Goal: Task Accomplishment & Management: Manage account settings

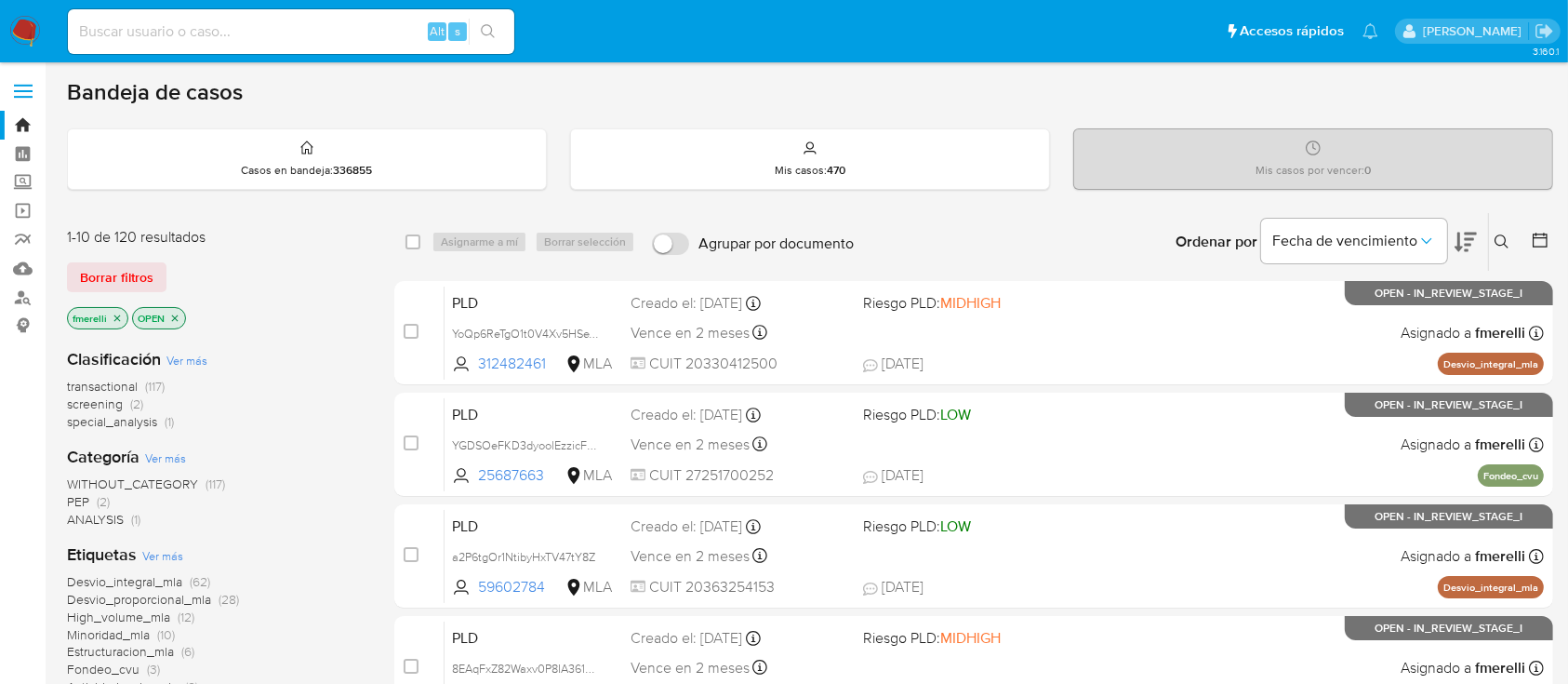
click at [191, 33] on input at bounding box center [290, 31] width 446 height 24
paste input "tgkQwdJ5J53K6ysJceRQ9sk9"
type input "tgkQwdJ5J53K6ysJceRQ9sk9"
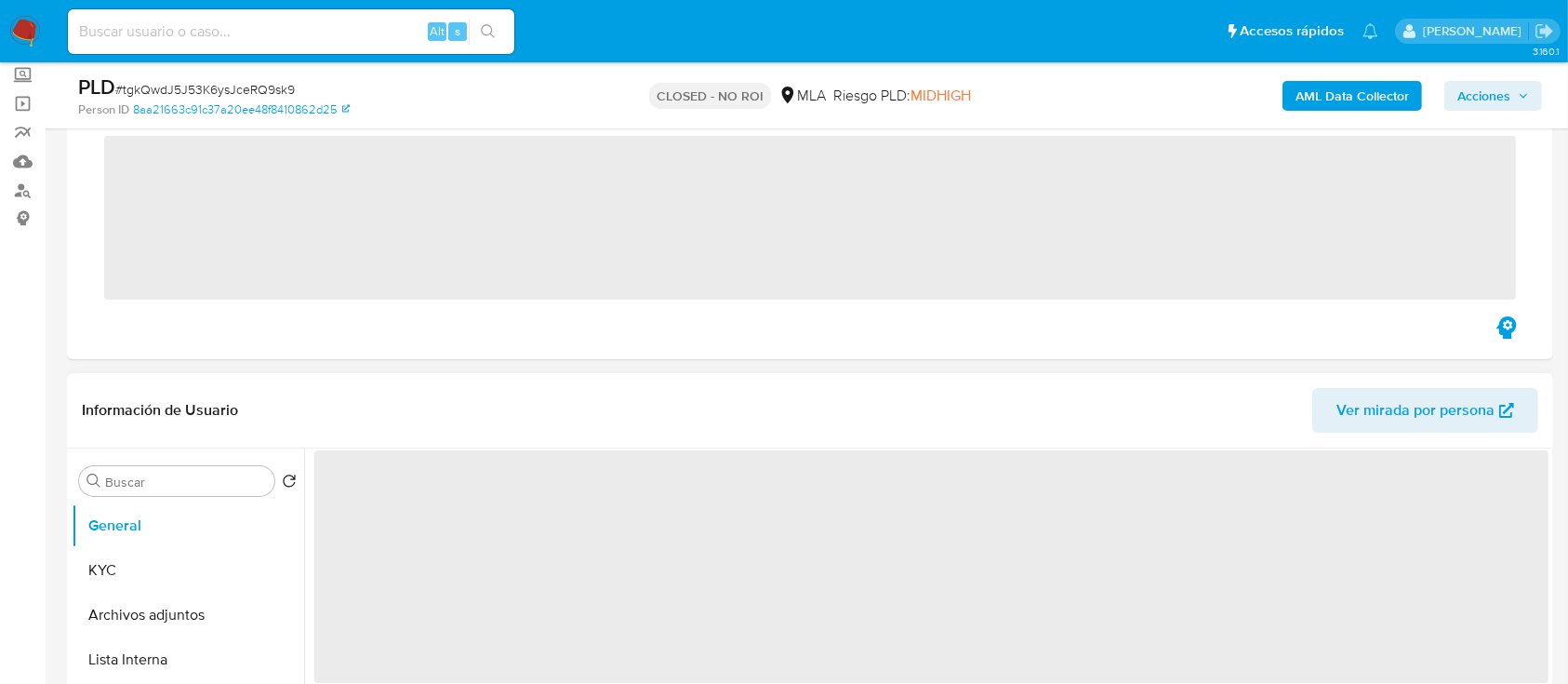
scroll to position [372, 0]
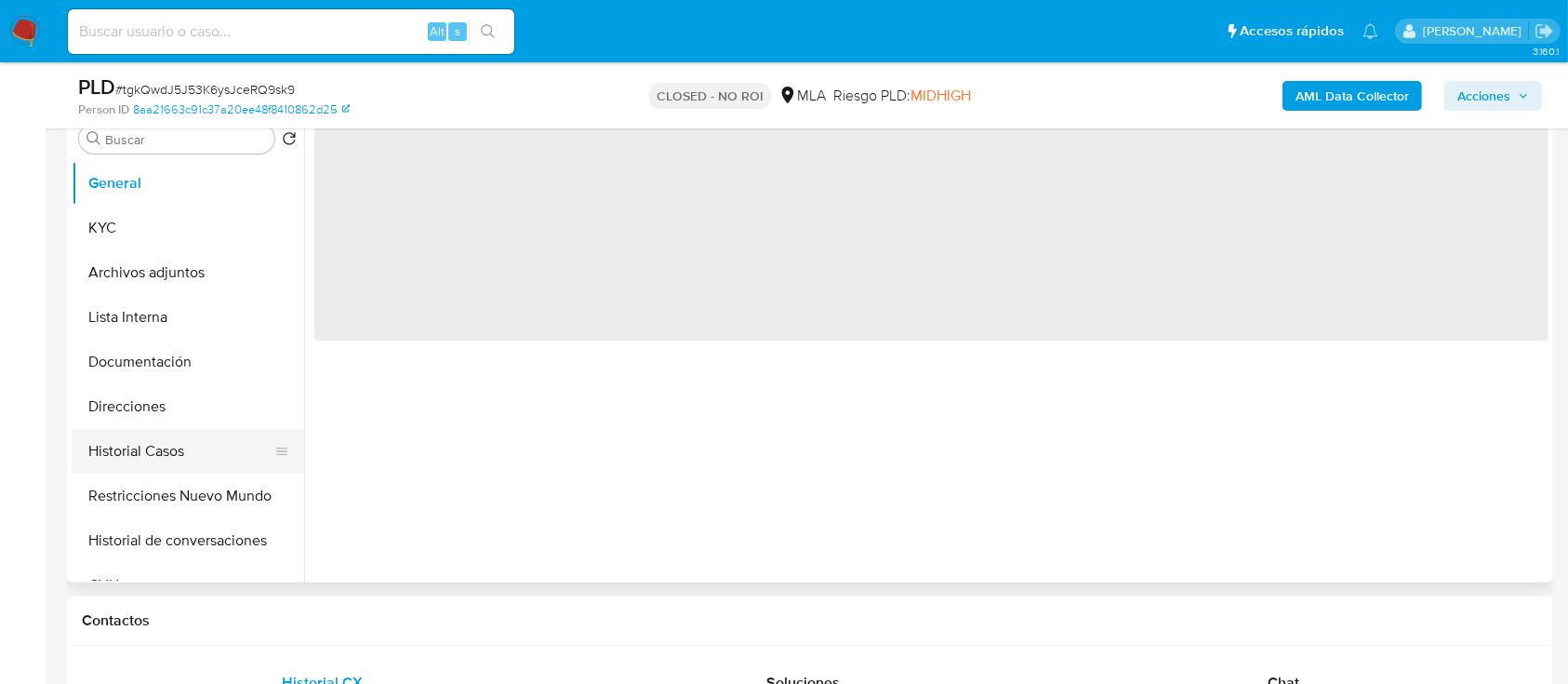
click at [156, 453] on button "Historial Casos" at bounding box center [181, 451] width 218 height 45
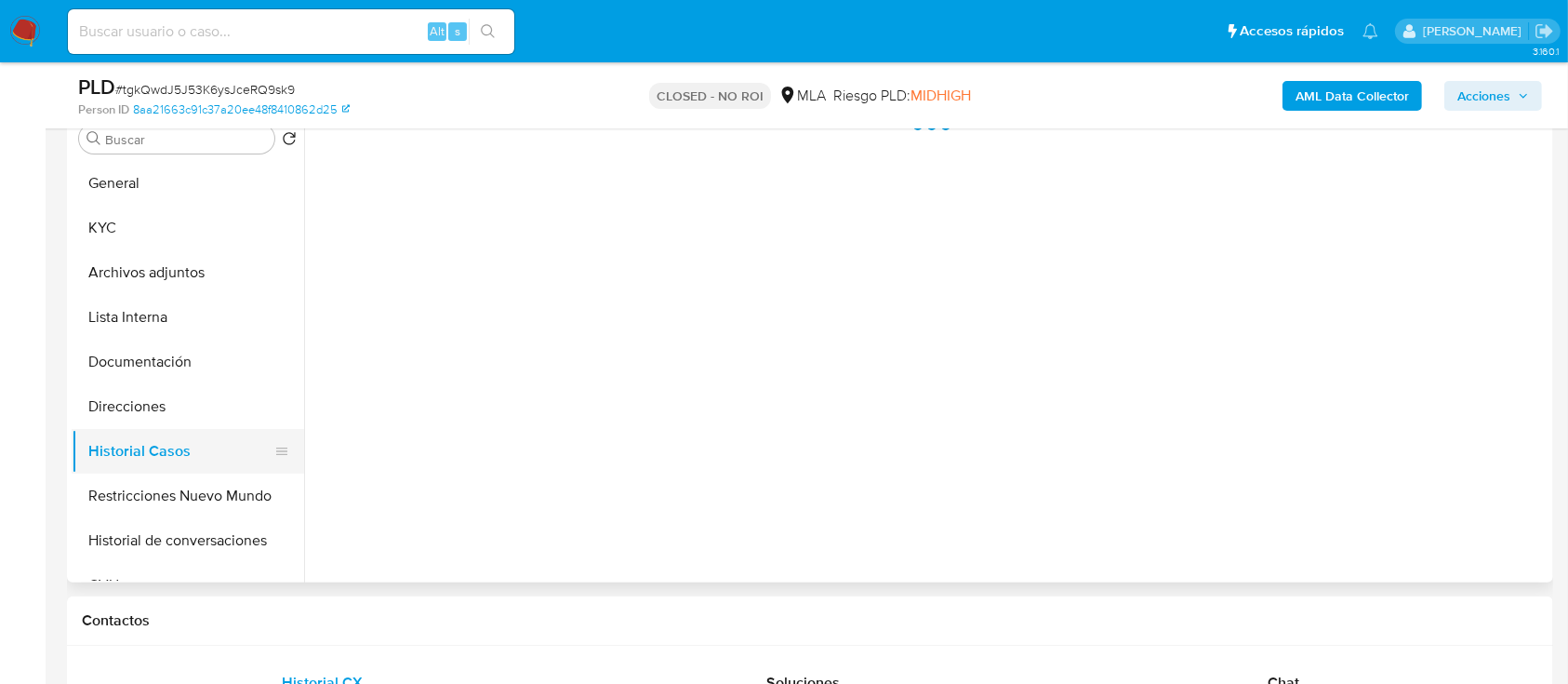
select select "10"
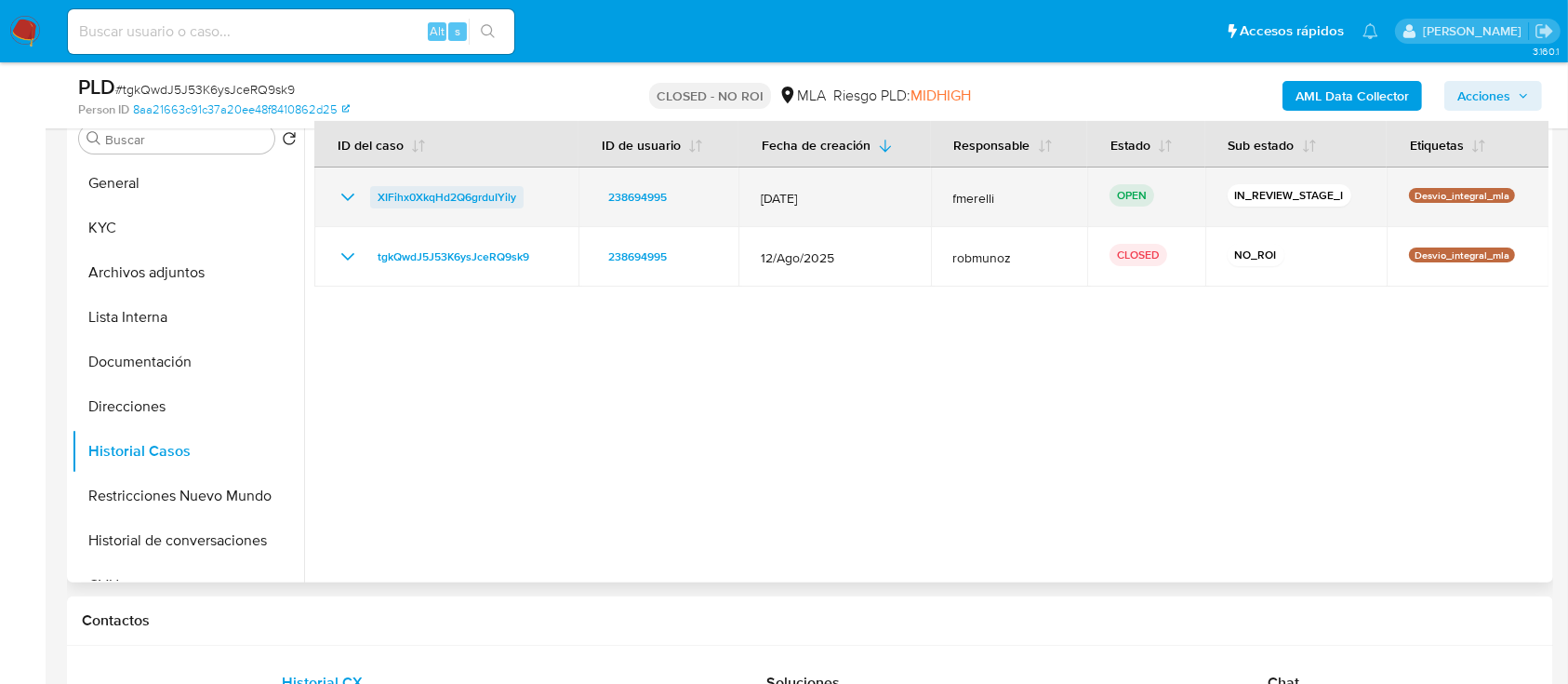
click at [403, 207] on span "XIFihx0XkqHd2Q6grduIYily" at bounding box center [447, 196] width 139 height 22
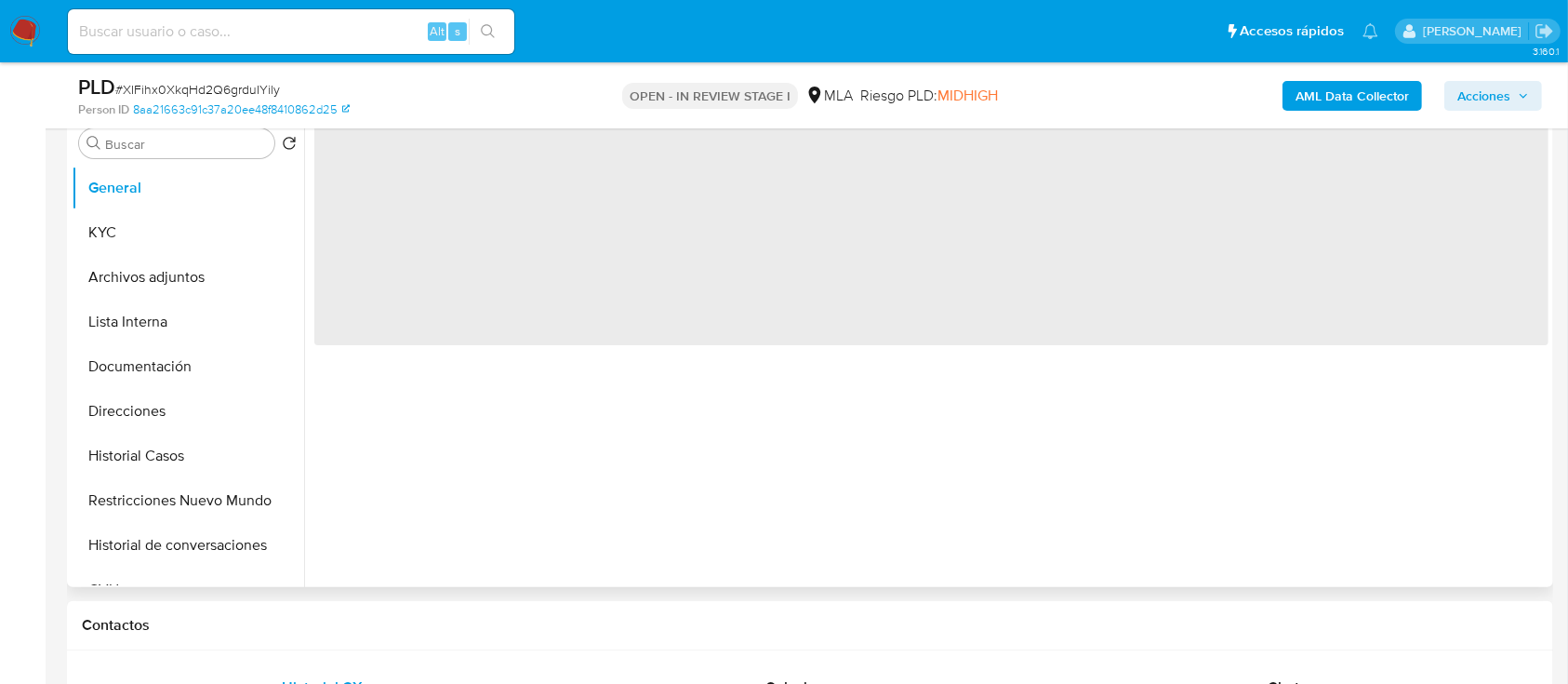
select select "10"
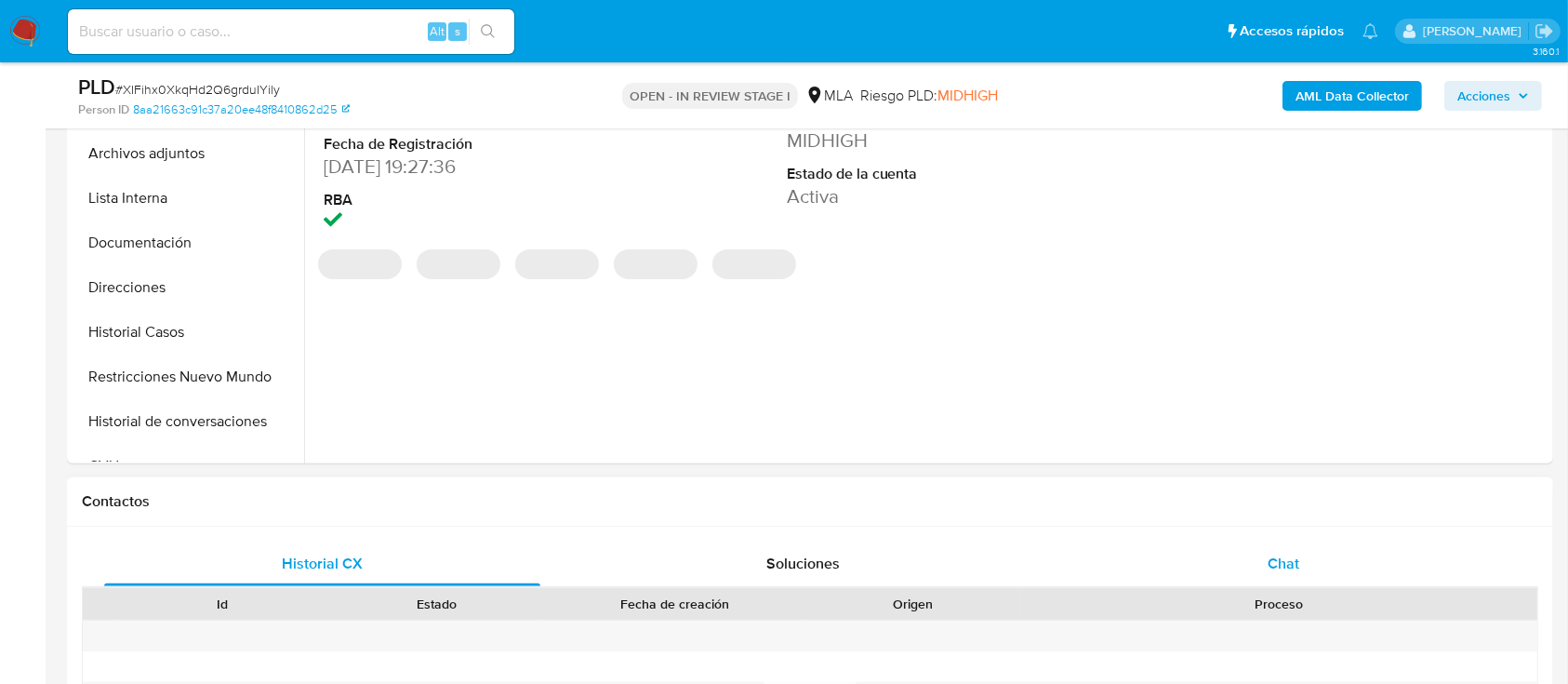
click at [1272, 547] on div "Chat" at bounding box center [1283, 564] width 436 height 45
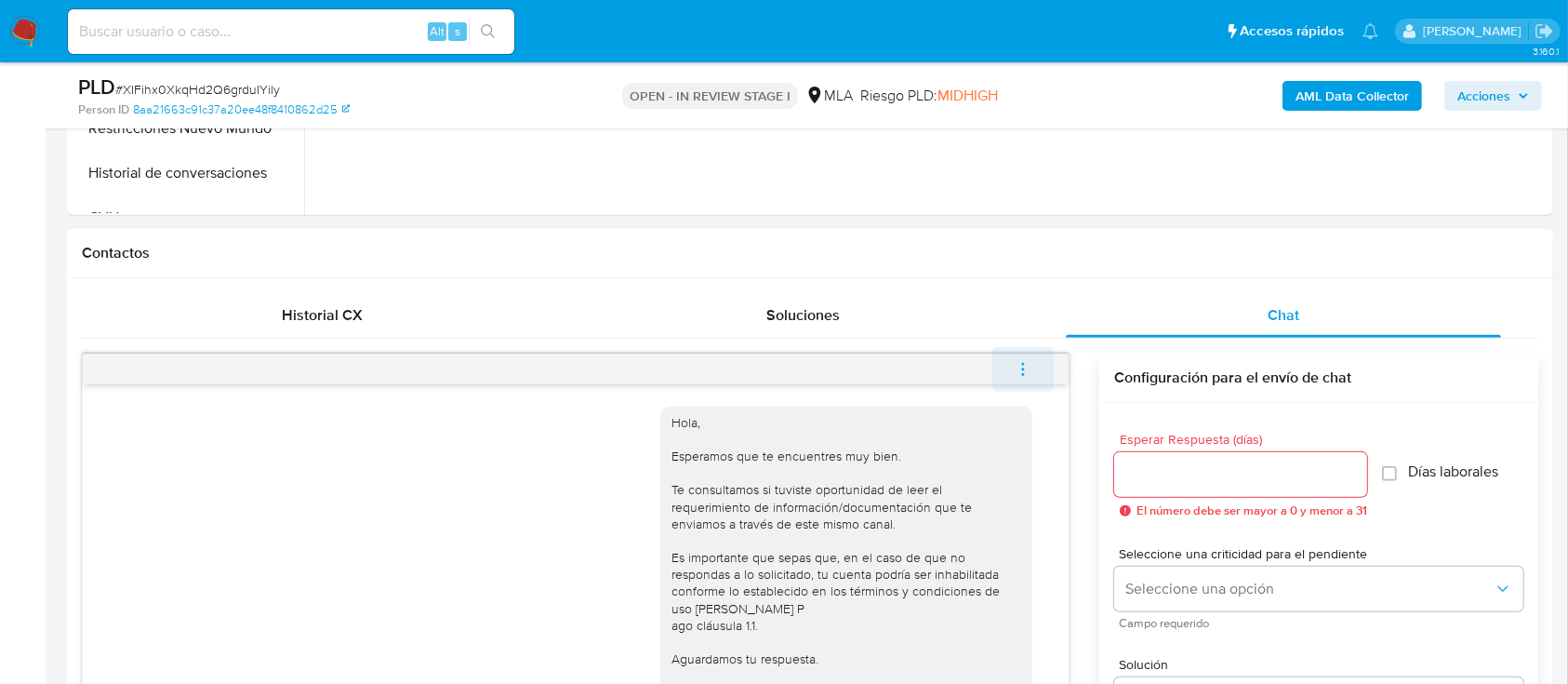
scroll to position [98, 0]
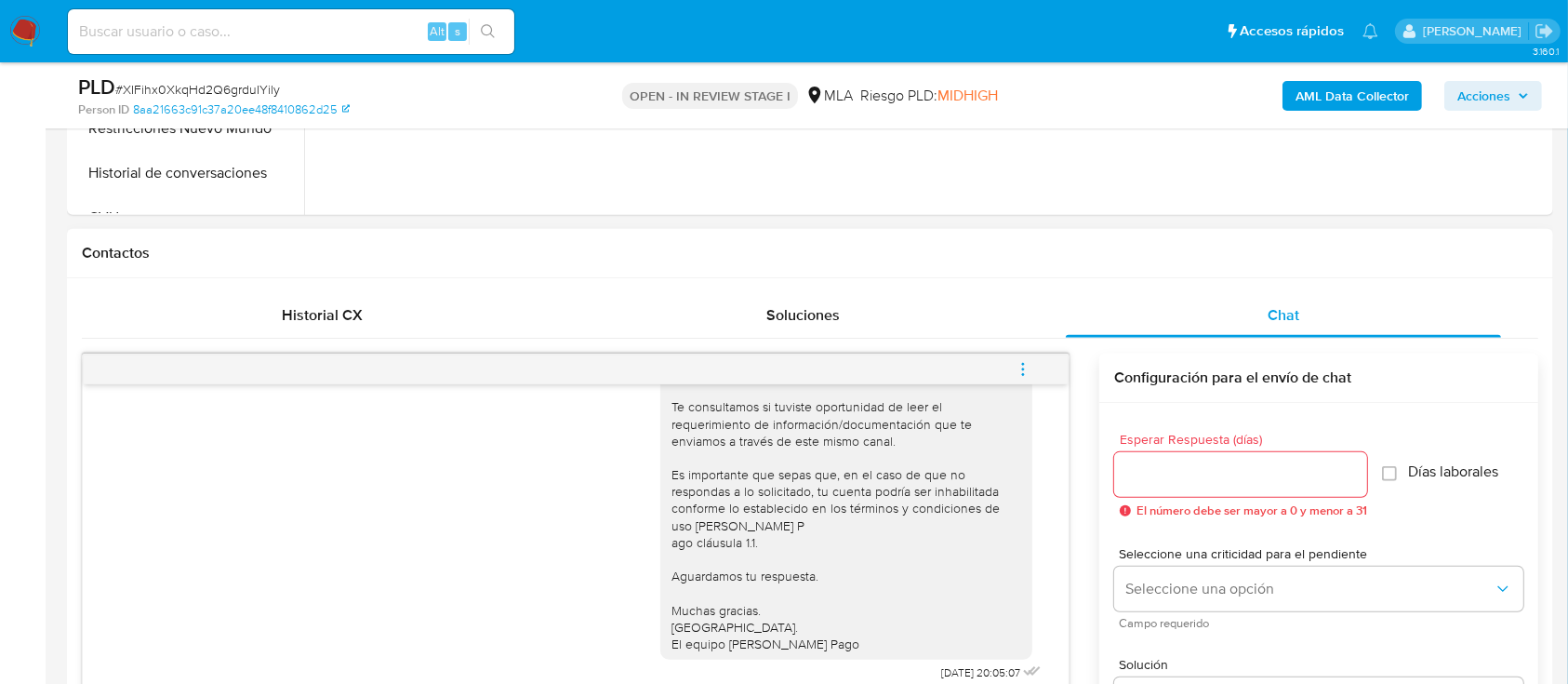
click at [1022, 374] on icon "menu-action" at bounding box center [1023, 374] width 2 height 2
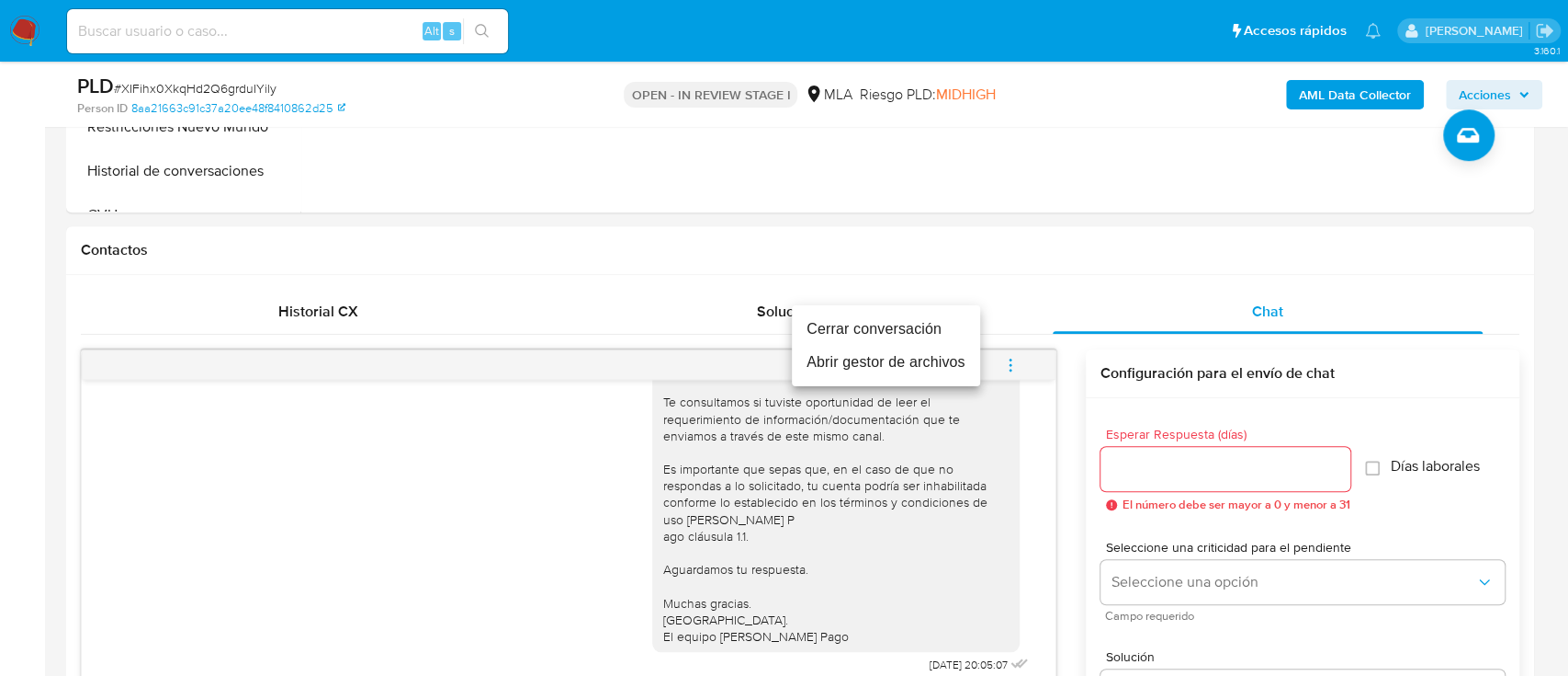
click at [845, 326] on li "Cerrar conversación" at bounding box center [886, 328] width 188 height 33
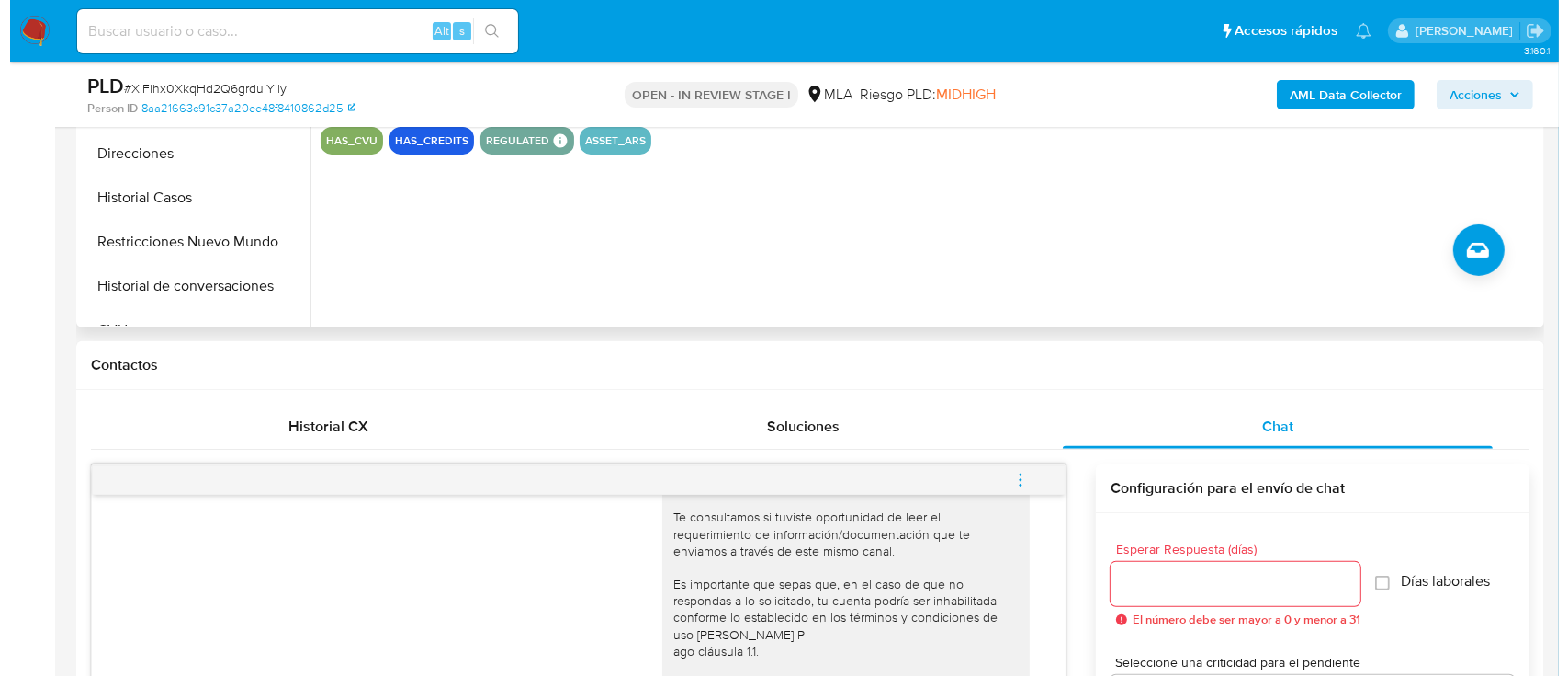
scroll to position [368, 0]
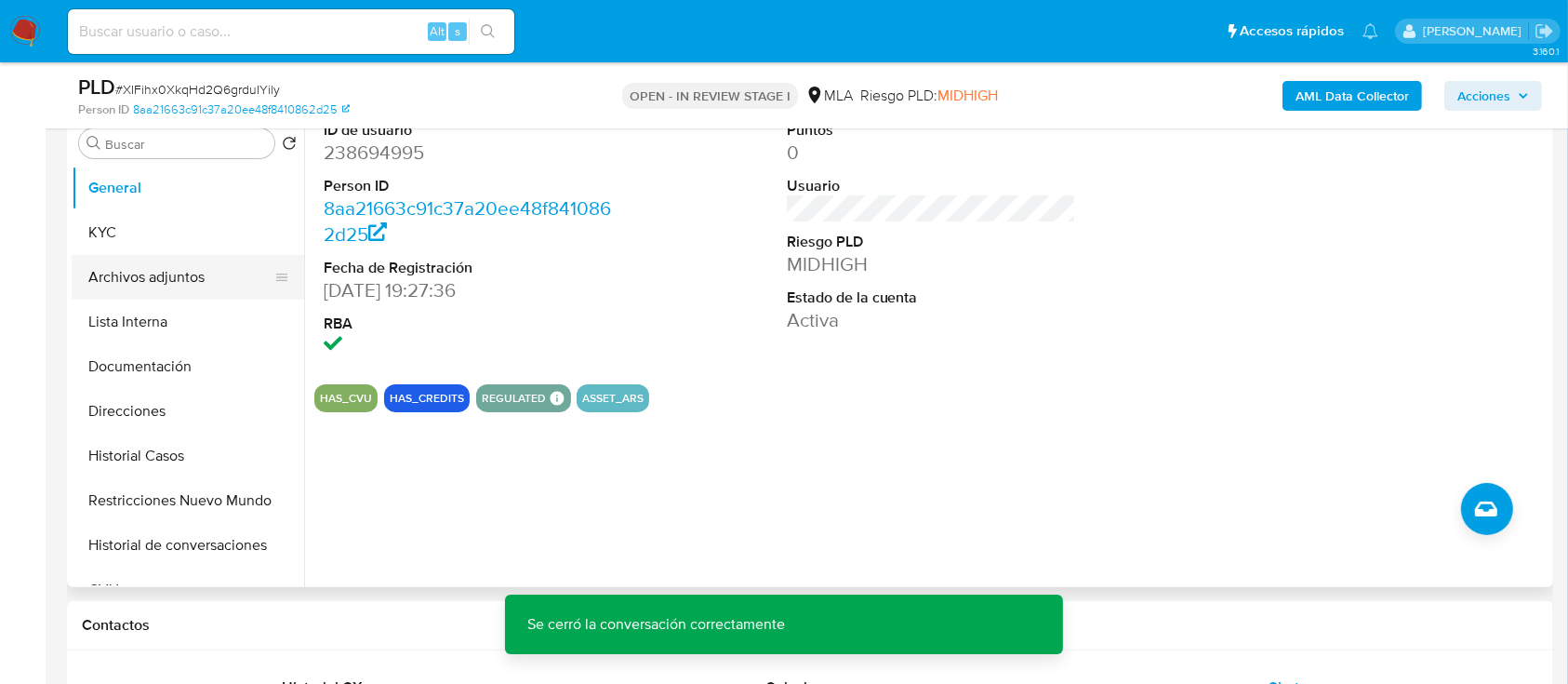
click at [156, 272] on button "Archivos adjuntos" at bounding box center [181, 277] width 218 height 45
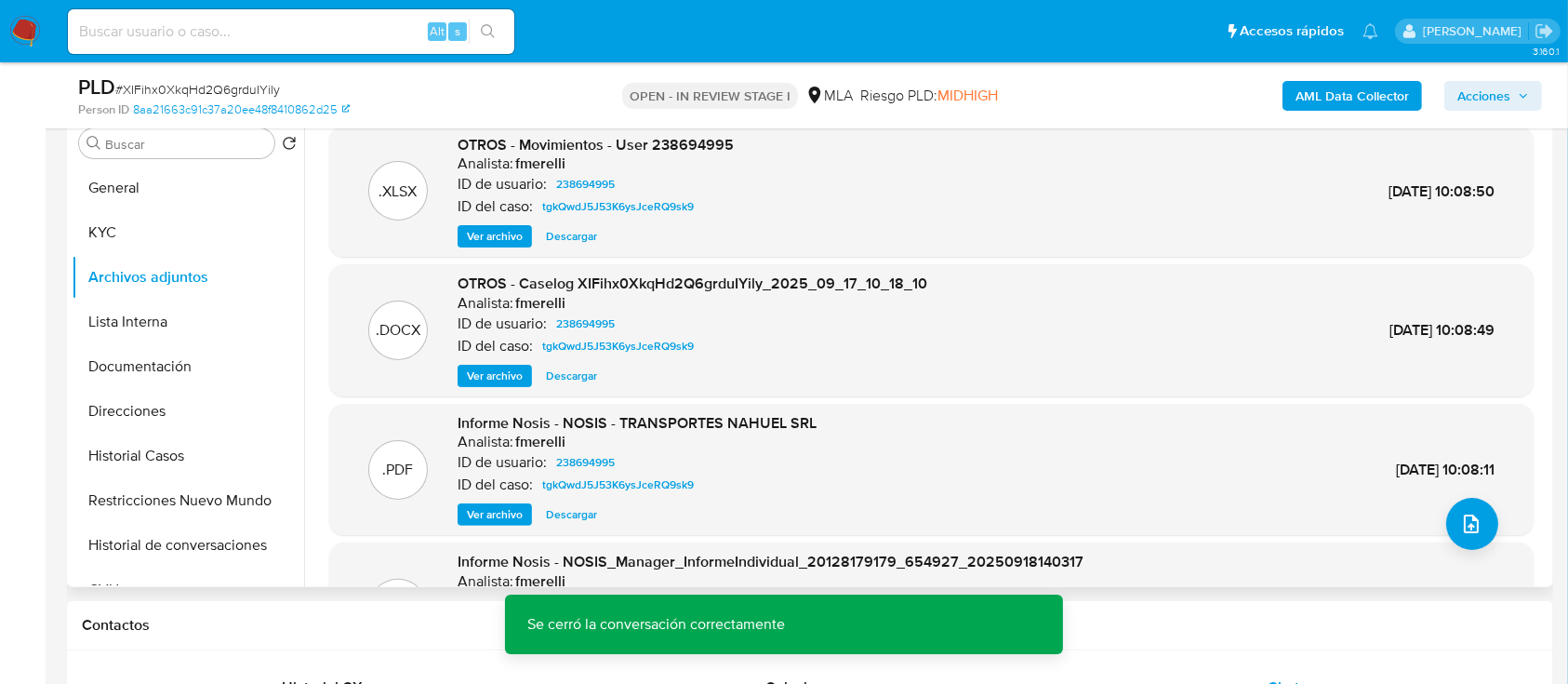
click at [474, 376] on span "Ver archivo" at bounding box center [494, 375] width 55 height 18
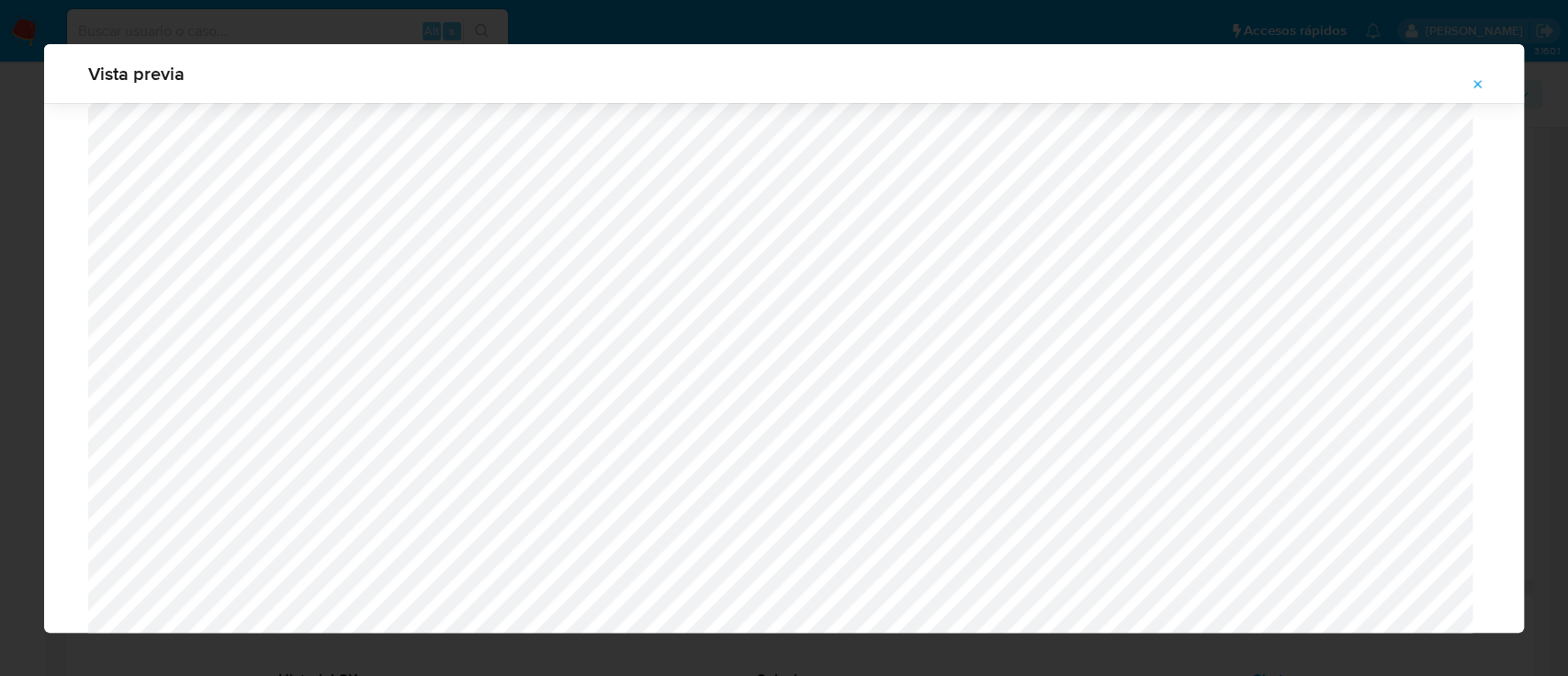
scroll to position [698, 0]
click at [1480, 86] on icon "Attachment preview" at bounding box center [1478, 84] width 9 height 9
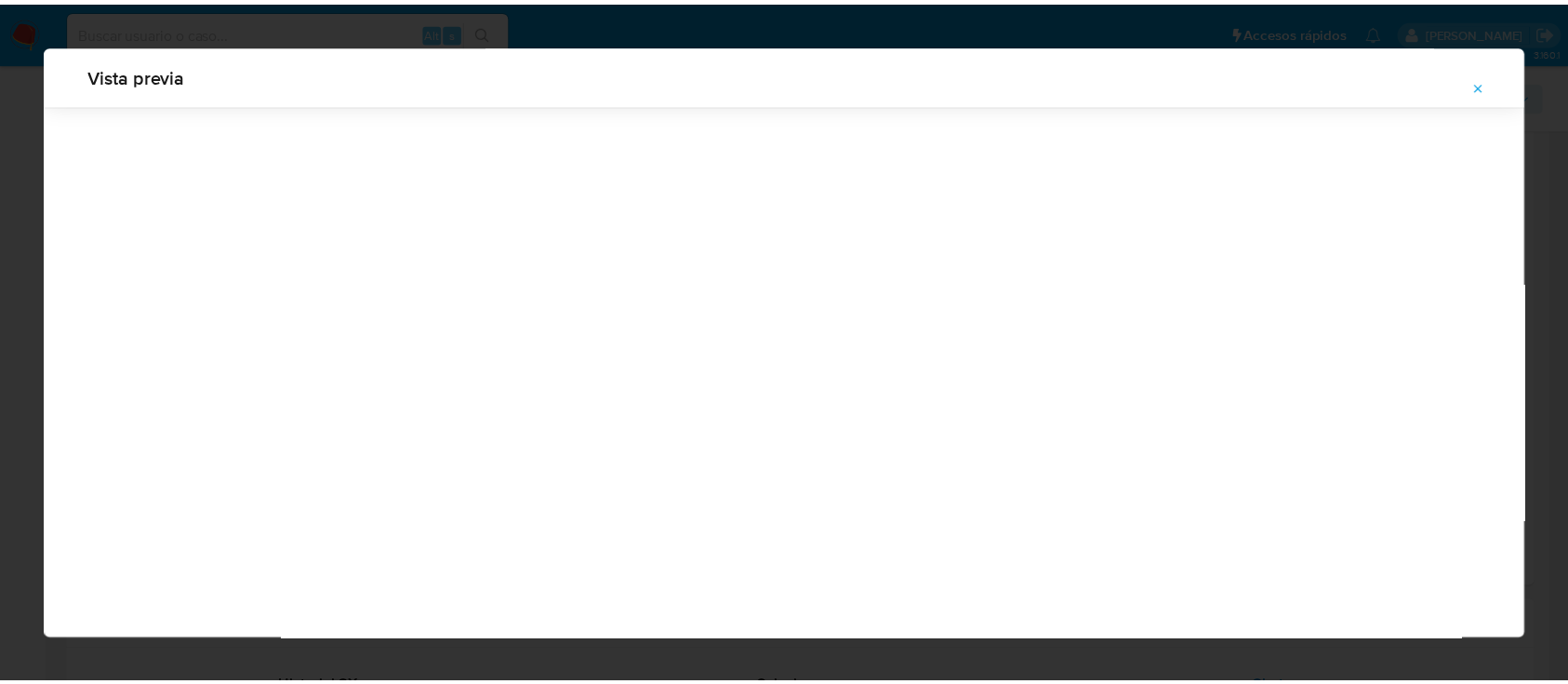
scroll to position [59, 0]
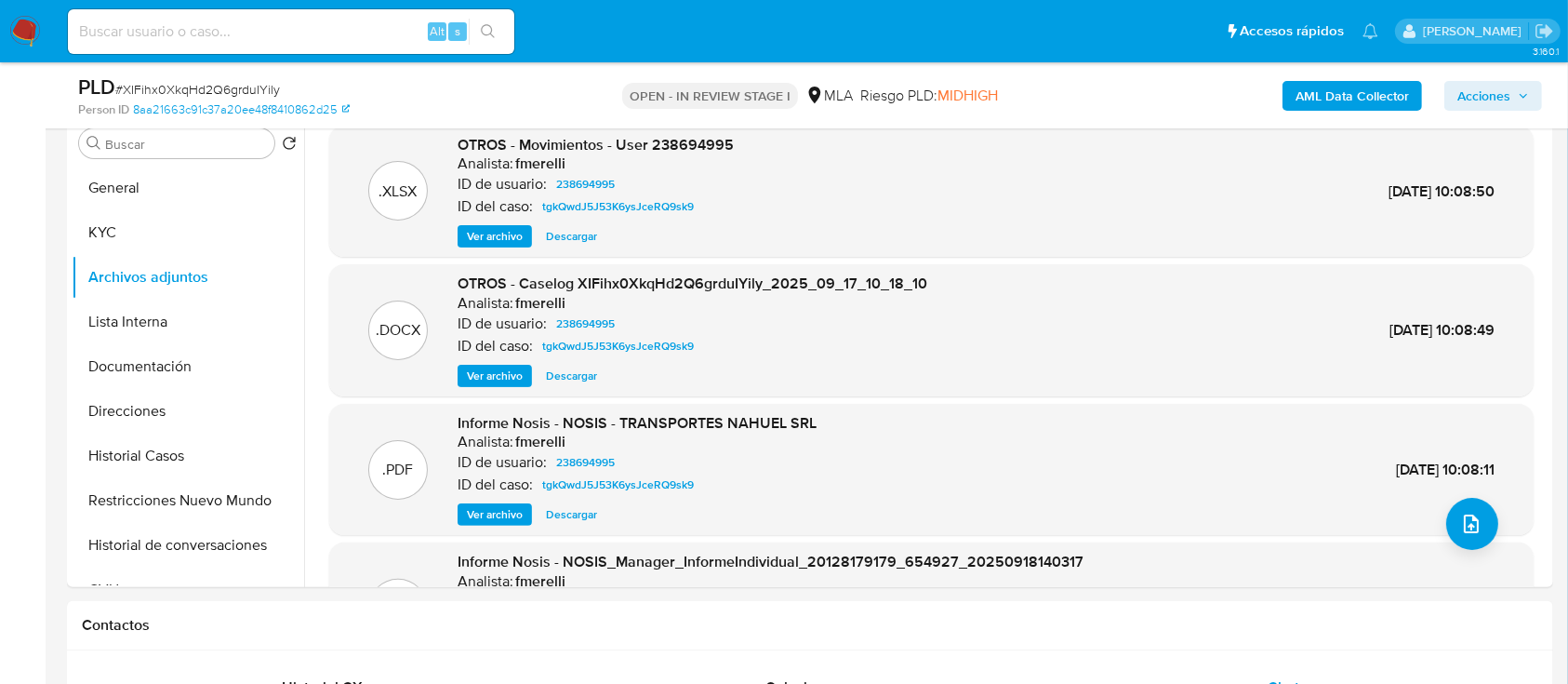
click at [1467, 88] on span "Acciones" at bounding box center [1483, 95] width 53 height 30
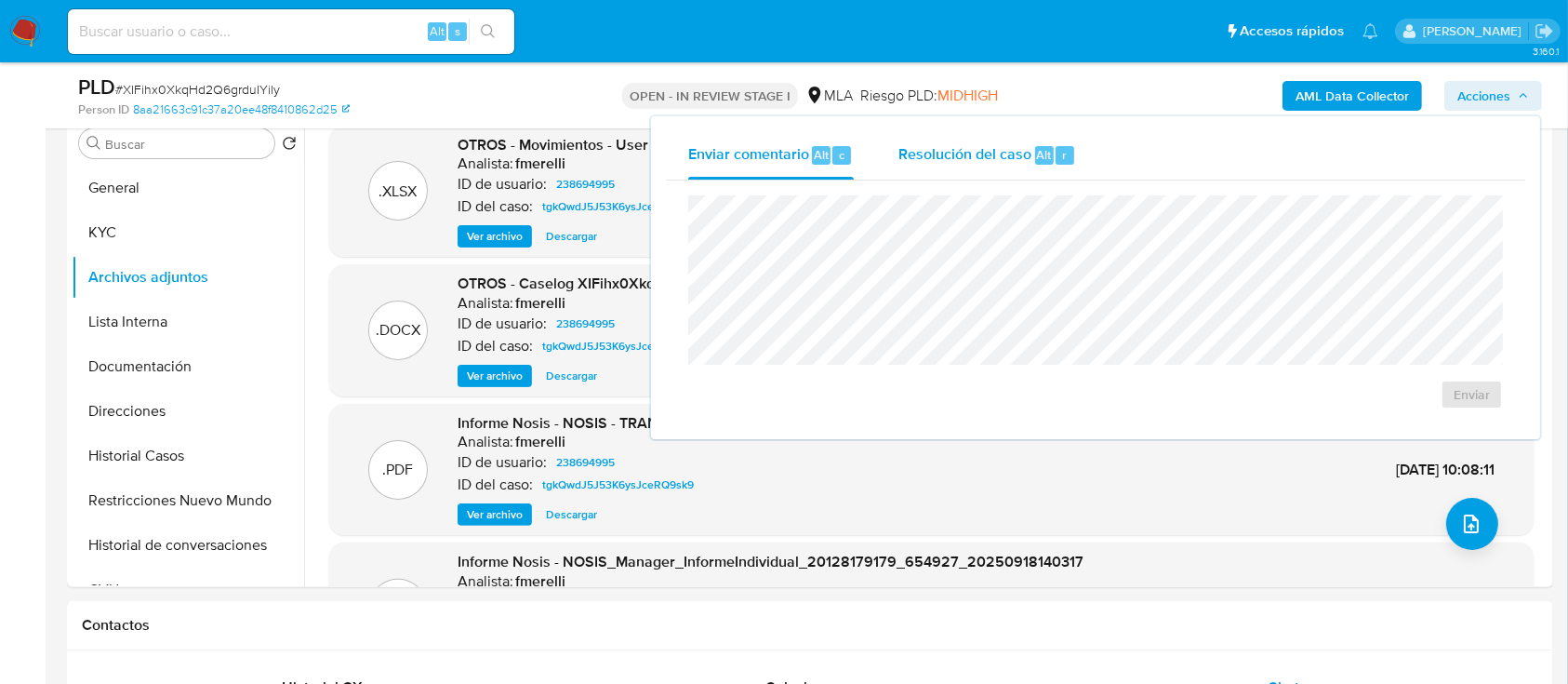
click at [1035, 161] on div "Alt" at bounding box center [1043, 154] width 18 height 18
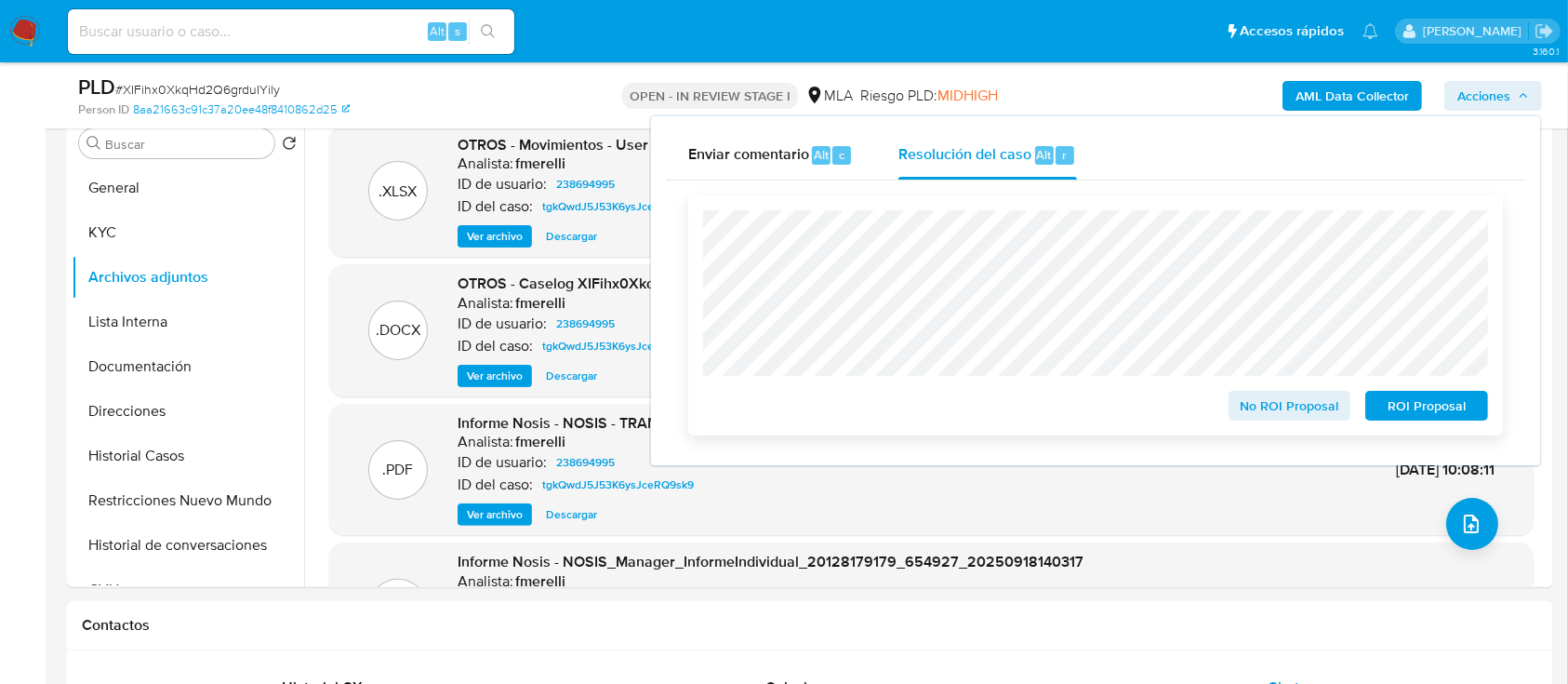
click at [1263, 411] on span "No ROI Proposal" at bounding box center [1290, 405] width 97 height 26
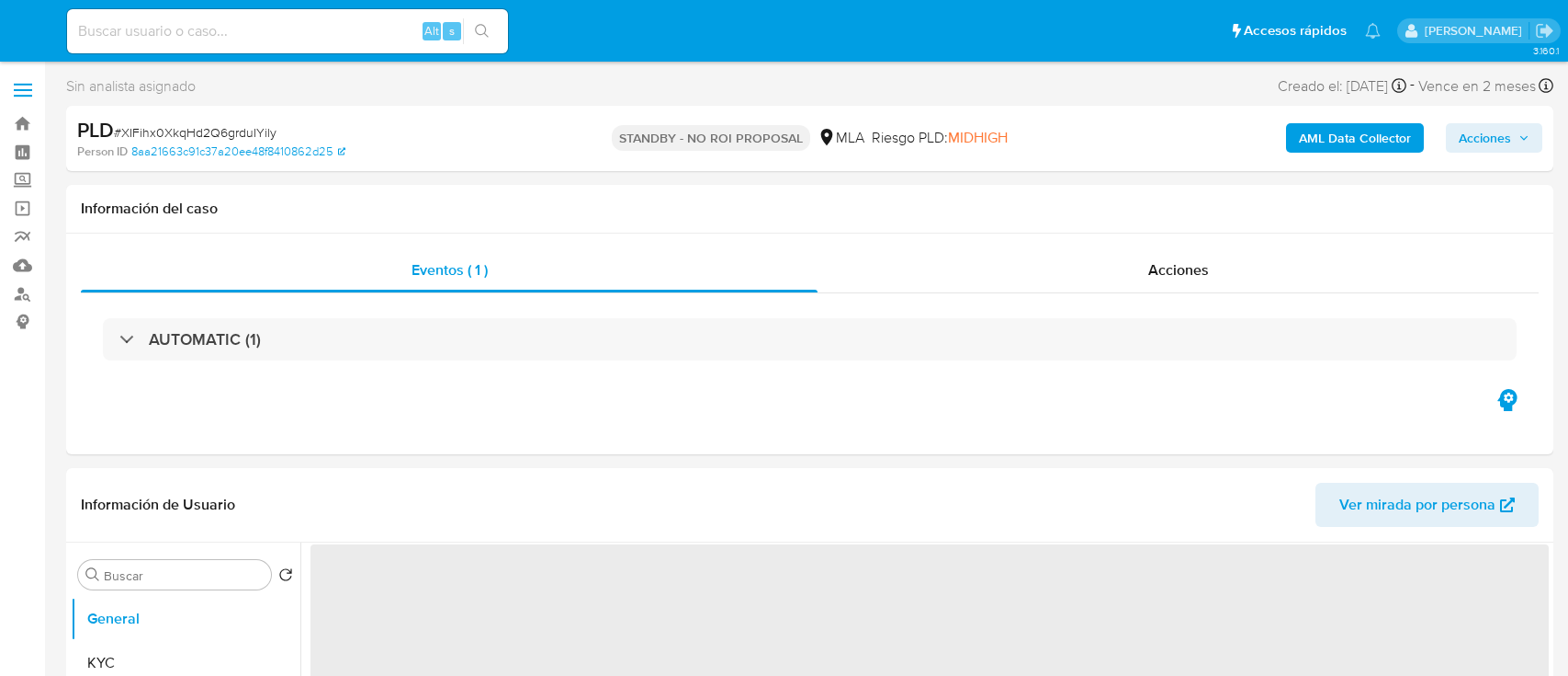
select select "10"
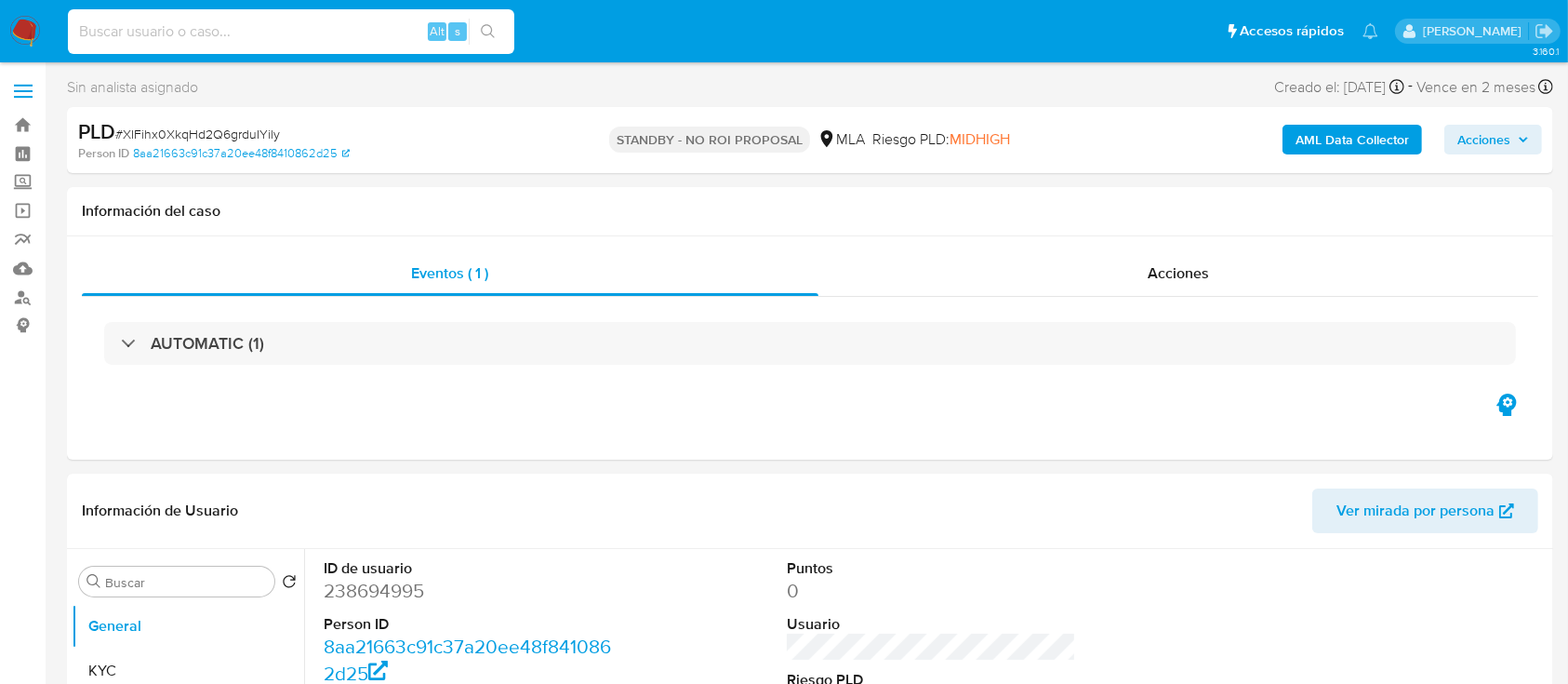
click at [315, 40] on input at bounding box center [290, 31] width 446 height 24
paste input "uPLP9sm1puJyJwpRptvQ5pvv"
type input "uPLP9sm1puJyJwpRptvQ5pvv"
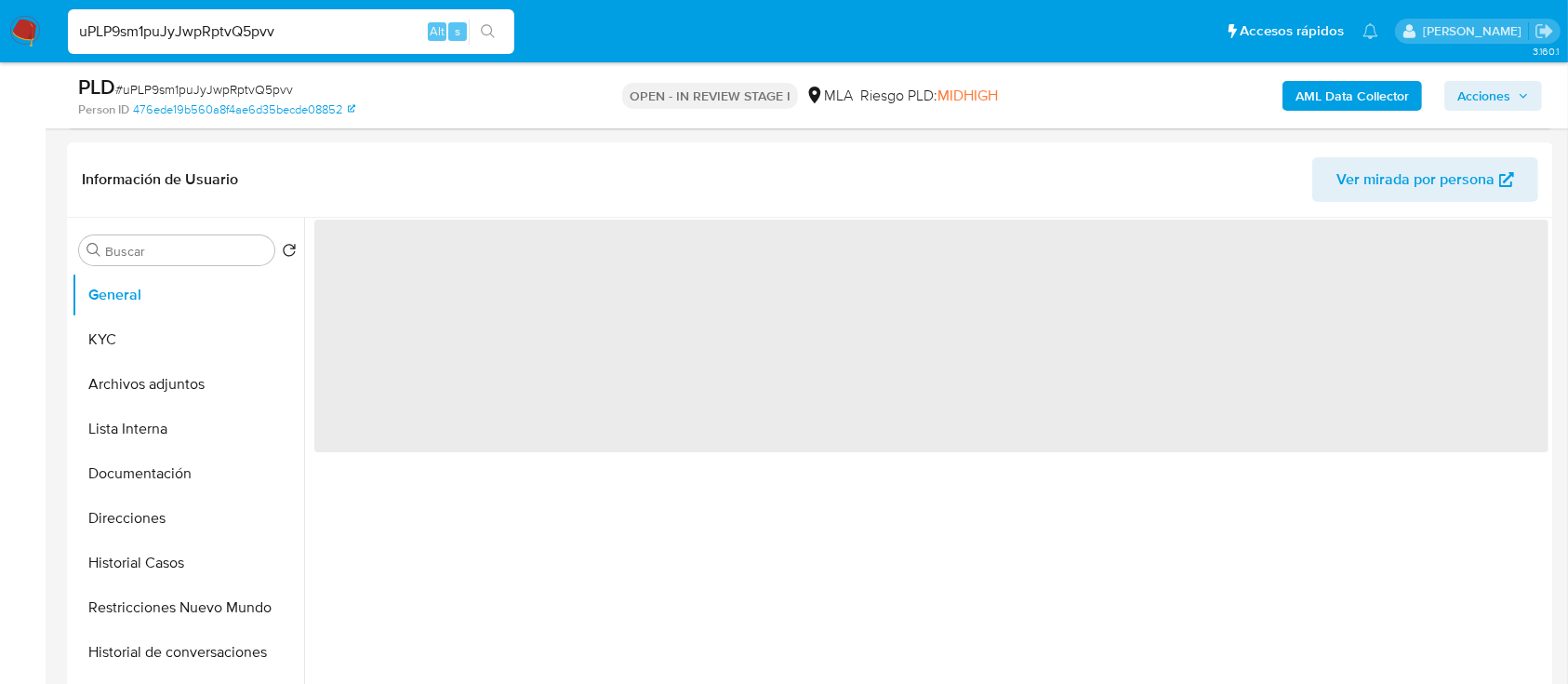
scroll to position [620, 0]
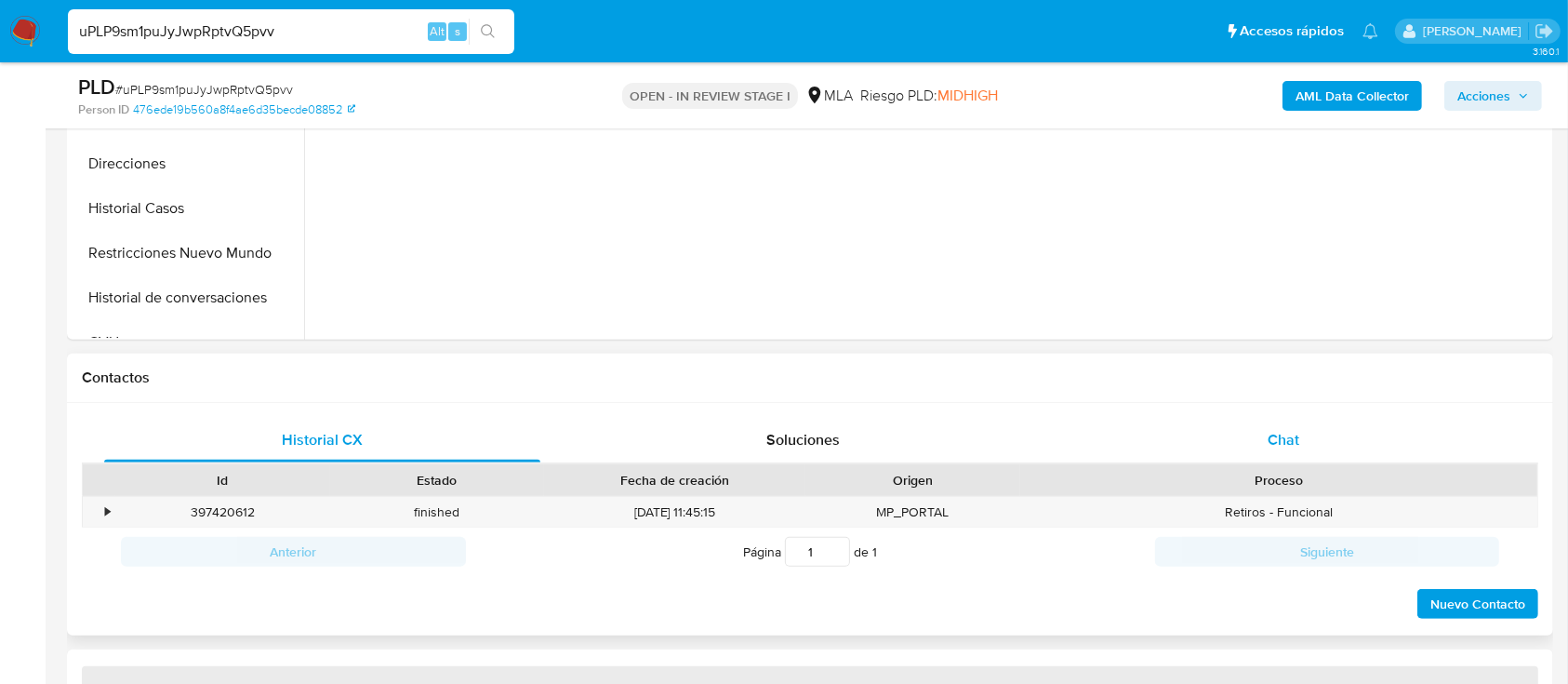
select select "10"
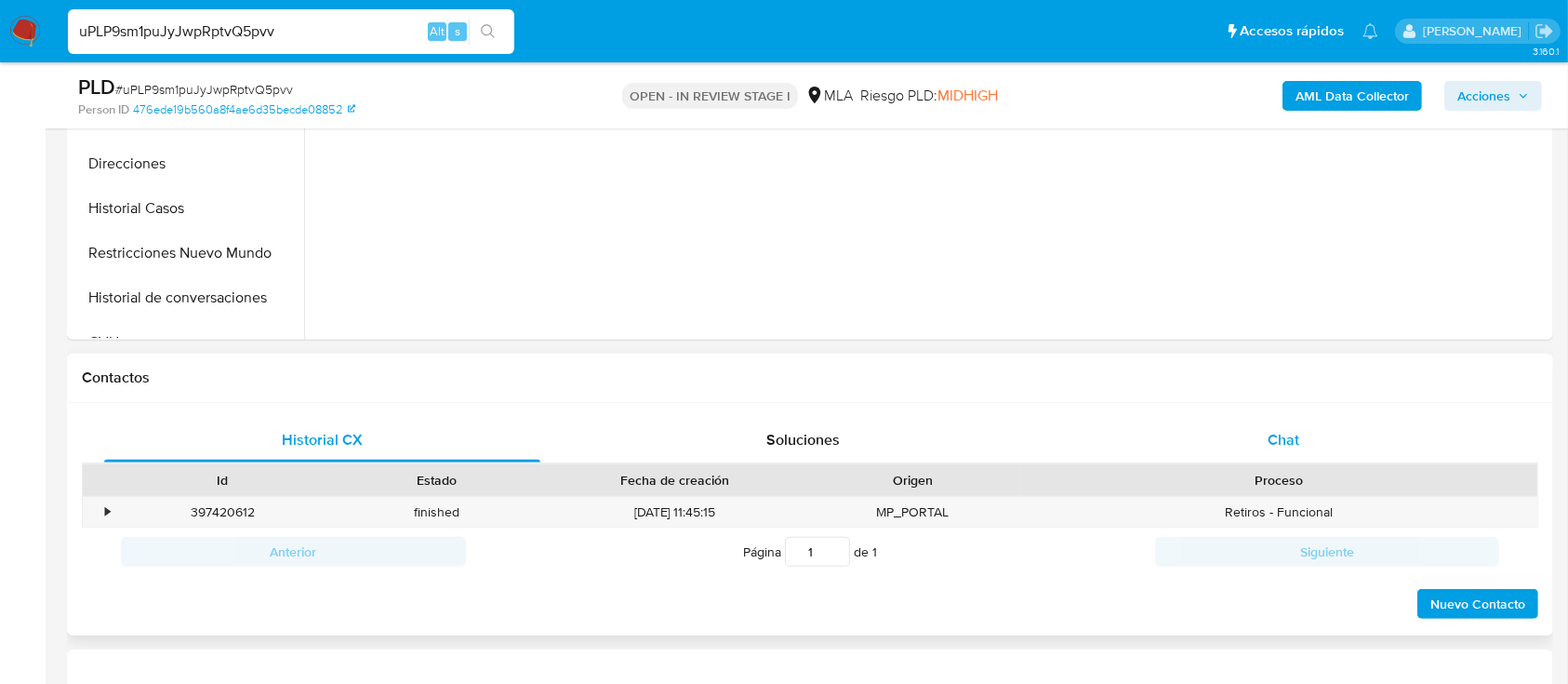
click at [1302, 428] on div "Chat" at bounding box center [1283, 440] width 436 height 45
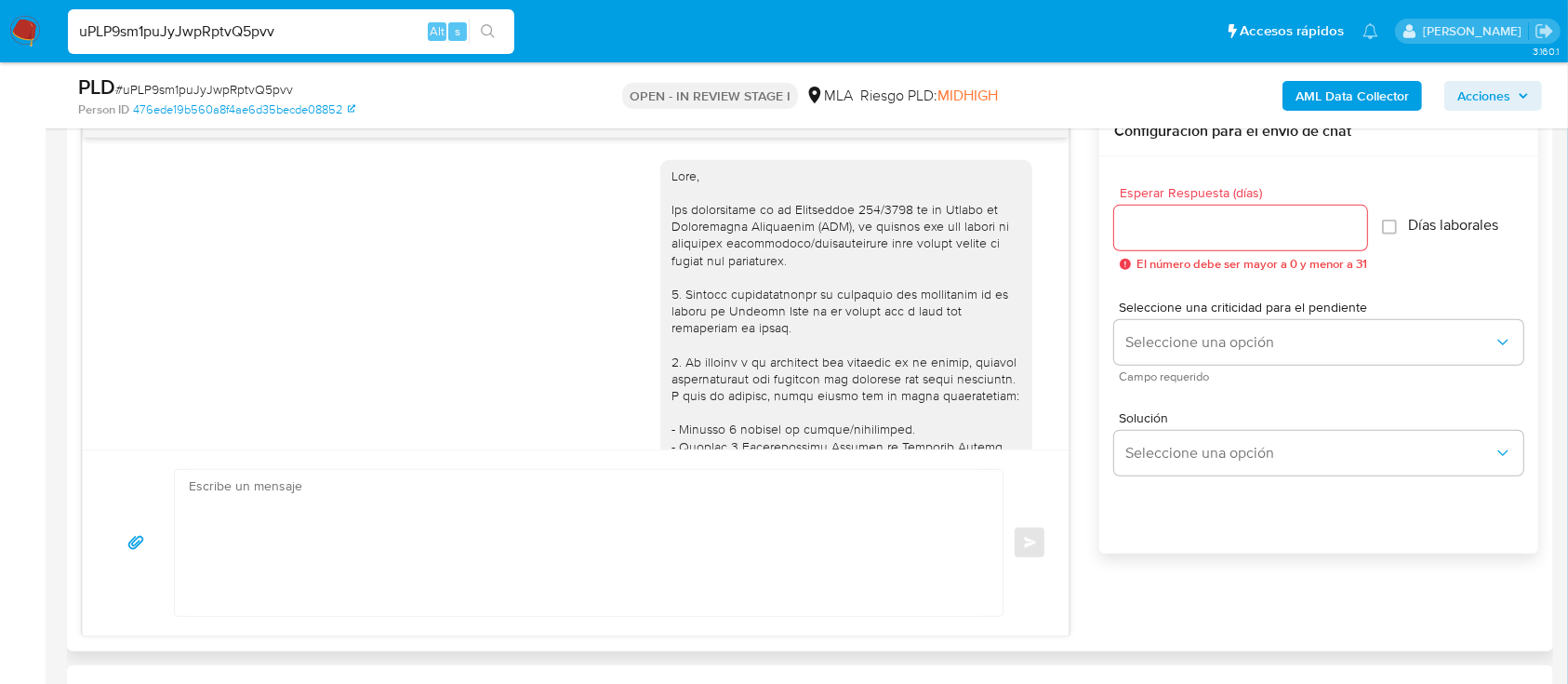
scroll to position [2565, 0]
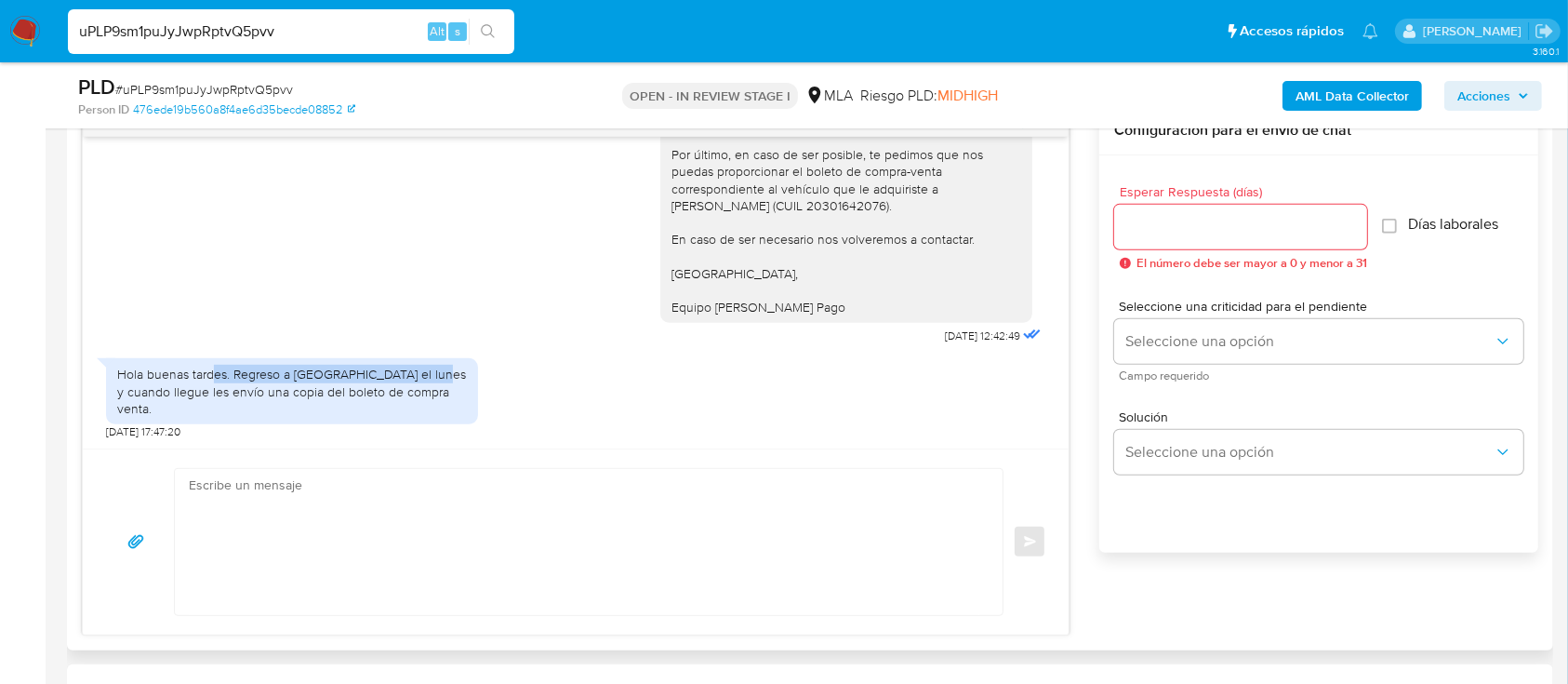
drag, startPoint x: 218, startPoint y: 386, endPoint x: 468, endPoint y: 389, distance: 250.0
click at [468, 389] on div "Hola buenas tardes. Regreso a Paraná el lunes y cuando llegue les envío una cop…" at bounding box center [291, 392] width 372 height 66
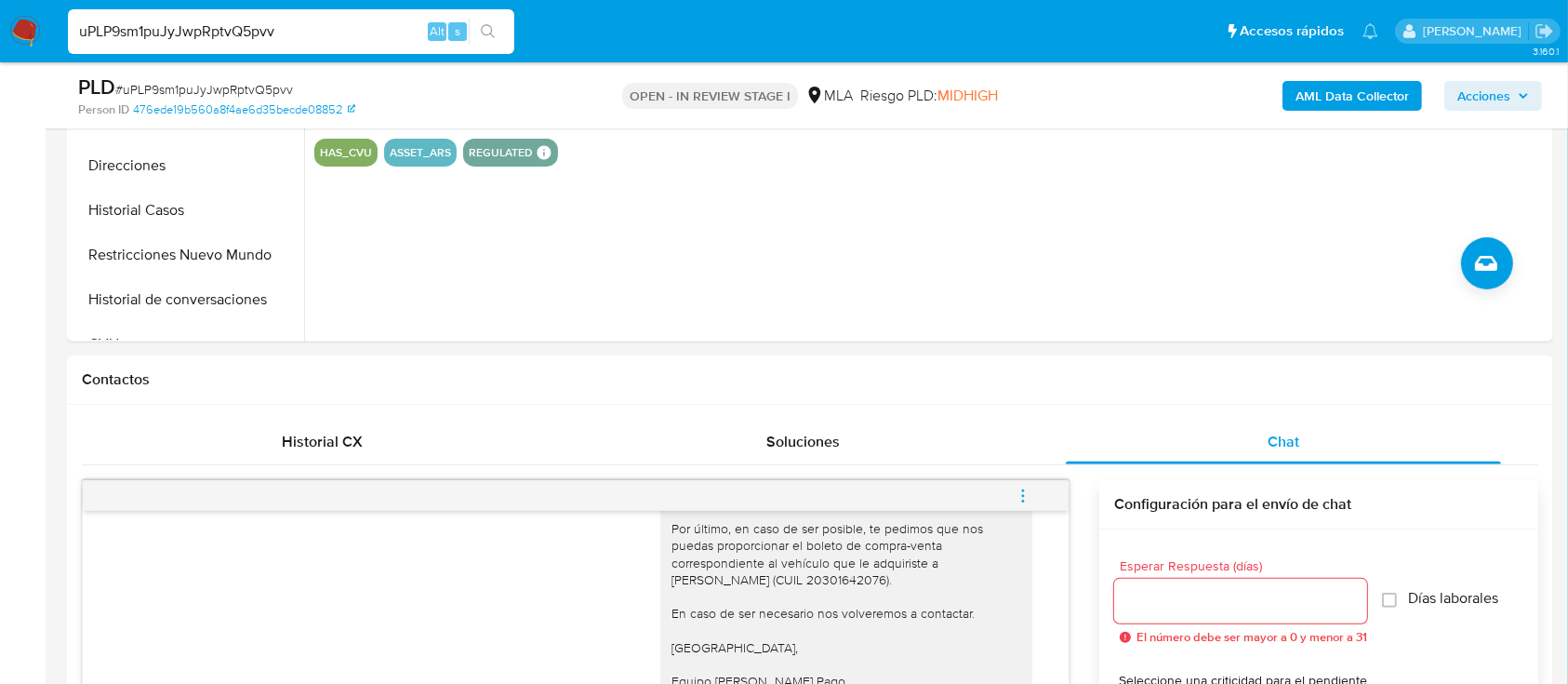
scroll to position [123, 0]
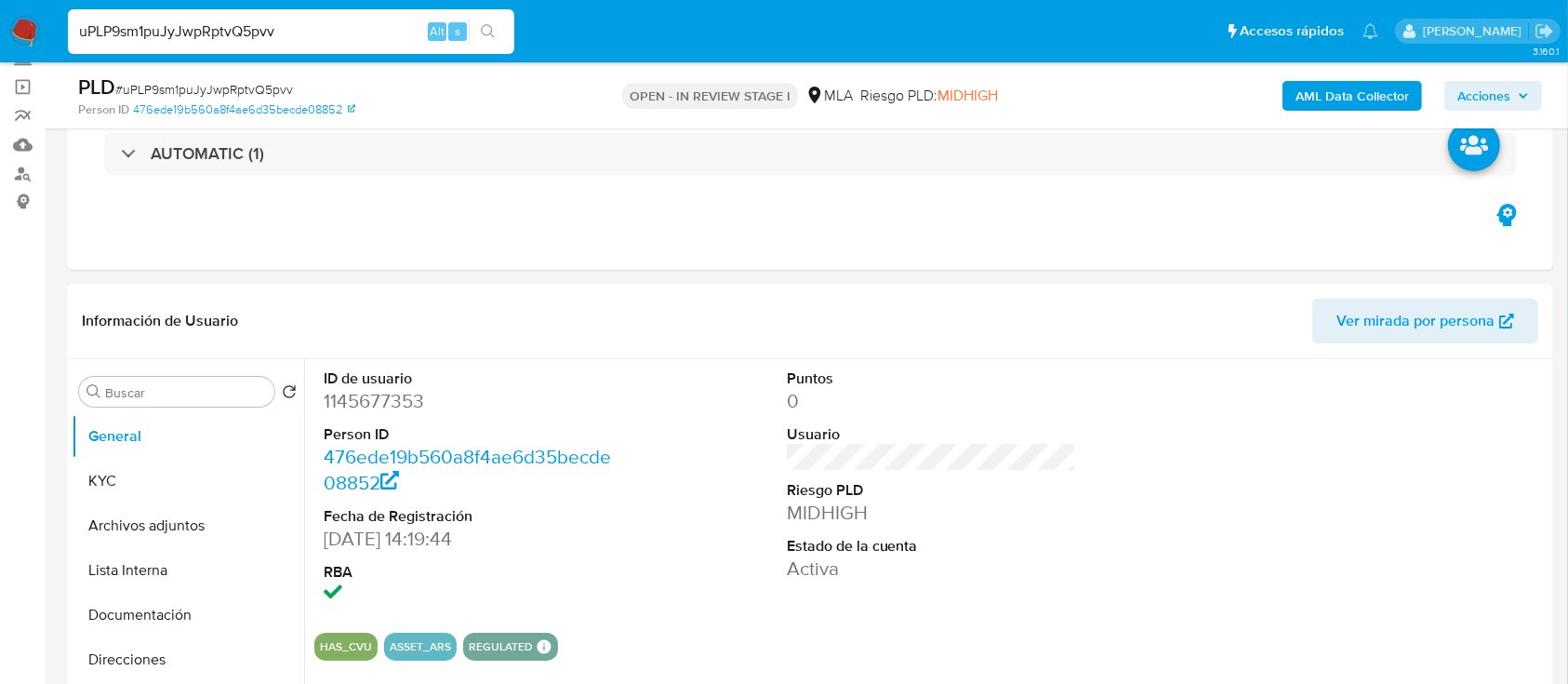
click at [324, 22] on input "uPLP9sm1puJyJwpRptvQ5pvv" at bounding box center [290, 31] width 446 height 24
paste input "cQWTrtvEuuS7pEtka6vTgHY4"
type input "cQWTrtvEuuS7pEtka6vTgHY4"
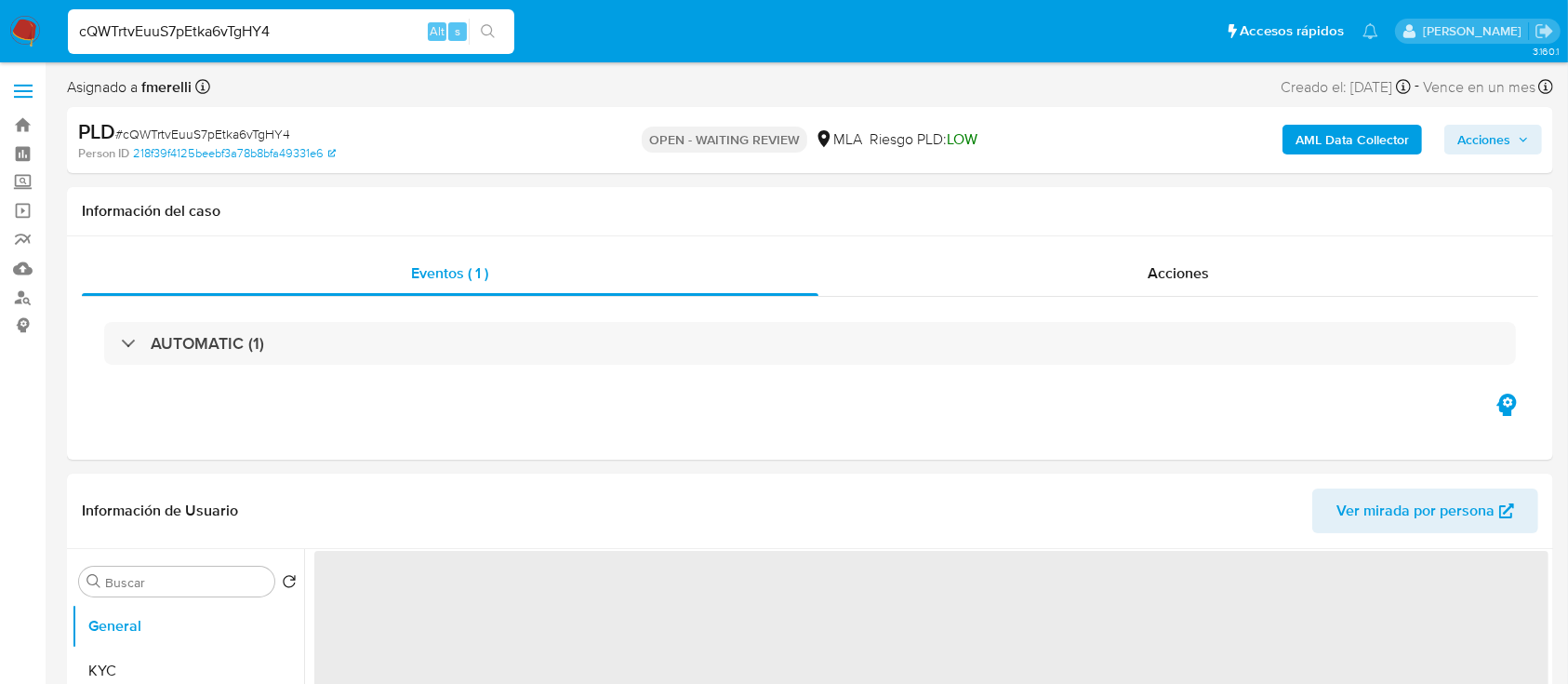
select select "10"
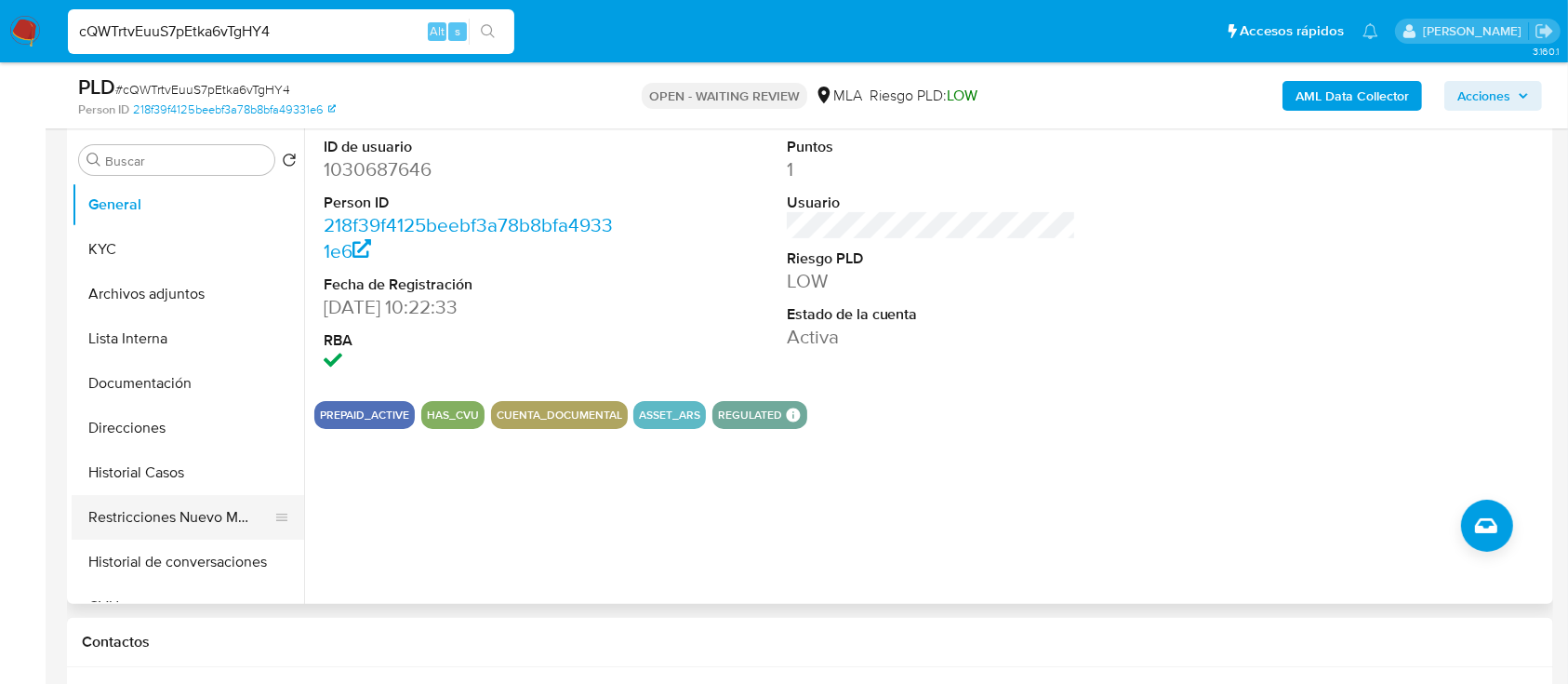
scroll to position [496, 0]
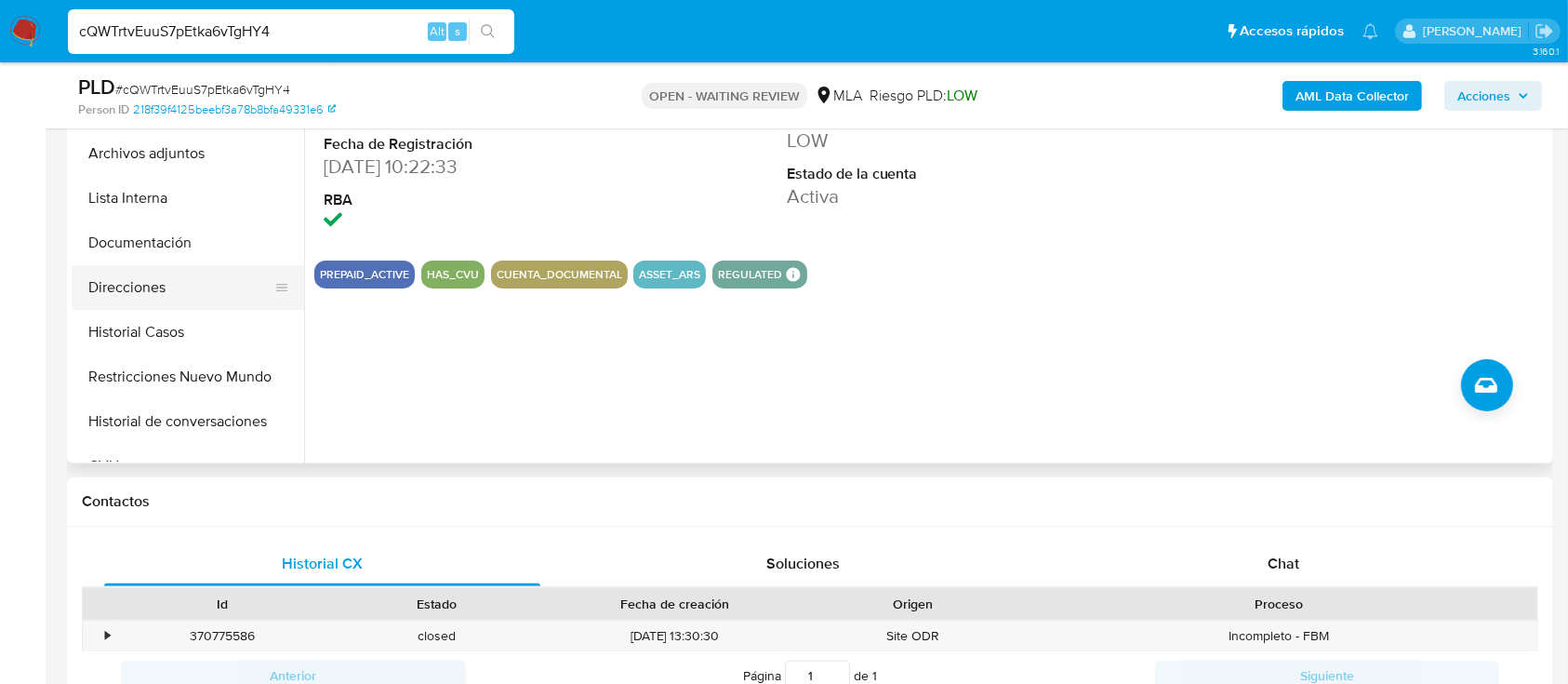
click at [197, 289] on button "Direcciones" at bounding box center [181, 288] width 218 height 45
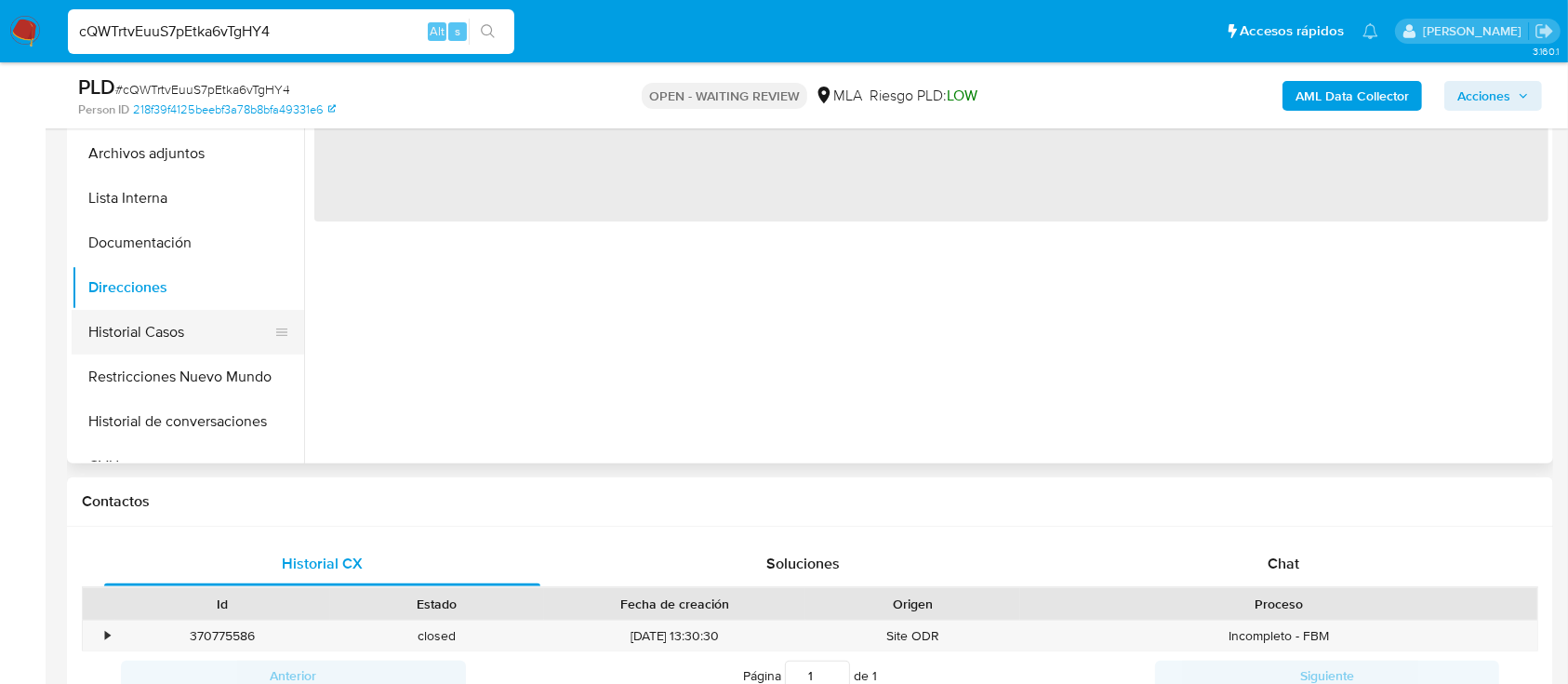
click at [182, 315] on button "Historial Casos" at bounding box center [181, 332] width 218 height 45
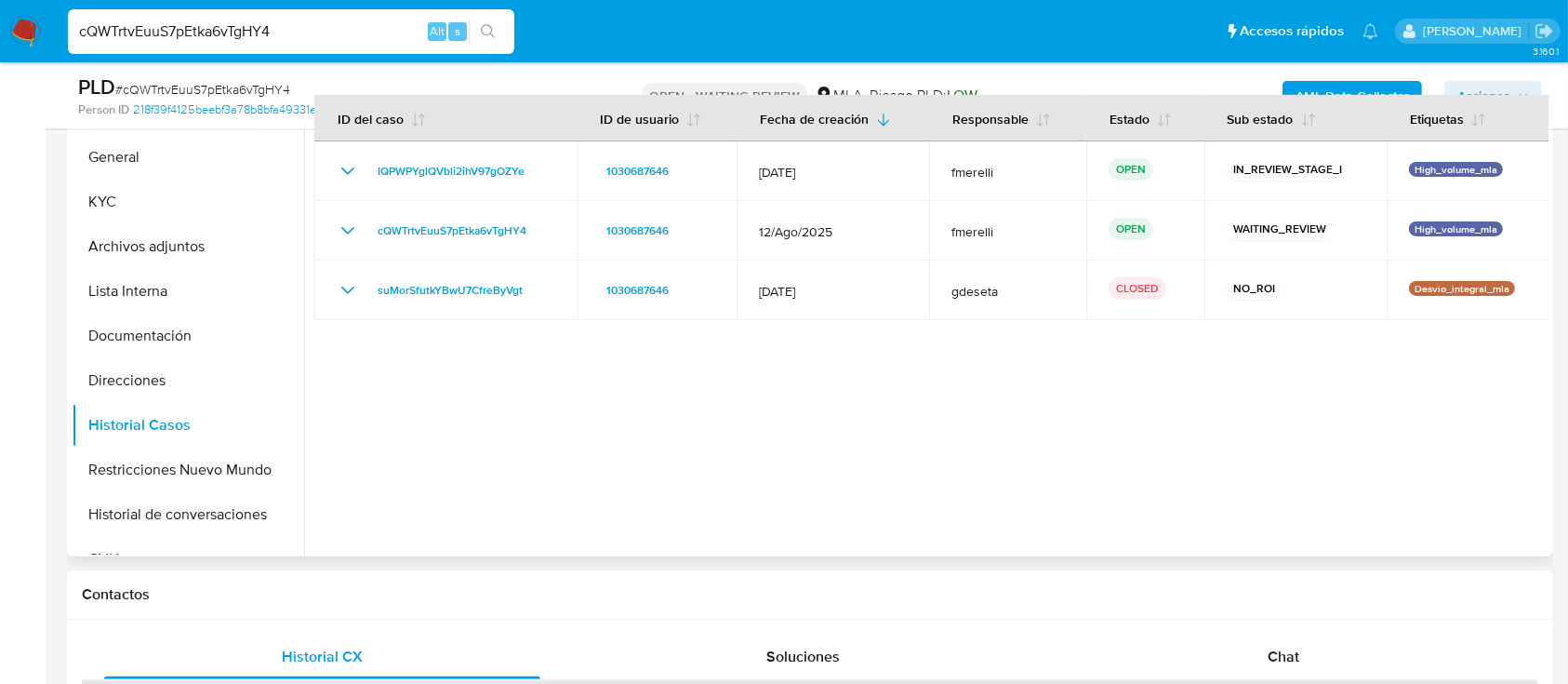
scroll to position [372, 0]
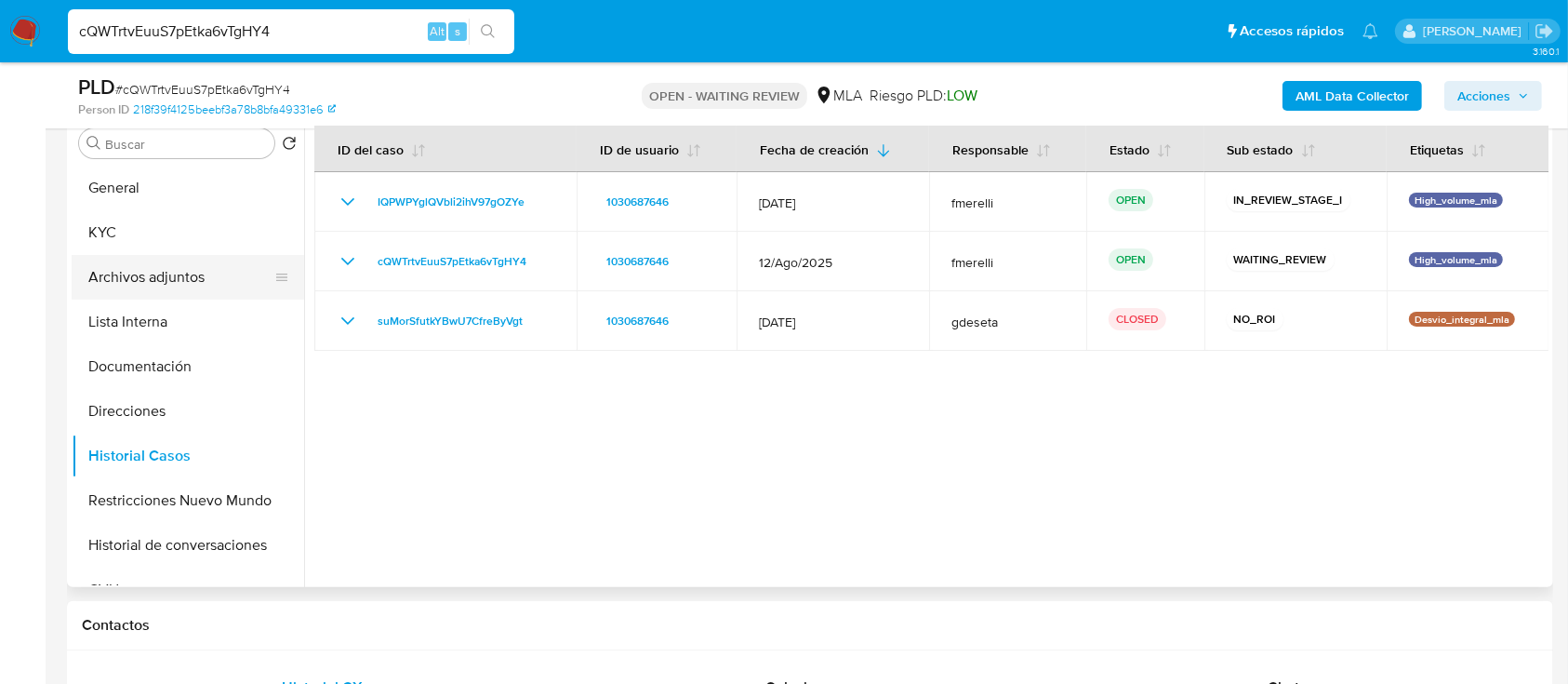
click at [189, 284] on button "Archivos adjuntos" at bounding box center [181, 277] width 218 height 45
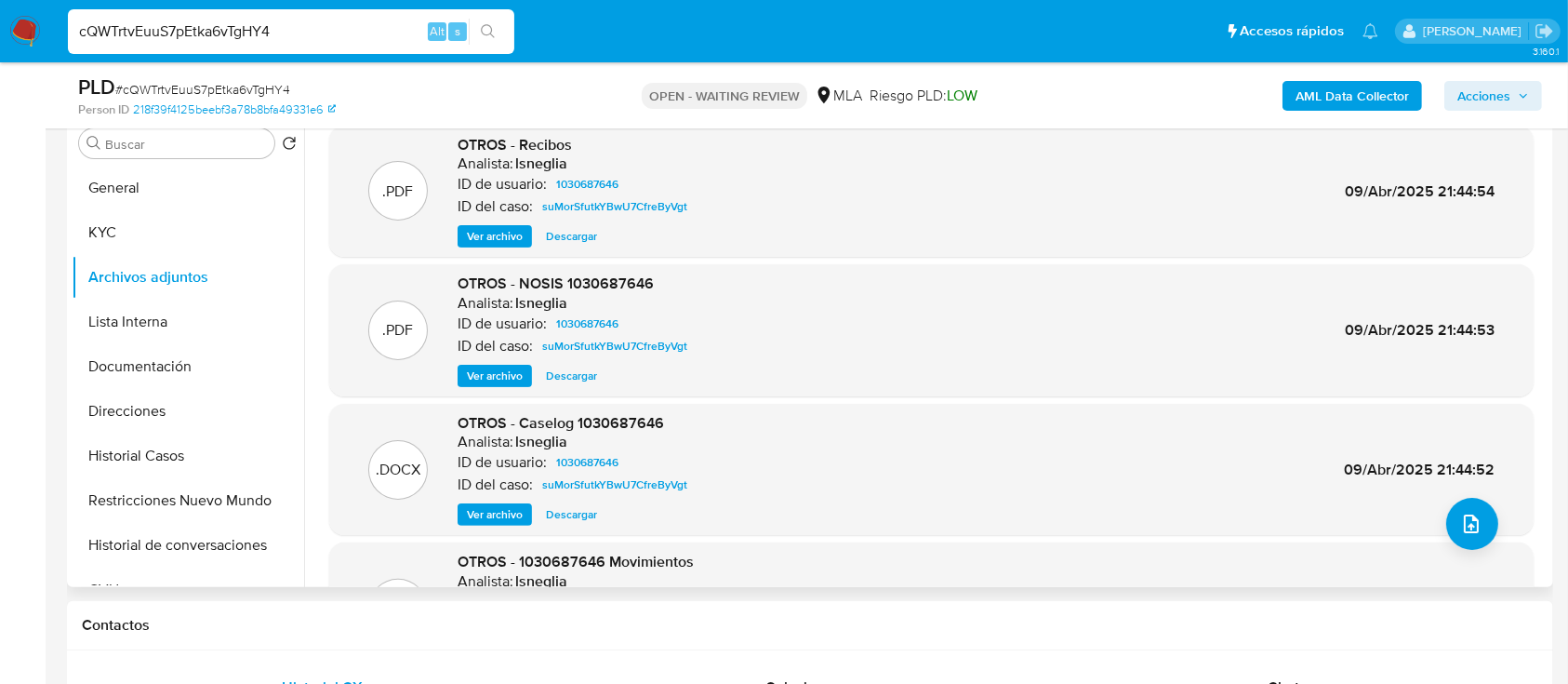
click at [498, 517] on span "Ver archivo" at bounding box center [494, 514] width 55 height 18
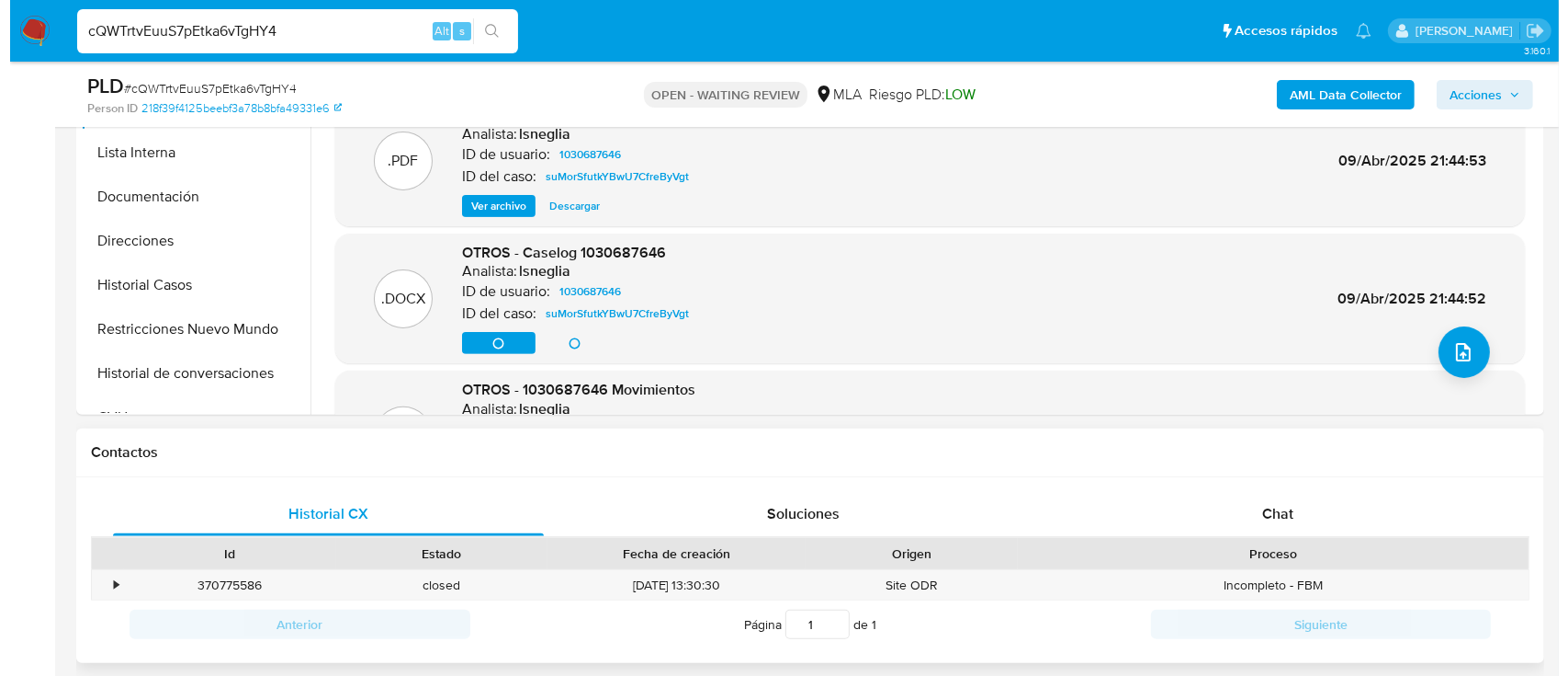
scroll to position [613, 0]
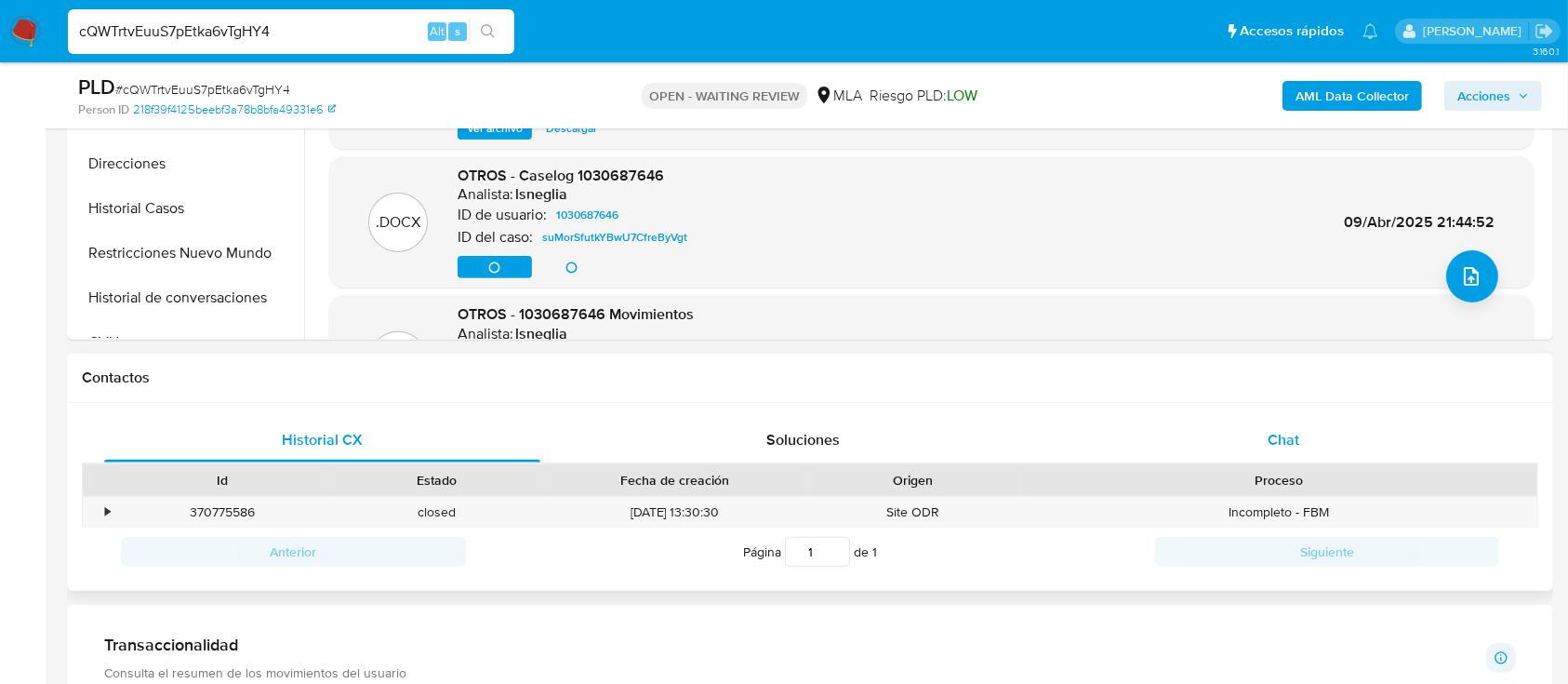
click at [1266, 428] on div "Chat" at bounding box center [1283, 440] width 436 height 45
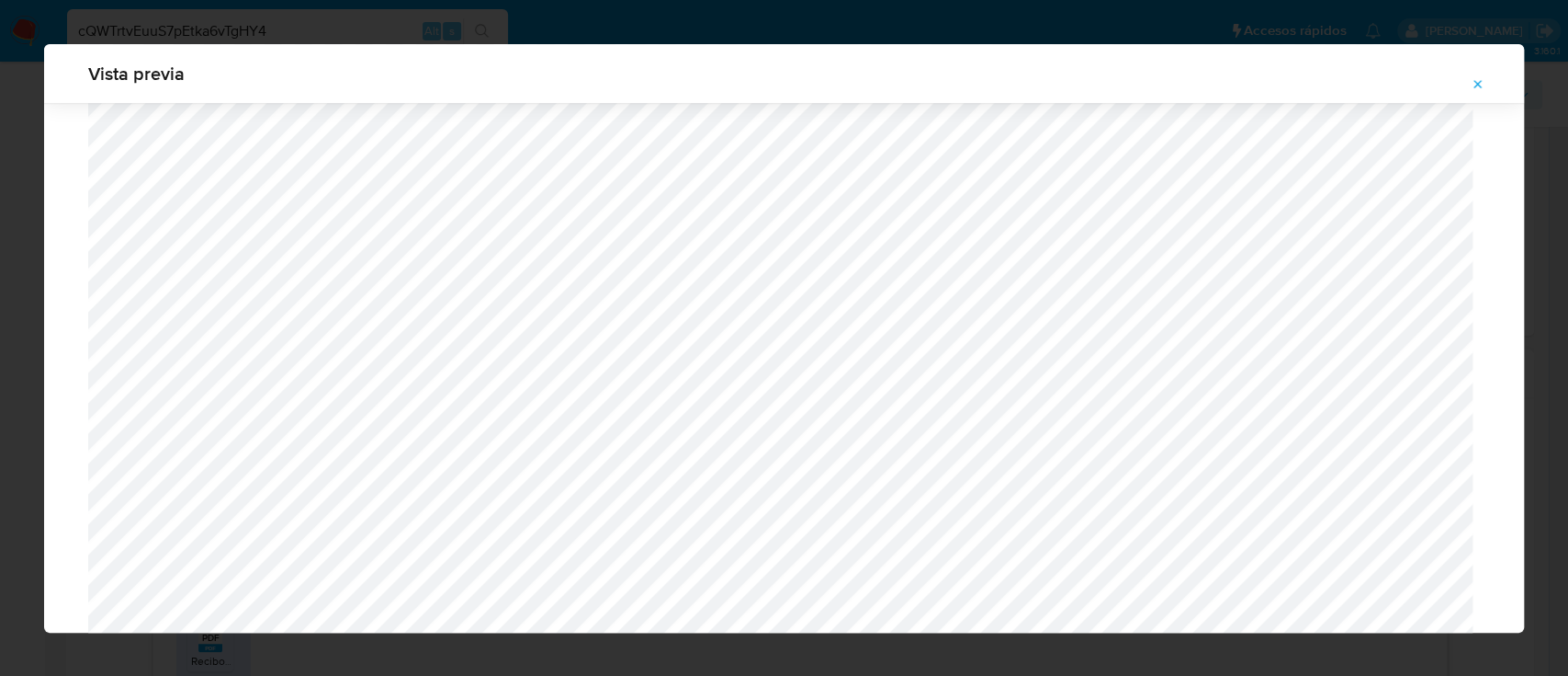
scroll to position [548, 0]
click at [1481, 78] on icon "Attachment preview" at bounding box center [1477, 84] width 14 height 14
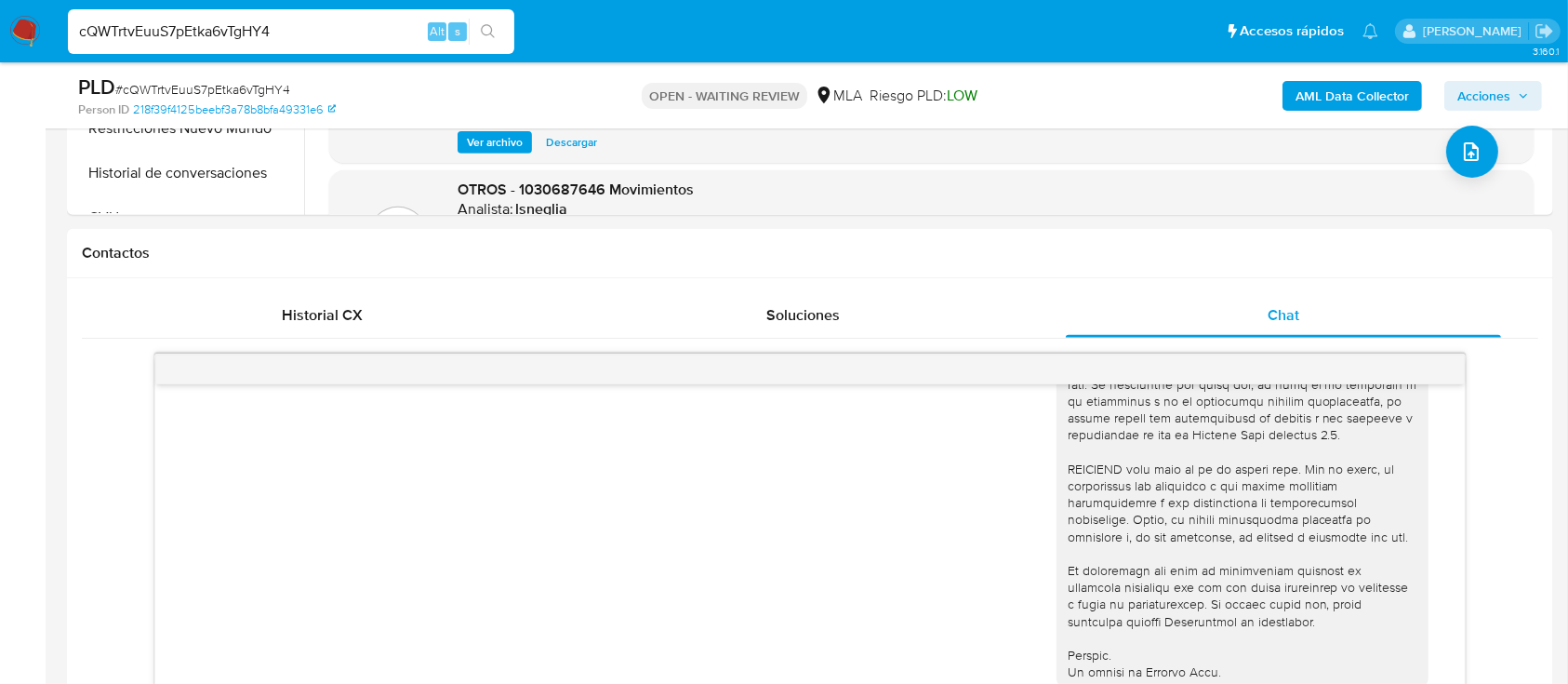
scroll to position [372, 0]
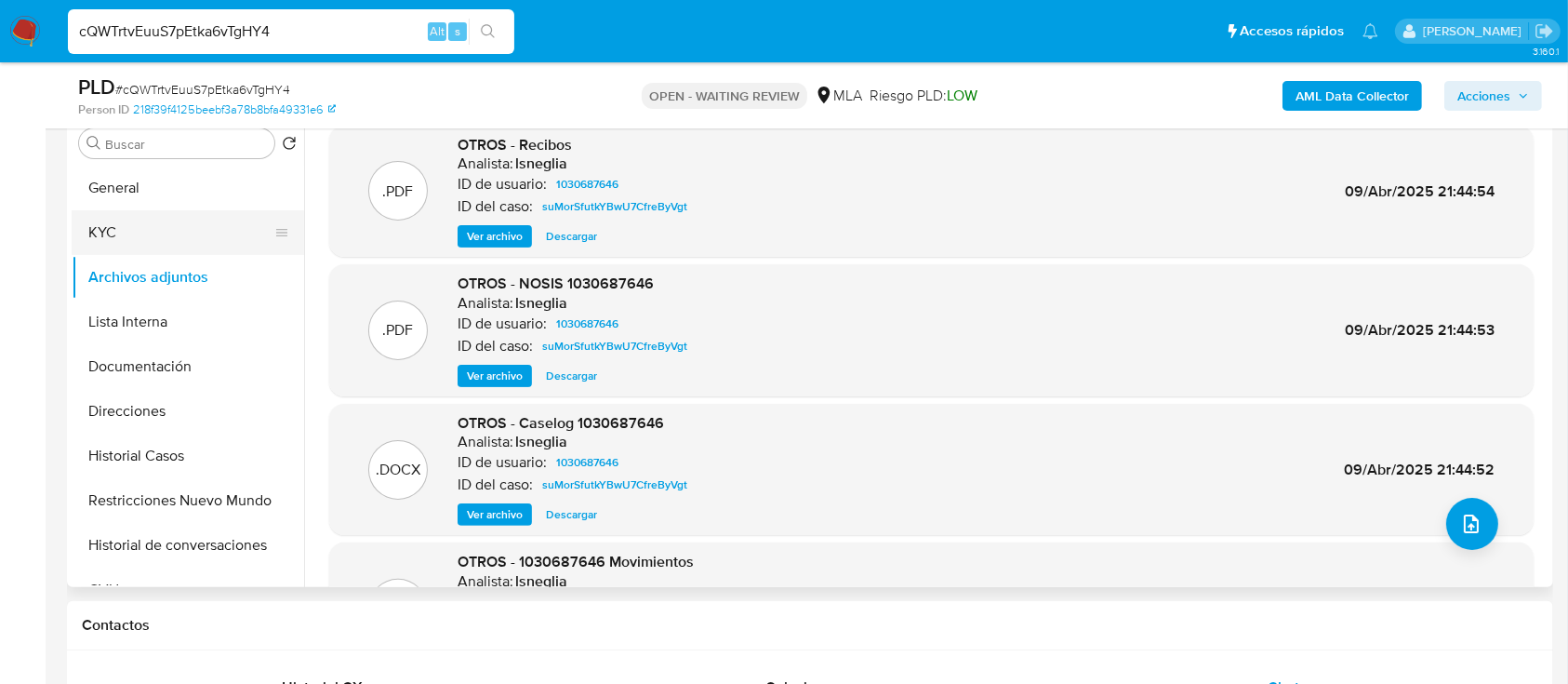
drag, startPoint x: 179, startPoint y: 228, endPoint x: 196, endPoint y: 243, distance: 22.7
click at [179, 227] on button "KYC" at bounding box center [181, 232] width 218 height 45
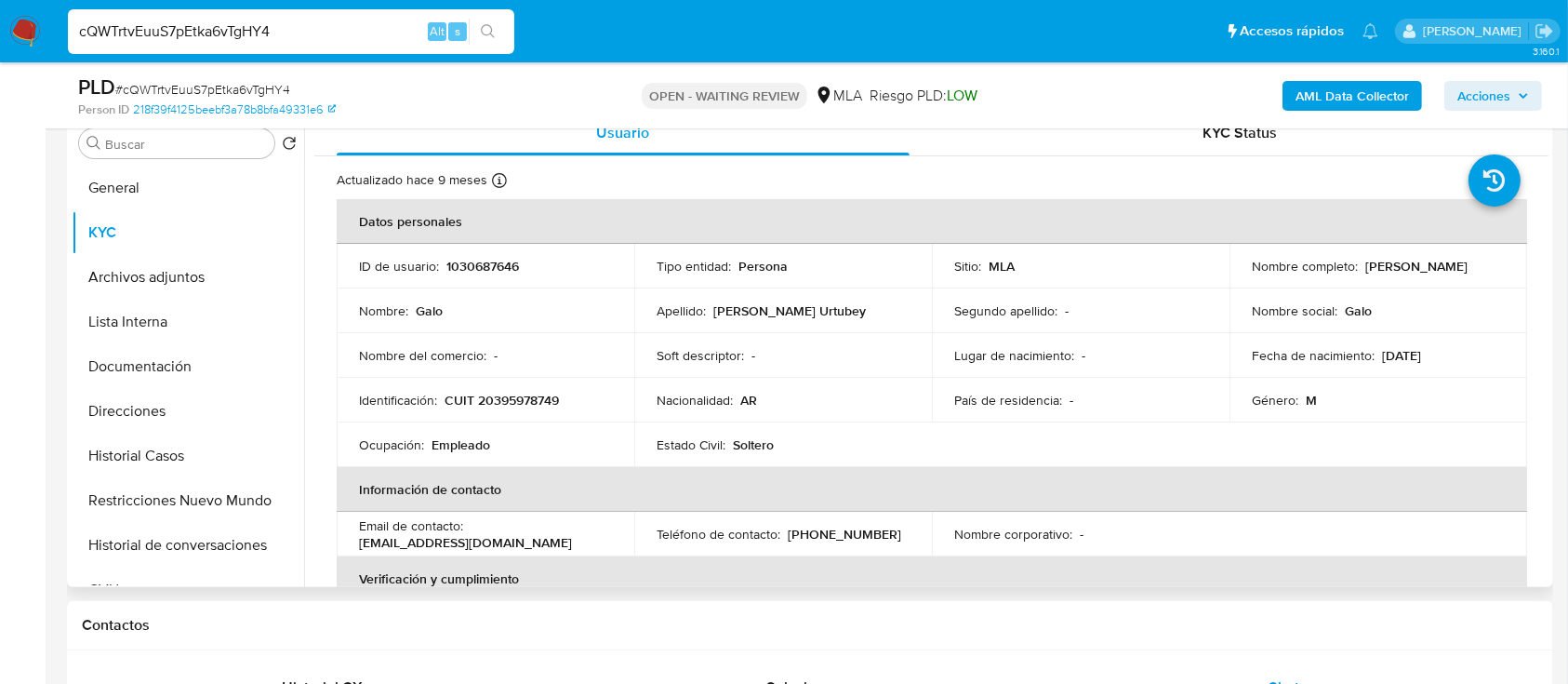
click at [463, 270] on p "1030687646" at bounding box center [482, 265] width 73 height 17
copy p "1030687646"
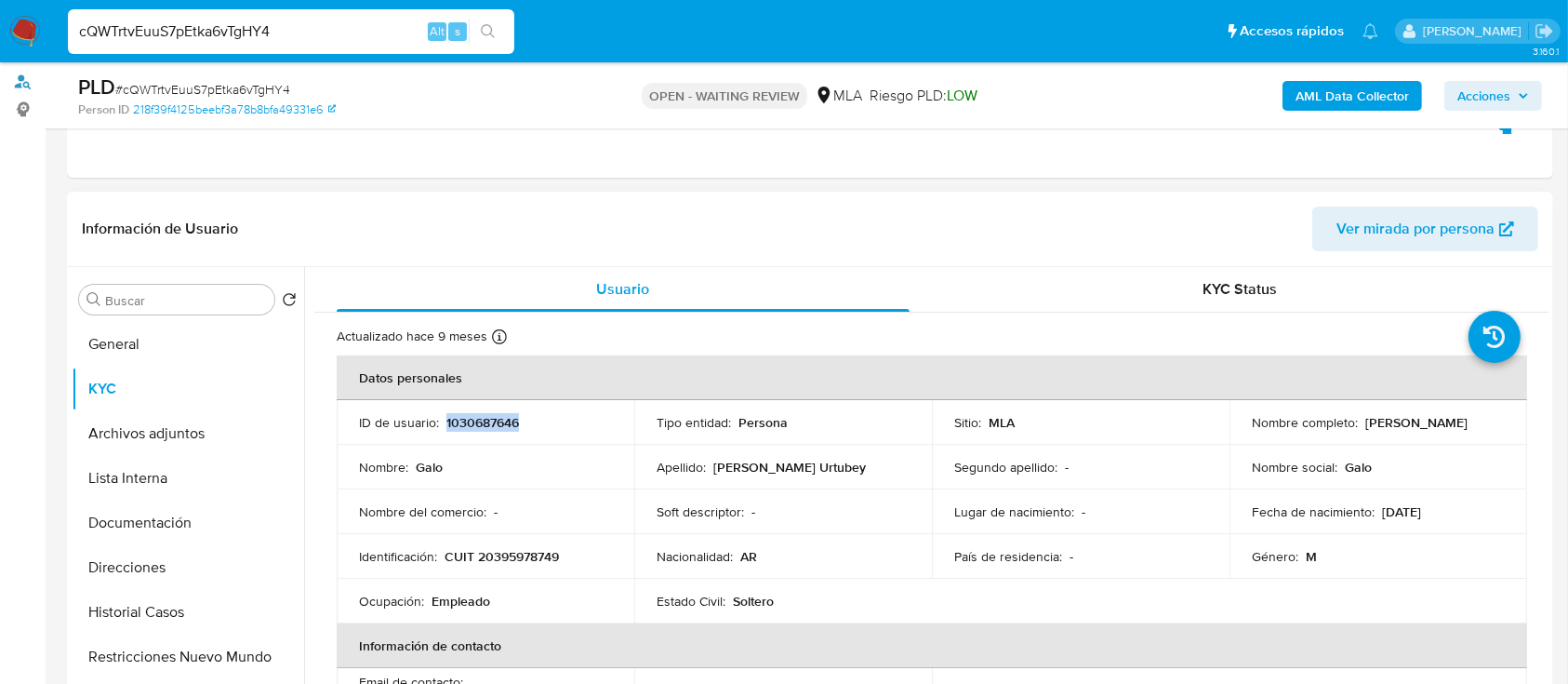
scroll to position [248, 0]
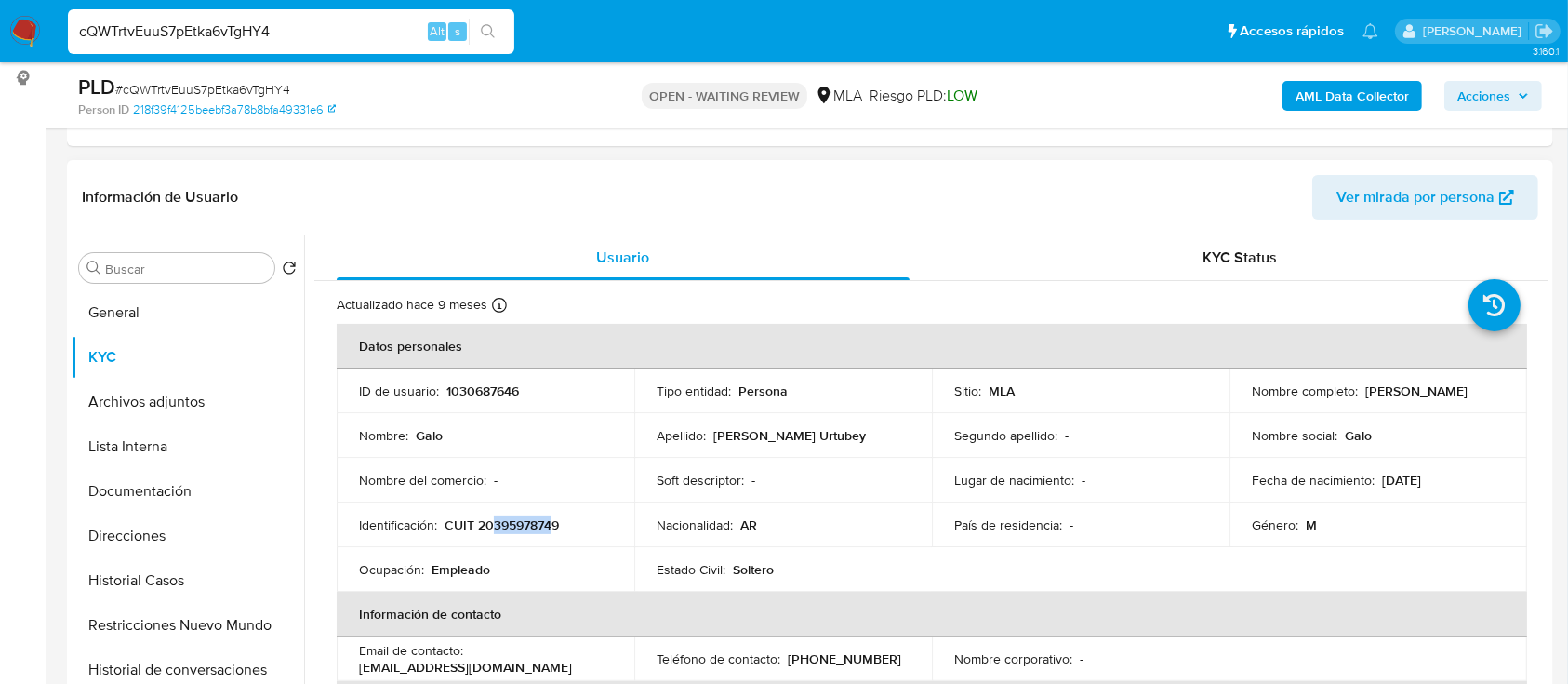
drag, startPoint x: 493, startPoint y: 526, endPoint x: 550, endPoint y: 524, distance: 57.0
click at [550, 524] on p "CUIT 20395978749" at bounding box center [502, 524] width 115 height 17
copy p "39597874"
click at [186, 492] on button "Documentación" at bounding box center [181, 491] width 218 height 45
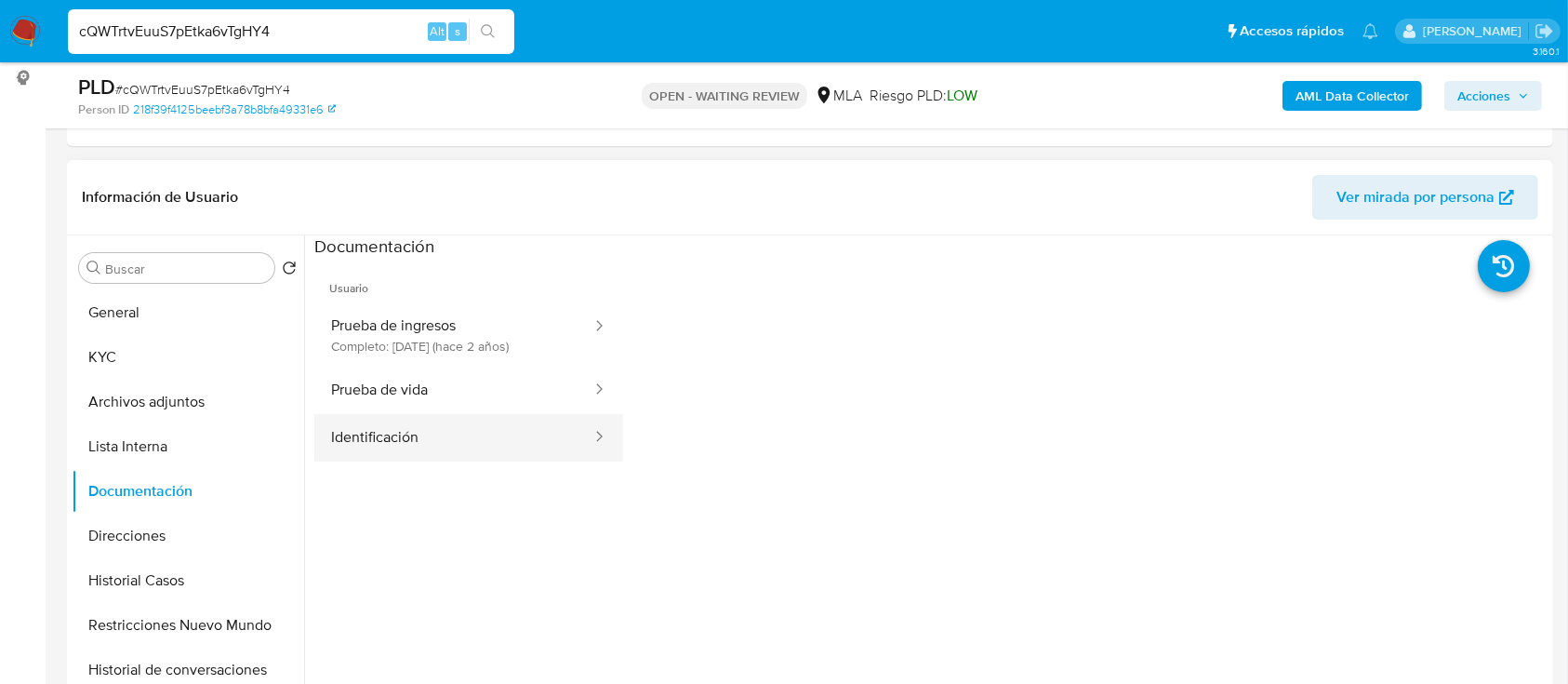
click at [425, 414] on button "Identificación" at bounding box center [454, 437] width 279 height 48
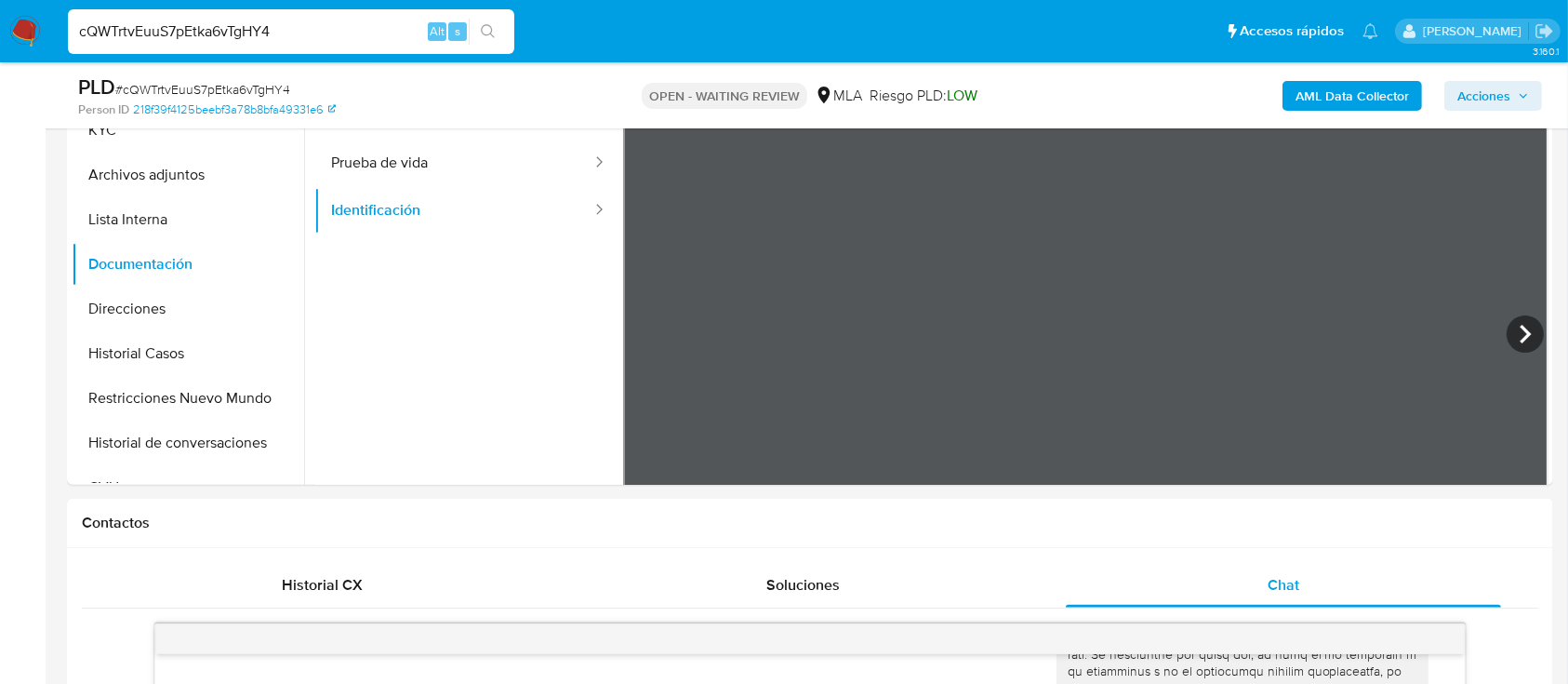
scroll to position [400, 0]
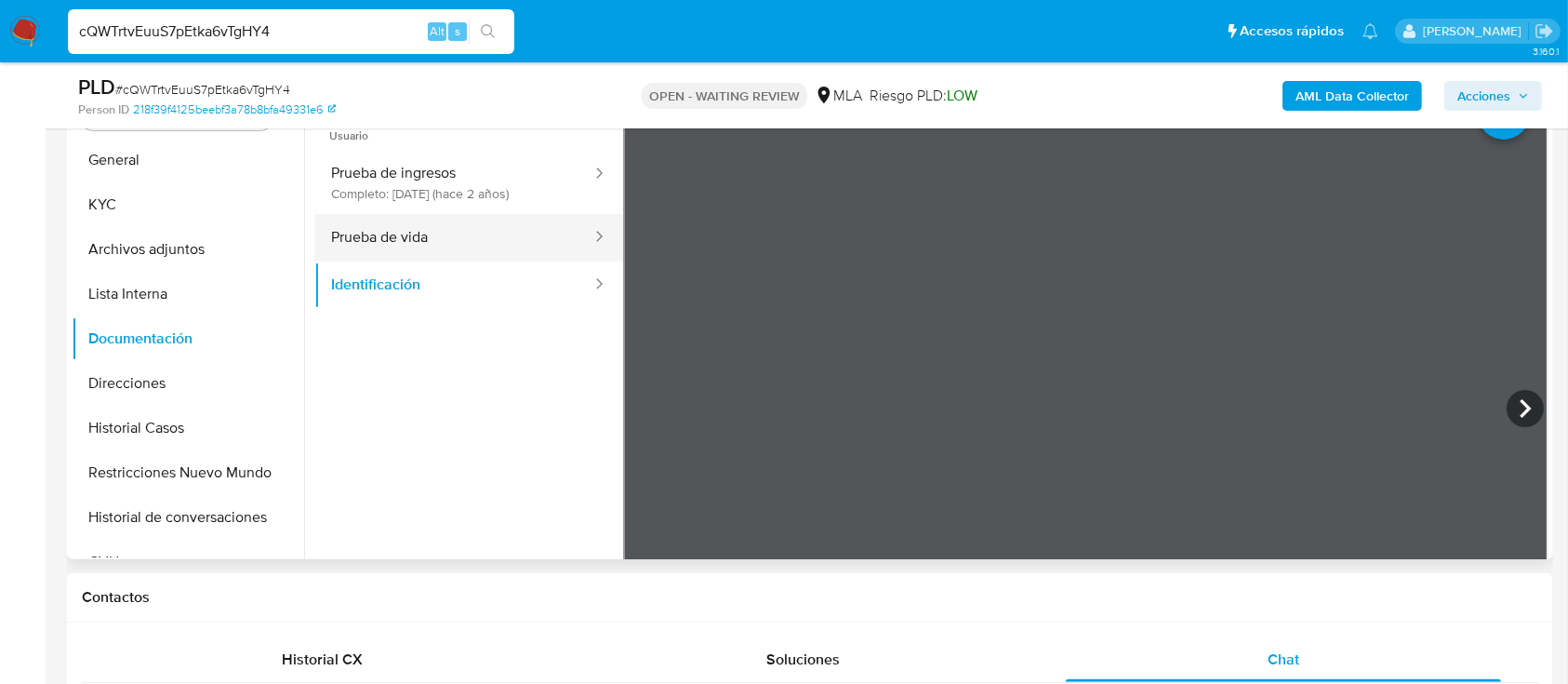
click at [446, 238] on button "Prueba de vida" at bounding box center [454, 237] width 279 height 48
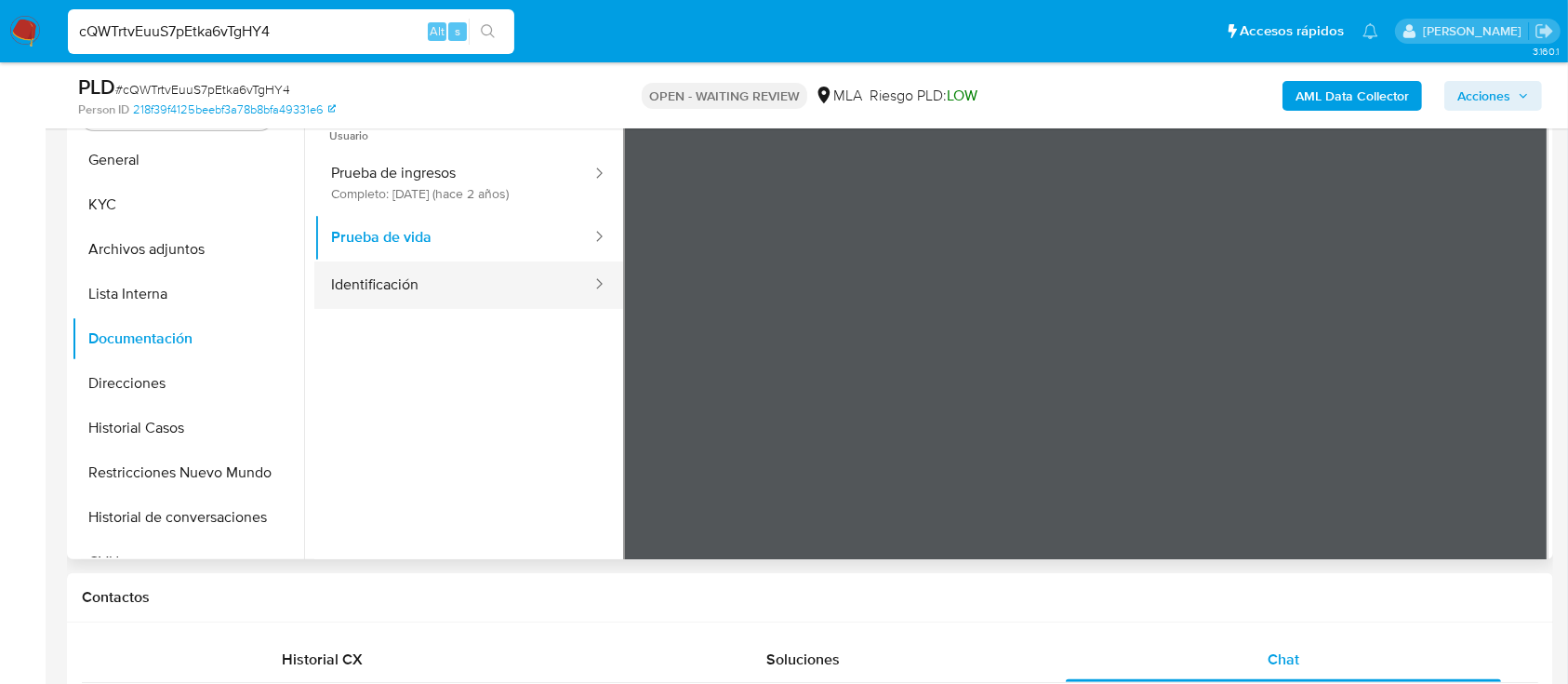
click at [464, 280] on button "Identificación" at bounding box center [454, 285] width 279 height 48
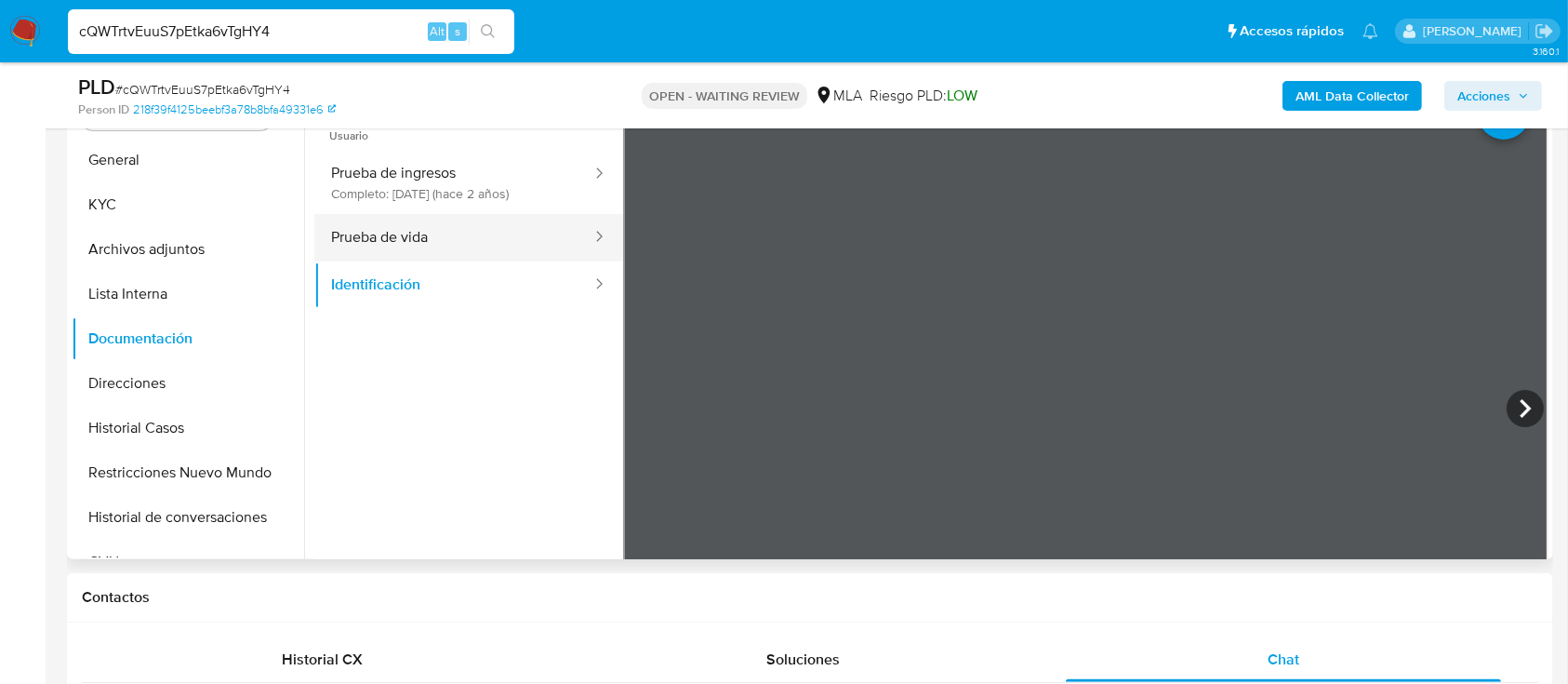
click at [521, 228] on button "Prueba de vida" at bounding box center [454, 237] width 279 height 48
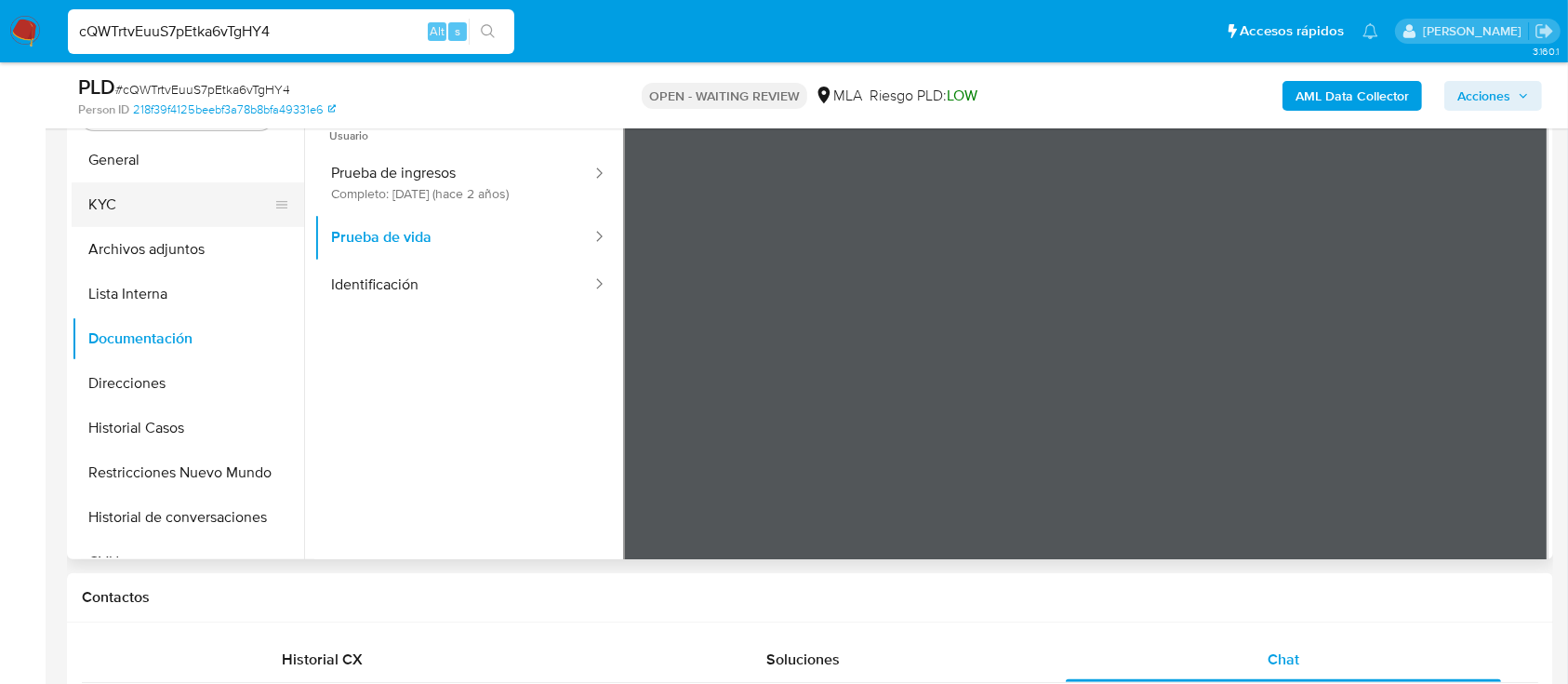
click at [137, 186] on button "KYC" at bounding box center [181, 205] width 218 height 45
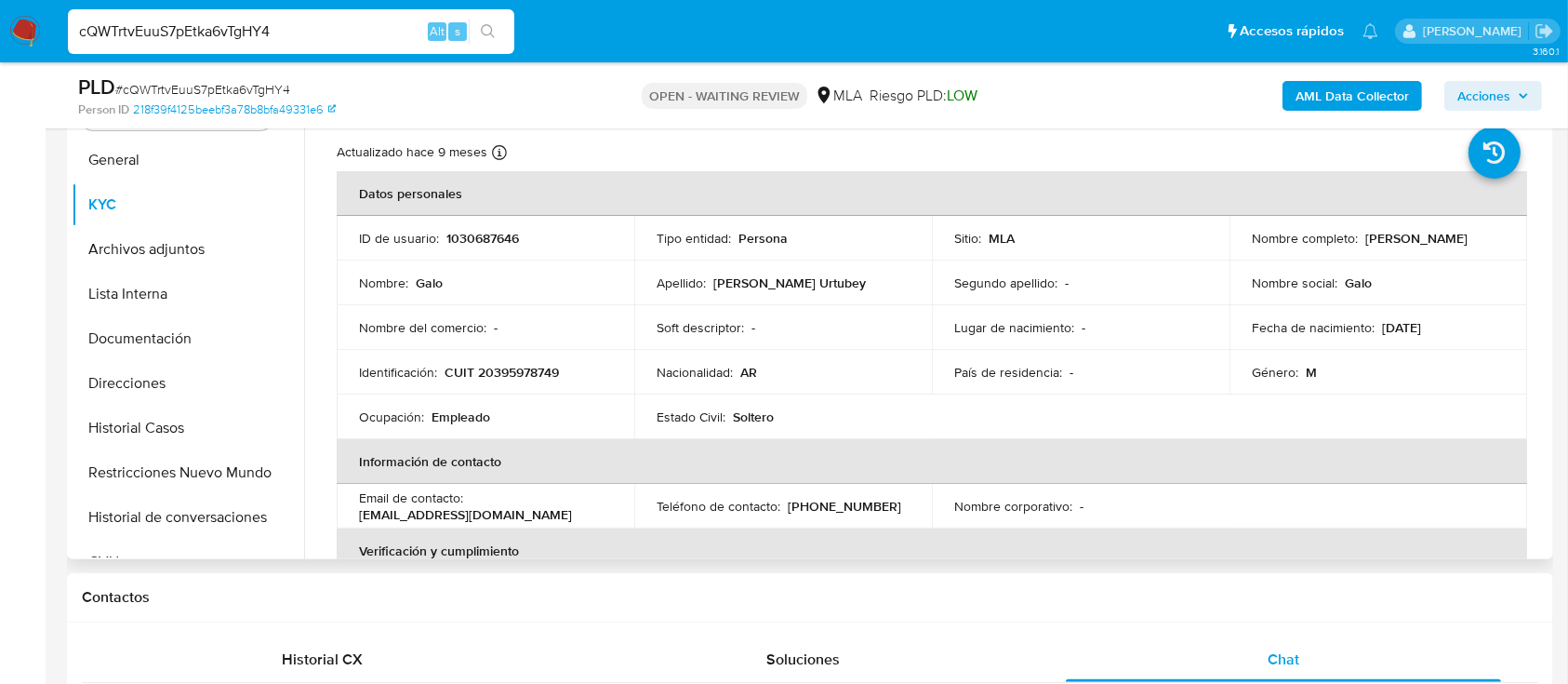
click at [517, 370] on p "CUIT 20395978749" at bounding box center [502, 371] width 115 height 17
copy p "20395978749"
click at [473, 235] on p "1030687646" at bounding box center [482, 237] width 73 height 17
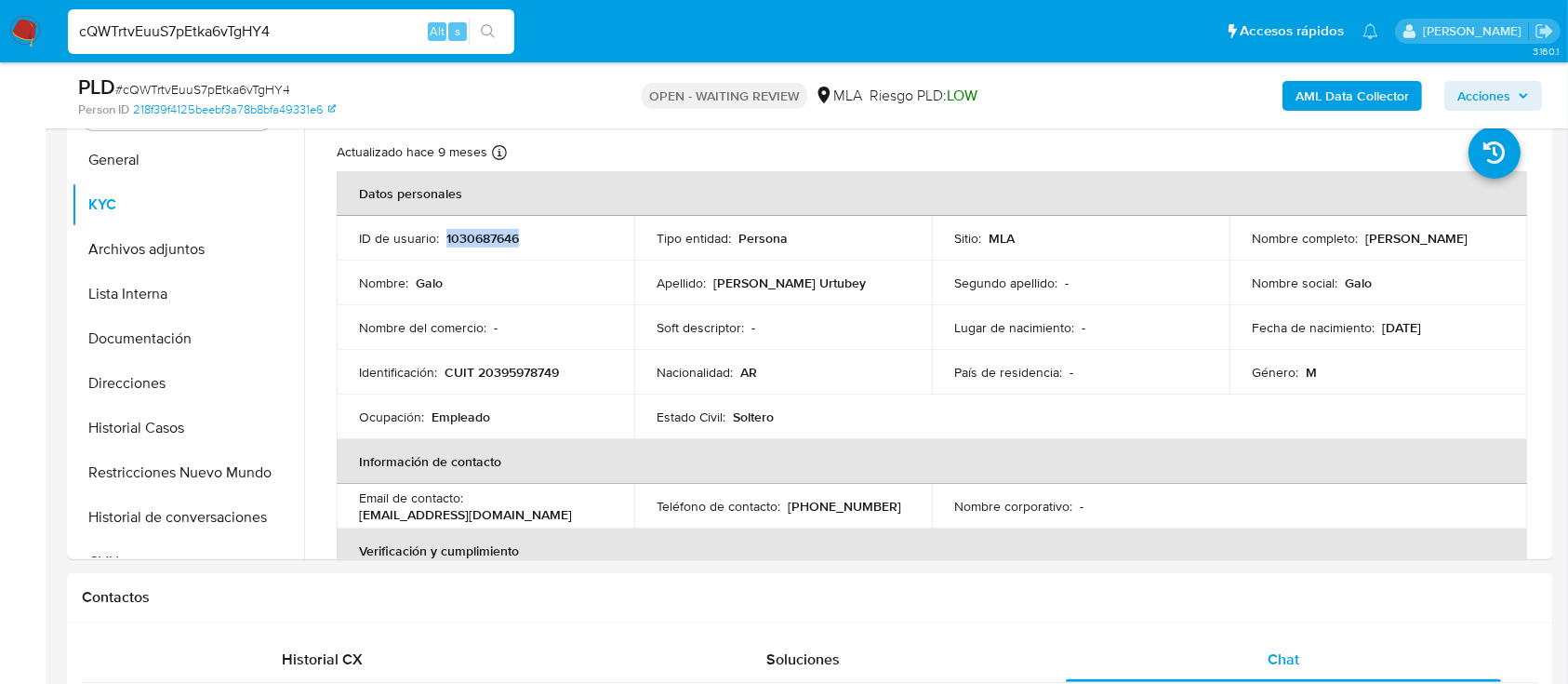
copy p "1030687646"
click at [514, 363] on p "CUIT 20395978749" at bounding box center [502, 371] width 115 height 17
click at [515, 363] on p "CUIT 20395978749" at bounding box center [502, 371] width 115 height 17
copy p "CUIT 20395978749"
click at [532, 371] on p "CUIT 20395978749" at bounding box center [502, 371] width 115 height 17
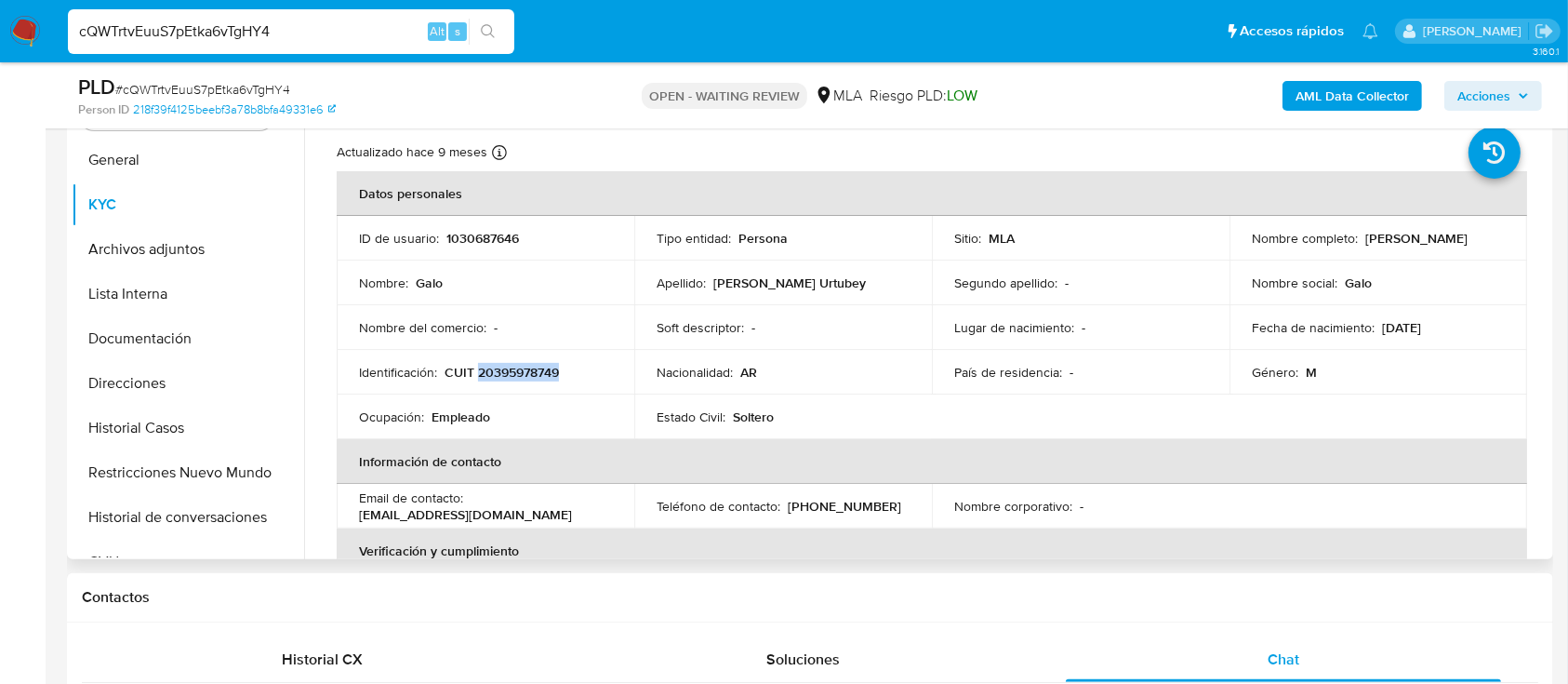
click at [532, 371] on p "CUIT 20395978749" at bounding box center [502, 371] width 115 height 17
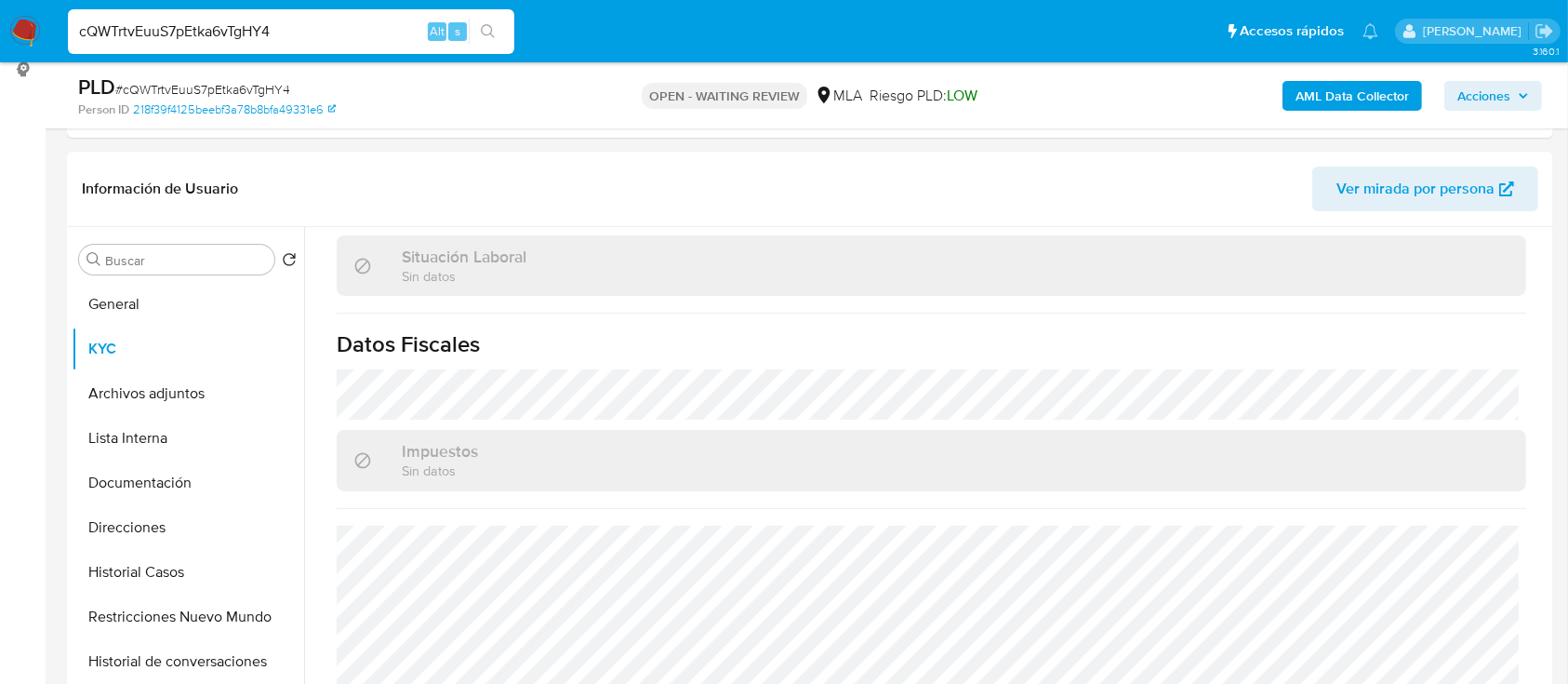
scroll to position [248, 0]
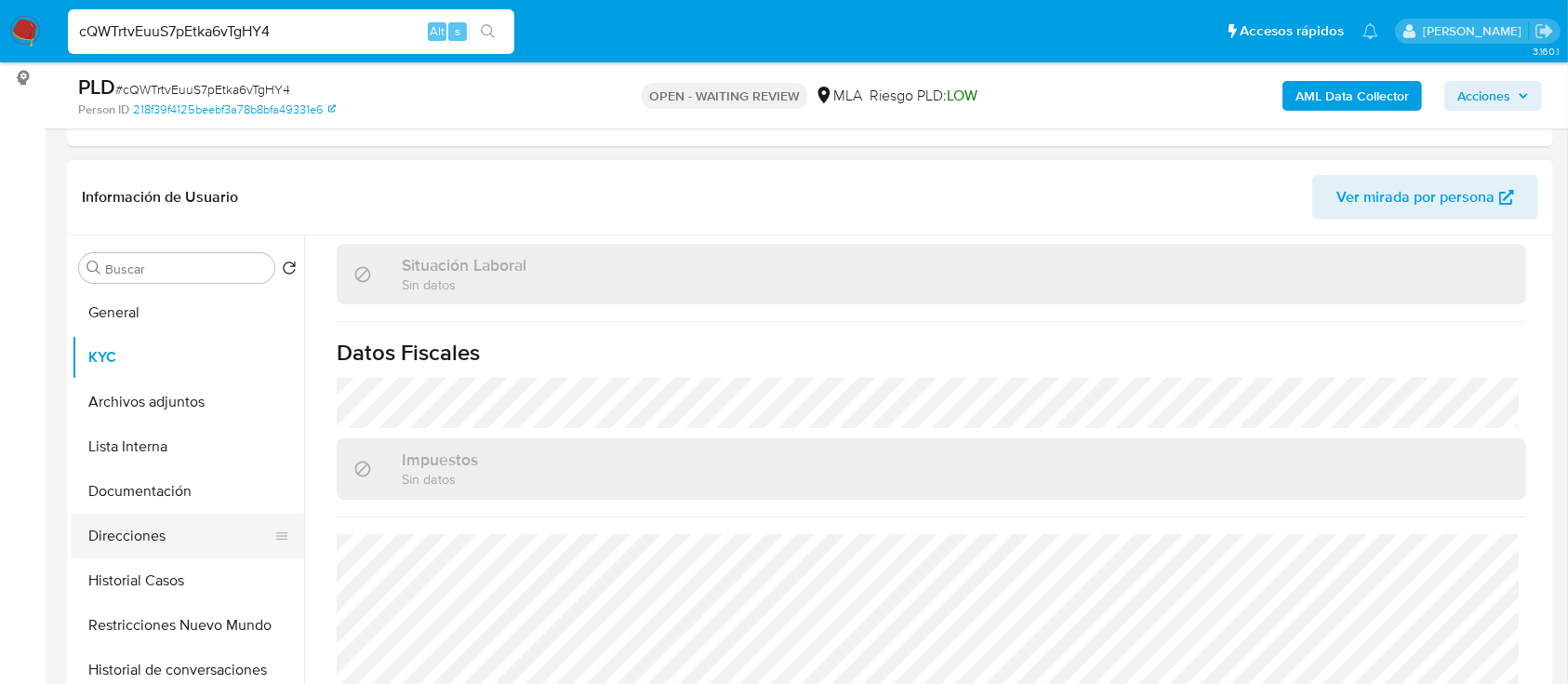
click at [156, 532] on button "Direcciones" at bounding box center [181, 535] width 218 height 45
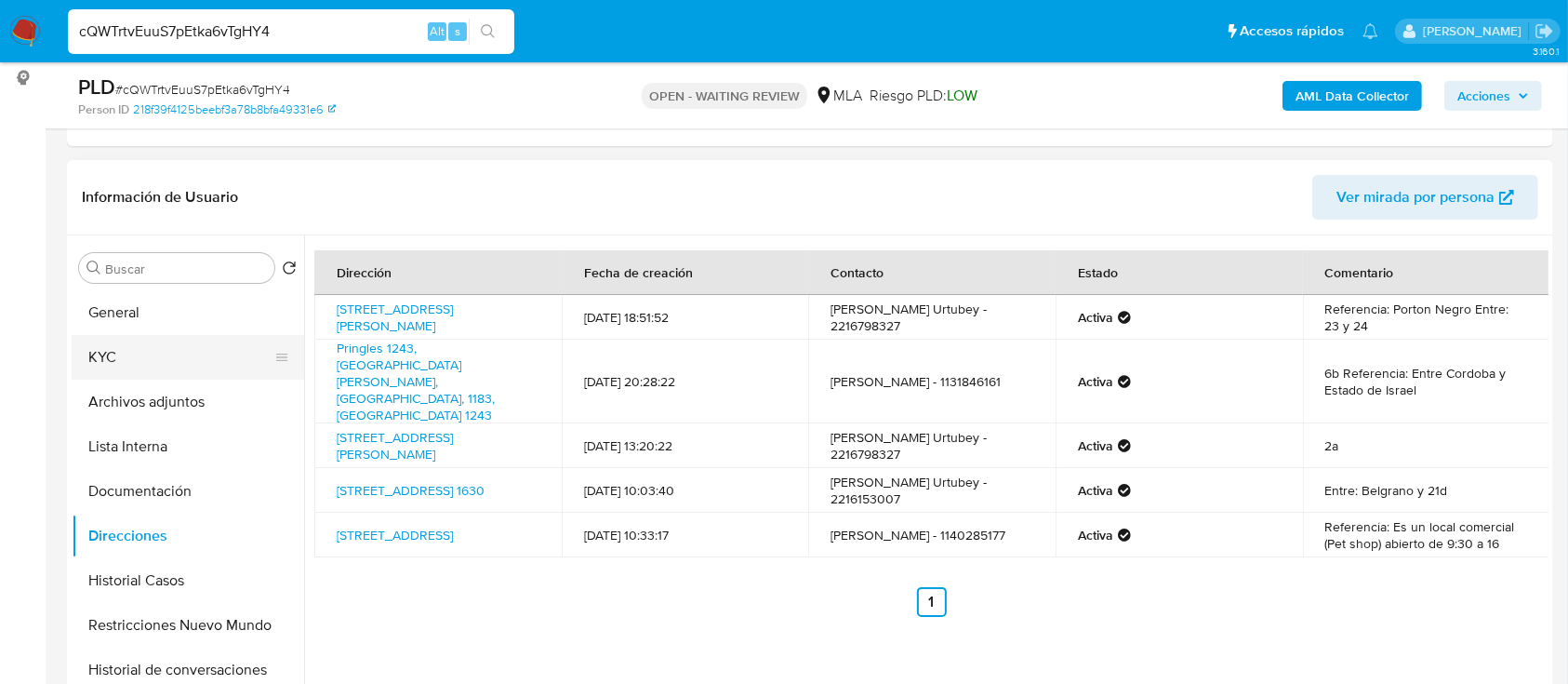
drag, startPoint x: 184, startPoint y: 349, endPoint x: 234, endPoint y: 359, distance: 51.0
click at [184, 349] on button "KYC" at bounding box center [181, 358] width 218 height 45
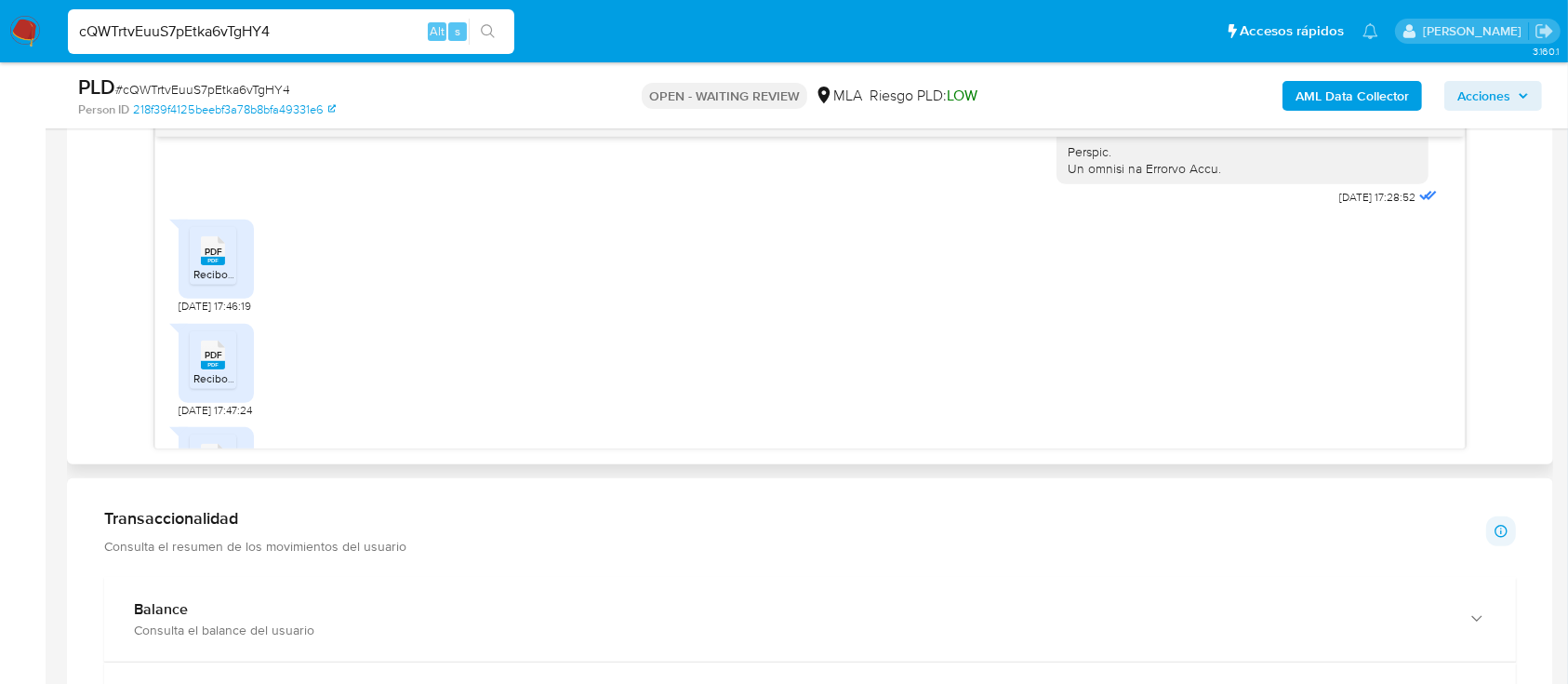
scroll to position [1069, 0]
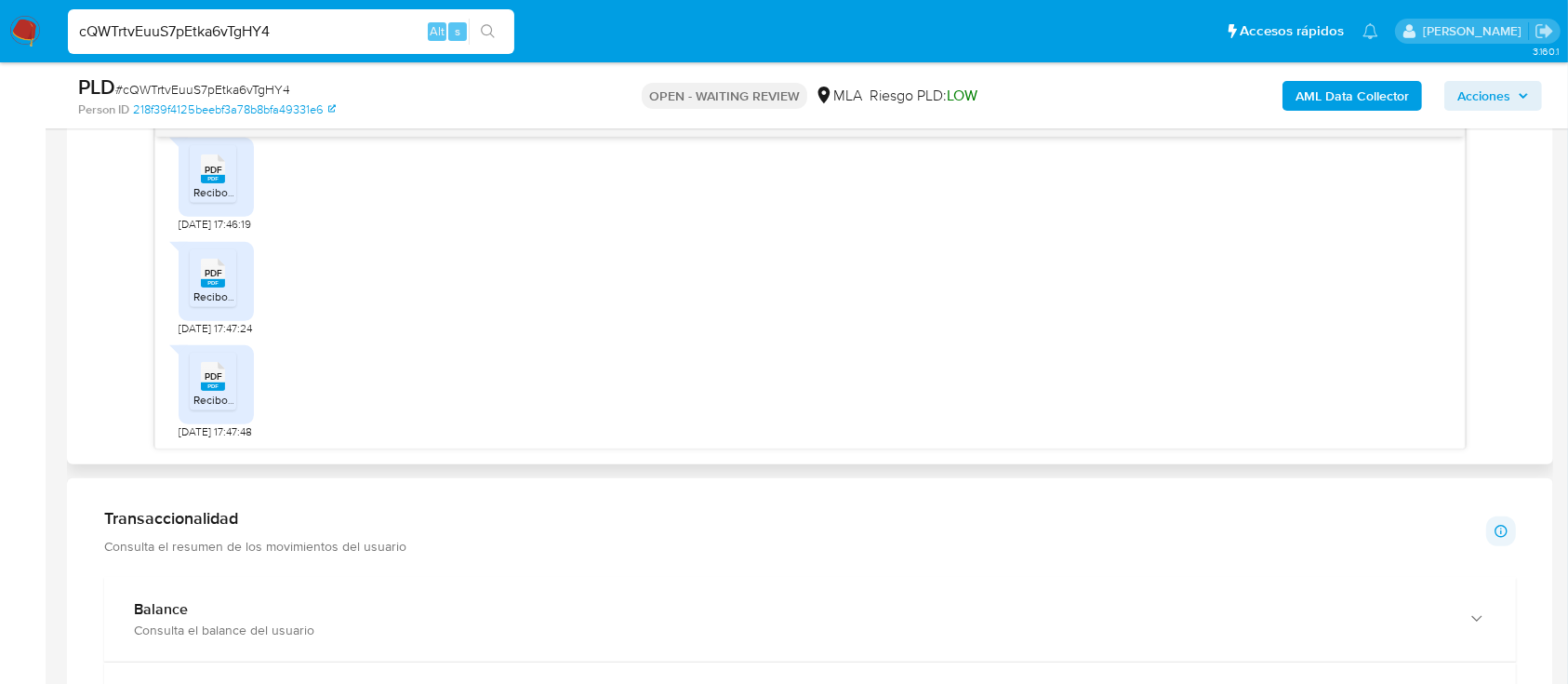
click at [201, 175] on icon "PDF" at bounding box center [213, 169] width 24 height 33
click at [227, 277] on div "PDF PDF" at bounding box center [213, 270] width 39 height 36
click at [218, 371] on span "PDF" at bounding box center [214, 376] width 17 height 12
click at [246, 89] on span "# cQWTrtvEuuS7pEtka6vTgHY4" at bounding box center [203, 88] width 175 height 18
drag, startPoint x: 246, startPoint y: 89, endPoint x: 234, endPoint y: 88, distance: 12.0
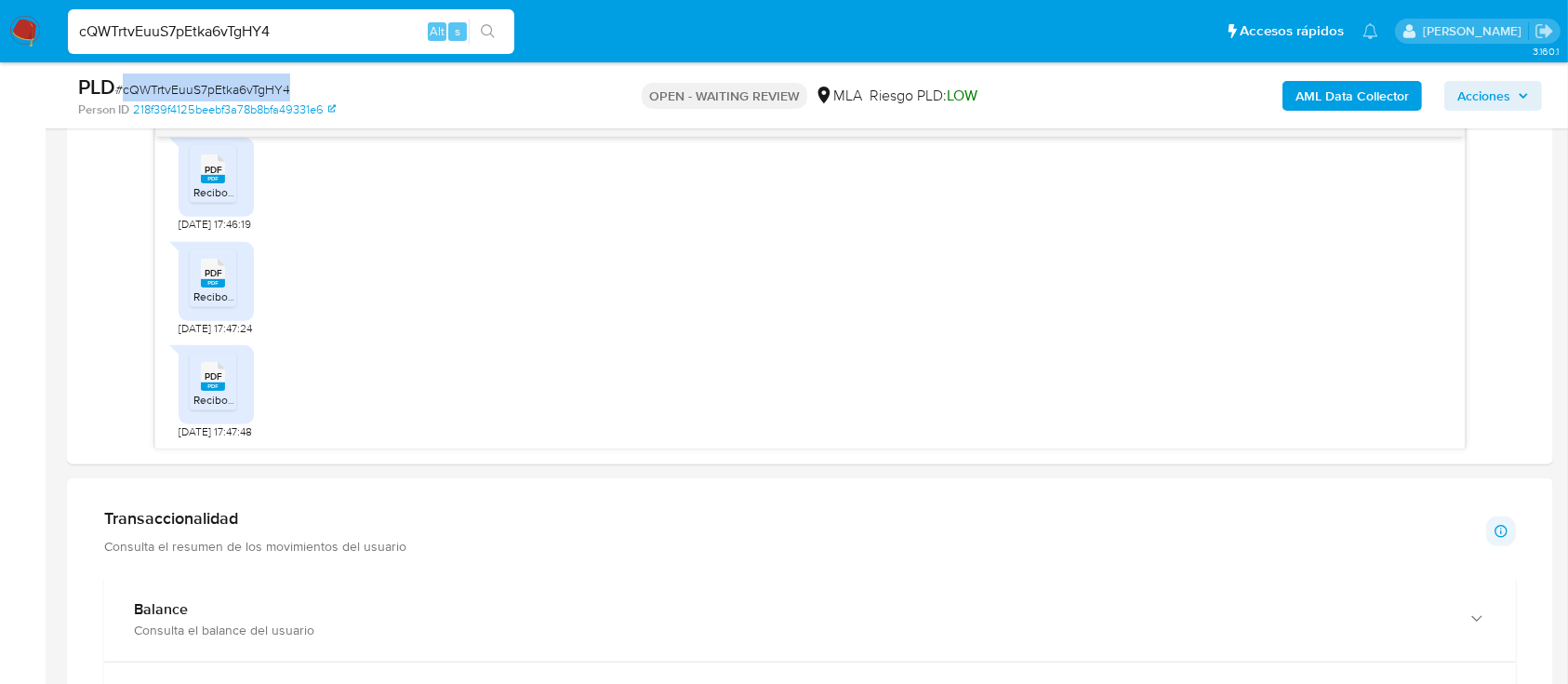
click at [246, 88] on span "# cQWTrtvEuuS7pEtka6vTgHY4" at bounding box center [203, 88] width 175 height 18
copy span "cQWTrtvEuuS7pEtka6vTgHY4"
click at [31, 20] on img at bounding box center [25, 31] width 32 height 32
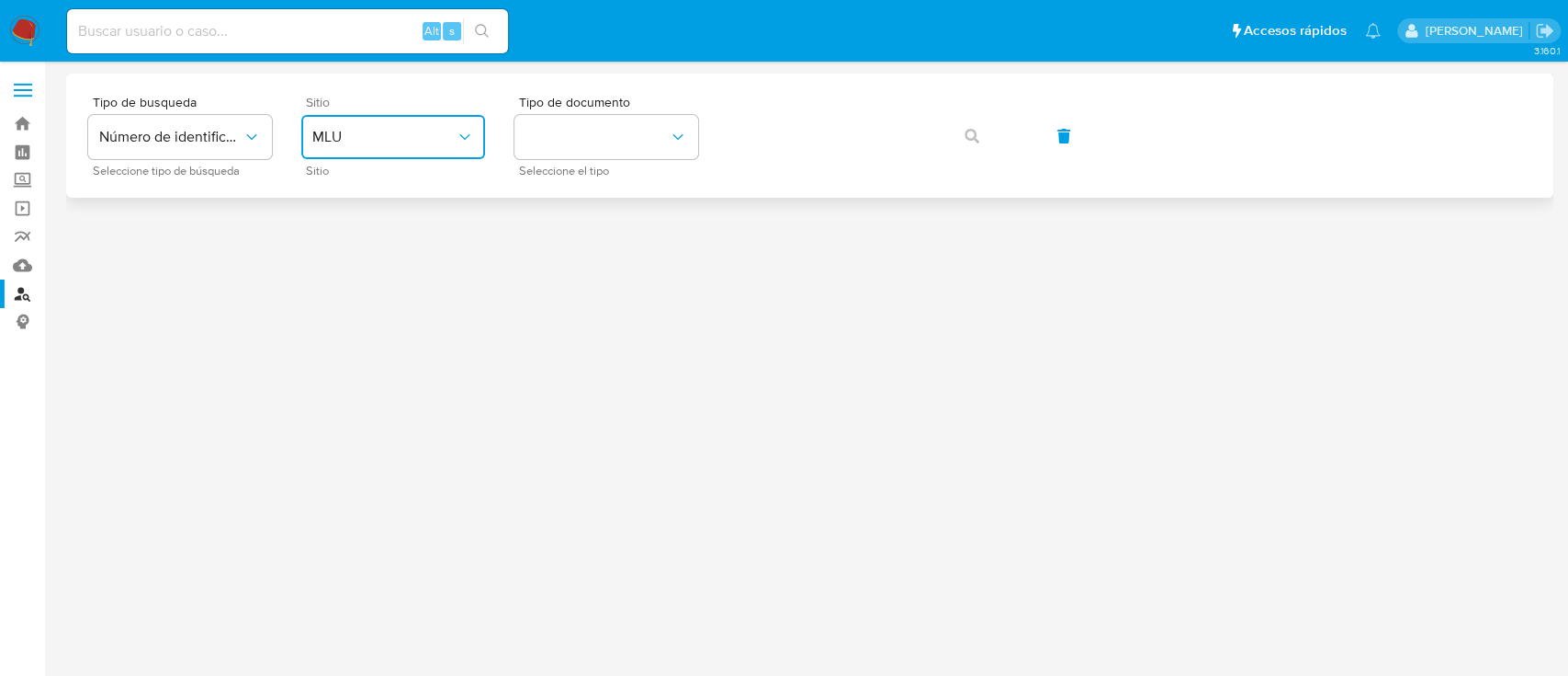
click at [402, 132] on span "MLU" at bounding box center [383, 136] width 143 height 18
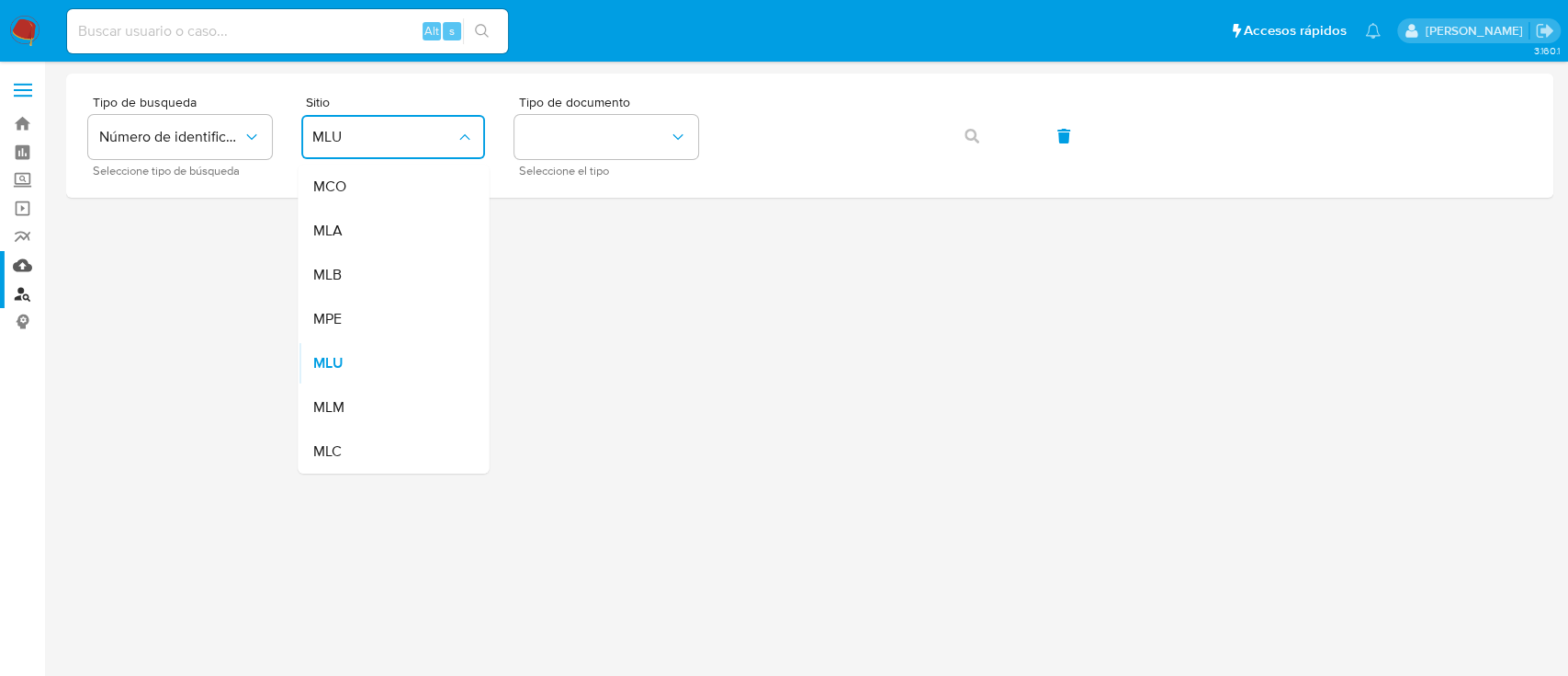
click at [33, 267] on link "Mulan" at bounding box center [109, 265] width 219 height 29
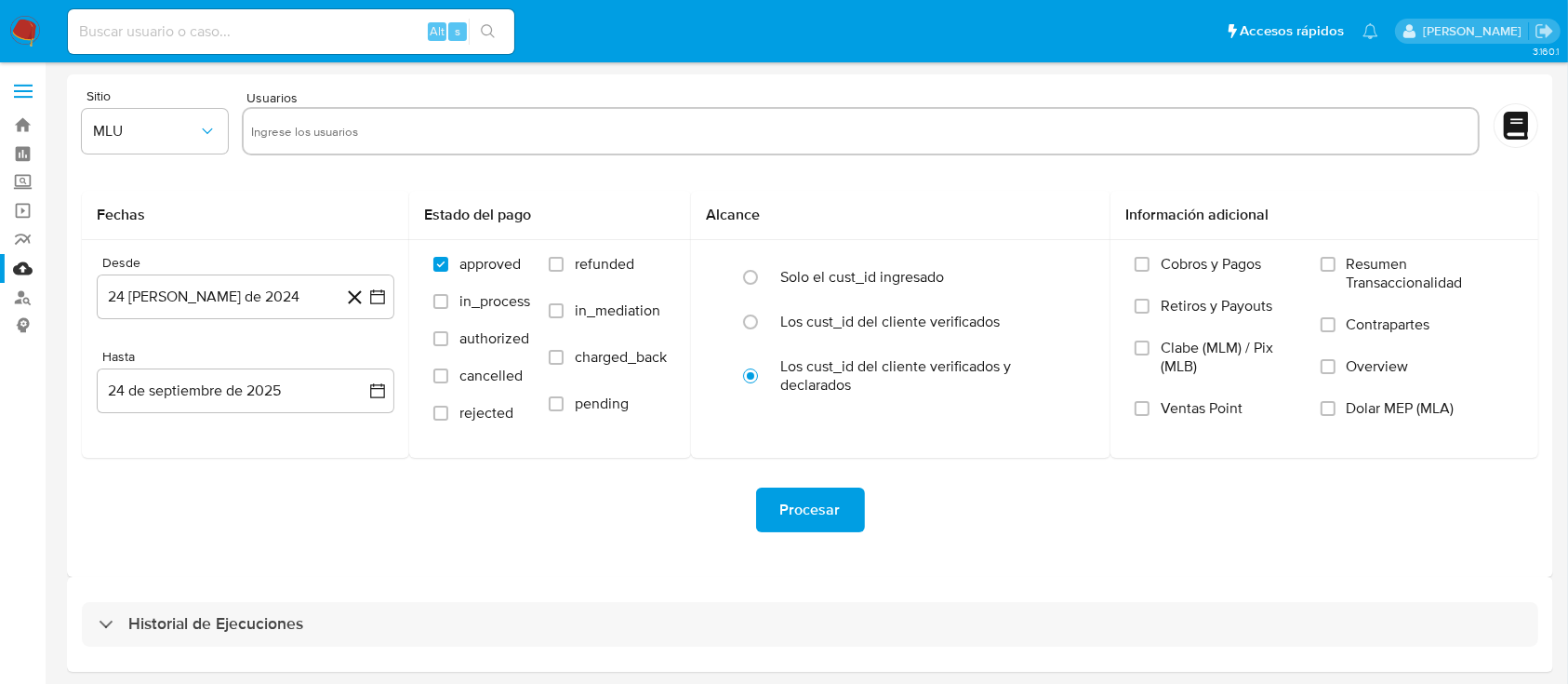
click at [363, 646] on div "Historial de Ejecuciones" at bounding box center [810, 624] width 1486 height 95
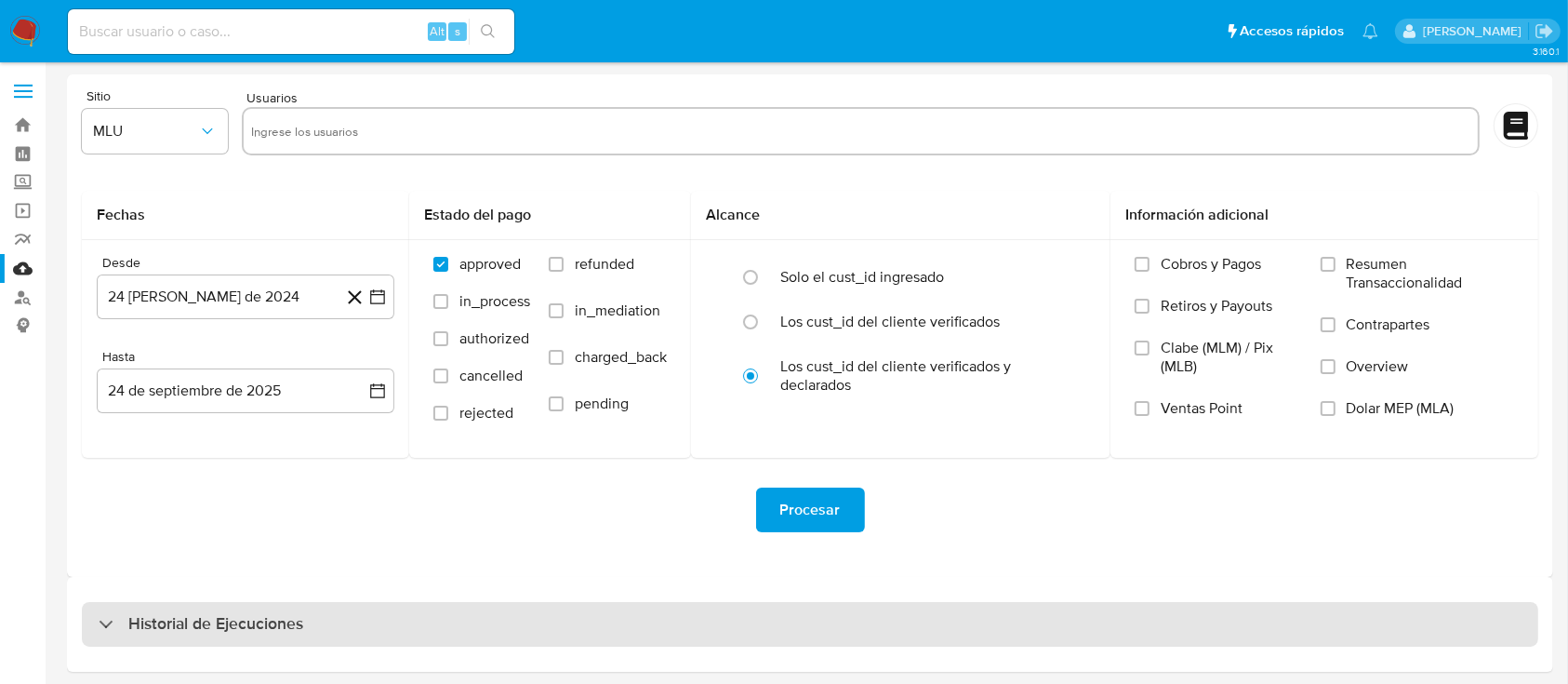
click at [340, 619] on div "Historial de Ejecuciones" at bounding box center [809, 624] width 1456 height 45
select select "10"
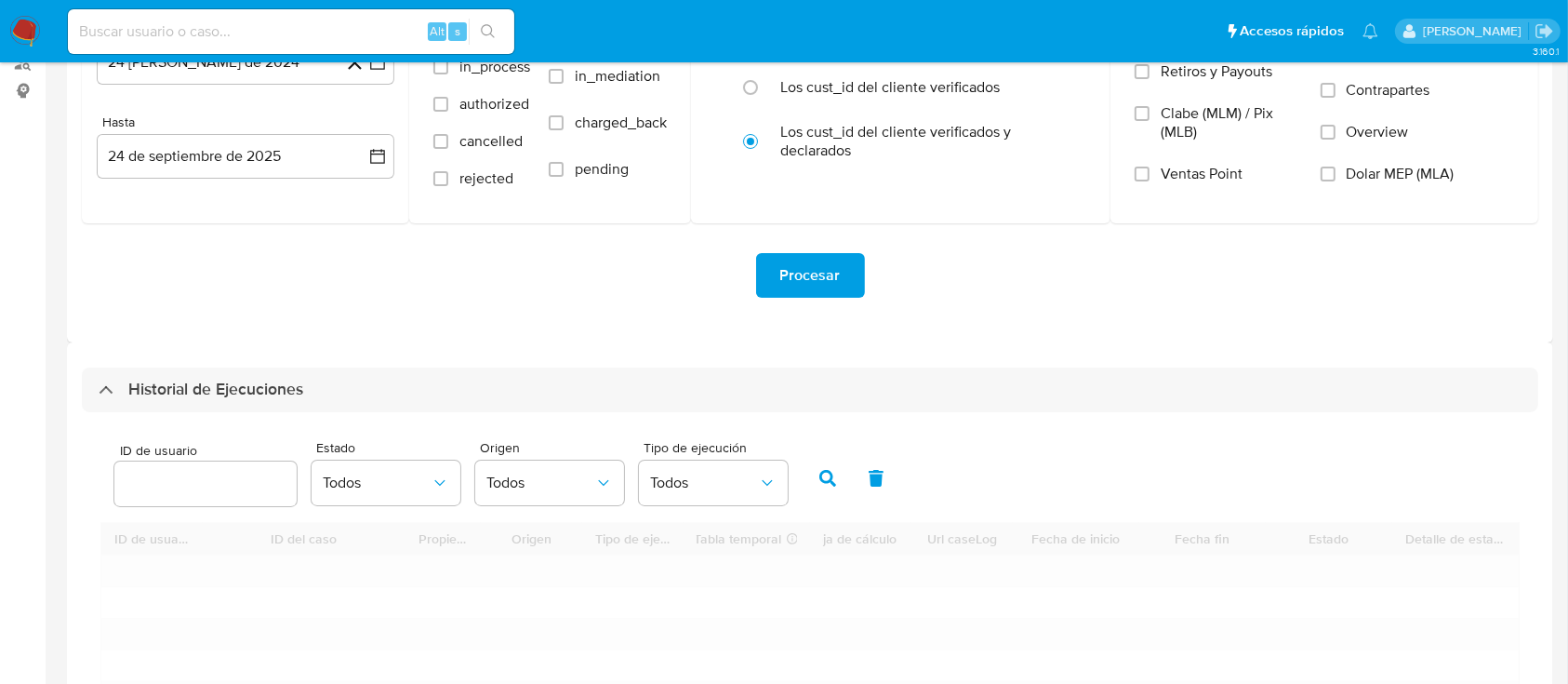
scroll to position [372, 0]
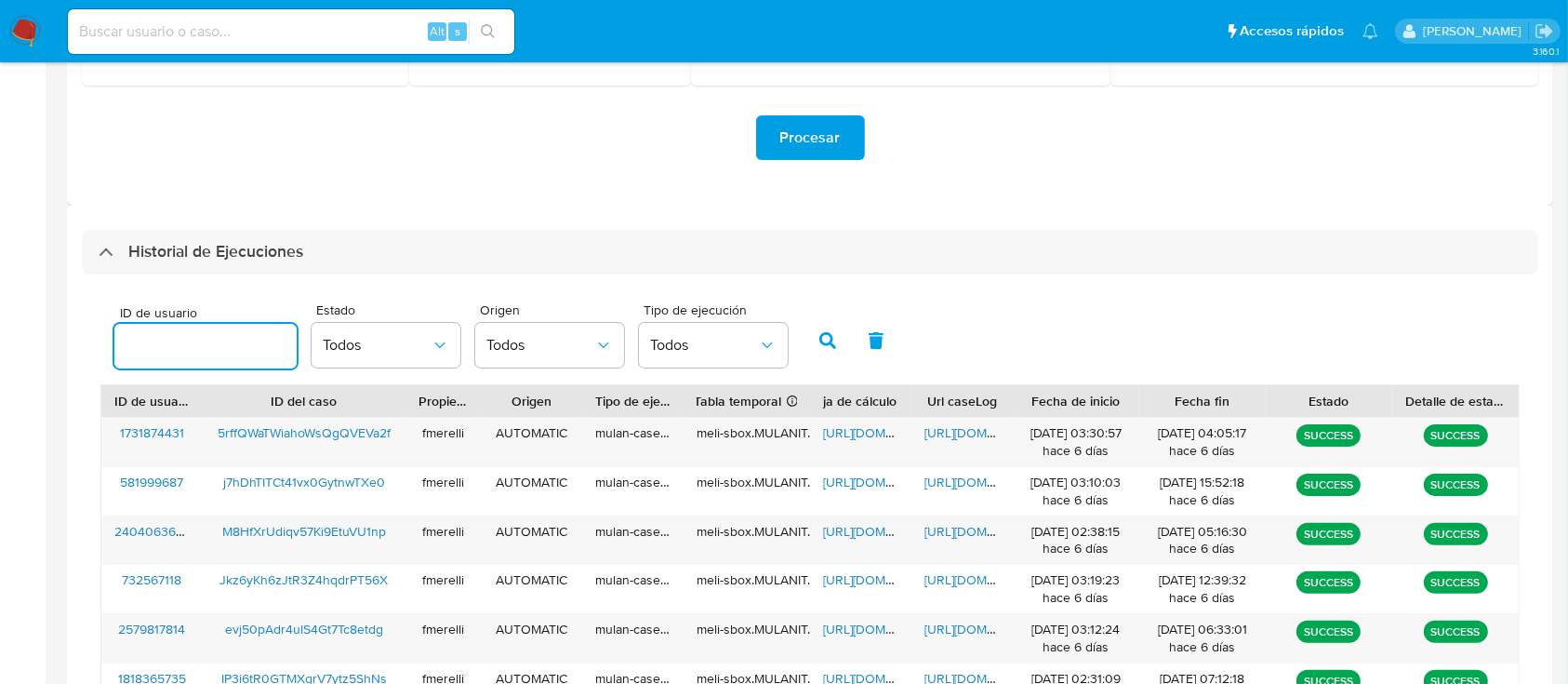
click at [229, 336] on input "number" at bounding box center [206, 346] width 183 height 24
type input "1030687646"
click at [840, 354] on button "button" at bounding box center [828, 340] width 49 height 45
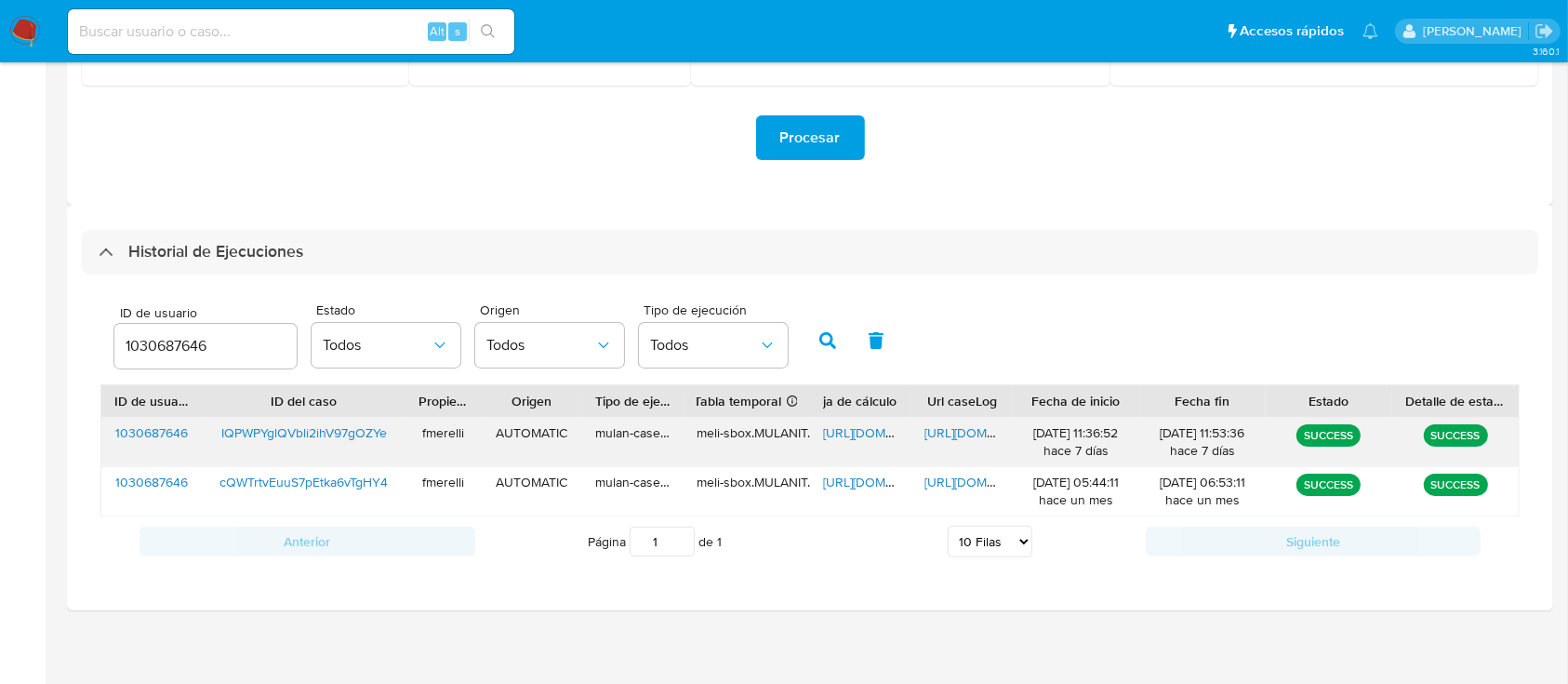
click at [950, 434] on span "[URL][DOMAIN_NAME]" at bounding box center [988, 432] width 128 height 18
click at [840, 430] on span "[URL][DOMAIN_NAME]" at bounding box center [887, 432] width 128 height 18
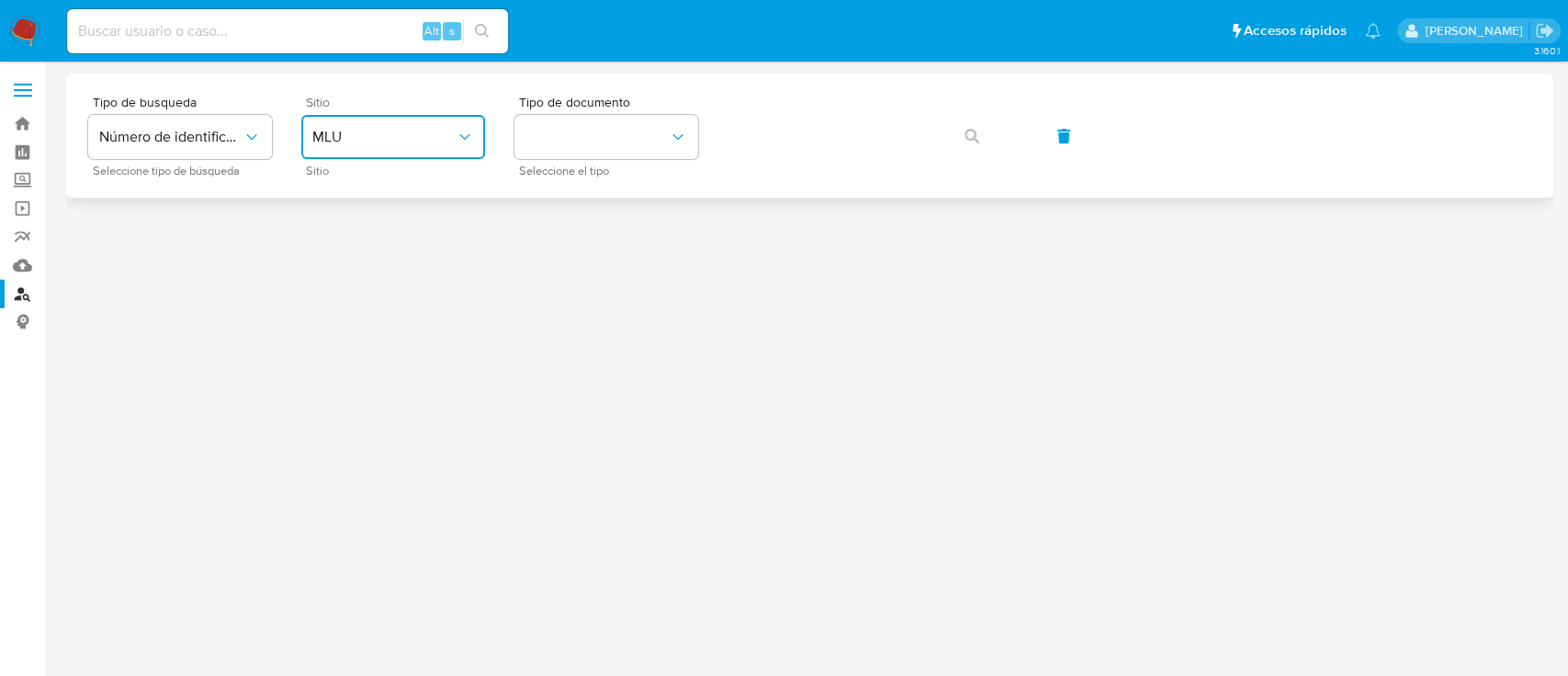
click at [388, 154] on button "MLU" at bounding box center [392, 137] width 183 height 44
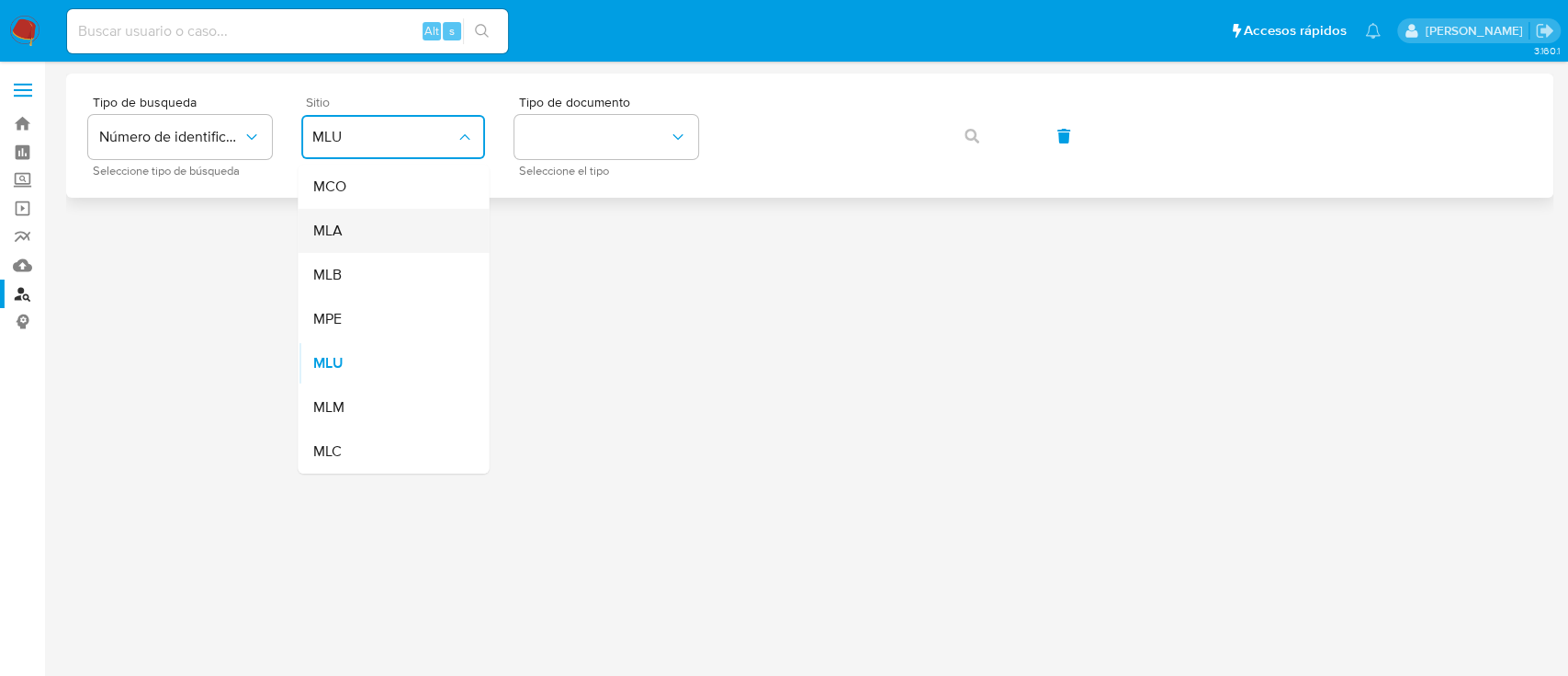
click at [396, 242] on div "MLA" at bounding box center [387, 230] width 151 height 44
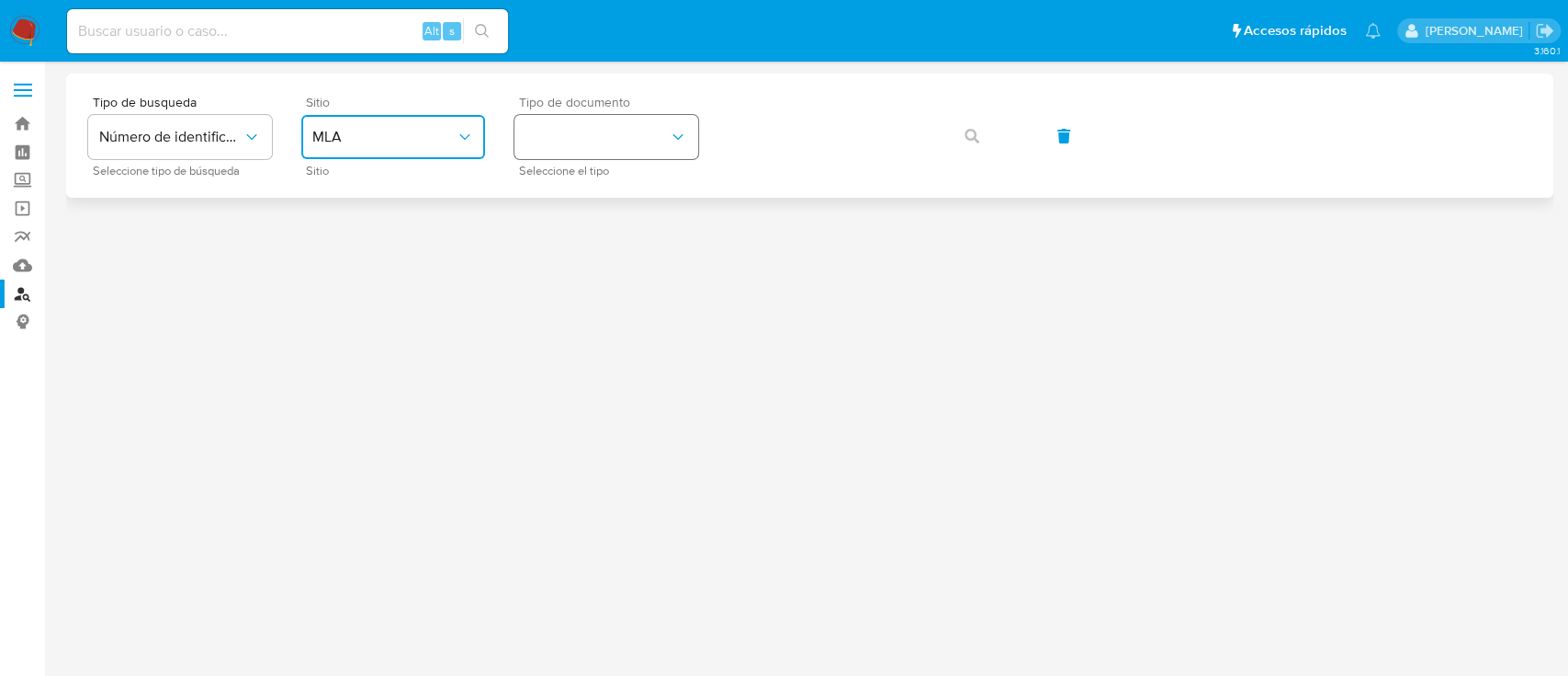
click at [569, 144] on button "identificationType" at bounding box center [606, 137] width 183 height 44
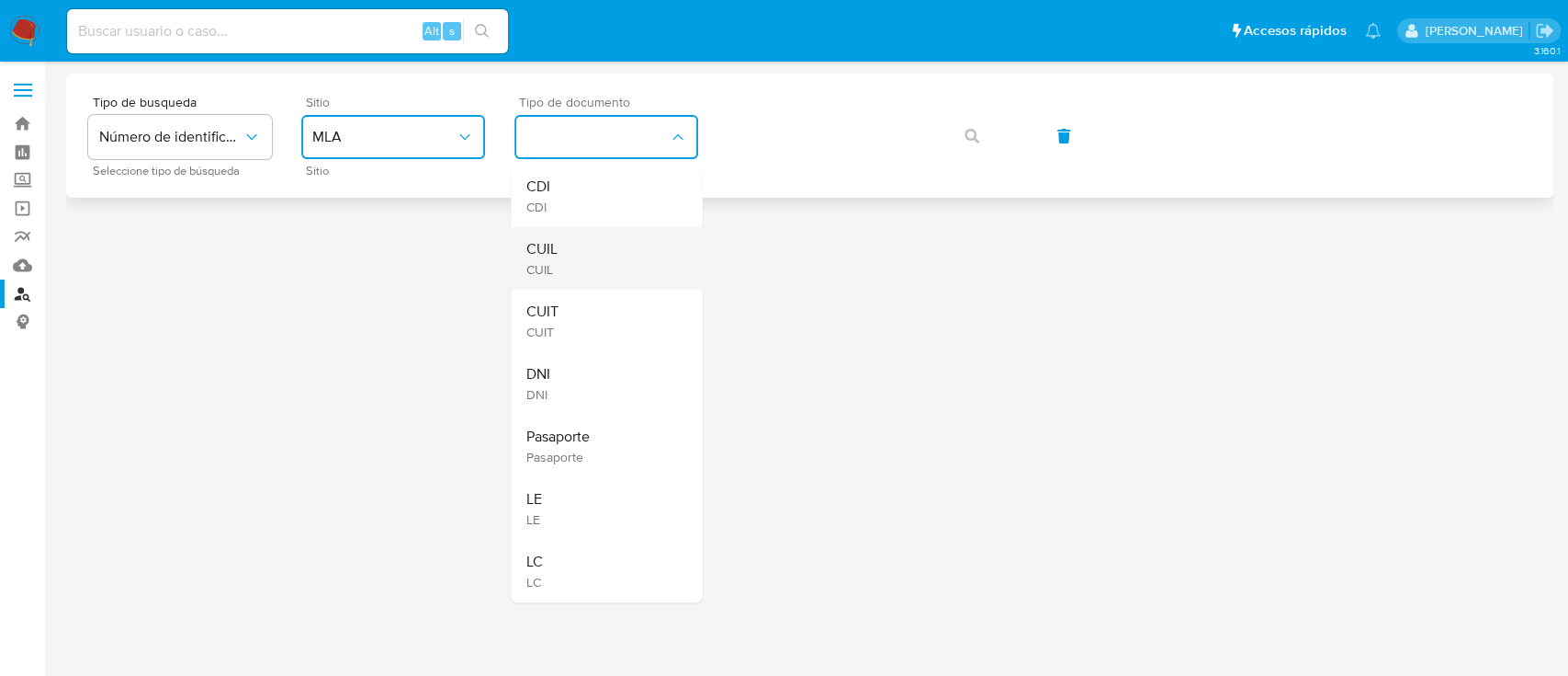
click at [584, 239] on div "CUIL CUIL" at bounding box center [601, 257] width 151 height 62
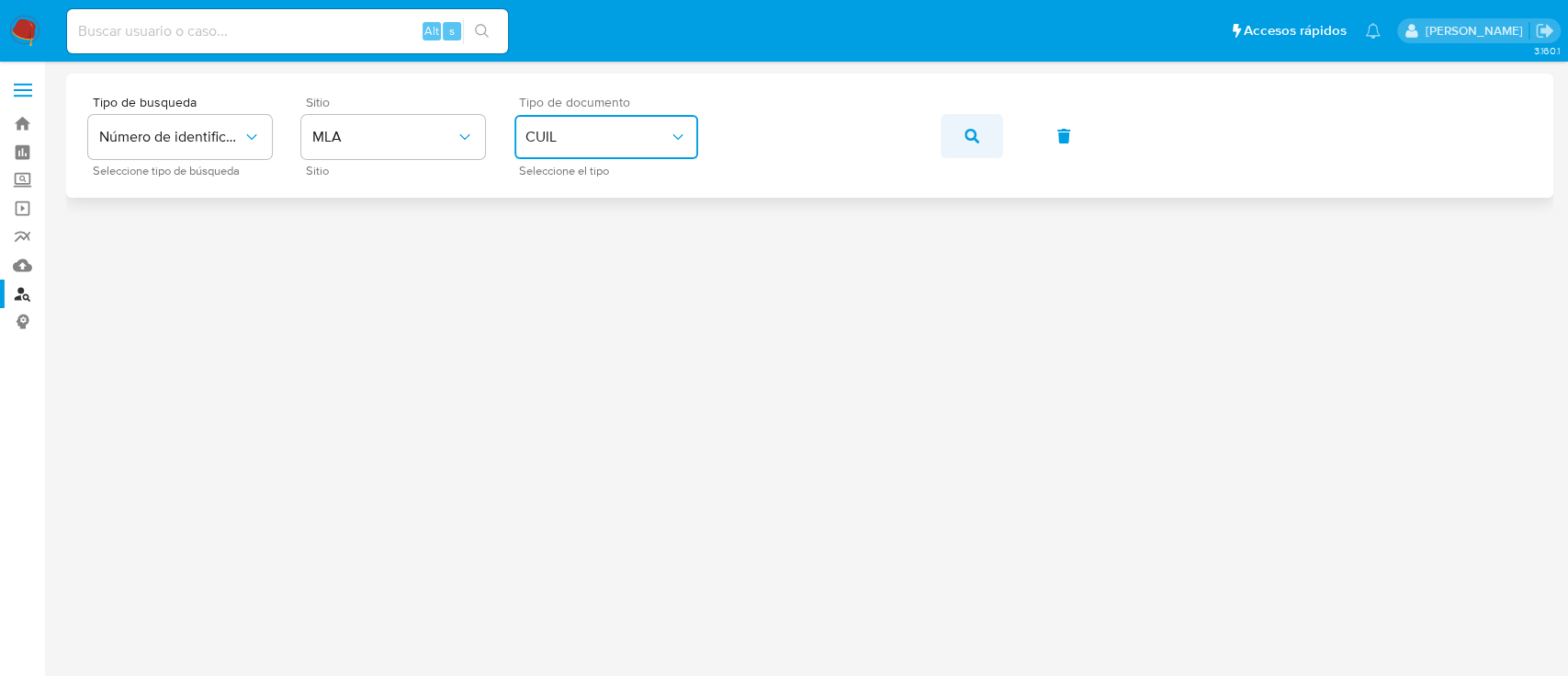
click at [969, 145] on span "button" at bounding box center [971, 136] width 14 height 40
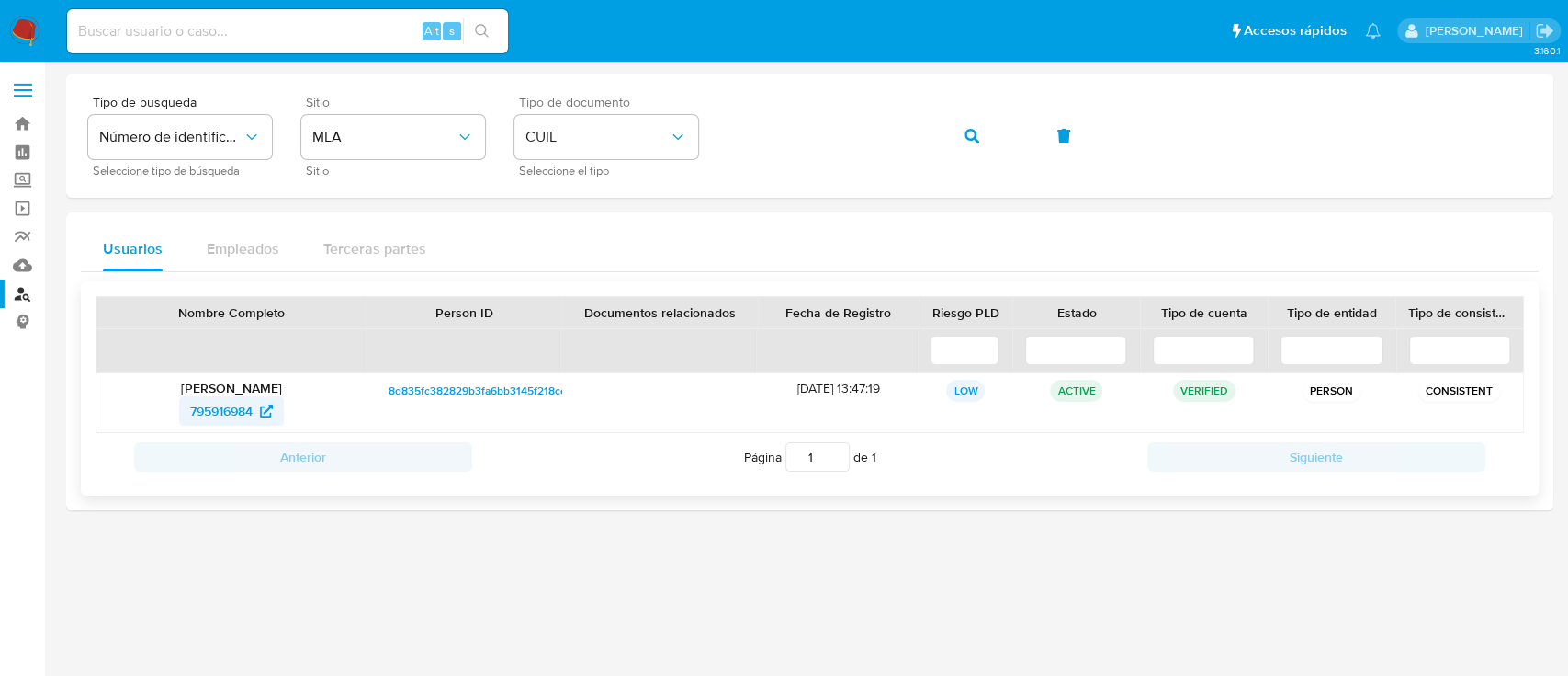
click at [269, 410] on icon at bounding box center [266, 410] width 12 height 12
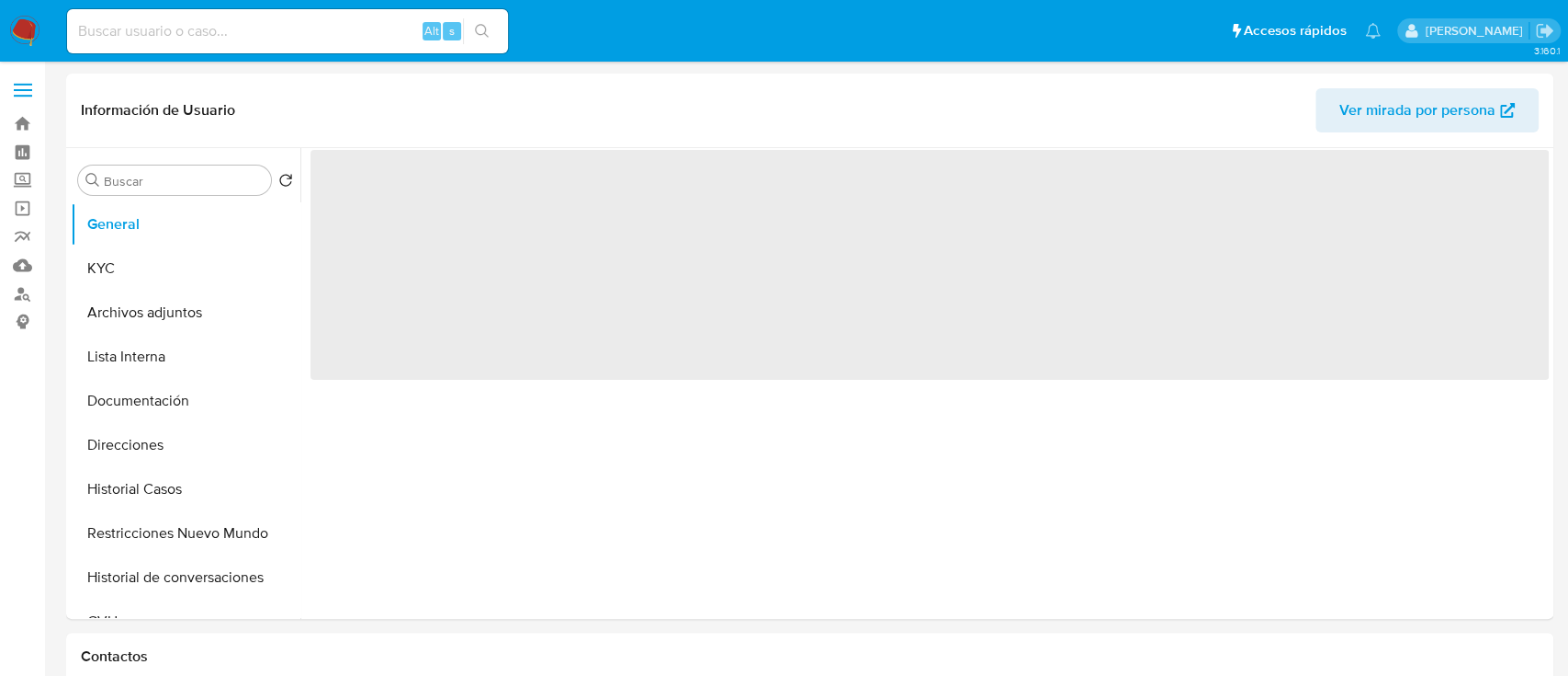
select select "10"
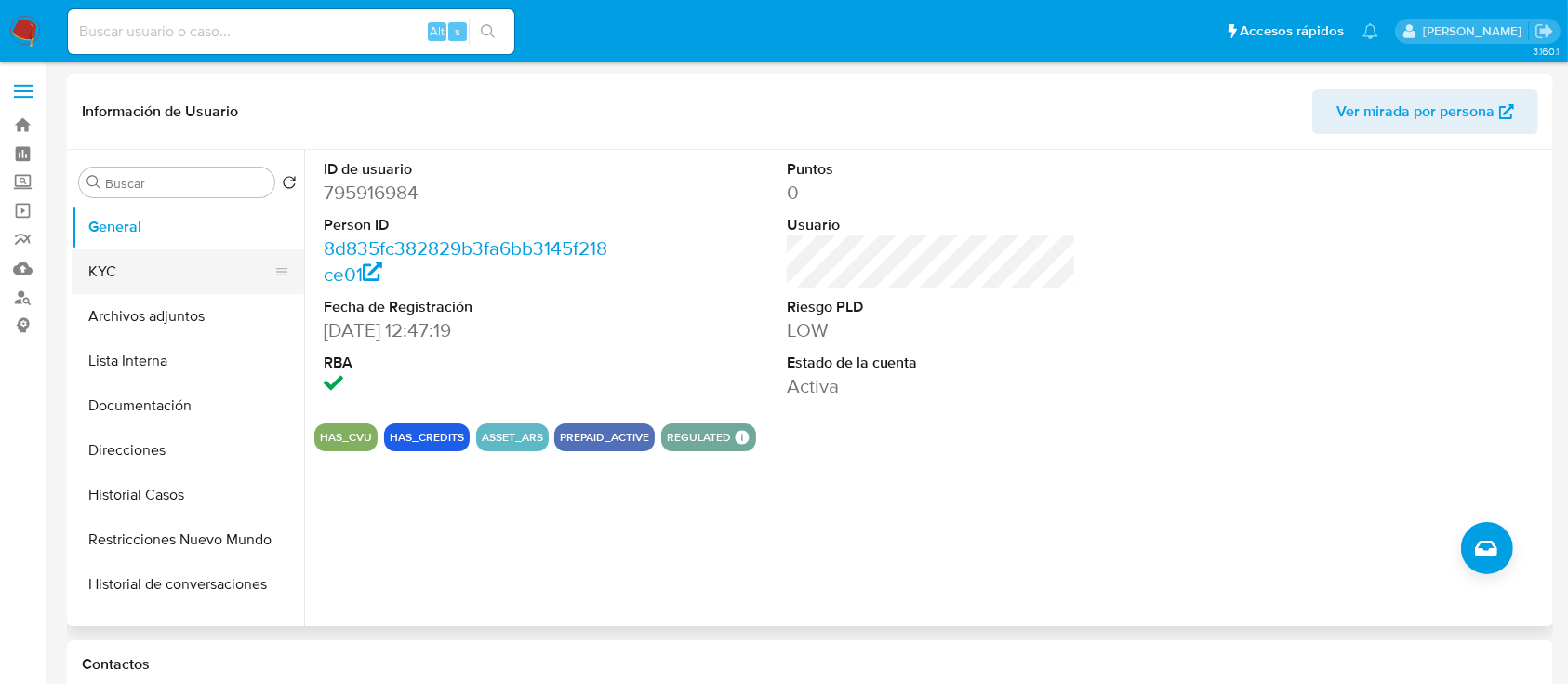
click at [161, 278] on button "KYC" at bounding box center [181, 272] width 218 height 45
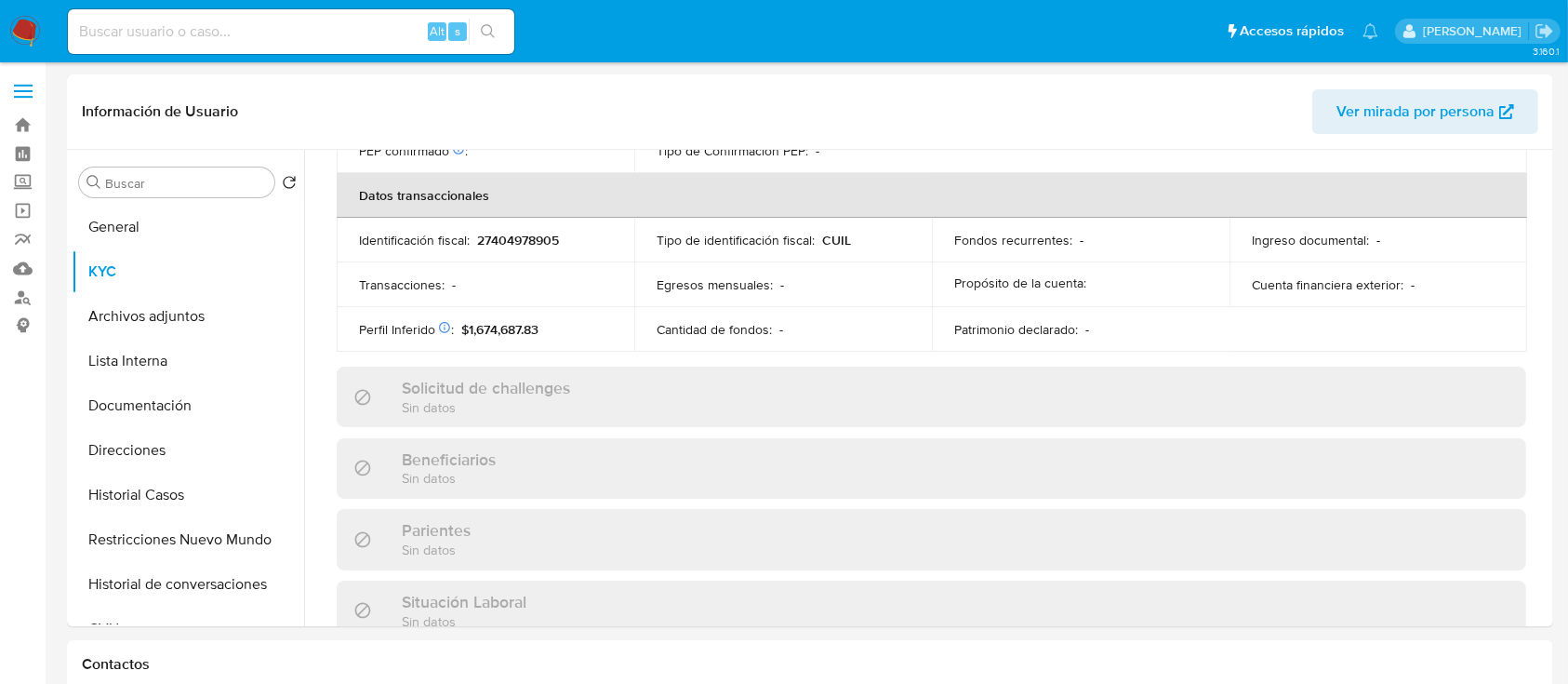
scroll to position [979, 0]
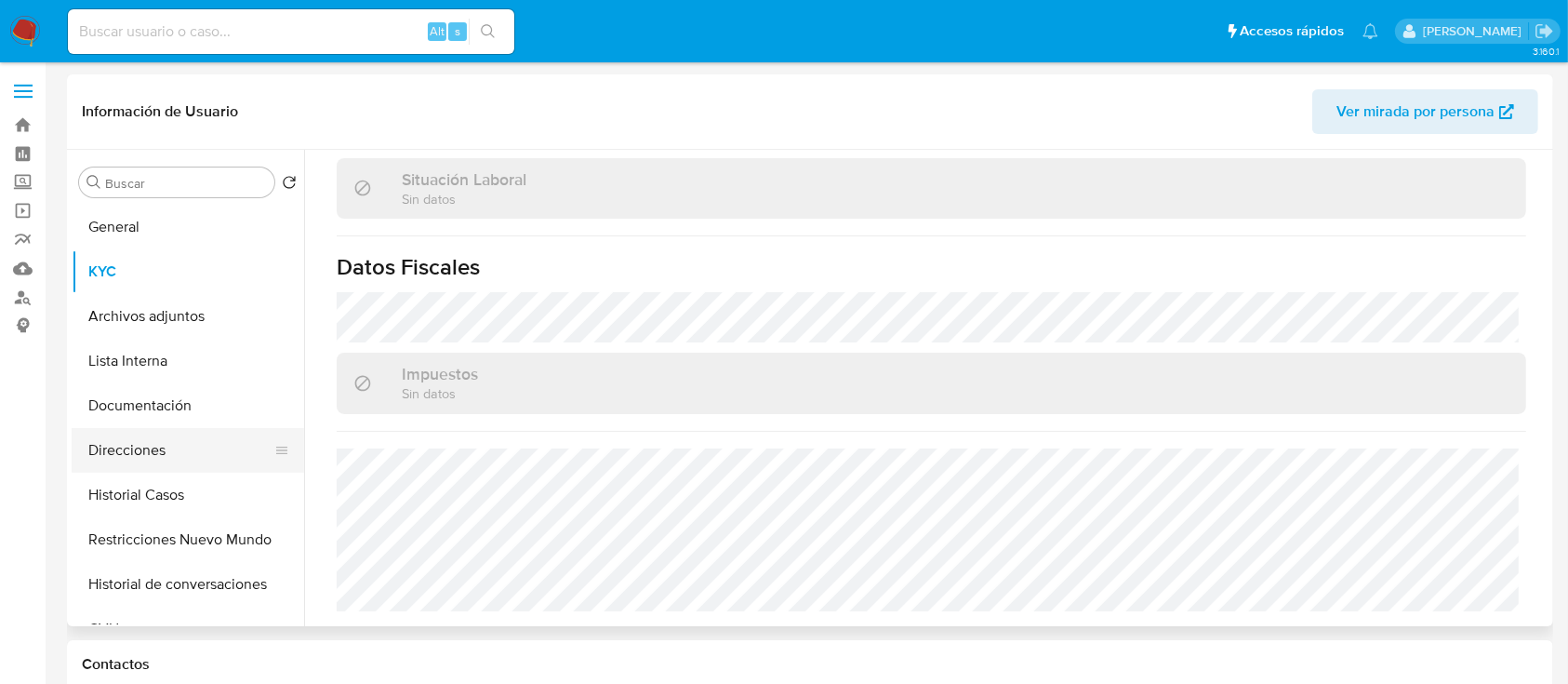
click at [199, 446] on button "Direcciones" at bounding box center [181, 450] width 218 height 45
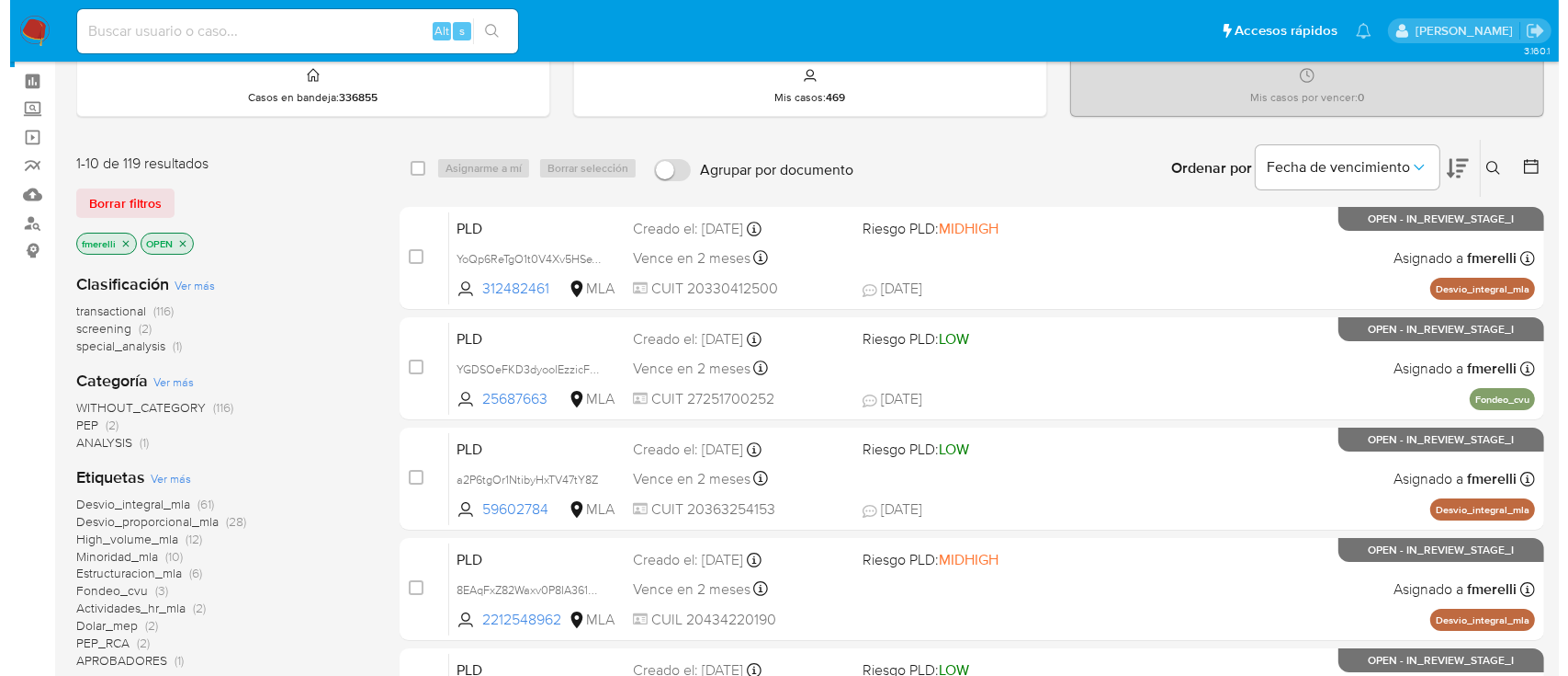
scroll to position [122, 0]
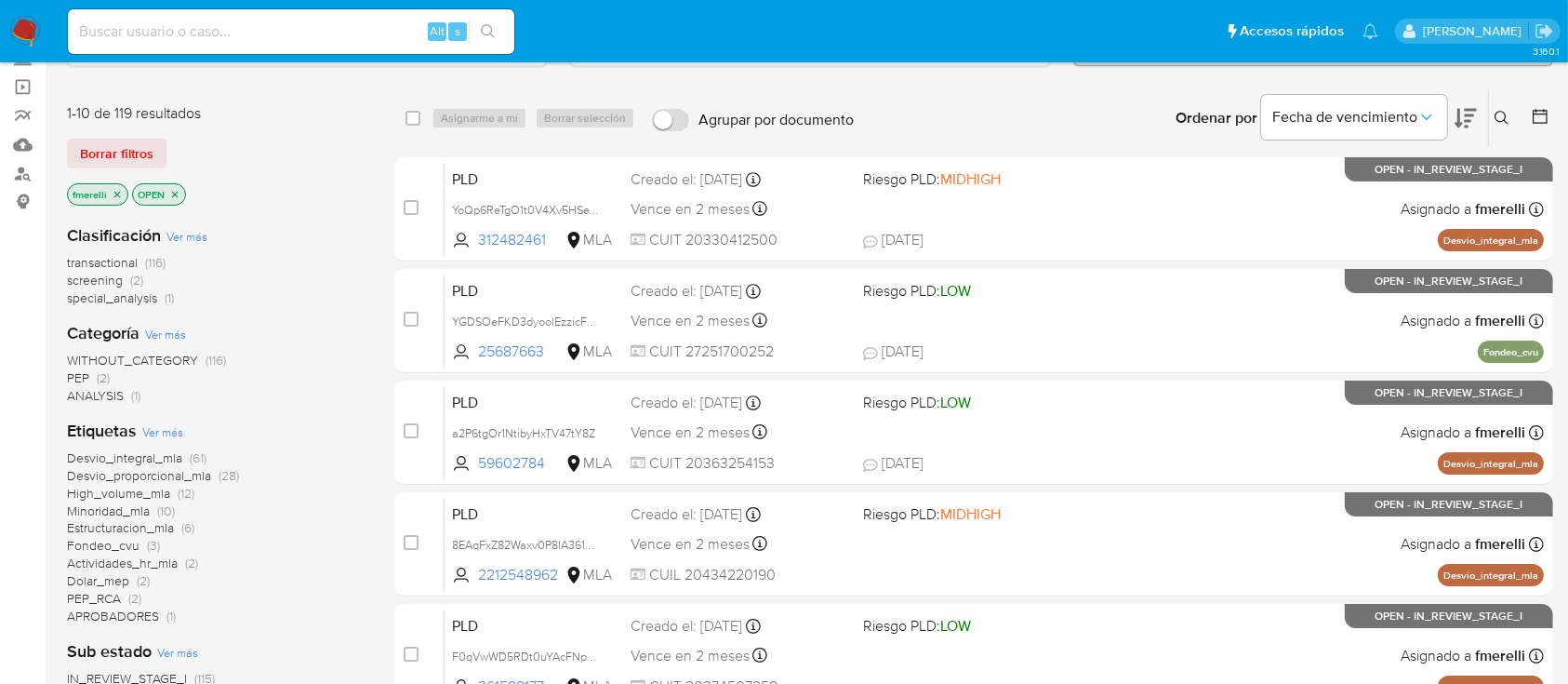
click at [1503, 116] on icon at bounding box center [1501, 118] width 15 height 15
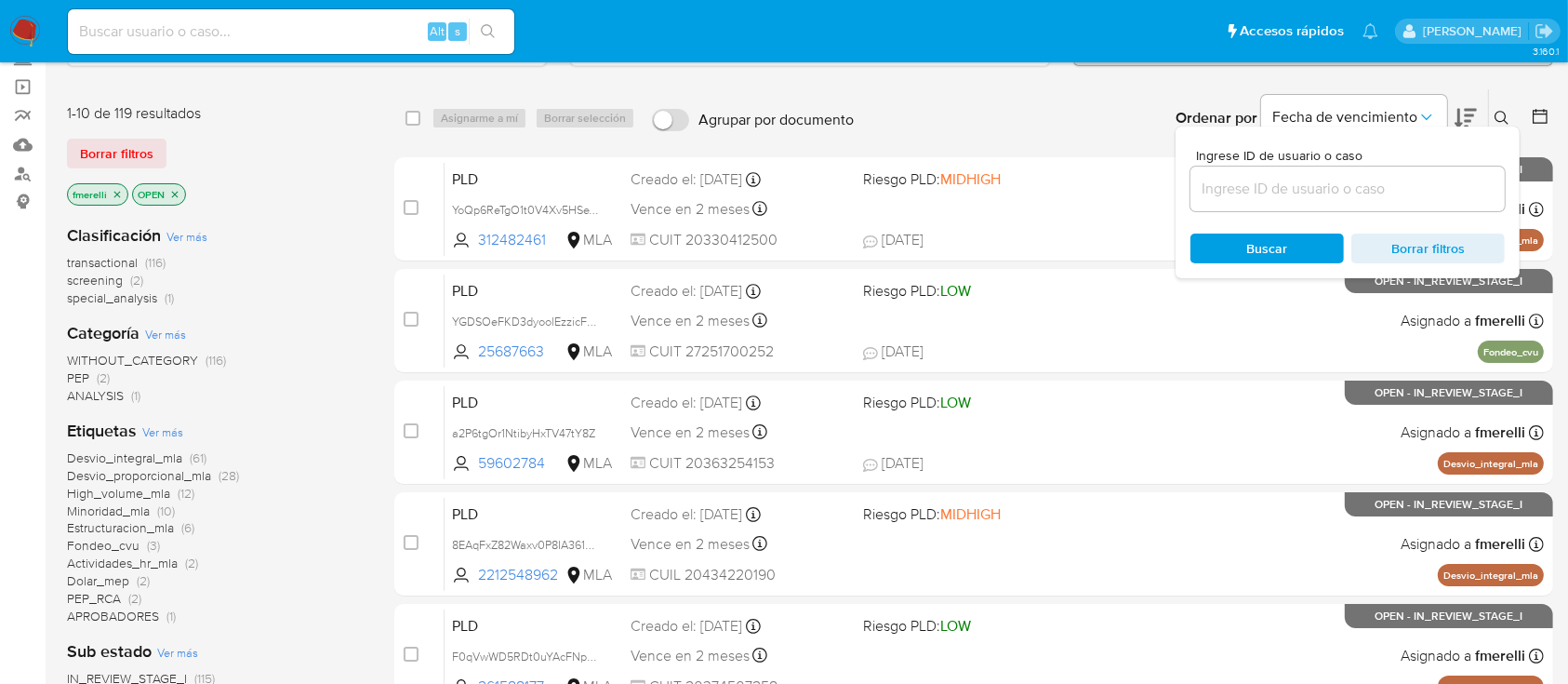
click at [1473, 174] on div at bounding box center [1347, 188] width 315 height 45
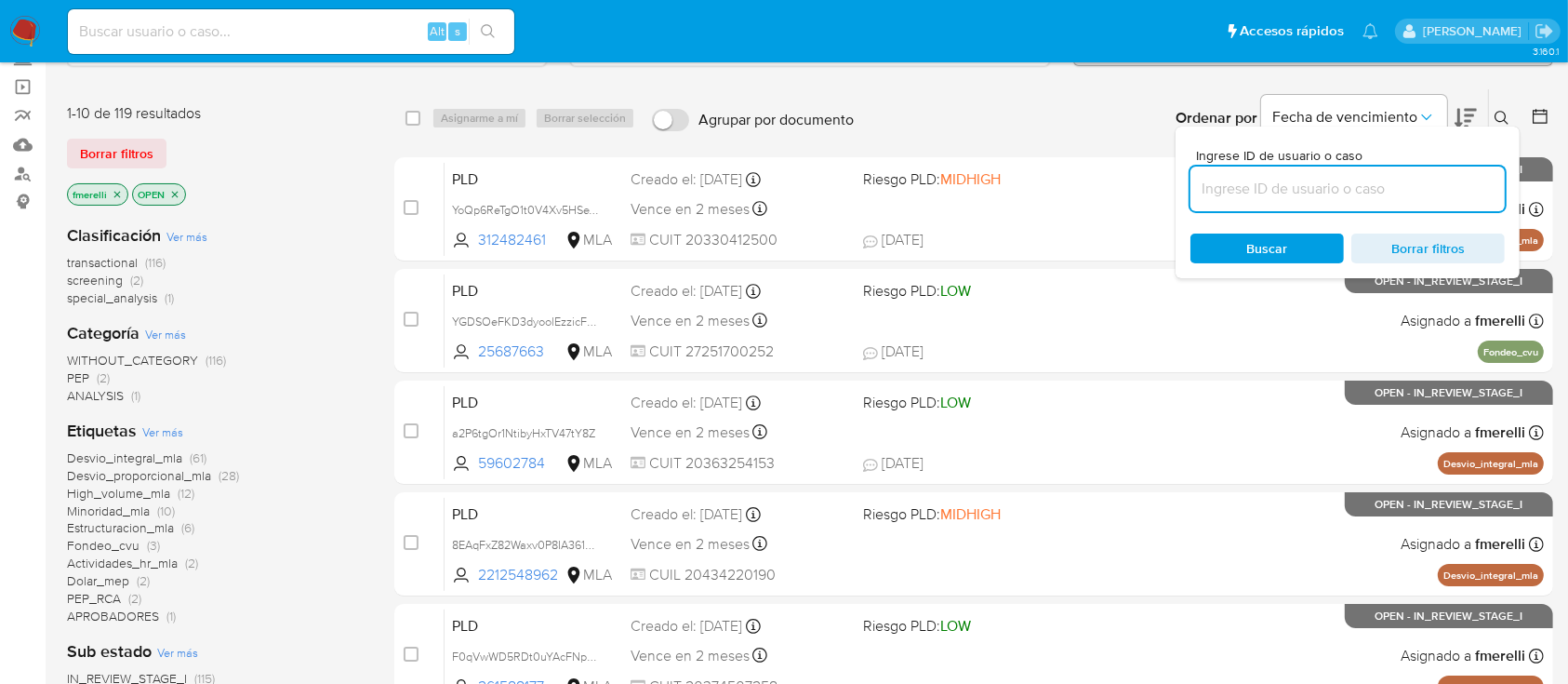
click at [1447, 190] on input at bounding box center [1347, 188] width 315 height 24
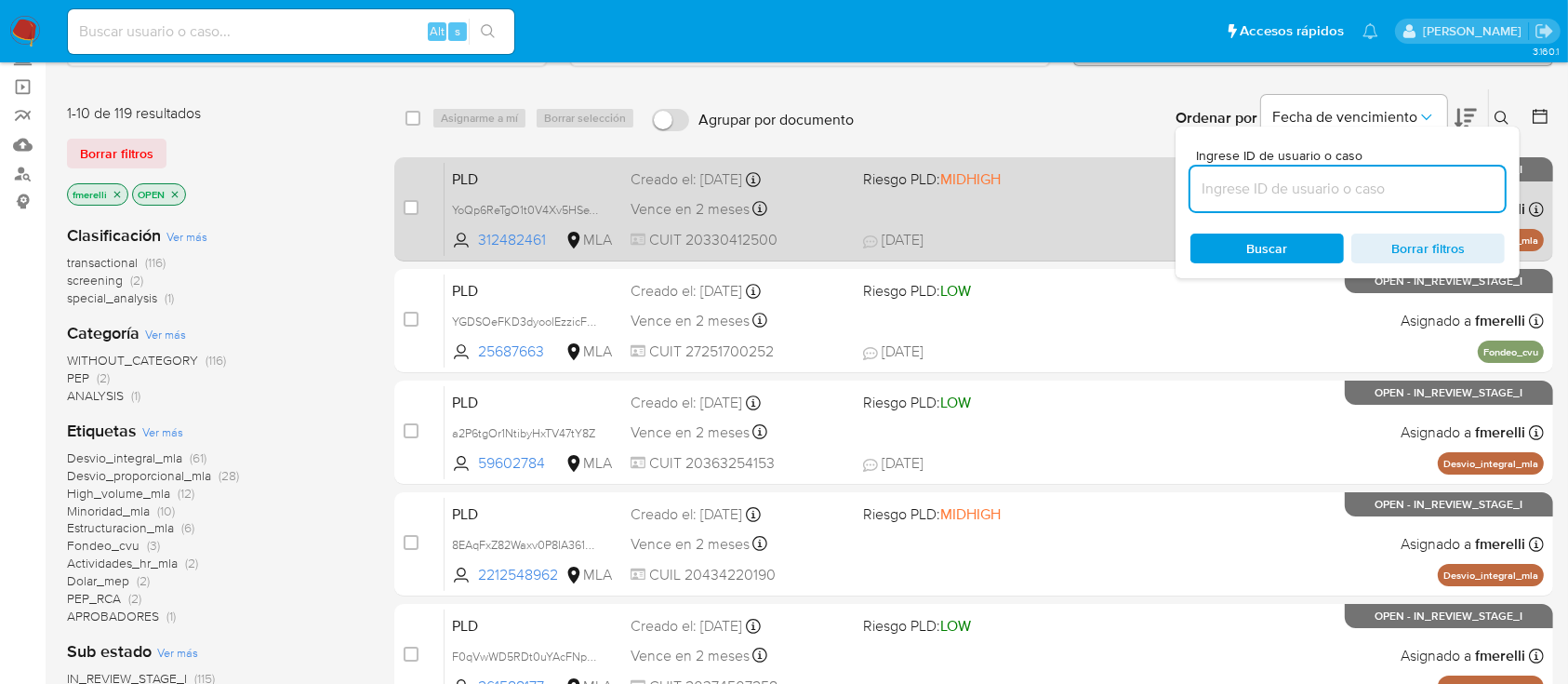
paste input "cQWTrtvEuuS7pEtka6vTgHY4"
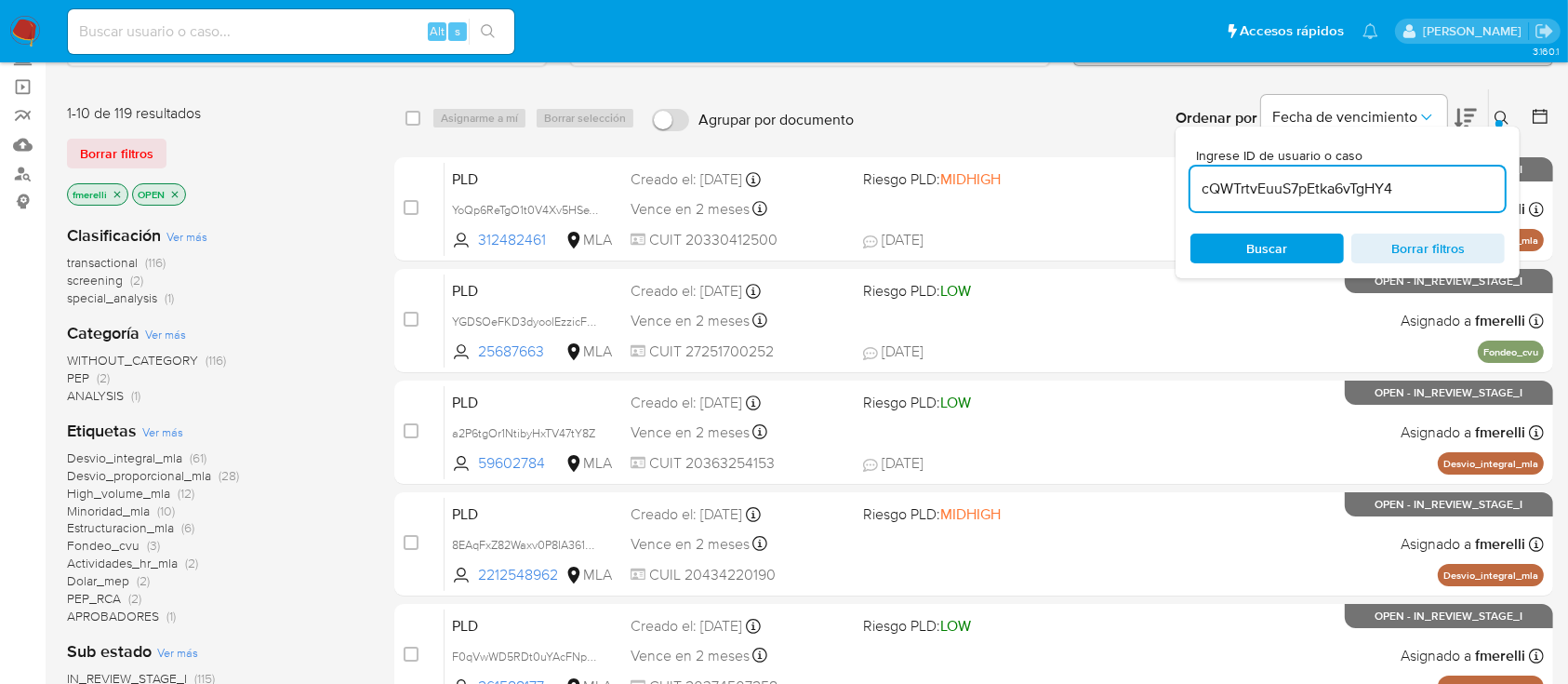
type input "cQWTrtvEuuS7pEtka6vTgHY4"
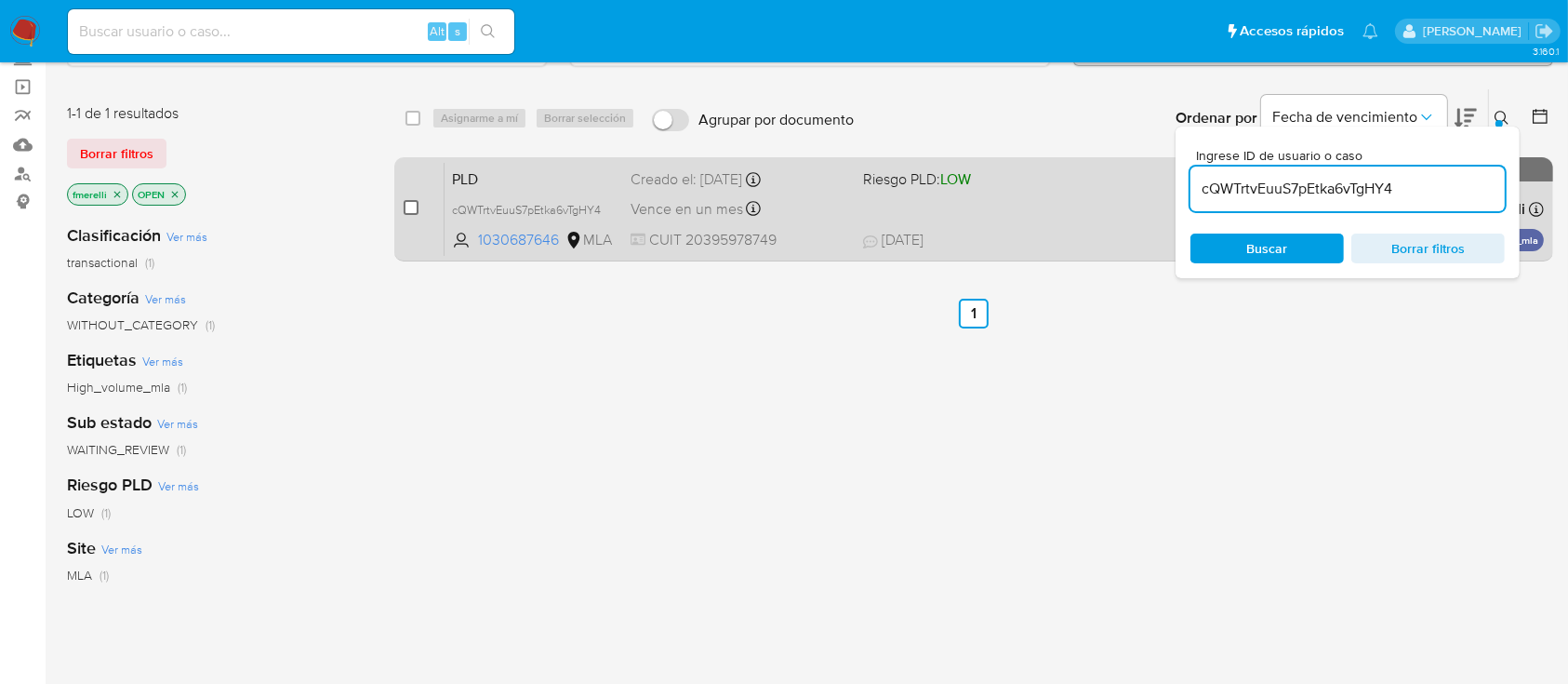
click at [415, 212] on input "checkbox" at bounding box center [410, 207] width 15 height 15
checkbox input "true"
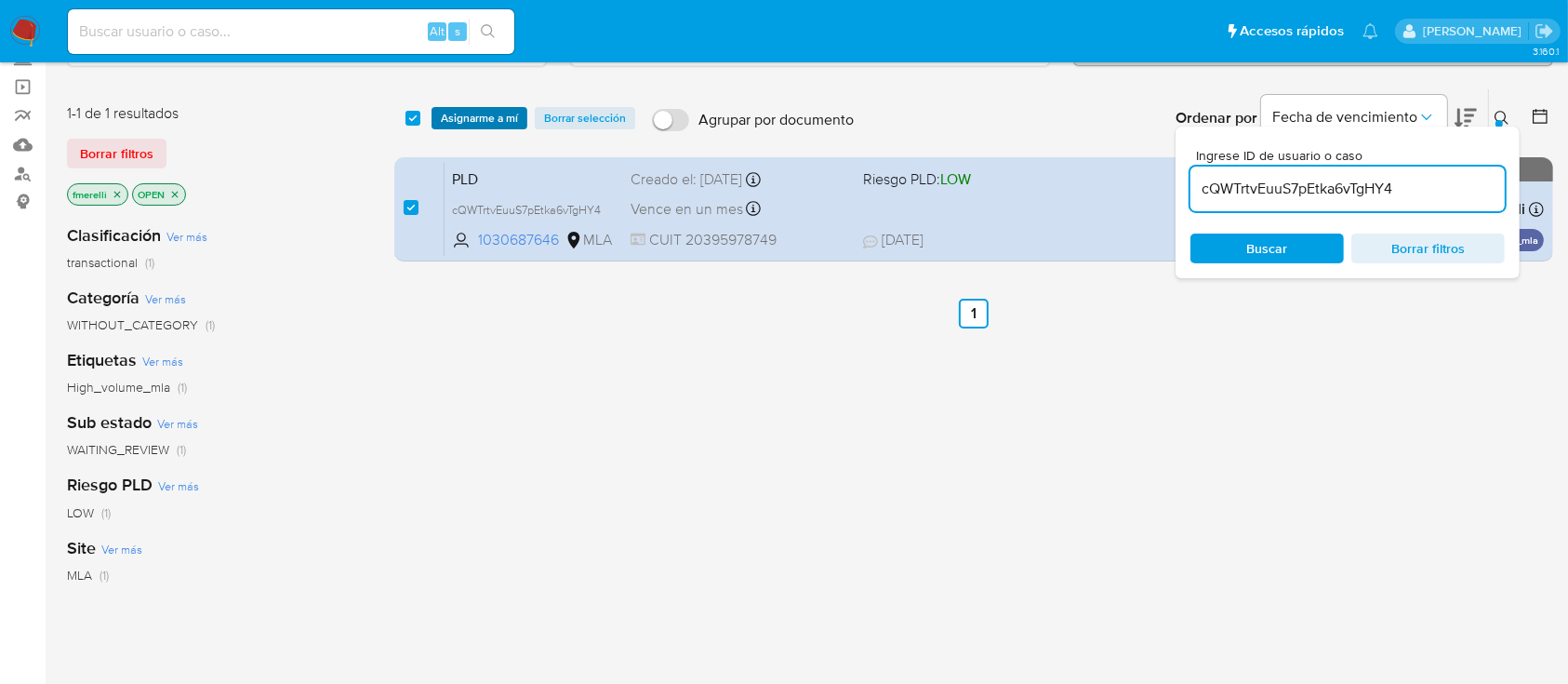
click at [476, 122] on span "Asignarme a mí" at bounding box center [479, 118] width 77 height 18
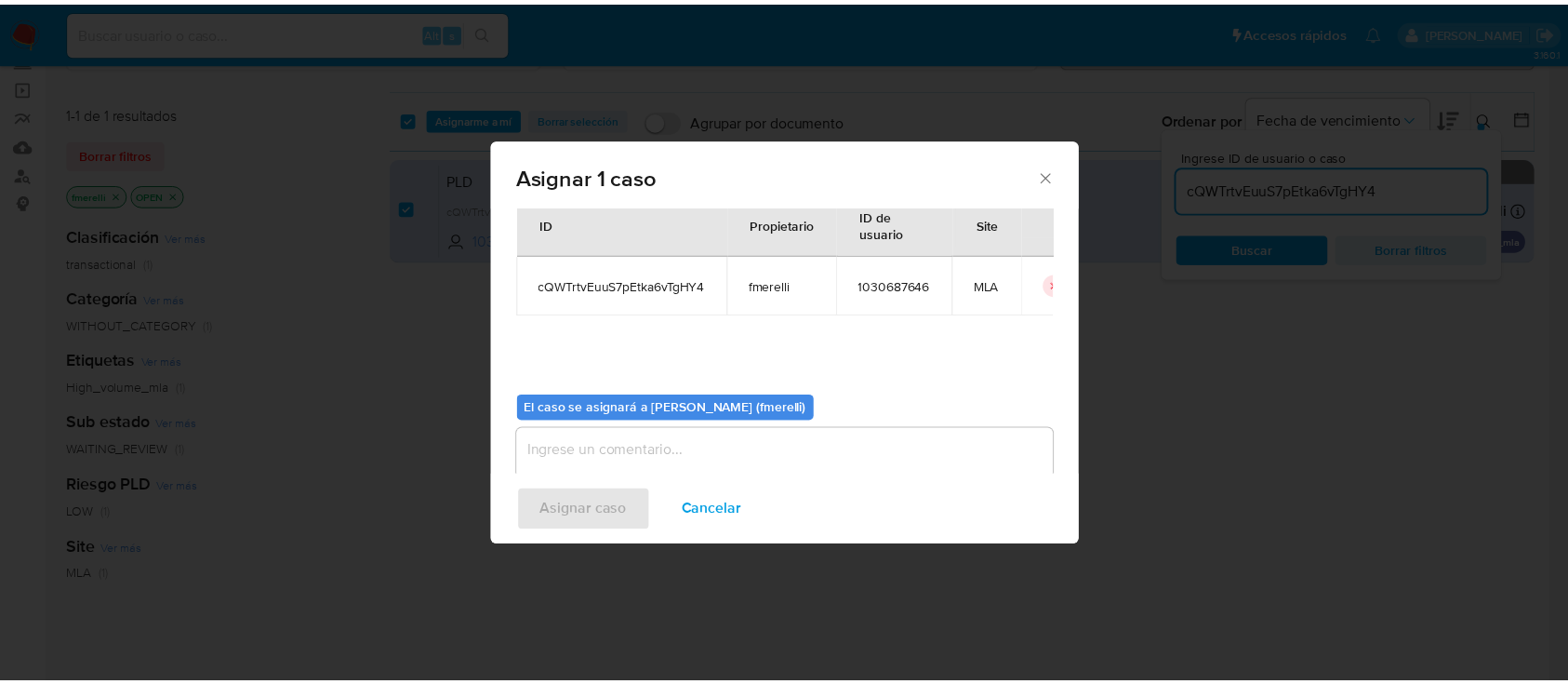
scroll to position [95, 0]
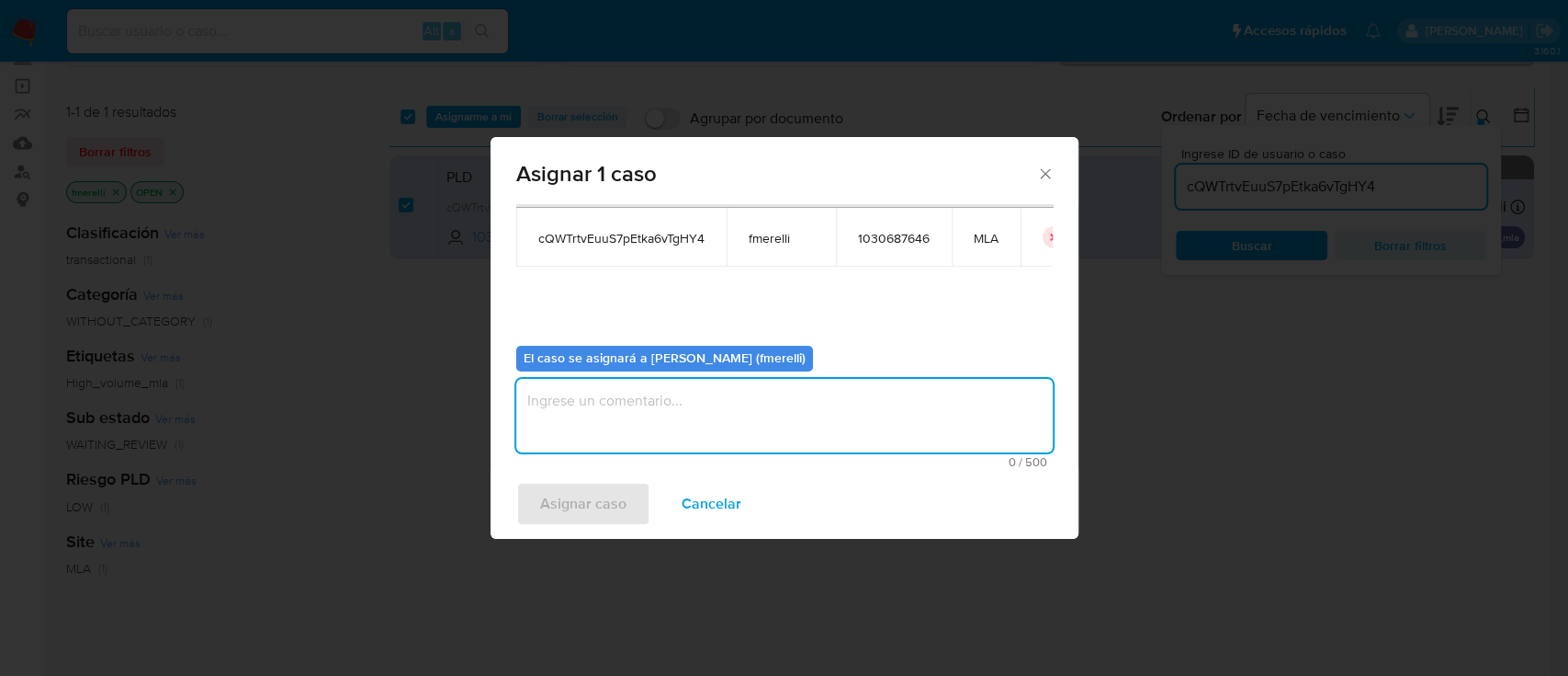
click at [701, 398] on textarea "assign-modal" at bounding box center [784, 415] width 536 height 74
click at [564, 489] on span "Asignar caso" at bounding box center [583, 503] width 86 height 40
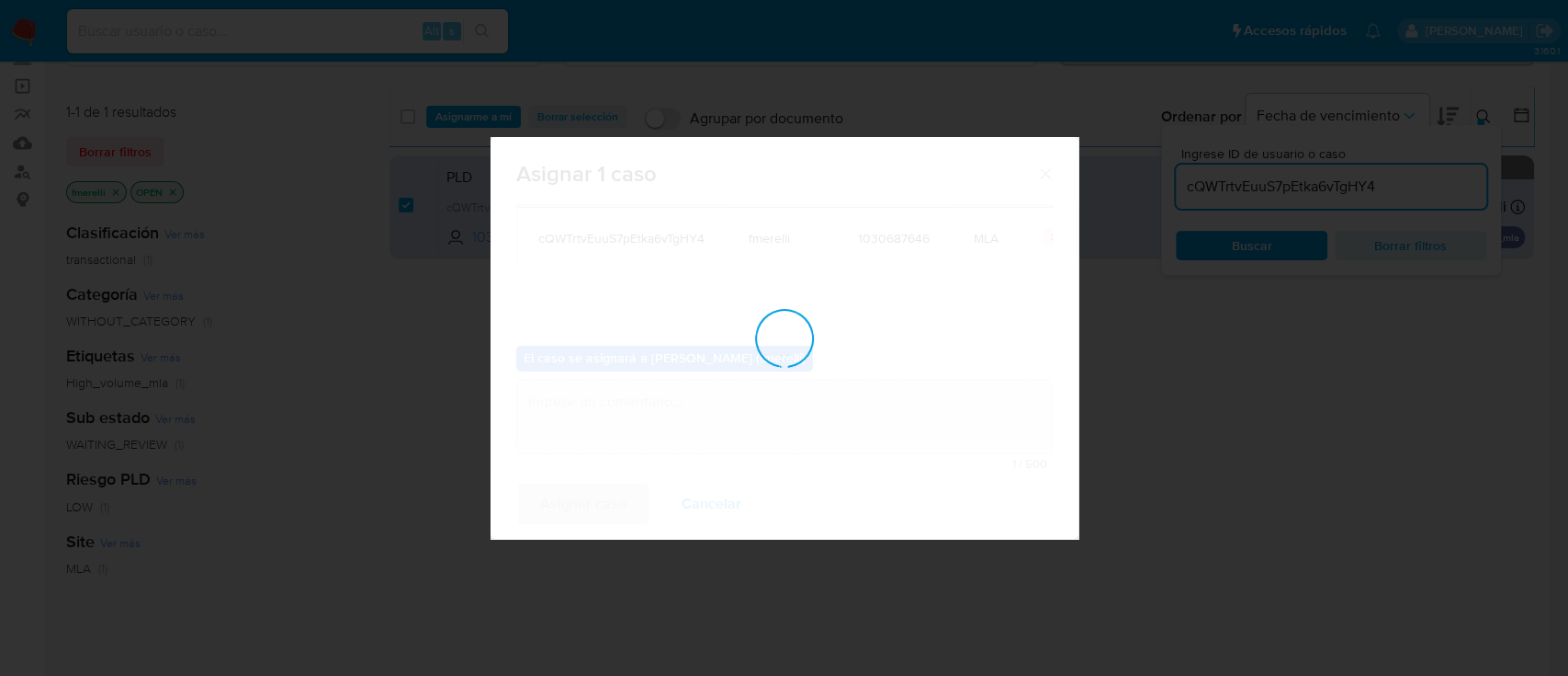
checkbox input "false"
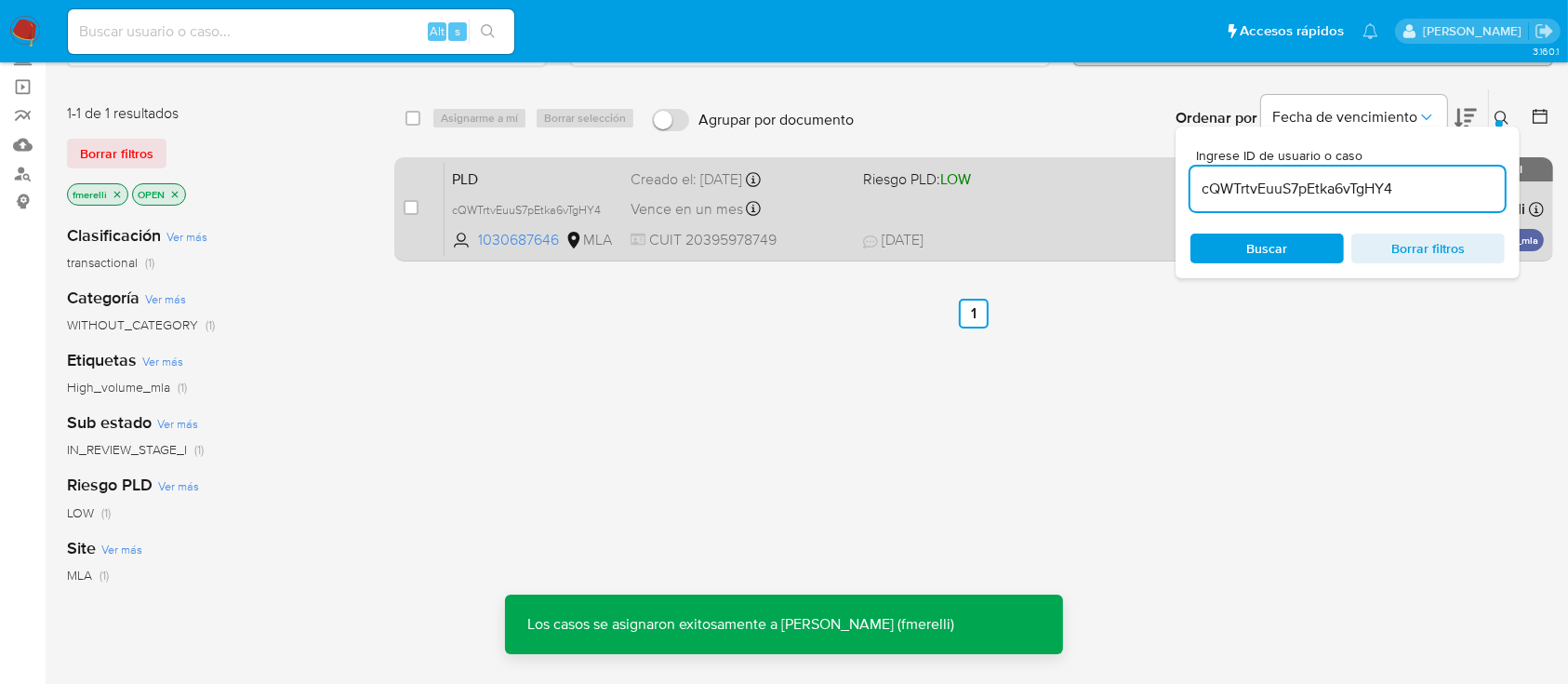
click at [785, 220] on div "PLD cQWTrtvEuuS7pEtka6vTgHY4 1030687646 MLA Riesgo PLD: LOW Creado el: 12/08/20…" at bounding box center [994, 209] width 1099 height 94
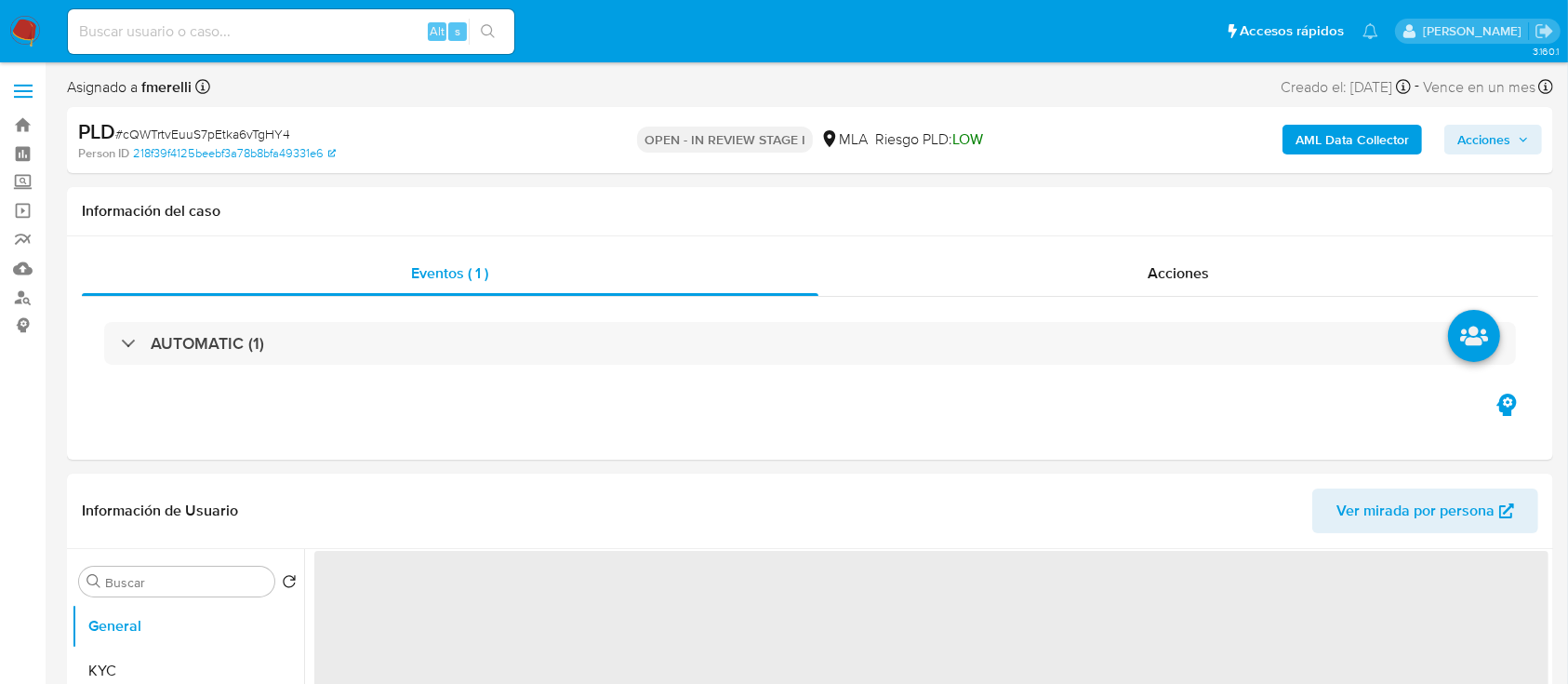
select select "10"
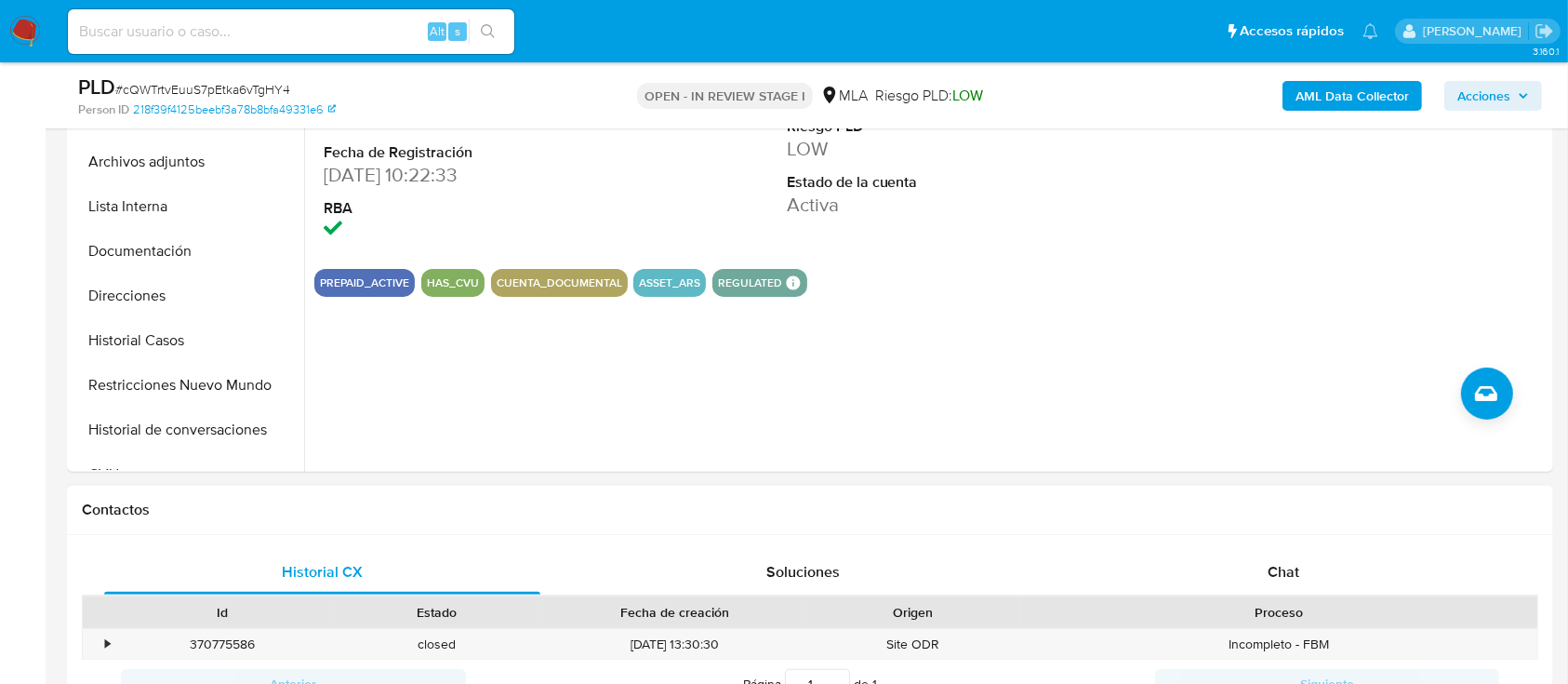
scroll to position [620, 0]
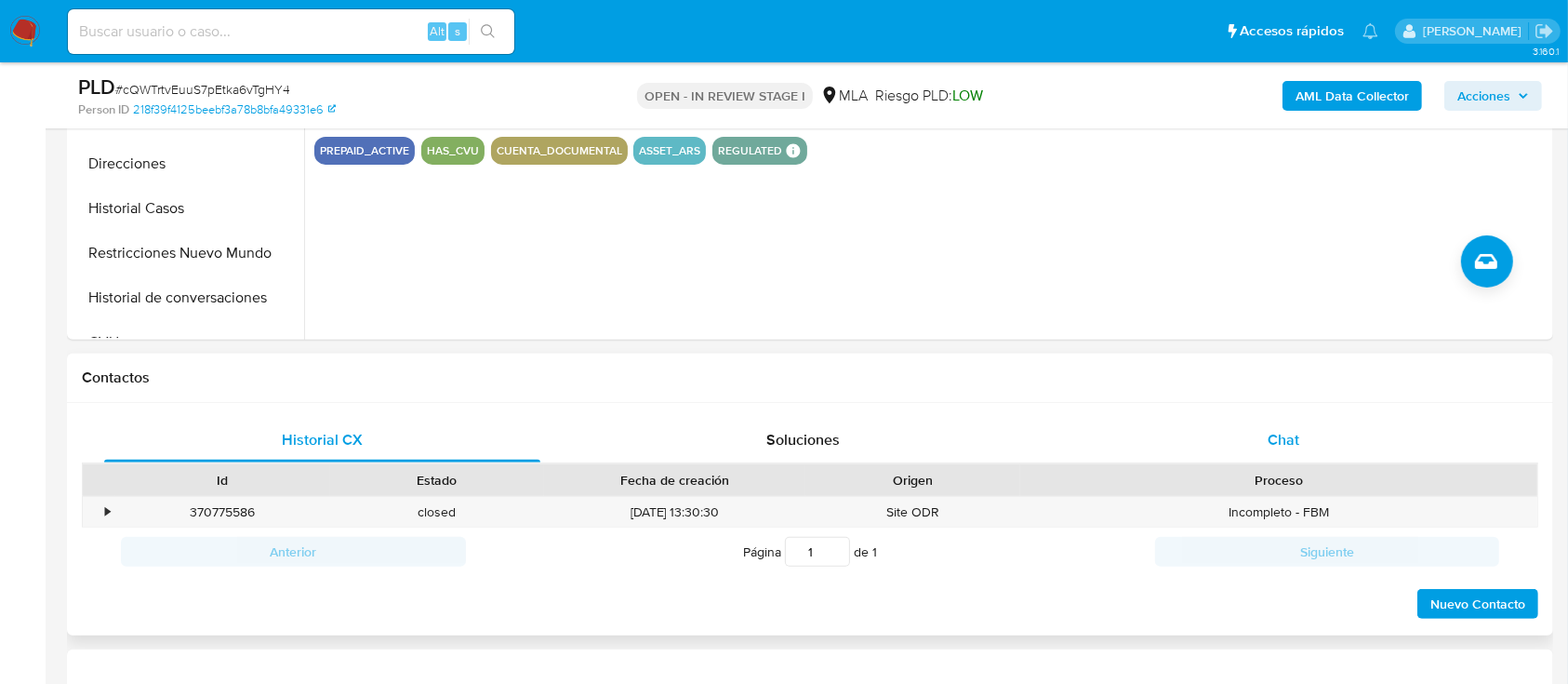
click at [1271, 453] on div "Chat" at bounding box center [1283, 440] width 436 height 45
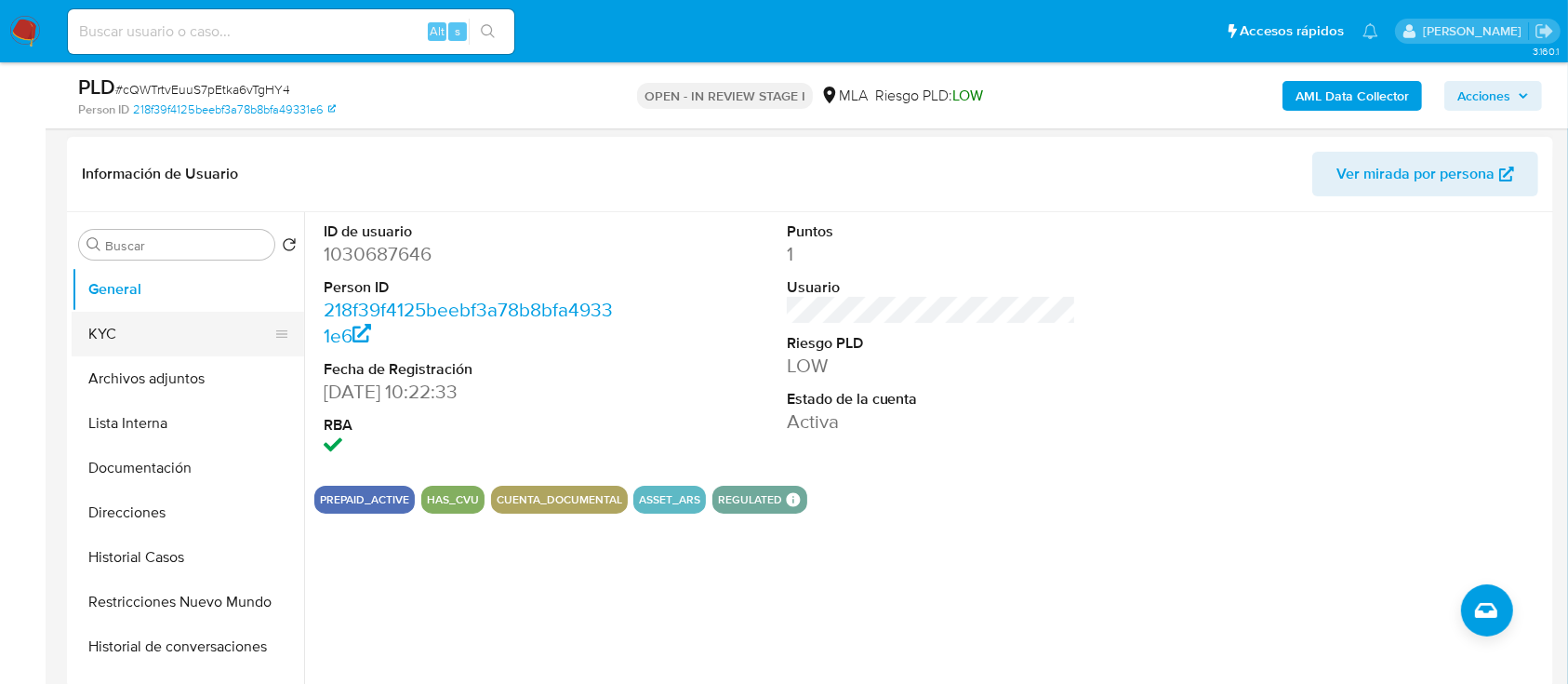
scroll to position [248, 0]
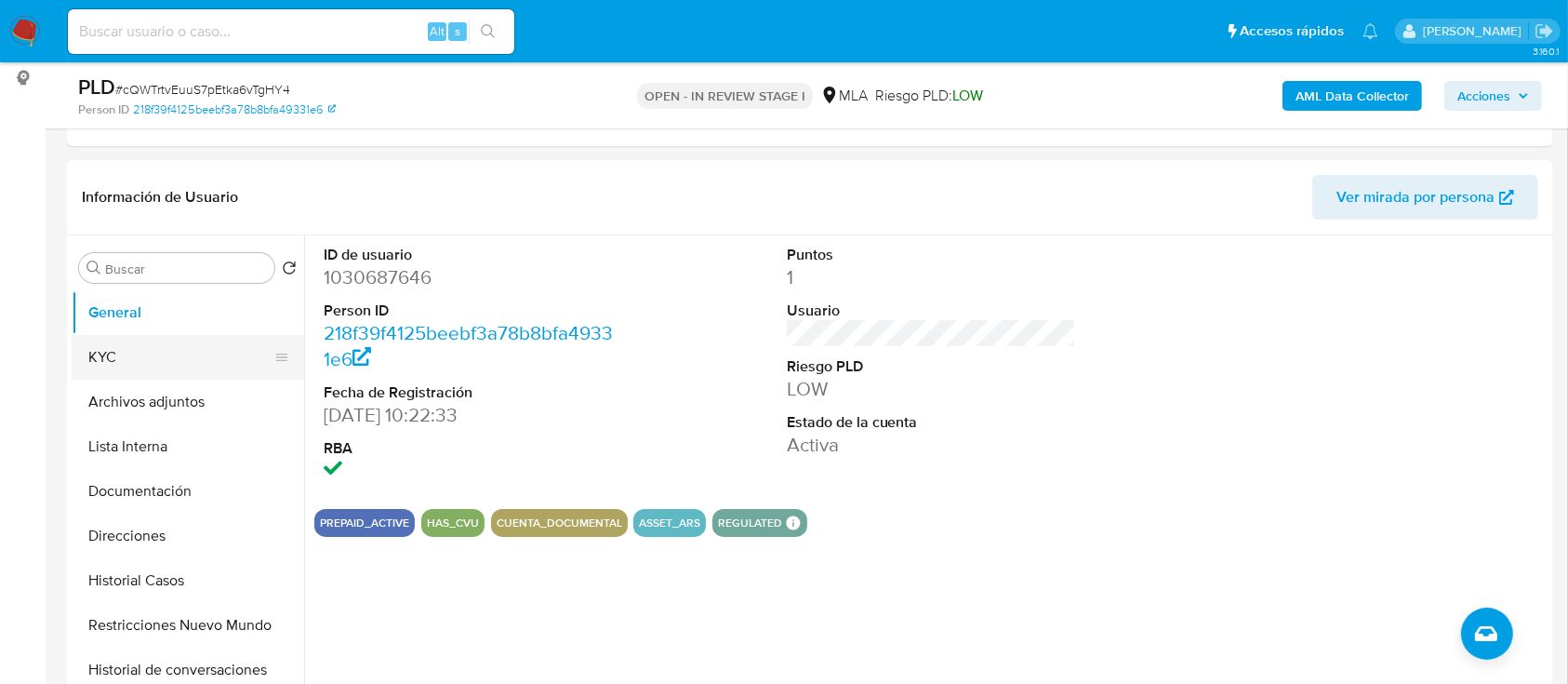
click at [134, 358] on button "KYC" at bounding box center [181, 358] width 218 height 45
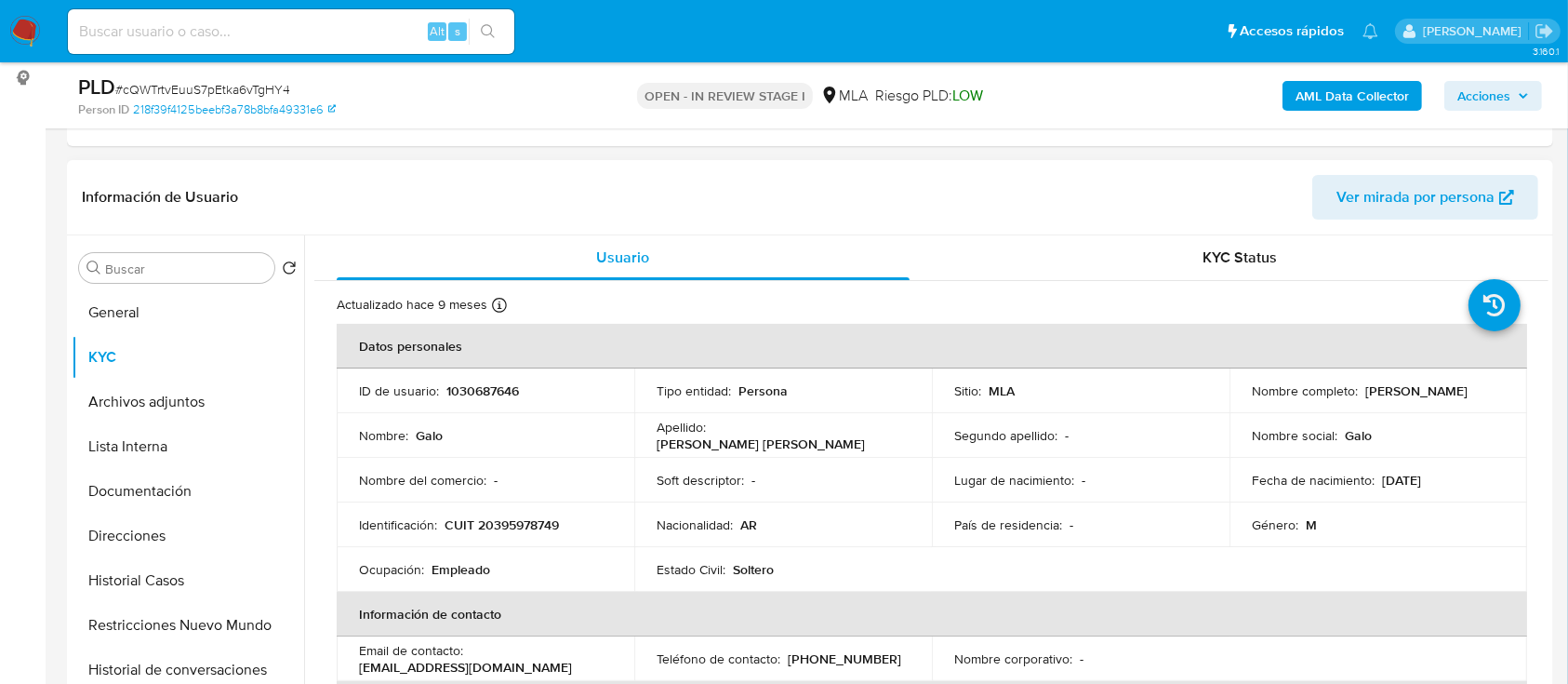
drag, startPoint x: 1358, startPoint y: 394, endPoint x: 1475, endPoint y: 395, distance: 117.0
click at [1475, 395] on div "Nombre completo : Galo Ertola Urtubey" at bounding box center [1378, 390] width 253 height 17
copy p "Galo Ertola Urtubey"
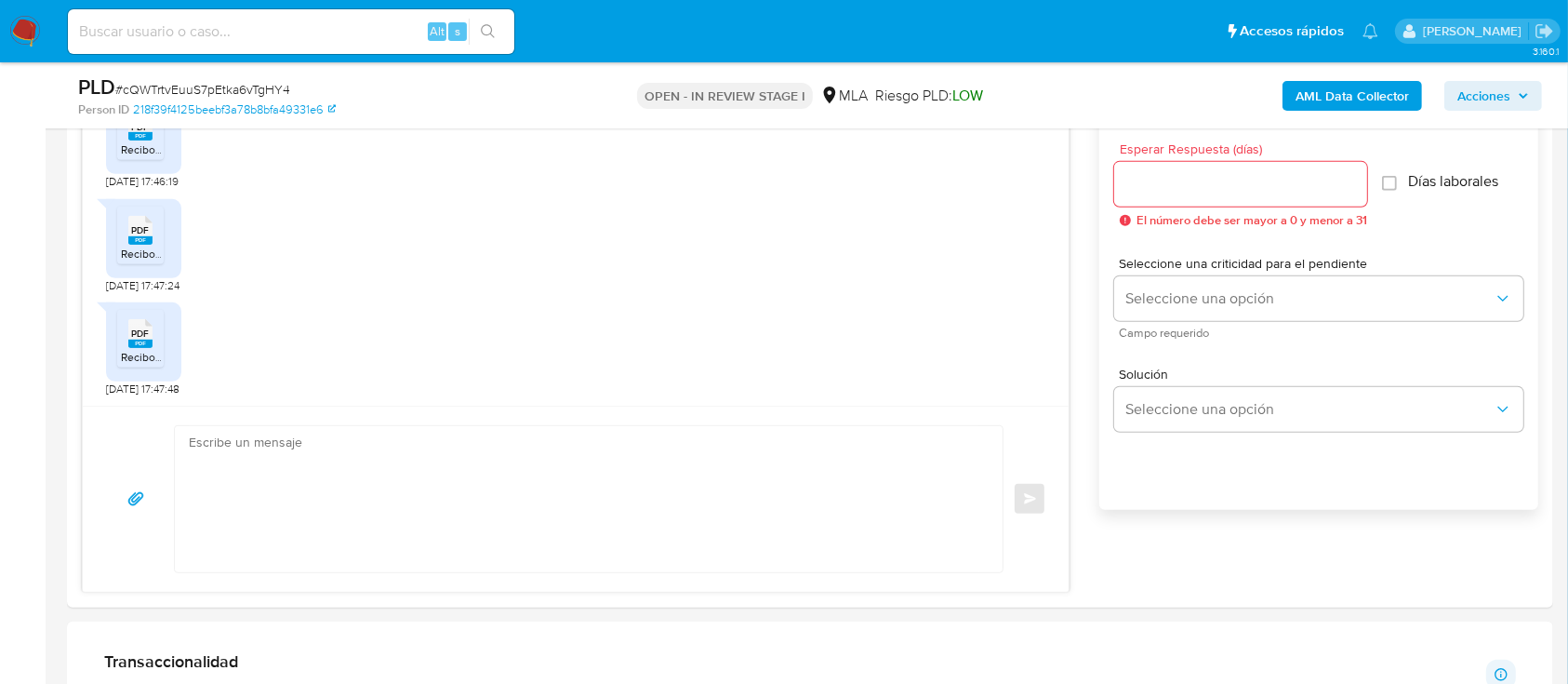
scroll to position [1240, 0]
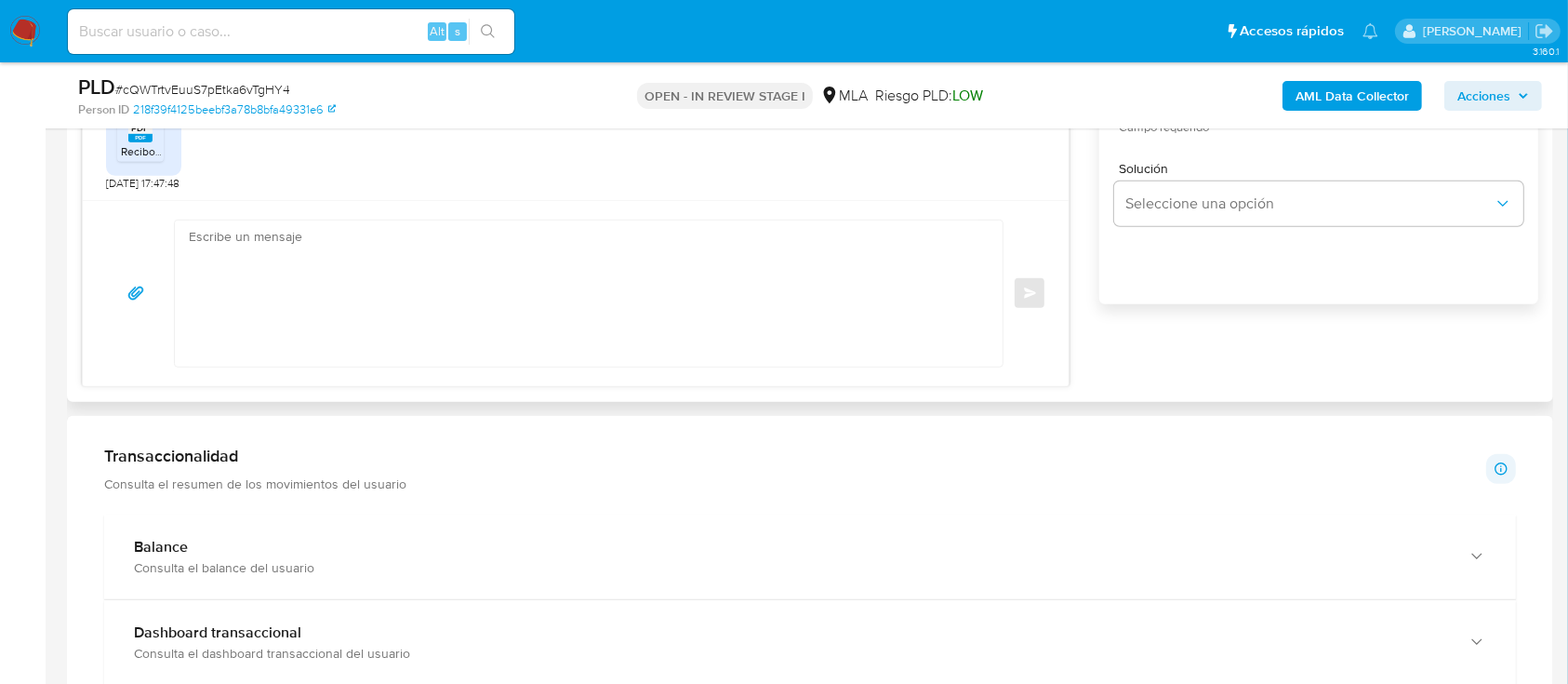
click at [495, 167] on div "PDF PDF Recibo 2025-07.pdf 18/08/2025 17:47:48" at bounding box center [575, 139] width 939 height 103
click at [493, 293] on textarea at bounding box center [584, 293] width 791 height 146
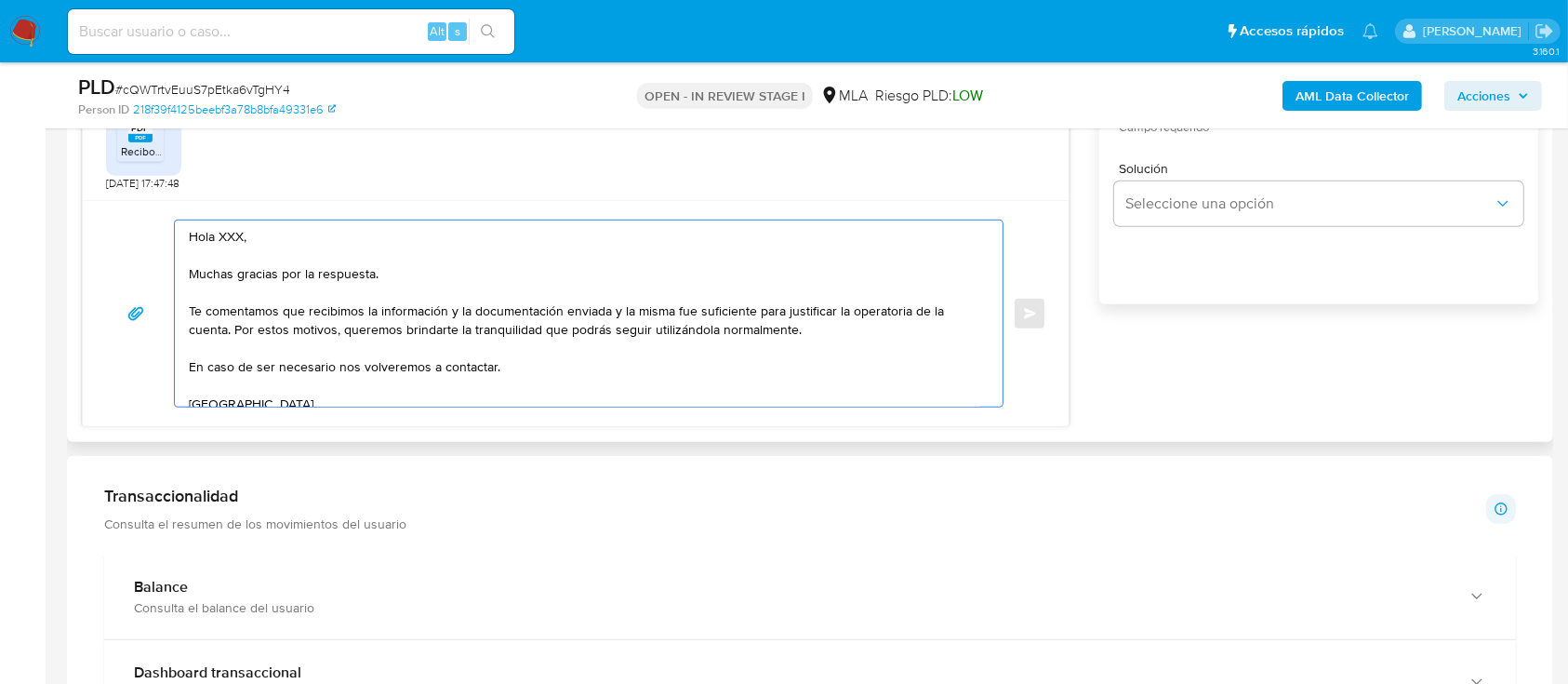
click at [225, 232] on textarea "Hola XXX, Muchas gracias por la respuesta. Te comentamos que recibimos la infor…" at bounding box center [584, 313] width 791 height 186
paste textarea "[PERSON_NAME]"
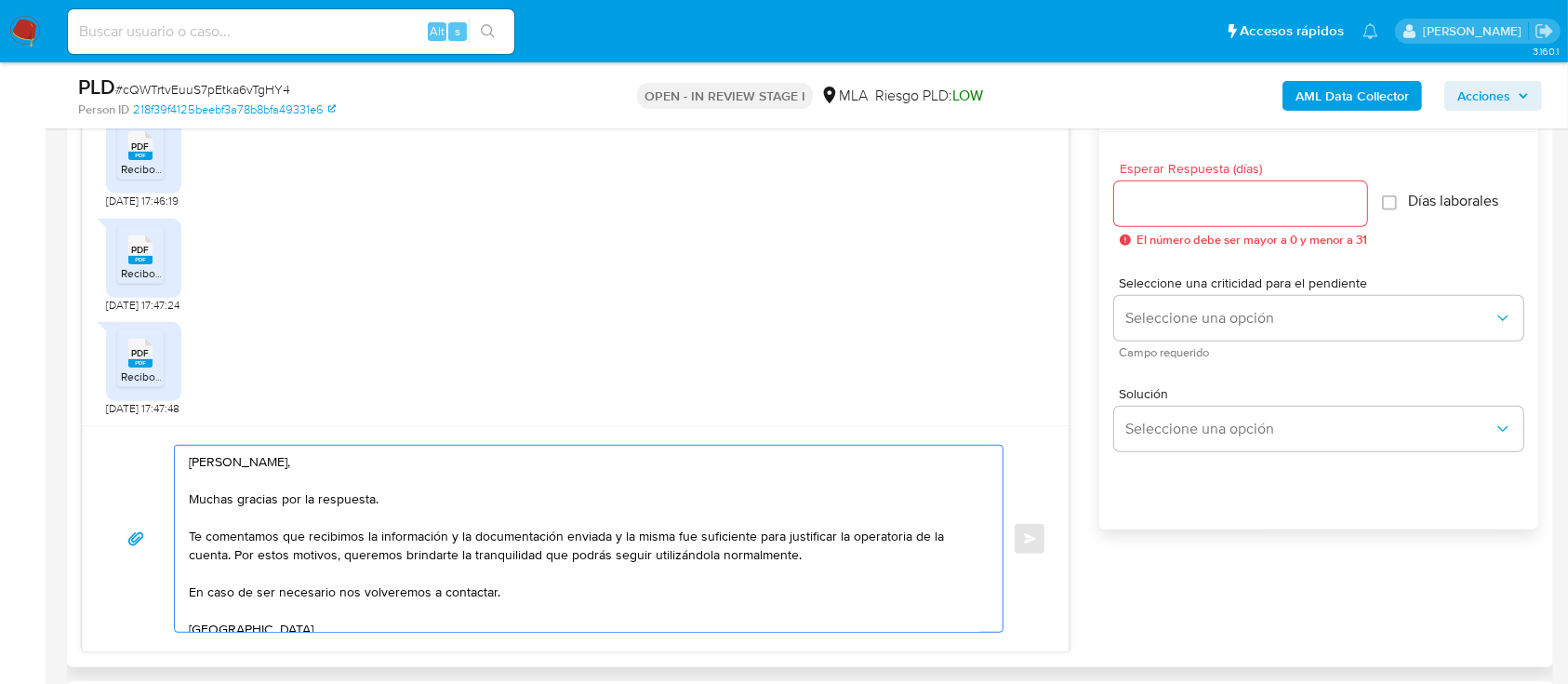
scroll to position [991, 0]
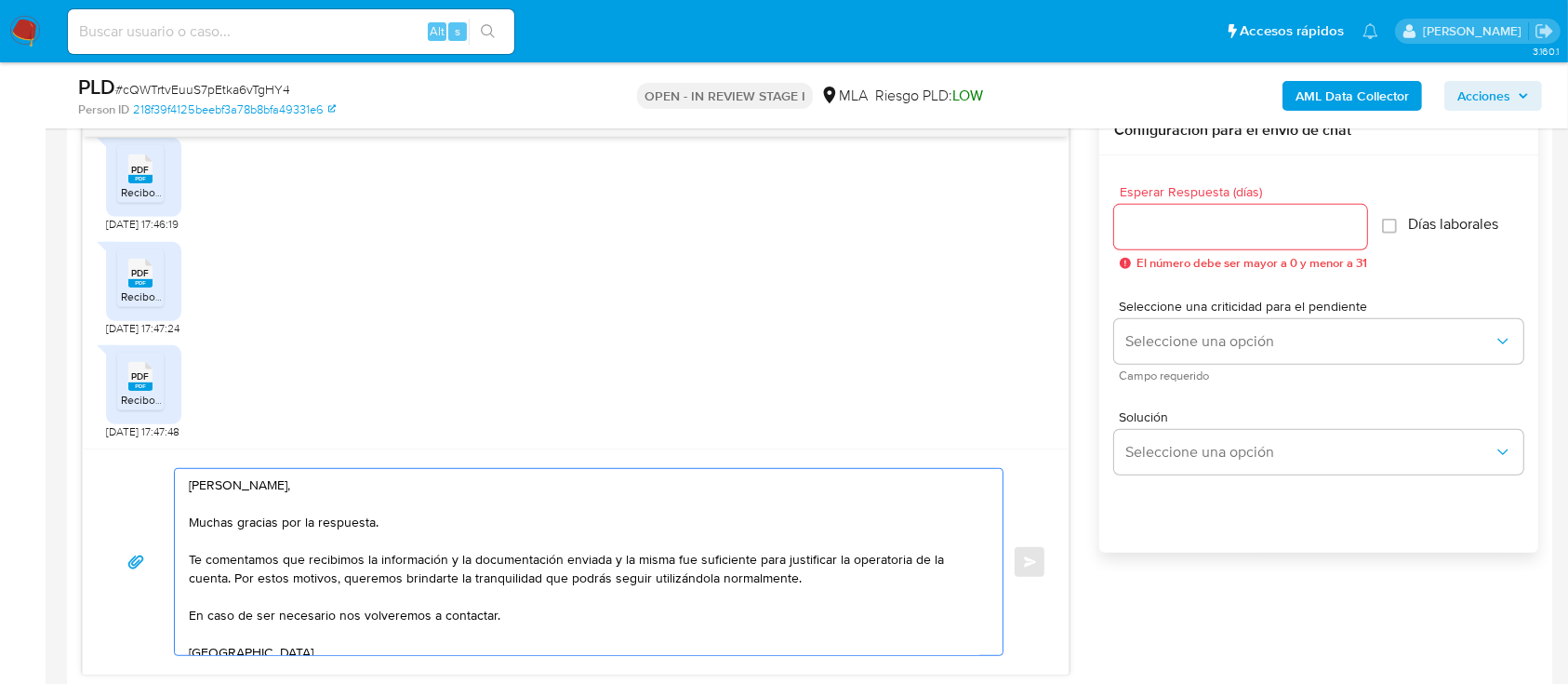
type textarea "Hola Galo Ertola Urtubey, Muchas gracias por la respuesta. Te comentamos que re…"
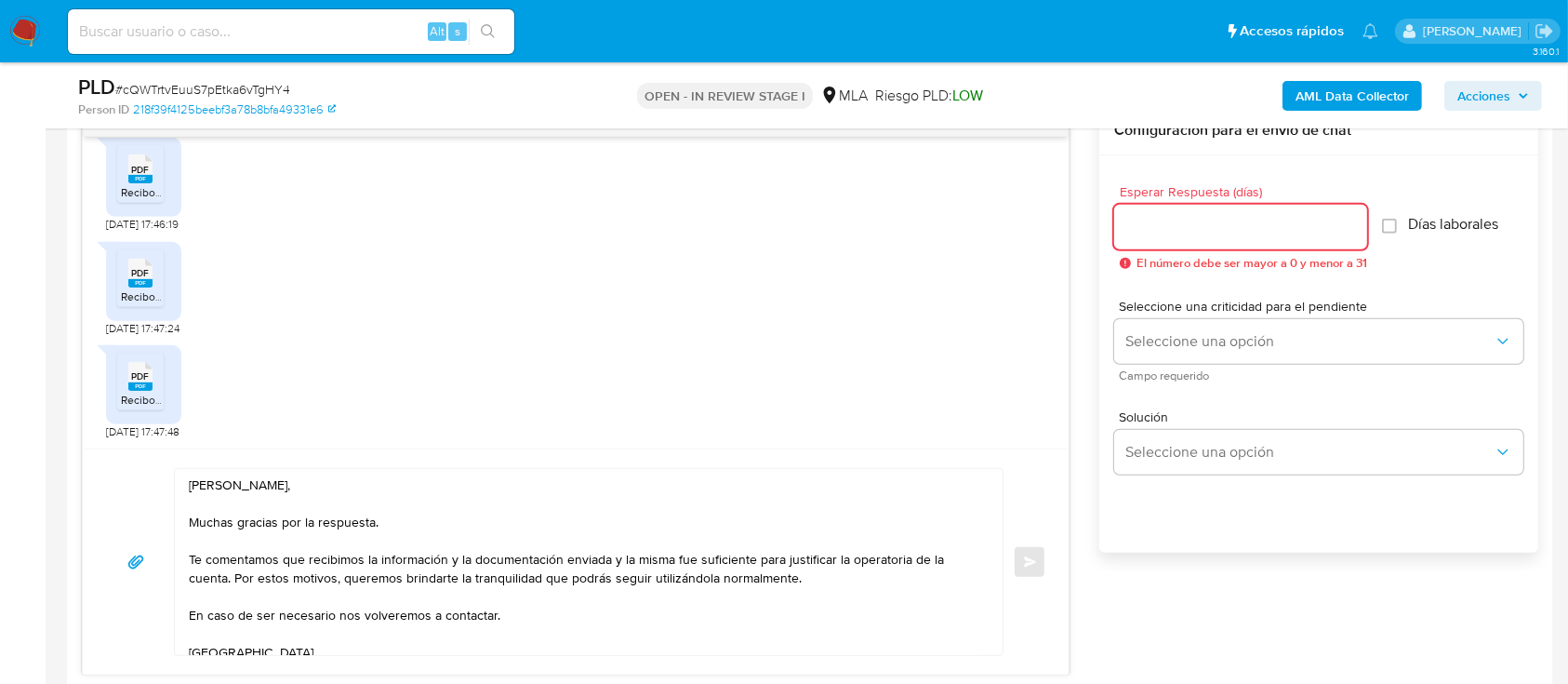
click at [1200, 233] on input "Esperar Respuesta (días)" at bounding box center [1241, 226] width 253 height 24
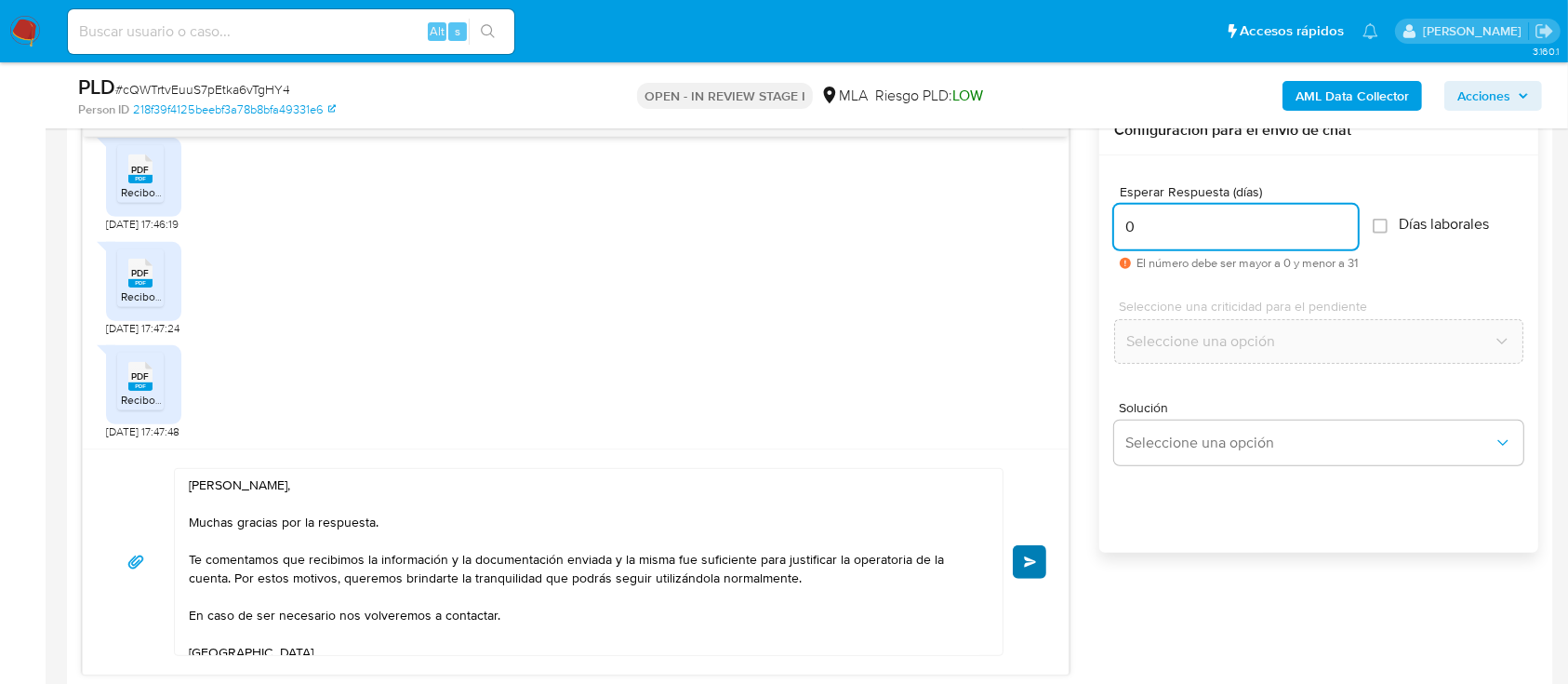
type input "0"
click at [1019, 567] on button "Enviar" at bounding box center [1029, 562] width 33 height 33
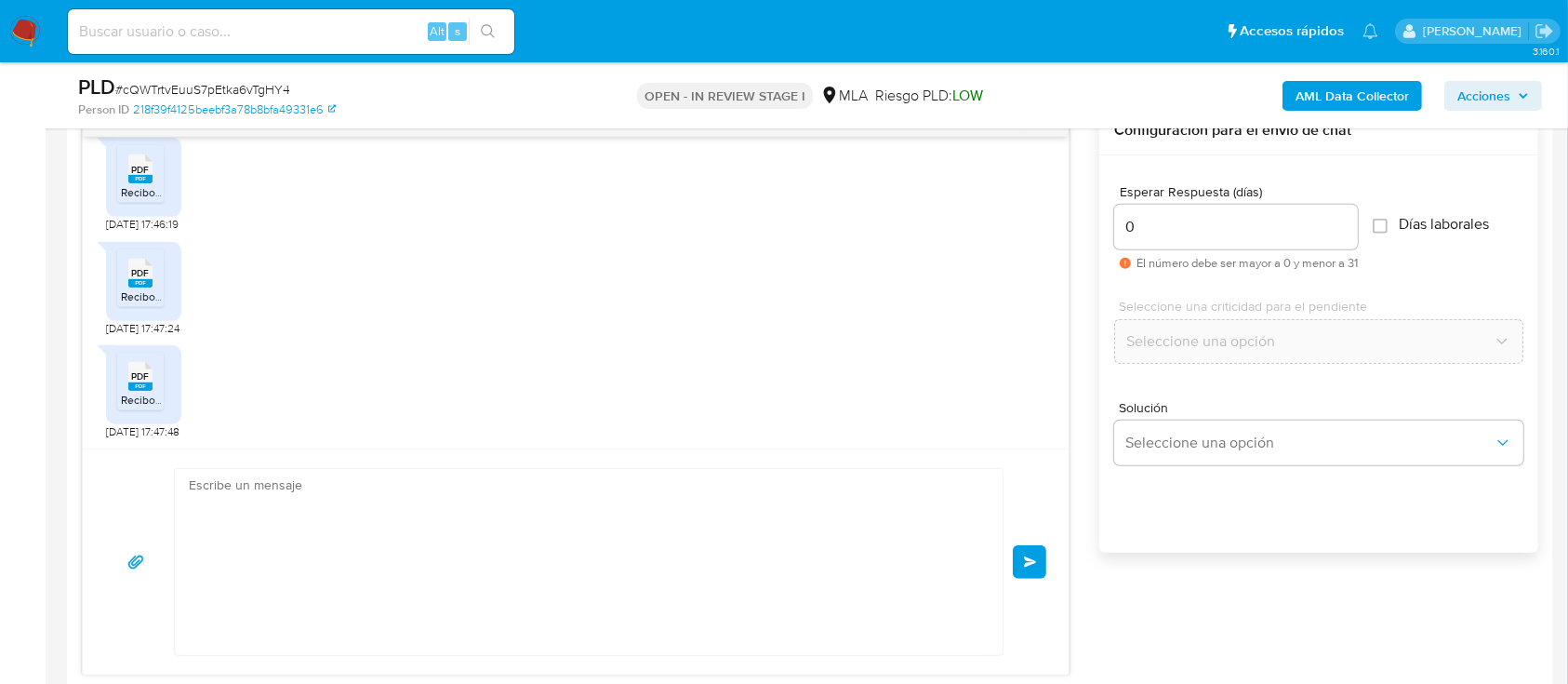
scroll to position [1377, 0]
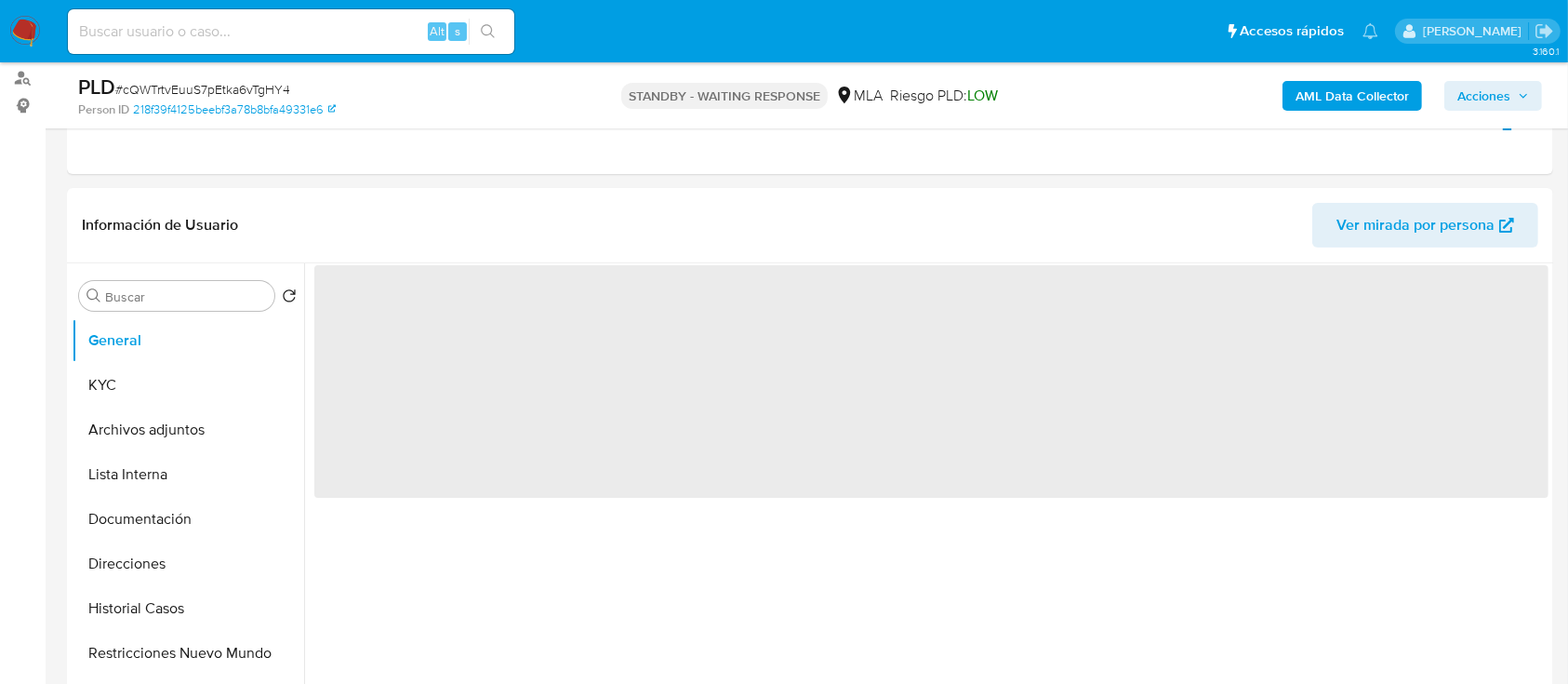
scroll to position [371, 0]
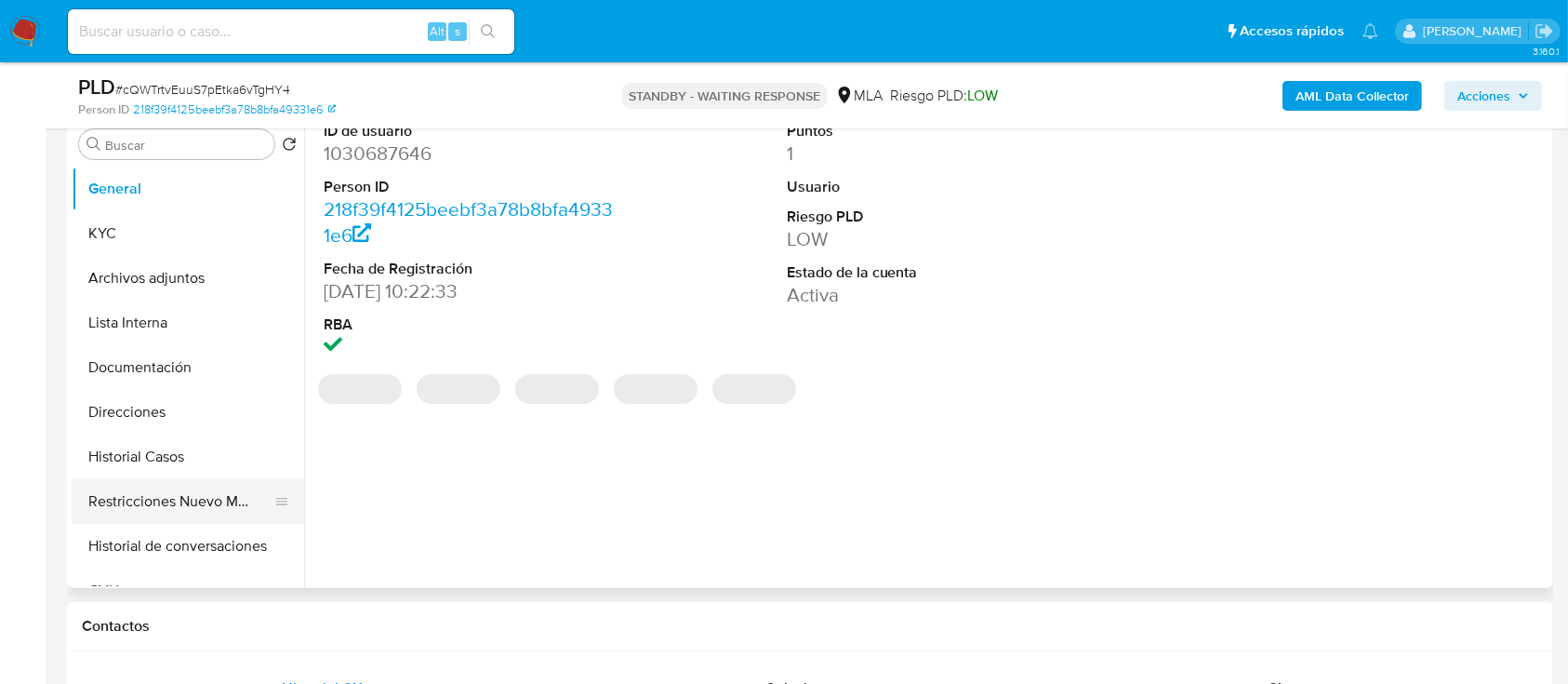
select select "10"
click at [143, 462] on button "Historial Casos" at bounding box center [181, 457] width 218 height 45
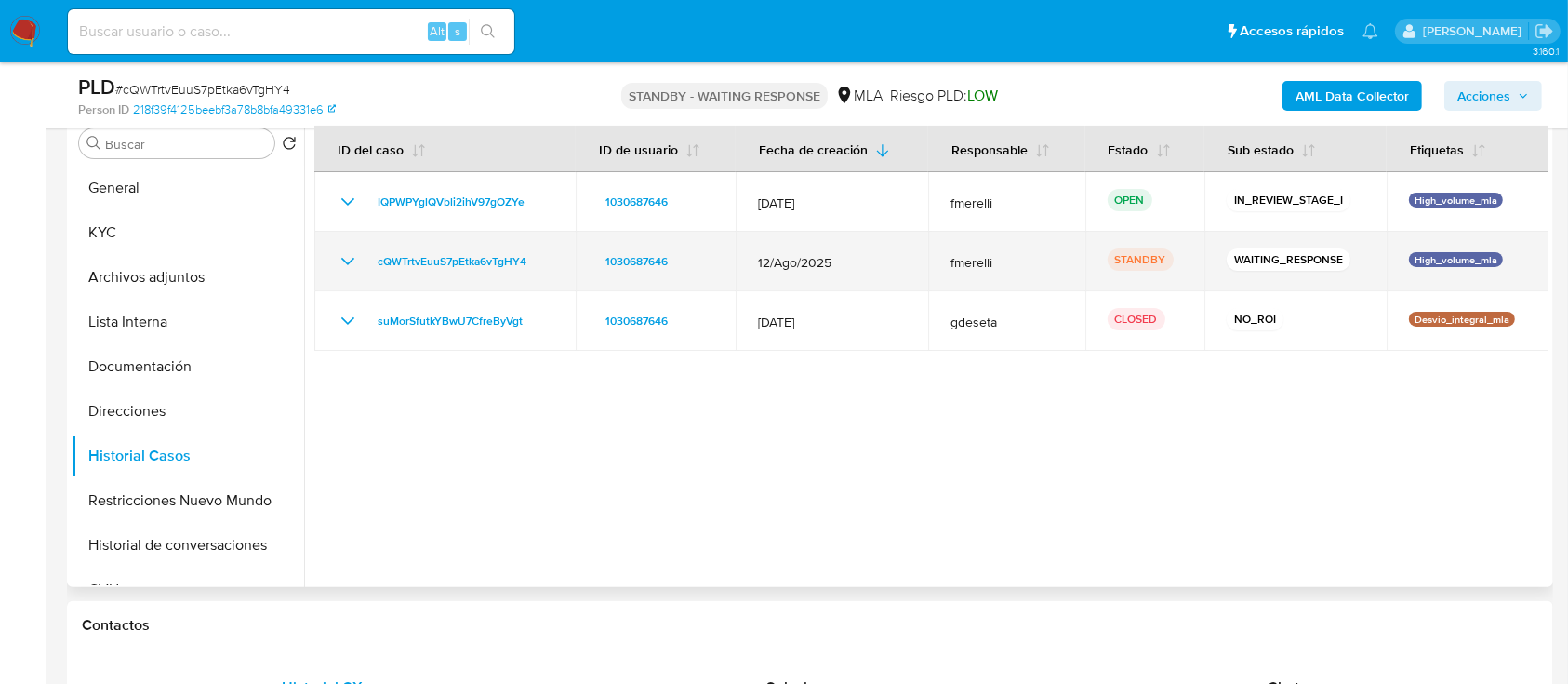
drag, startPoint x: 511, startPoint y: 272, endPoint x: 350, endPoint y: 279, distance: 161.2
click at [350, 279] on td "cQWTrtvEuuS7pEtka6vTgHY4" at bounding box center [445, 260] width 261 height 59
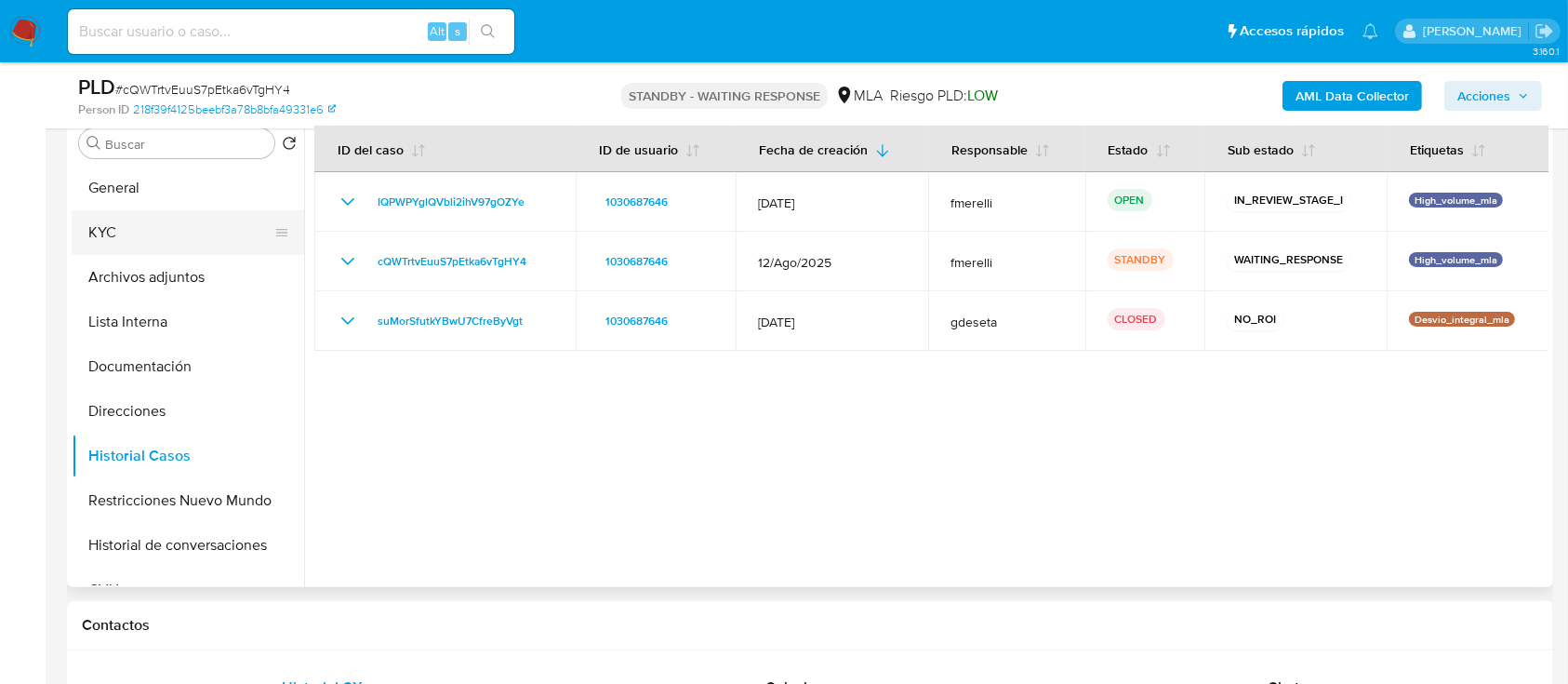
click at [207, 228] on button "KYC" at bounding box center [181, 232] width 218 height 45
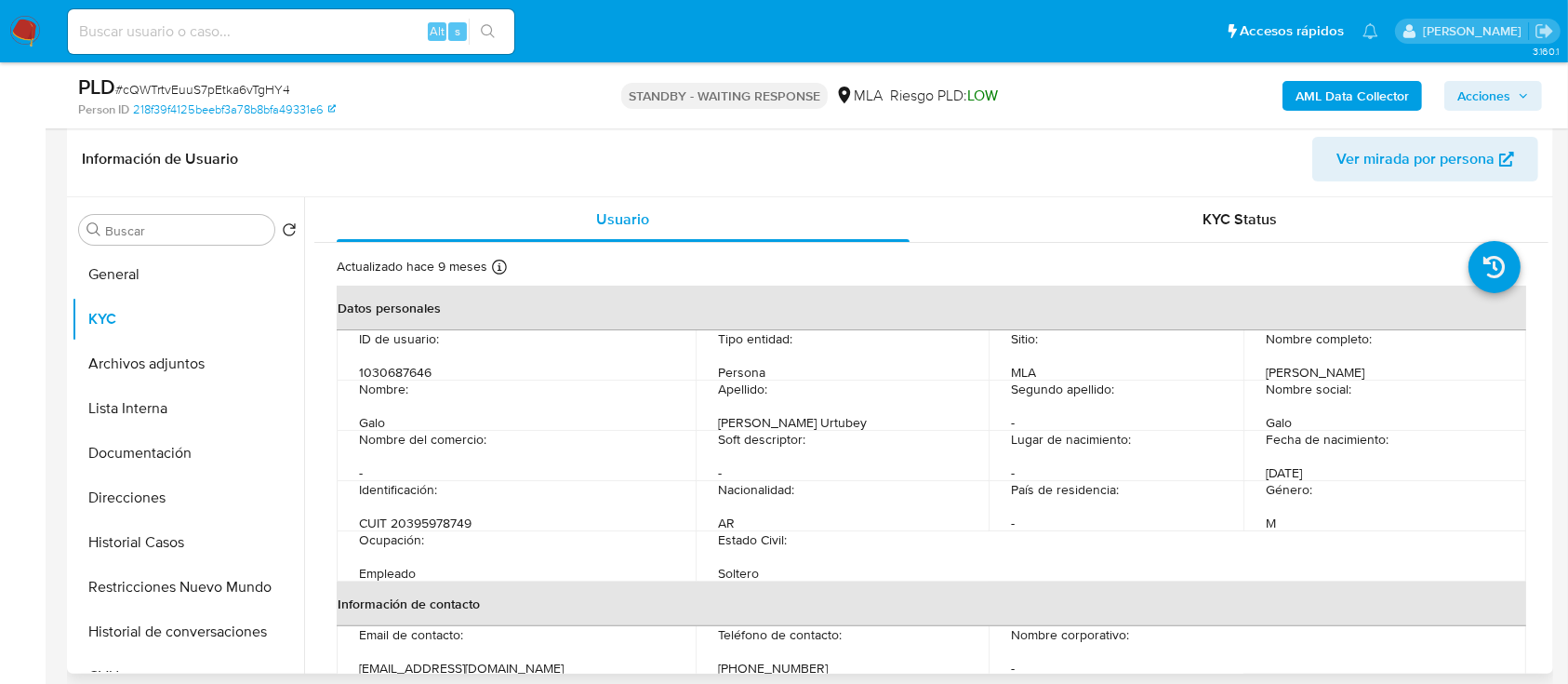
scroll to position [248, 0]
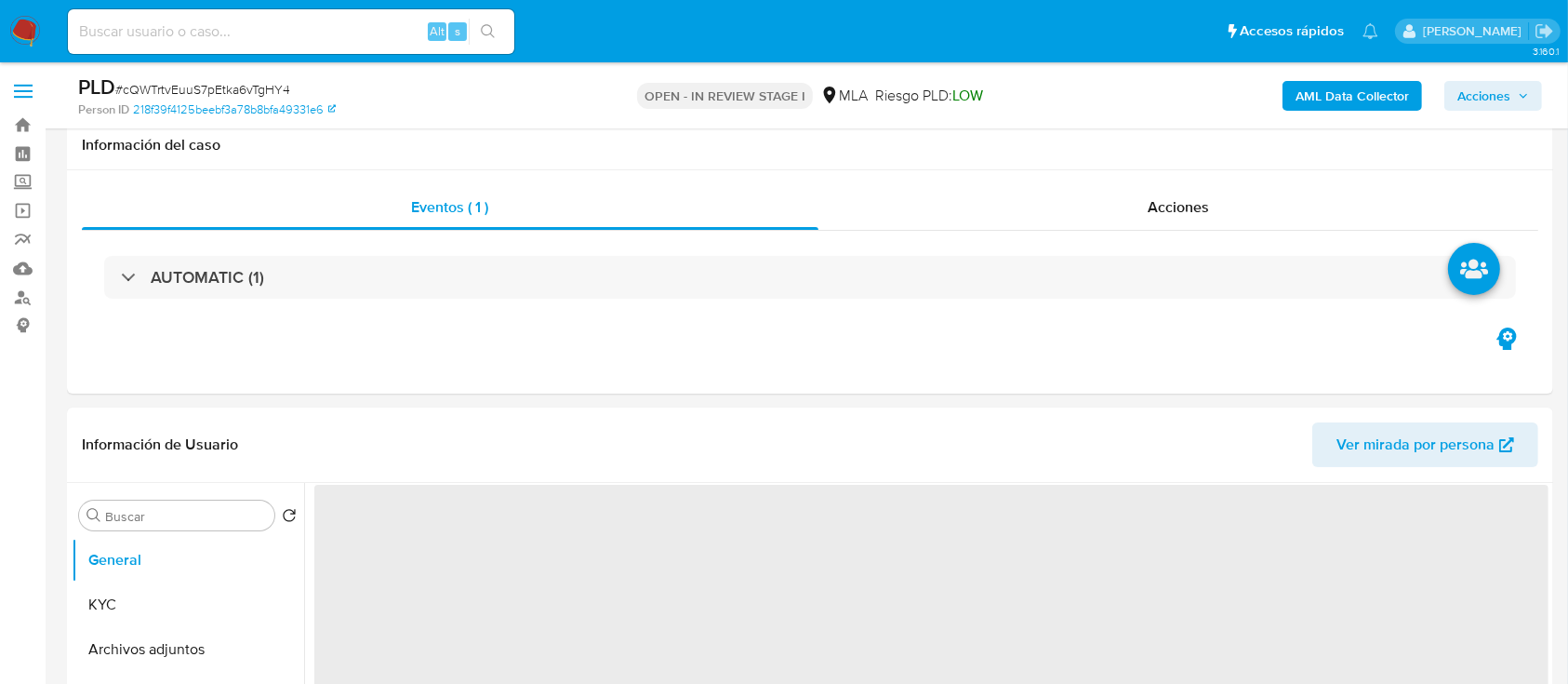
select select "10"
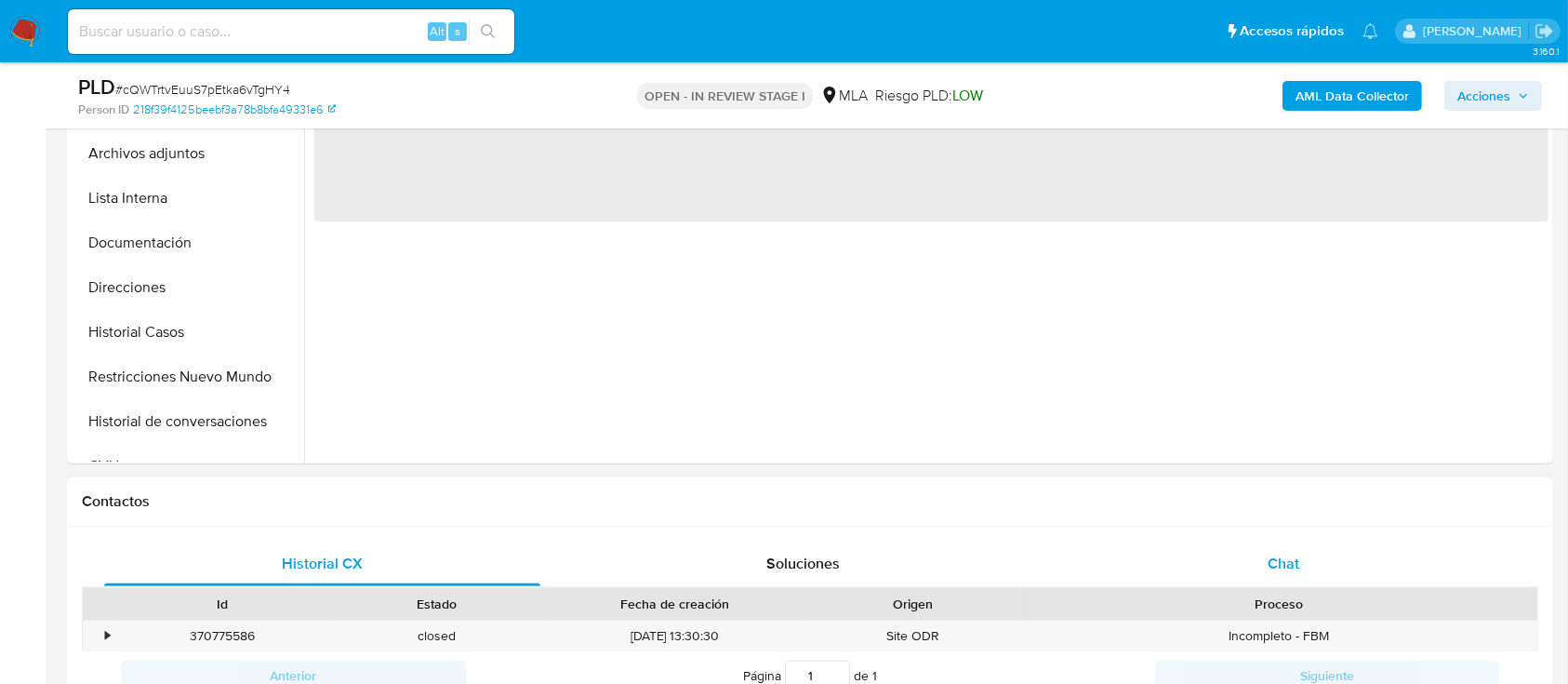
click at [1246, 571] on div "Chat" at bounding box center [1283, 564] width 436 height 45
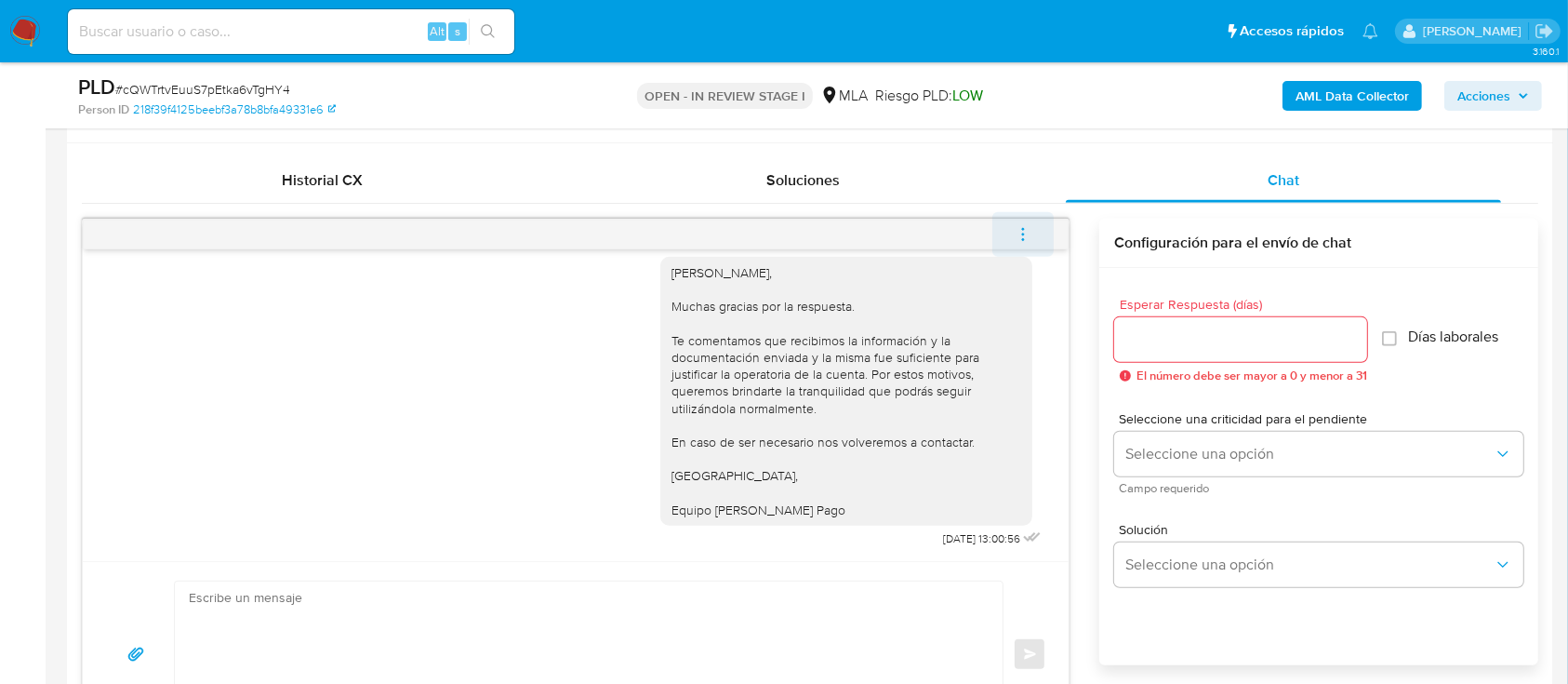
scroll to position [868, 0]
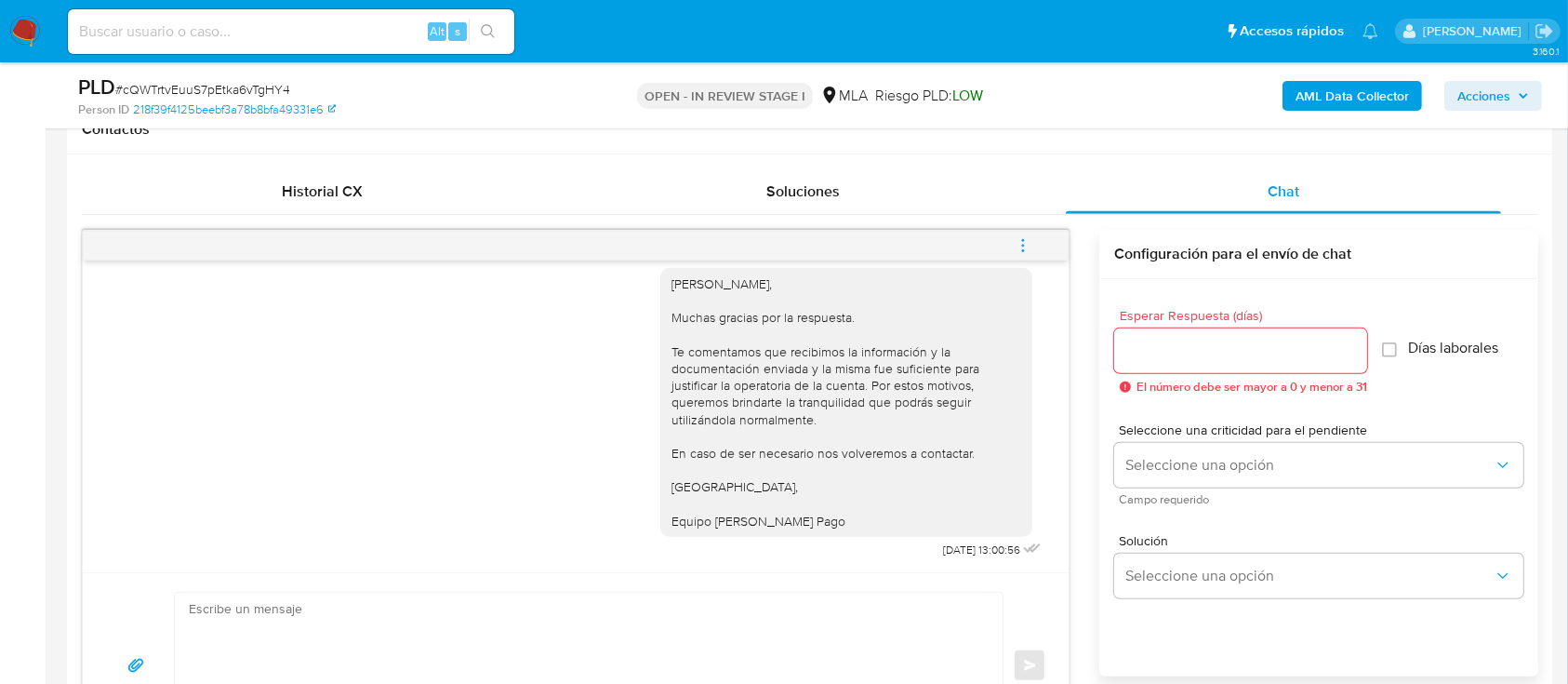
click at [1034, 241] on button "menu-action" at bounding box center [1022, 246] width 61 height 45
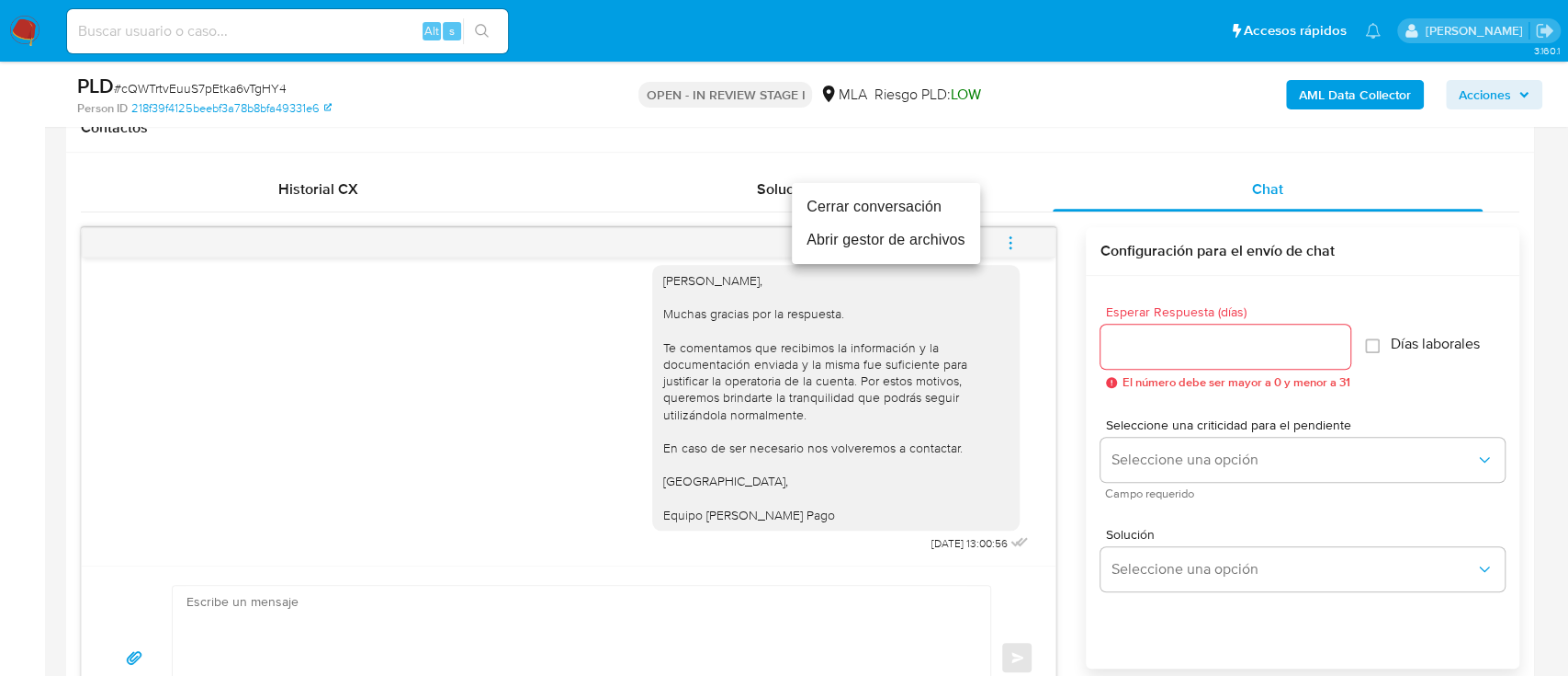
click at [808, 196] on li "Cerrar conversación" at bounding box center [886, 206] width 188 height 33
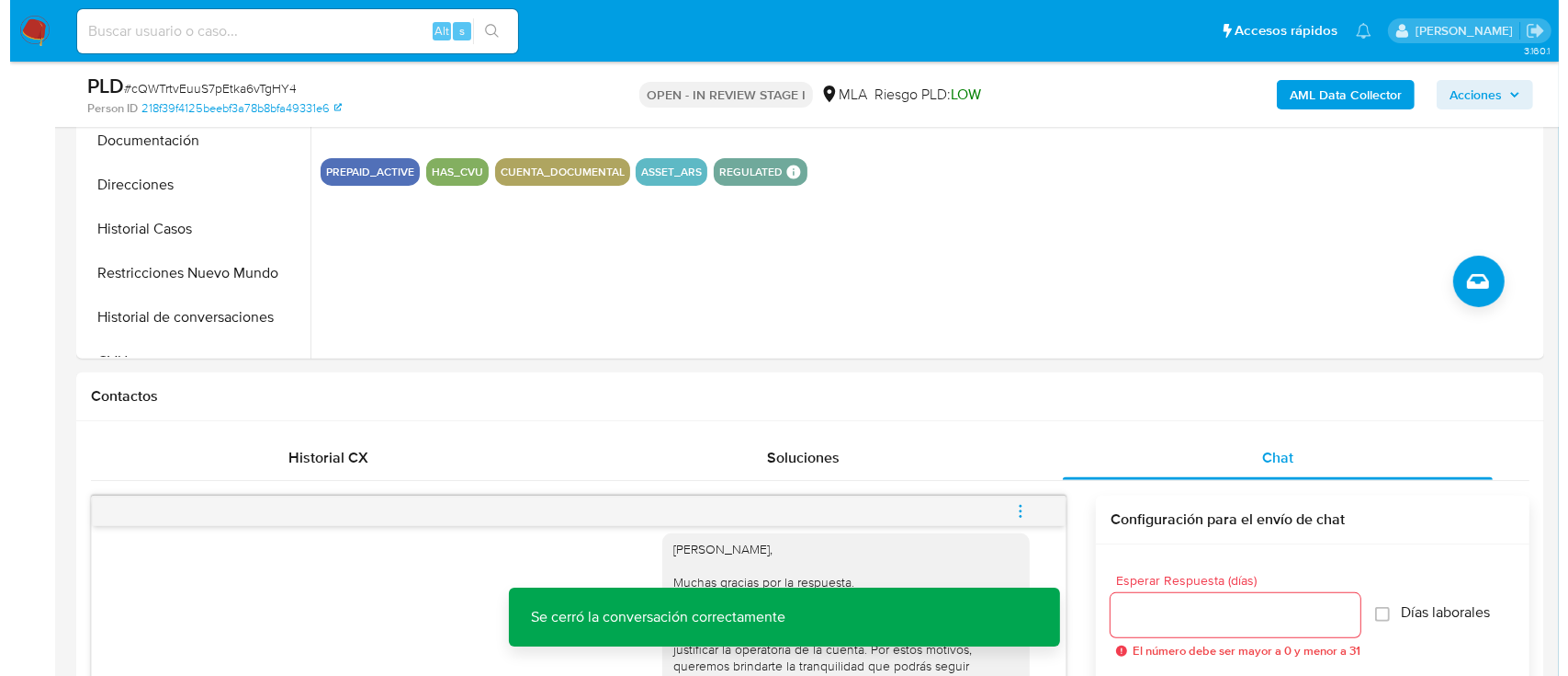
scroll to position [368, 0]
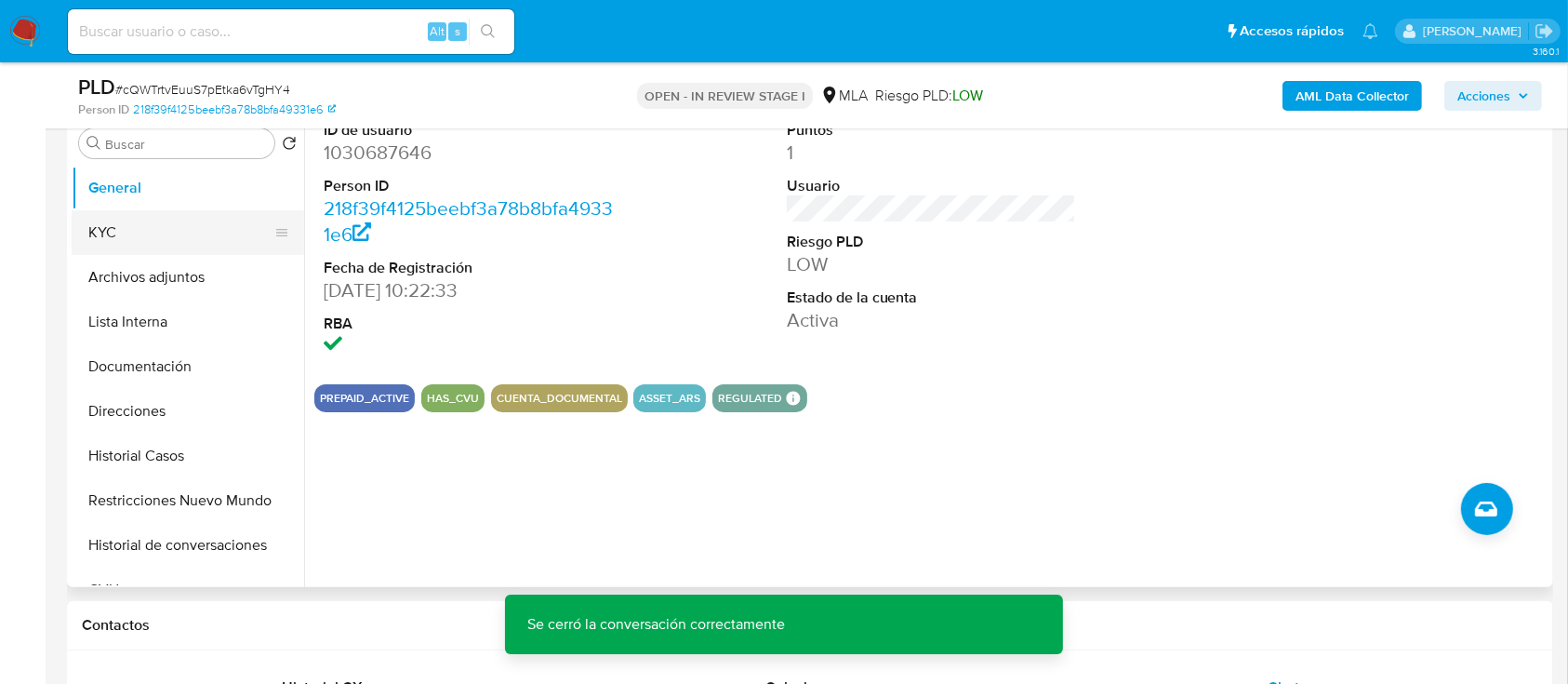
click at [117, 243] on button "KYC" at bounding box center [181, 232] width 218 height 45
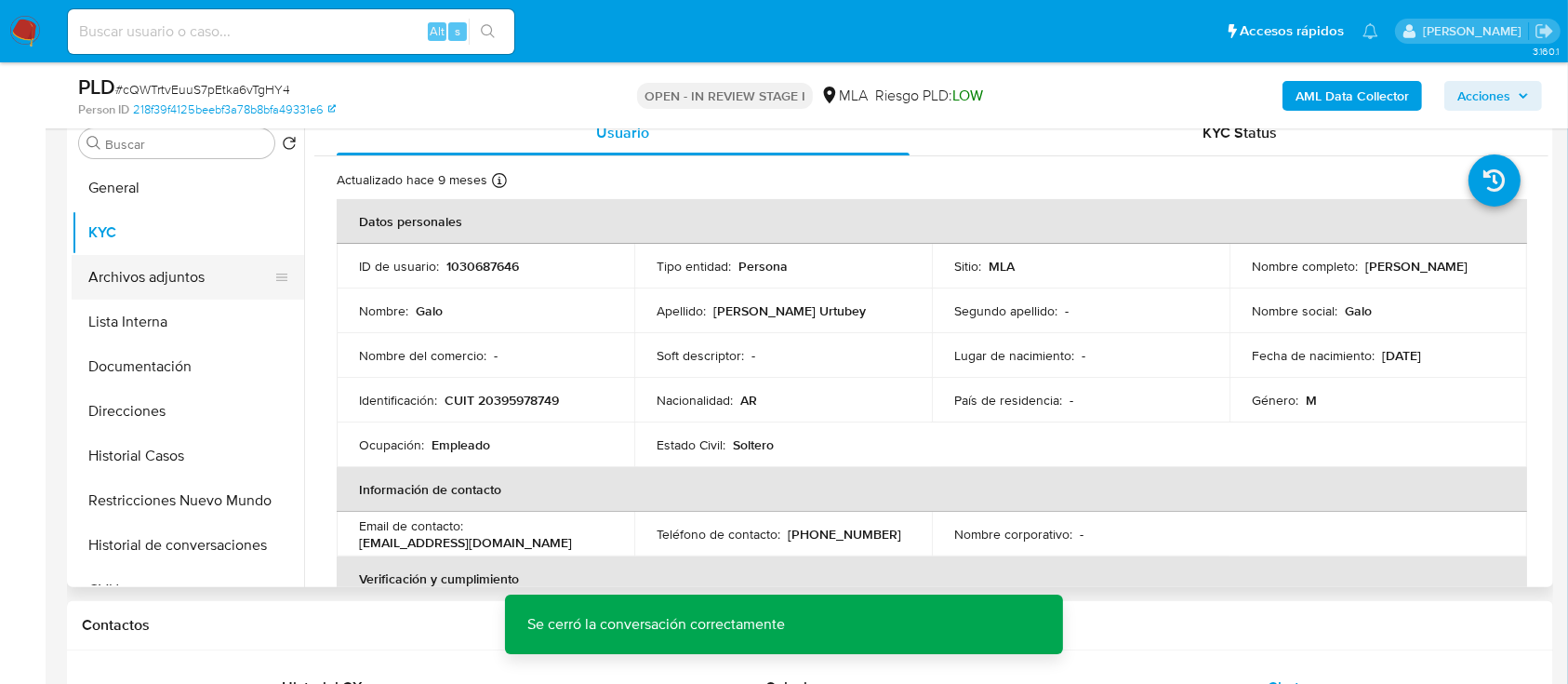
click at [206, 282] on button "Archivos adjuntos" at bounding box center [181, 277] width 218 height 45
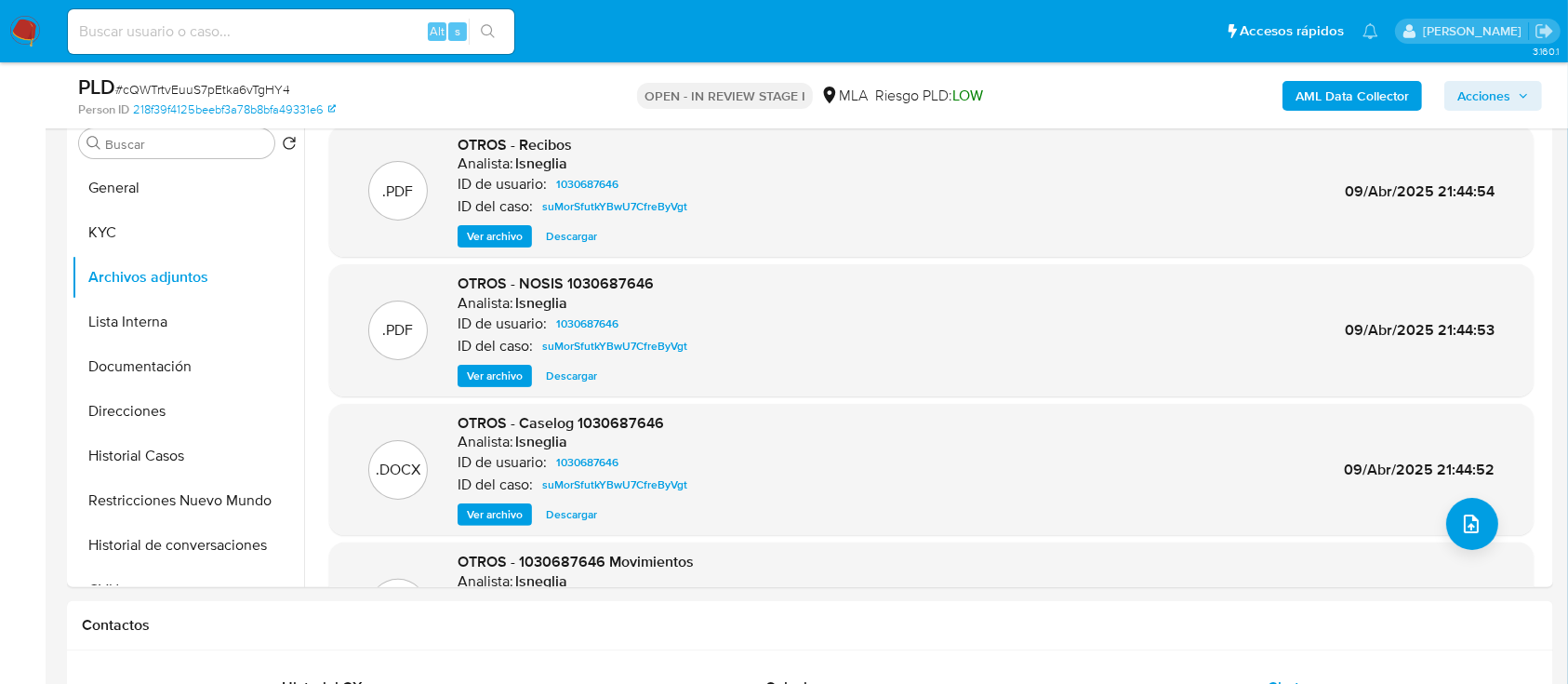
click at [1375, 94] on b "AML Data Collector" at bounding box center [1351, 95] width 114 height 30
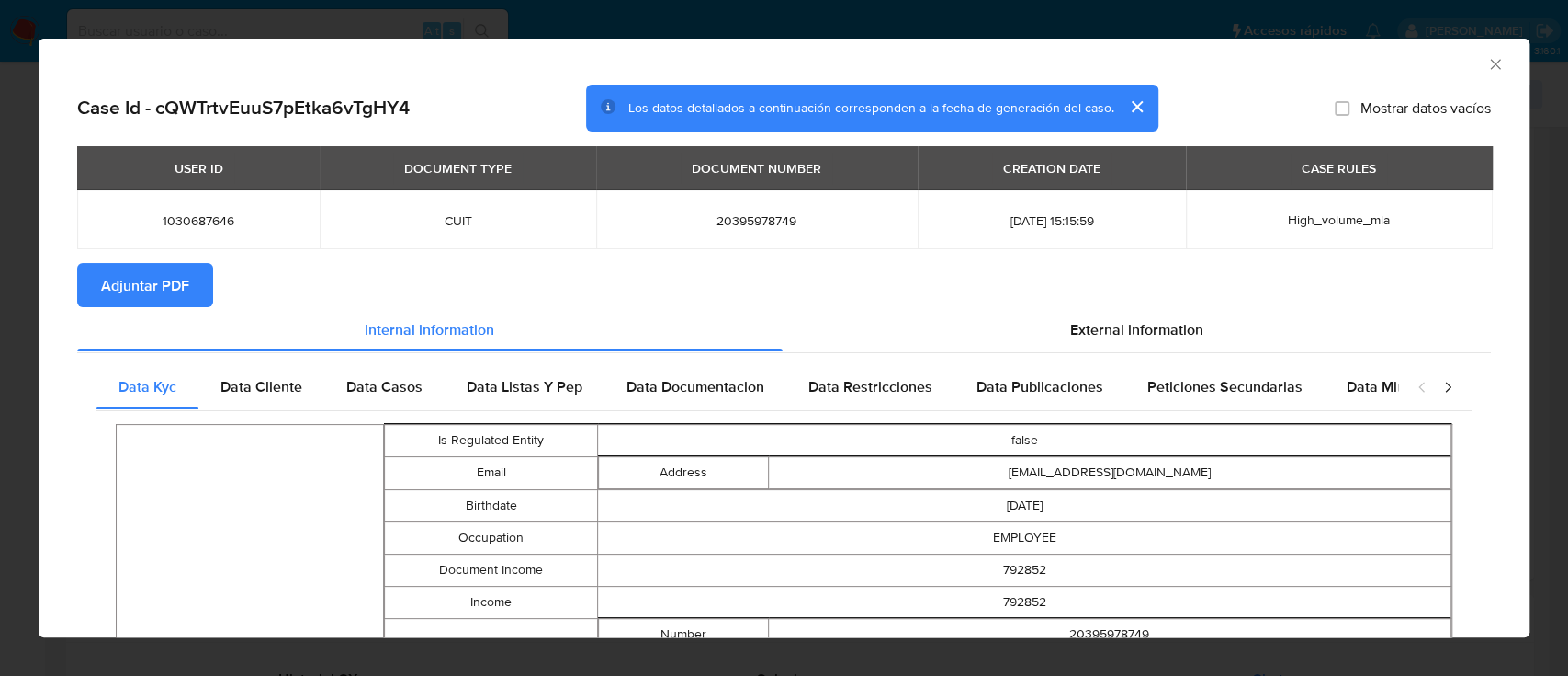
scroll to position [0, 0]
click at [288, 372] on div "Data Cliente" at bounding box center [261, 387] width 126 height 44
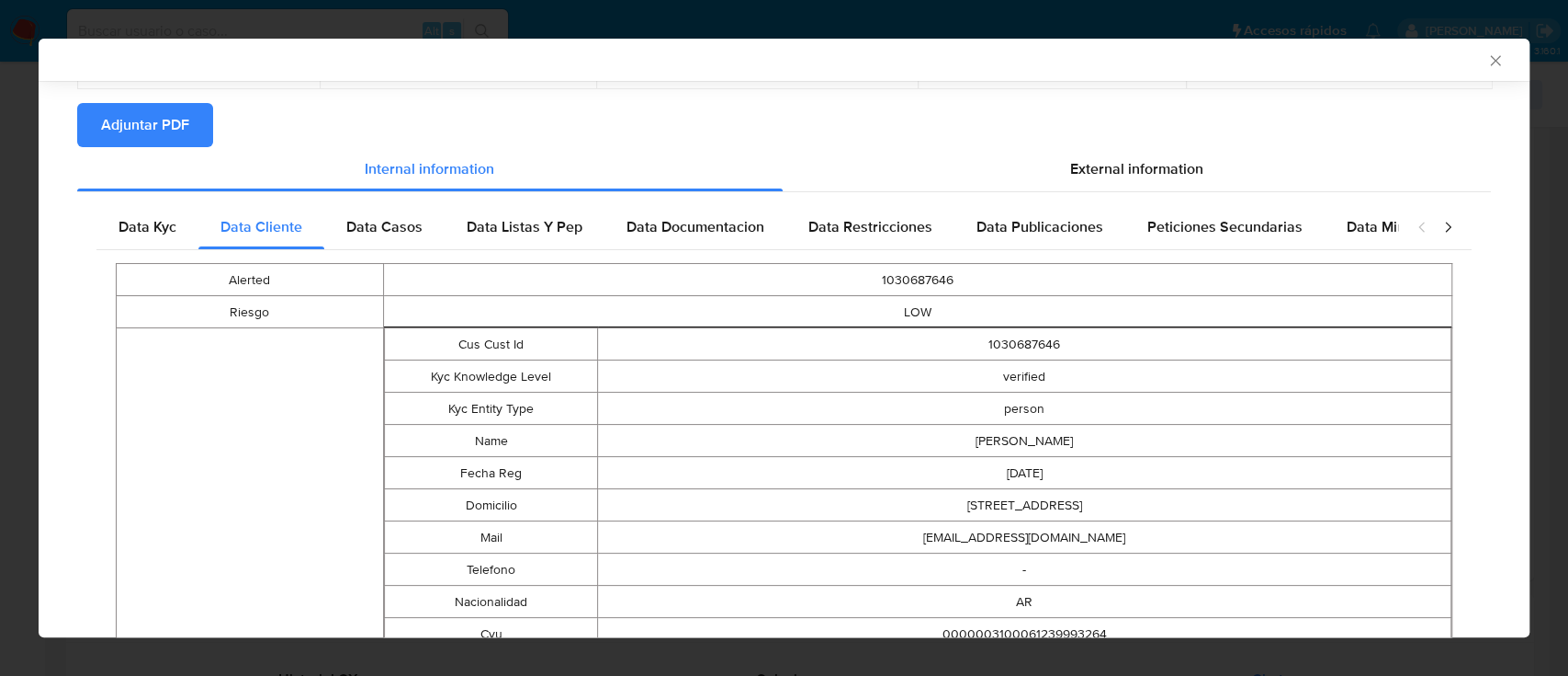
scroll to position [485, 0]
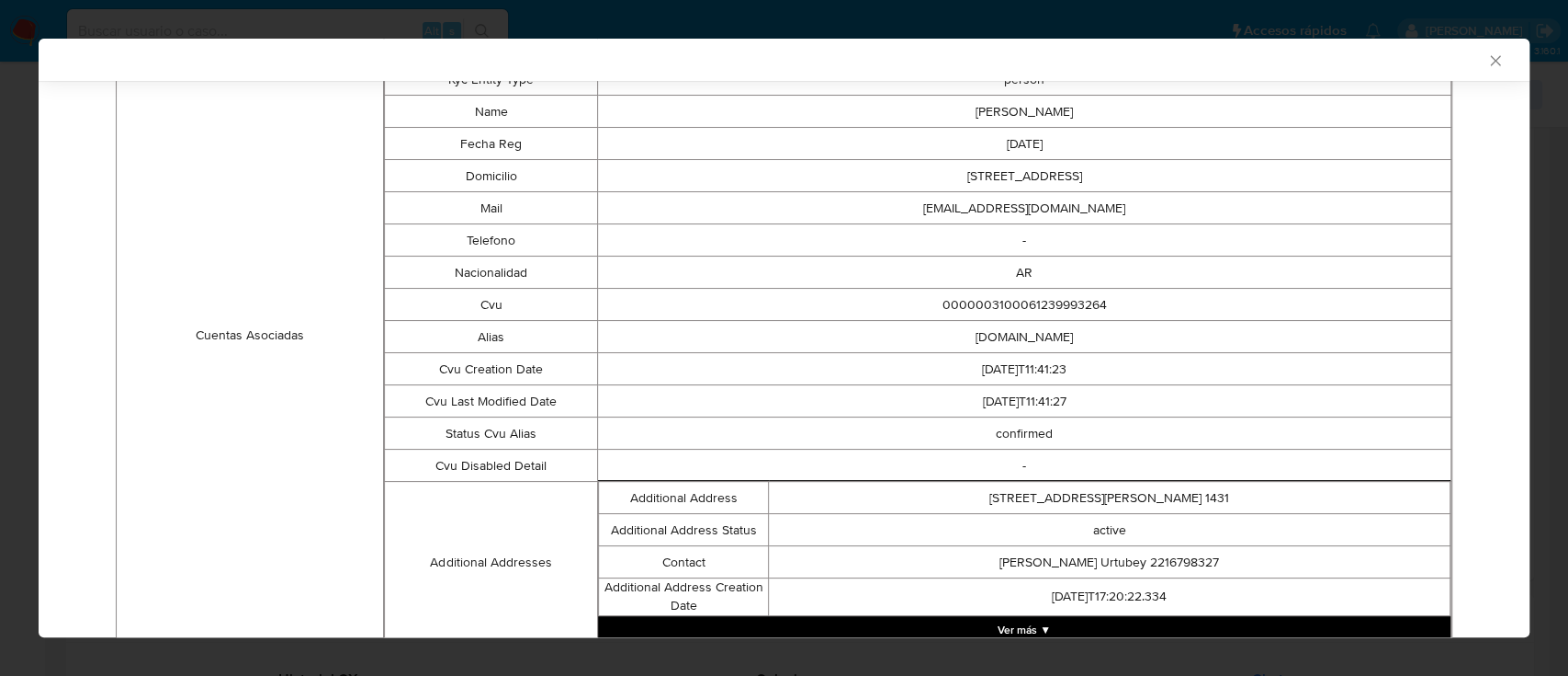
drag, startPoint x: 928, startPoint y: 335, endPoint x: 1143, endPoint y: 504, distance: 273.5
click at [1148, 509] on tbody "Cus Cust Id 1030687646 Kyc Knowledge Level verified Kyc Entity Type person Name…" at bounding box center [916, 321] width 1066 height 644
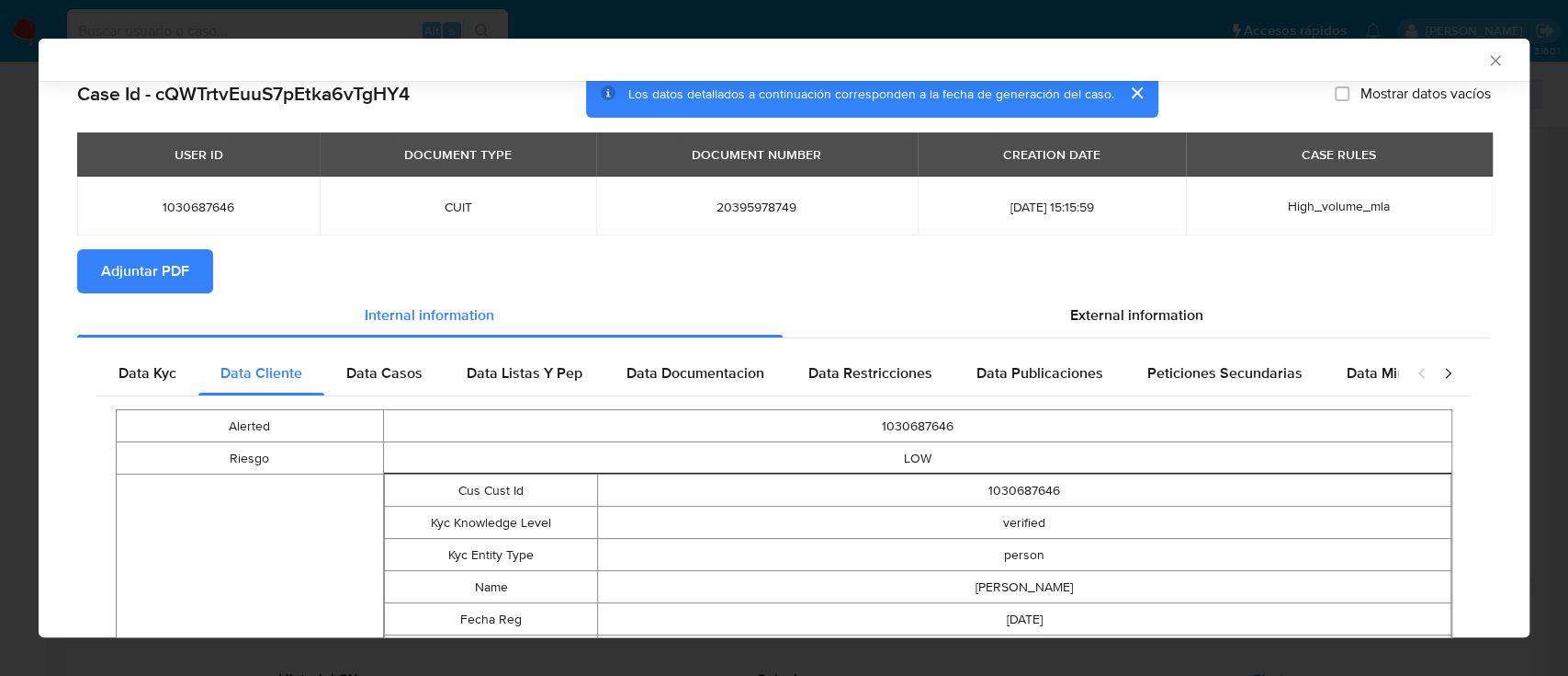
scroll to position [0, 0]
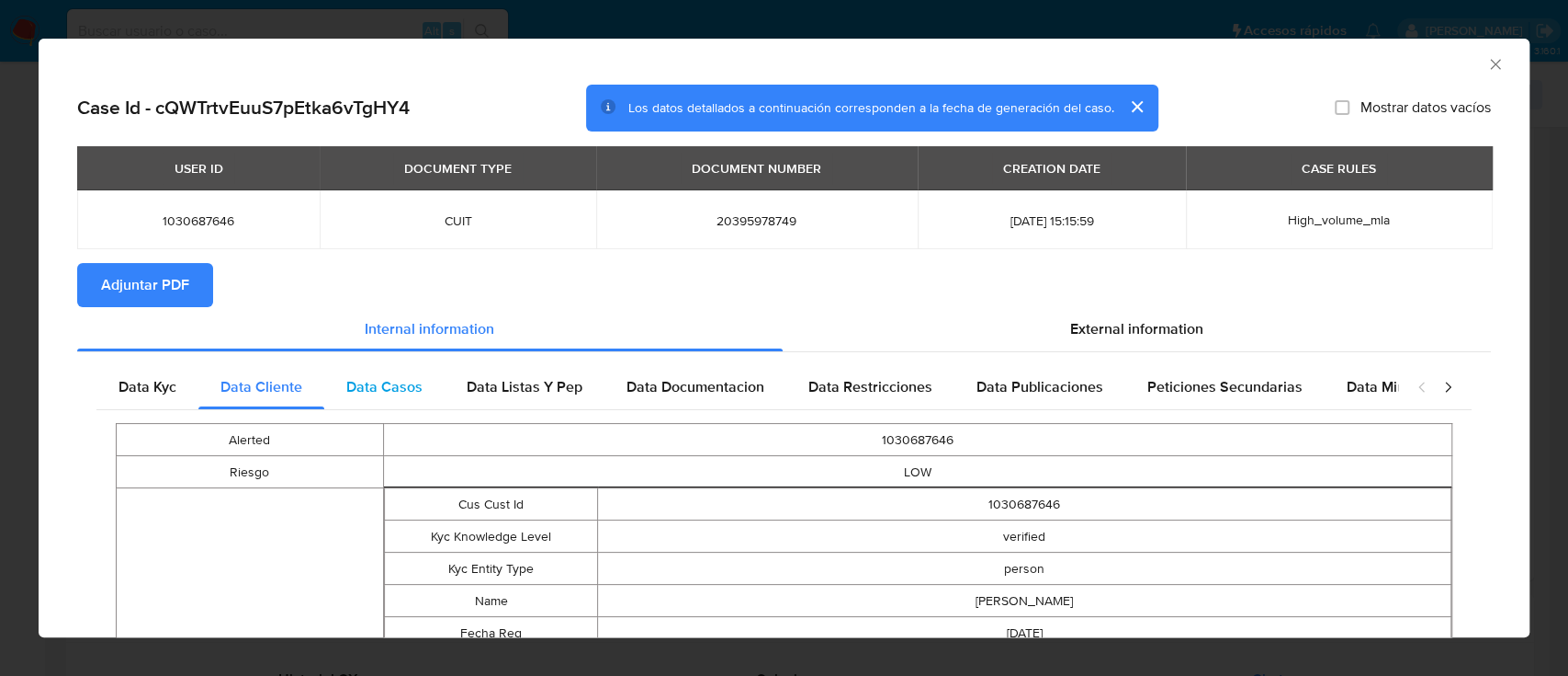
click at [382, 384] on span "Data Casos" at bounding box center [384, 386] width 76 height 21
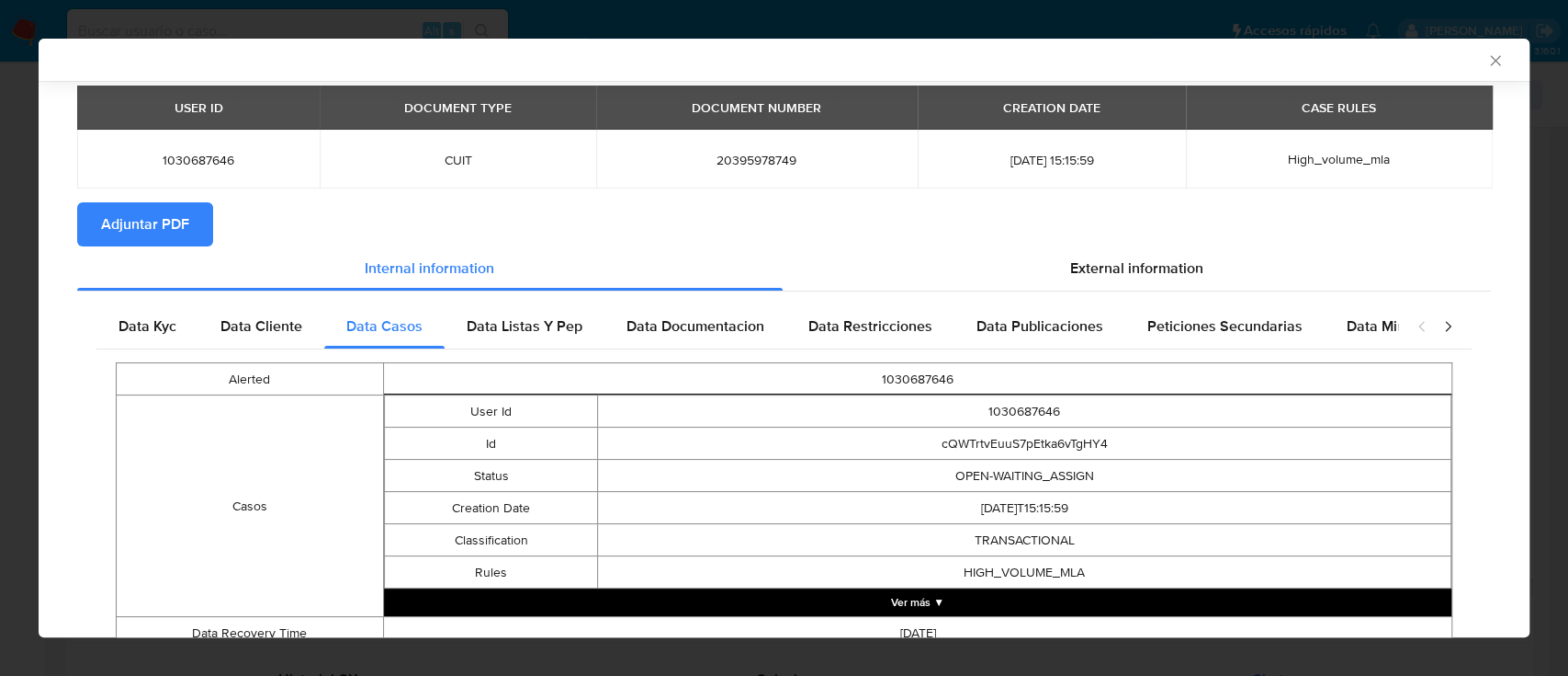
scroll to position [133, 0]
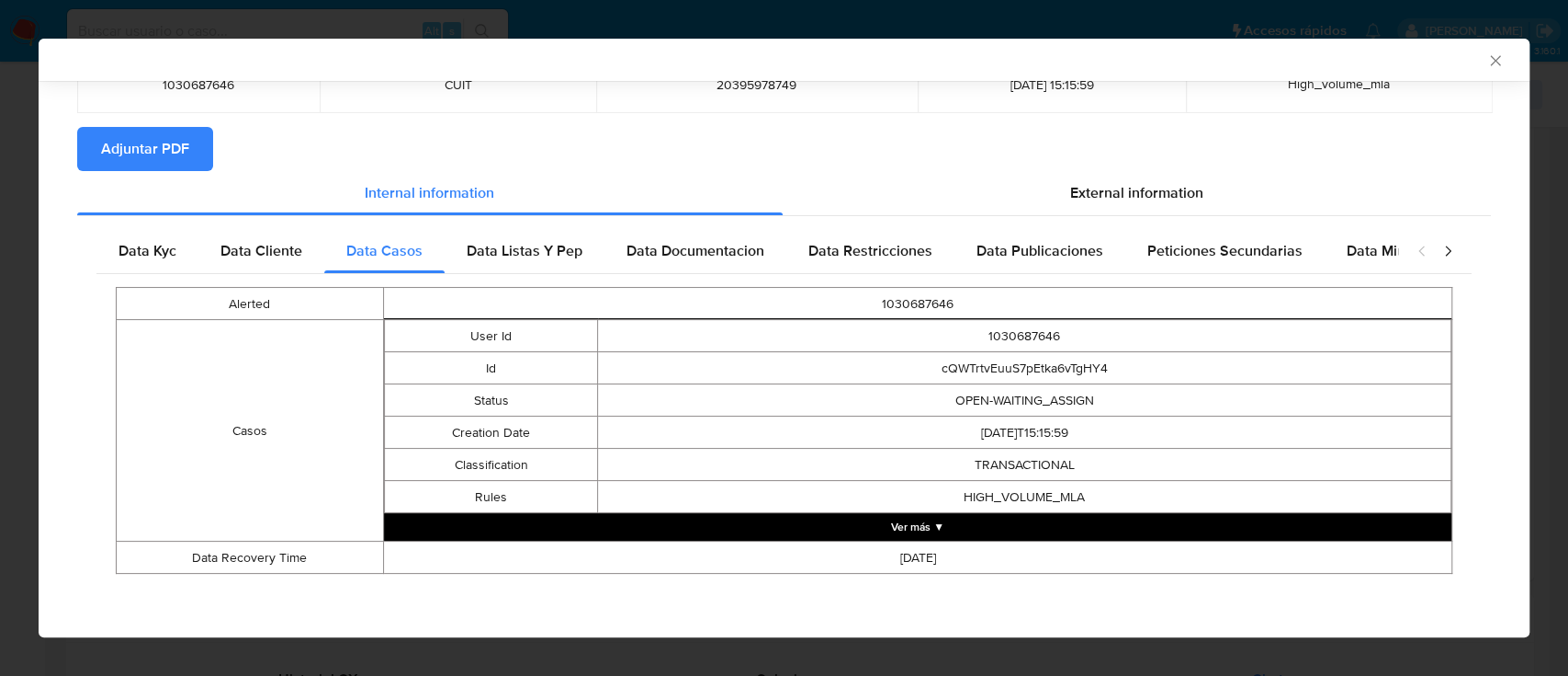
click at [558, 240] on span "Data Listas Y Pep" at bounding box center [524, 251] width 116 height 21
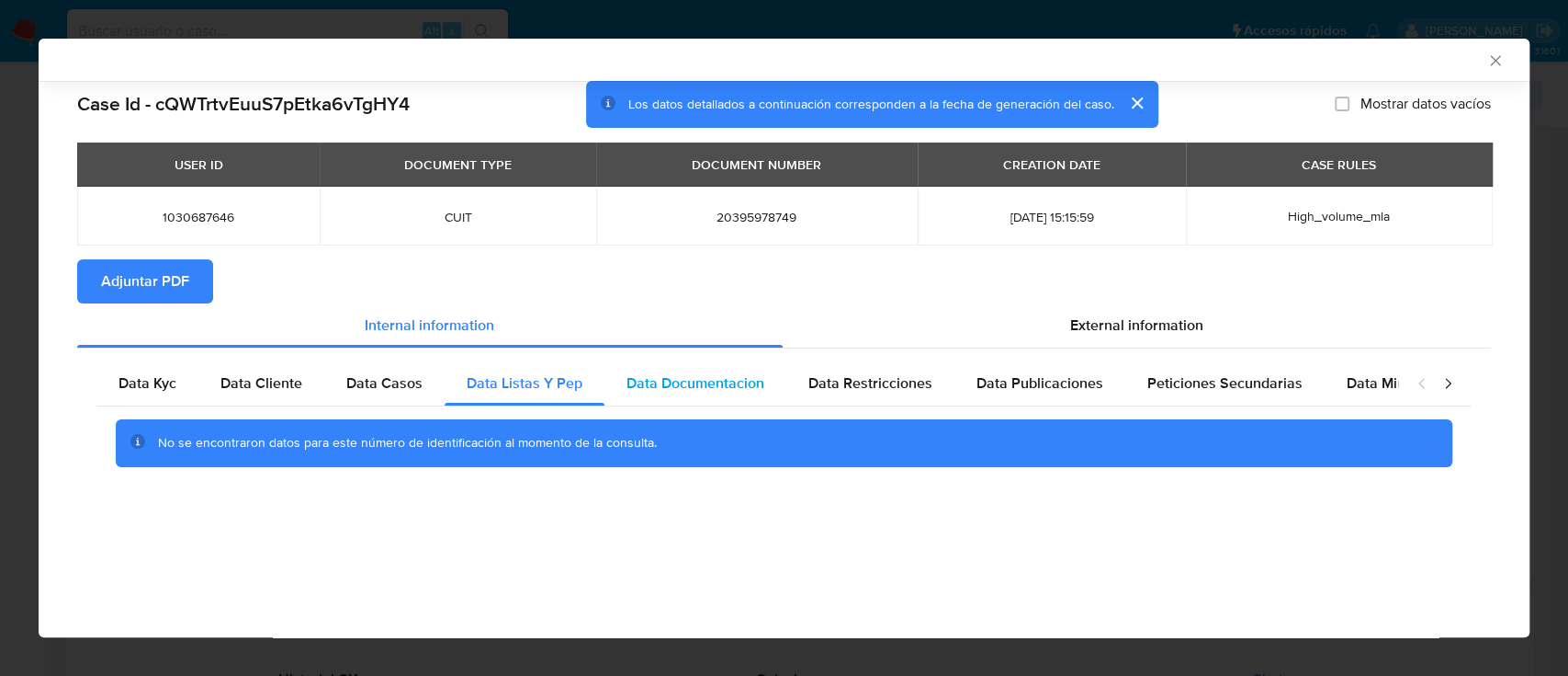
scroll to position [0, 0]
click at [705, 379] on span "Data Documentacion" at bounding box center [696, 383] width 138 height 21
click at [882, 392] on span "Data Restricciones" at bounding box center [869, 383] width 124 height 21
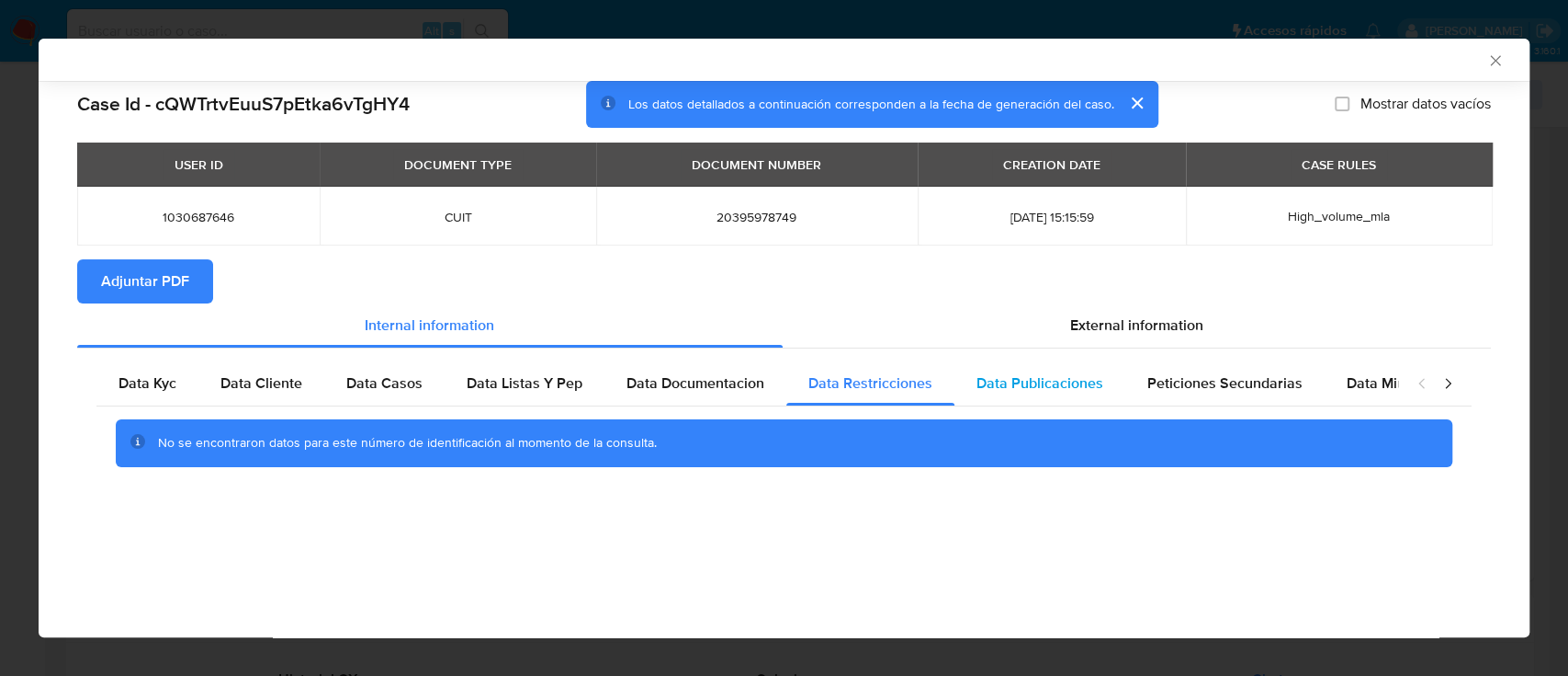
drag, startPoint x: 1057, startPoint y: 386, endPoint x: 1072, endPoint y: 382, distance: 15.5
click at [1057, 386] on span "Data Publicaciones" at bounding box center [1040, 383] width 127 height 21
click at [1239, 373] on span "Peticiones Secundarias" at bounding box center [1225, 383] width 155 height 21
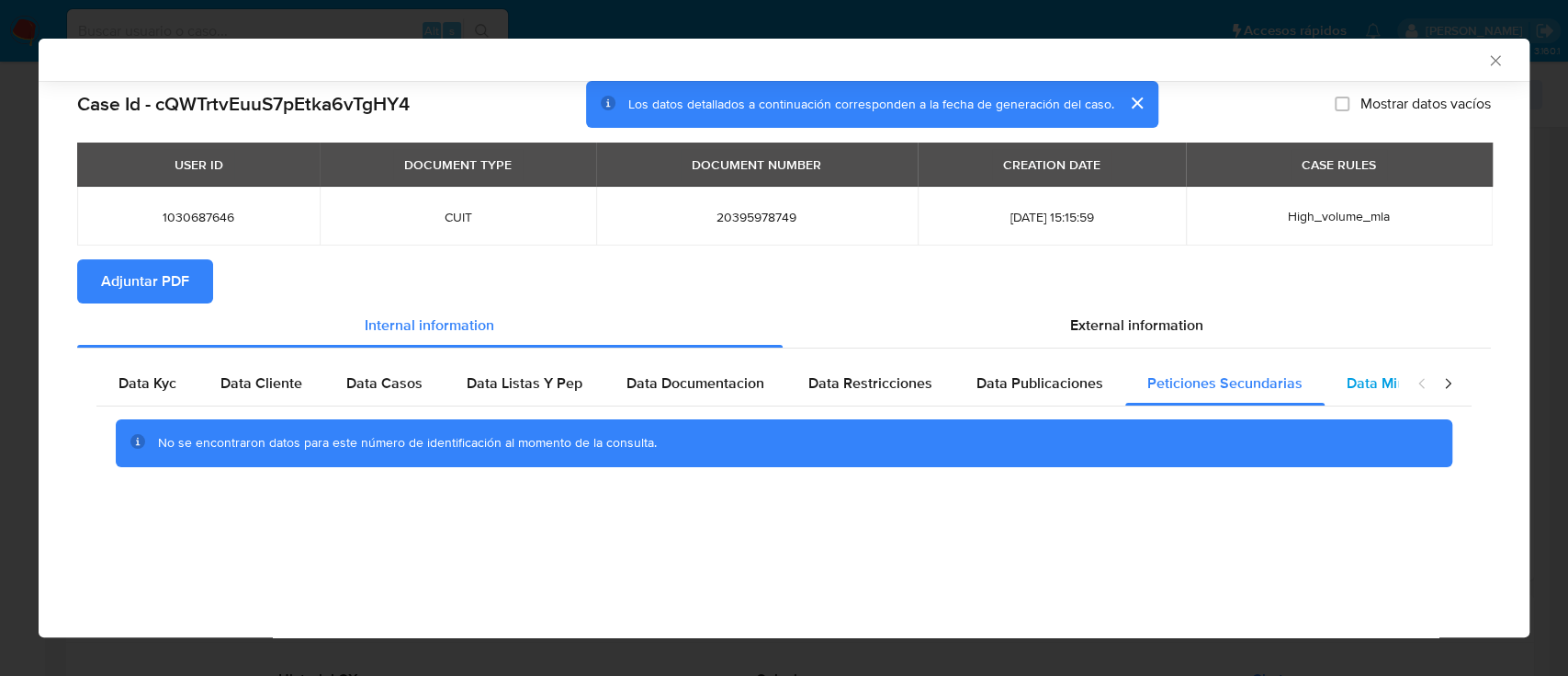
click at [1363, 375] on span "Data Minoridad" at bounding box center [1396, 383] width 101 height 21
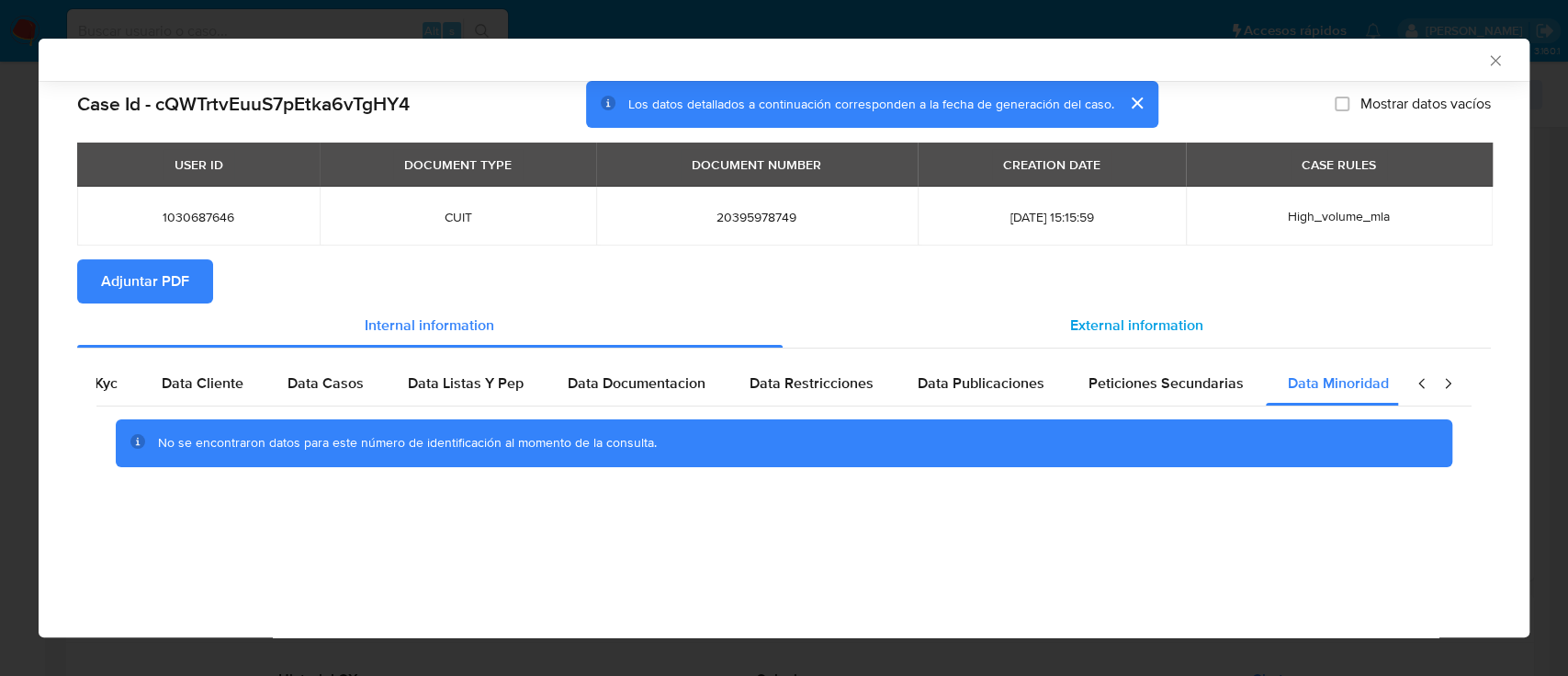
scroll to position [0, 61]
drag, startPoint x: 1140, startPoint y: 318, endPoint x: 657, endPoint y: 391, distance: 488.5
click at [1139, 317] on span "External information" at bounding box center [1136, 325] width 133 height 21
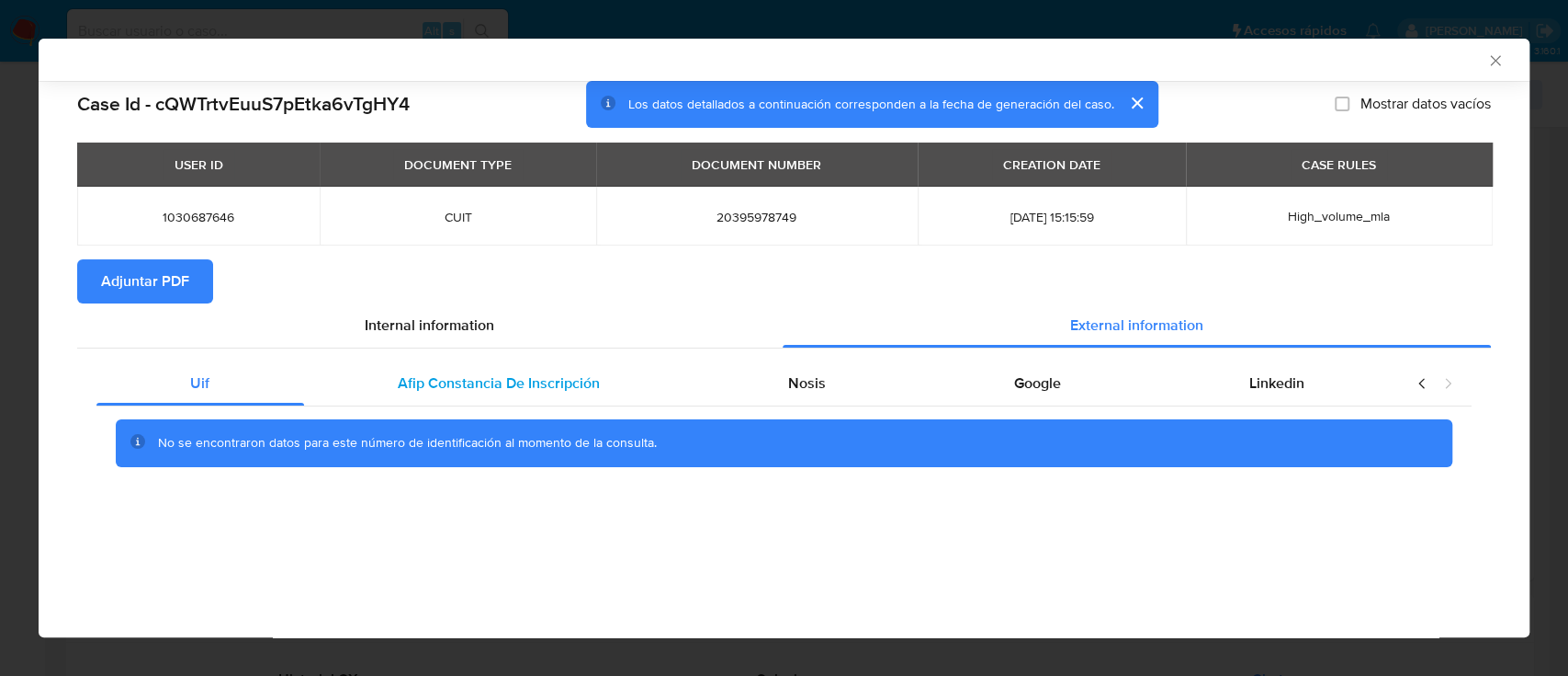
click at [436, 378] on span "Afip Constancia De Inscripción" at bounding box center [498, 383] width 202 height 21
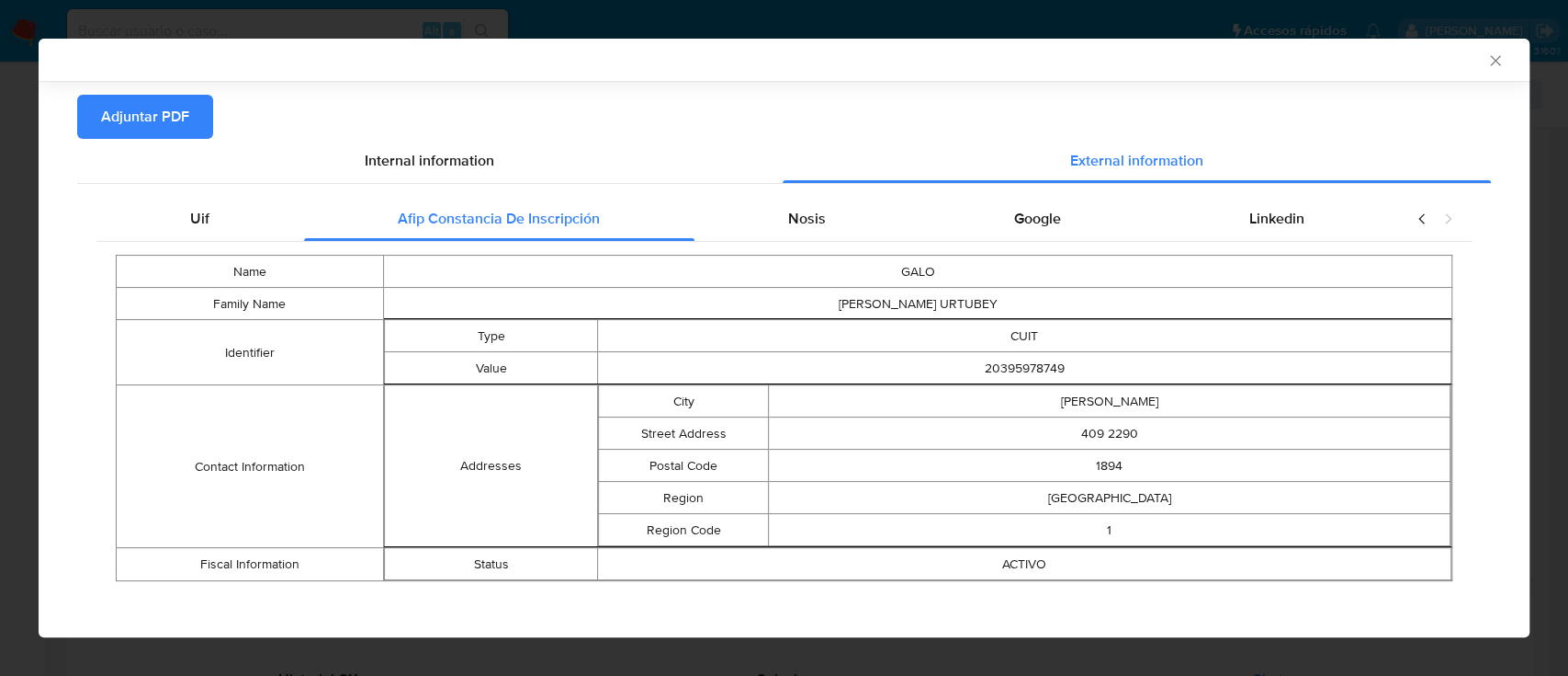
scroll to position [170, 0]
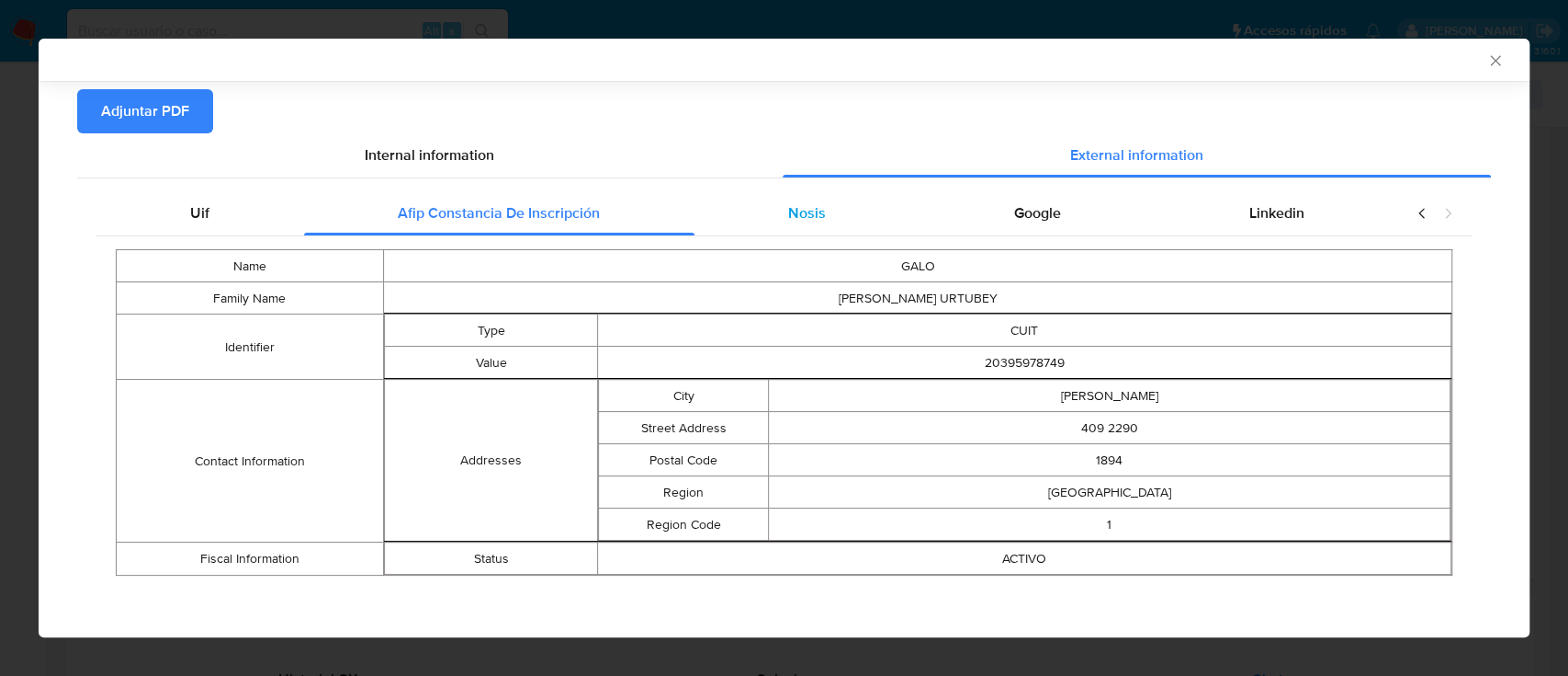
click at [803, 200] on div "Nosis" at bounding box center [807, 213] width 226 height 44
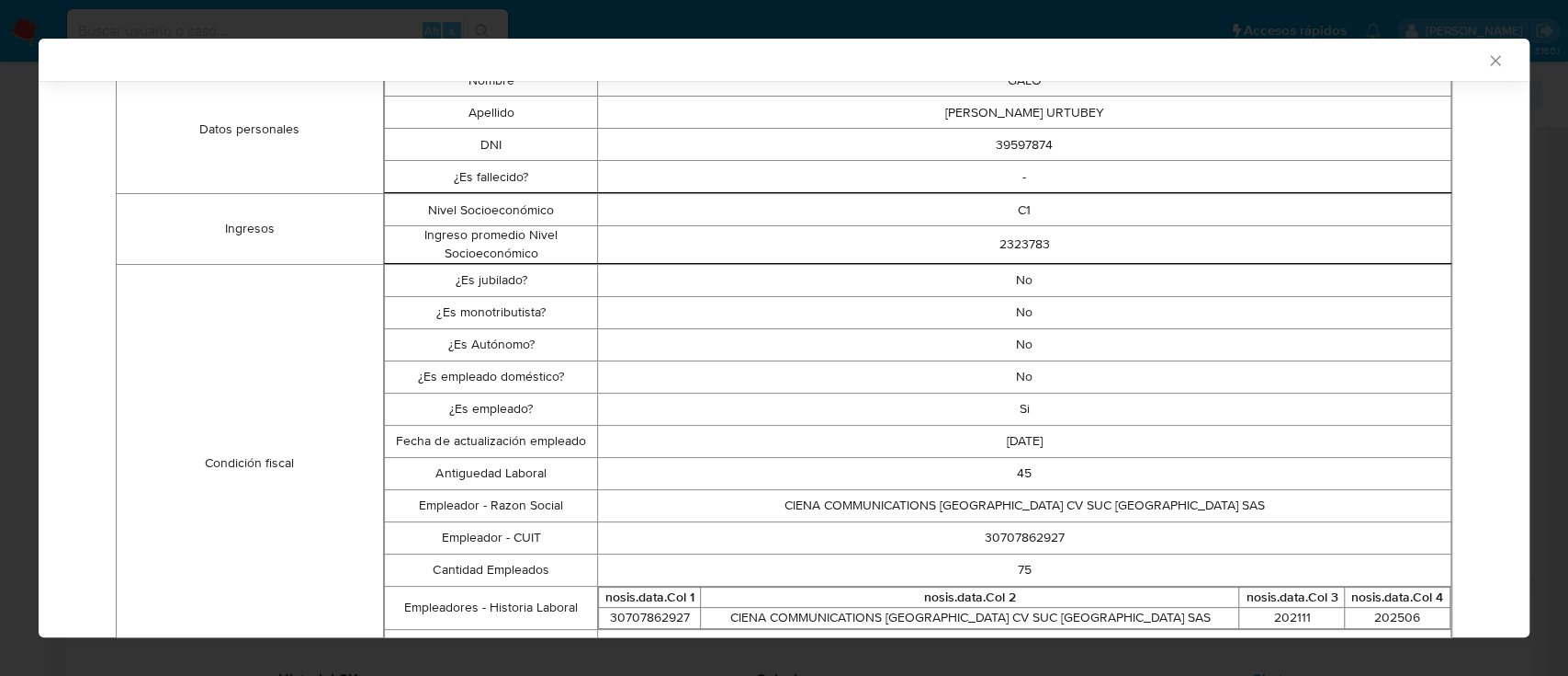
scroll to position [0, 0]
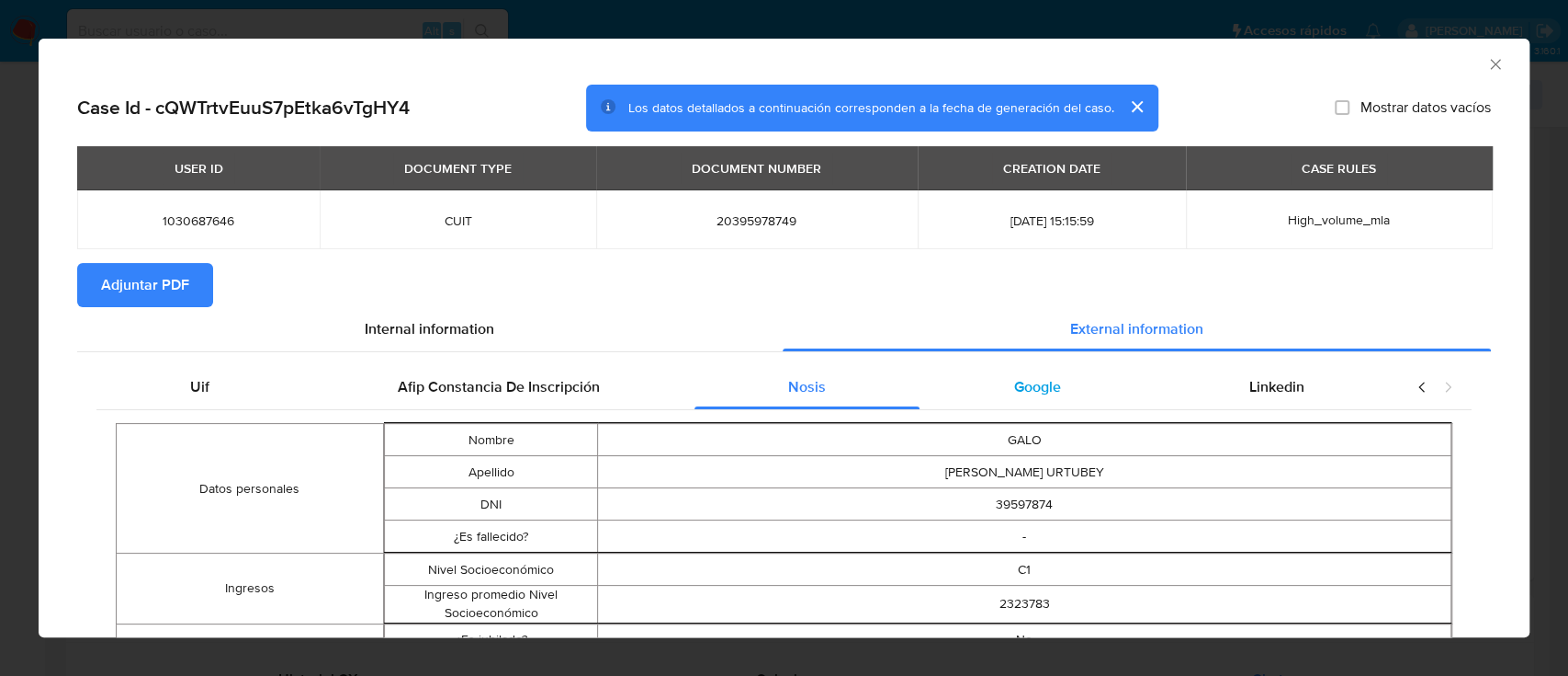
click at [1021, 378] on span "Google" at bounding box center [1037, 386] width 47 height 21
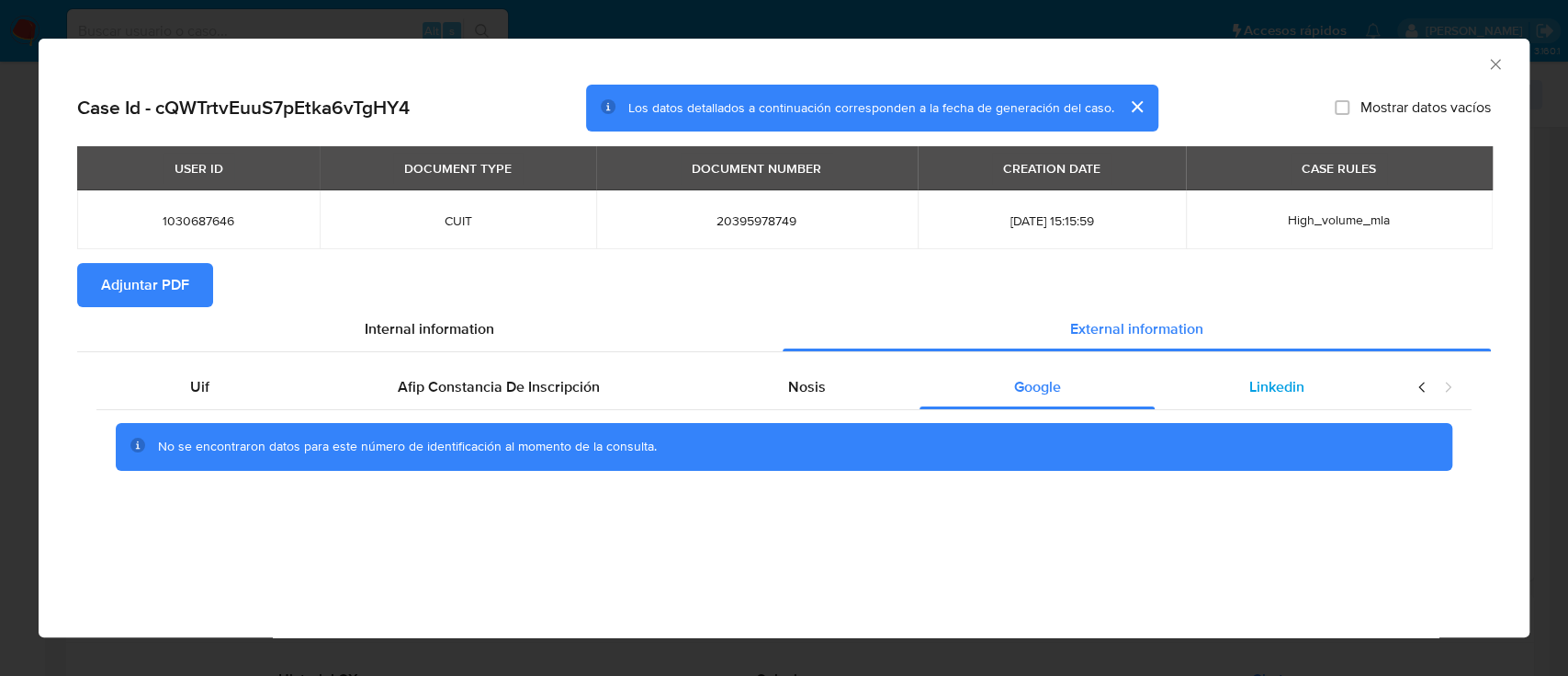
click at [1320, 402] on div "Linkedin" at bounding box center [1276, 387] width 244 height 44
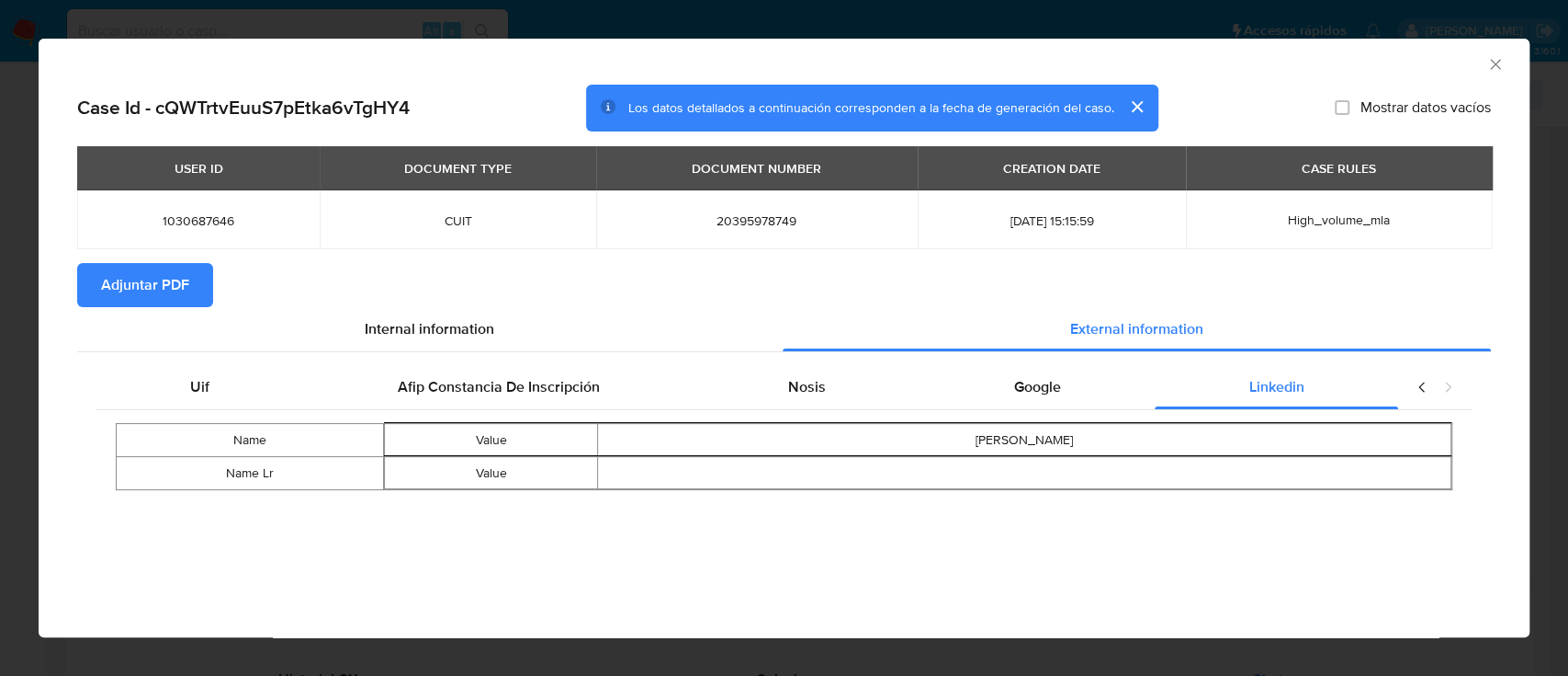
click at [167, 283] on span "Adjuntar PDF" at bounding box center [145, 285] width 88 height 40
click at [1502, 65] on icon "Cerrar ventana" at bounding box center [1495, 63] width 18 height 18
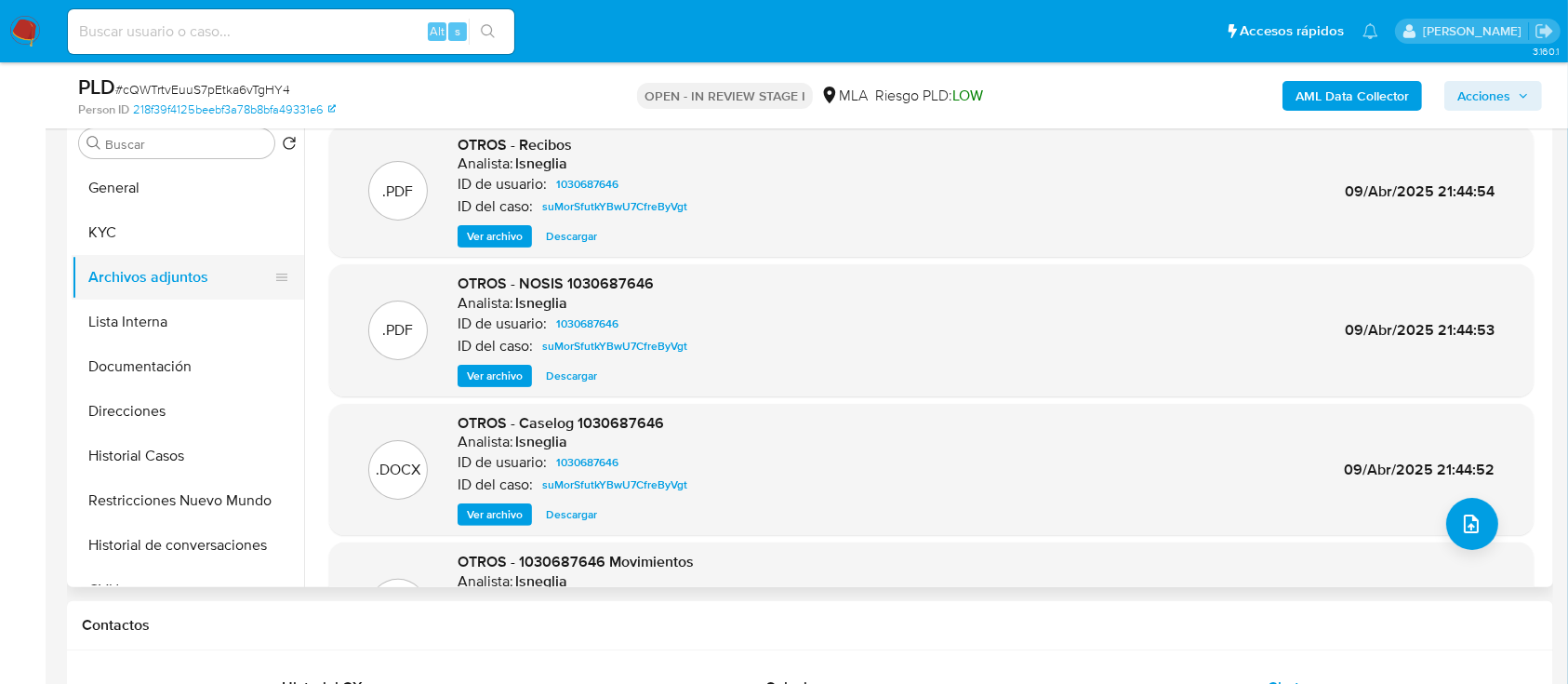
click at [192, 252] on button "KYC" at bounding box center [187, 232] width 232 height 45
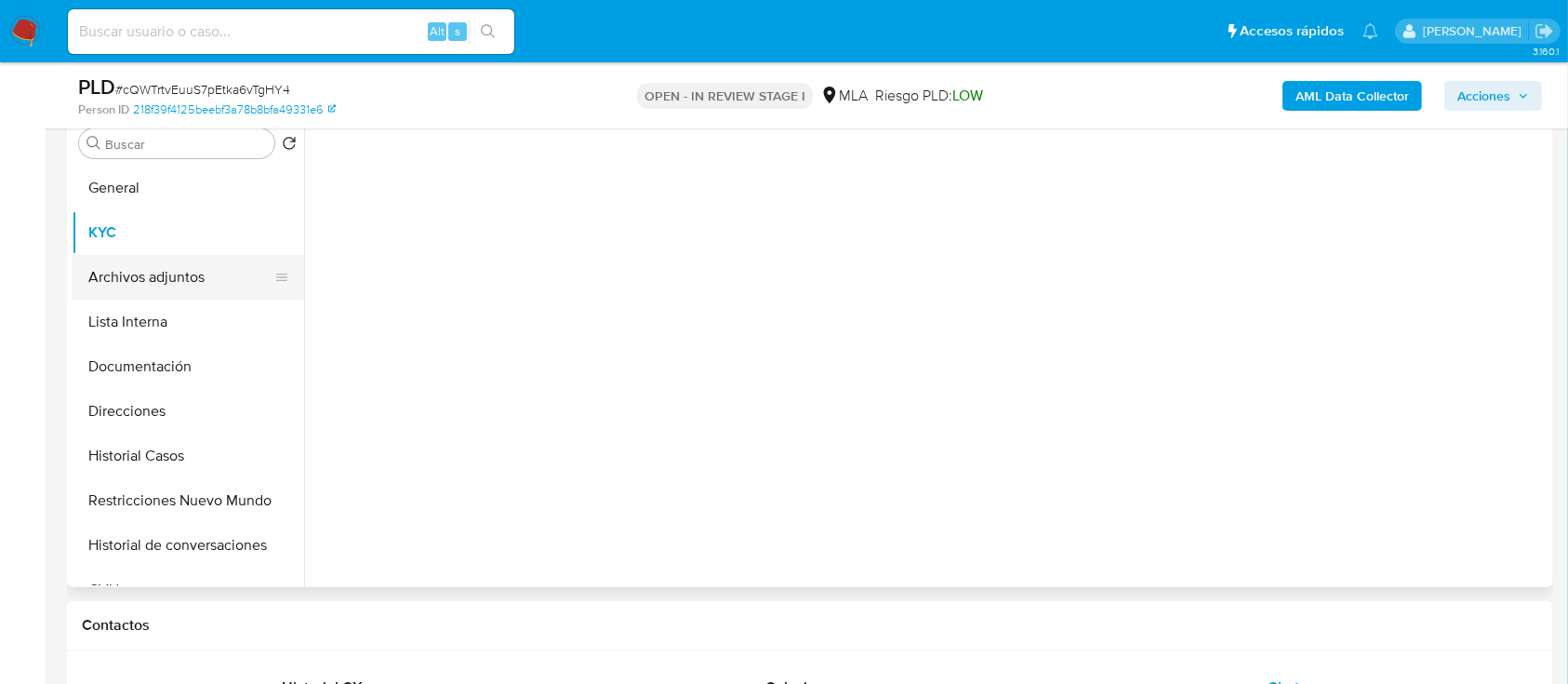
click at [180, 275] on button "Archivos adjuntos" at bounding box center [181, 277] width 218 height 45
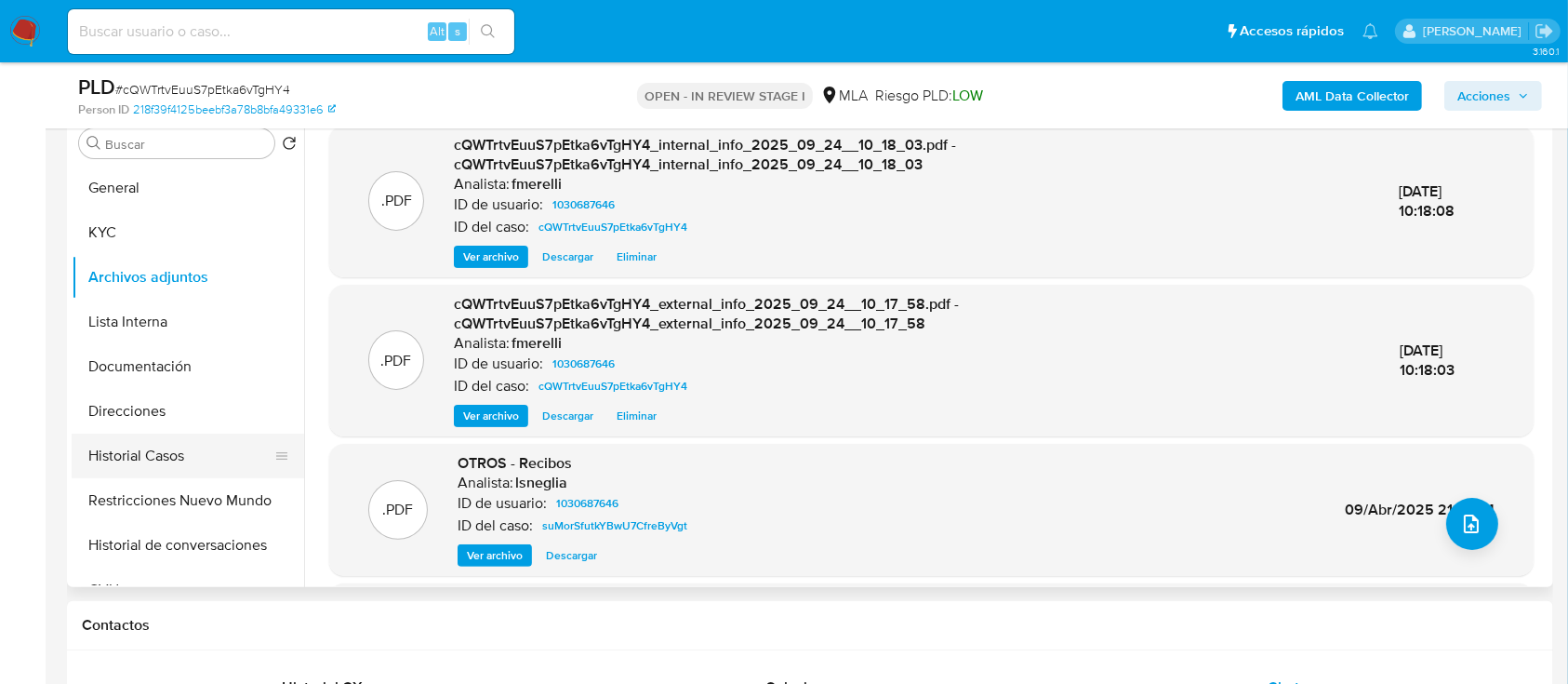
click at [202, 457] on button "Historial Casos" at bounding box center [181, 456] width 218 height 45
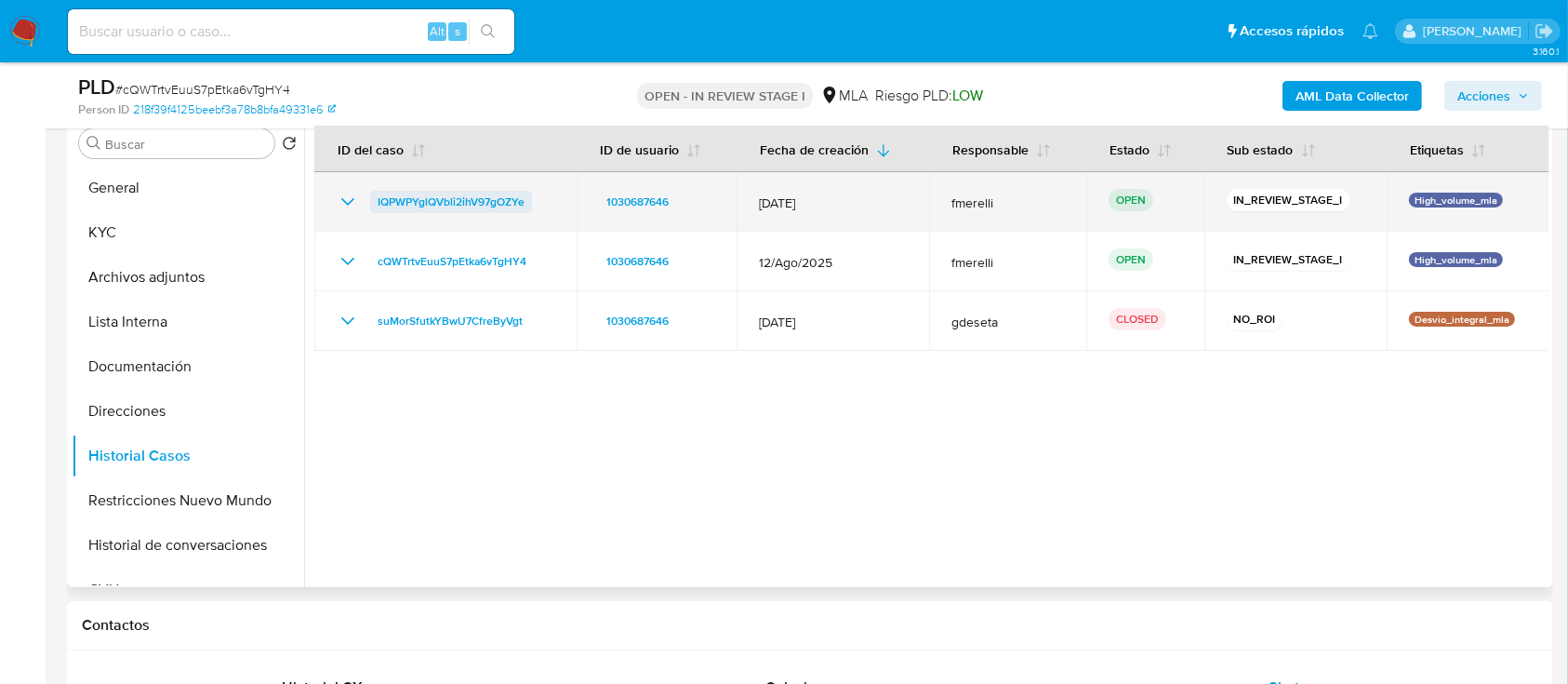
click at [480, 205] on span "IQPWPYglQVbli2ihV97gOZYe" at bounding box center [451, 201] width 147 height 22
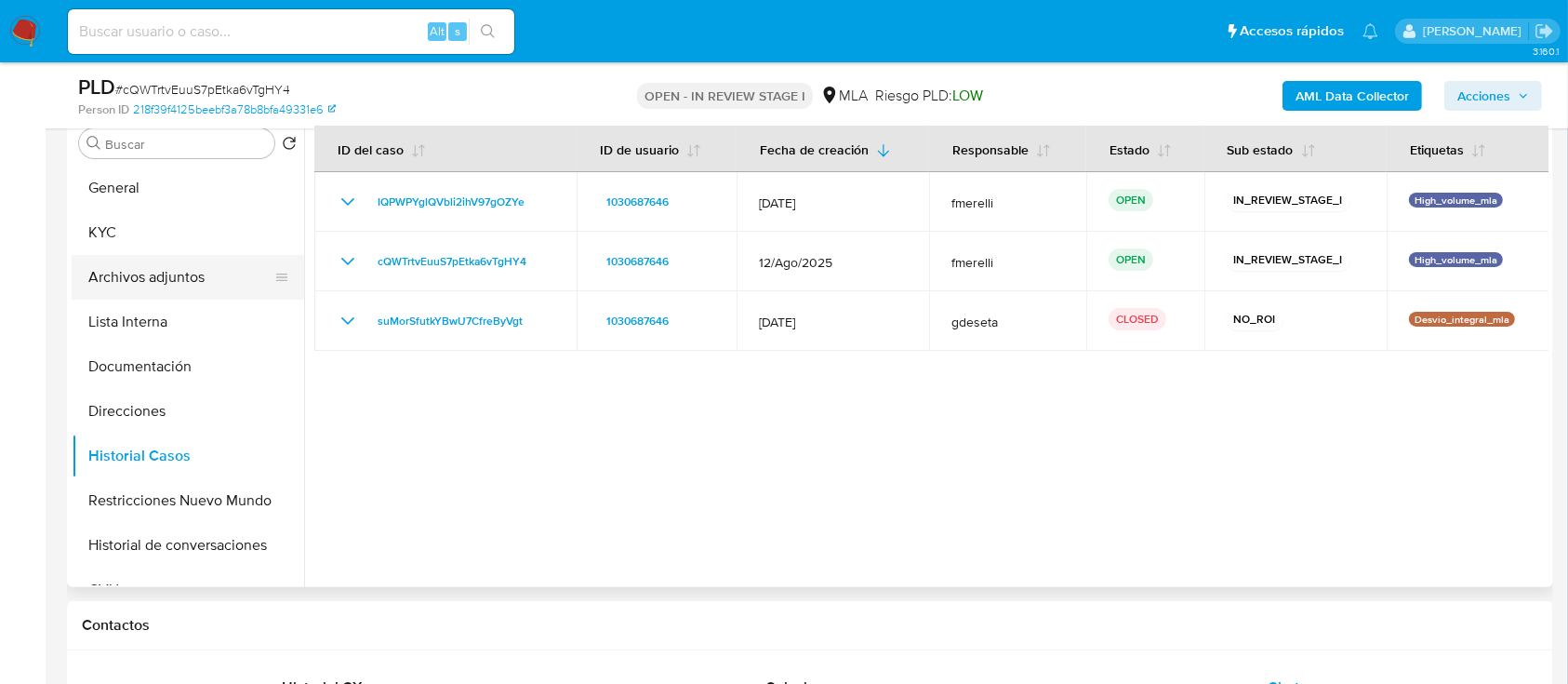
click at [216, 260] on button "Archivos adjuntos" at bounding box center [181, 277] width 218 height 45
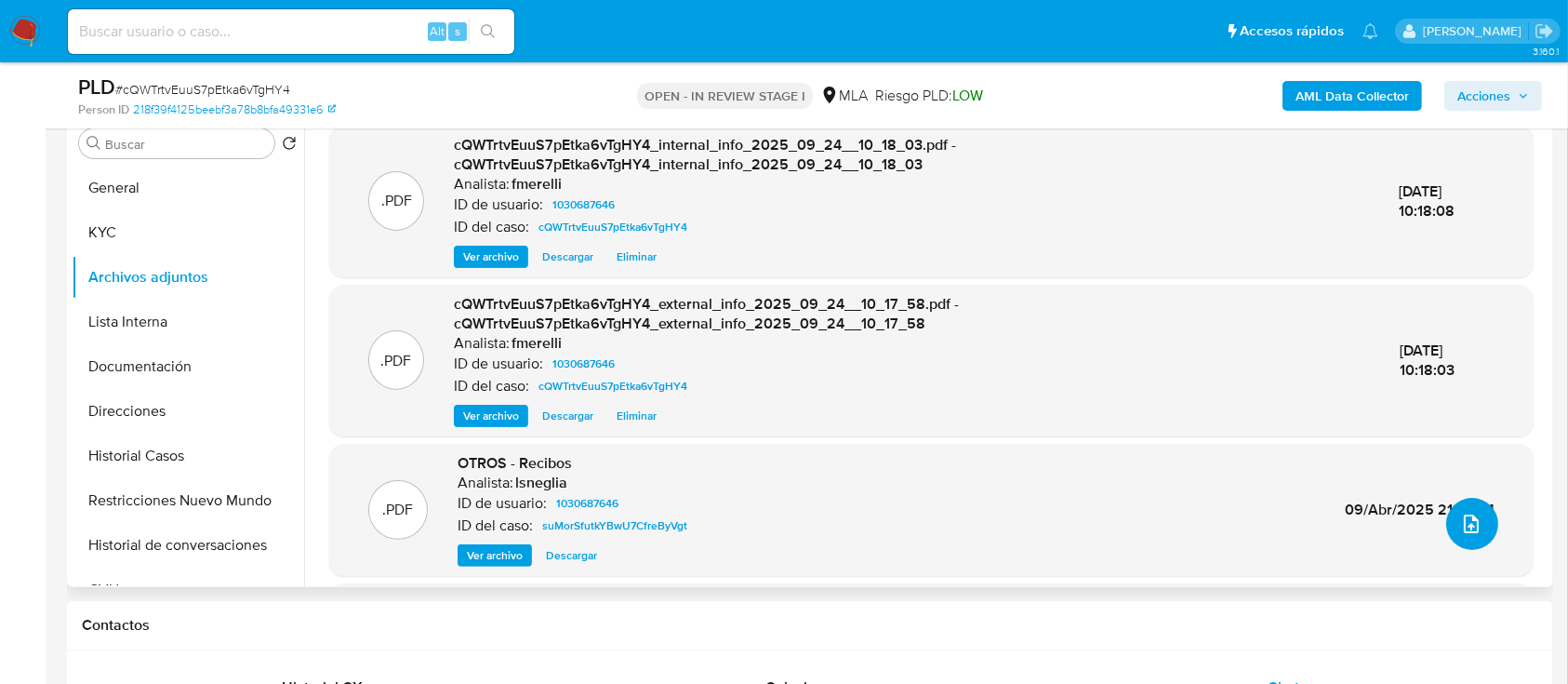
click at [1455, 534] on button "upload-file" at bounding box center [1472, 524] width 52 height 52
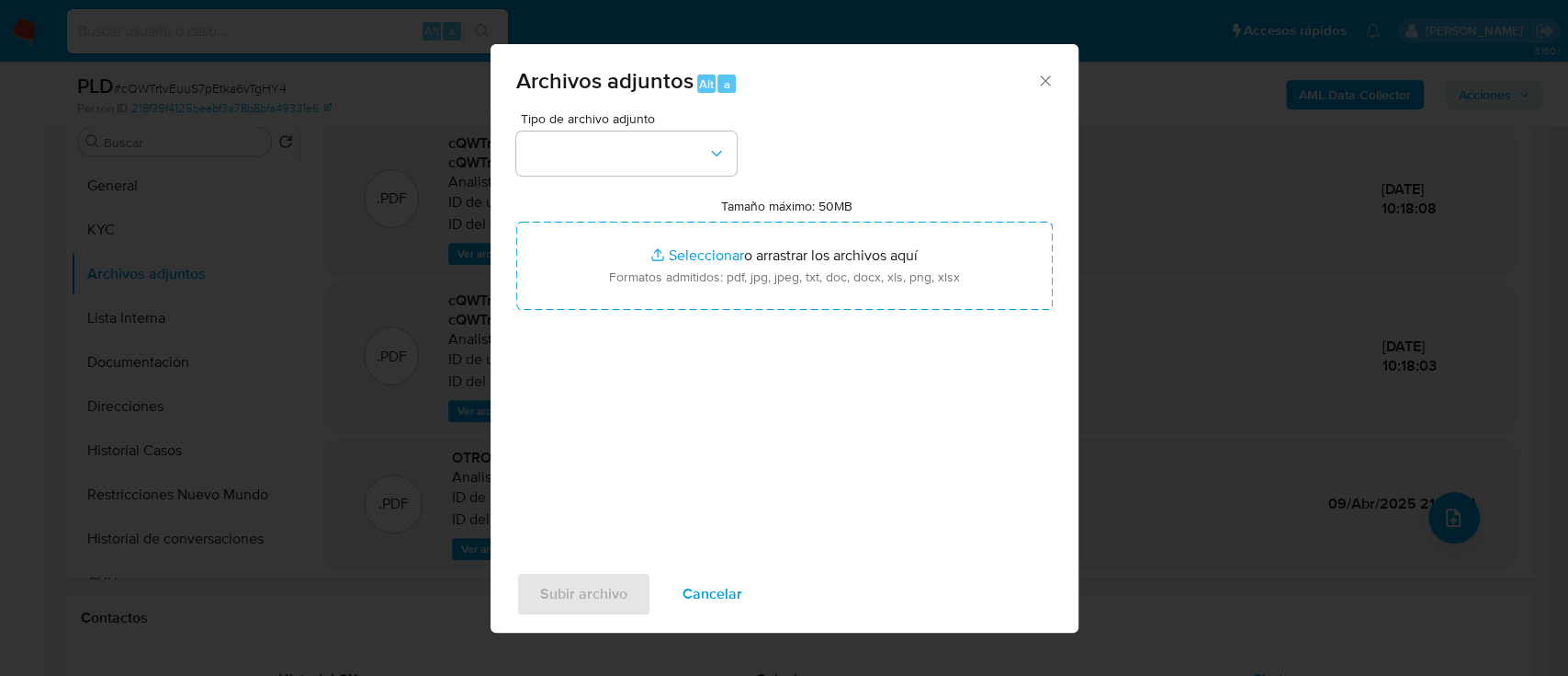
click at [335, 555] on div "Archivos adjuntos Alt a Tipo de archivo adjunto Tamaño máximo: 50MB Seleccionar…" at bounding box center [784, 338] width 1568 height 676
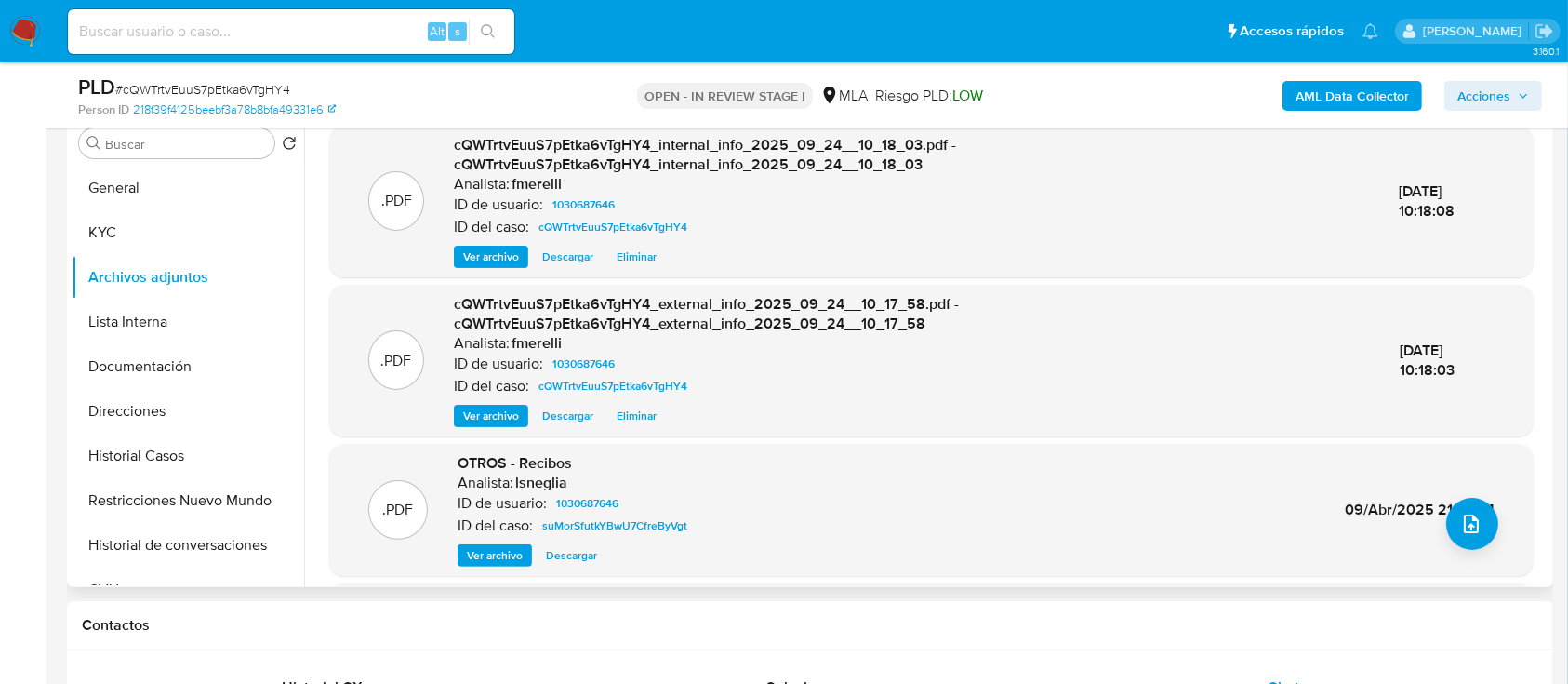
click at [483, 416] on span "Ver archivo" at bounding box center [491, 415] width 55 height 18
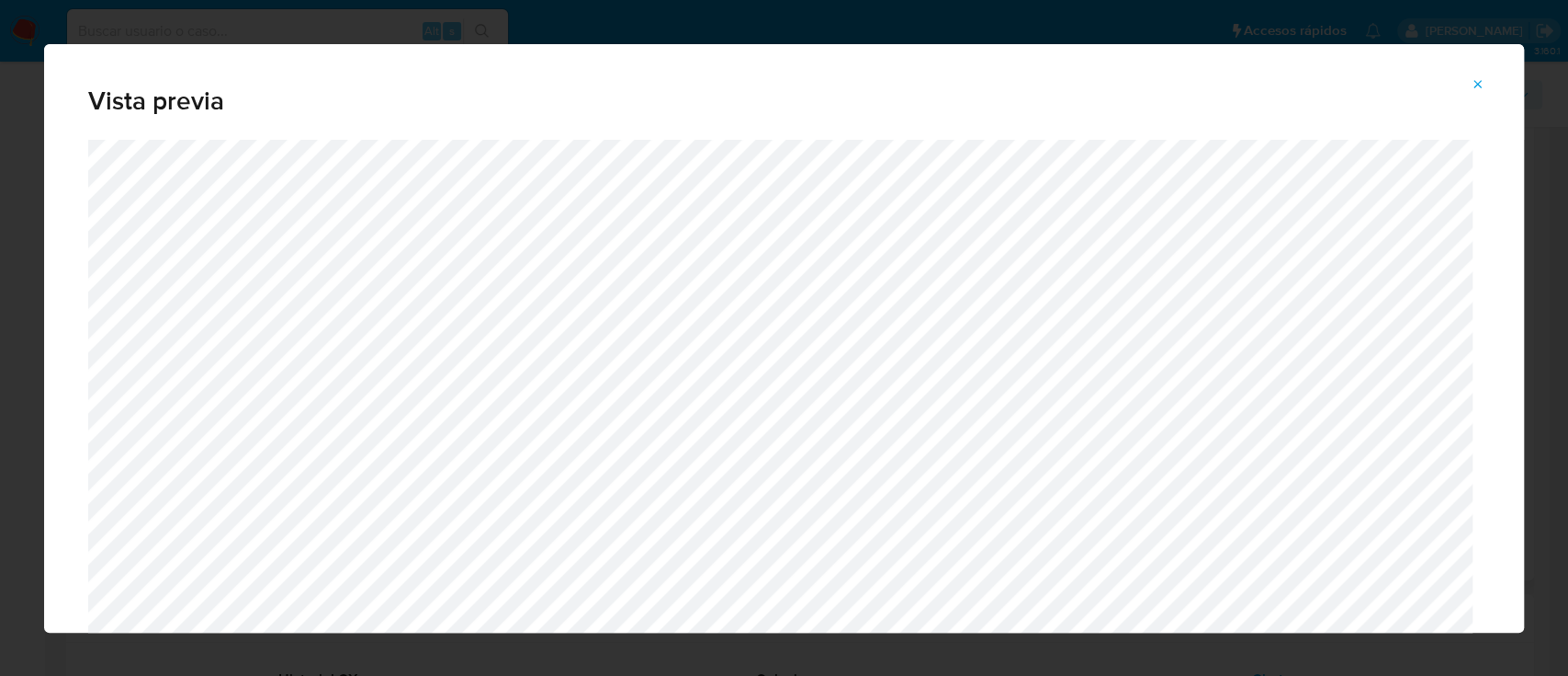
click at [1467, 92] on button "Attachment preview" at bounding box center [1478, 84] width 40 height 30
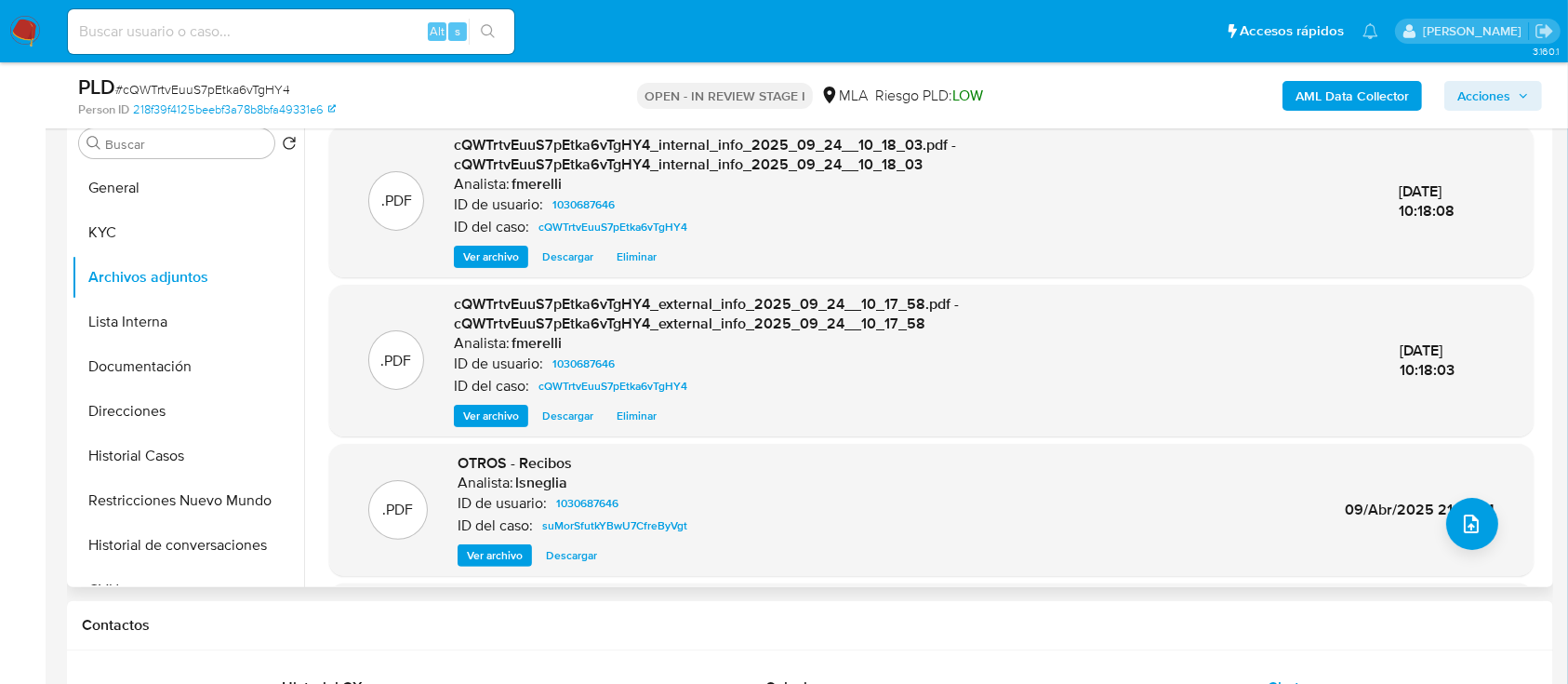
click at [498, 256] on span "Ver archivo" at bounding box center [491, 256] width 55 height 18
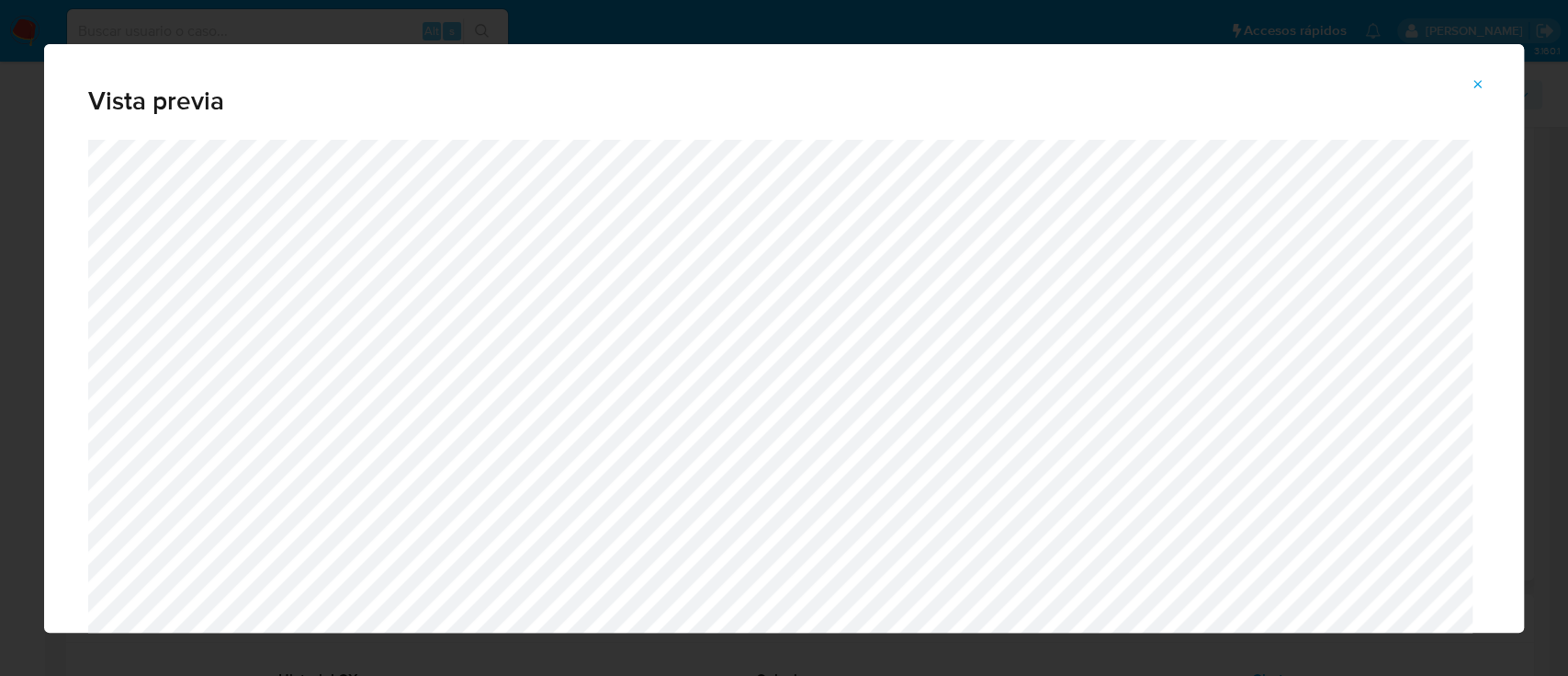
click at [1470, 81] on button "Attachment preview" at bounding box center [1478, 84] width 40 height 30
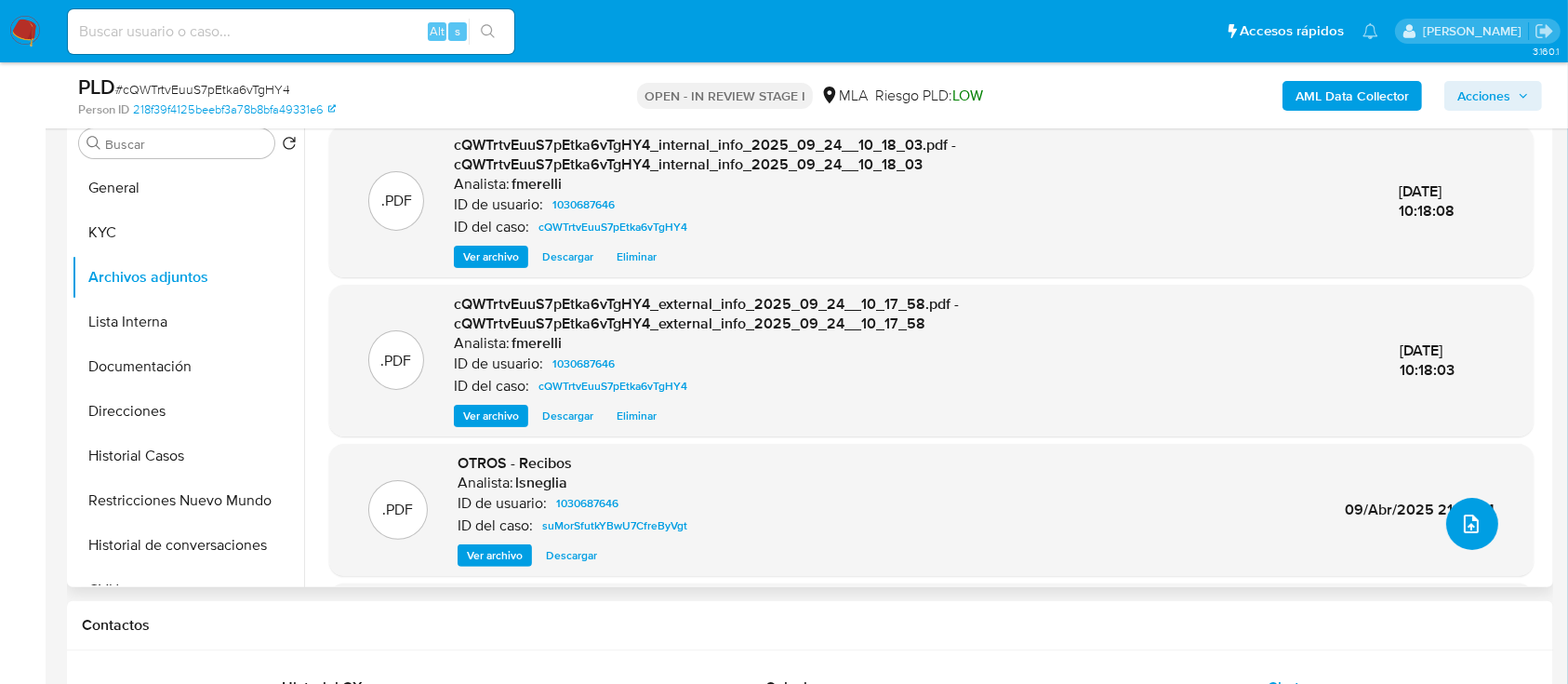
click at [1460, 526] on icon "upload-file" at bounding box center [1471, 523] width 22 height 22
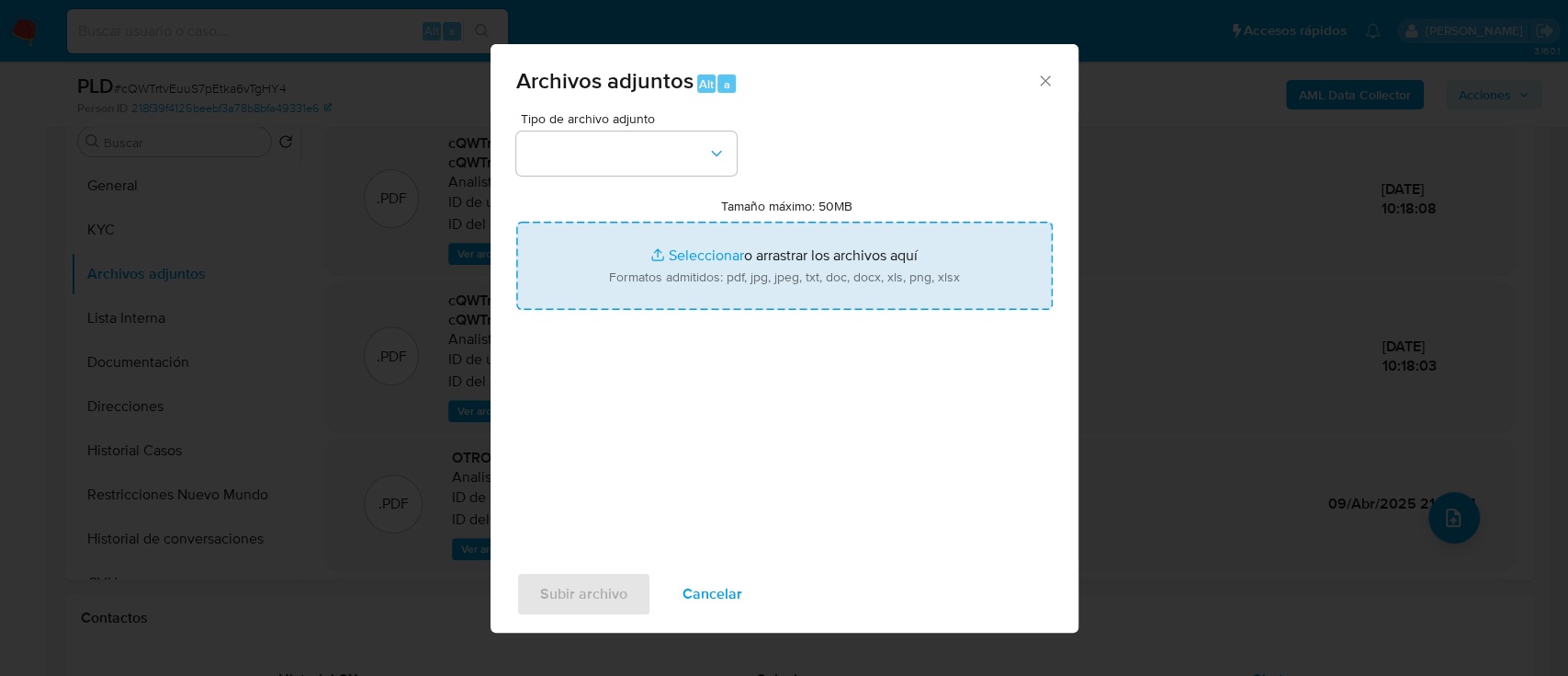
type input "C:\fakepath\NOSIS_Manager_InformeIndividual_20395978749_654927_20250924092548.p…"
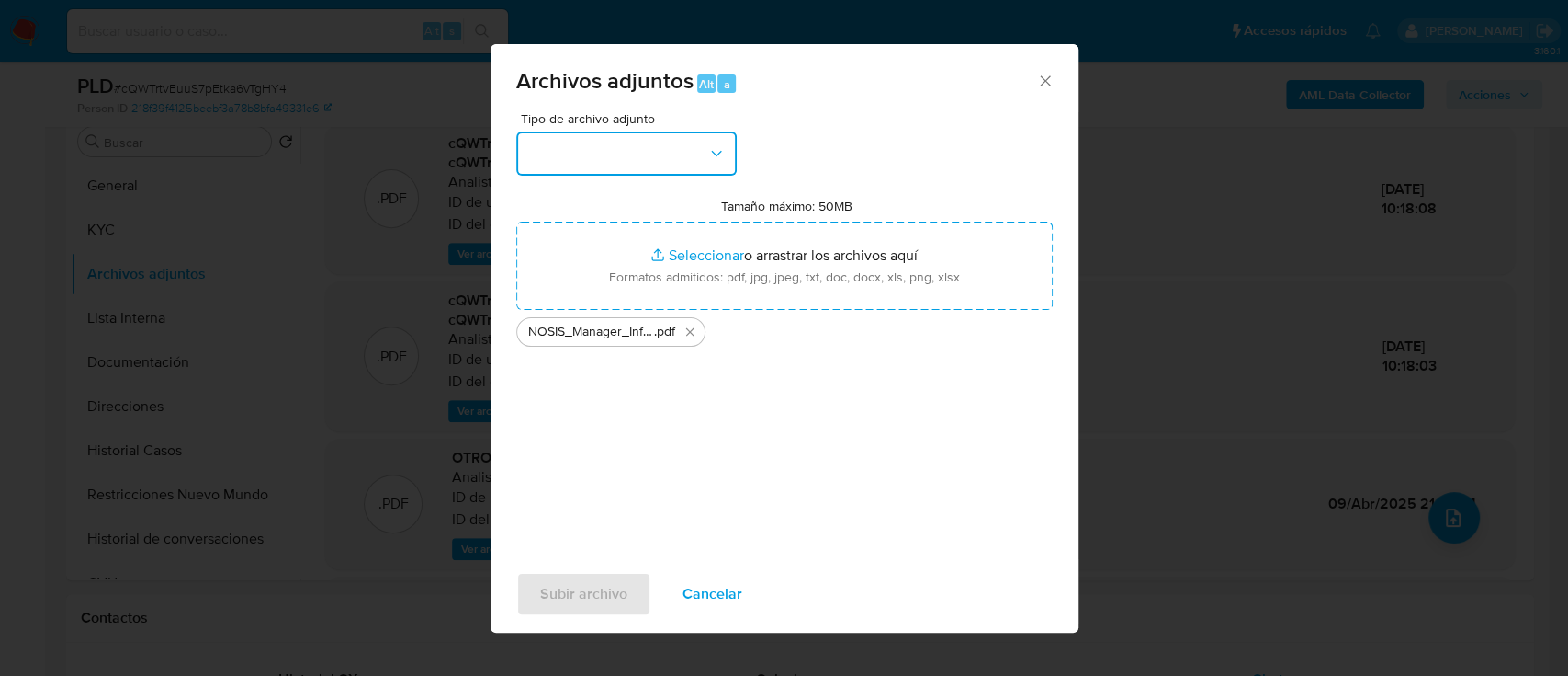
click at [640, 144] on button "button" at bounding box center [627, 154] width 221 height 44
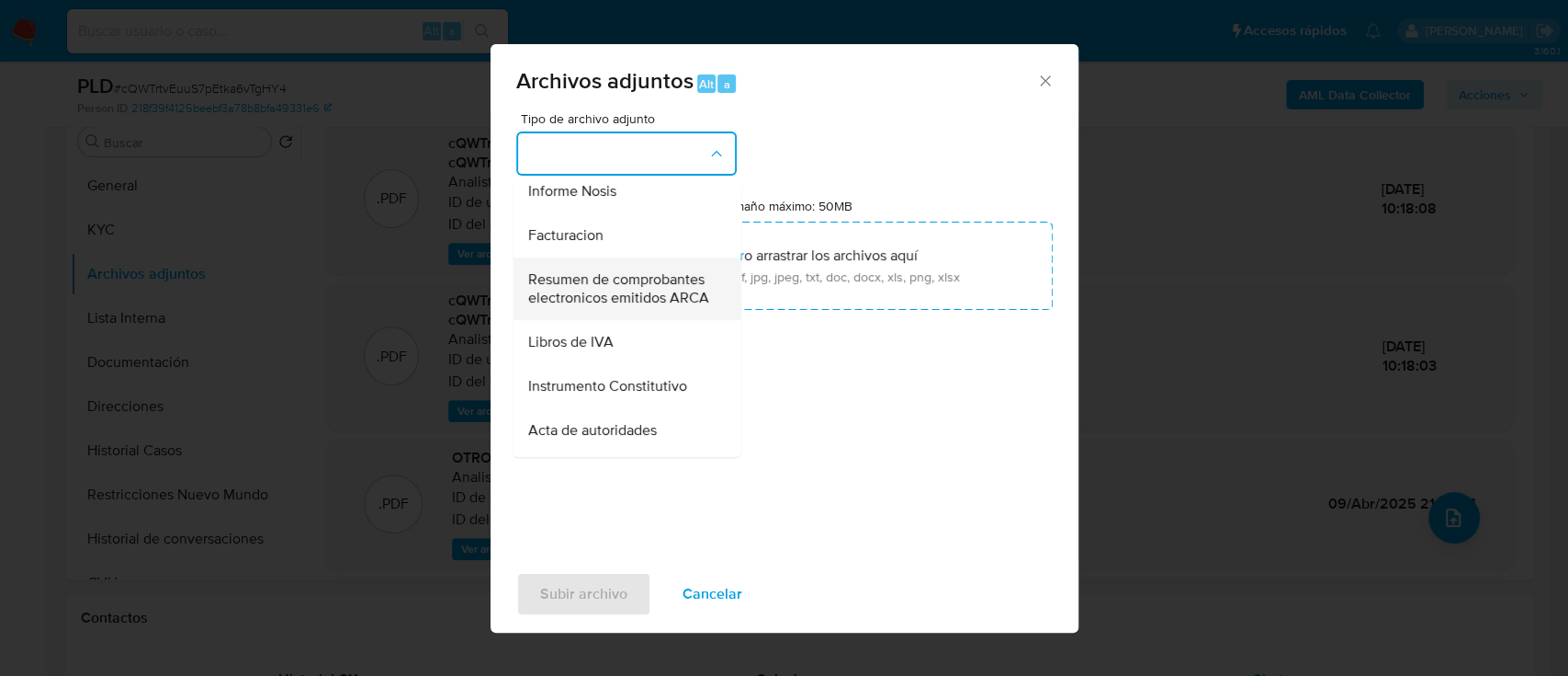
scroll to position [736, 0]
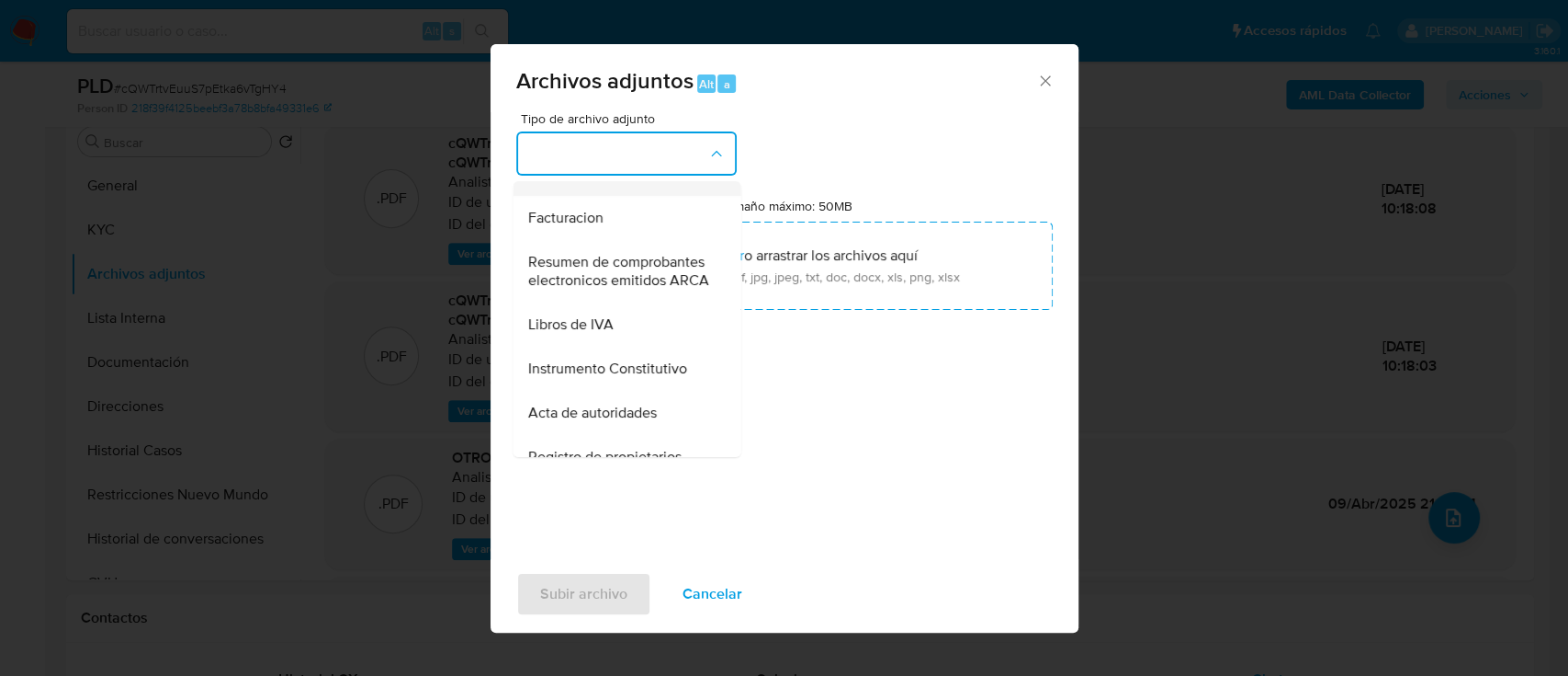
click at [654, 196] on div "Informe Nosis" at bounding box center [620, 174] width 187 height 44
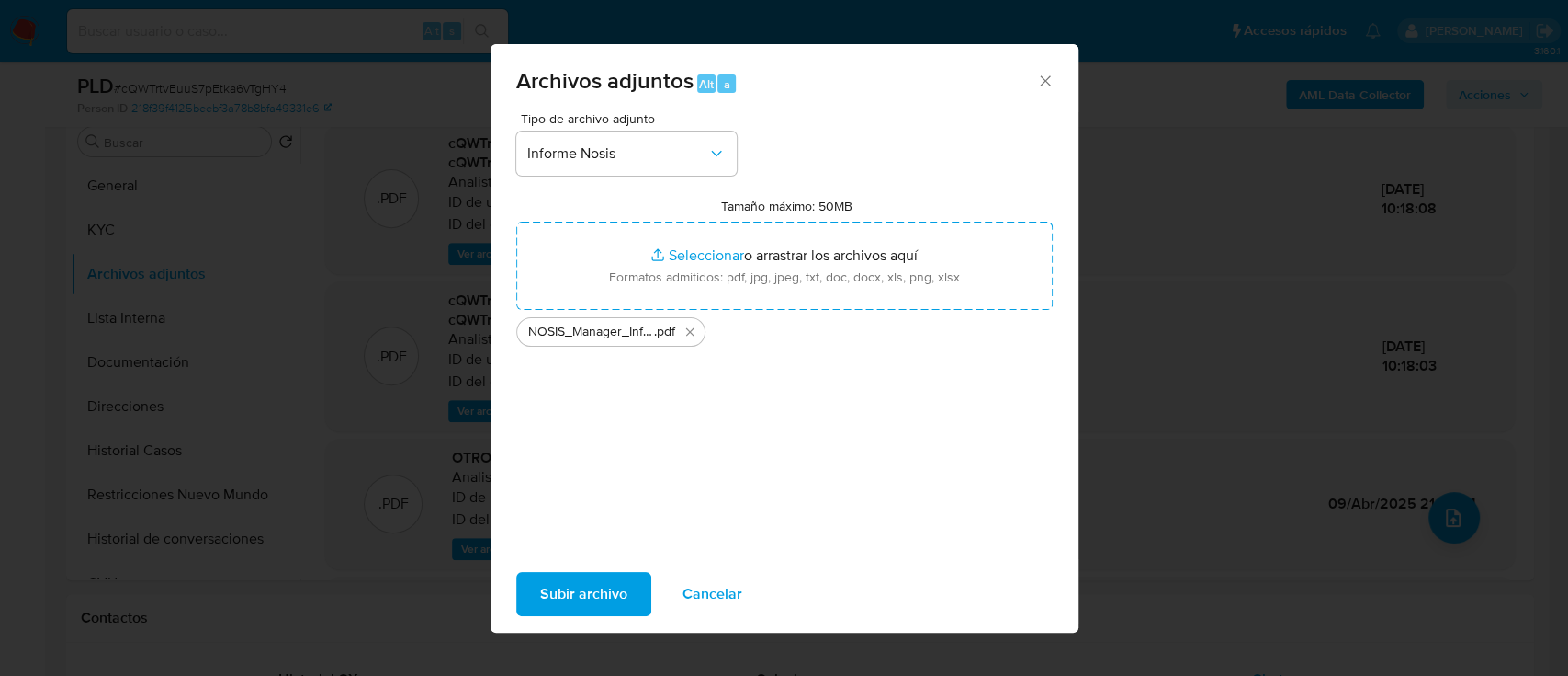
click at [588, 590] on span "Subir archivo" at bounding box center [583, 593] width 87 height 40
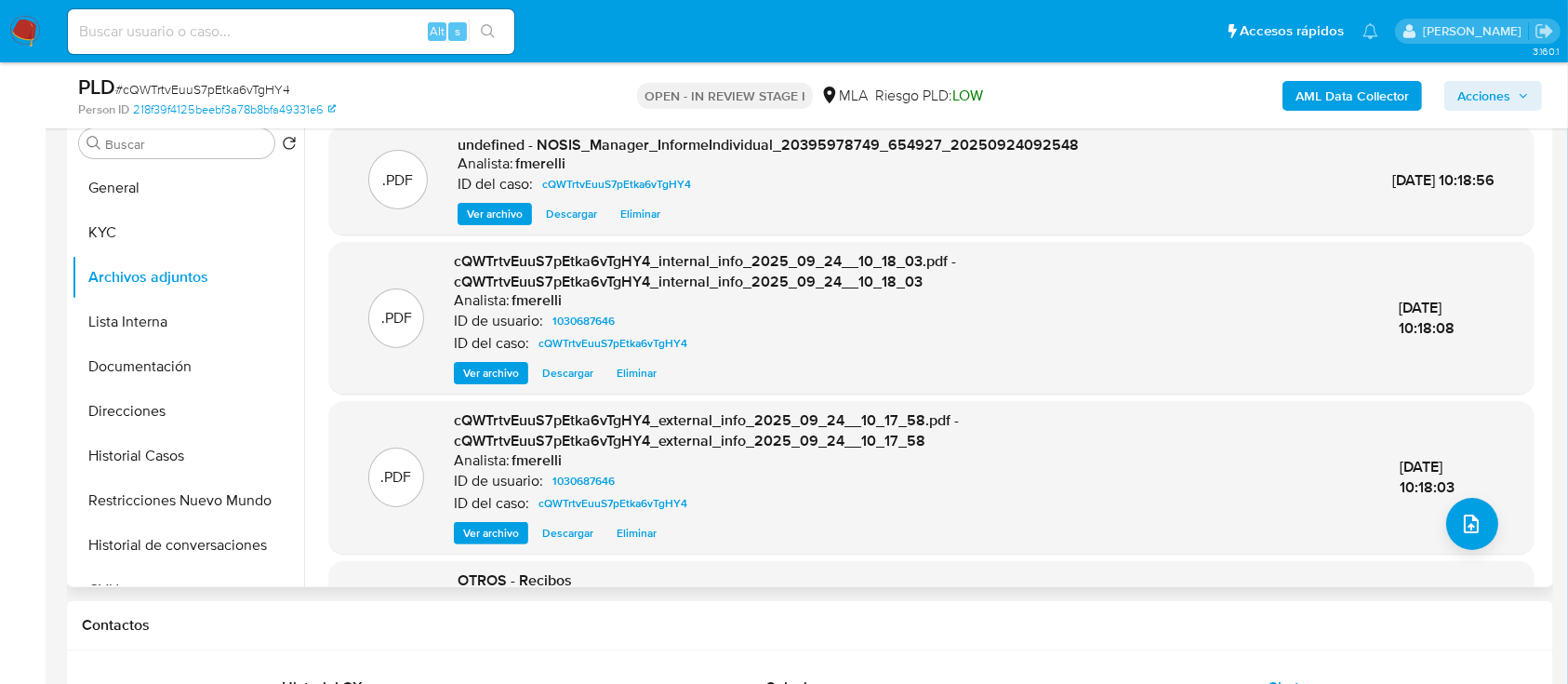
click at [502, 223] on span "Ver archivo" at bounding box center [494, 214] width 55 height 18
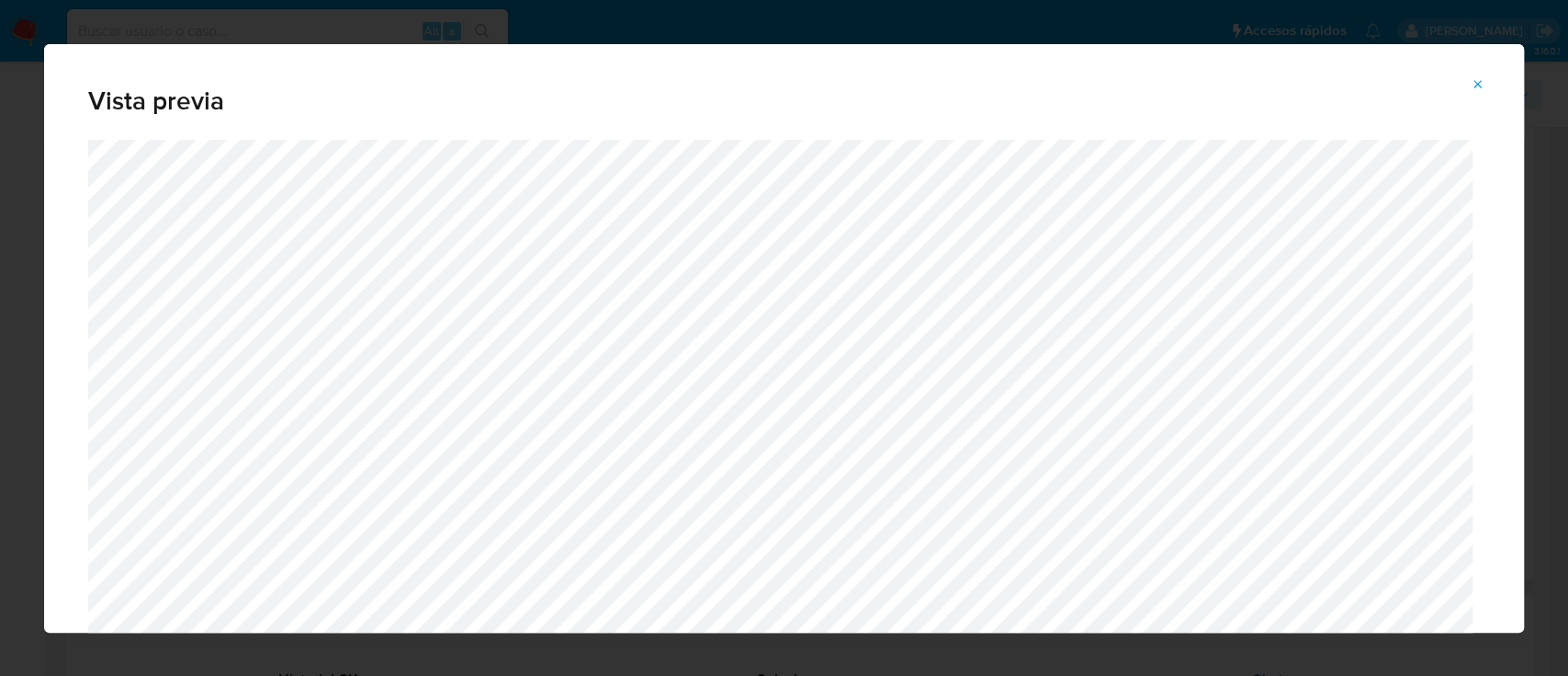
click at [1485, 83] on icon "Attachment preview" at bounding box center [1477, 84] width 14 height 14
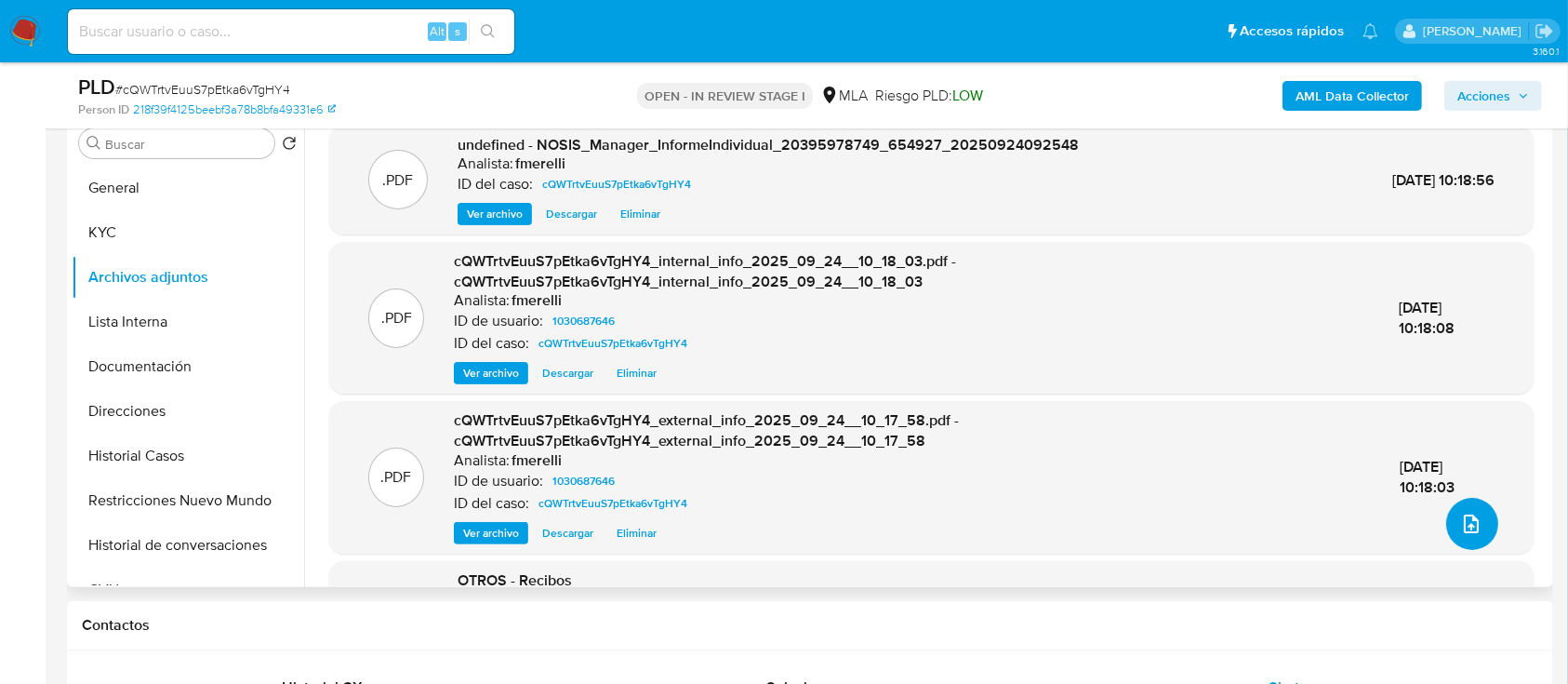
click at [1446, 509] on button "upload-file" at bounding box center [1472, 524] width 52 height 52
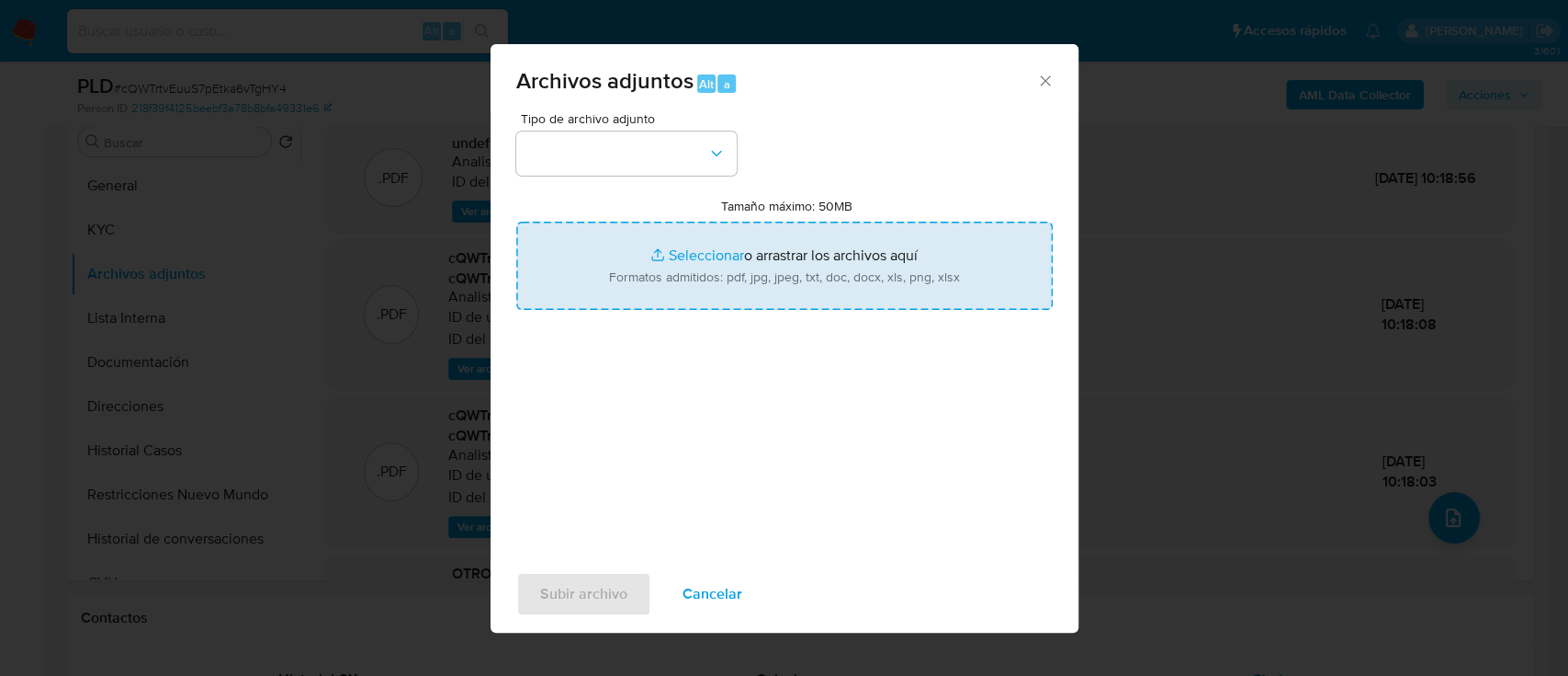
type input "C:\fakepath\Recibos mayo - julio 2025.pdf"
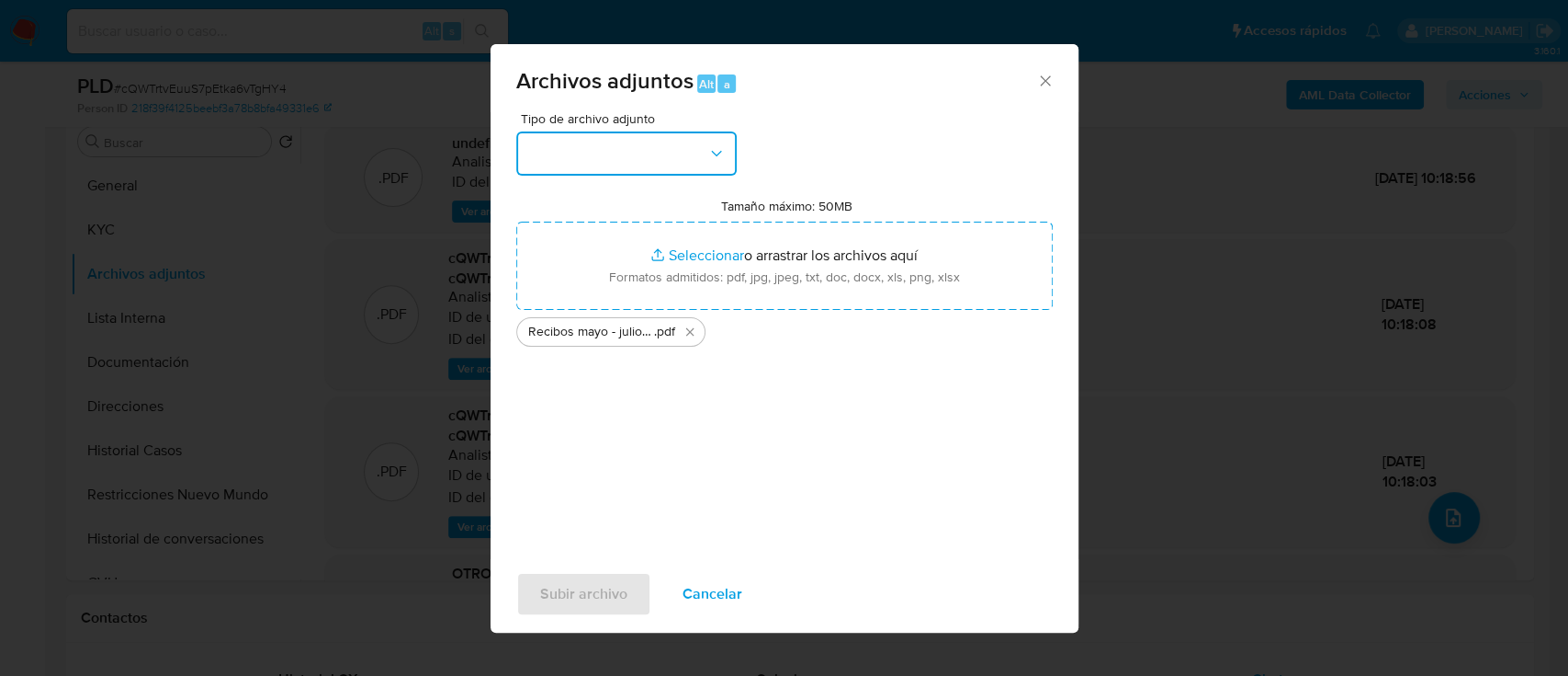
click at [682, 158] on button "button" at bounding box center [627, 154] width 221 height 44
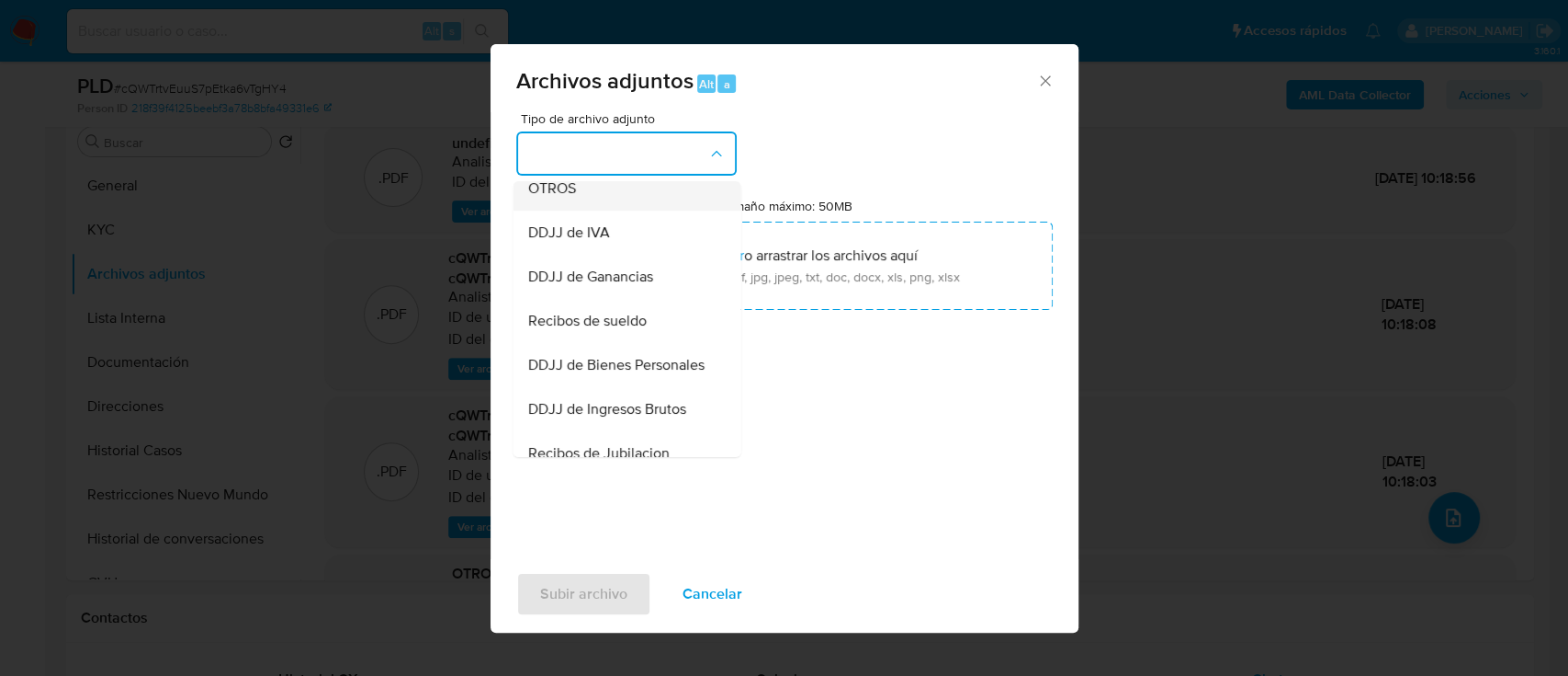
scroll to position [490, 0]
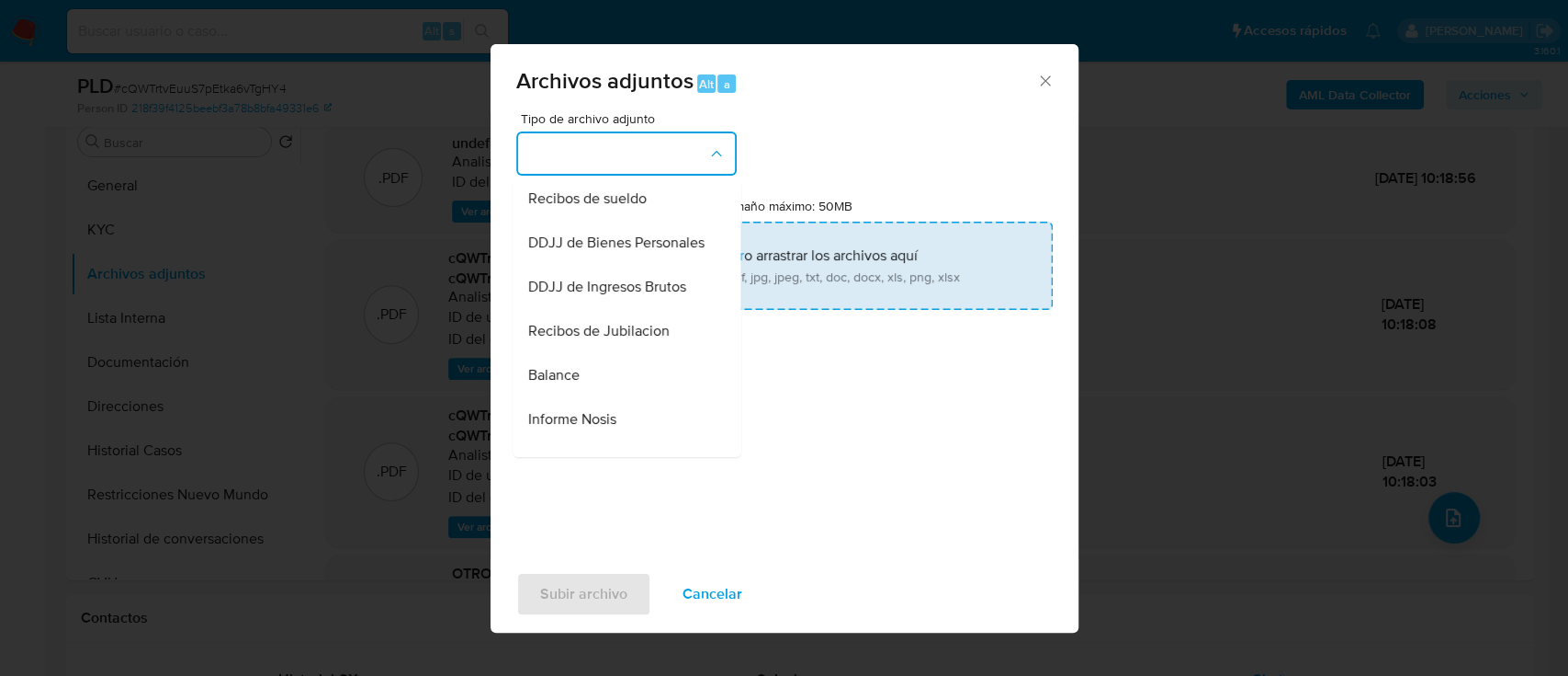
drag, startPoint x: 631, startPoint y: 219, endPoint x: 630, endPoint y: 260, distance: 41.0
click at [630, 207] on span "Recibos de sueldo" at bounding box center [585, 198] width 118 height 18
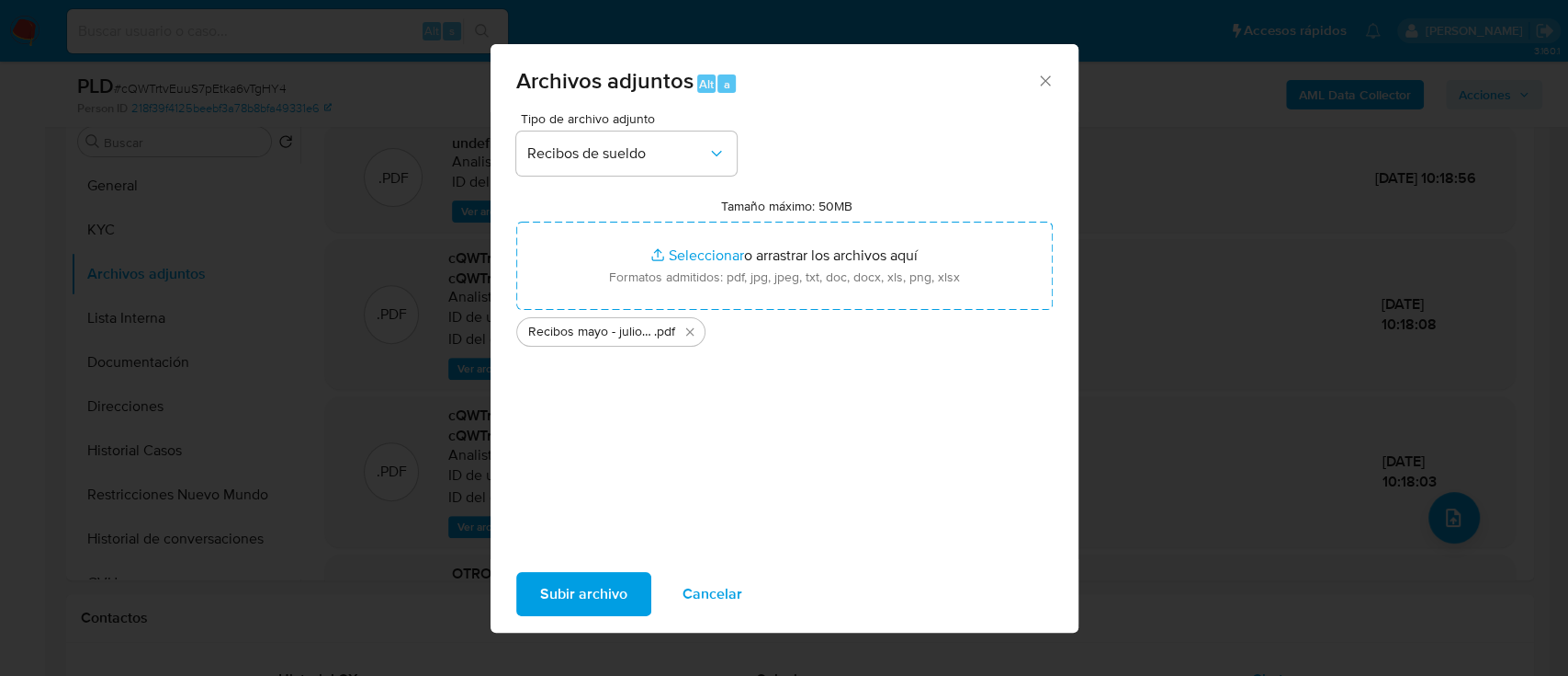
click at [596, 591] on span "Subir archivo" at bounding box center [583, 593] width 87 height 40
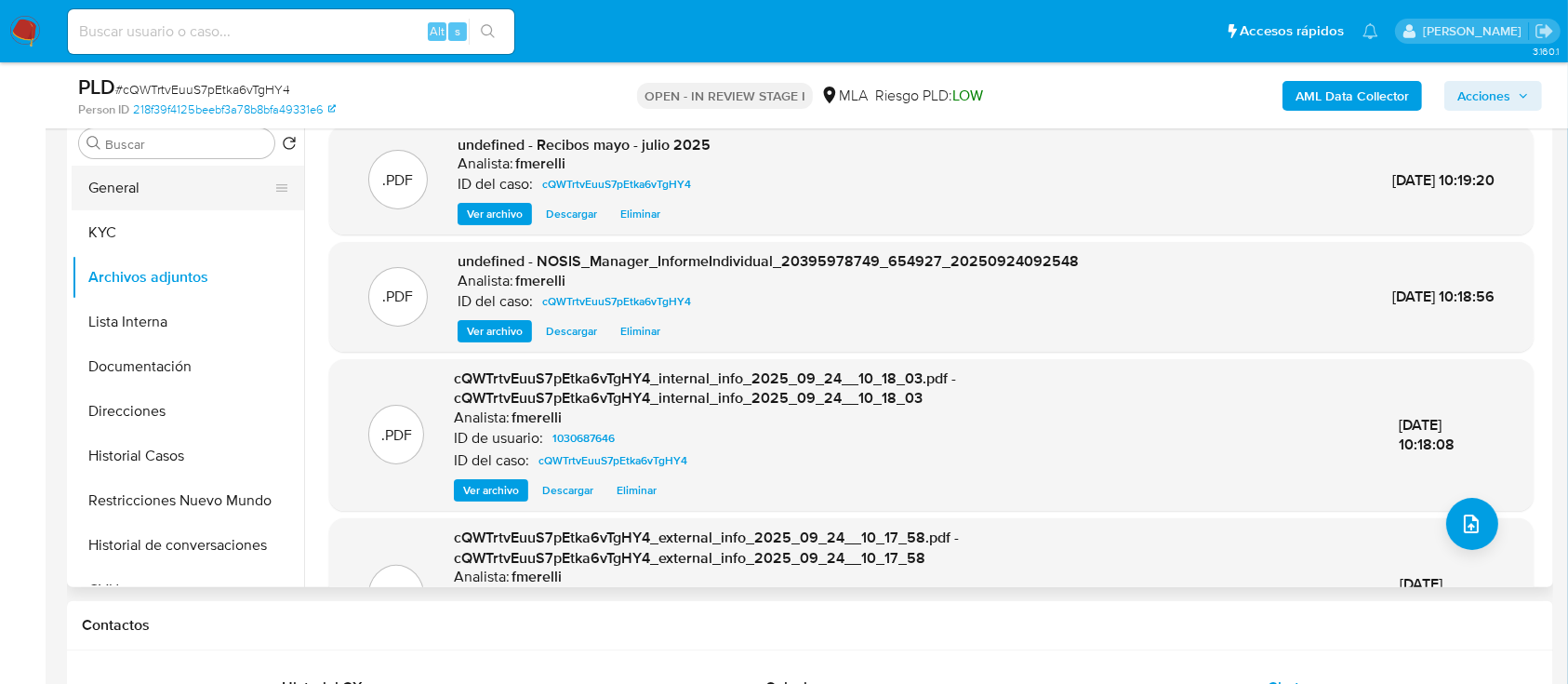
click at [141, 200] on button "General" at bounding box center [181, 188] width 218 height 45
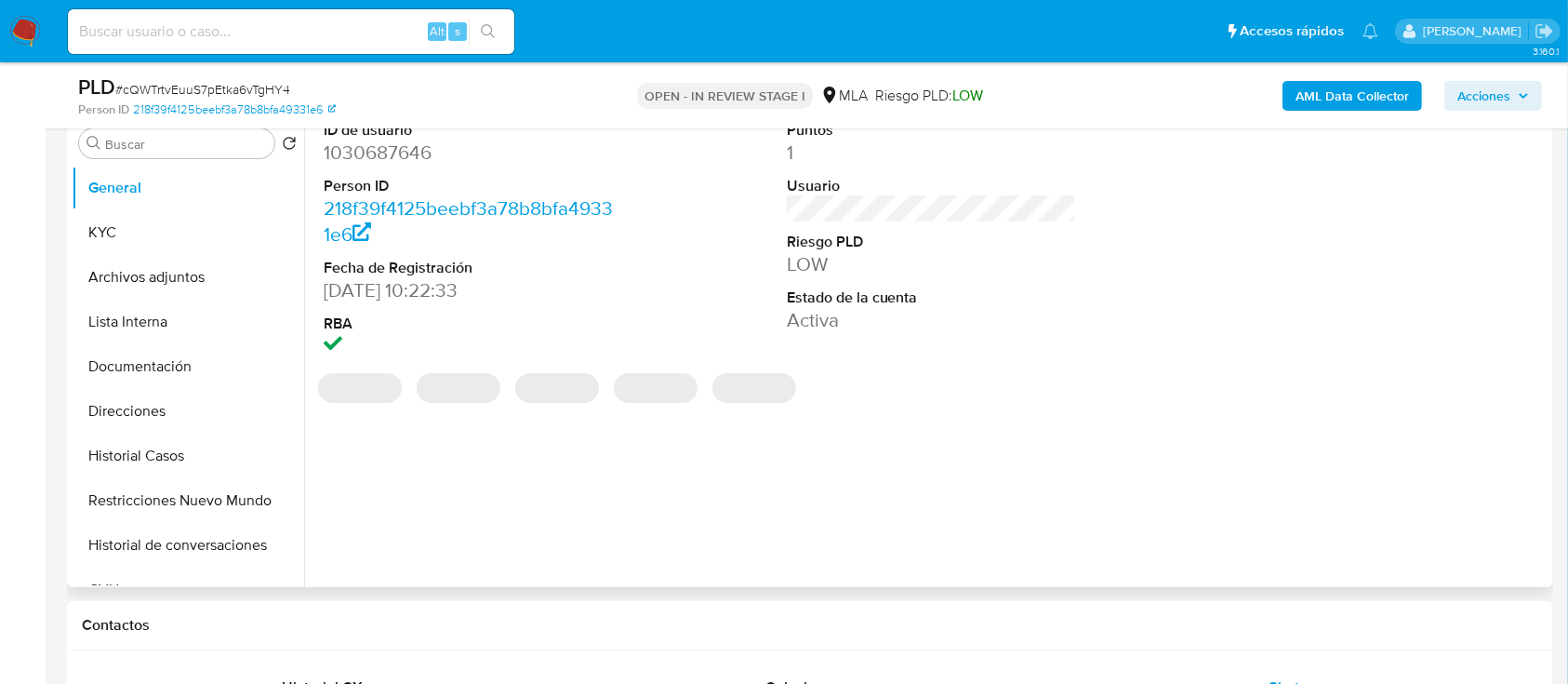
click at [423, 157] on dd "1030687646" at bounding box center [468, 153] width 290 height 26
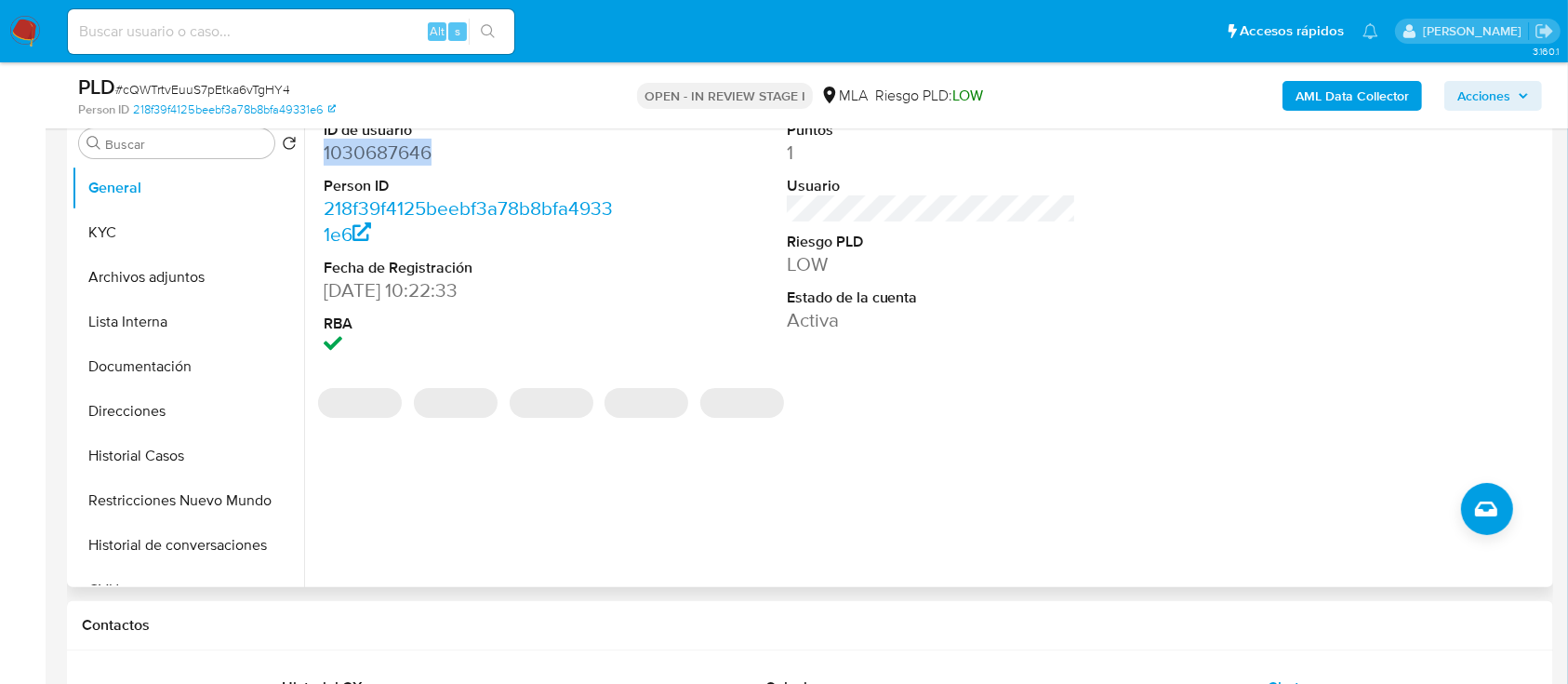
copy dd "1030687646"
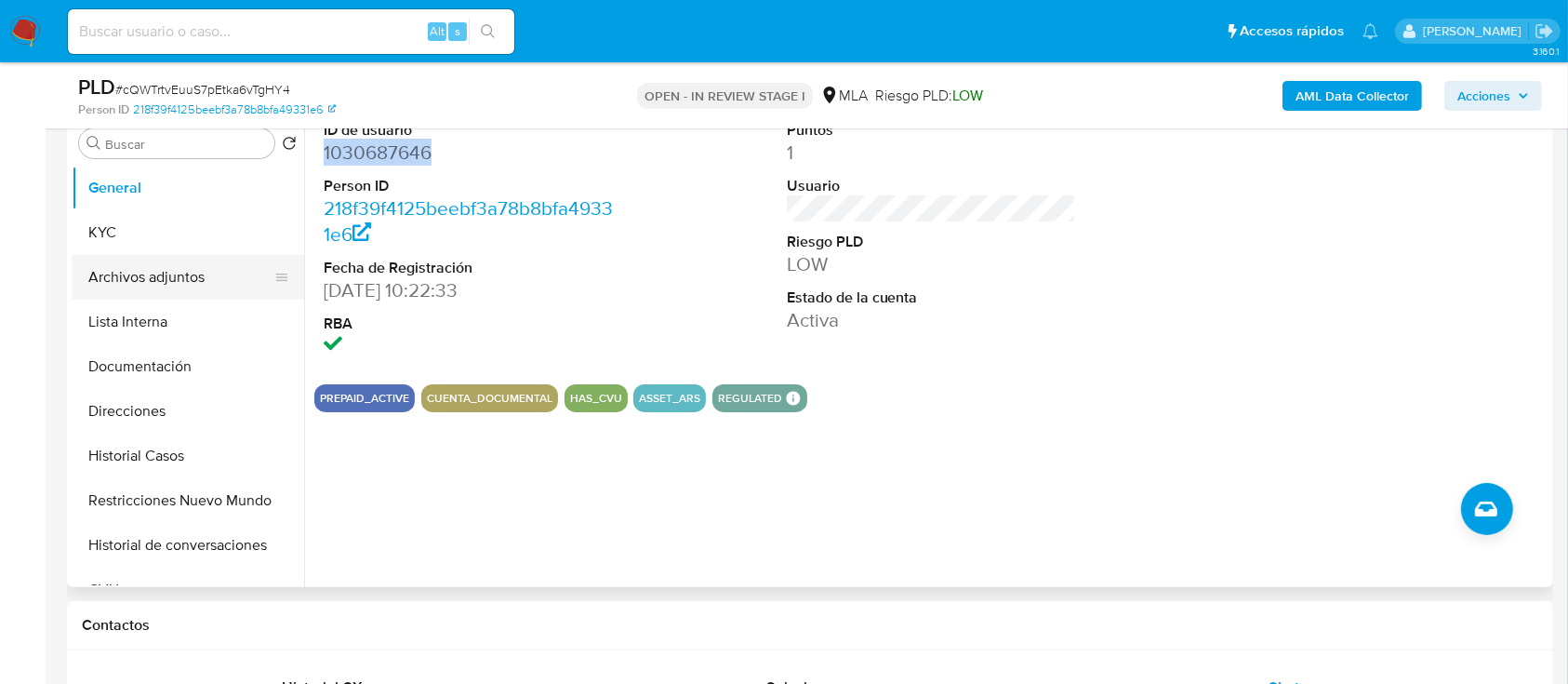
click at [135, 259] on button "Archivos adjuntos" at bounding box center [181, 277] width 218 height 45
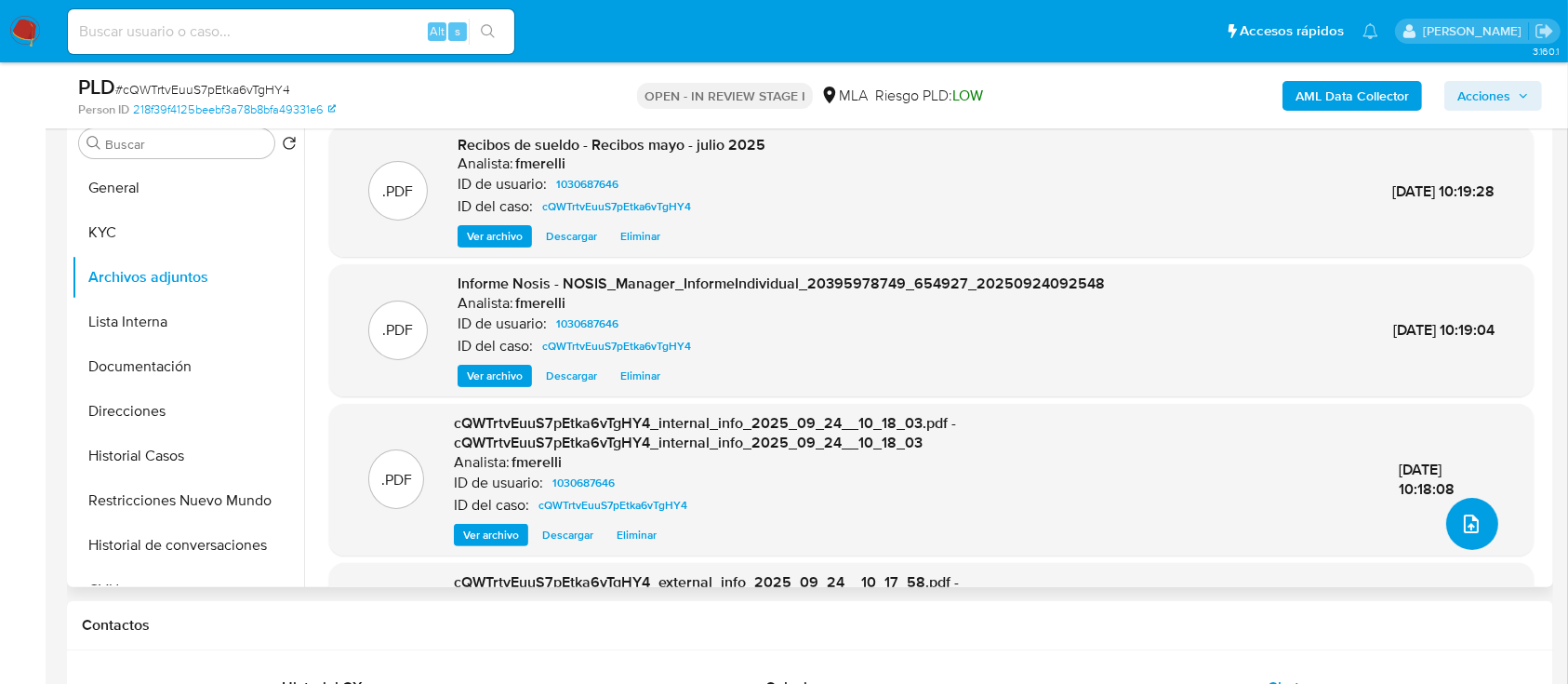
click at [1463, 512] on icon "upload-file" at bounding box center [1471, 523] width 22 height 22
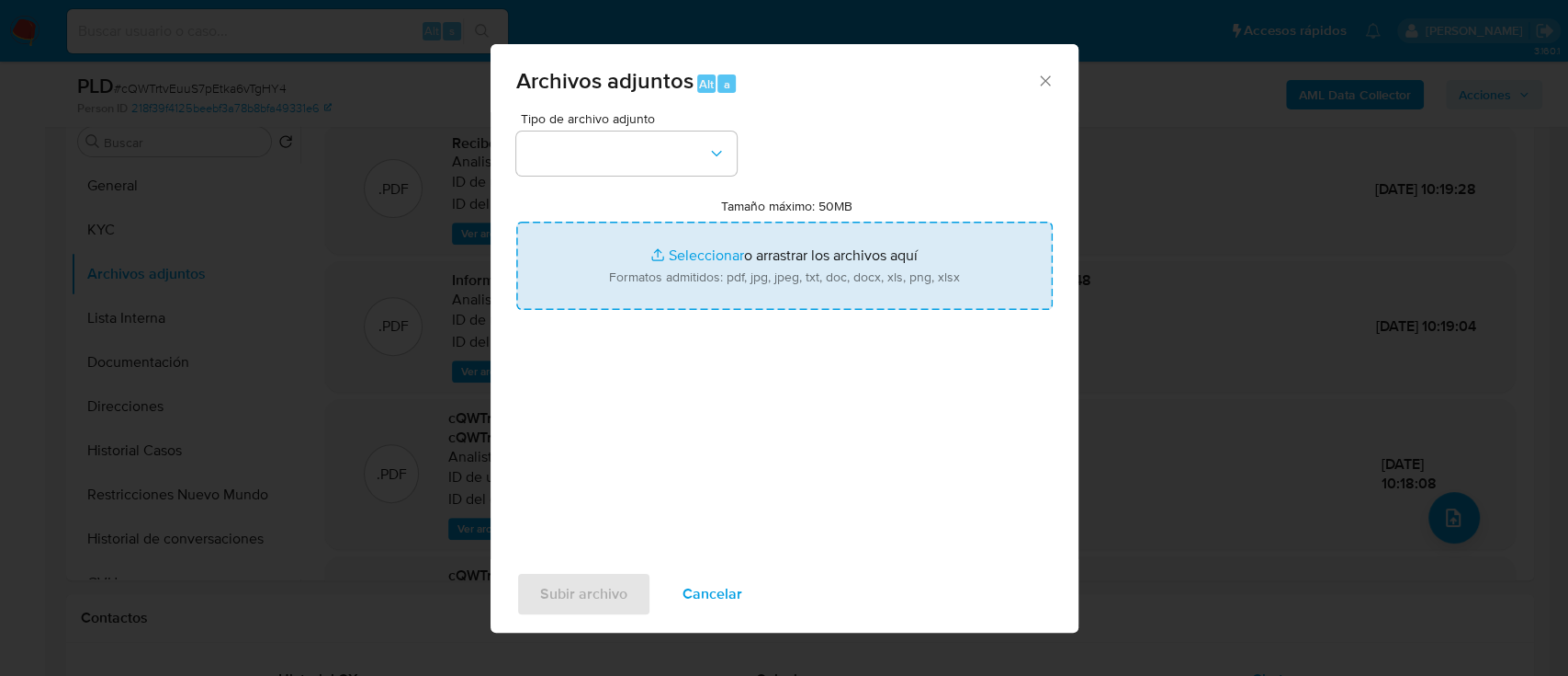
type input "C:\fakepath\Caselog IQPWPYglQVbli2ihV97gOZYe_2025_09_17_10_51_36.docx"
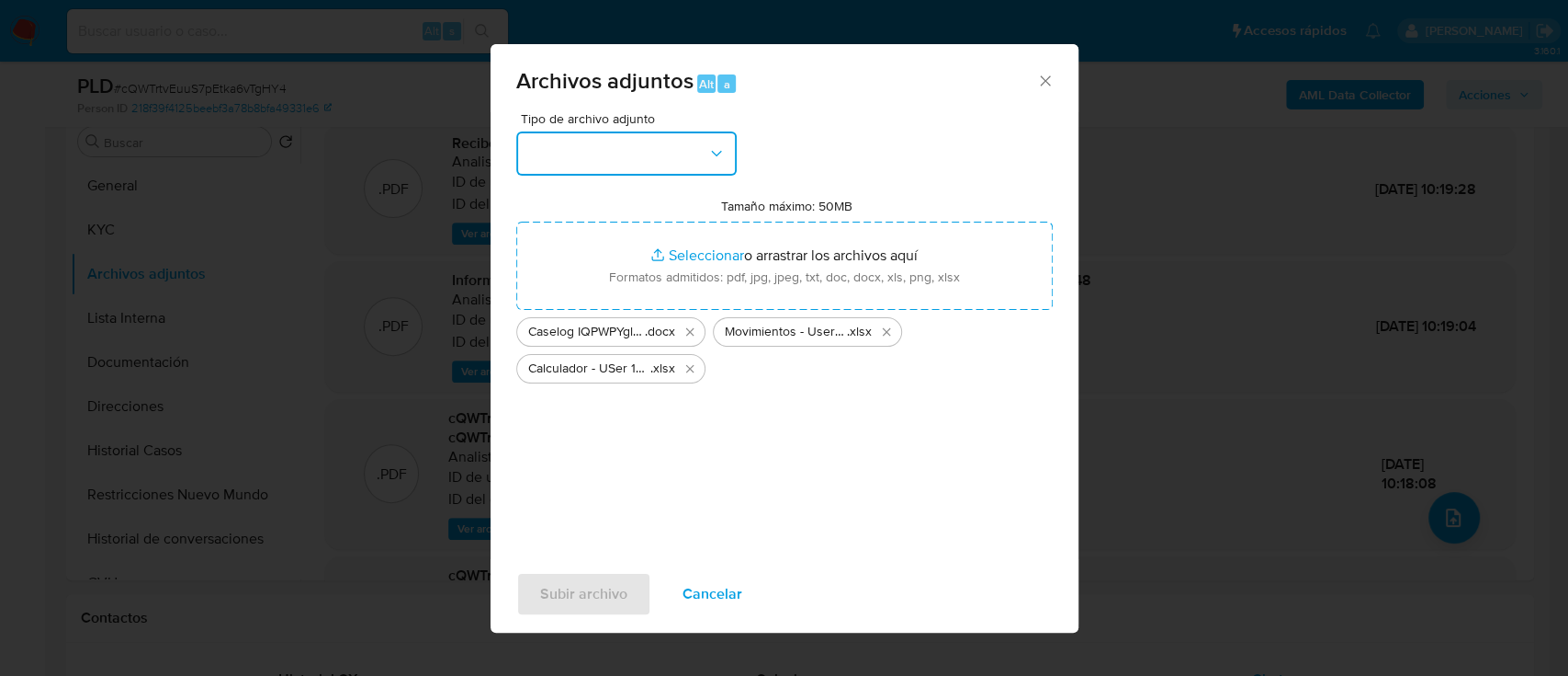
click at [598, 136] on button "button" at bounding box center [627, 154] width 221 height 44
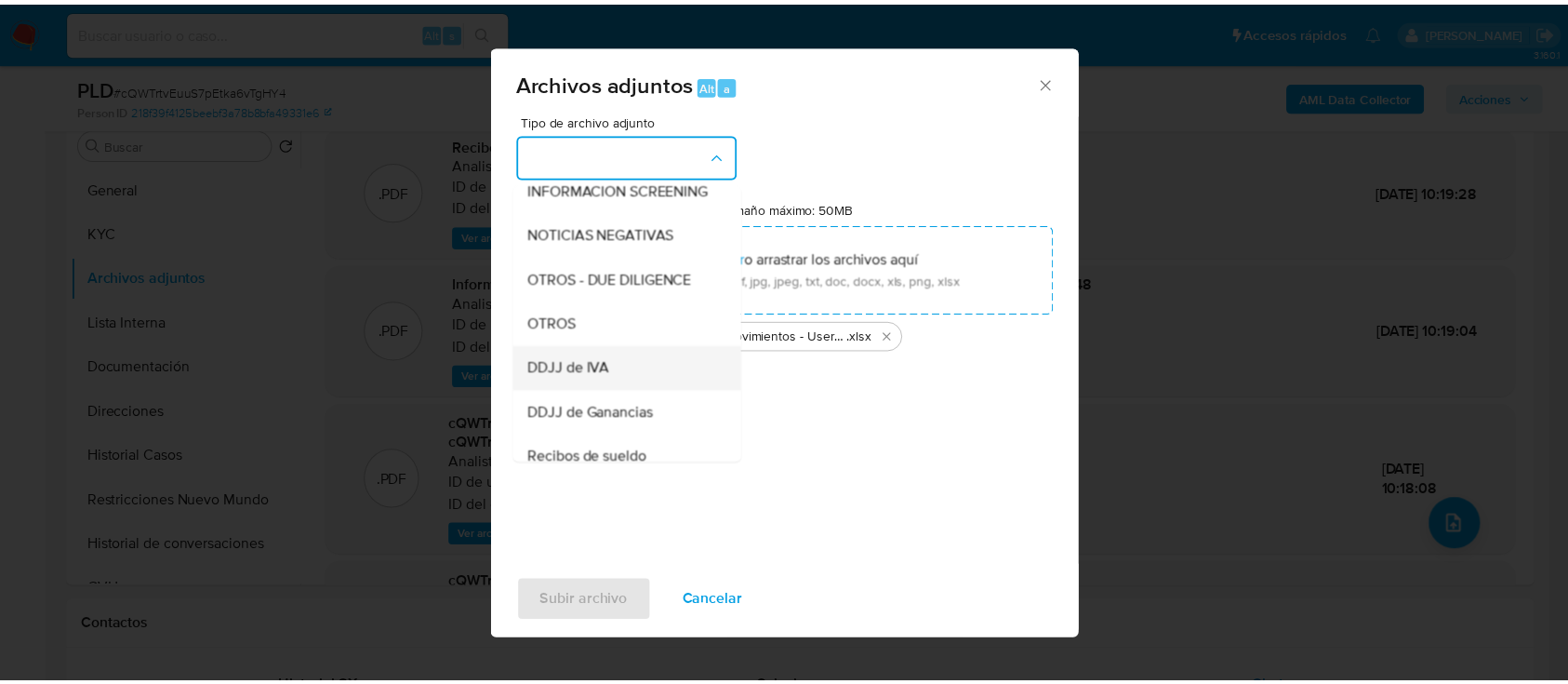
scroll to position [248, 0]
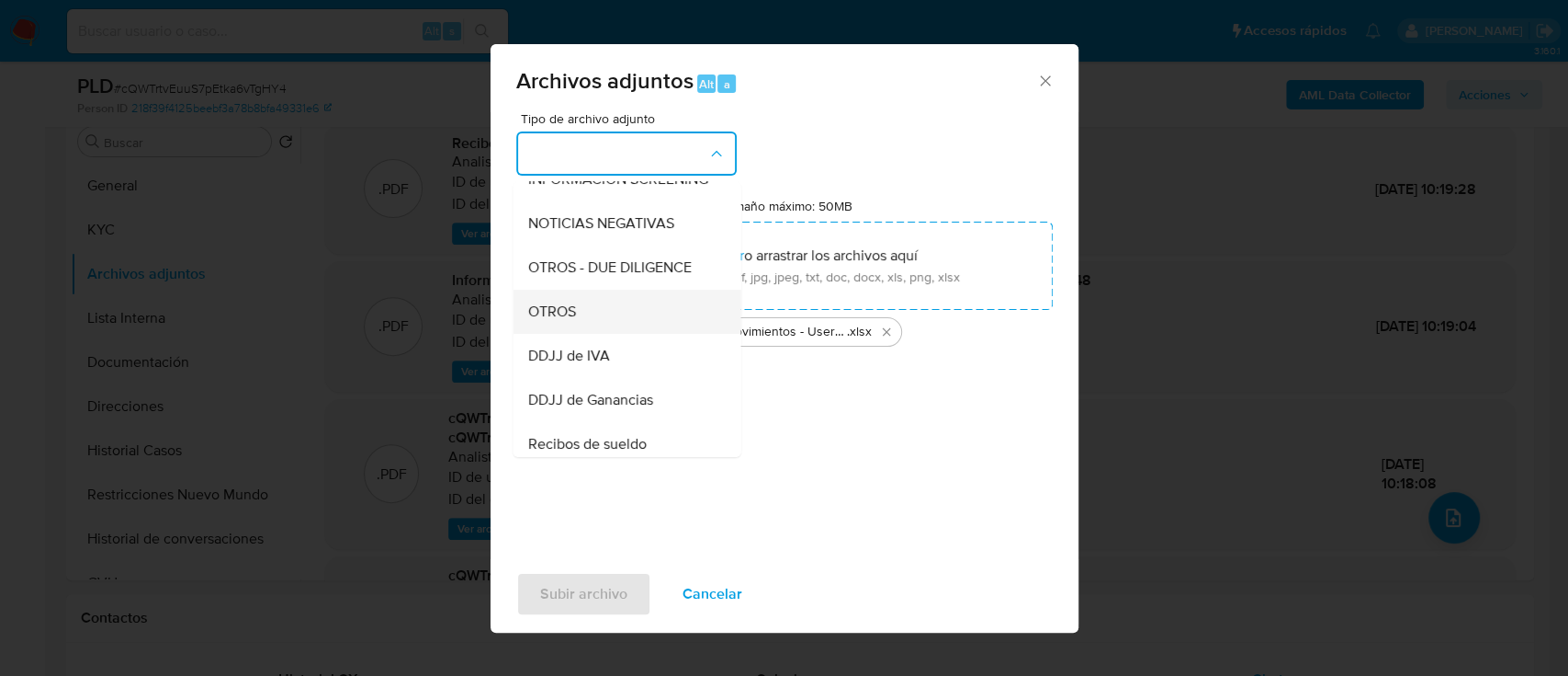
click at [595, 333] on div "OTROS" at bounding box center [620, 312] width 187 height 44
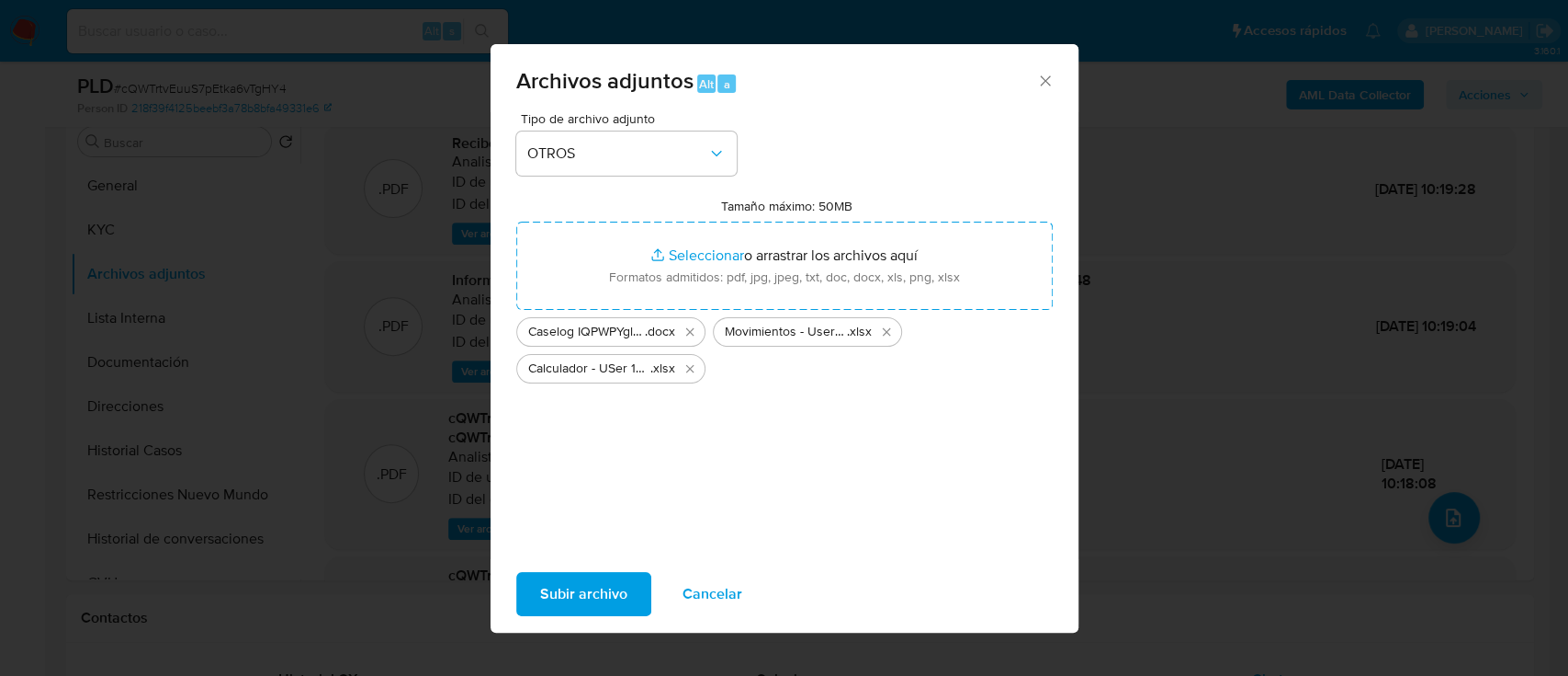
click at [558, 608] on span "Subir archivo" at bounding box center [583, 593] width 87 height 40
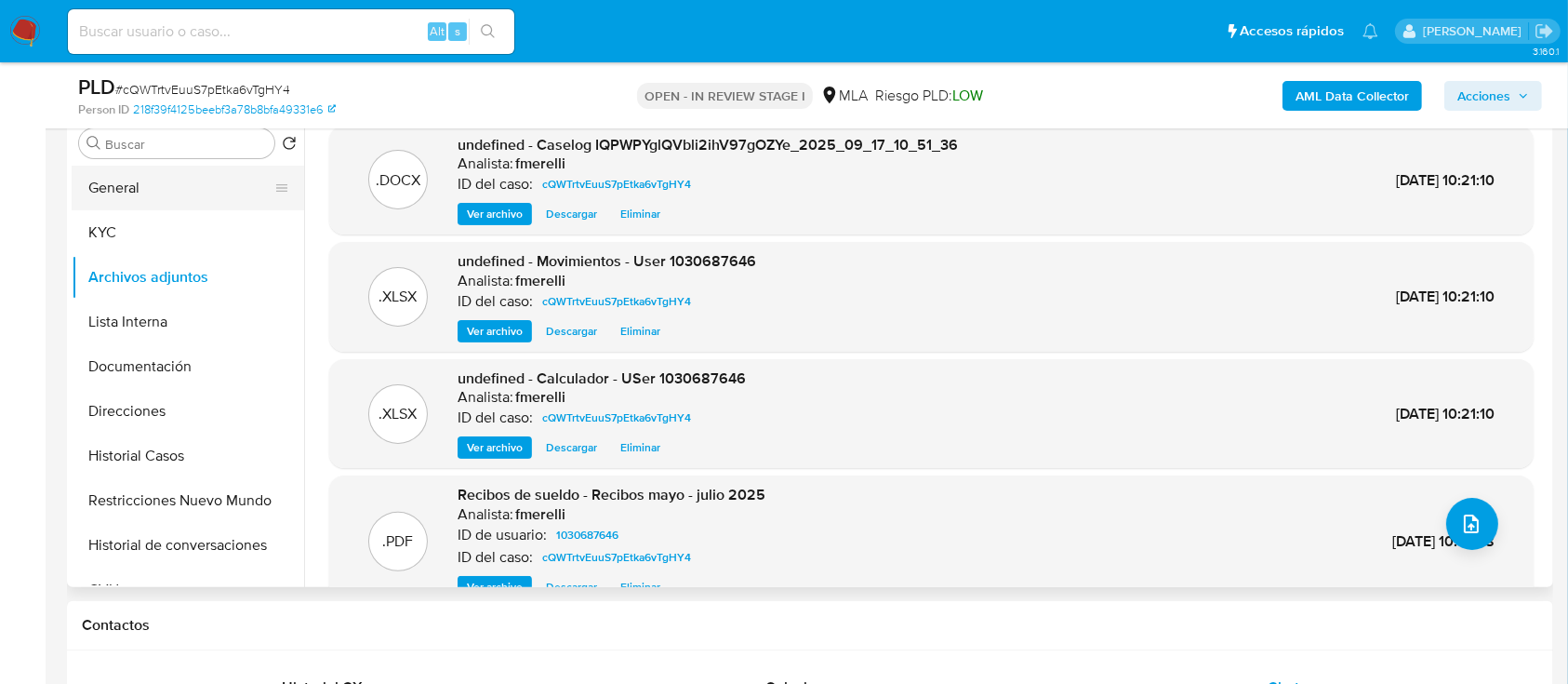
click at [206, 183] on button "General" at bounding box center [181, 188] width 218 height 45
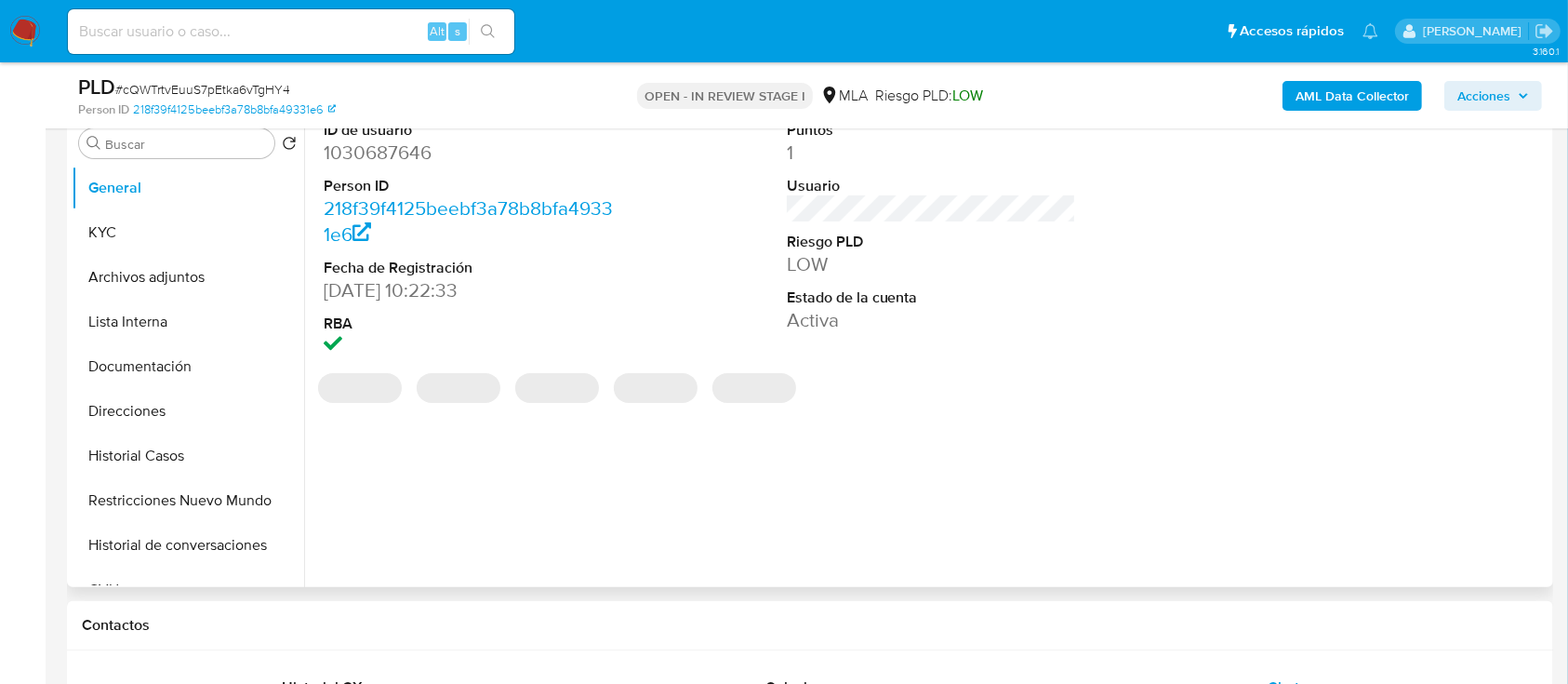
click at [387, 154] on dd "1030687646" at bounding box center [468, 153] width 290 height 26
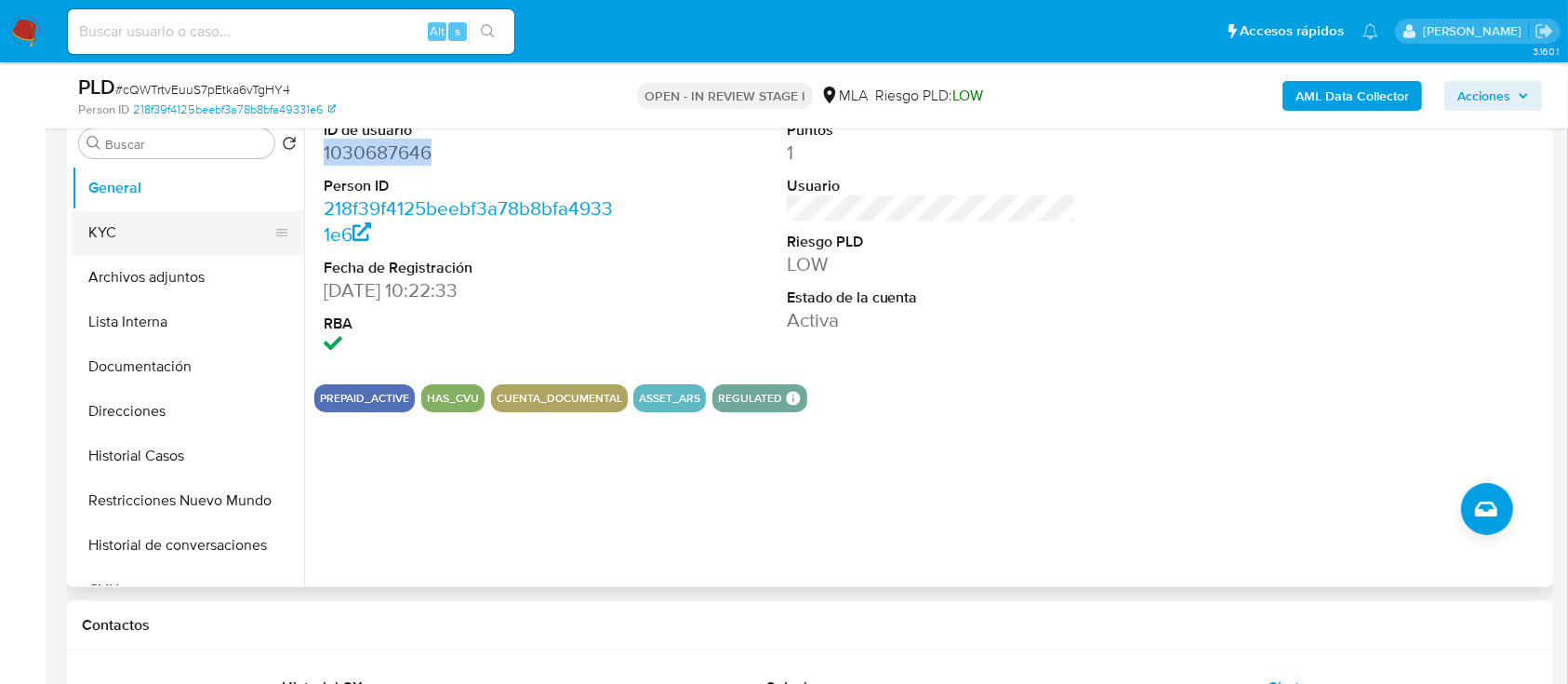
copy dd "1030687646"
click at [170, 280] on button "Archivos adjuntos" at bounding box center [181, 277] width 218 height 45
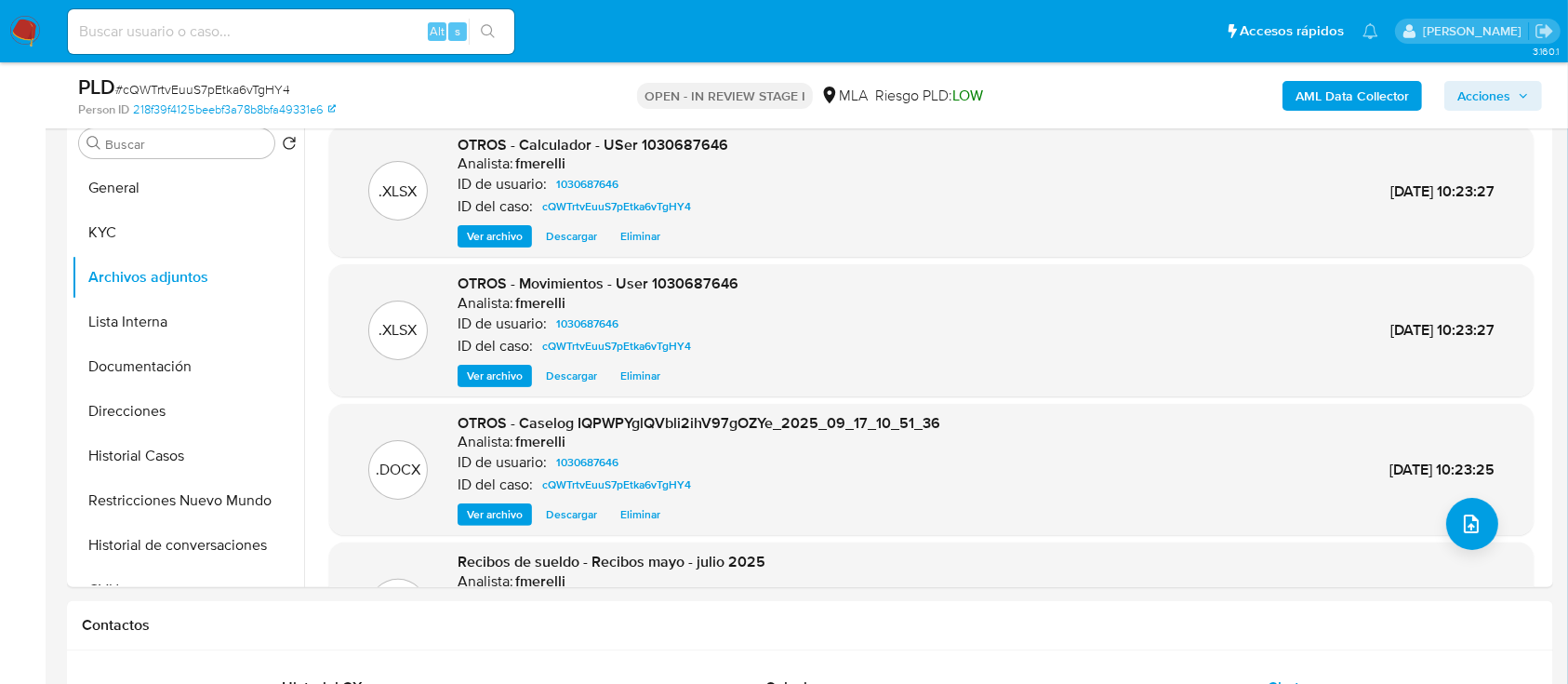
scroll to position [156, 0]
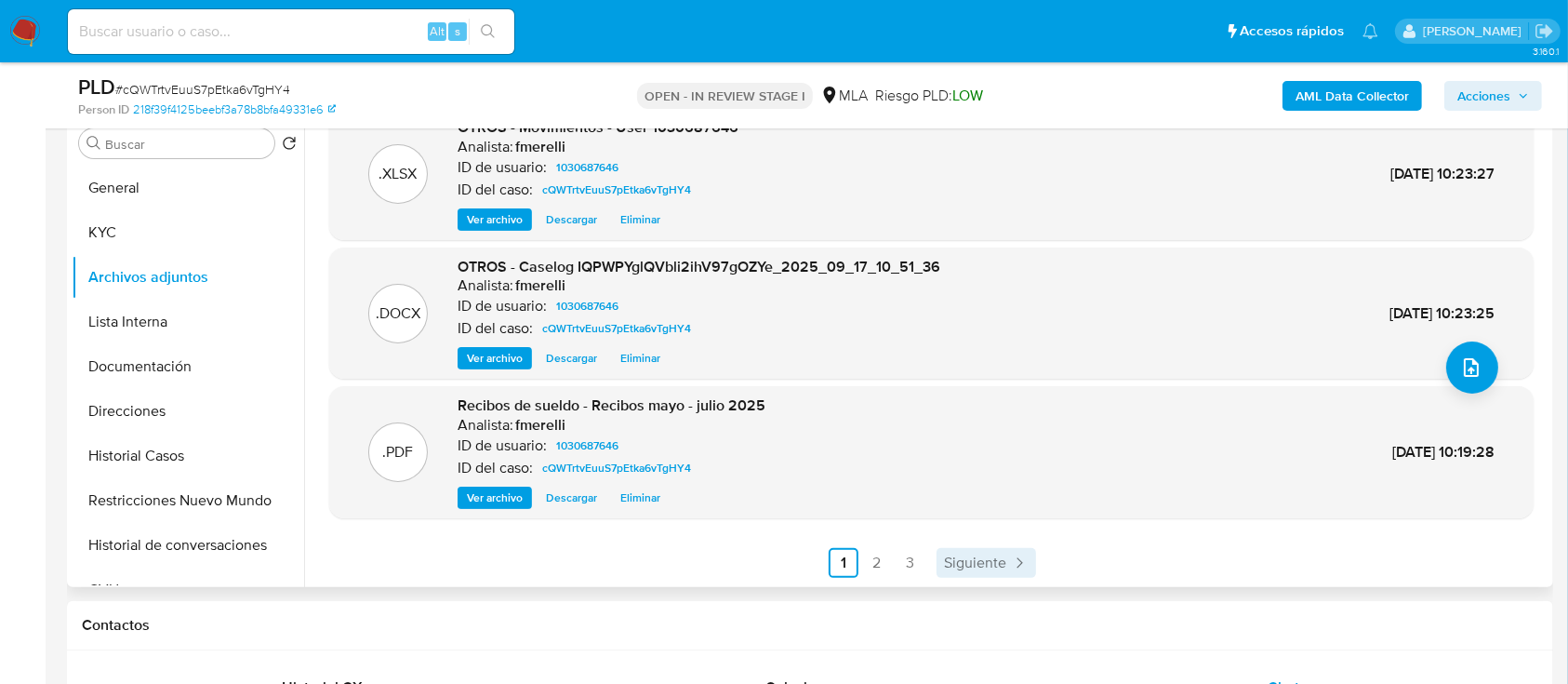
click at [982, 555] on span "Siguiente" at bounding box center [975, 562] width 62 height 15
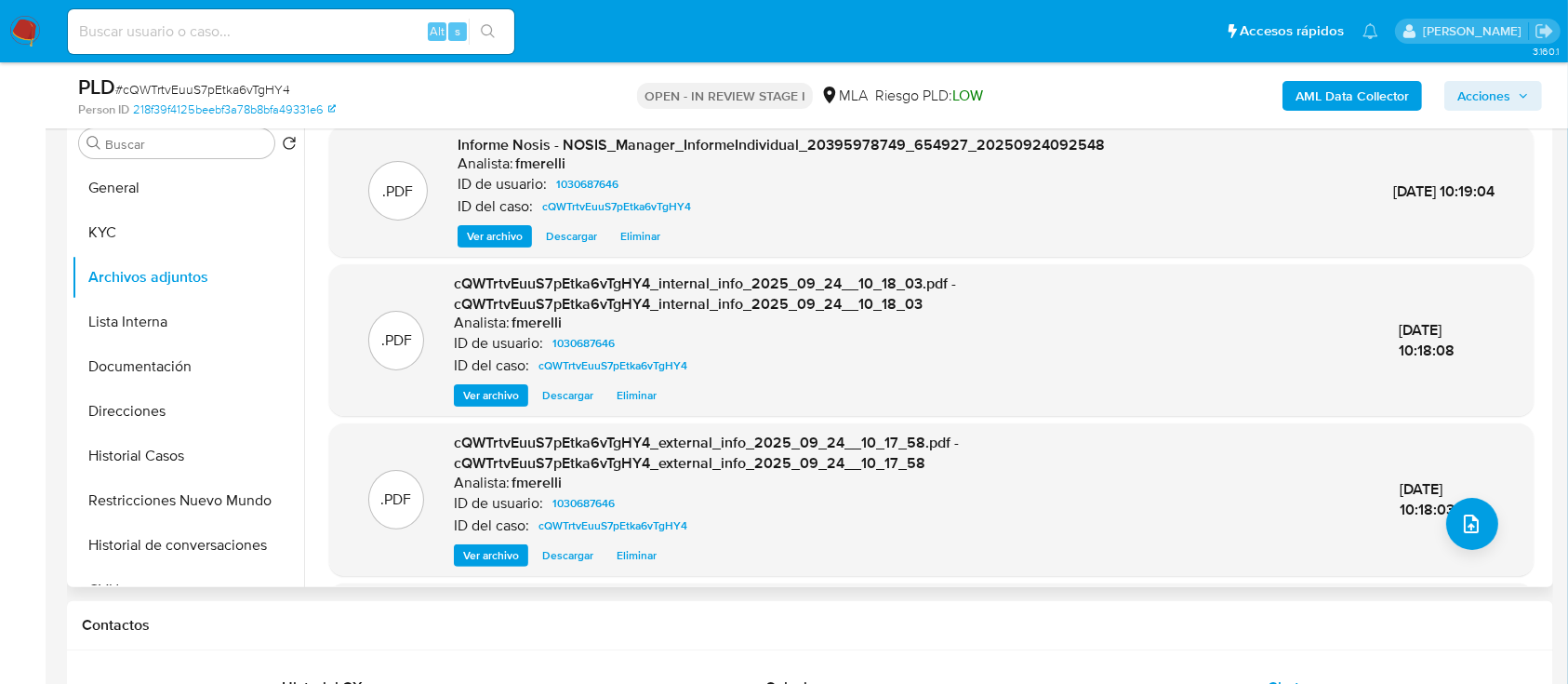
scroll to position [196, 0]
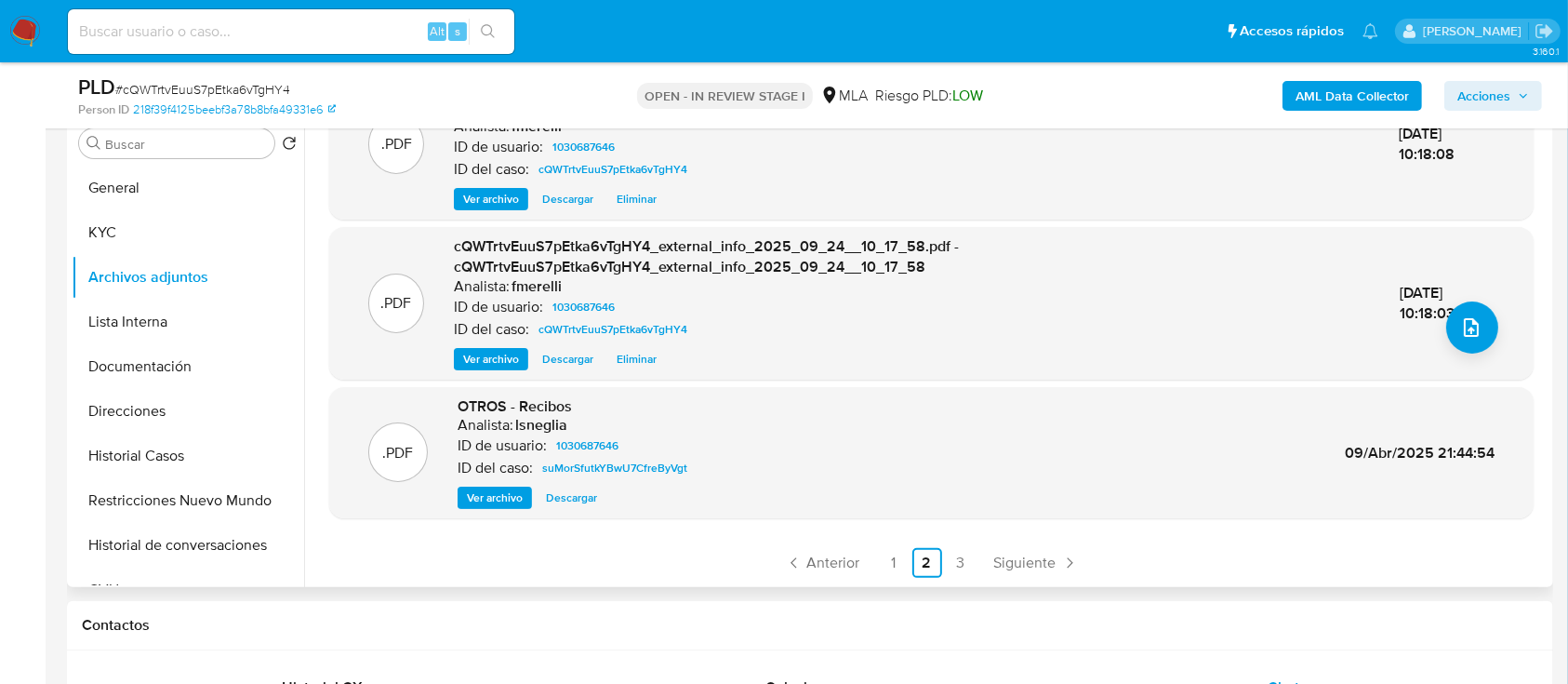
click at [201, 96] on span "# cQWTrtvEuuS7pEtka6vTgHY4" at bounding box center [203, 88] width 175 height 18
copy span "cQWTrtvEuuS7pEtka6vTgHY4"
click at [848, 562] on span "Anterior" at bounding box center [834, 562] width 53 height 15
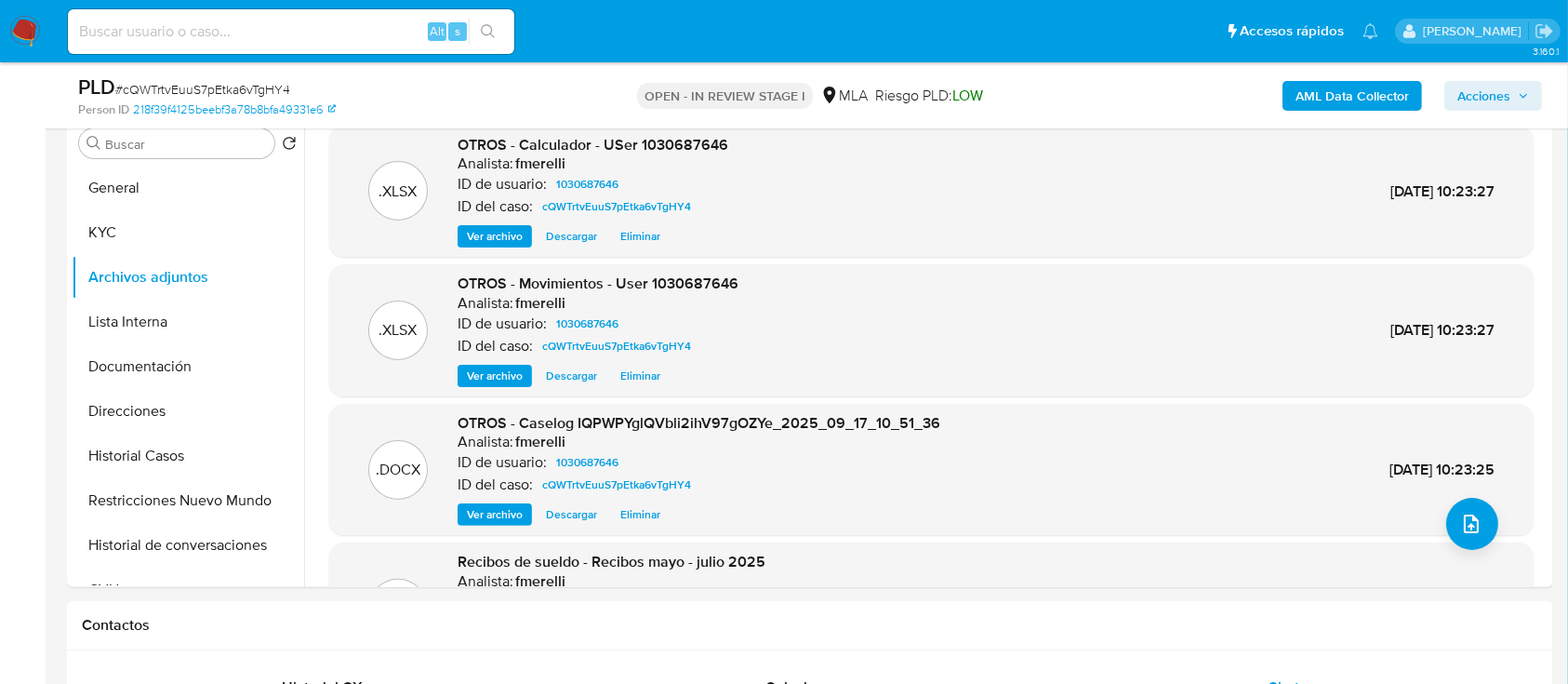
scroll to position [156, 0]
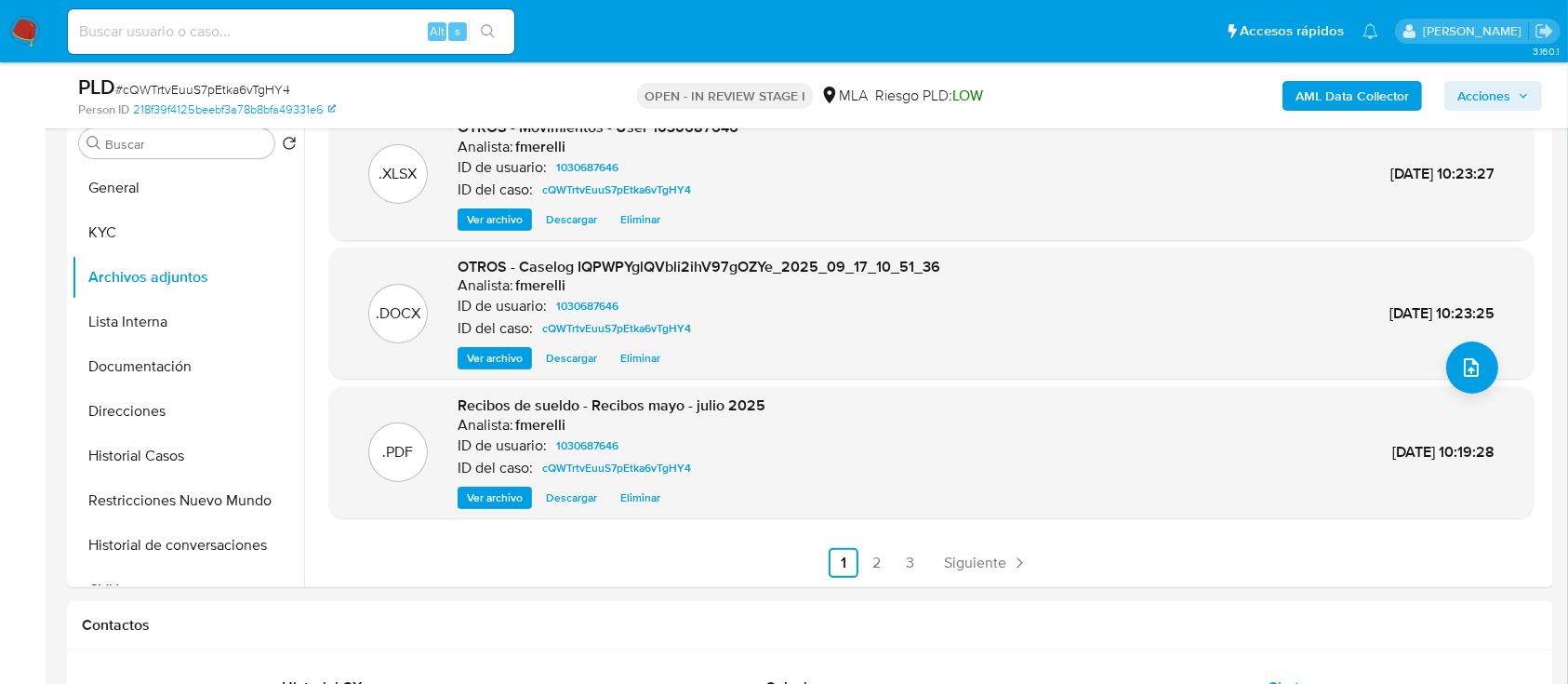
click at [490, 367] on span "Ver archivo" at bounding box center [494, 358] width 55 height 18
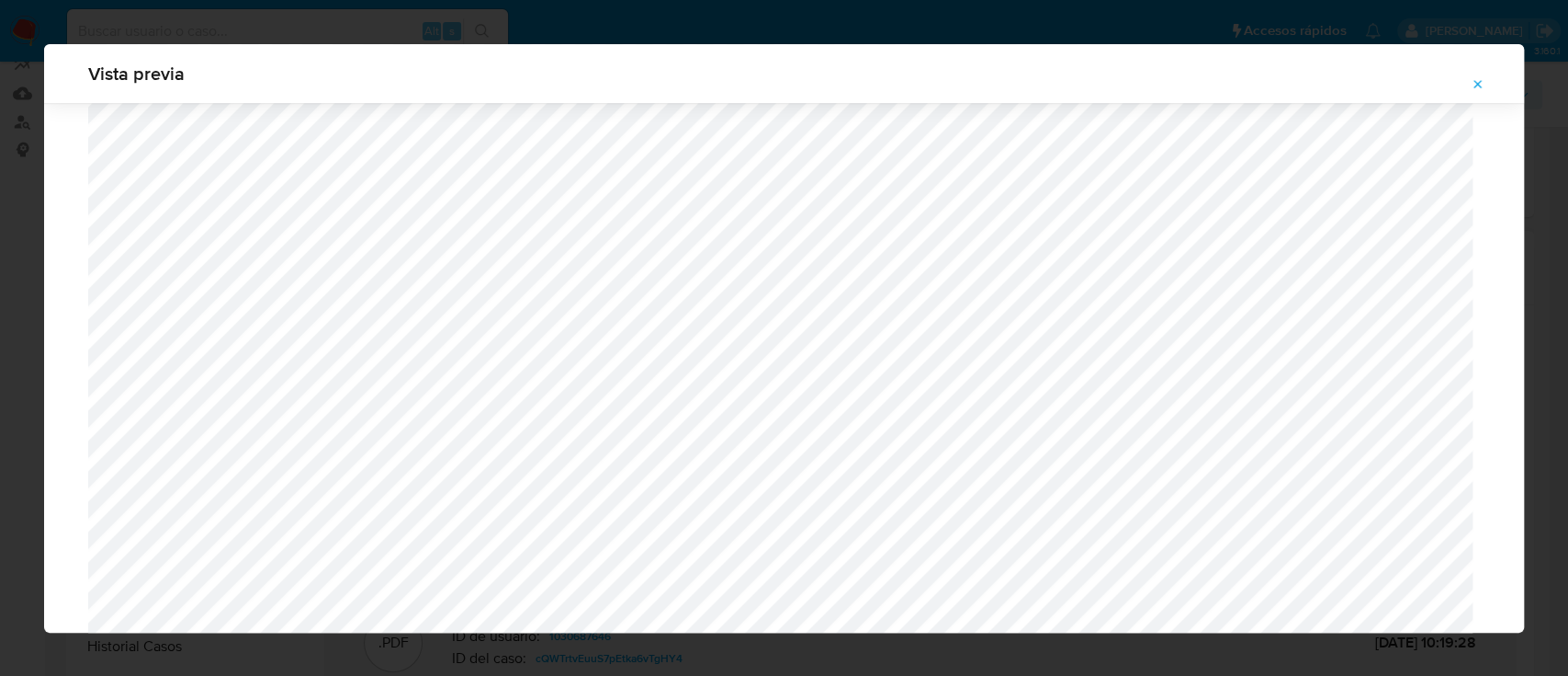
scroll to position [1430, 0]
click at [1486, 82] on button "Attachment preview" at bounding box center [1478, 84] width 40 height 30
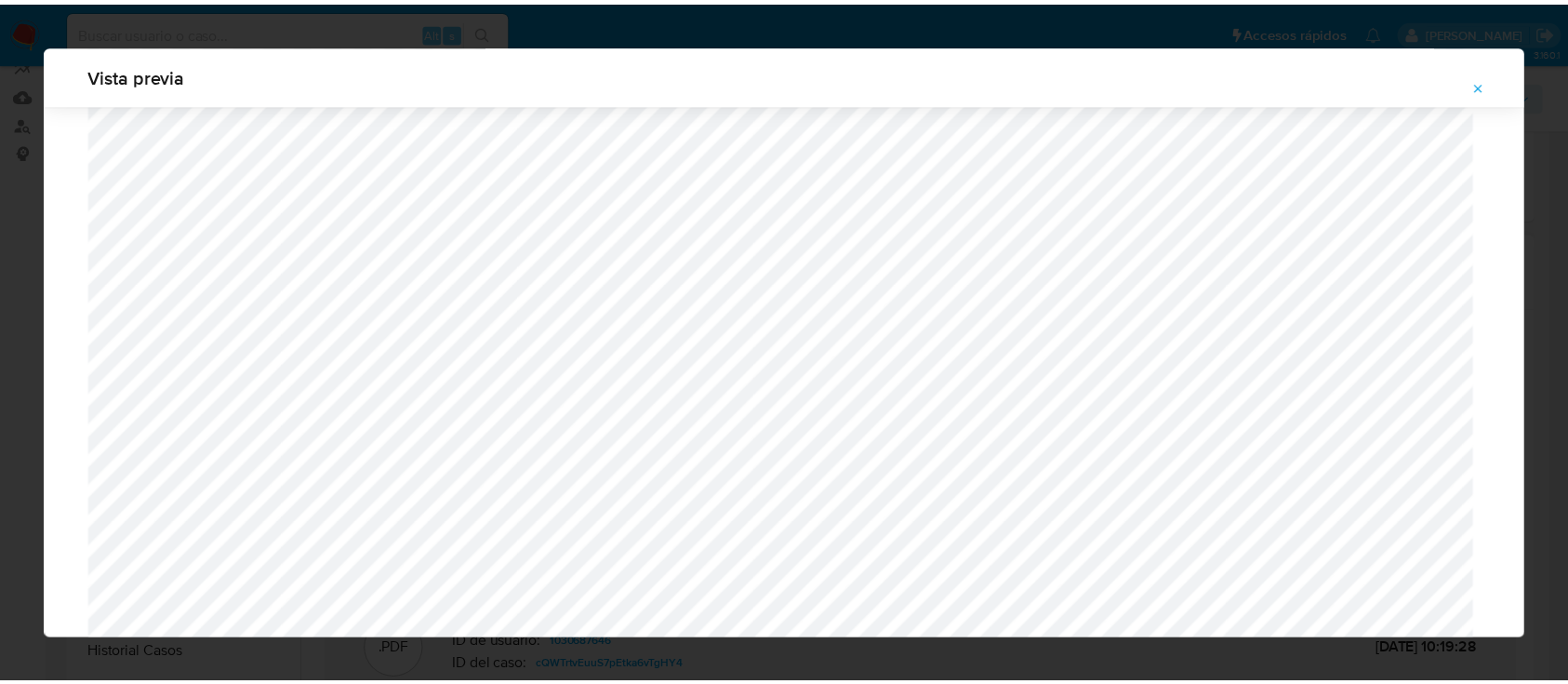
scroll to position [59, 0]
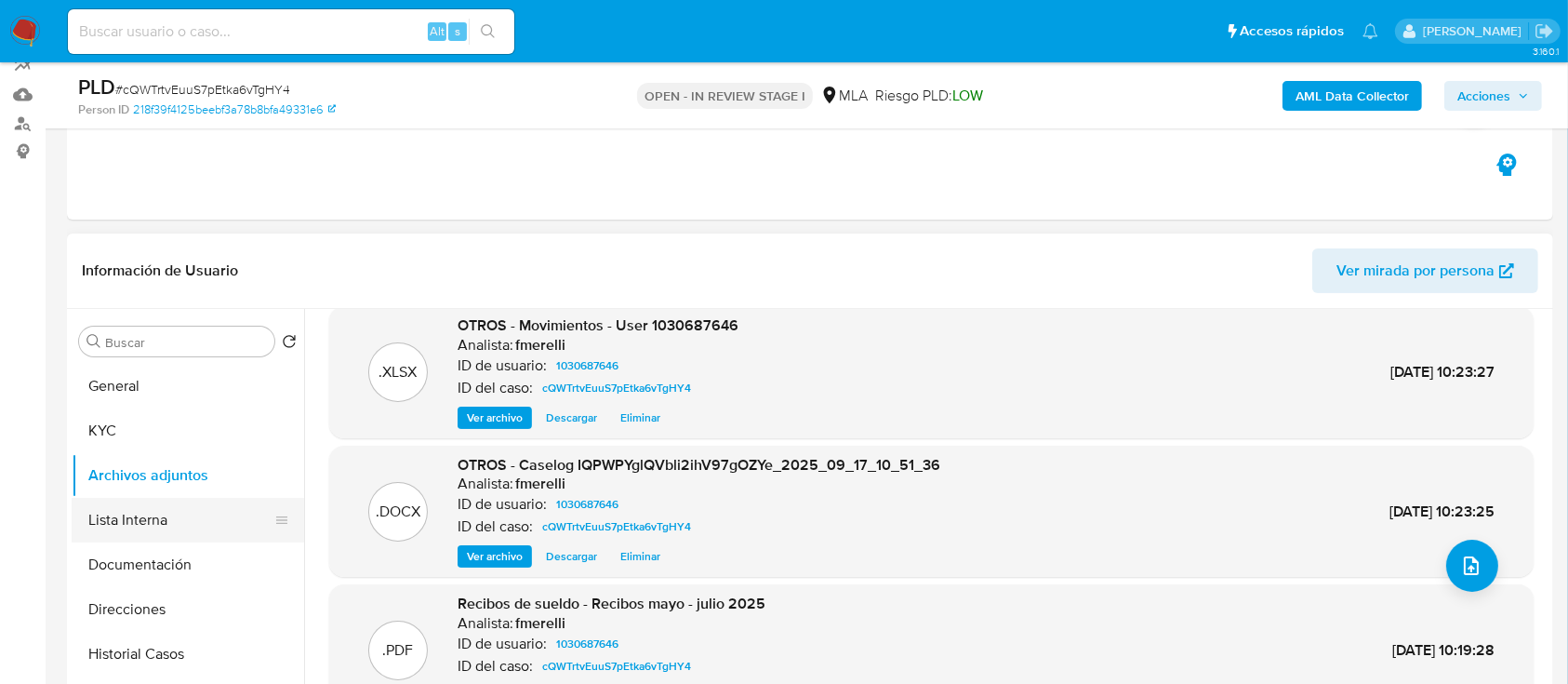
click at [153, 508] on button "Lista Interna" at bounding box center [181, 520] width 218 height 45
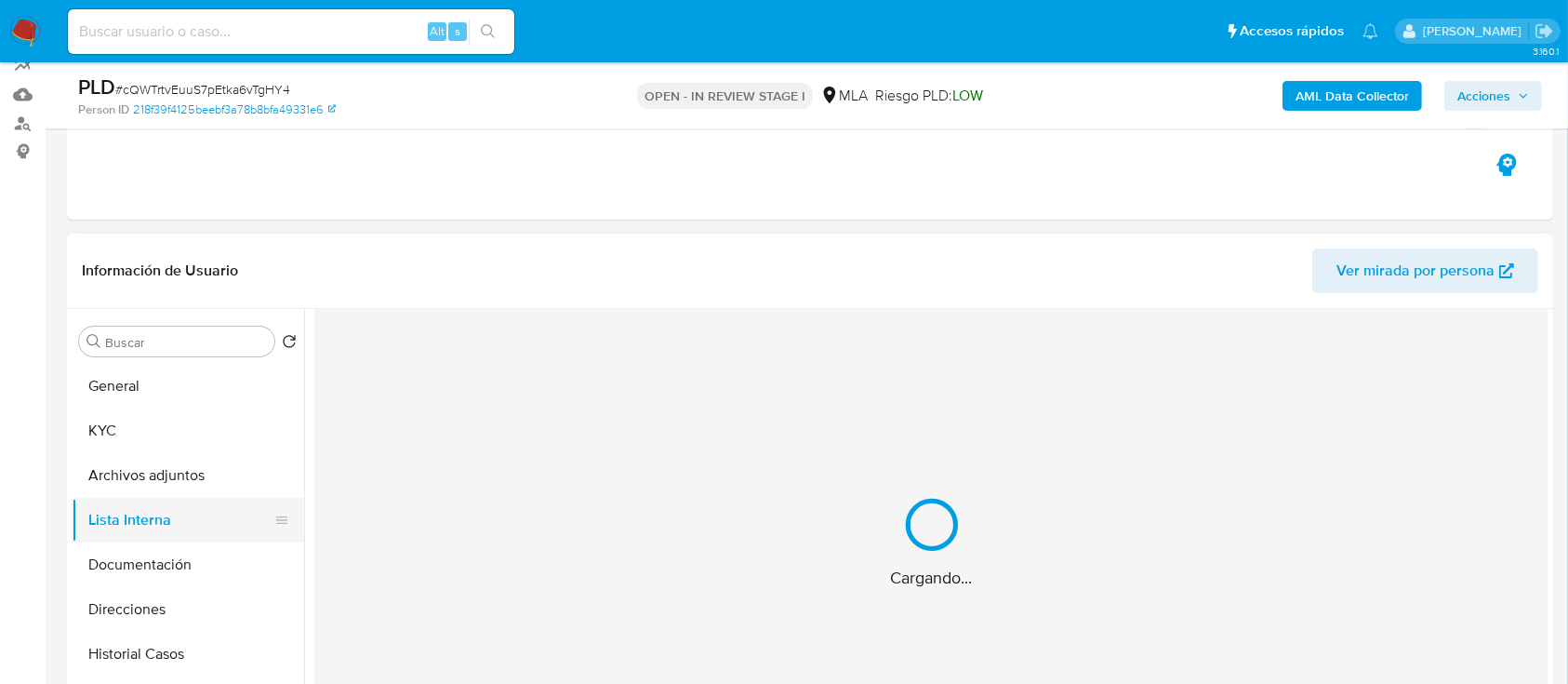
scroll to position [123, 0]
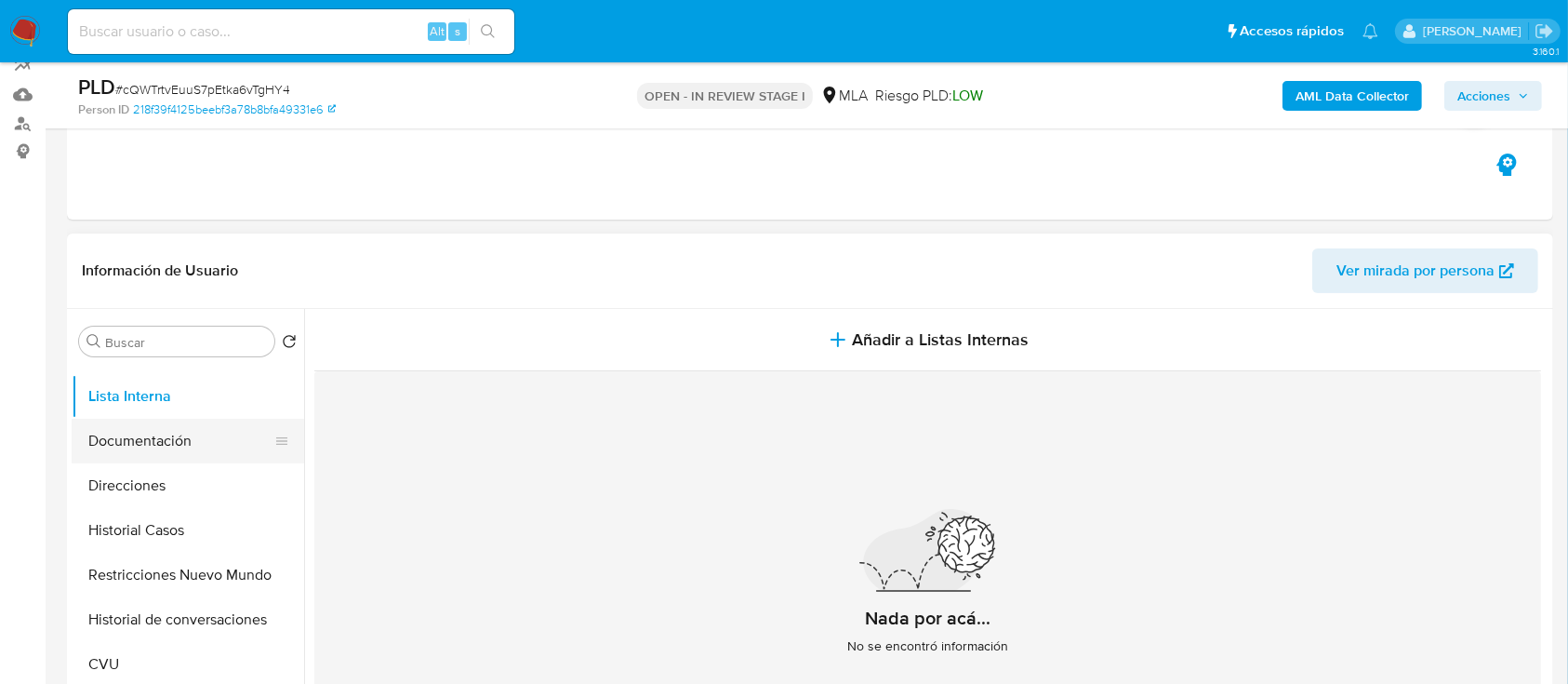
click at [128, 447] on button "Documentación" at bounding box center [181, 441] width 218 height 45
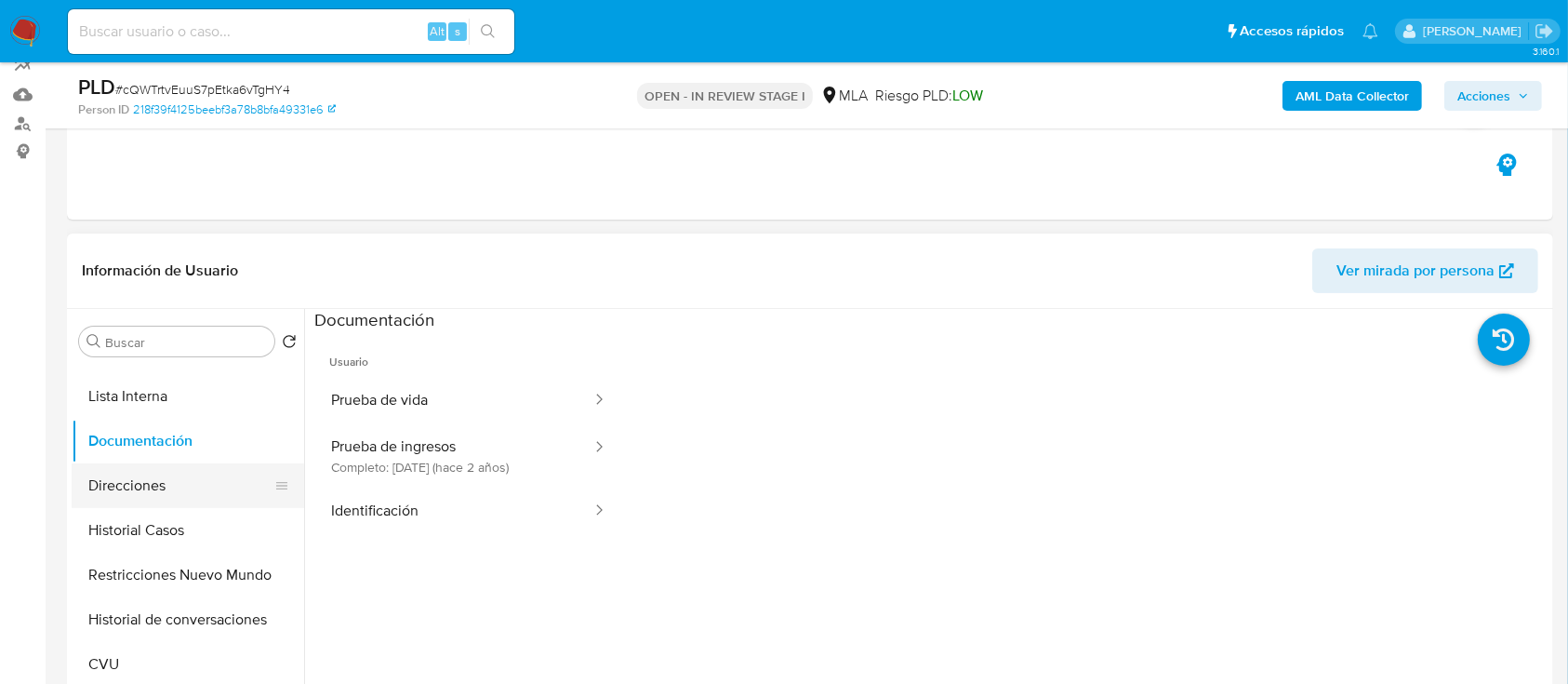
click at [133, 488] on button "Direcciones" at bounding box center [181, 486] width 218 height 45
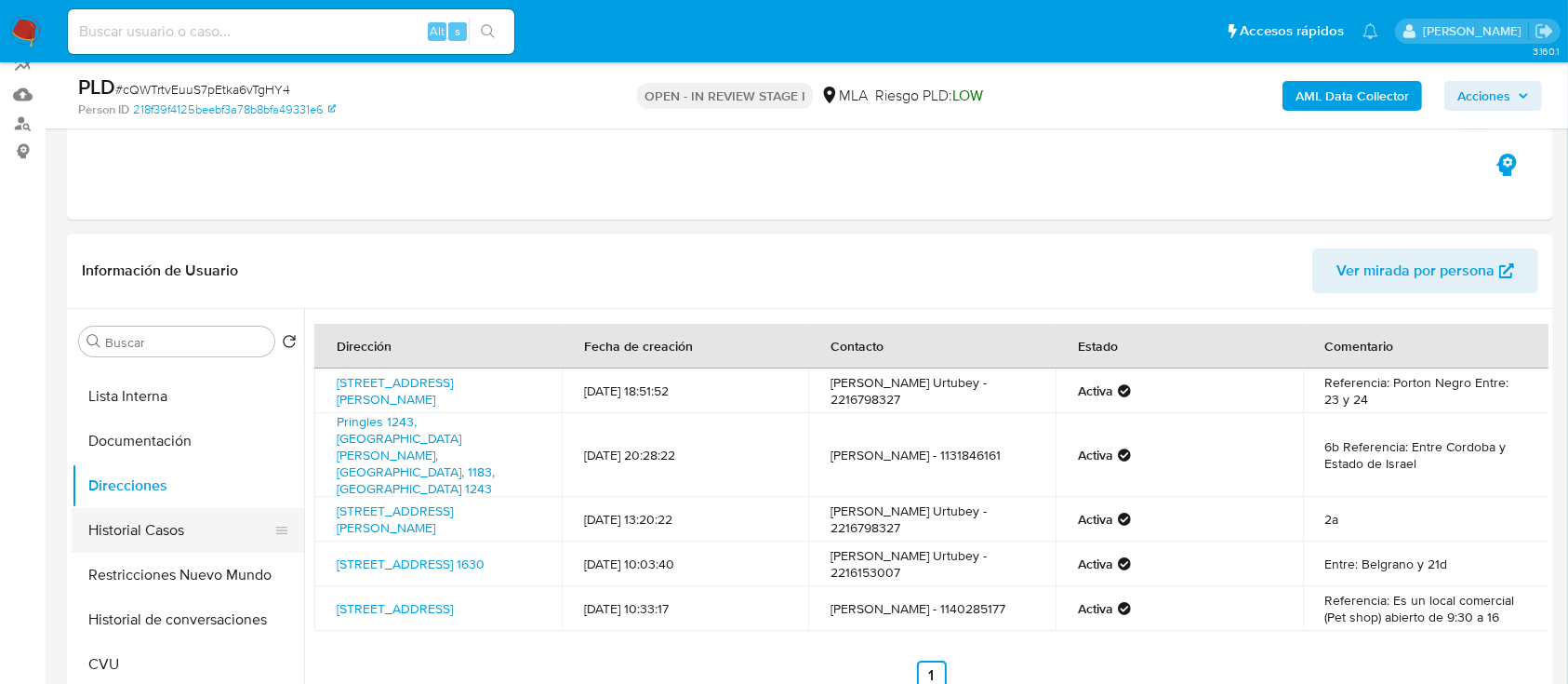
click at [130, 525] on button "Historial Casos" at bounding box center [181, 530] width 218 height 45
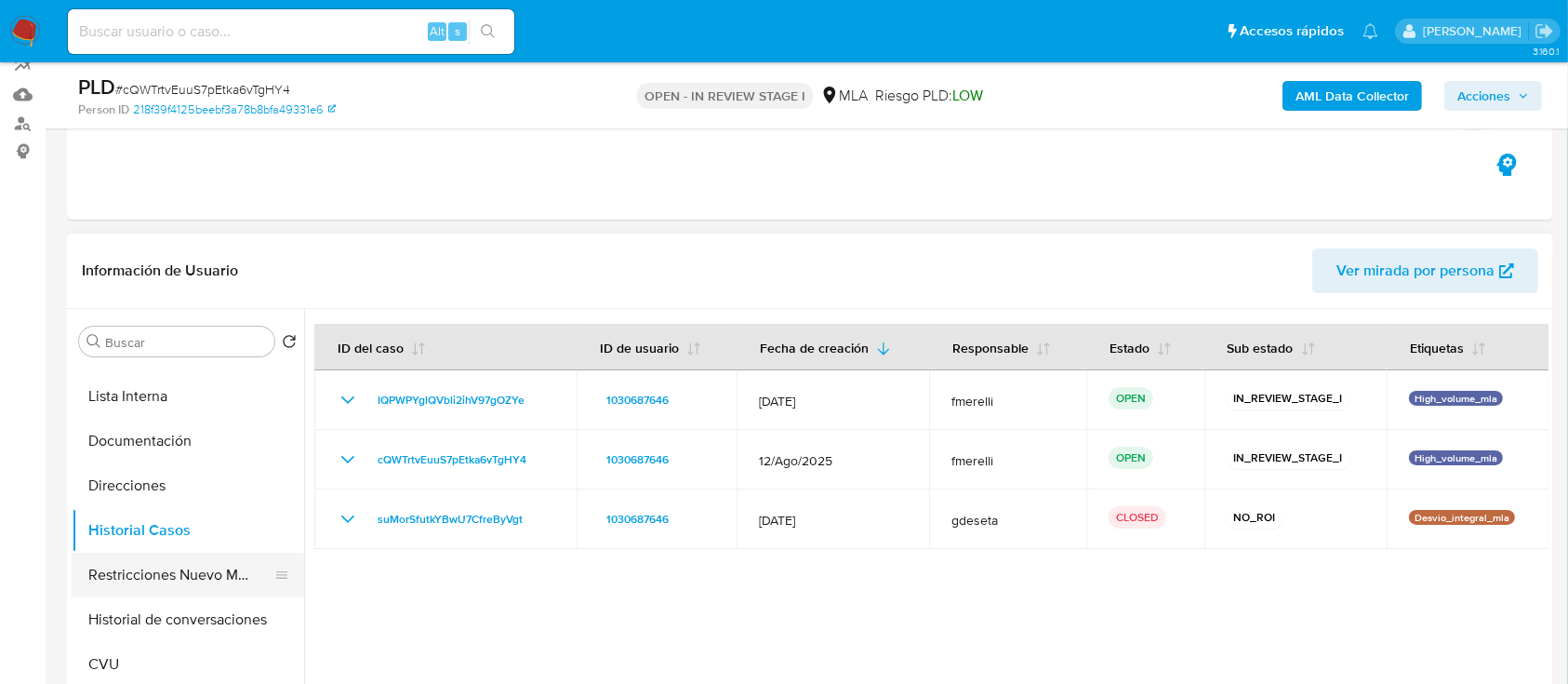
click at [129, 569] on button "Restricciones Nuevo Mundo" at bounding box center [181, 575] width 218 height 45
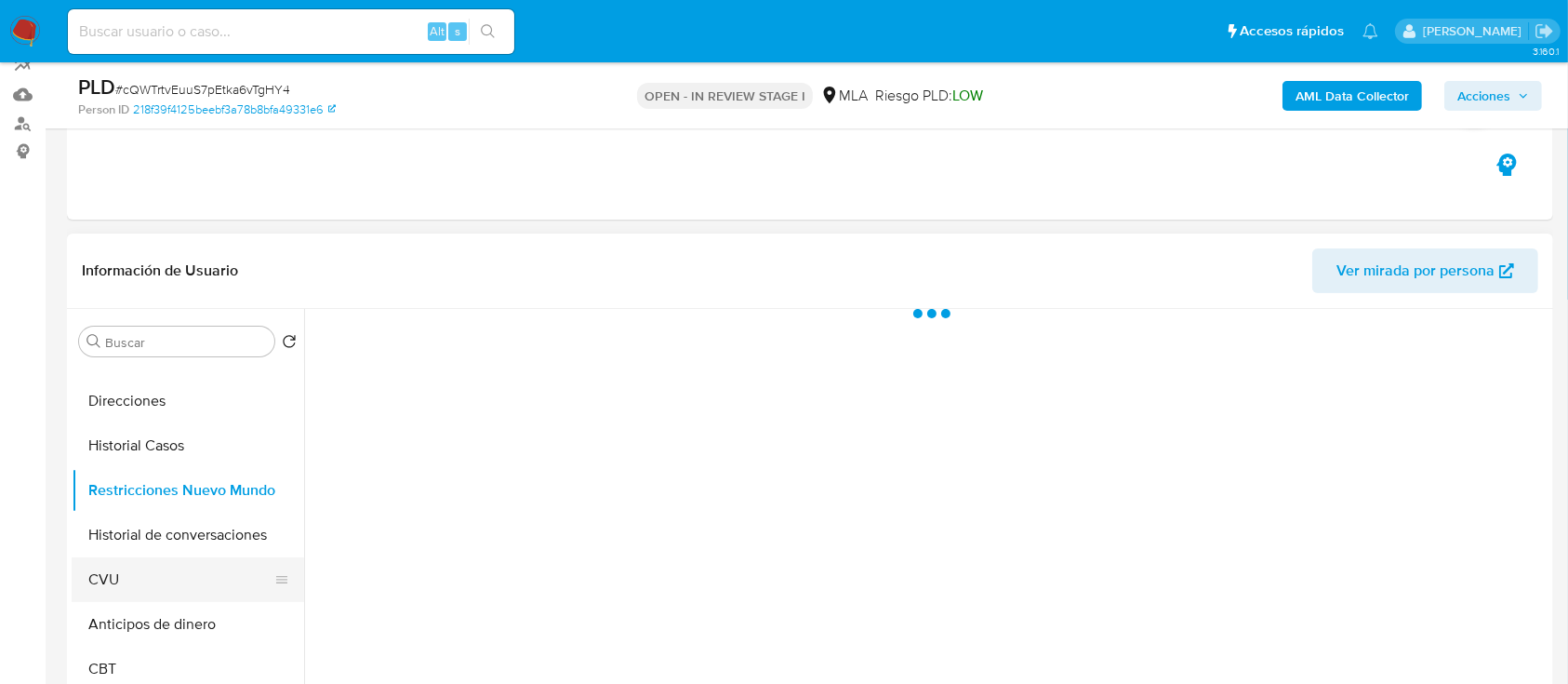
scroll to position [248, 0]
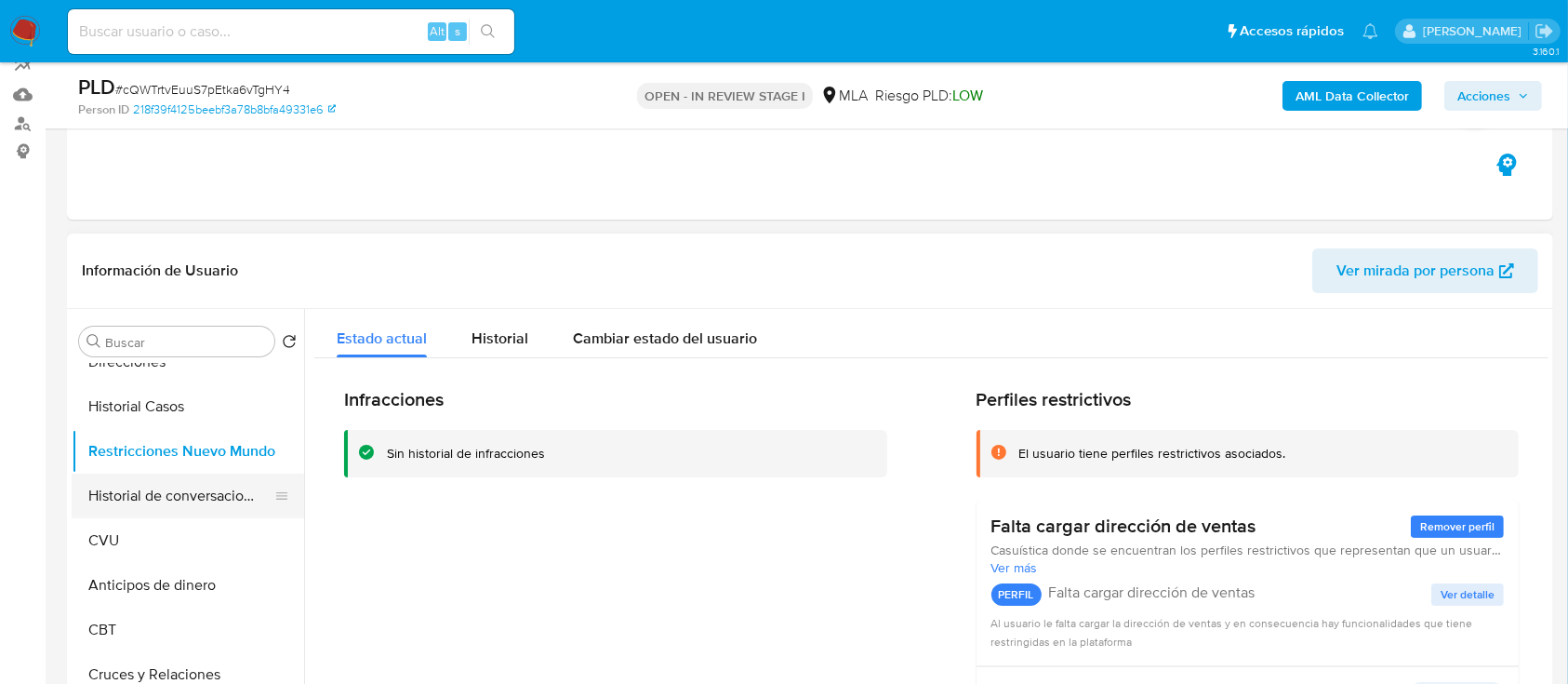
click at [157, 495] on button "Historial de conversaciones" at bounding box center [181, 496] width 218 height 45
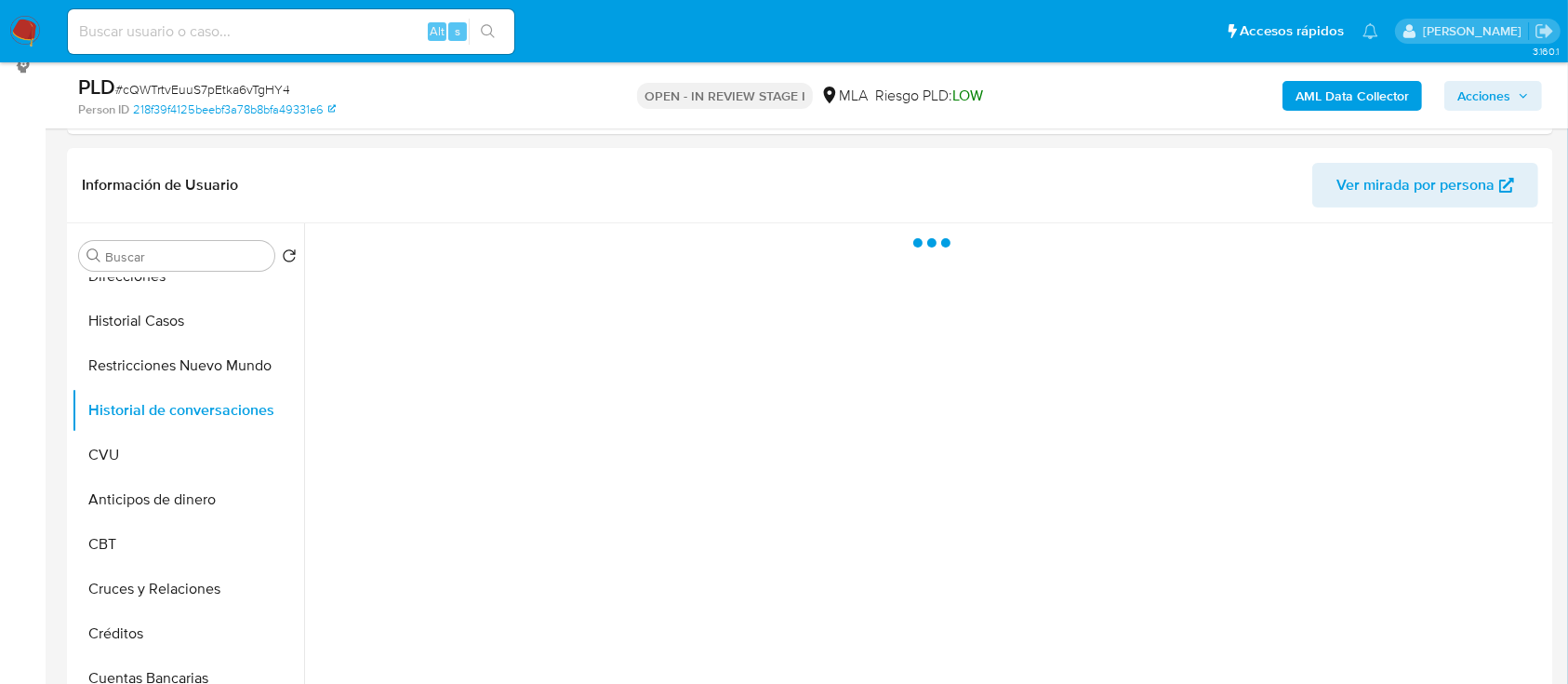
scroll to position [297, 0]
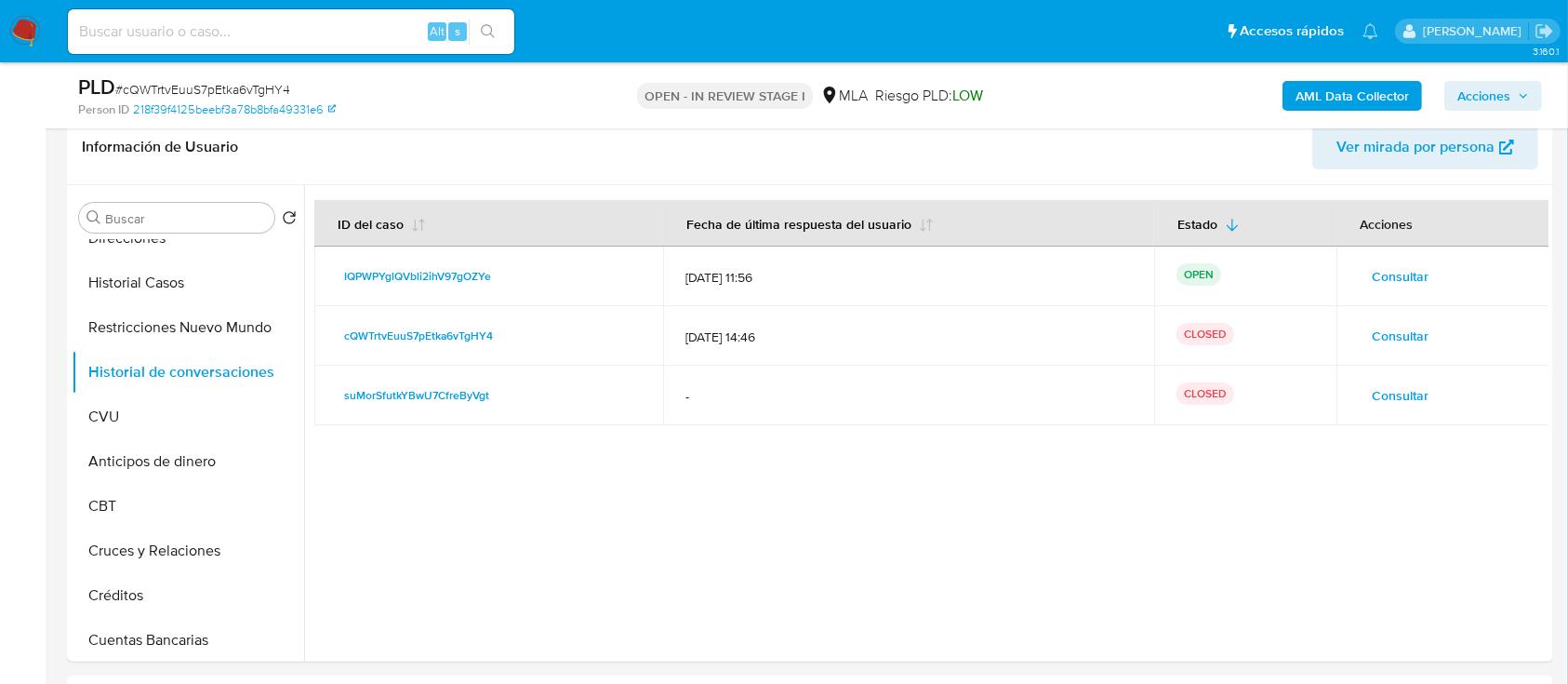
click at [1473, 94] on span "Acciones" at bounding box center [1483, 95] width 53 height 30
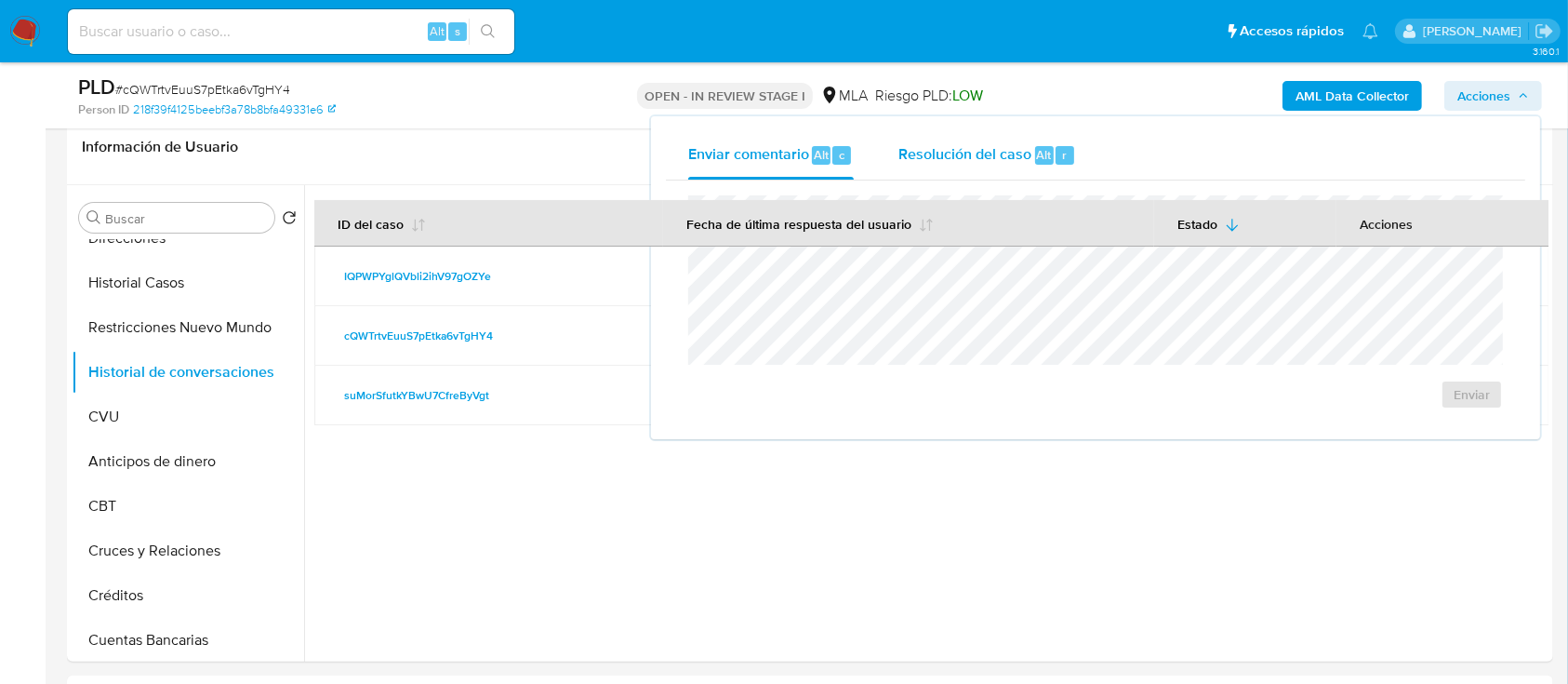
click at [928, 141] on div "Resolución del caso Alt r" at bounding box center [987, 155] width 178 height 49
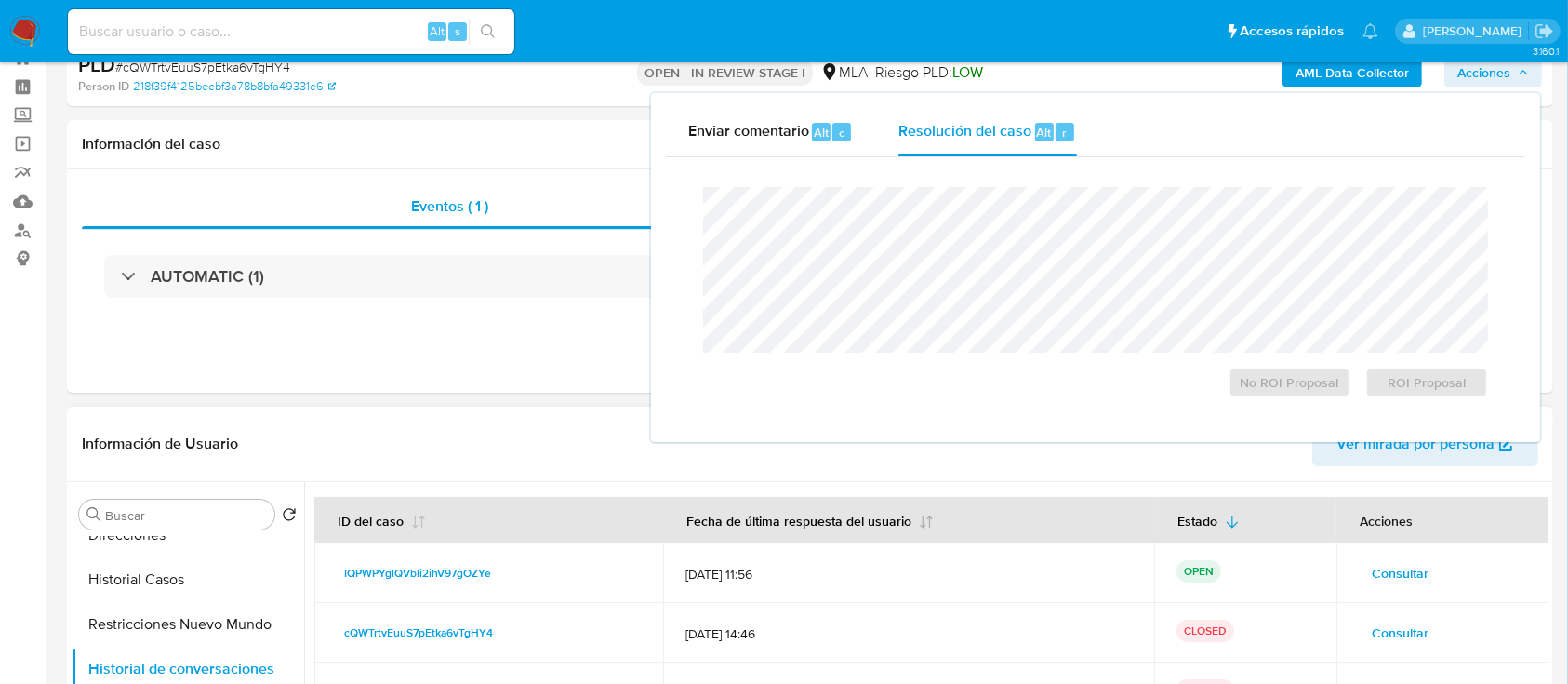
scroll to position [0, 0]
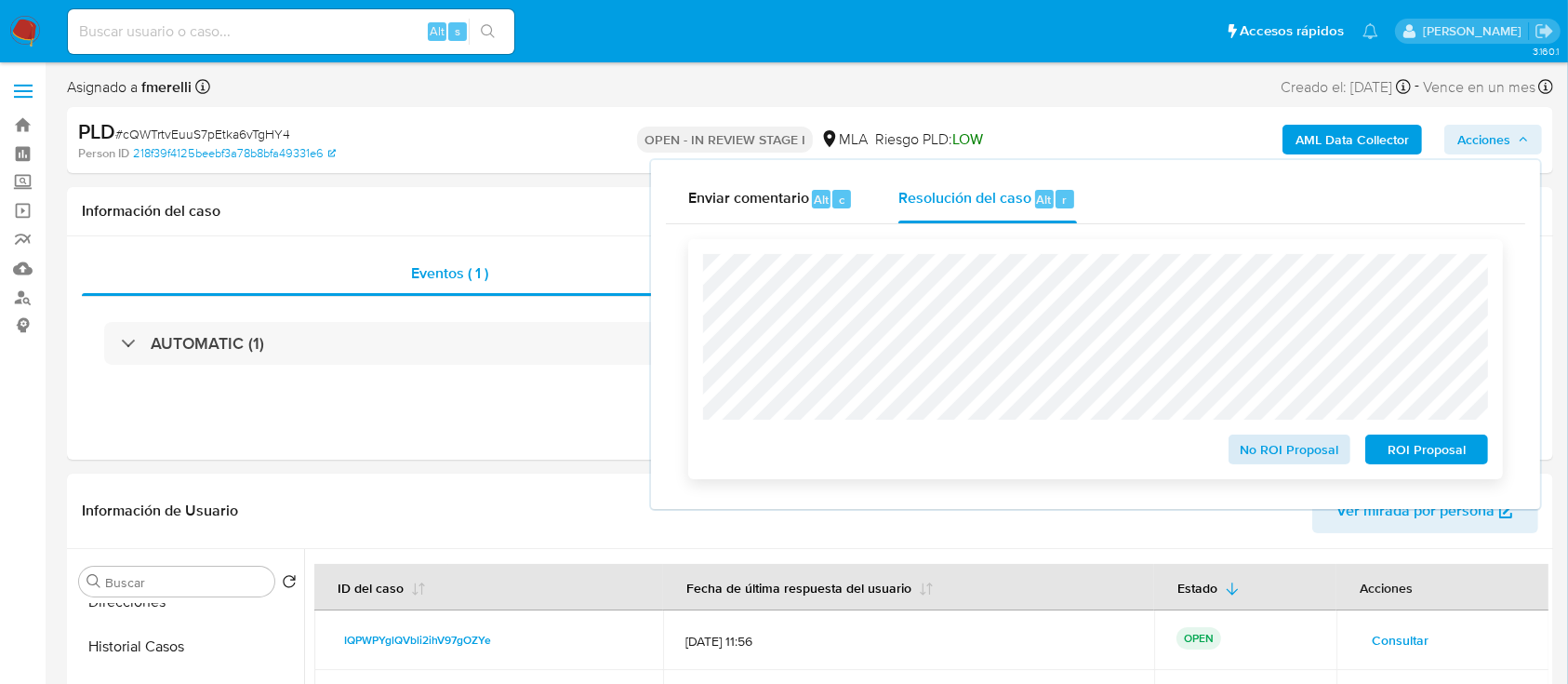
click at [1292, 435] on div "No ROI Proposal" at bounding box center [1290, 445] width 138 height 37
click at [1280, 444] on span "No ROI Proposal" at bounding box center [1290, 449] width 97 height 26
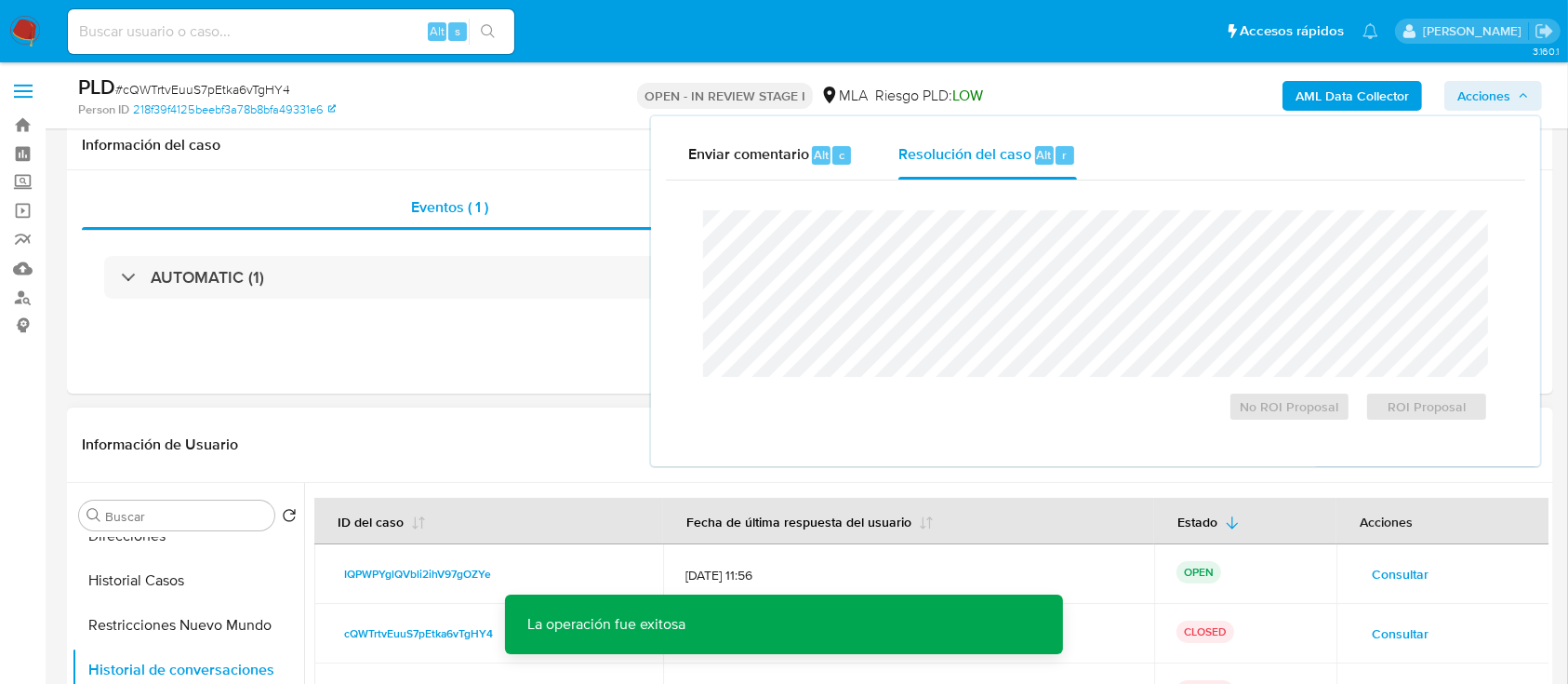
scroll to position [123, 0]
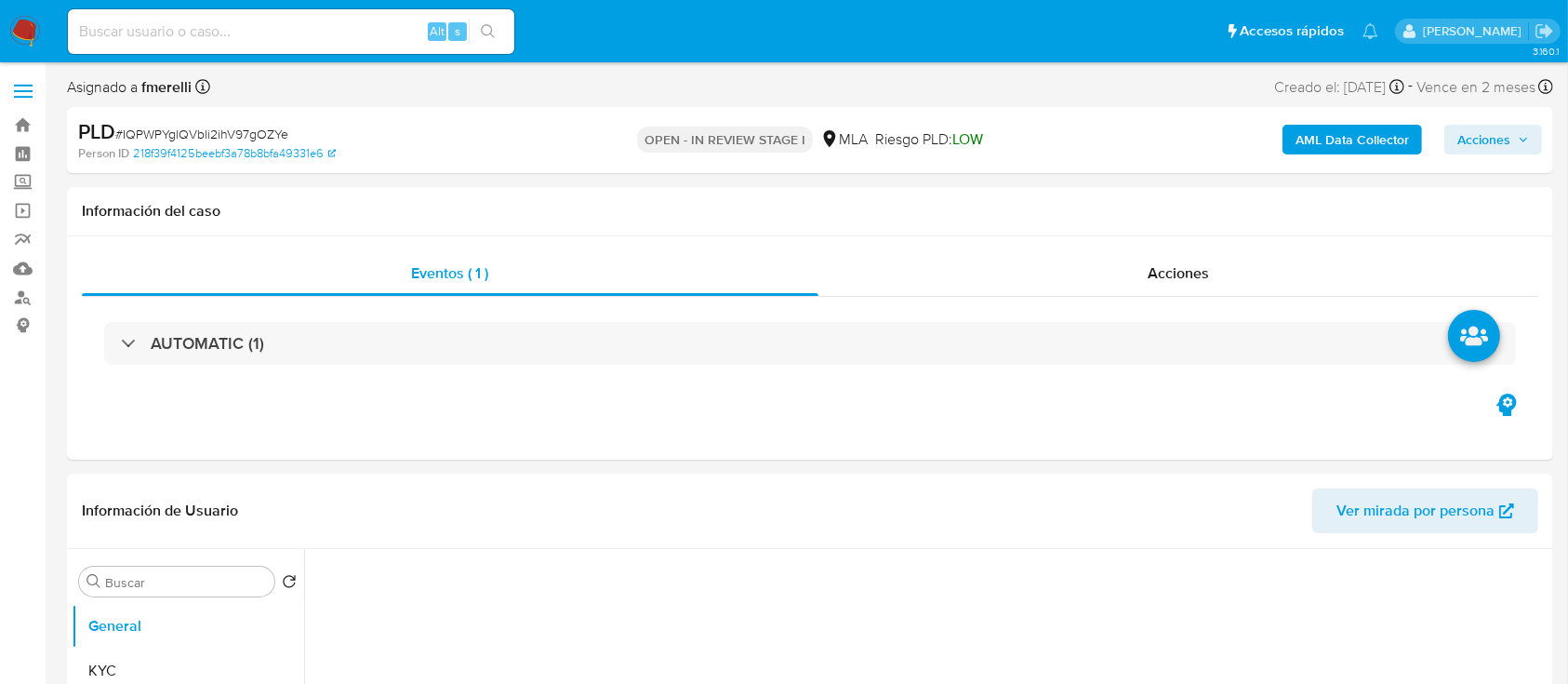
select select "10"
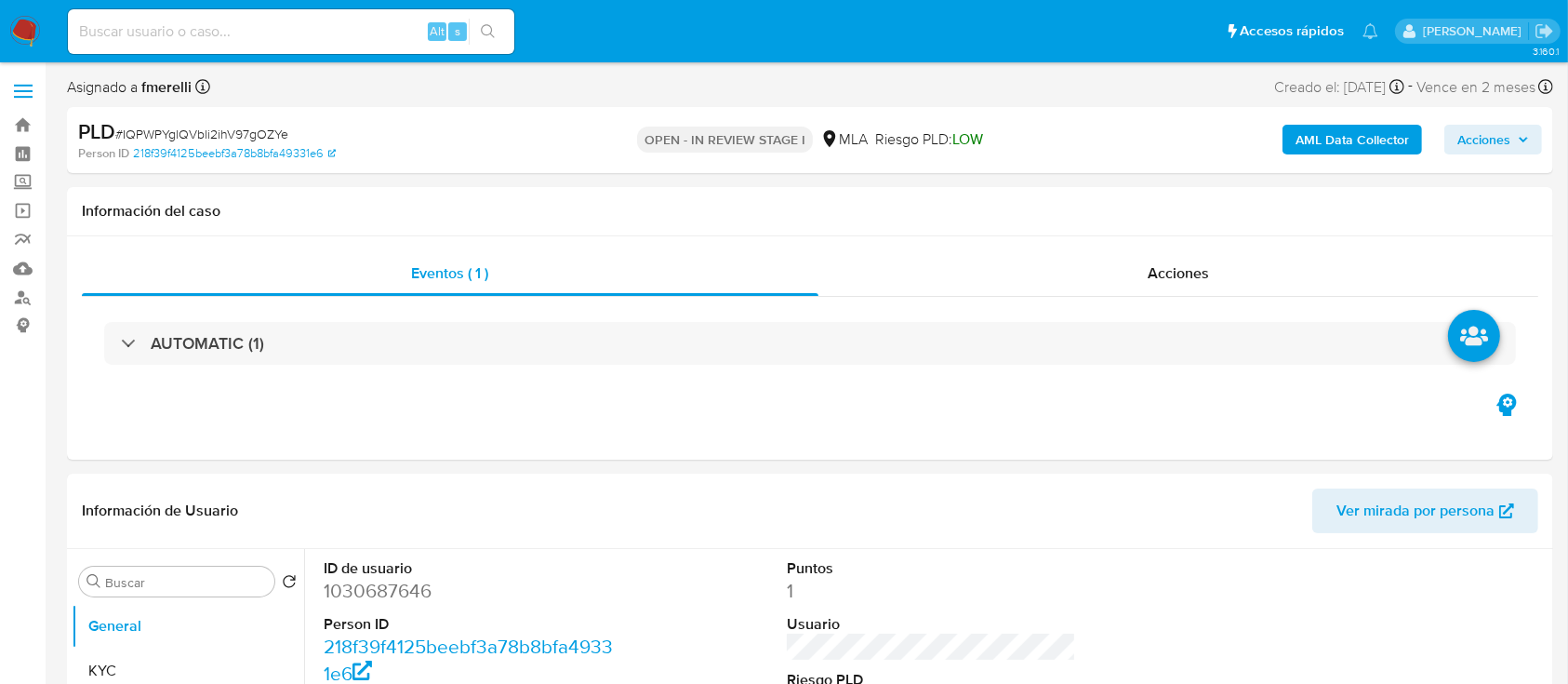
click at [1367, 139] on b "AML Data Collector" at bounding box center [1351, 139] width 114 height 30
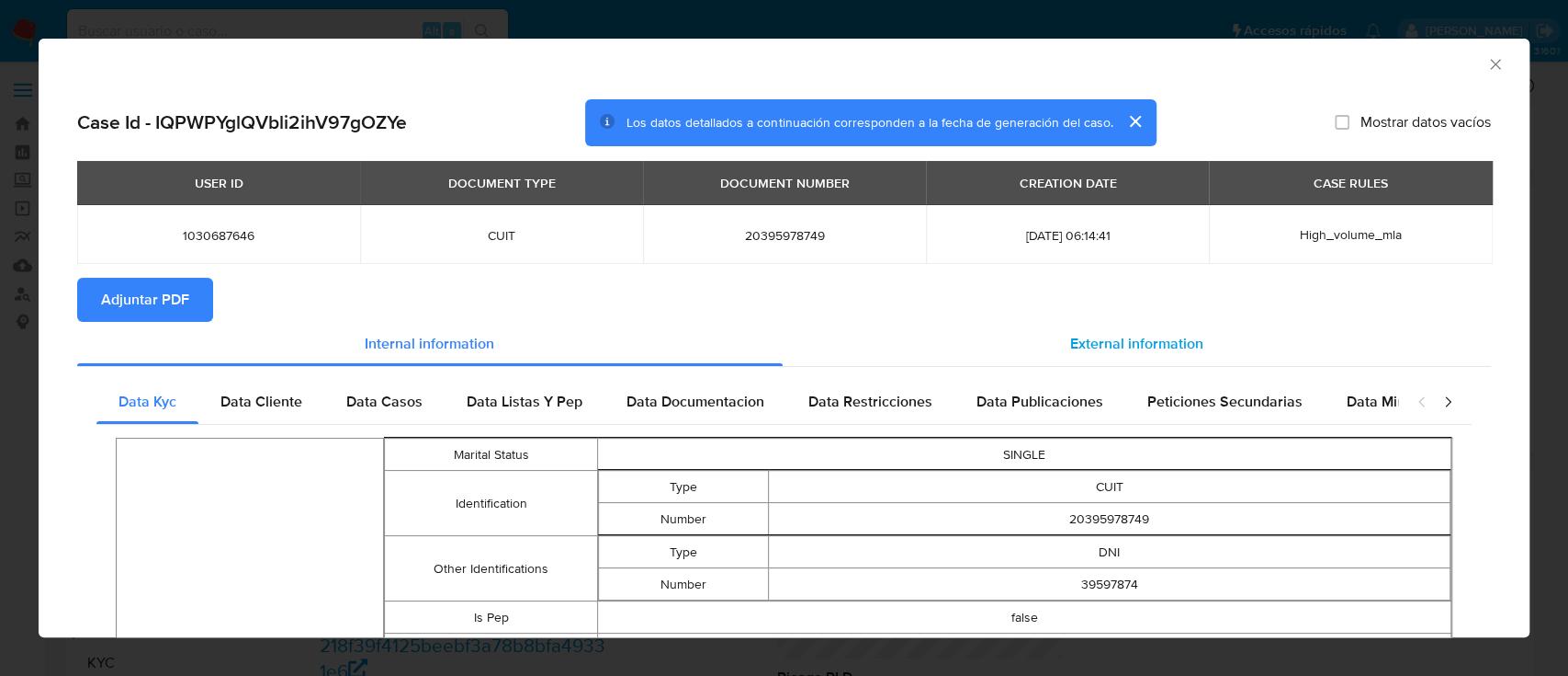
click at [1116, 344] on span "External information" at bounding box center [1136, 344] width 133 height 21
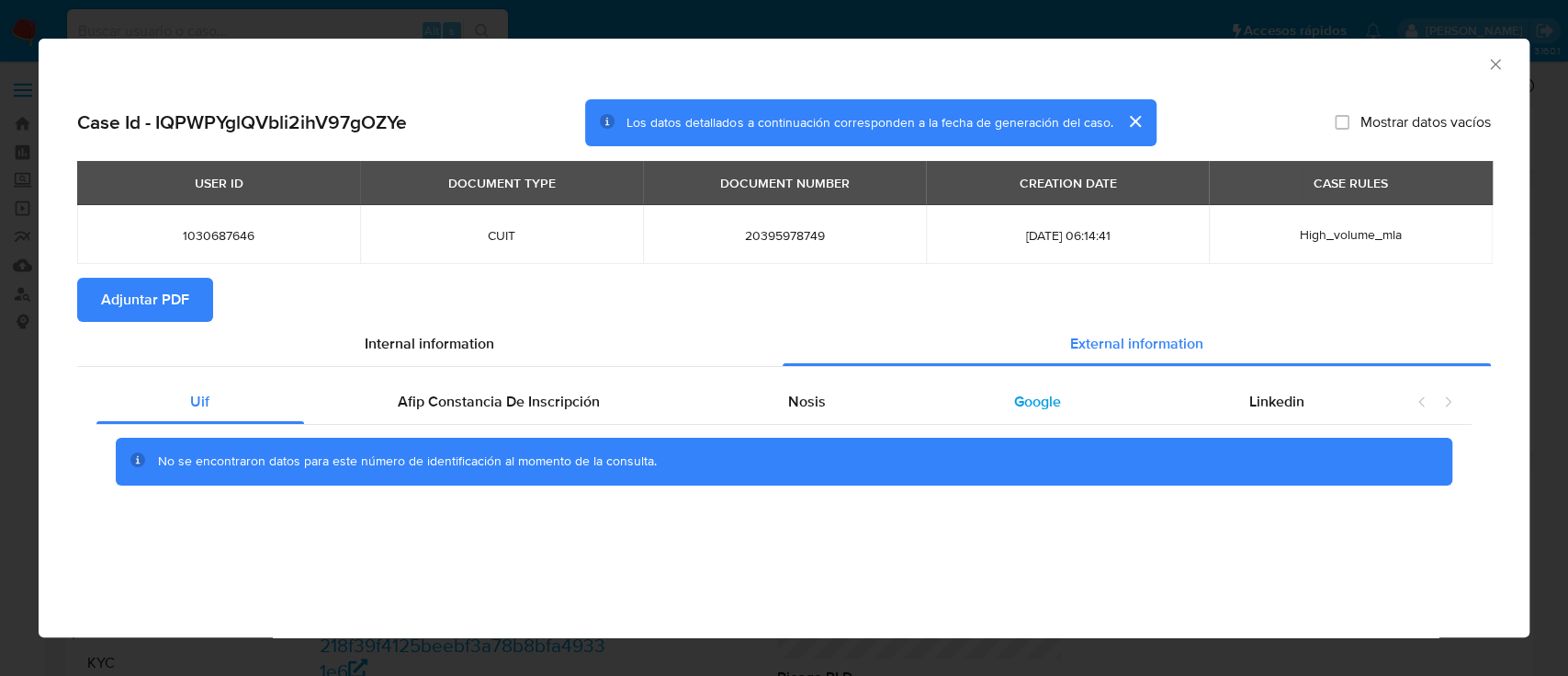
click at [1055, 405] on span "Google" at bounding box center [1037, 401] width 47 height 21
click at [1493, 66] on icon "Cerrar ventana" at bounding box center [1495, 63] width 18 height 18
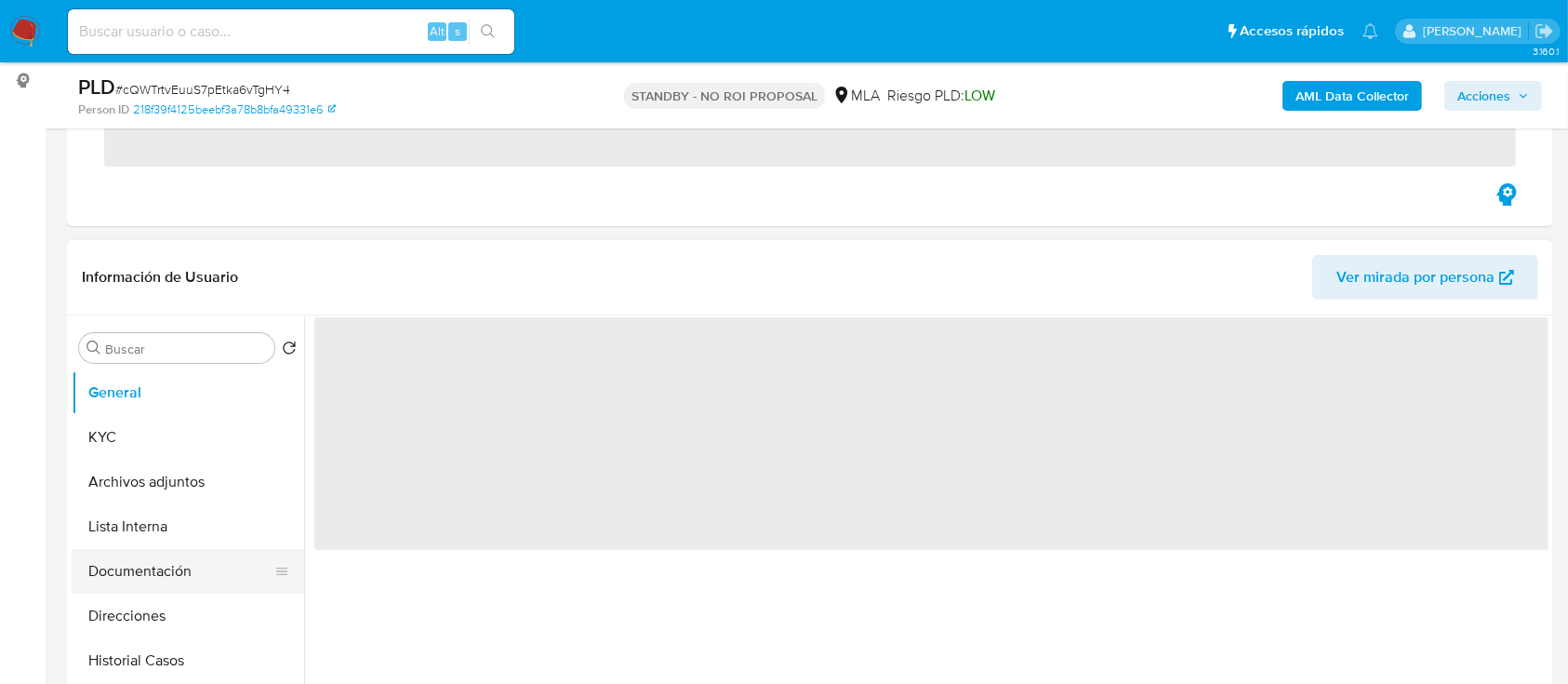
scroll to position [248, 0]
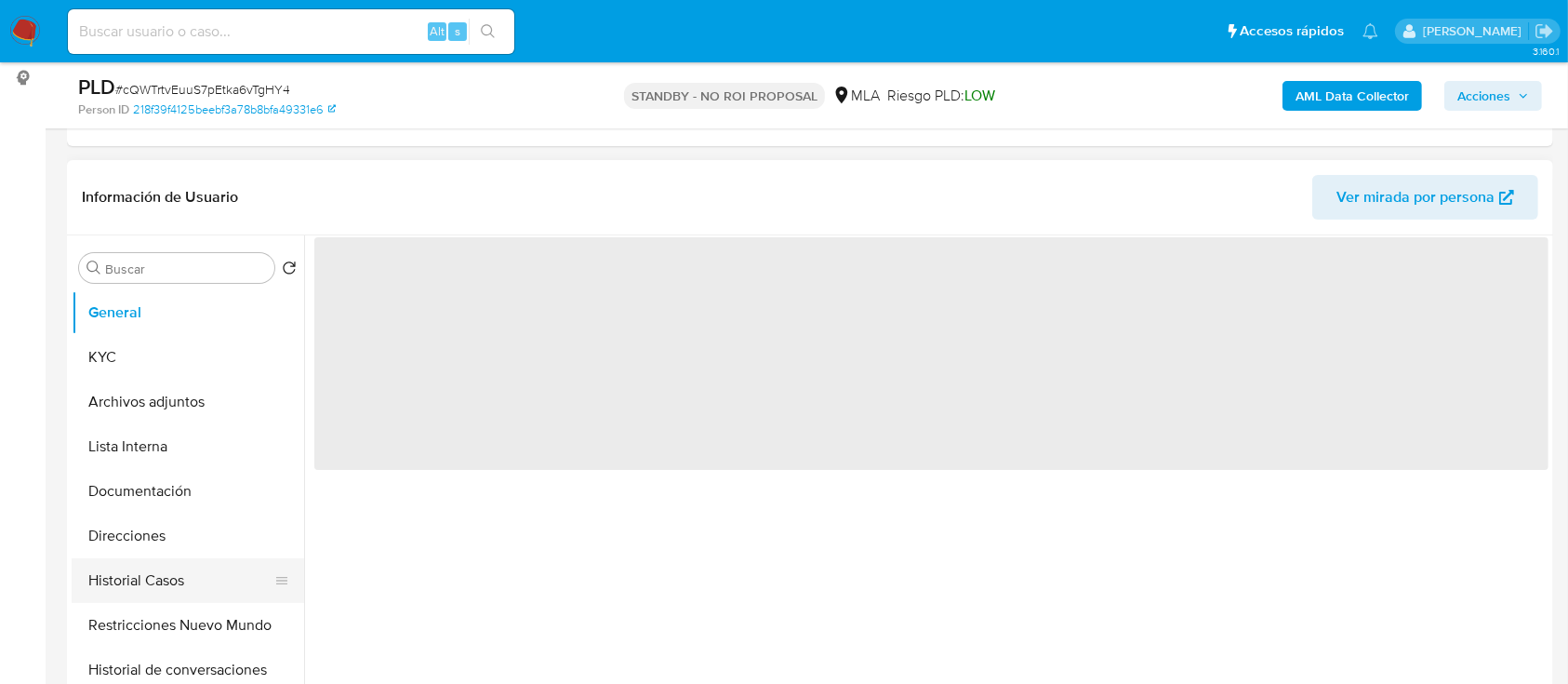
click at [171, 577] on button "Historial Casos" at bounding box center [181, 580] width 218 height 45
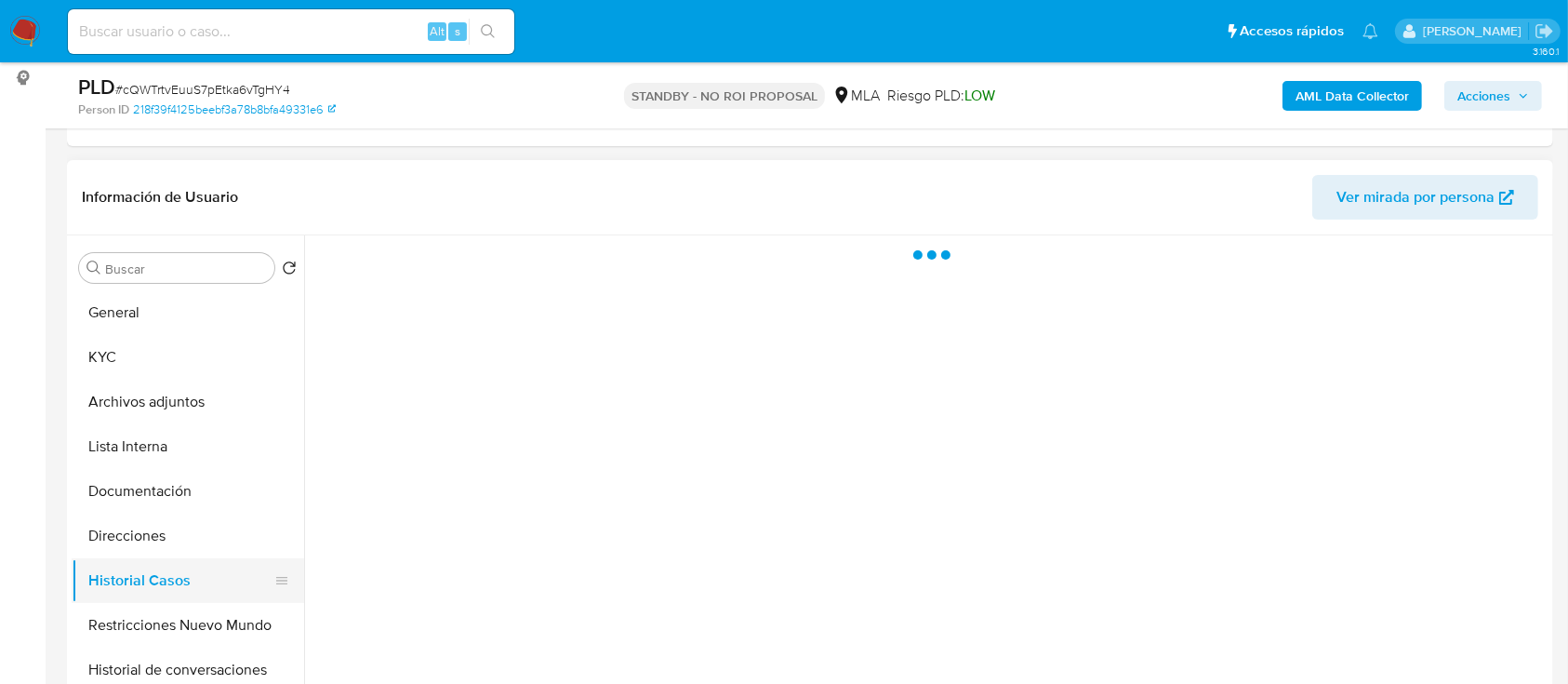
select select "10"
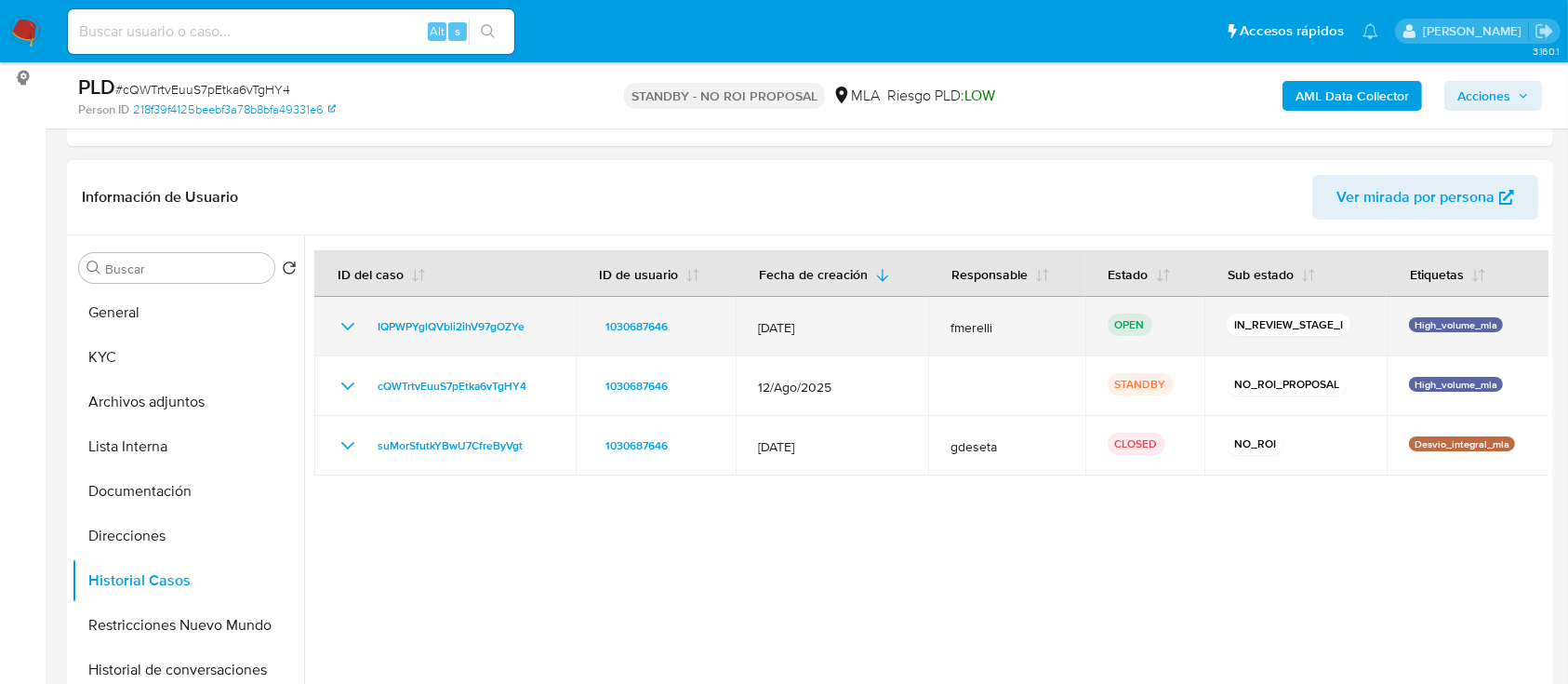
click at [464, 337] on td "IQPWPYglQVbli2ihV97gOZYe" at bounding box center [445, 325] width 261 height 59
click at [477, 325] on span "IQPWPYglQVbli2ihV97gOZYe" at bounding box center [451, 325] width 147 height 22
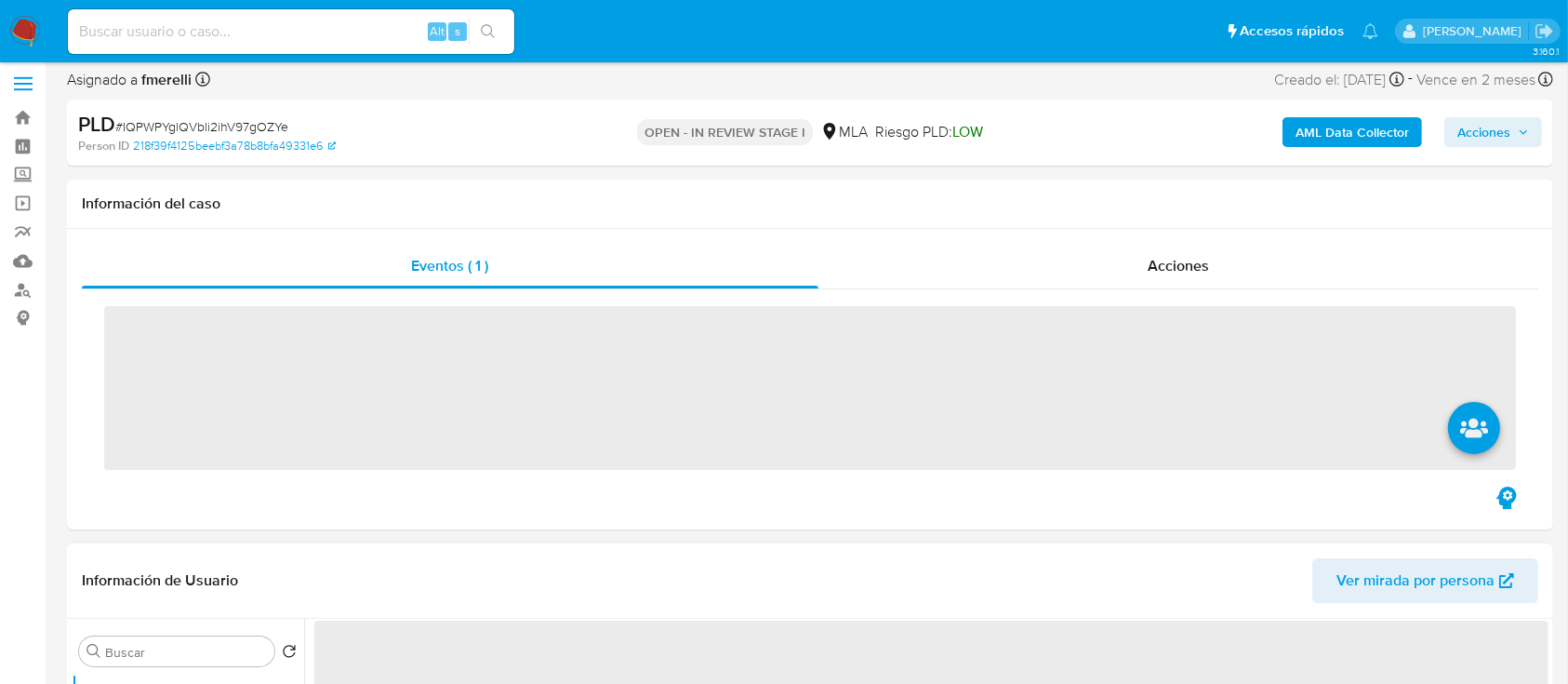
scroll to position [372, 0]
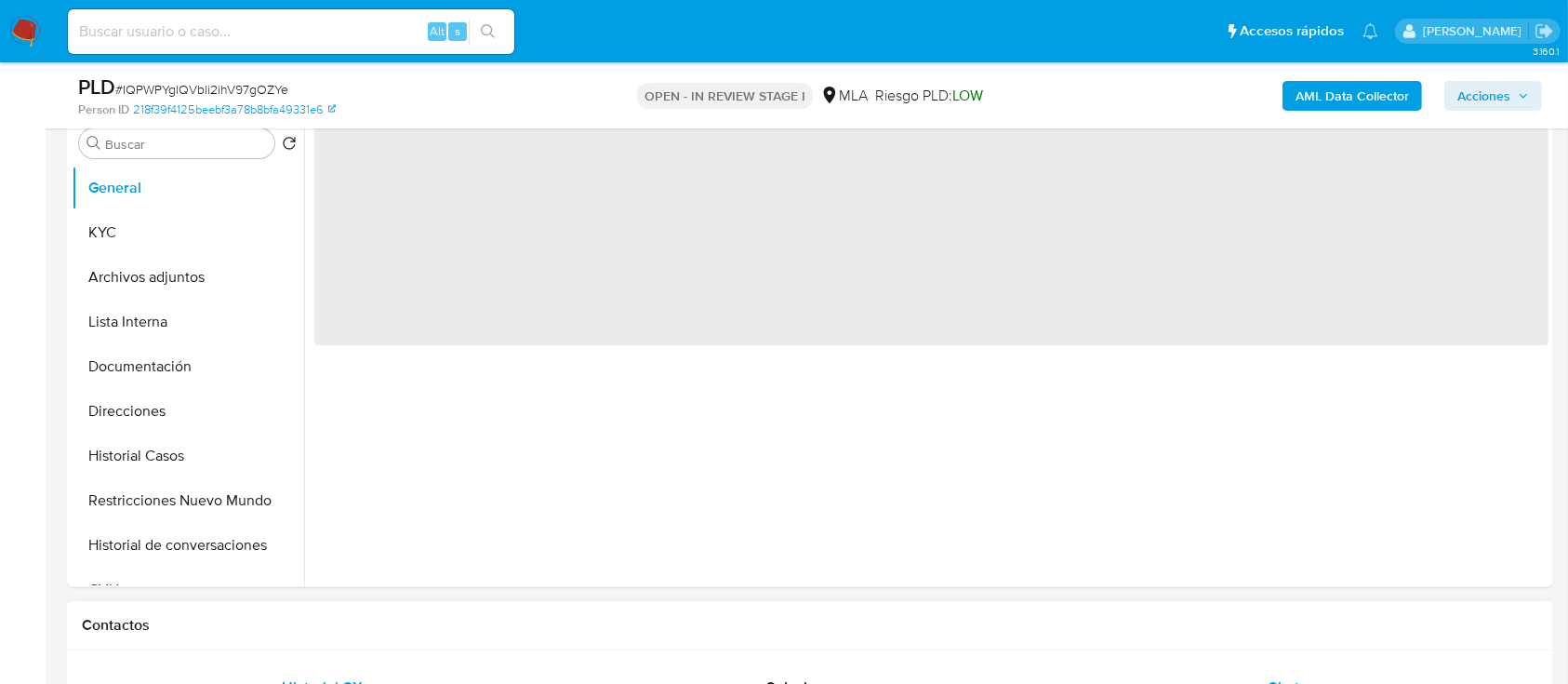
select select "10"
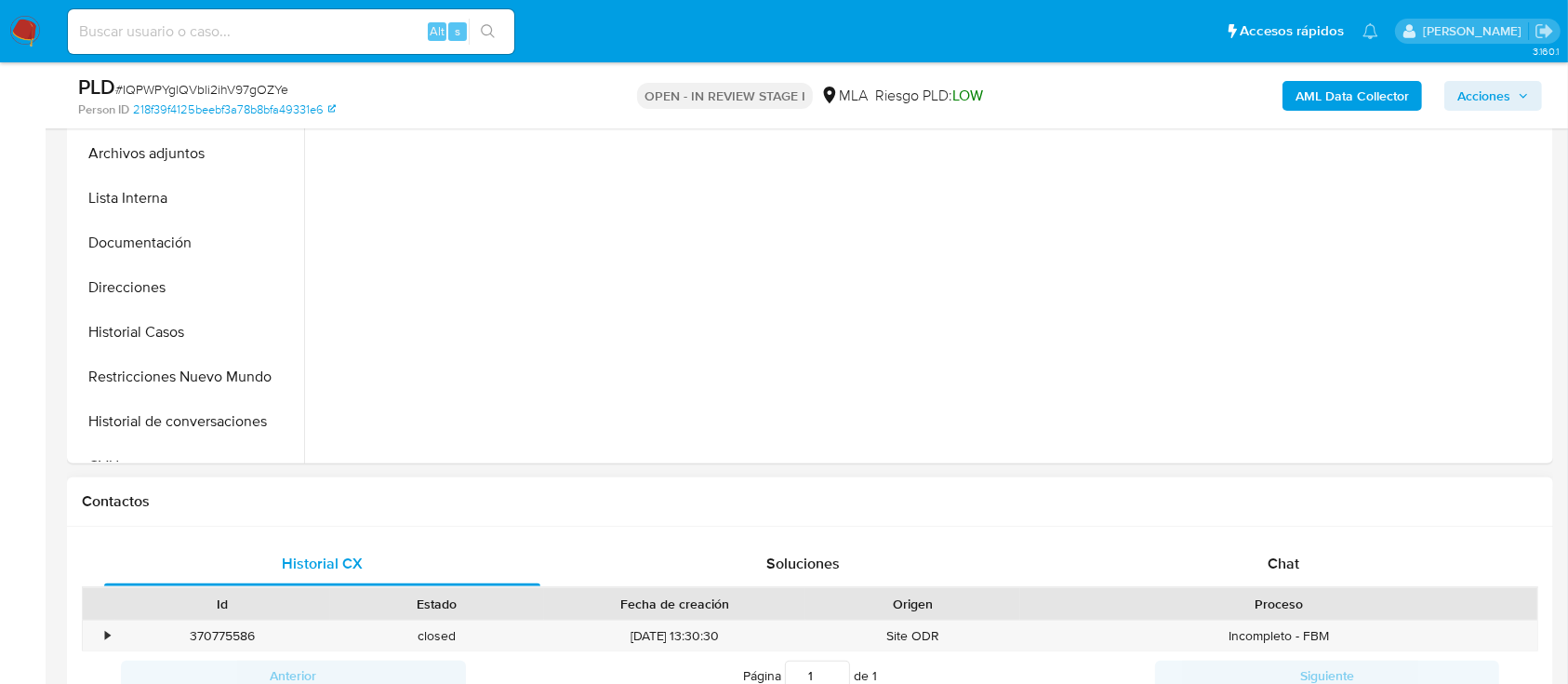
click at [1299, 547] on div "Chat" at bounding box center [1283, 564] width 436 height 45
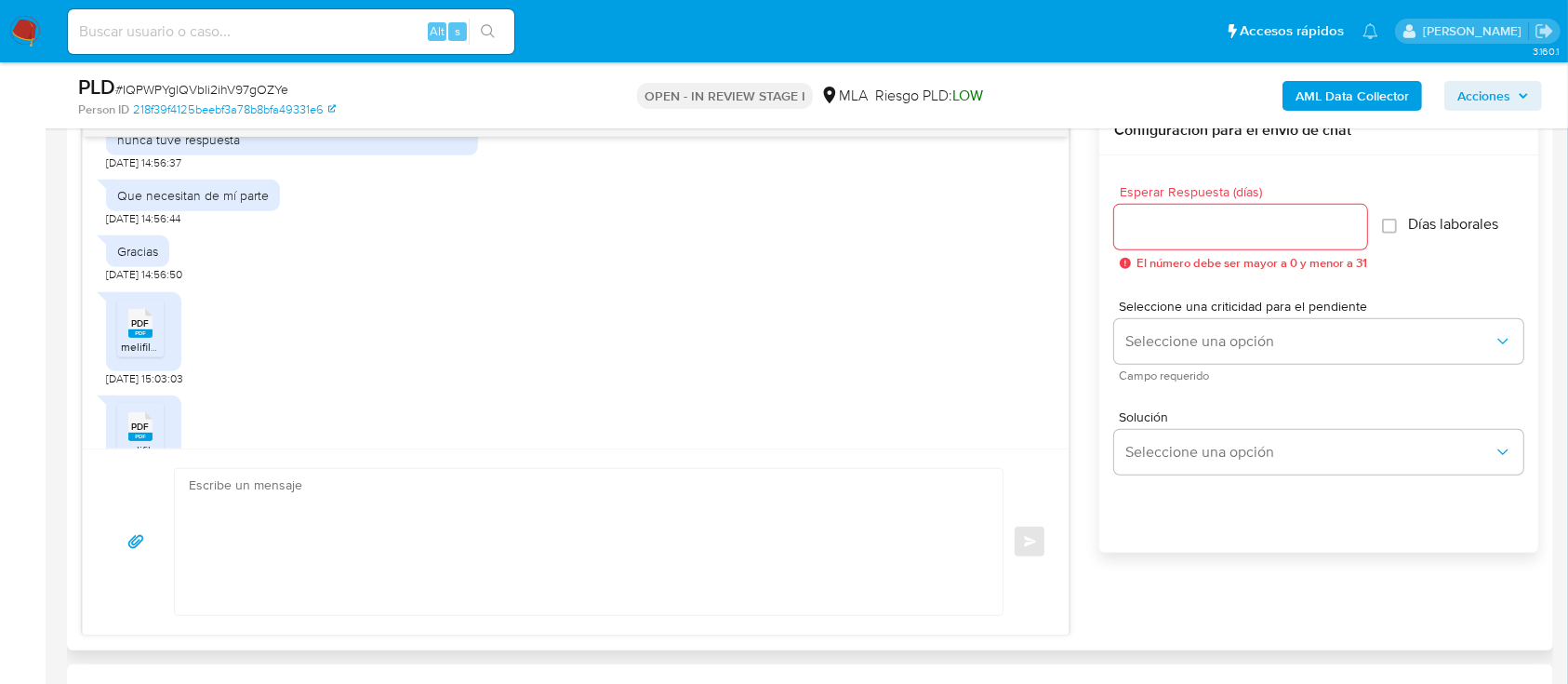
scroll to position [202, 0]
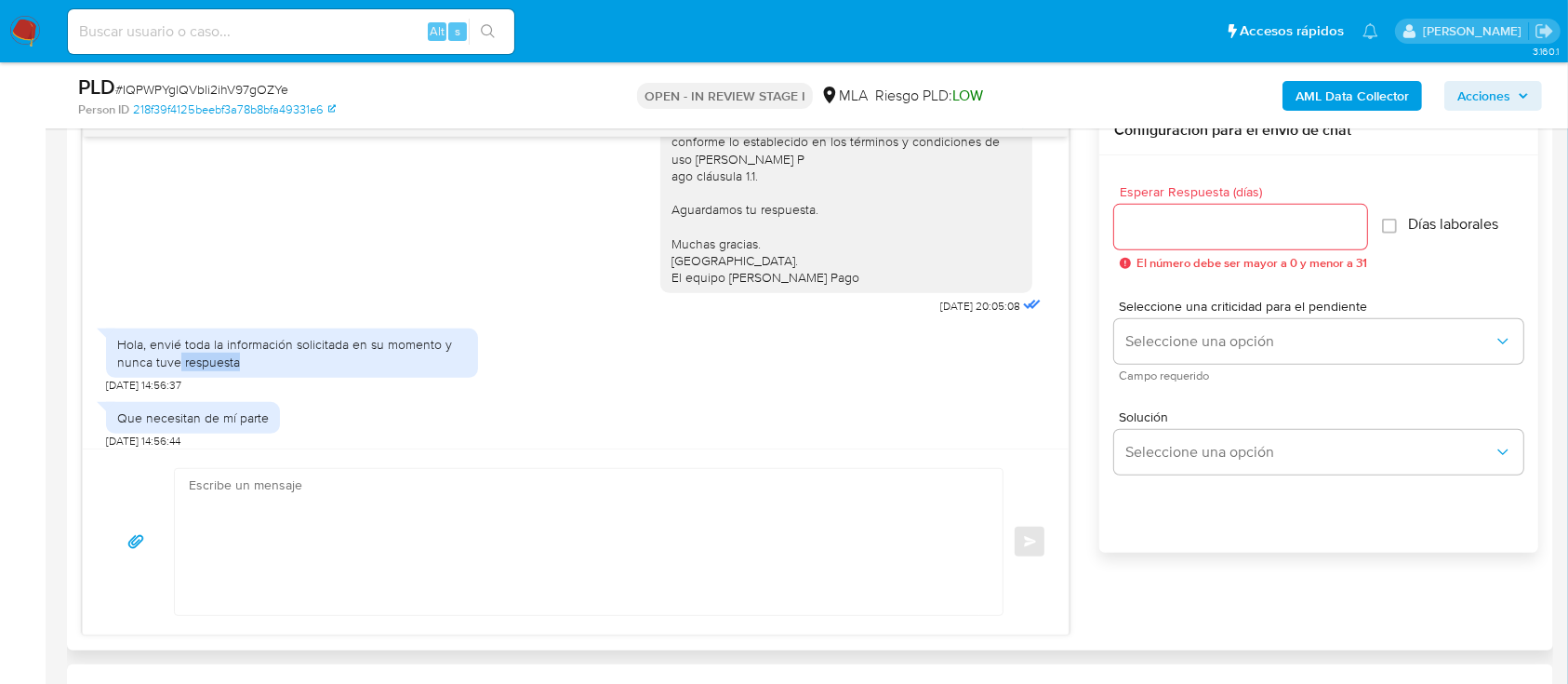
drag, startPoint x: 179, startPoint y: 369, endPoint x: 395, endPoint y: 391, distance: 217.1
click at [412, 377] on div "Hola, envié toda la información solicitada en su momento y nunca tuve respuesta" at bounding box center [291, 353] width 372 height 49
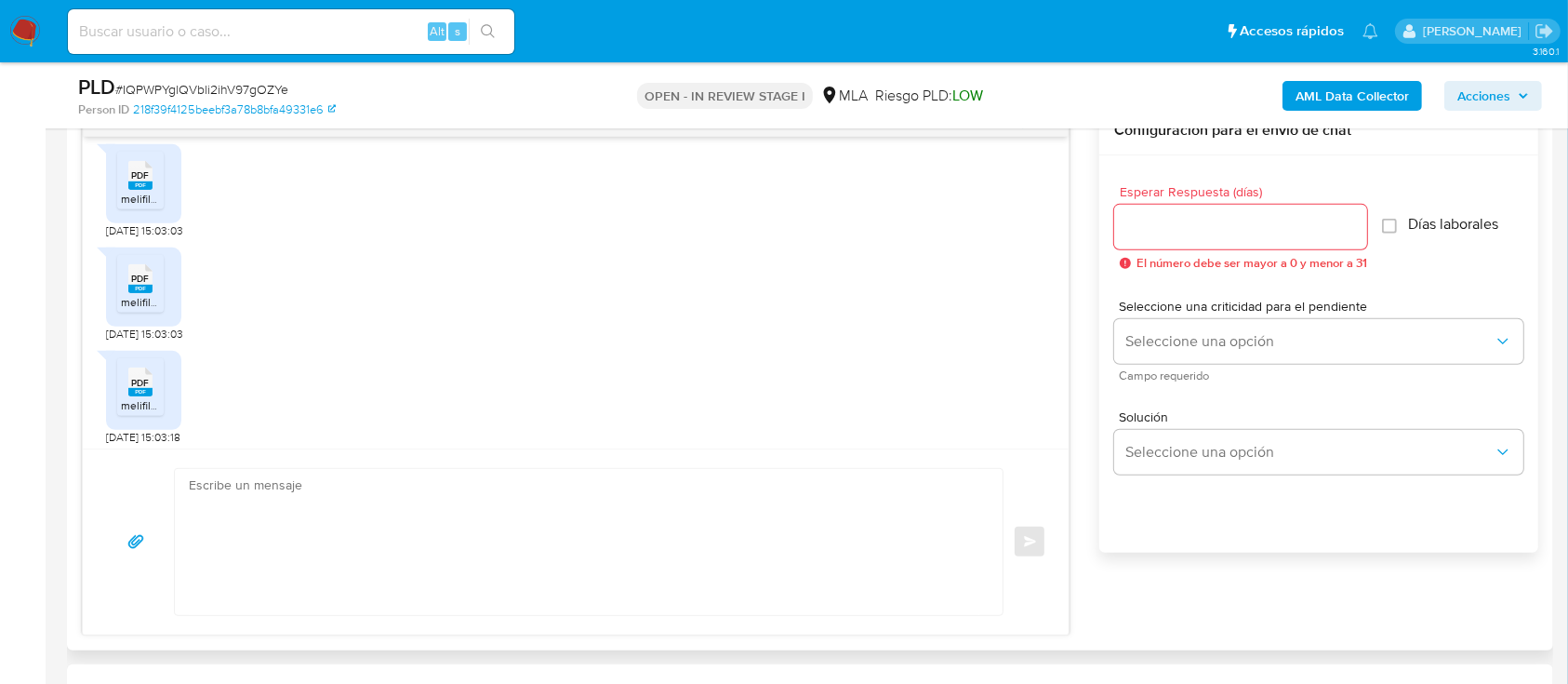
scroll to position [574, 0]
click at [151, 205] on span "melifile1563855914789435579.pdf" at bounding box center [206, 196] width 171 height 16
click at [157, 293] on div "PDF PDF" at bounding box center [140, 274] width 39 height 36
click at [141, 394] on rect at bounding box center [140, 390] width 24 height 9
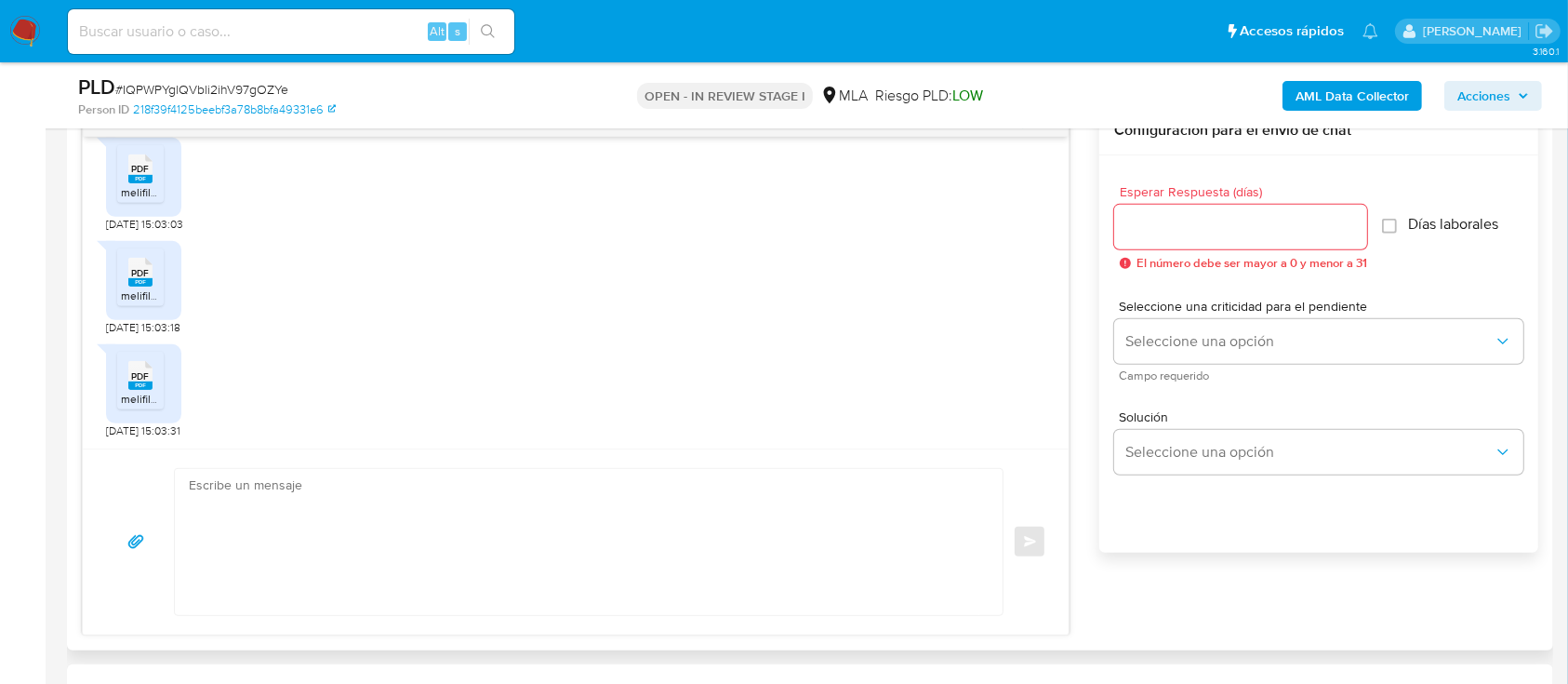
click at [136, 382] on rect at bounding box center [140, 385] width 24 height 9
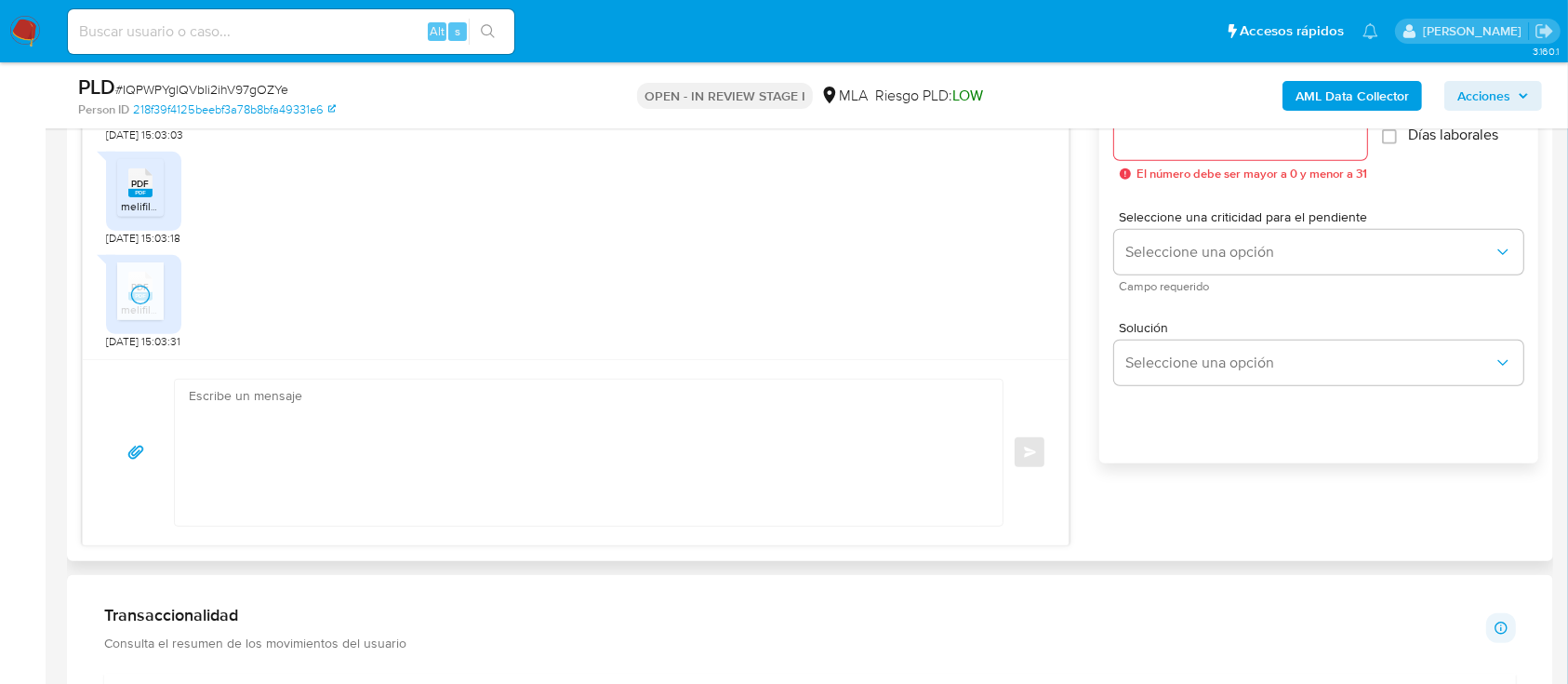
scroll to position [1240, 0]
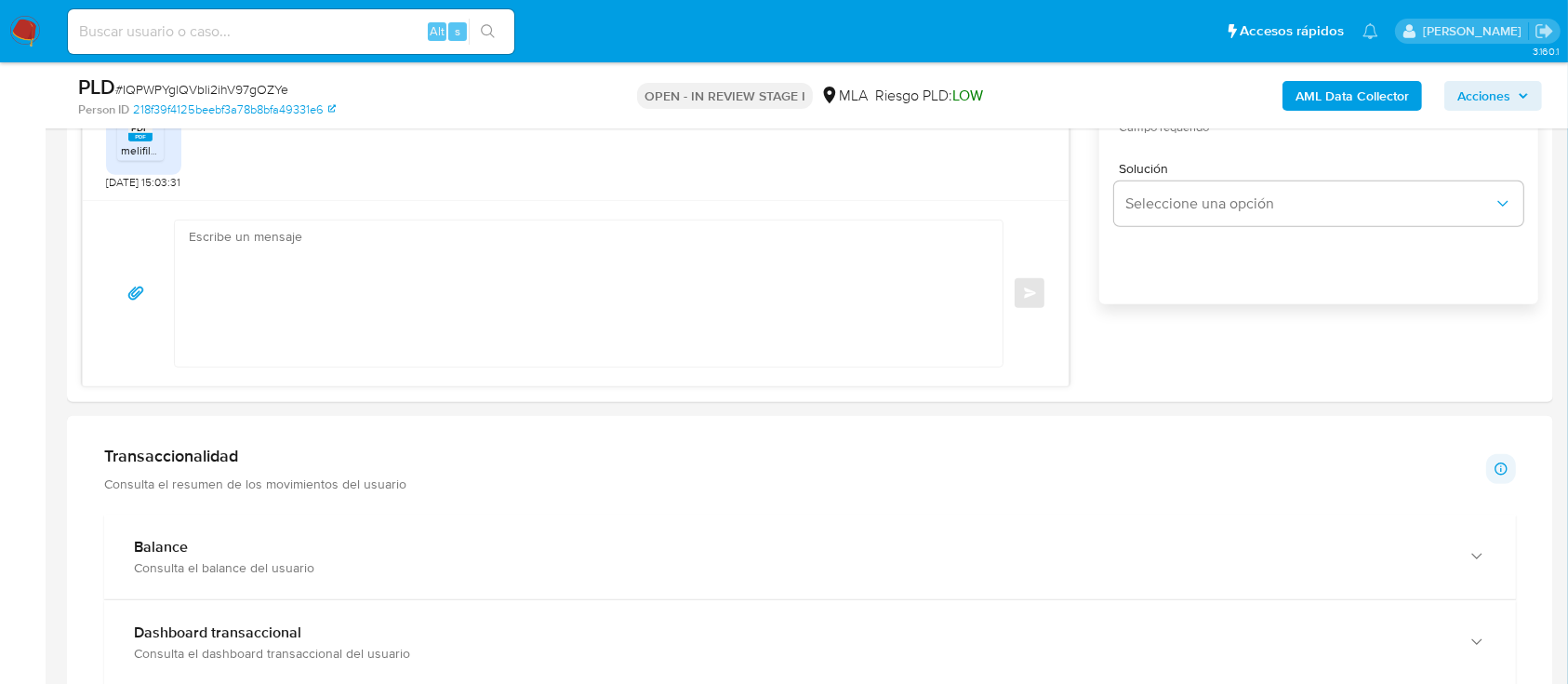
click at [1054, 452] on div "Transaccionalidad Consulta el resumen de los movimientos del usuario Informació…" at bounding box center [809, 469] width 1412 height 47
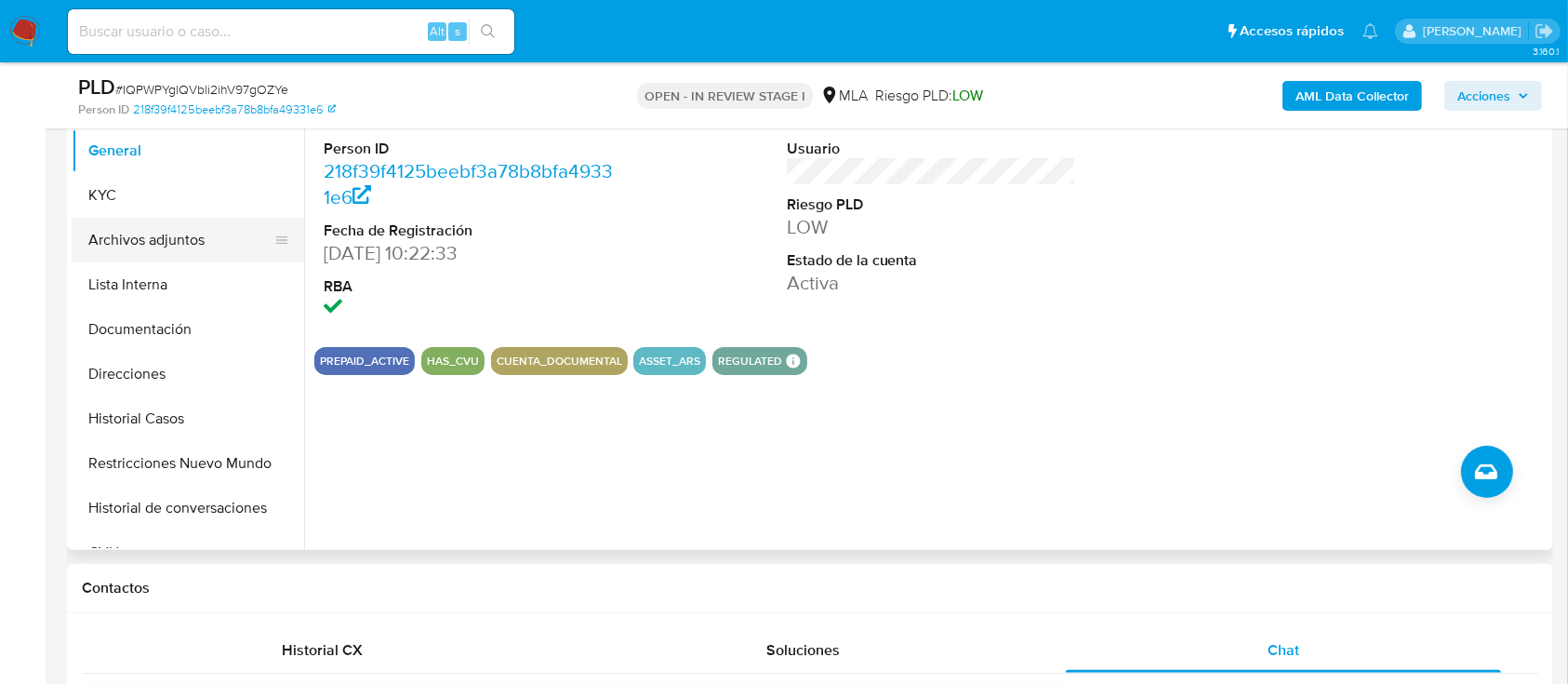
scroll to position [372, 0]
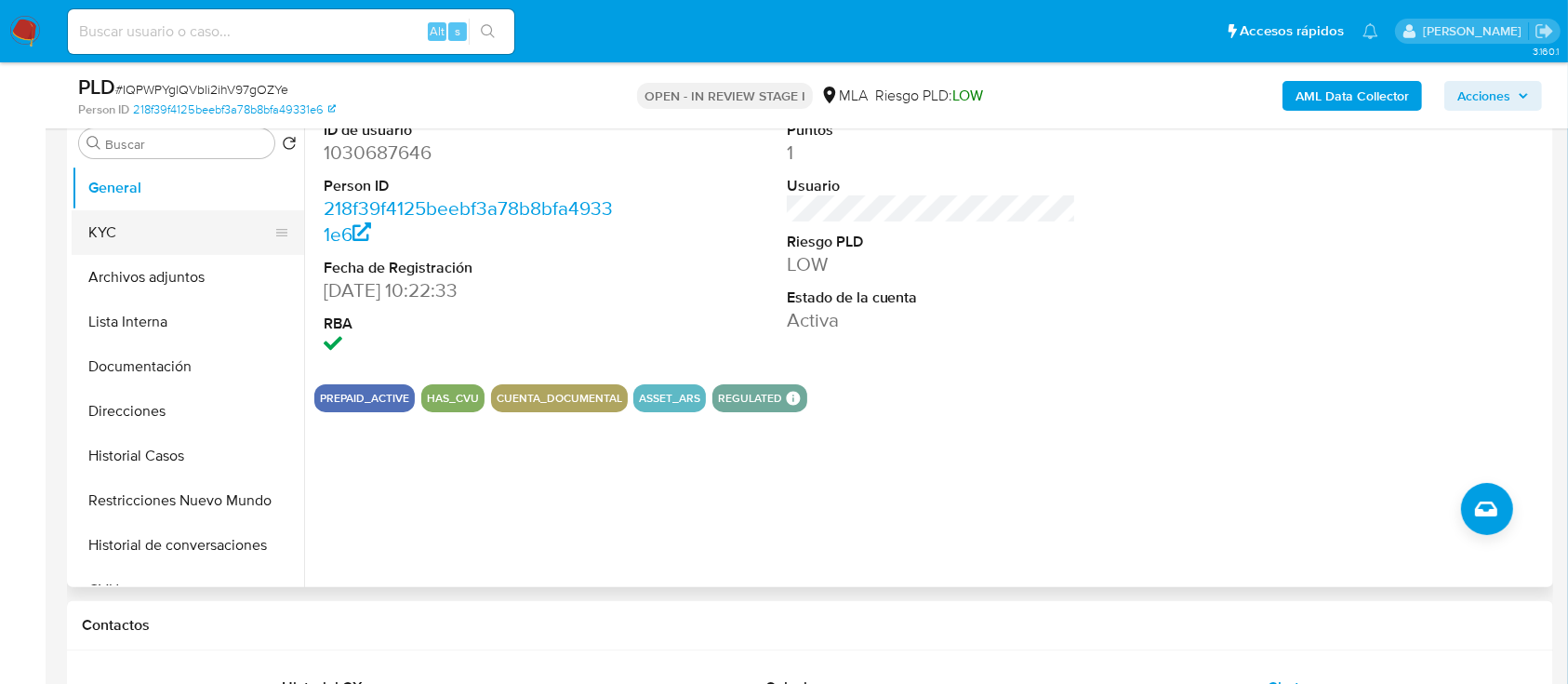
click at [163, 230] on button "KYC" at bounding box center [181, 232] width 218 height 45
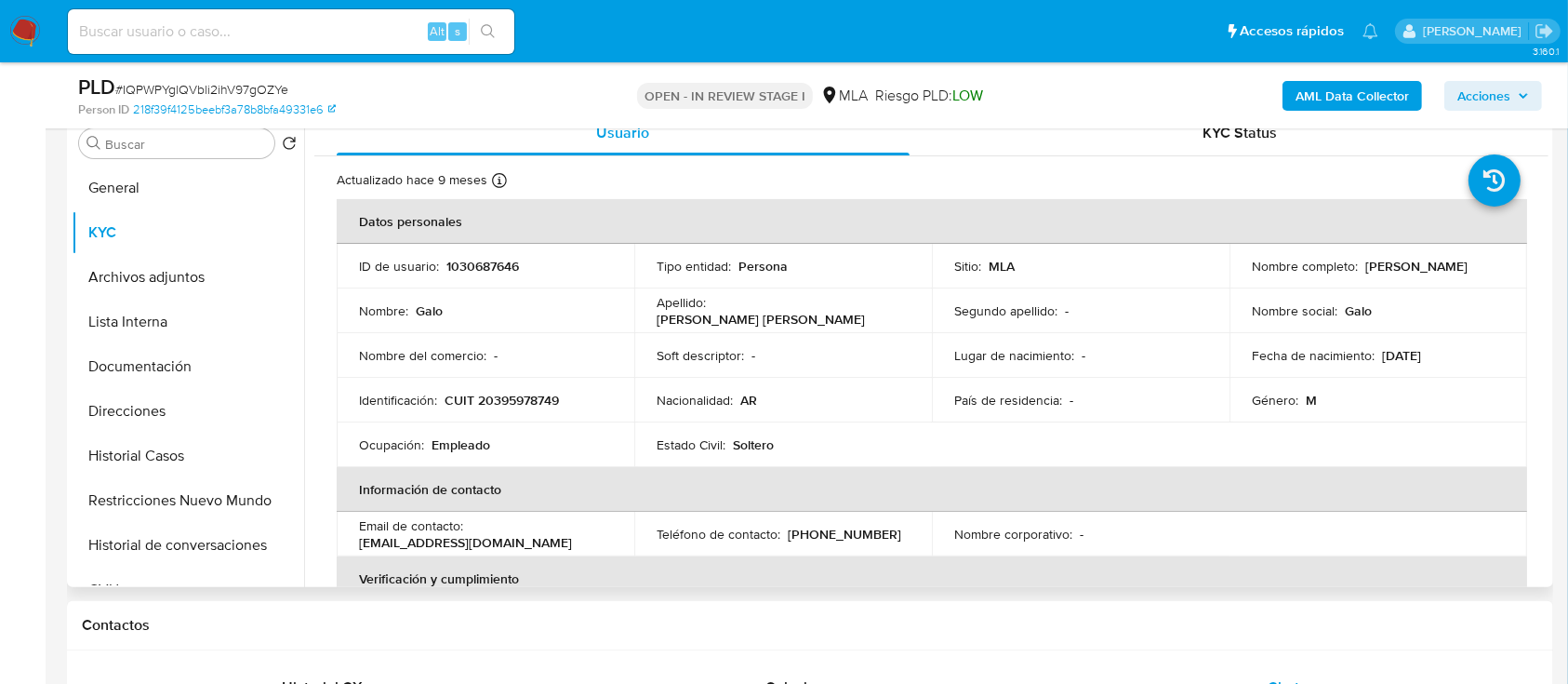
drag, startPoint x: 1360, startPoint y: 261, endPoint x: 1473, endPoint y: 265, distance: 113.1
click at [1467, 265] on p "[PERSON_NAME]" at bounding box center [1415, 265] width 102 height 17
copy p "[PERSON_NAME]"
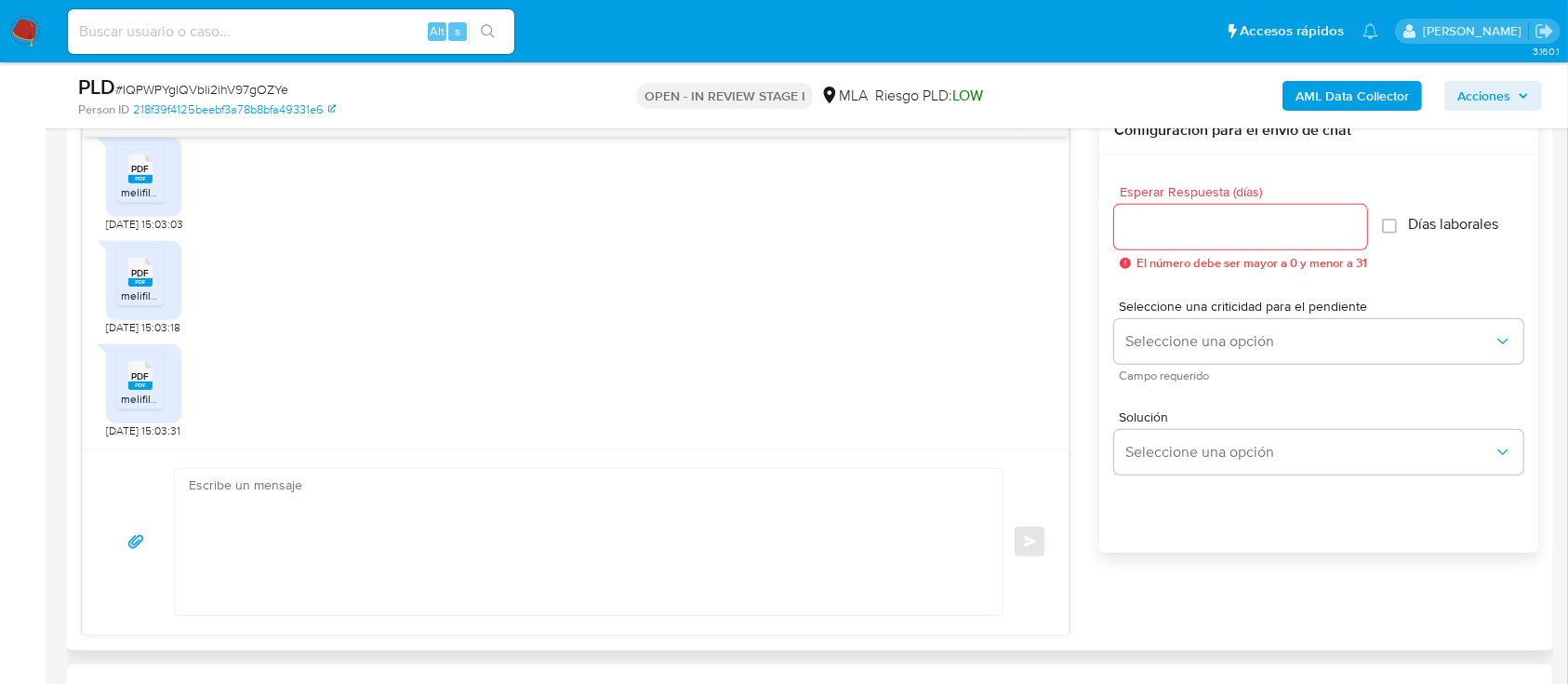
click at [704, 517] on textarea at bounding box center [584, 541] width 791 height 146
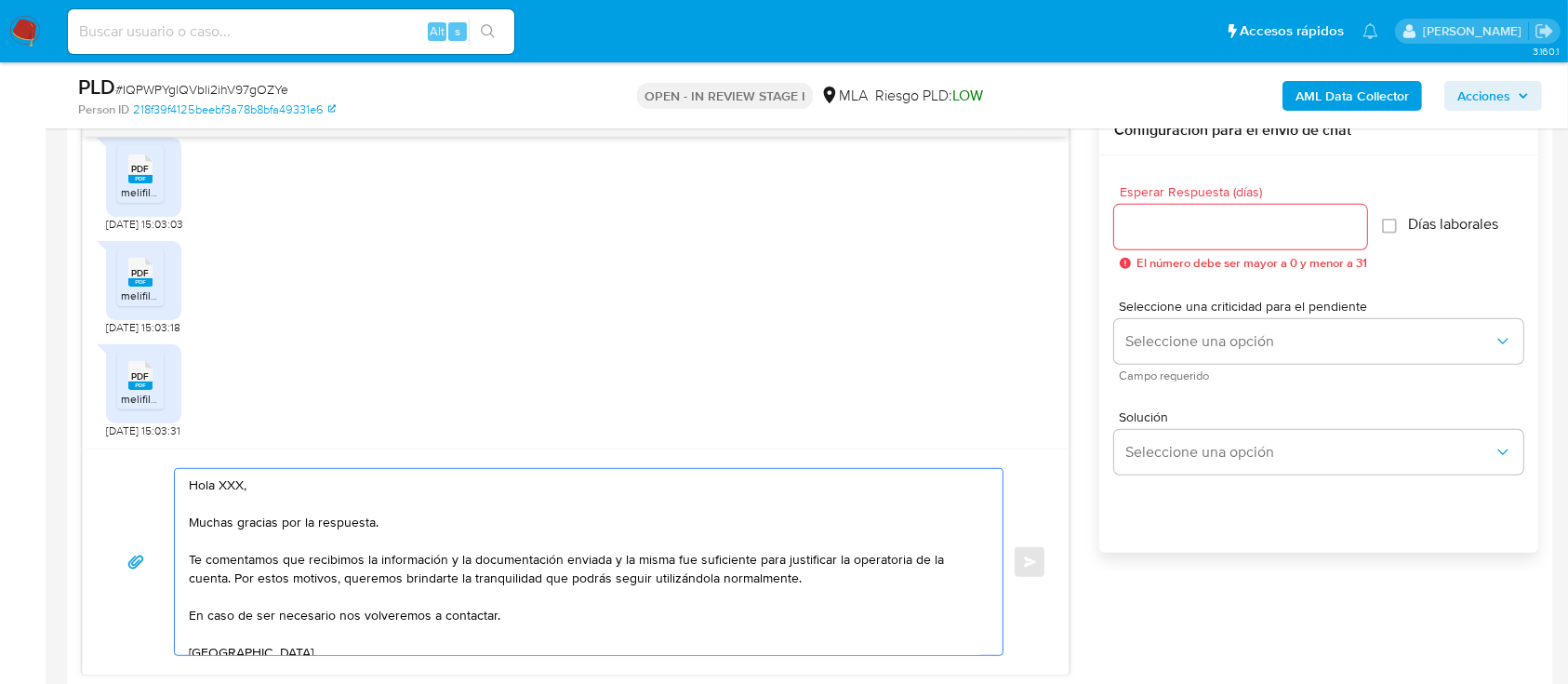
click at [229, 485] on textarea "Hola XXX, Muchas gracias por la respuesta. Te comentamos que recibimos la infor…" at bounding box center [584, 561] width 791 height 186
click at [229, 484] on textarea "Hola XXX, Muchas gracias por la respuesta. Te comentamos que recibimos la infor…" at bounding box center [584, 561] width 791 height 186
paste textarea "[PERSON_NAME]"
drag, startPoint x: 380, startPoint y: 520, endPoint x: 189, endPoint y: 526, distance: 191.1
click at [189, 526] on textarea "Hola Galo Ertola Urtubey, Muchas gracias por la respuesta. Te comentamos que re…" at bounding box center [584, 561] width 791 height 186
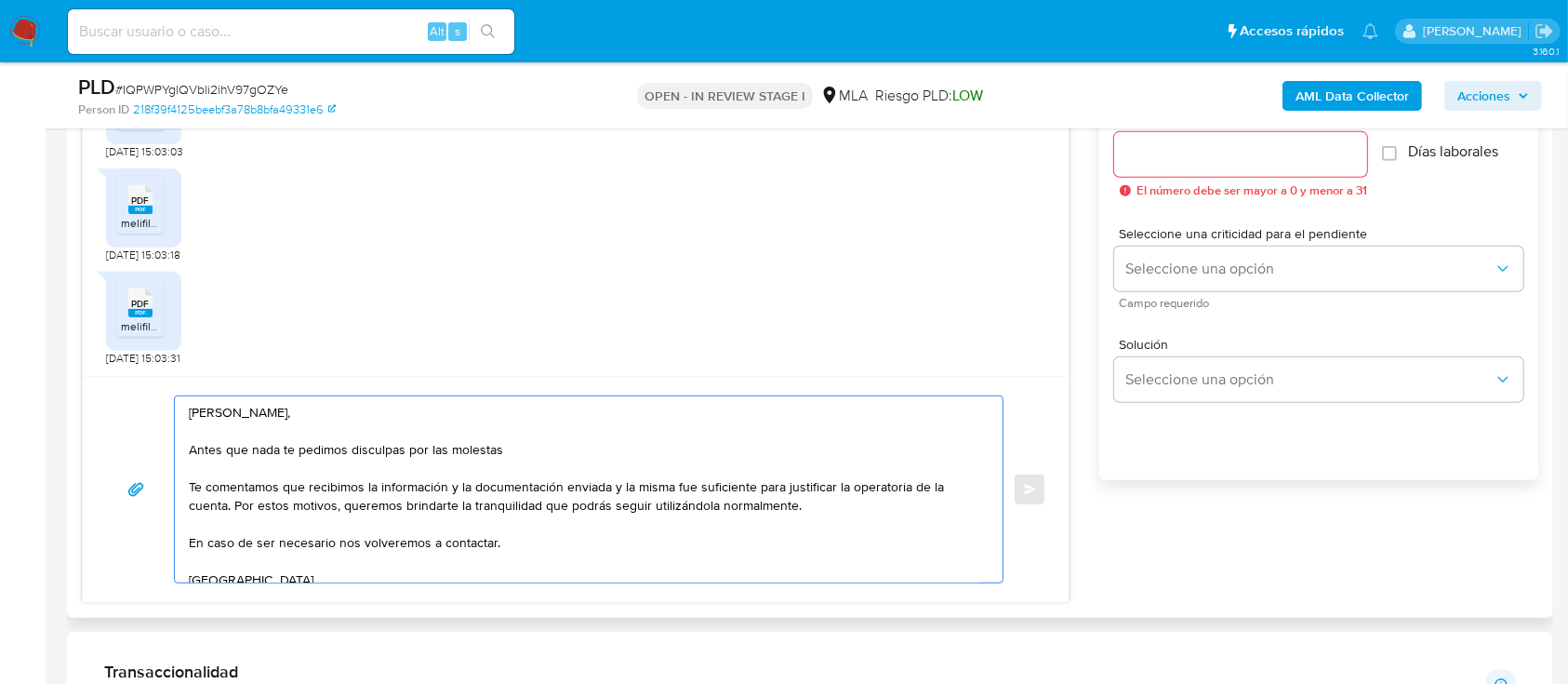
scroll to position [1116, 0]
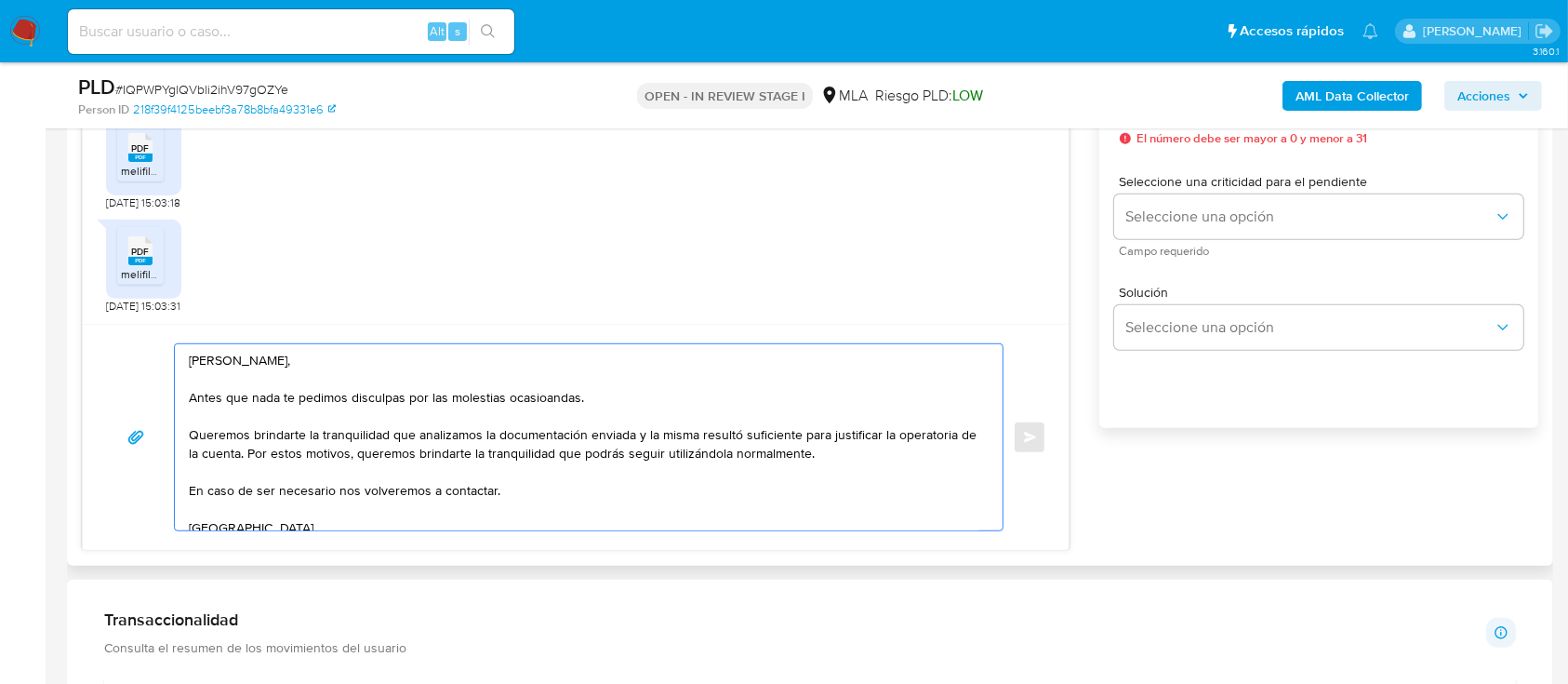
click at [411, 479] on textarea "Hola Galo Ertola Urtubey, Antes que nada te pedimos disculpas por las molestias…" at bounding box center [584, 436] width 791 height 186
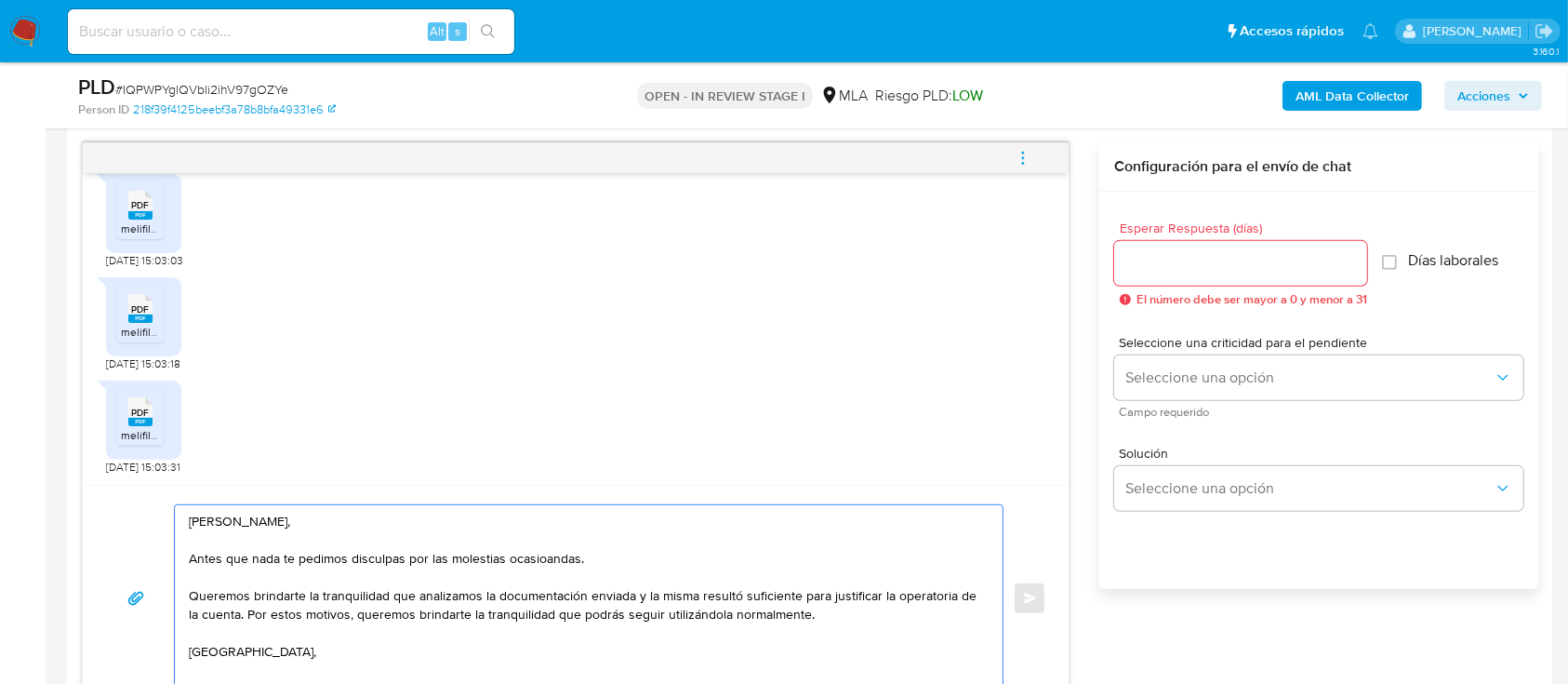
scroll to position [868, 0]
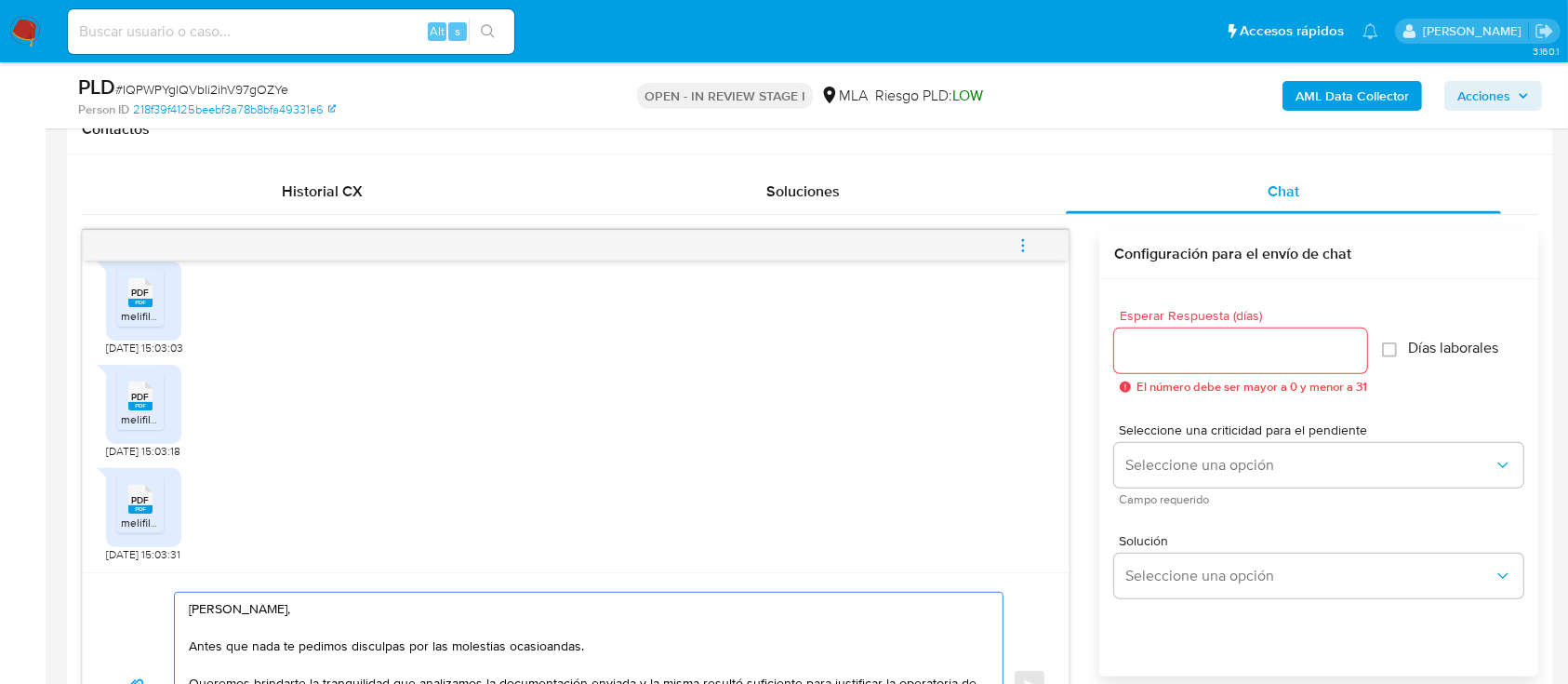
type textarea "Hola Galo Ertola Urtubey, Antes que nada te pedimos disculpas por las molestias…"
click at [1212, 353] on input "Esperar Respuesta (días)" at bounding box center [1241, 350] width 253 height 24
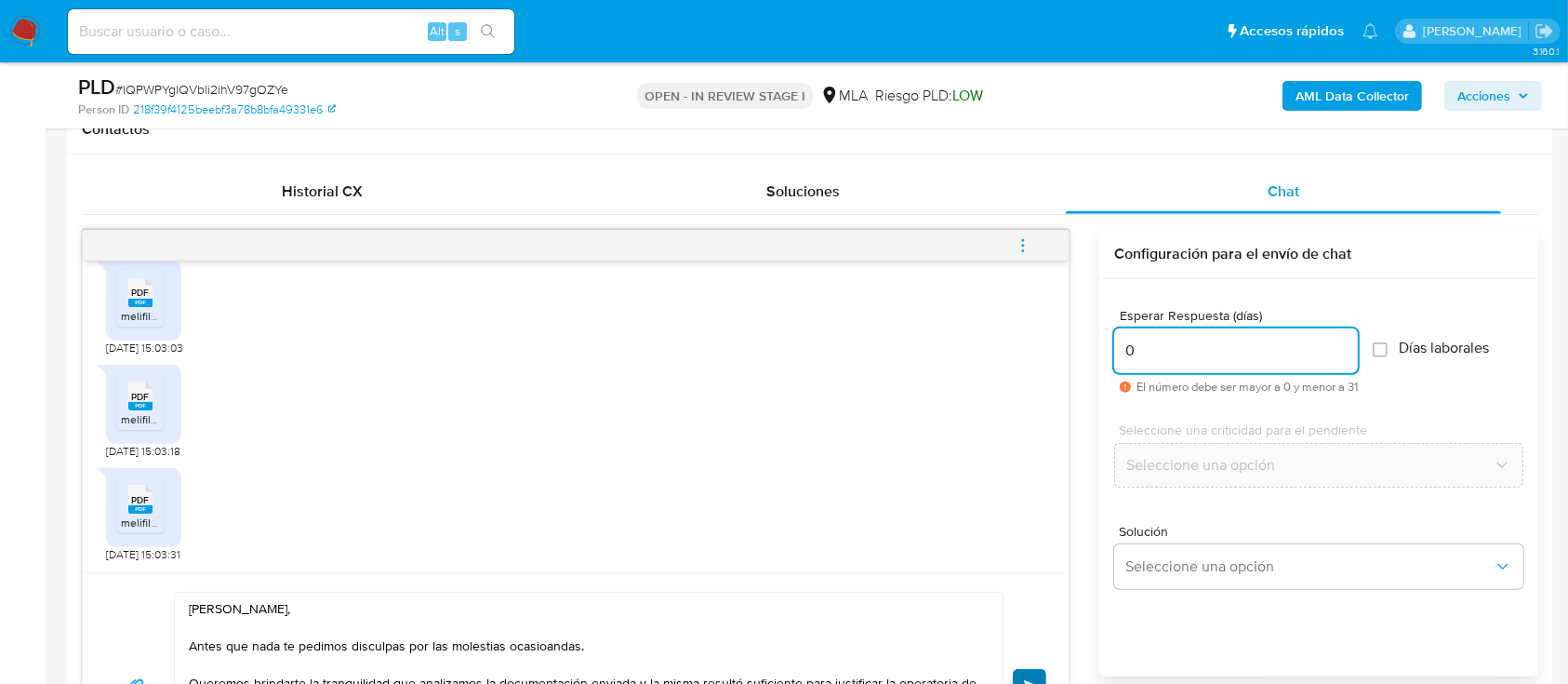
type input "0"
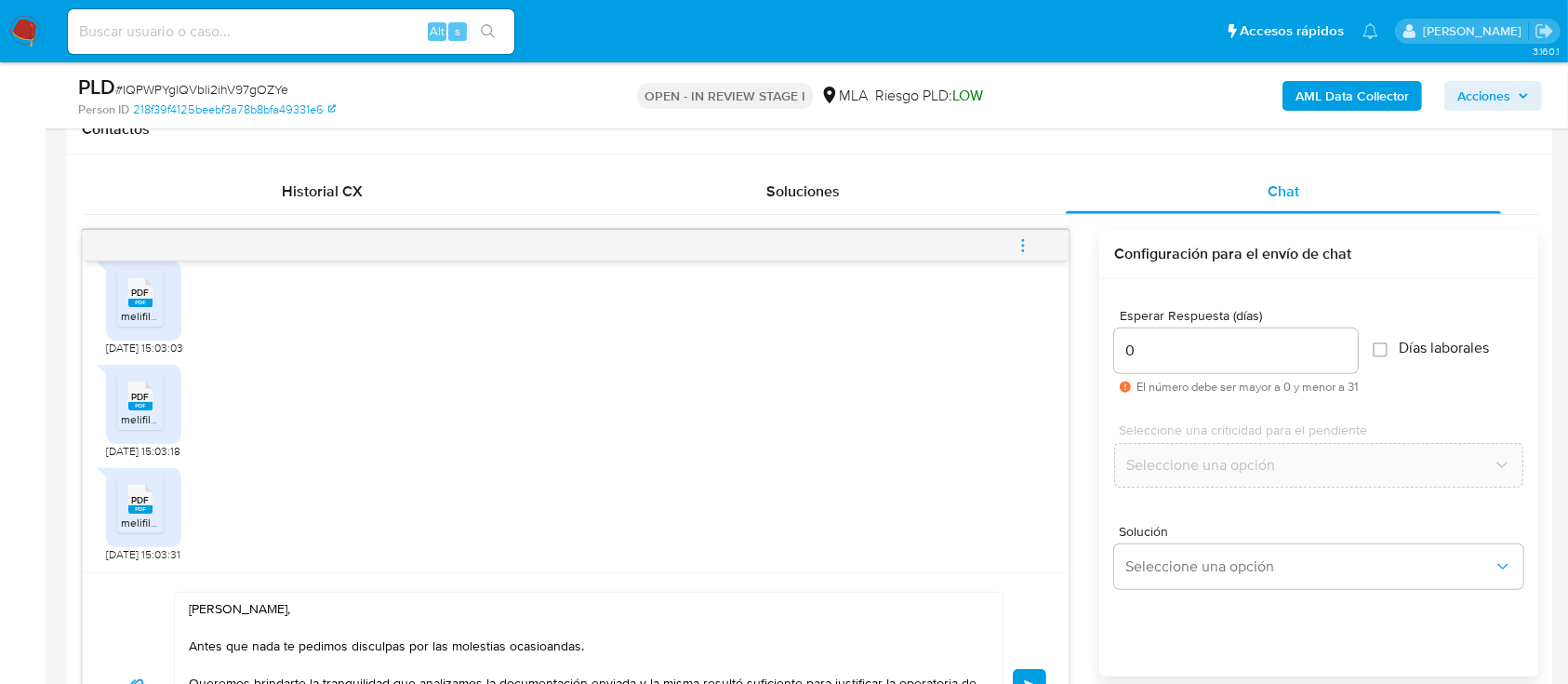
click at [1030, 680] on span "Enviar" at bounding box center [1030, 685] width 13 height 11
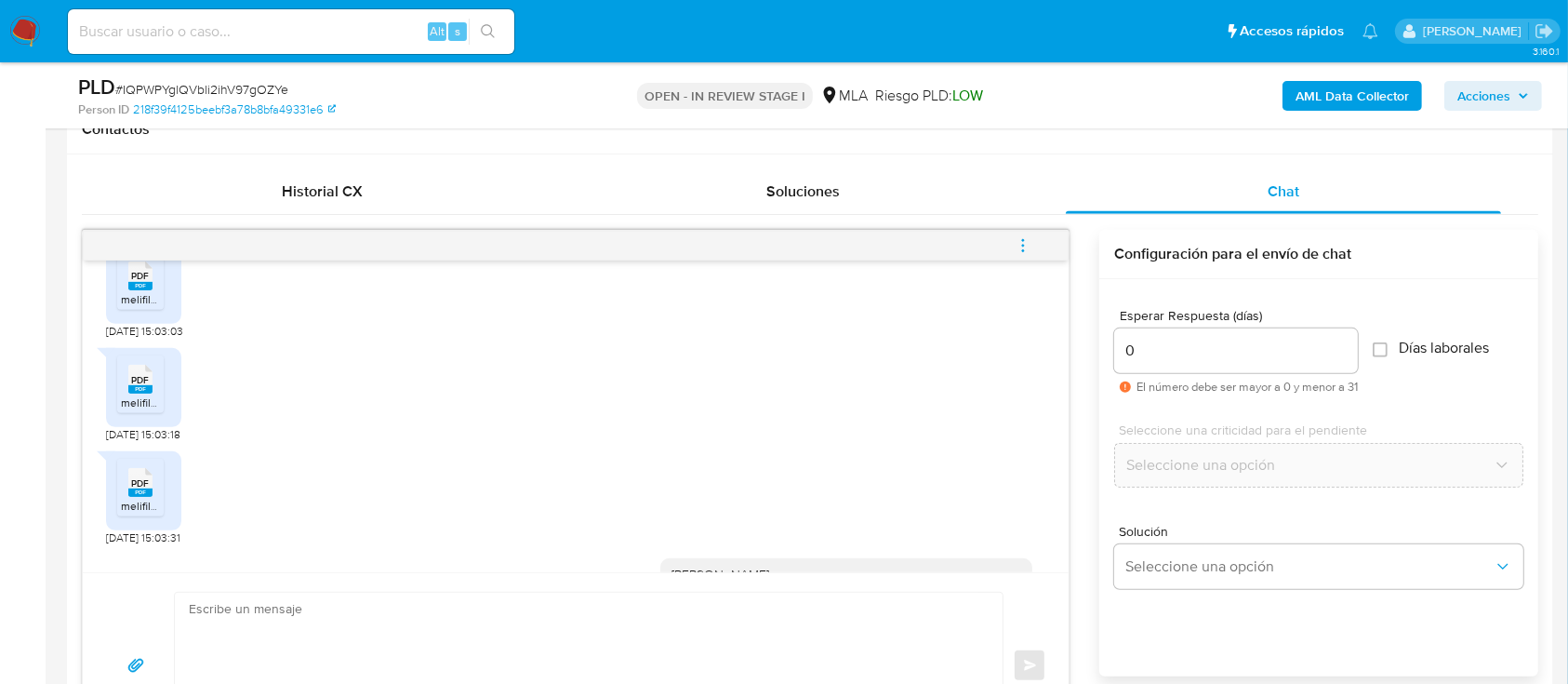
scroll to position [989, 0]
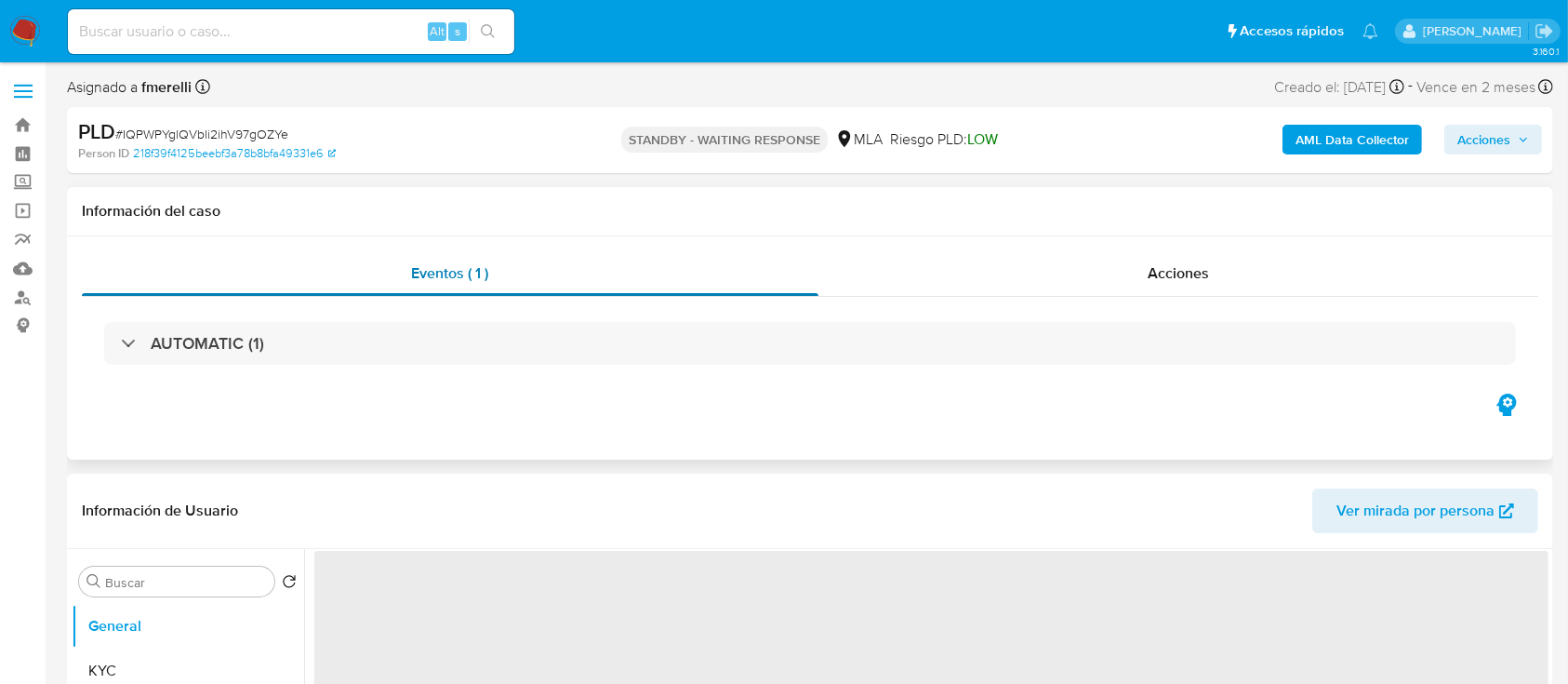
select select "10"
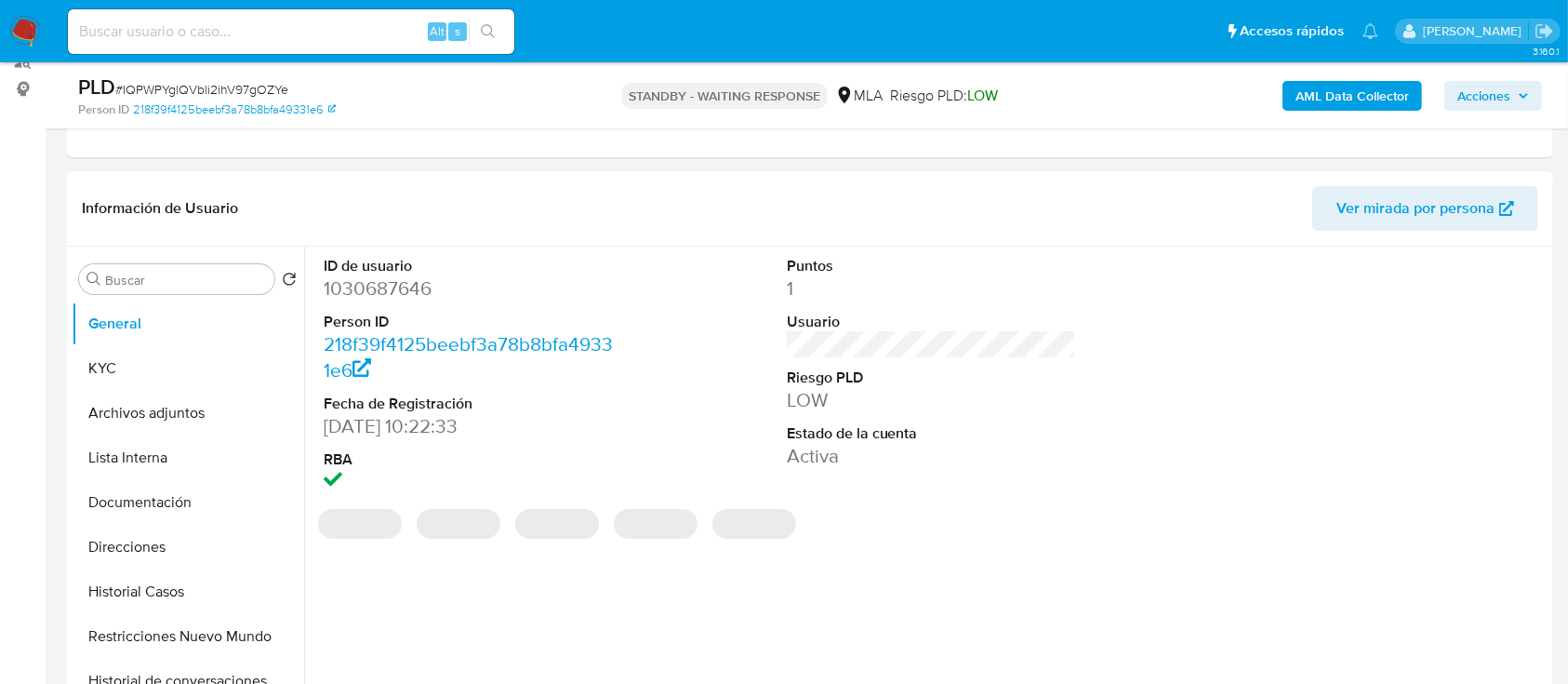
scroll to position [248, 0]
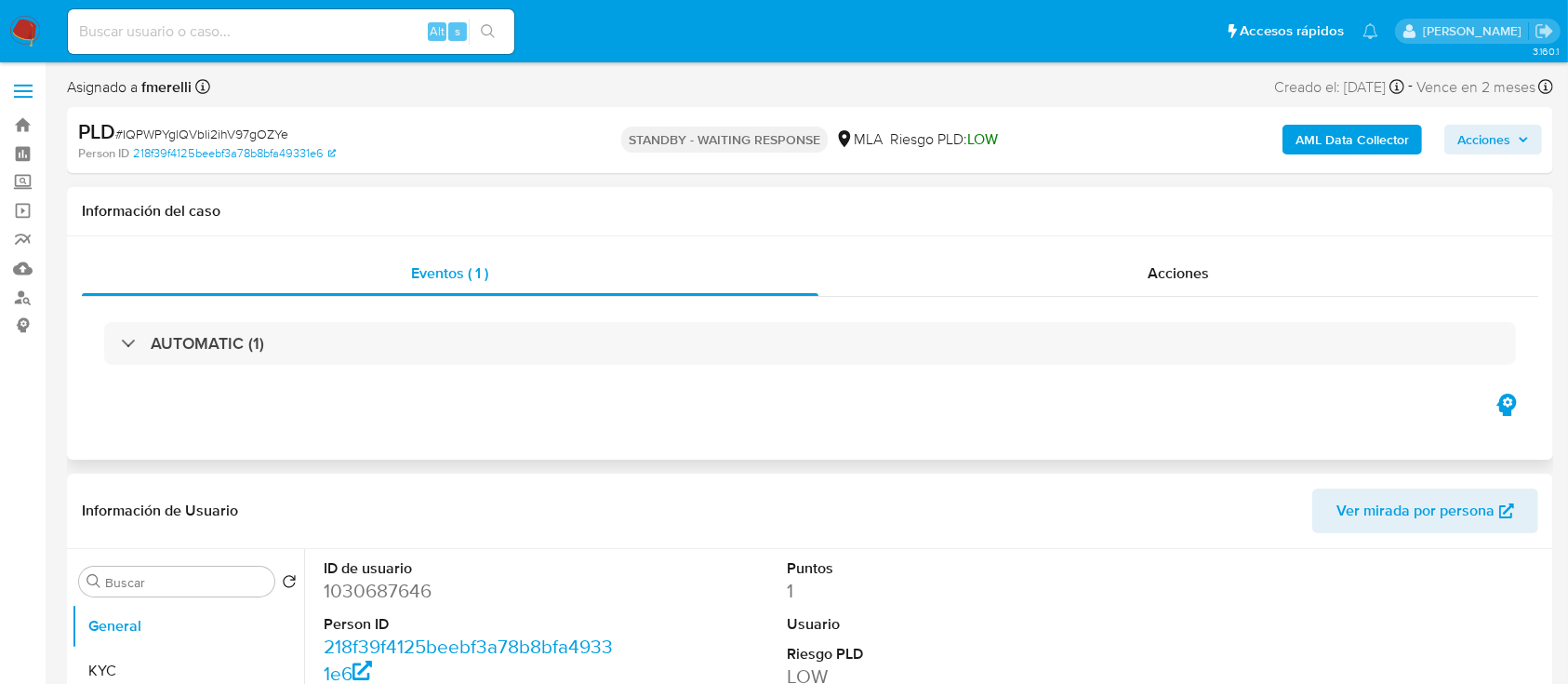
select select "10"
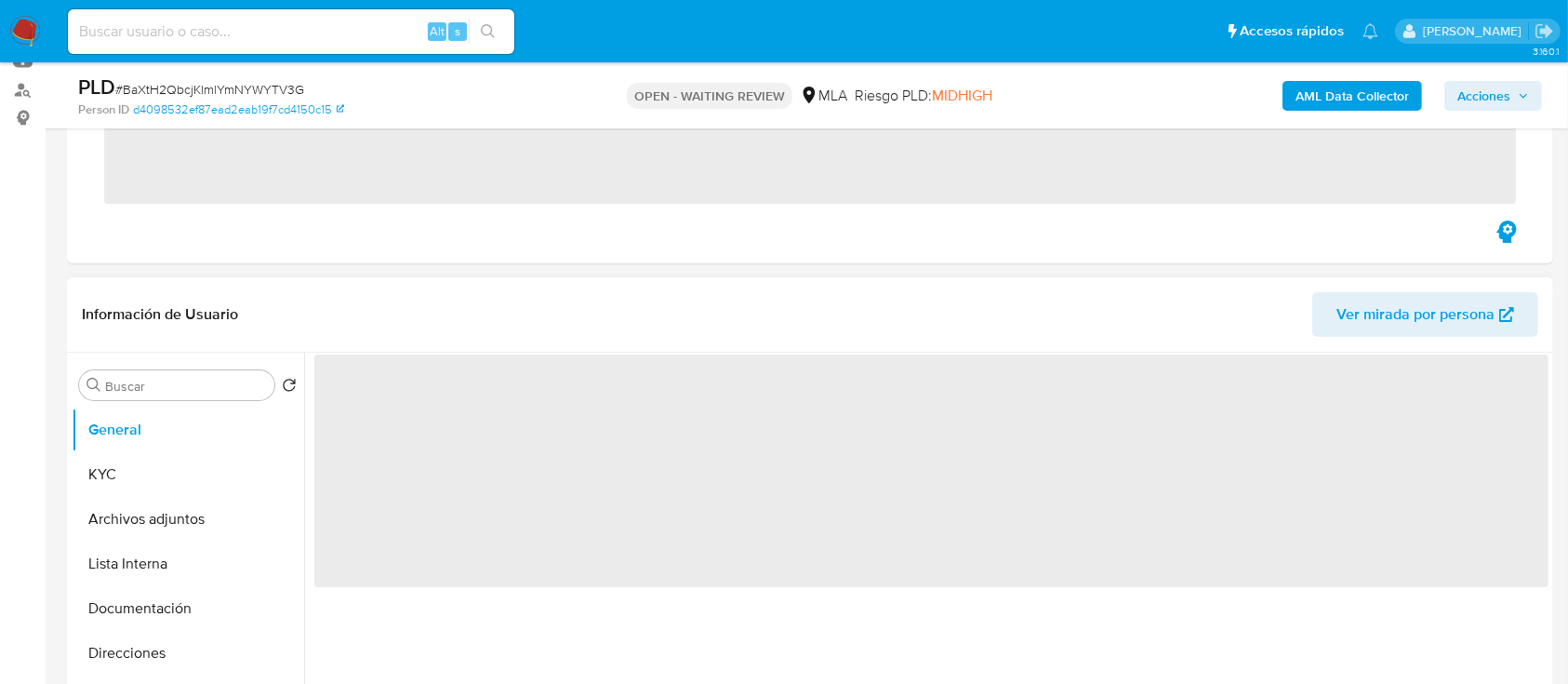
scroll to position [496, 0]
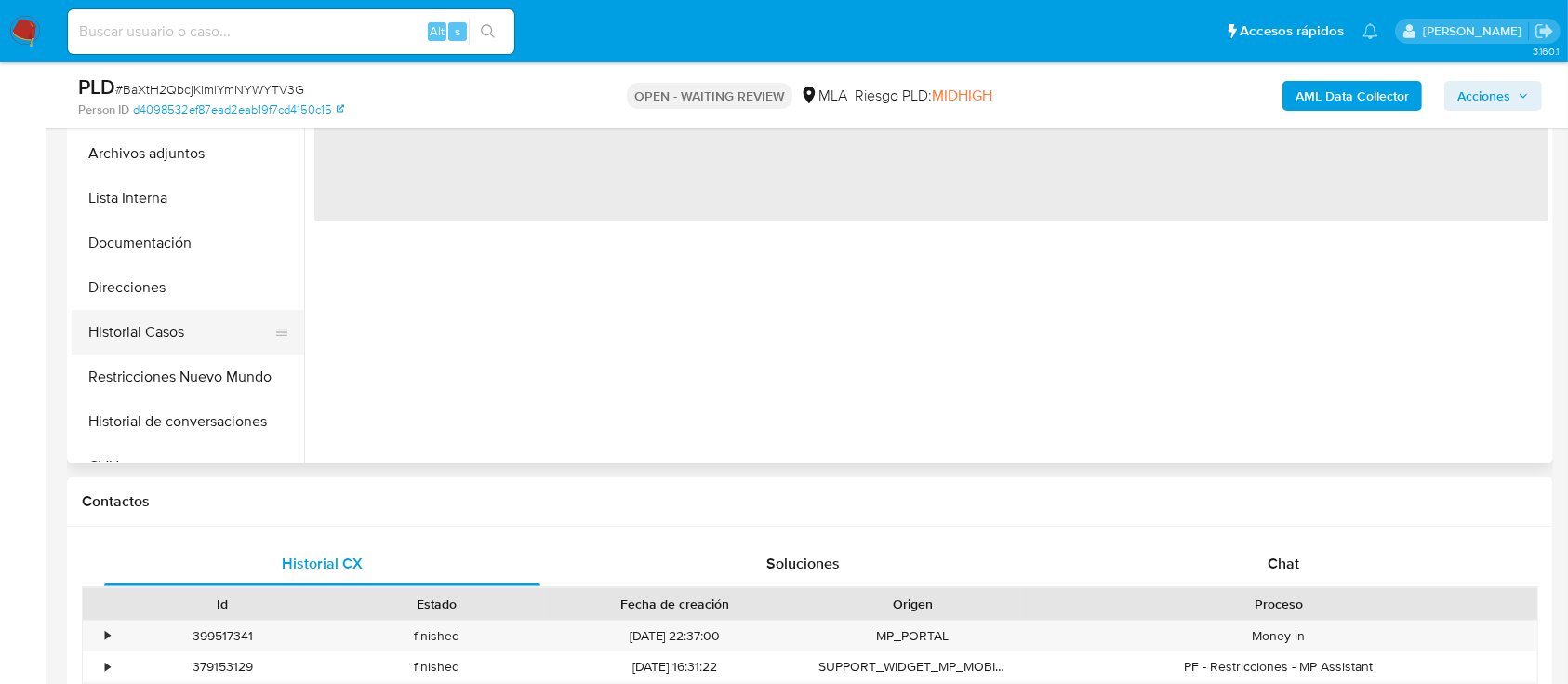
click at [171, 325] on button "Historial Casos" at bounding box center [181, 332] width 218 height 45
select select "10"
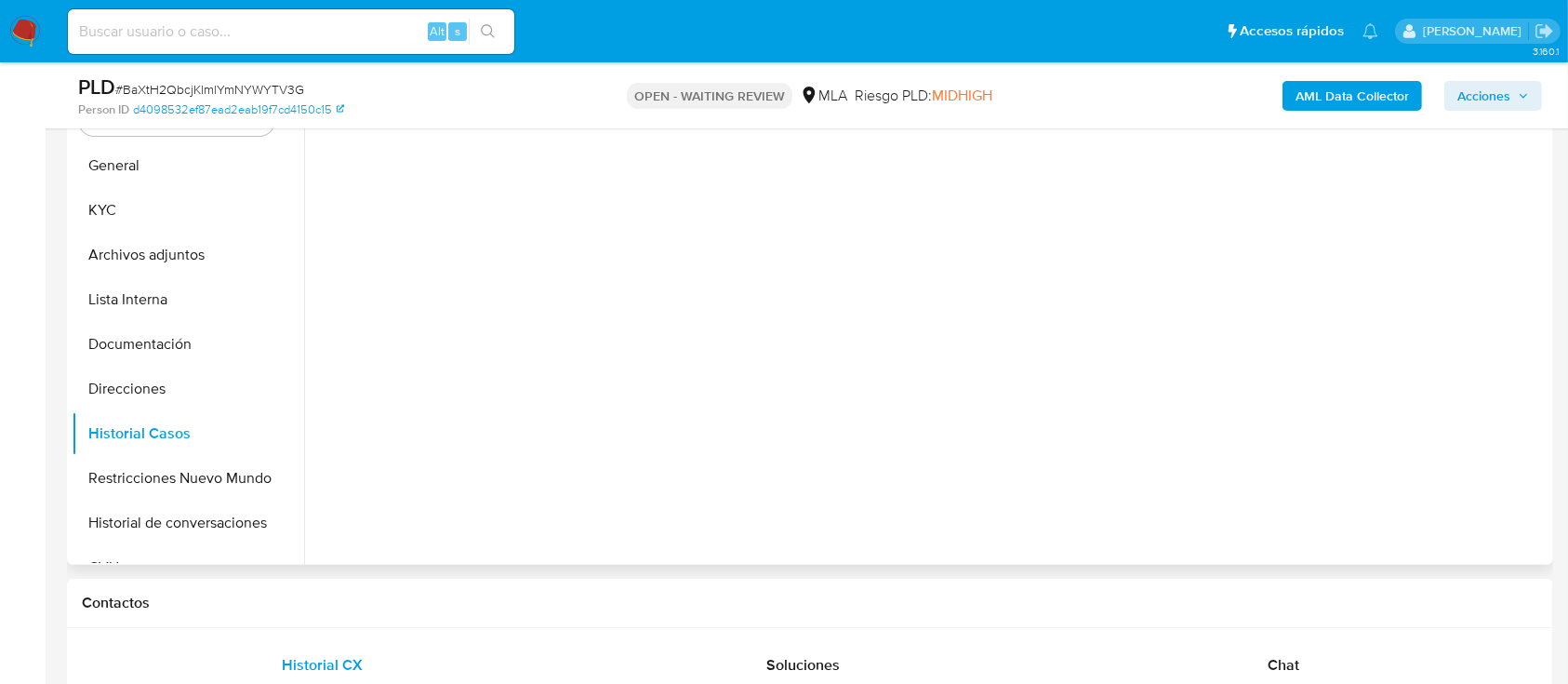
scroll to position [372, 0]
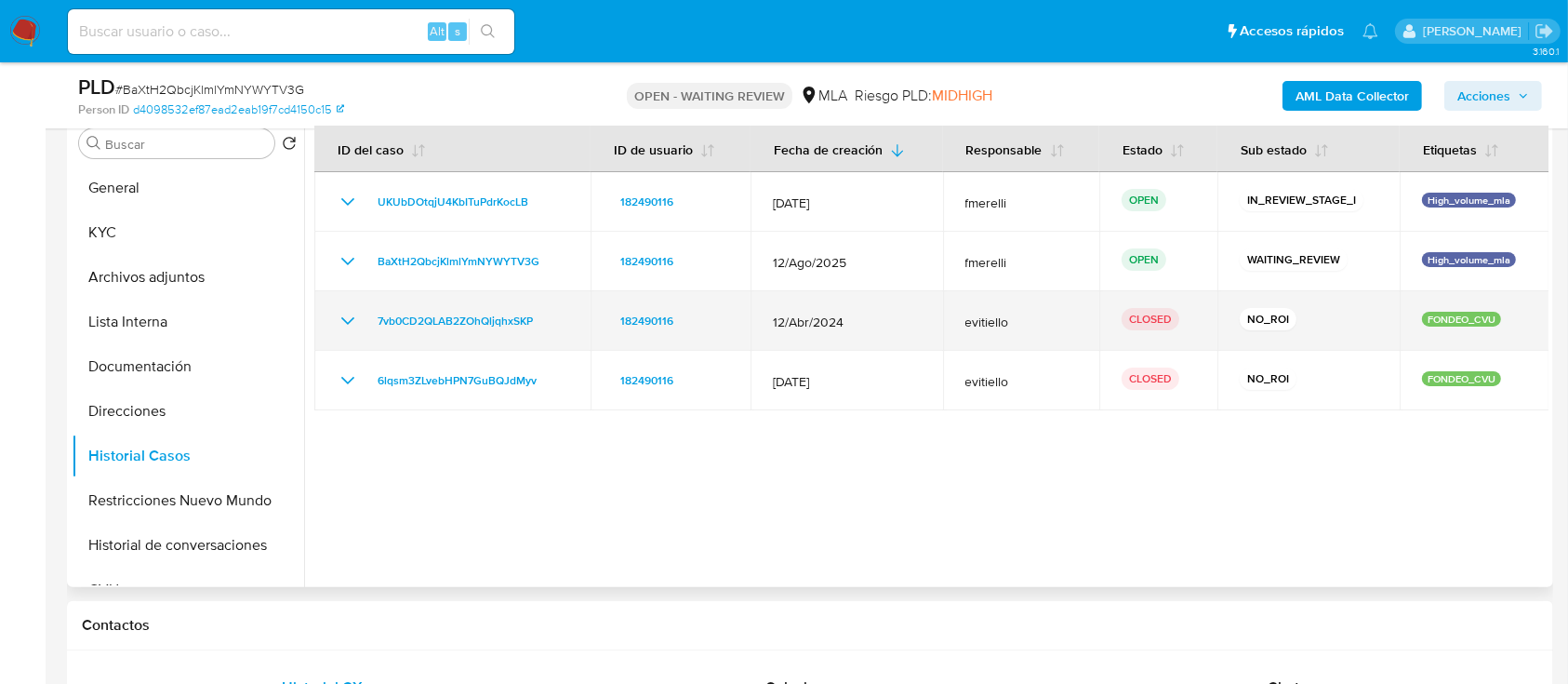
drag, startPoint x: 805, startPoint y: 324, endPoint x: 763, endPoint y: 315, distance: 43.0
click at [763, 315] on td "12/Abr/2024" at bounding box center [846, 321] width 192 height 59
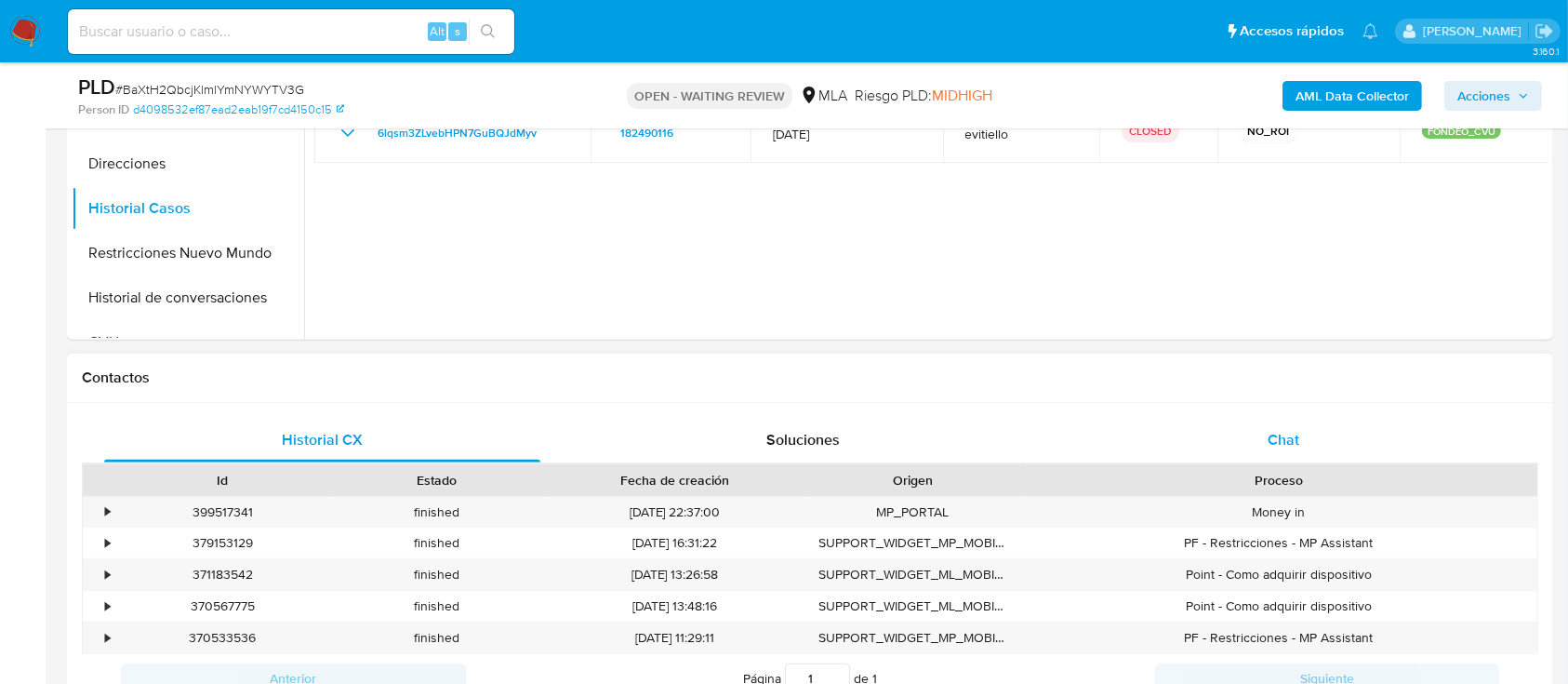
click at [1158, 451] on div "Chat" at bounding box center [1283, 440] width 436 height 45
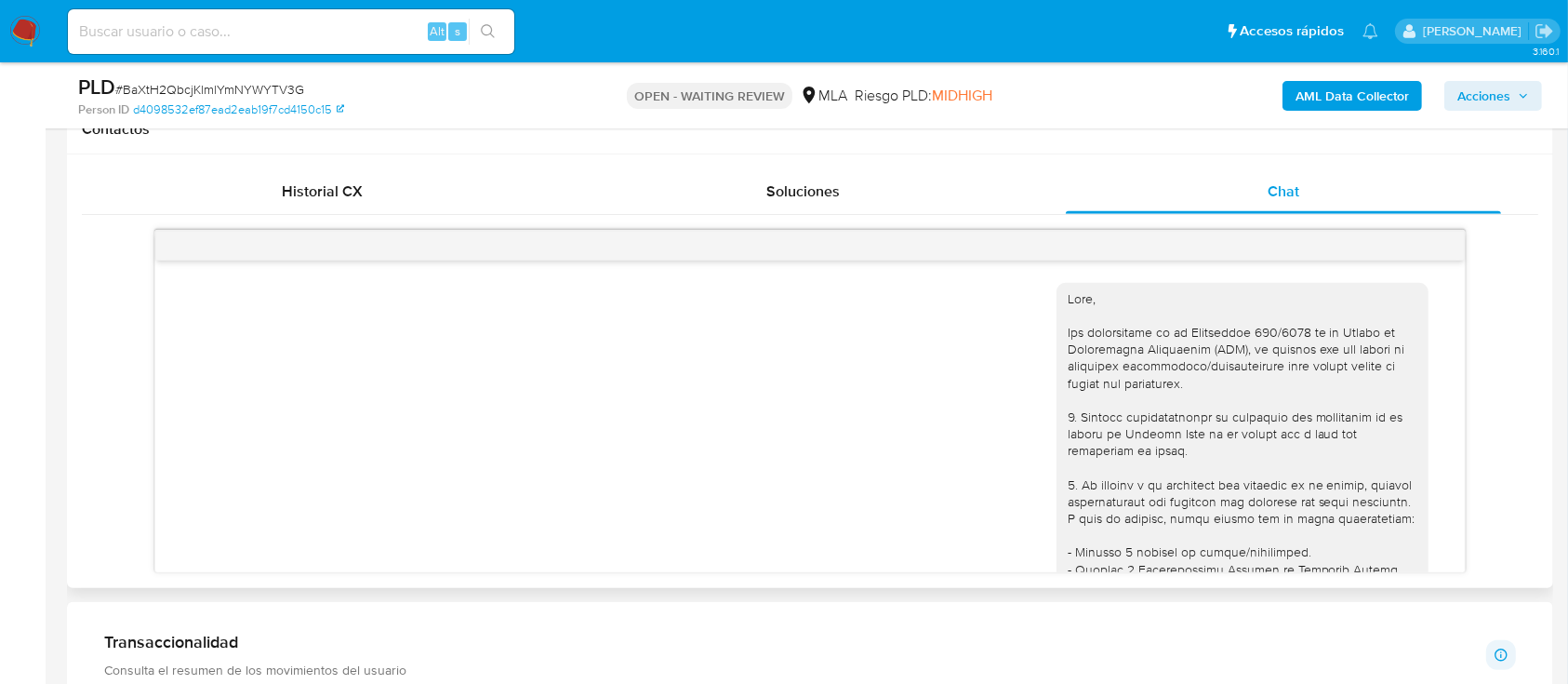
scroll to position [2595, 0]
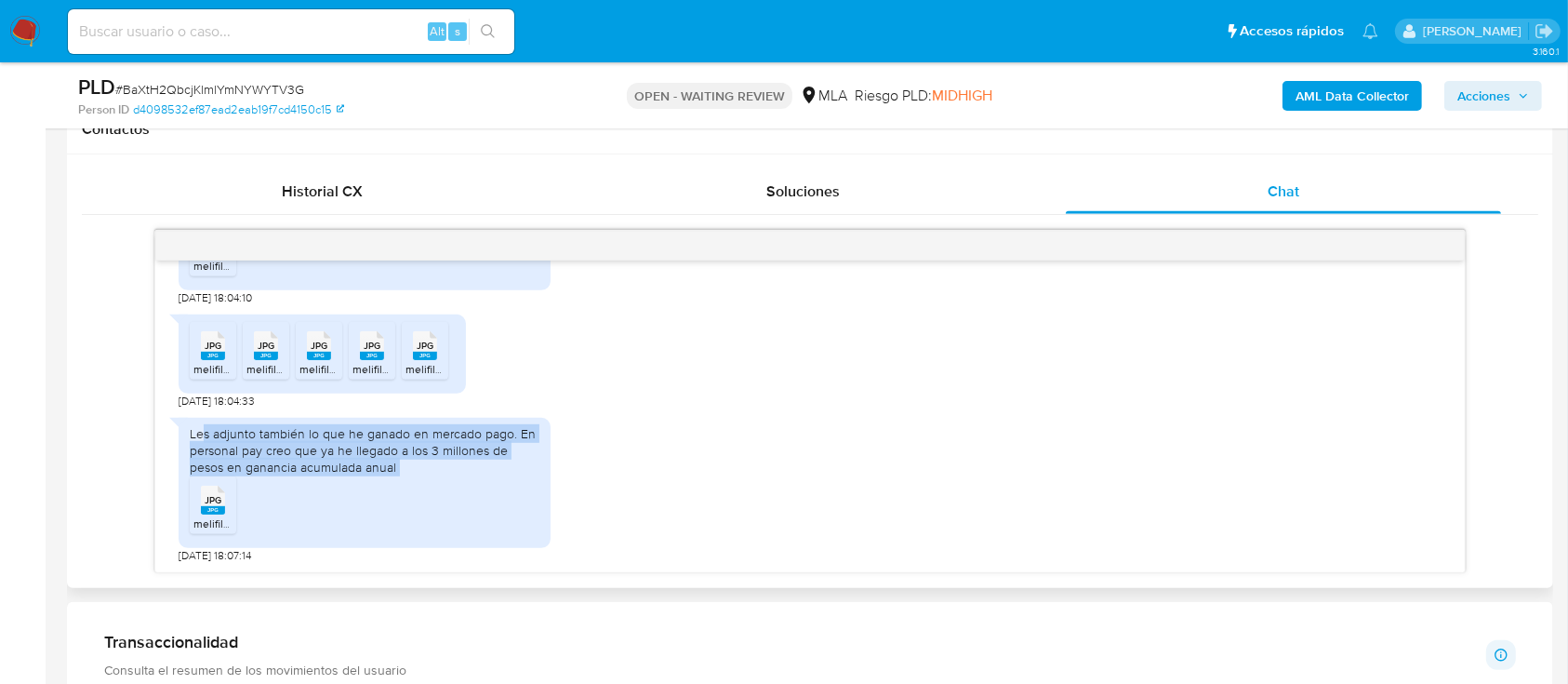
drag, startPoint x: 212, startPoint y: 436, endPoint x: 454, endPoint y: 475, distance: 245.1
click at [454, 475] on div "Les adjunto también lo que he ganado en mercado pago. En personal pay creo que …" at bounding box center [364, 483] width 372 height 130
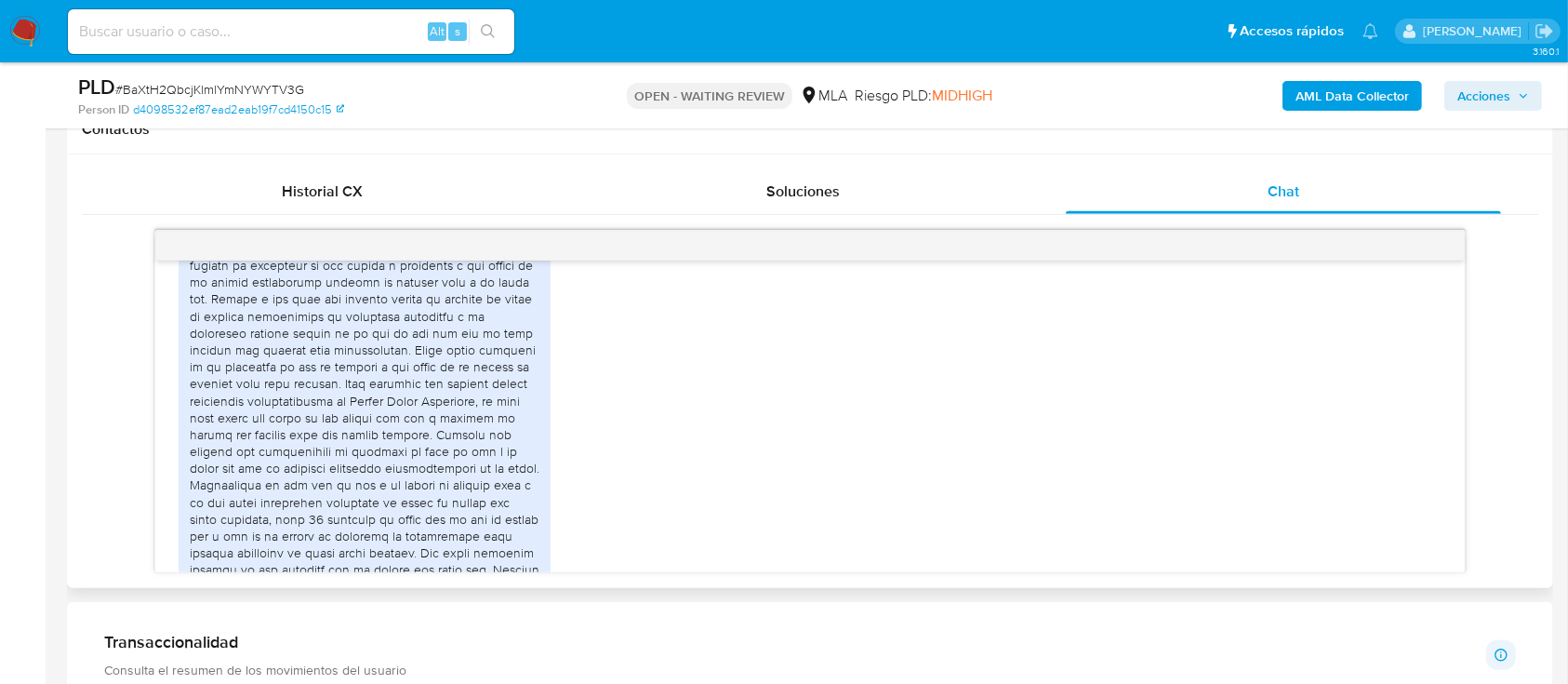
scroll to position [982, 0]
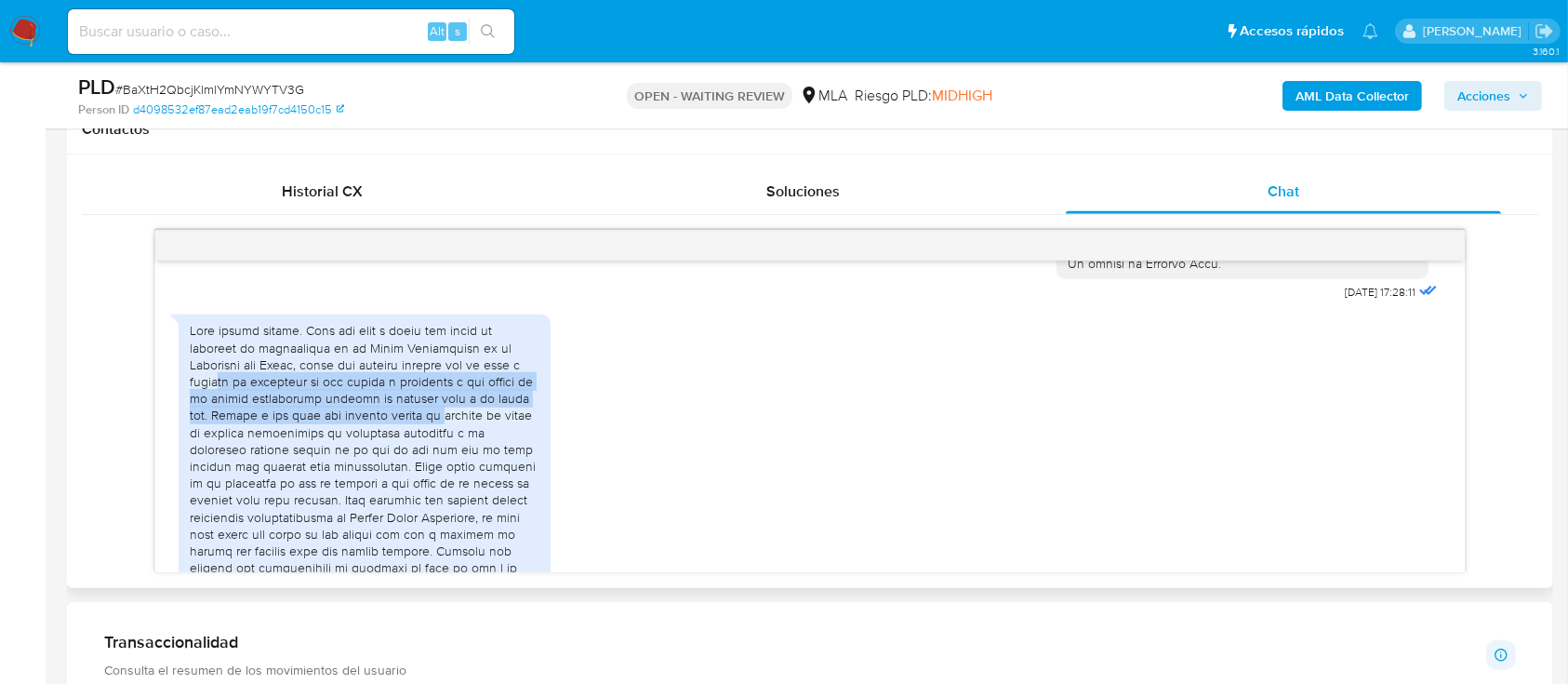
drag, startPoint x: 234, startPoint y: 420, endPoint x: 483, endPoint y: 455, distance: 251.4
click at [476, 456] on div at bounding box center [364, 609] width 350 height 575
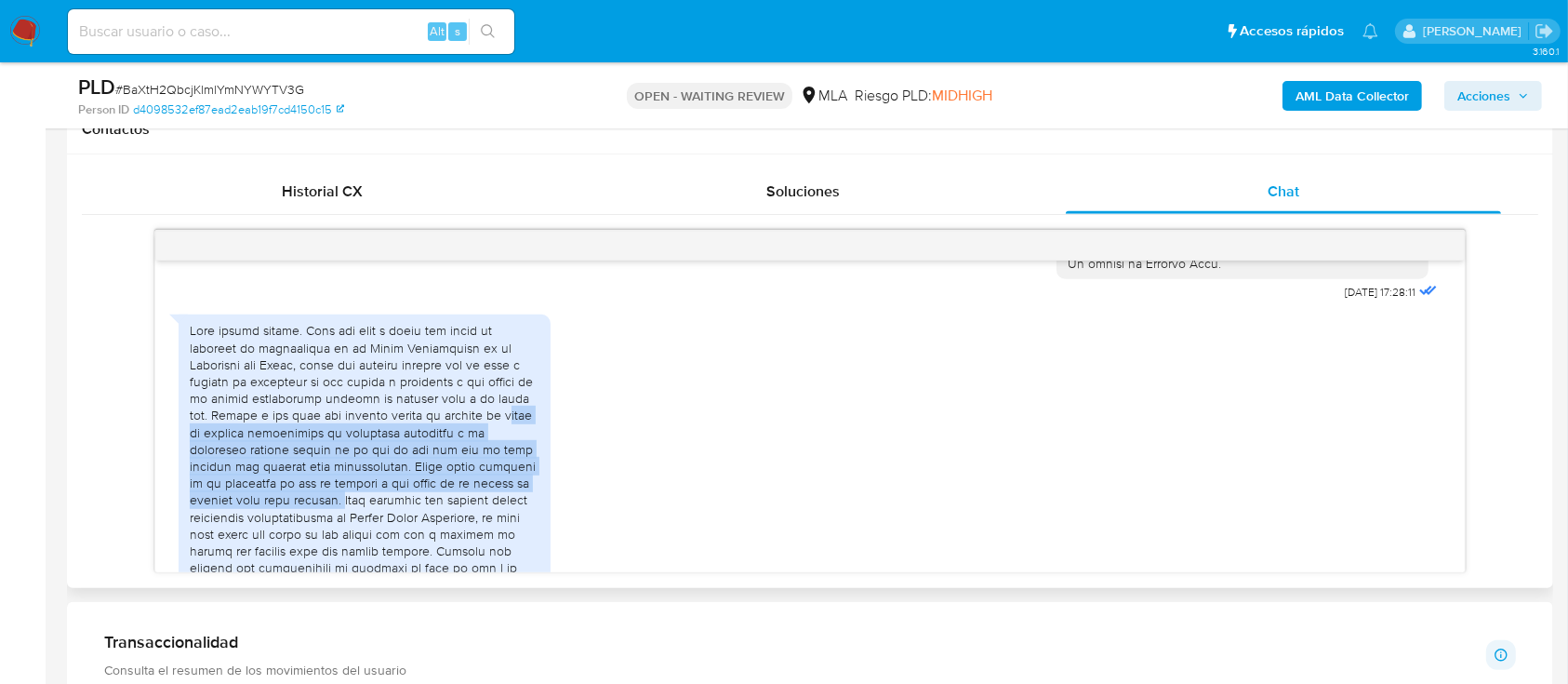
drag, startPoint x: 194, startPoint y: 465, endPoint x: 423, endPoint y: 528, distance: 237.5
click at [423, 528] on div at bounding box center [364, 609] width 350 height 575
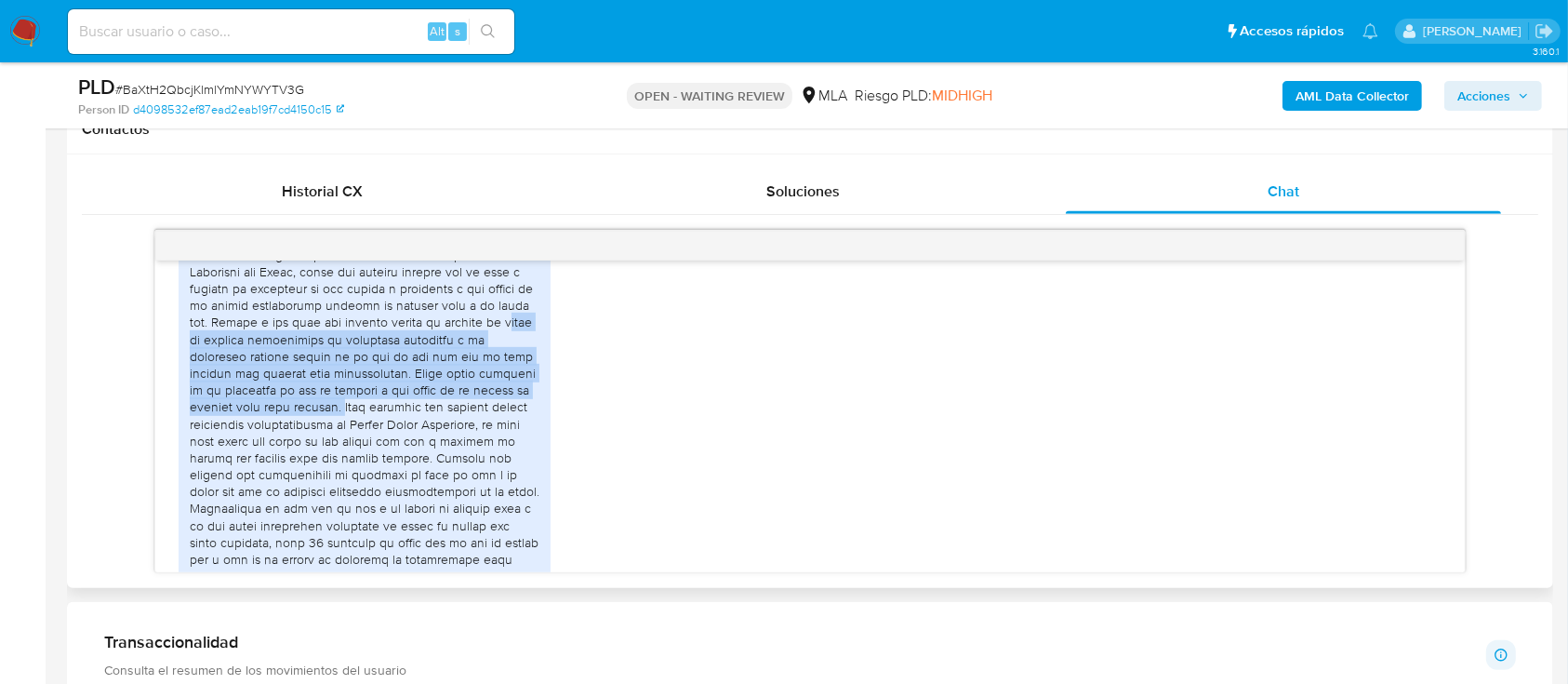
scroll to position [1107, 0]
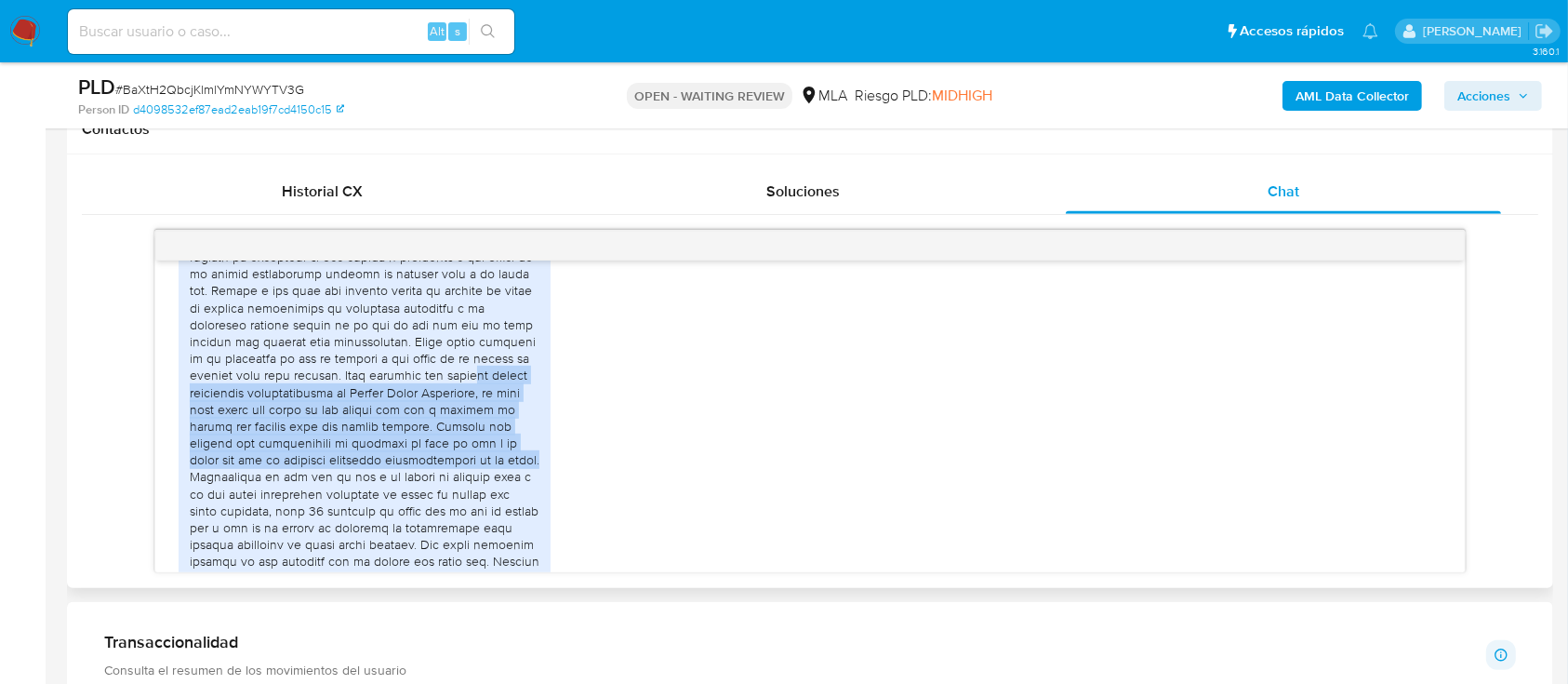
drag, startPoint x: 228, startPoint y: 428, endPoint x: 549, endPoint y: 508, distance: 330.8
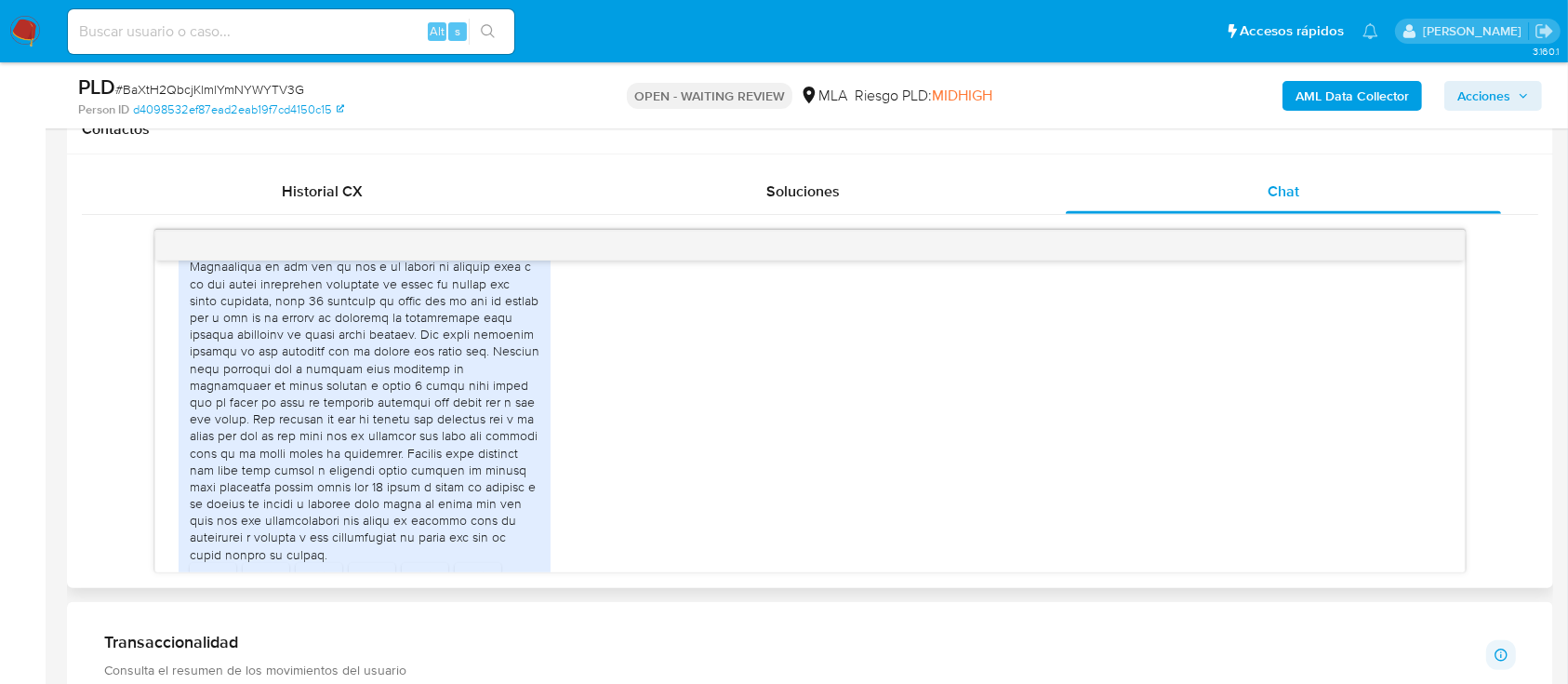
scroll to position [1354, 0]
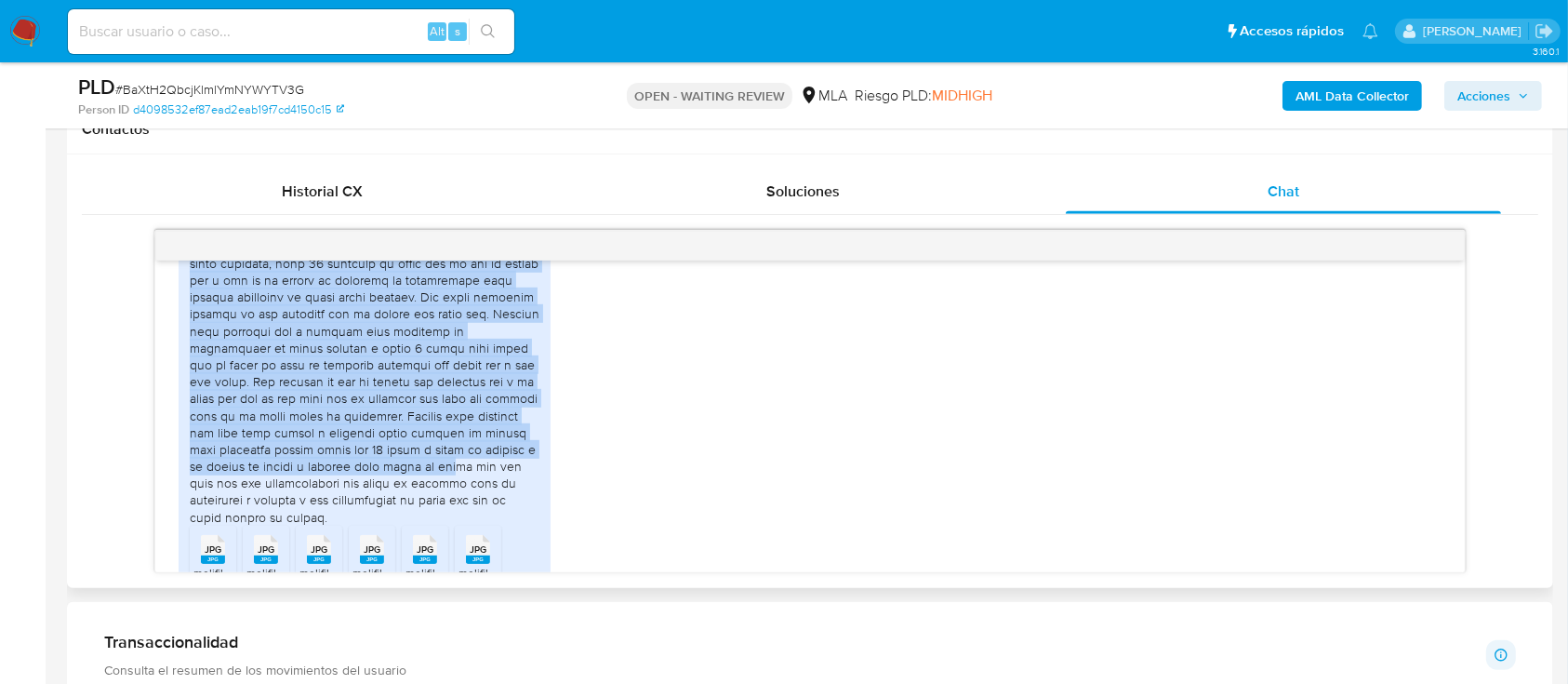
drag, startPoint x: 188, startPoint y: 282, endPoint x: 513, endPoint y: 522, distance: 404.0
click at [513, 522] on div "JPG JPG melifile7661875144352019539.jpg JPG JPG melifile3576459902652759231.jpg…" at bounding box center [364, 462] width 372 height 1039
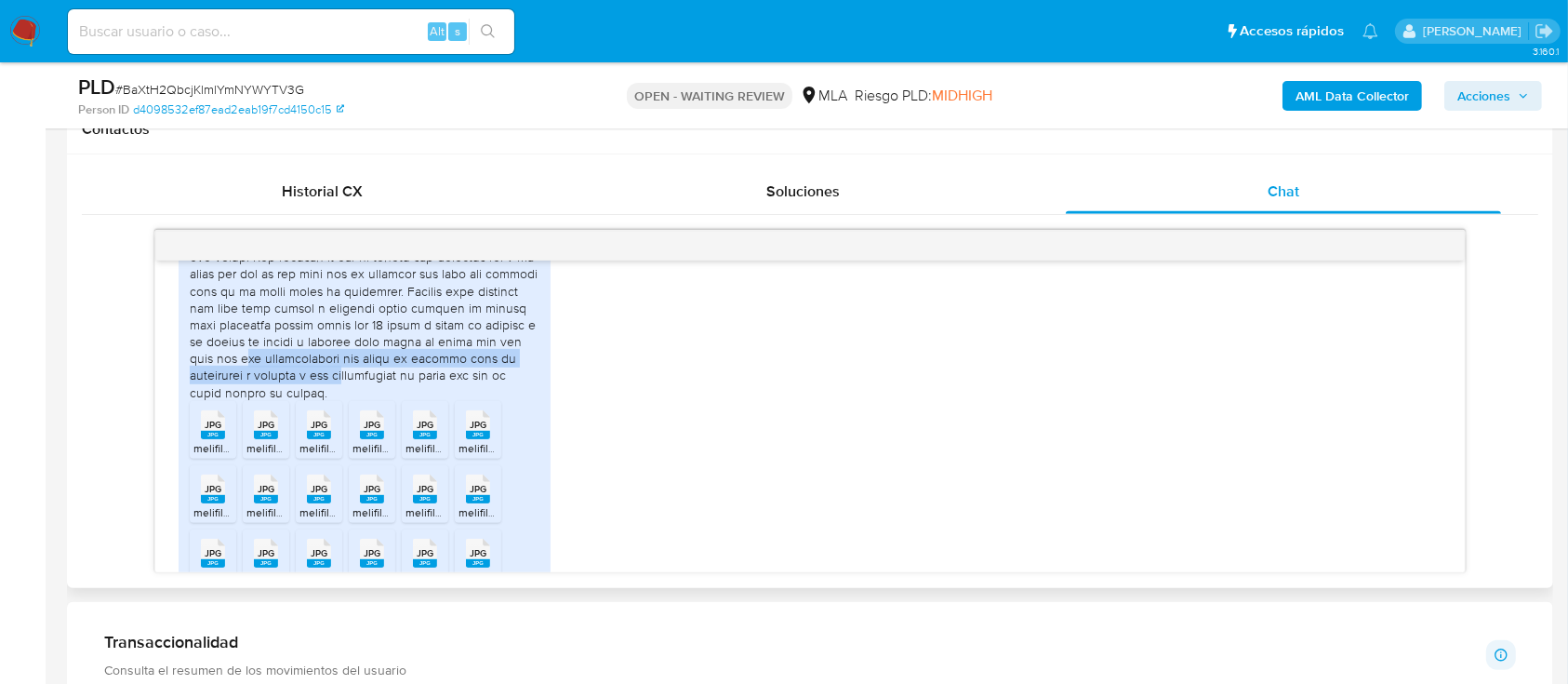
drag, startPoint x: 314, startPoint y: 413, endPoint x: 405, endPoint y: 435, distance: 93.6
click at [409, 400] on div at bounding box center [364, 113] width 350 height 575
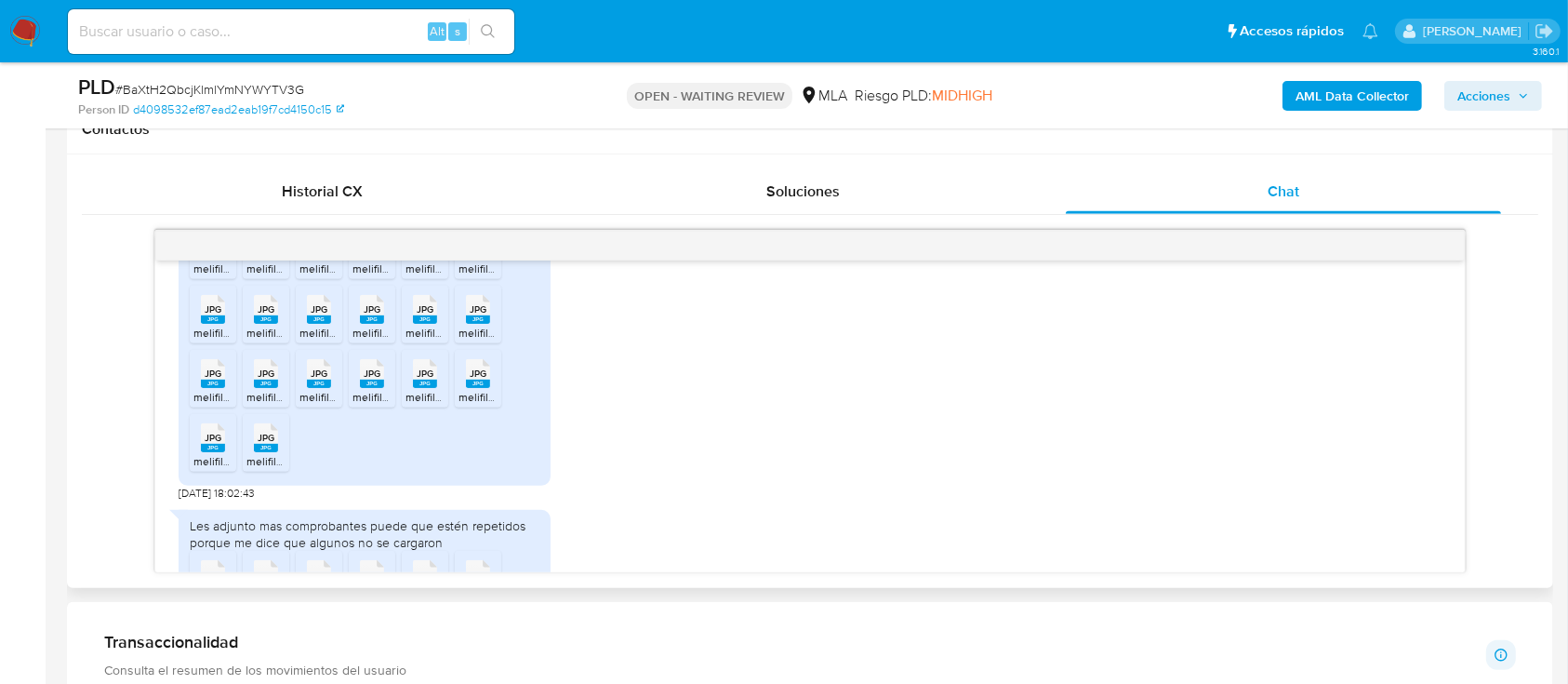
scroll to position [1974, 0]
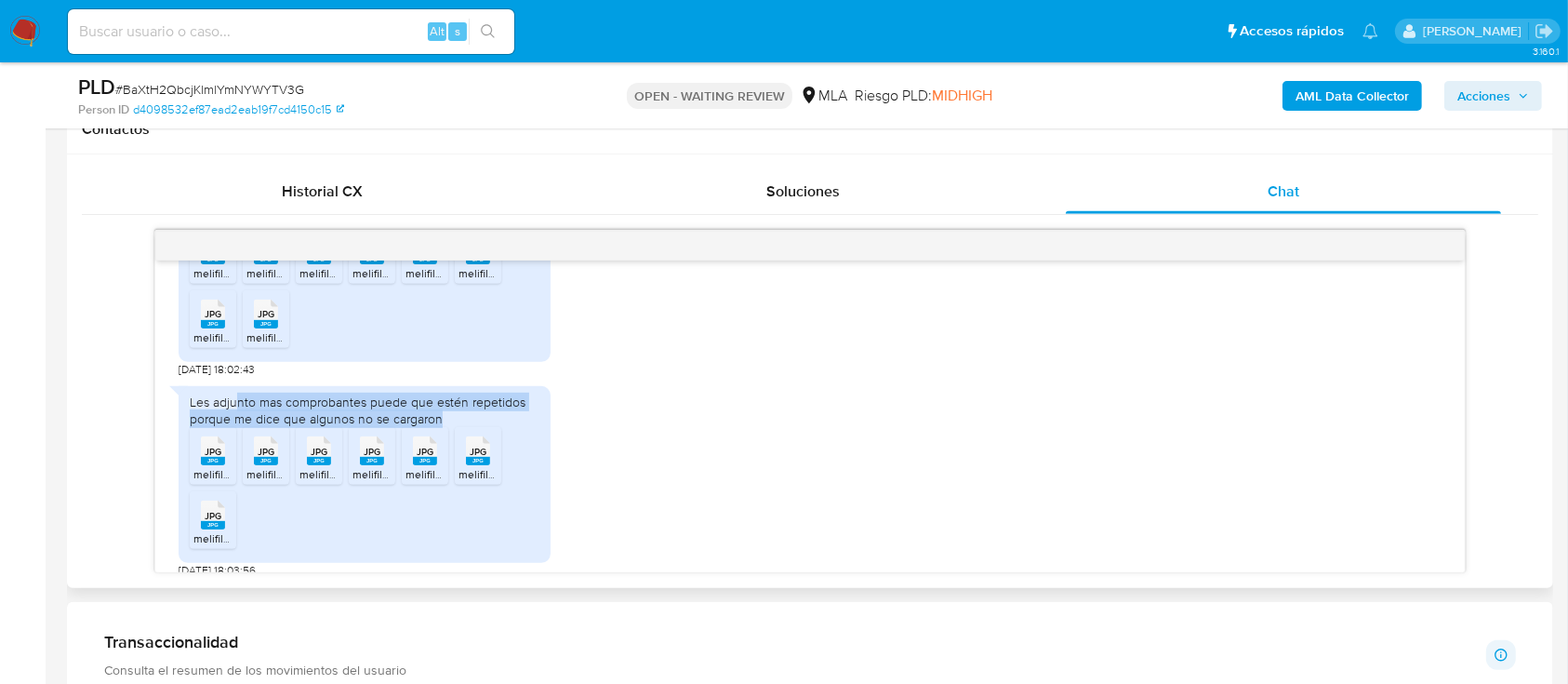
drag, startPoint x: 339, startPoint y: 458, endPoint x: 501, endPoint y: 464, distance: 162.1
click at [501, 427] on div "Les adjunto mas comprobantes puede que estén repetidos porque me dice que algun…" at bounding box center [364, 410] width 350 height 33
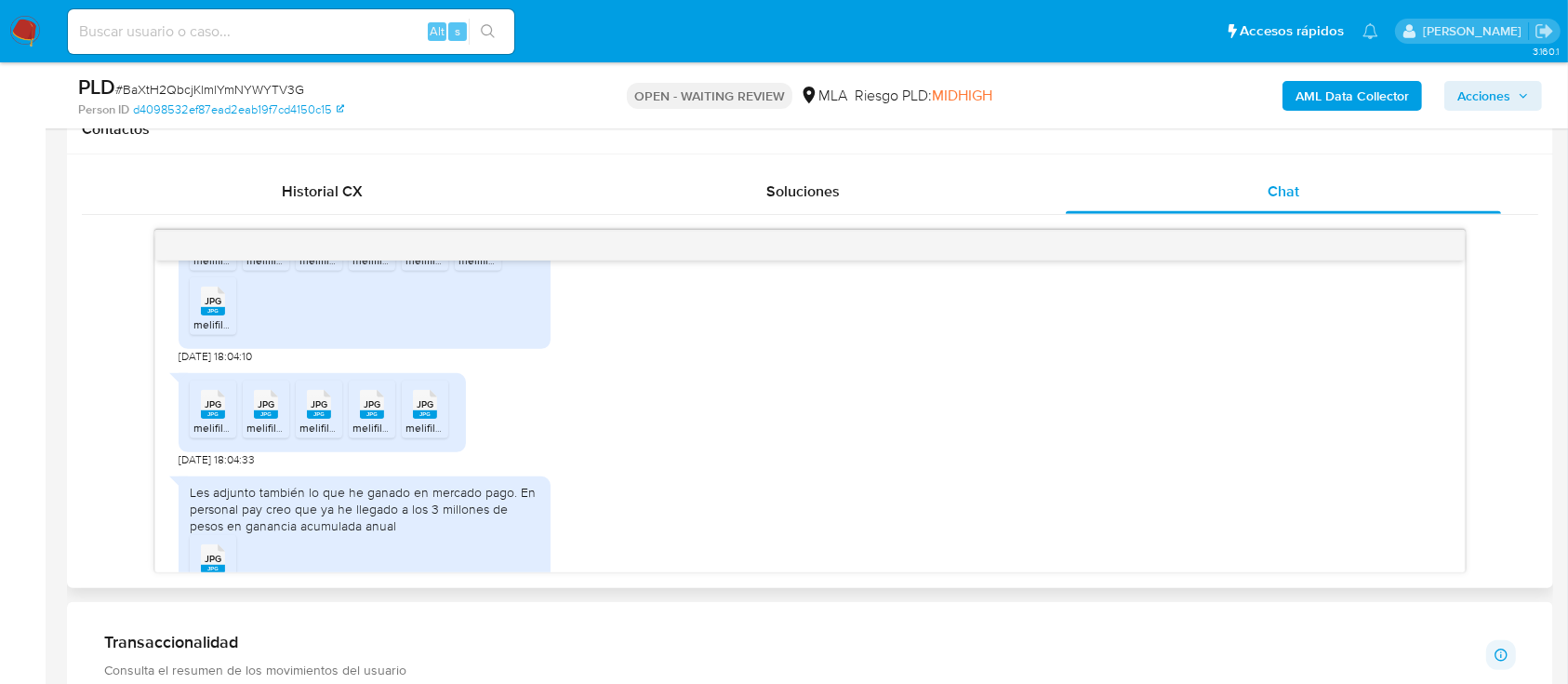
scroll to position [2595, 0]
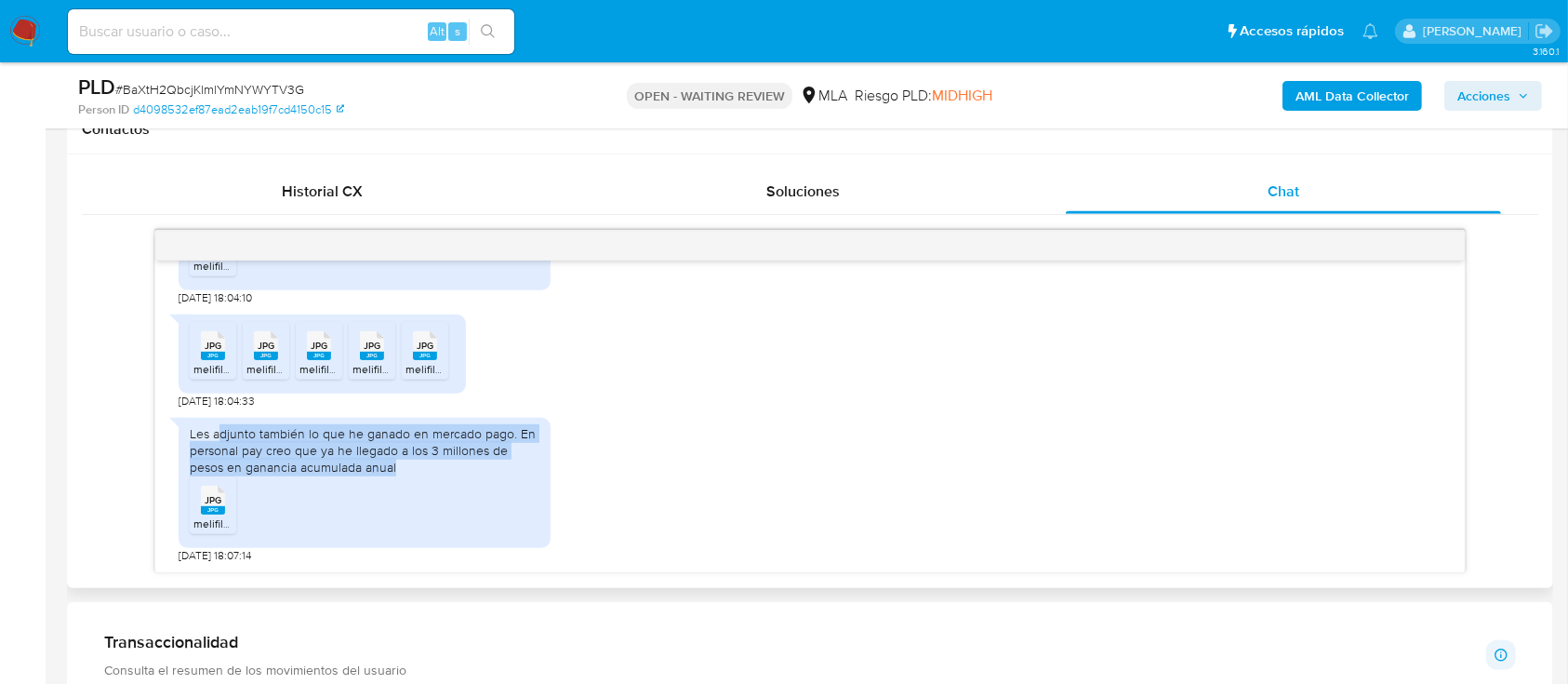
drag, startPoint x: 222, startPoint y: 434, endPoint x: 474, endPoint y: 468, distance: 254.3
click at [474, 468] on div "Les adjunto también lo que he ganado en mercado pago. En personal pay creo que …" at bounding box center [364, 450] width 350 height 51
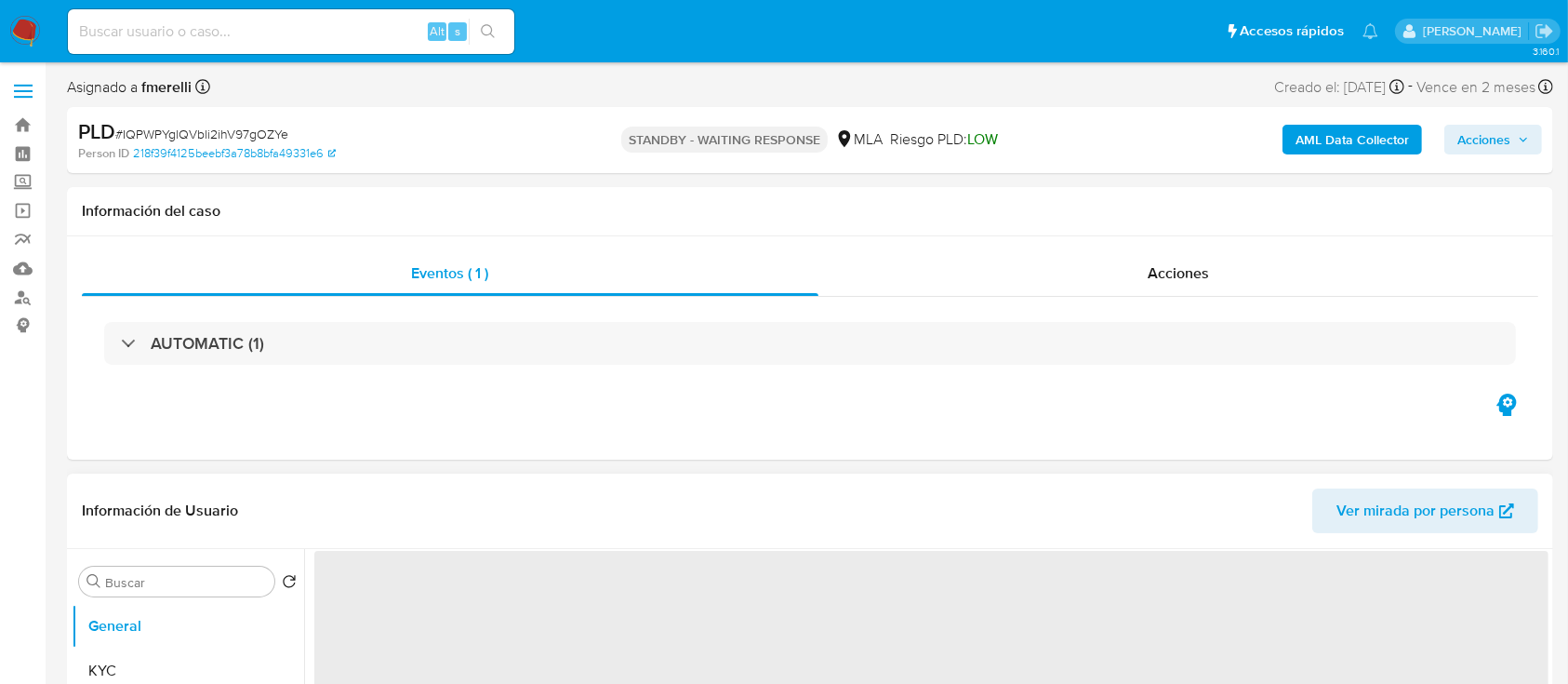
select select "10"
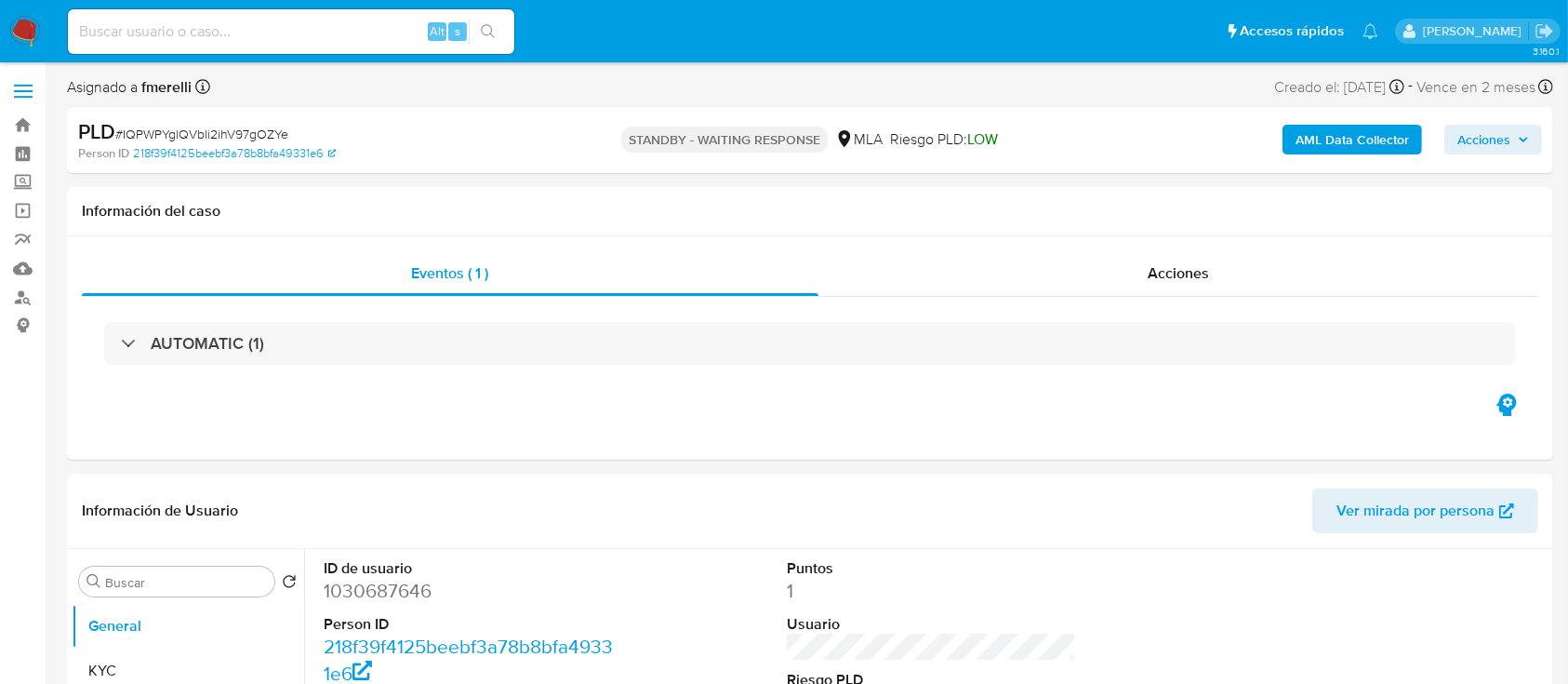
click at [260, 127] on span "# IQPWPYglQVbli2ihV97gOZYe" at bounding box center [202, 133] width 173 height 18
copy span "IQPWPYglQVbli2ihV97gOZYe"
click at [22, 26] on img at bounding box center [25, 31] width 32 height 32
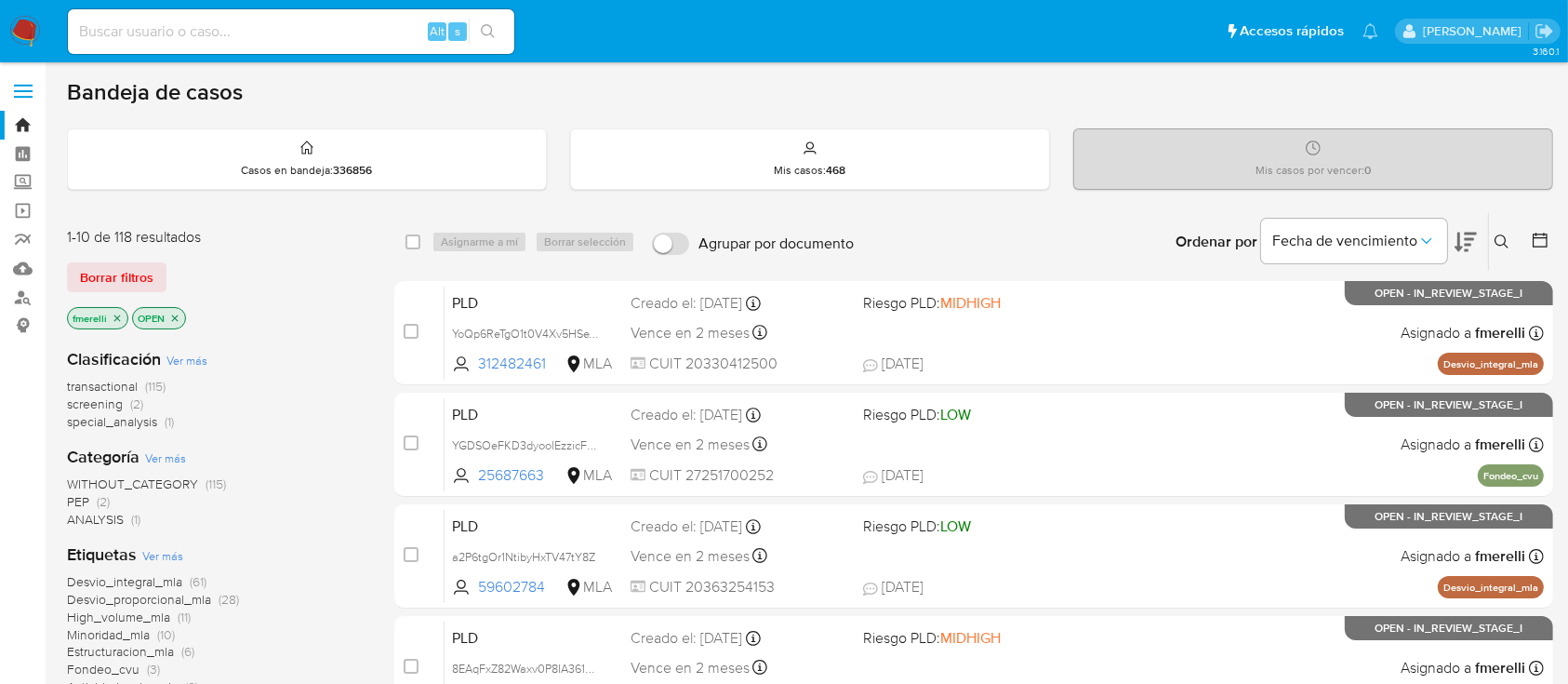
click at [1501, 239] on icon at bounding box center [1501, 241] width 15 height 15
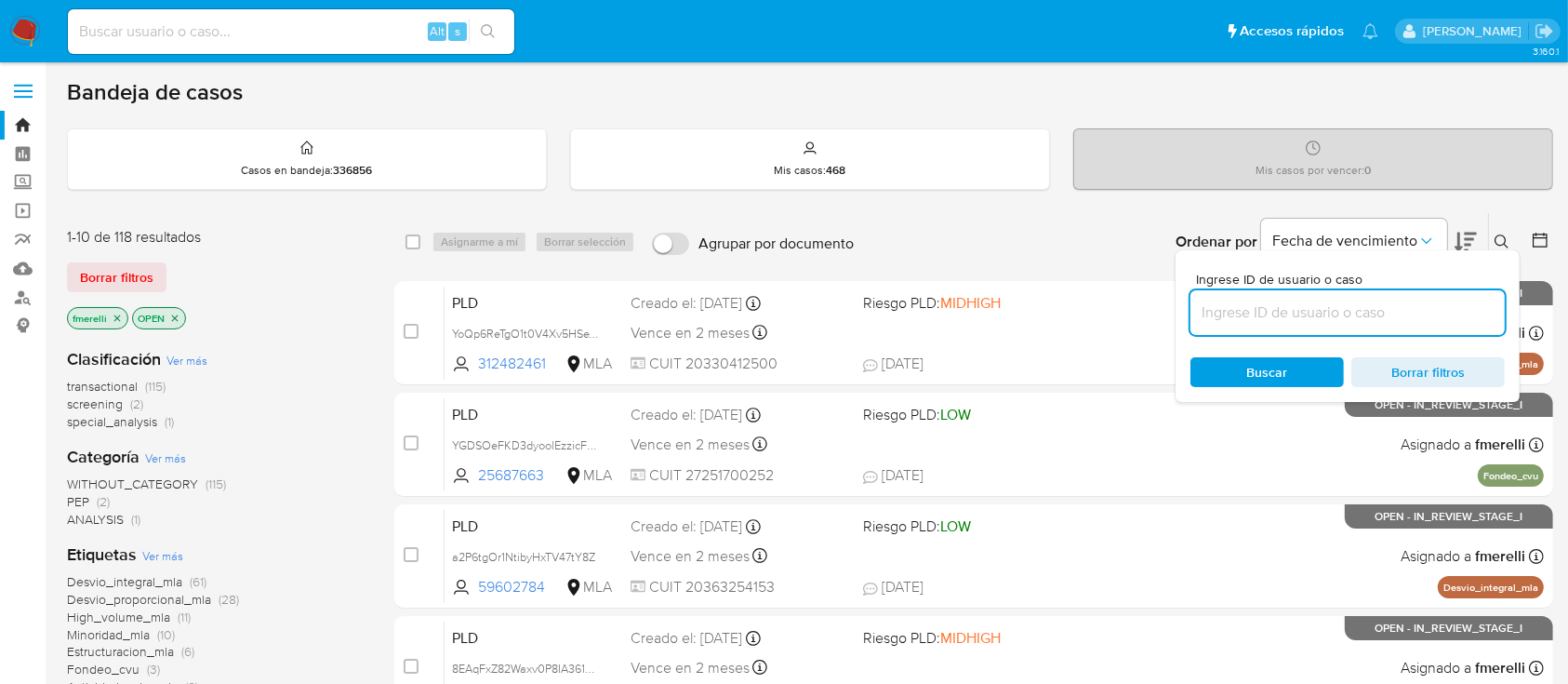
click at [1402, 323] on input at bounding box center [1347, 312] width 315 height 24
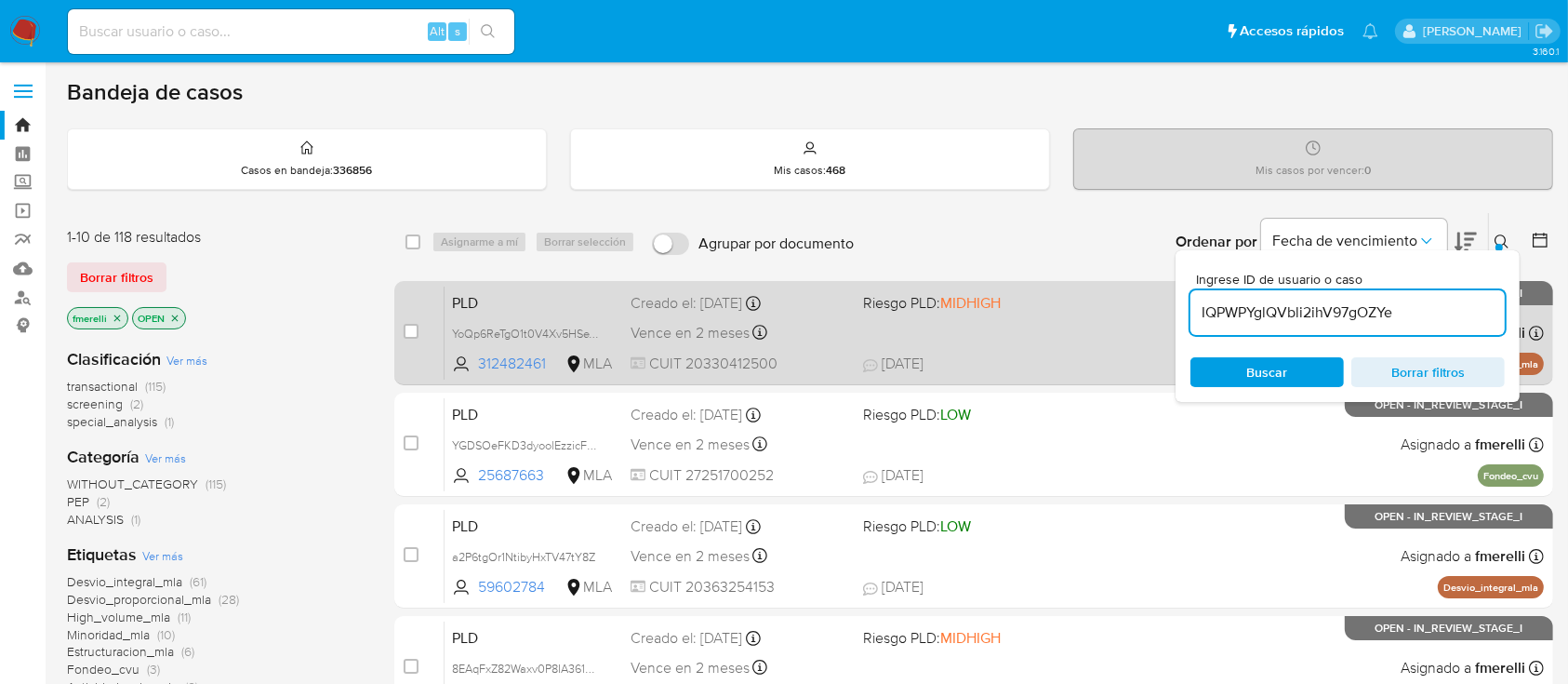
type input "IQPWPYglQVbli2ihV97gOZYe"
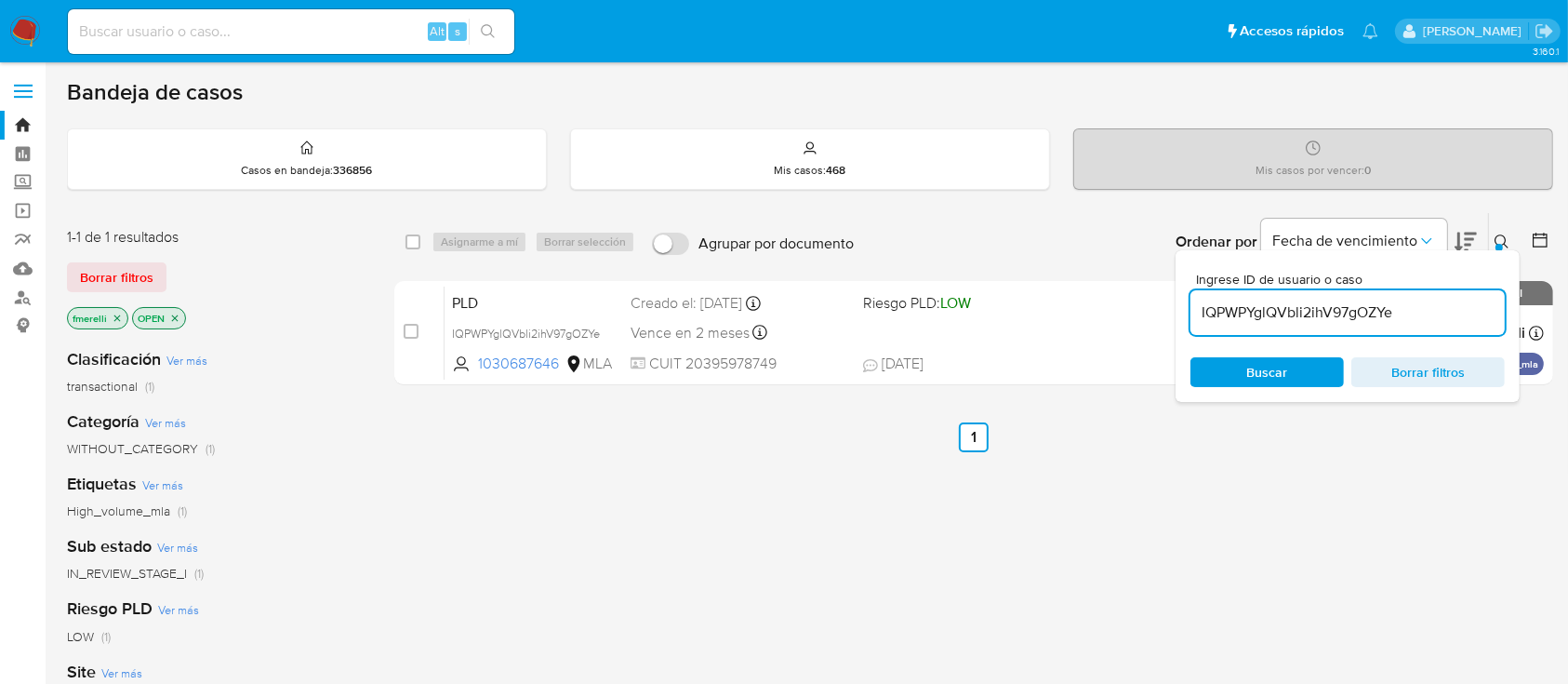
click at [1505, 240] on icon at bounding box center [1501, 241] width 14 height 14
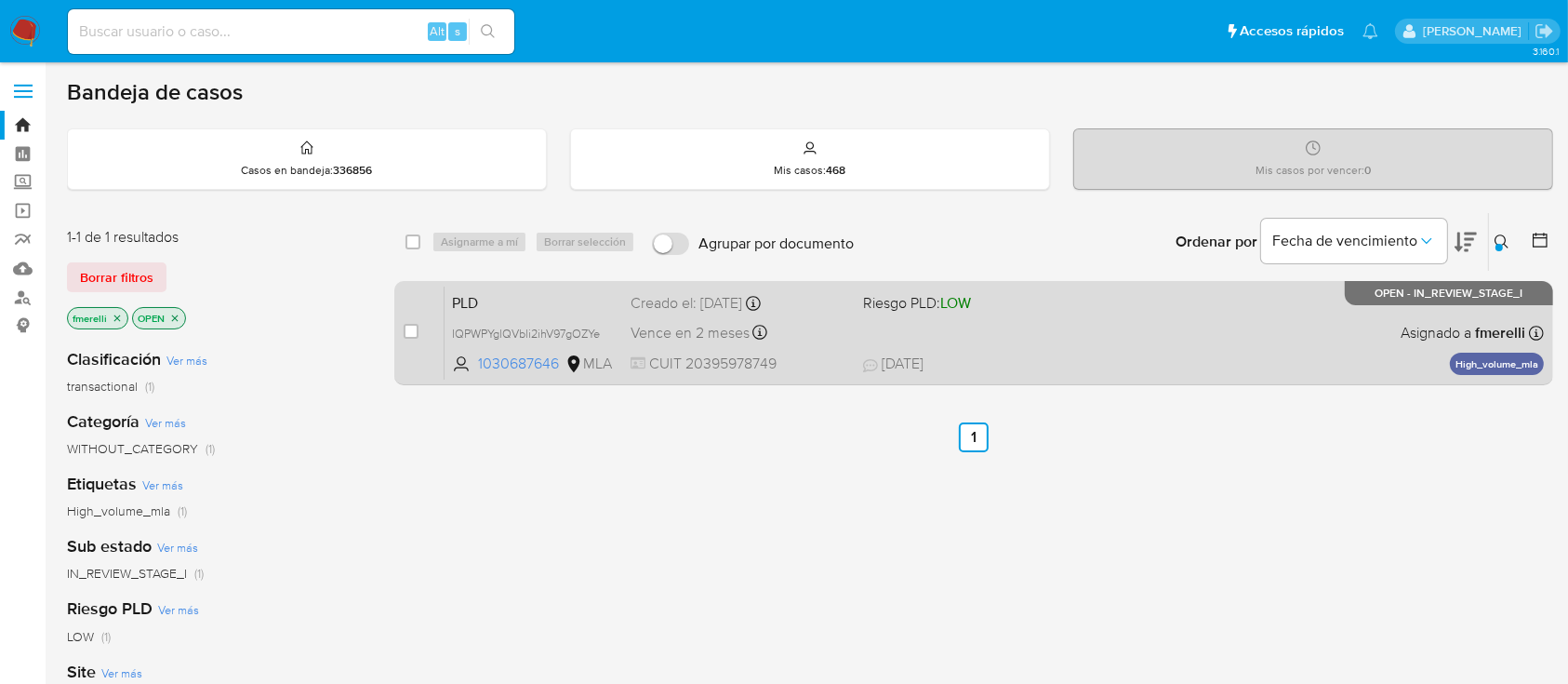
click at [828, 339] on div "Vence en 2 meses Vence el [DATE] 03:14:41" at bounding box center [738, 332] width 217 height 25
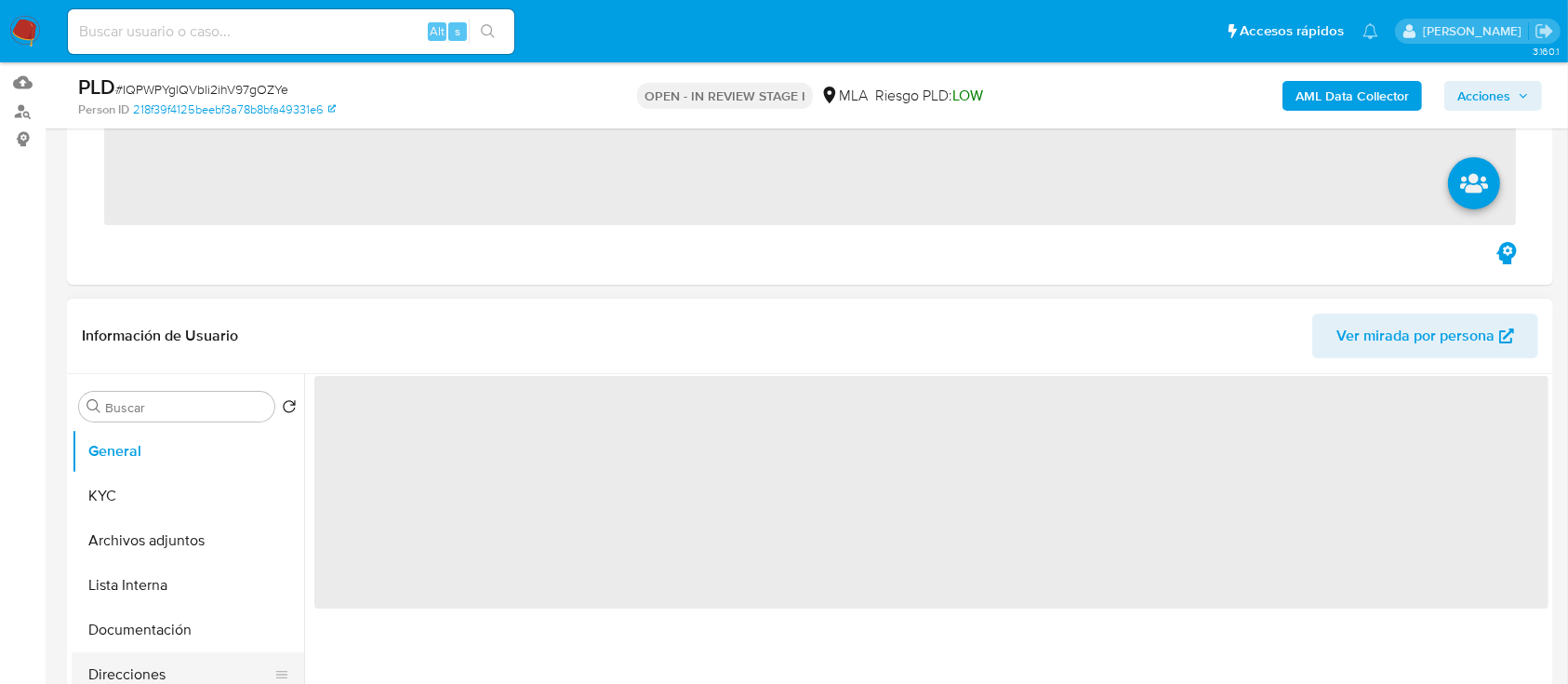
scroll to position [372, 0]
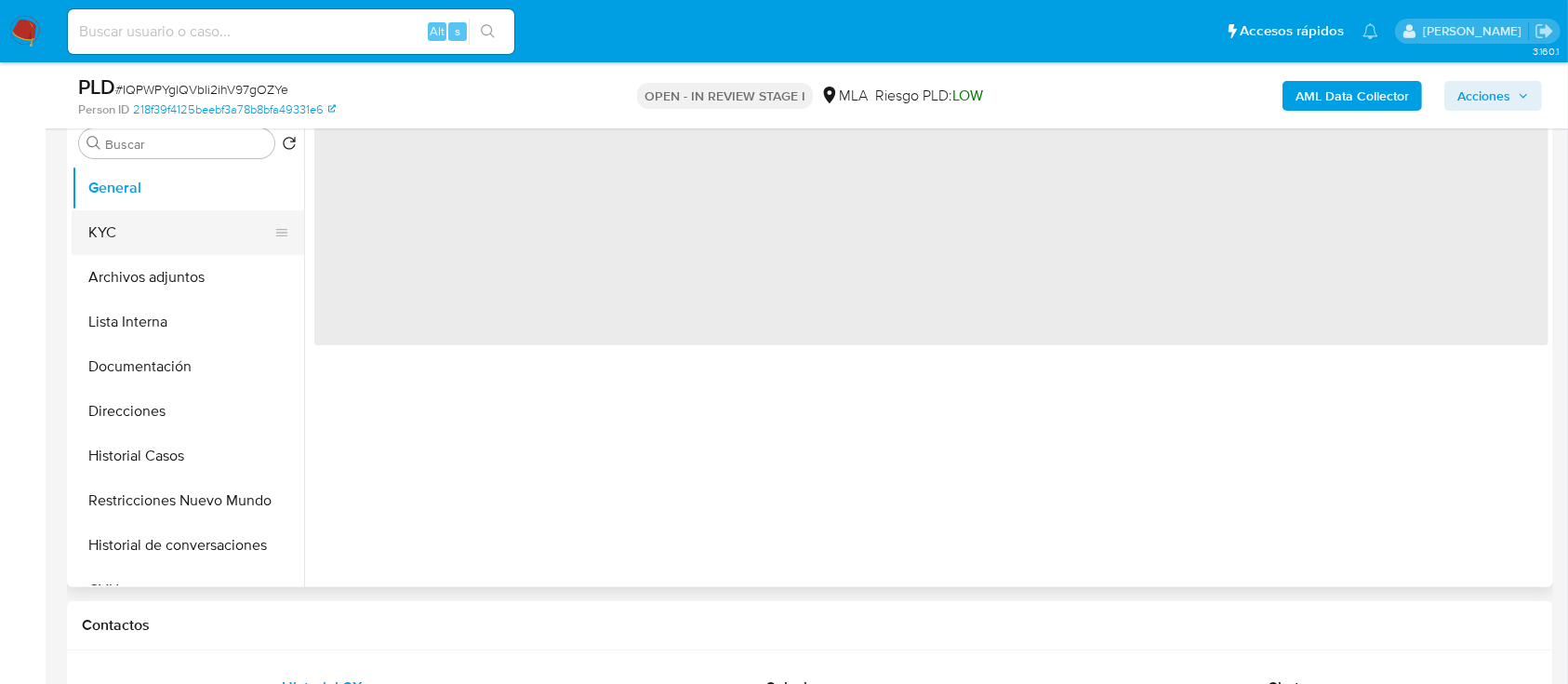
click at [141, 234] on button "KYC" at bounding box center [181, 232] width 218 height 45
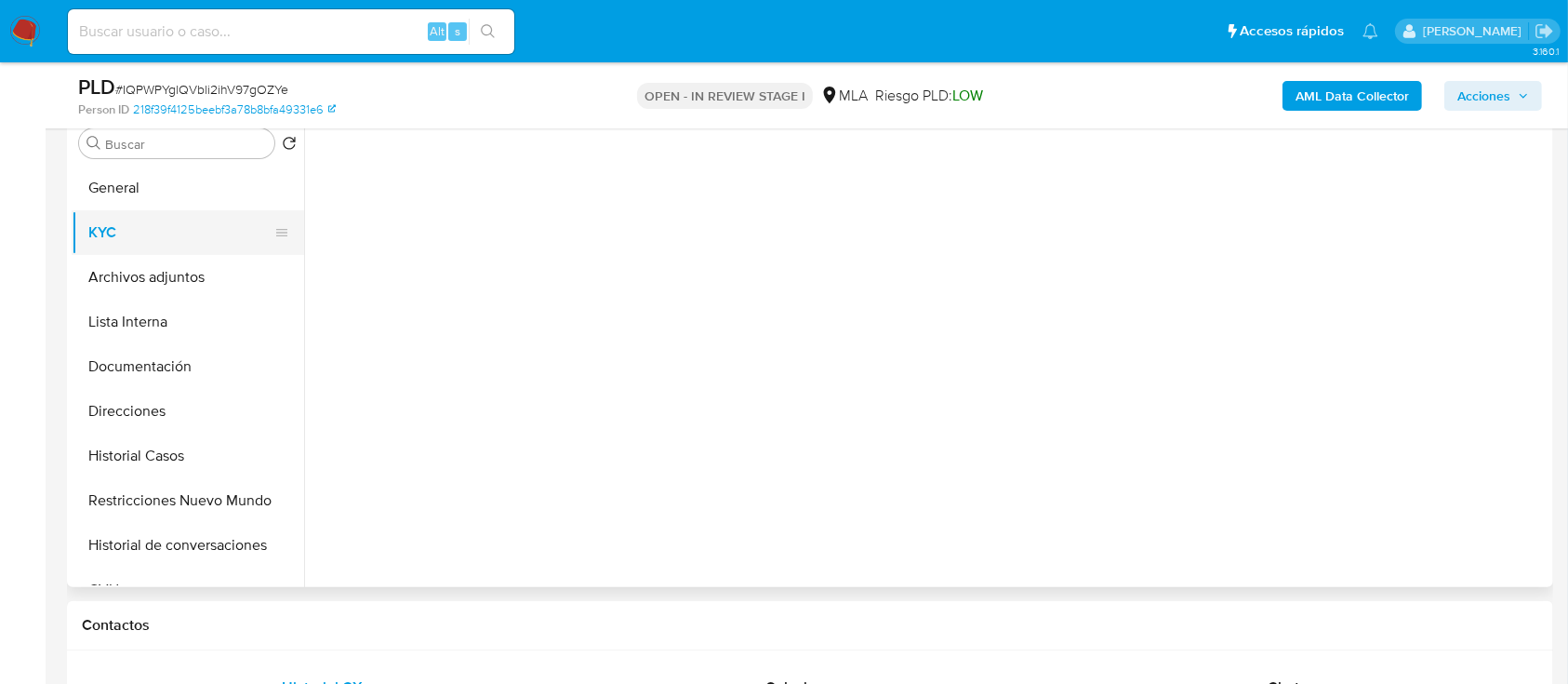
select select "10"
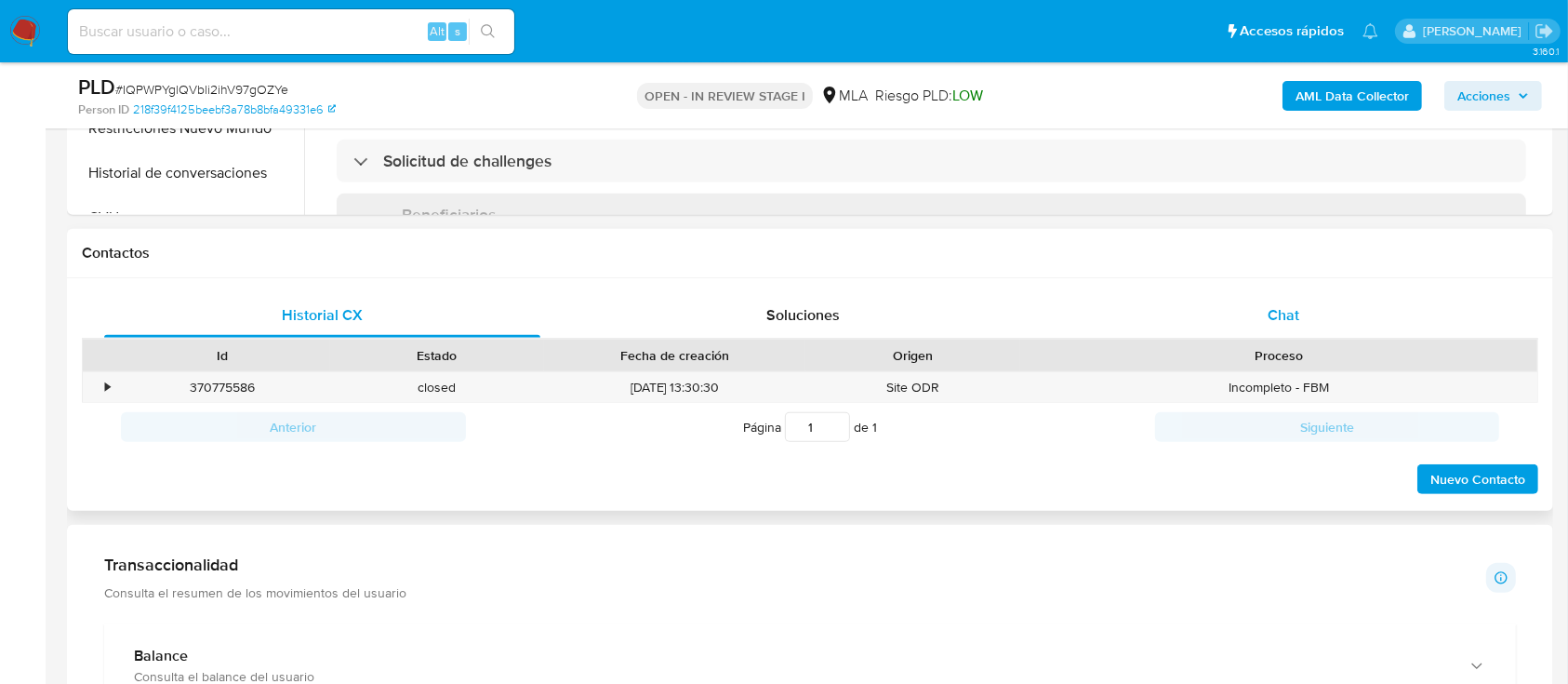
click at [1307, 315] on div "Chat" at bounding box center [1283, 316] width 436 height 45
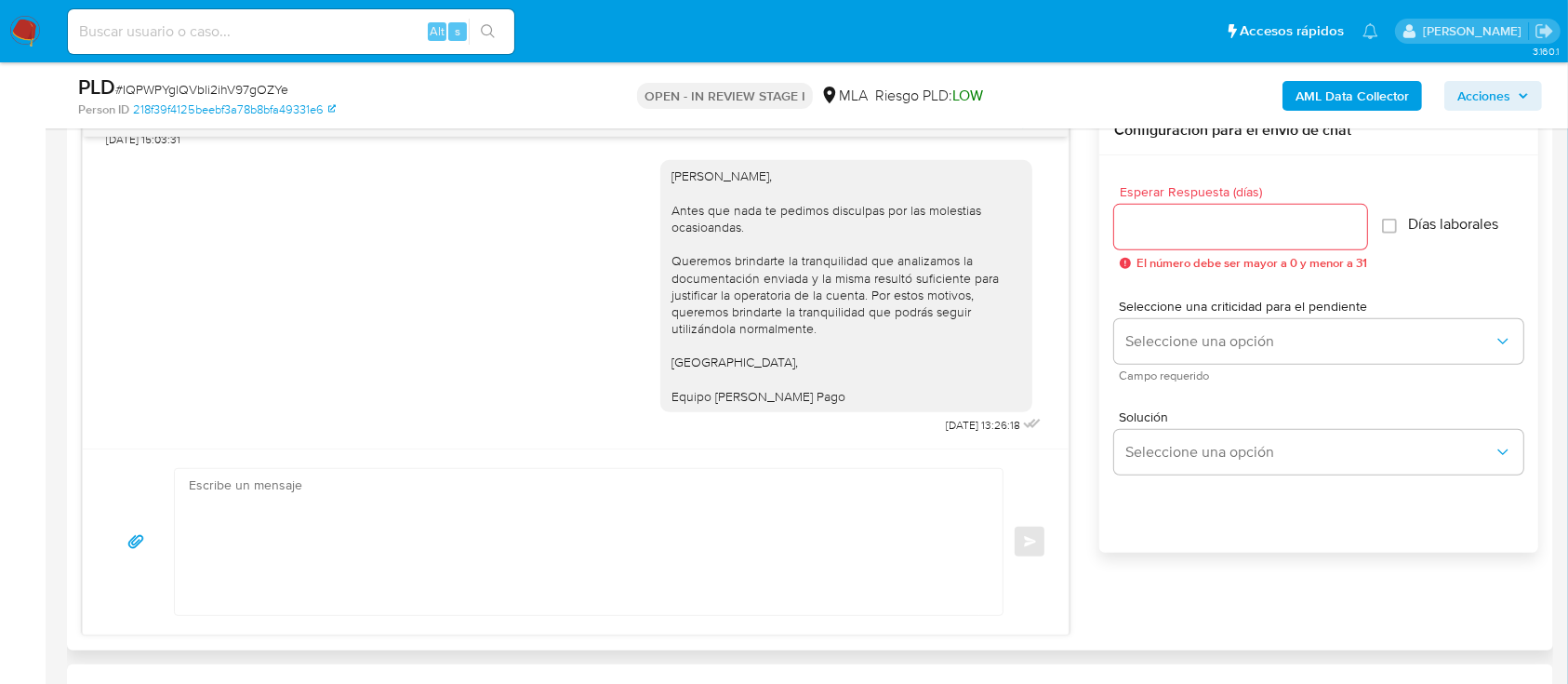
scroll to position [868, 0]
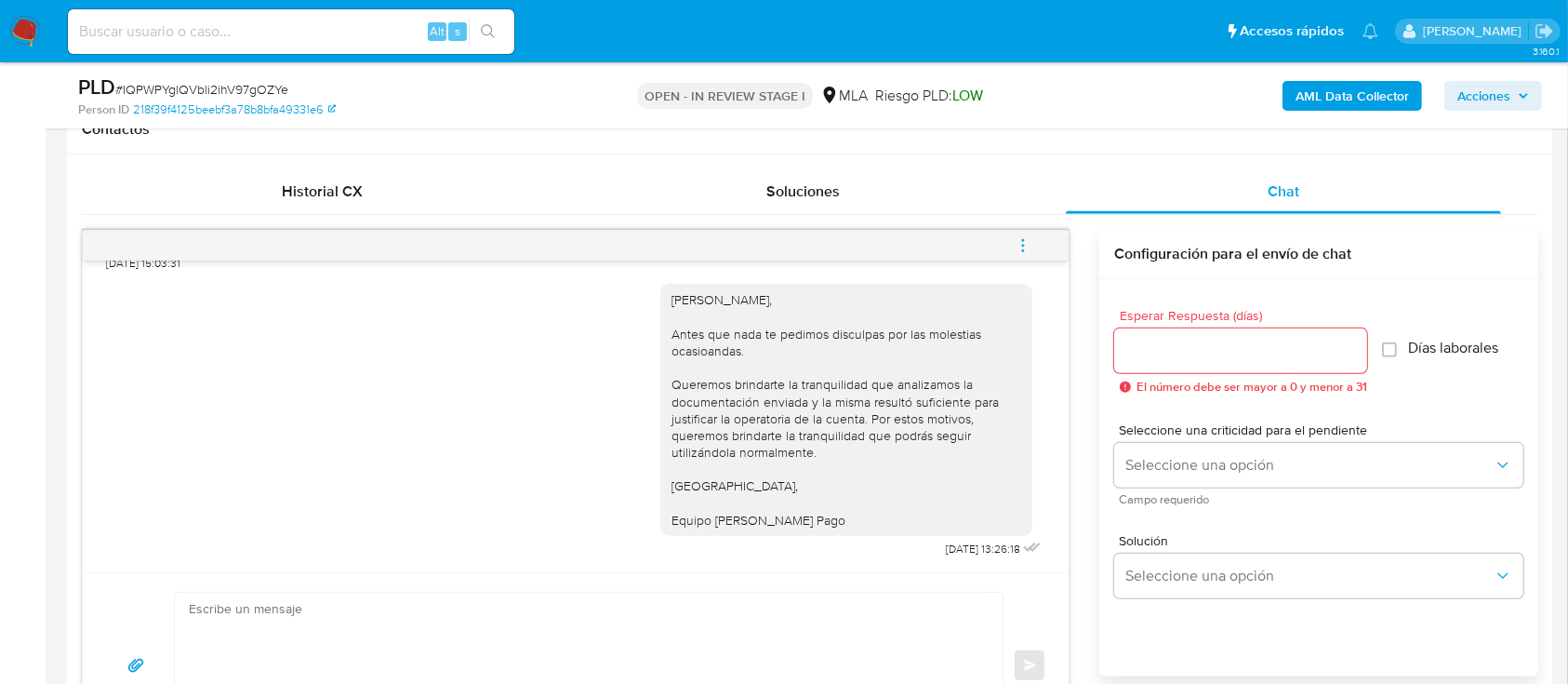
click at [1046, 248] on button "menu-action" at bounding box center [1022, 246] width 61 height 45
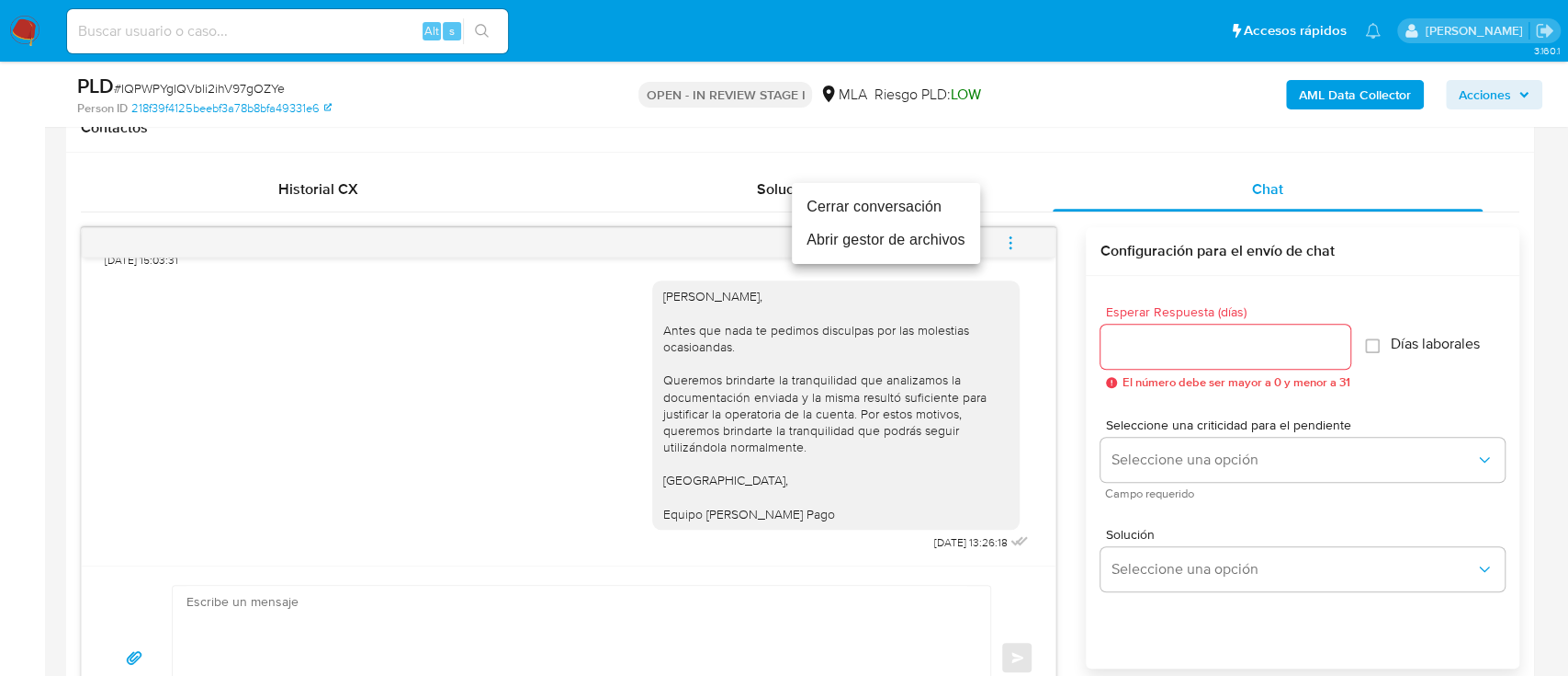
click at [897, 206] on li "Cerrar conversación" at bounding box center [886, 206] width 188 height 33
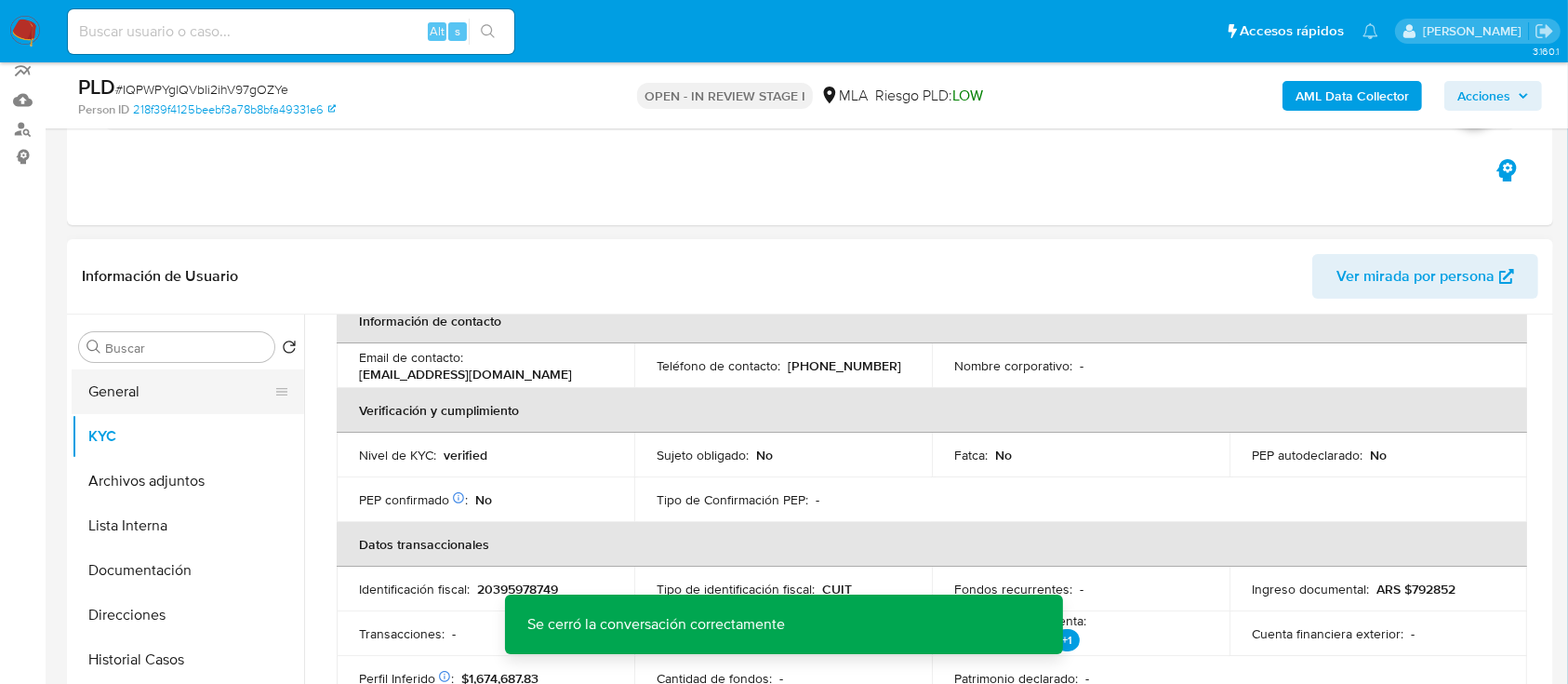
scroll to position [123, 0]
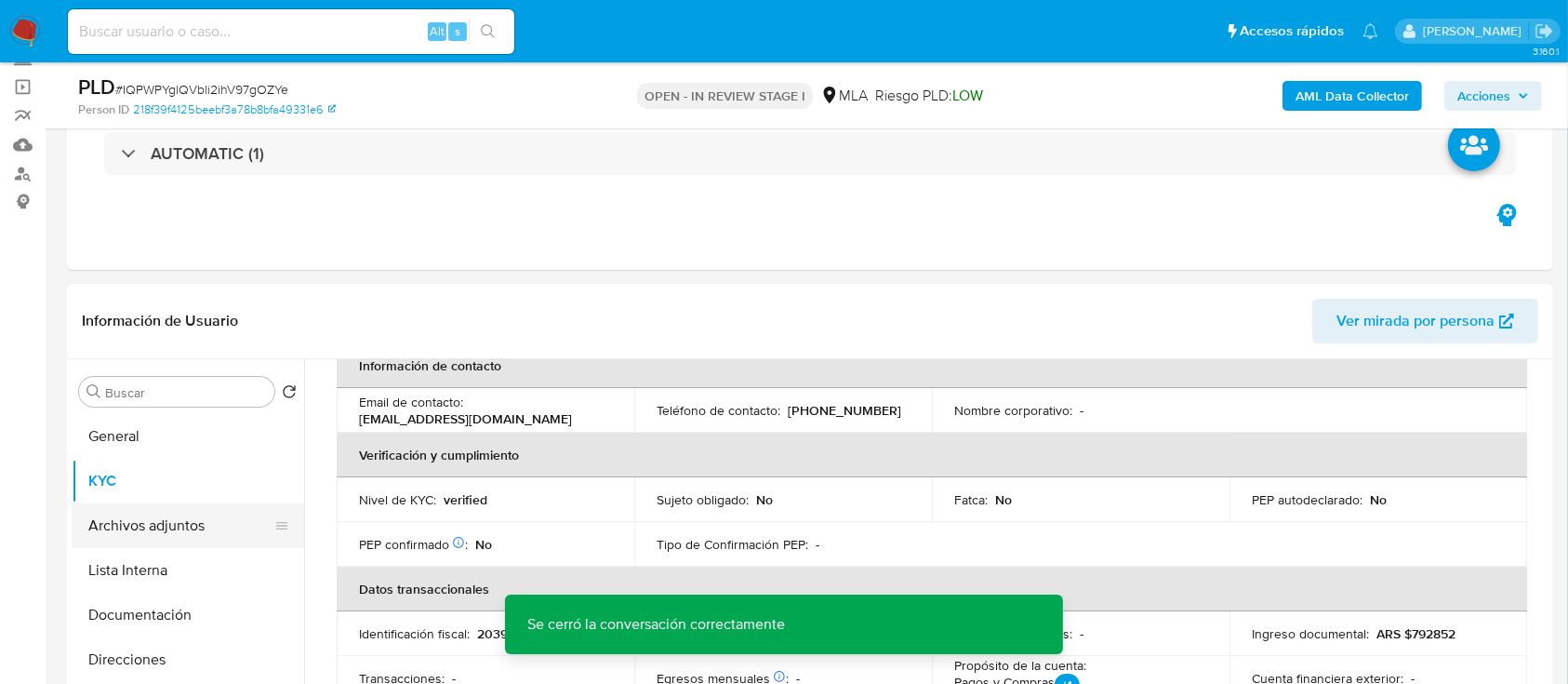
click at [161, 539] on button "Archivos adjuntos" at bounding box center [181, 526] width 218 height 45
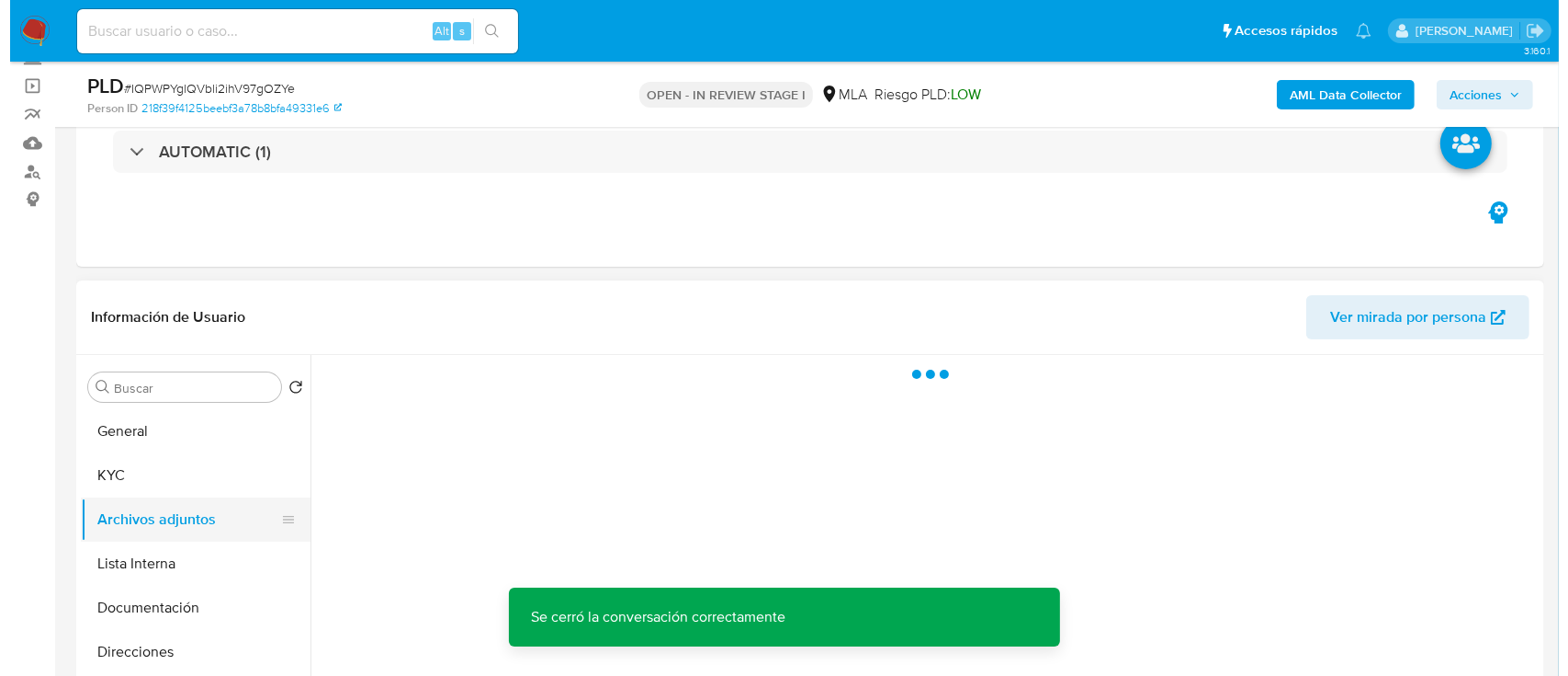
scroll to position [0, 0]
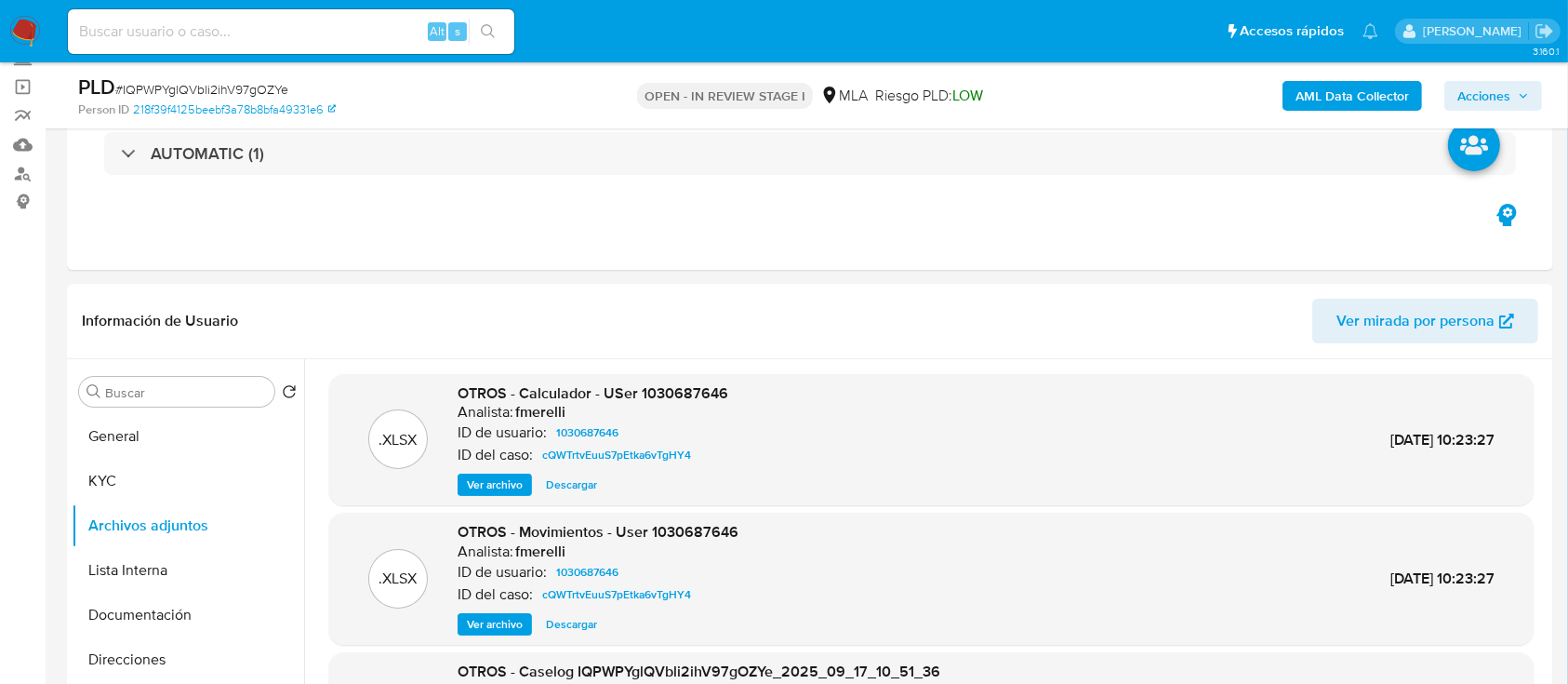
click at [260, 87] on span "# IQPWPYglQVbli2ihV97gOZYe" at bounding box center [202, 88] width 173 height 18
copy span "IQPWPYglQVbli2ihV97gOZYe"
click at [1325, 92] on b "AML Data Collector" at bounding box center [1351, 95] width 114 height 30
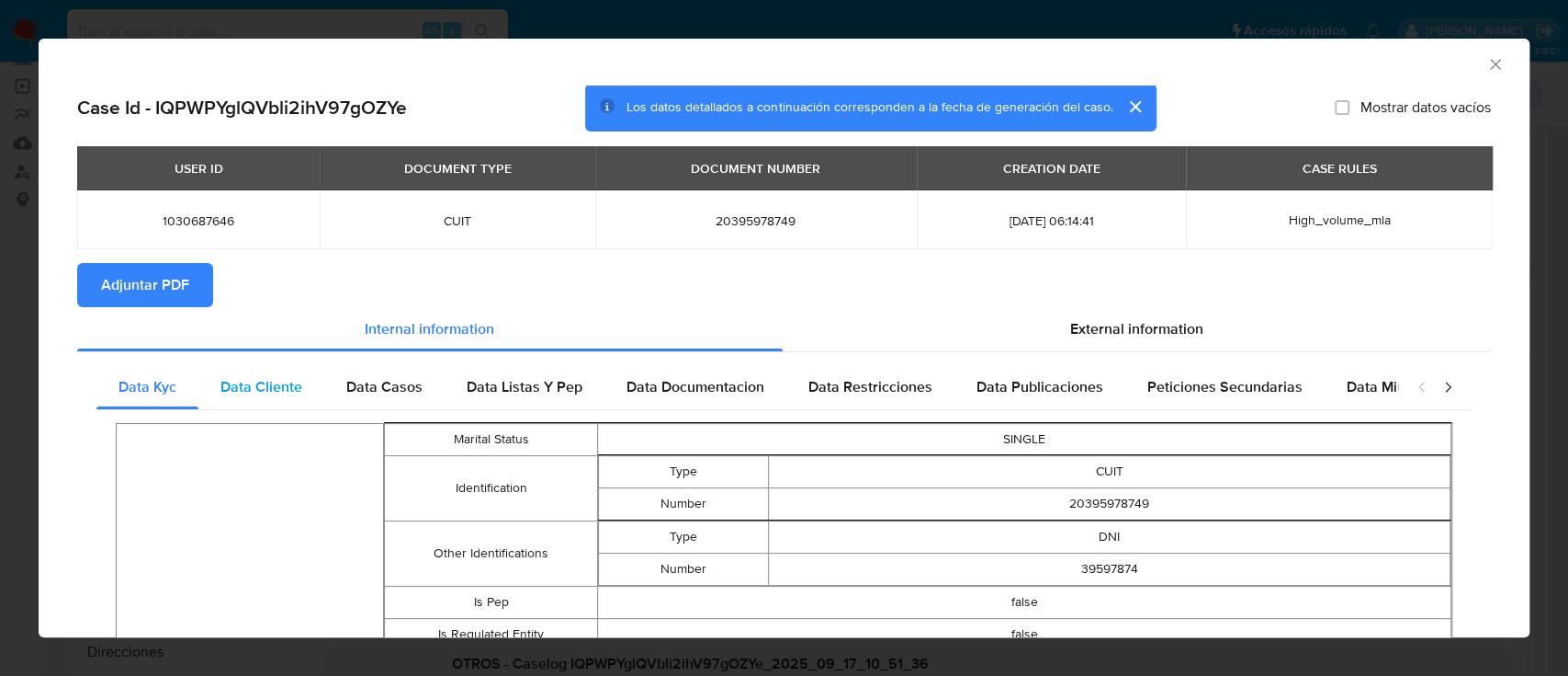
click at [294, 378] on span "Data Cliente" at bounding box center [261, 386] width 82 height 21
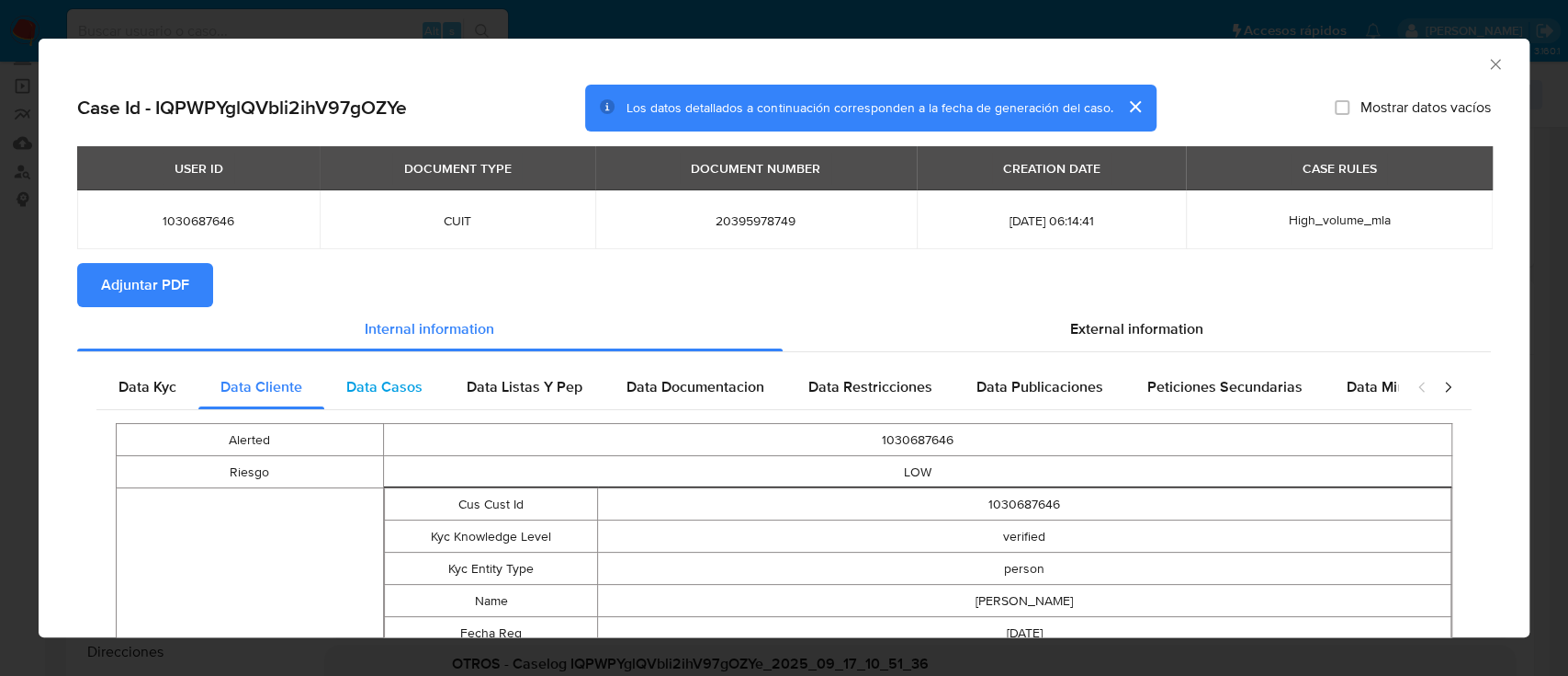
click at [366, 399] on div "Data Casos" at bounding box center [384, 387] width 120 height 44
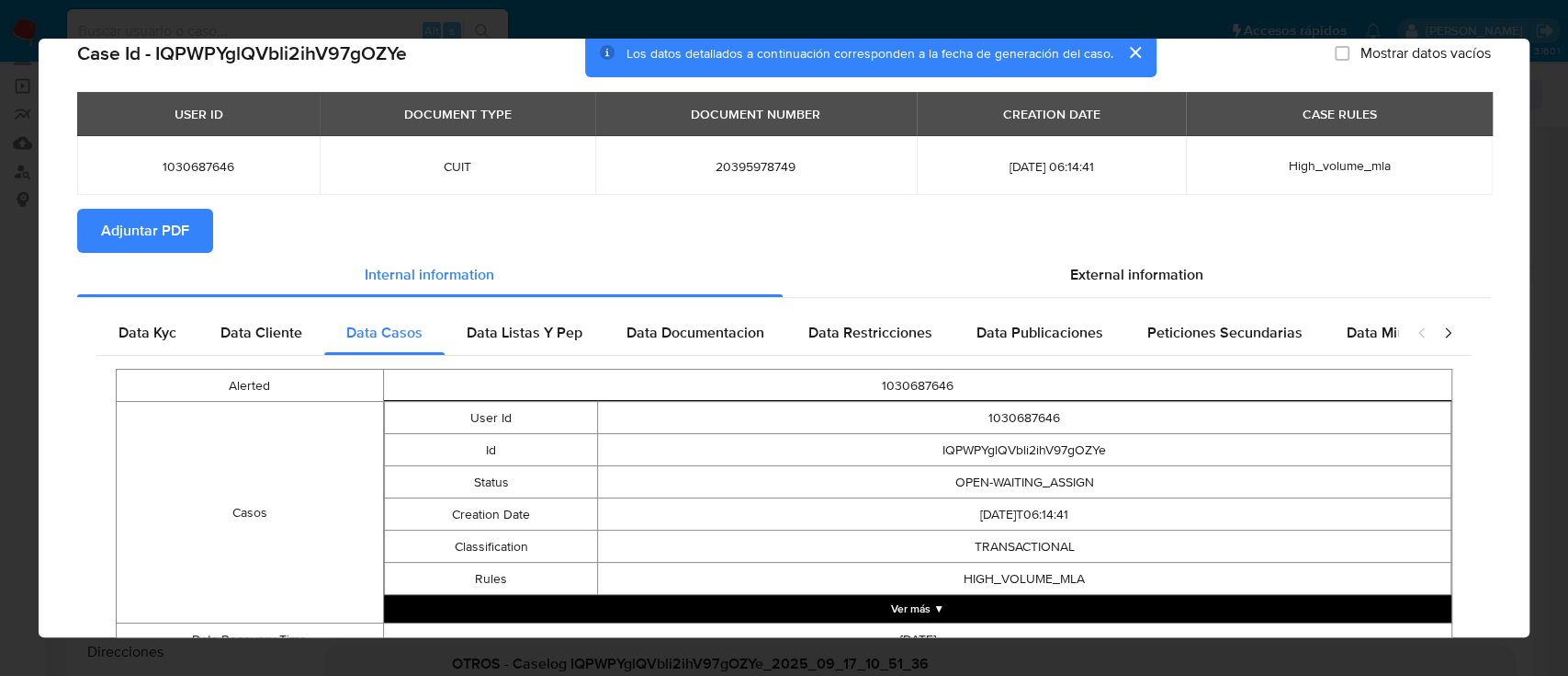
scroll to position [133, 0]
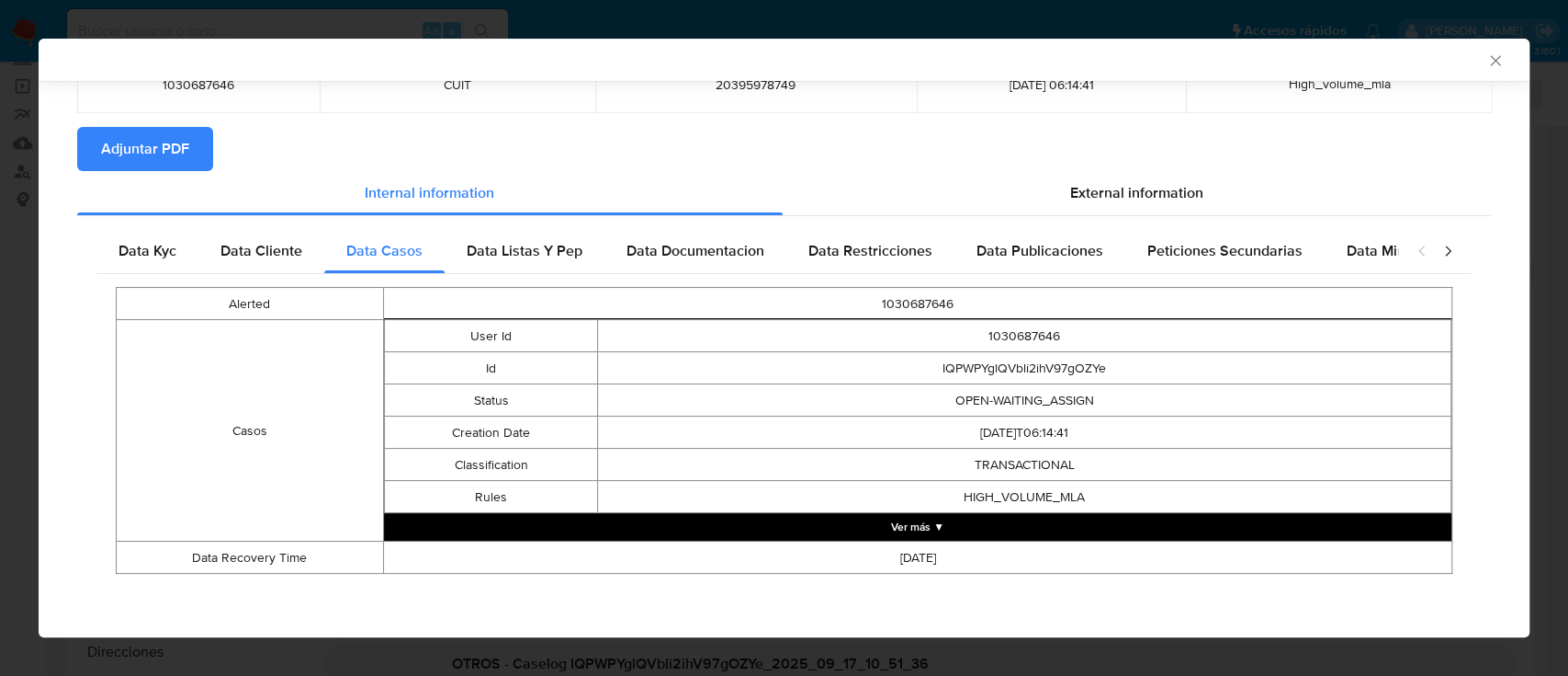
drag, startPoint x: 579, startPoint y: 264, endPoint x: 667, endPoint y: 291, distance: 92.0
click at [578, 264] on div "Data Listas Y Pep" at bounding box center [524, 251] width 160 height 44
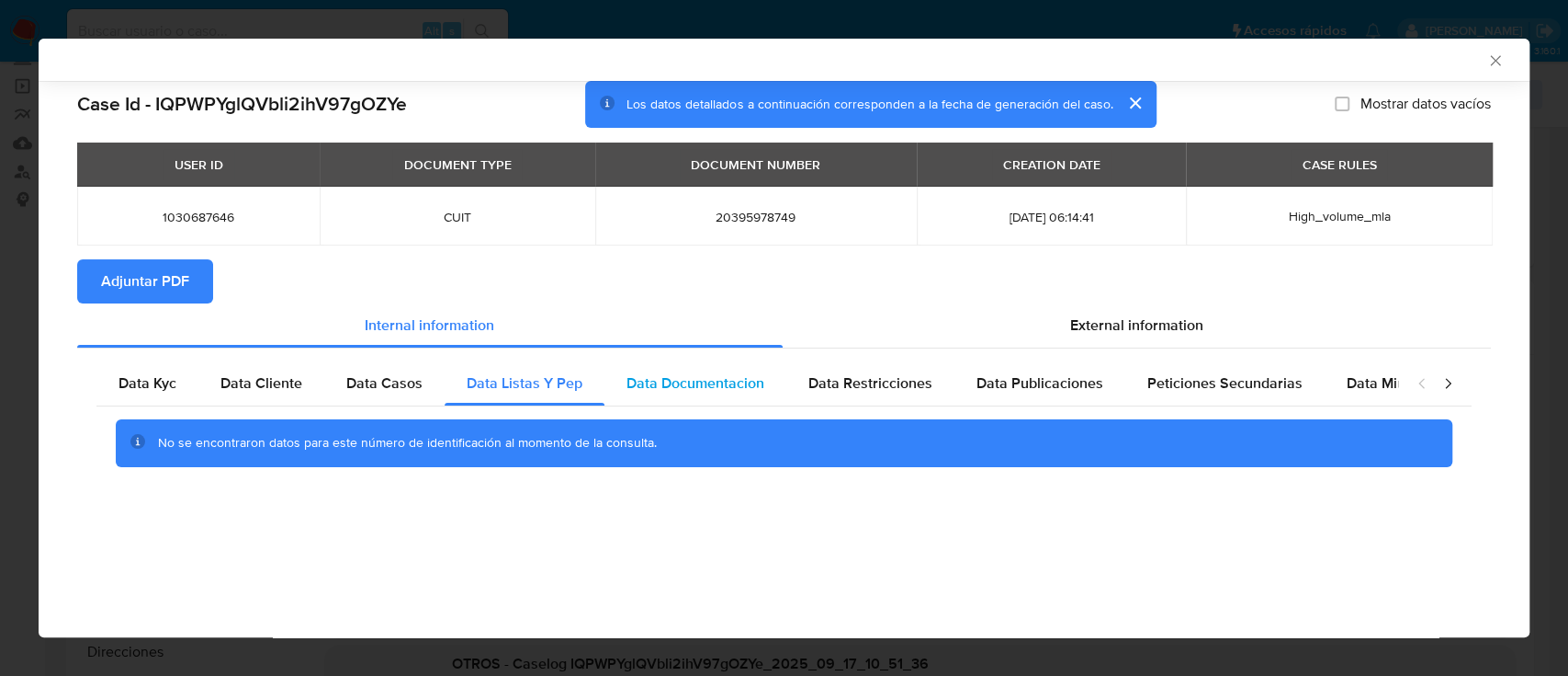
click at [683, 371] on div "Data Documentacion" at bounding box center [696, 383] width 182 height 44
click at [874, 373] on span "Data Restricciones" at bounding box center [869, 383] width 124 height 21
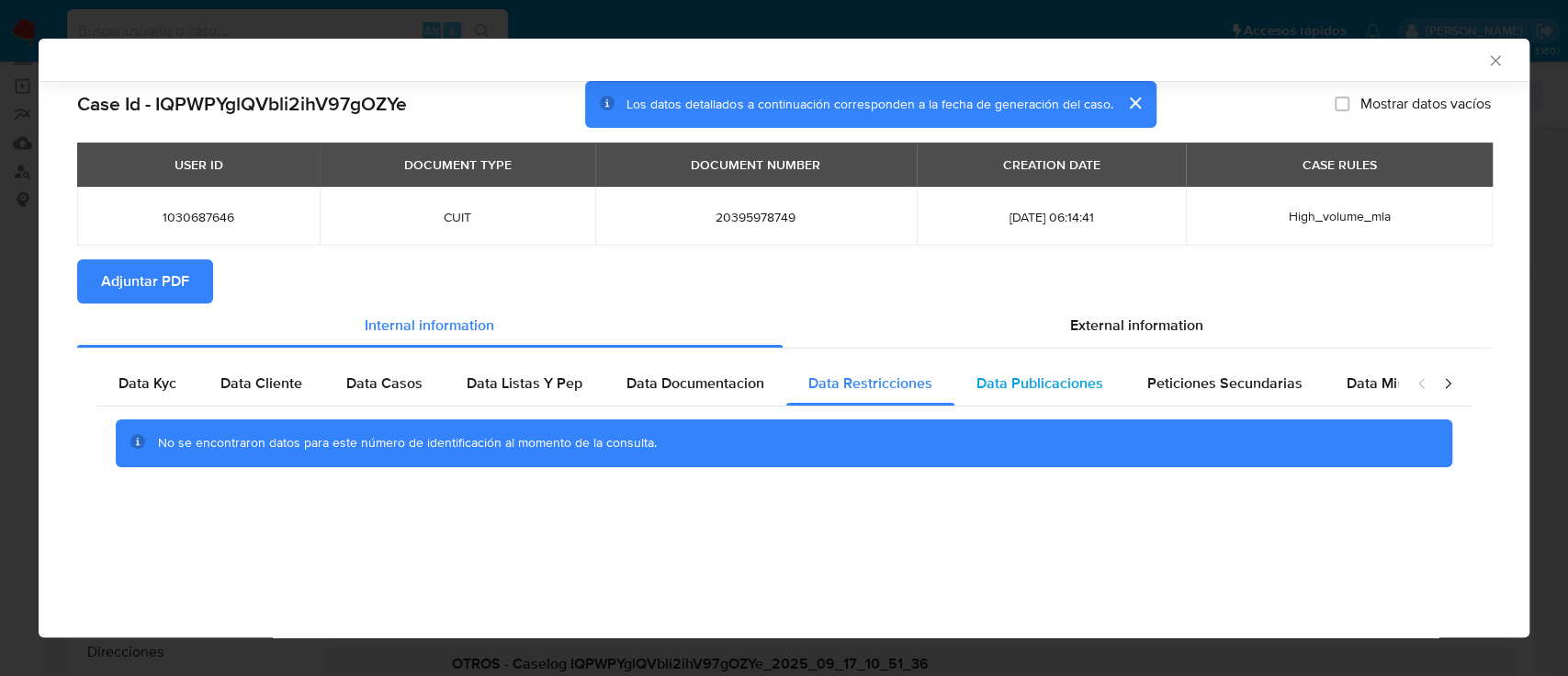
drag, startPoint x: 992, startPoint y: 378, endPoint x: 1054, endPoint y: 381, distance: 62.1
click at [993, 378] on span "Data Publicaciones" at bounding box center [1040, 383] width 127 height 21
drag, startPoint x: 1153, startPoint y: 379, endPoint x: 1191, endPoint y: 379, distance: 38.0
click at [1163, 379] on span "Peticiones Secundarias" at bounding box center [1225, 383] width 155 height 21
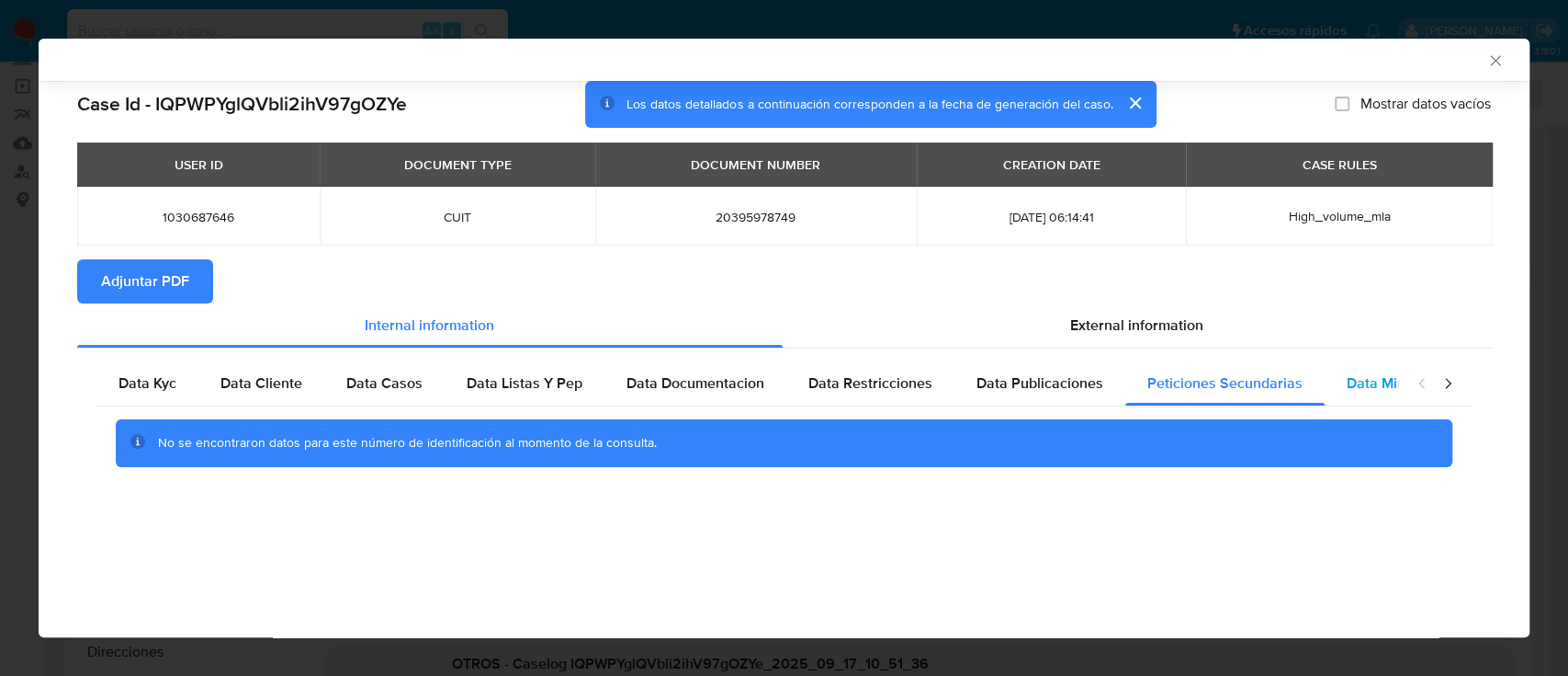
click at [1351, 378] on span "Data Minoridad" at bounding box center [1396, 383] width 101 height 21
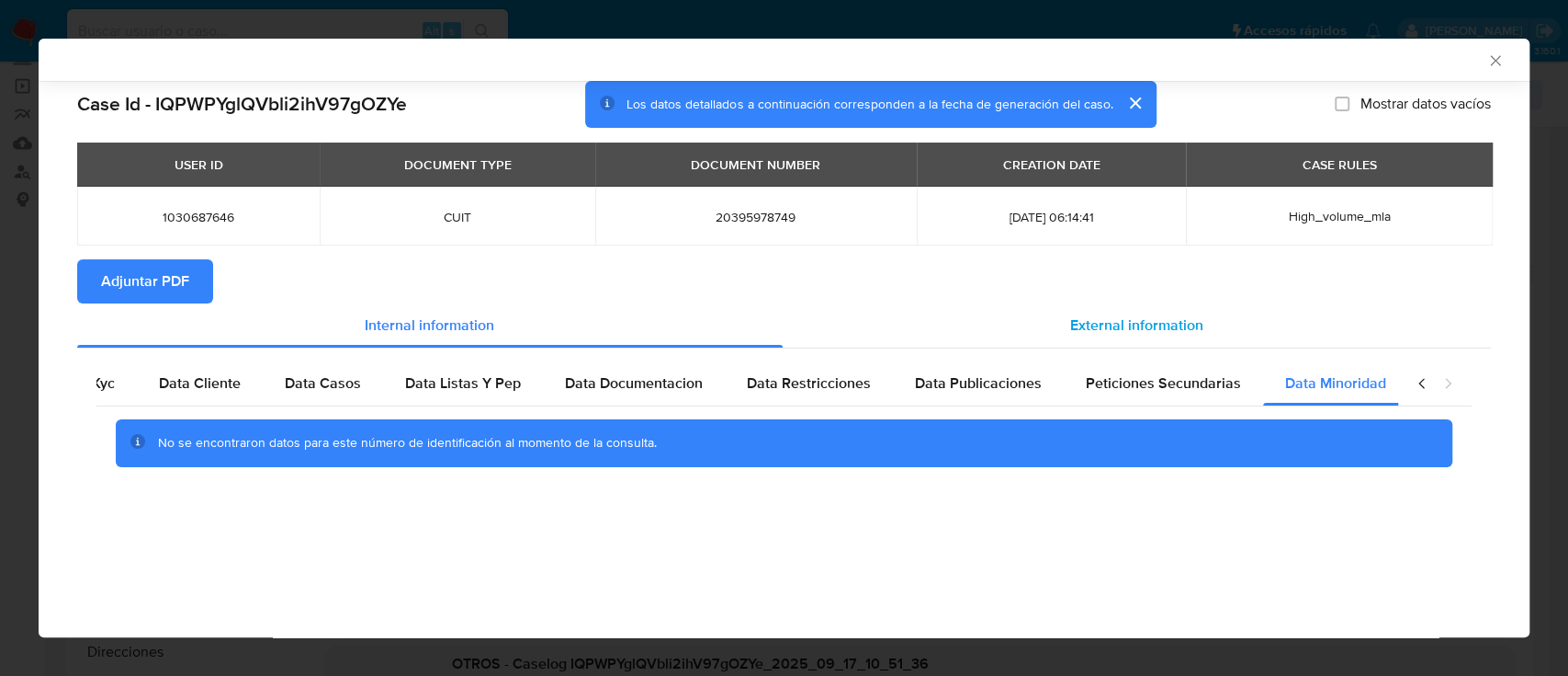
click at [1100, 320] on span "External information" at bounding box center [1136, 325] width 133 height 21
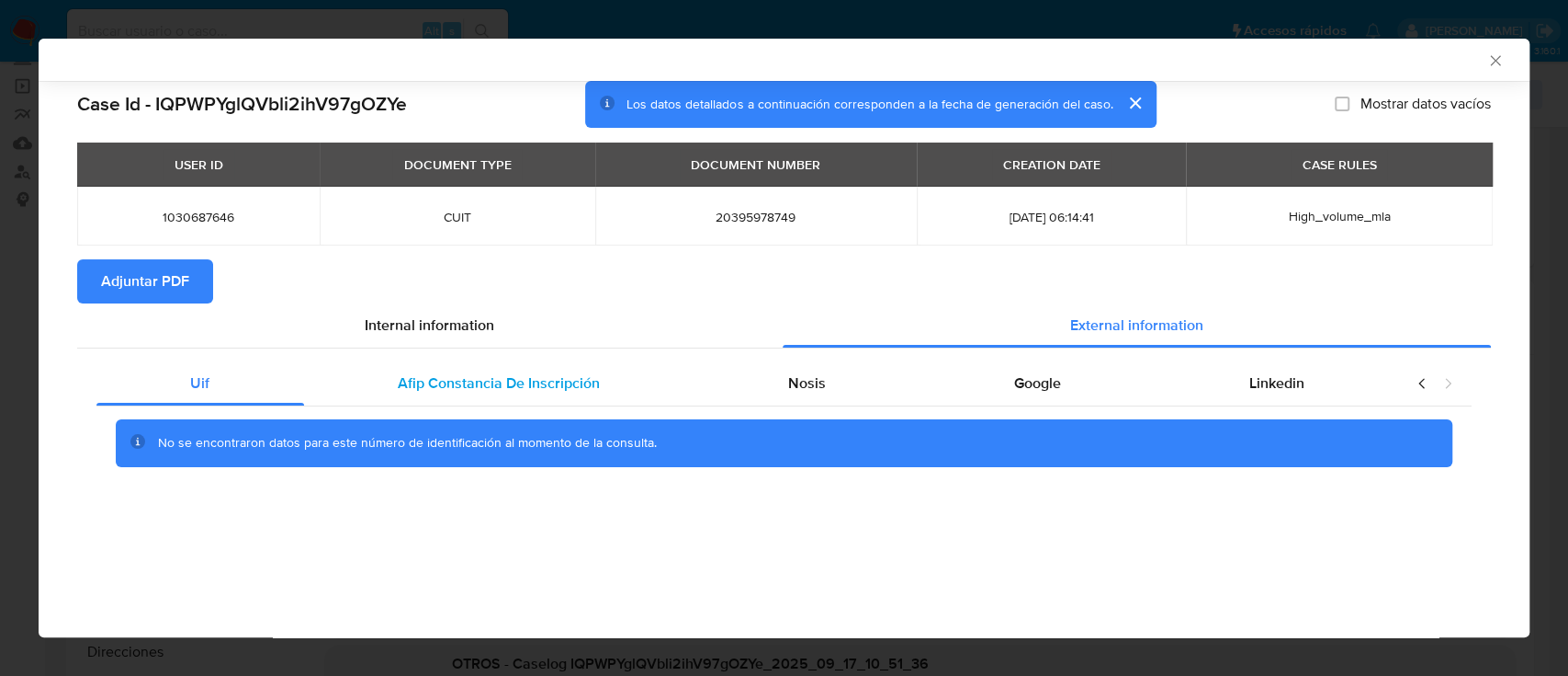
click at [324, 398] on div "Afip Constancia De Inscripción" at bounding box center [499, 383] width 391 height 44
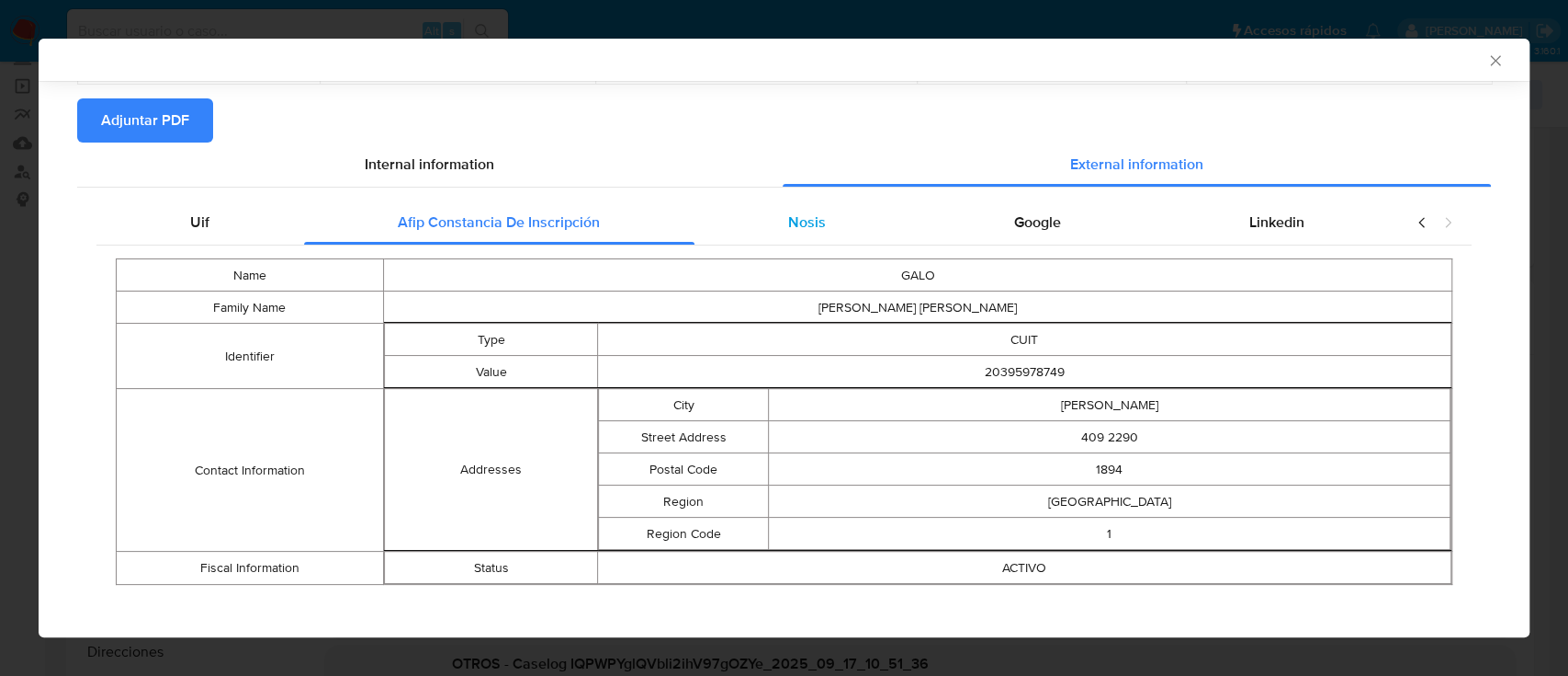
scroll to position [171, 0]
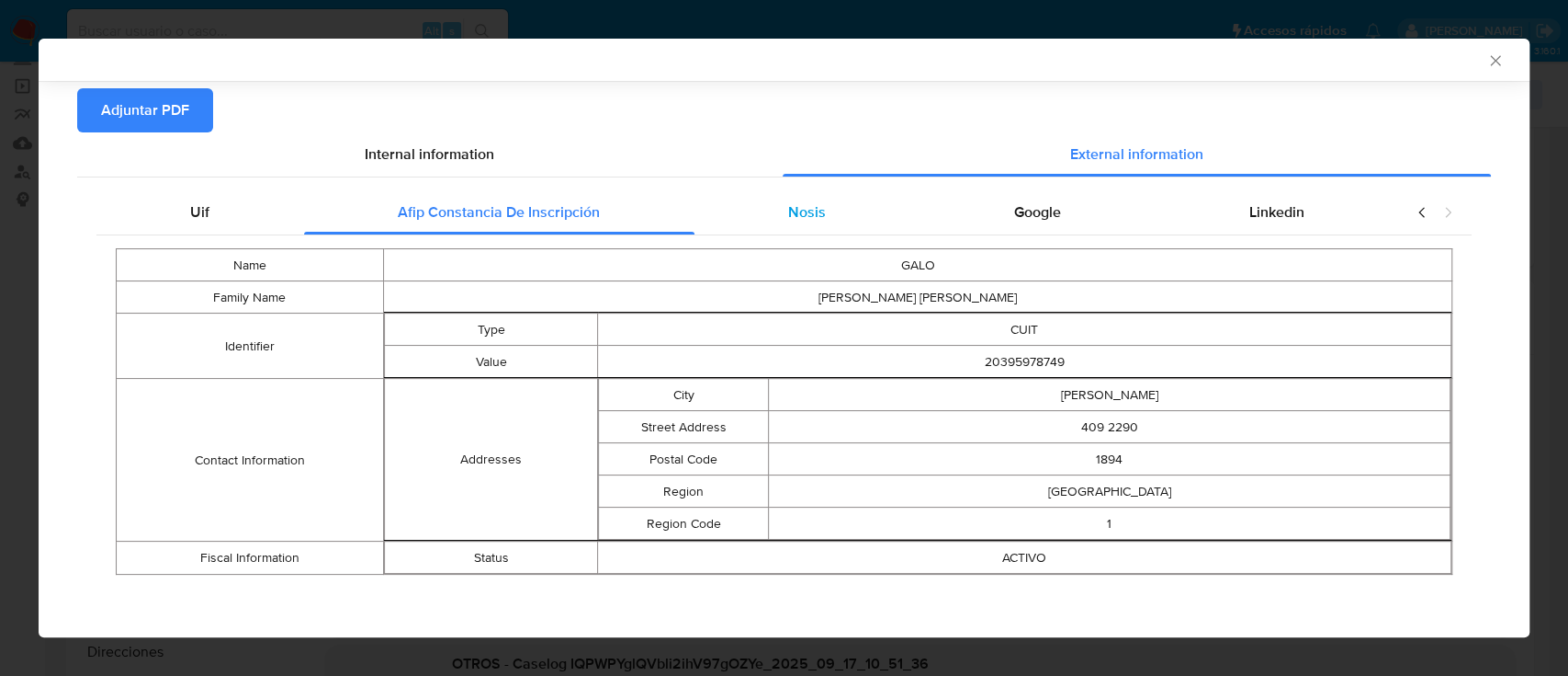
drag, startPoint x: 781, startPoint y: 215, endPoint x: 852, endPoint y: 225, distance: 71.7
click at [791, 215] on span "Nosis" at bounding box center [806, 212] width 37 height 21
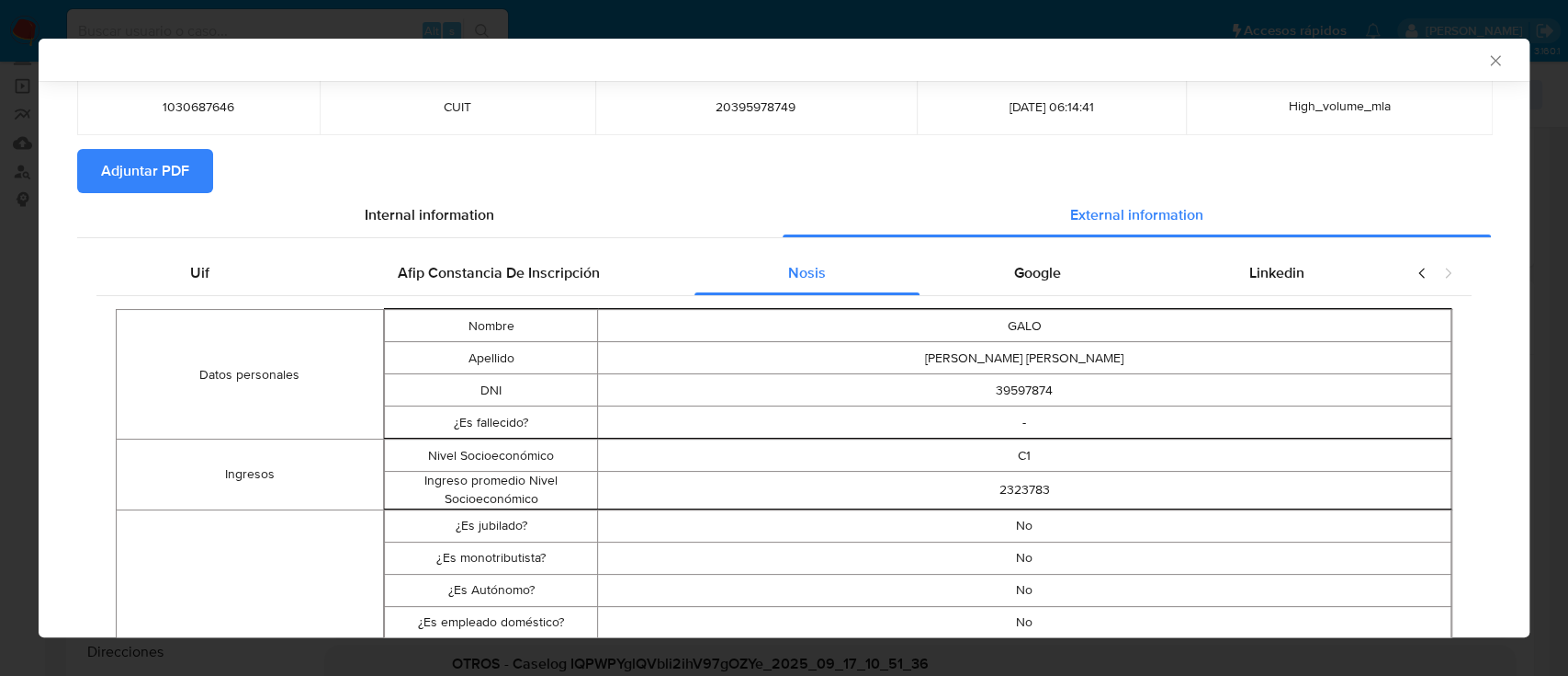
scroll to position [83, 0]
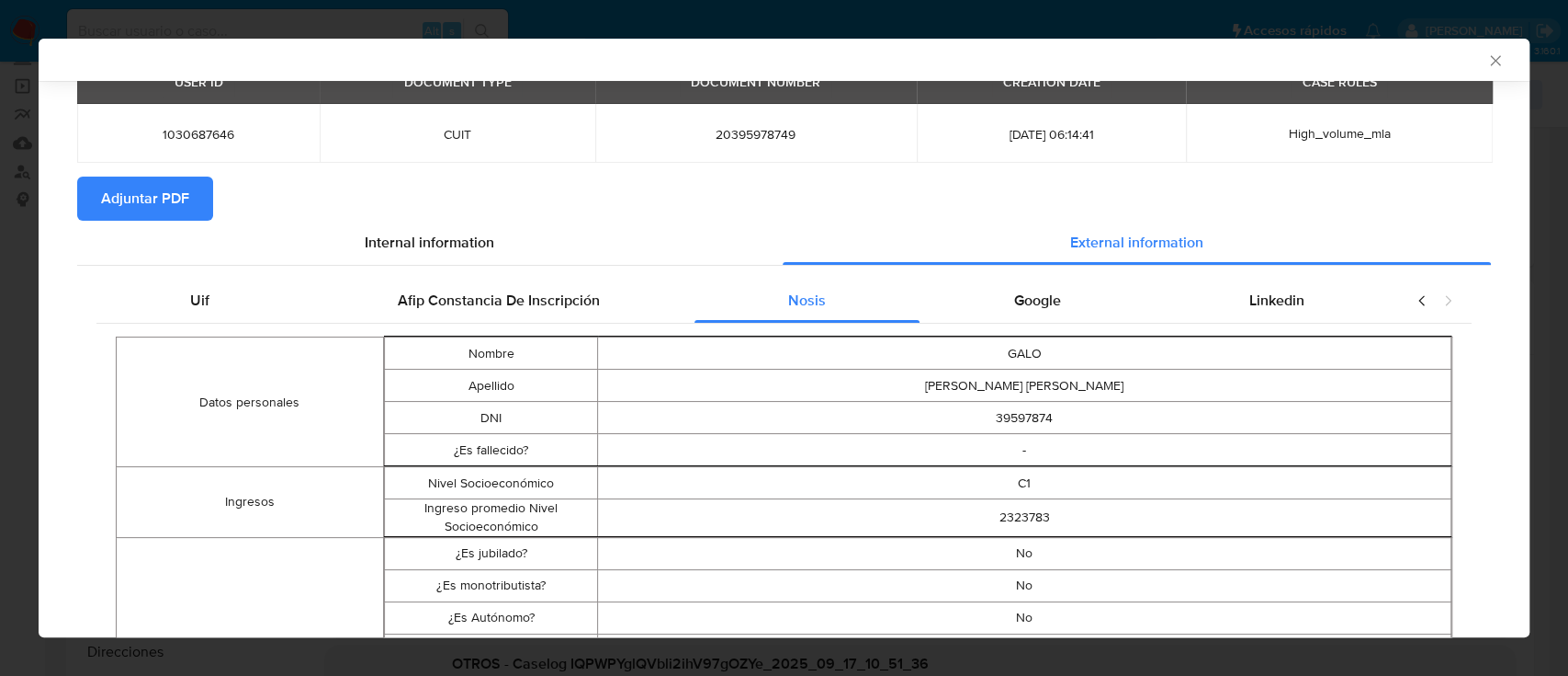
drag, startPoint x: 1041, startPoint y: 289, endPoint x: 1078, endPoint y: 297, distance: 37.9
click at [1042, 290] on span "Google" at bounding box center [1037, 301] width 47 height 21
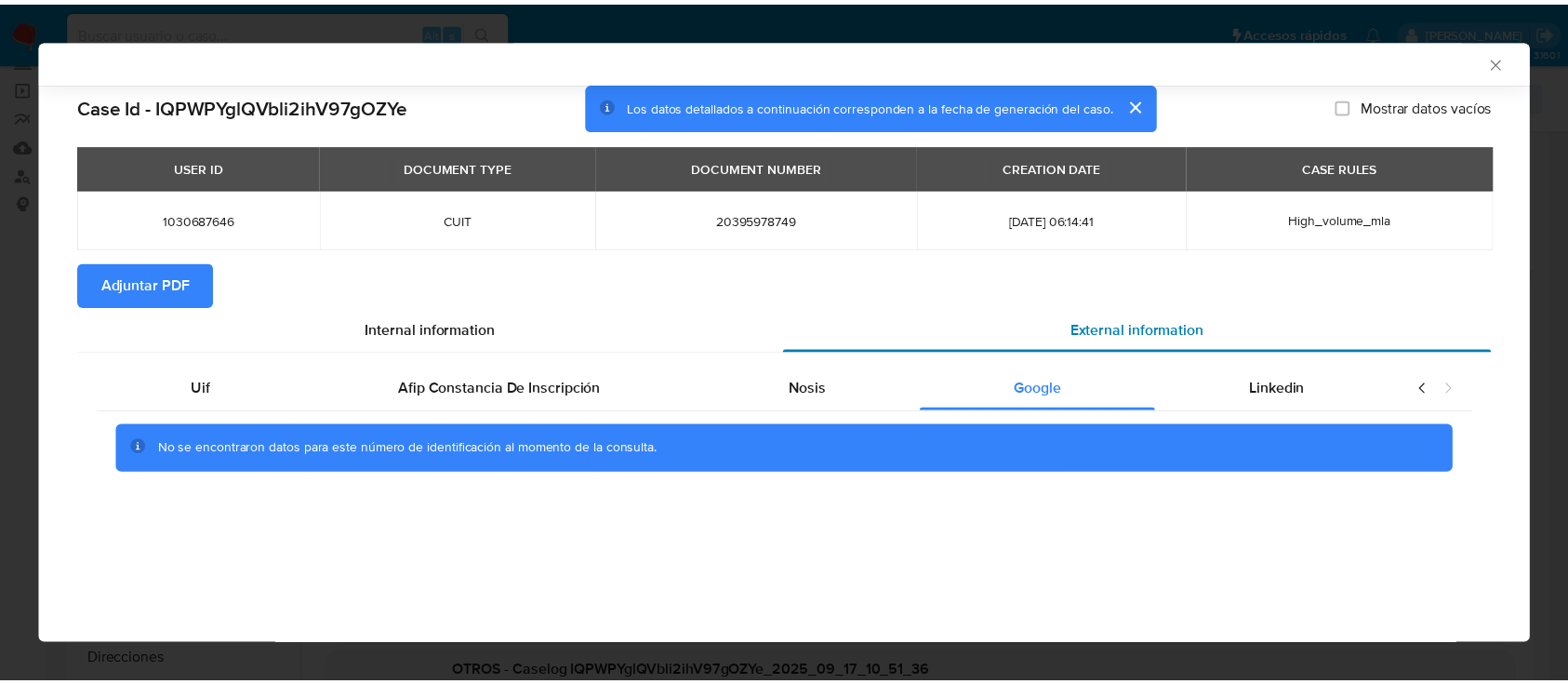
scroll to position [0, 0]
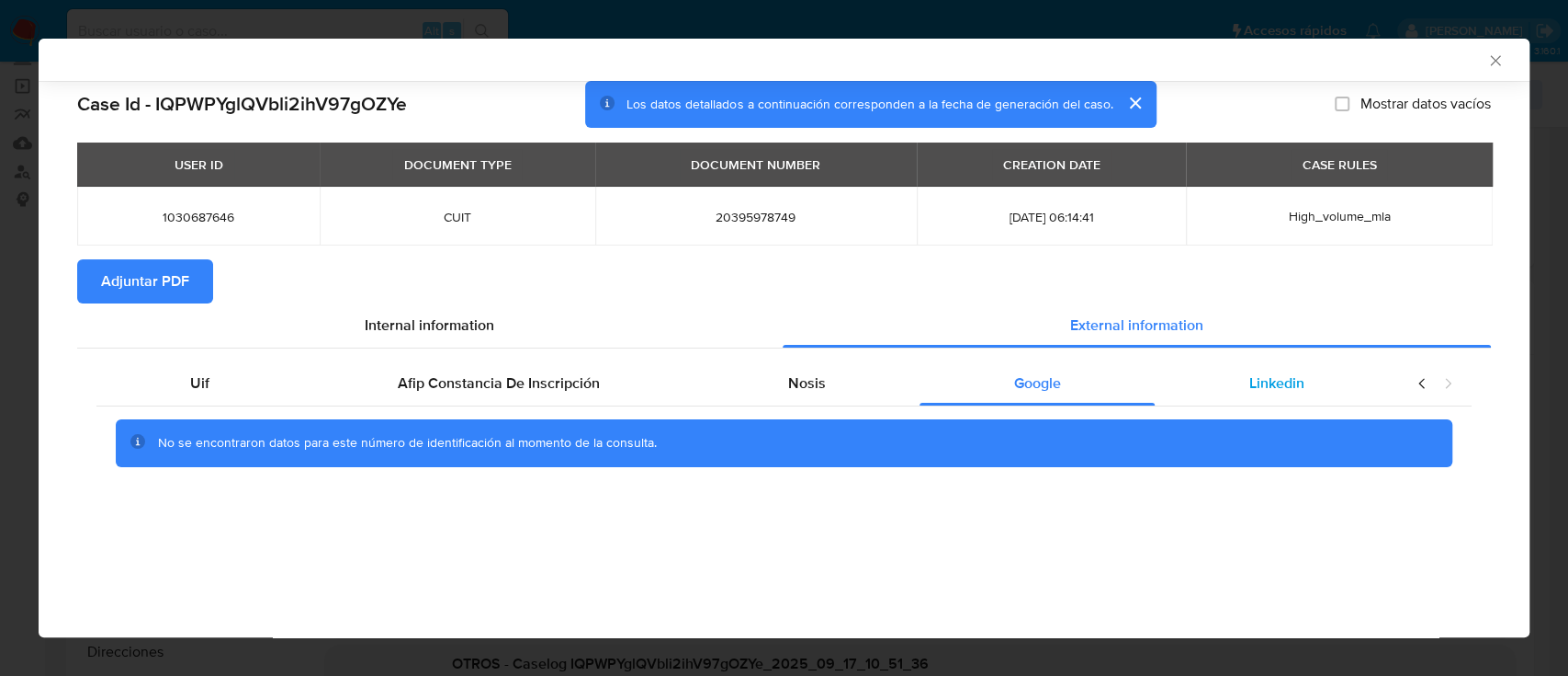
click at [1289, 361] on div "Linkedin" at bounding box center [1276, 383] width 244 height 44
click at [142, 276] on span "Adjuntar PDF" at bounding box center [145, 281] width 88 height 40
click at [1499, 52] on icon "Cerrar ventana" at bounding box center [1495, 60] width 18 height 18
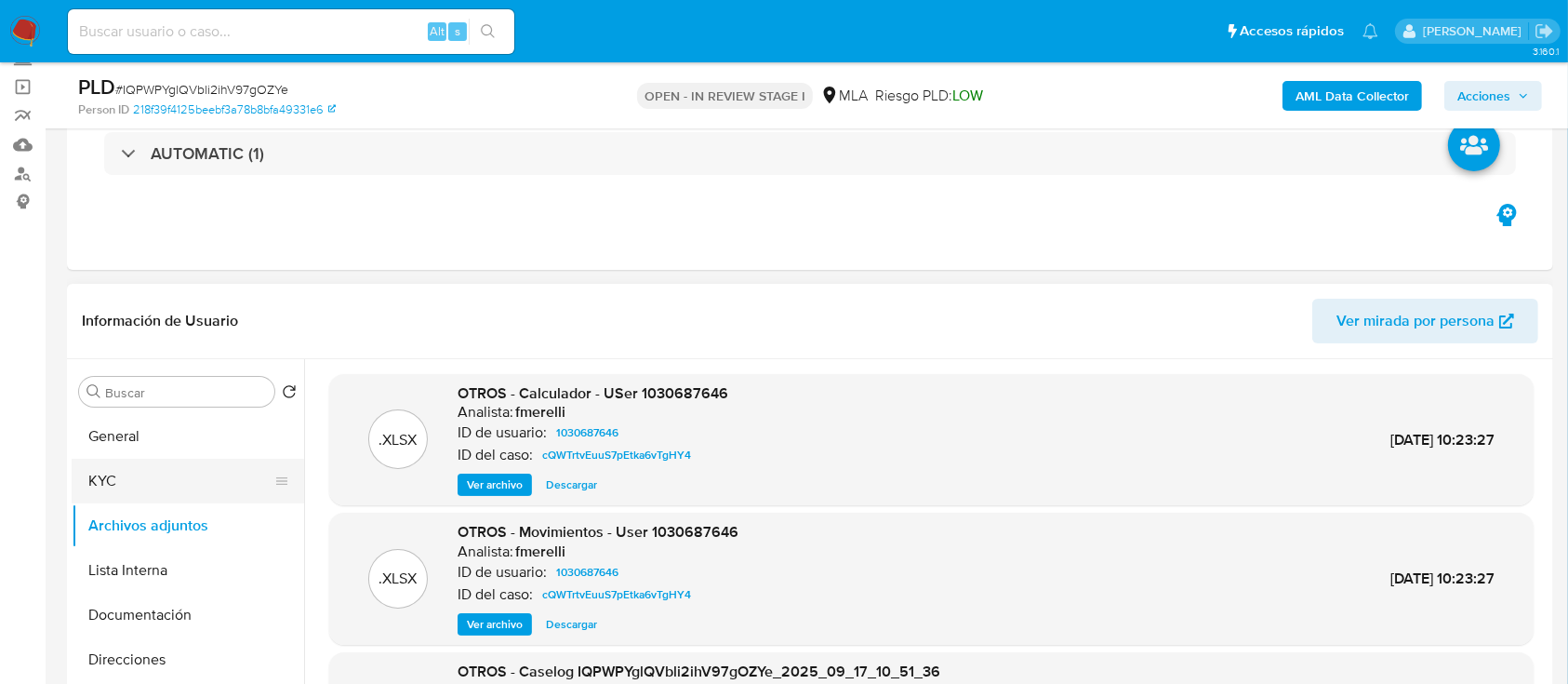
click at [179, 477] on button "KYC" at bounding box center [181, 481] width 218 height 45
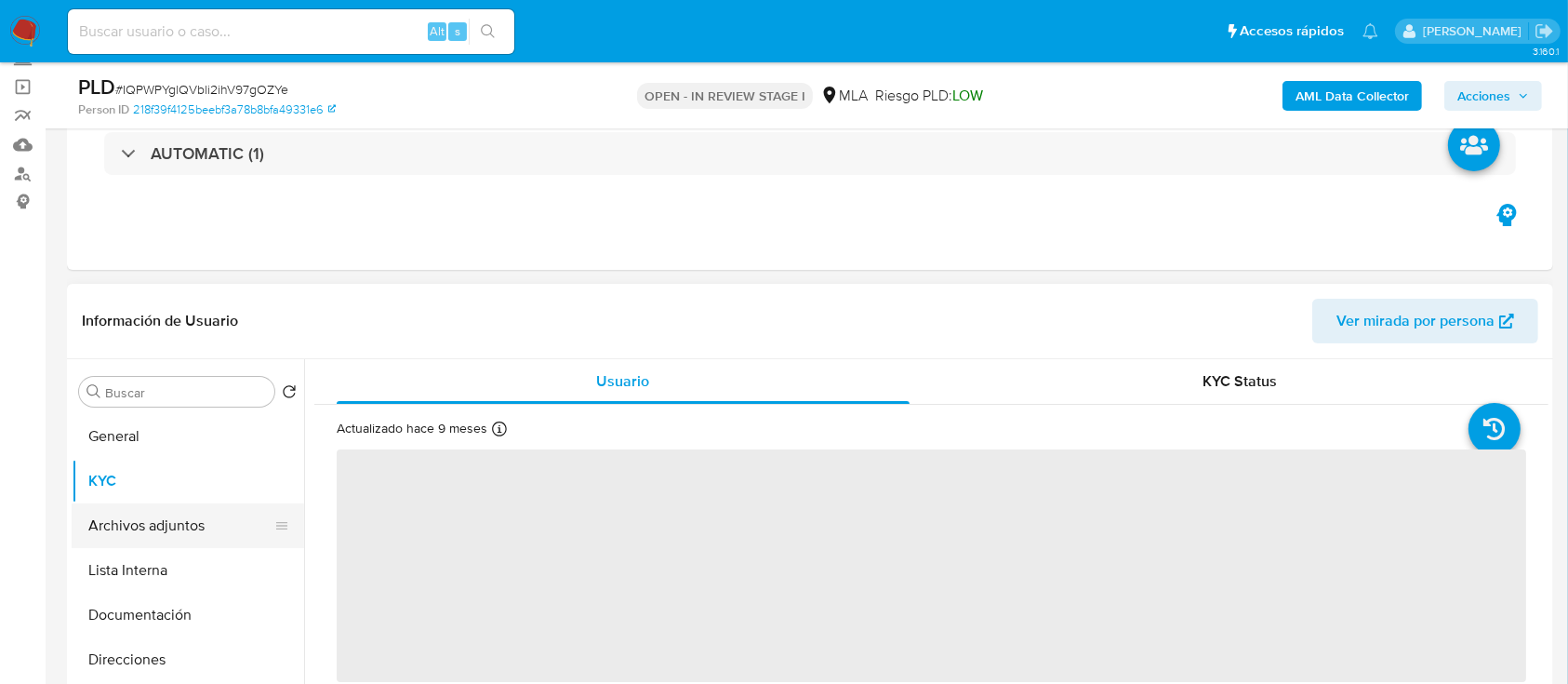
click at [167, 519] on button "Archivos adjuntos" at bounding box center [181, 526] width 218 height 45
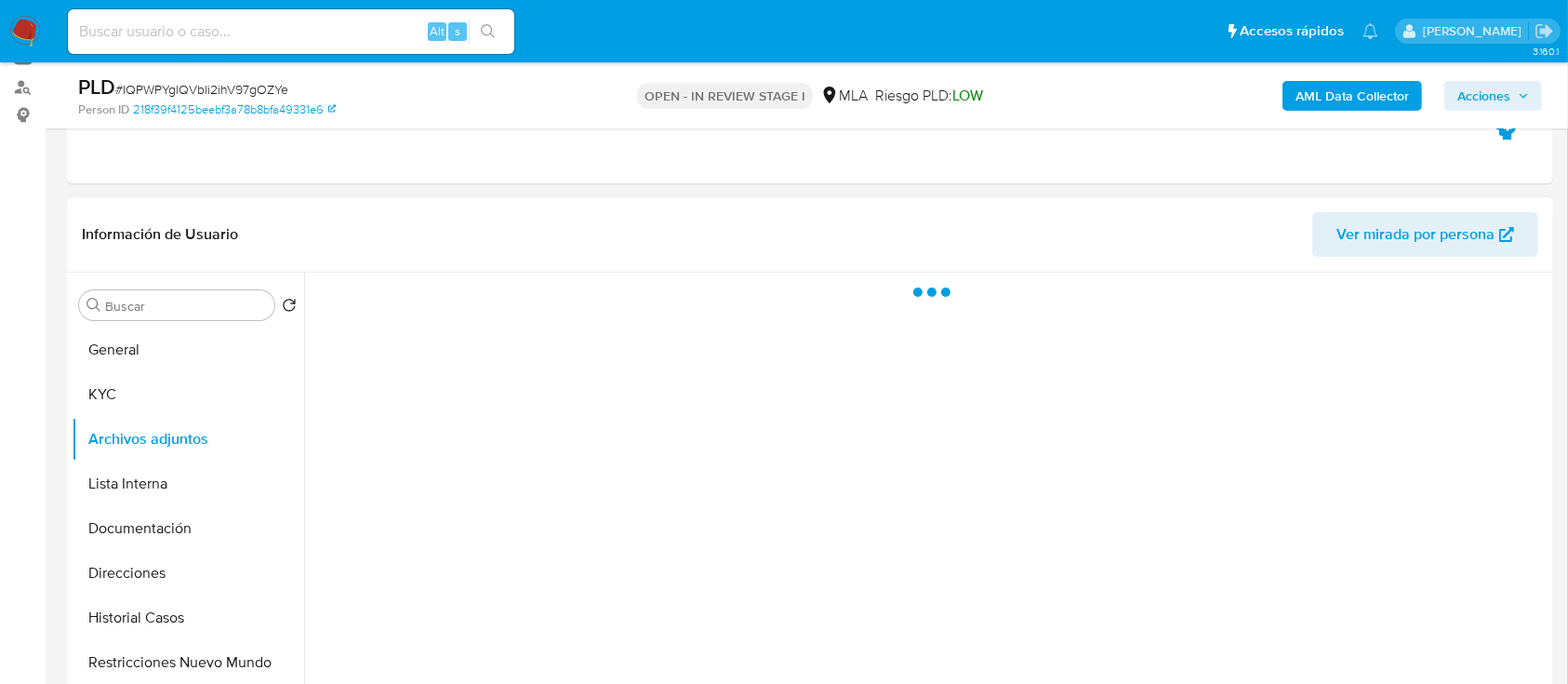
scroll to position [248, 0]
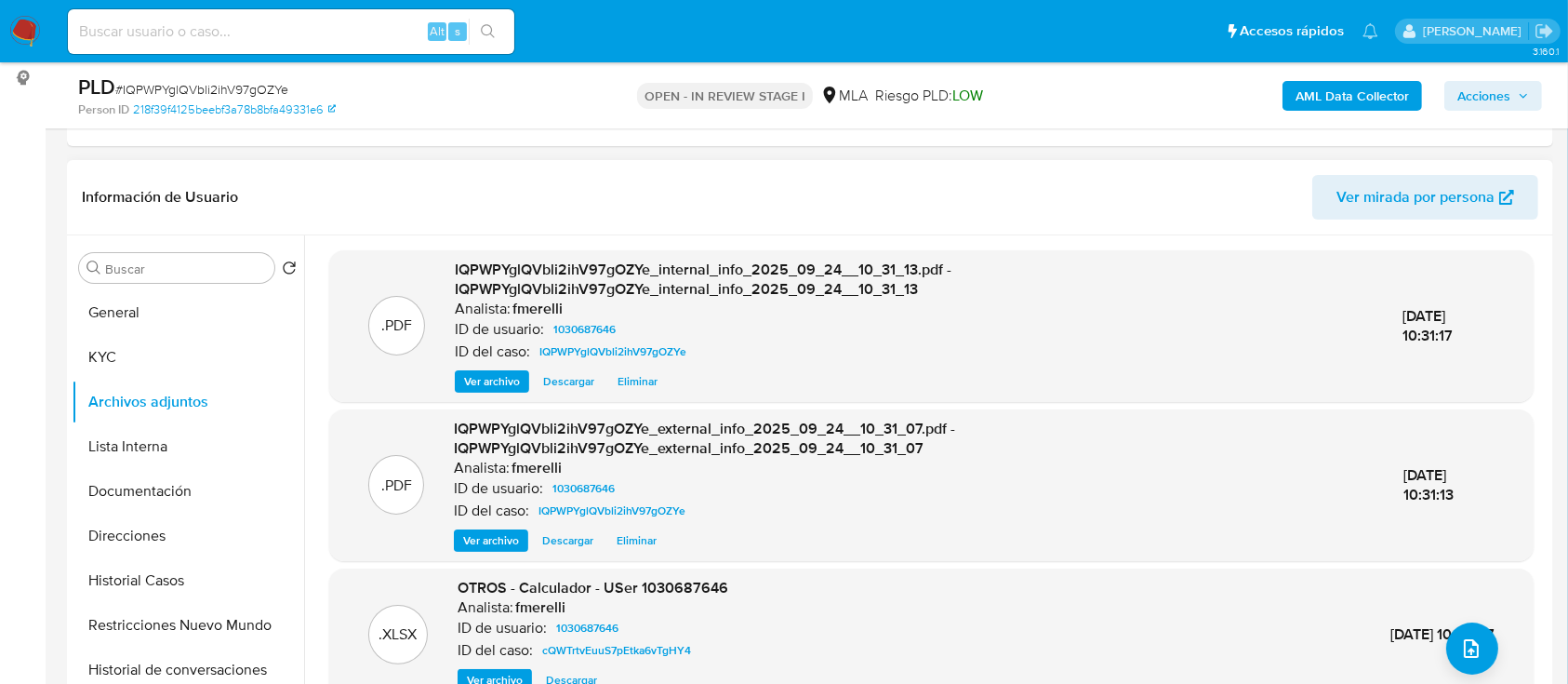
click at [479, 373] on span "Ver archivo" at bounding box center [492, 381] width 55 height 18
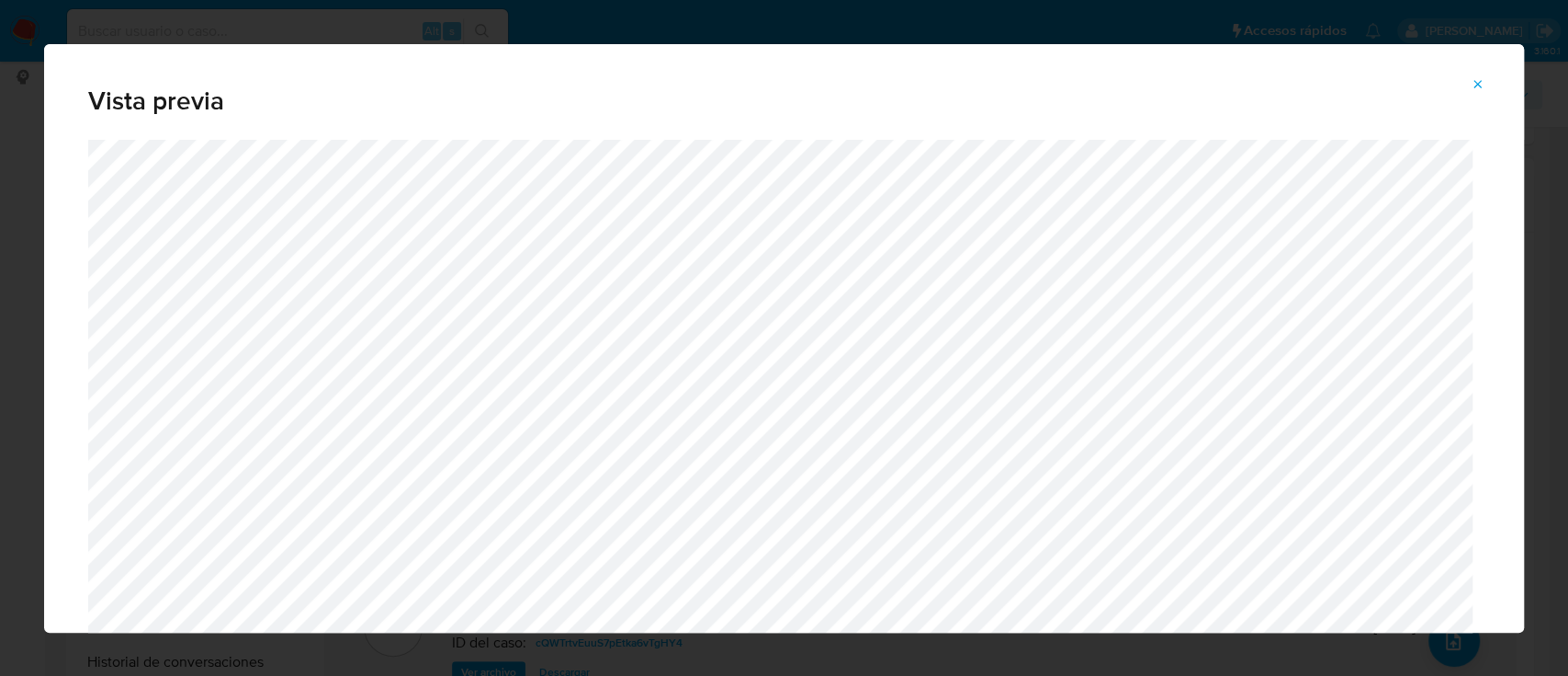
click at [1492, 86] on button "Attachment preview" at bounding box center [1478, 84] width 40 height 30
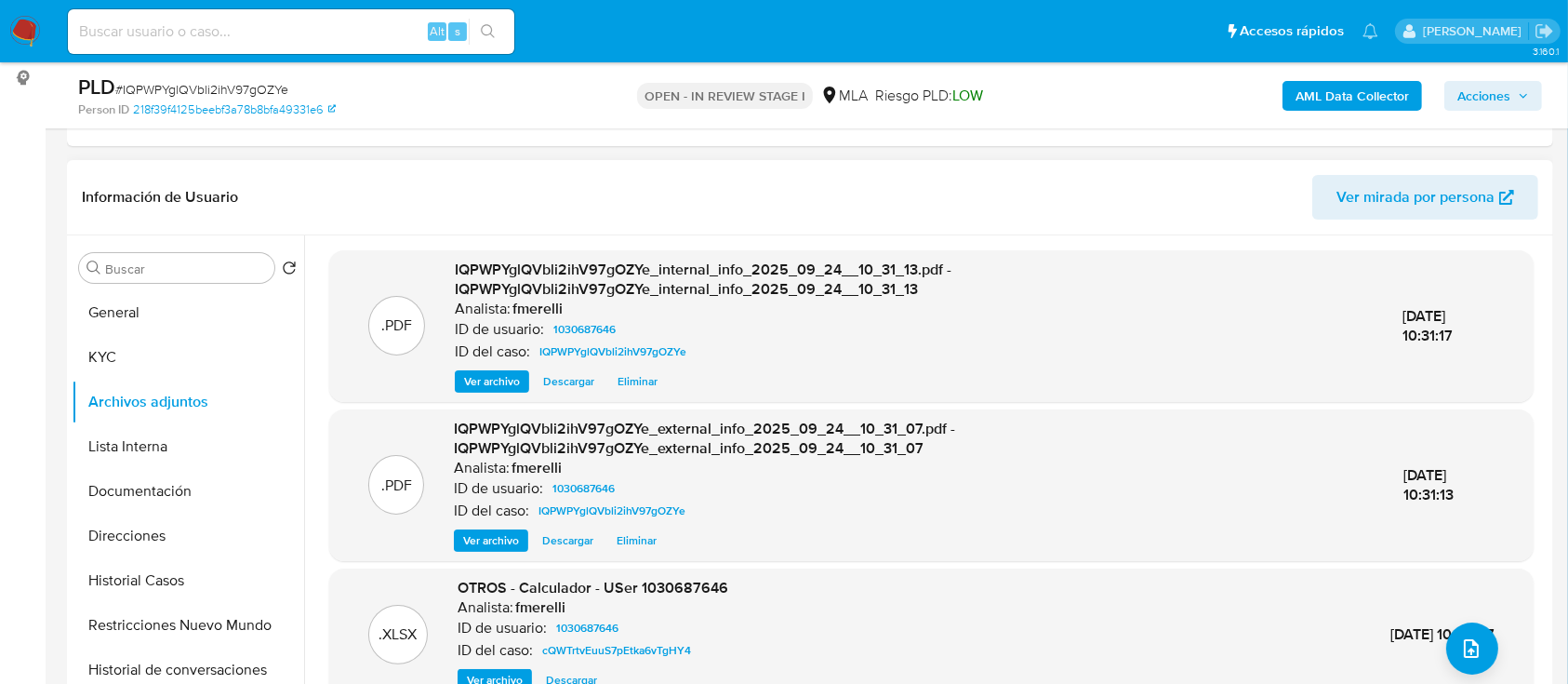
click at [513, 532] on span "Ver archivo" at bounding box center [491, 540] width 55 height 18
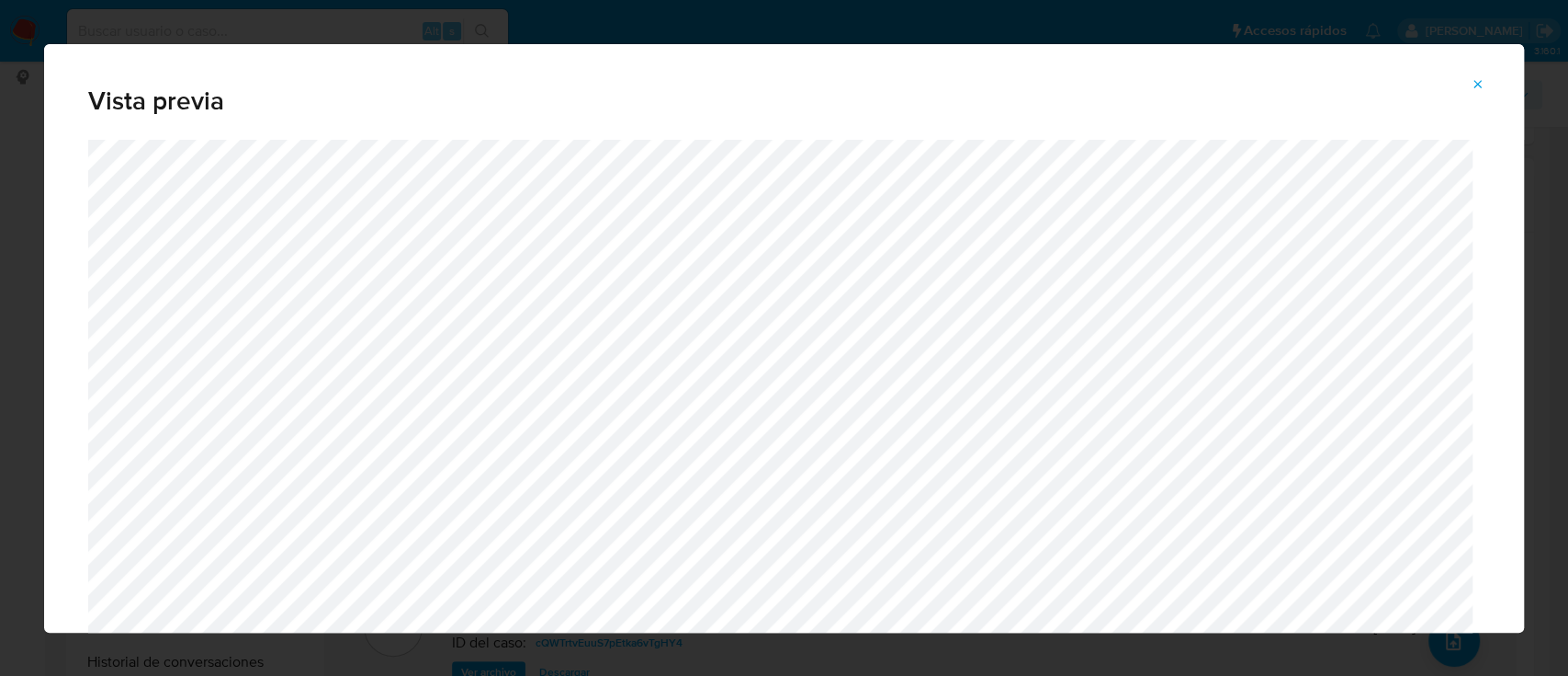
click at [1479, 84] on icon "Attachment preview" at bounding box center [1477, 84] width 14 height 14
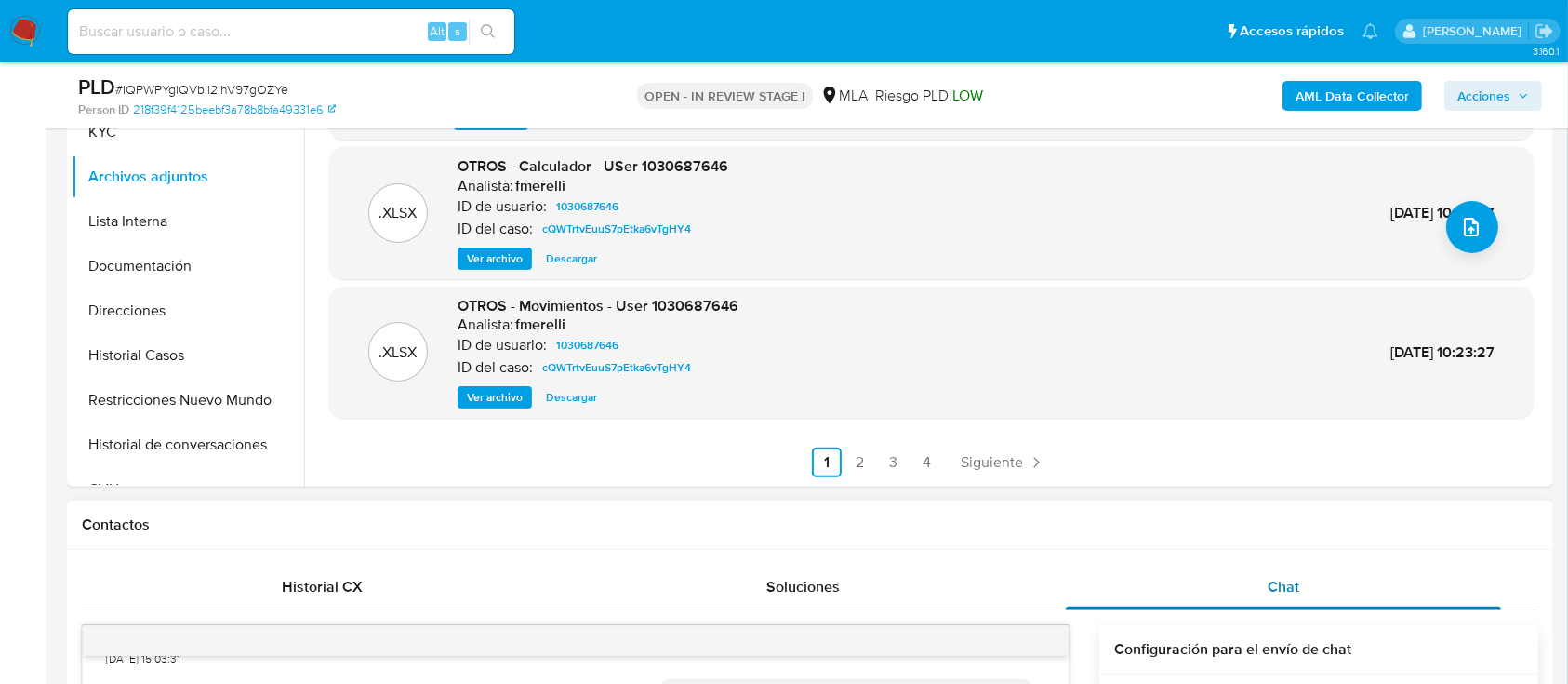
scroll to position [438, 0]
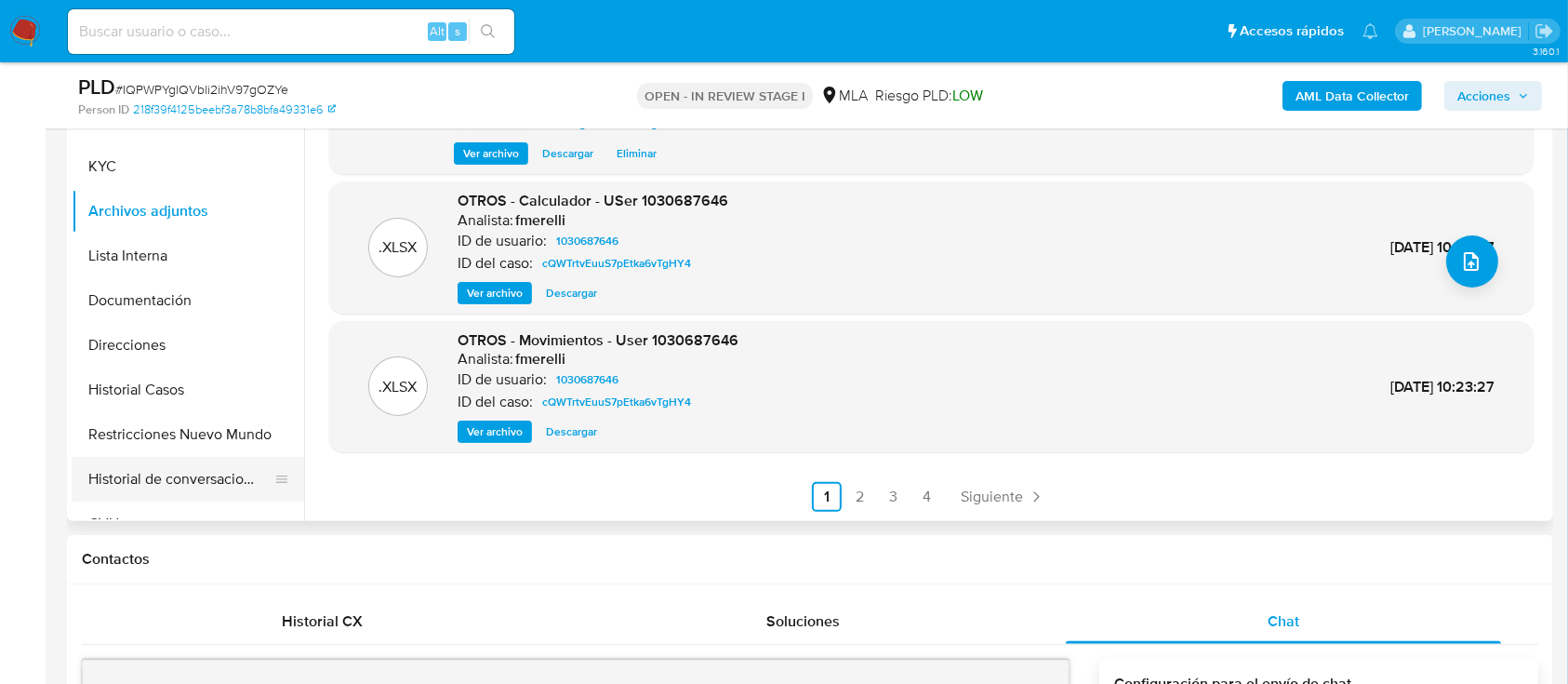
click at [222, 472] on button "Historial de conversaciones" at bounding box center [181, 479] width 218 height 45
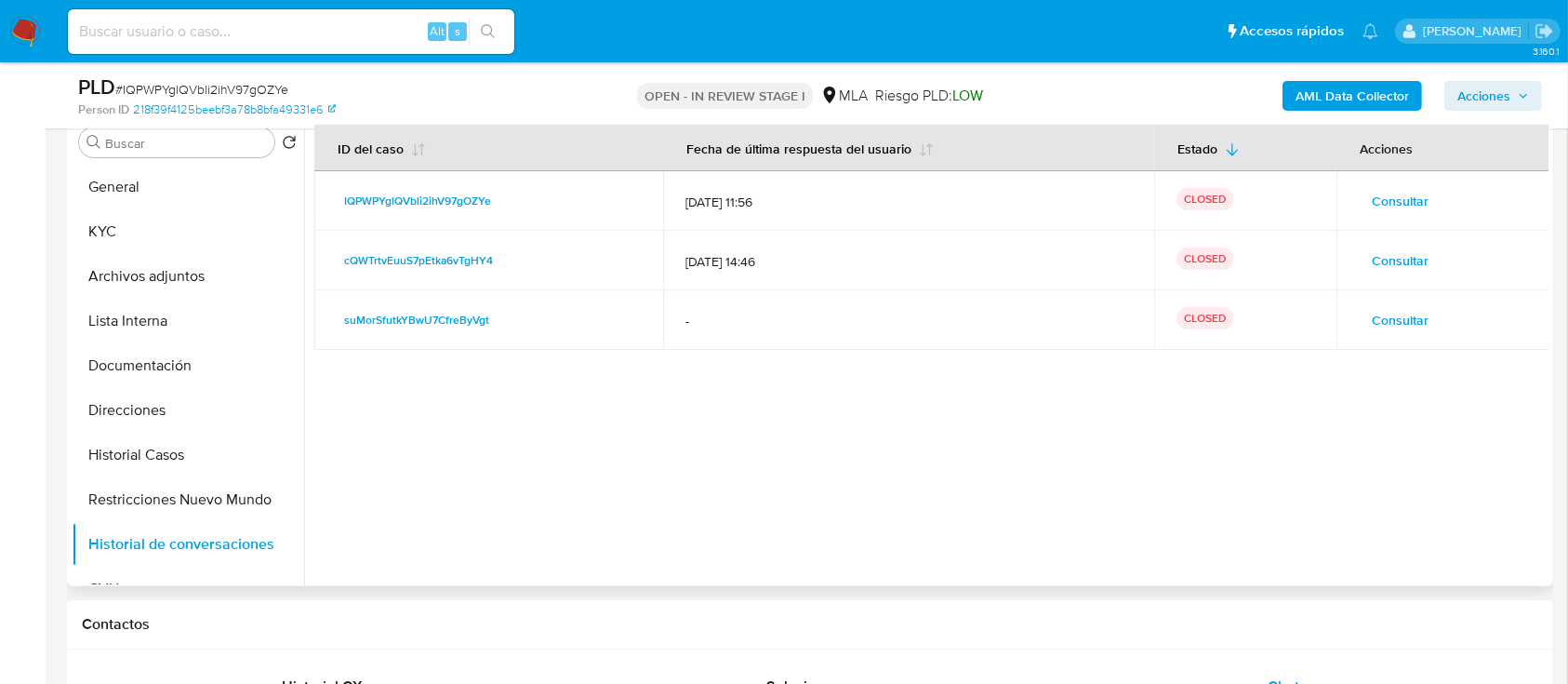
scroll to position [371, 0]
click at [1511, 89] on span "Acciones" at bounding box center [1483, 95] width 53 height 30
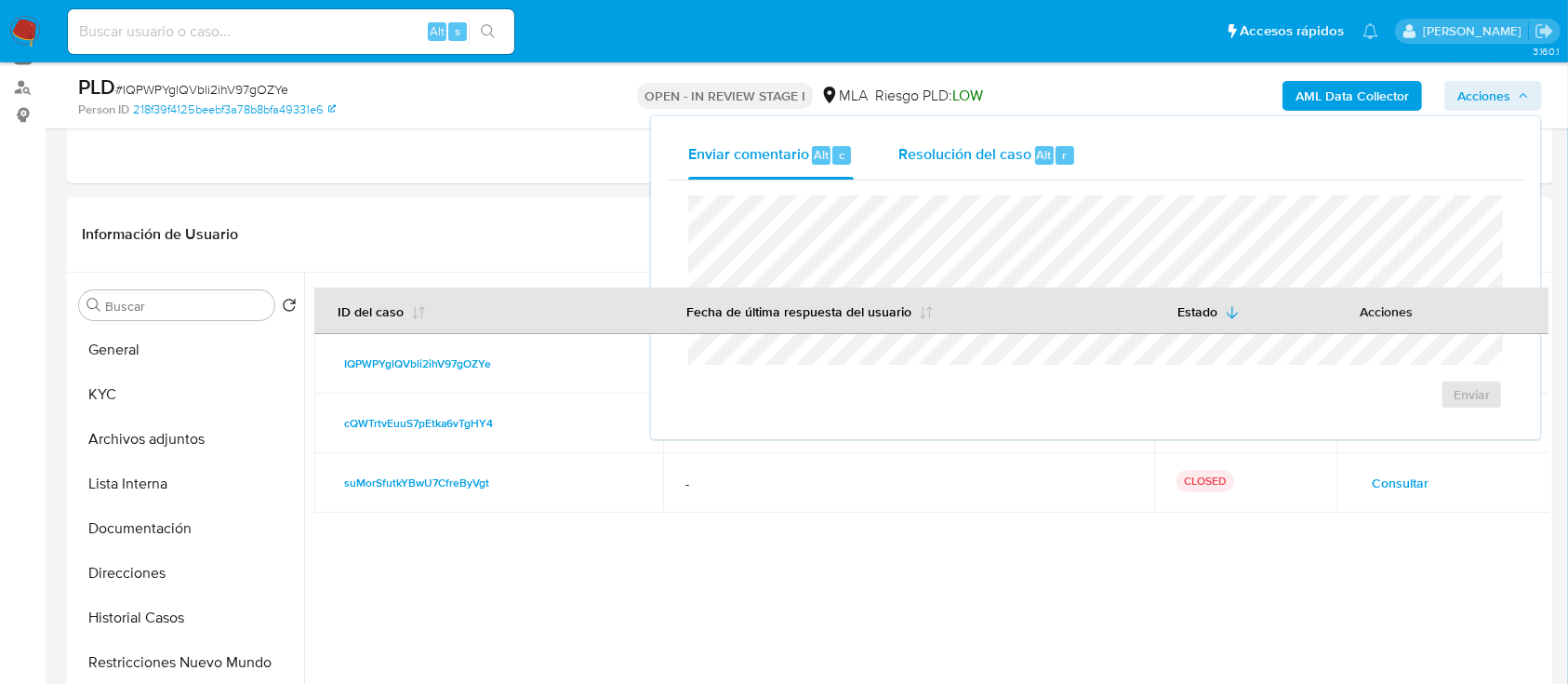
scroll to position [194, 0]
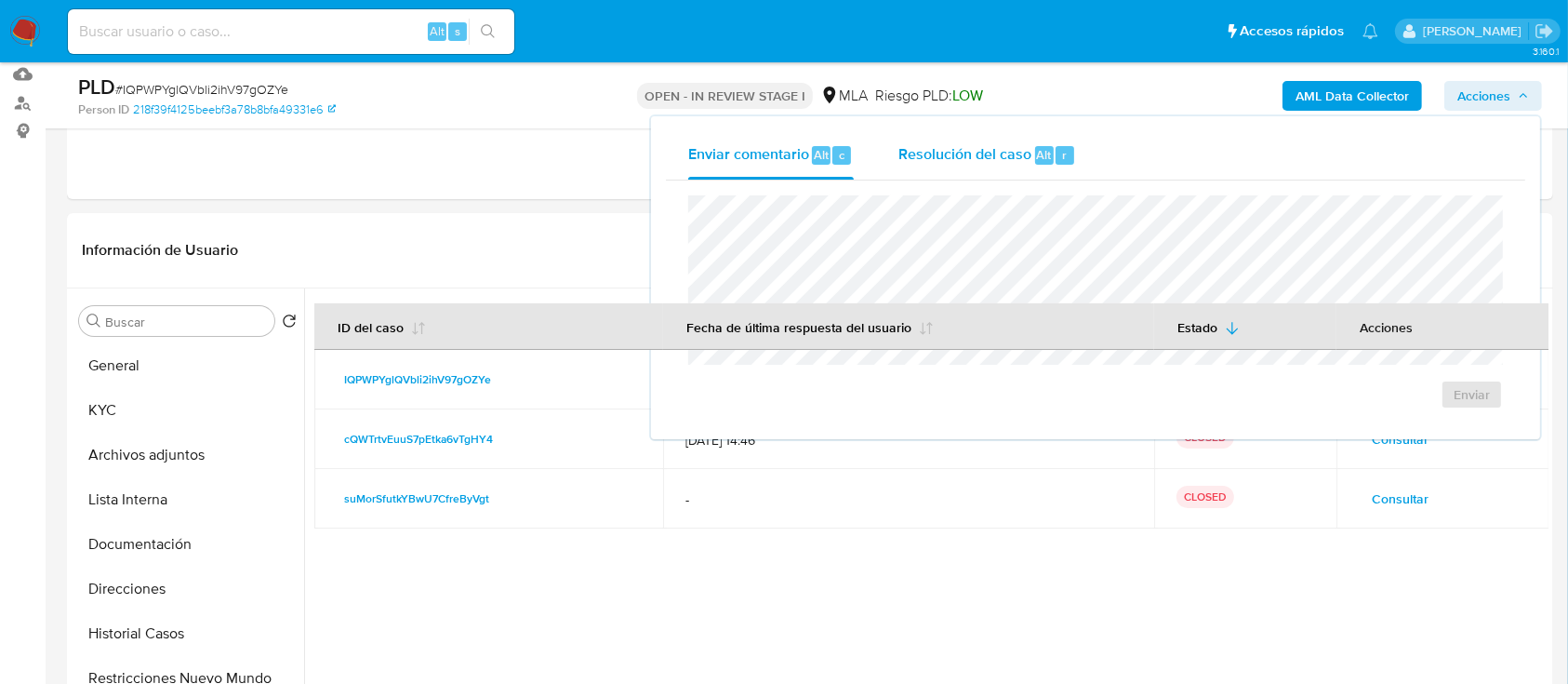
click at [989, 153] on span "Resolución del caso" at bounding box center [965, 154] width 133 height 21
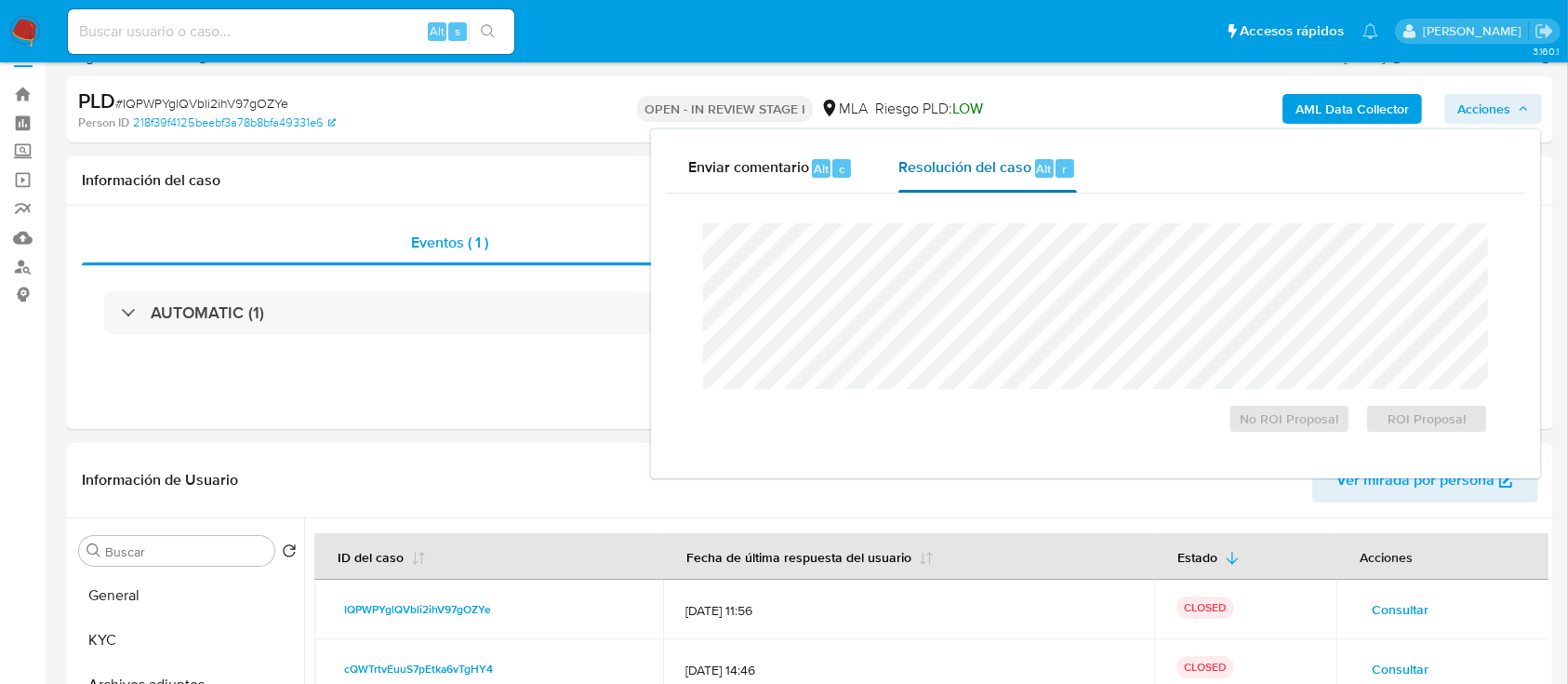
scroll to position [30, 0]
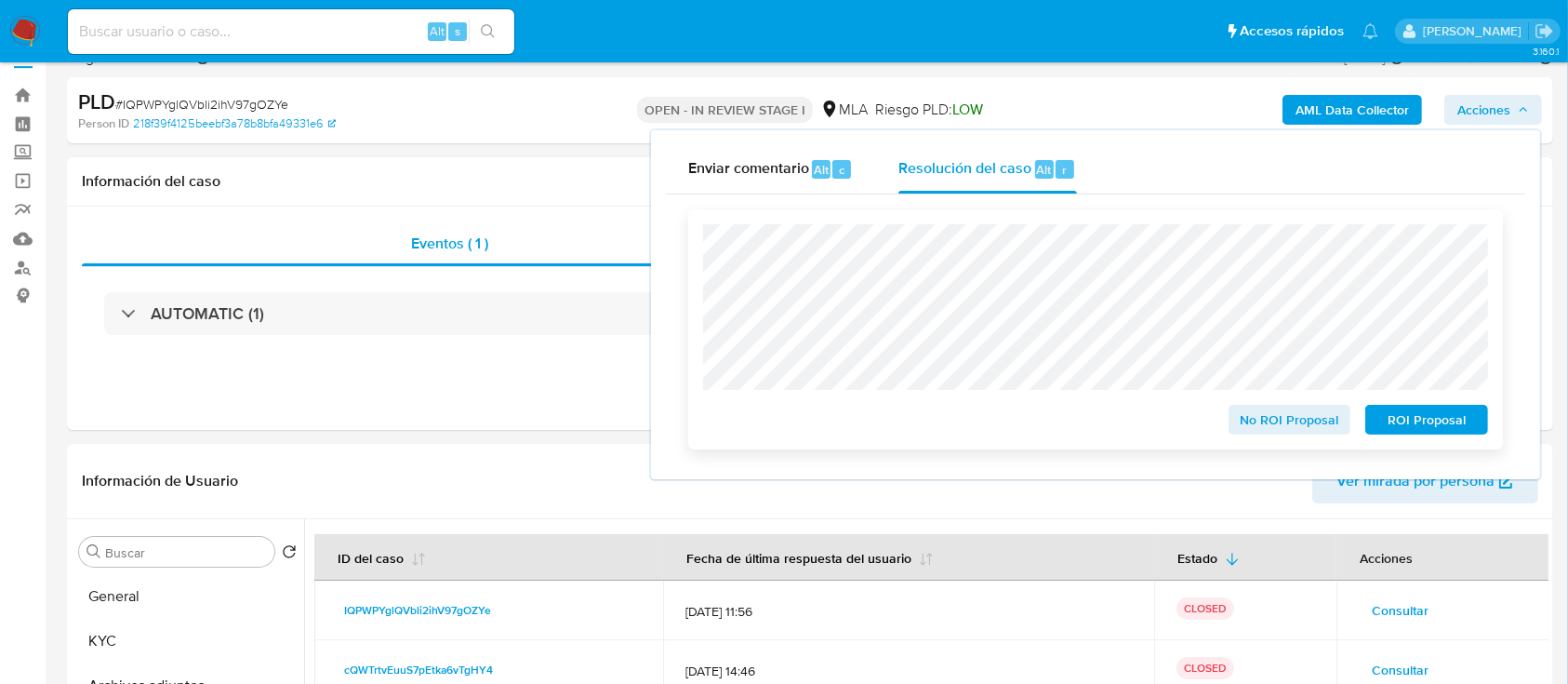
click at [1287, 427] on span "No ROI Proposal" at bounding box center [1290, 419] width 97 height 26
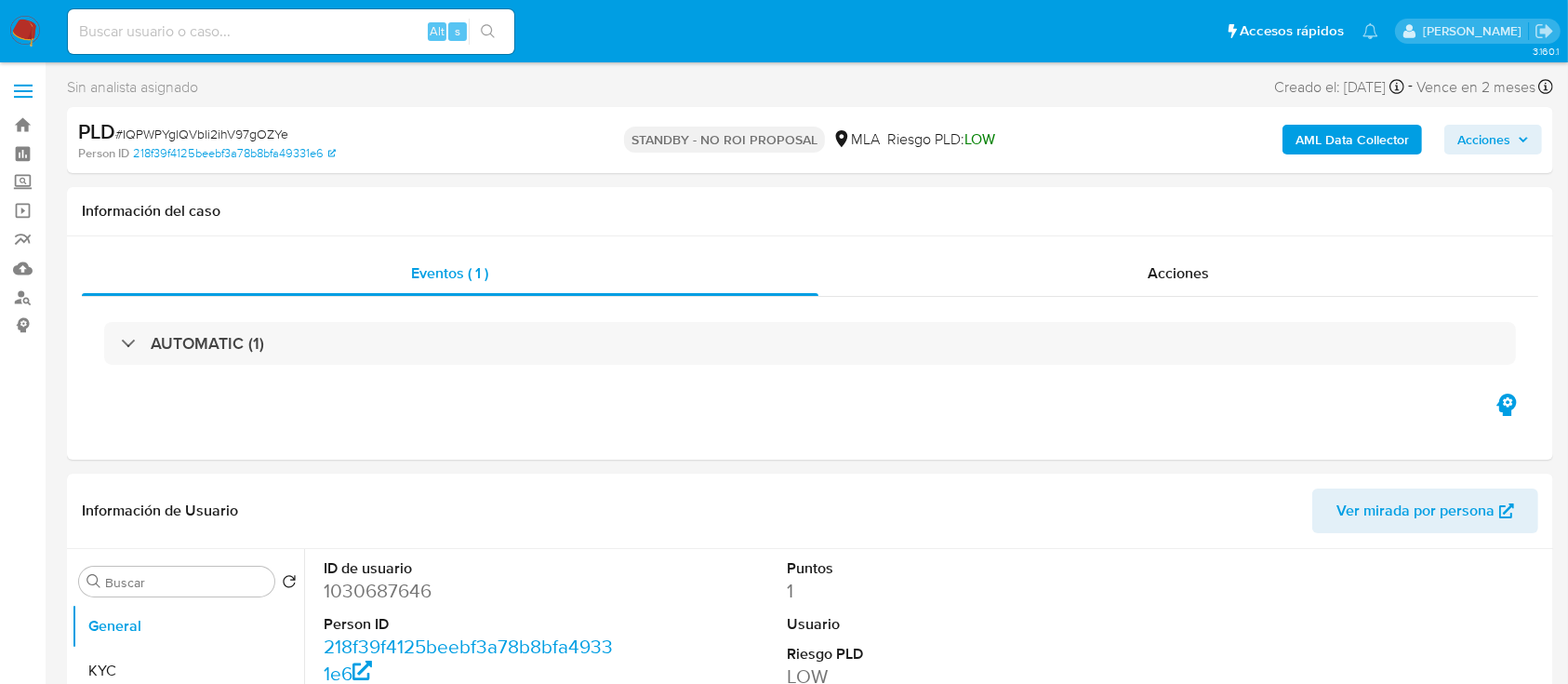
select select "10"
click at [25, 28] on img at bounding box center [25, 31] width 32 height 32
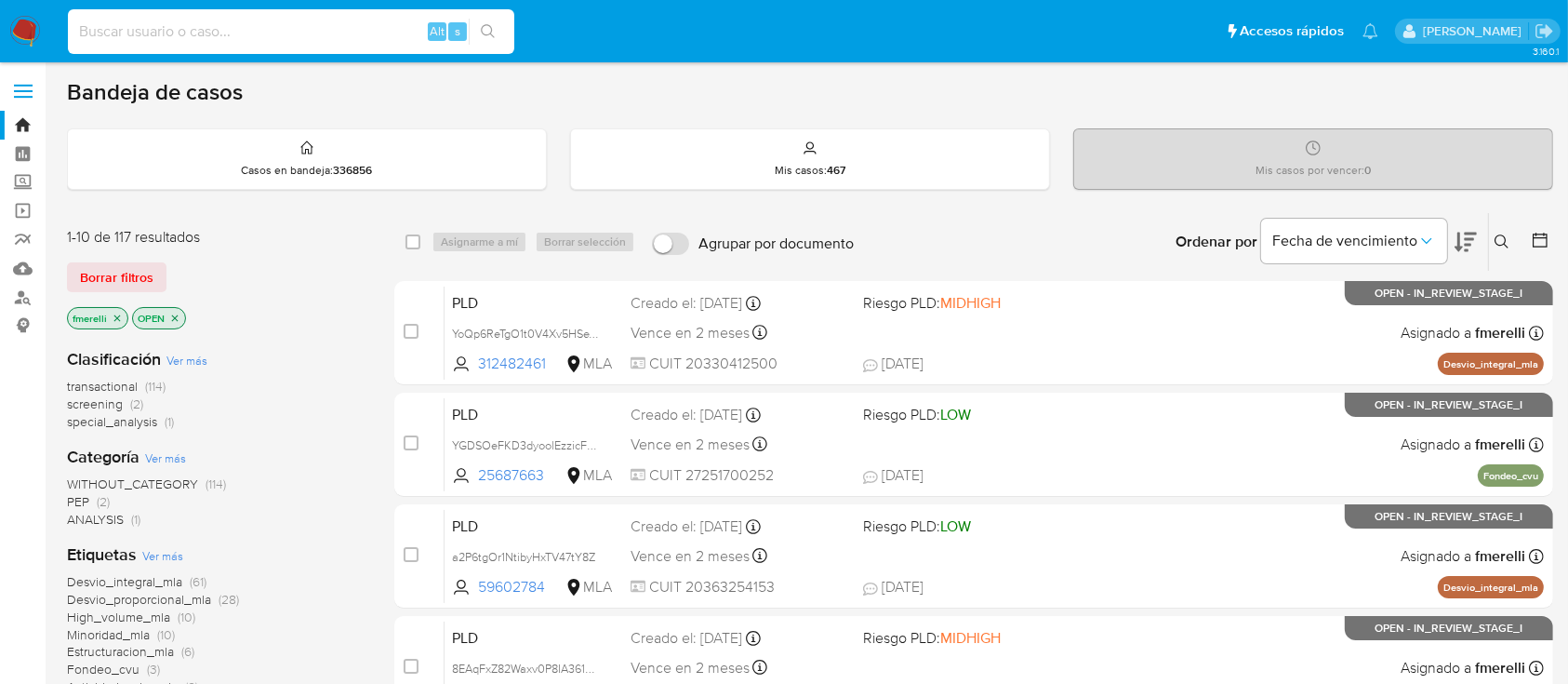
click at [320, 32] on input at bounding box center [290, 31] width 446 height 24
paste input "cQWTrtvEuuS7pEtka6vTgHY4"
type input "cQWTrtvEuuS7pEtka6vTgHY4"
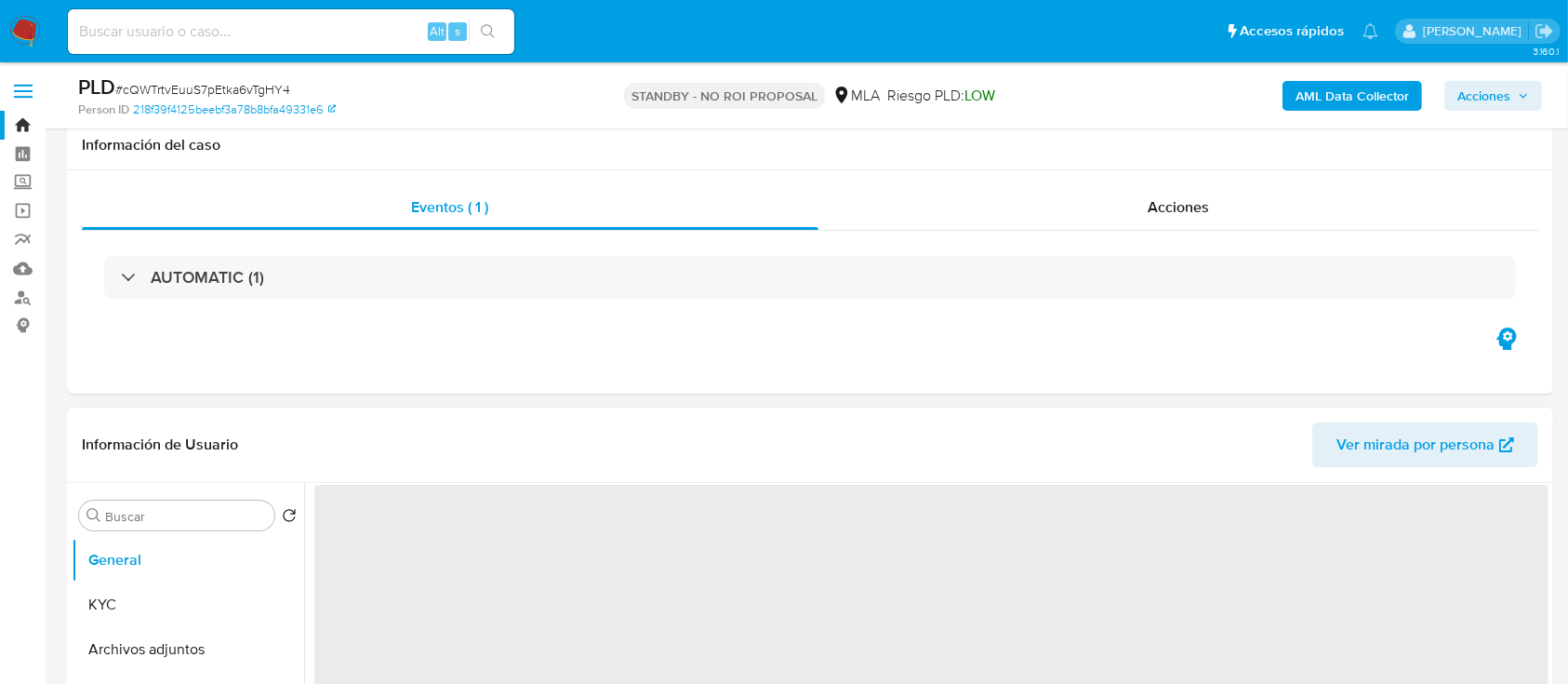
scroll to position [496, 0]
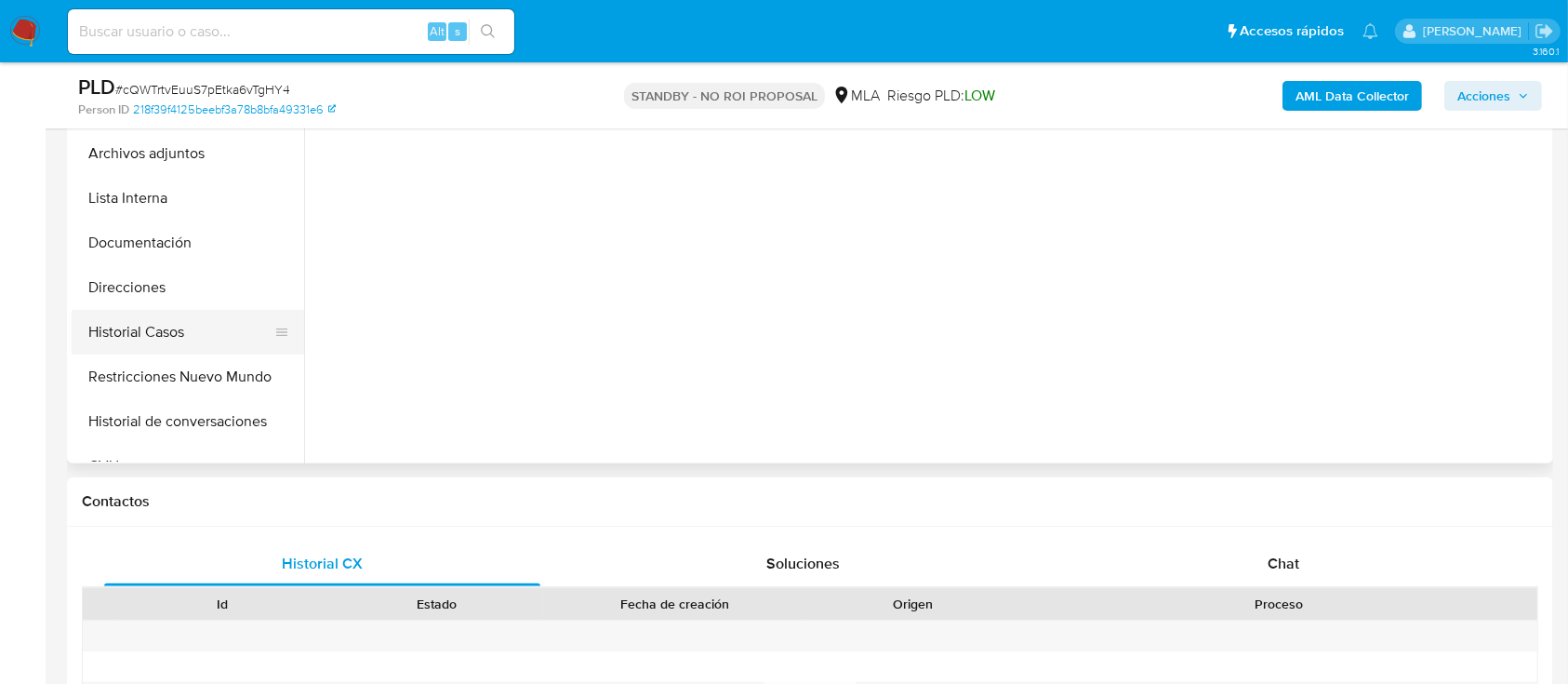
click at [155, 338] on button "Historial Casos" at bounding box center [181, 332] width 218 height 45
select select "10"
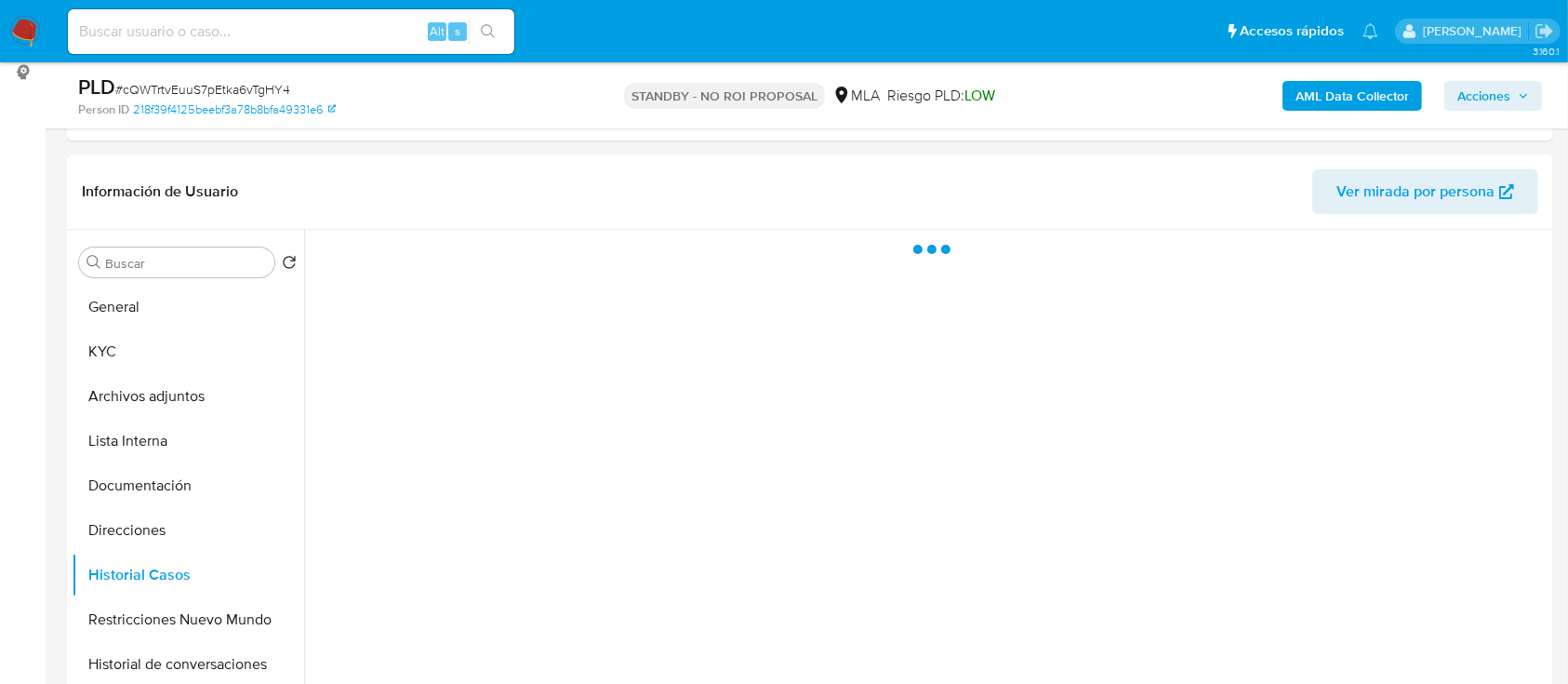
scroll to position [248, 0]
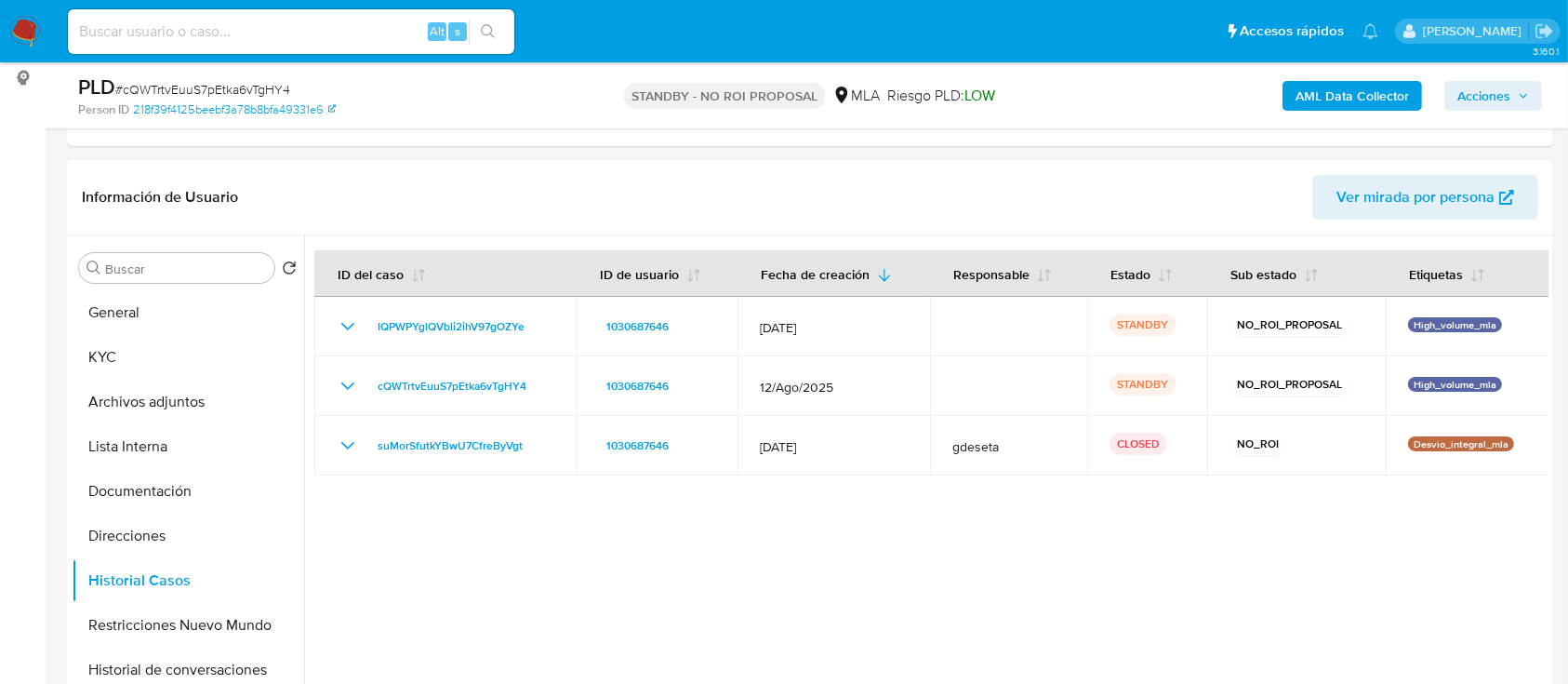
click at [28, 26] on img at bounding box center [25, 31] width 32 height 32
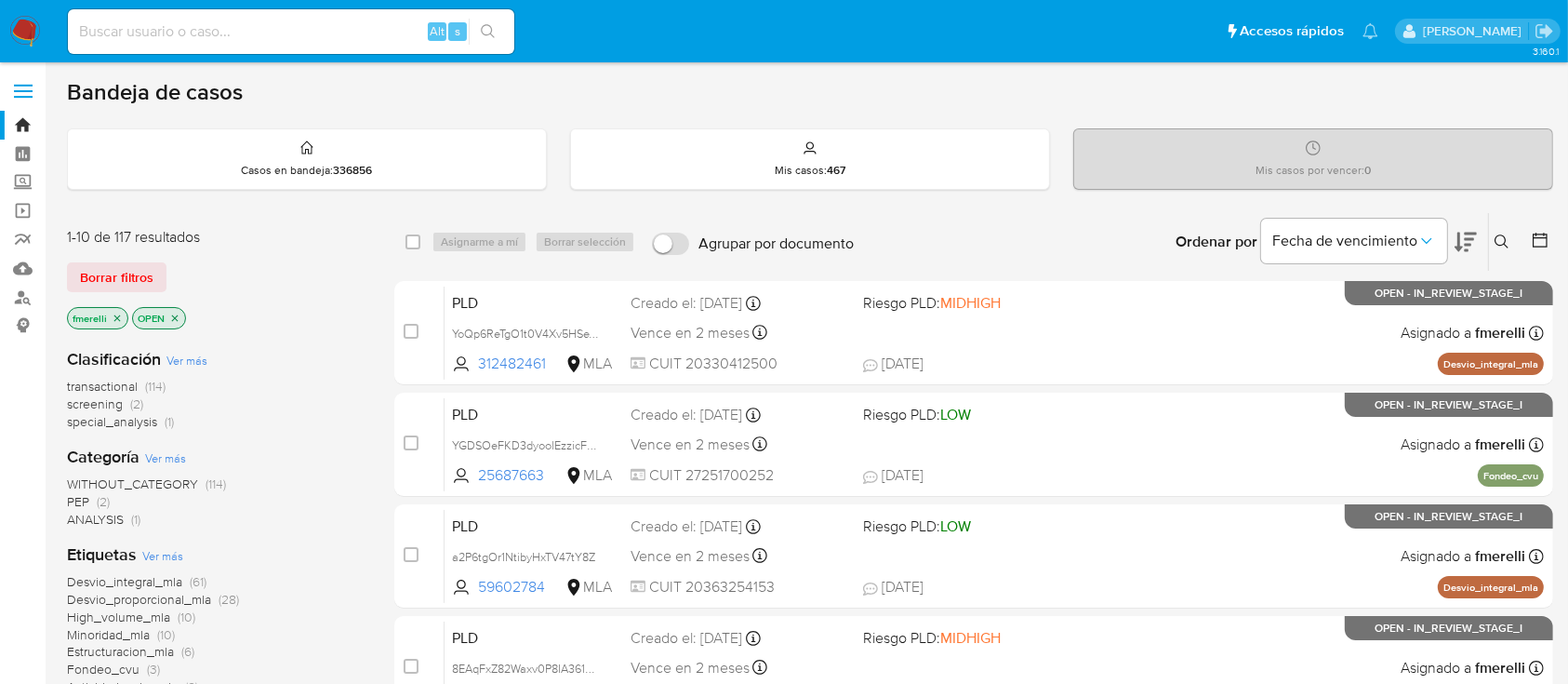
click at [358, 37] on input at bounding box center [290, 31] width 446 height 24
paste input "DQcL7lMa7Si9ALBmYofYBKpb"
type input "DQcL7lMa7Si9ALBmYofYBKpb"
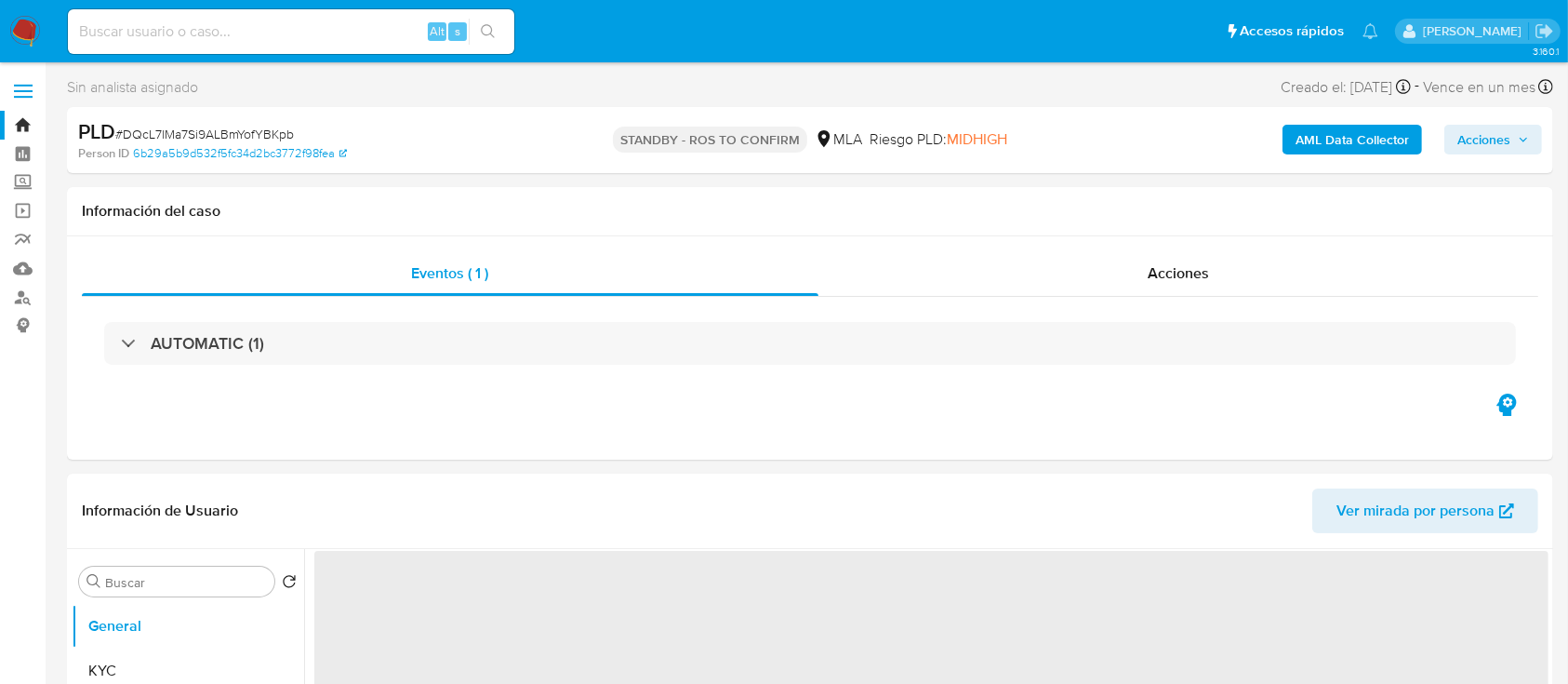
select select "10"
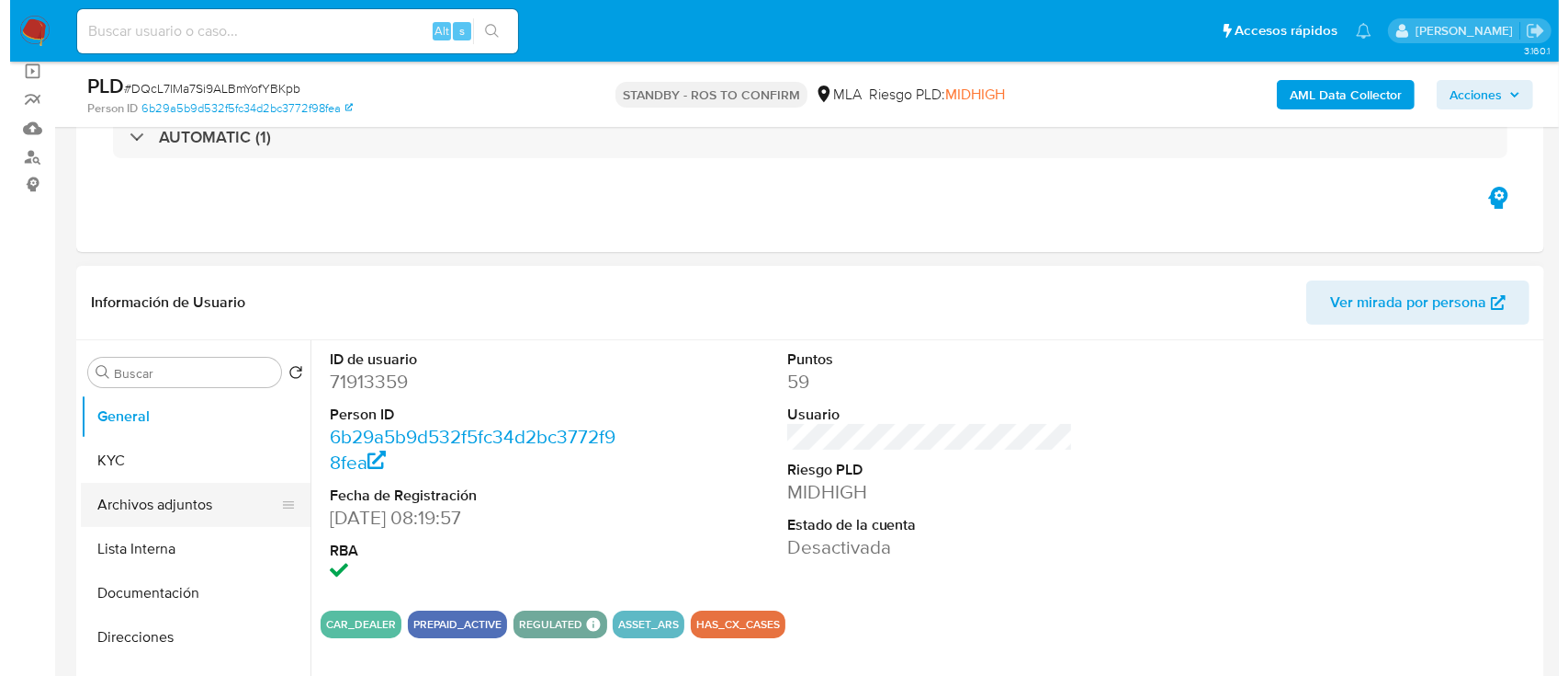
scroll to position [245, 0]
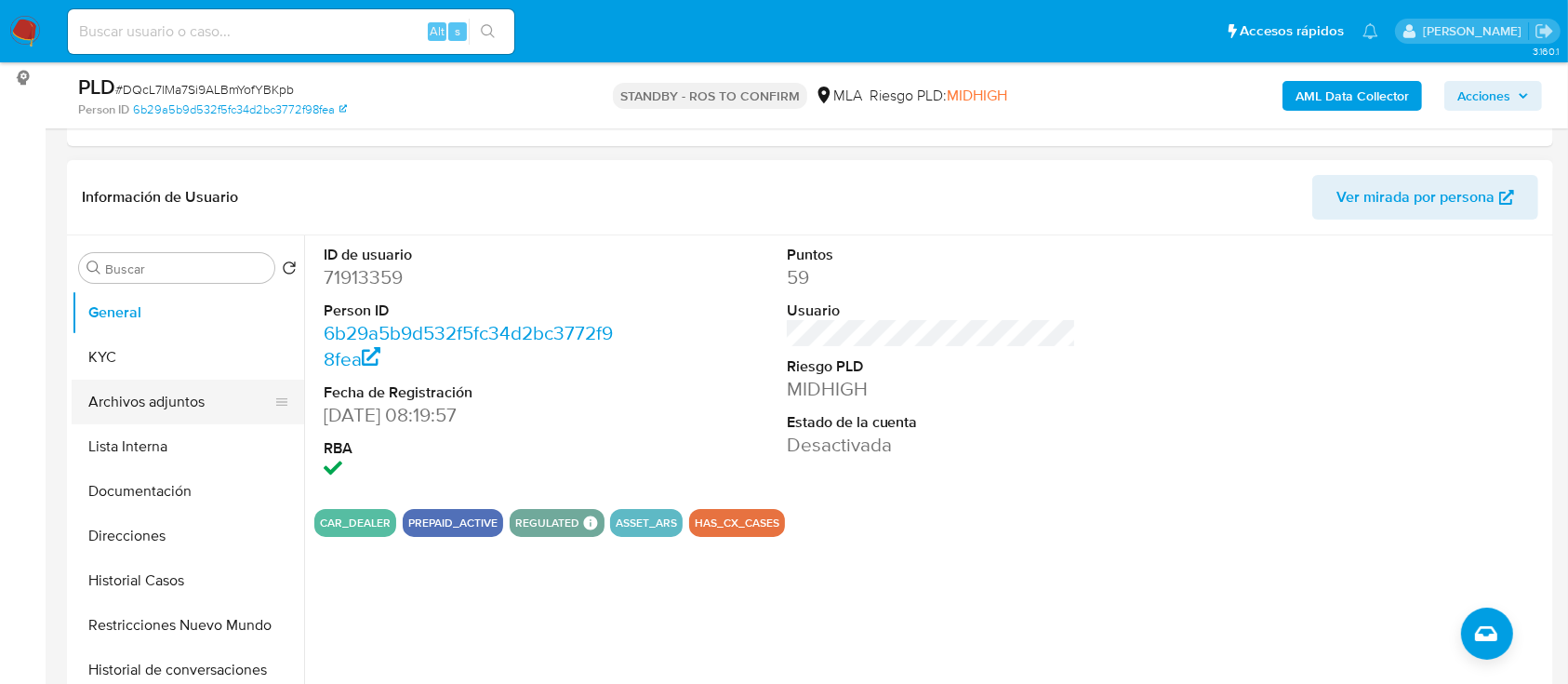
click at [211, 411] on button "Archivos adjuntos" at bounding box center [181, 402] width 218 height 45
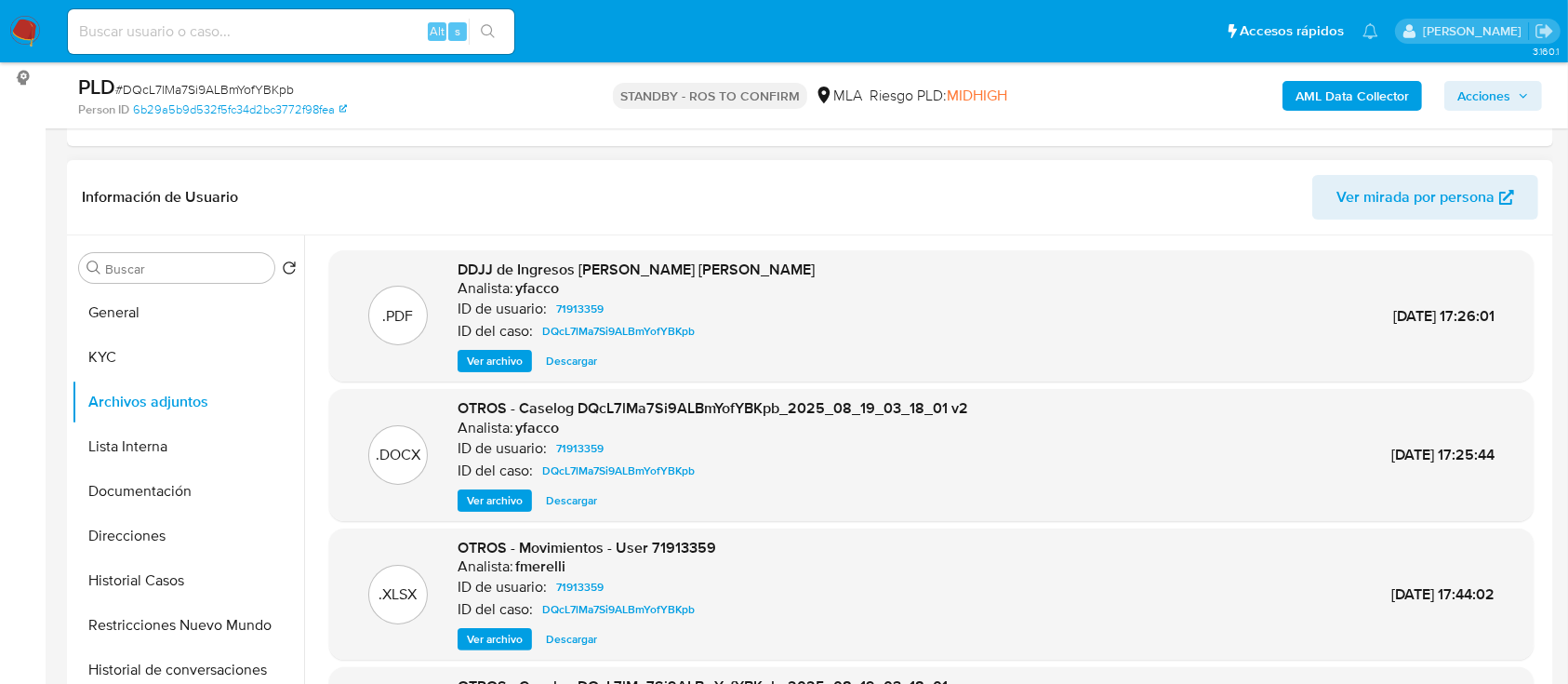
click at [498, 502] on span "Ver archivo" at bounding box center [494, 499] width 55 height 18
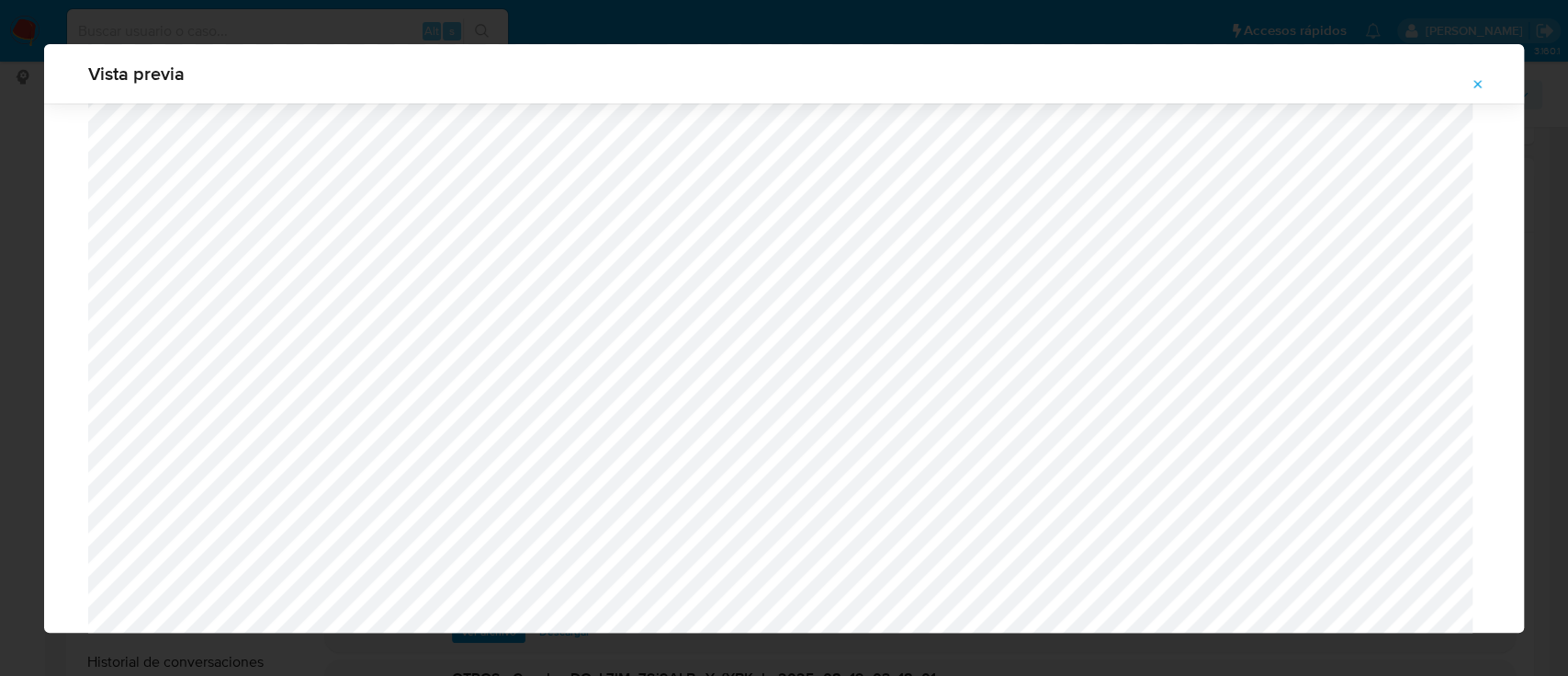
scroll to position [1923, 0]
click at [1470, 79] on icon "Attachment preview" at bounding box center [1477, 84] width 14 height 14
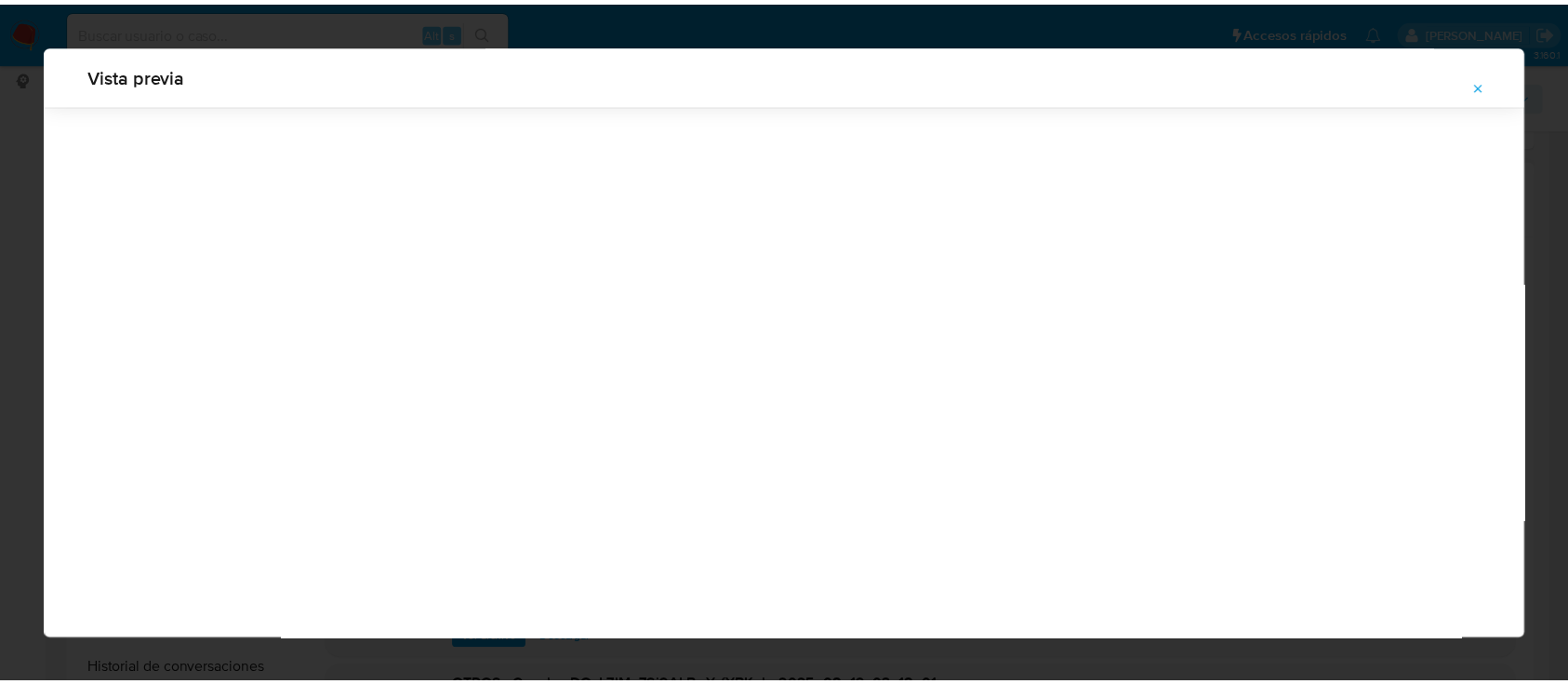
scroll to position [59, 0]
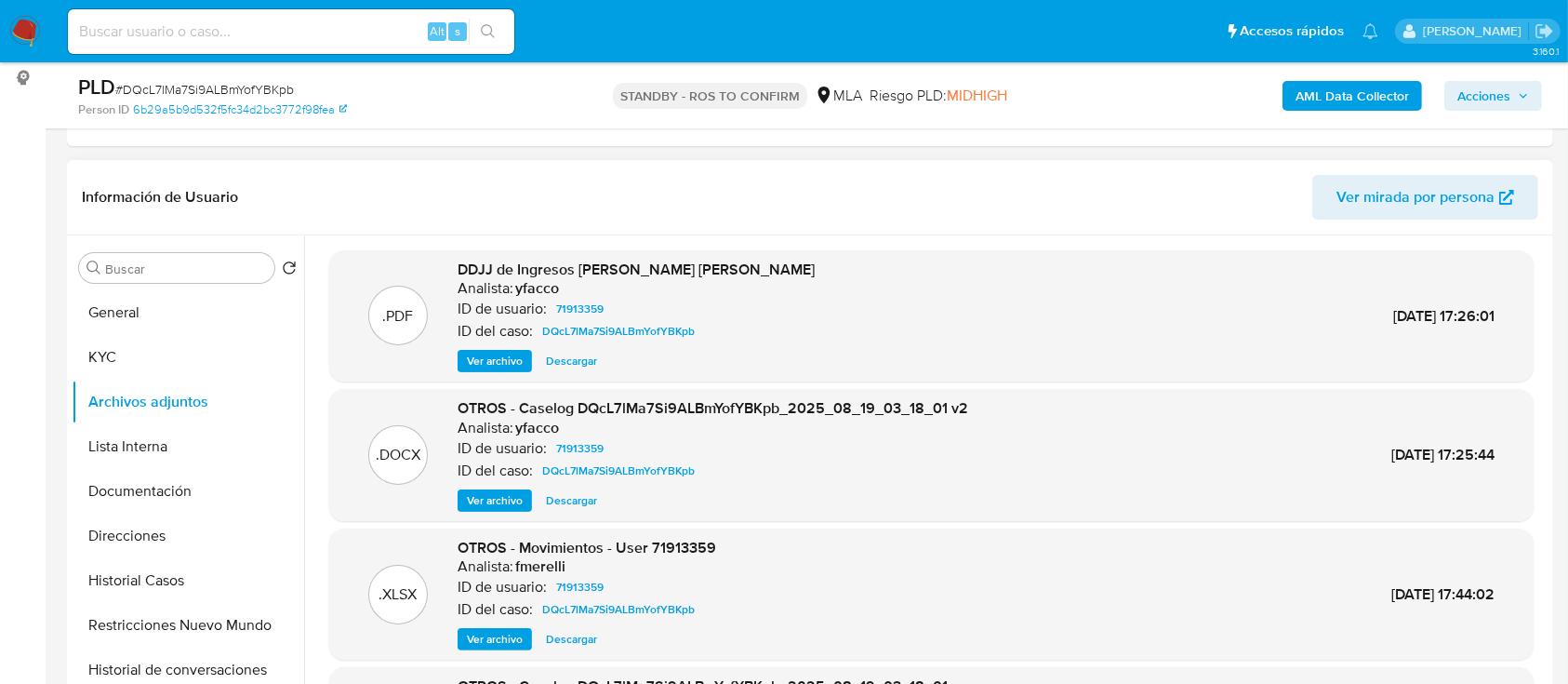
click at [256, 38] on input at bounding box center [290, 31] width 446 height 24
paste input "f5wRg2xJ7CStQPHWv4uhXUsf"
type input "f5wRg2xJ7CStQPHWv4uhXUsf"
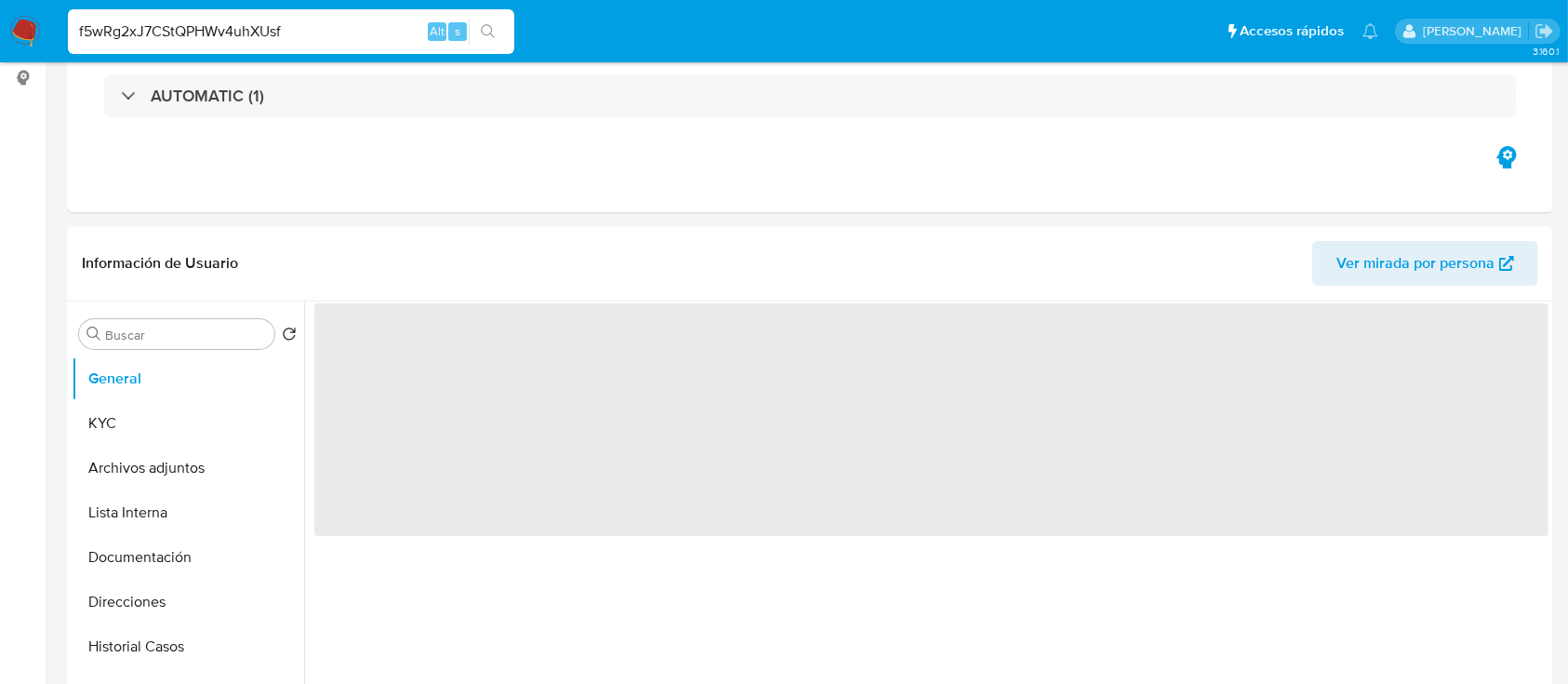
select select "10"
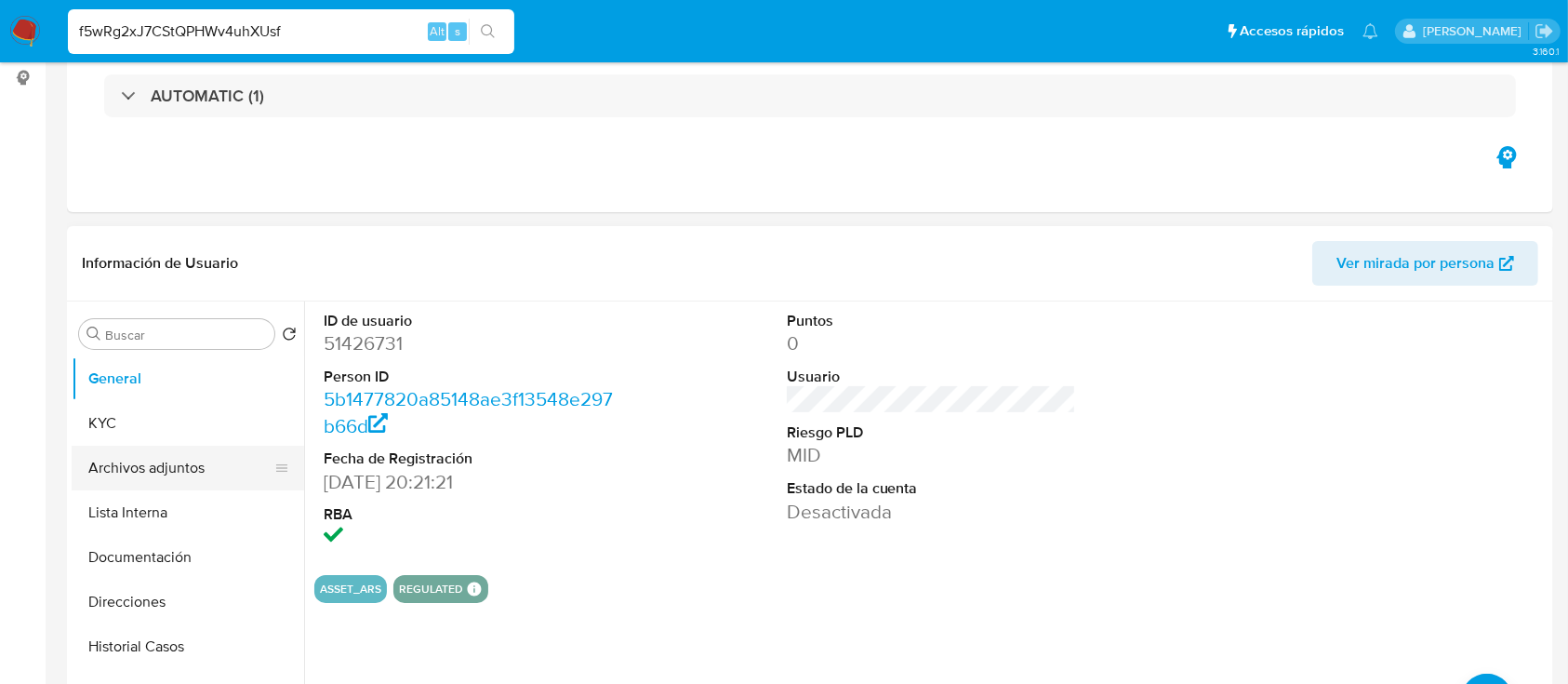
click at [156, 460] on button "Archivos adjuntos" at bounding box center [181, 468] width 218 height 45
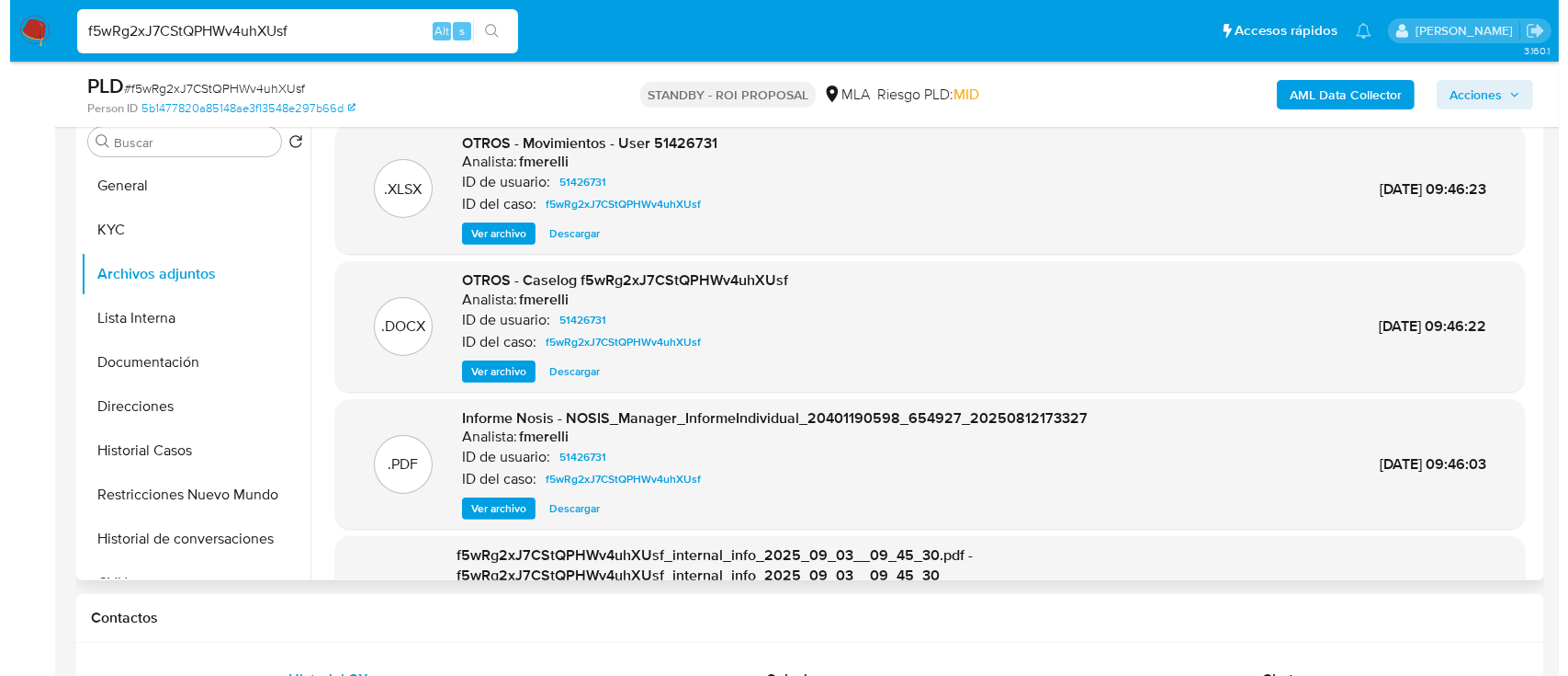
scroll to position [245, 0]
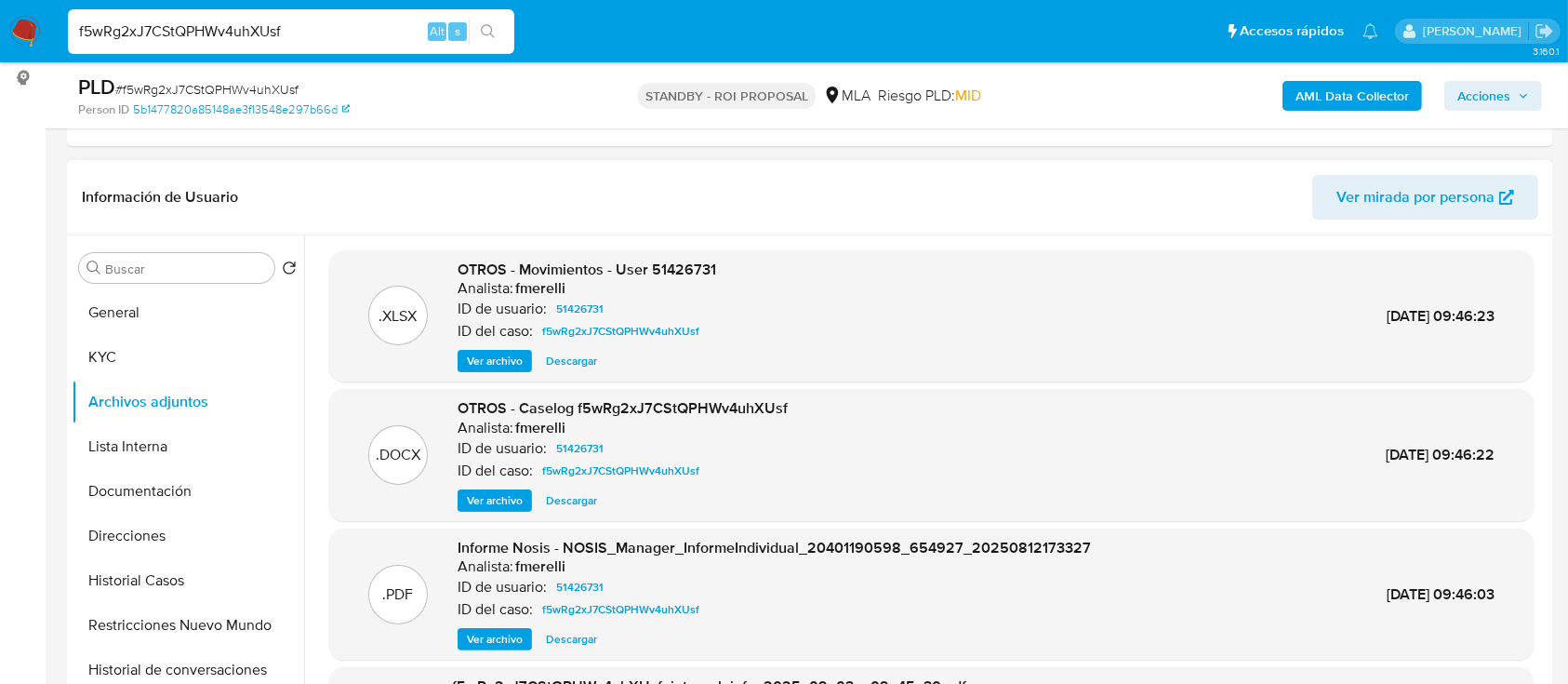
click at [470, 508] on span "Ver archivo" at bounding box center [494, 499] width 55 height 18
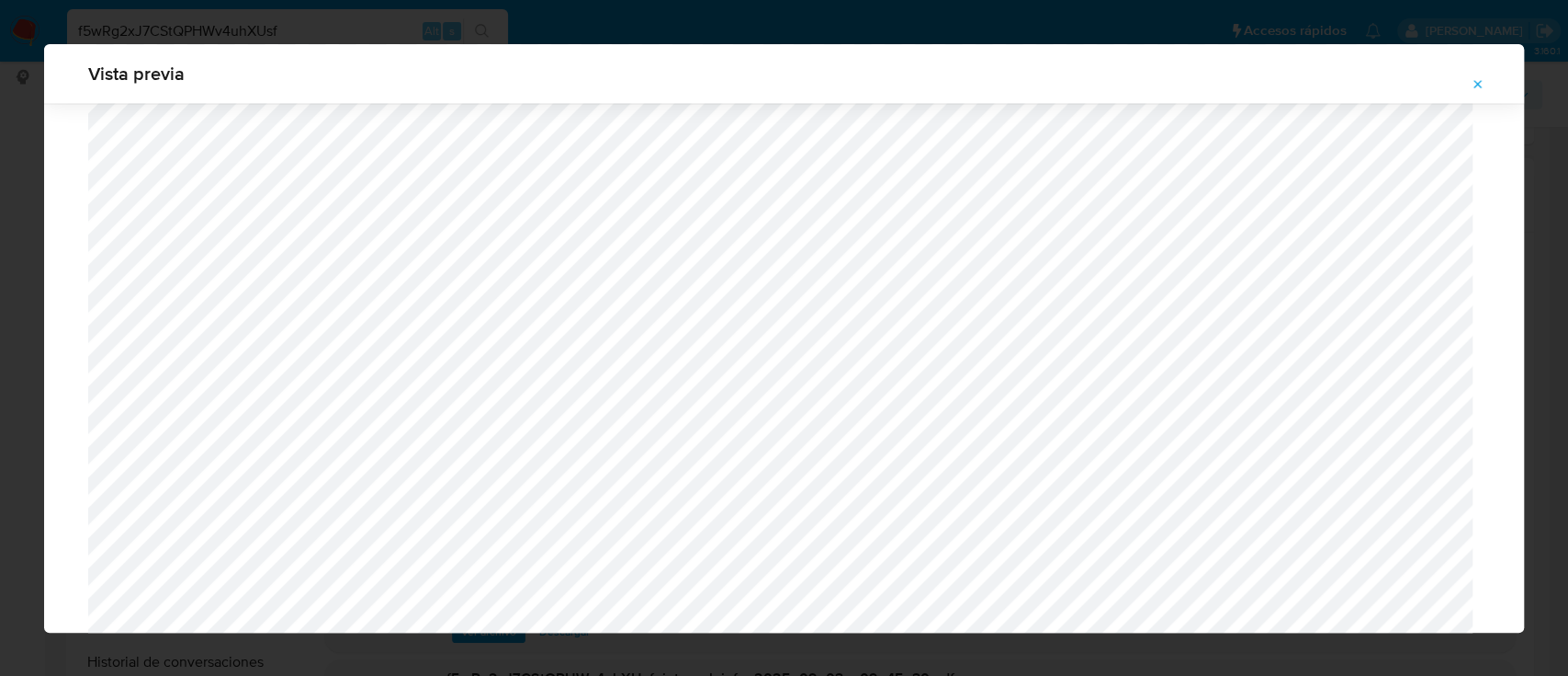
scroll to position [1801, 0]
click at [1477, 92] on span "Attachment preview" at bounding box center [1477, 84] width 14 height 26
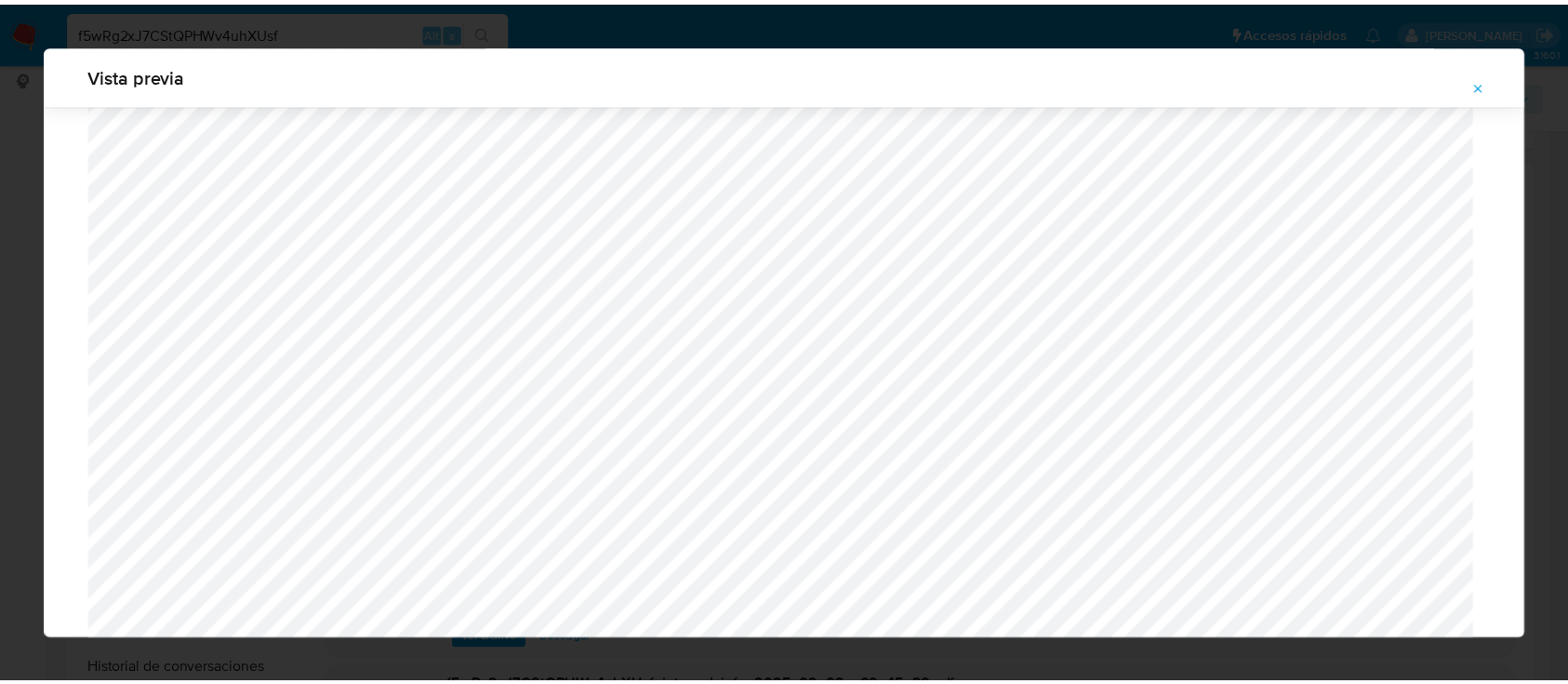
scroll to position [59, 0]
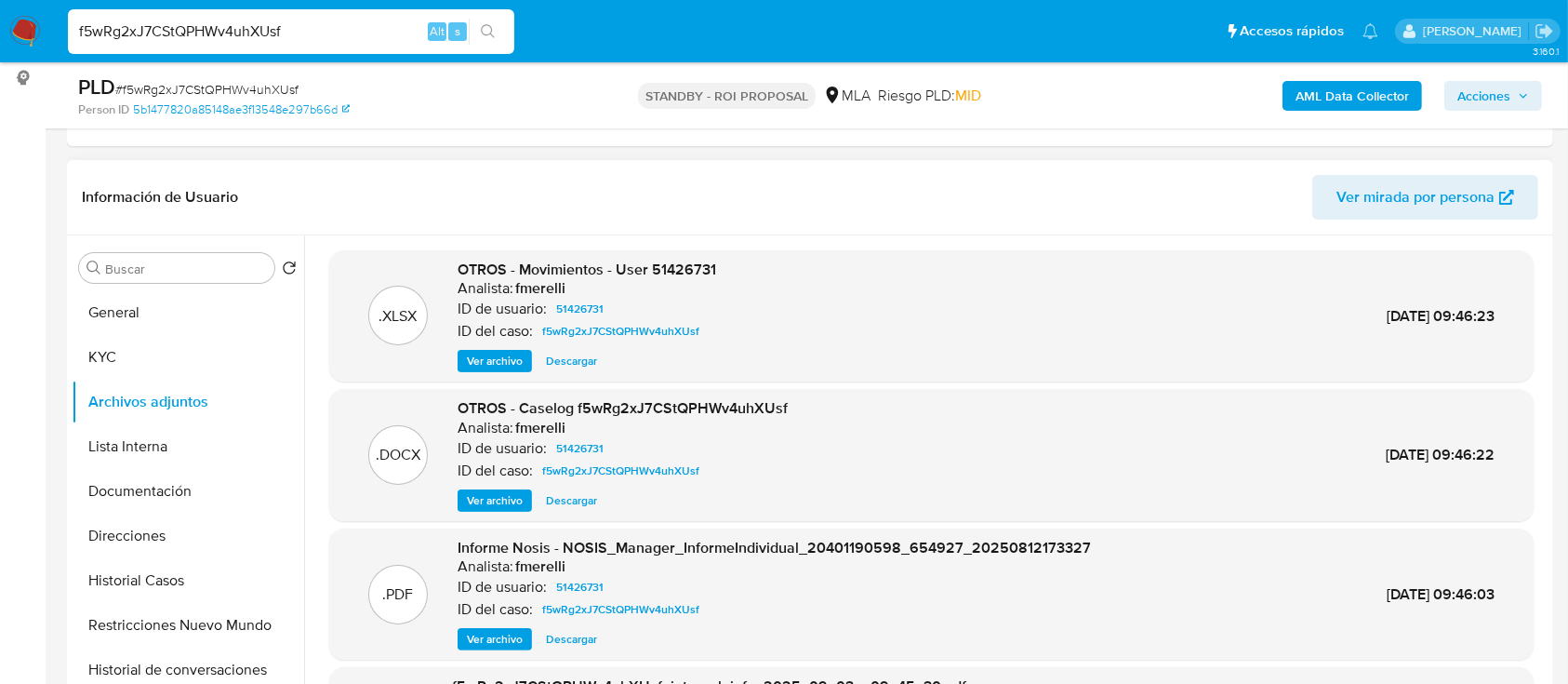
click at [358, 40] on input "f5wRg2xJ7CStQPHWv4uhXUsf" at bounding box center [290, 31] width 446 height 24
paste input "RgQHM4btjH8jUD9sBRMI9mTd"
type input "RgQHM4btjH8jUD9sBRMI9mTd"
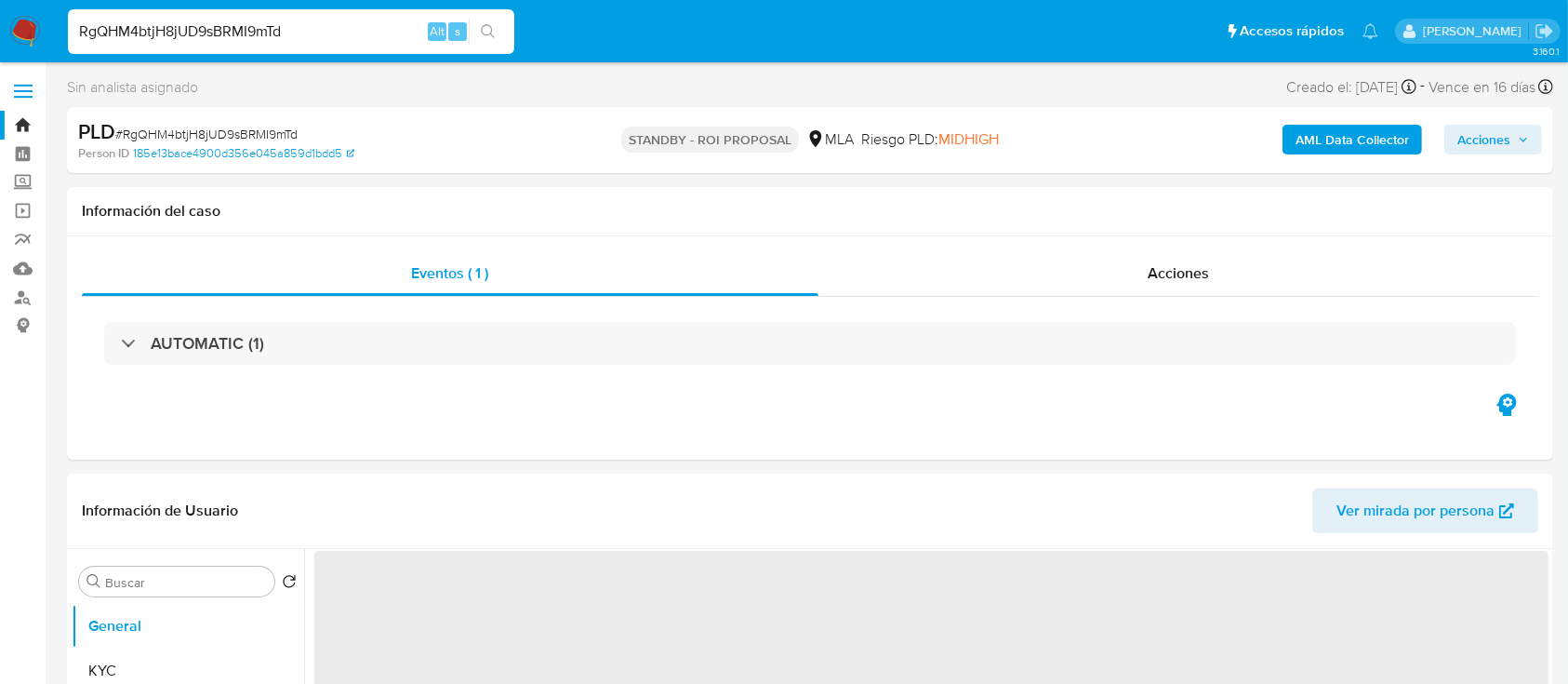
select select "10"
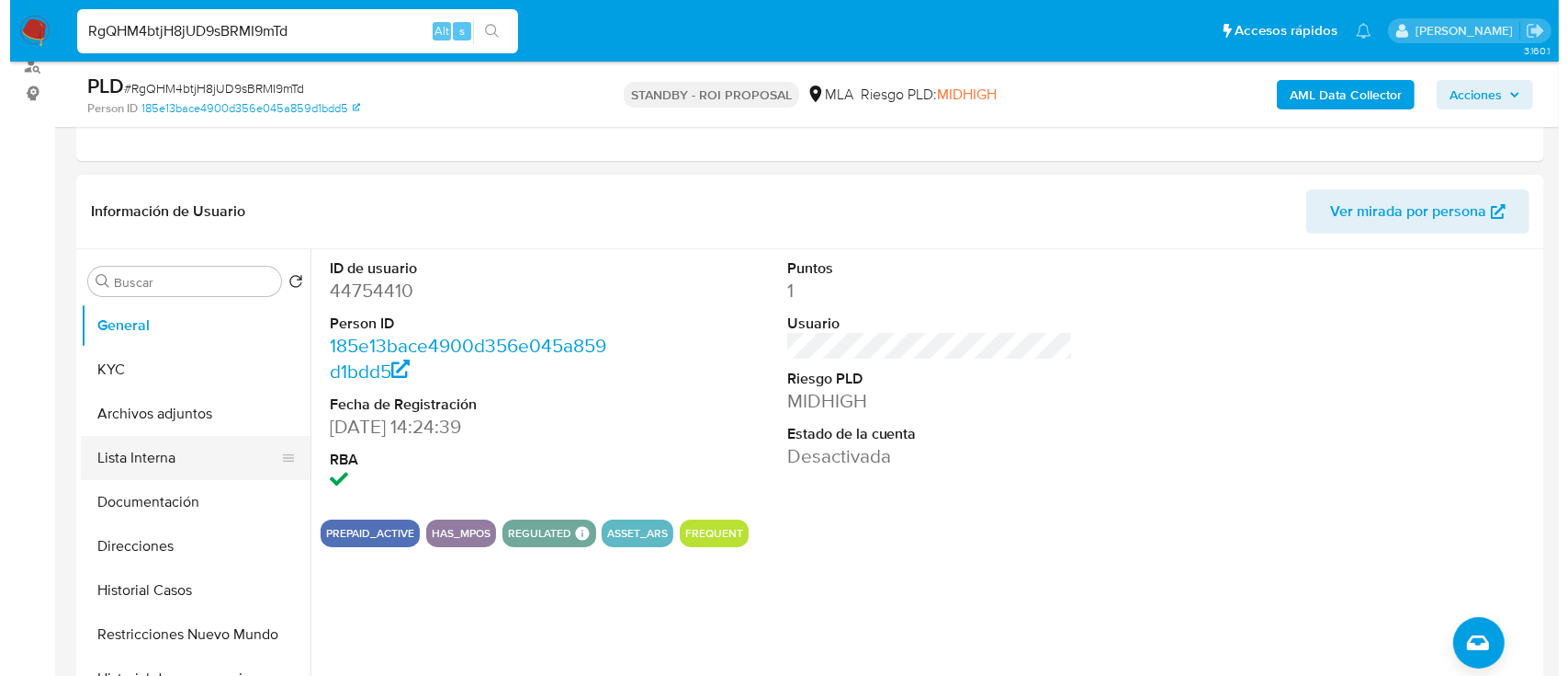
scroll to position [245, 0]
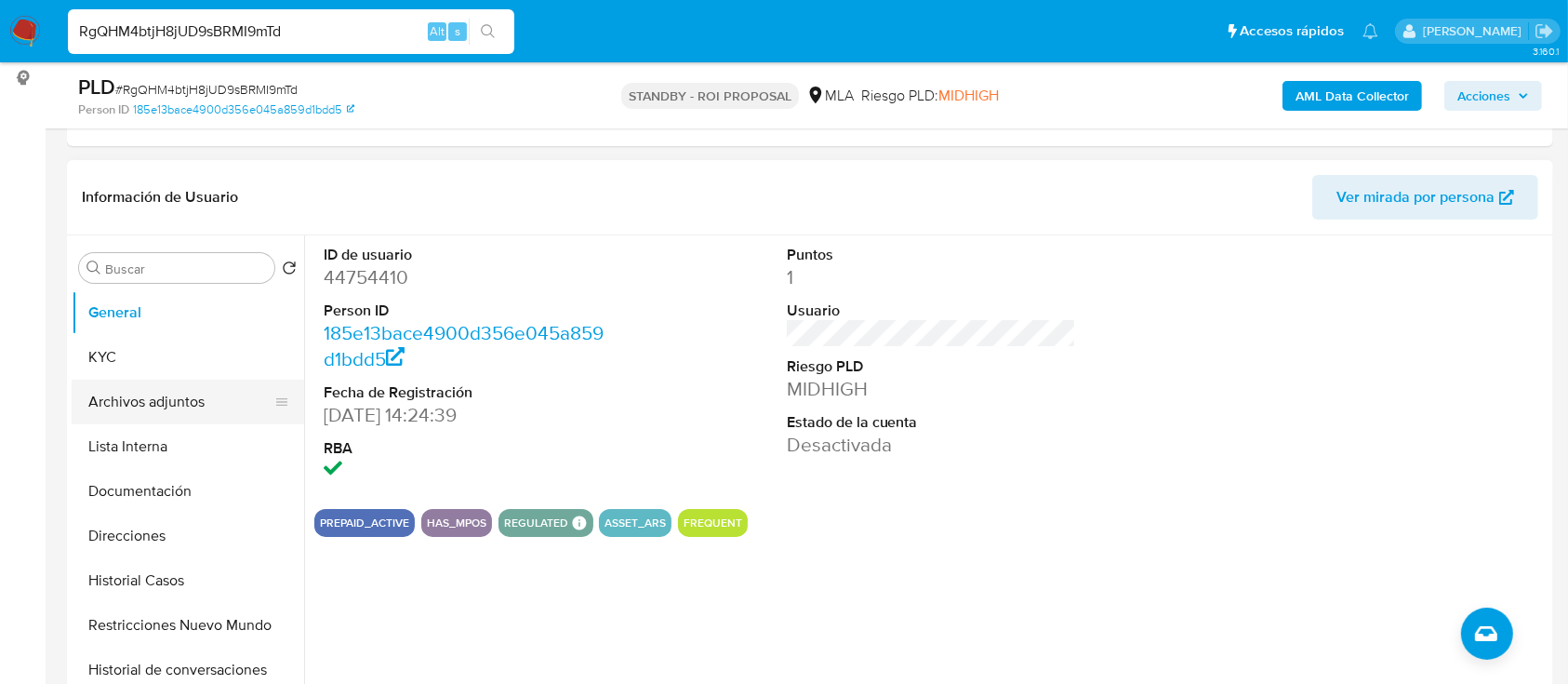
click at [199, 390] on button "Archivos adjuntos" at bounding box center [181, 402] width 218 height 45
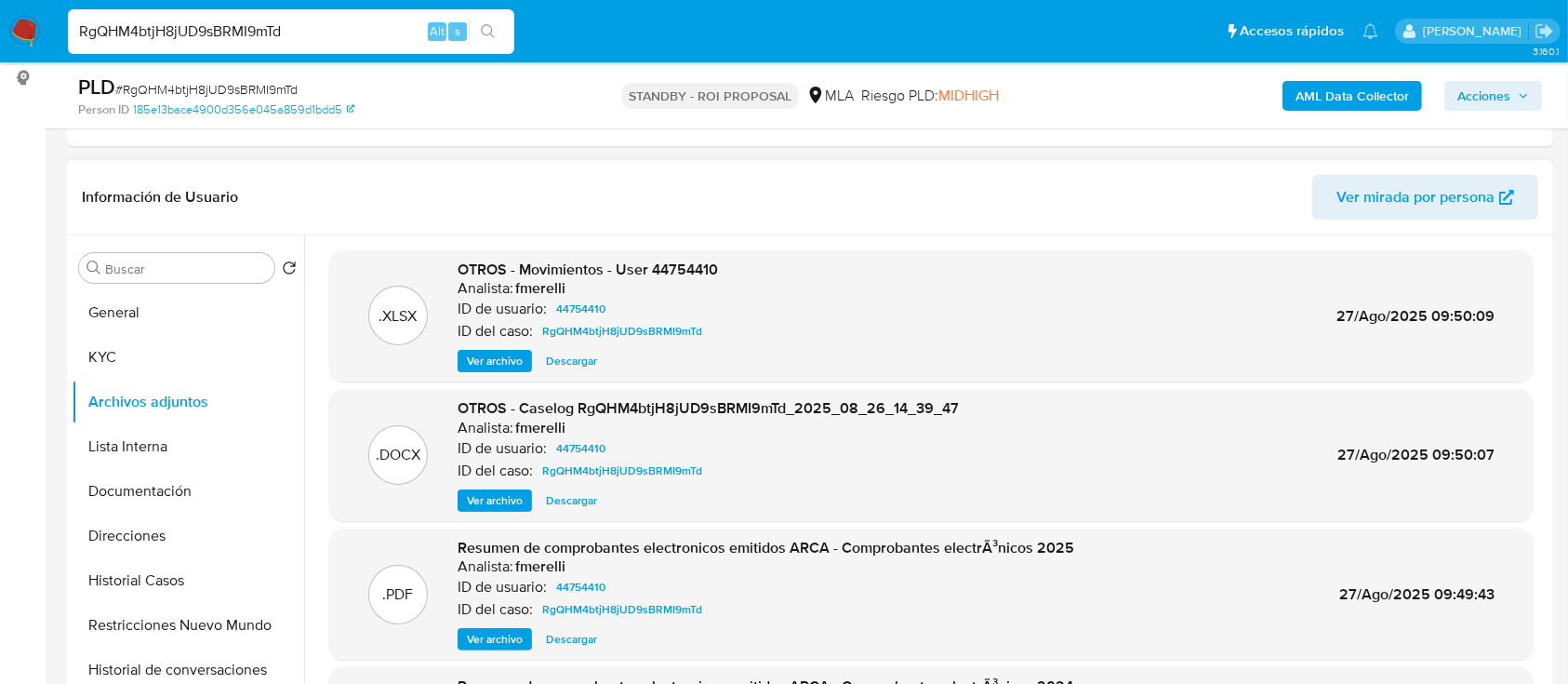
click at [508, 491] on span "Ver archivo" at bounding box center [494, 499] width 55 height 18
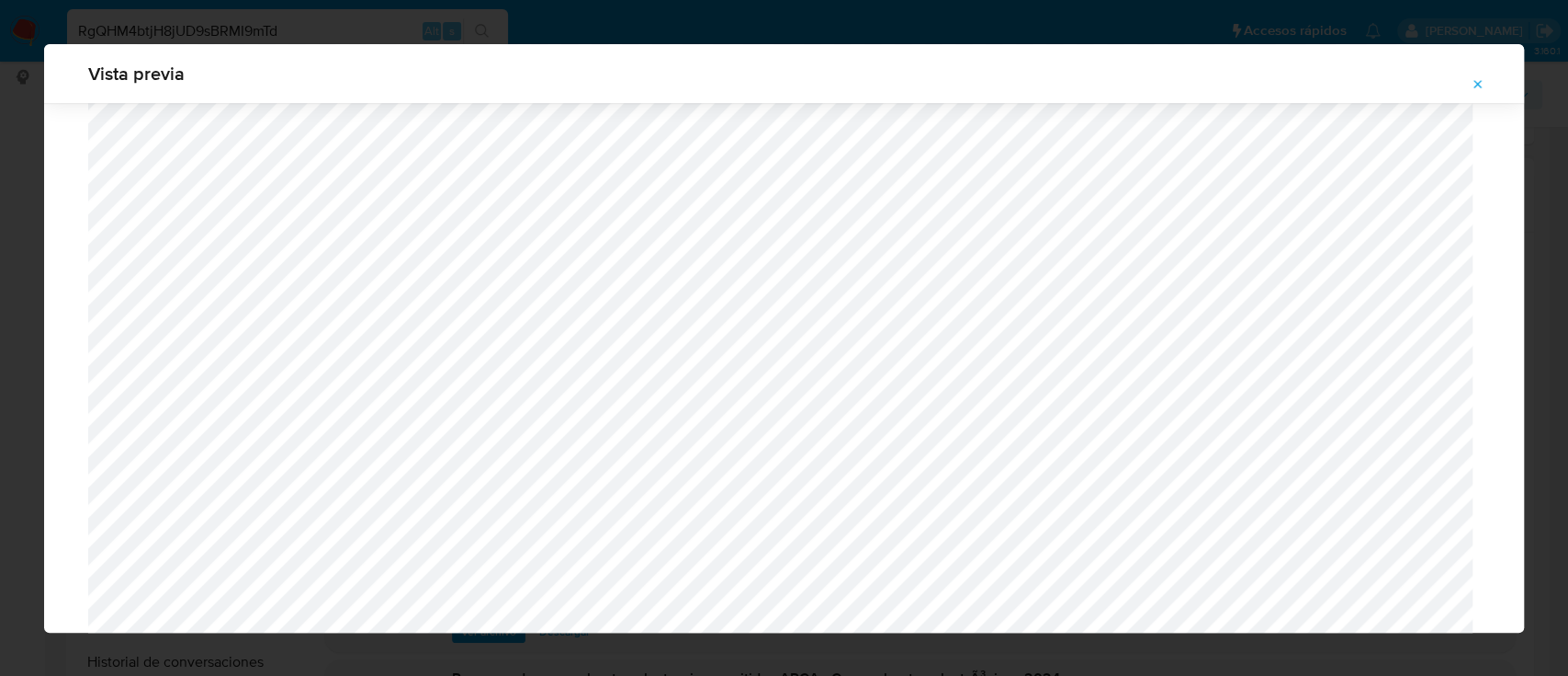
scroll to position [1801, 0]
click at [1476, 70] on button "Attachment preview" at bounding box center [1478, 84] width 40 height 30
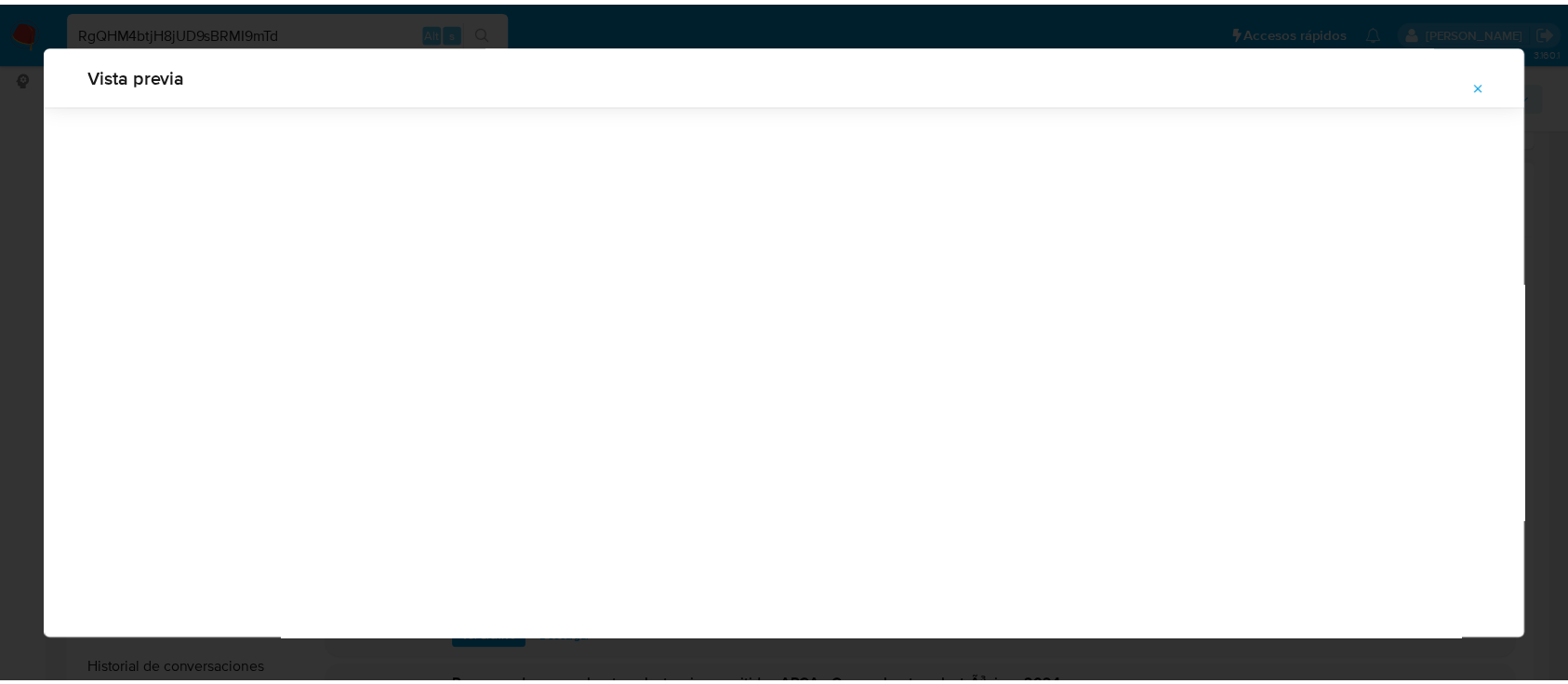
scroll to position [59, 0]
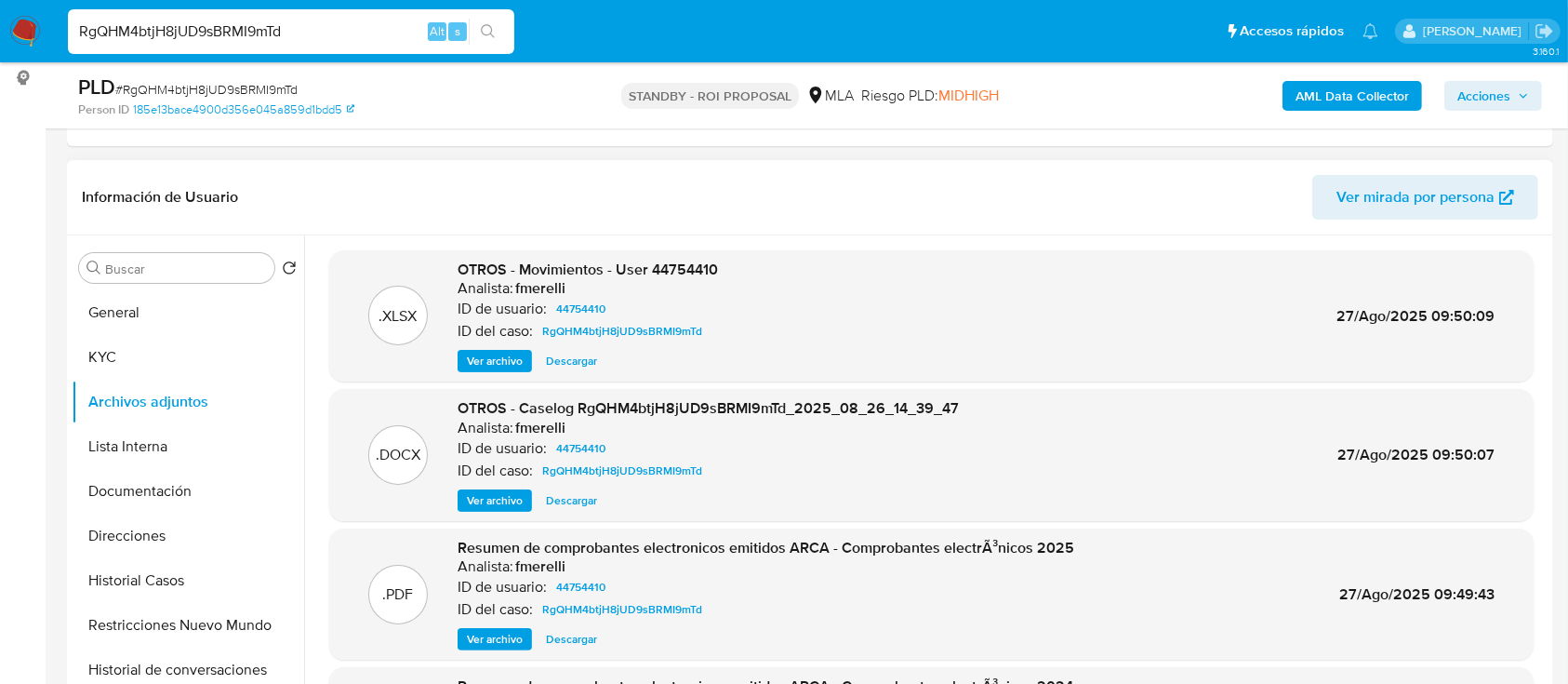
click at [22, 33] on img at bounding box center [25, 31] width 32 height 32
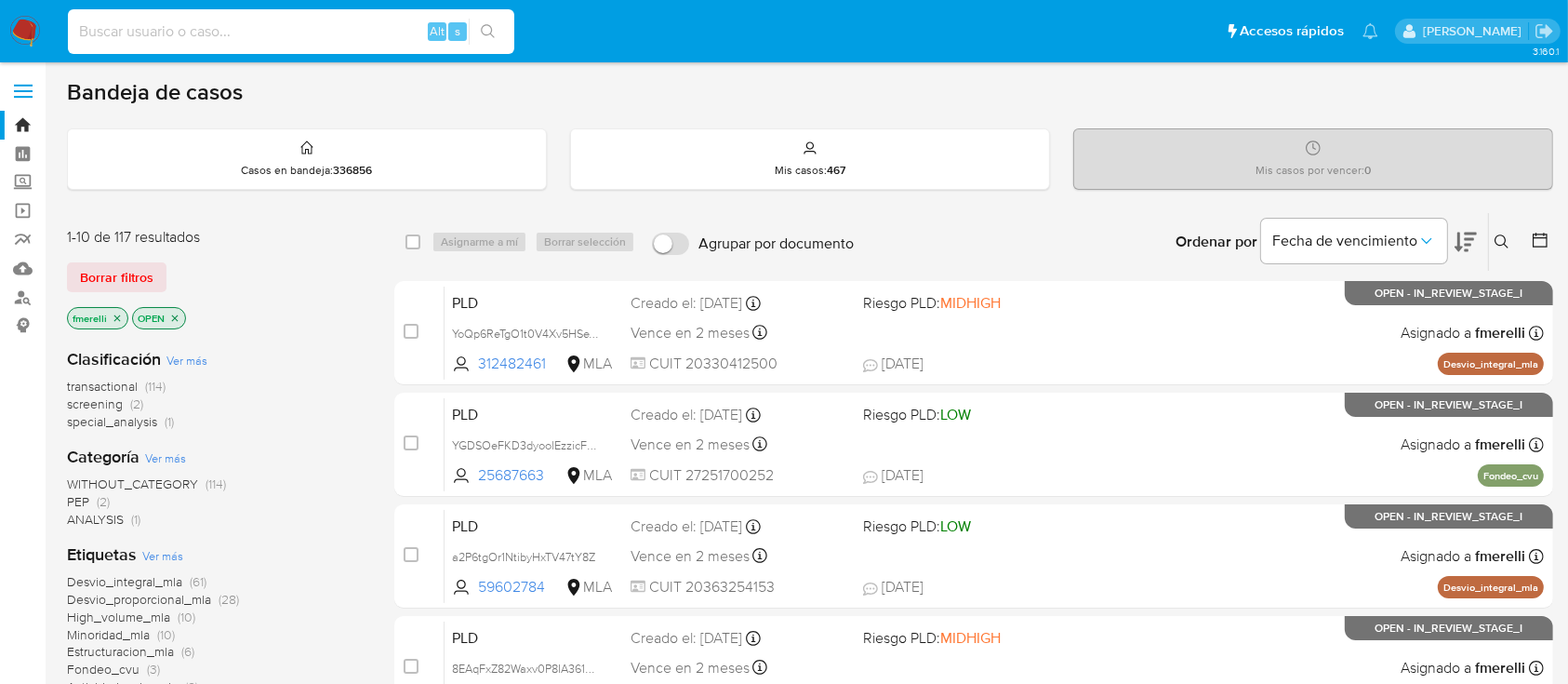
click at [342, 38] on input at bounding box center [290, 31] width 446 height 24
paste input "BaXtH2QbcjKlmlYmNYWYTV3G"
type input "BaXtH2QbcjKlmlYmNYWYTV3G"
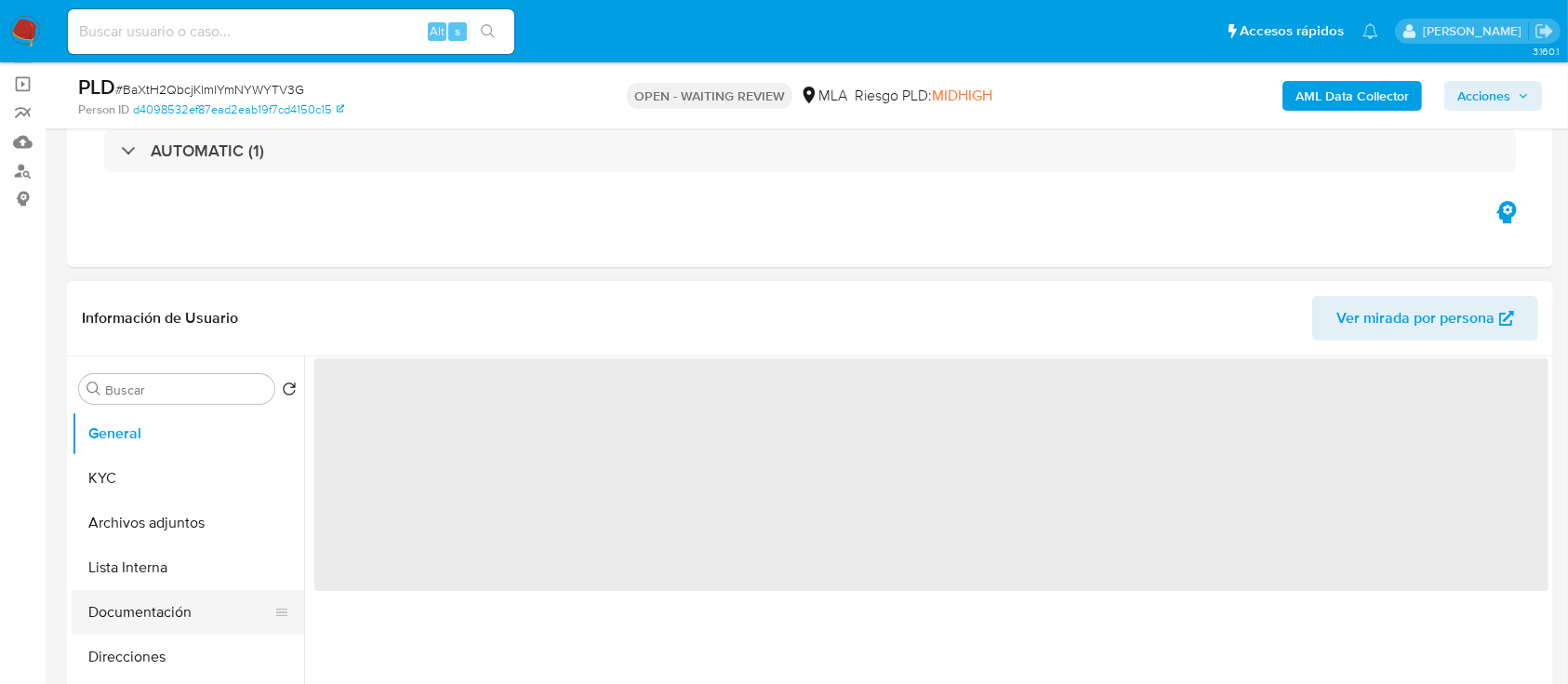
scroll to position [248, 0]
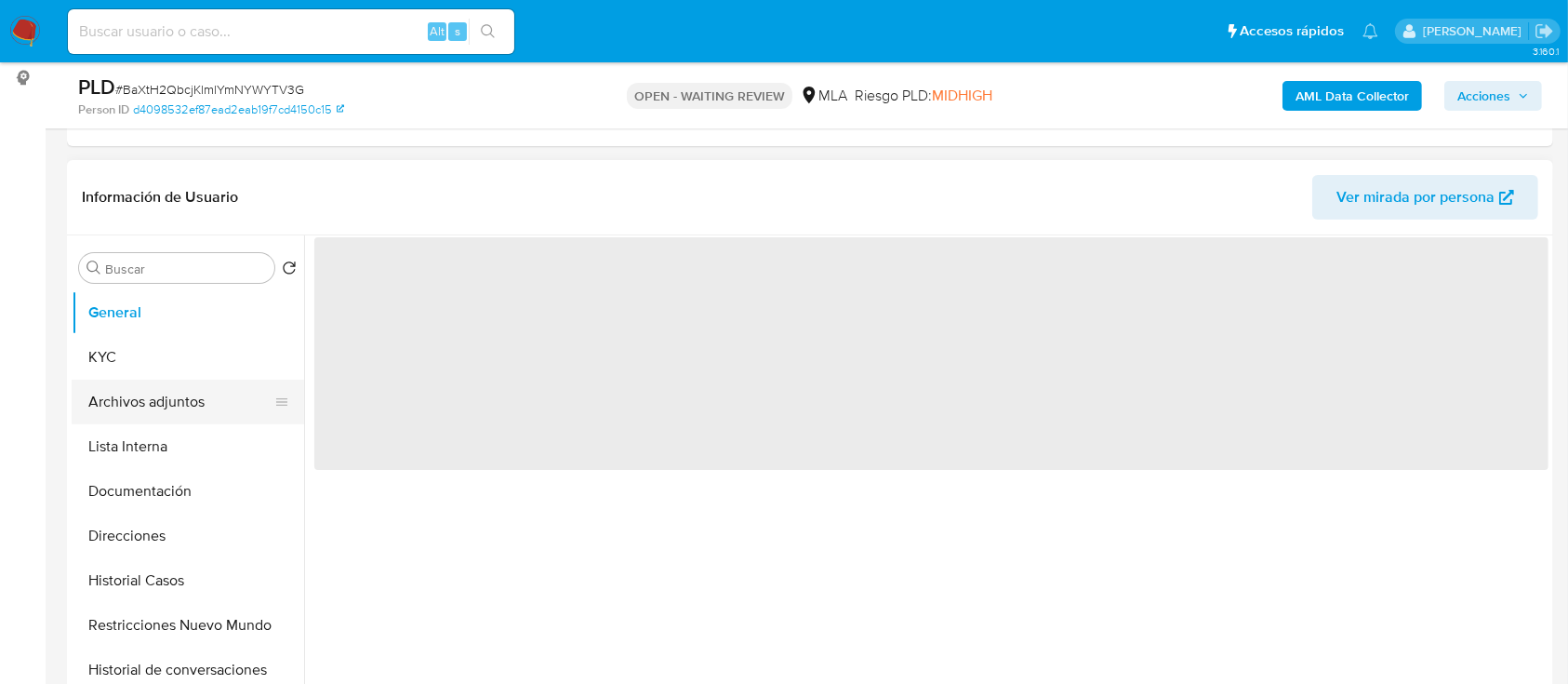
click at [179, 393] on button "Archivos adjuntos" at bounding box center [181, 402] width 218 height 45
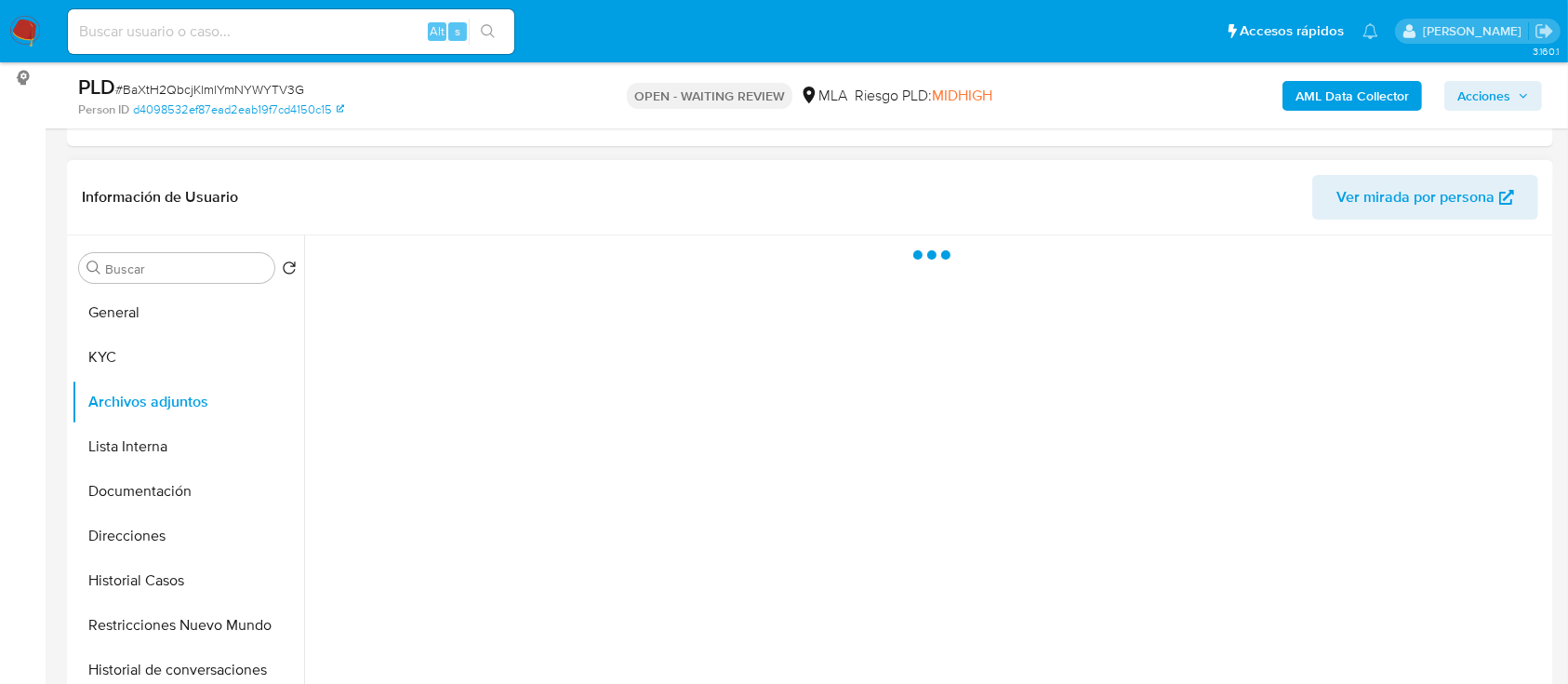
select select "10"
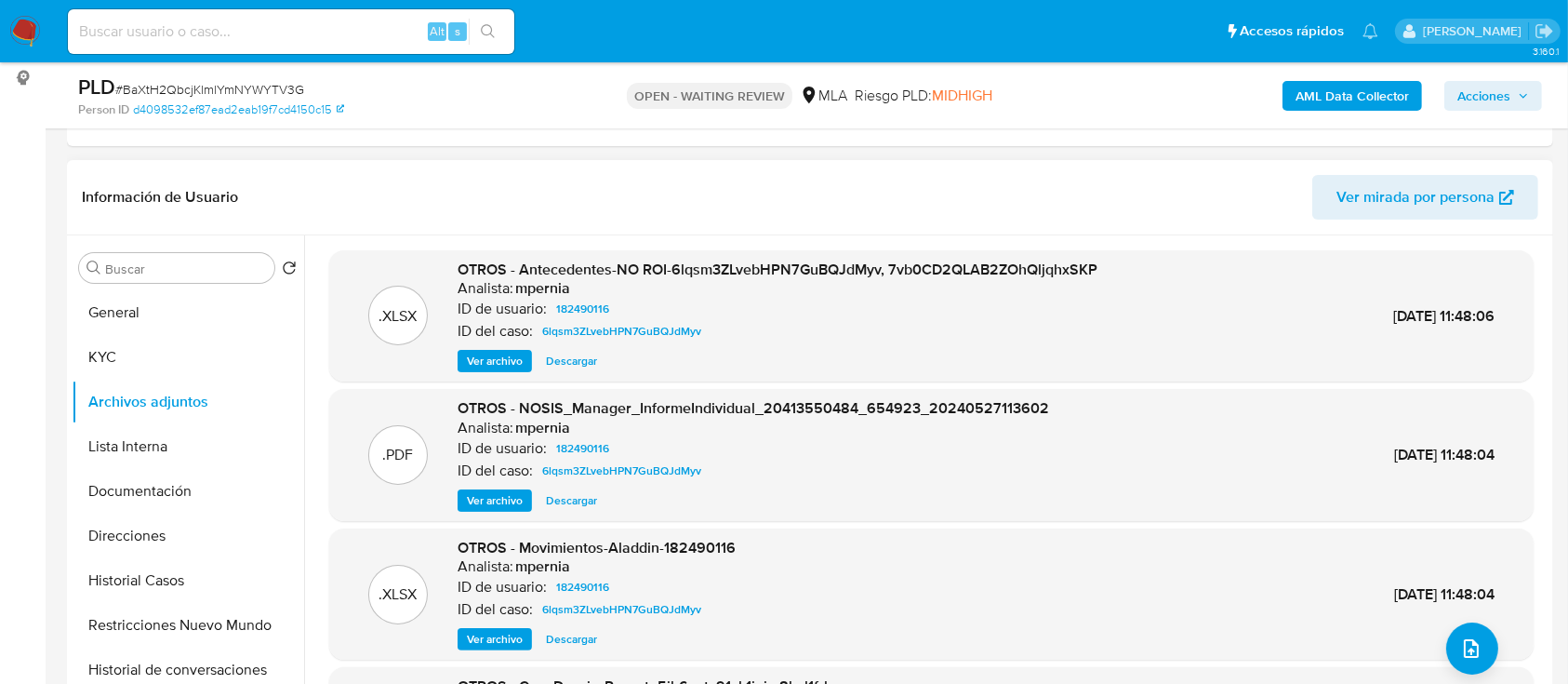
click at [484, 367] on span "Ver archivo" at bounding box center [494, 360] width 55 height 18
click at [187, 579] on button "Historial Casos" at bounding box center [181, 580] width 218 height 45
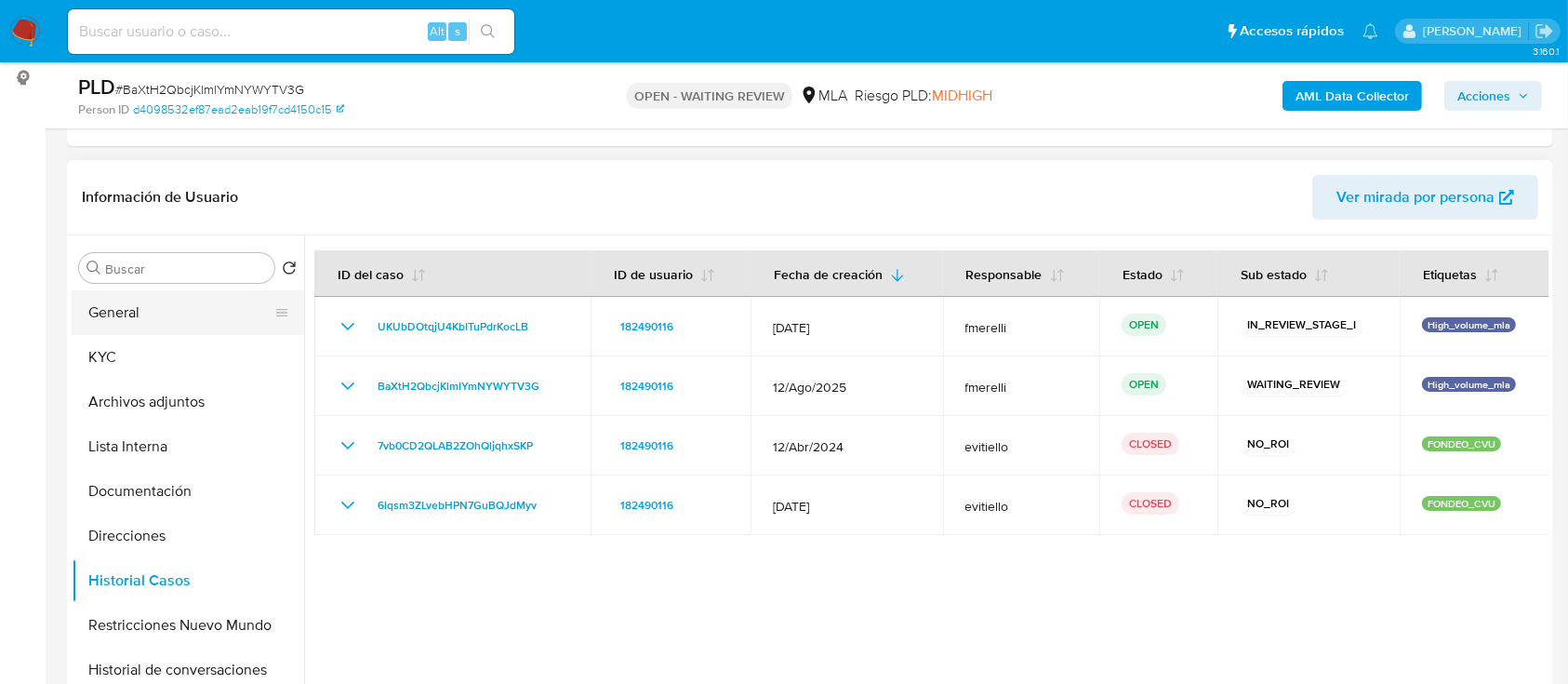
click at [158, 307] on button "General" at bounding box center [181, 313] width 218 height 45
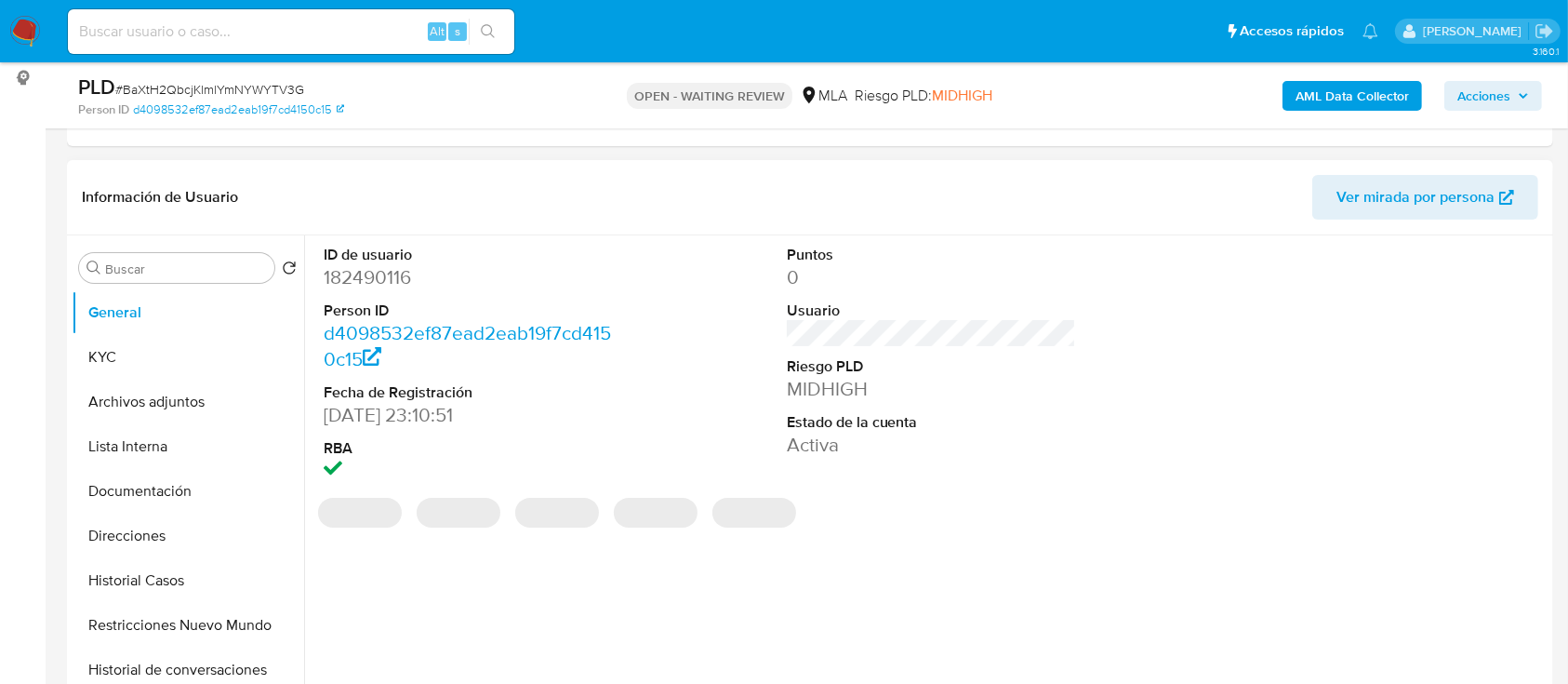
click at [381, 274] on dd "182490116" at bounding box center [468, 277] width 290 height 26
copy dd "182490116"
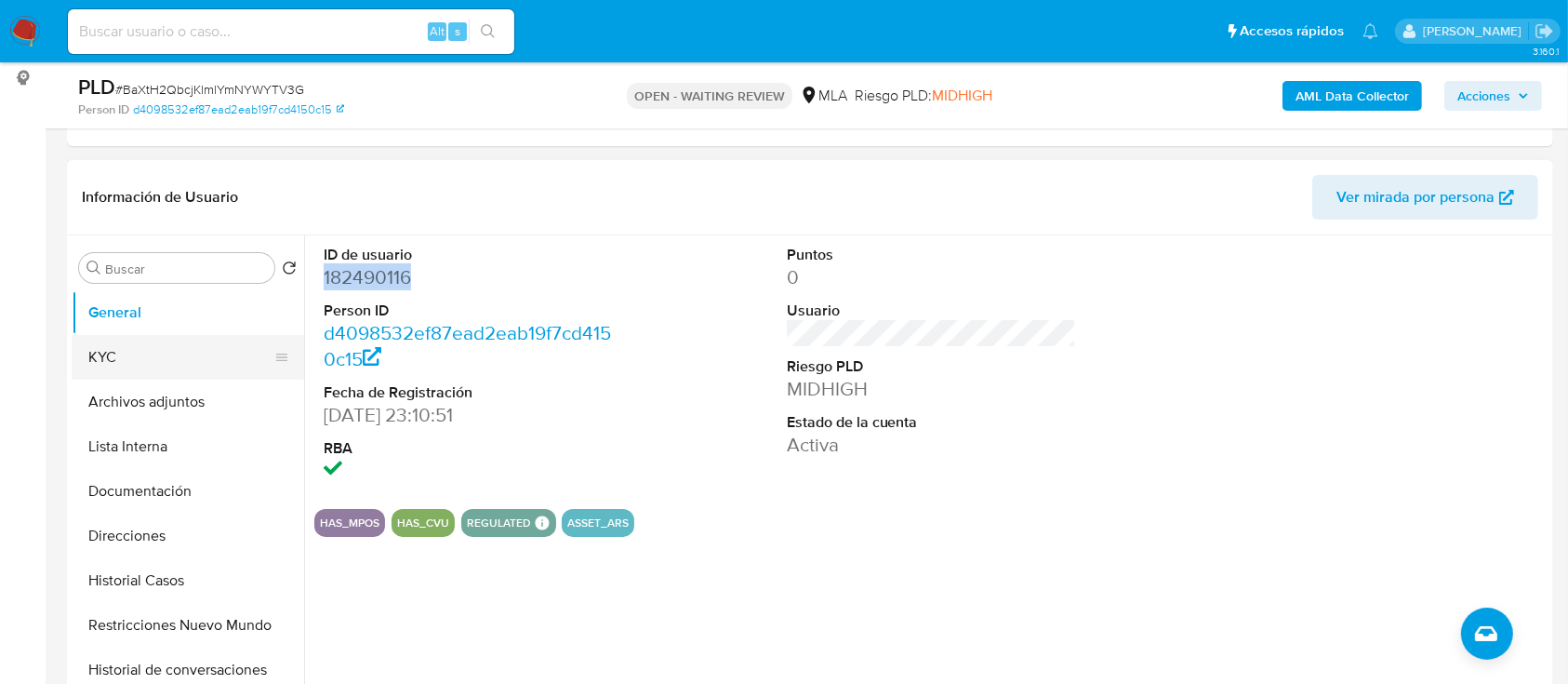
click at [156, 355] on button "KYC" at bounding box center [181, 358] width 218 height 45
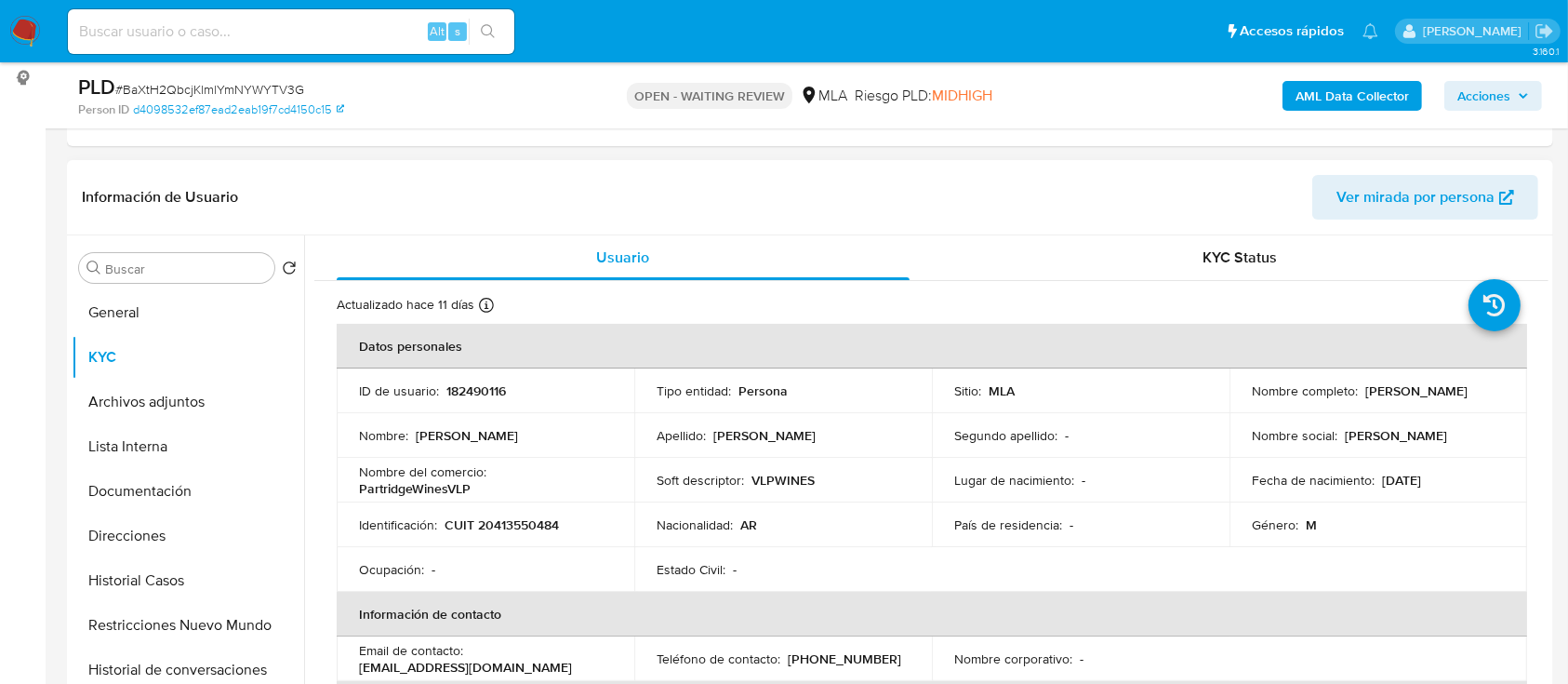
click at [494, 520] on p "CUIT 20413550484" at bounding box center [502, 524] width 115 height 17
copy p "20413550484"
click at [481, 525] on p "CUIT 20413550484" at bounding box center [502, 524] width 115 height 17
drag, startPoint x: 494, startPoint y: 523, endPoint x: 551, endPoint y: 529, distance: 57.3
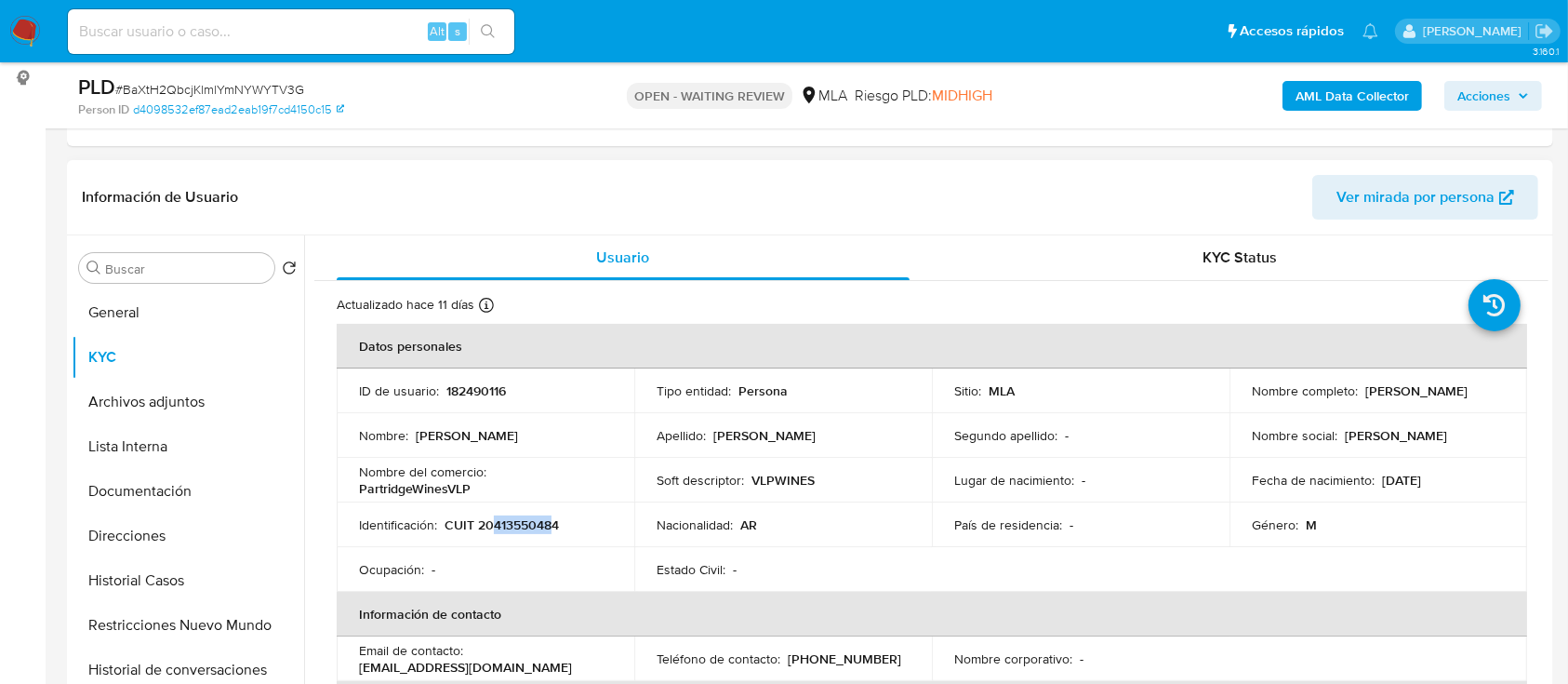
click at [551, 529] on p "CUIT 20413550484" at bounding box center [502, 524] width 115 height 17
copy p "41355048"
click at [175, 502] on button "Documentación" at bounding box center [181, 491] width 218 height 45
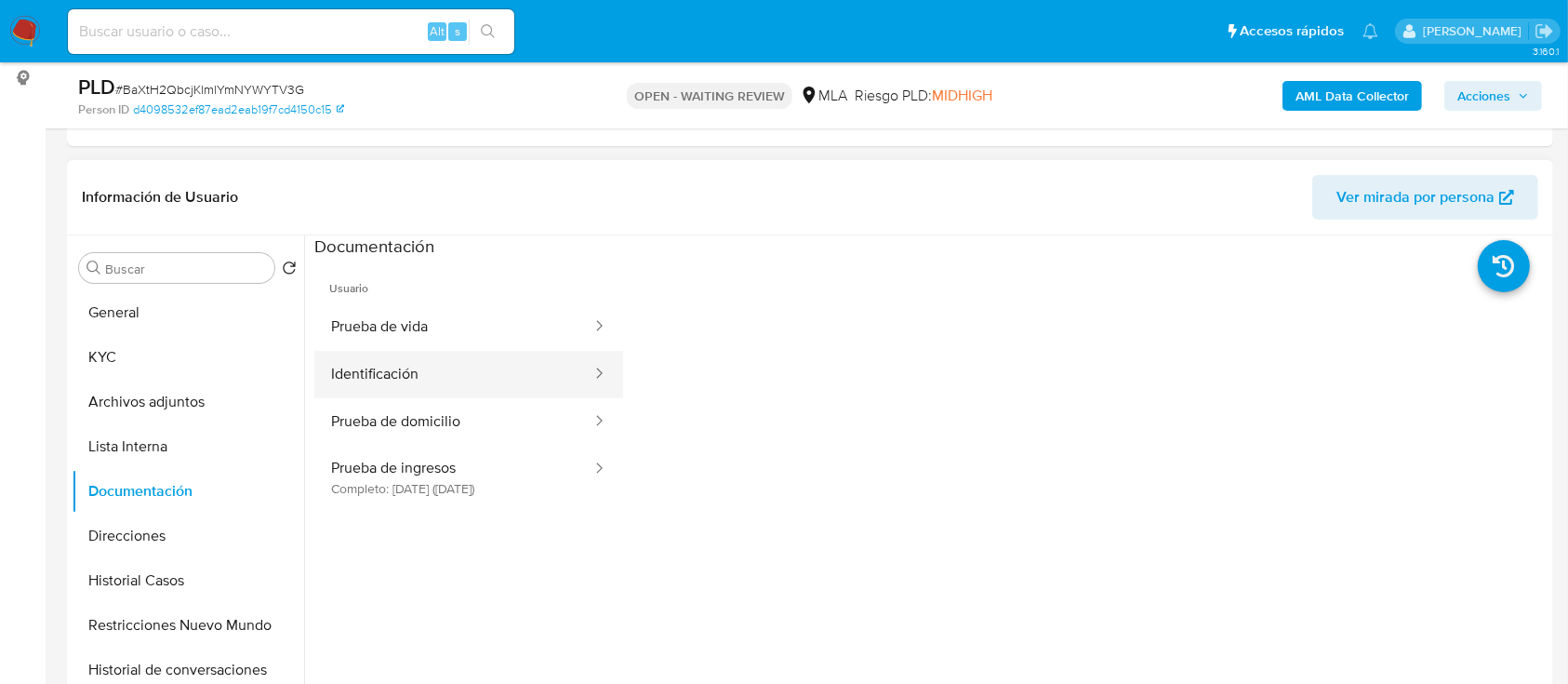
click at [431, 356] on button "Identificación" at bounding box center [454, 374] width 279 height 48
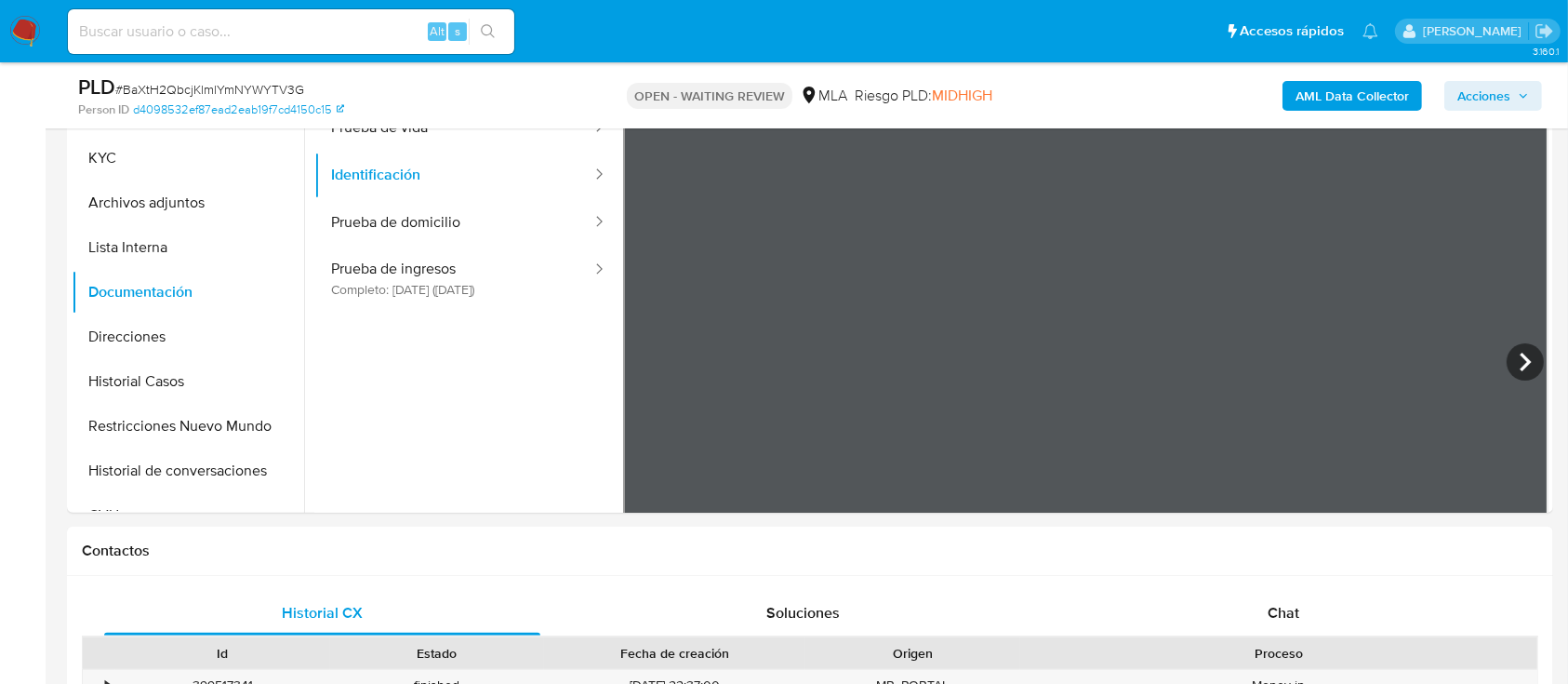
scroll to position [405, 0]
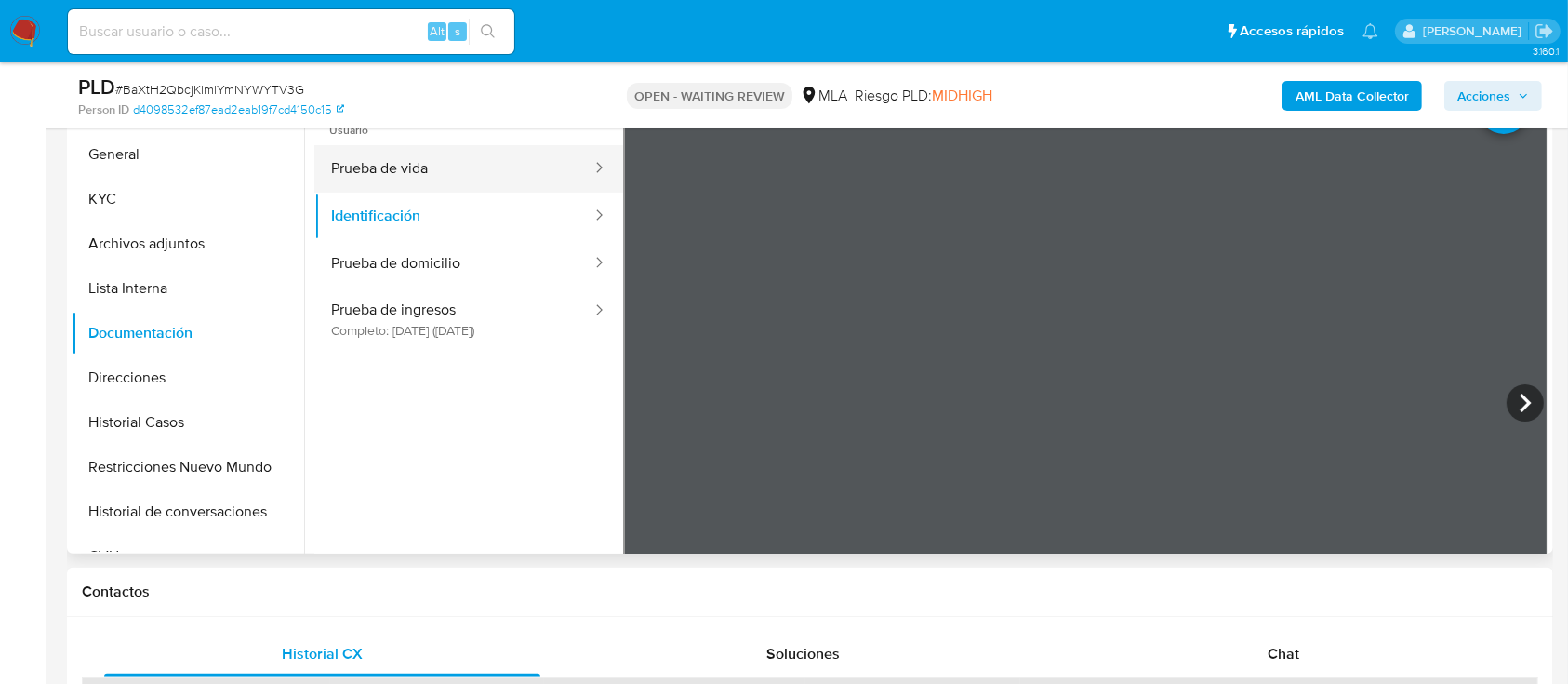
click at [478, 169] on button "Prueba de vida" at bounding box center [454, 168] width 279 height 48
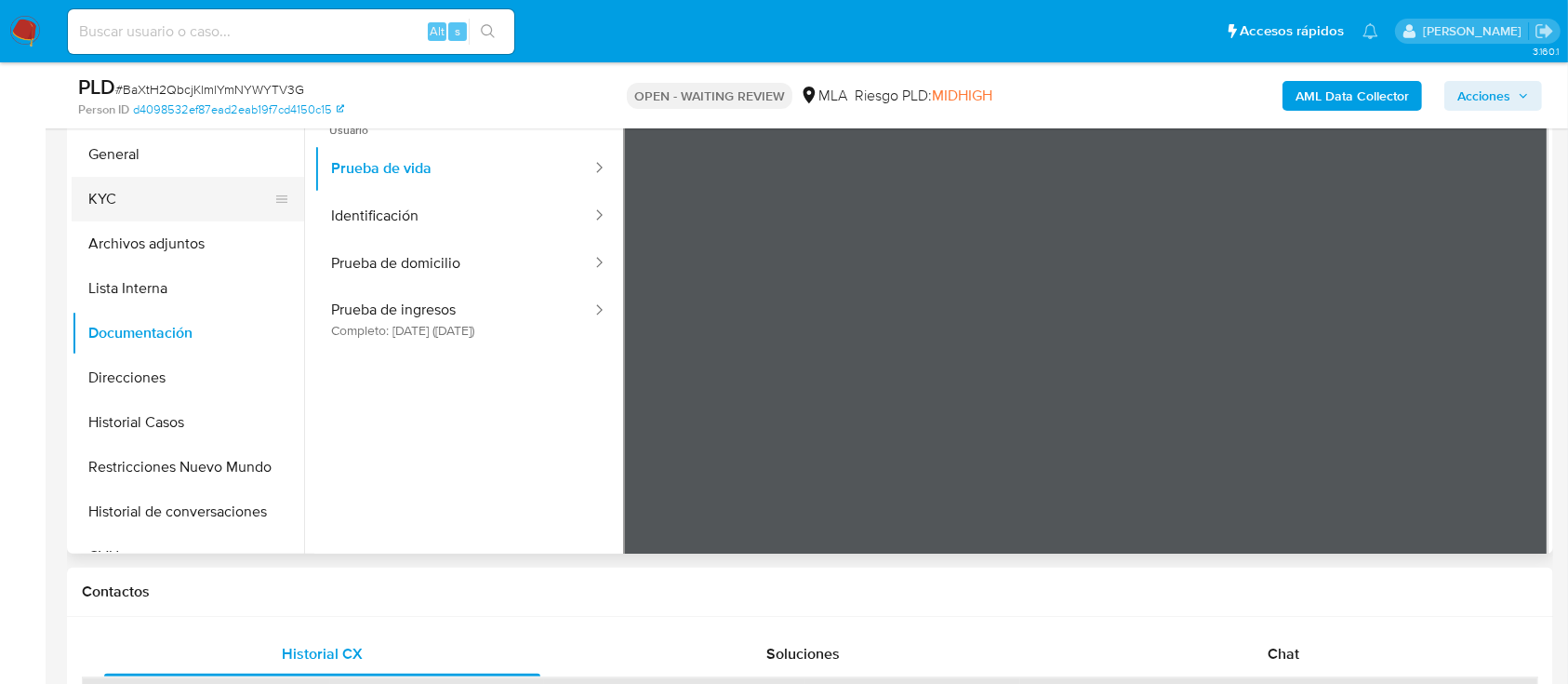
click at [151, 198] on button "KYC" at bounding box center [181, 199] width 218 height 45
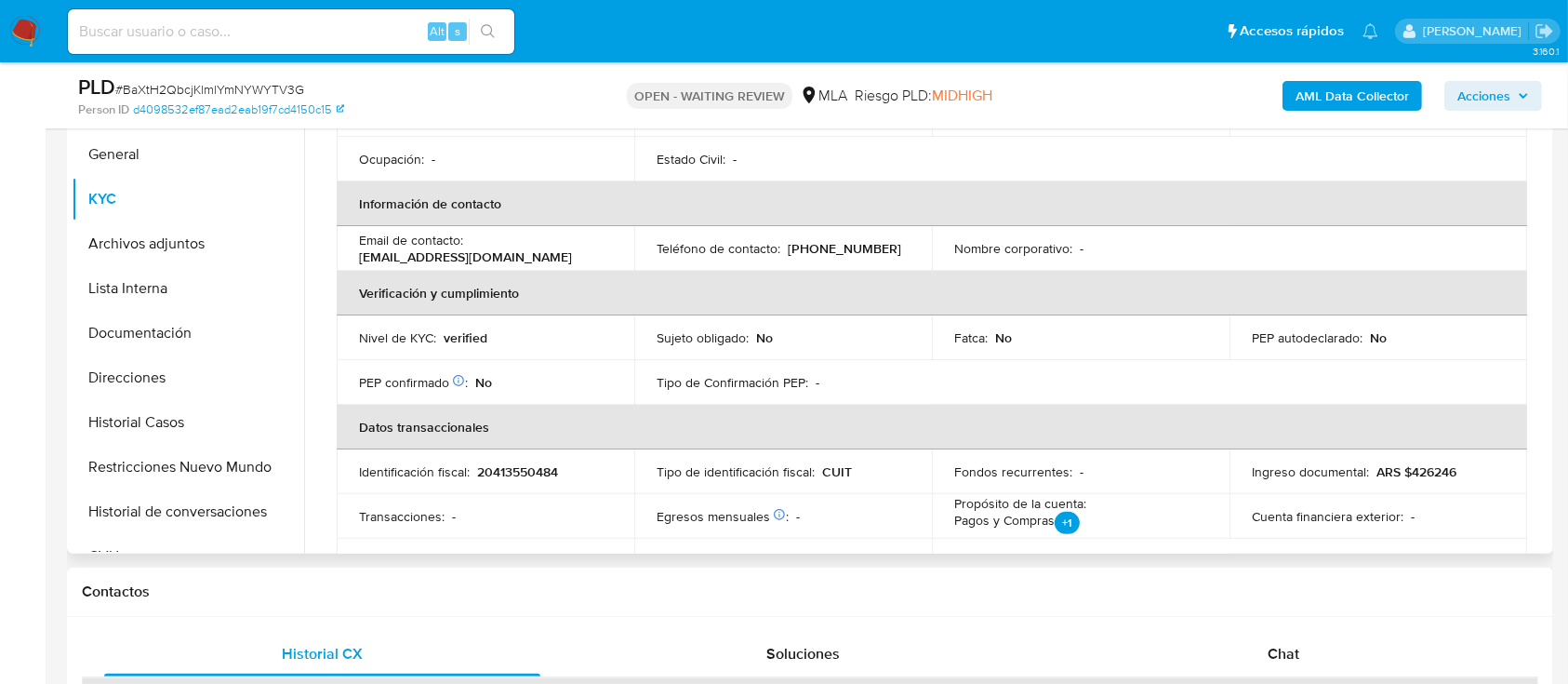
scroll to position [0, 0]
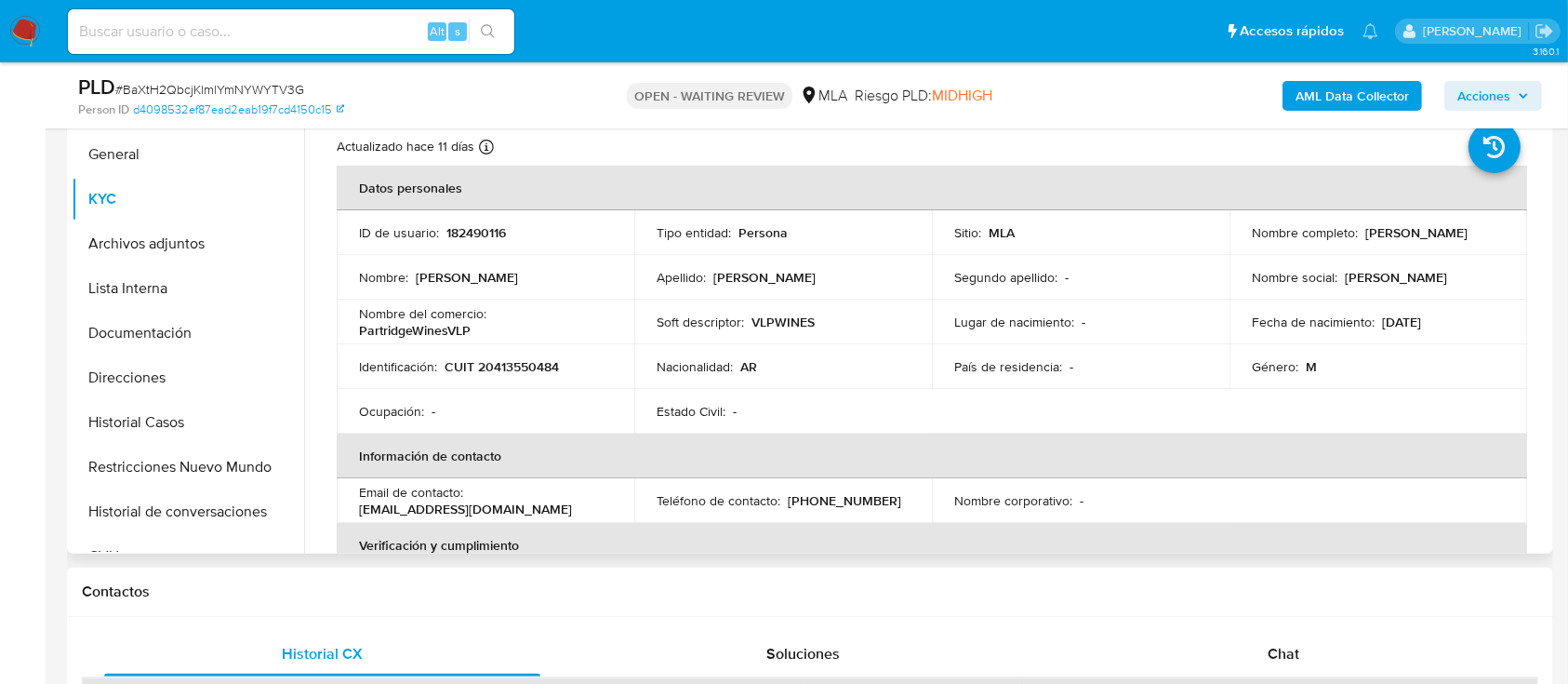
click at [512, 367] on p "CUIT 20413550484" at bounding box center [502, 366] width 115 height 17
copy p "20413550484"
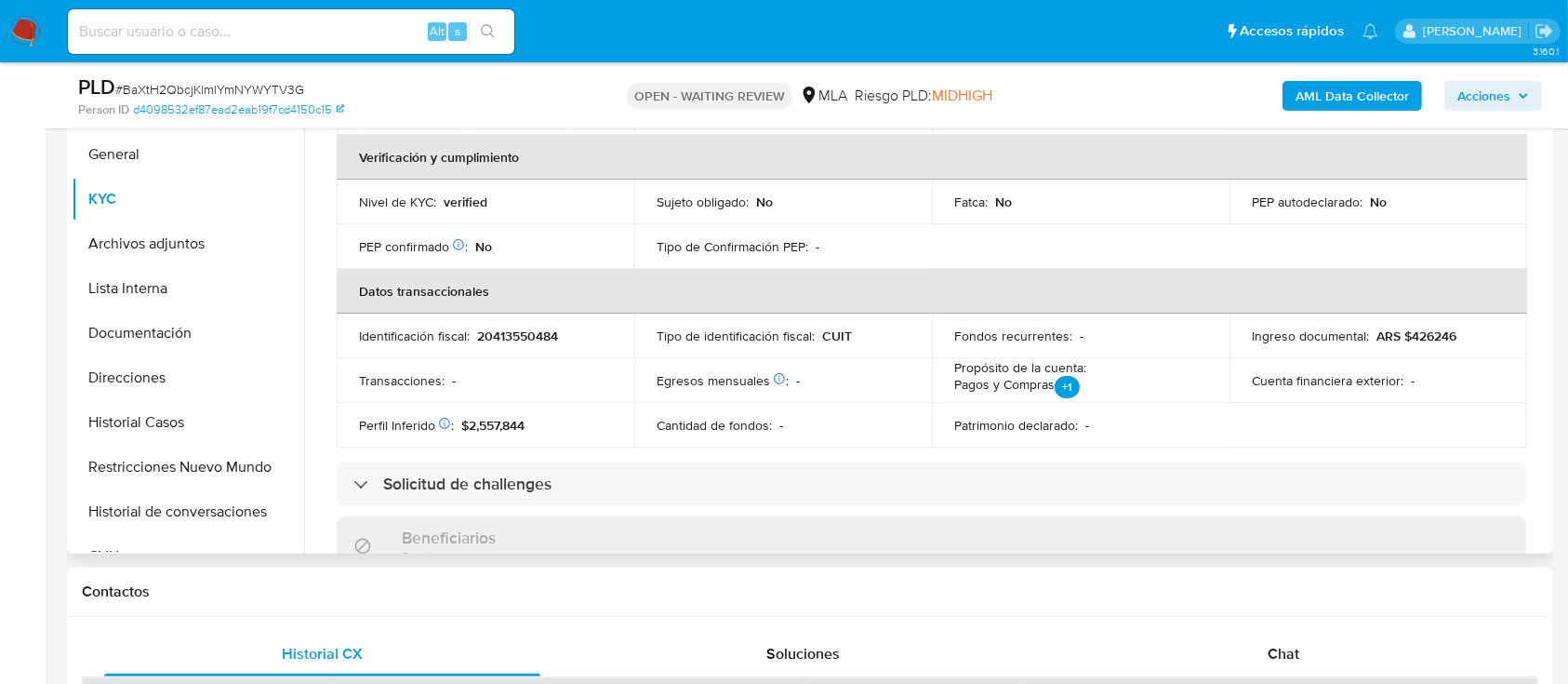
scroll to position [372, 0]
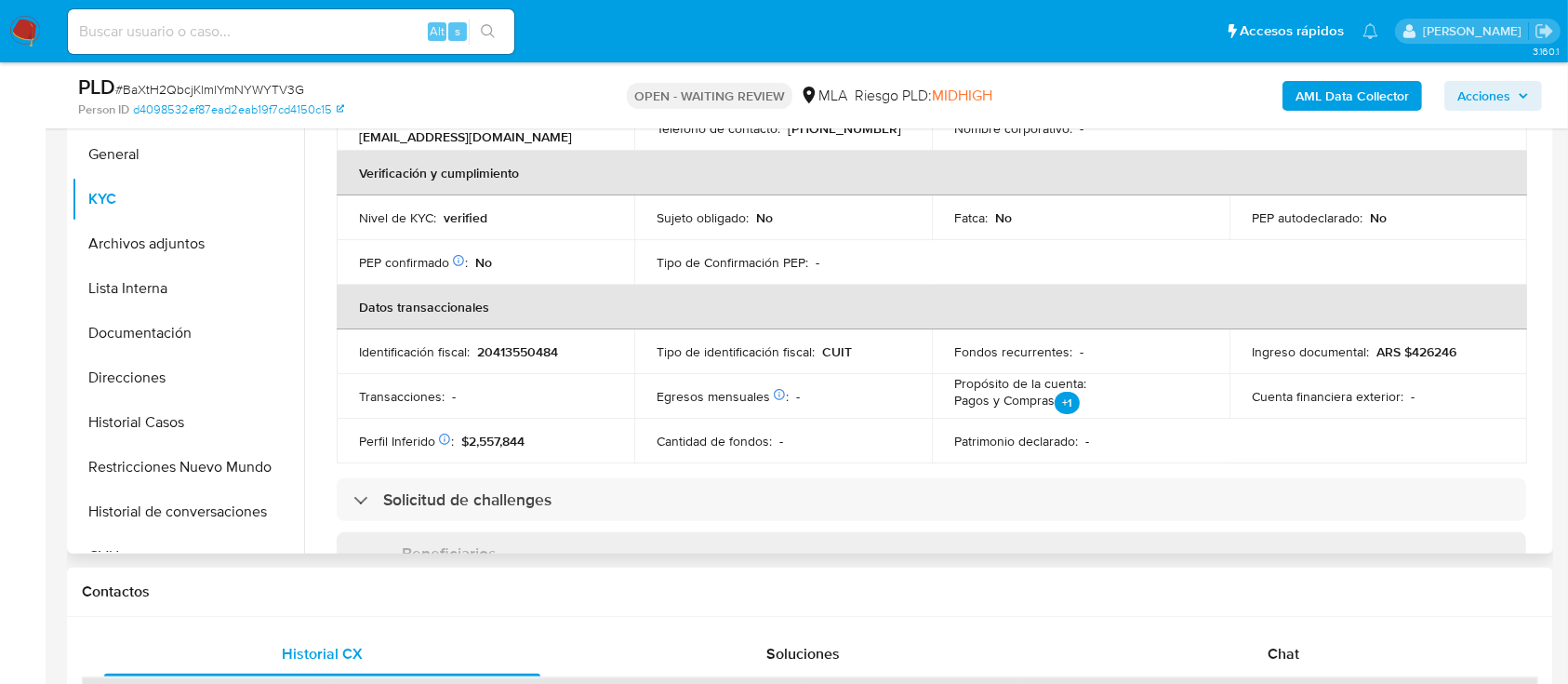
click at [502, 355] on p "20413550484" at bounding box center [517, 351] width 81 height 17
copy p "20413550484"
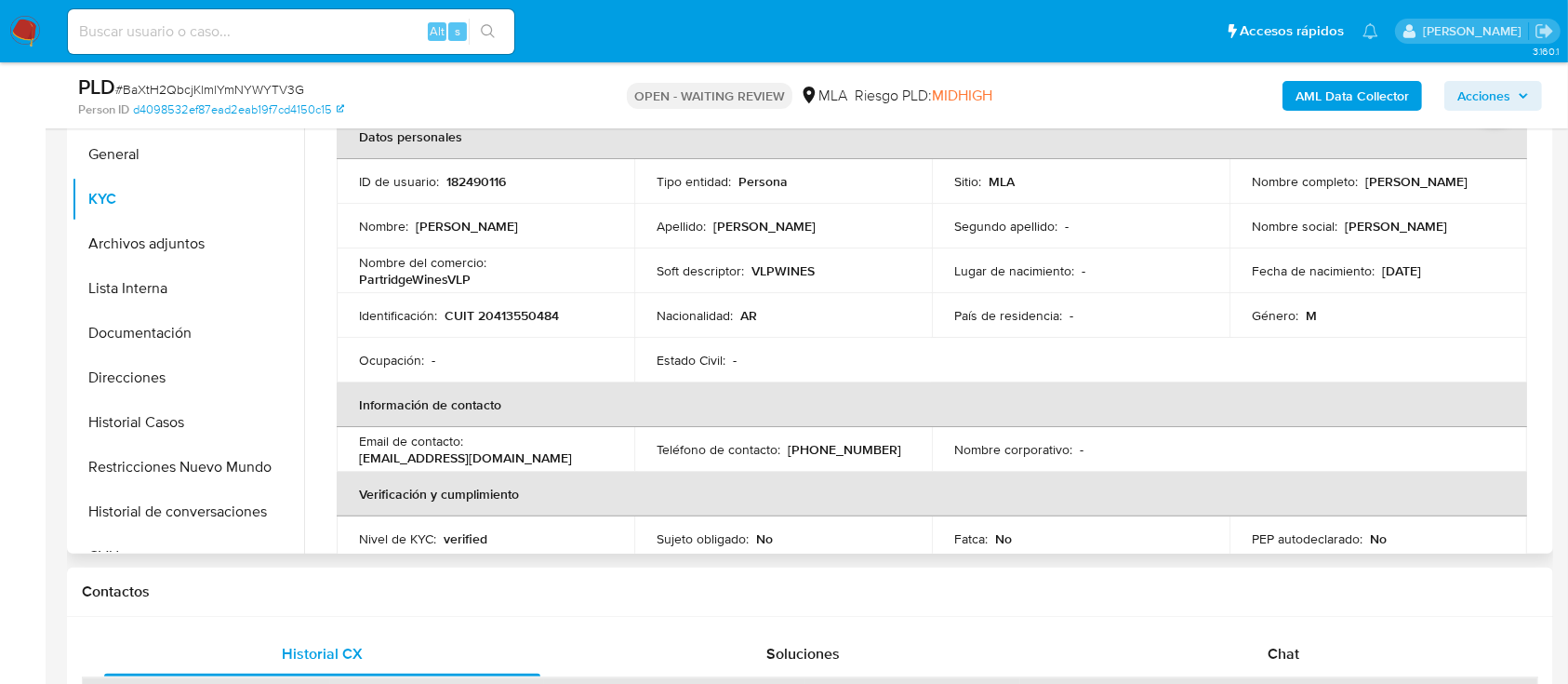
scroll to position [0, 0]
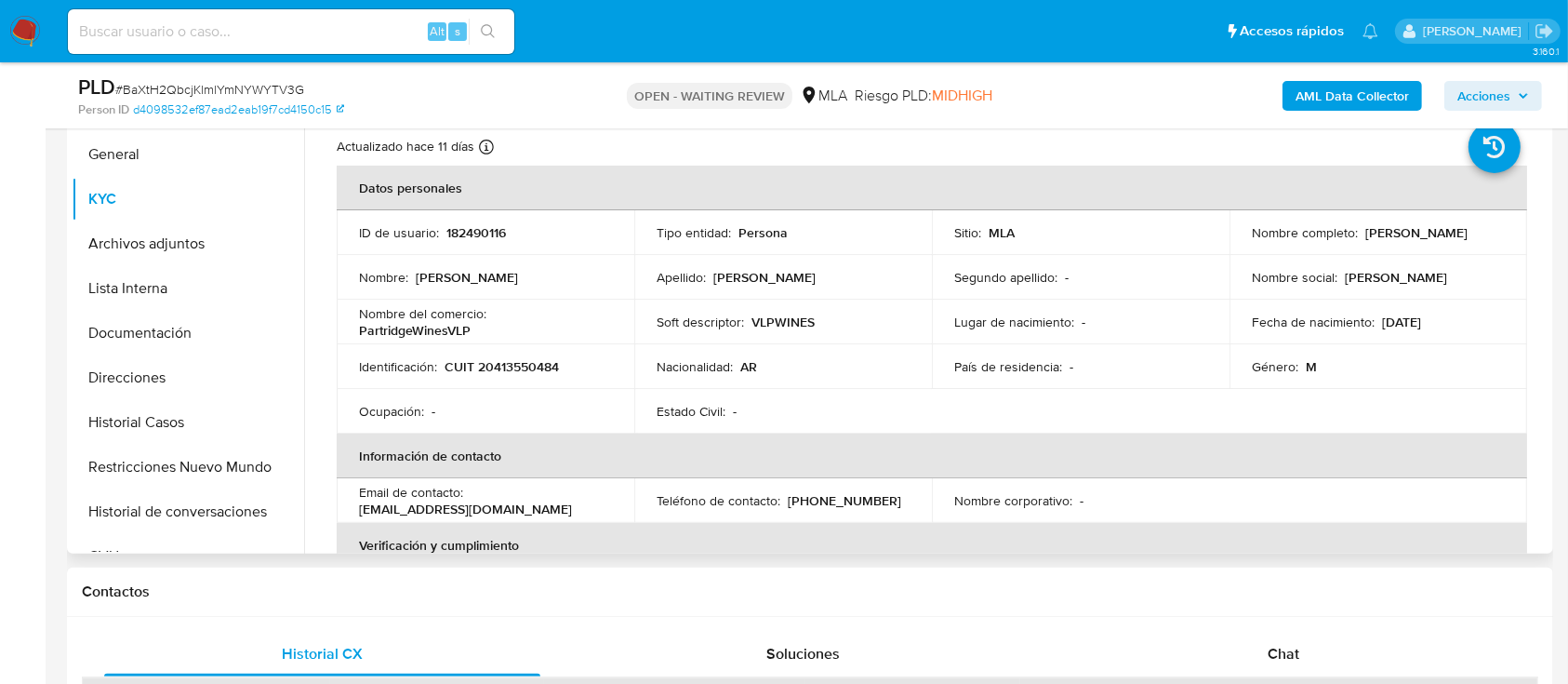
click at [483, 236] on p "182490116" at bounding box center [475, 232] width 59 height 17
copy p "182490116"
click at [531, 373] on p "CUIT 20413550484" at bounding box center [502, 366] width 115 height 17
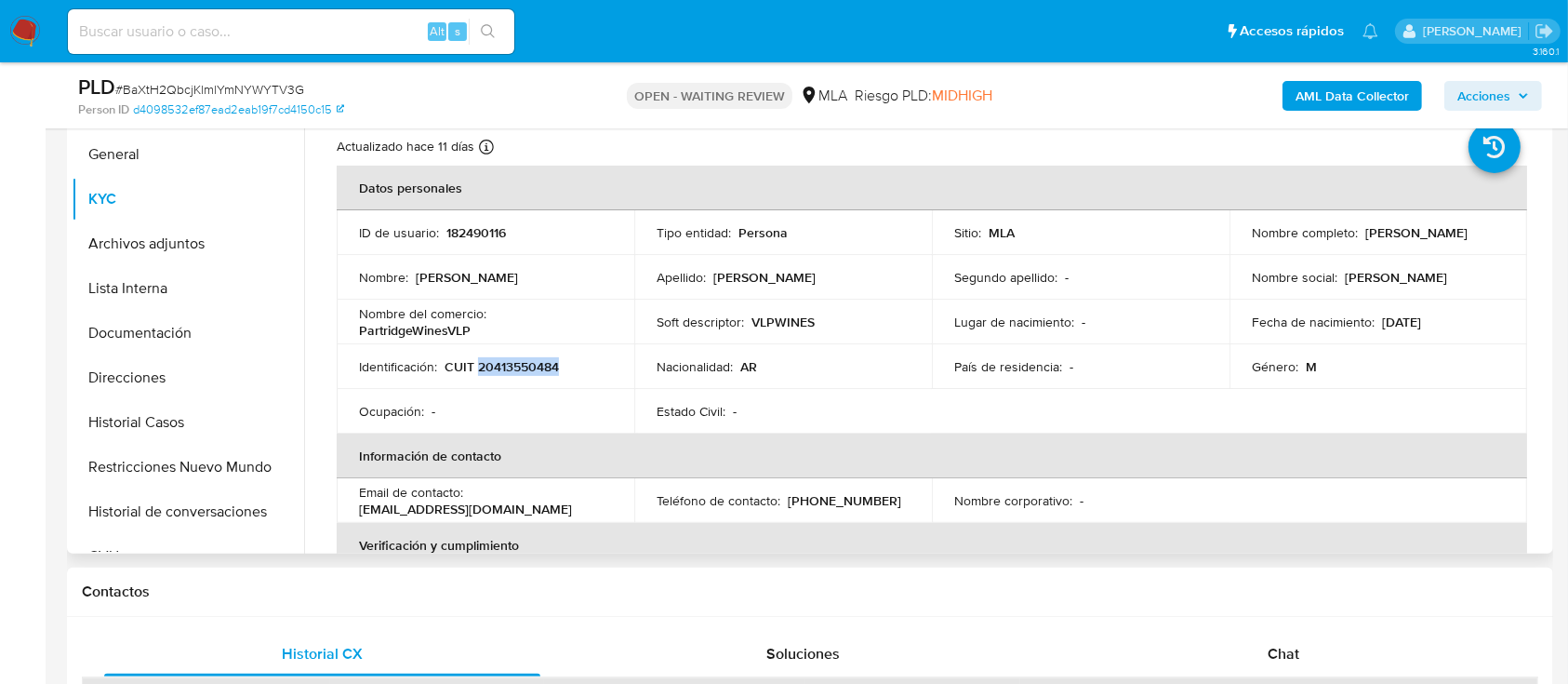
copy p "20413550484"
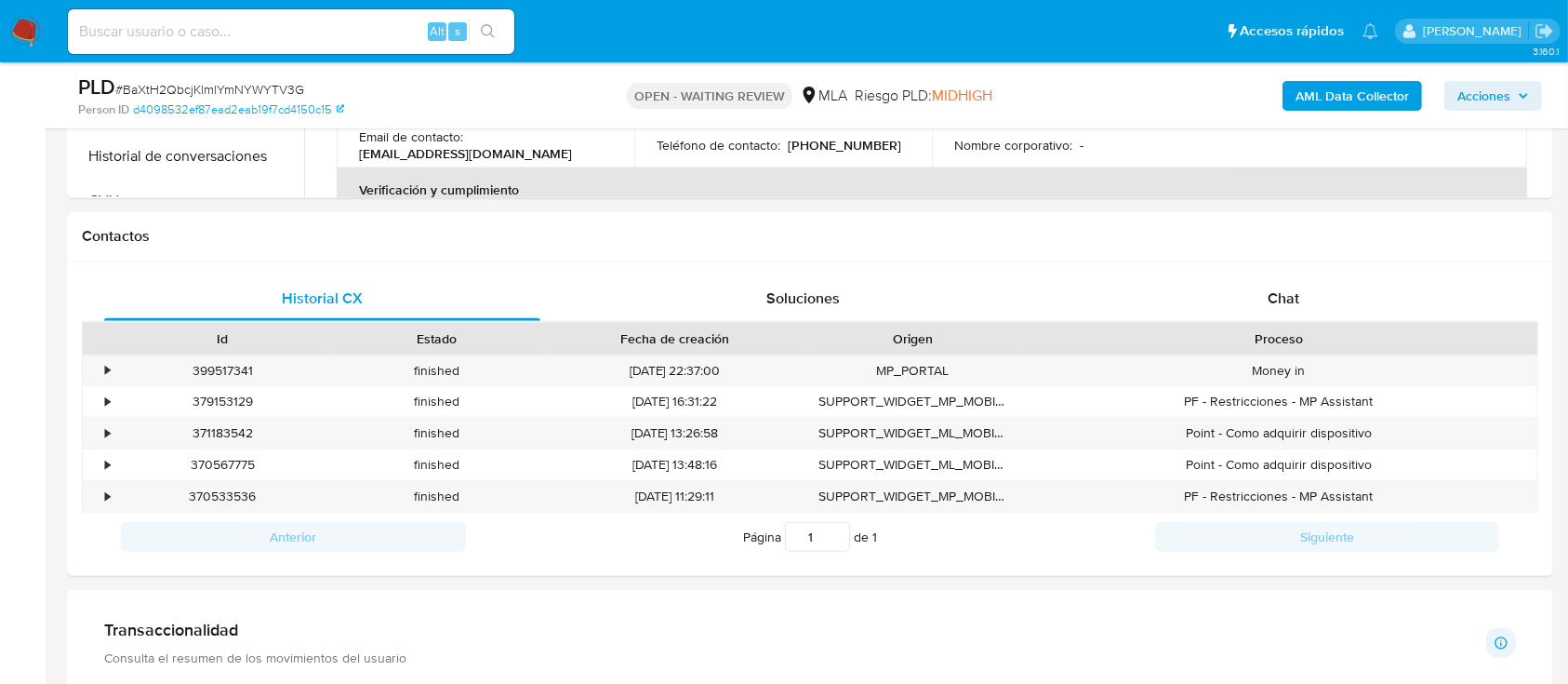
scroll to position [654, 0]
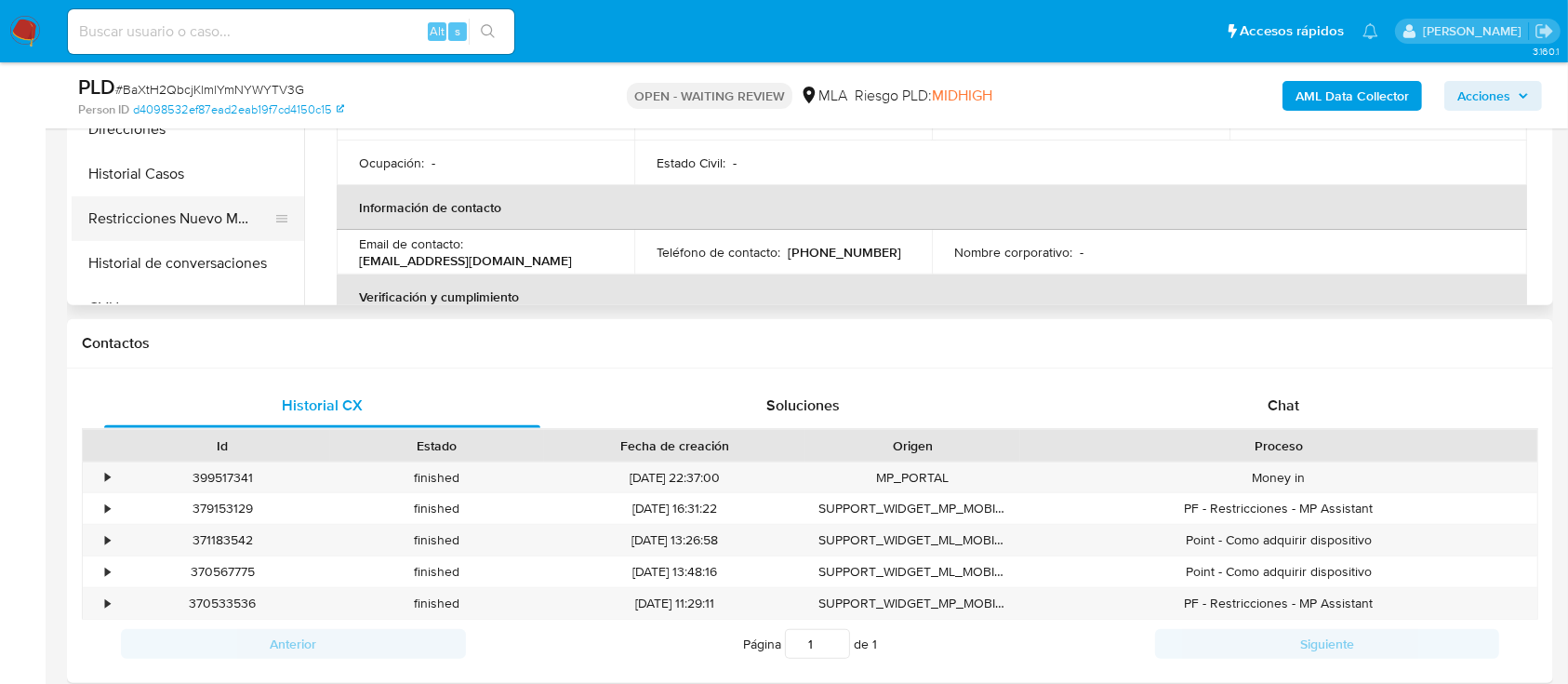
click at [207, 213] on button "Restricciones Nuevo Mundo" at bounding box center [181, 219] width 218 height 45
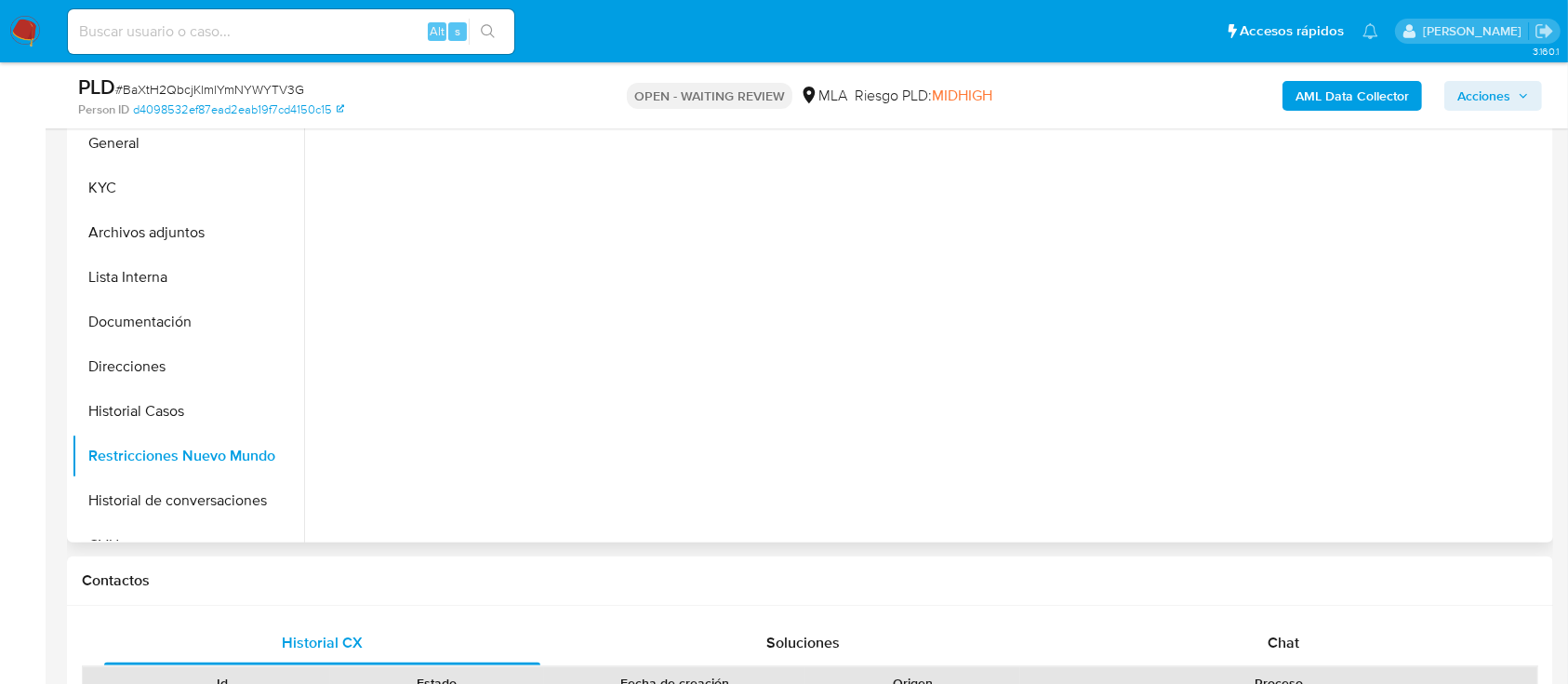
scroll to position [282, 0]
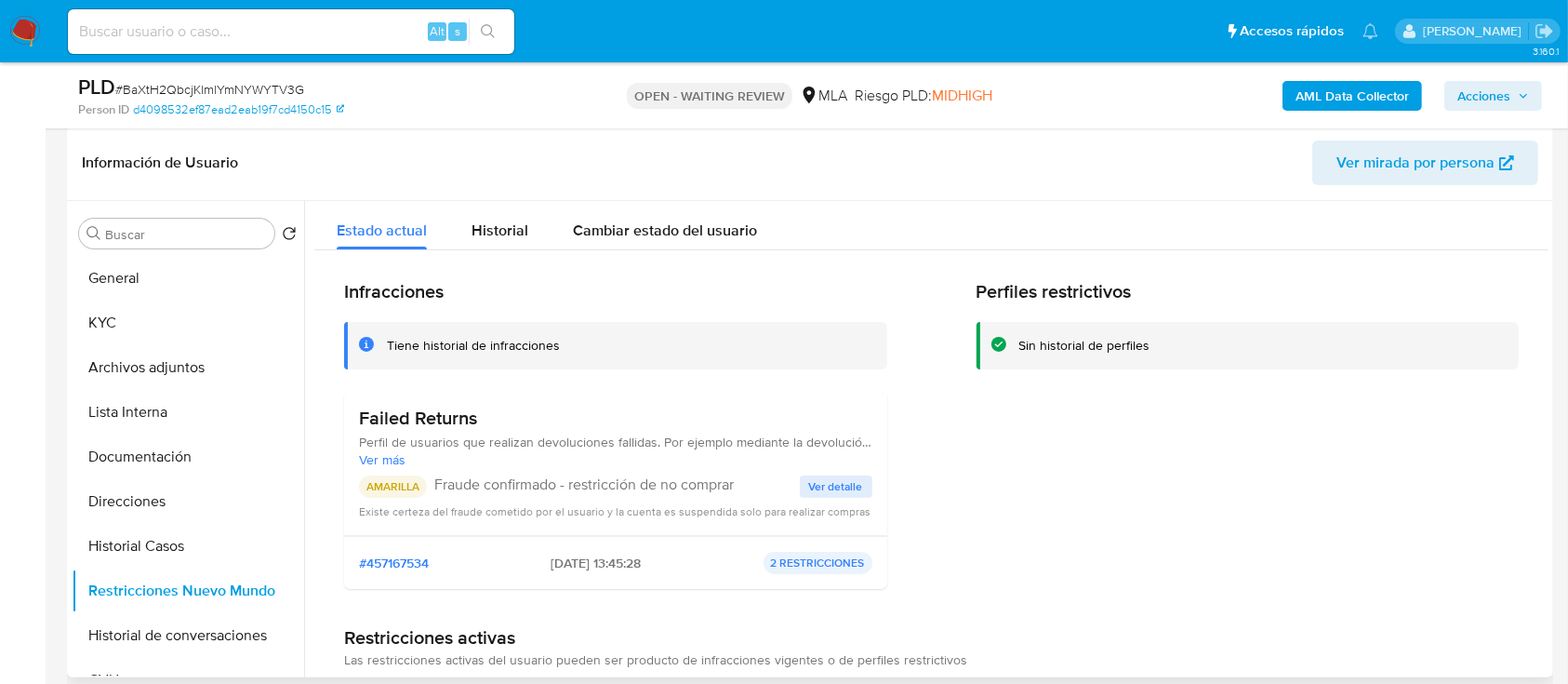
drag, startPoint x: 409, startPoint y: 443, endPoint x: 841, endPoint y: 445, distance: 432.0
click at [841, 445] on span "Perfil de usuarios que realizan devoluciones fallidas. Por ejemplo mediante la …" at bounding box center [615, 441] width 513 height 17
click at [828, 487] on span "Ver detalle" at bounding box center [836, 486] width 54 height 18
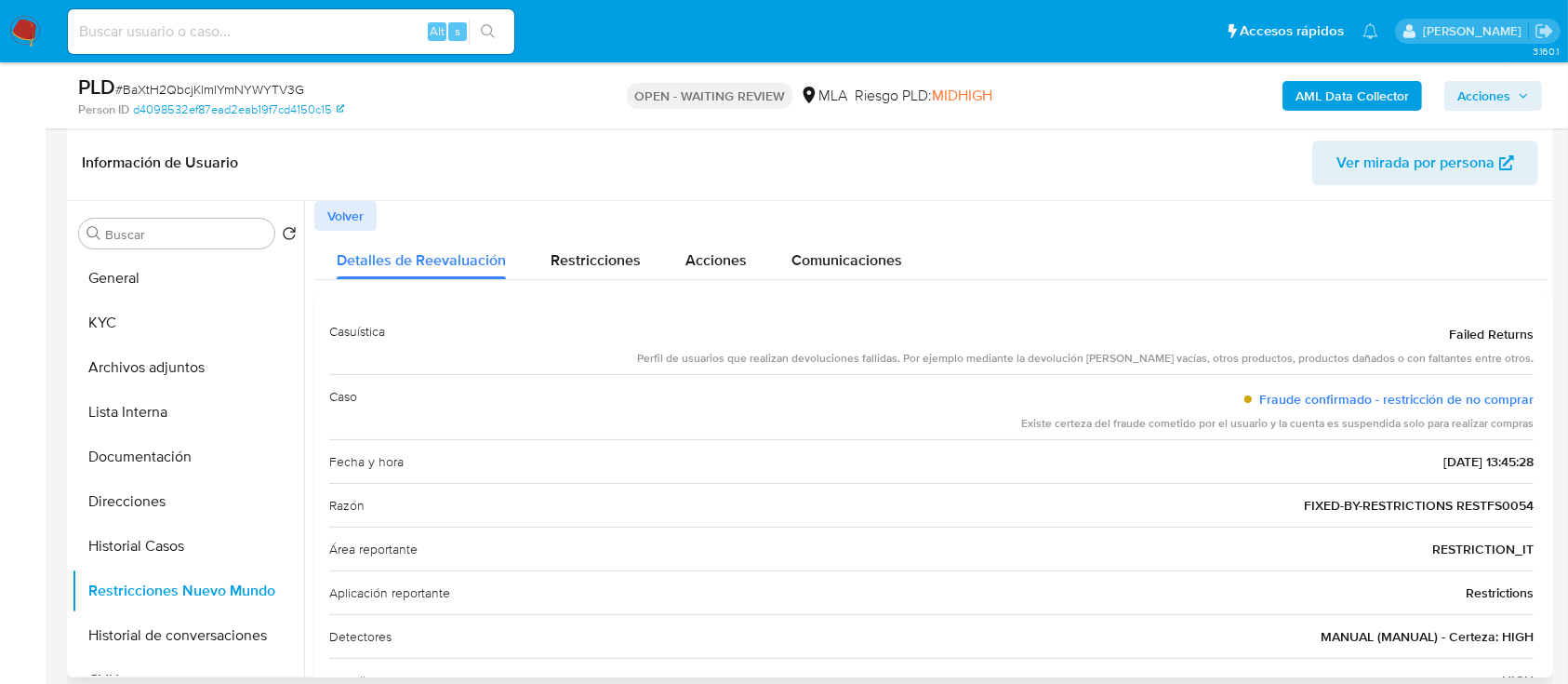
click at [357, 212] on span "Volver" at bounding box center [345, 216] width 36 height 26
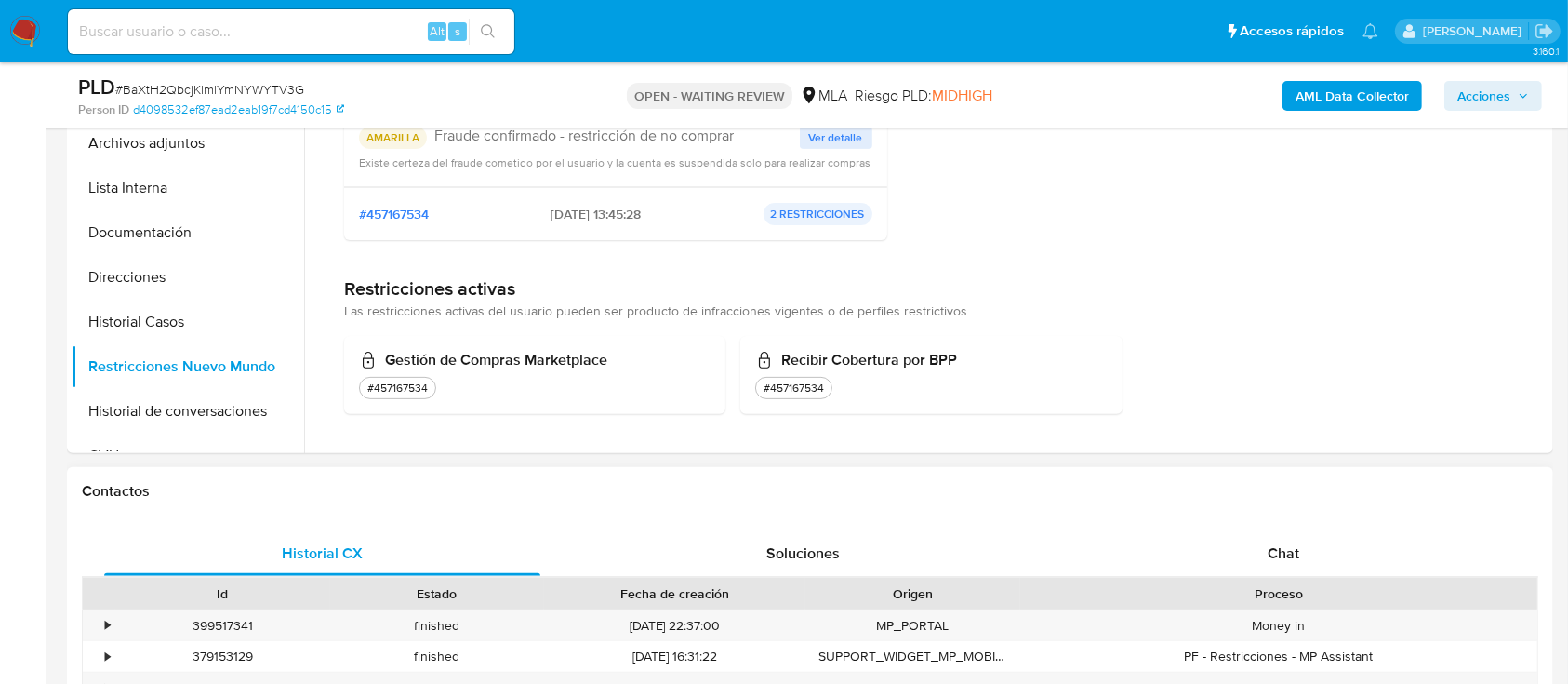
scroll to position [530, 0]
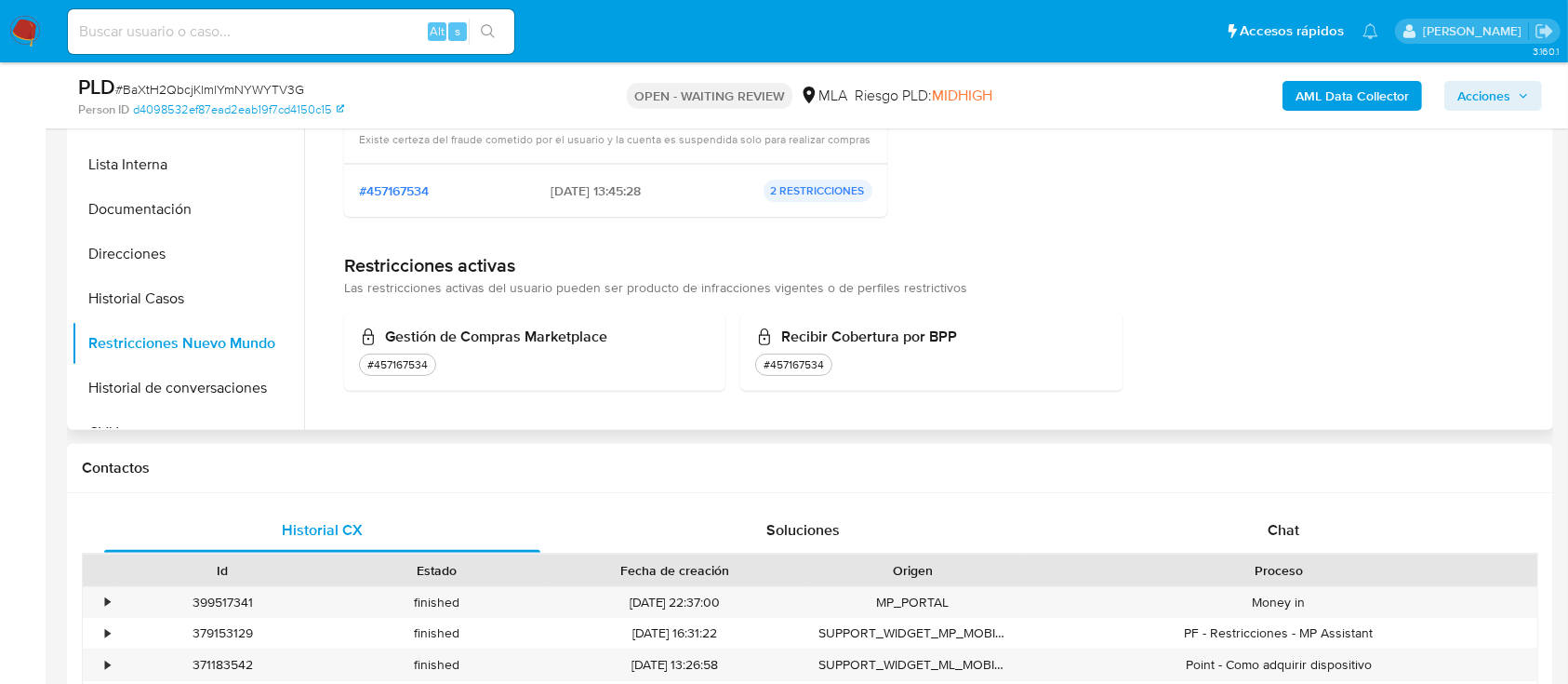
drag, startPoint x: 391, startPoint y: 334, endPoint x: 1002, endPoint y: 338, distance: 611.0
click at [1002, 338] on div "Gestión de Compras Marketplace #457167534 Recibir Cobertura por BPP #457167534" at bounding box center [931, 352] width 1175 height 78
click at [1063, 367] on div "#457167534" at bounding box center [931, 364] width 352 height 22
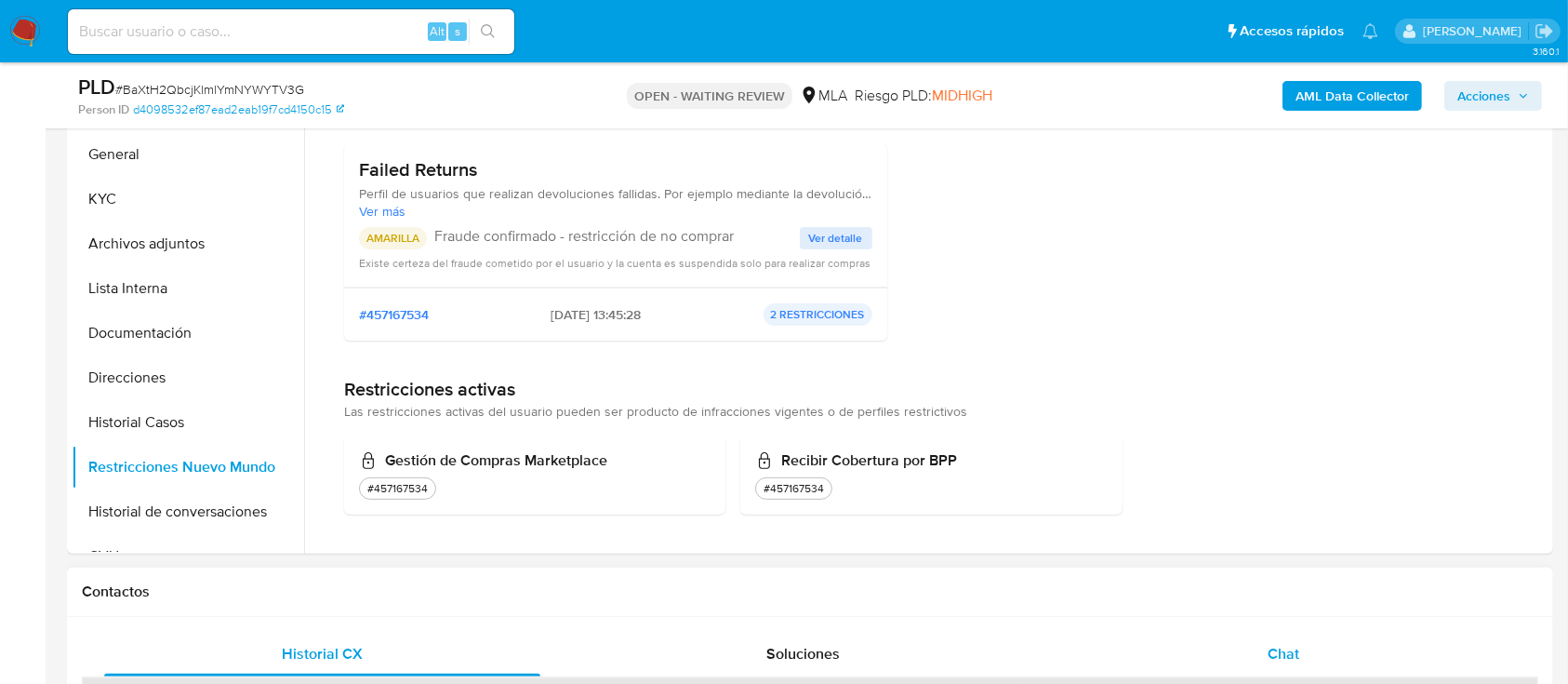
click at [1236, 636] on div "Chat" at bounding box center [1283, 654] width 436 height 45
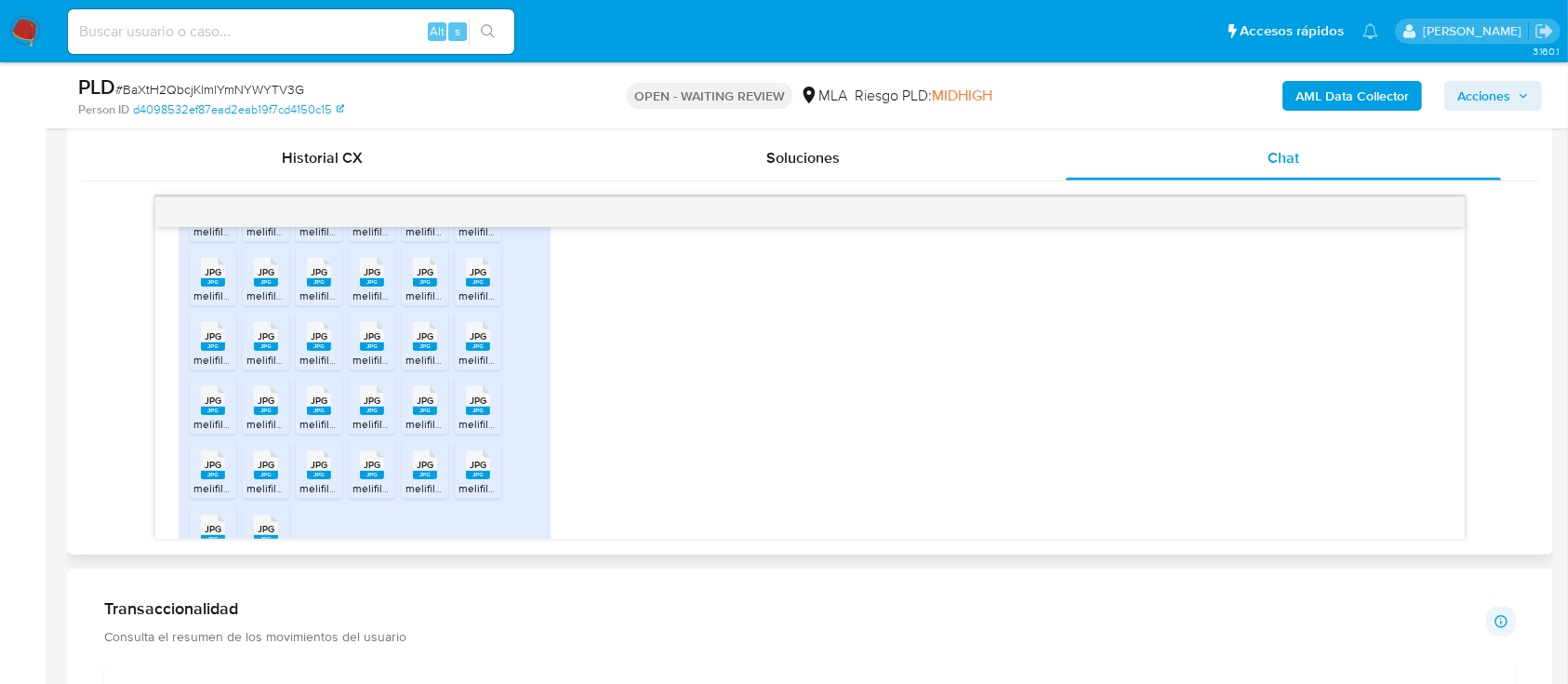
scroll to position [1479, 0]
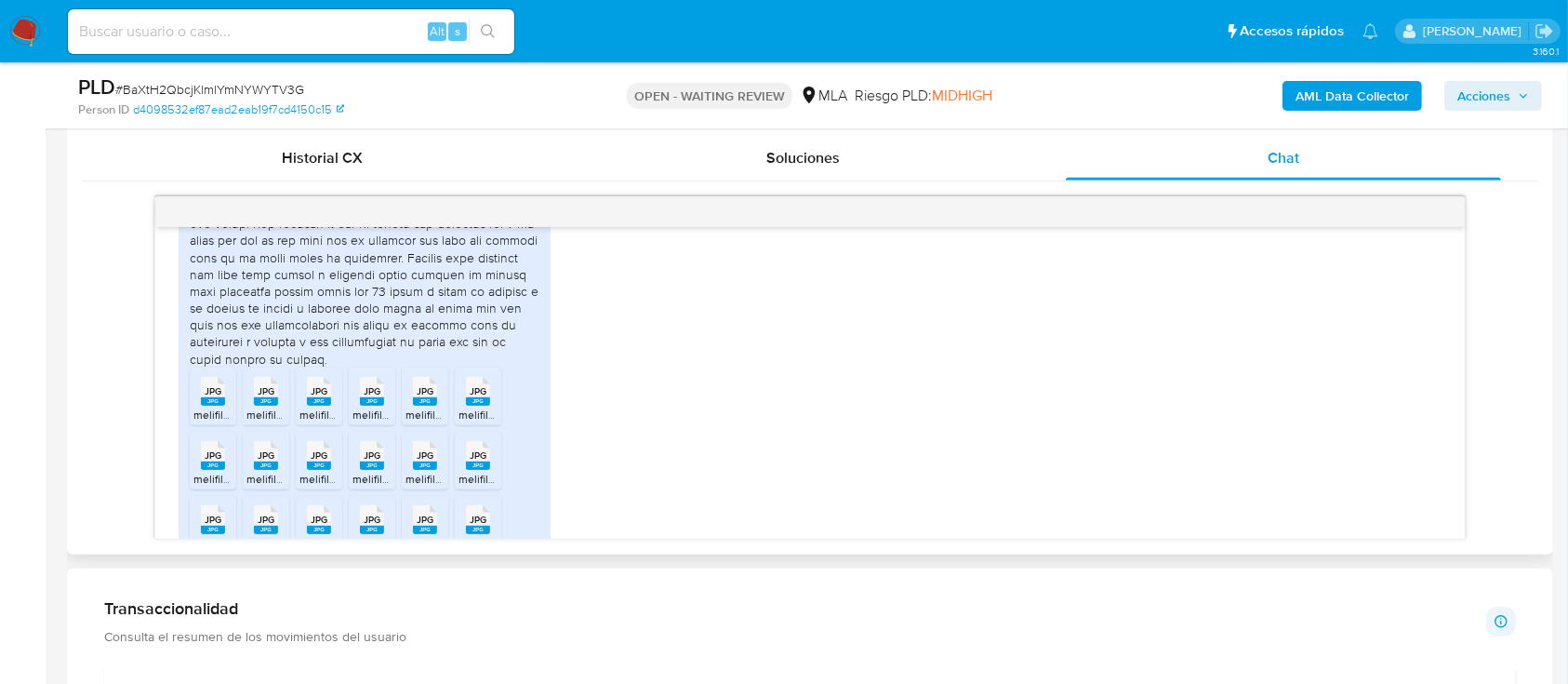
click at [208, 405] on rect at bounding box center [213, 401] width 24 height 9
click at [261, 405] on rect at bounding box center [265, 401] width 24 height 9
click at [283, 425] on div at bounding box center [266, 395] width 47 height 57
click at [326, 405] on rect at bounding box center [319, 401] width 24 height 9
click at [379, 423] on span "melifile3455039027161504159.jpg" at bounding box center [437, 414] width 169 height 16
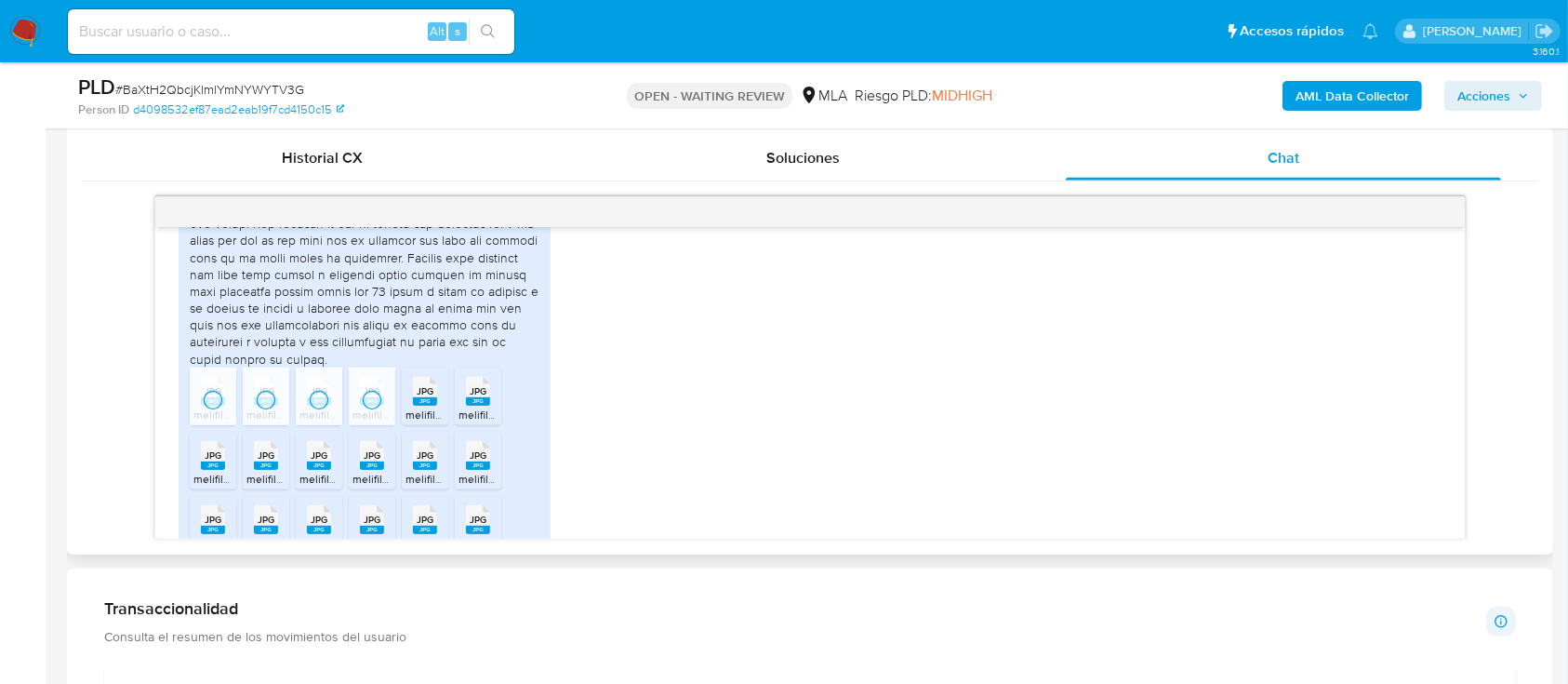
click at [420, 423] on span "melifile5793159398988569166.jpg" at bounding box center [491, 414] width 172 height 16
click at [489, 405] on rect at bounding box center [478, 401] width 24 height 9
click at [216, 462] on span "JPG" at bounding box center [213, 455] width 17 height 12
click at [265, 462] on span "JPG" at bounding box center [265, 455] width 17 height 12
click at [335, 471] on div "JPG JPG" at bounding box center [319, 453] width 39 height 36
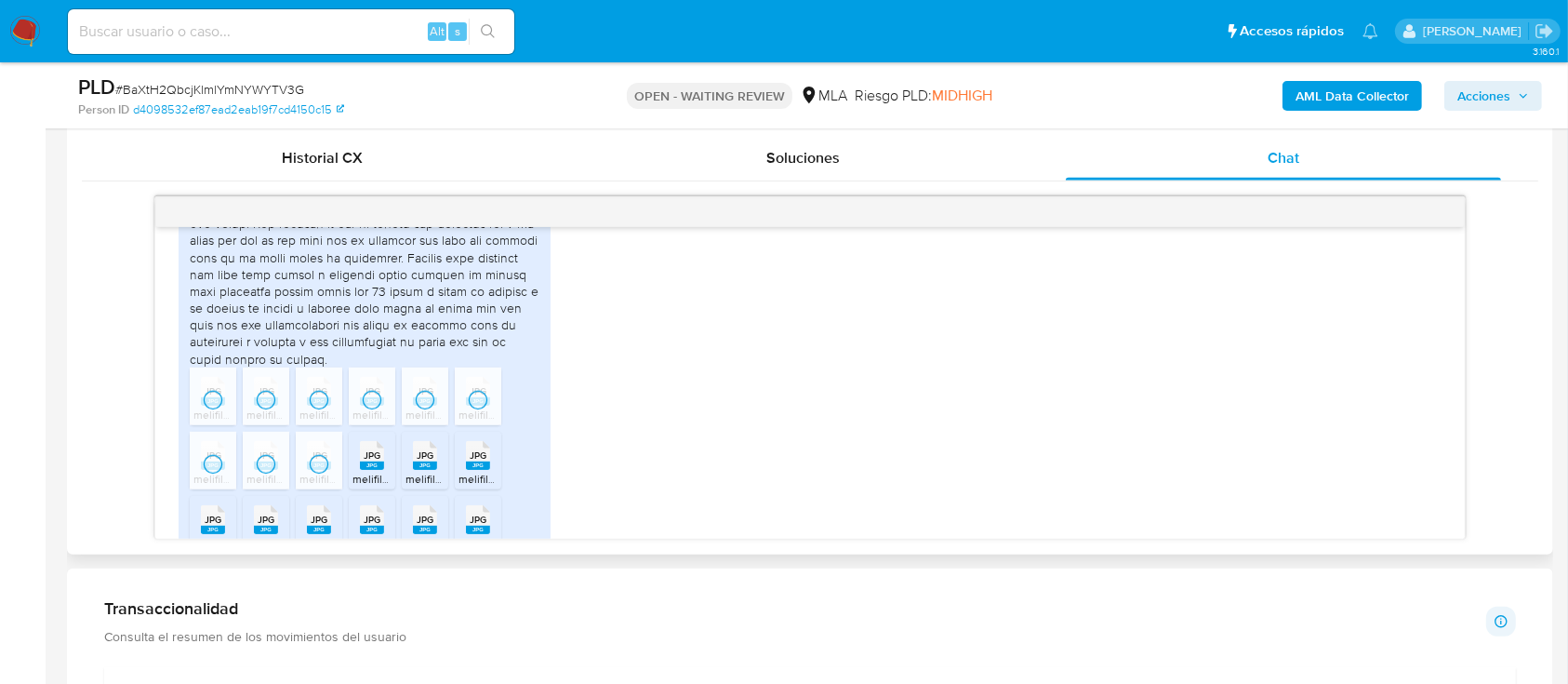
click at [343, 512] on ul "JPG JPG melifile7661875144352019539.jpg JPG JPG melifile3576459902652759231.jpg…" at bounding box center [364, 592] width 350 height 449
click at [361, 469] on rect at bounding box center [371, 465] width 24 height 9
click at [425, 462] on span "JPG" at bounding box center [425, 455] width 17 height 12
click at [480, 462] on span "JPG" at bounding box center [477, 455] width 17 height 12
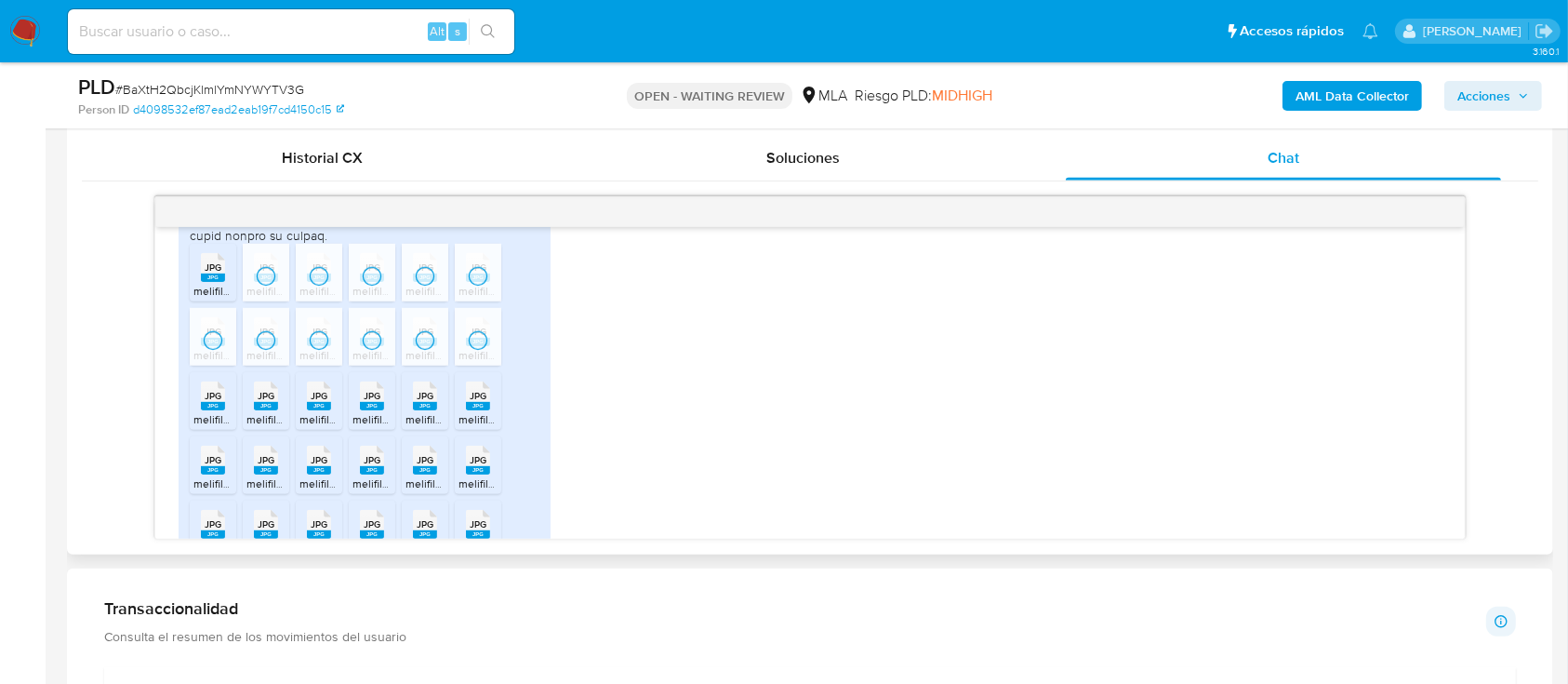
scroll to position [1727, 0]
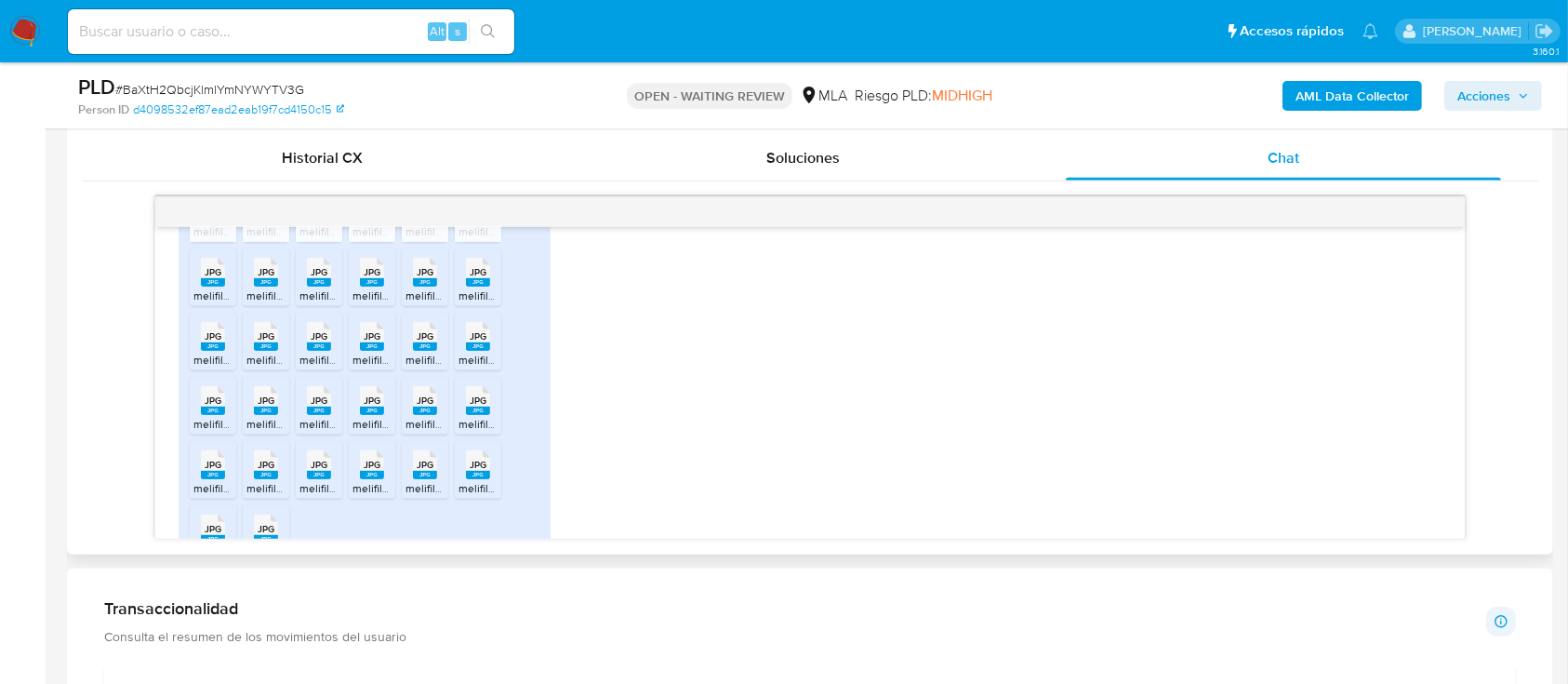
drag, startPoint x: 212, startPoint y: 327, endPoint x: 258, endPoint y: 327, distance: 46.0
click at [212, 287] on rect at bounding box center [213, 282] width 24 height 9
drag, startPoint x: 262, startPoint y: 327, endPoint x: 300, endPoint y: 327, distance: 38.0
click at [263, 287] on rect at bounding box center [265, 282] width 24 height 9
click at [324, 287] on rect at bounding box center [319, 282] width 24 height 9
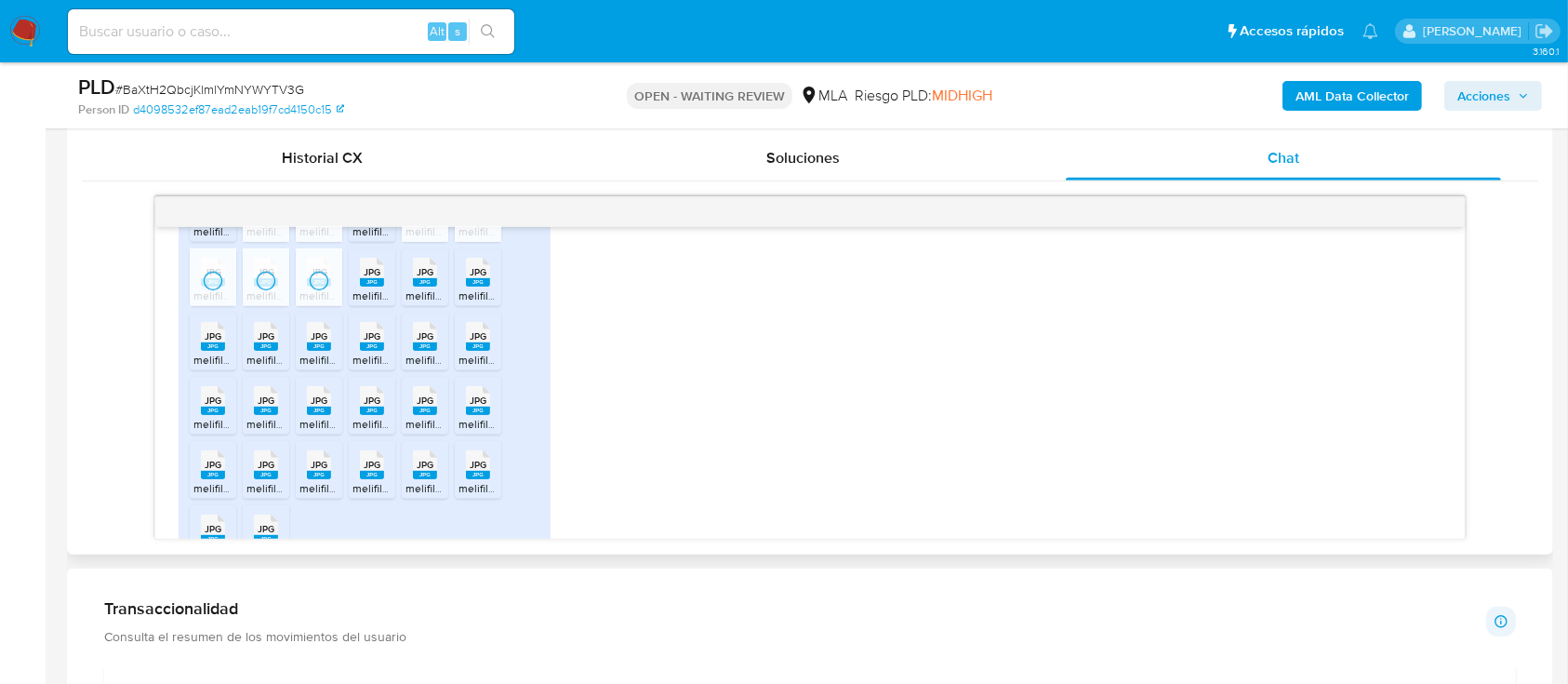
click at [380, 287] on rect at bounding box center [371, 282] width 24 height 9
drag, startPoint x: 446, startPoint y: 338, endPoint x: 484, endPoint y: 338, distance: 38.0
click at [447, 306] on li "JPG JPG melifile3366427520396431693.jpg" at bounding box center [426, 277] width 47 height 57
drag, startPoint x: 485, startPoint y: 338, endPoint x: 344, endPoint y: 399, distance: 153.6
click at [485, 303] on span "melifile31179256509823599.jpg" at bounding box center [538, 295] width 159 height 16
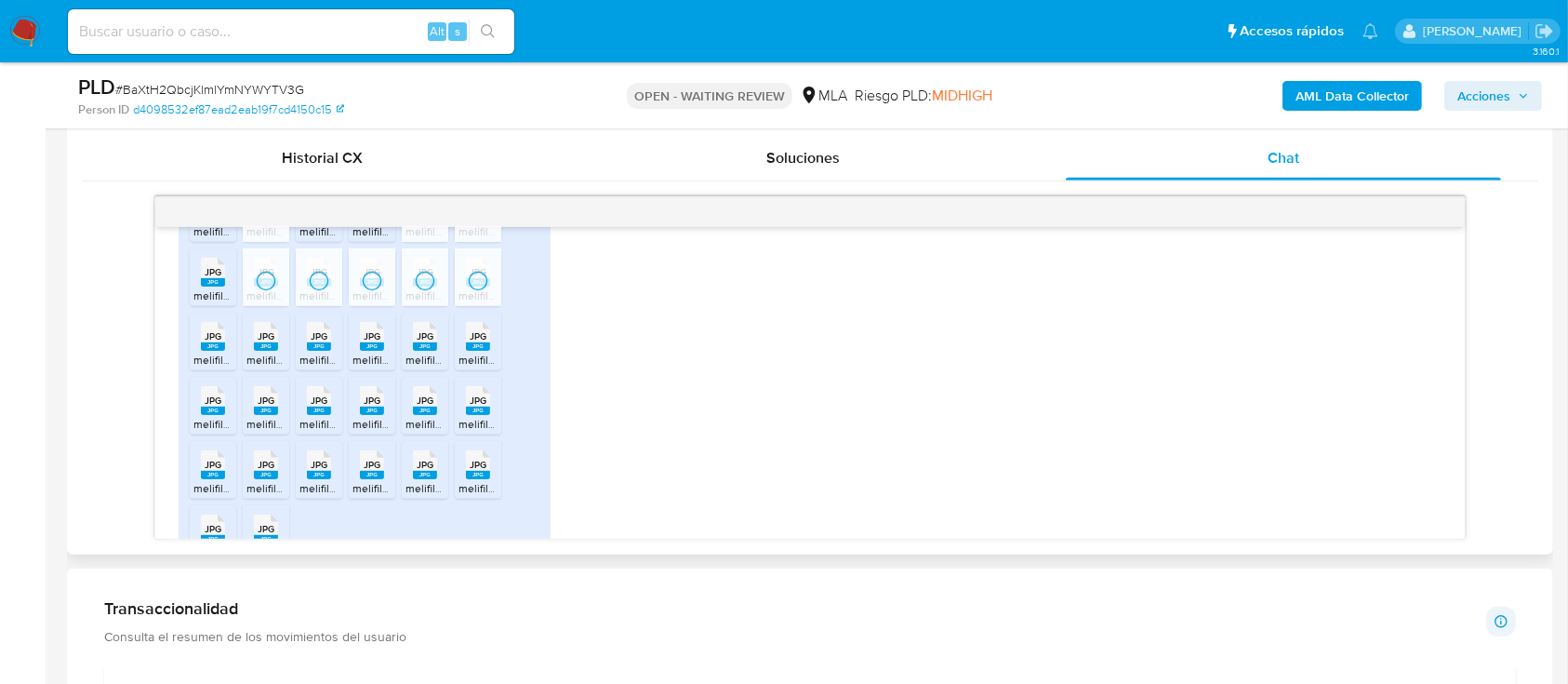
click at [208, 342] on span "JPG" at bounding box center [213, 336] width 17 height 12
click at [273, 342] on span "JPG" at bounding box center [265, 336] width 17 height 12
drag, startPoint x: 318, startPoint y: 393, endPoint x: 358, endPoint y: 393, distance: 40.0
click at [318, 351] on rect at bounding box center [319, 346] width 24 height 9
drag, startPoint x: 384, startPoint y: 394, endPoint x: 417, endPoint y: 395, distance: 33.0
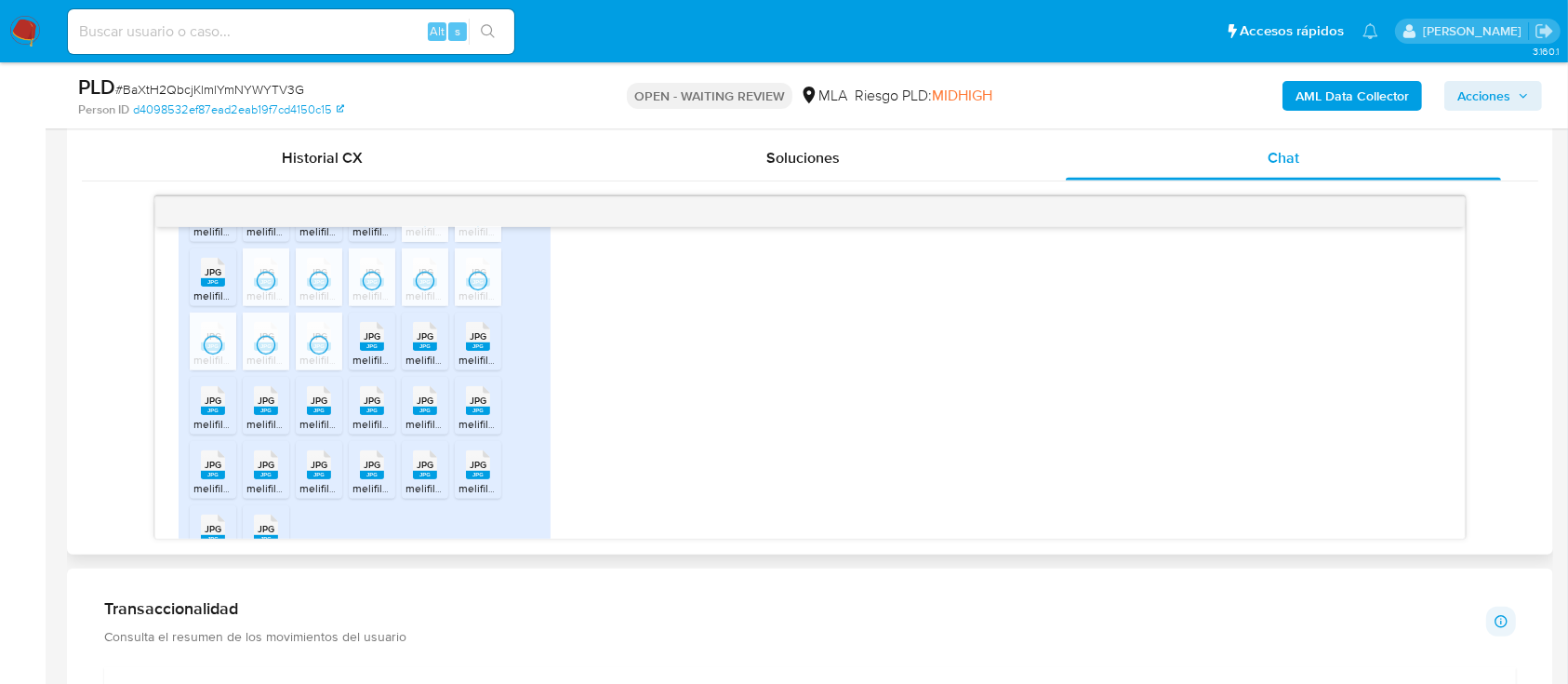
click at [384, 353] on div "JPG JPG" at bounding box center [372, 333] width 39 height 36
click at [429, 351] on rect at bounding box center [425, 346] width 24 height 9
click at [482, 351] on rect at bounding box center [478, 346] width 24 height 9
click at [226, 417] on div "JPG JPG" at bounding box center [213, 397] width 39 height 36
click at [267, 406] on span "JPG" at bounding box center [265, 400] width 17 height 12
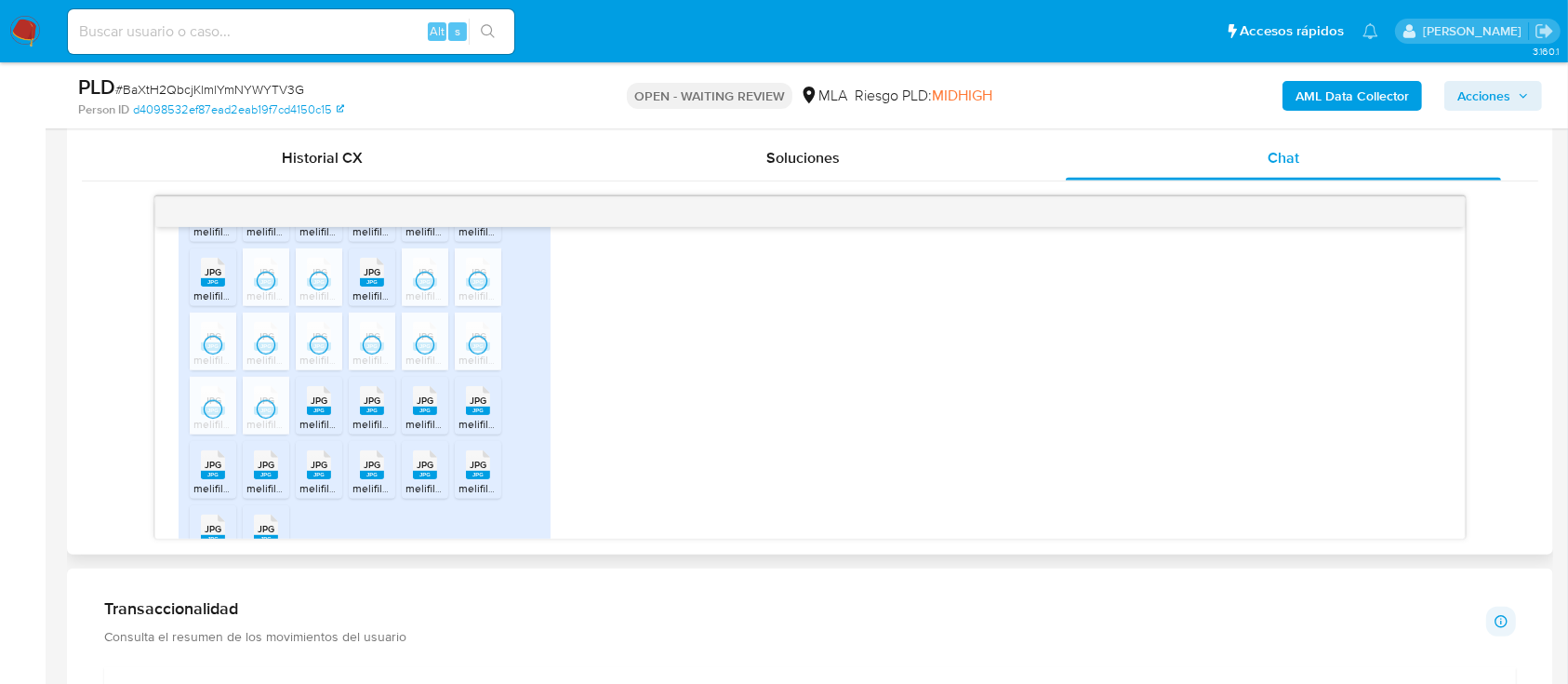
click at [319, 406] on span "JPG" at bounding box center [319, 400] width 17 height 12
drag, startPoint x: 380, startPoint y: 456, endPoint x: 401, endPoint y: 458, distance: 21.1
click at [380, 415] on rect at bounding box center [371, 410] width 24 height 9
click at [425, 415] on rect at bounding box center [425, 410] width 24 height 9
click at [491, 417] on div "JPG JPG" at bounding box center [478, 397] width 39 height 36
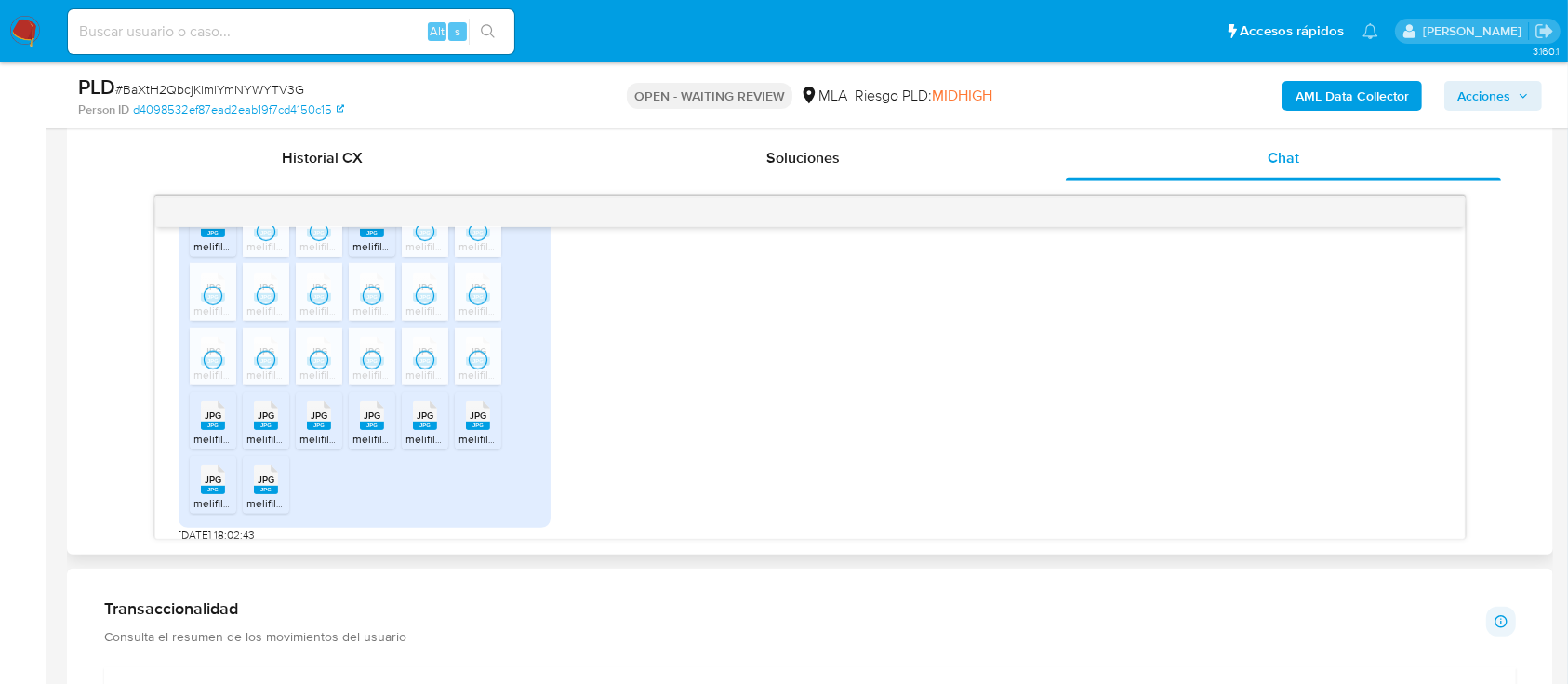
scroll to position [1851, 0]
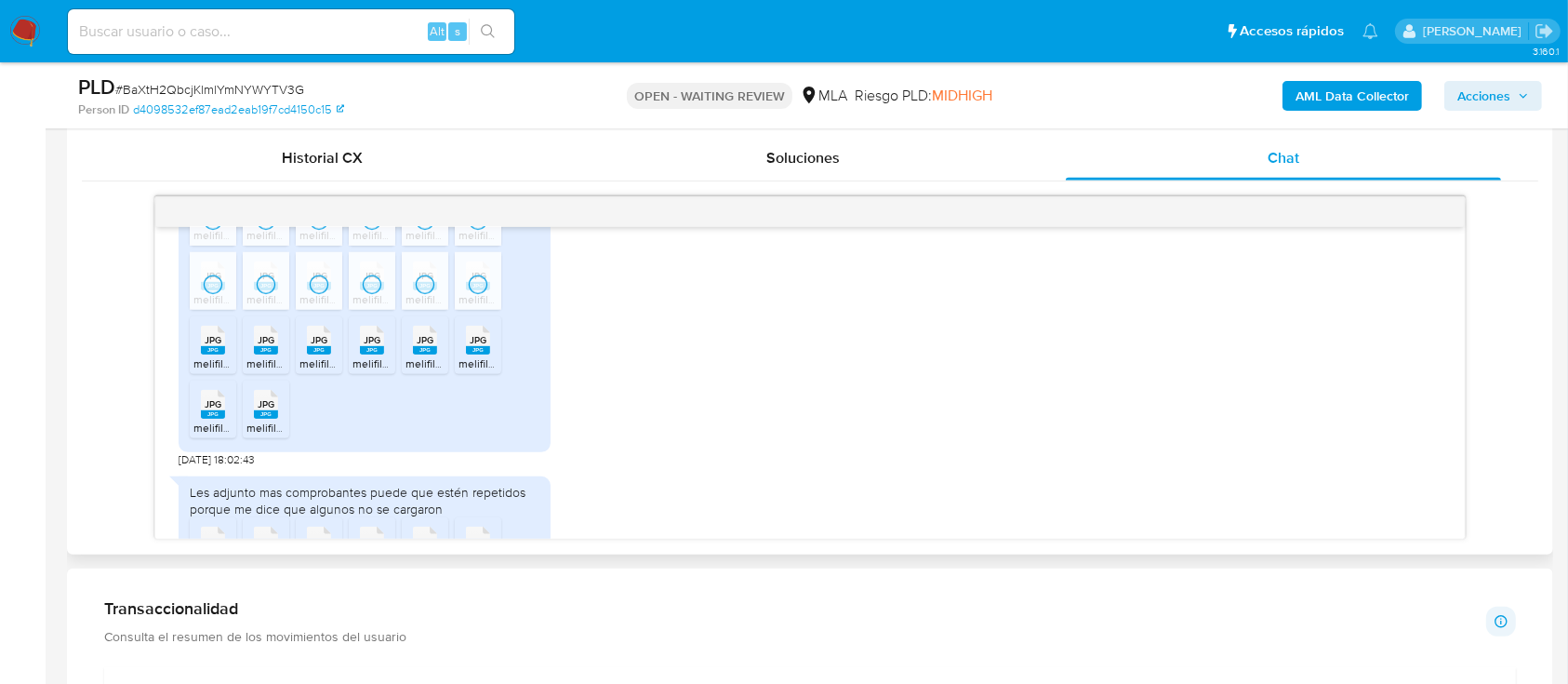
click at [210, 355] on rect at bounding box center [213, 350] width 24 height 9
click at [255, 355] on rect at bounding box center [265, 350] width 24 height 9
click at [330, 371] on span "melifile7205022526887610697.jpg" at bounding box center [385, 363] width 172 height 16
click at [362, 371] on span "melifile5737828417643607786.jpg" at bounding box center [438, 363] width 171 height 16
click at [407, 371] on span "melifile7647364370918735389.jpg" at bounding box center [491, 363] width 172 height 16
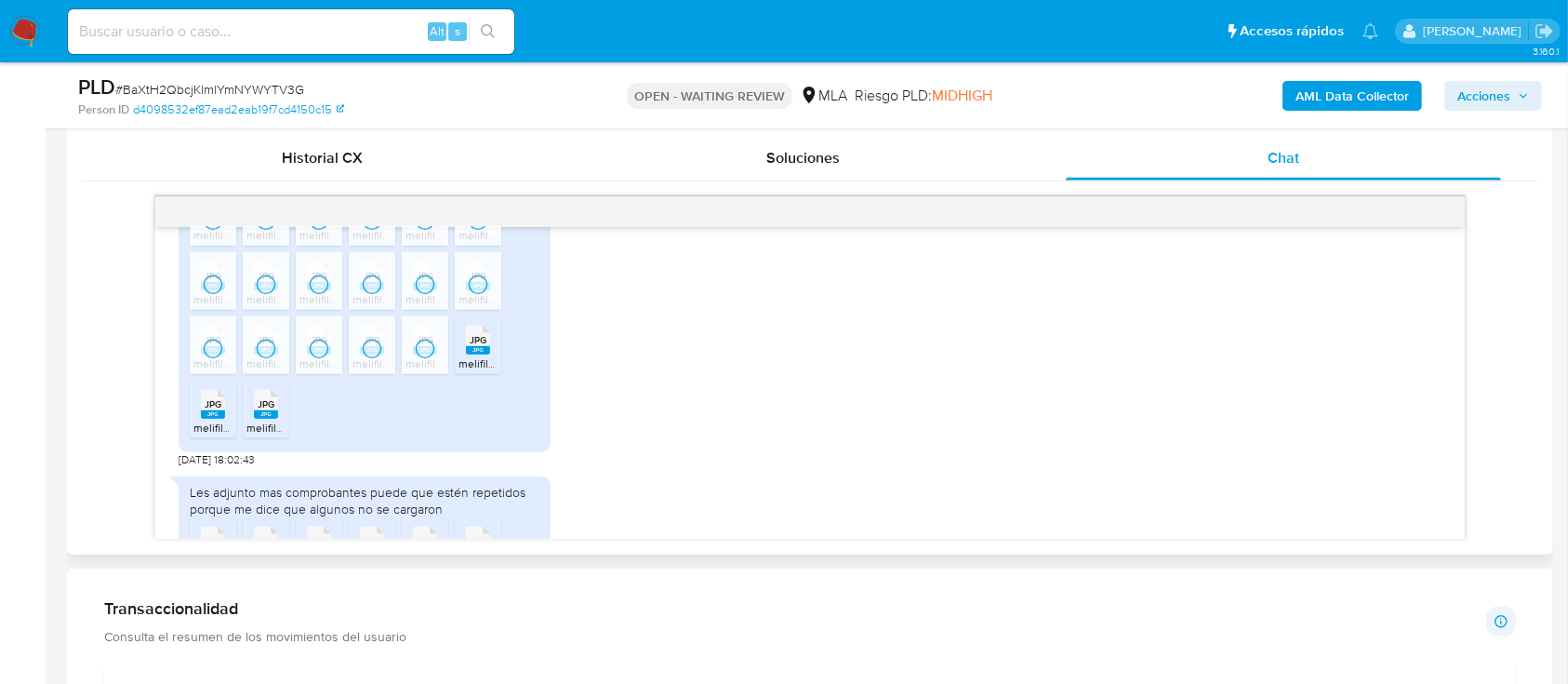
click at [479, 371] on span "melifile6352466122122762476.jpg" at bounding box center [544, 363] width 171 height 16
click at [216, 419] on rect at bounding box center [213, 414] width 24 height 9
click at [256, 435] on span "melifile2987283851389062992.jpg" at bounding box center [334, 428] width 175 height 16
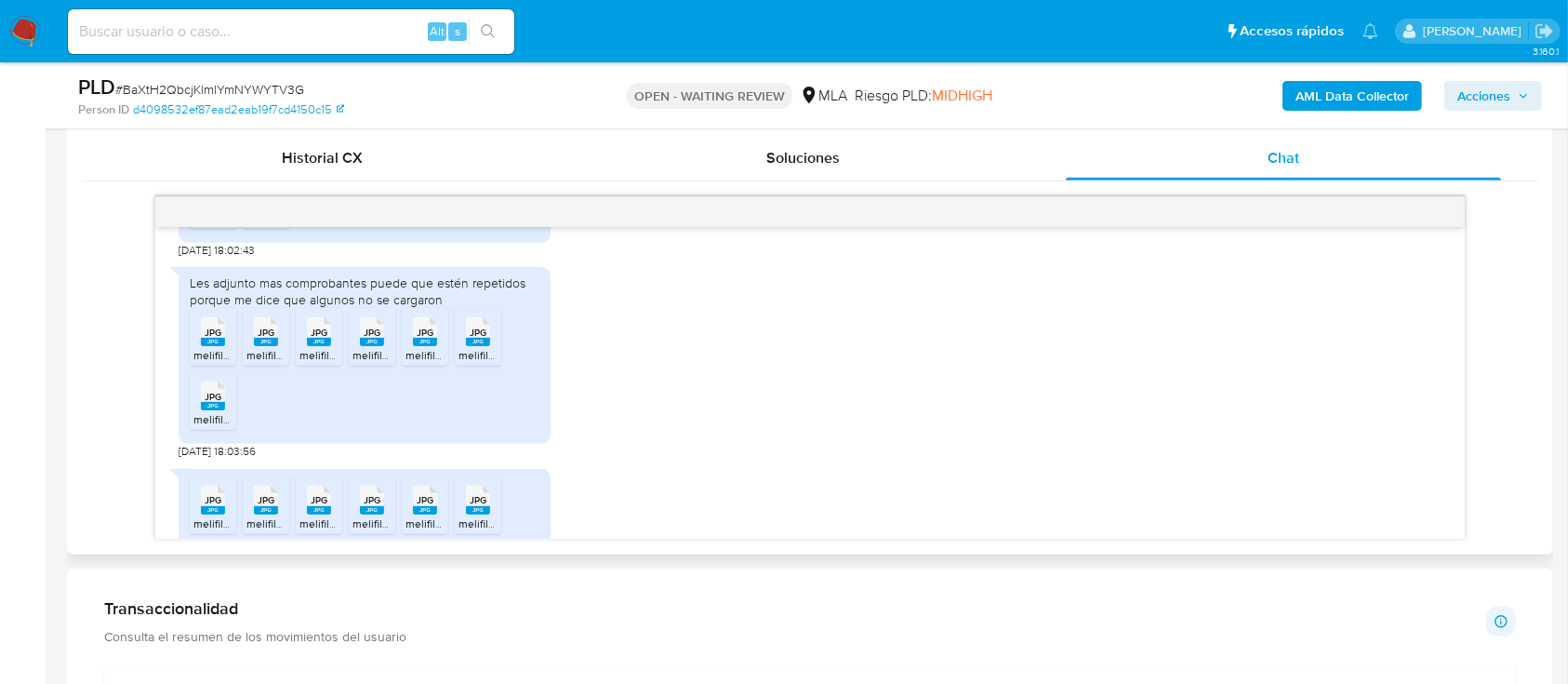
scroll to position [2098, 0]
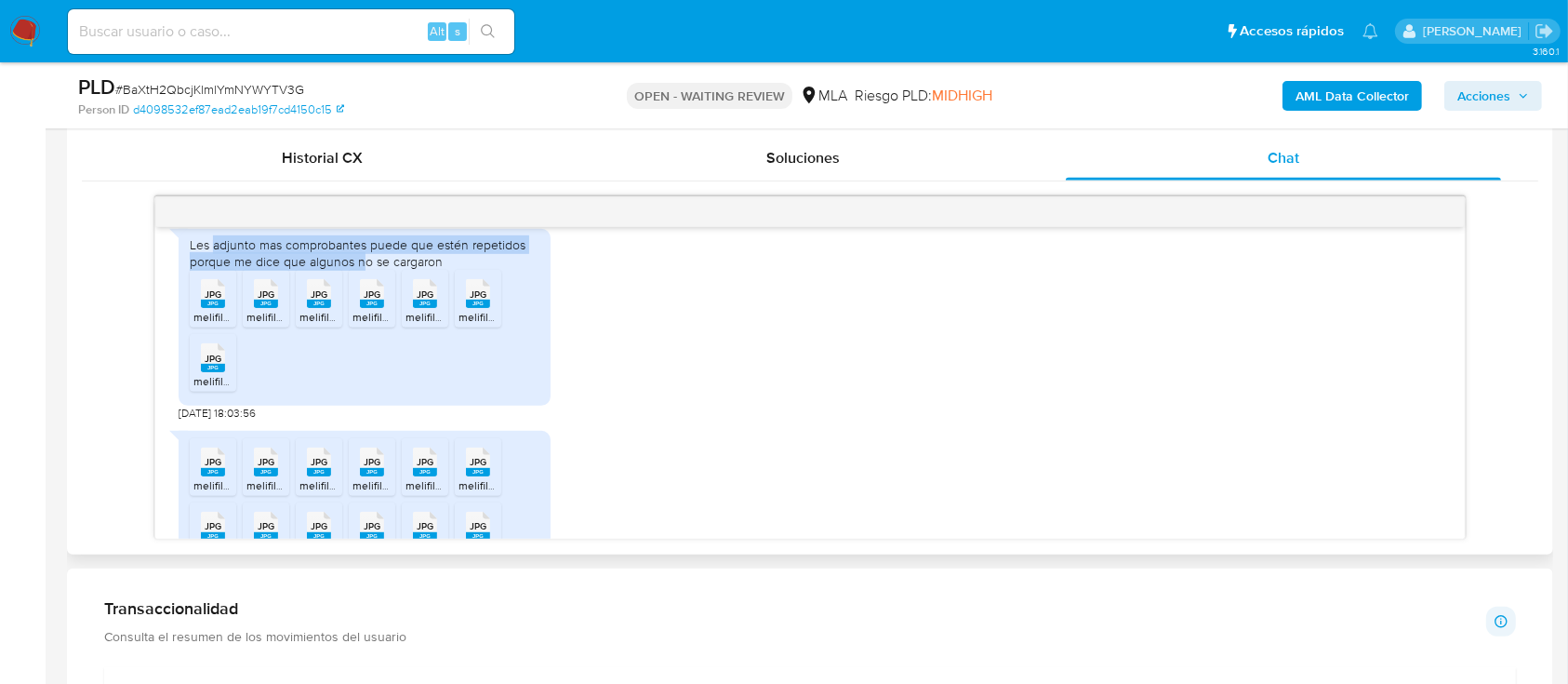
drag, startPoint x: 216, startPoint y: 299, endPoint x: 279, endPoint y: 327, distance: 68.9
click at [358, 270] on div "Les adjunto mas comprobantes puede que estén repetidos porque me dice que algun…" at bounding box center [364, 253] width 350 height 33
click at [207, 308] on rect at bounding box center [213, 303] width 24 height 9
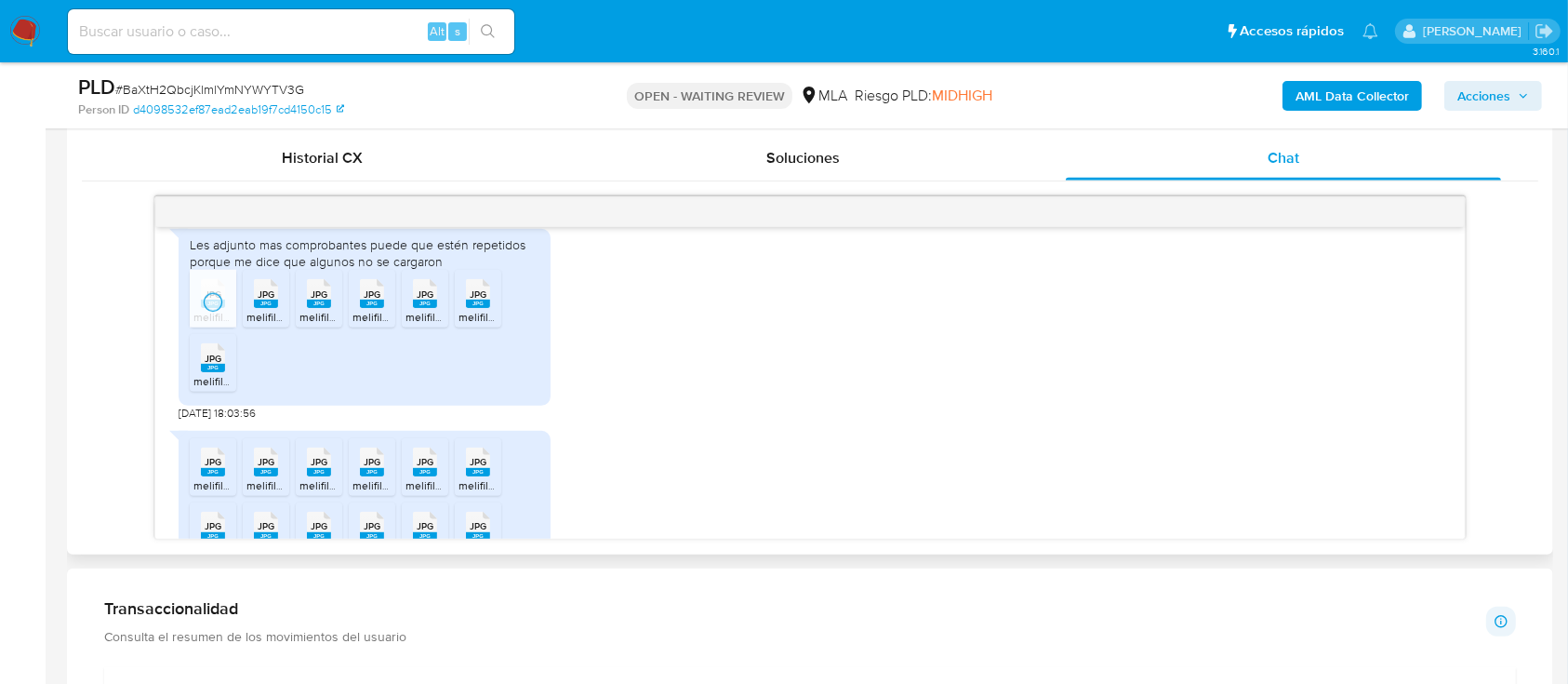
click at [280, 310] on div "JPG JPG" at bounding box center [266, 291] width 39 height 36
drag, startPoint x: 302, startPoint y: 355, endPoint x: 358, endPoint y: 360, distance: 56.2
click at [304, 310] on div "JPG JPG" at bounding box center [319, 291] width 39 height 36
click at [371, 325] on span "melifile4113932817506448639.jpg" at bounding box center [437, 317] width 169 height 16
drag, startPoint x: 402, startPoint y: 359, endPoint x: 483, endPoint y: 356, distance: 81.1
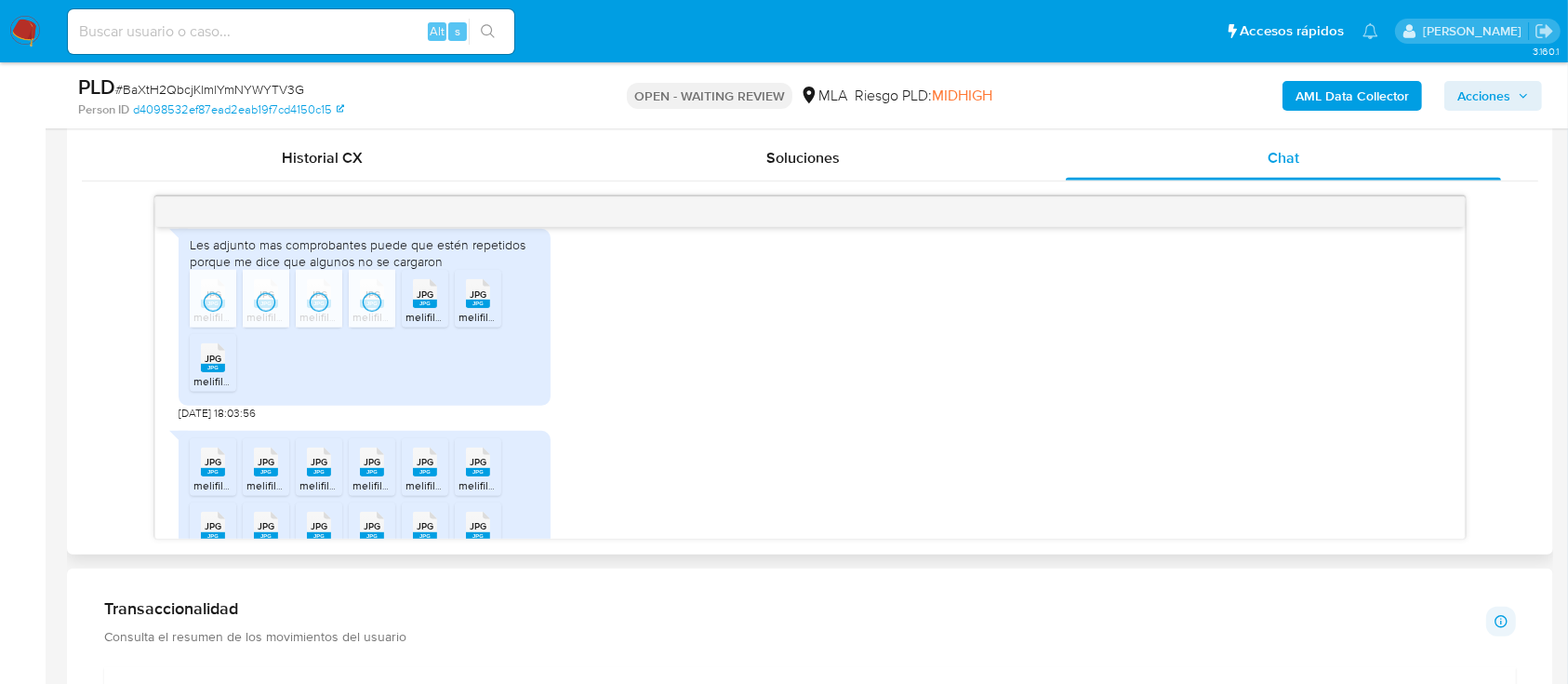
click at [402, 327] on li "JPG JPG melifile8679762529050600451.jpg" at bounding box center [426, 298] width 47 height 57
click at [499, 327] on li "JPG JPG melifile3855592606808245038.jpg" at bounding box center [478, 298] width 47 height 57
click at [207, 372] on rect at bounding box center [213, 367] width 24 height 9
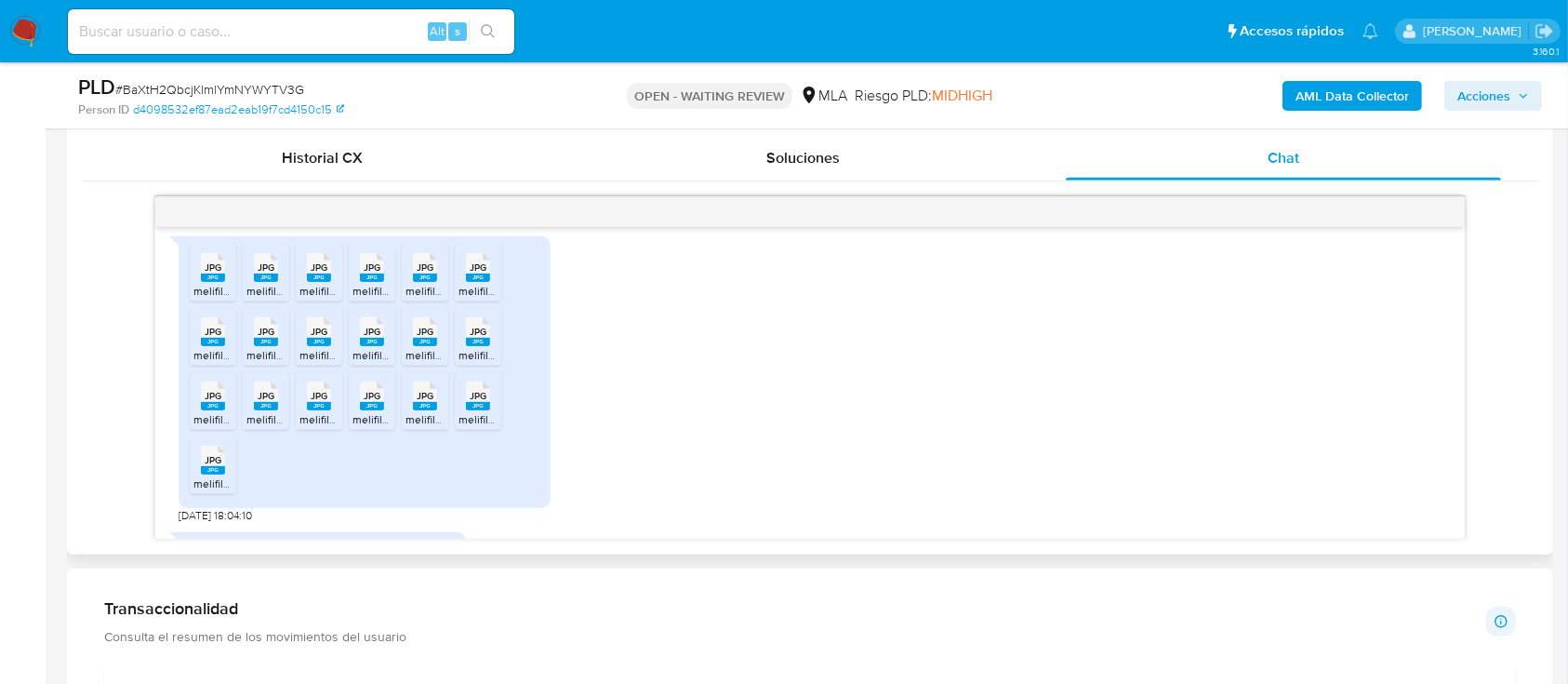
scroll to position [2346, 0]
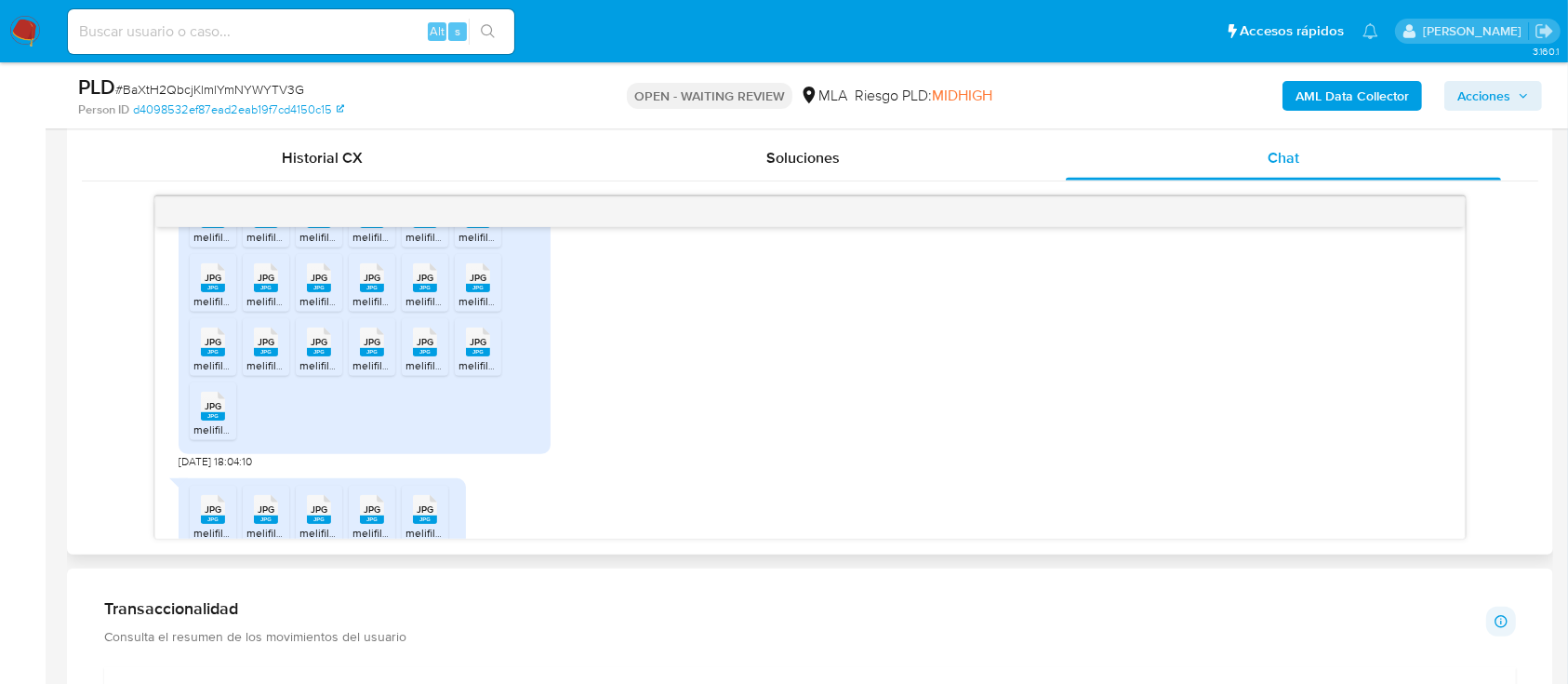
click at [1511, 294] on div "18/08/2025 17:28:11 JPG JPG melifile7661875144352019539.jpg JPG JPG melifile357…" at bounding box center [809, 367] width 1456 height 343
click at [232, 248] on li "JPG JPG melifile8599127572010083098.jpg" at bounding box center [213, 218] width 47 height 57
click at [266, 220] on span "JPG" at bounding box center [265, 213] width 17 height 12
click at [315, 228] on rect at bounding box center [319, 223] width 24 height 9
click at [387, 229] on div "JPG JPG" at bounding box center [372, 211] width 39 height 36
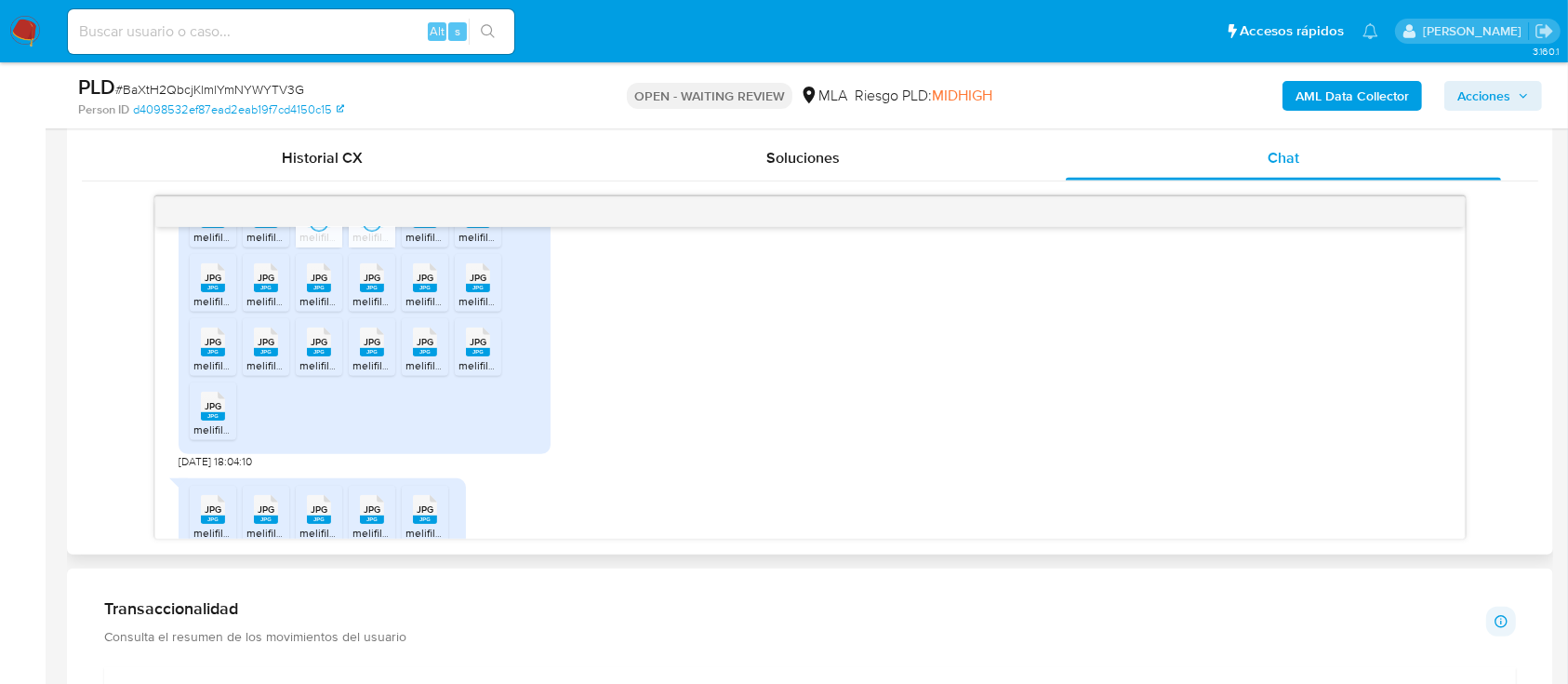
click at [426, 228] on rect at bounding box center [425, 223] width 24 height 9
click at [479, 228] on rect at bounding box center [478, 223] width 24 height 9
click at [201, 292] on rect at bounding box center [213, 288] width 24 height 9
drag, startPoint x: 254, startPoint y: 335, endPoint x: 290, endPoint y: 335, distance: 36.0
click at [254, 292] on rect at bounding box center [265, 288] width 24 height 9
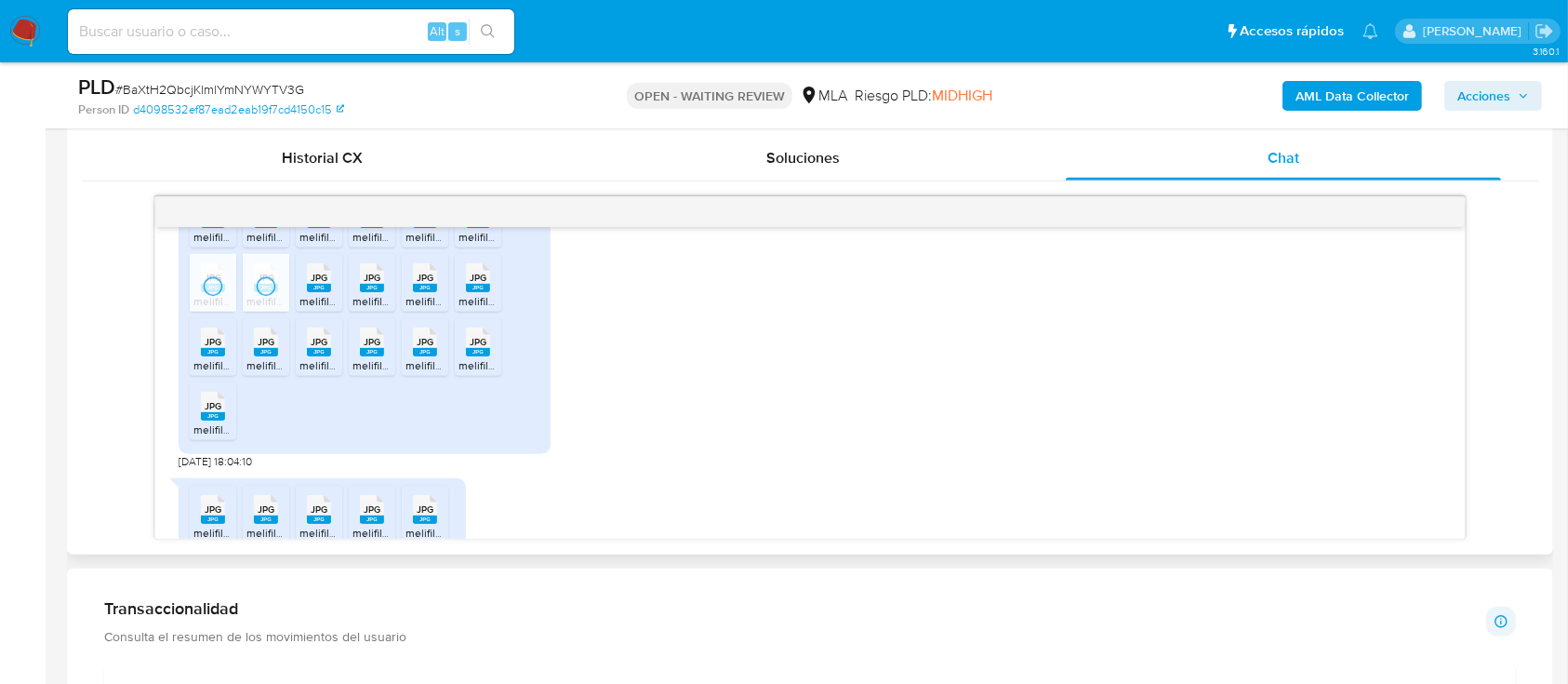
click at [321, 292] on rect at bounding box center [319, 288] width 24 height 9
click at [370, 292] on rect at bounding box center [371, 288] width 24 height 9
click at [439, 293] on div "JPG JPG" at bounding box center [425, 275] width 39 height 36
click at [483, 292] on rect at bounding box center [478, 288] width 24 height 9
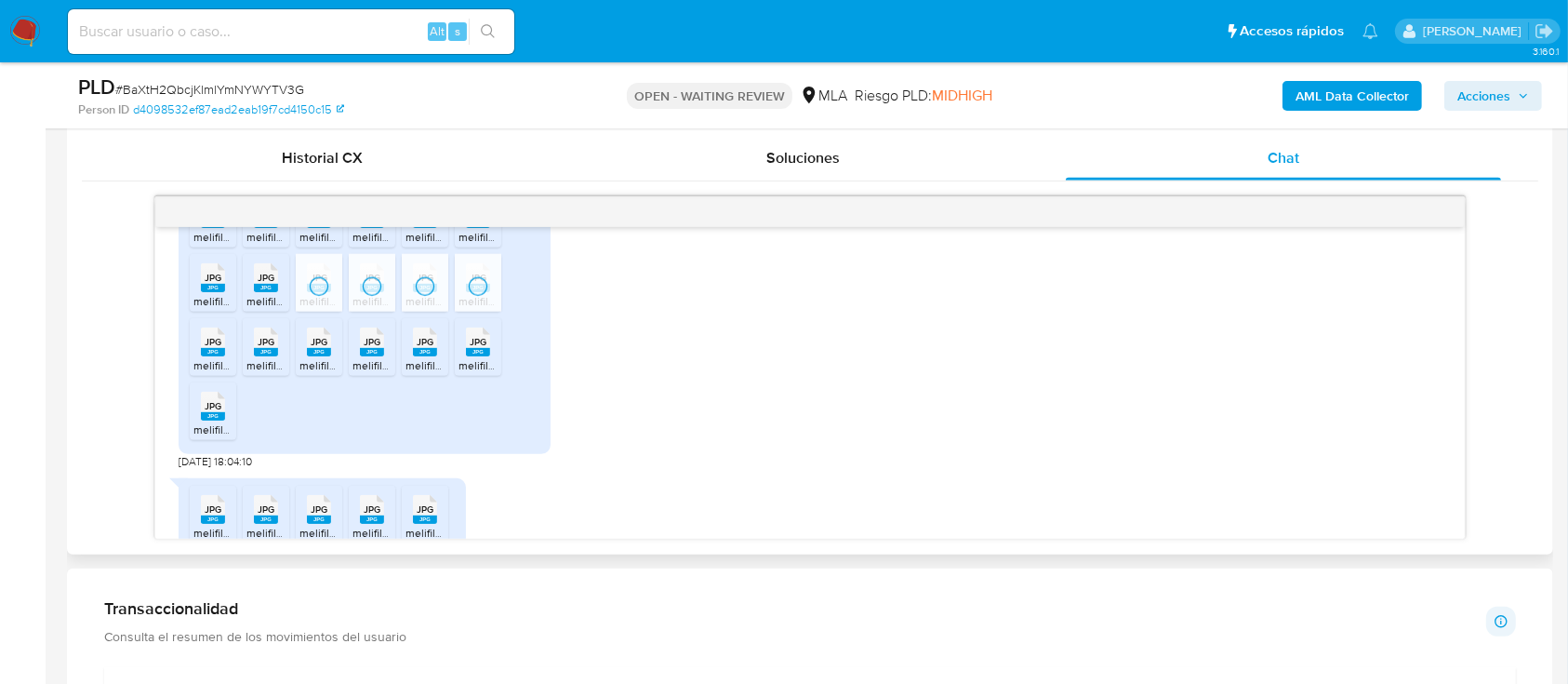
click at [190, 376] on li "JPG JPG melifile8964659711952026070.jpg" at bounding box center [213, 346] width 47 height 57
click at [273, 373] on span "melifile685609530493303242.jpg" at bounding box center [332, 365] width 172 height 16
click at [311, 373] on span "melifile5328158156766283849.jpg" at bounding box center [385, 365] width 172 height 16
click at [387, 359] on div "JPG JPG" at bounding box center [372, 339] width 39 height 36
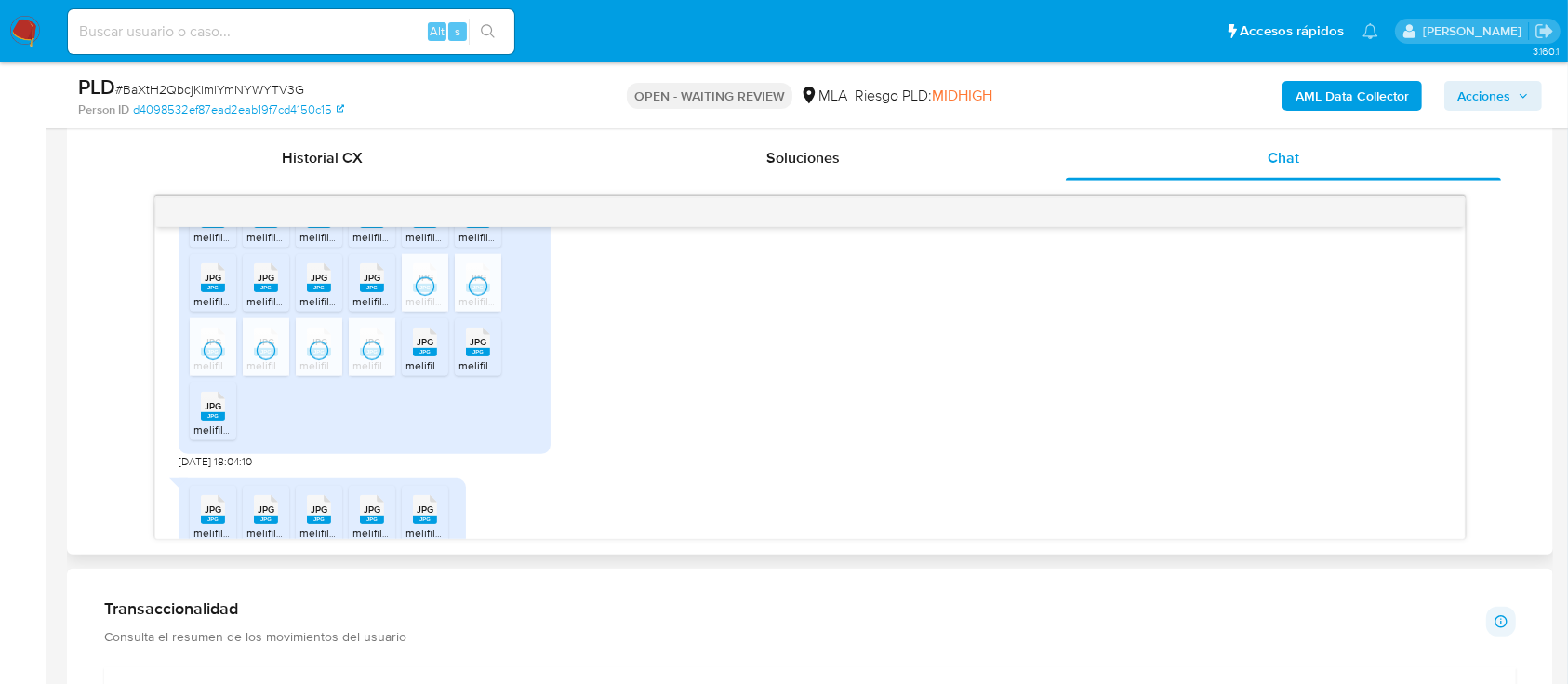
drag, startPoint x: 431, startPoint y: 405, endPoint x: 452, endPoint y: 405, distance: 21.0
click at [431, 359] on icon "JPG" at bounding box center [425, 342] width 24 height 33
click at [466, 359] on icon "JPG" at bounding box center [478, 342] width 24 height 33
drag, startPoint x: 233, startPoint y: 475, endPoint x: 268, endPoint y: 474, distance: 35.0
click at [233, 437] on span "melifile2653667472679264237.jpg" at bounding box center [280, 429] width 174 height 16
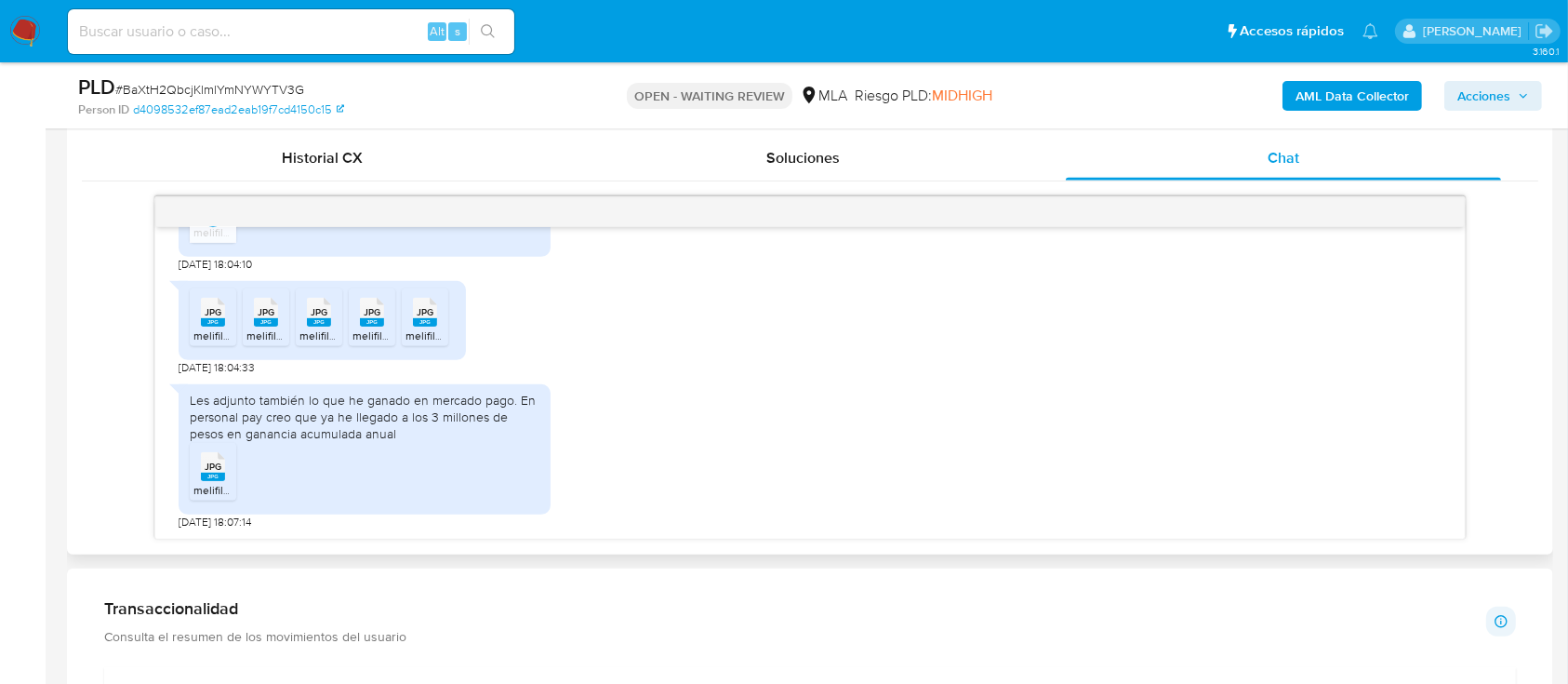
scroll to position [2595, 0]
click at [1217, 439] on div "Les adjunto también lo que he ganado en mercado pago. En personal pay creo que …" at bounding box center [809, 452] width 1262 height 154
click at [226, 338] on span "melifile5790045816629904670.jpg" at bounding box center [280, 335] width 174 height 16
click at [264, 333] on span "melifile1764274400417991627.jpg" at bounding box center [329, 335] width 165 height 16
click at [313, 331] on span "melifile65777664395673990.jpg" at bounding box center [380, 335] width 162 height 16
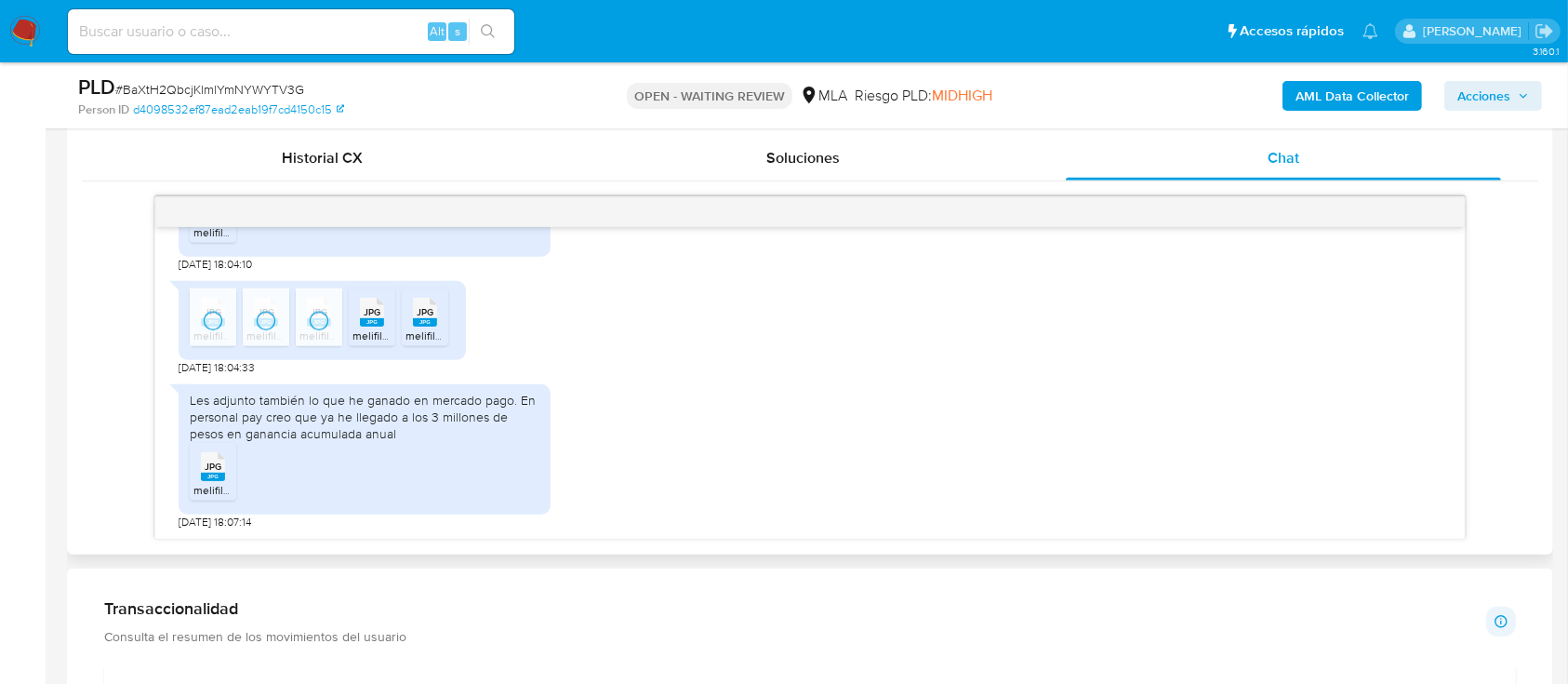
click at [394, 328] on li "JPG JPG melifile7606168414855912799.jpg" at bounding box center [372, 317] width 47 height 57
click at [413, 328] on span "melifile5026378536527307144.jpg" at bounding box center [492, 335] width 173 height 16
click at [209, 461] on span "JPG" at bounding box center [213, 466] width 17 height 12
click at [1203, 436] on div "Les adjunto también lo que he ganado en mercado pago. En personal pay creo que …" at bounding box center [809, 452] width 1262 height 154
click at [212, 483] on span "melifile1256483766115720326.jpg" at bounding box center [277, 490] width 168 height 16
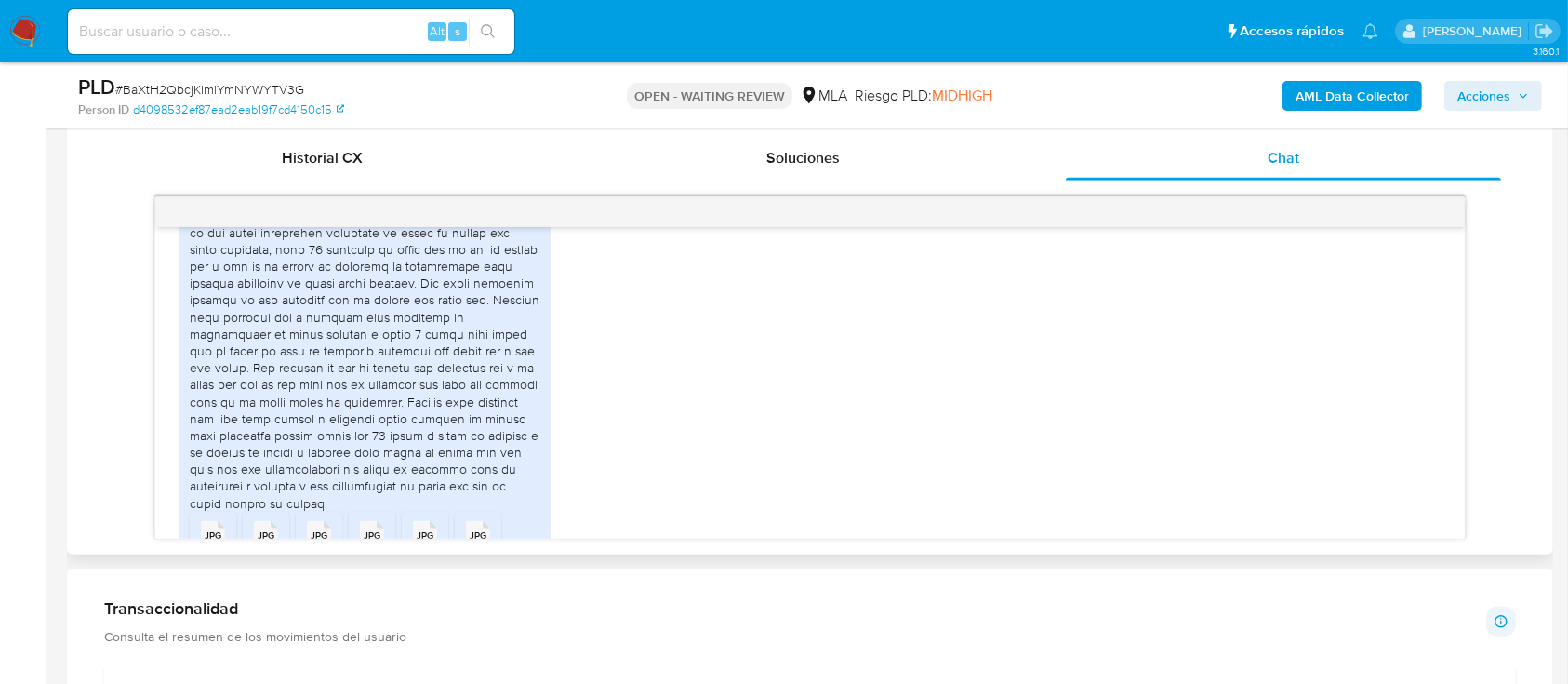
scroll to position [1230, 0]
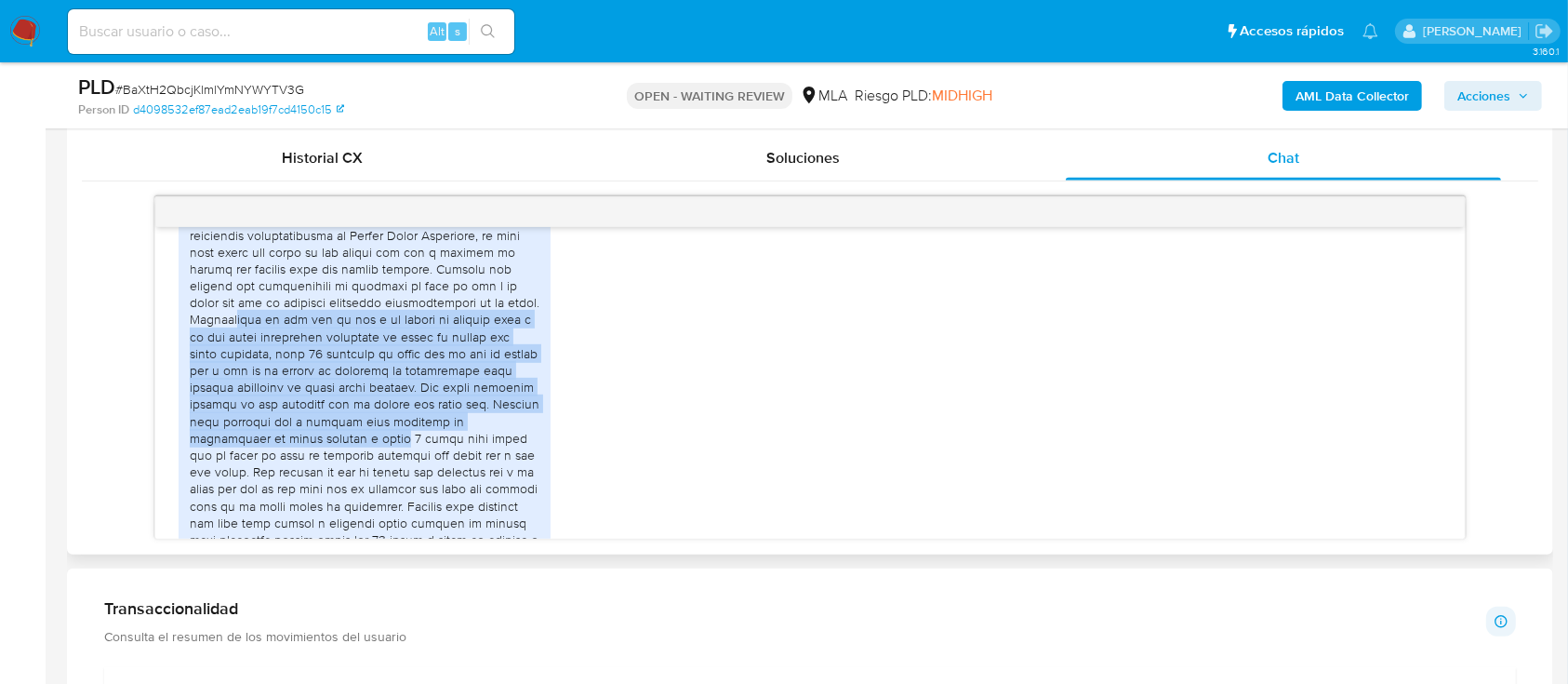
drag, startPoint x: 231, startPoint y: 365, endPoint x: 413, endPoint y: 485, distance: 218.0
click at [404, 491] on div at bounding box center [364, 327] width 350 height 575
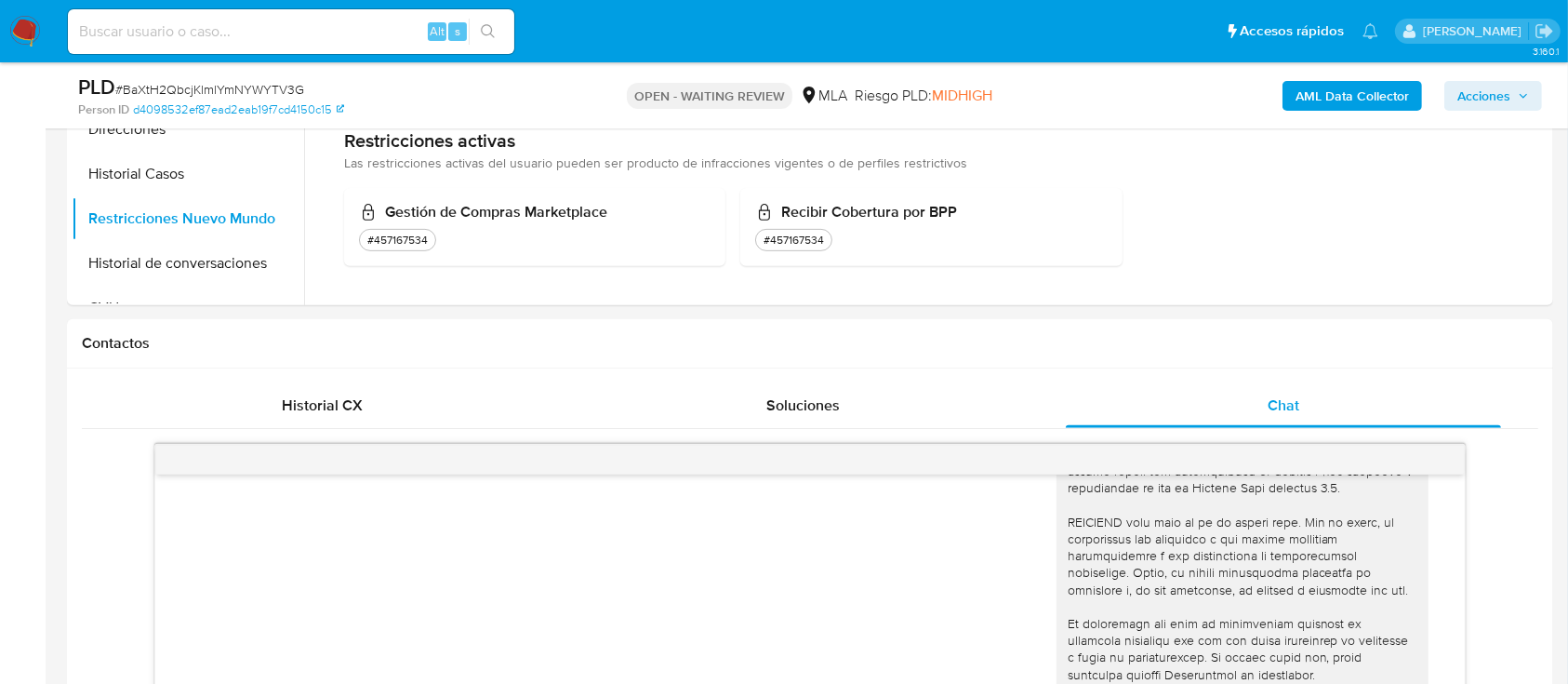
scroll to position [157, 0]
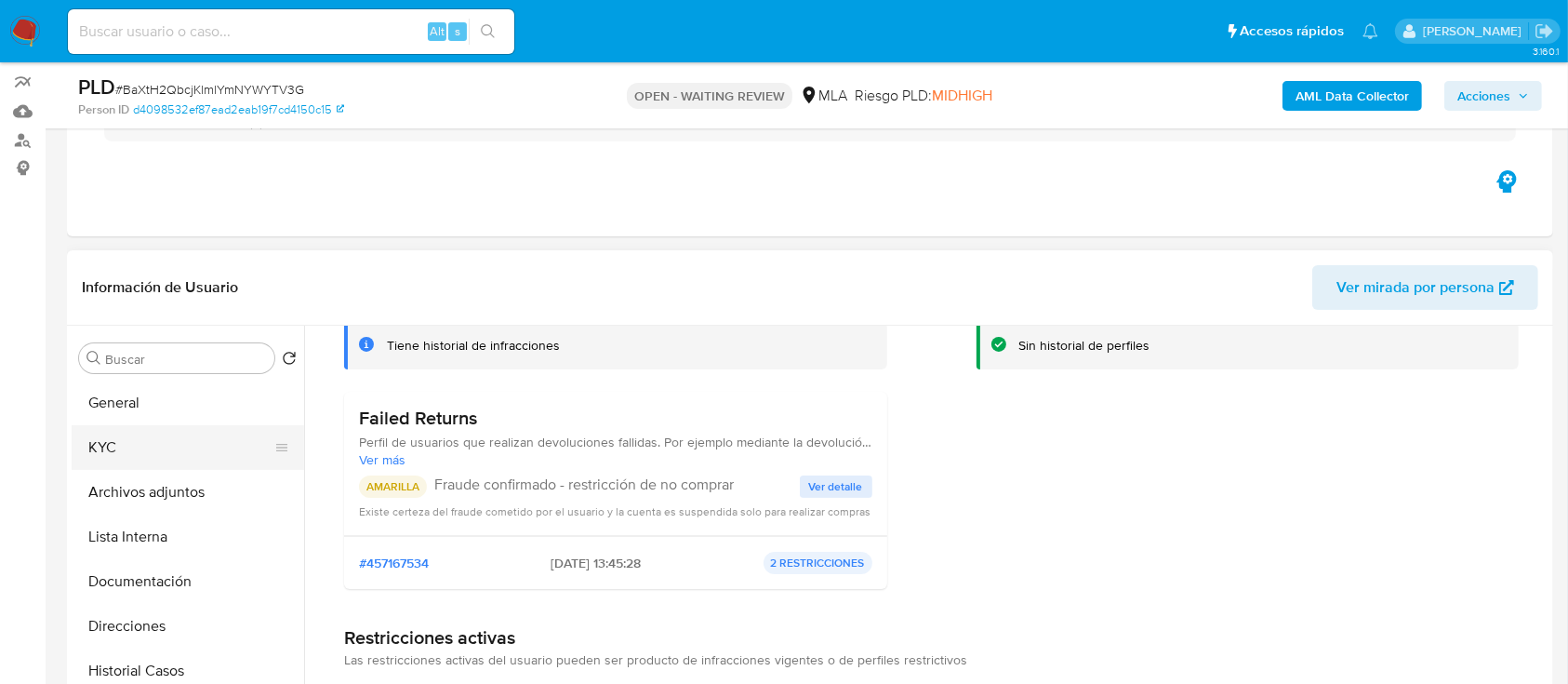
click at [187, 469] on button "Archivos adjuntos" at bounding box center [187, 492] width 232 height 45
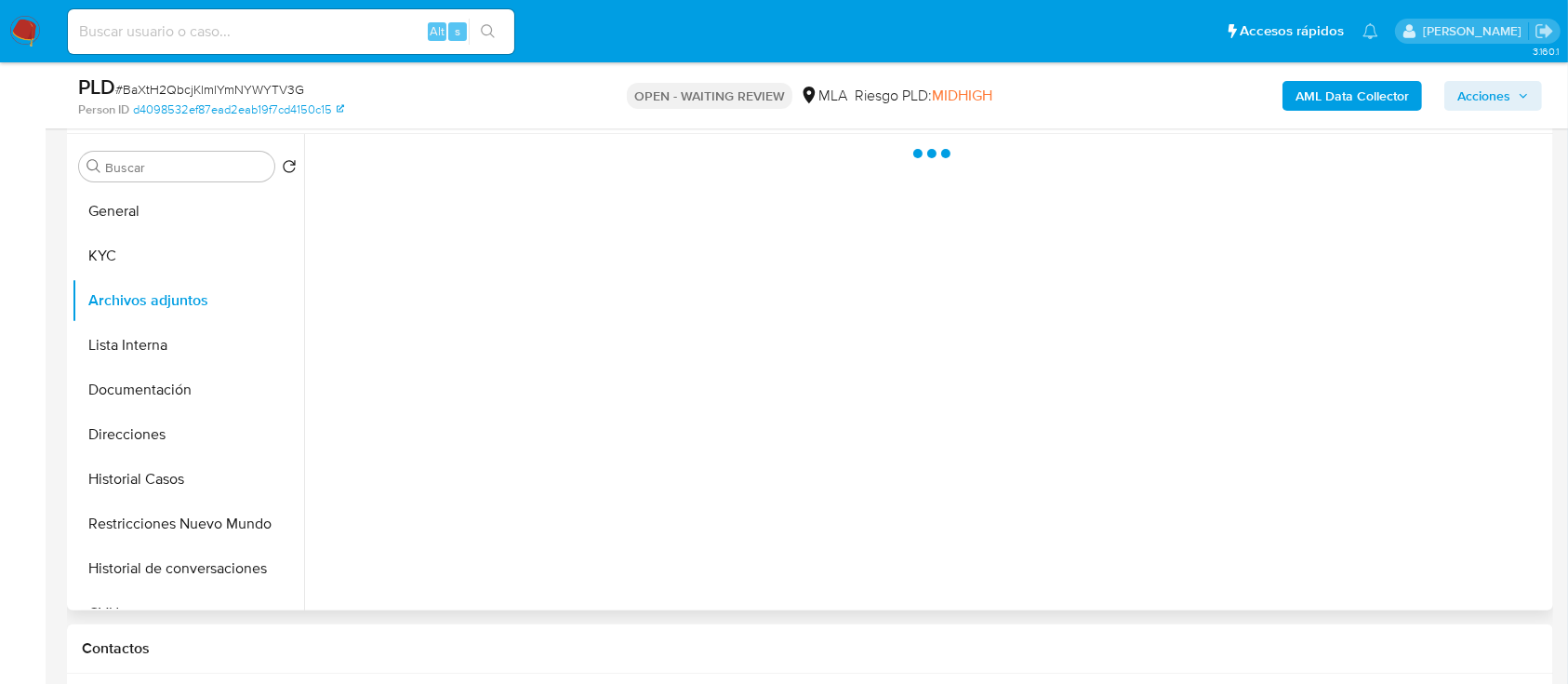
scroll to position [405, 0]
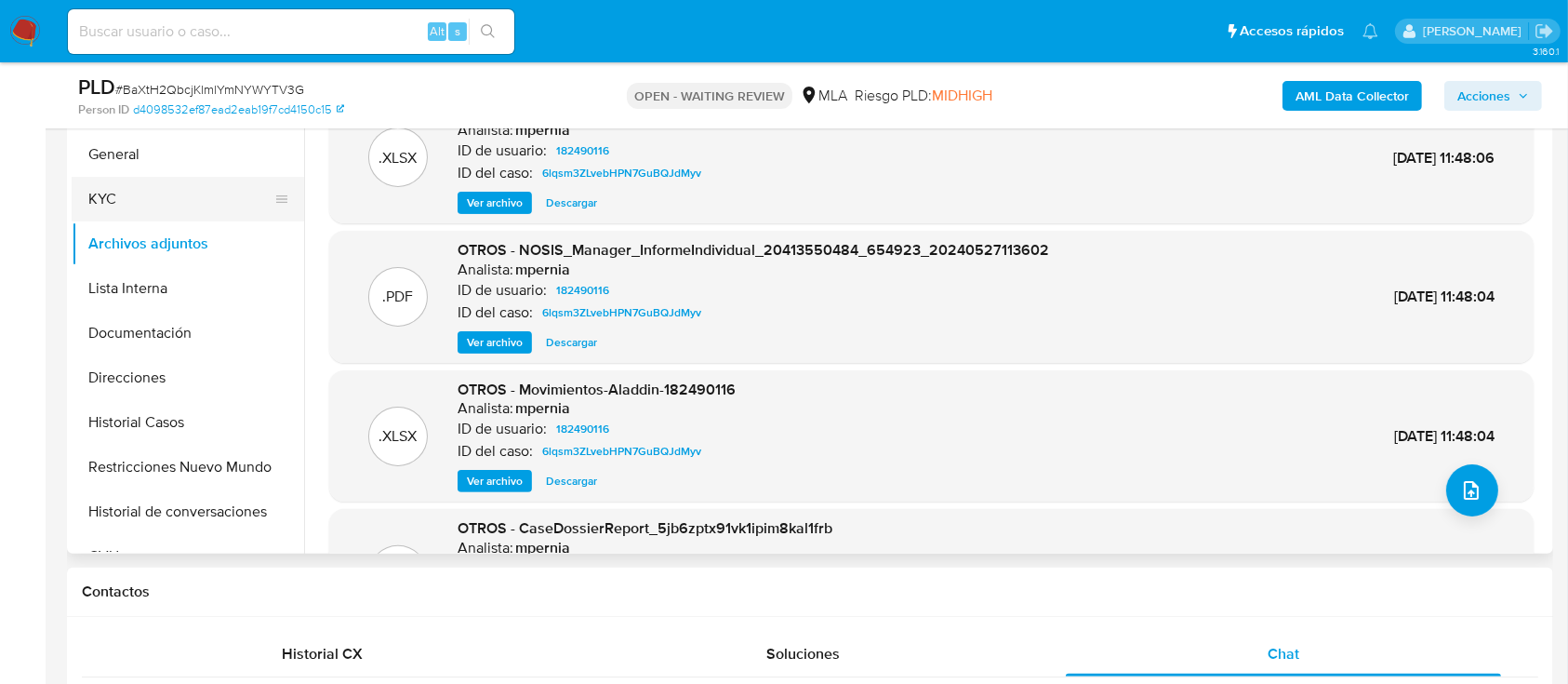
click at [178, 193] on button "KYC" at bounding box center [181, 199] width 218 height 45
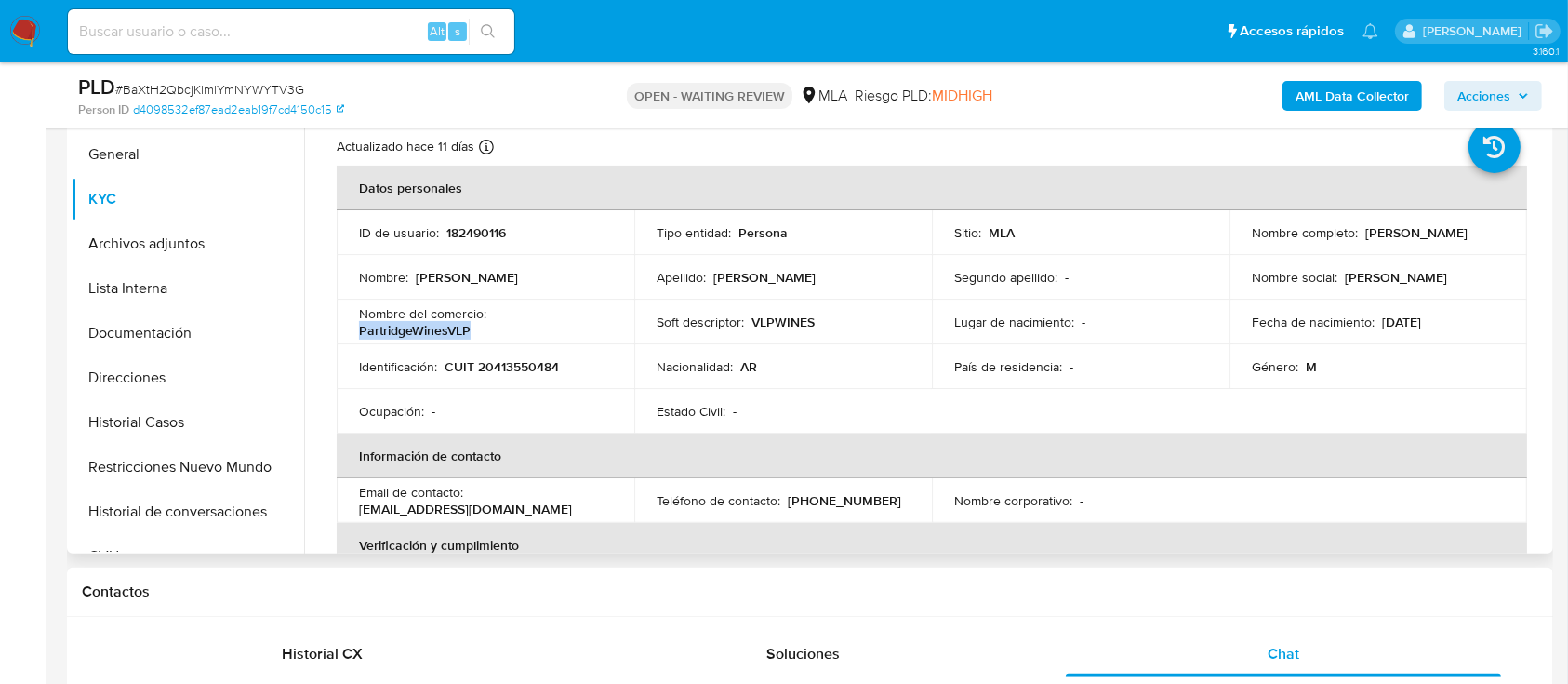
drag, startPoint x: 500, startPoint y: 330, endPoint x: 344, endPoint y: 332, distance: 156.0
click at [344, 332] on td "Nombre del comercio : PartridgeWinesVLP" at bounding box center [486, 322] width 297 height 45
copy p "PartridgeWinesVLP"
drag, startPoint x: 747, startPoint y: 319, endPoint x: 837, endPoint y: 321, distance: 90.0
click at [837, 321] on div "Soft descriptor : VLPWINES" at bounding box center [783, 322] width 253 height 17
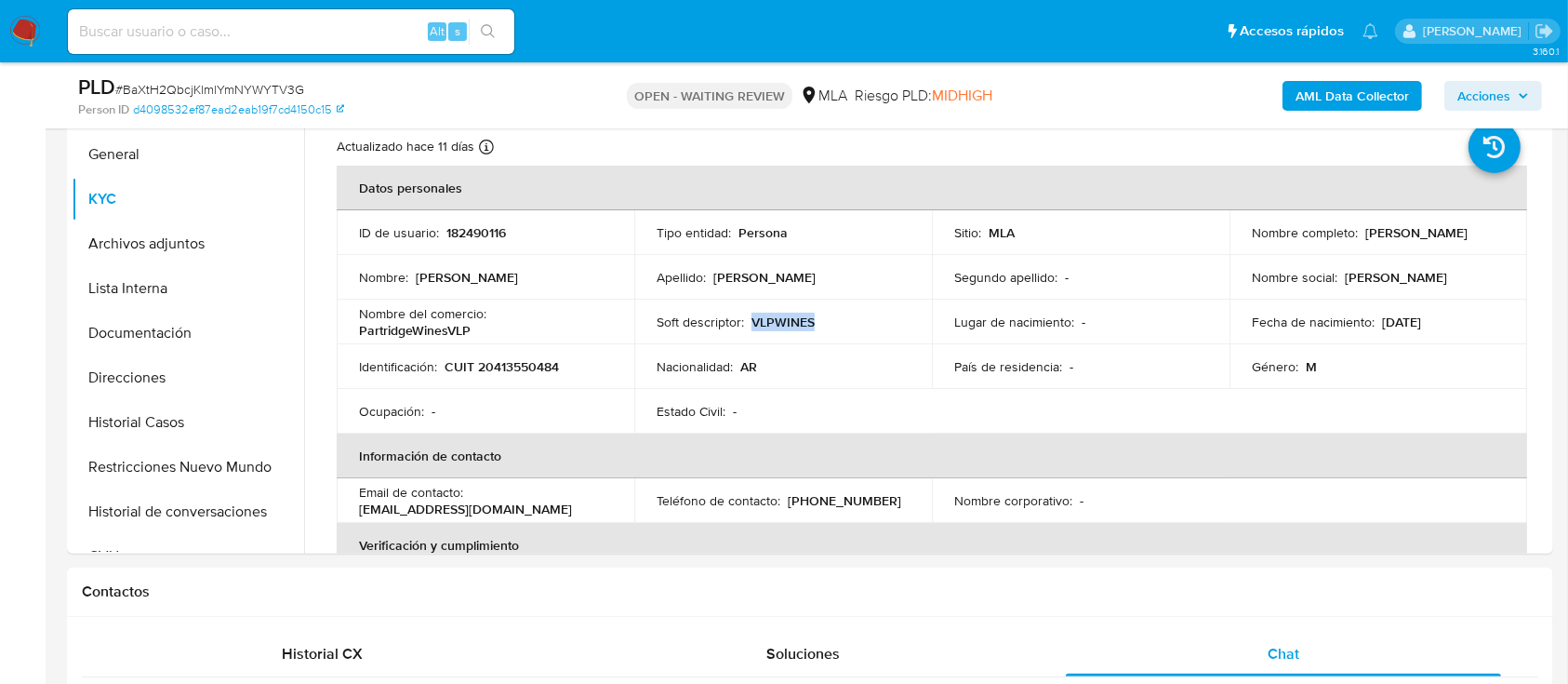
copy p "VLPWINES"
click at [280, 49] on div "Alt s" at bounding box center [290, 32] width 446 height 45
click at [292, 28] on input at bounding box center [290, 31] width 446 height 24
paste input "406845391"
type input "406845391"
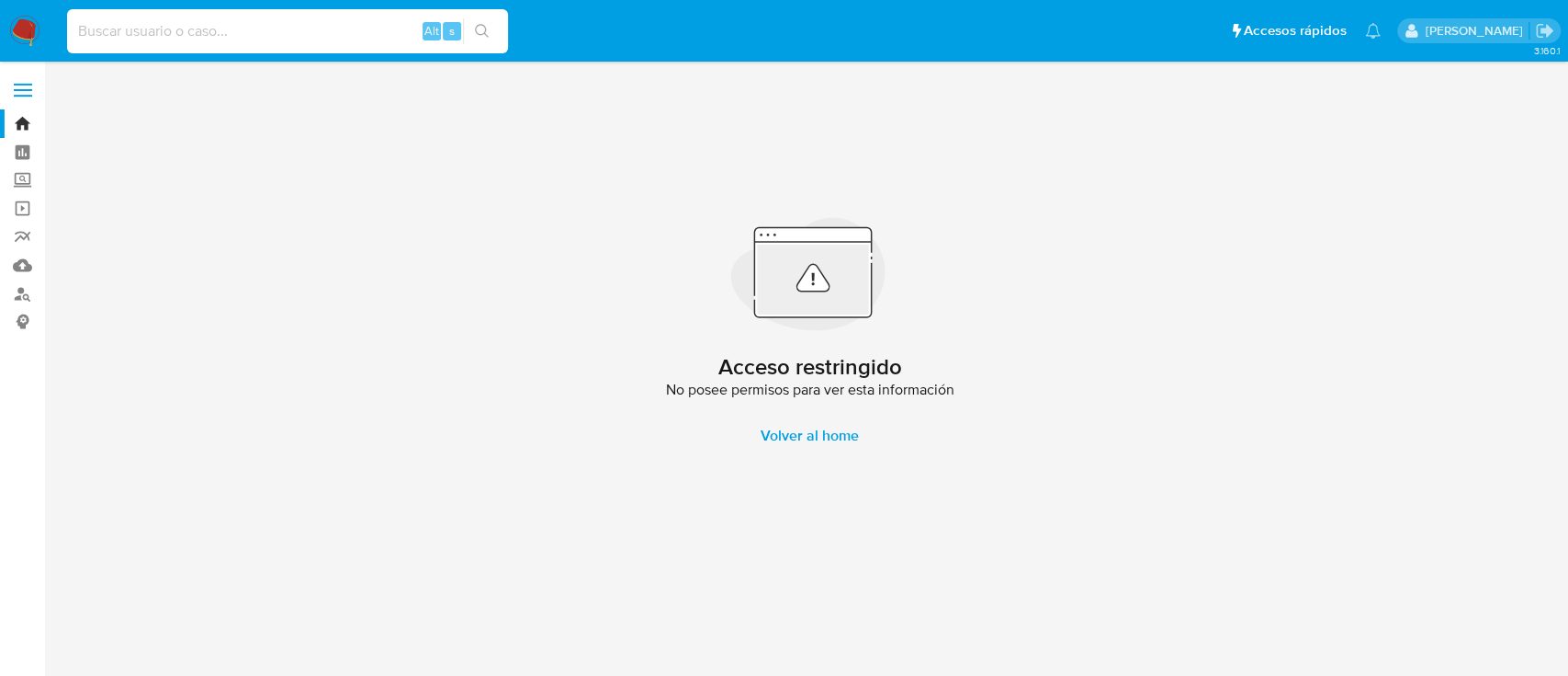
click at [226, 27] on input at bounding box center [287, 31] width 440 height 24
paste input "80705280"
type input "80705280"
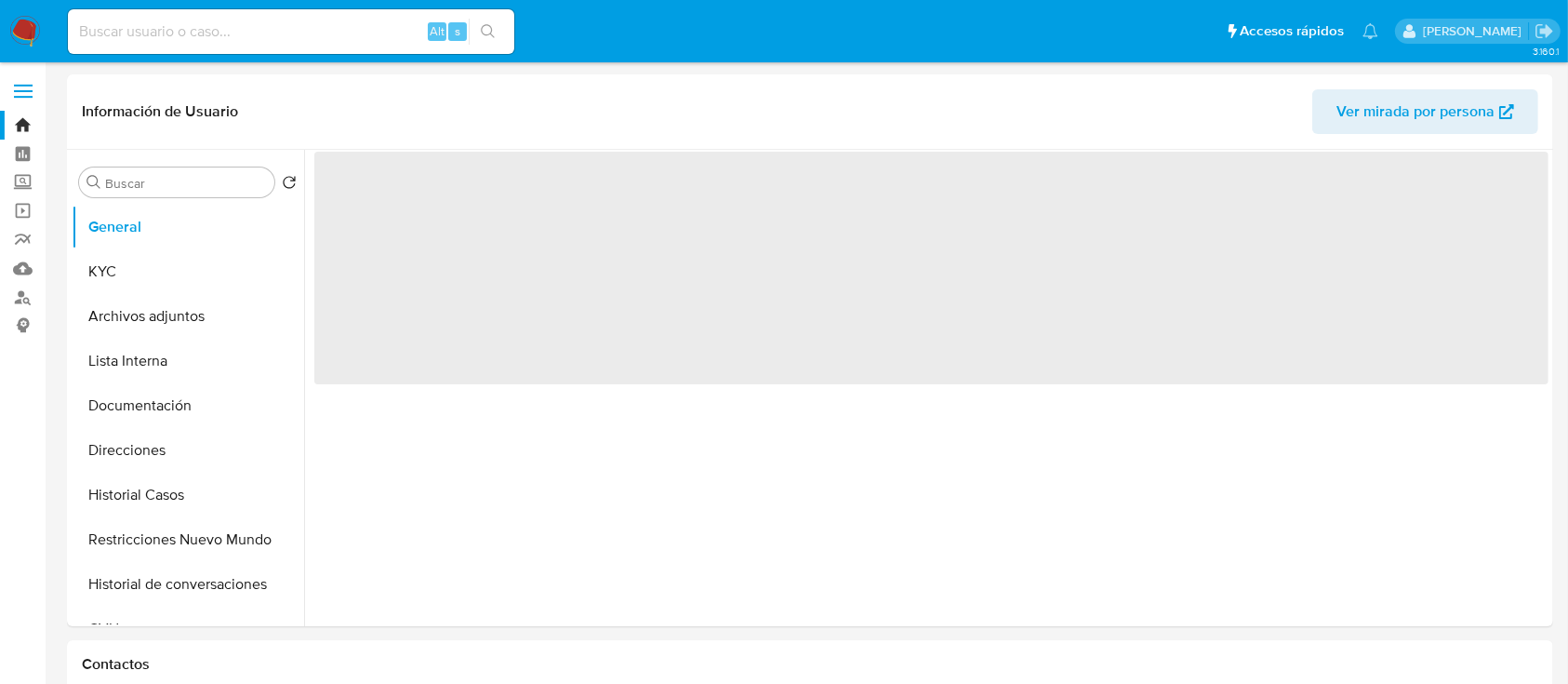
select select "10"
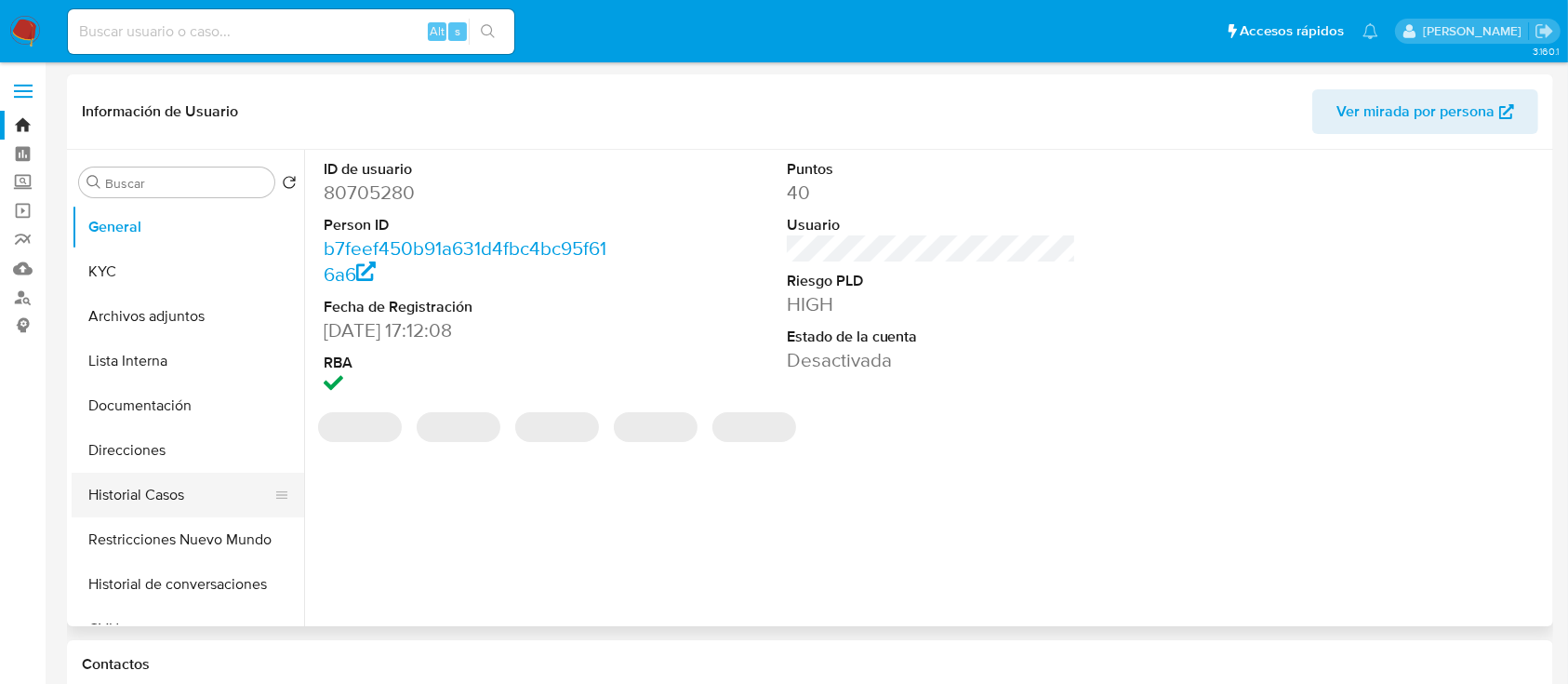
click at [179, 487] on button "Historial Casos" at bounding box center [181, 495] width 218 height 45
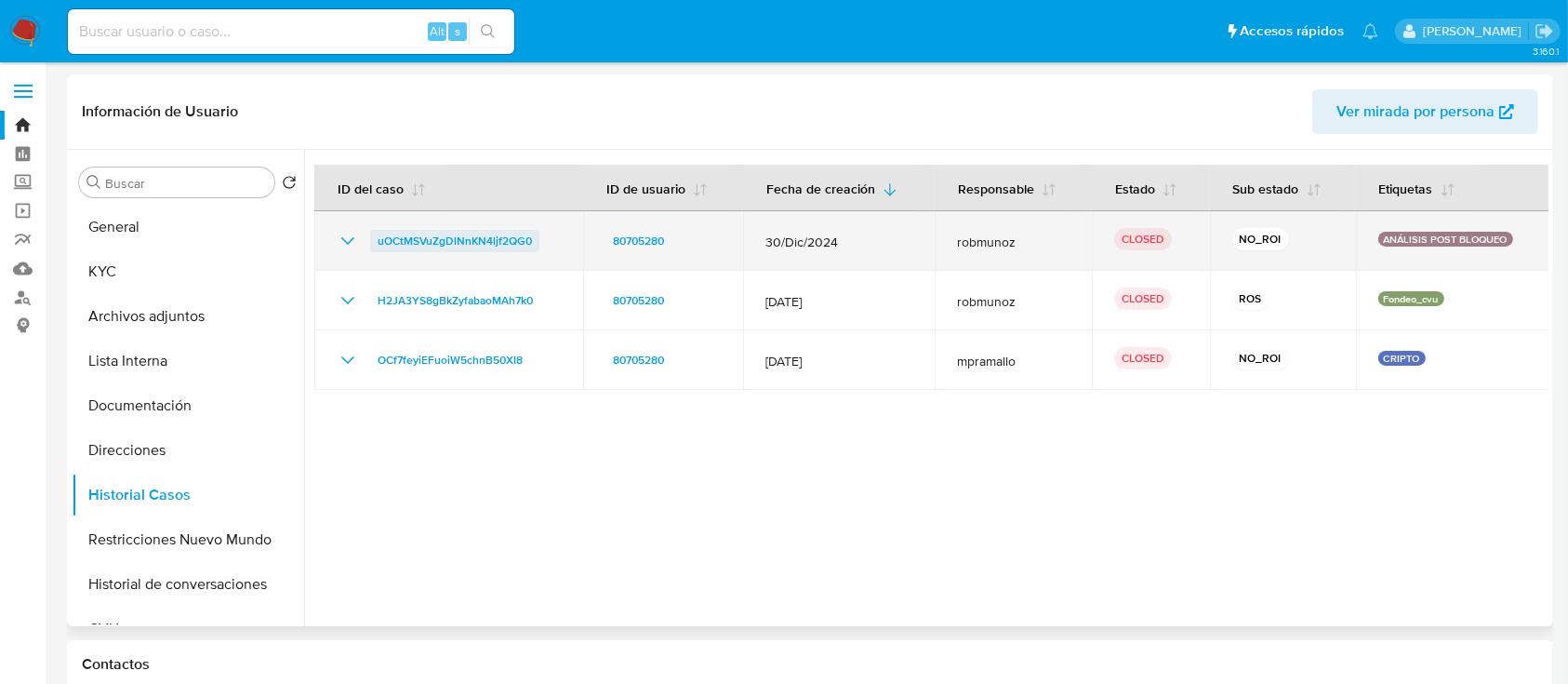
click at [509, 242] on span "uOCtMSVuZgDlNnKN4ljf2QG0" at bounding box center [455, 240] width 154 height 22
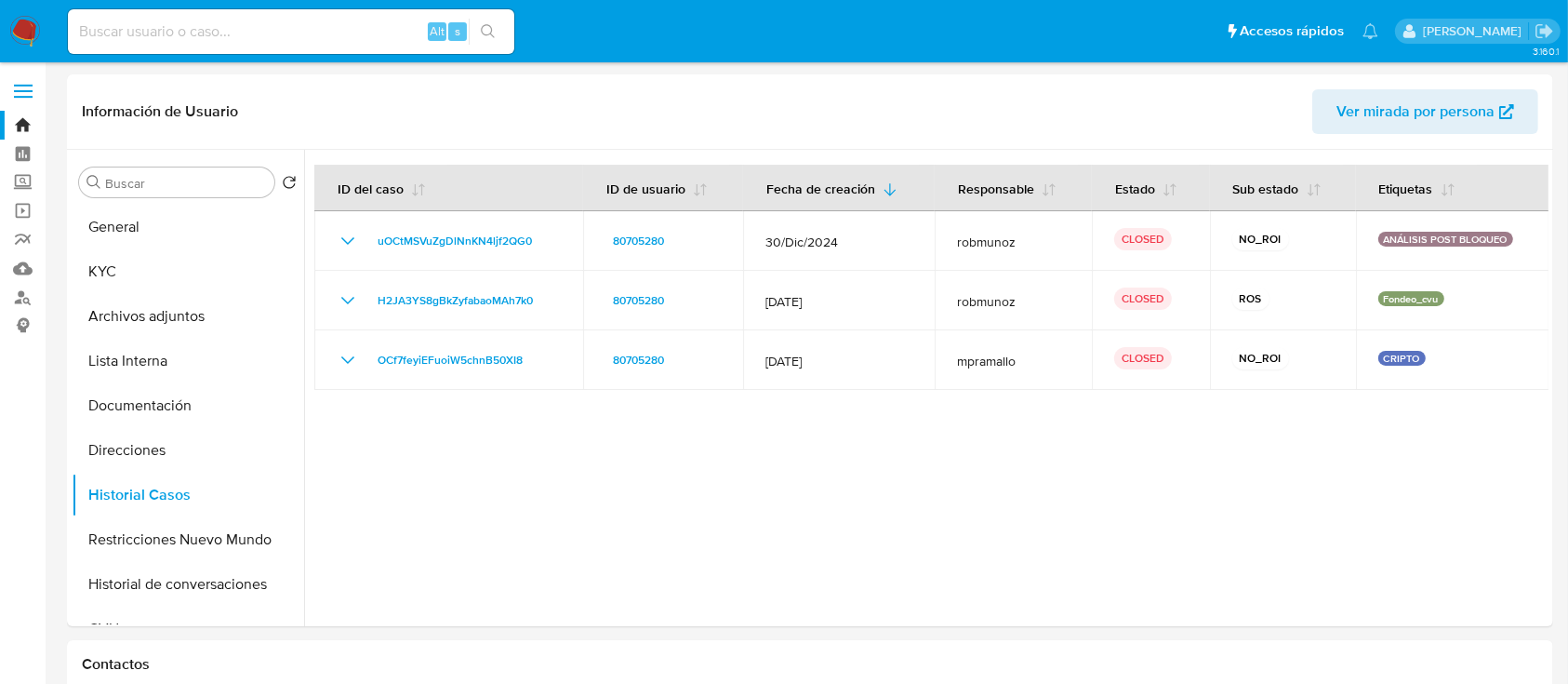
click at [379, 40] on input at bounding box center [290, 31] width 446 height 24
paste input "BaXtH2QbcjKlmlYmNYWYTV3G"
type input "BaXtH2QbcjKlmlYmNYWYTV3G"
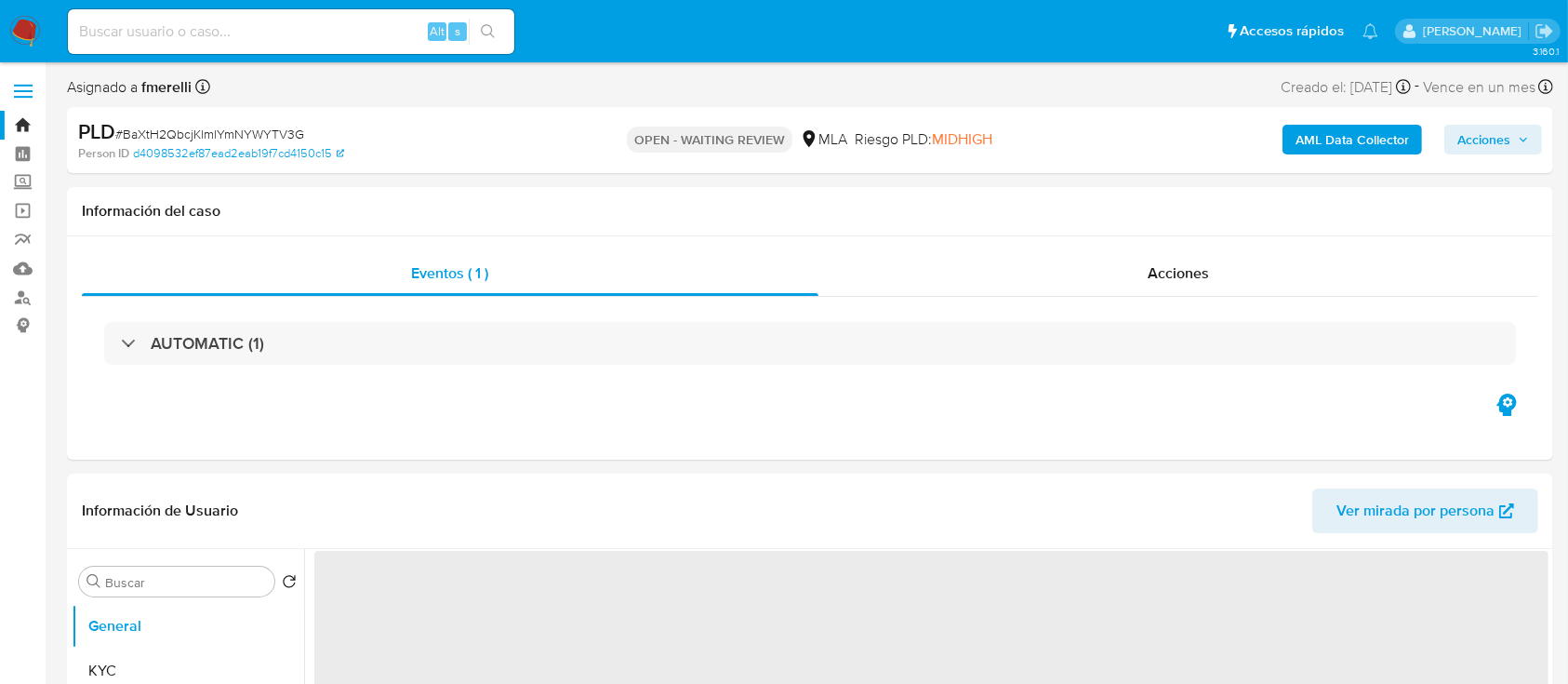
select select "10"
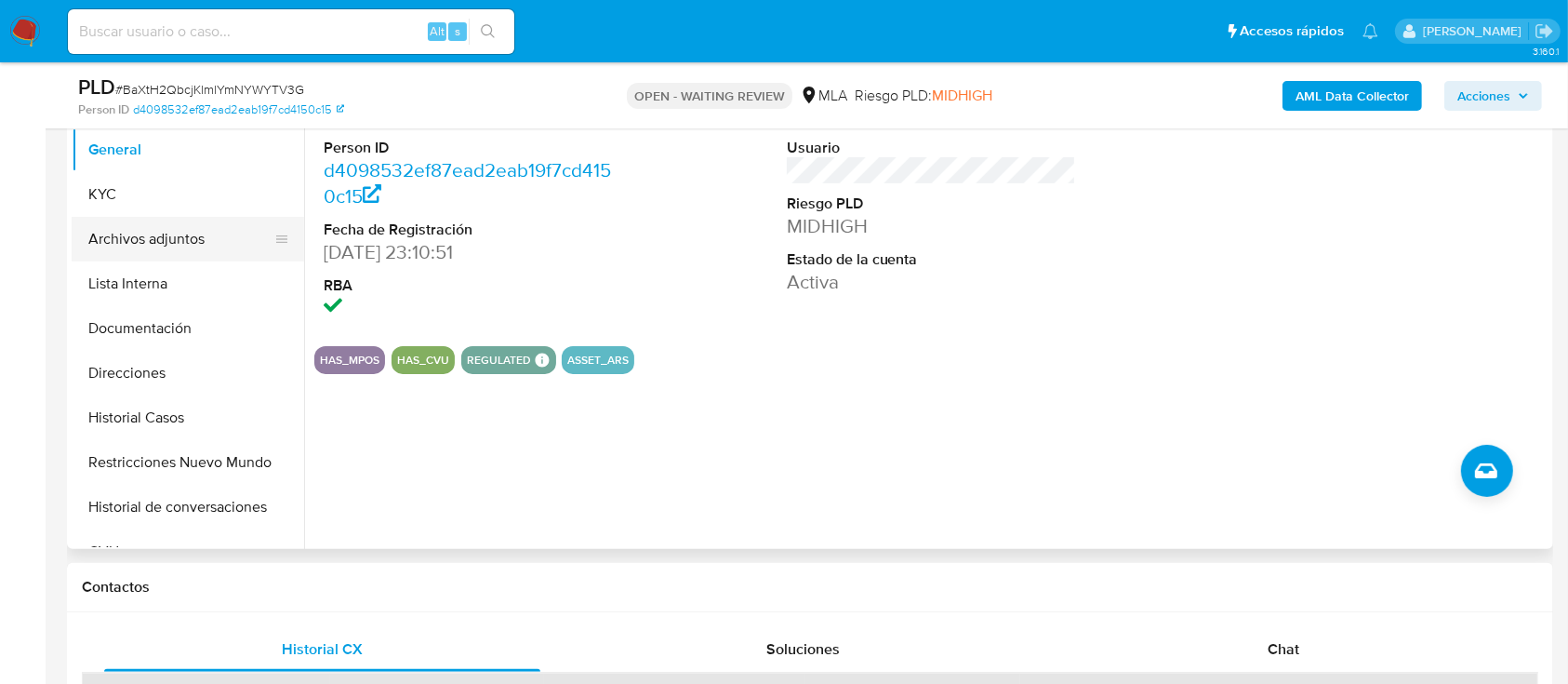
scroll to position [372, 0]
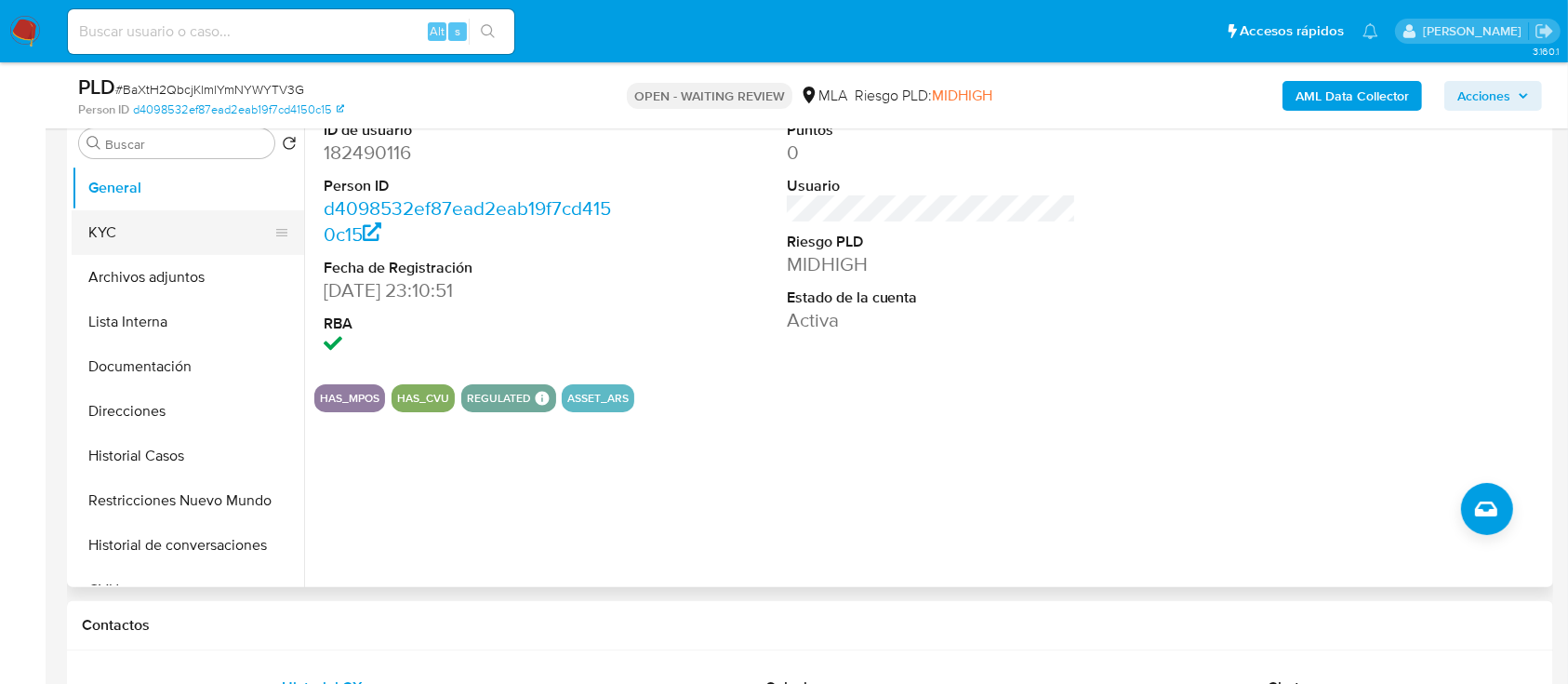
click at [167, 241] on button "KYC" at bounding box center [181, 232] width 218 height 45
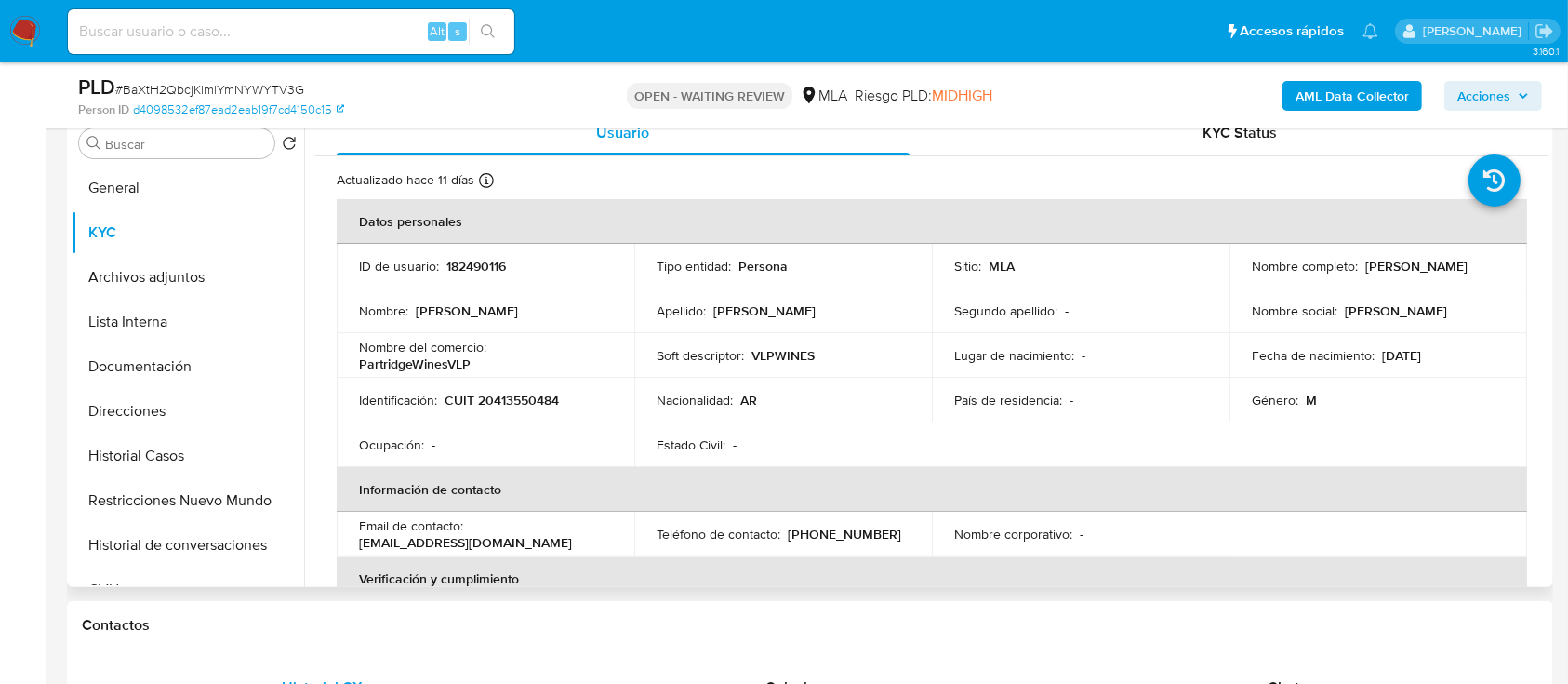
click at [533, 393] on p "CUIT 20413550484" at bounding box center [502, 399] width 115 height 17
copy p "20413550484"
click at [163, 441] on button "Historial Casos" at bounding box center [181, 456] width 218 height 45
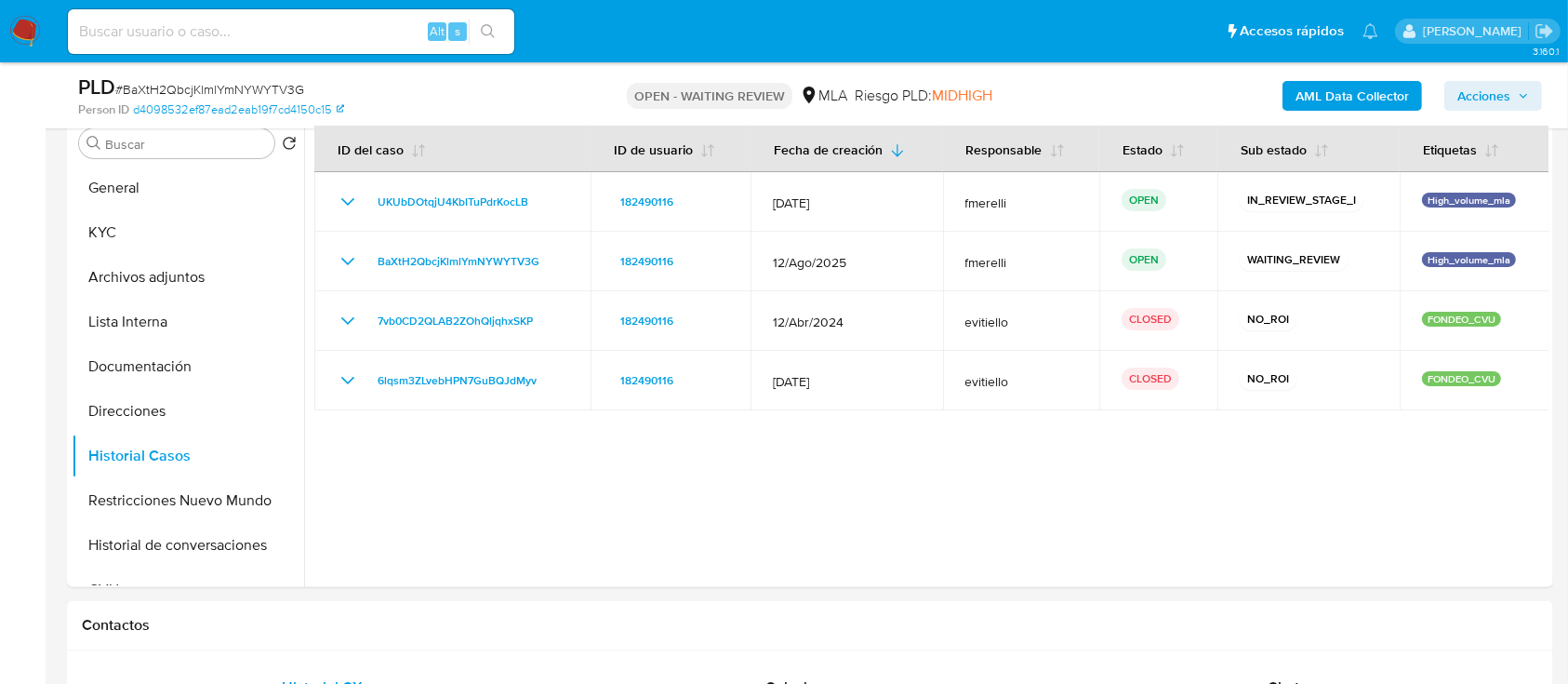
click at [241, 84] on span "# BaXtH2QbcjKlmlYmNYWYTV3G" at bounding box center [210, 88] width 188 height 18
drag, startPoint x: 22, startPoint y: 26, endPoint x: 19, endPoint y: 81, distance: 55.1
click at [22, 26] on img at bounding box center [25, 31] width 32 height 32
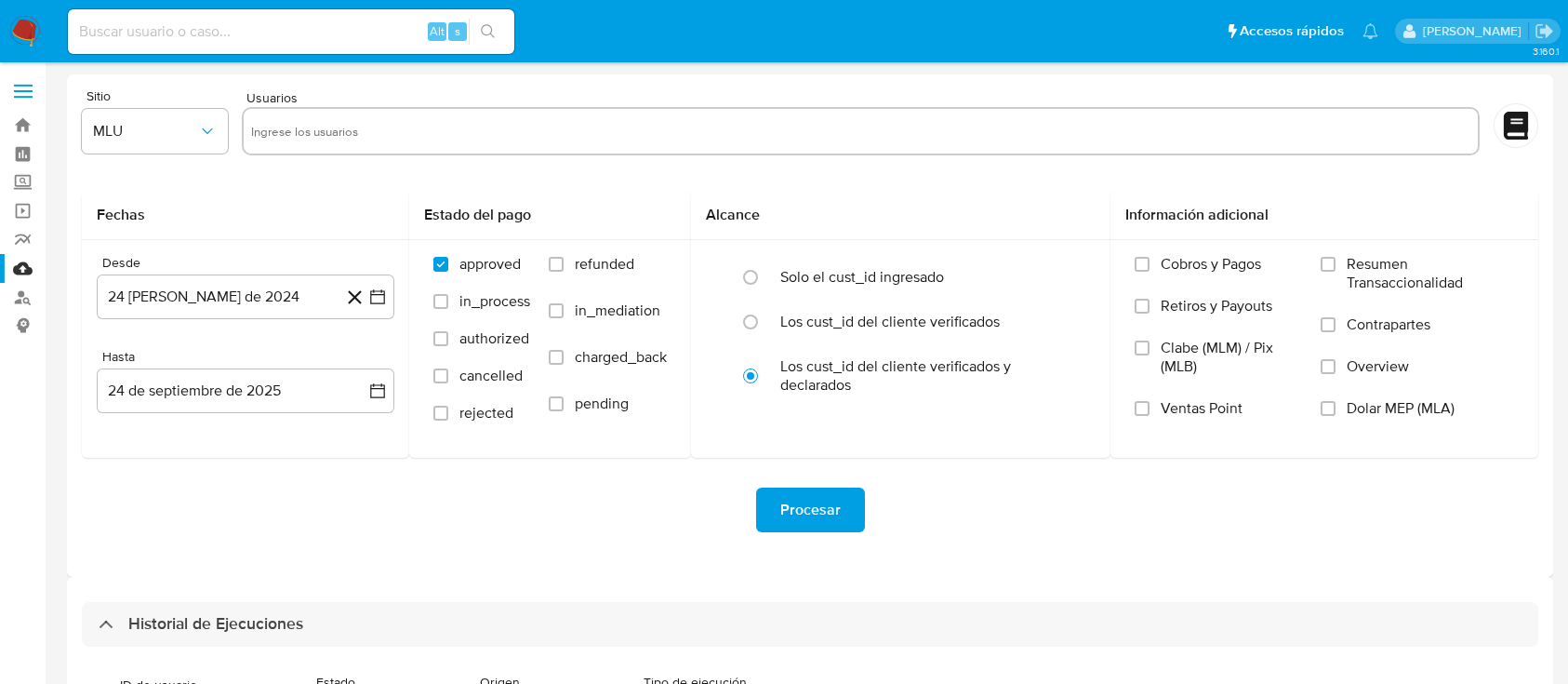
select select "10"
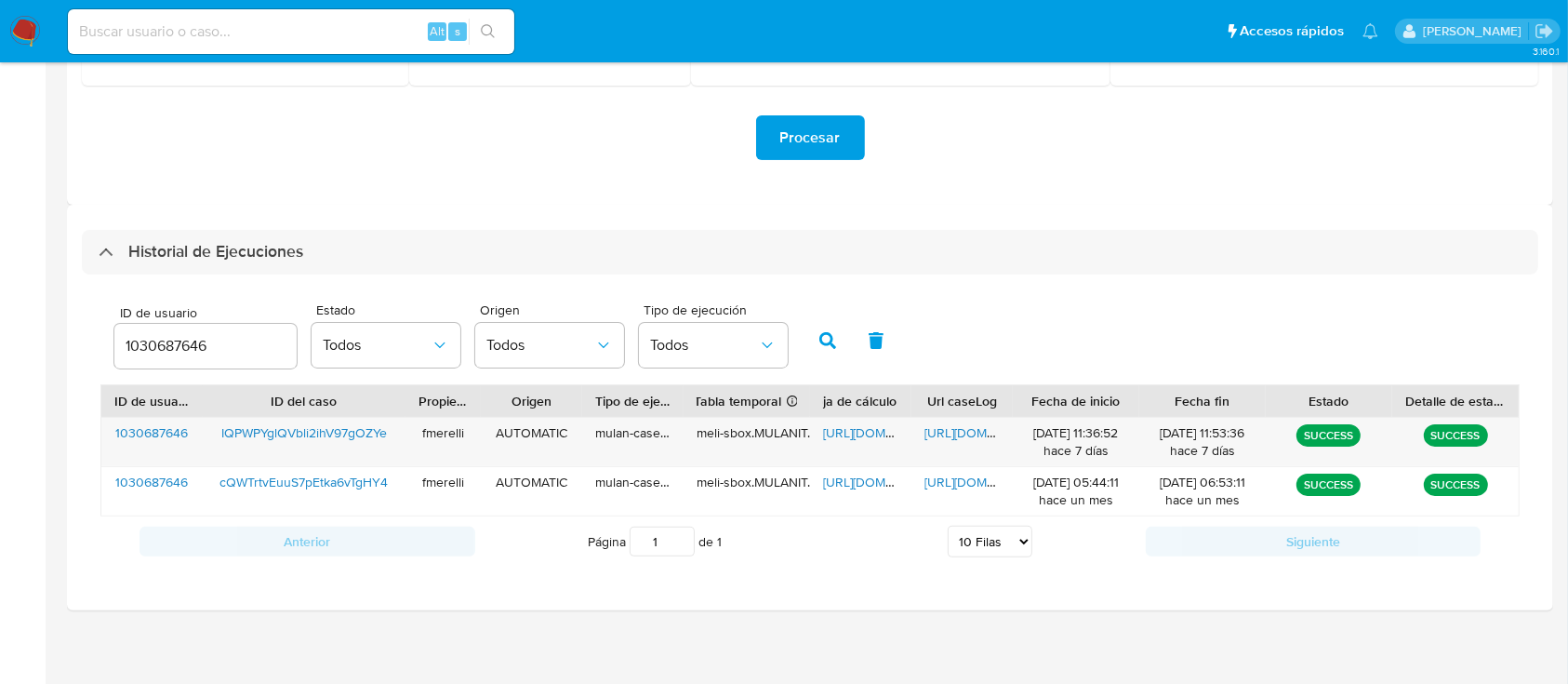
click at [171, 332] on div "1030687646" at bounding box center [206, 346] width 183 height 45
click at [171, 336] on input "1030687646" at bounding box center [206, 346] width 183 height 24
paste input "8249011"
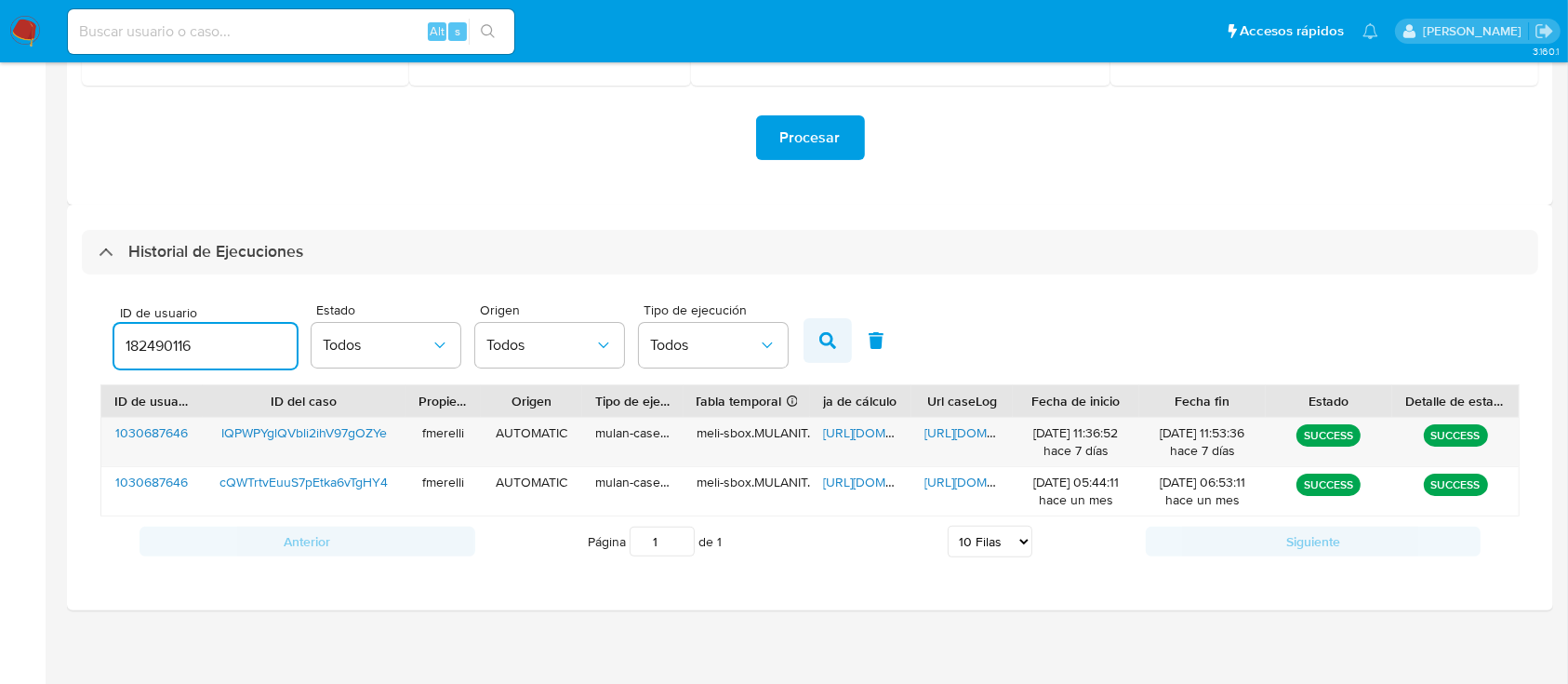
type input "182490116"
click at [819, 338] on icon "button" at bounding box center [827, 340] width 17 height 17
click at [959, 428] on span "[URL][DOMAIN_NAME]" at bounding box center [988, 432] width 128 height 18
click at [867, 432] on span "[URL][DOMAIN_NAME]" at bounding box center [887, 432] width 128 height 18
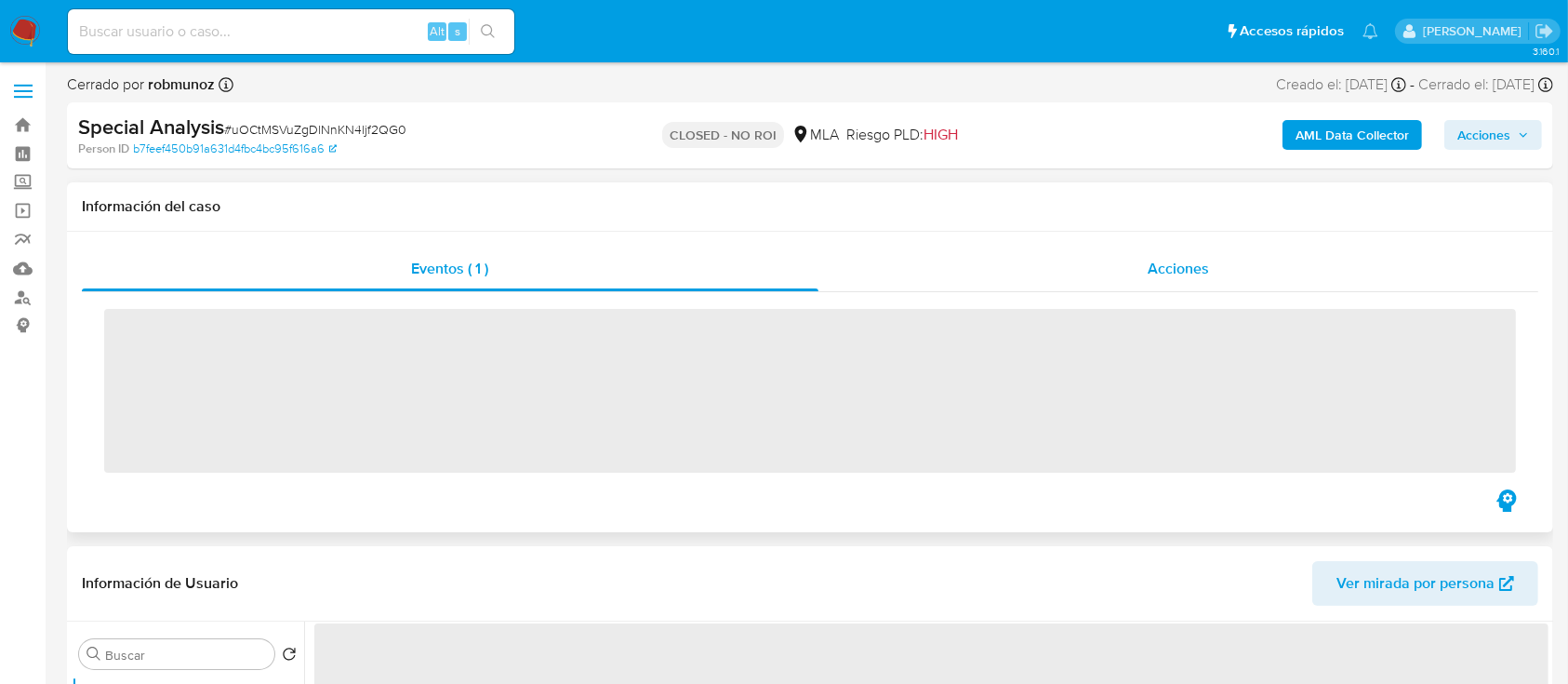
click at [1142, 250] on div "Acciones" at bounding box center [1178, 269] width 721 height 45
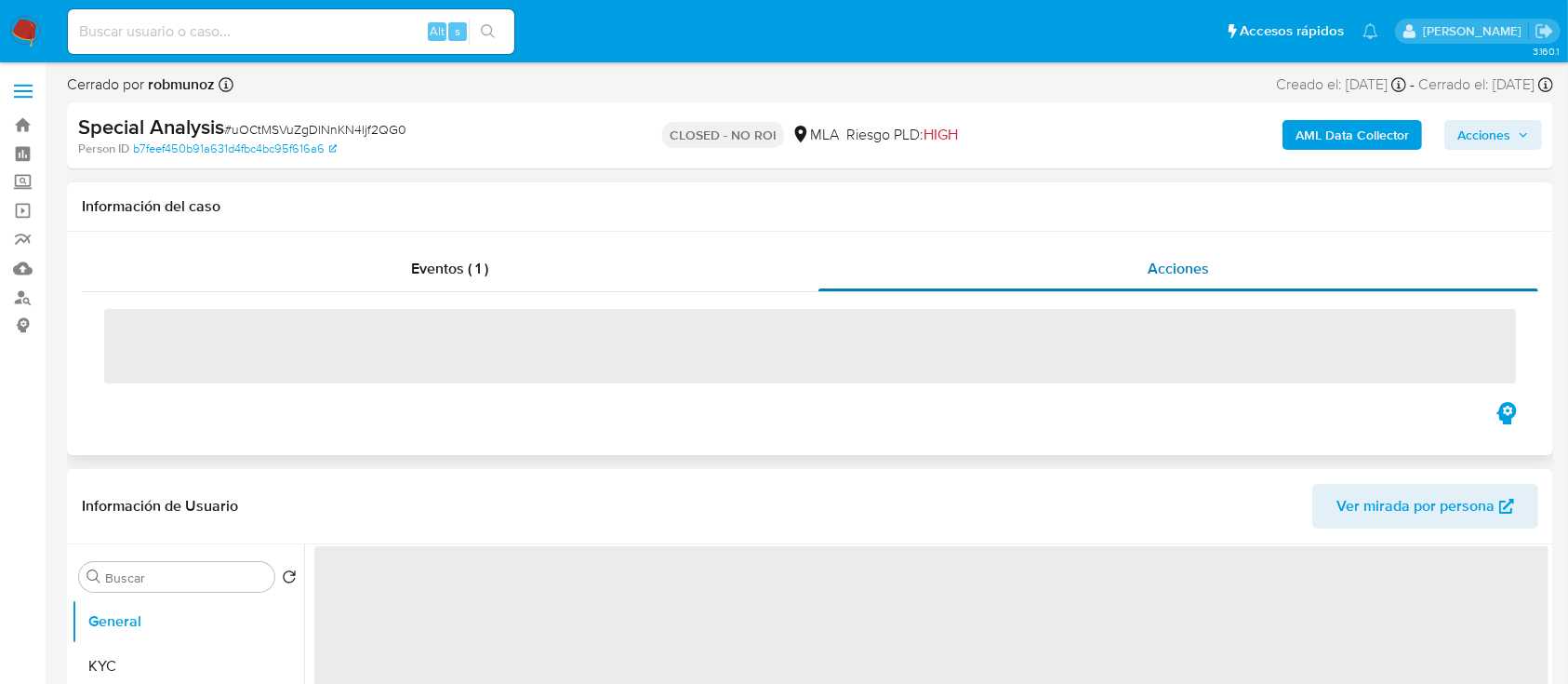
select select "10"
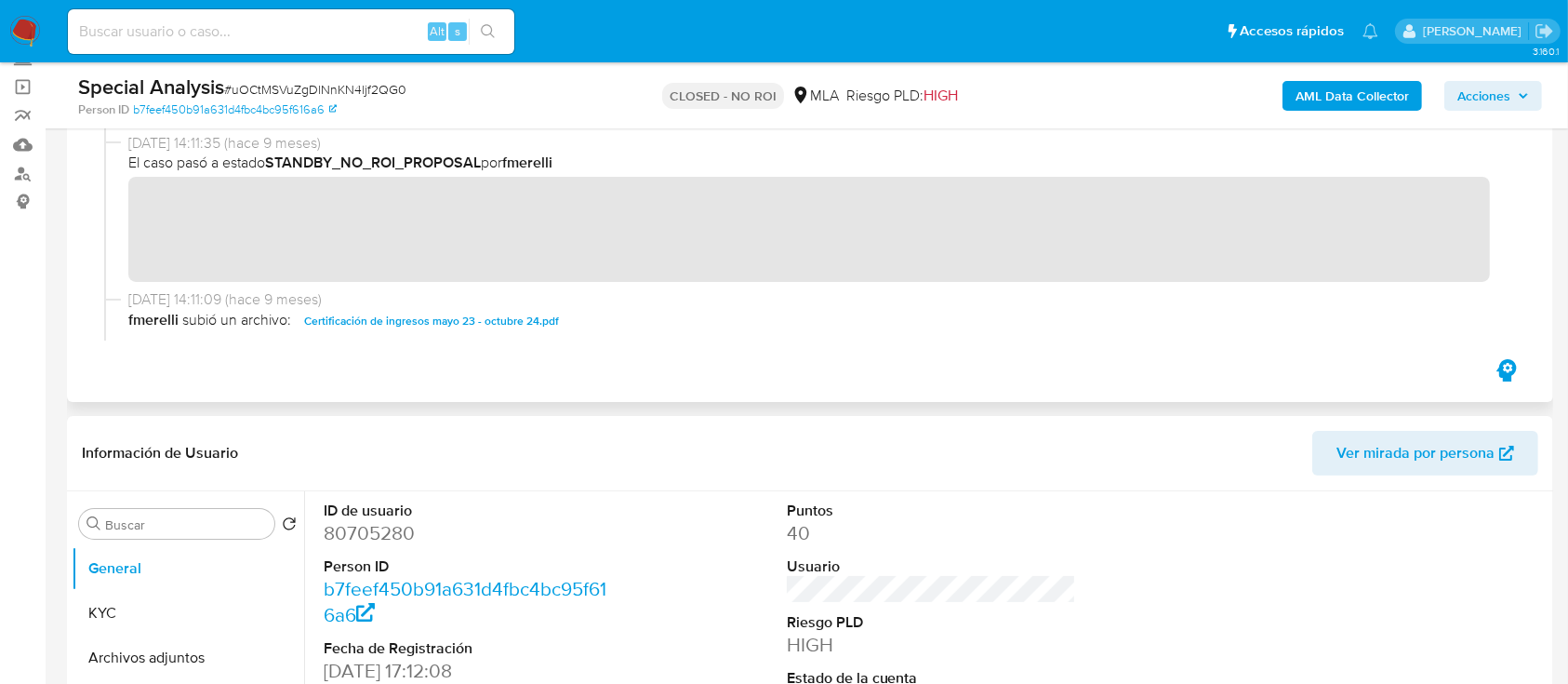
scroll to position [248, 0]
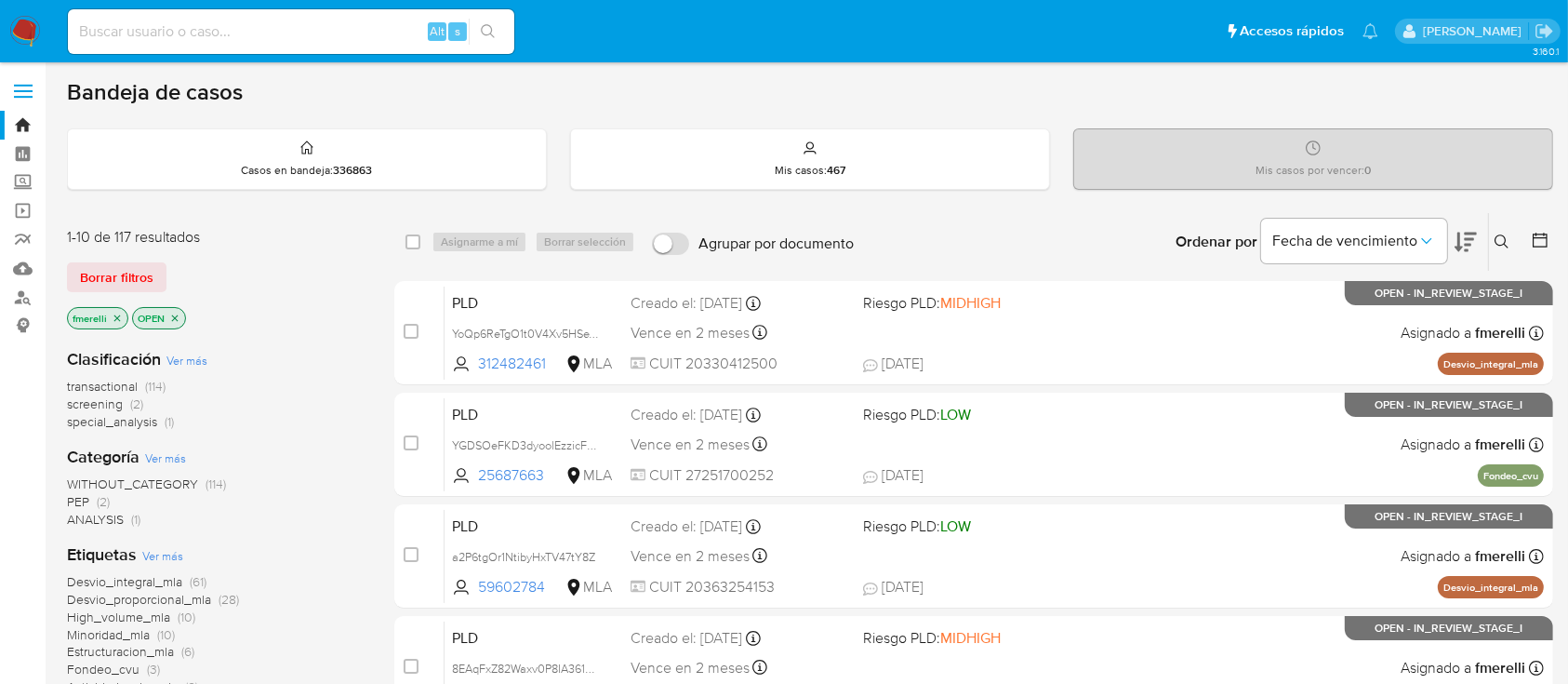
click at [1504, 242] on icon at bounding box center [1501, 241] width 14 height 14
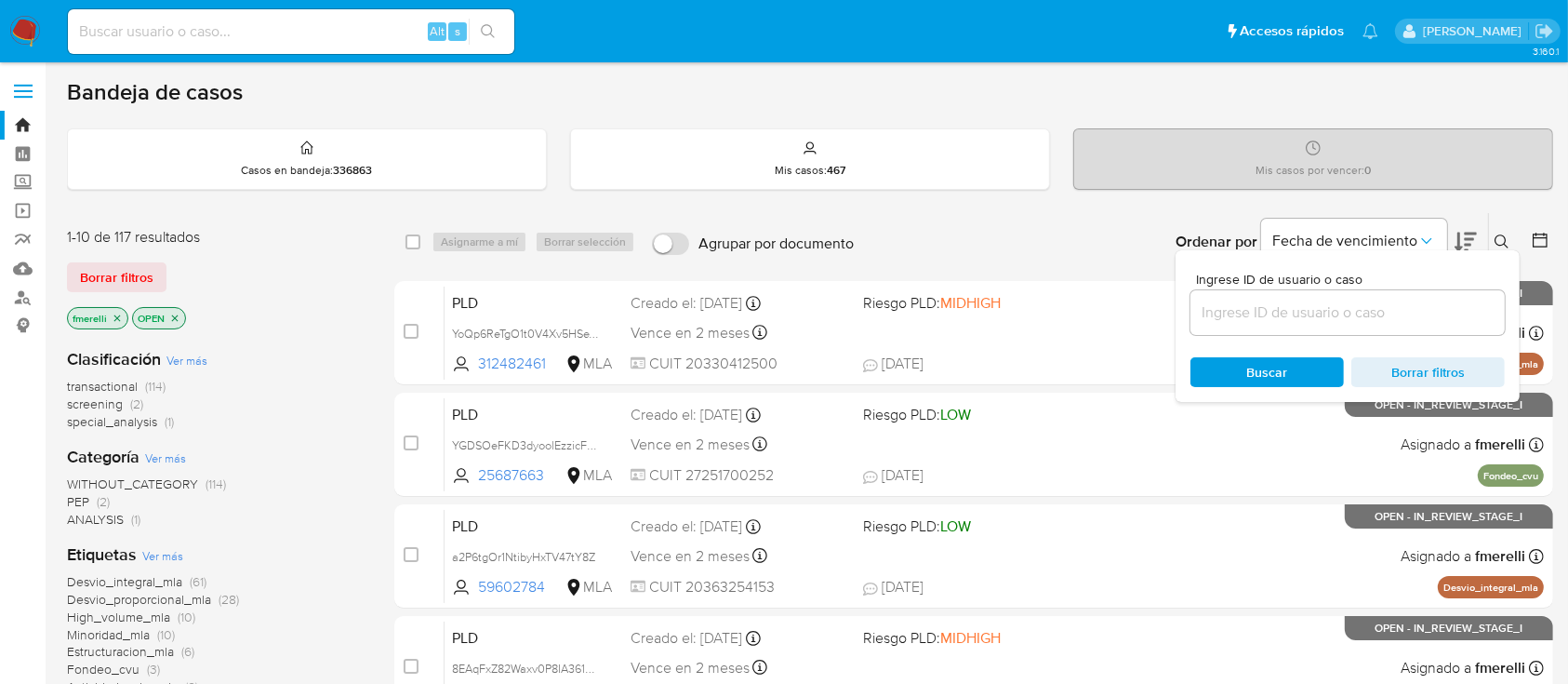
click at [1408, 303] on input at bounding box center [1347, 312] width 315 height 24
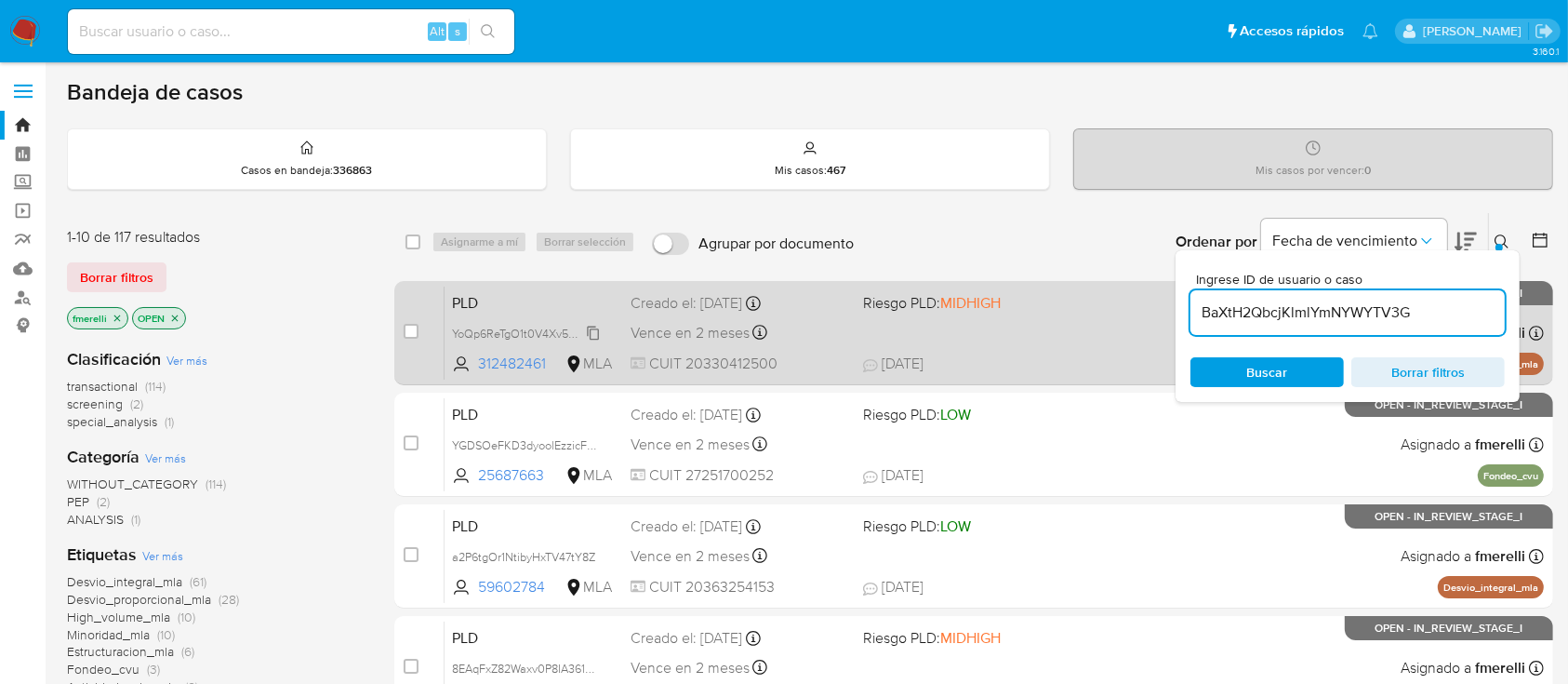
type input "BaXtH2QbcjKlmlYmNYWYTV3G"
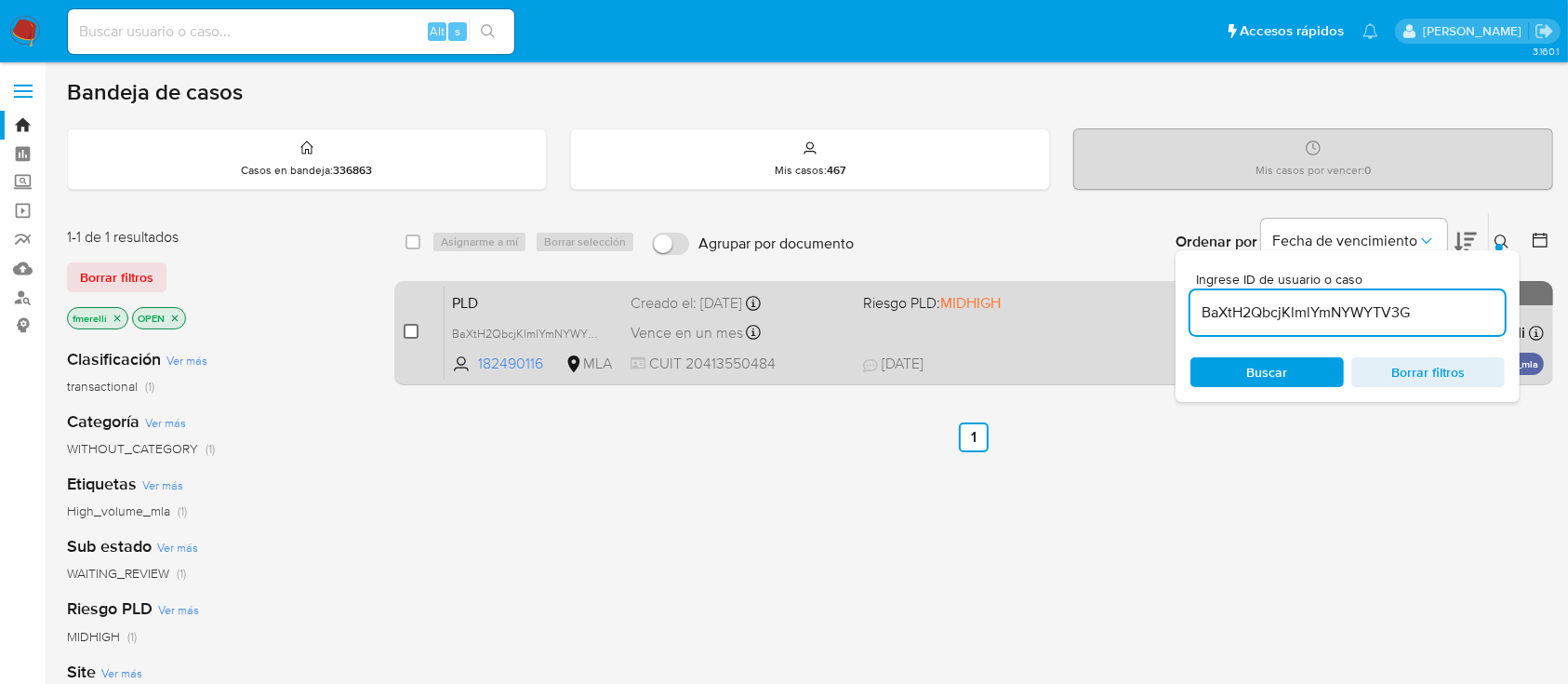
click at [409, 324] on input "checkbox" at bounding box center [410, 330] width 15 height 15
checkbox input "true"
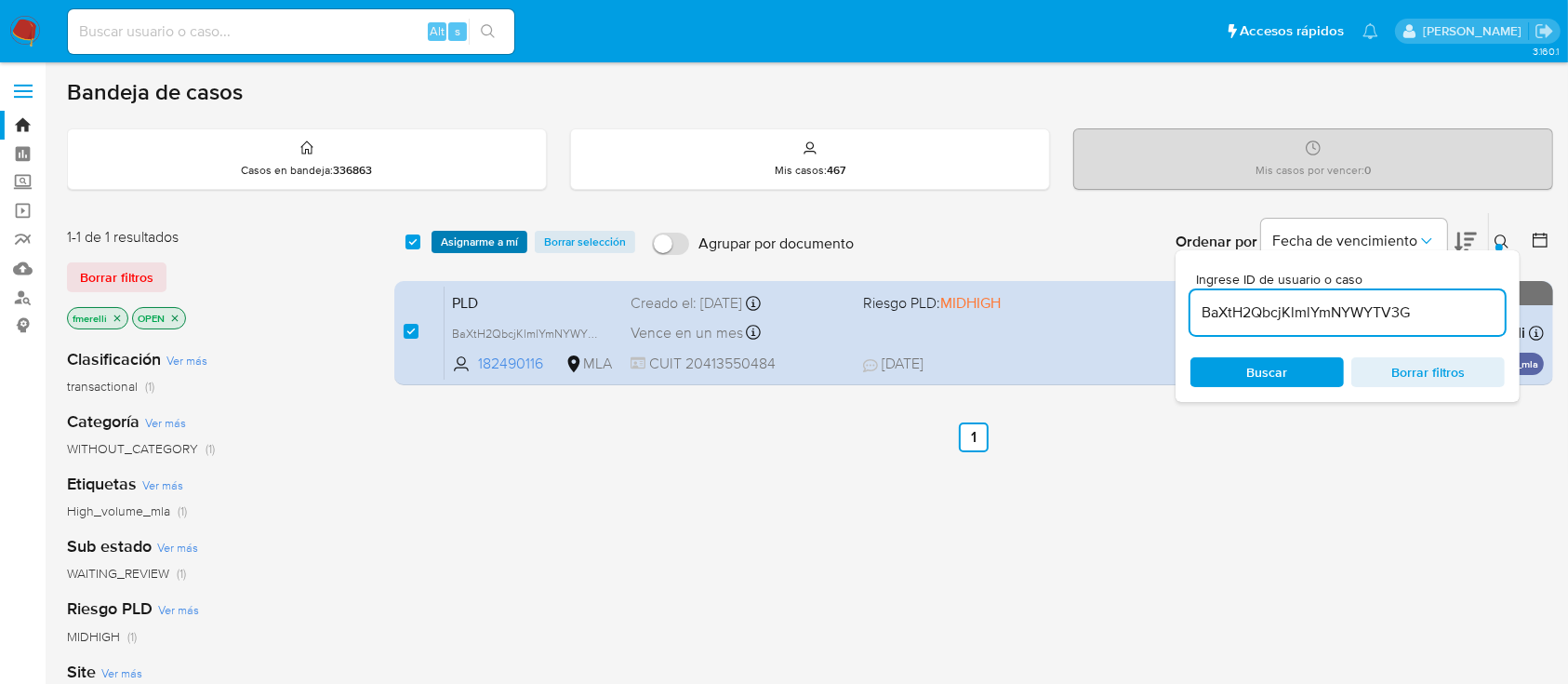
click at [489, 240] on span "Asignarme a mí" at bounding box center [479, 241] width 77 height 18
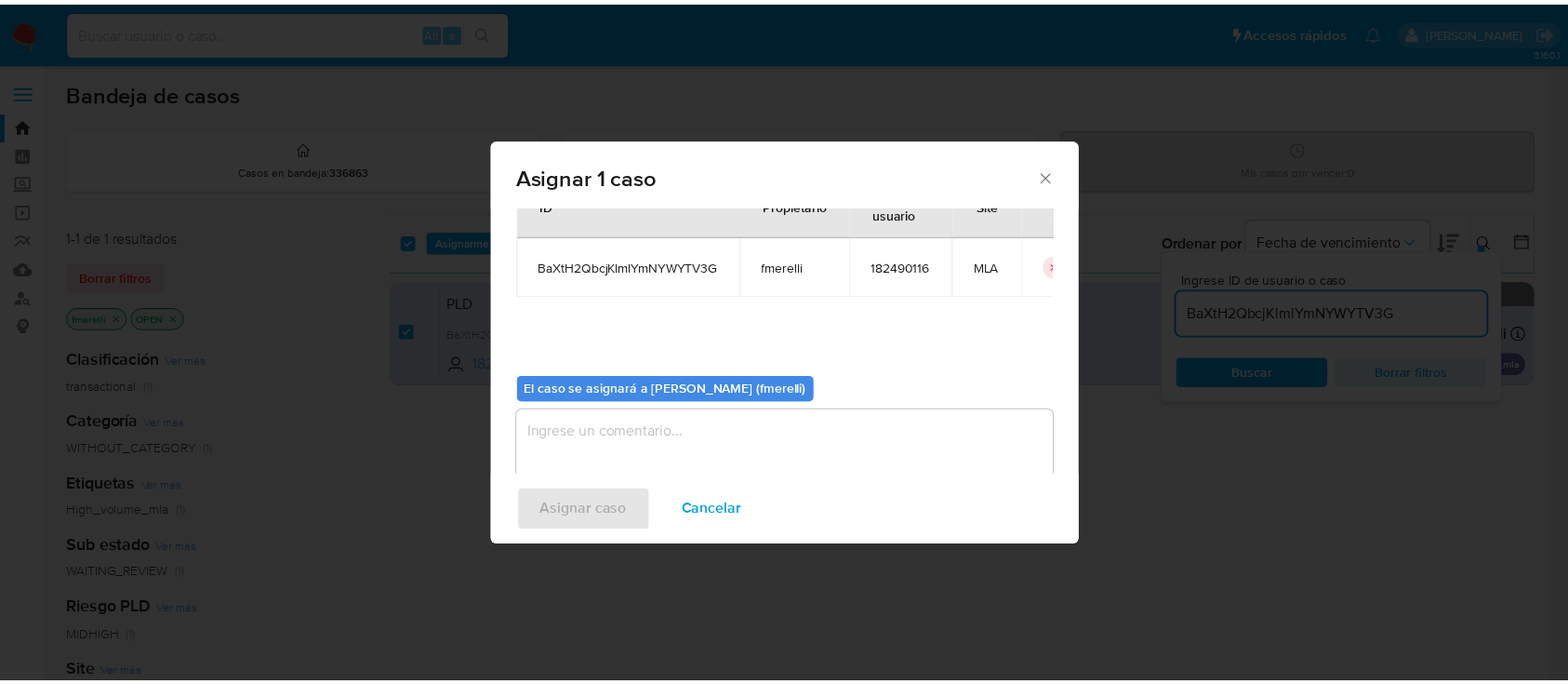
scroll to position [95, 0]
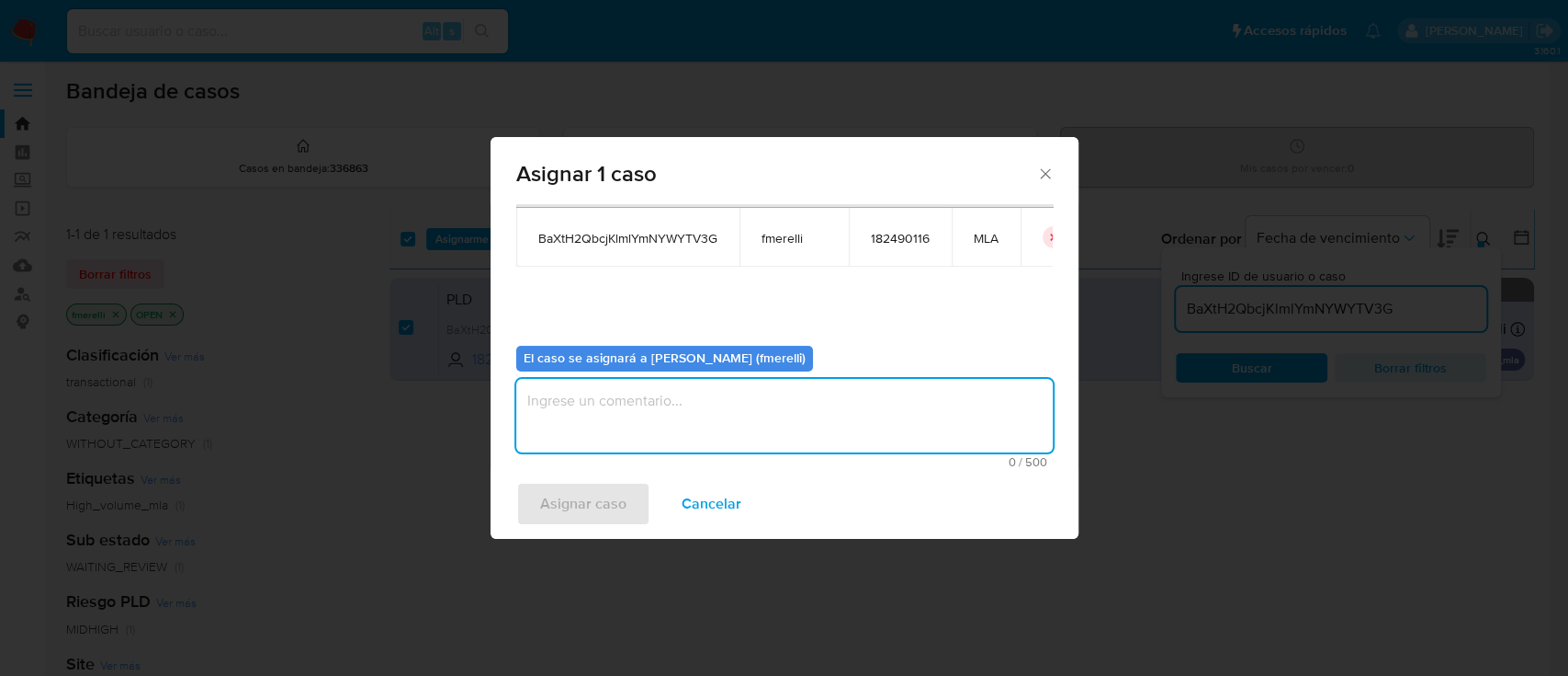
click at [712, 418] on textarea "assign-modal" at bounding box center [784, 415] width 536 height 74
click at [602, 499] on span "Asignar caso" at bounding box center [583, 503] width 86 height 40
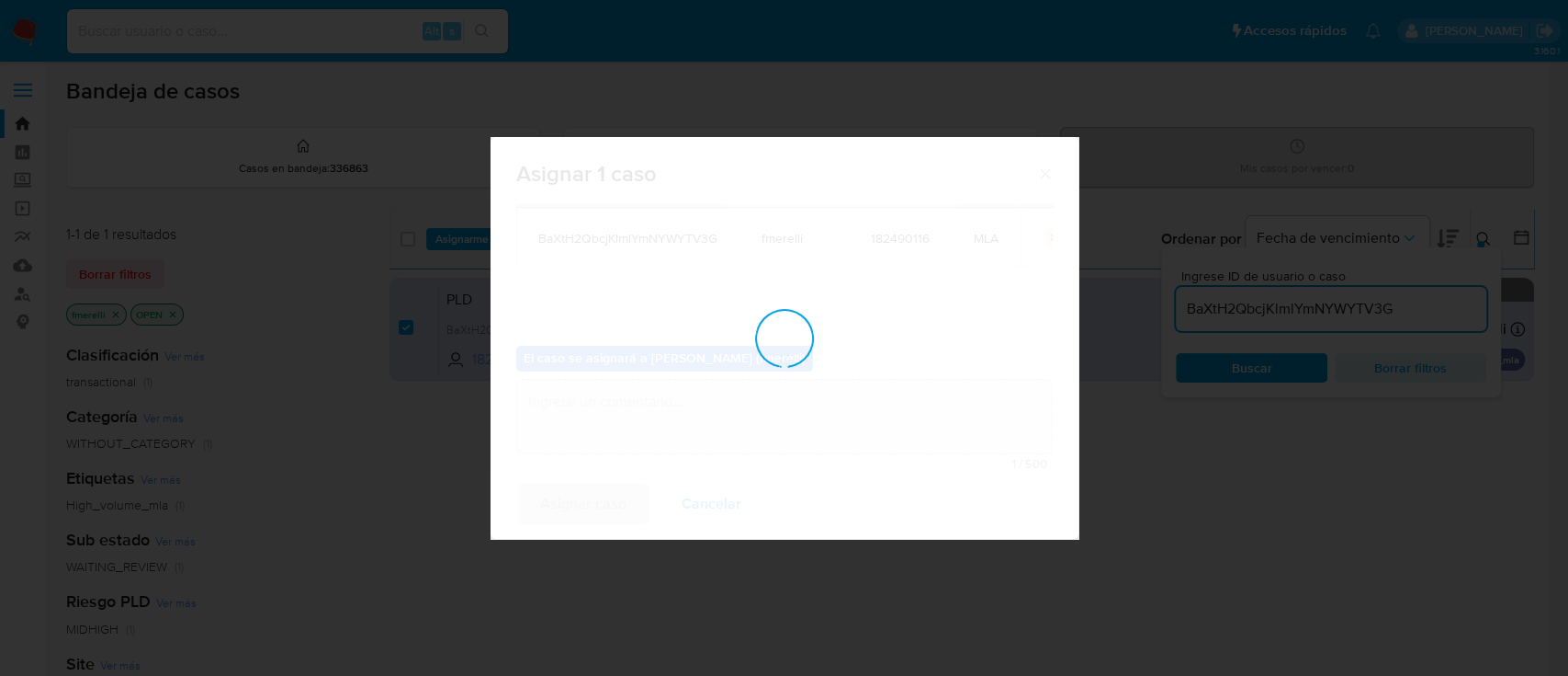
checkbox input "false"
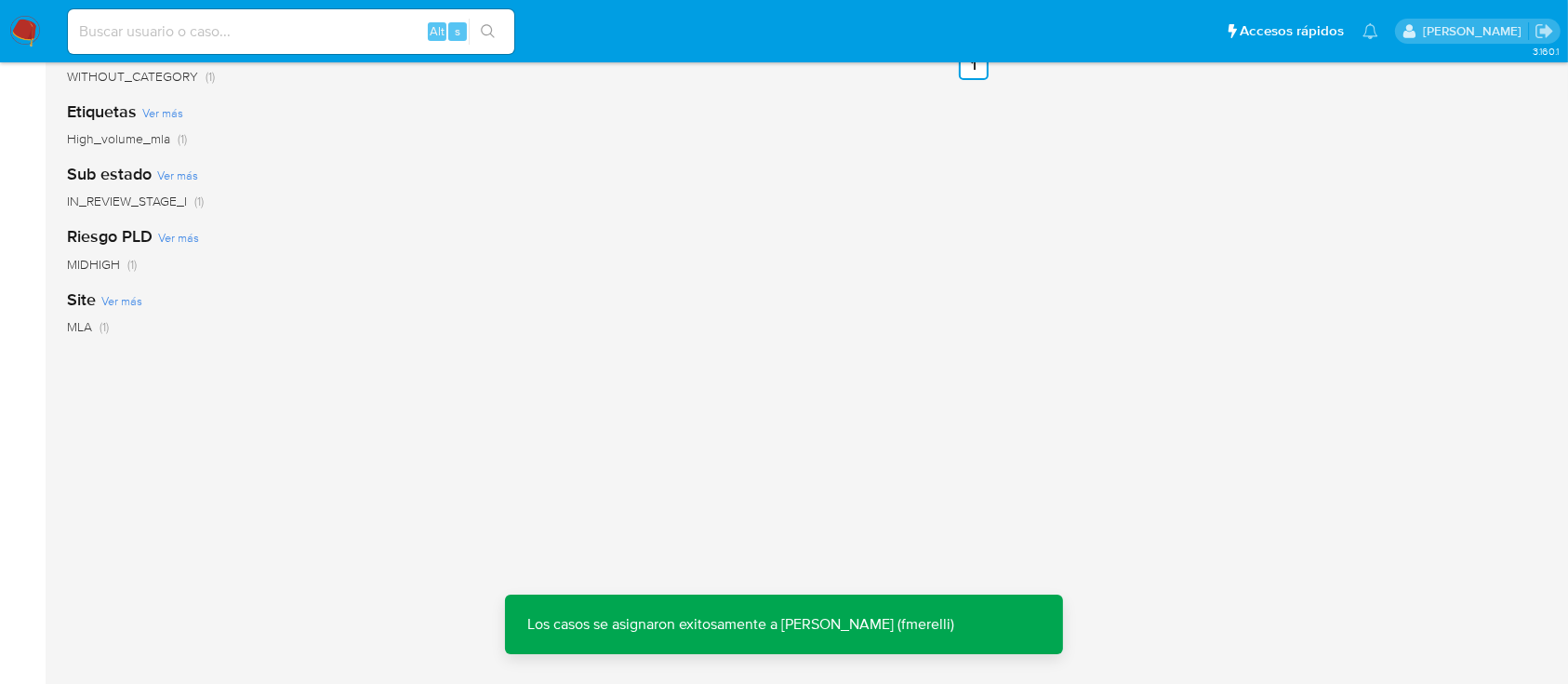
scroll to position [0, 0]
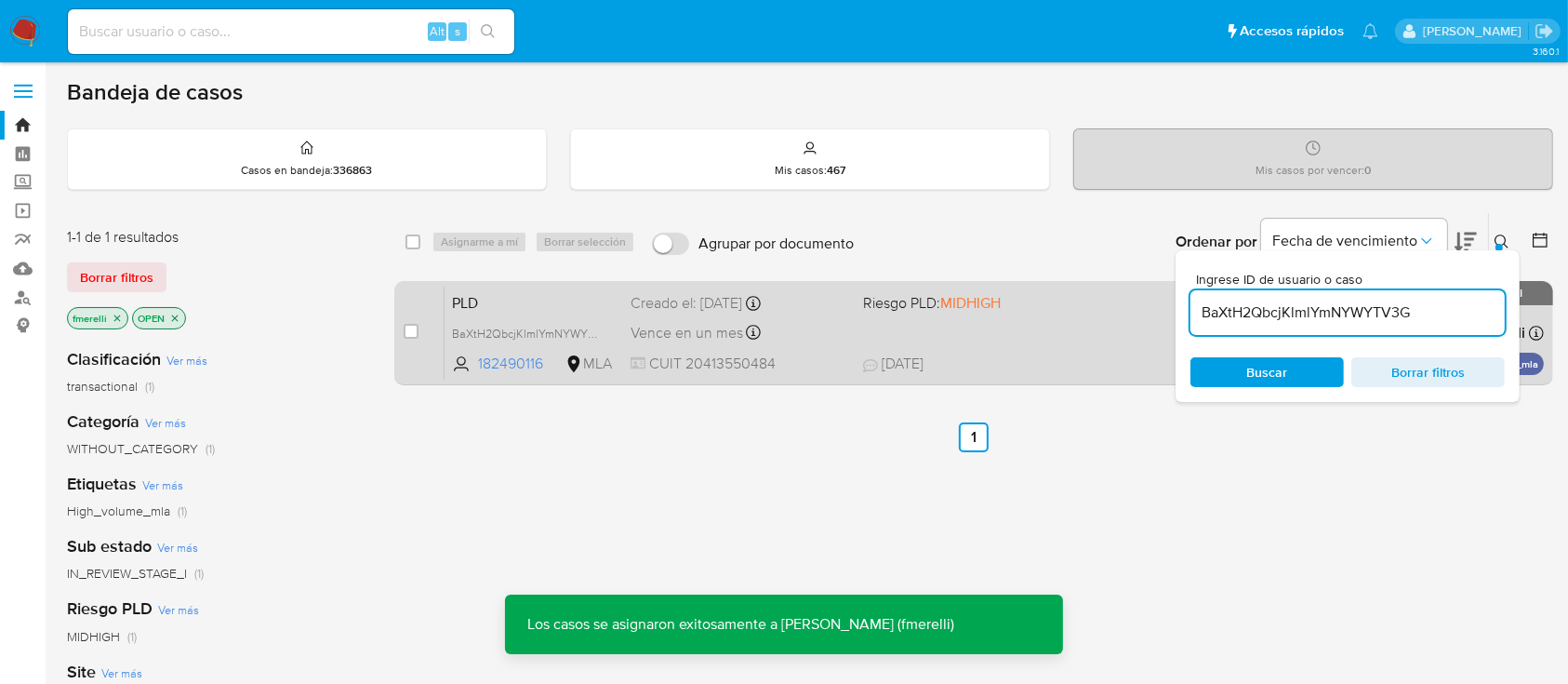
click at [896, 347] on div "PLD BaXtH2QbcjKlmlYmNYWYTV3G 182490116 MLA Riesgo PLD: MIDHIGH Creado el: [DATE…" at bounding box center [994, 332] width 1099 height 94
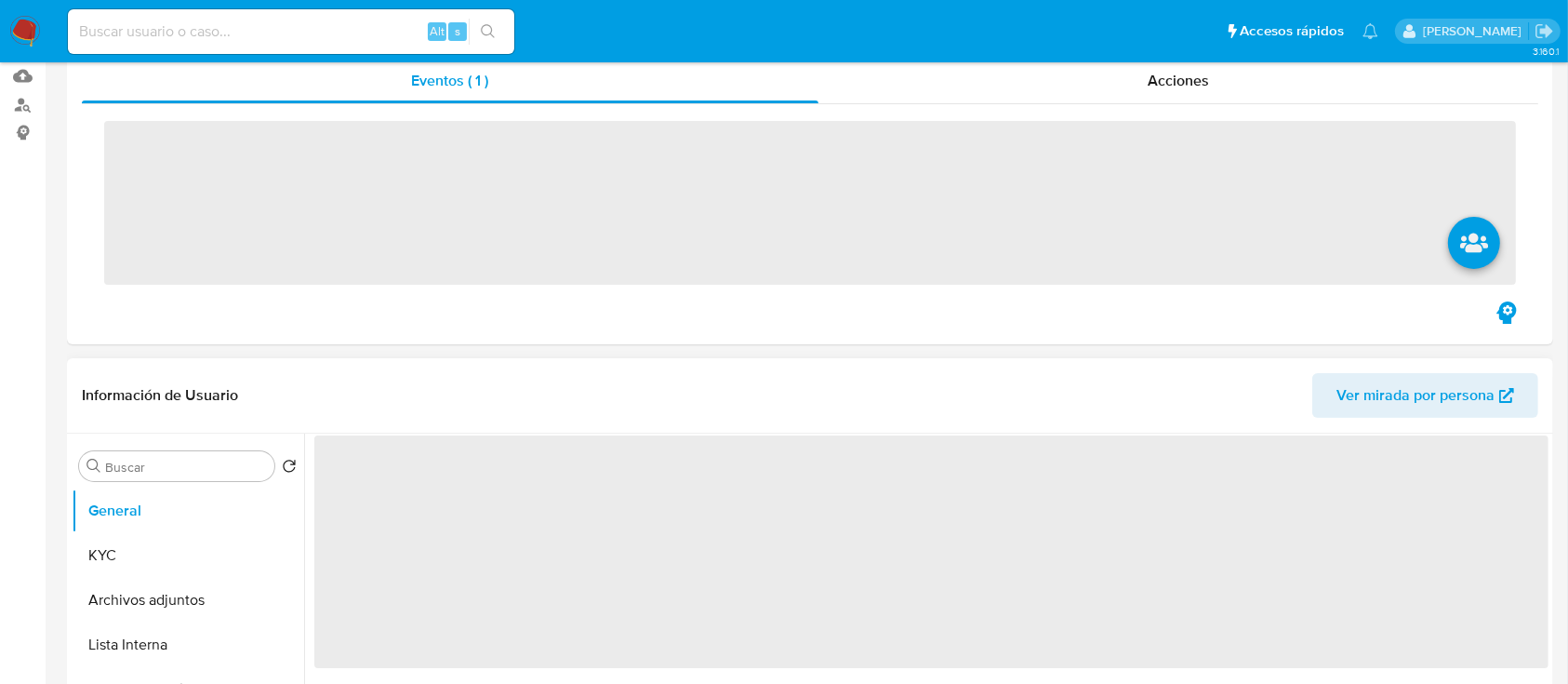
scroll to position [248, 0]
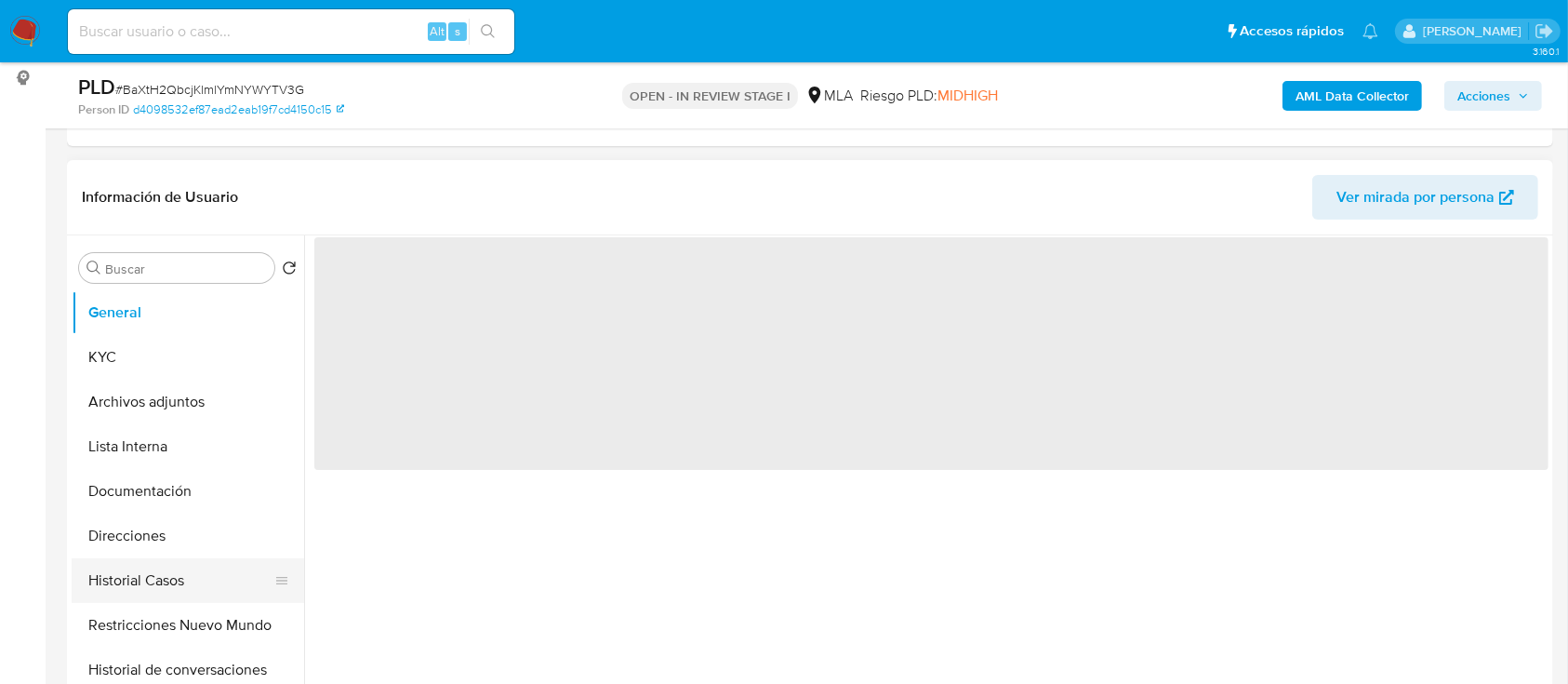
select select "10"
click at [150, 583] on button "Historial Casos" at bounding box center [181, 580] width 218 height 45
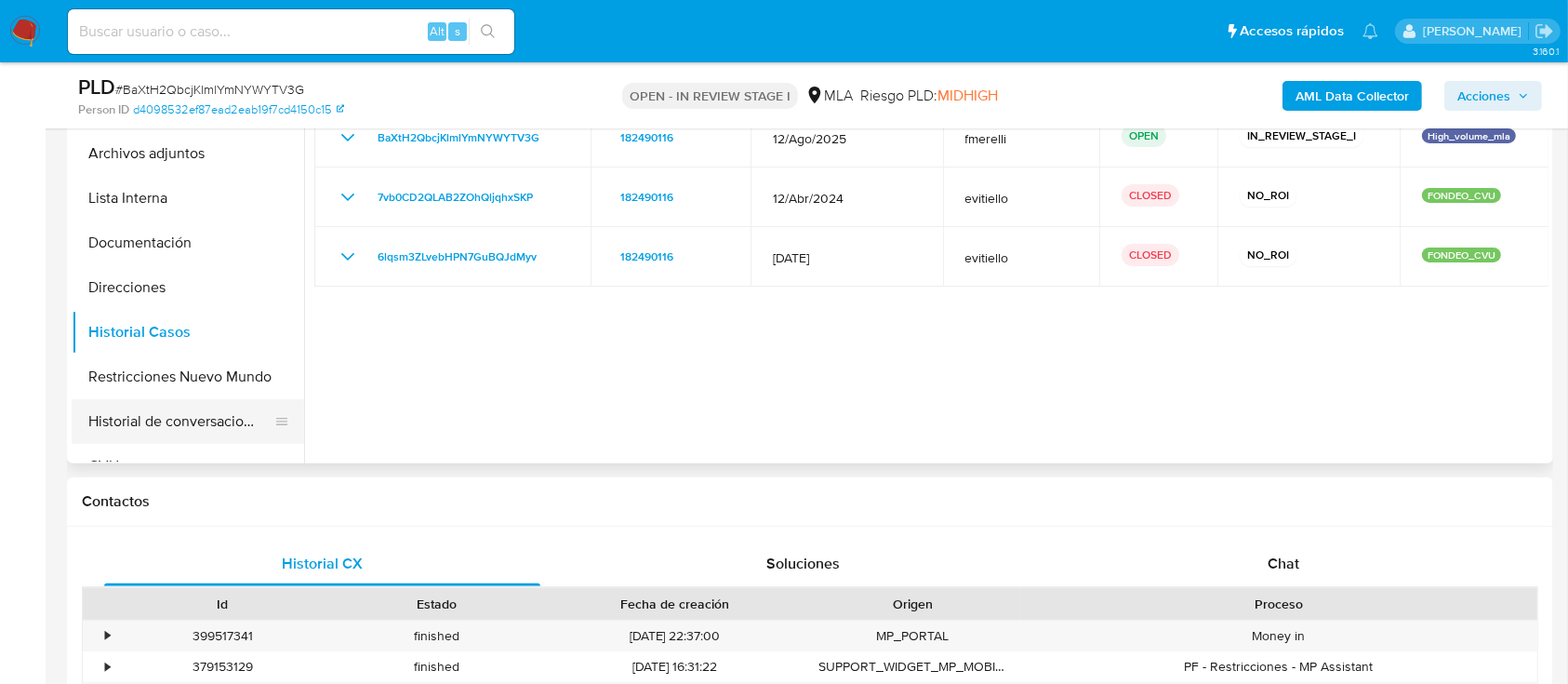
click at [178, 430] on button "Historial de conversaciones" at bounding box center [181, 422] width 218 height 45
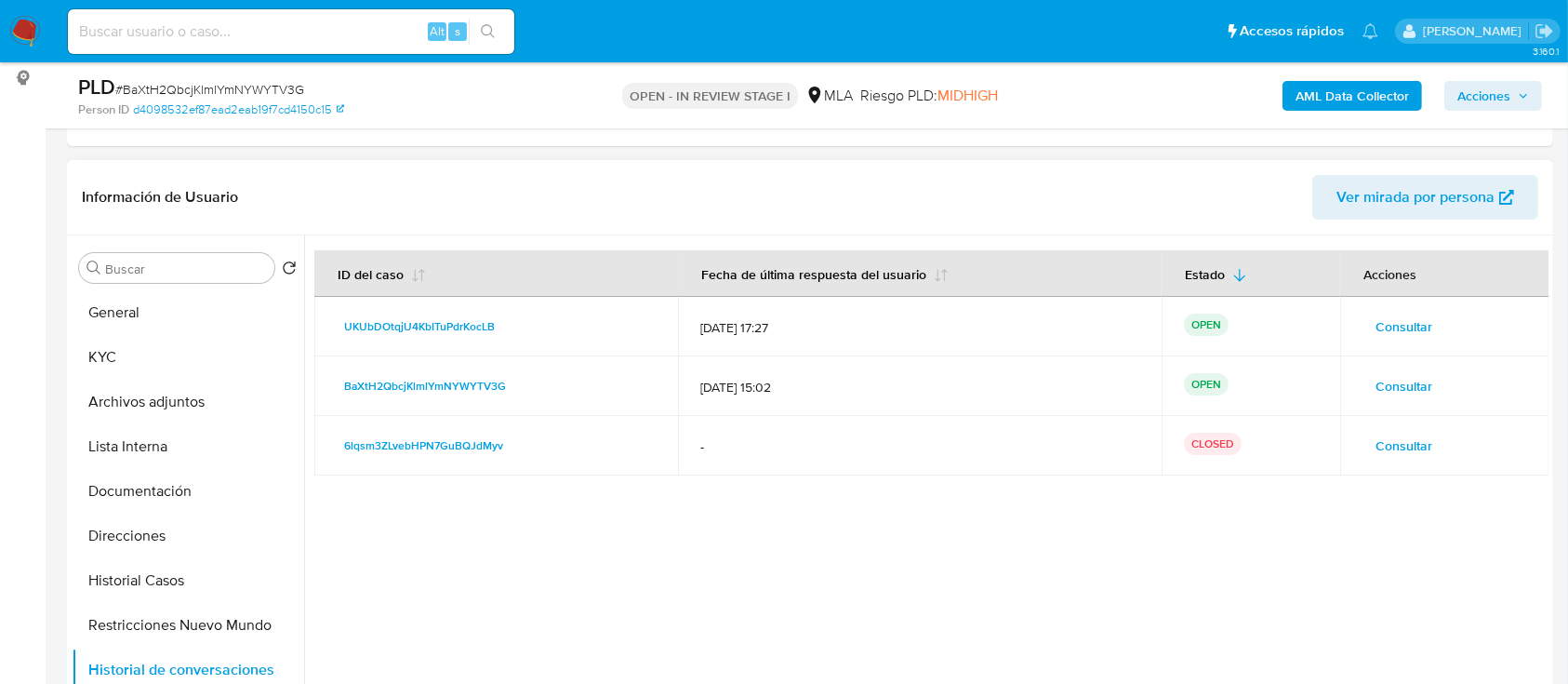
click at [1376, 324] on span "Consultar" at bounding box center [1404, 326] width 56 height 26
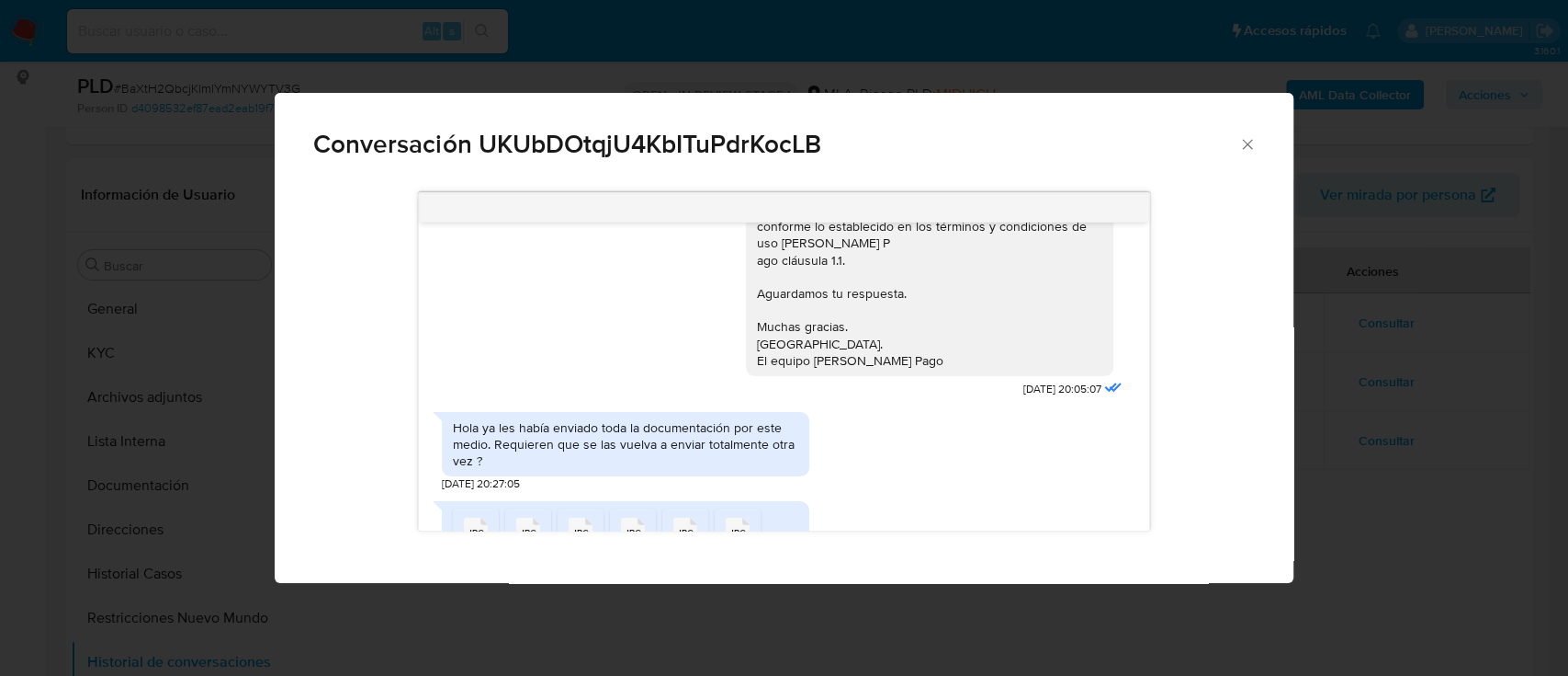
scroll to position [381, 0]
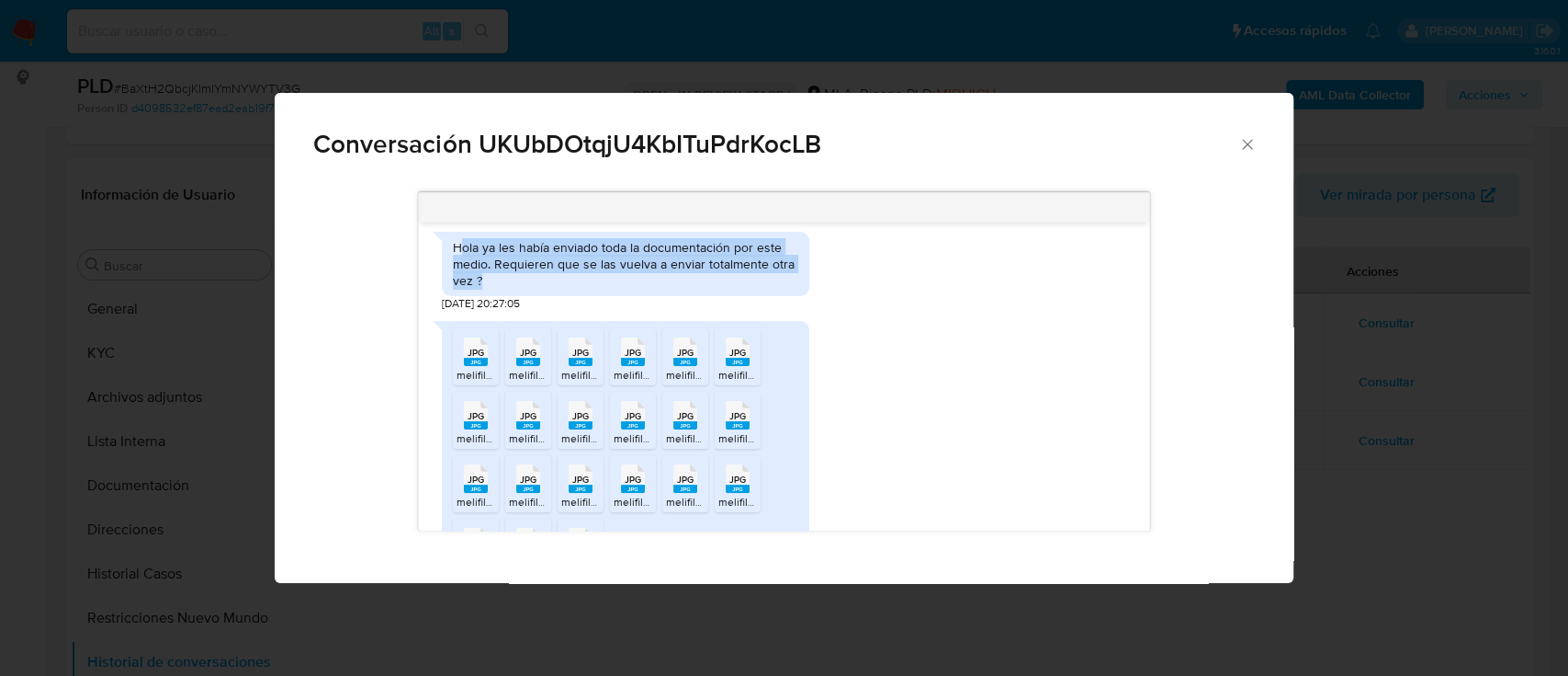
drag, startPoint x: 475, startPoint y: 261, endPoint x: 659, endPoint y: 312, distance: 190.9
click at [659, 311] on div "Hola ya les había enviado toda la documentación por este medio. Requieren que s…" at bounding box center [625, 267] width 368 height 89
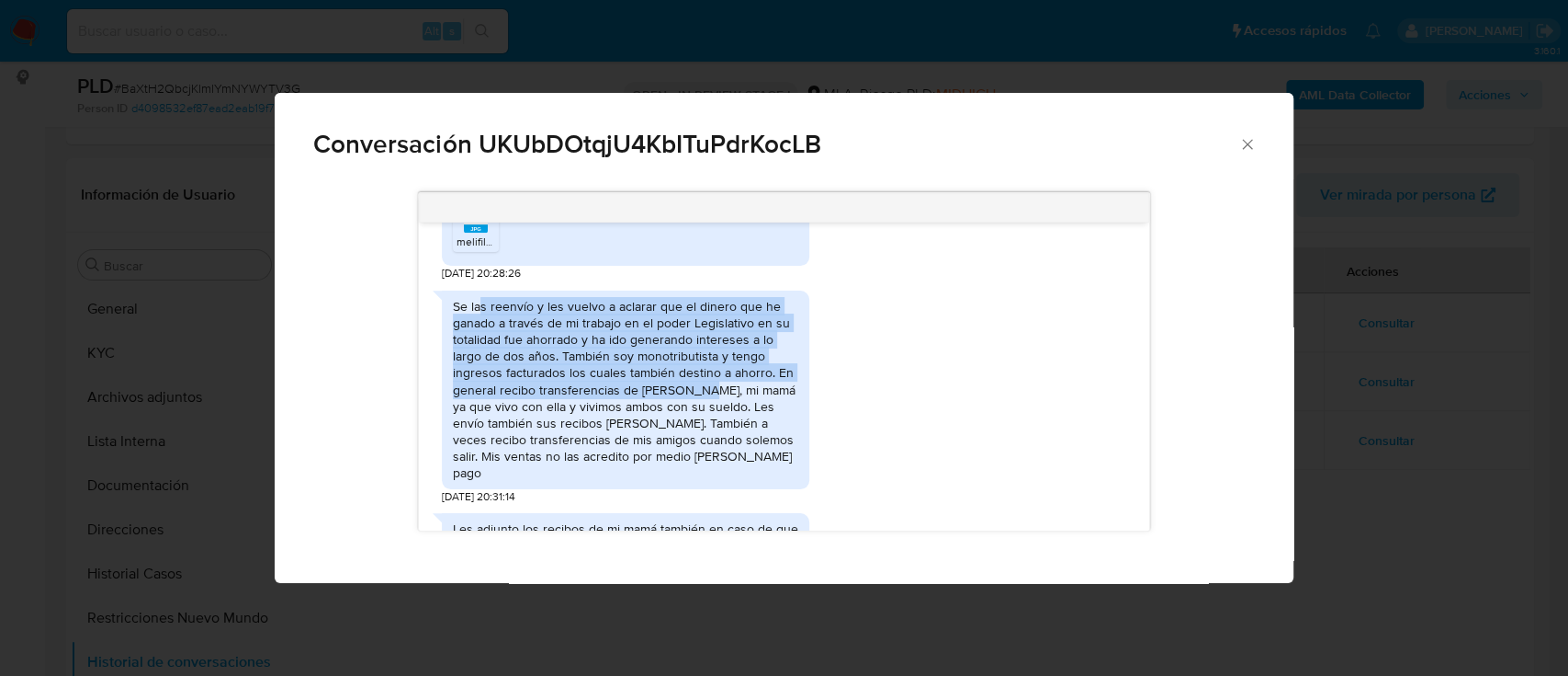
drag, startPoint x: 545, startPoint y: 323, endPoint x: 700, endPoint y: 405, distance: 175.4
click at [700, 405] on div "Se las reenvío y les vuelvo a aclarar que el dinero que he ganado a través de m…" at bounding box center [626, 389] width 345 height 183
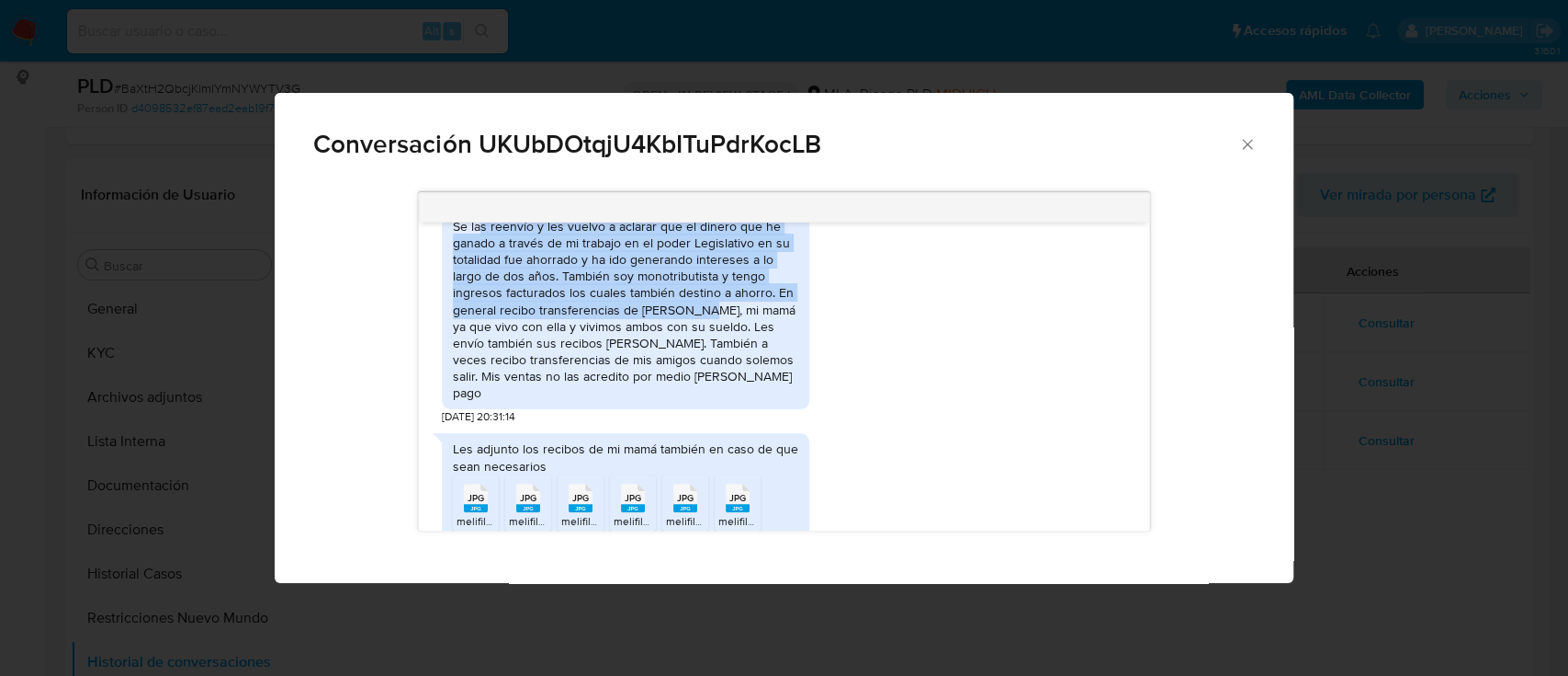
scroll to position [1117, 0]
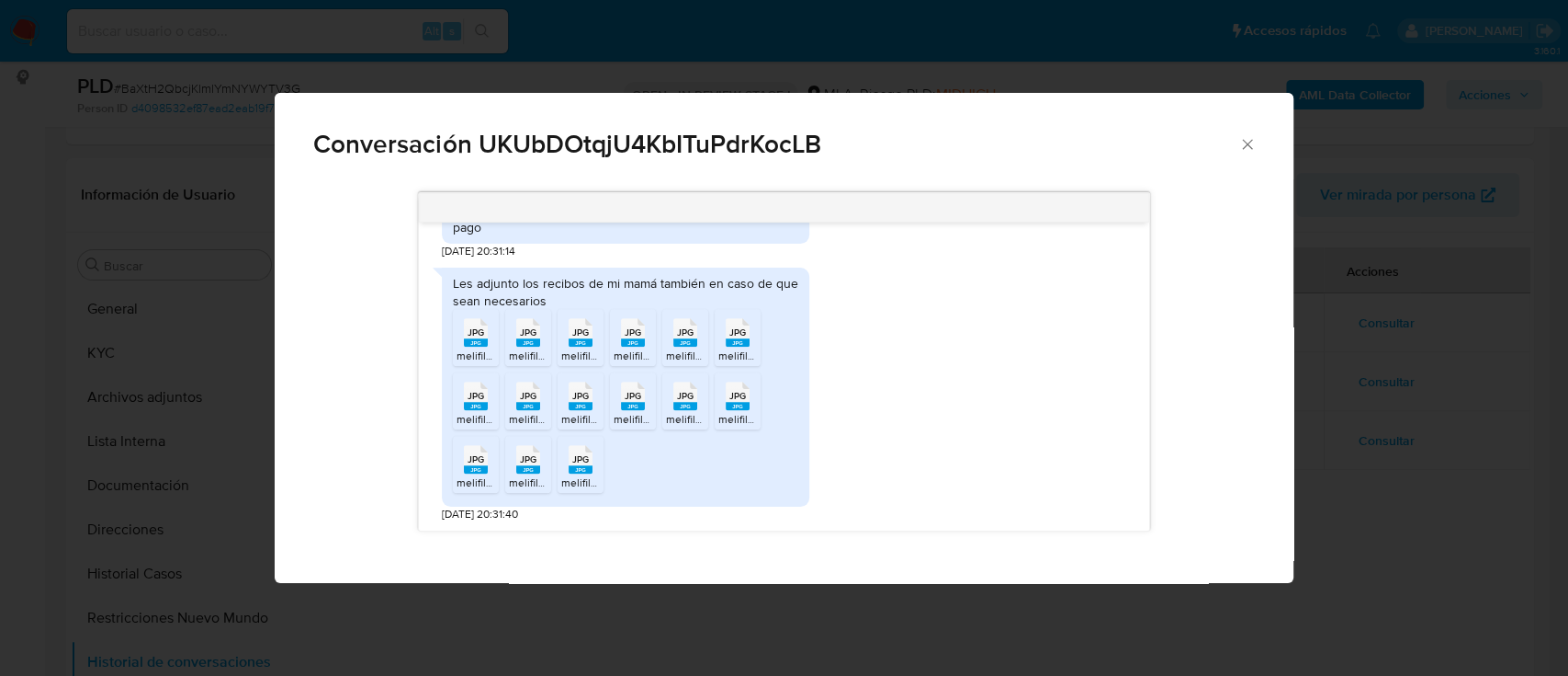
click at [1246, 155] on div "Conversación UKUbDOtqjU4KbITuPdrKocLB" at bounding box center [783, 136] width 1018 height 87
drag, startPoint x: 1240, startPoint y: 144, endPoint x: 1246, endPoint y: 158, distance: 15.2
click at [1240, 143] on icon "Cerrar" at bounding box center [1247, 144] width 18 height 18
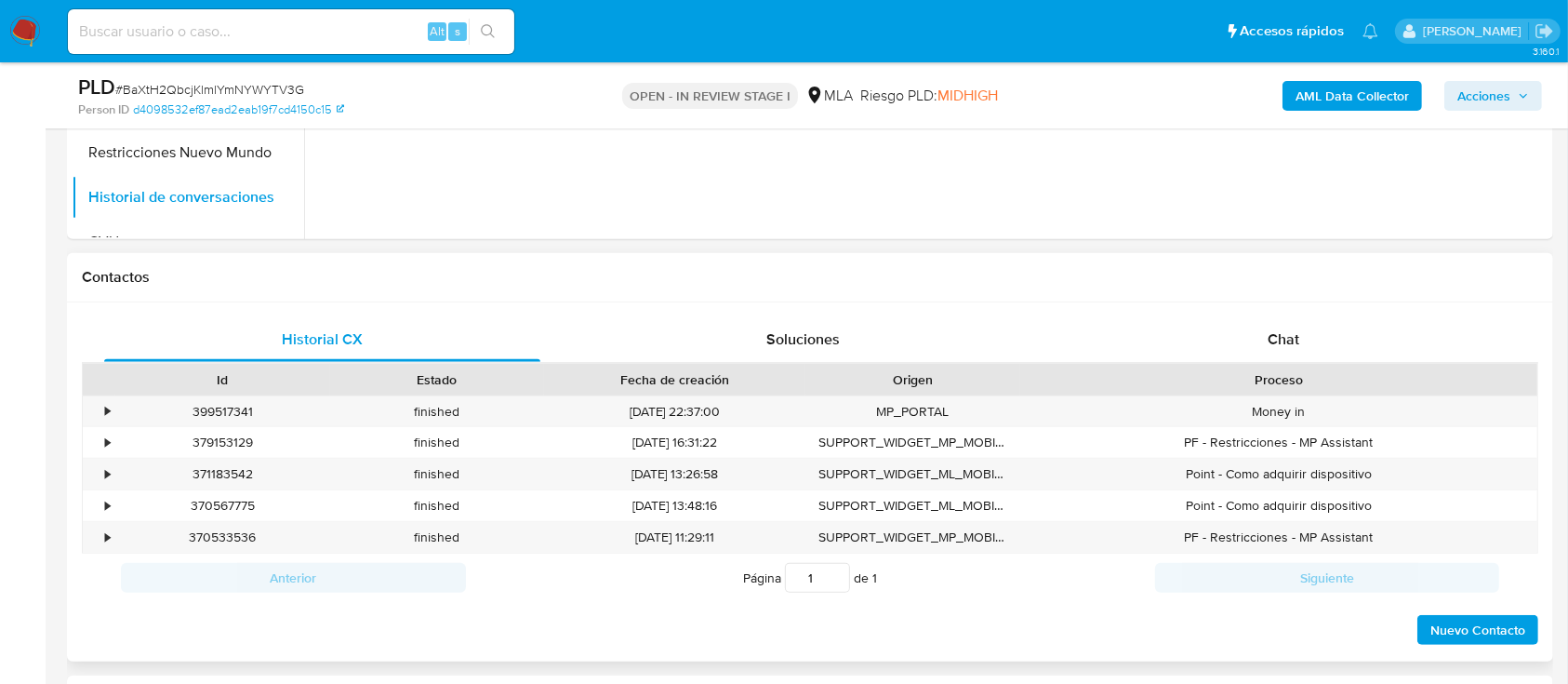
scroll to position [744, 0]
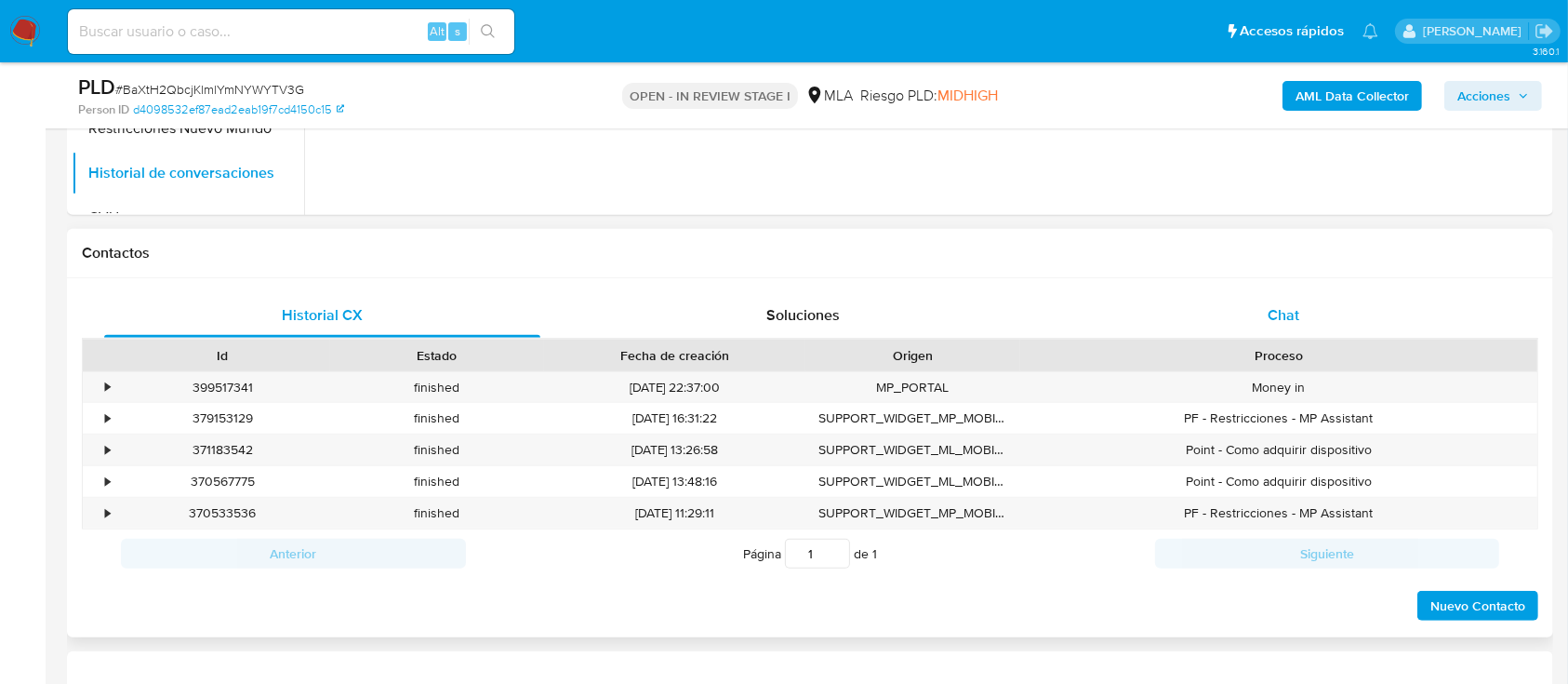
click at [1271, 296] on div "Chat" at bounding box center [1283, 316] width 436 height 45
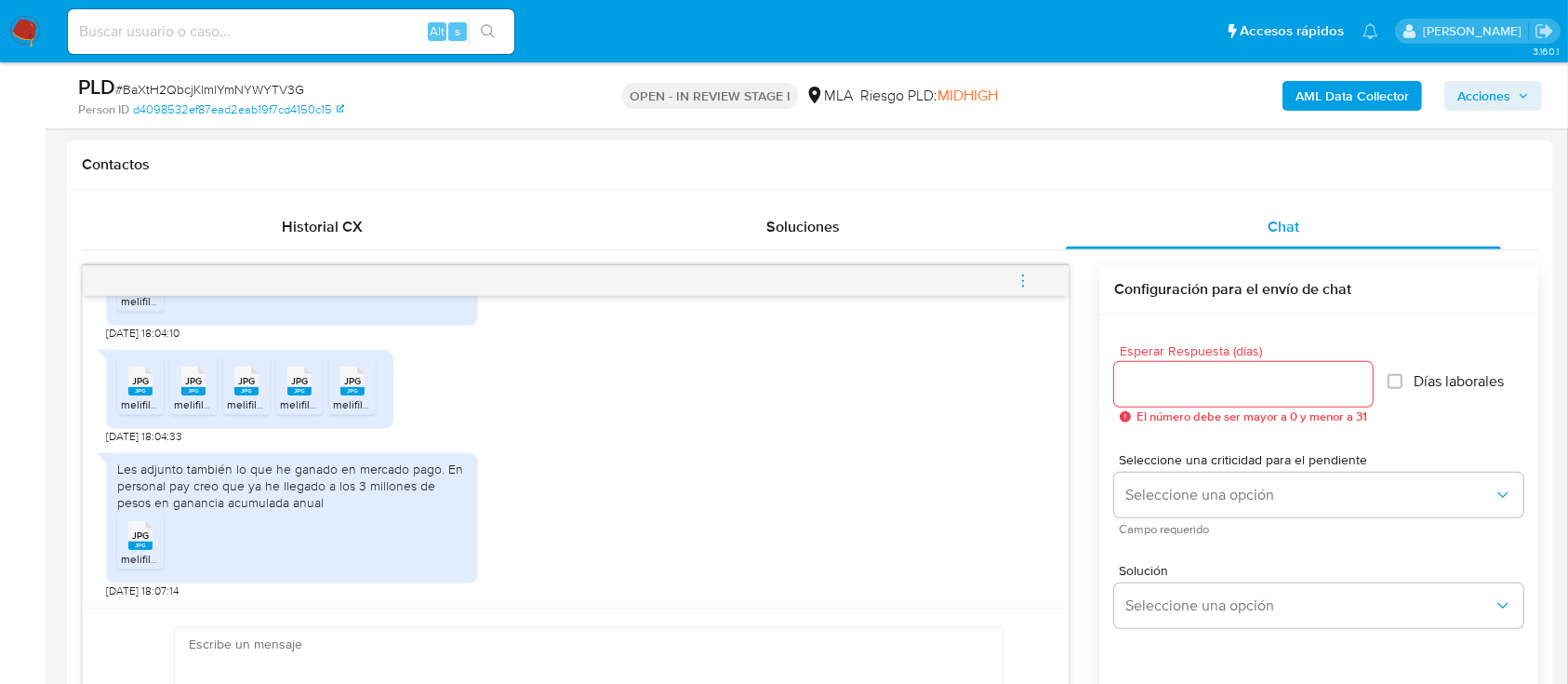
scroll to position [868, 0]
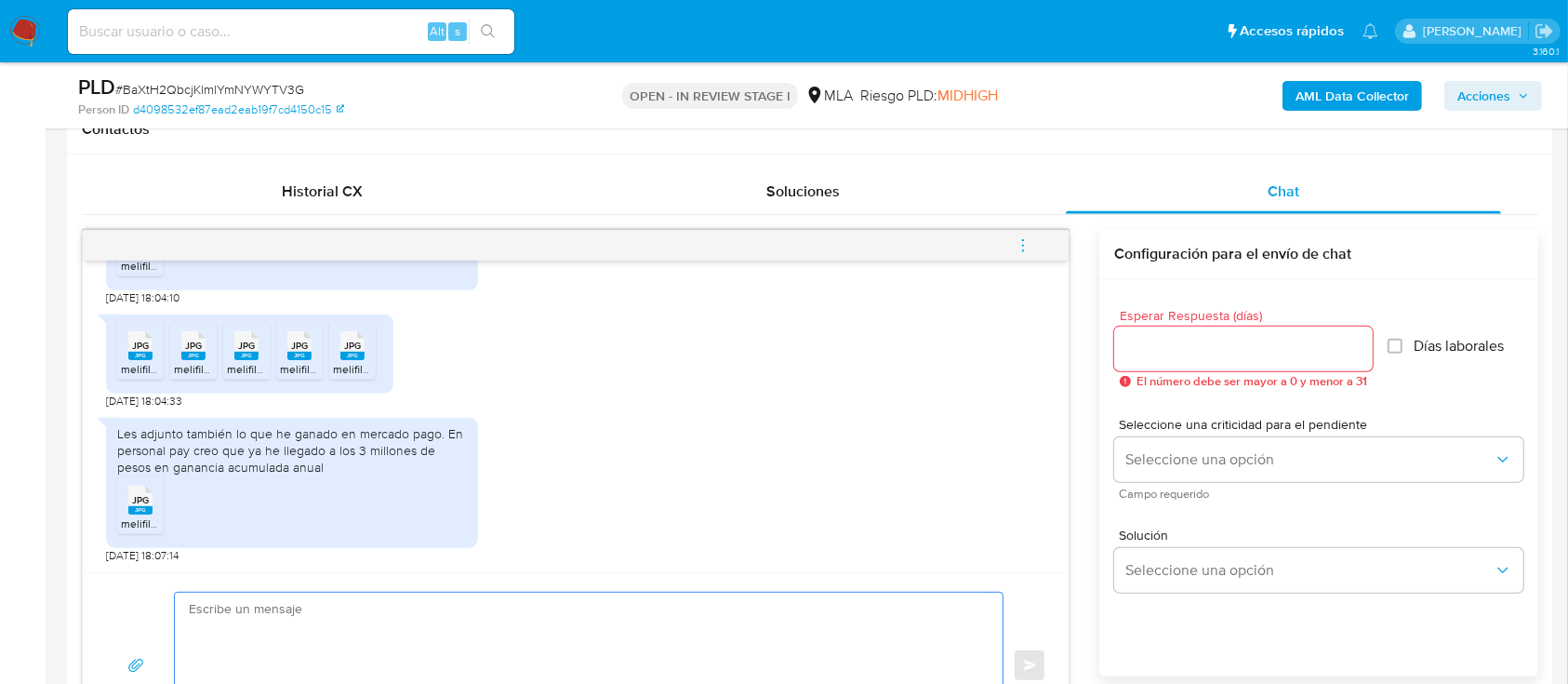
click at [565, 593] on textarea at bounding box center [584, 666] width 791 height 146
type textarea "("
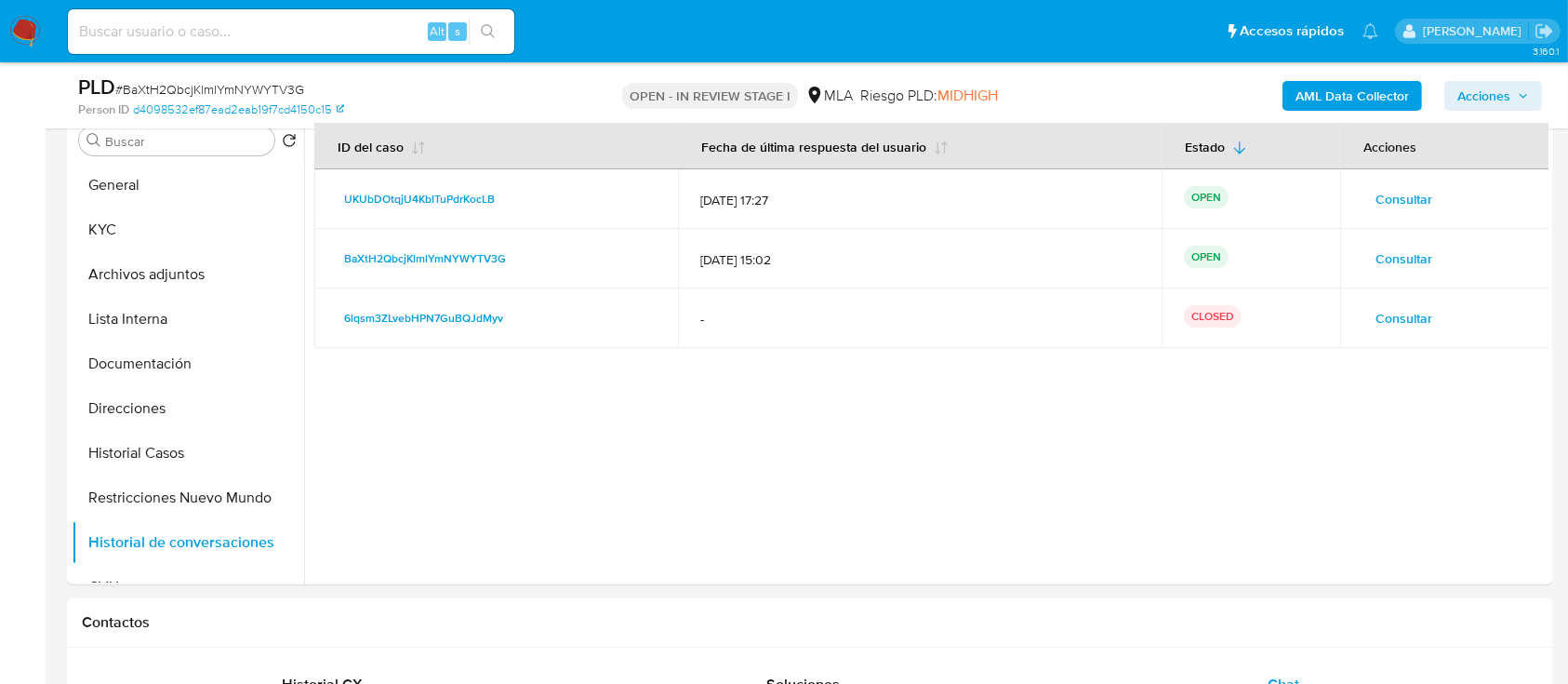
scroll to position [372, 0]
click at [142, 210] on button "KYC" at bounding box center [181, 232] width 218 height 45
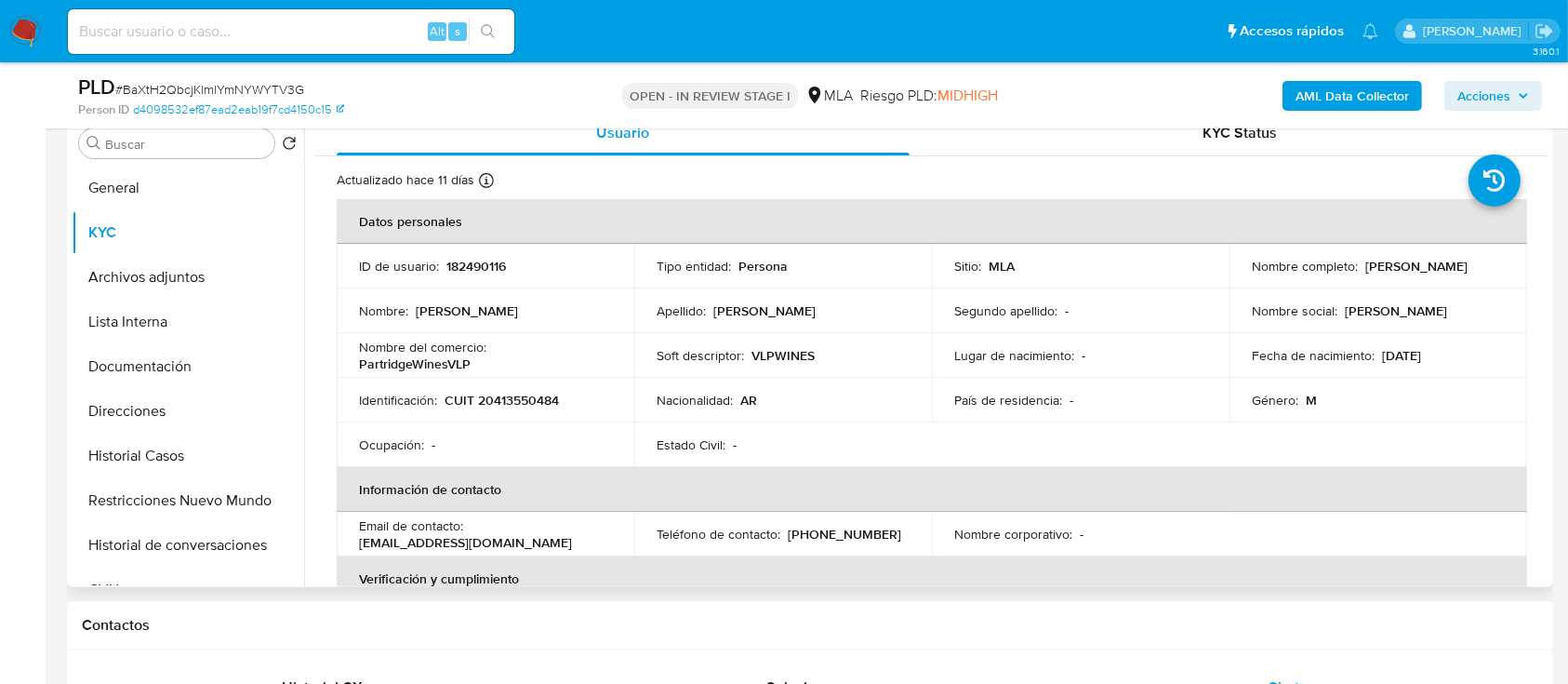
drag, startPoint x: 1358, startPoint y: 260, endPoint x: 1475, endPoint y: 271, distance: 117.5
click at [1475, 271] on div "Nombre completo : [PERSON_NAME]" at bounding box center [1378, 265] width 253 height 17
copy p "[PERSON_NAME]"
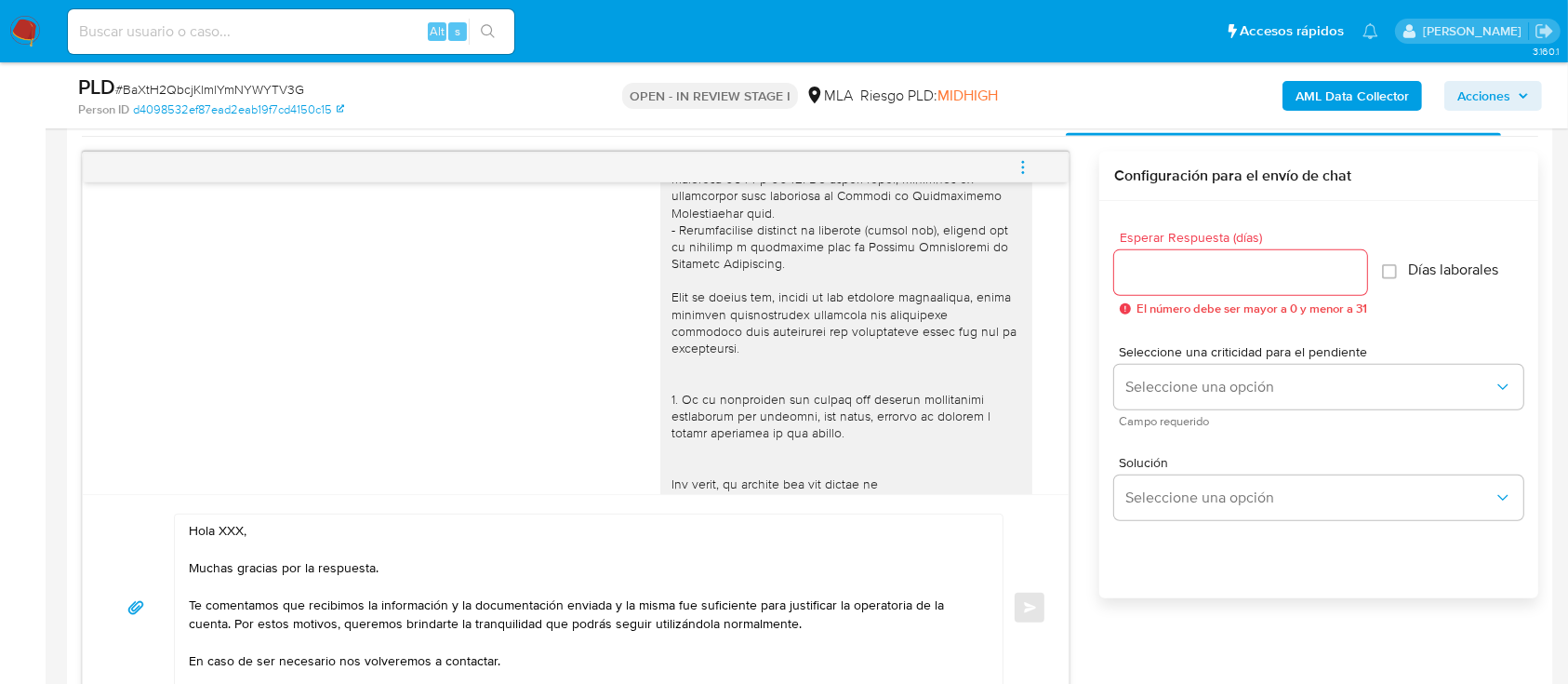
scroll to position [991, 0]
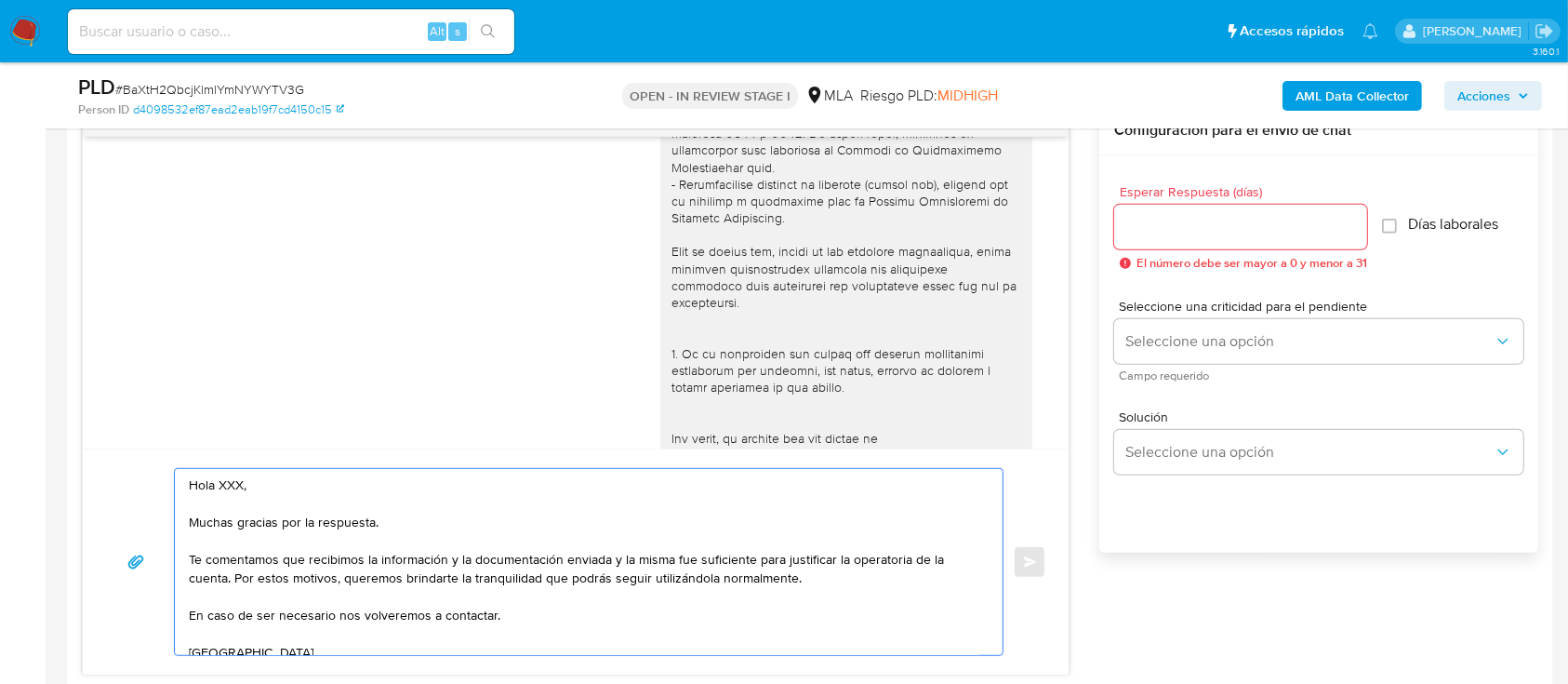
click at [223, 487] on textarea "Hola XXX, Muchas gracias por la respuesta. Te comentamos que recibimos la infor…" at bounding box center [584, 561] width 791 height 186
click at [223, 486] on textarea "Hola XXX, Muchas gracias por la respuesta. Te comentamos que recibimos la infor…" at bounding box center [584, 561] width 791 height 186
paste textarea "[PERSON_NAME]"
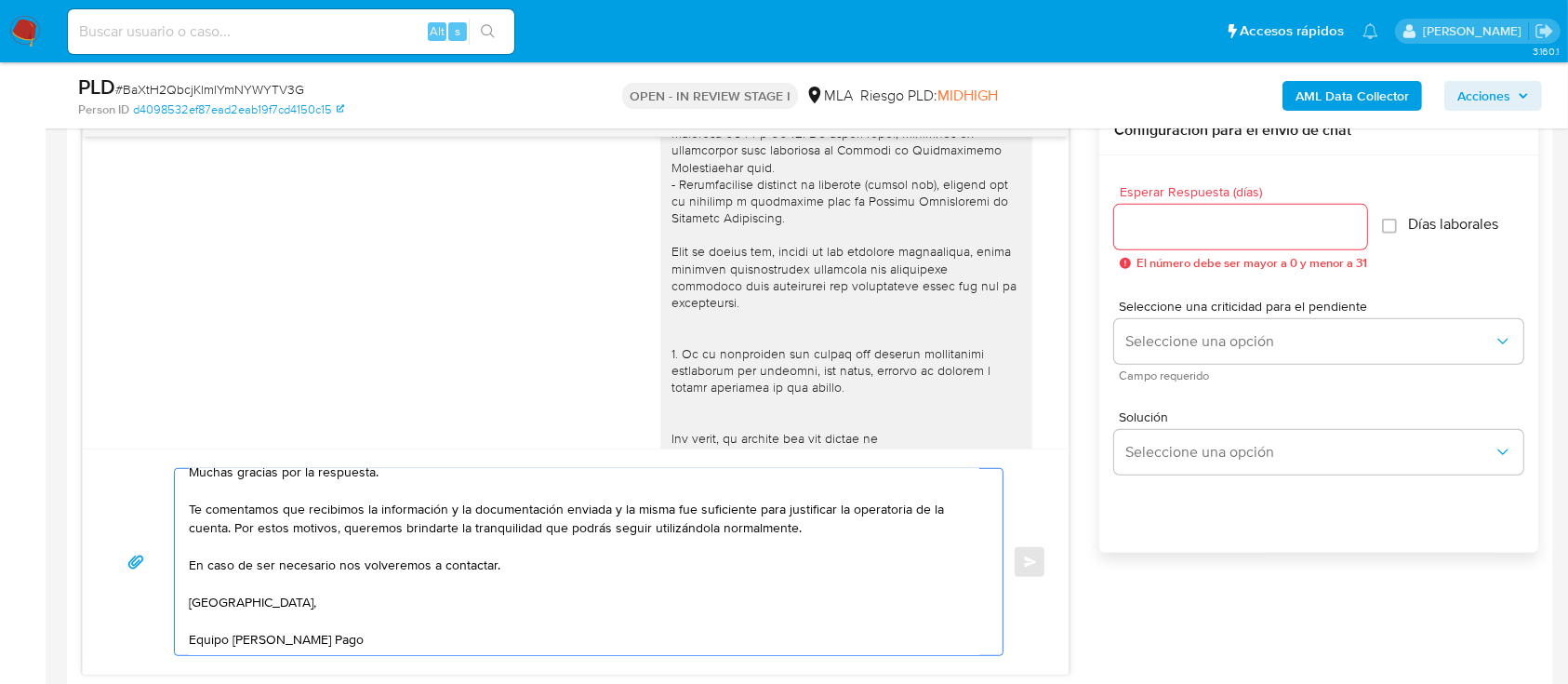
scroll to position [0, 0]
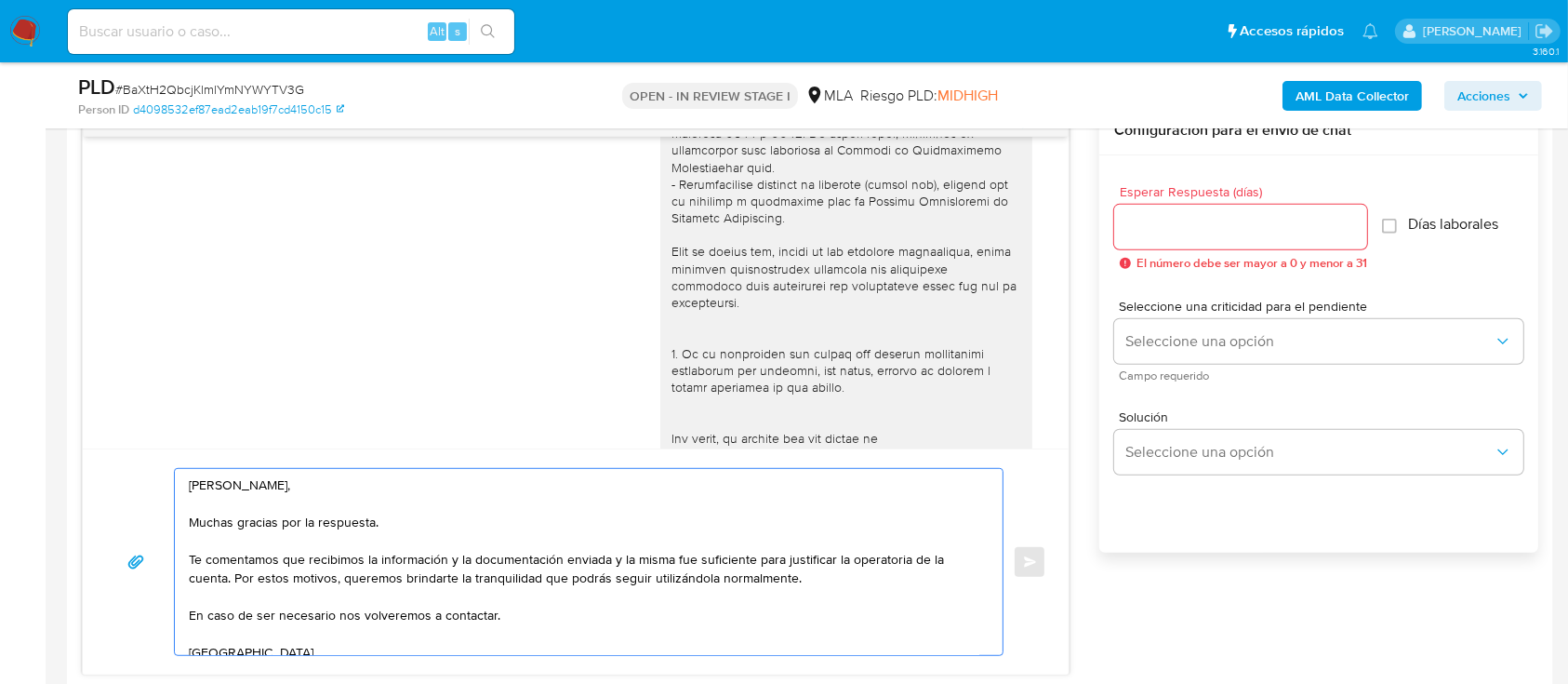
type textarea "[PERSON_NAME], Muchas gracias por la respuesta. Te comentamos que recibimos la …"
click at [1165, 256] on span "El número debe ser mayor a 0 y menor a 31" at bounding box center [1251, 262] width 230 height 13
click at [1176, 237] on div at bounding box center [1241, 227] width 253 height 45
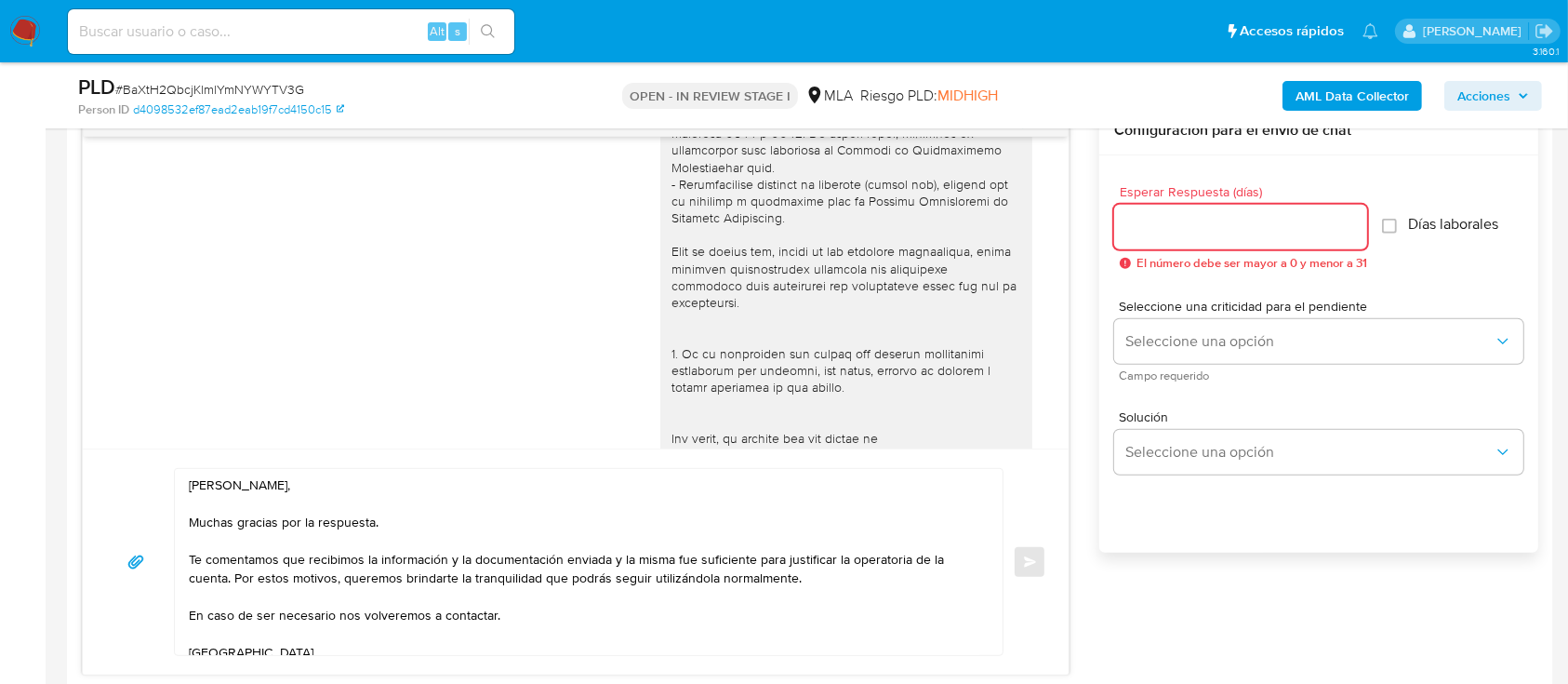
click at [1184, 227] on input "Esperar Respuesta (días)" at bounding box center [1241, 226] width 253 height 24
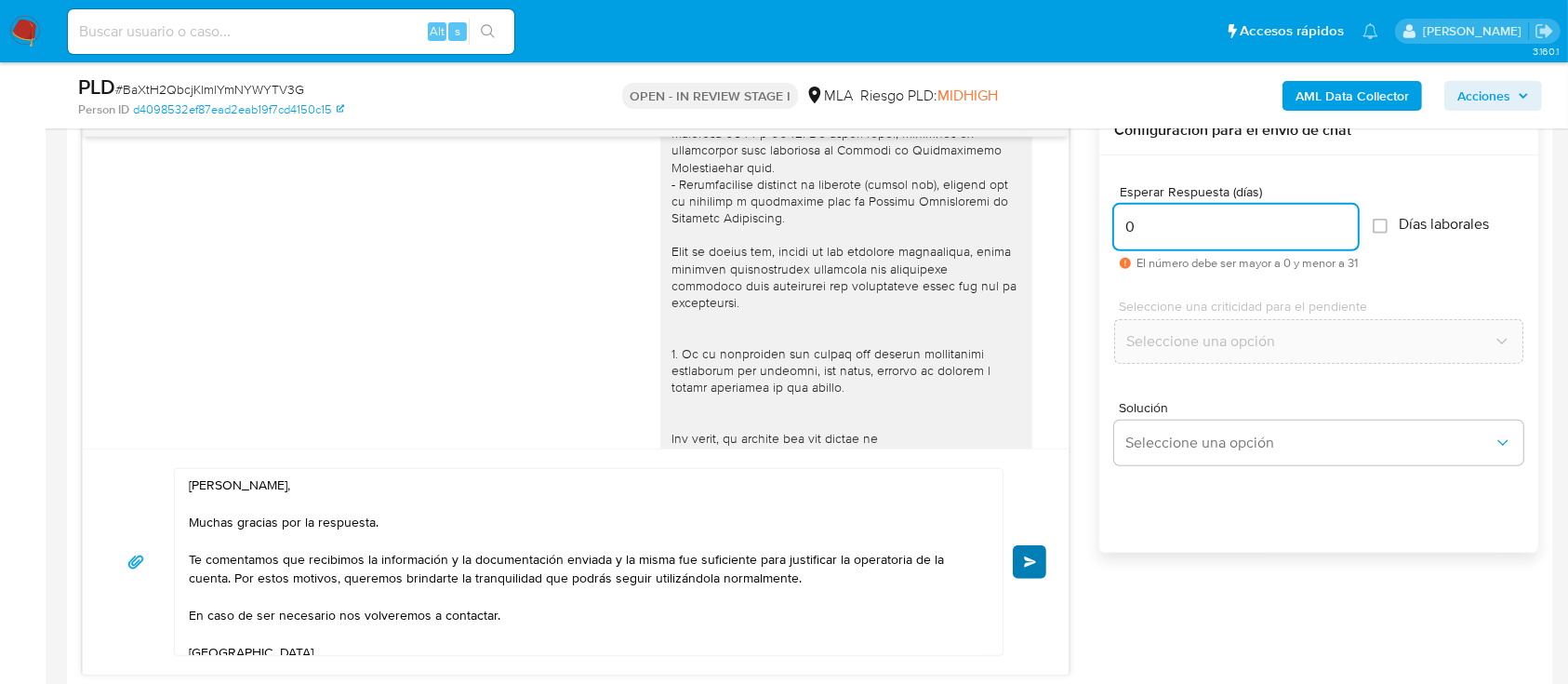
type input "0"
click at [1027, 556] on span "Enviar" at bounding box center [1030, 561] width 13 height 11
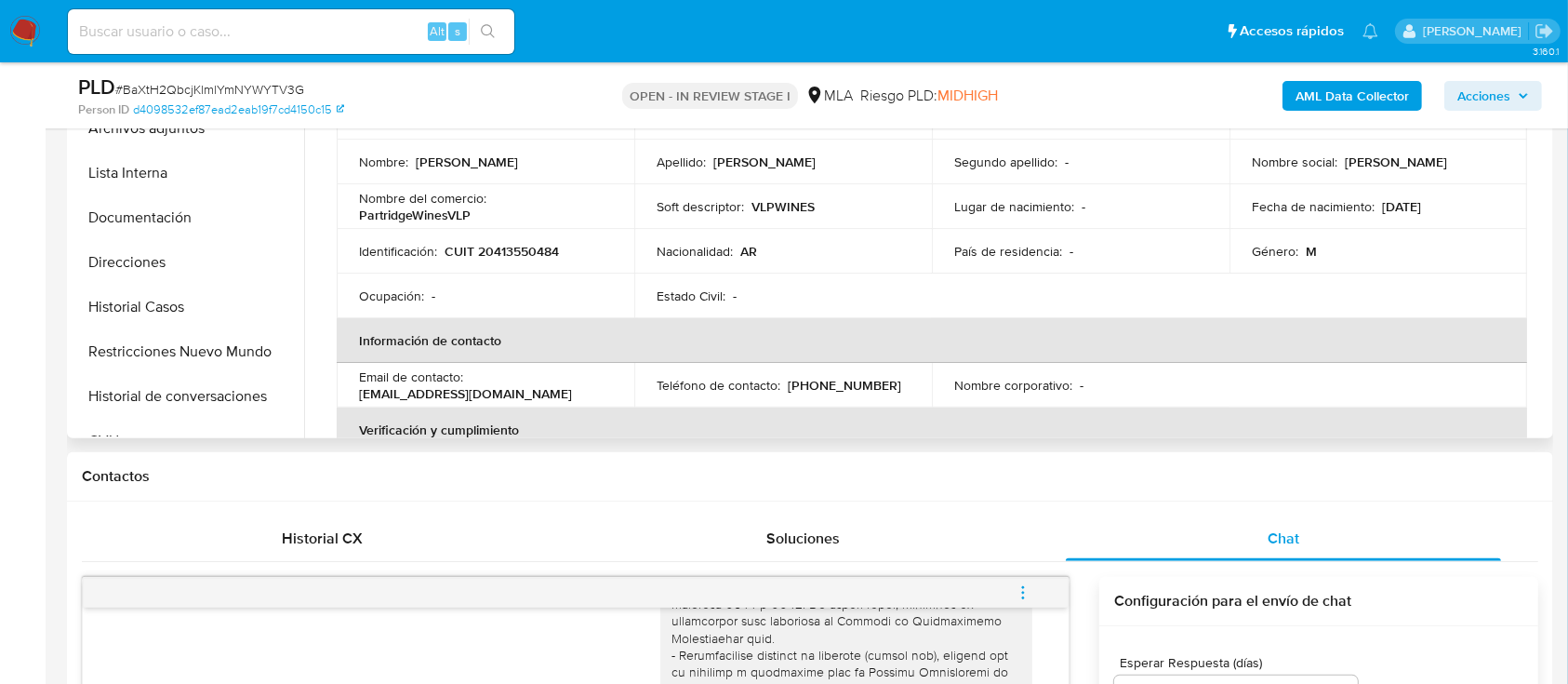
scroll to position [496, 0]
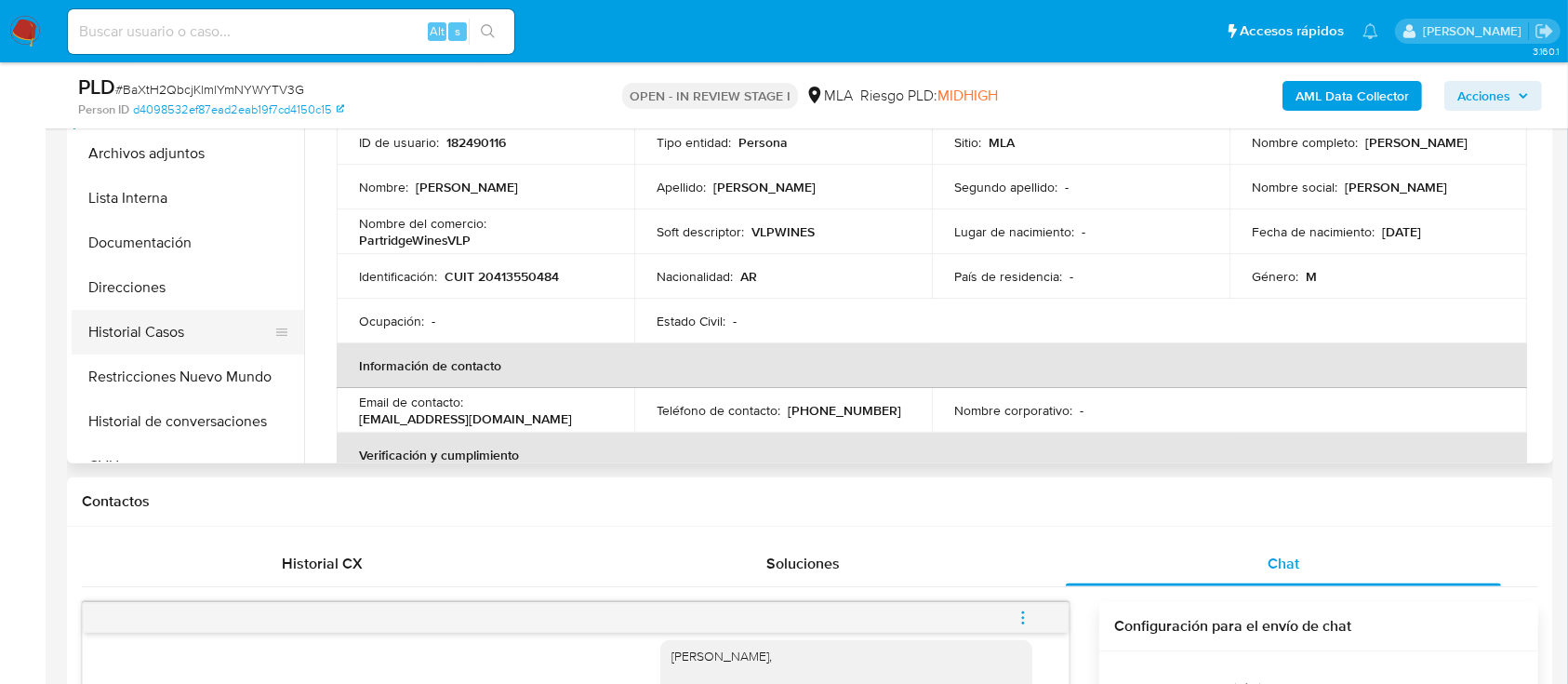
click at [173, 329] on button "Historial Casos" at bounding box center [181, 332] width 218 height 45
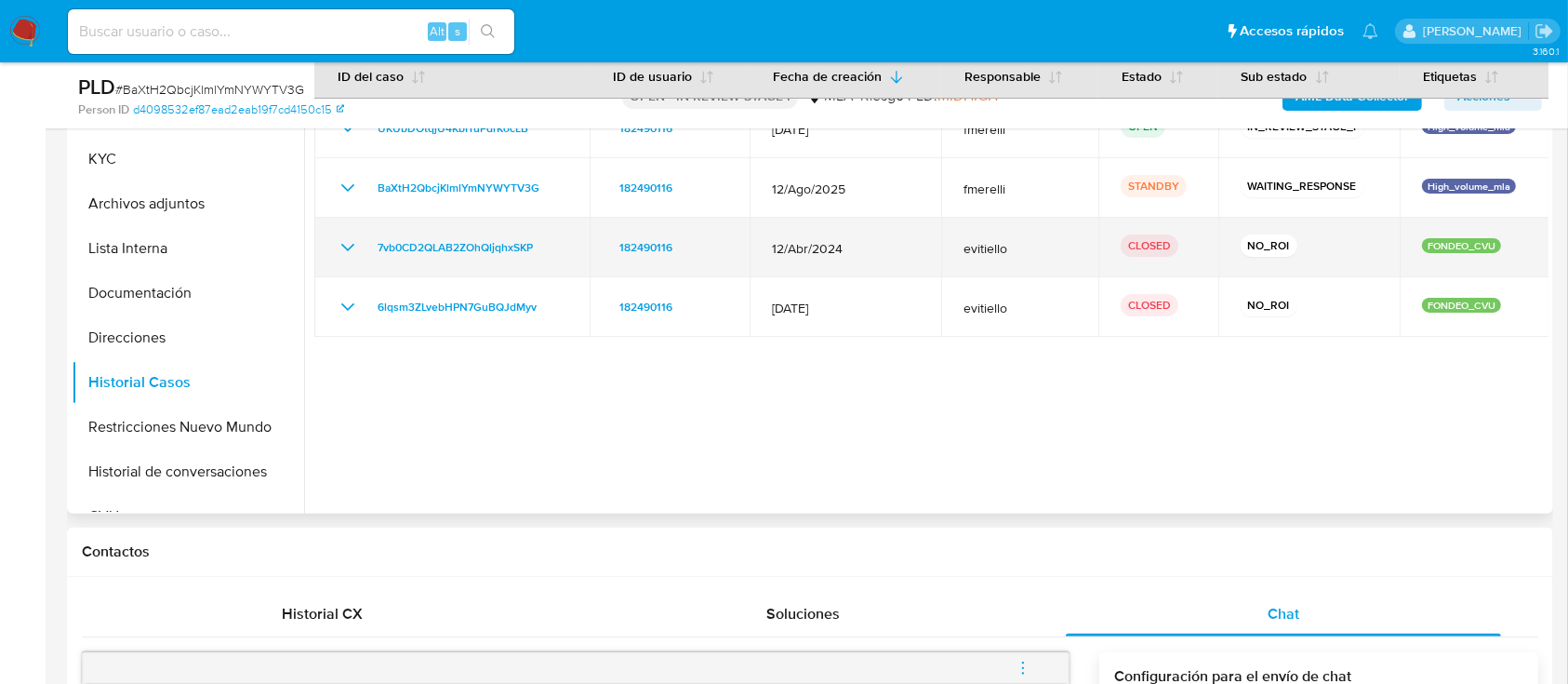
scroll to position [372, 0]
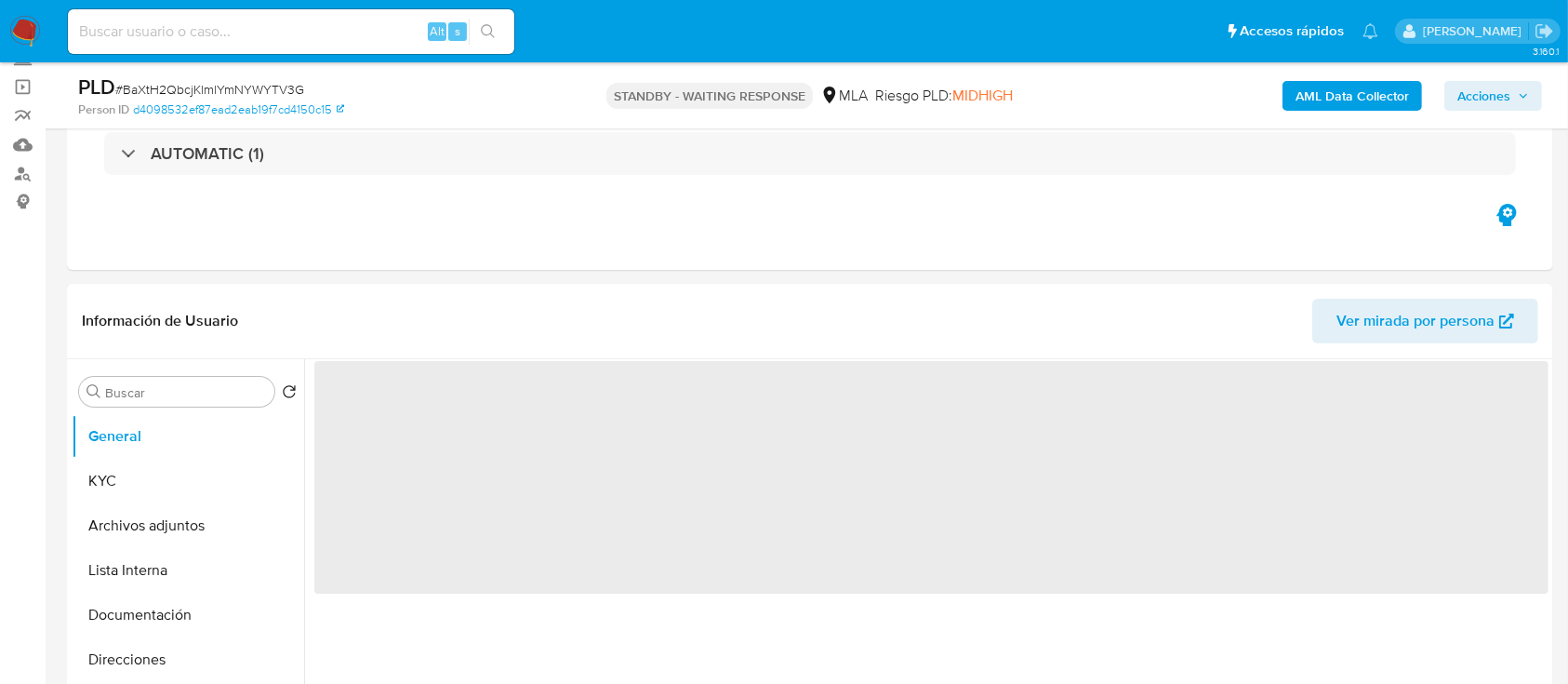
select select "10"
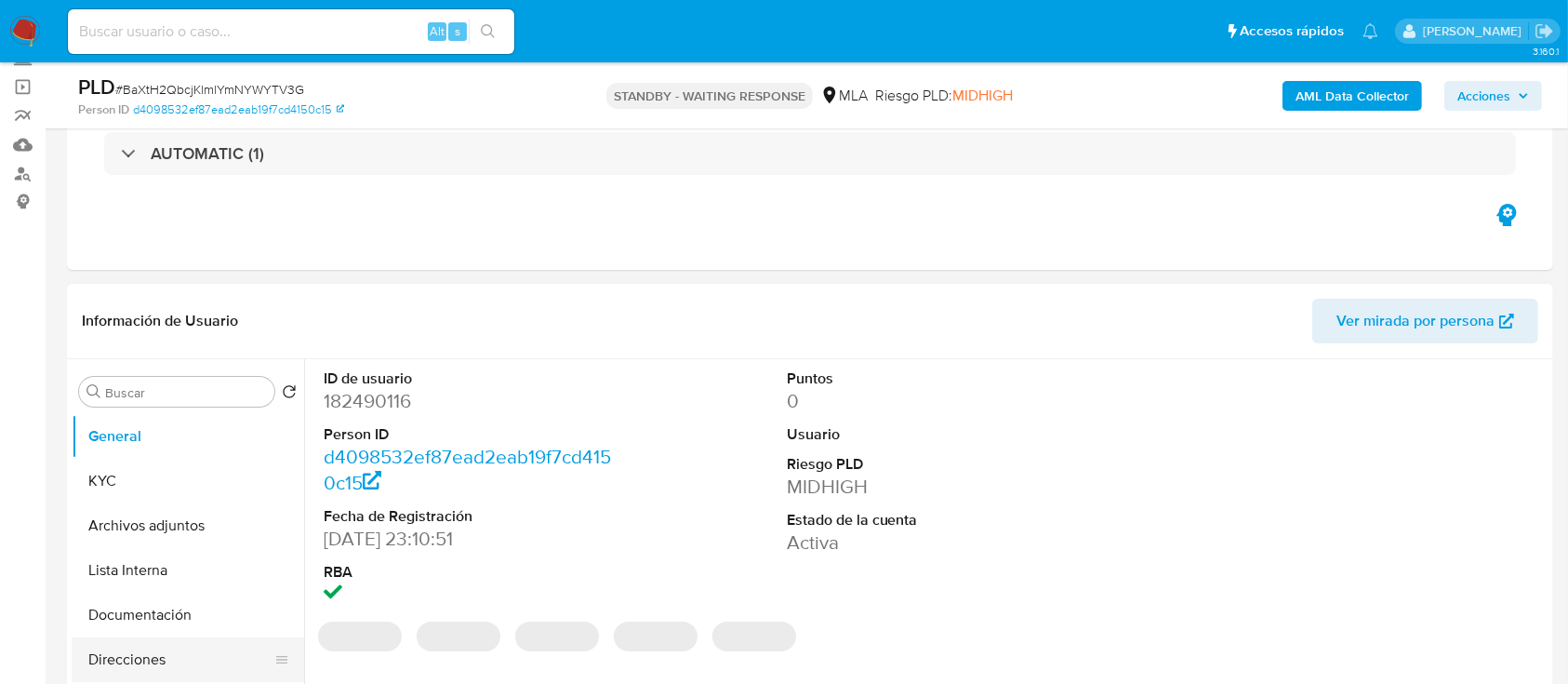
scroll to position [248, 0]
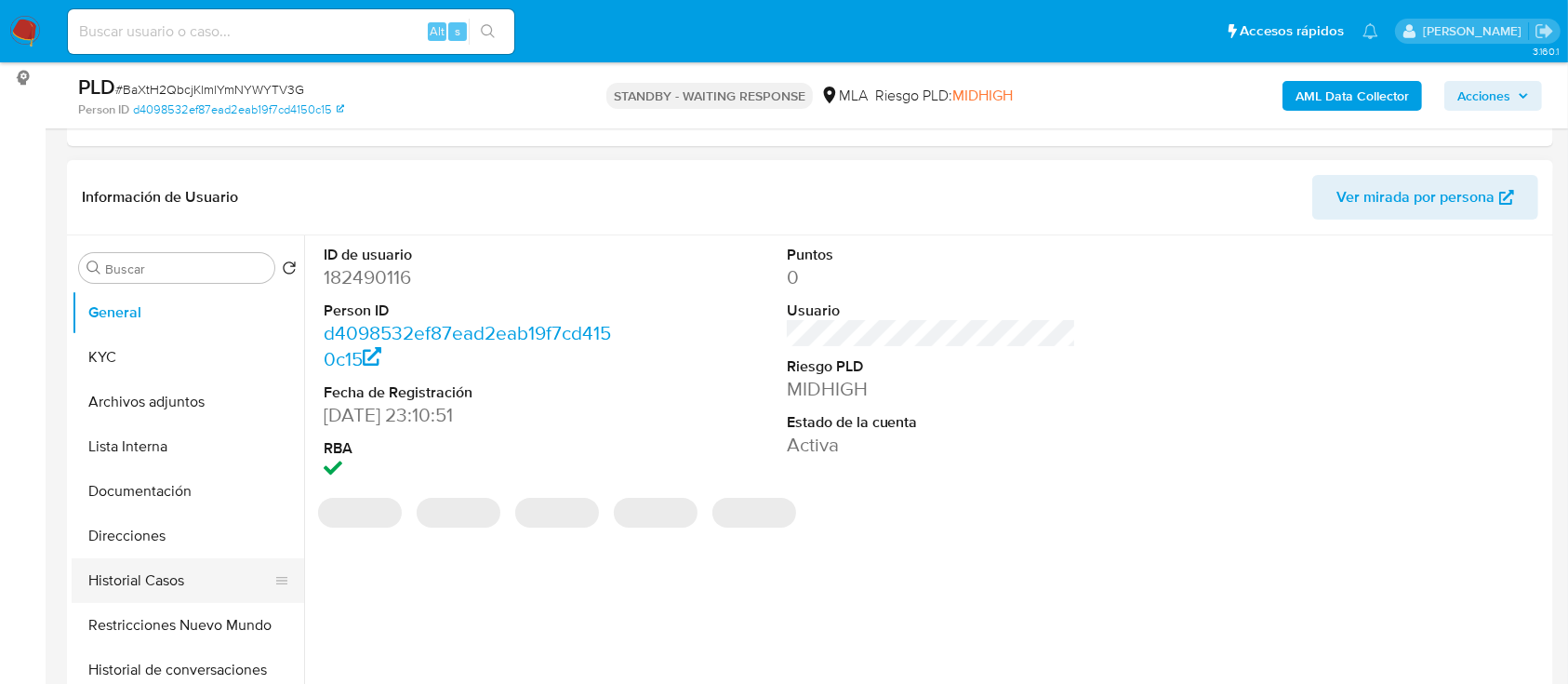
click at [153, 584] on button "Historial Casos" at bounding box center [181, 580] width 218 height 45
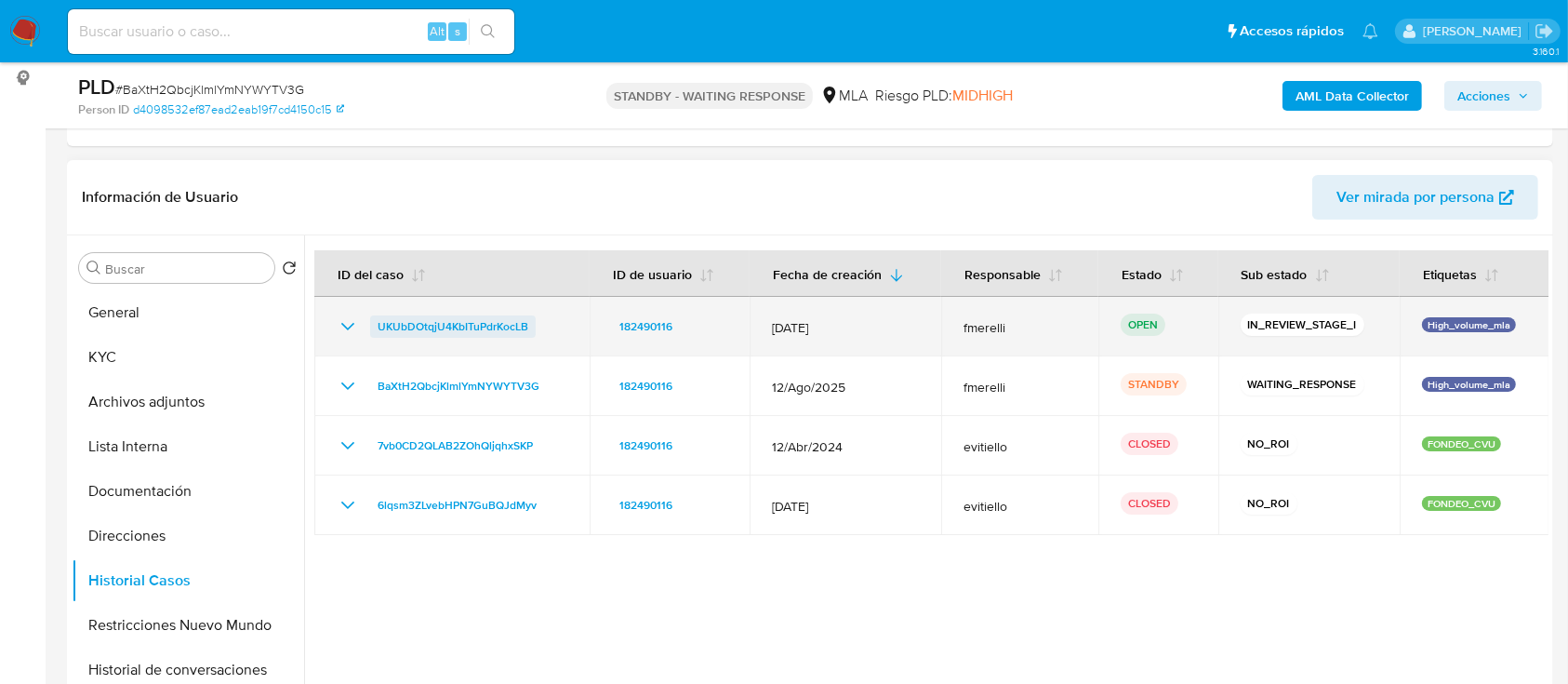
click at [424, 331] on span "UKUbDOtqjU4KbITuPdrKocLB" at bounding box center [453, 325] width 151 height 22
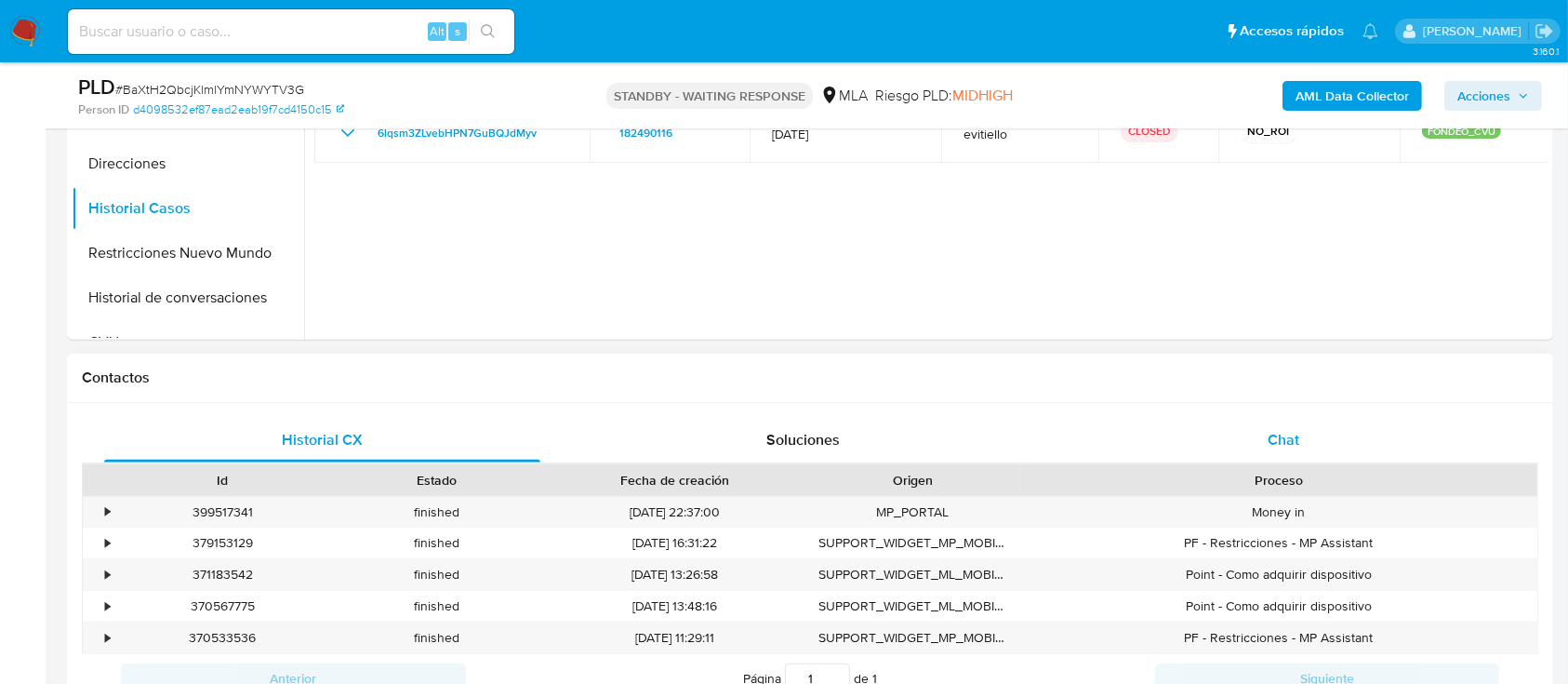
click at [1363, 428] on div "Chat" at bounding box center [1283, 440] width 436 height 45
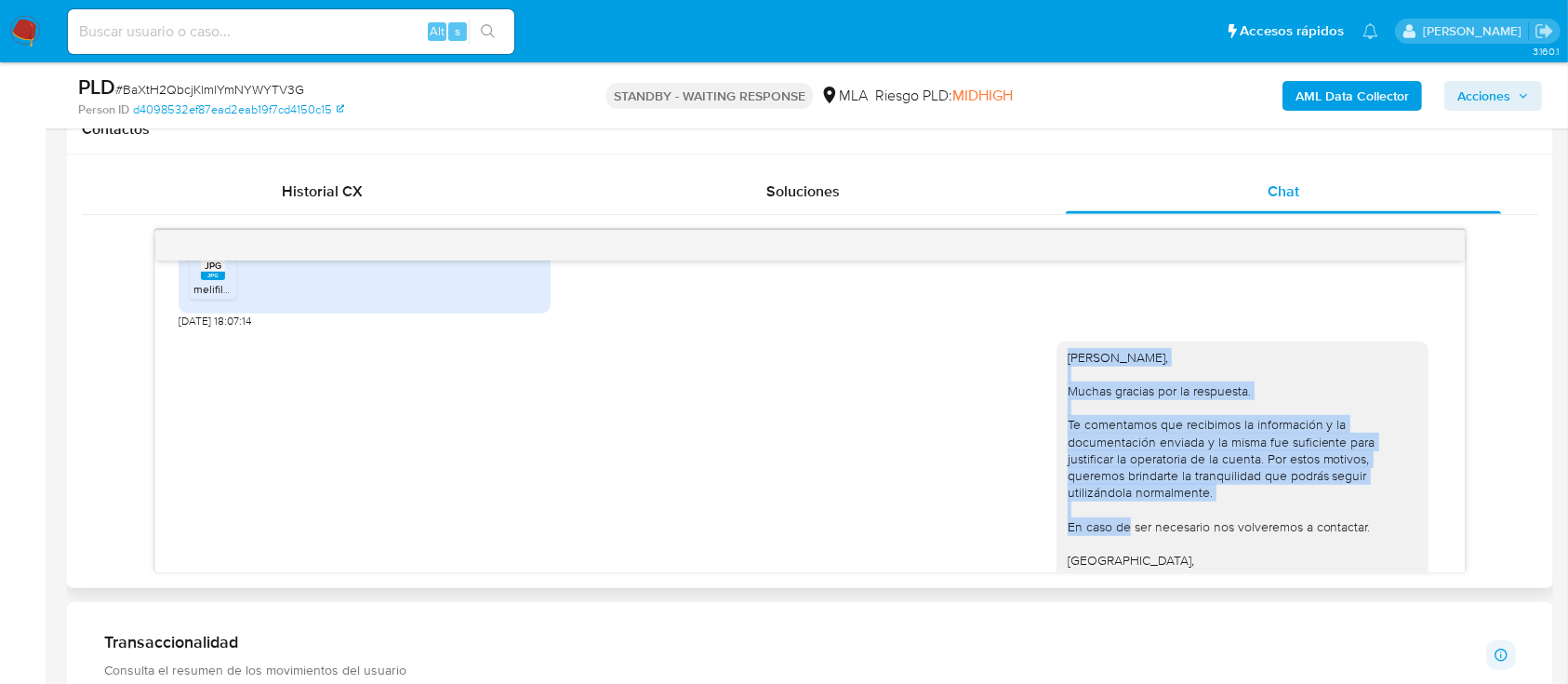
scroll to position [2901, 0]
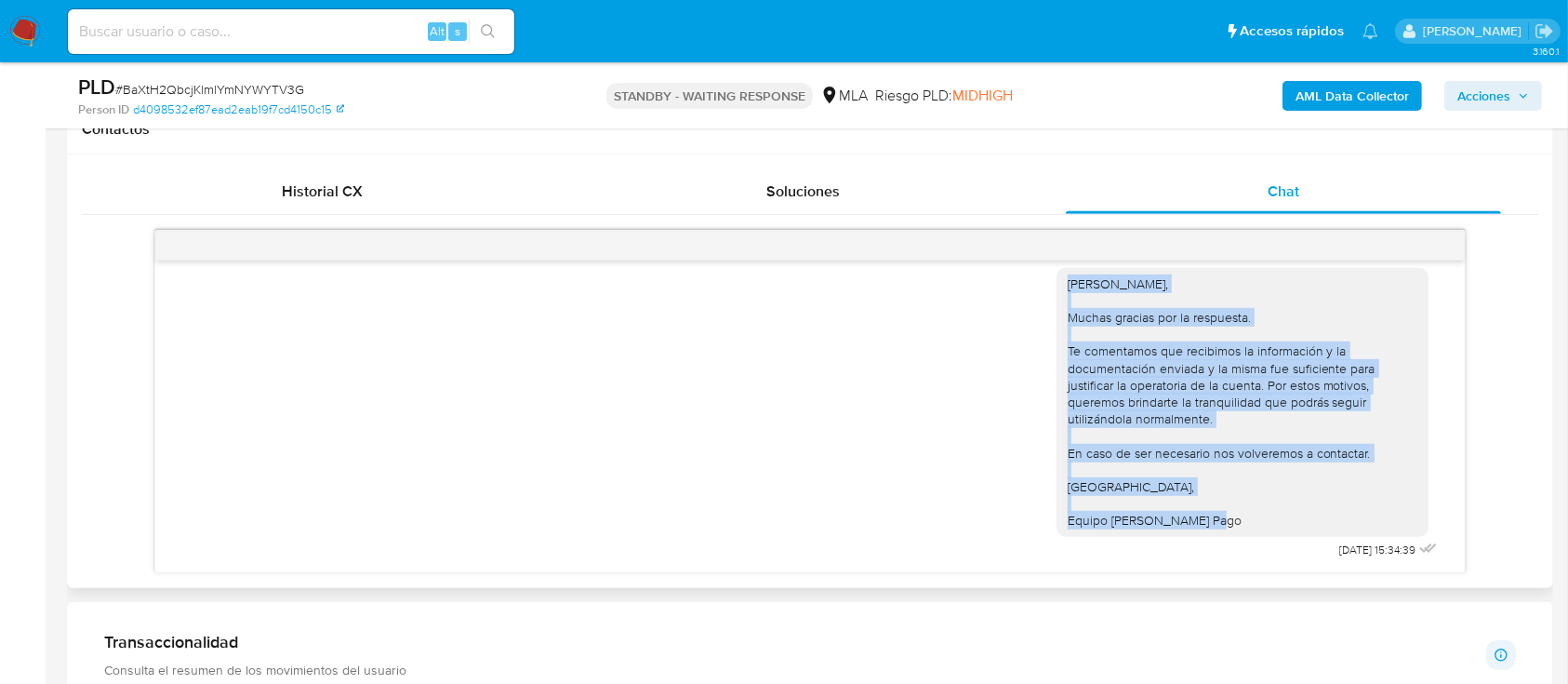
drag, startPoint x: 1047, startPoint y: 407, endPoint x: 1201, endPoint y: 524, distance: 193.4
click at [1201, 524] on div "[PERSON_NAME], Muchas gracias por la respuesta. Te comentamos que recibimos la …" at bounding box center [1242, 402] width 372 height 269
copy div "[PERSON_NAME], Muchas gracias por la respuesta. Te comentamos que recibimos la …"
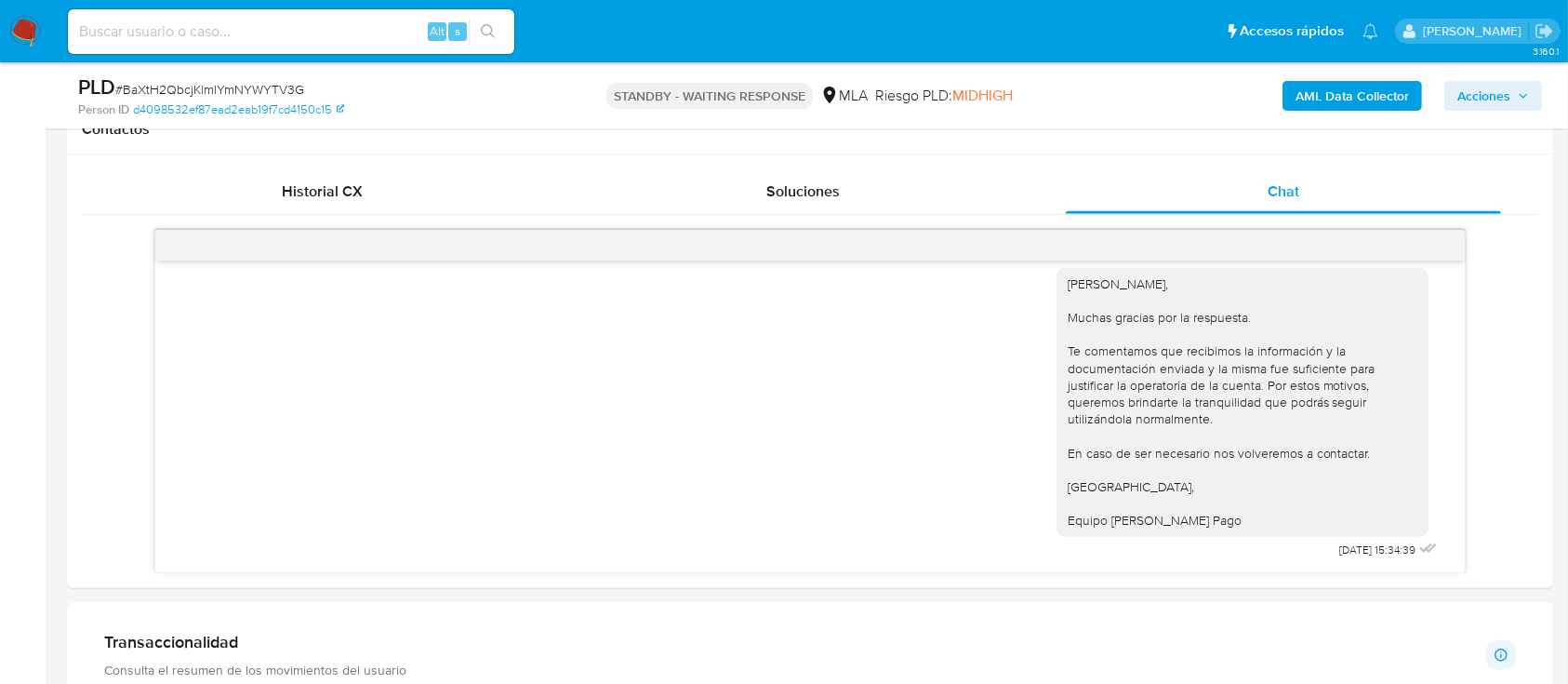
click at [0, 379] on aside "Bandeja Tablero Screening Búsqueda en Listas Watchlist Herramientas Operaciones…" at bounding box center [22, 658] width 46 height 3051
click at [0, 446] on aside "Bandeja Tablero Screening Búsqueda en Listas Watchlist Herramientas Operaciones…" at bounding box center [22, 658] width 46 height 3051
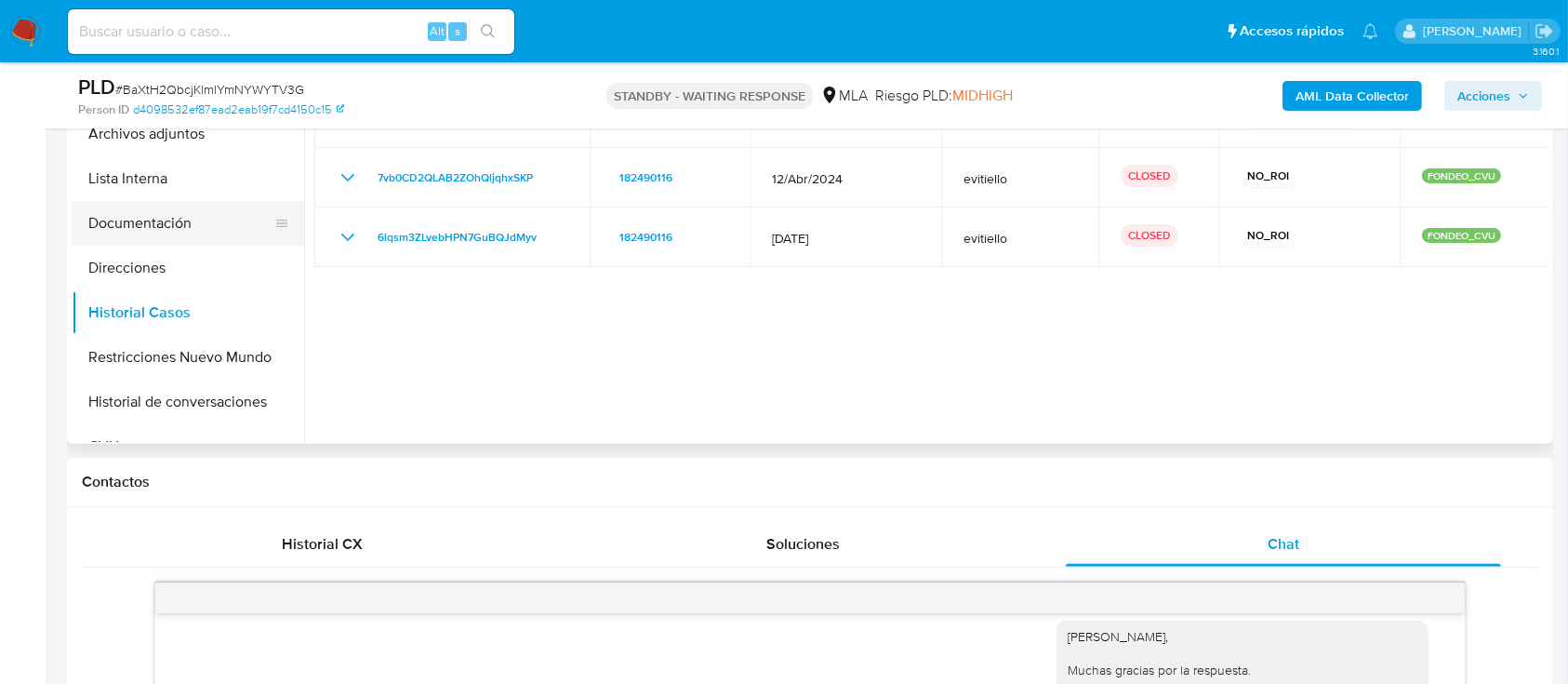
scroll to position [372, 0]
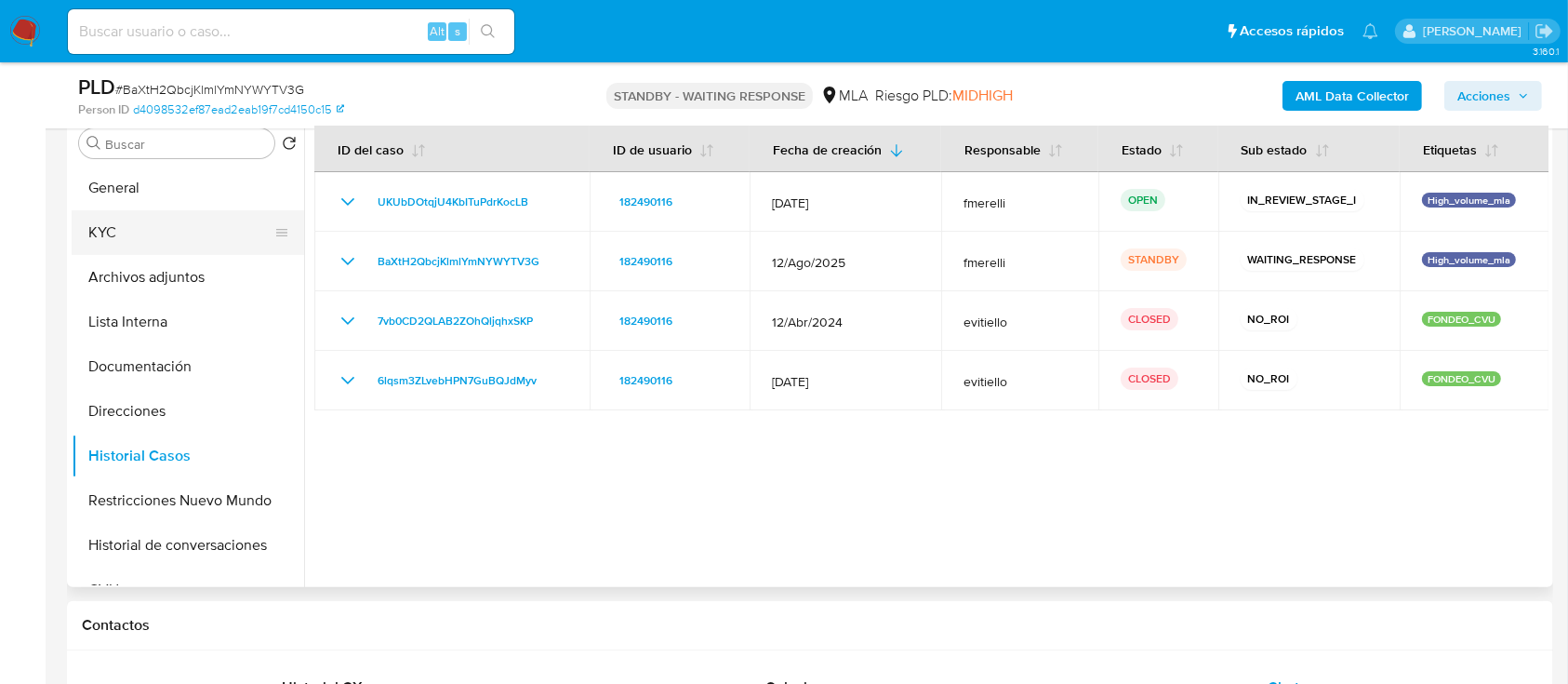
click at [171, 225] on button "KYC" at bounding box center [181, 232] width 218 height 45
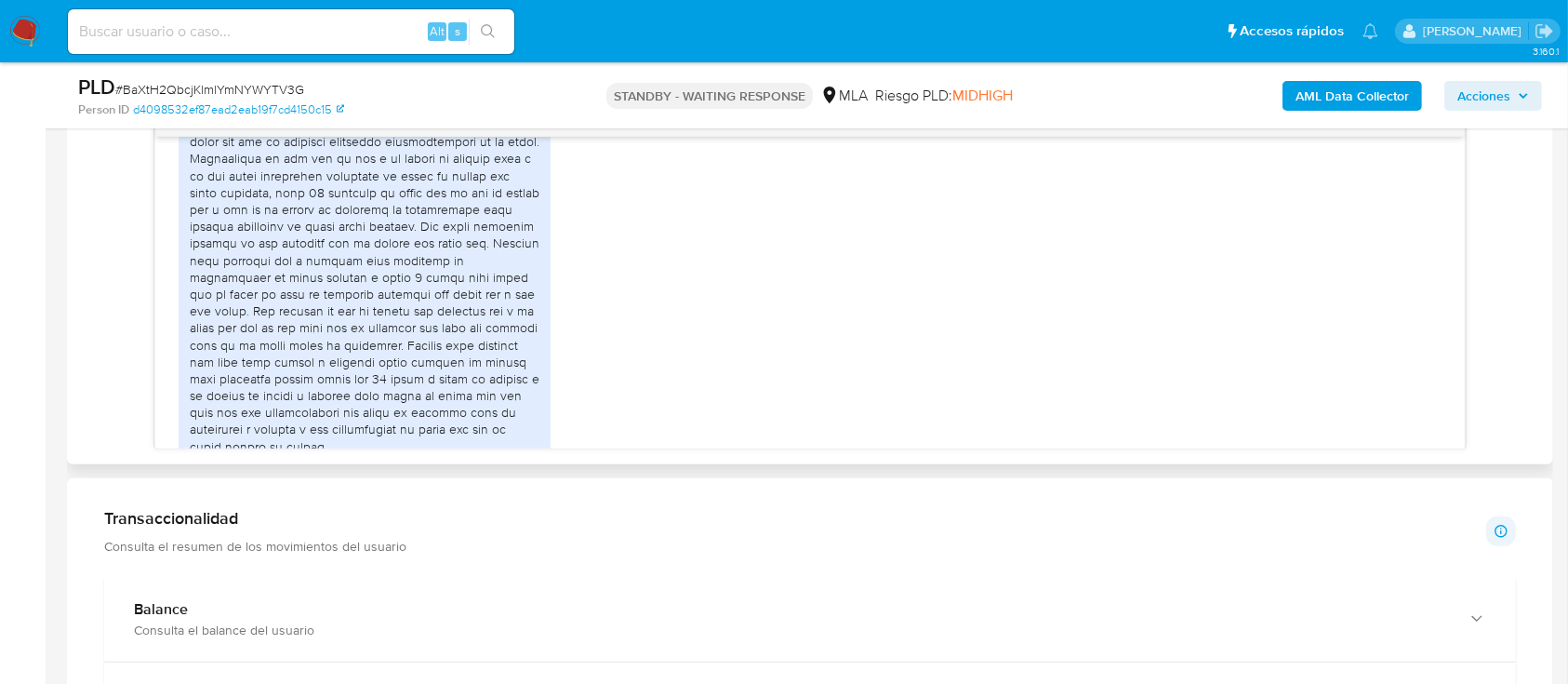
scroll to position [1166, 0]
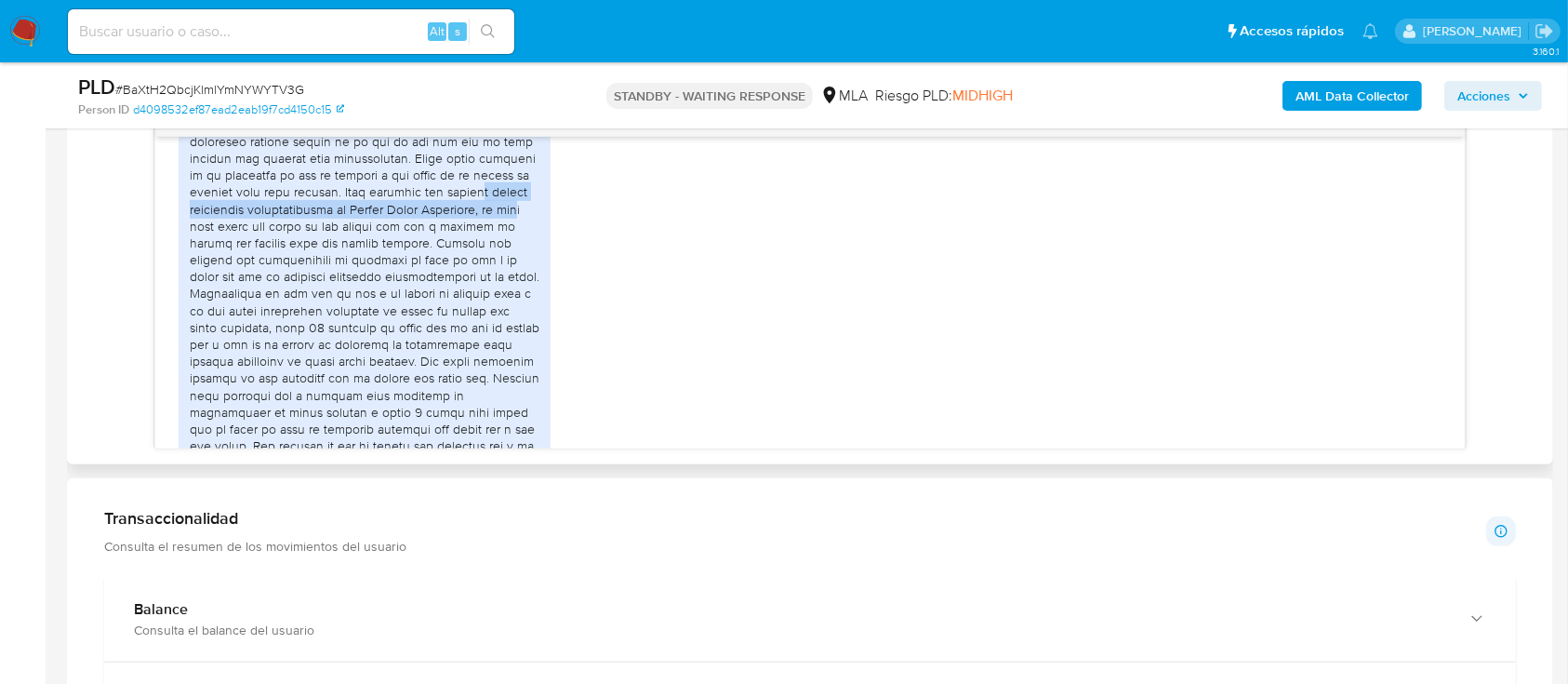
drag, startPoint x: 279, startPoint y: 247, endPoint x: 295, endPoint y: 258, distance: 19.4
click at [295, 258] on div at bounding box center [364, 301] width 350 height 575
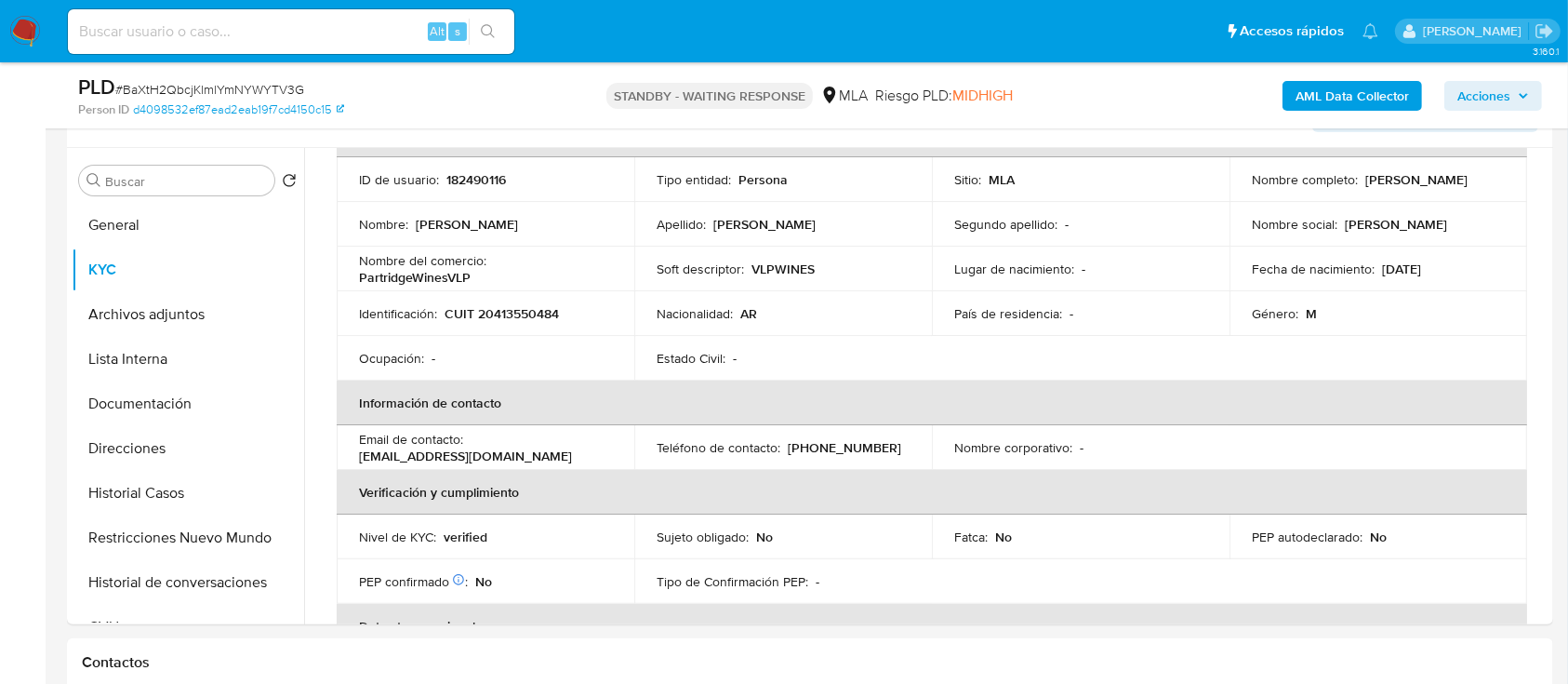
scroll to position [248, 0]
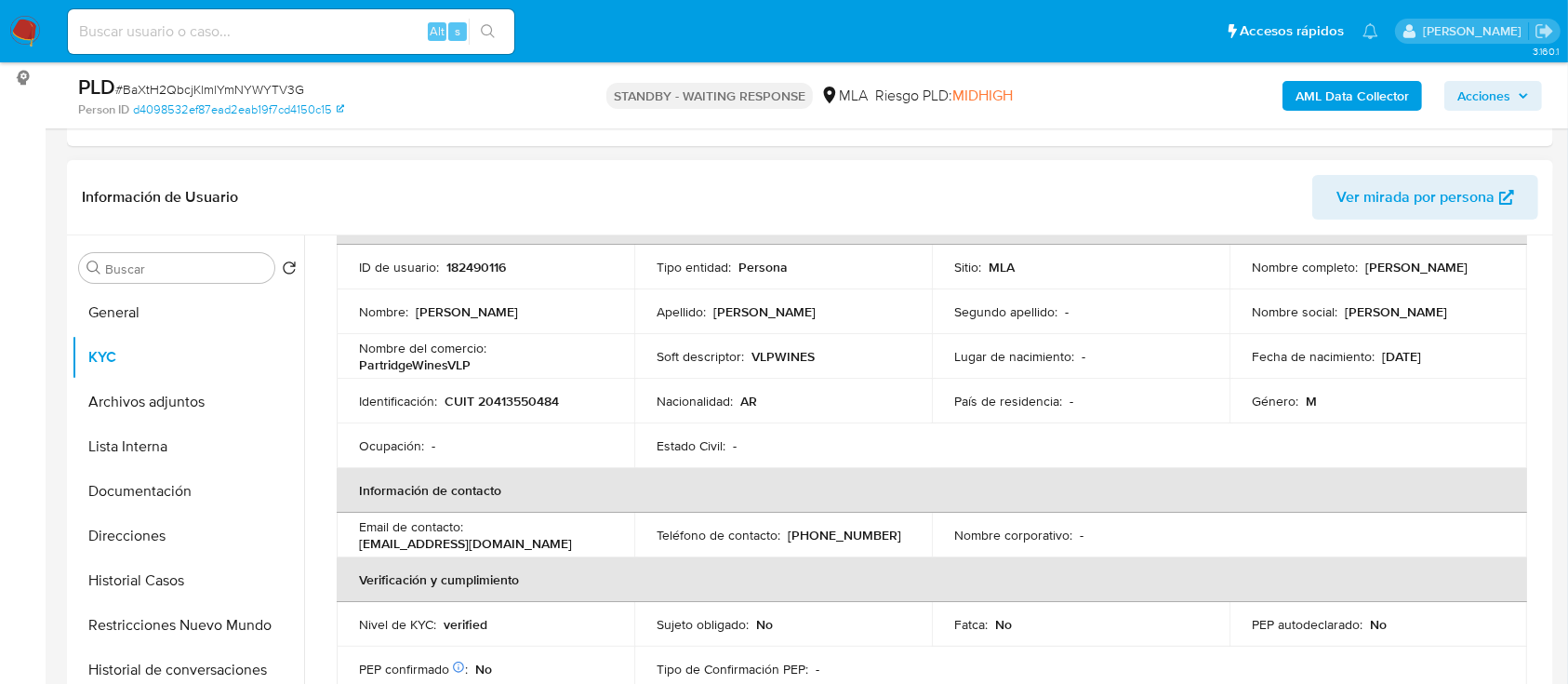
click at [511, 407] on p "CUIT 20413550484" at bounding box center [502, 400] width 115 height 17
drag, startPoint x: 511, startPoint y: 407, endPoint x: 554, endPoint y: 388, distance: 47.0
click at [510, 407] on p "CUIT 20413550484" at bounding box center [502, 400] width 115 height 17
copy p "20413550484"
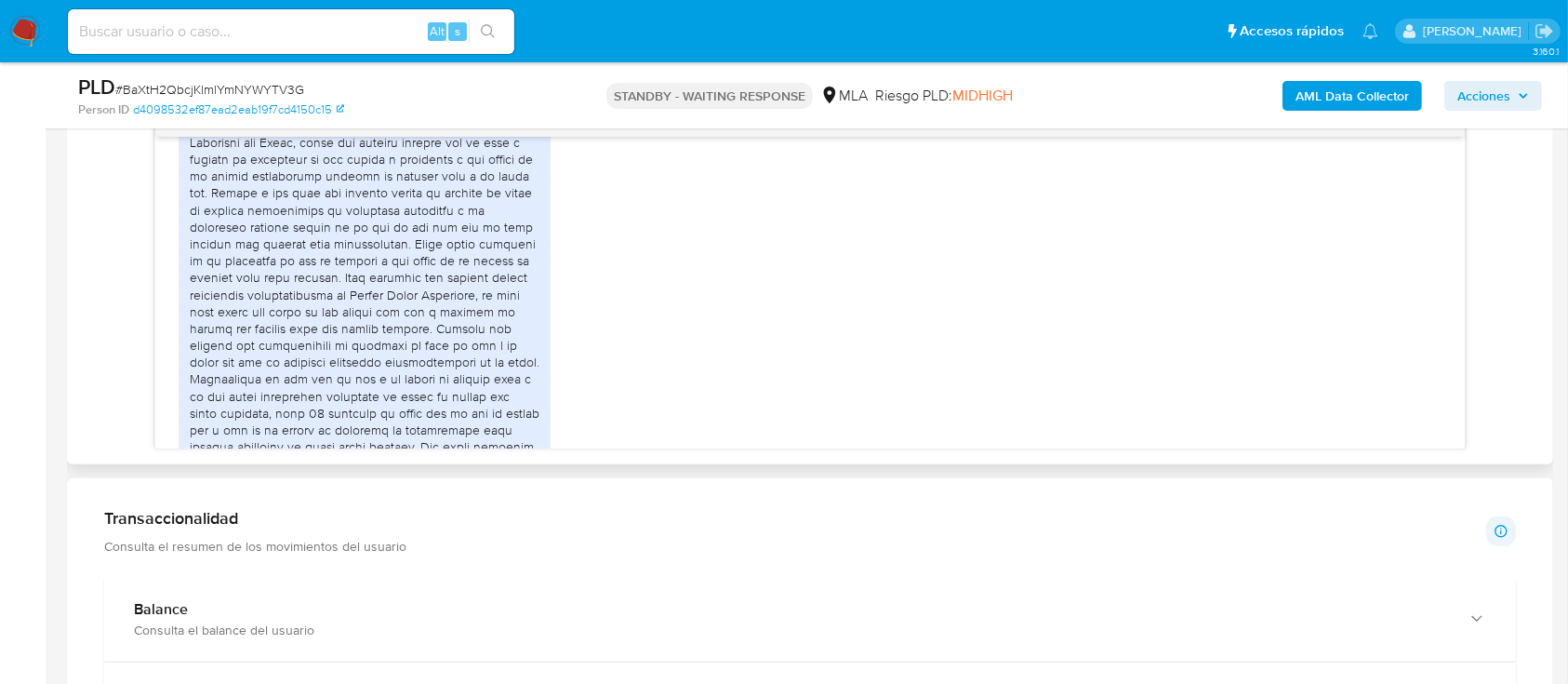
scroll to position [1042, 0]
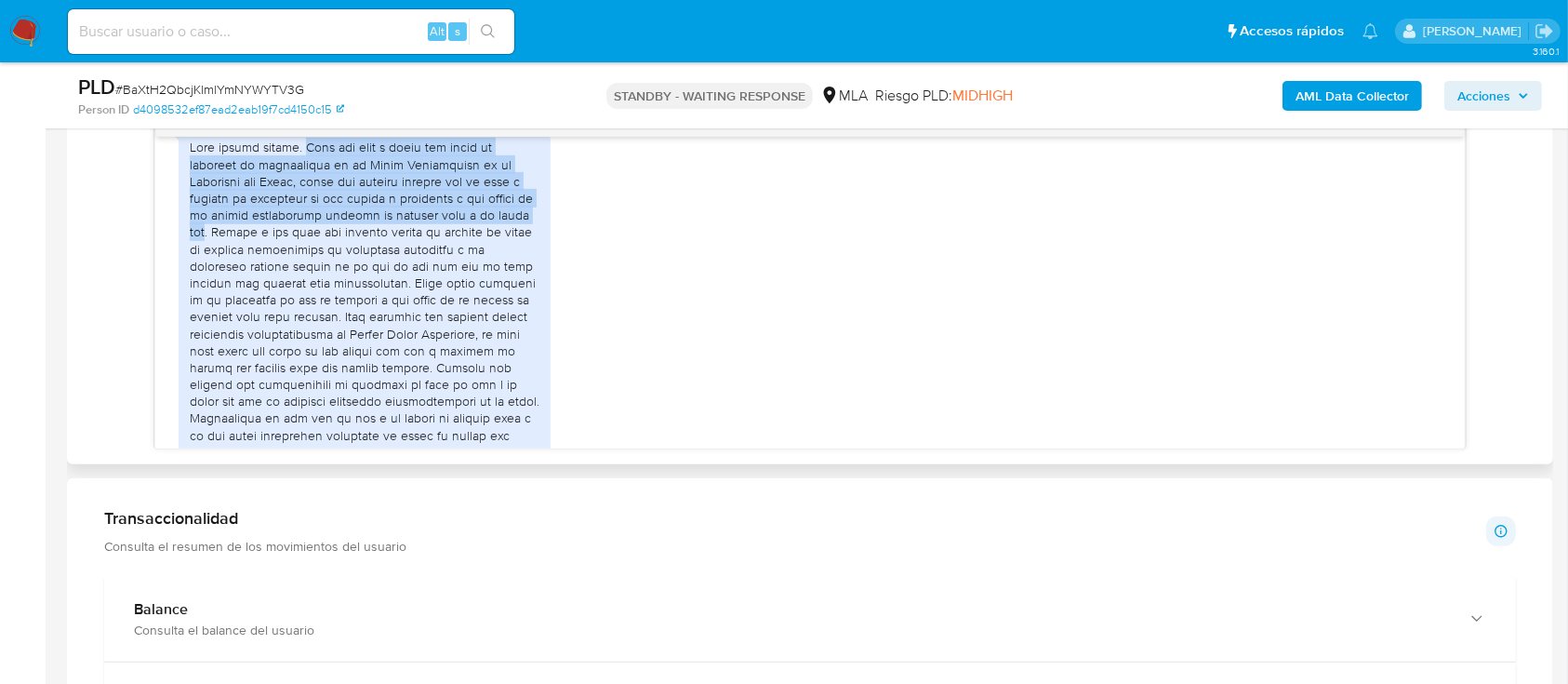
drag, startPoint x: 306, startPoint y: 183, endPoint x: 202, endPoint y: 262, distance: 130.6
click at [202, 262] on div at bounding box center [364, 427] width 350 height 575
copy div "Hace dos años y medio que estoy en relación de dependencia en el Poder Legislat…"
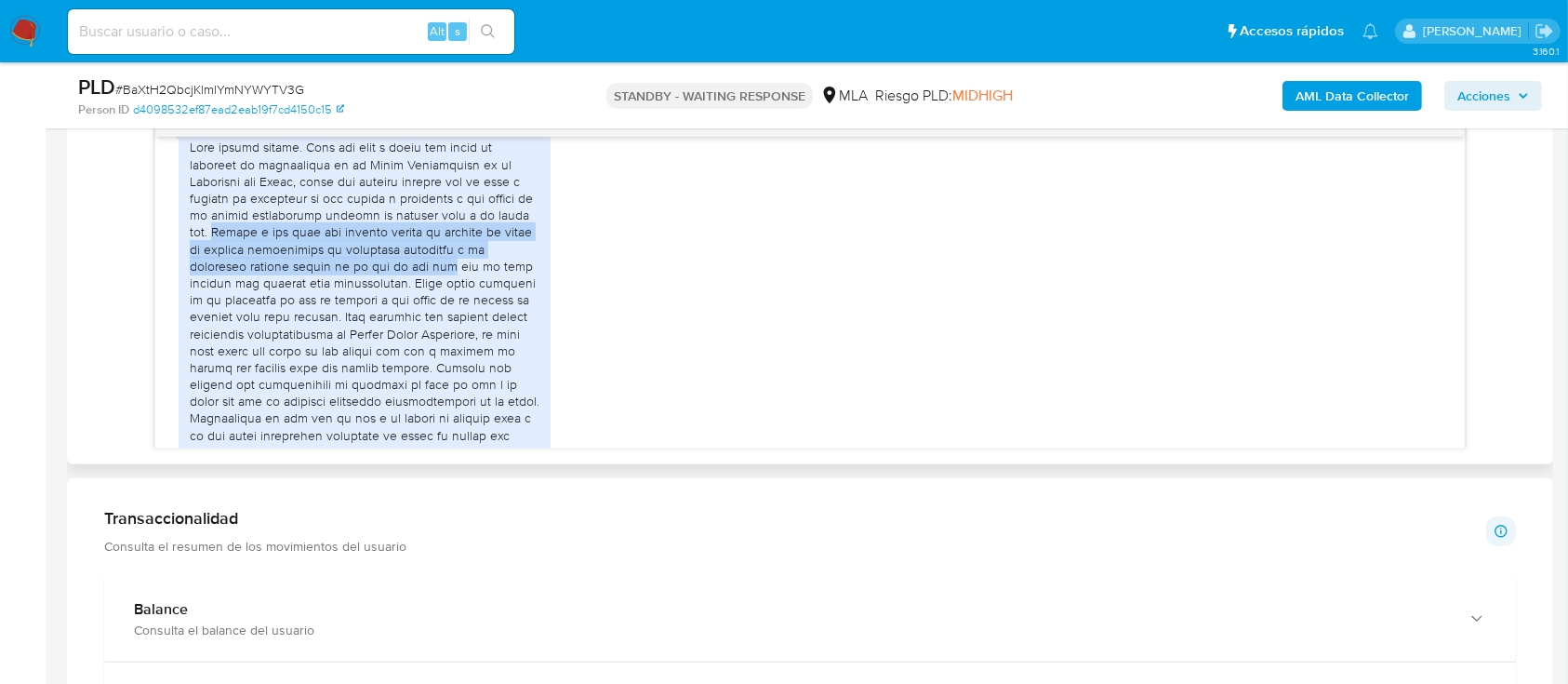
drag, startPoint x: 210, startPoint y: 266, endPoint x: 446, endPoint y: 298, distance: 238.2
click at [446, 298] on div at bounding box center [364, 427] width 350 height 575
copy div "Sumado a eso este año también empecé mi negocio de venta de bebidas alcohólicas…"
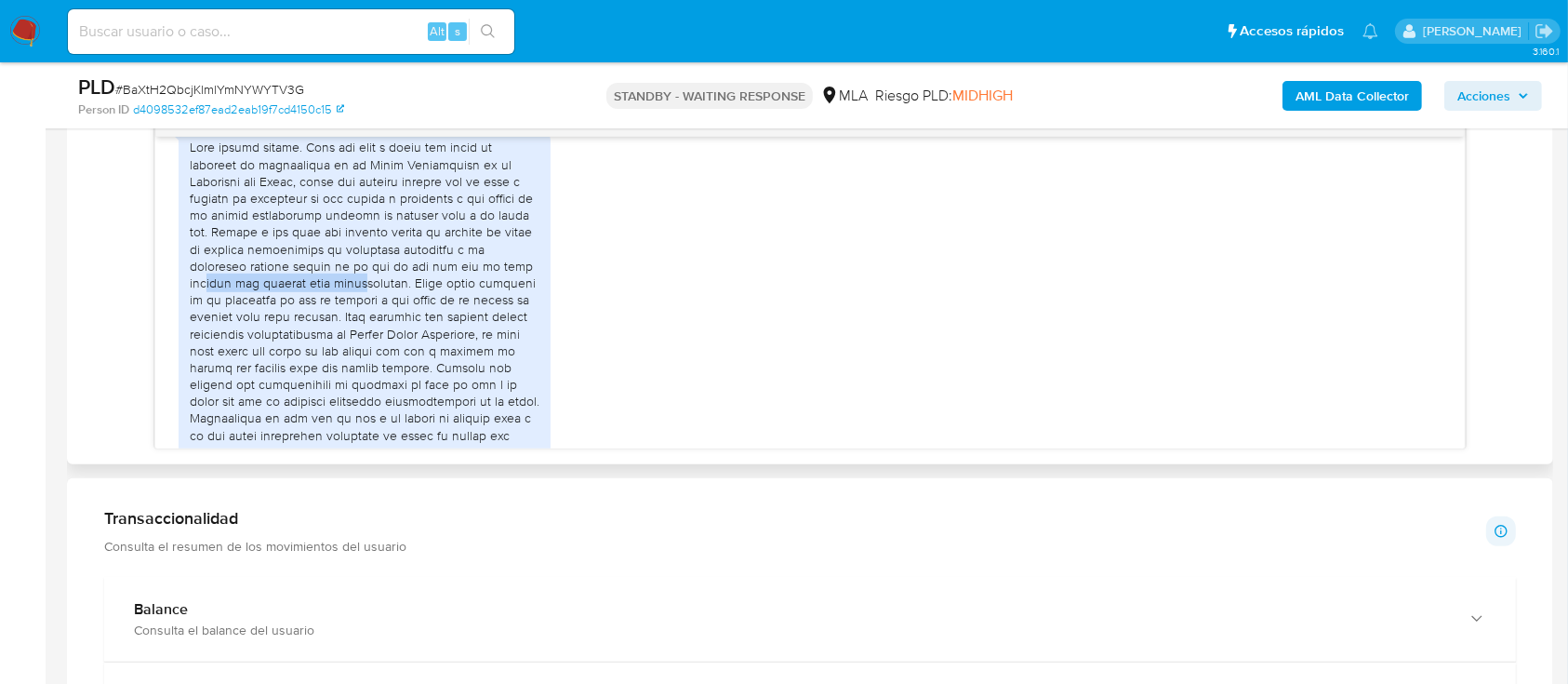
drag, startPoint x: 208, startPoint y: 316, endPoint x: 377, endPoint y: 310, distance: 169.1
click at [372, 311] on div at bounding box center [364, 427] width 350 height 575
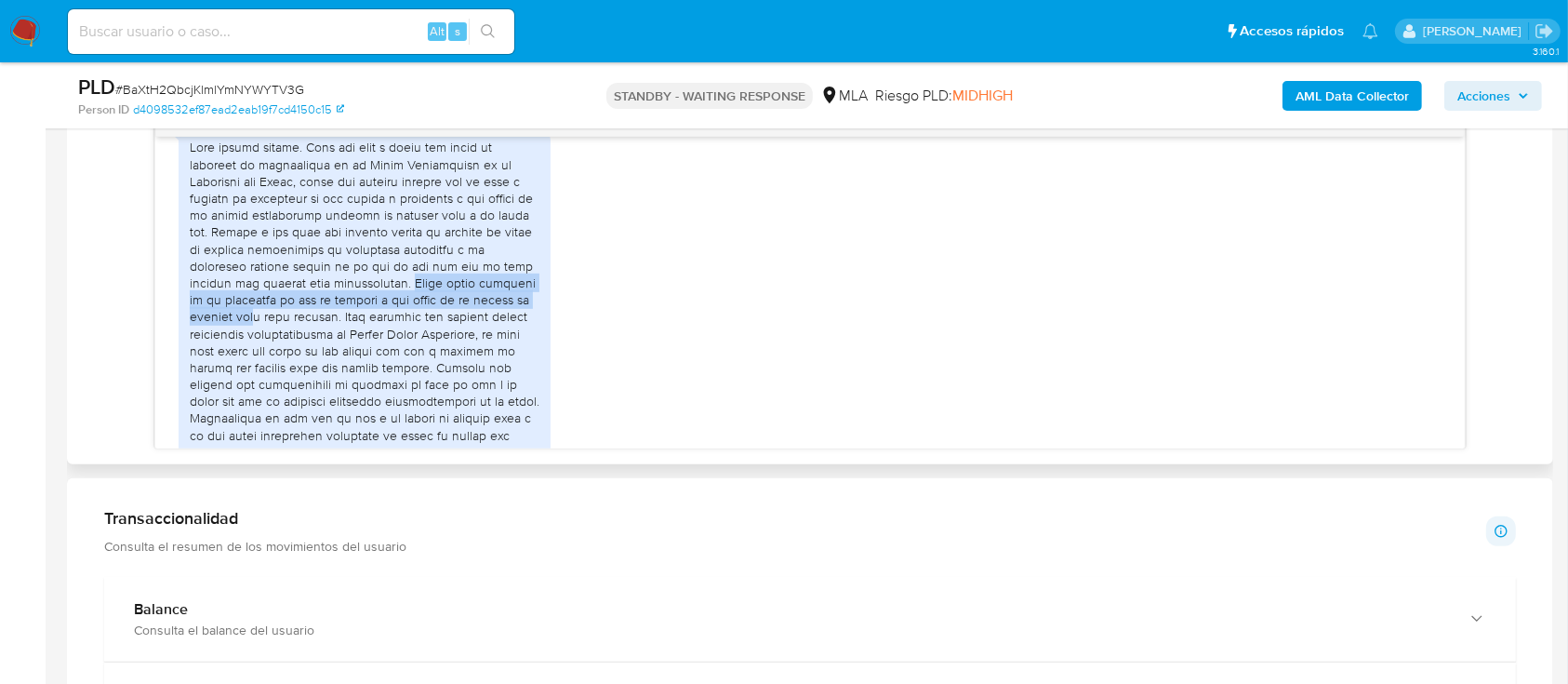
drag, startPoint x: 424, startPoint y: 317, endPoint x: 323, endPoint y: 350, distance: 106.3
click at [323, 350] on div at bounding box center [364, 427] width 350 height 575
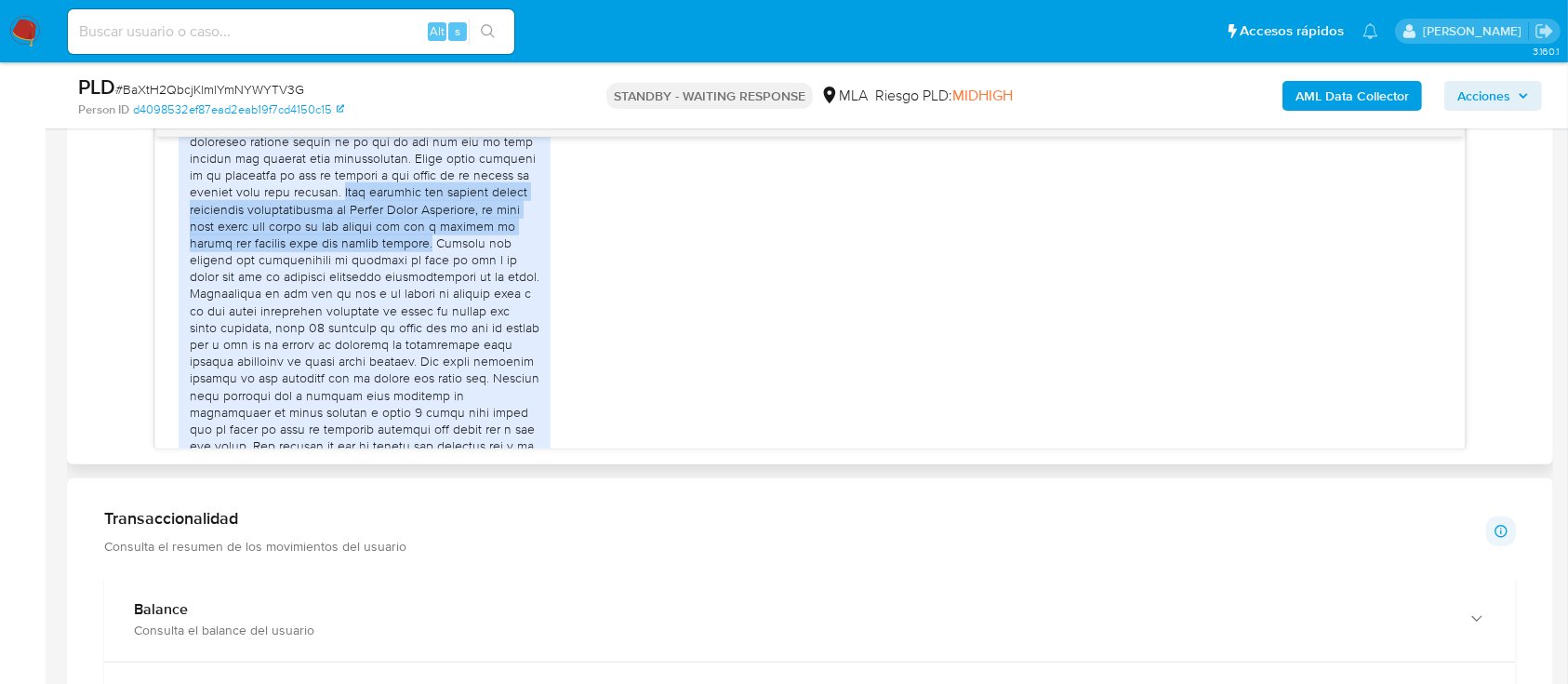
drag, startPoint x: 419, startPoint y: 226, endPoint x: 538, endPoint y: 272, distance: 127.6
click at [538, 272] on div at bounding box center [364, 301] width 350 height 575
copy div "Cabe destacar que también recibo usualmente transferencias de Nelida Mabel Junc…"
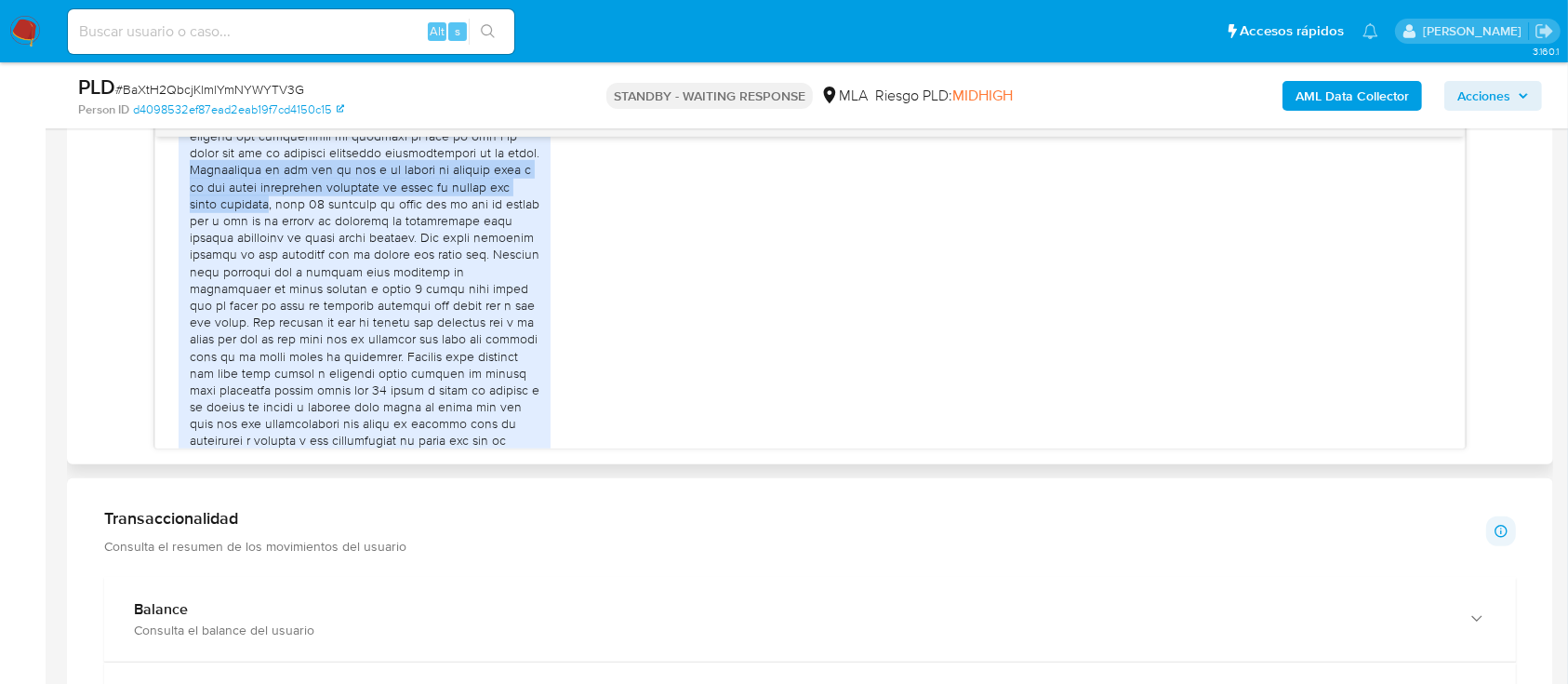
drag, startPoint x: 189, startPoint y: 221, endPoint x: 273, endPoint y: 252, distance: 89.5
click at [273, 252] on div at bounding box center [364, 178] width 350 height 575
copy div "Actualmente el uso que le doy a mi cuenta de mercado pago y de mis otras billet…"
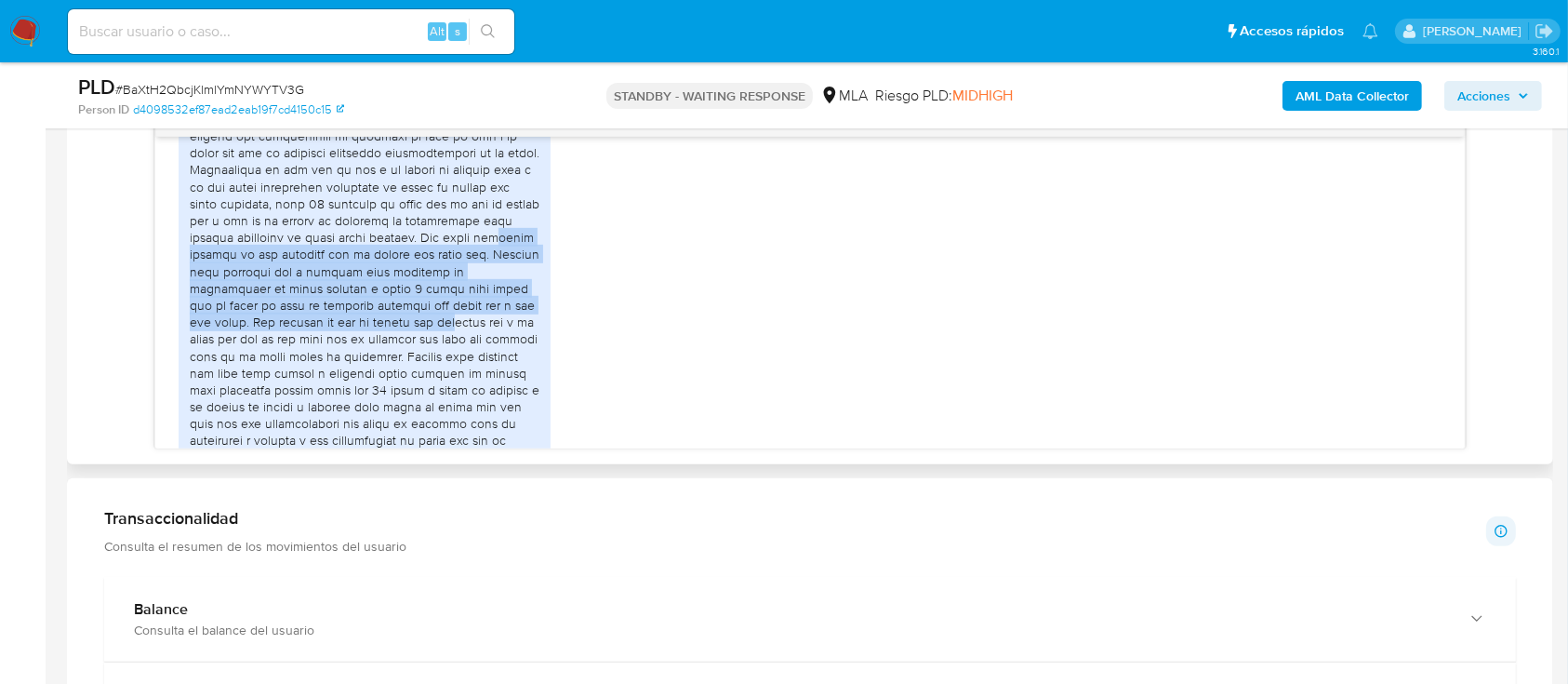
drag, startPoint x: 208, startPoint y: 312, endPoint x: 468, endPoint y: 368, distance: 266.0
click at [468, 368] on div at bounding box center [364, 178] width 350 height 575
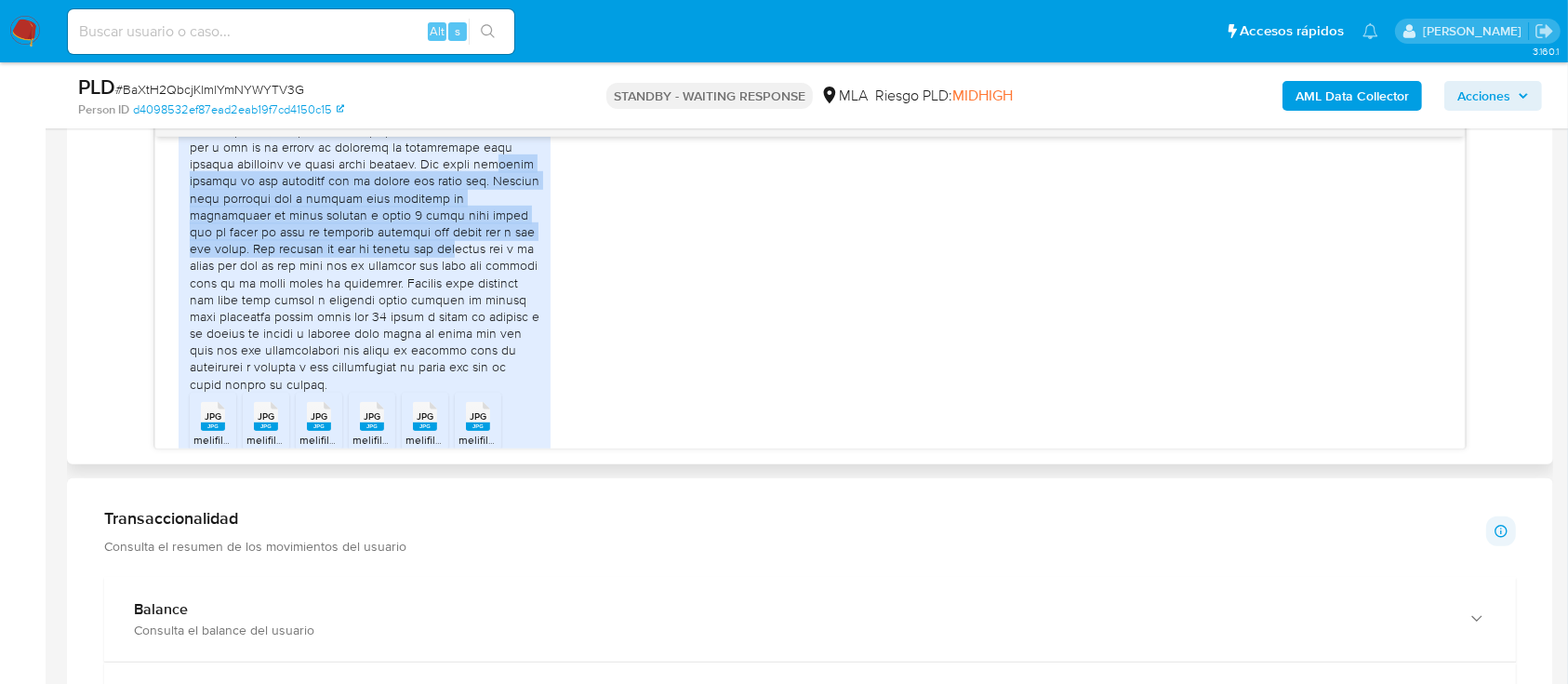
scroll to position [1414, 0]
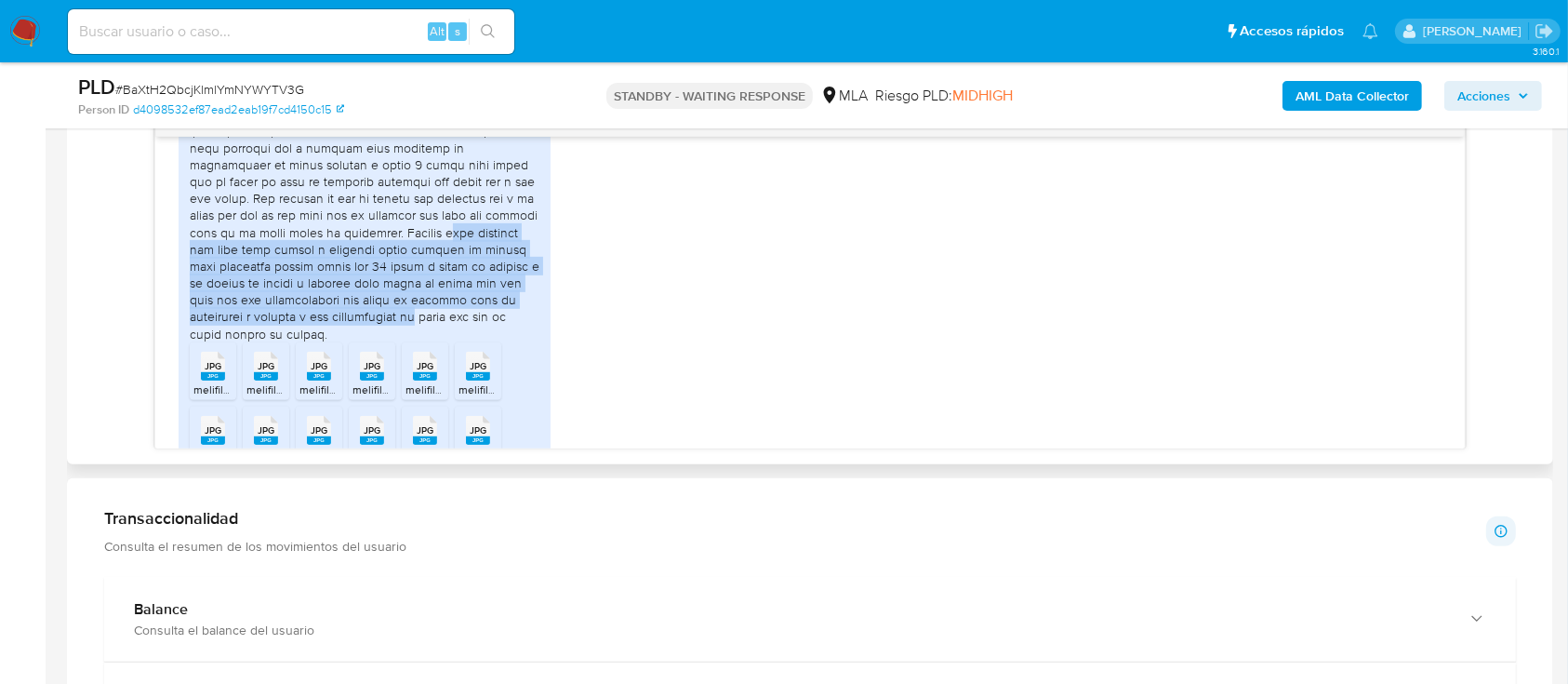
drag, startPoint x: 193, startPoint y: 295, endPoint x: 484, endPoint y: 360, distance: 298.2
click at [484, 341] on div at bounding box center [364, 54] width 350 height 575
click at [467, 341] on div at bounding box center [364, 54] width 350 height 575
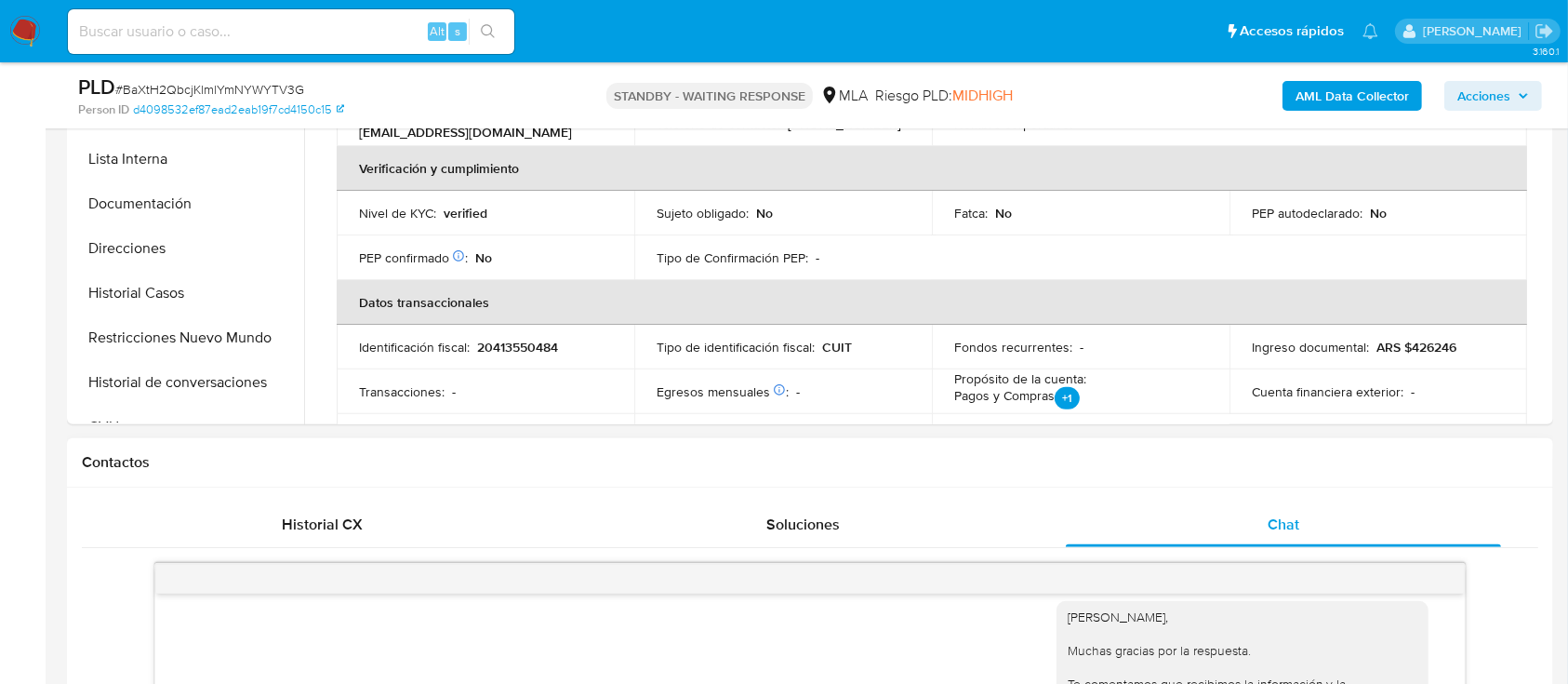
scroll to position [496, 0]
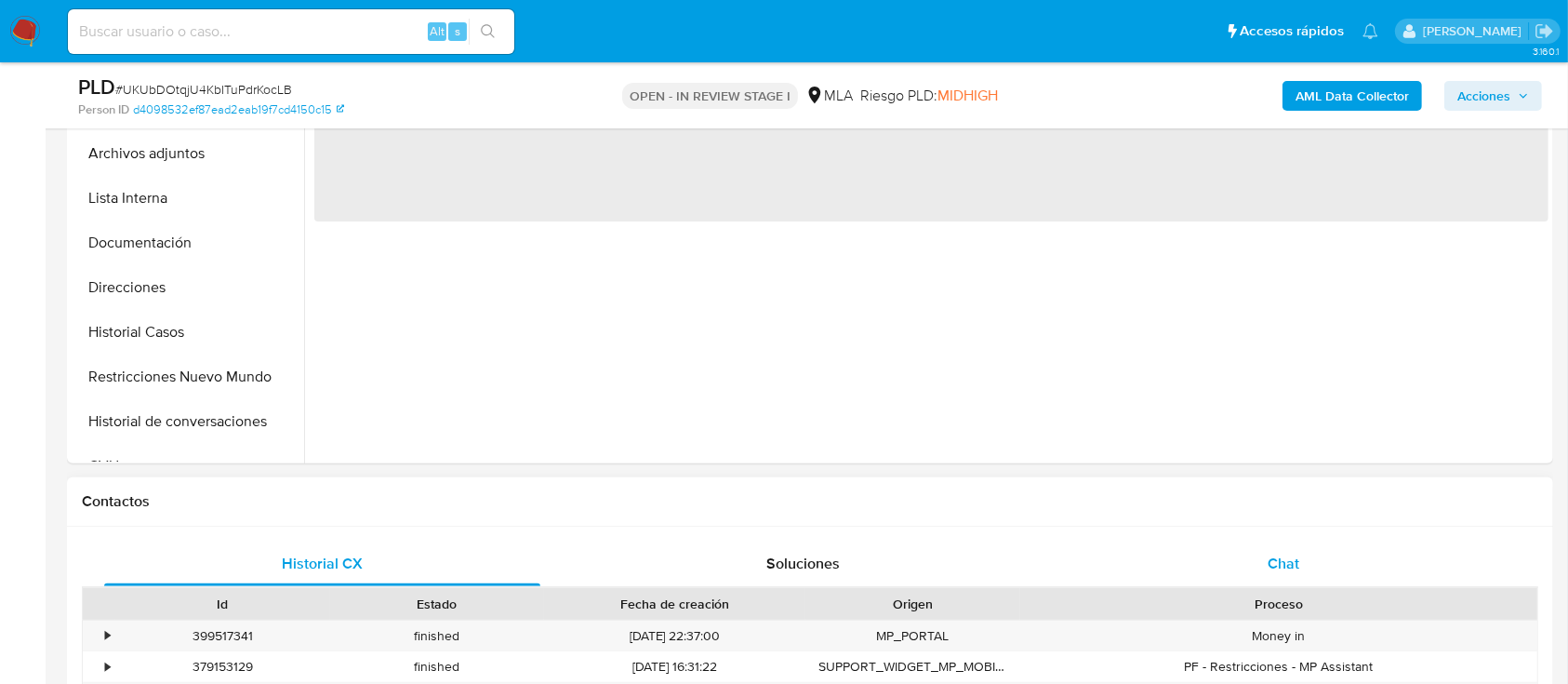
click at [1225, 575] on div "Chat" at bounding box center [1283, 564] width 436 height 45
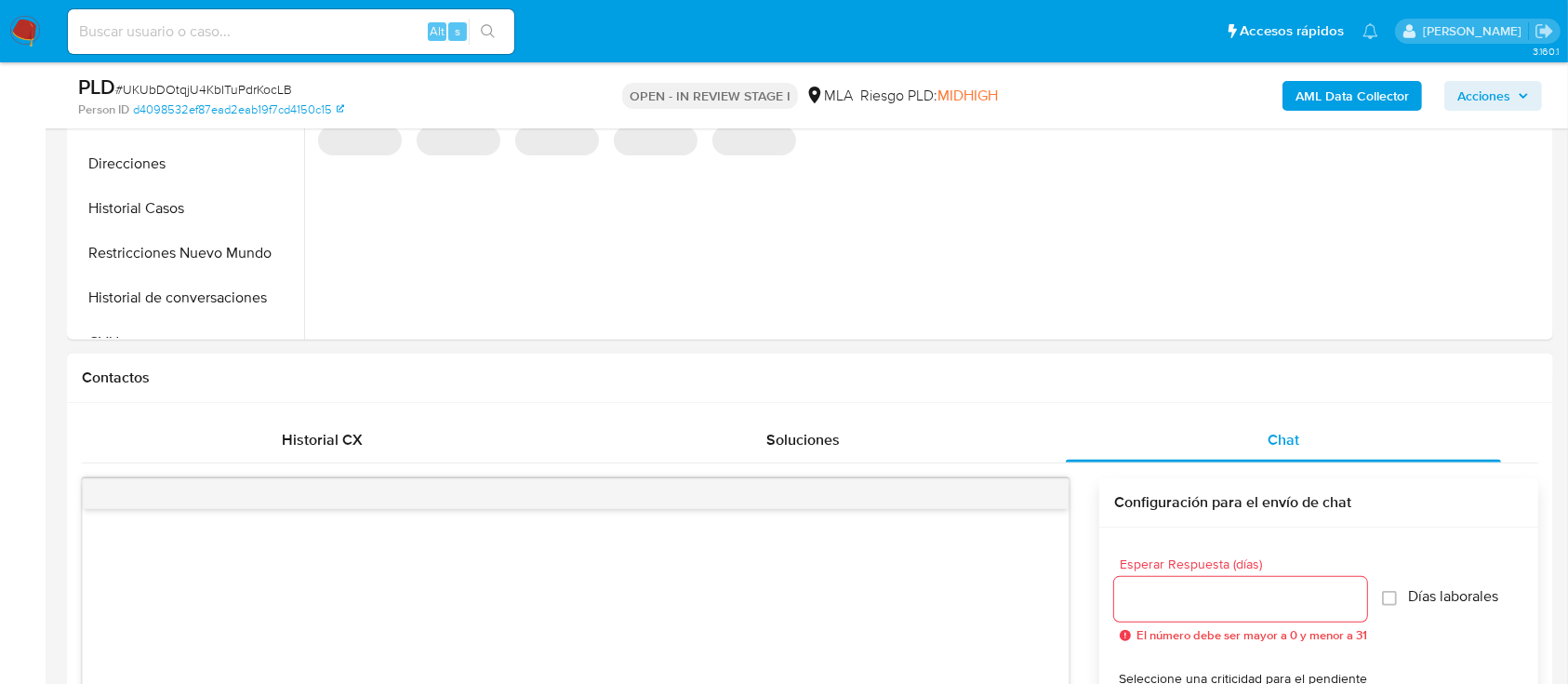
select select "10"
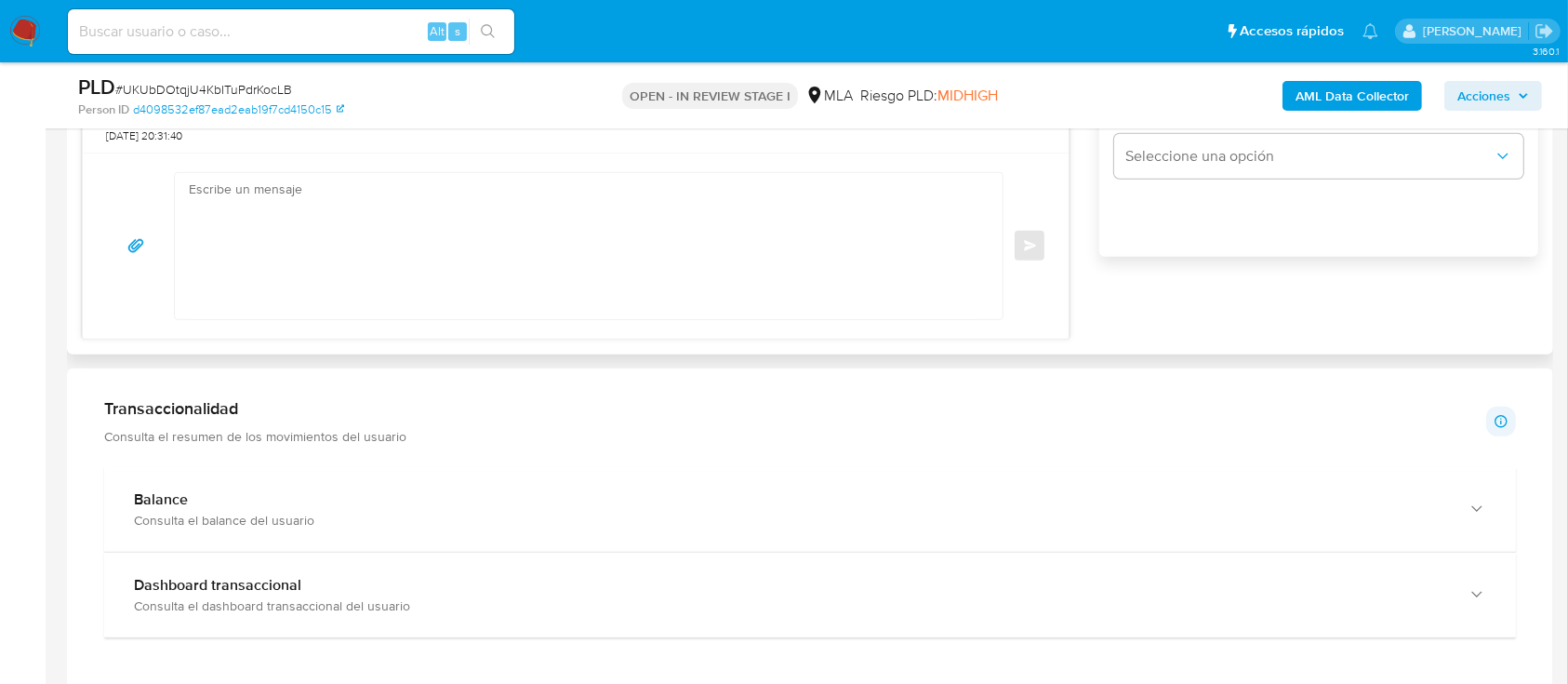
scroll to position [1116, 0]
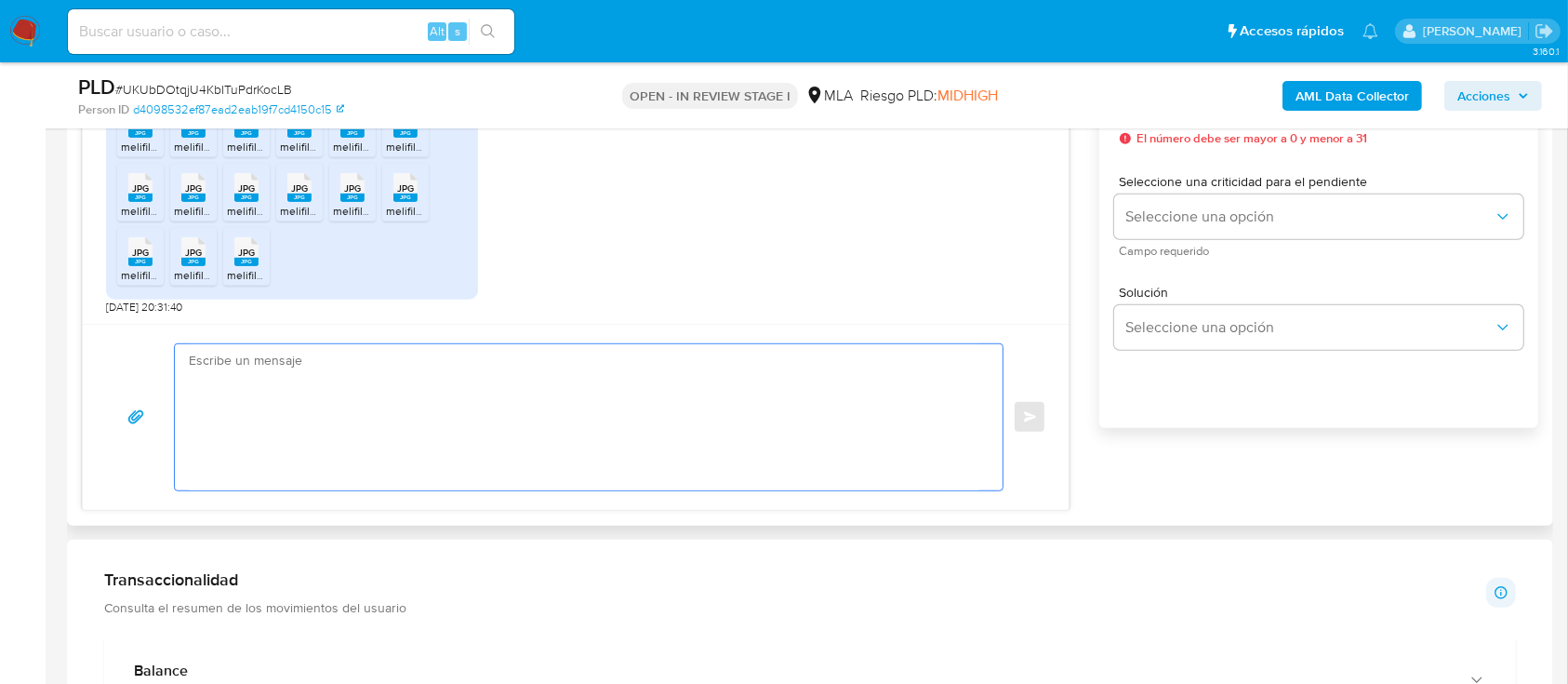
click at [703, 428] on textarea at bounding box center [584, 417] width 791 height 146
paste textarea "[PERSON_NAME], Muchas gracias por la respuesta. Te comentamos que recibimos la …"
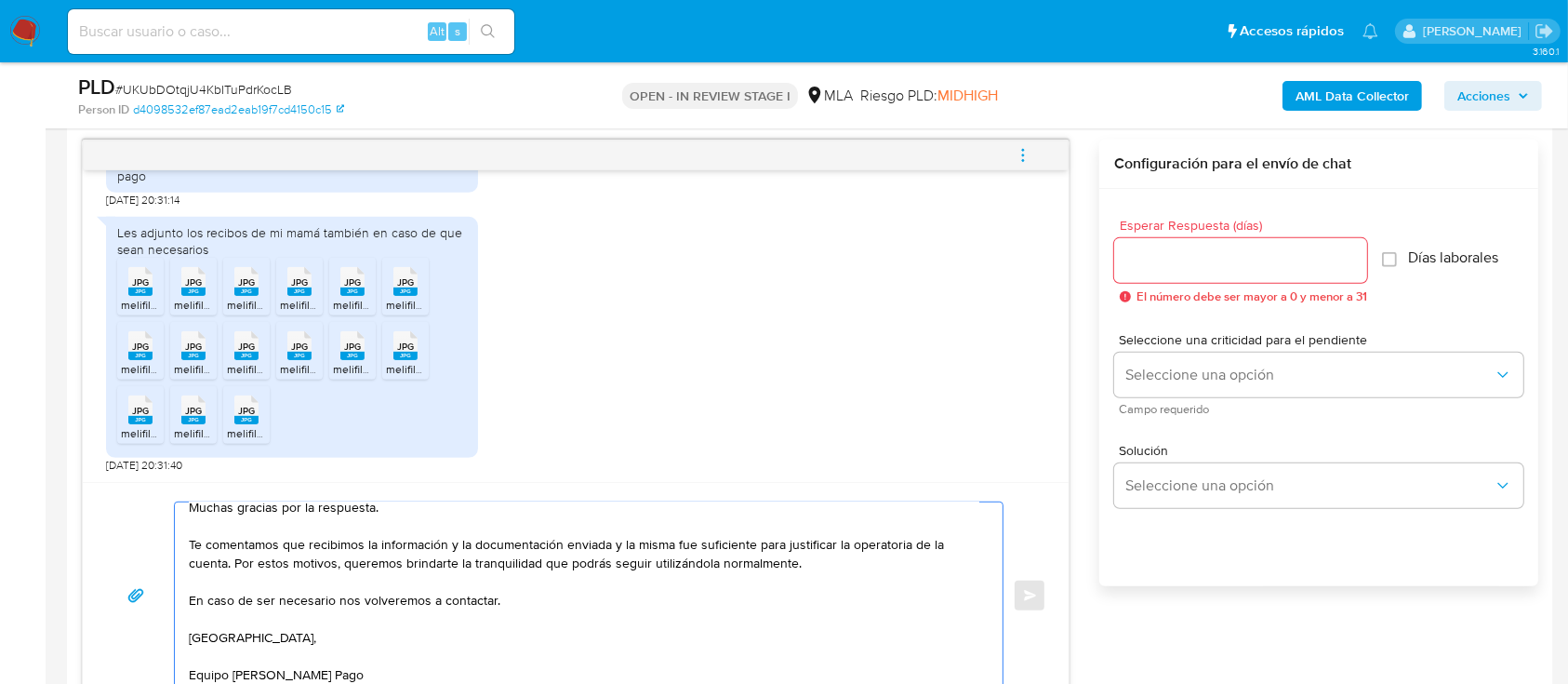
scroll to position [744, 0]
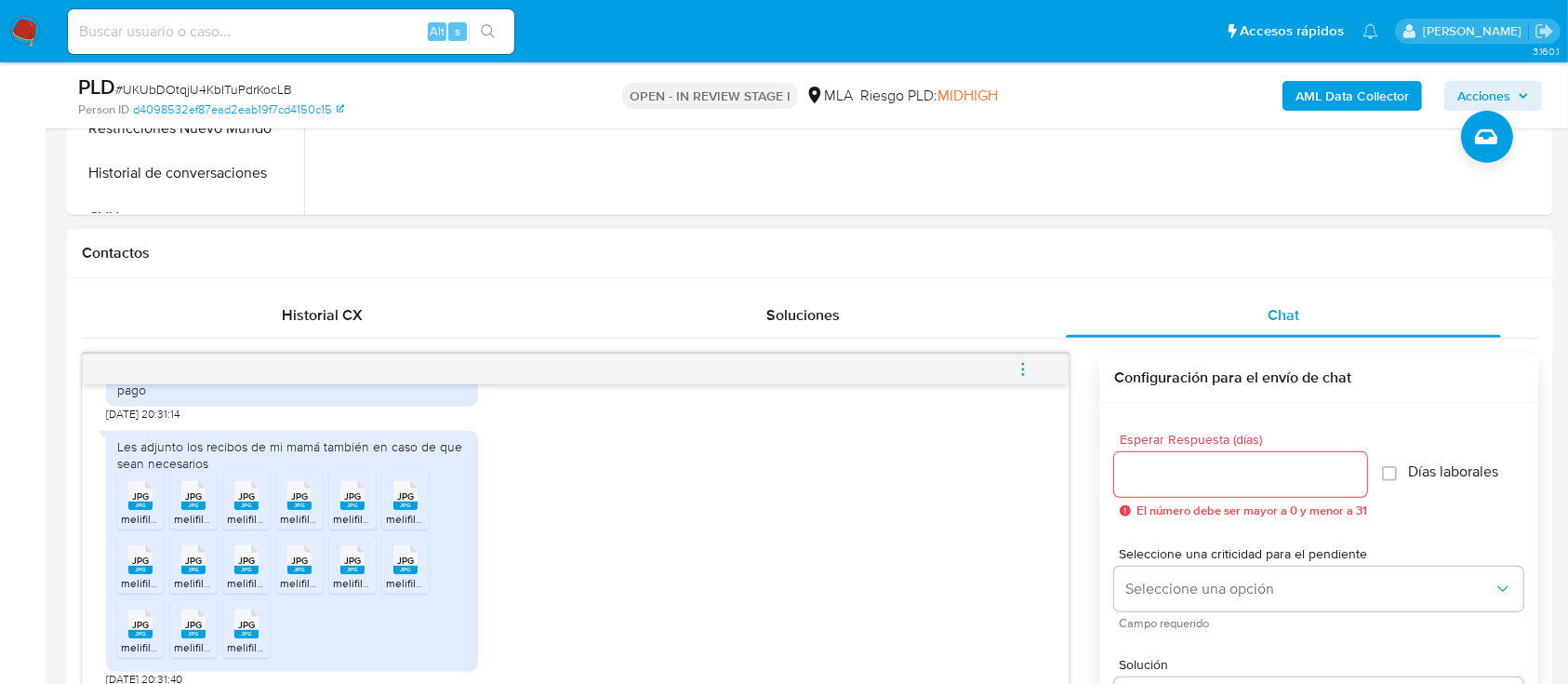
type textarea "[PERSON_NAME], Muchas gracias por la respuesta. Te comentamos que recibimos la …"
click at [1251, 472] on input "Esperar Respuesta (días)" at bounding box center [1241, 474] width 253 height 24
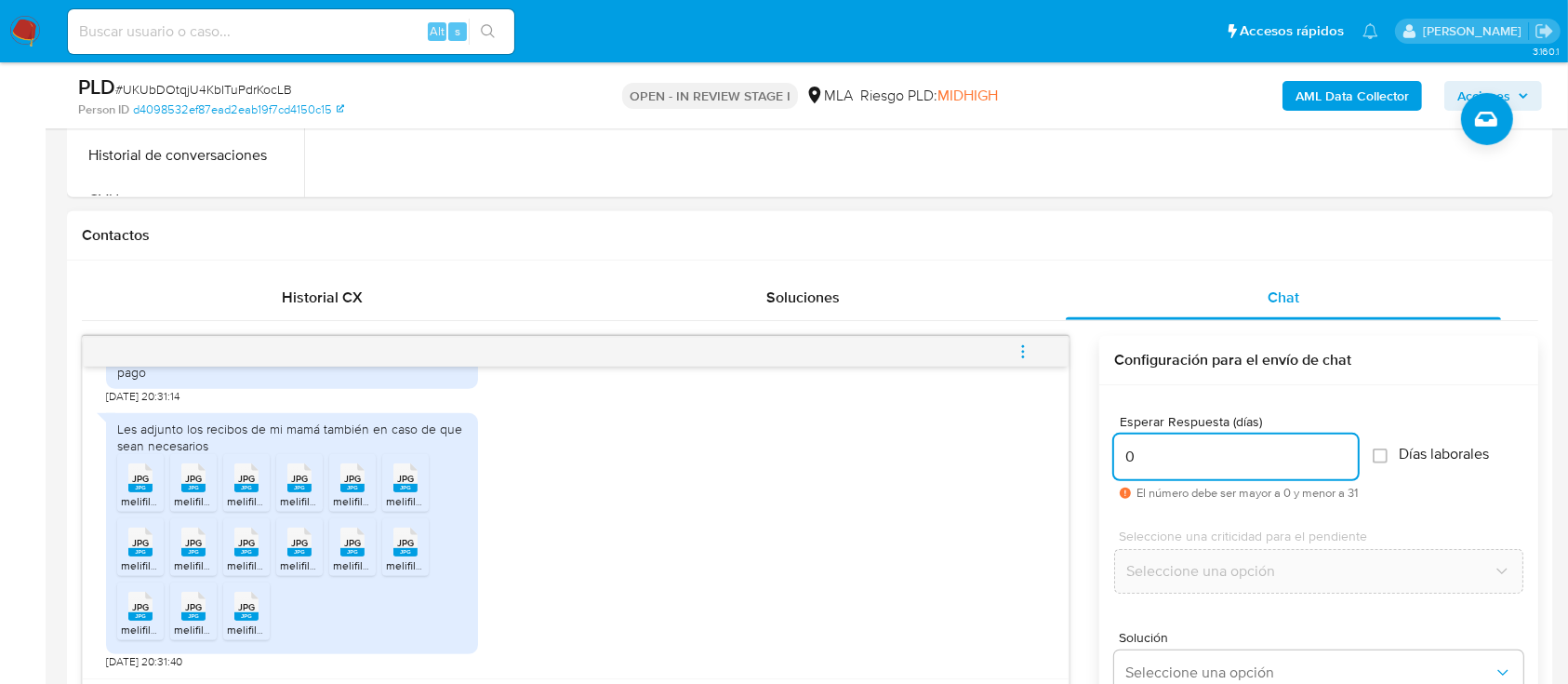
scroll to position [868, 0]
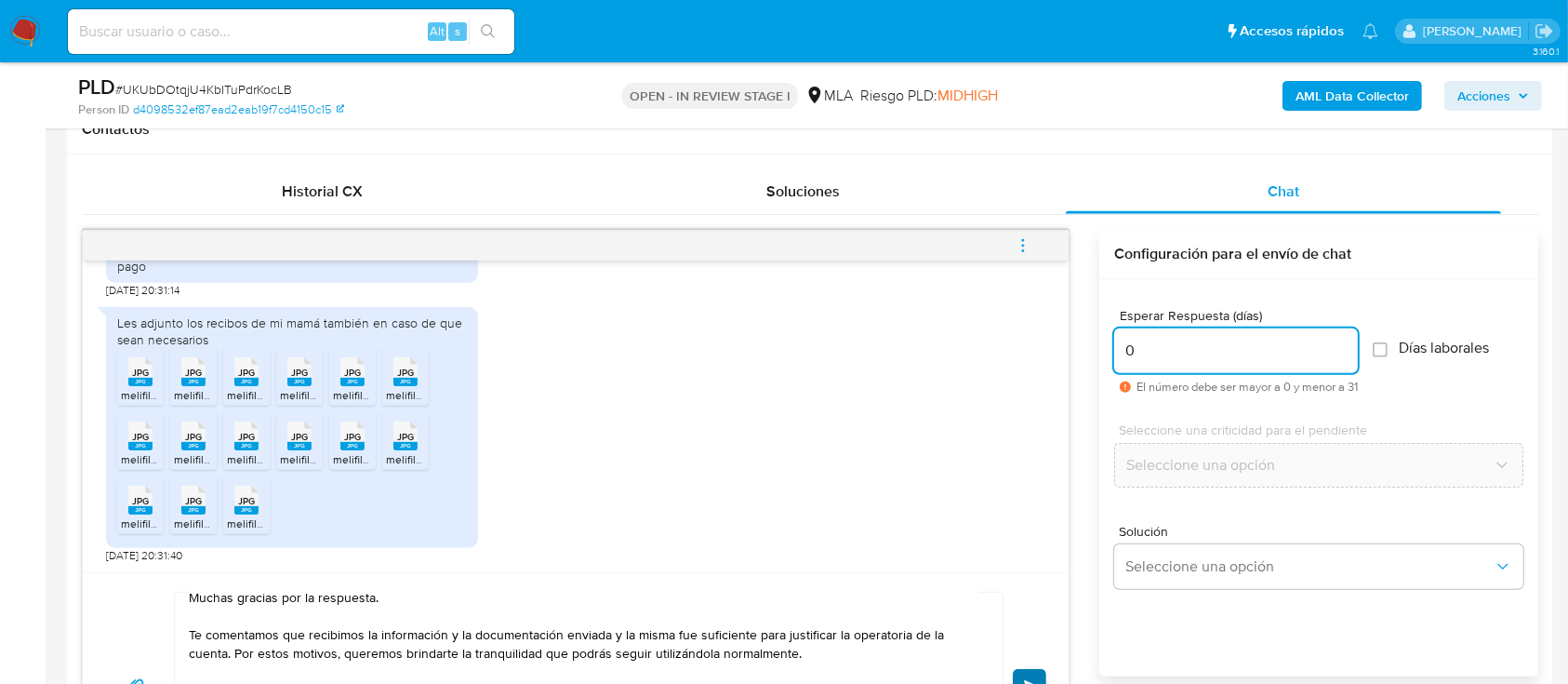
type input "0"
click at [1030, 676] on button "Enviar" at bounding box center [1029, 685] width 33 height 33
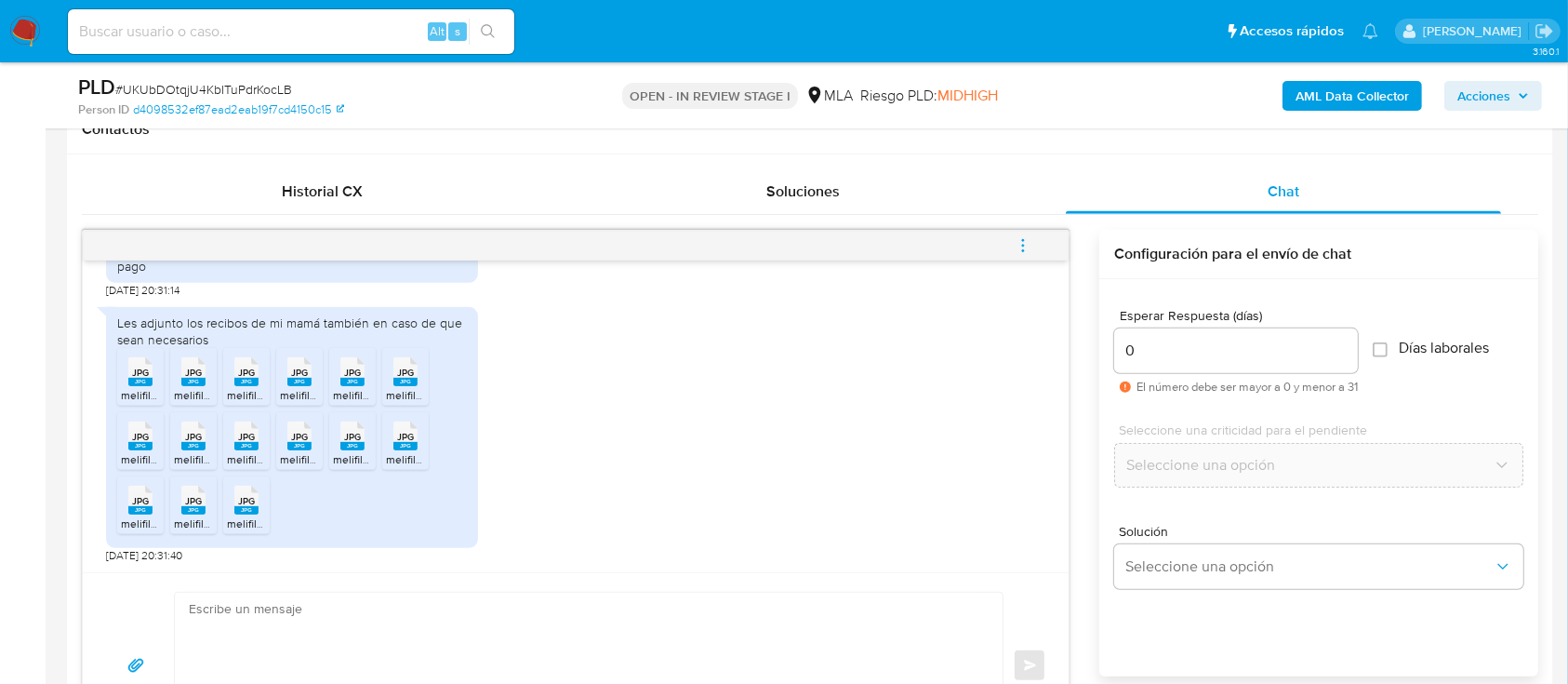
scroll to position [1434, 0]
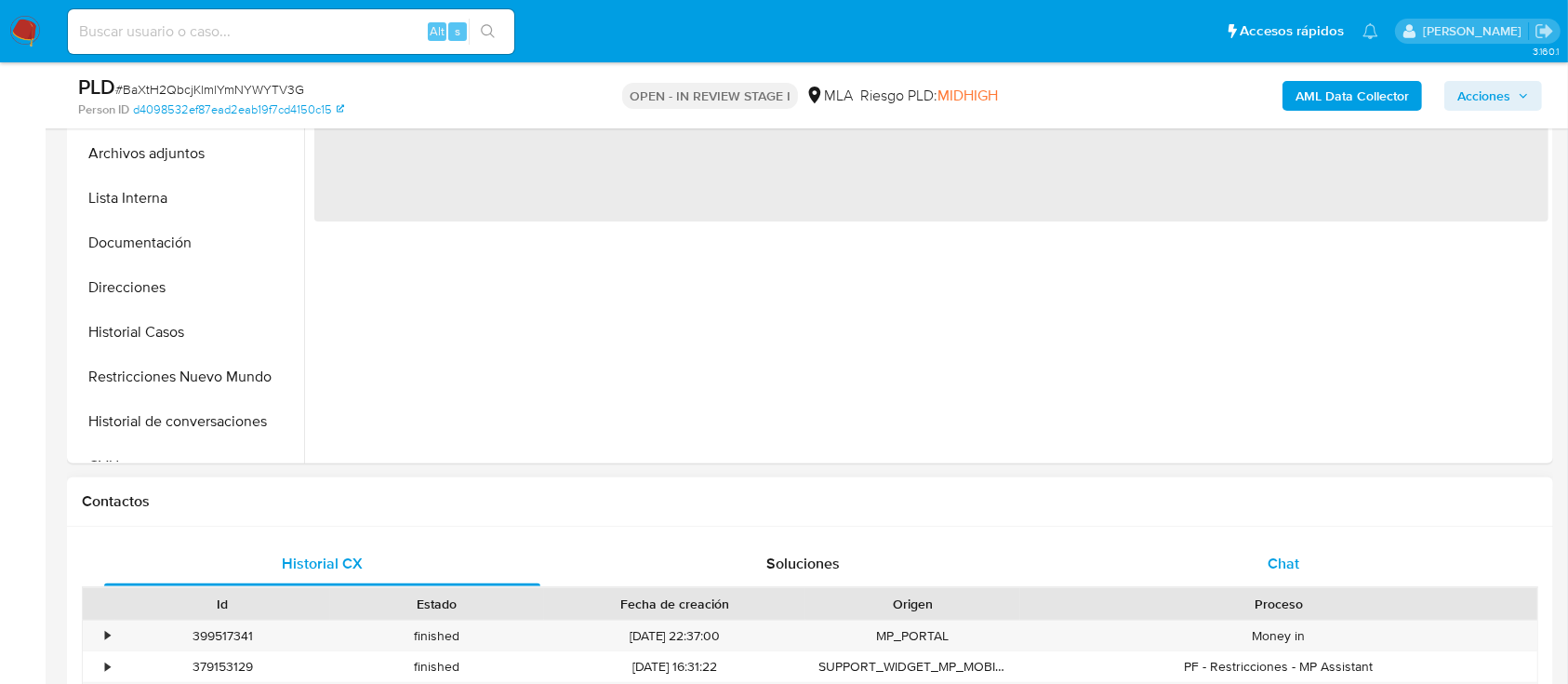
click at [1295, 547] on div "Chat" at bounding box center [1283, 564] width 436 height 45
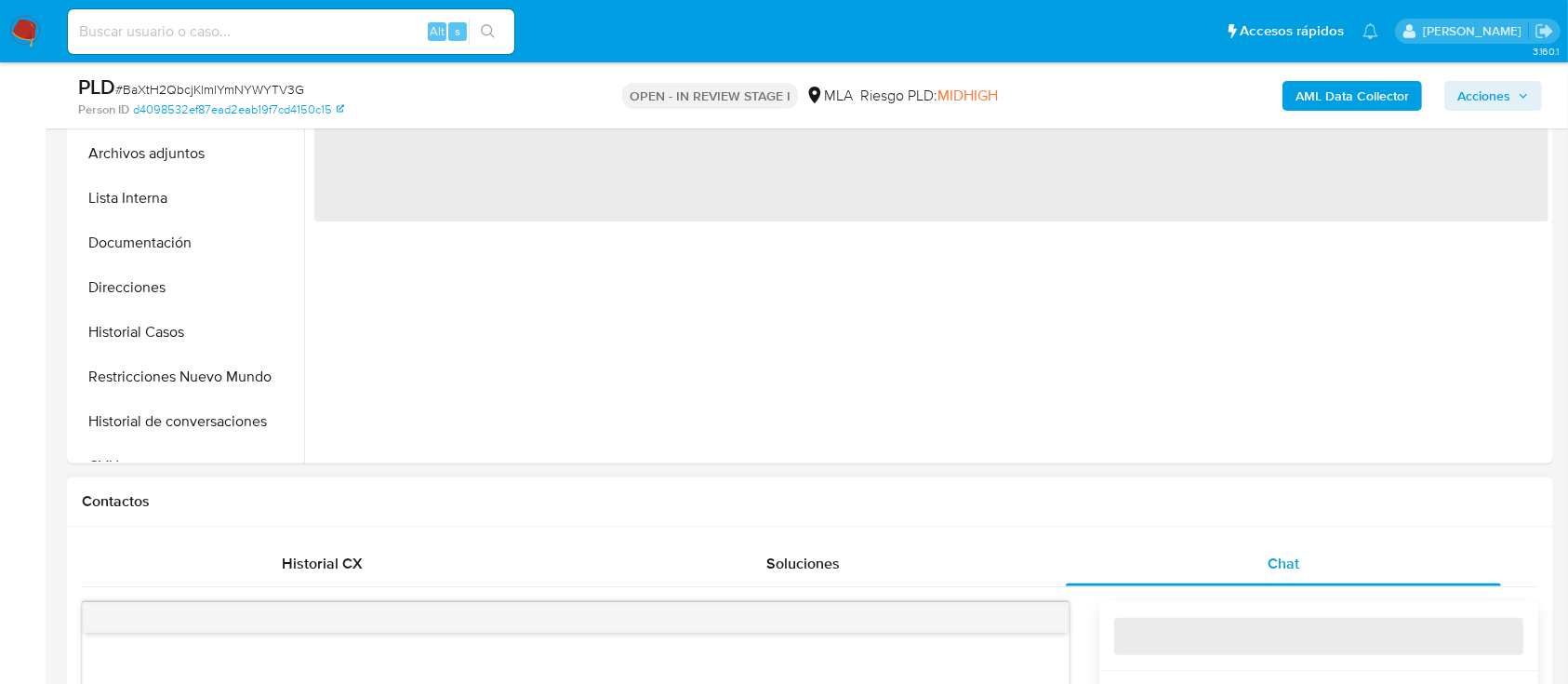
select select "10"
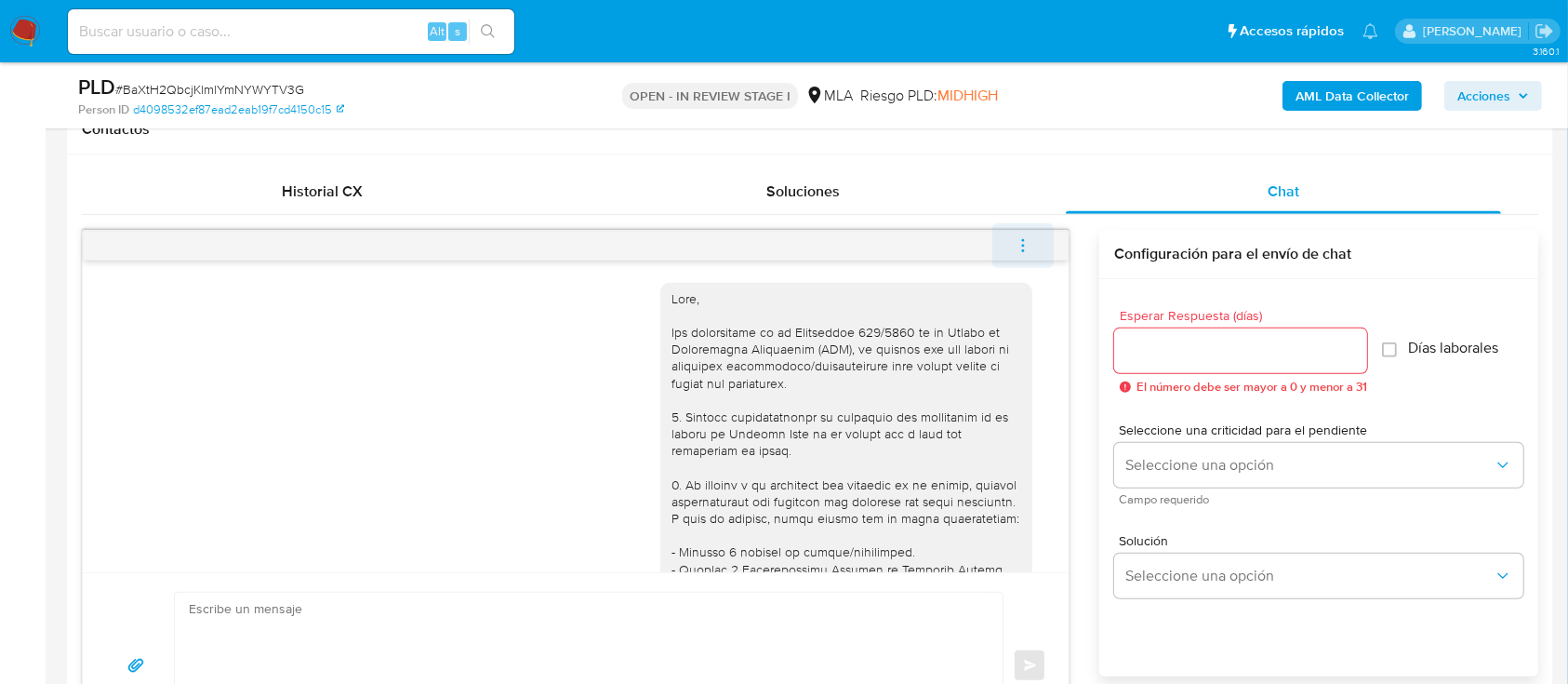
scroll to position [2901, 0]
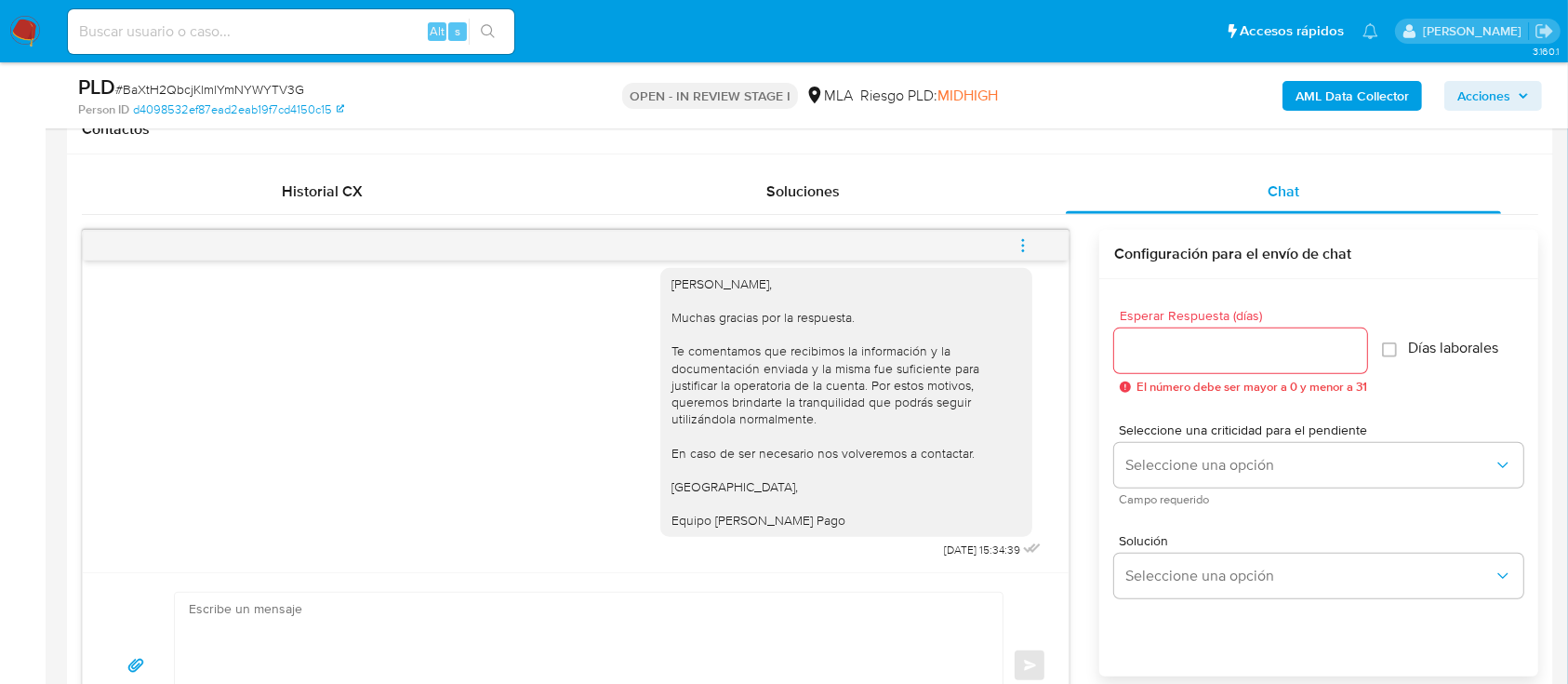
click at [1025, 240] on icon "menu-action" at bounding box center [1022, 245] width 17 height 17
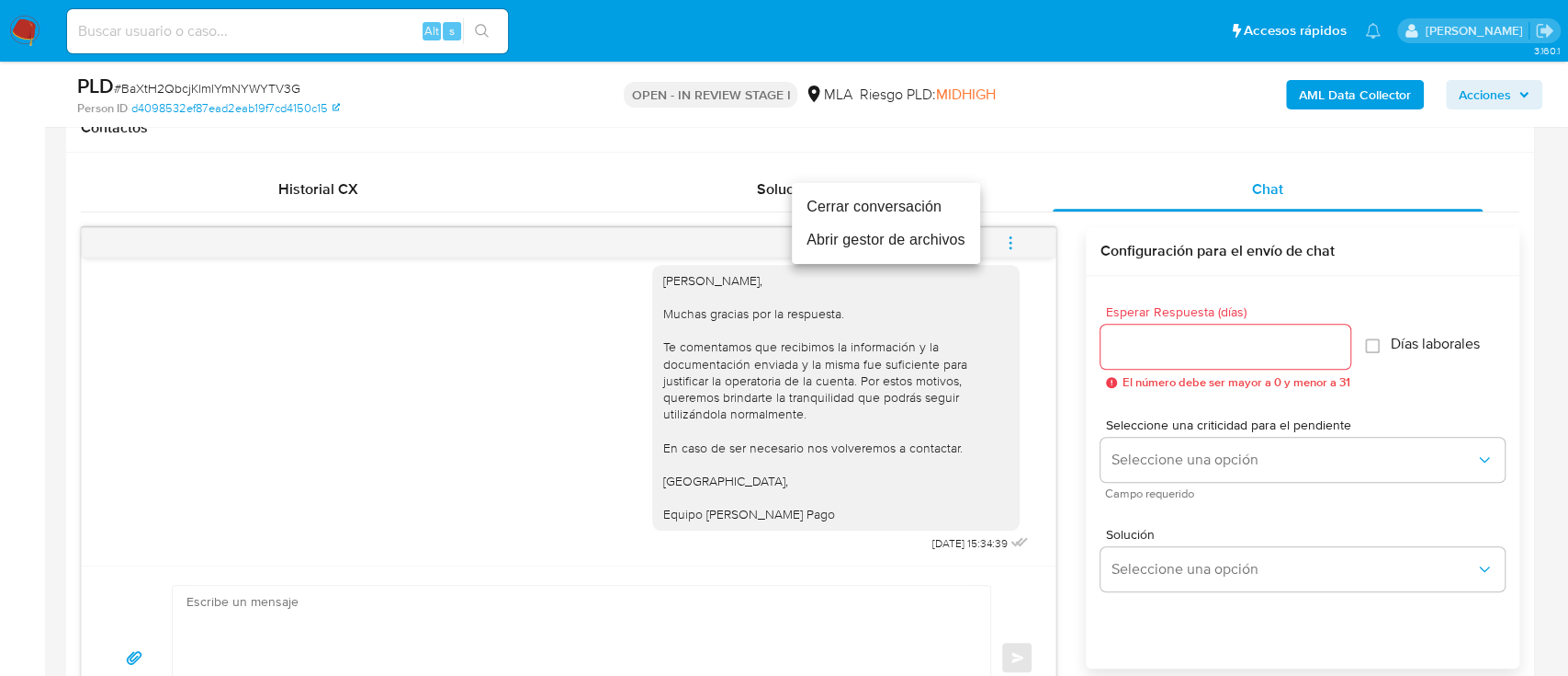
click at [918, 212] on li "Cerrar conversación" at bounding box center [886, 206] width 188 height 33
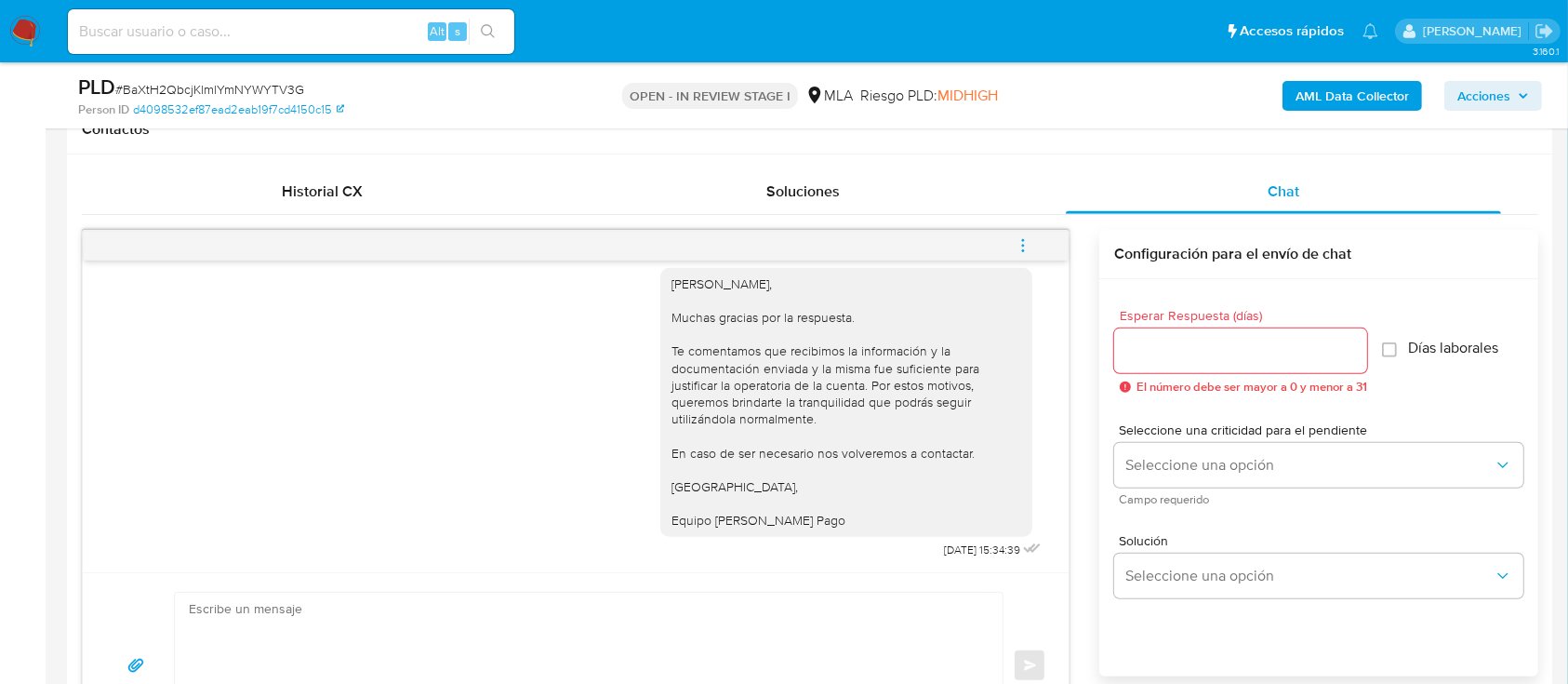
scroll to position [372, 0]
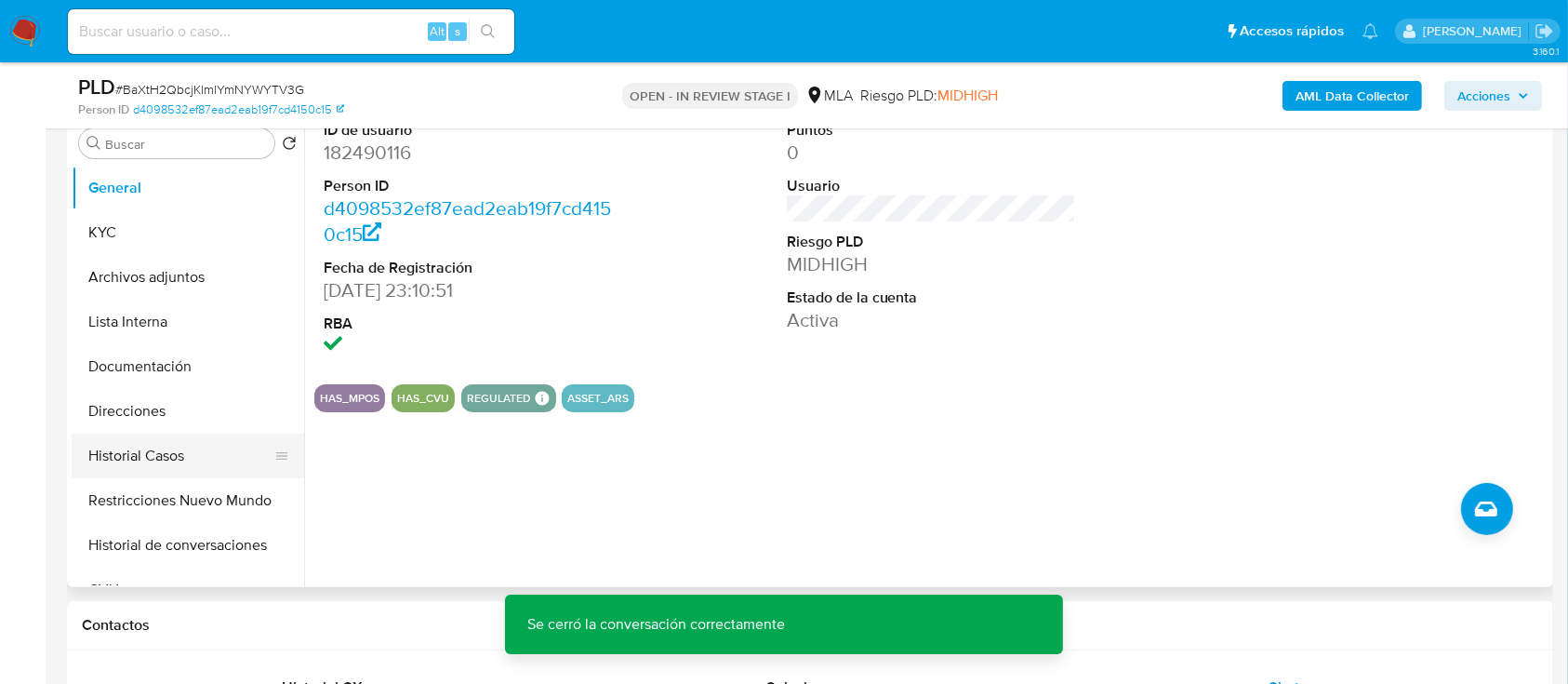
click at [172, 440] on button "Historial Casos" at bounding box center [181, 456] width 218 height 45
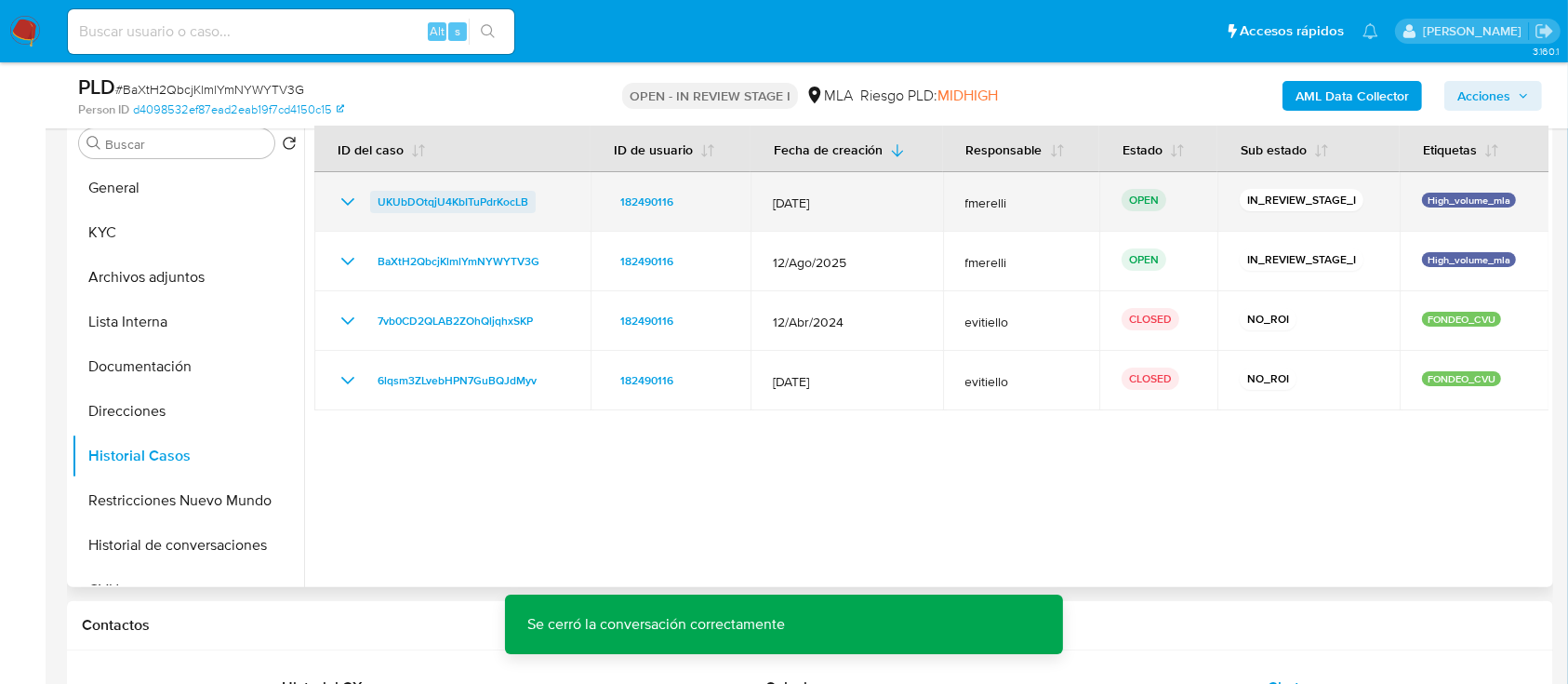
click at [497, 196] on span "UKUbDOtqjU4KbITuPdrKocLB" at bounding box center [453, 201] width 151 height 22
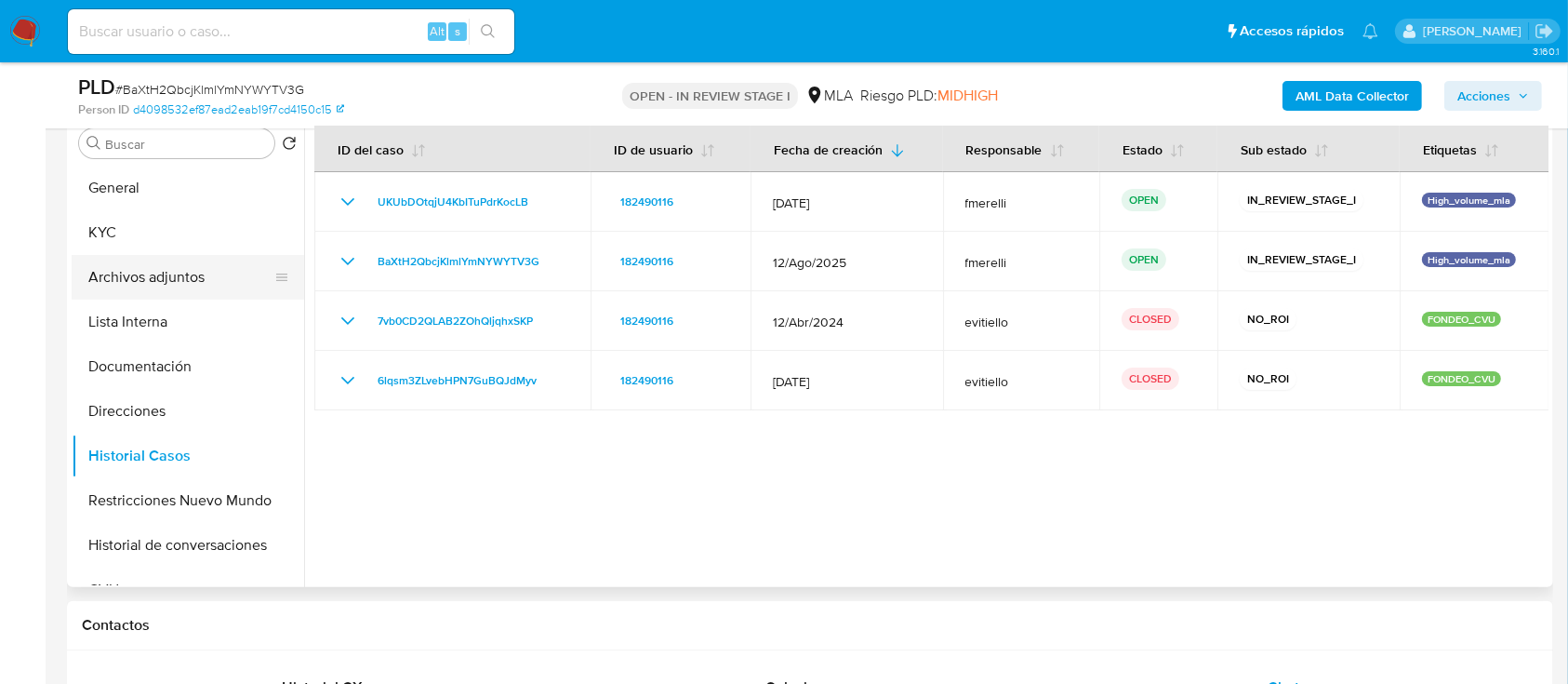
click at [193, 273] on button "Archivos adjuntos" at bounding box center [181, 277] width 218 height 45
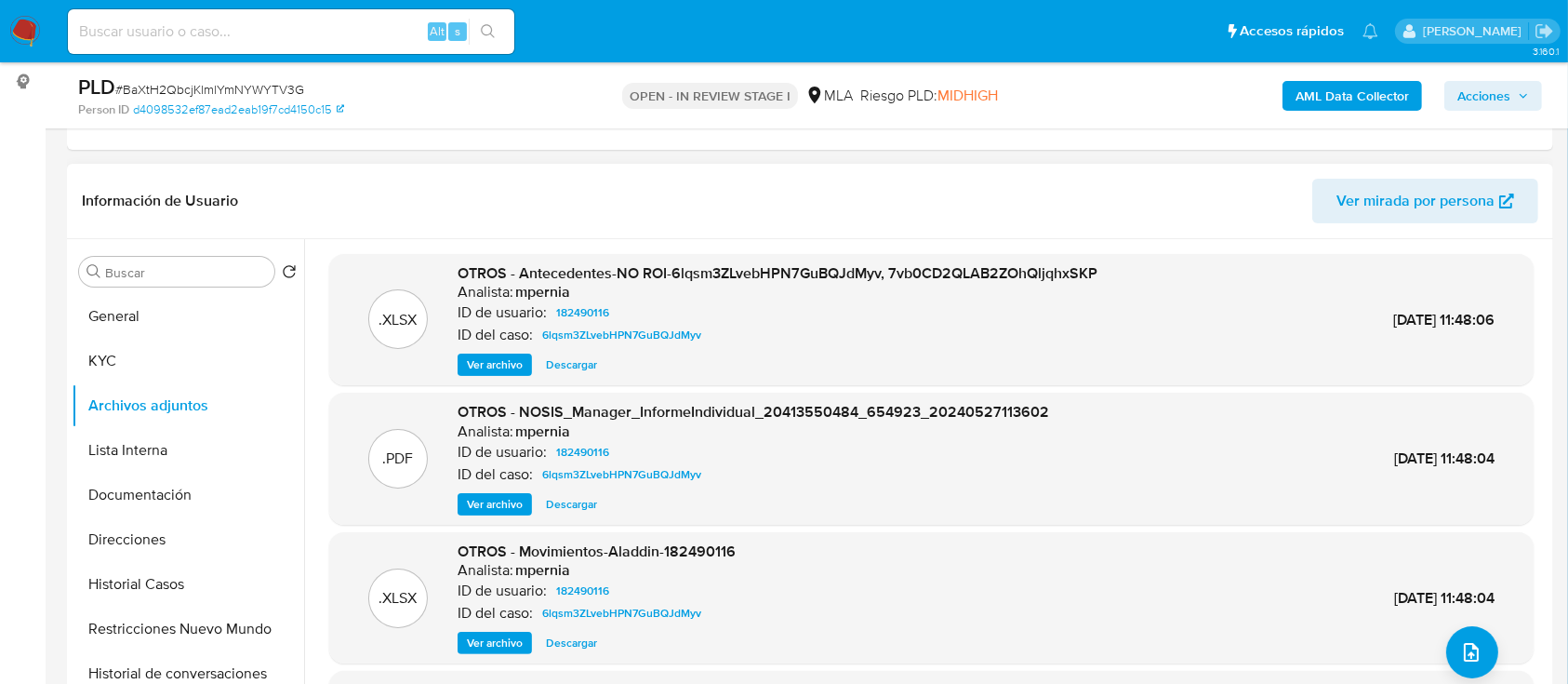
scroll to position [123, 0]
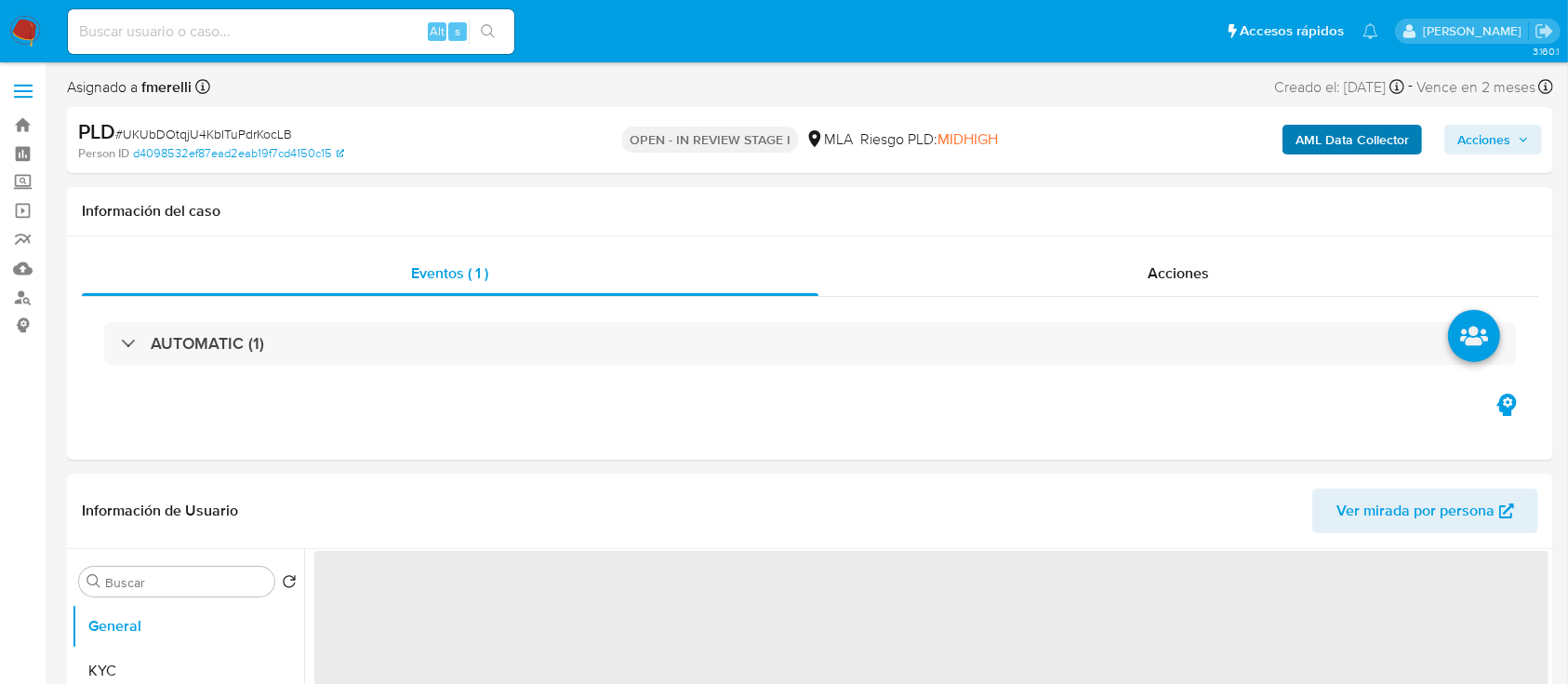
select select "10"
click at [1334, 138] on b "AML Data Collector" at bounding box center [1351, 139] width 114 height 30
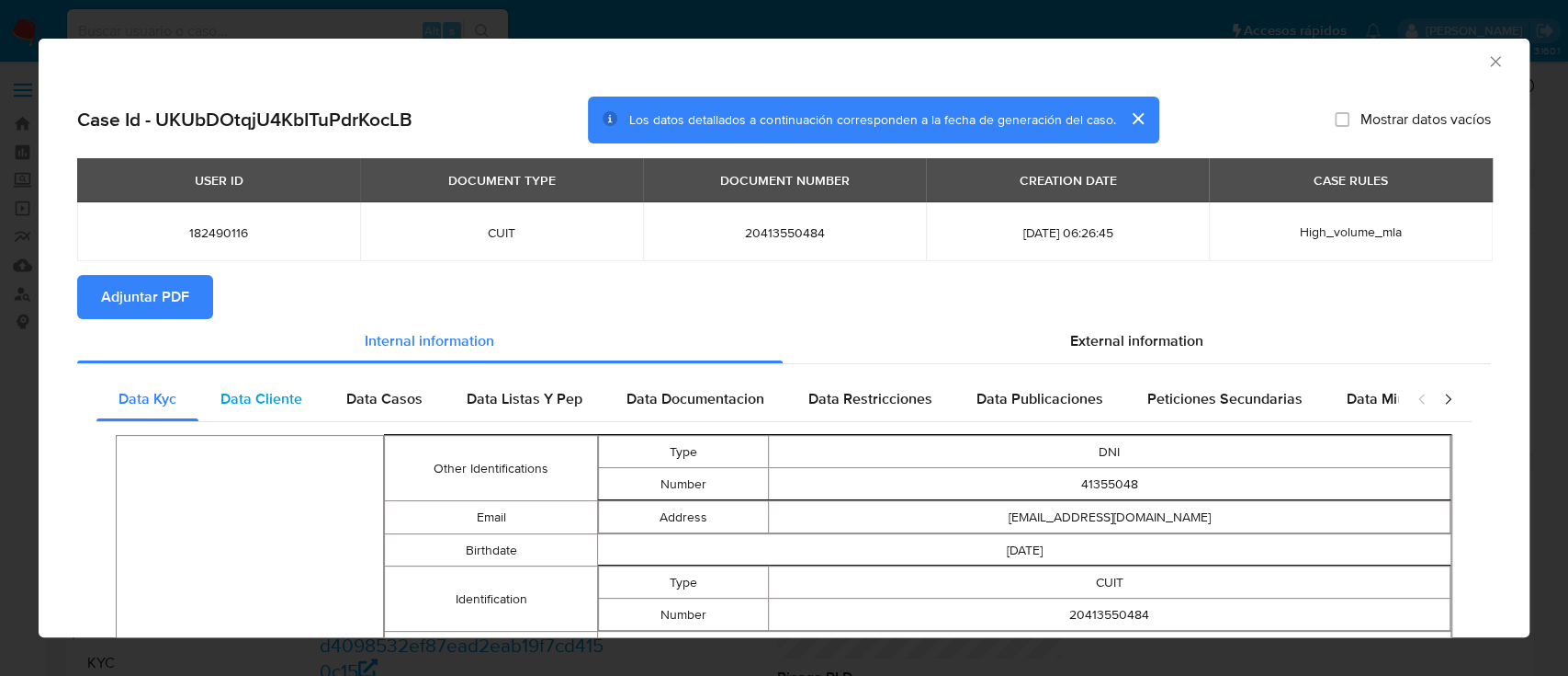
click at [255, 414] on div "Data Cliente" at bounding box center [261, 398] width 126 height 44
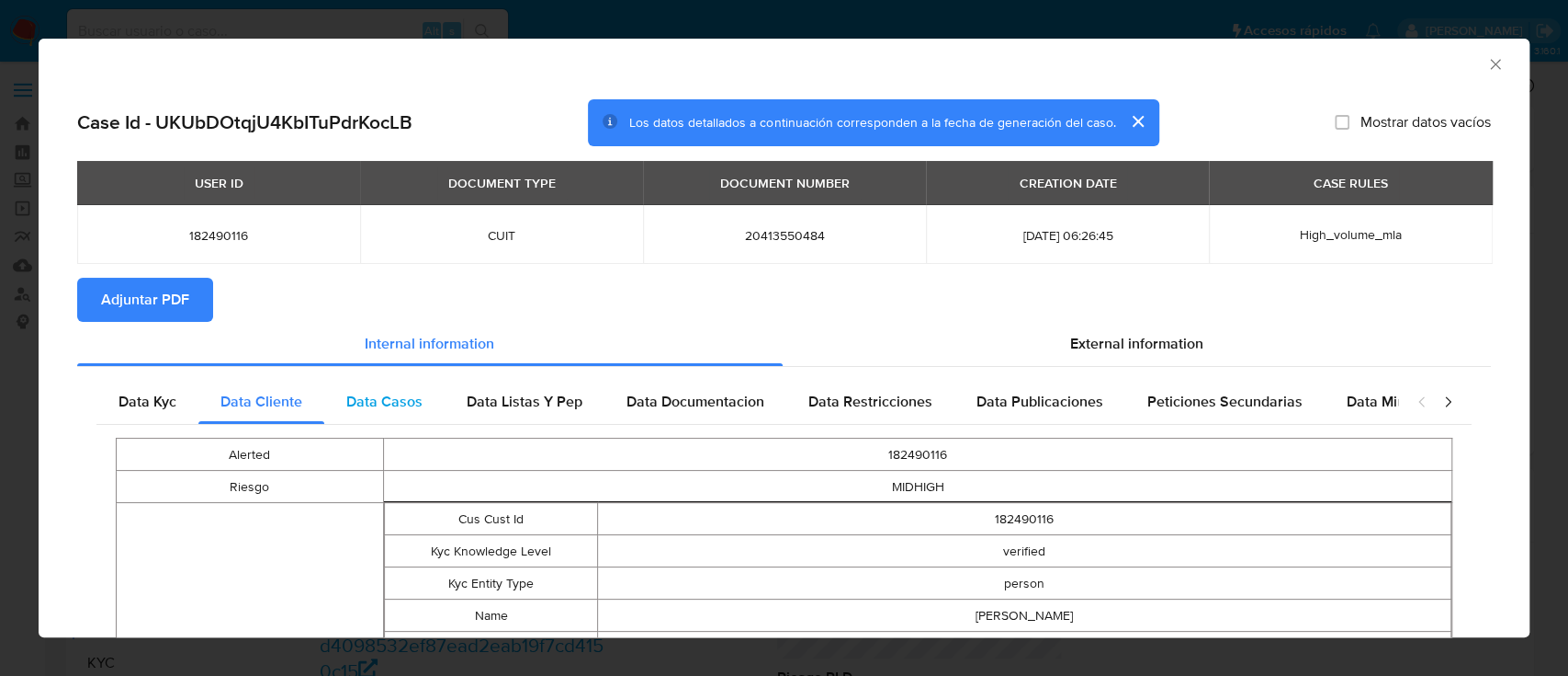
click at [360, 422] on div "Data Casos" at bounding box center [384, 401] width 120 height 44
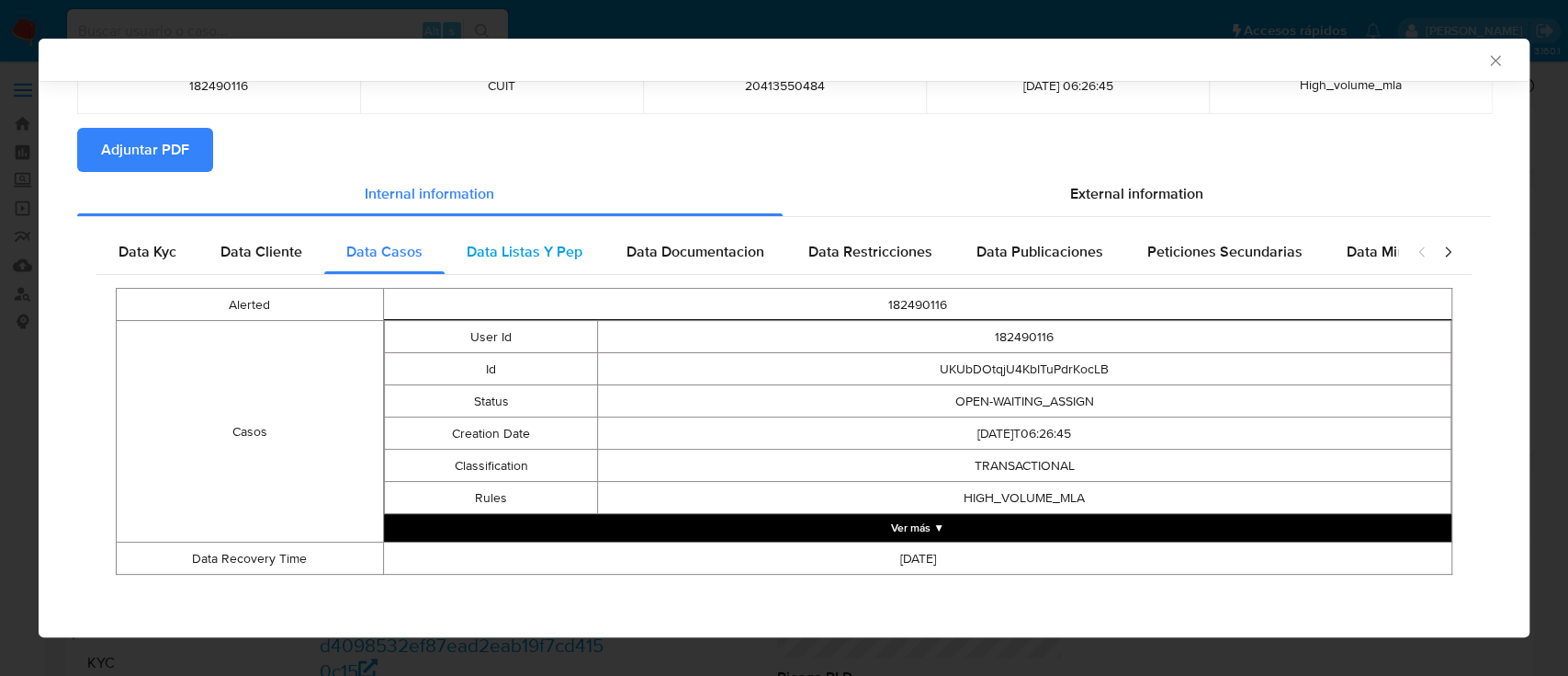
scroll to position [147, 0]
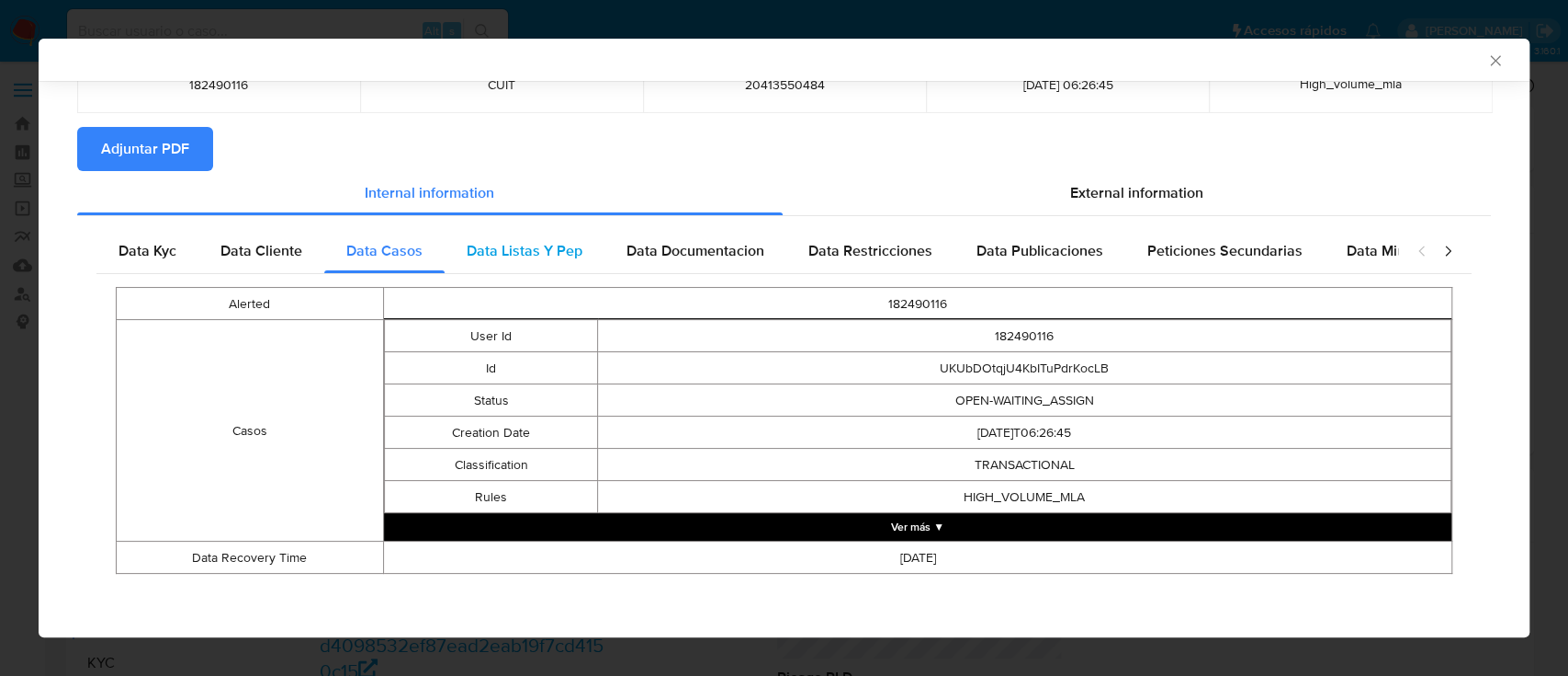
click at [509, 262] on div "Data Listas Y Pep" at bounding box center [524, 251] width 160 height 44
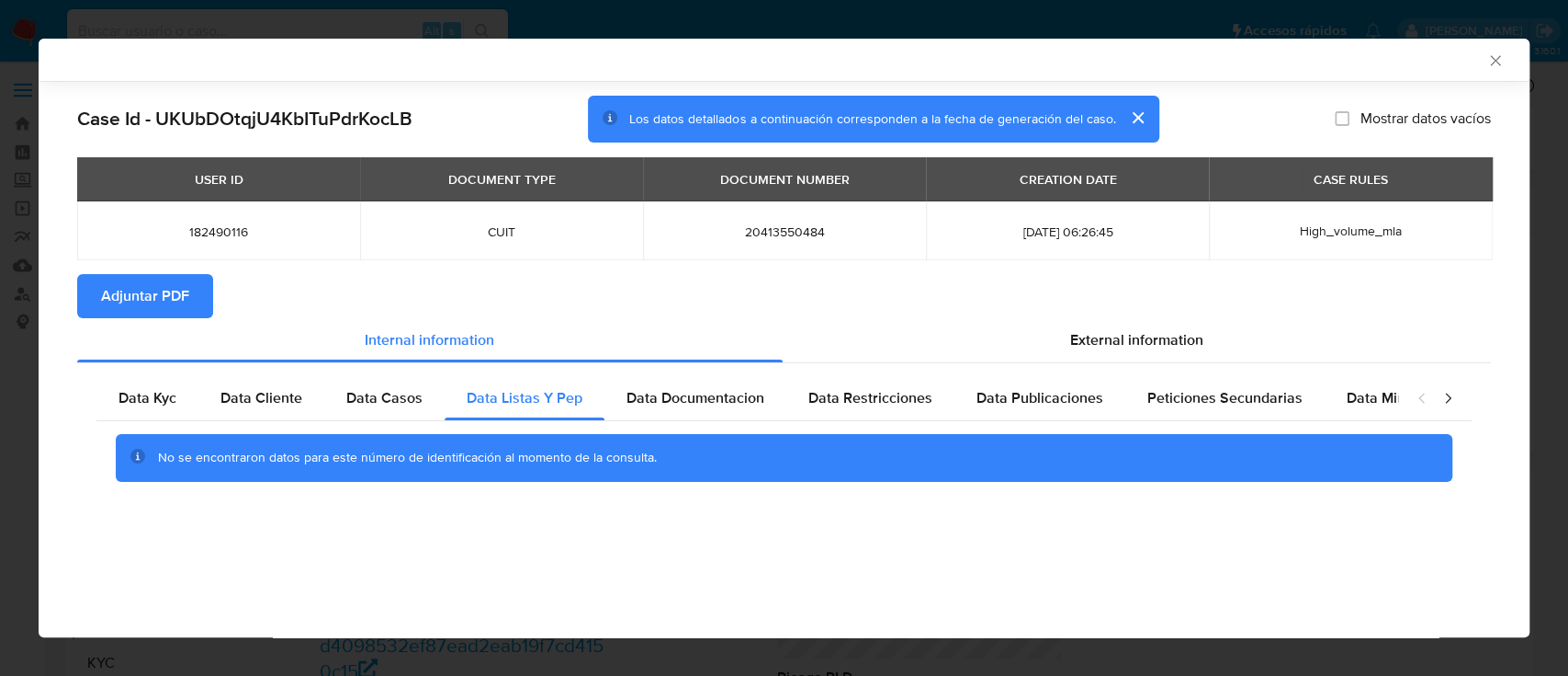
click at [654, 422] on div "No se encontraron datos para este número de identificación al momento de la con…" at bounding box center [784, 457] width 1375 height 74
drag, startPoint x: 747, startPoint y: 398, endPoint x: 846, endPoint y: 398, distance: 99.0
click at [747, 398] on span "Data Documentacion" at bounding box center [696, 398] width 138 height 21
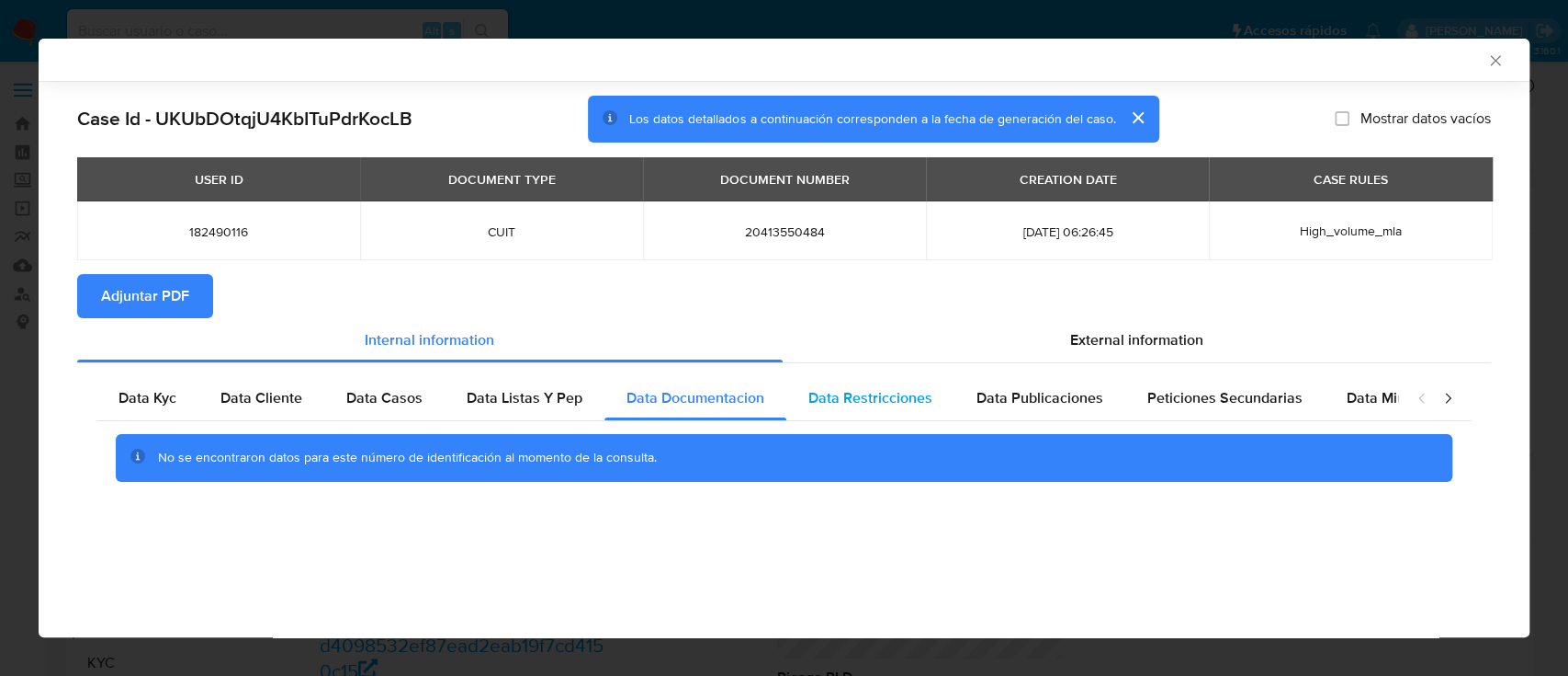
click at [874, 399] on span "Data Restricciones" at bounding box center [869, 398] width 124 height 21
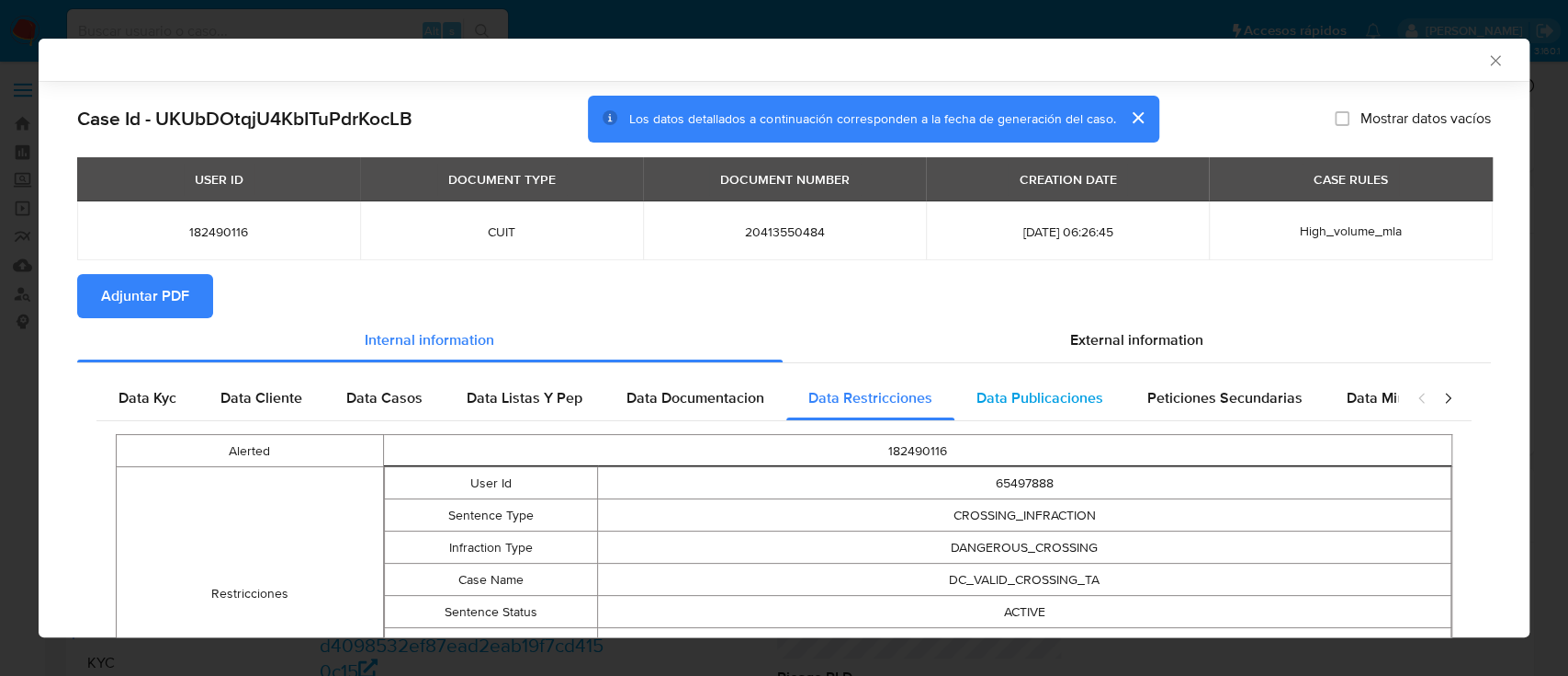
click at [1057, 400] on span "Data Publicaciones" at bounding box center [1040, 398] width 127 height 21
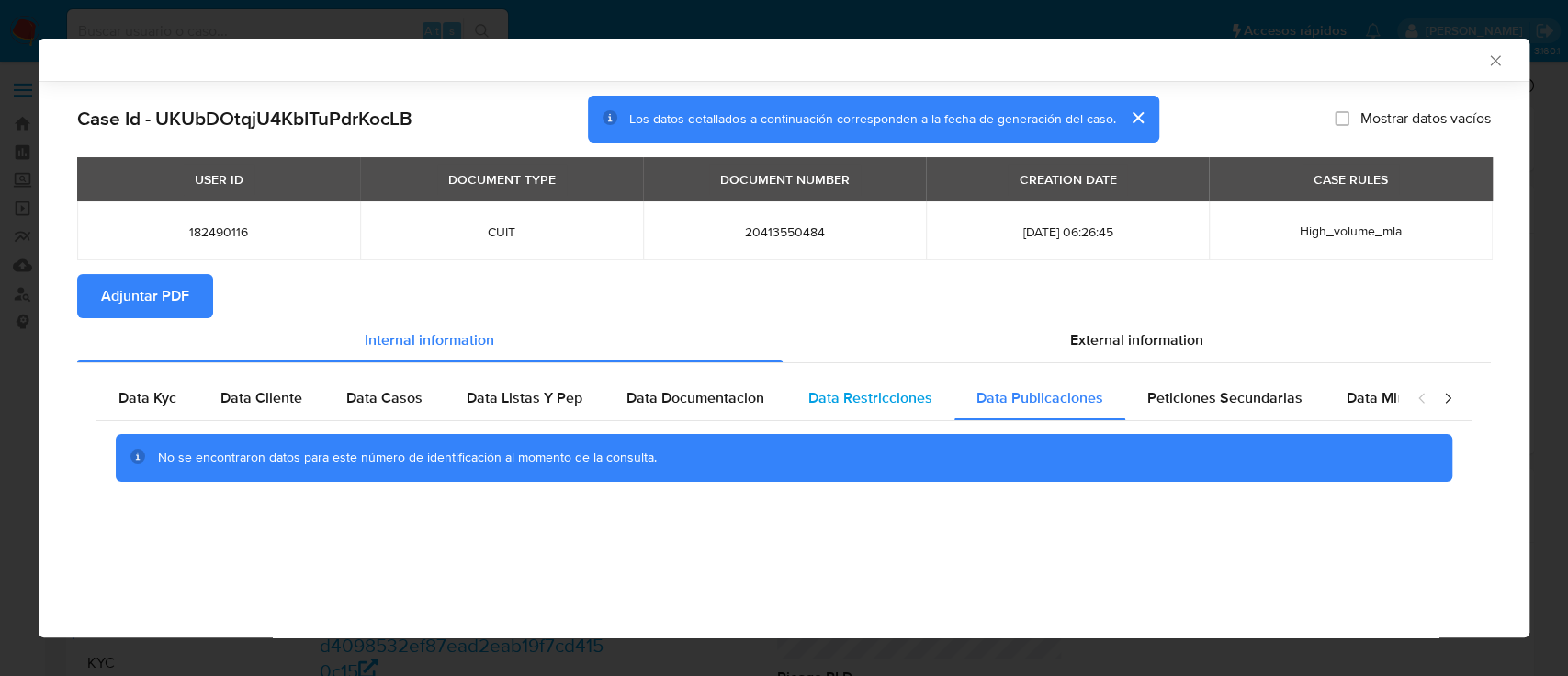
click at [796, 392] on div "Data Restricciones" at bounding box center [869, 398] width 168 height 44
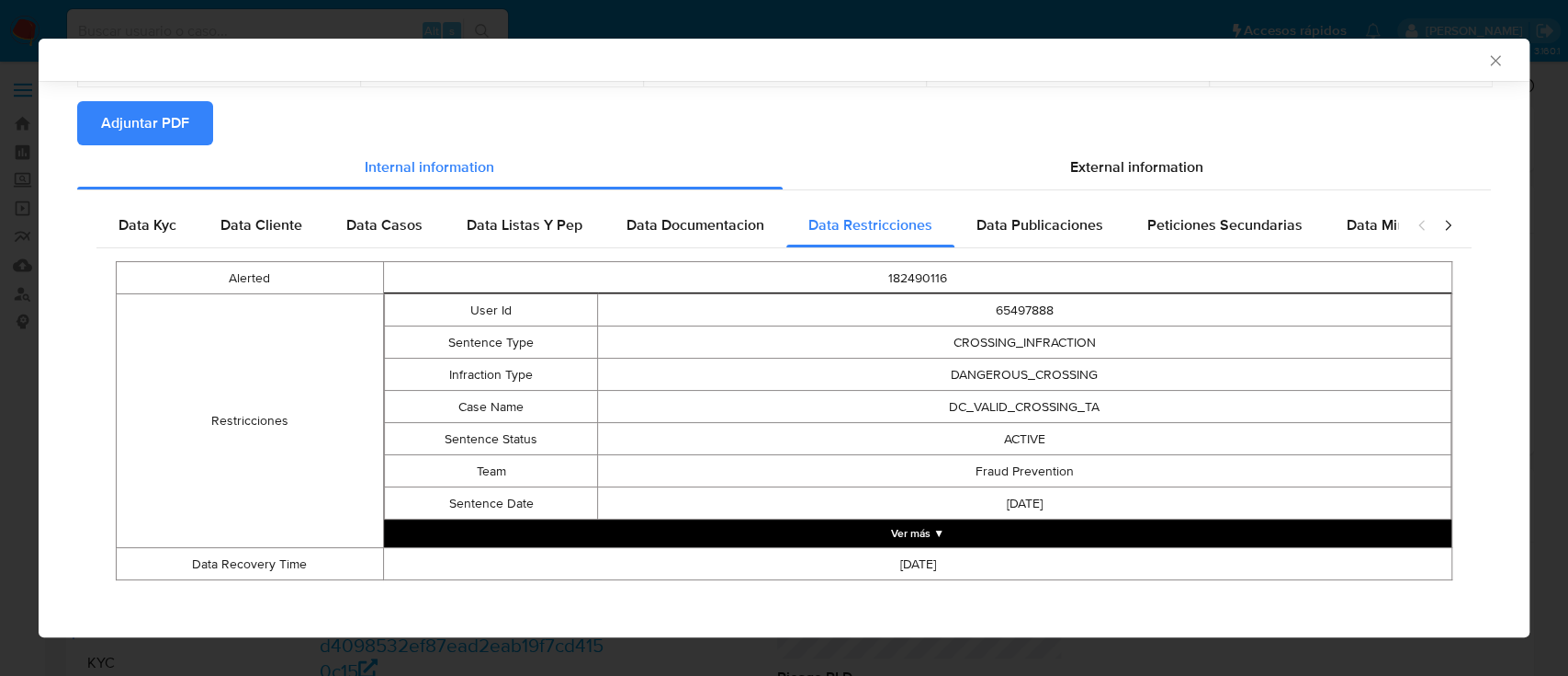
scroll to position [180, 0]
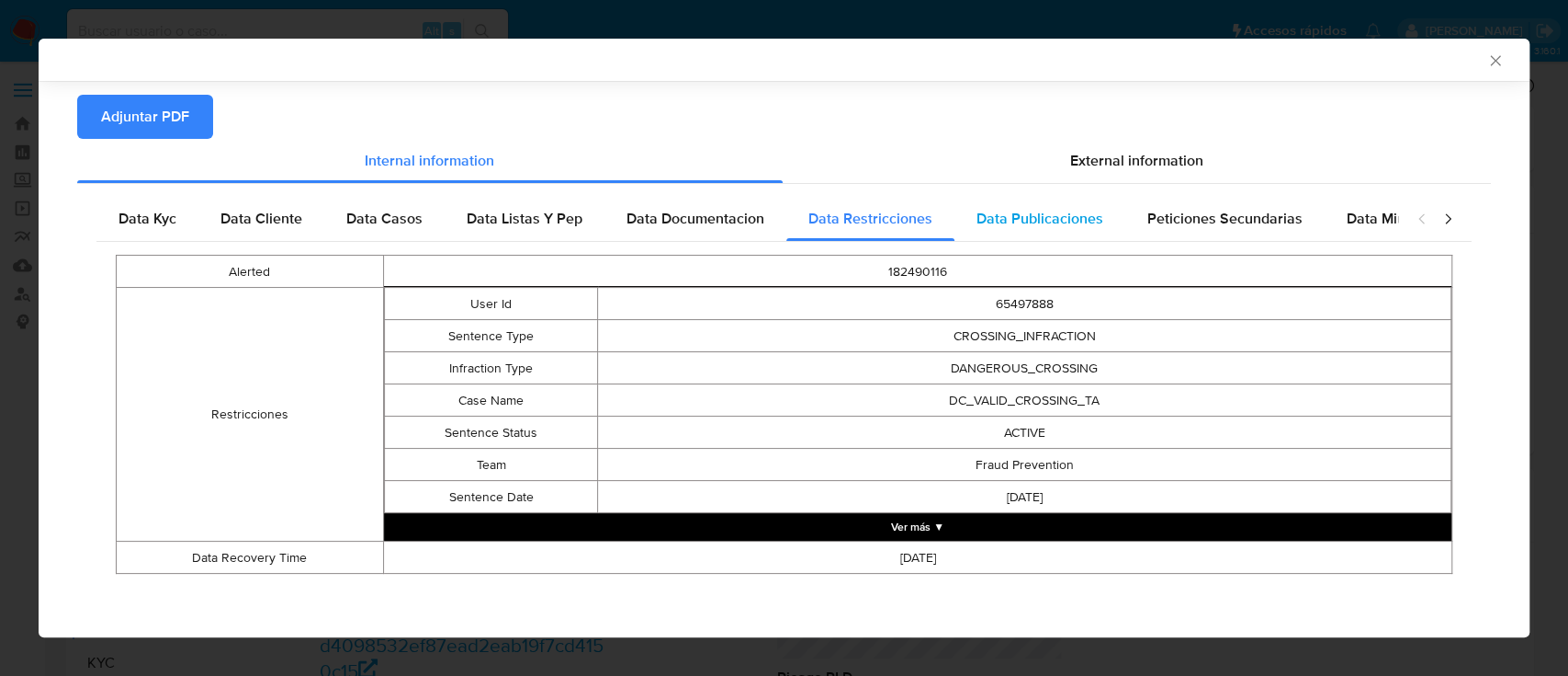
click at [1003, 238] on div "Data Publicaciones" at bounding box center [1040, 219] width 171 height 44
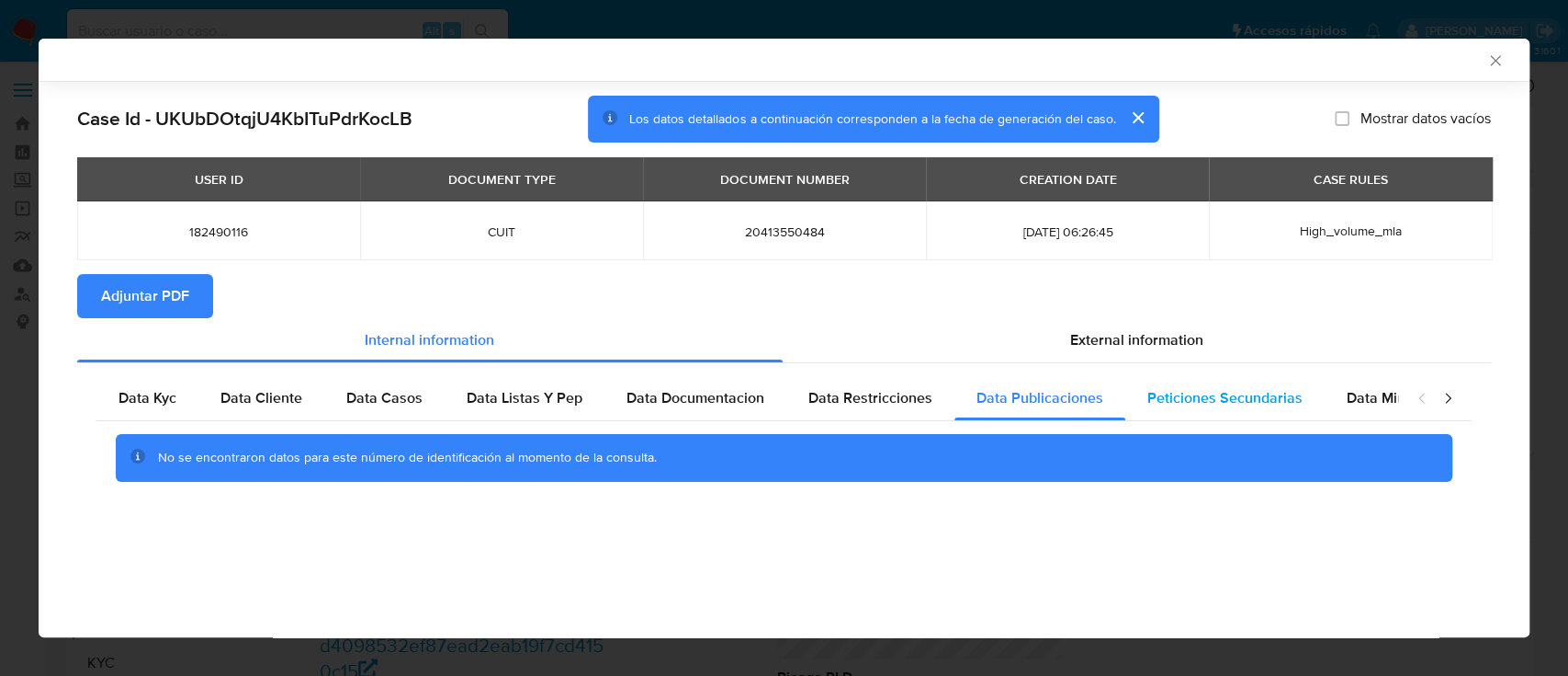
drag, startPoint x: 1218, startPoint y: 386, endPoint x: 1256, endPoint y: 392, distance: 38.5
click at [1220, 386] on div "Peticiones Secundarias" at bounding box center [1225, 398] width 200 height 44
click at [1380, 394] on span "Data Minoridad" at bounding box center [1396, 398] width 101 height 21
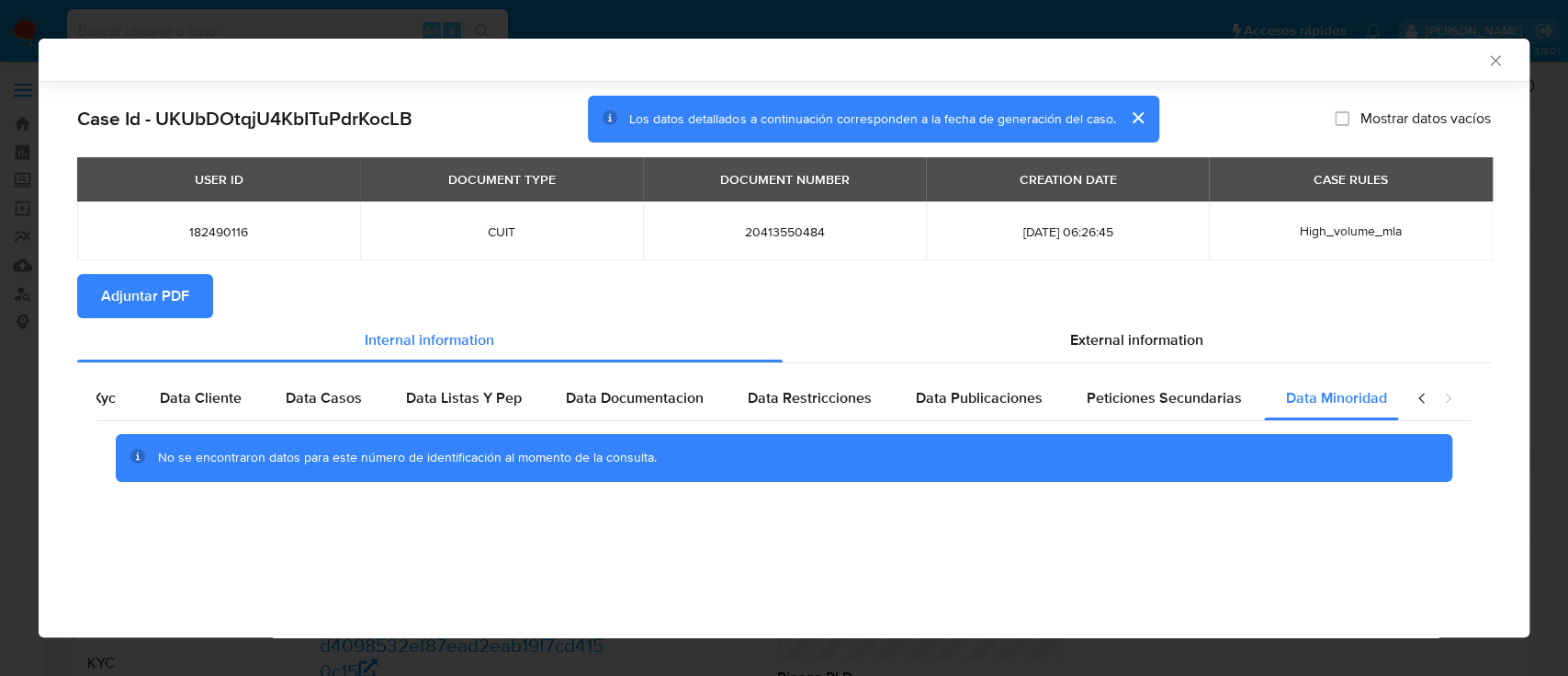
scroll to position [0, 61]
click at [1195, 350] on span "External information" at bounding box center [1136, 340] width 133 height 21
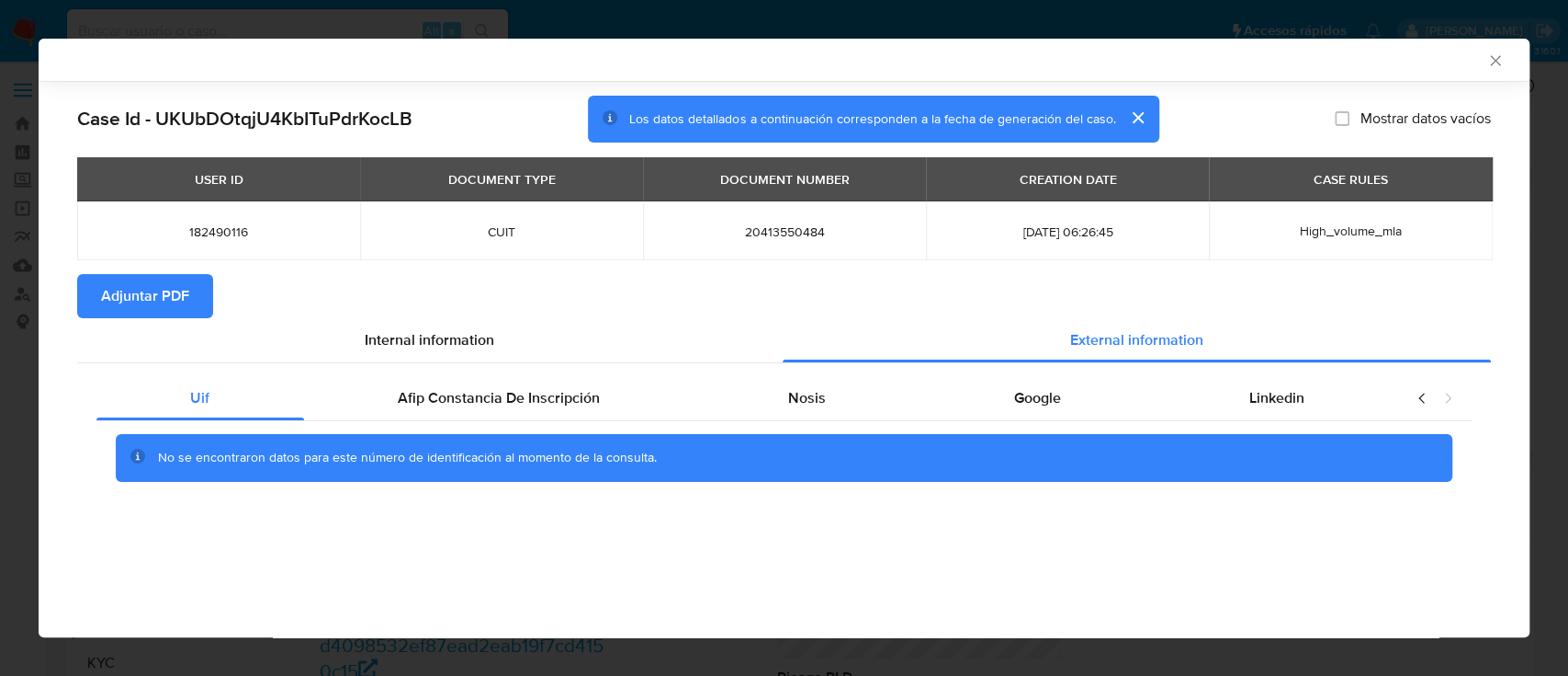
scroll to position [0, 0]
click at [393, 386] on div "Afip Constancia De Inscripción" at bounding box center [499, 398] width 391 height 44
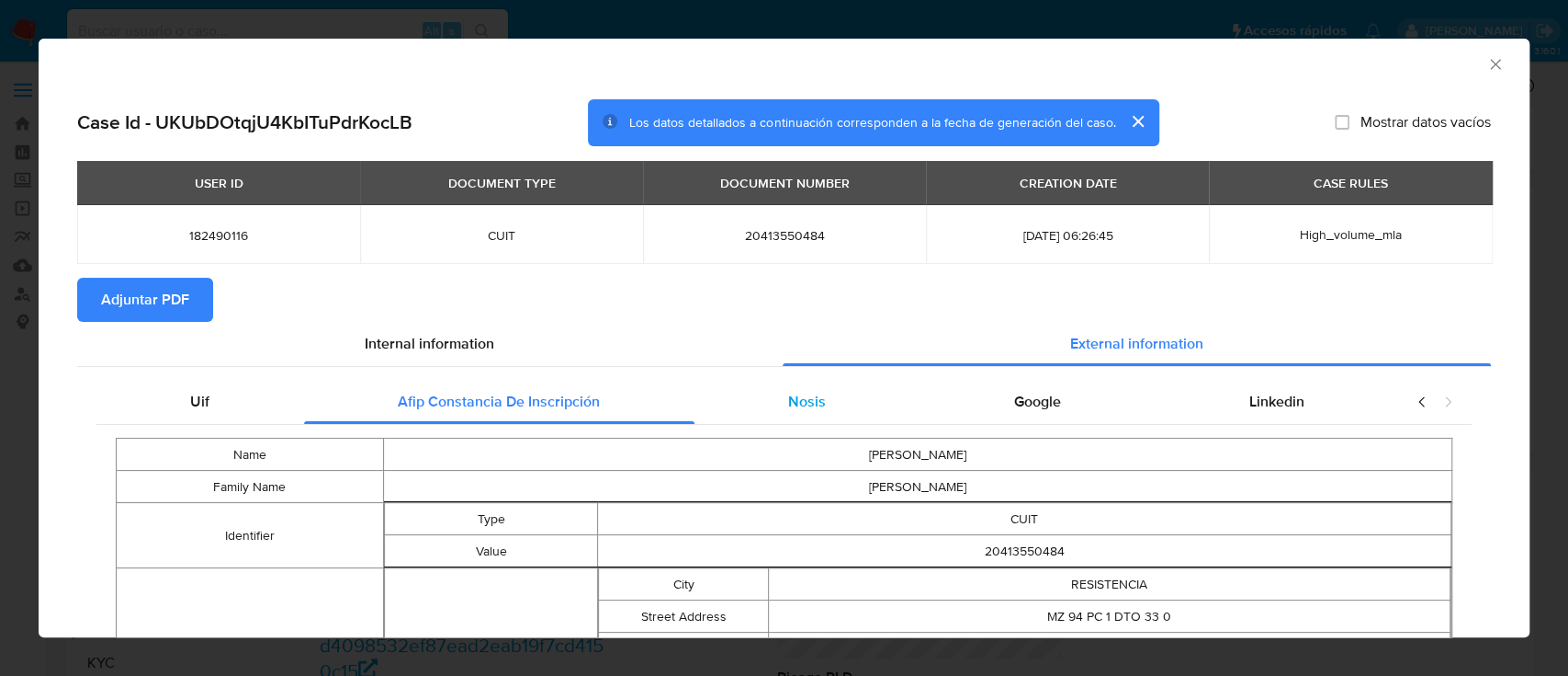
click at [808, 402] on span "Nosis" at bounding box center [806, 401] width 37 height 21
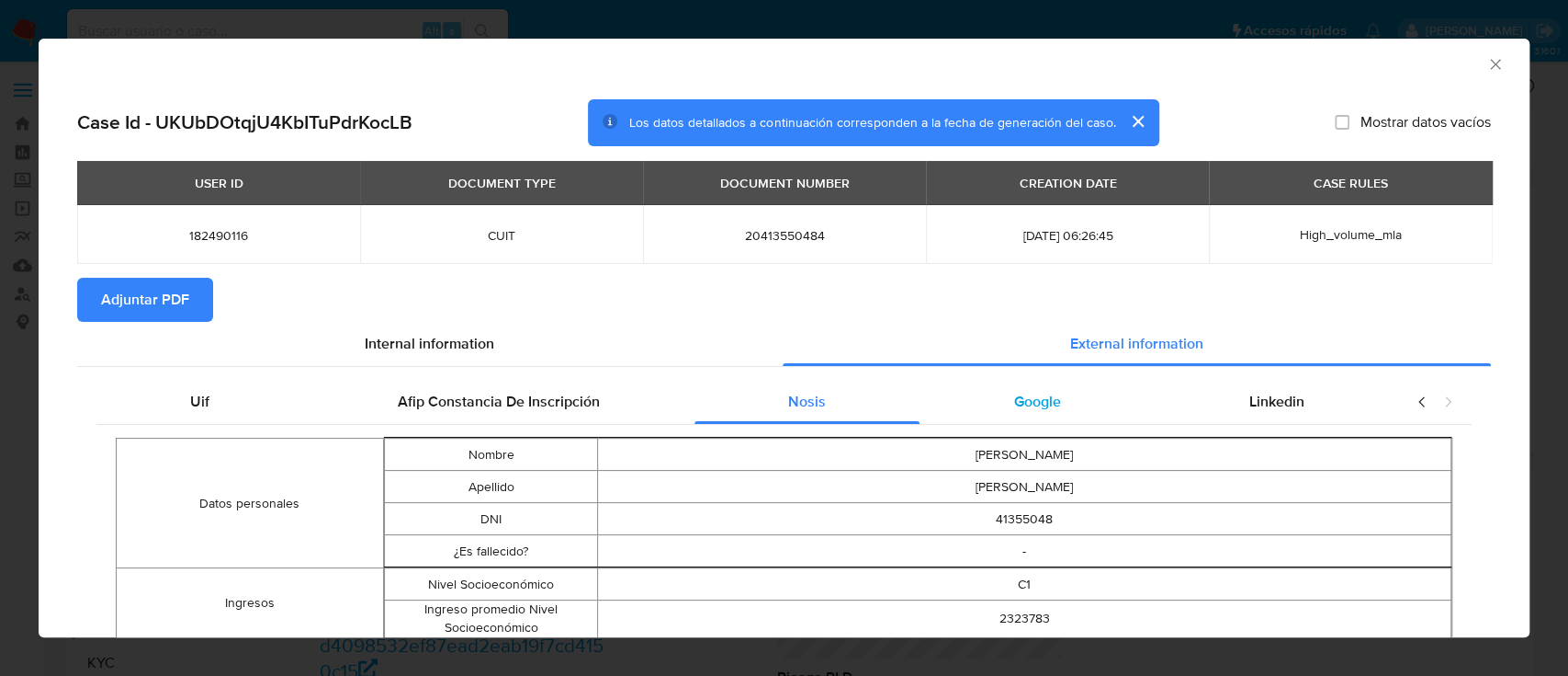
click at [1045, 399] on span "Google" at bounding box center [1037, 401] width 47 height 21
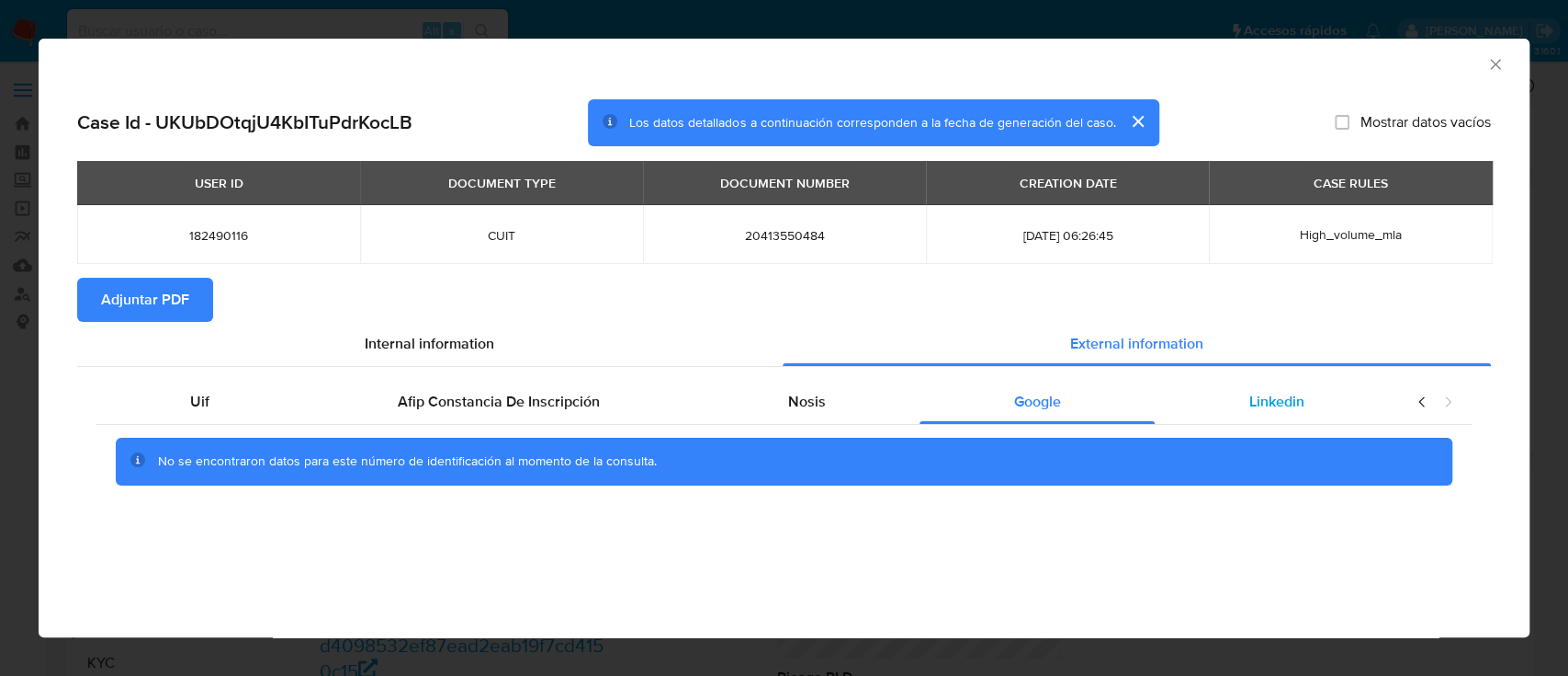
click at [1266, 408] on span "Linkedin" at bounding box center [1276, 401] width 55 height 21
click at [174, 288] on span "Adjuntar PDF" at bounding box center [145, 300] width 88 height 40
click at [1489, 60] on icon "Cerrar ventana" at bounding box center [1495, 63] width 18 height 18
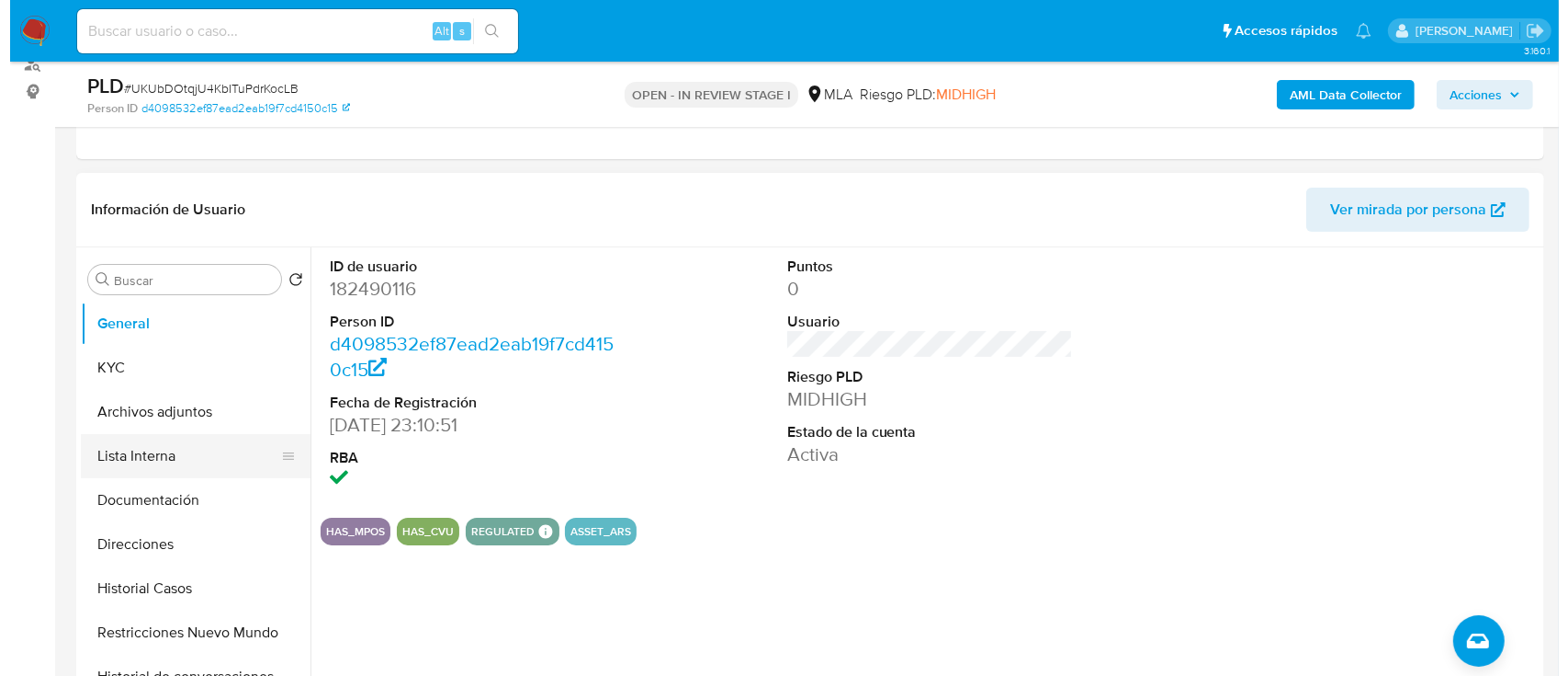
scroll to position [245, 0]
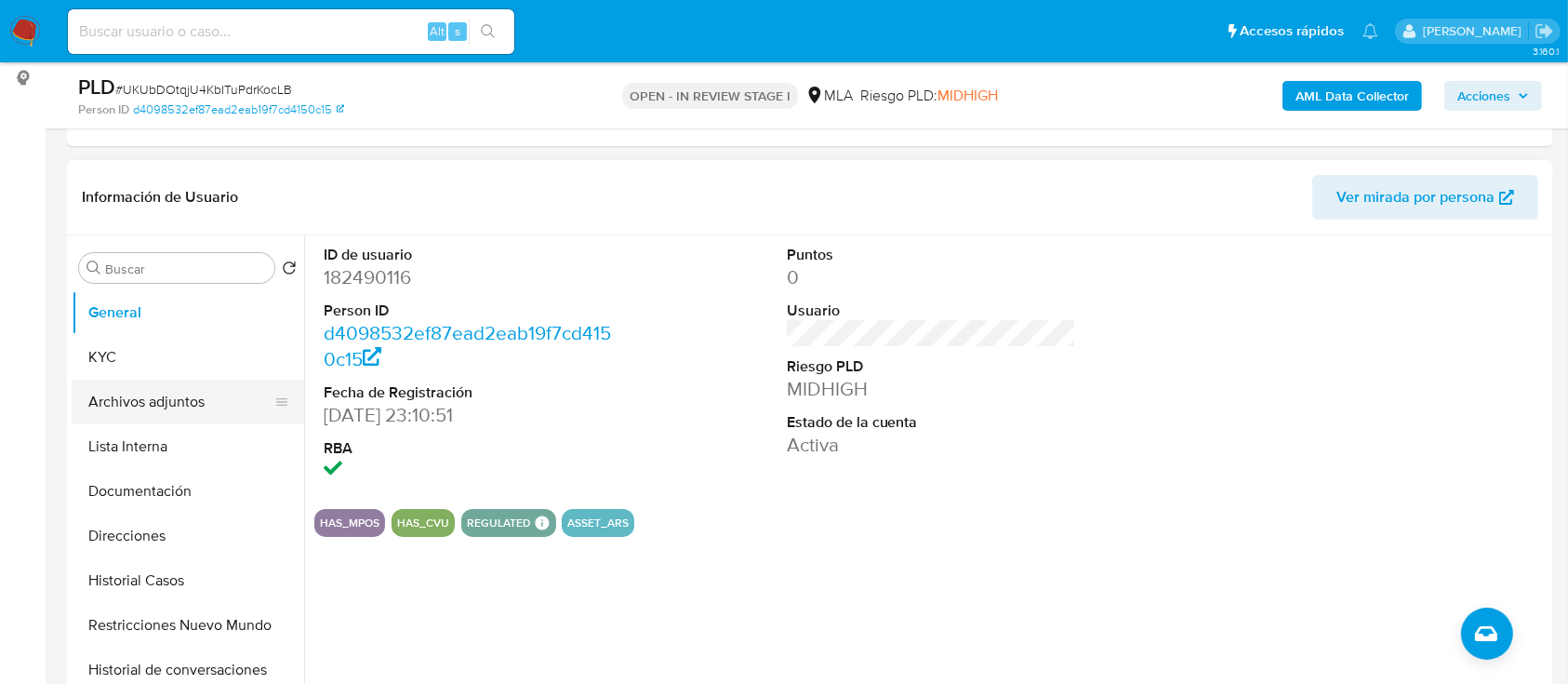
click at [201, 387] on button "Archivos adjuntos" at bounding box center [181, 402] width 218 height 45
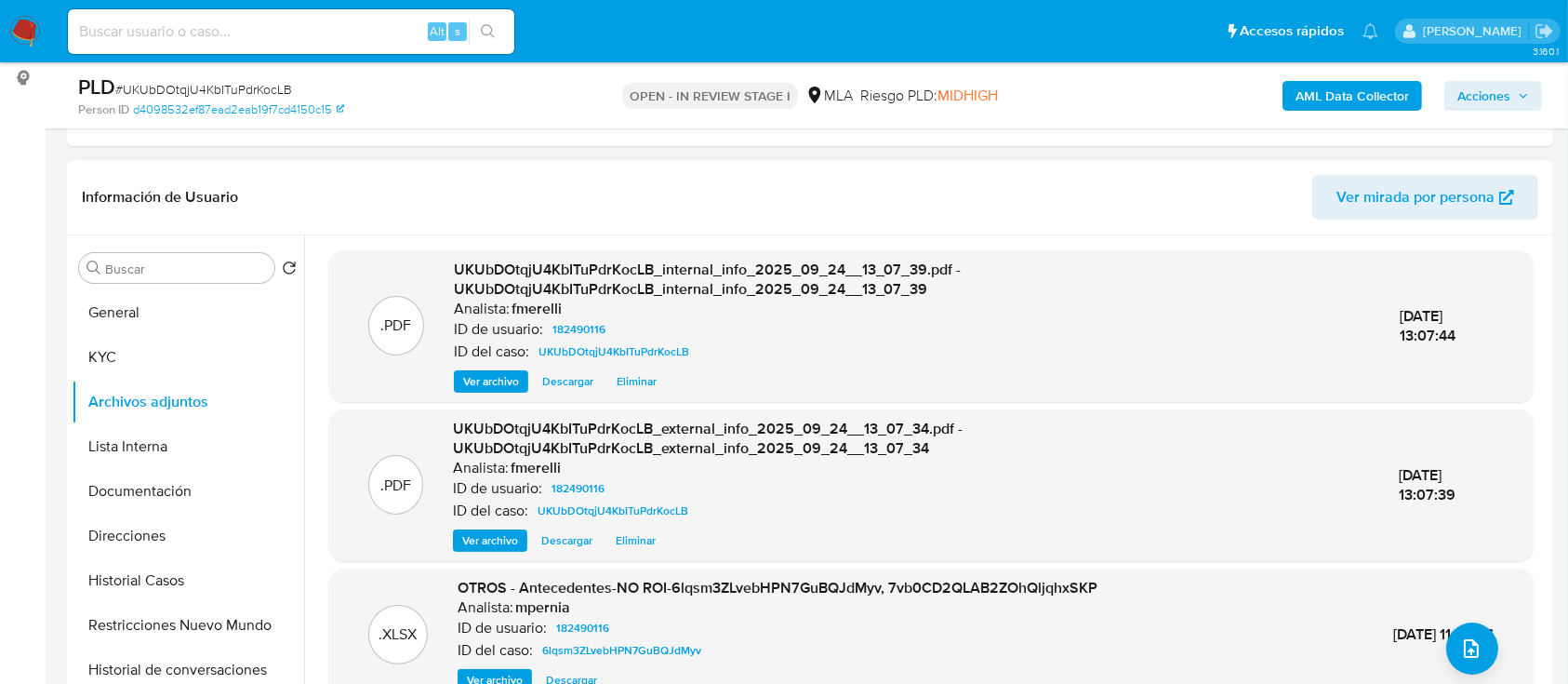
click at [497, 374] on span "Ver archivo" at bounding box center [491, 381] width 55 height 18
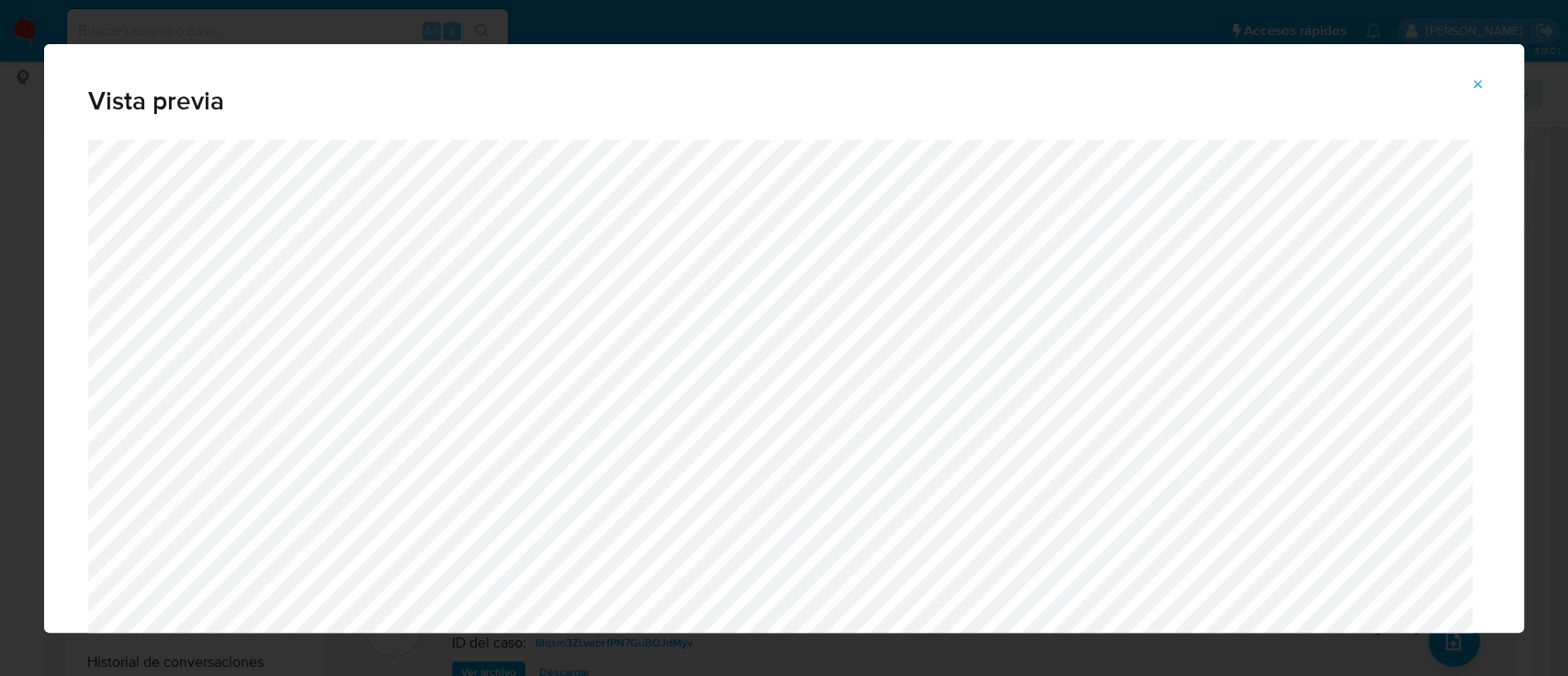
click at [1472, 75] on span "Attachment preview" at bounding box center [1477, 84] width 14 height 26
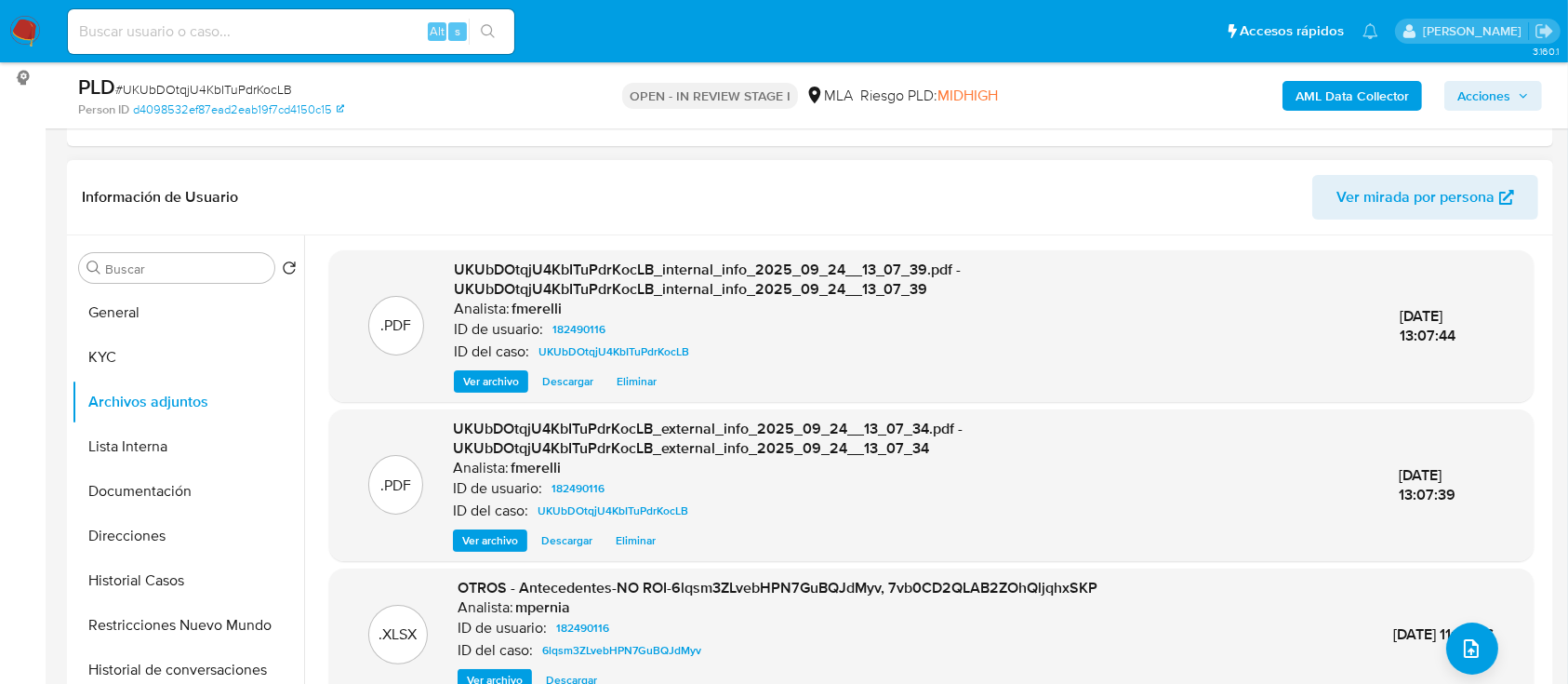
click at [485, 543] on span "Ver archivo" at bounding box center [490, 540] width 55 height 18
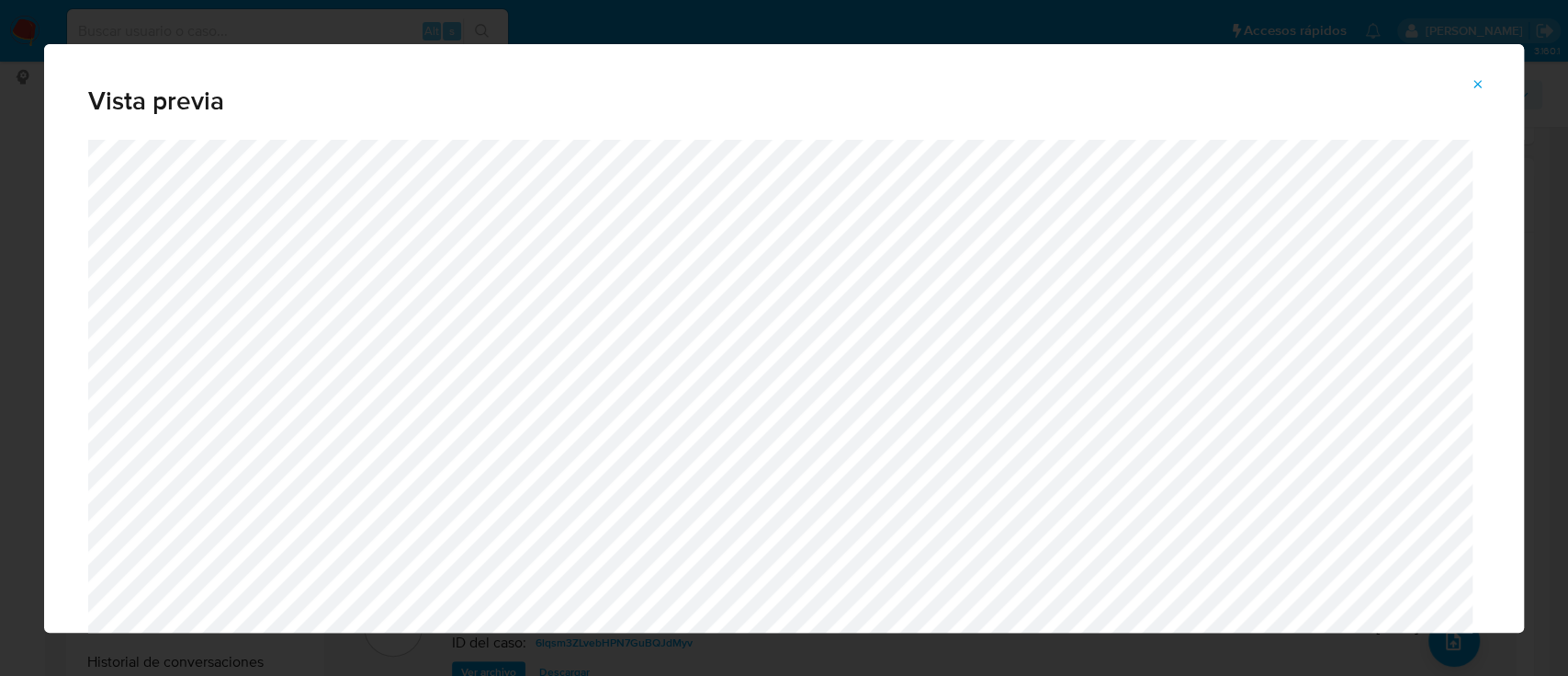
drag, startPoint x: 1488, startPoint y: 86, endPoint x: 1482, endPoint y: 165, distance: 79.2
click at [1488, 85] on button "Attachment preview" at bounding box center [1478, 84] width 40 height 30
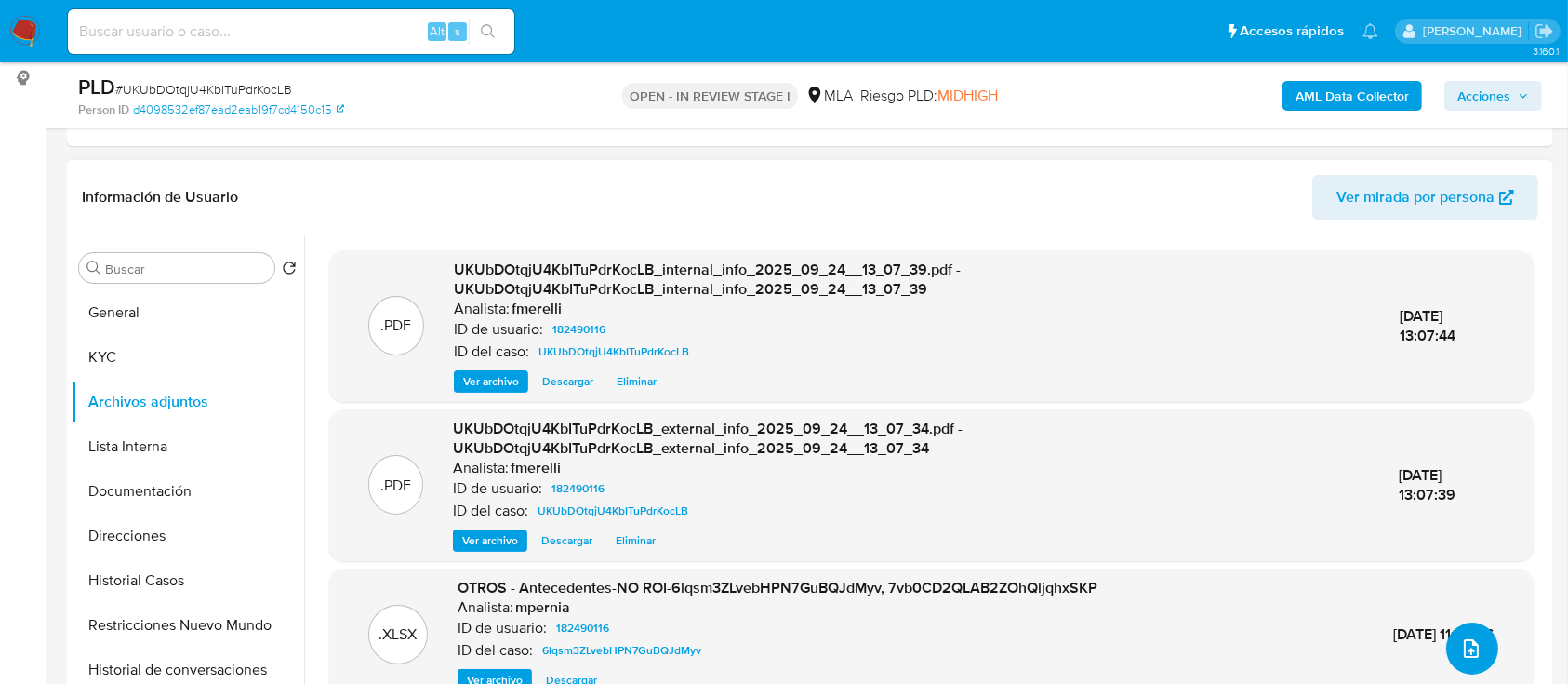
click at [1470, 628] on button "upload-file" at bounding box center [1472, 648] width 52 height 52
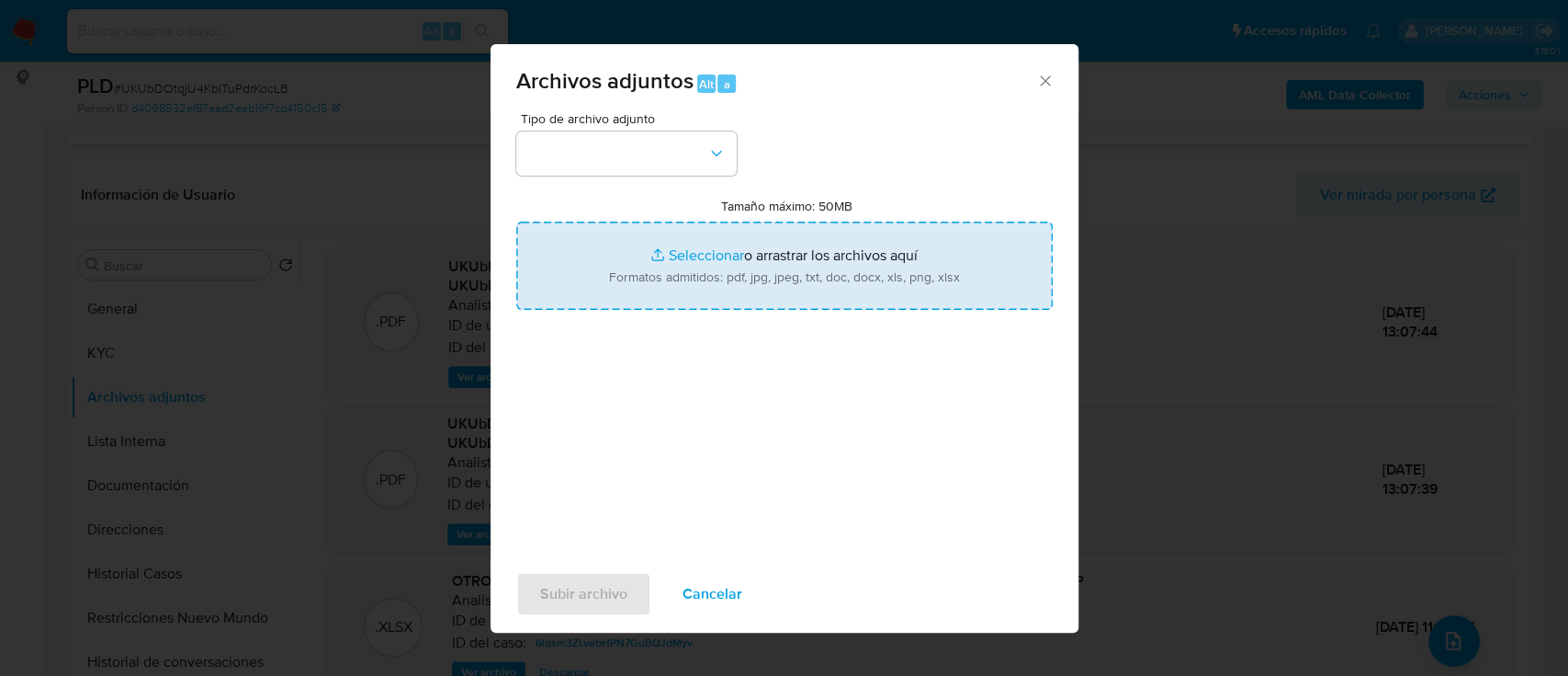
type input "C:\fakepath\NOSIS_Manager_InformeIndividual_20413550484_654927_20250924105522.p…"
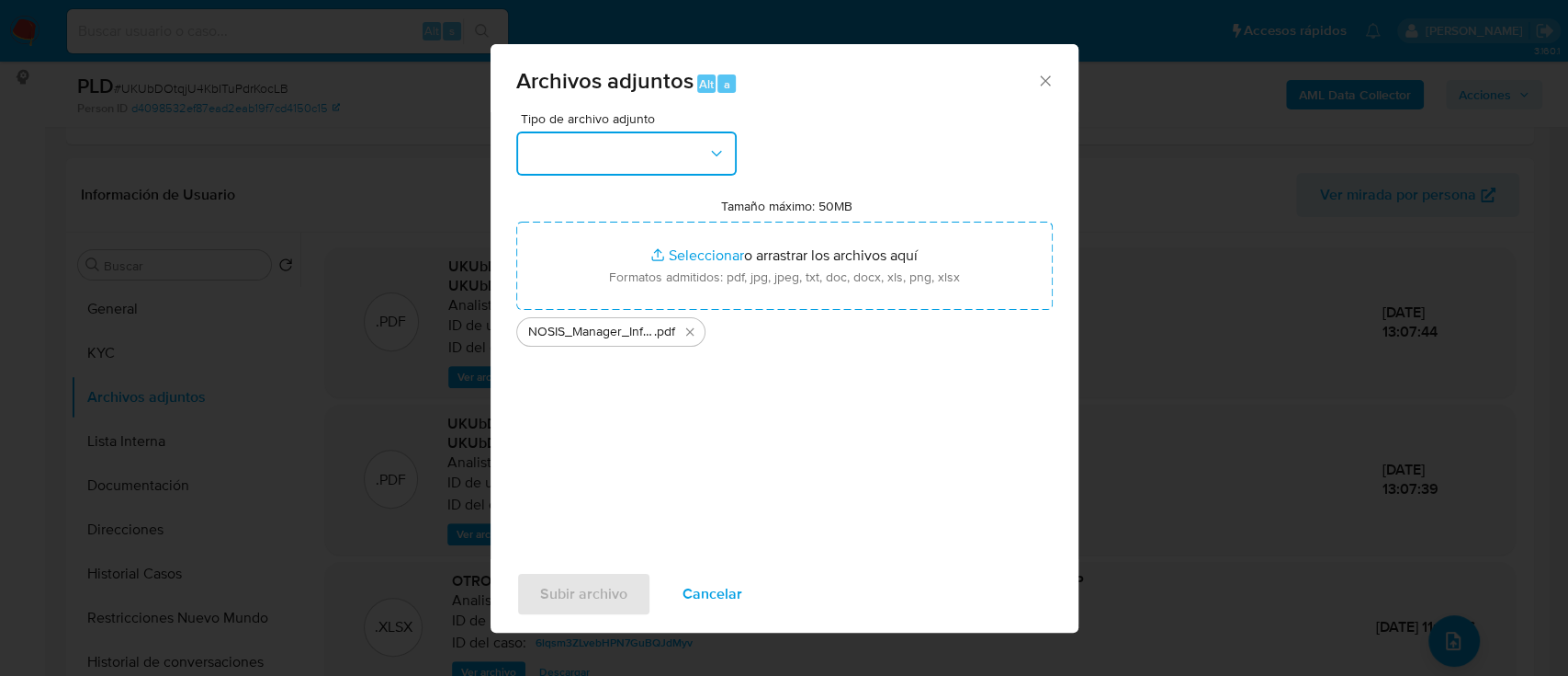
click at [617, 150] on button "button" at bounding box center [627, 154] width 221 height 44
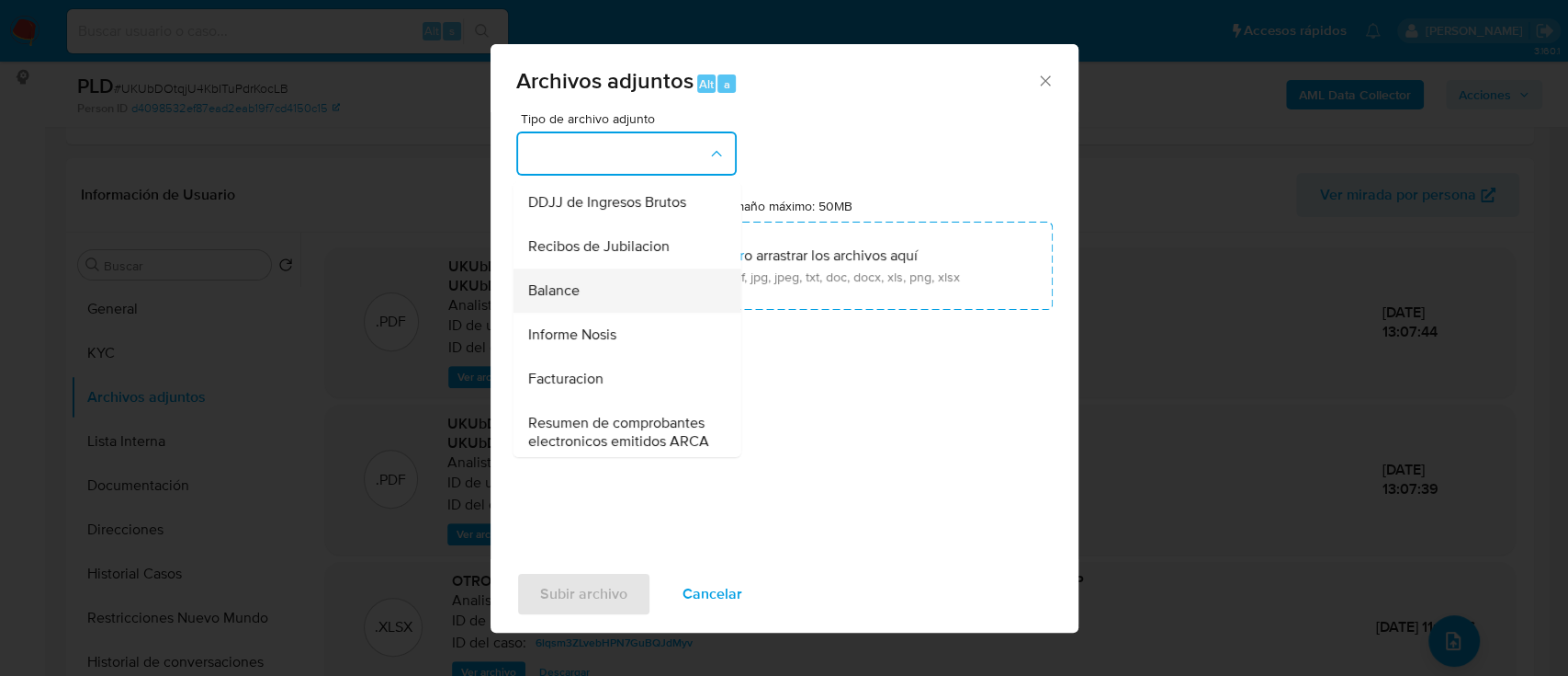
scroll to position [613, 0]
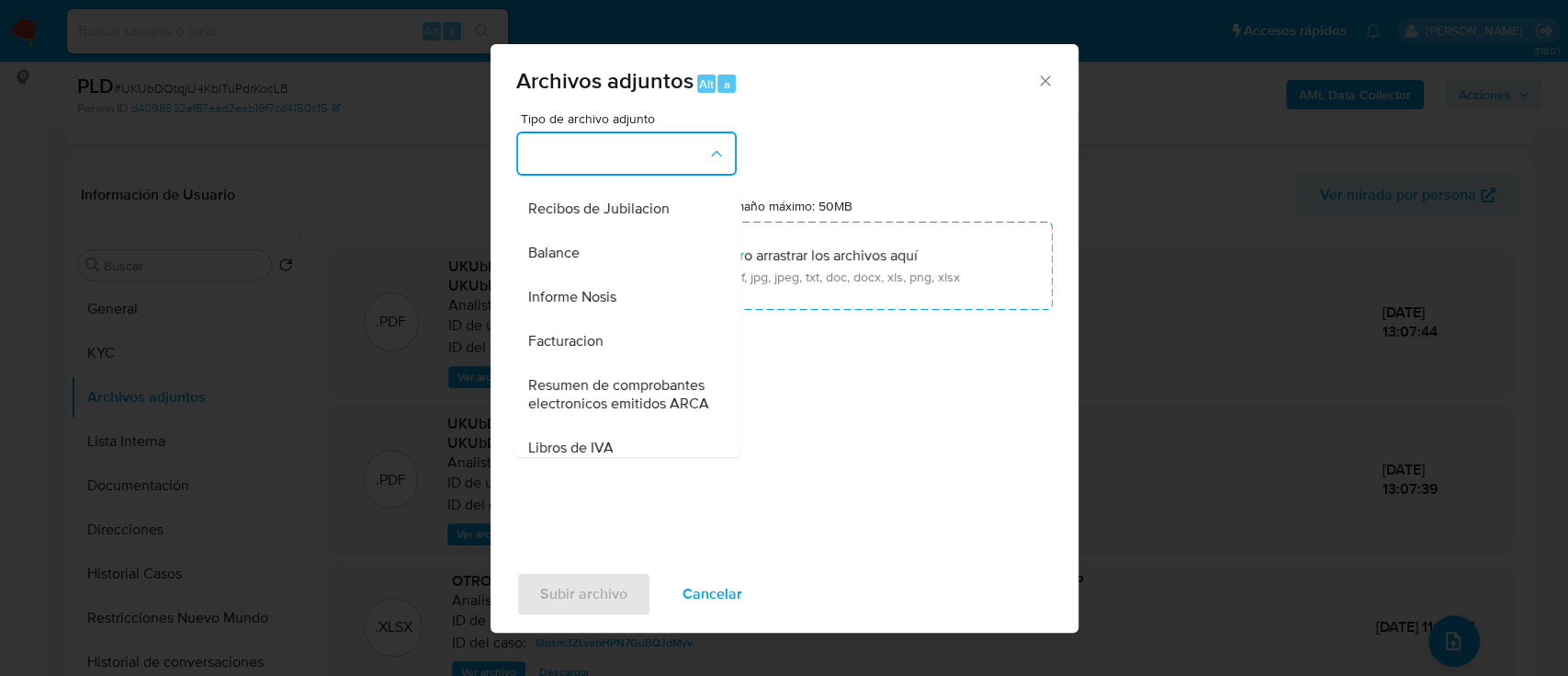
click at [616, 319] on div "Informe Nosis" at bounding box center [620, 297] width 187 height 44
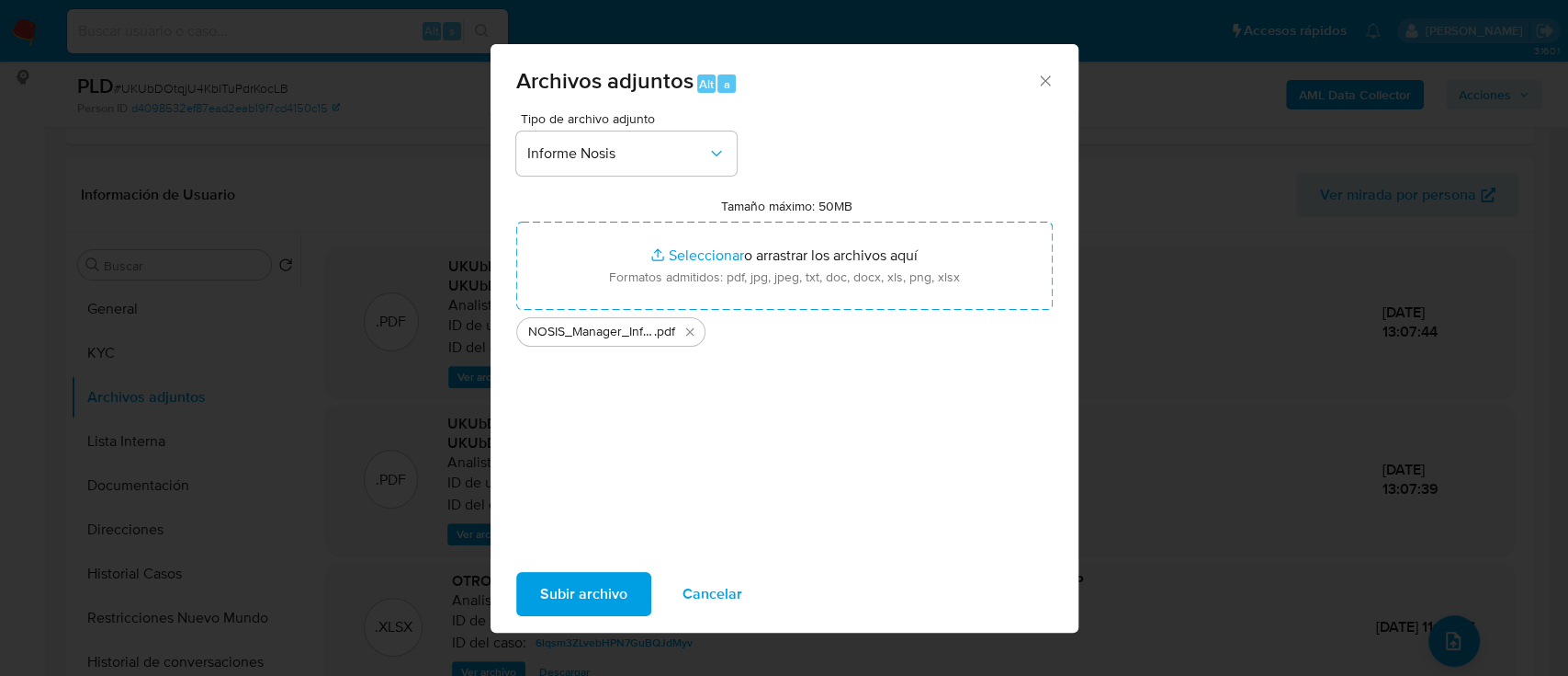
click at [610, 606] on span "Subir archivo" at bounding box center [583, 593] width 87 height 40
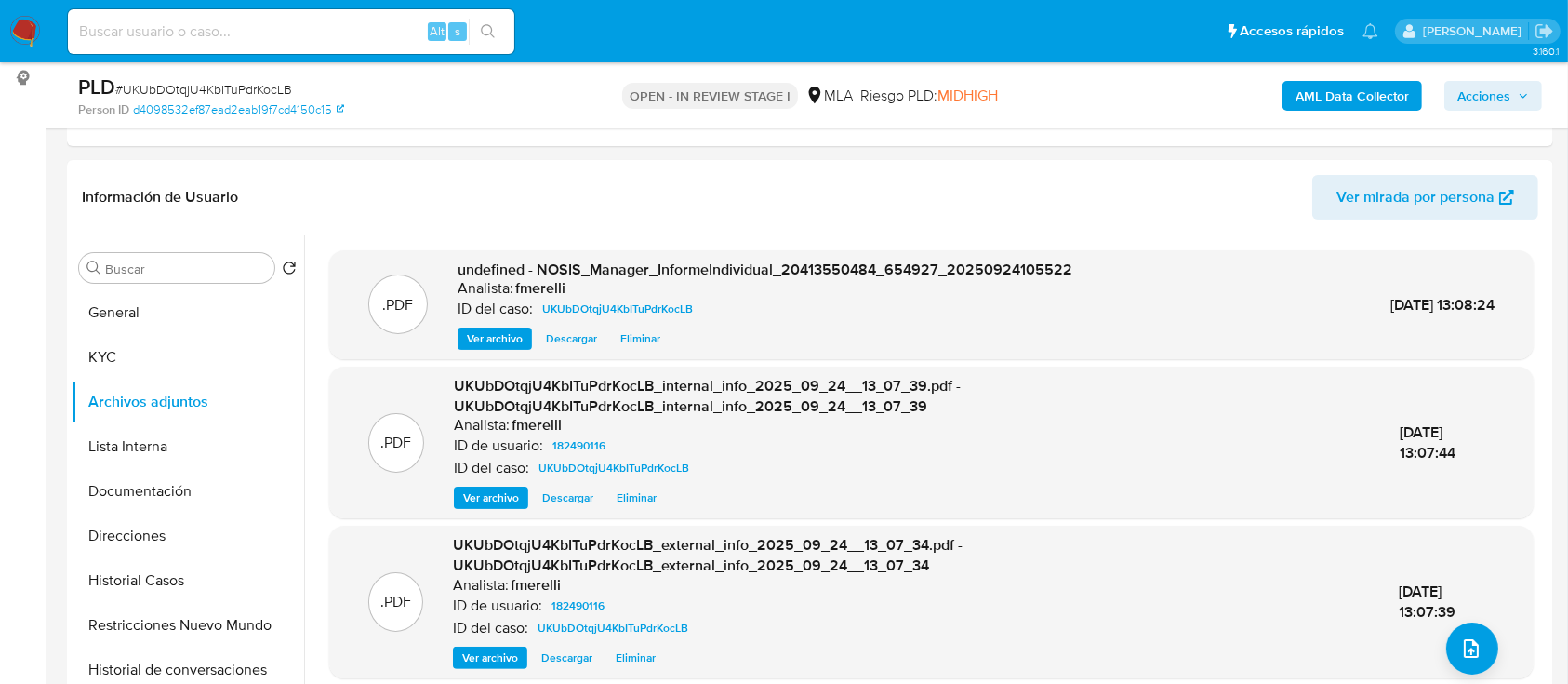
click at [494, 336] on span "Ver archivo" at bounding box center [494, 338] width 55 height 18
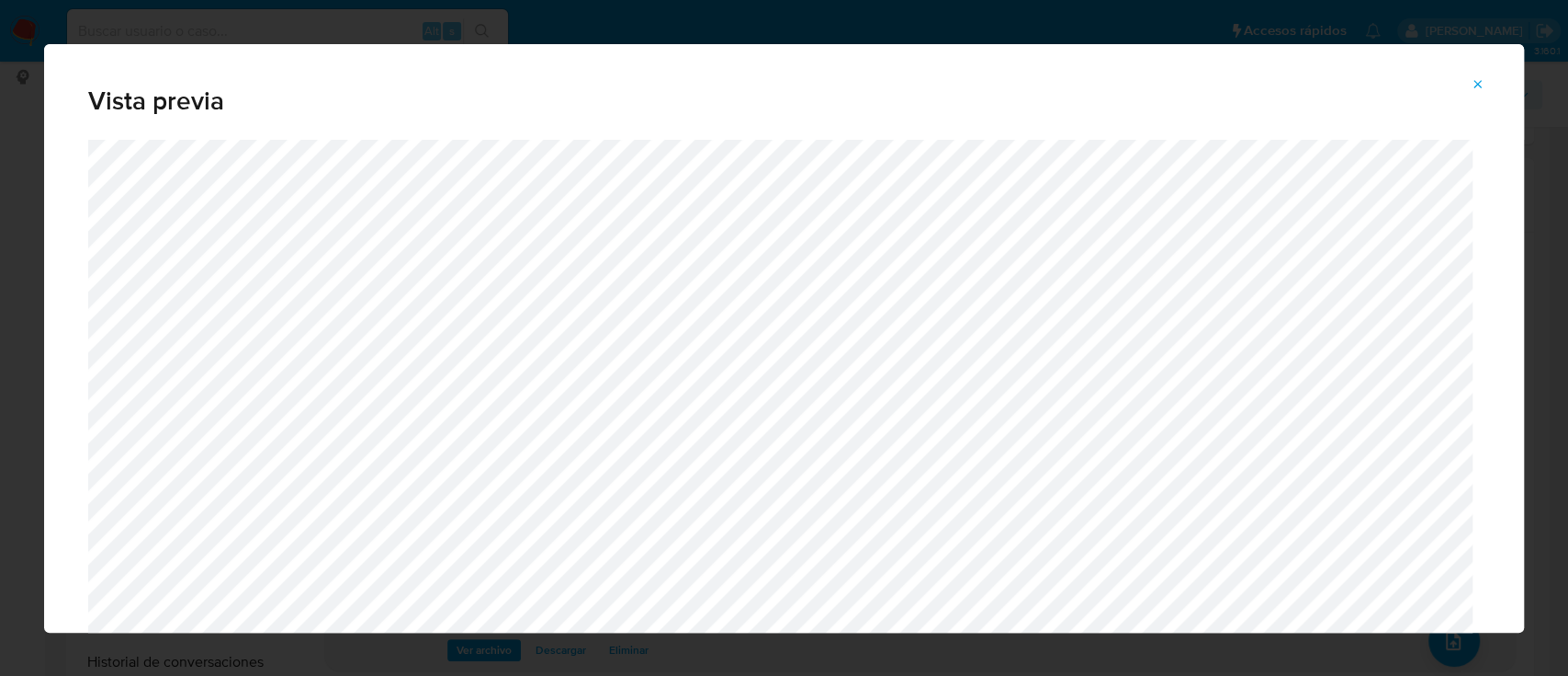
click at [1482, 78] on icon "Attachment preview" at bounding box center [1477, 84] width 14 height 14
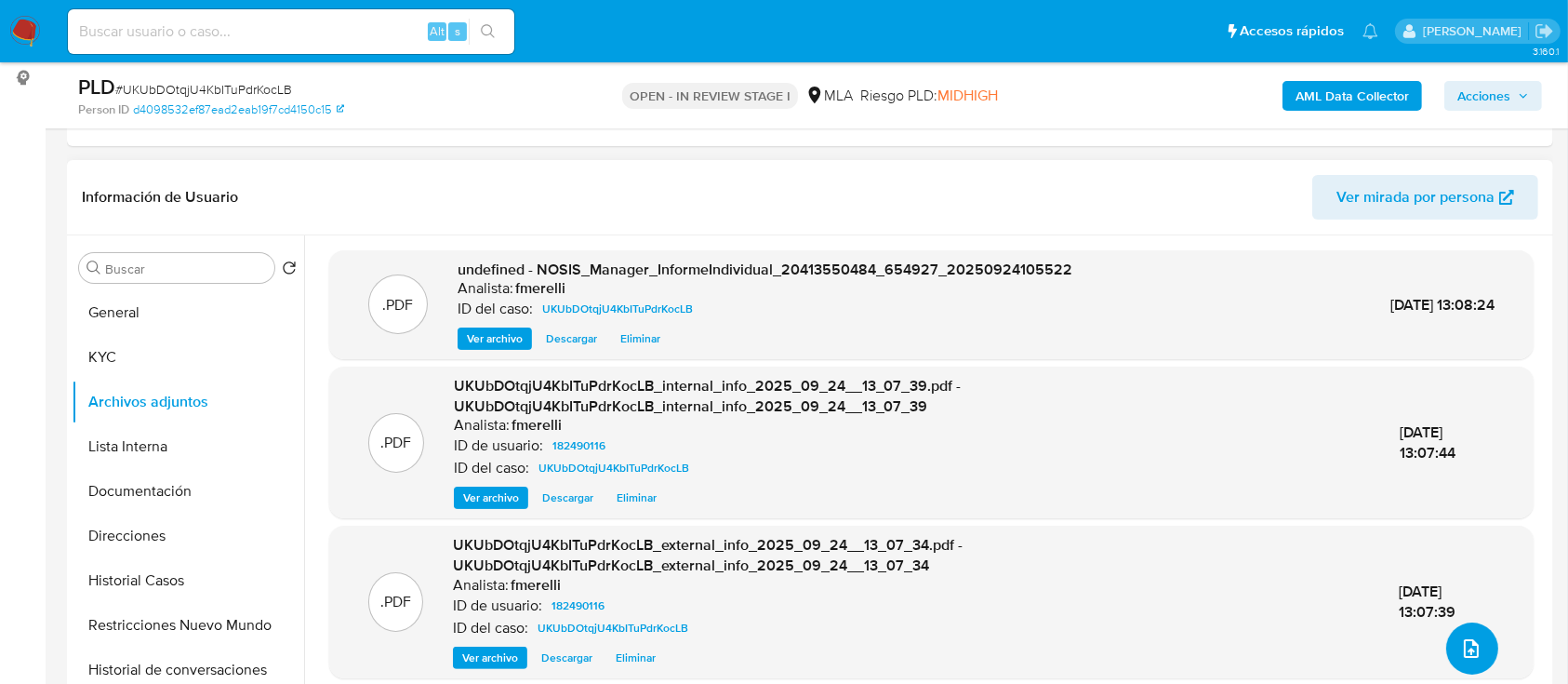
click at [1473, 628] on button "upload-file" at bounding box center [1472, 648] width 52 height 52
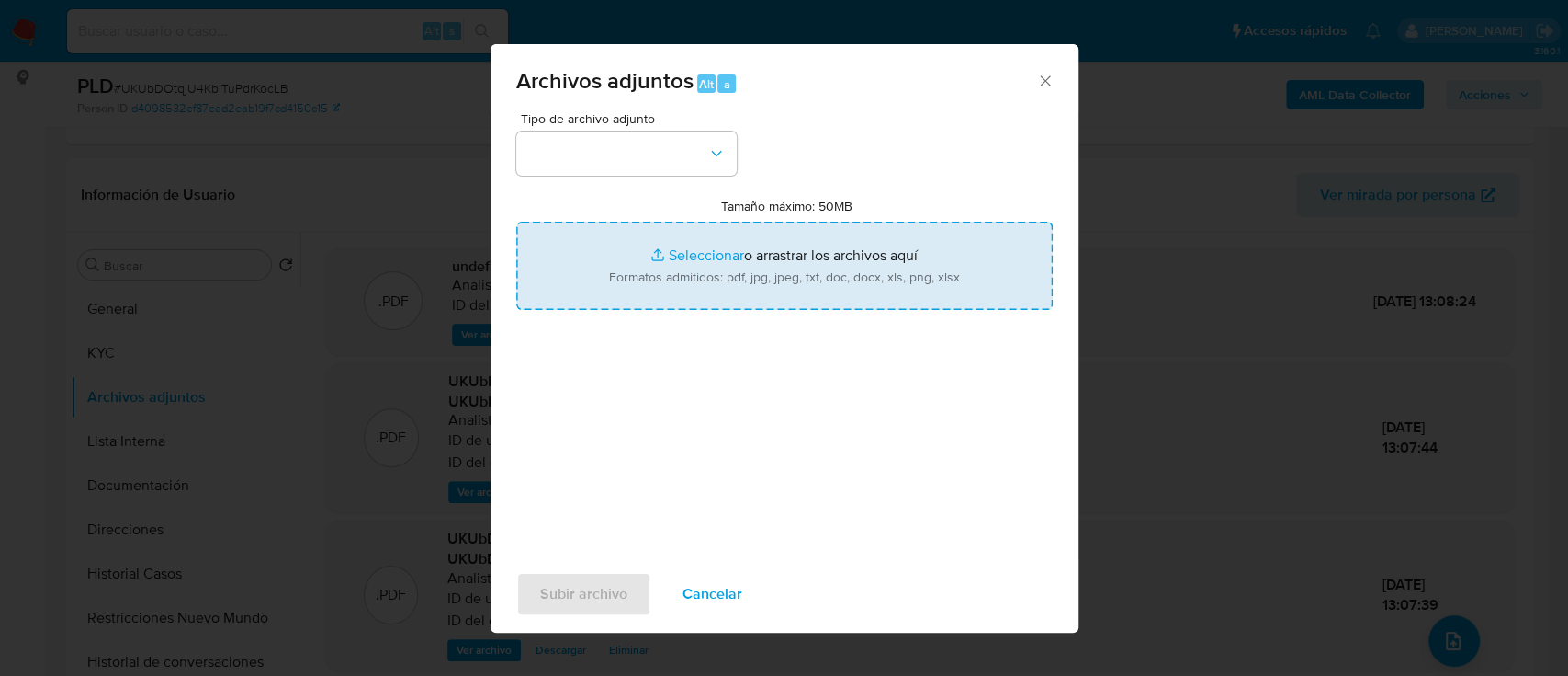
type input "C:\fakepath\Recibos de Nelida Mabel Juncoviar.pdf"
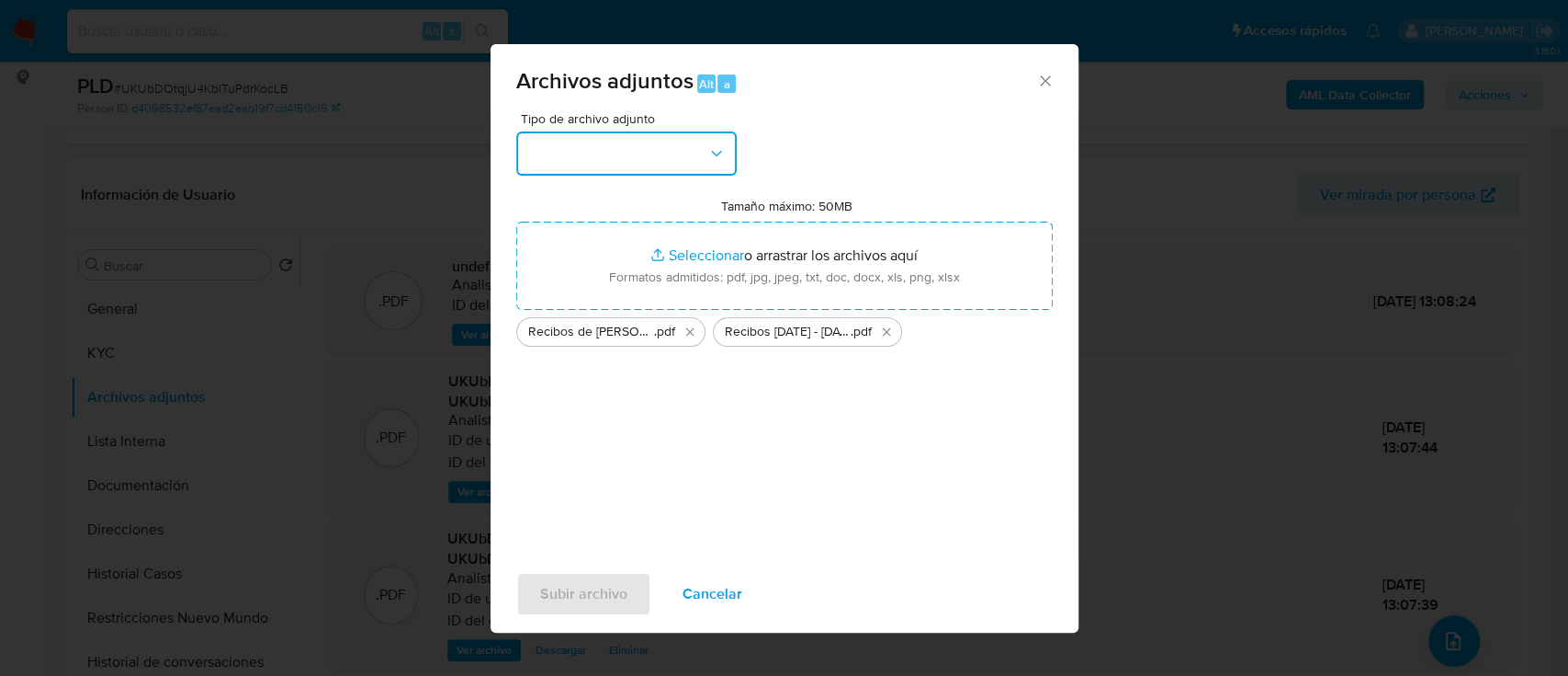
click at [632, 163] on button "button" at bounding box center [627, 154] width 221 height 44
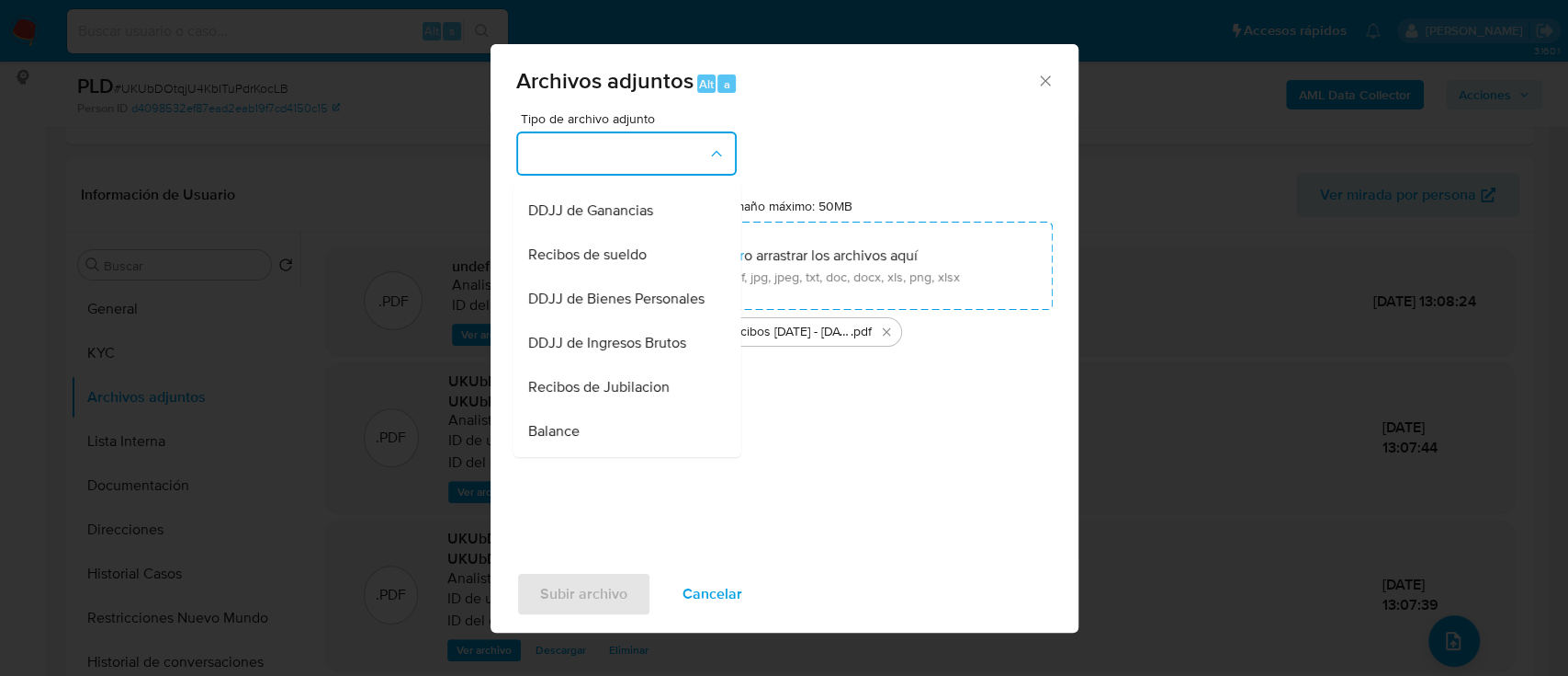
scroll to position [490, 0]
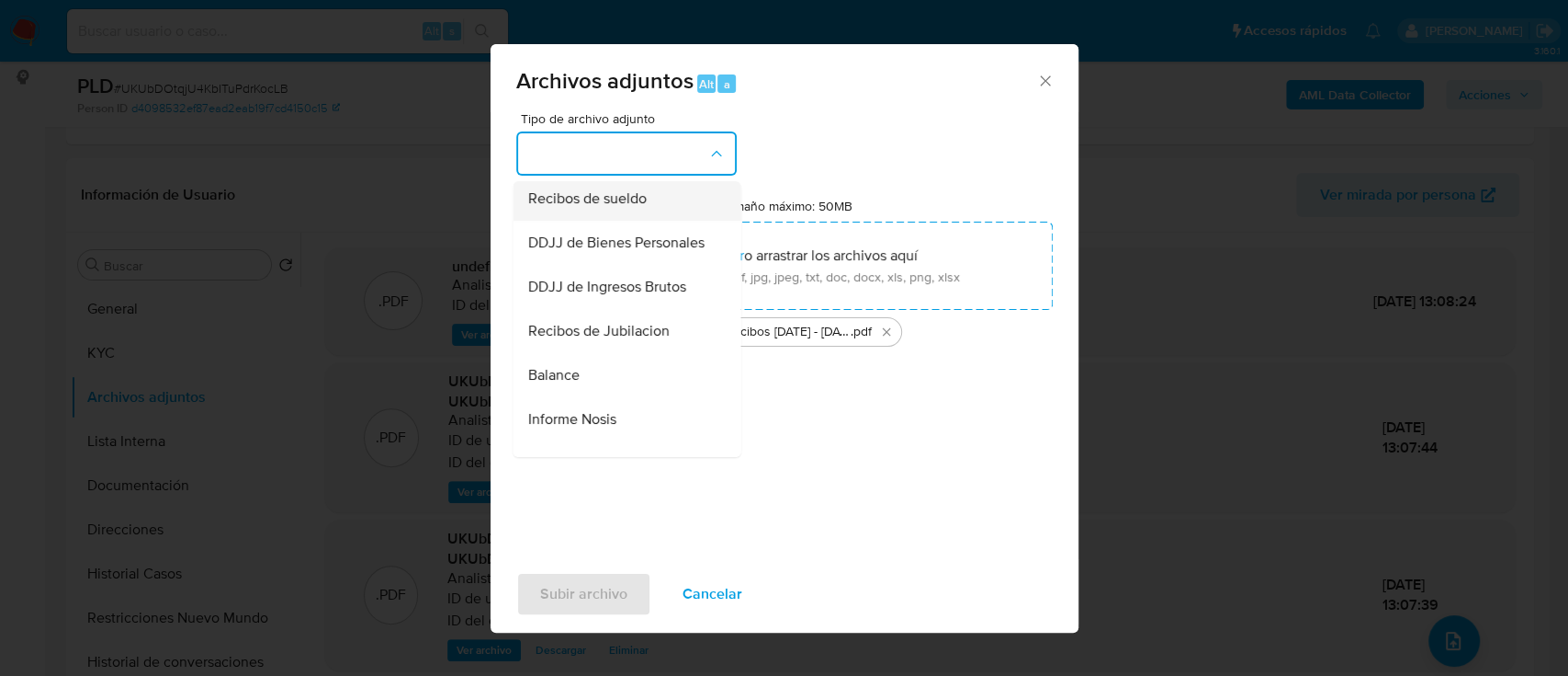
click at [635, 207] on span "Recibos de sueldo" at bounding box center [585, 198] width 118 height 18
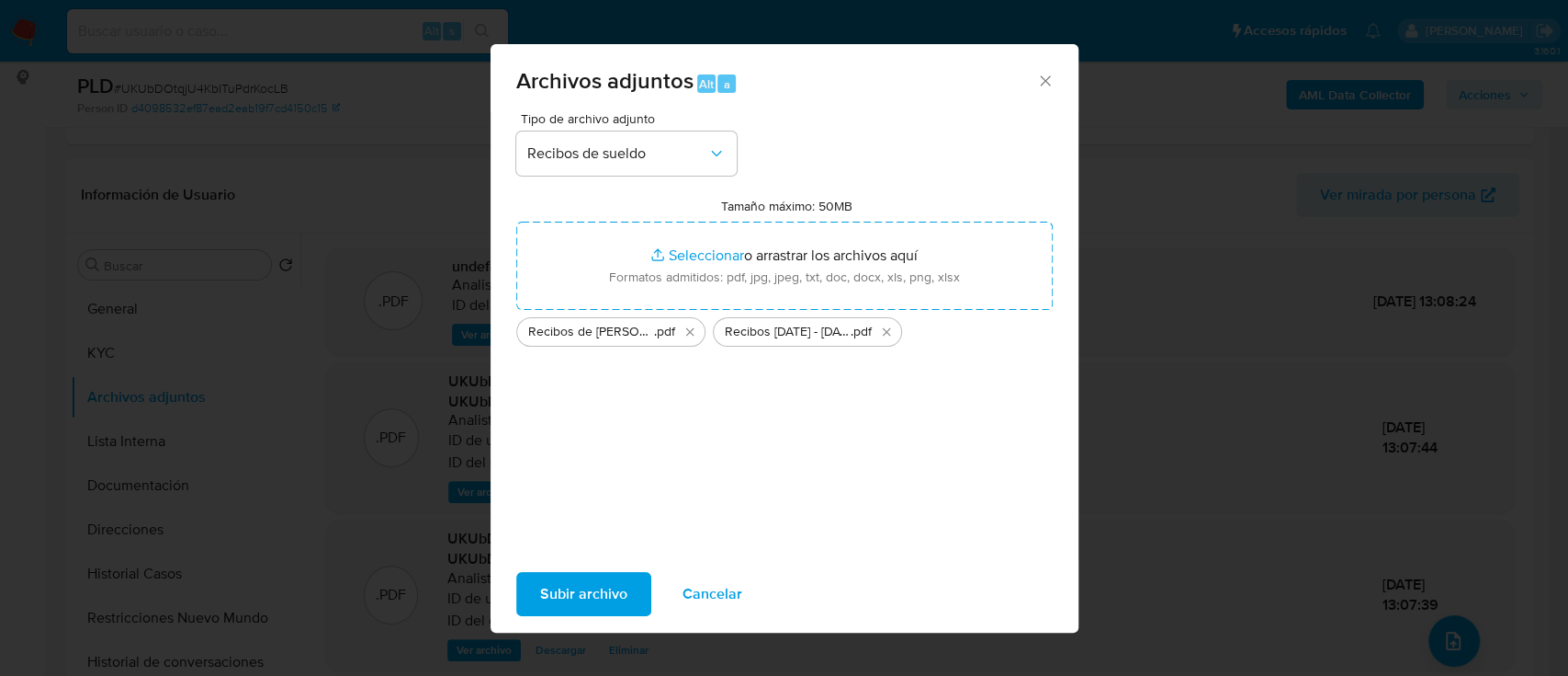
click at [586, 579] on span "Subir archivo" at bounding box center [583, 593] width 87 height 40
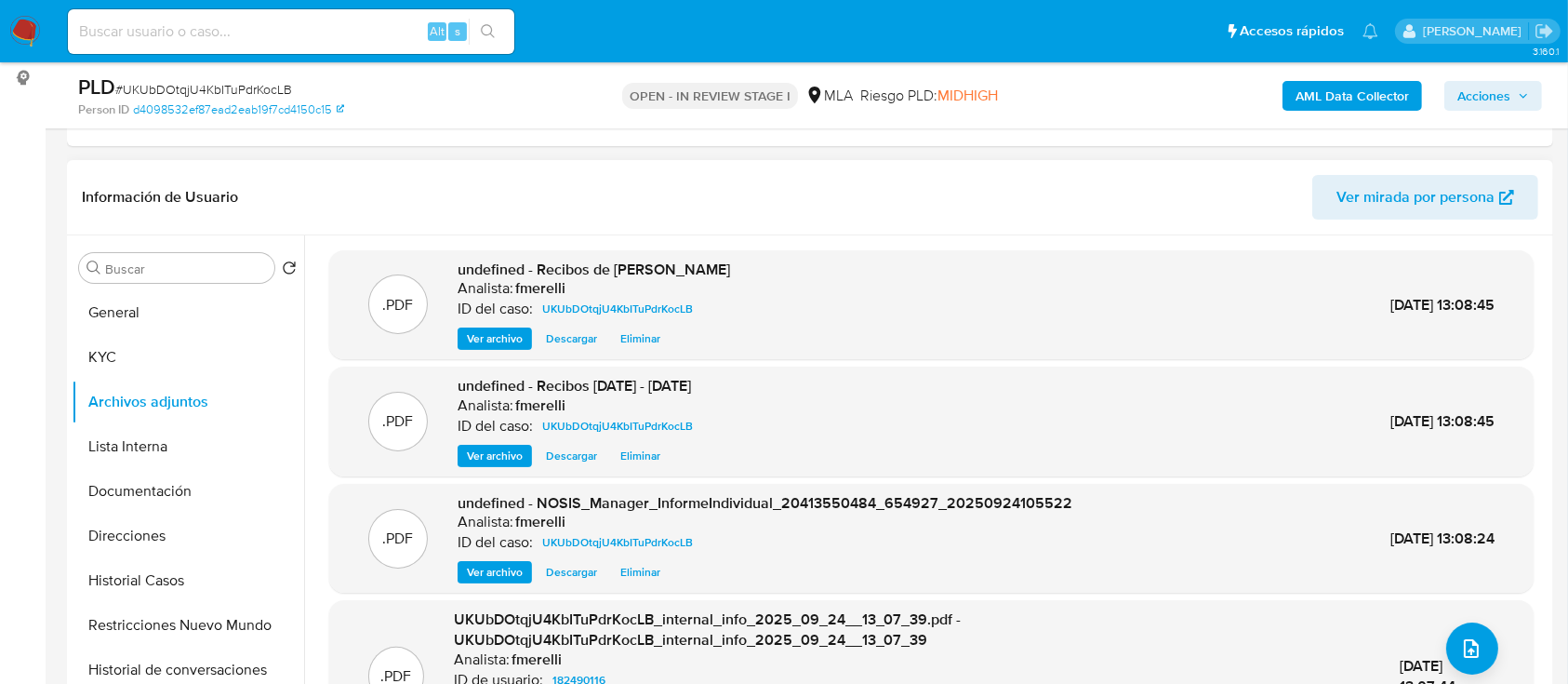
click at [1242, 203] on header "Información de Usuario Ver mirada por persona" at bounding box center [809, 197] width 1456 height 45
click at [1511, 650] on div ".PDF UKUbDOtqjU4KbITuPdrKocLB_internal_info_2025_09_24__13_07_39.pdf - UKUbDOtq…" at bounding box center [931, 675] width 1185 height 133
click at [1466, 658] on icon "upload-file" at bounding box center [1471, 648] width 22 height 22
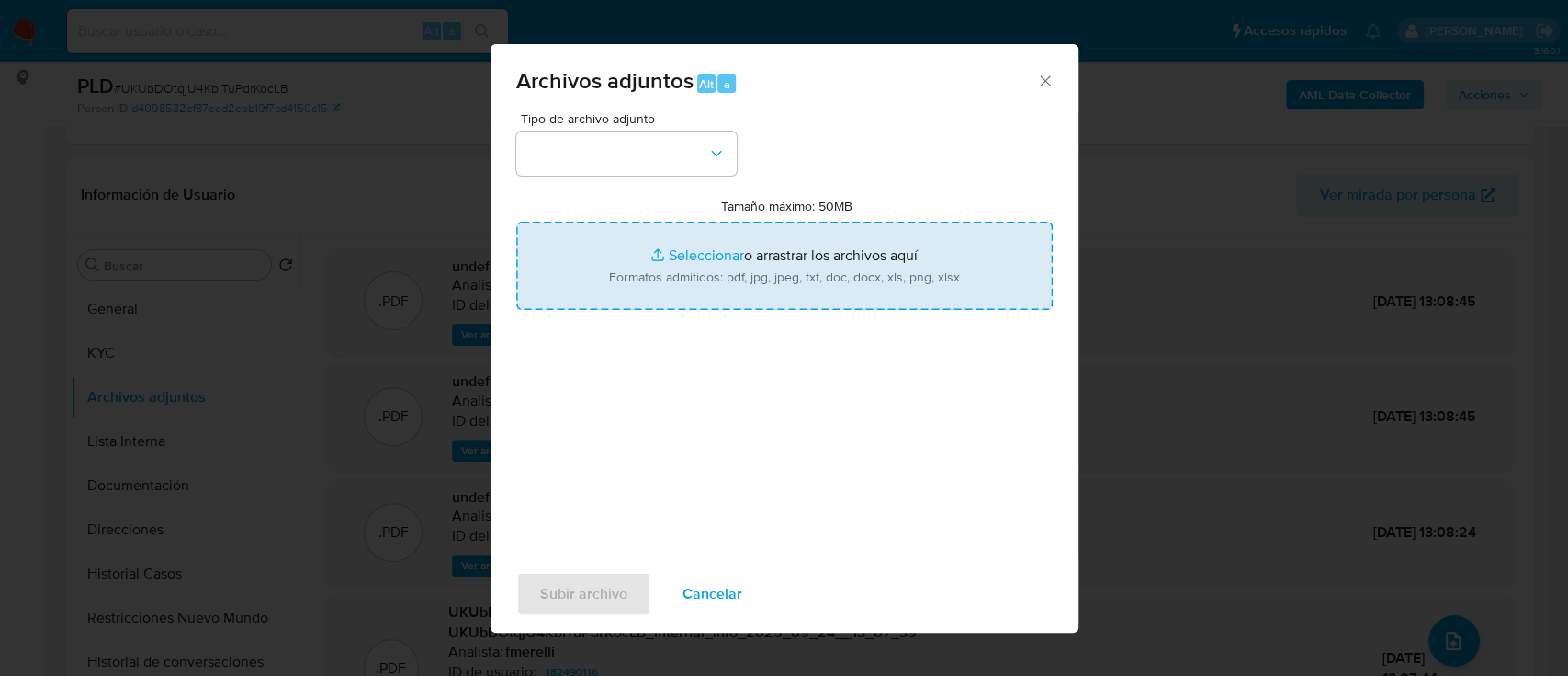
type input "C:\fakepath\Facturas enero, mayo y julio 25.pdf"
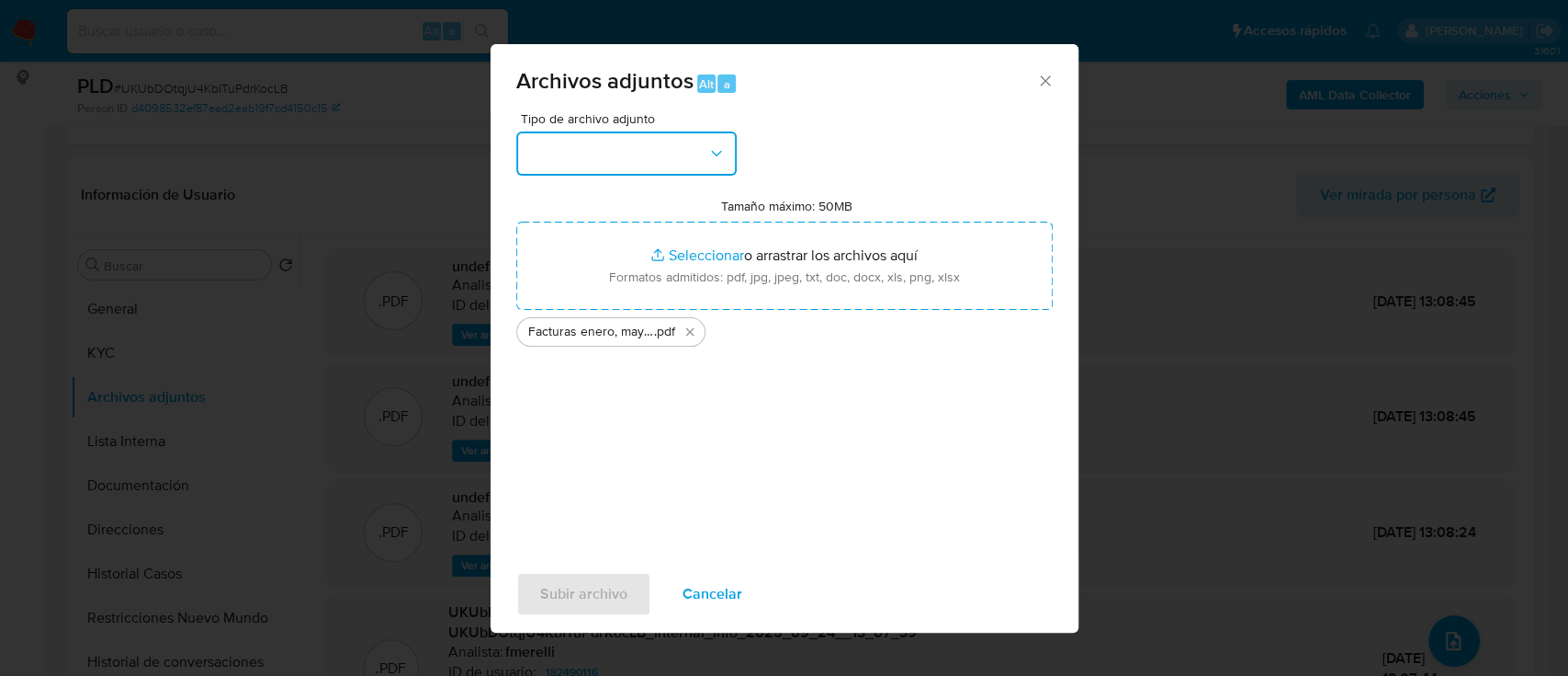
click at [615, 168] on button "button" at bounding box center [627, 154] width 221 height 44
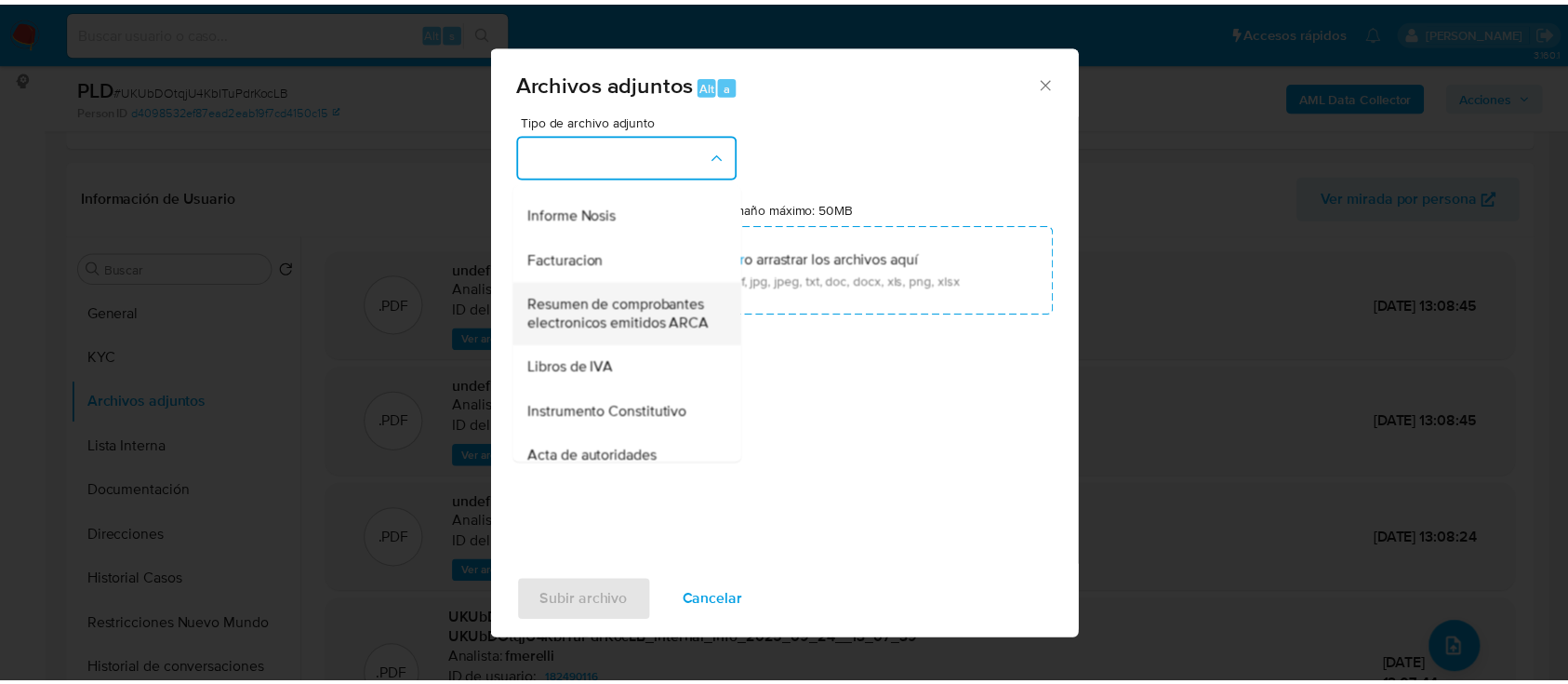
scroll to position [744, 0]
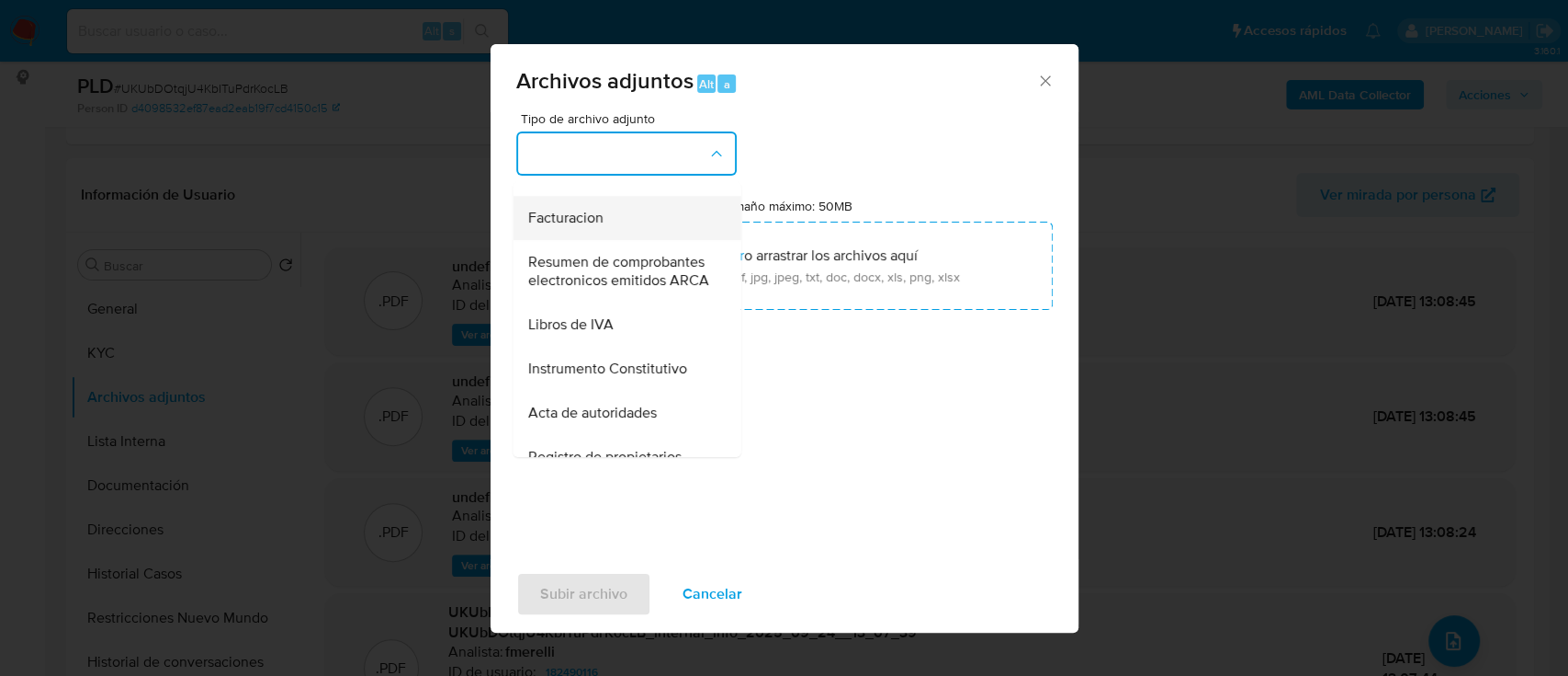
click at [623, 240] on div "Facturacion" at bounding box center [620, 218] width 187 height 44
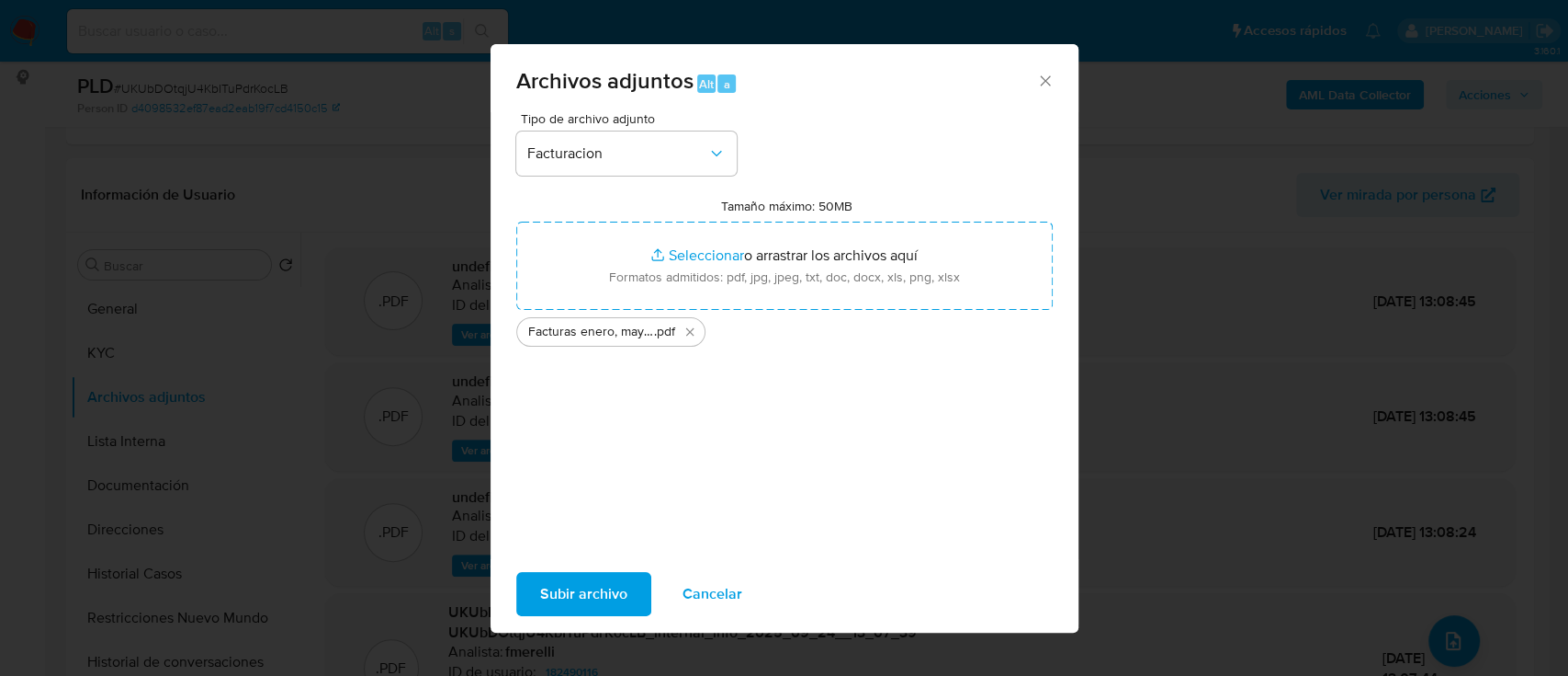
click at [588, 592] on span "Subir archivo" at bounding box center [583, 593] width 87 height 40
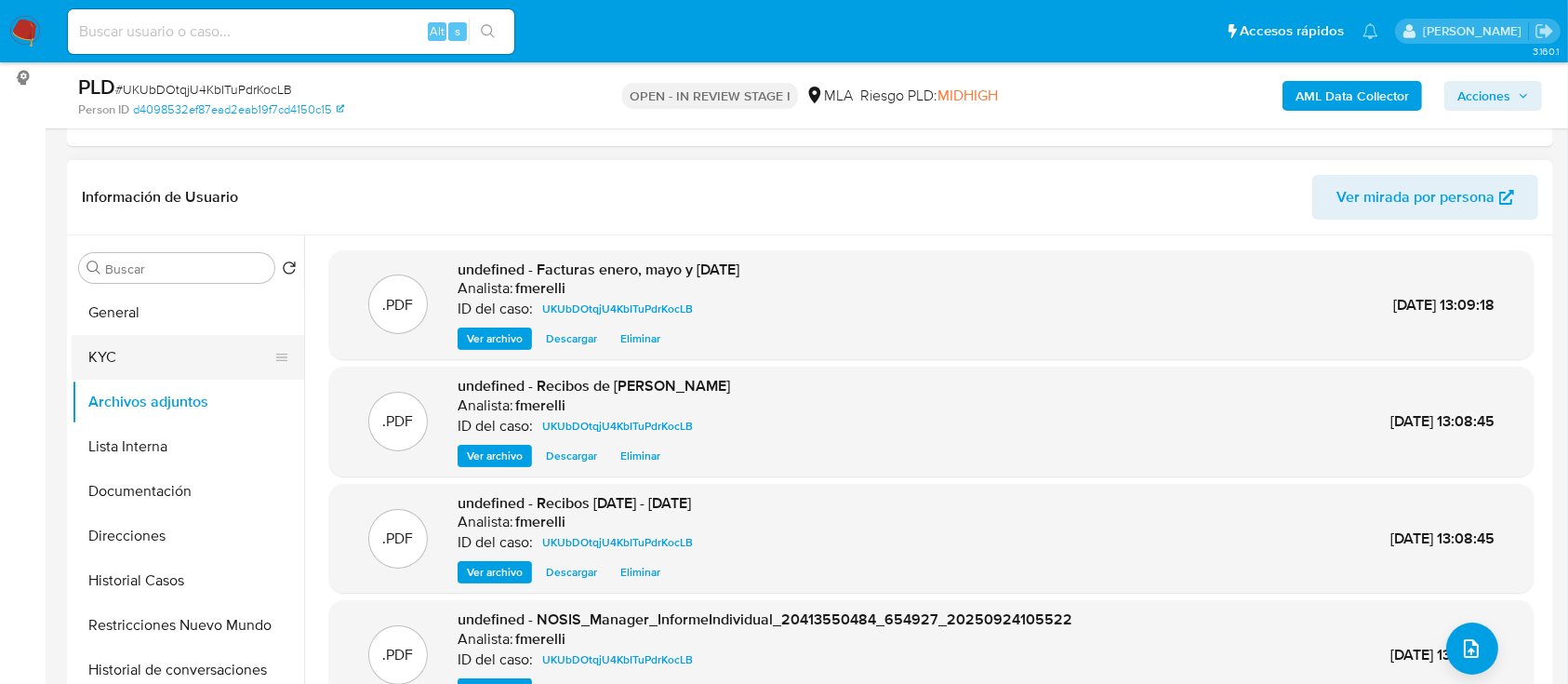
click at [159, 374] on button "KYC" at bounding box center [181, 358] width 218 height 45
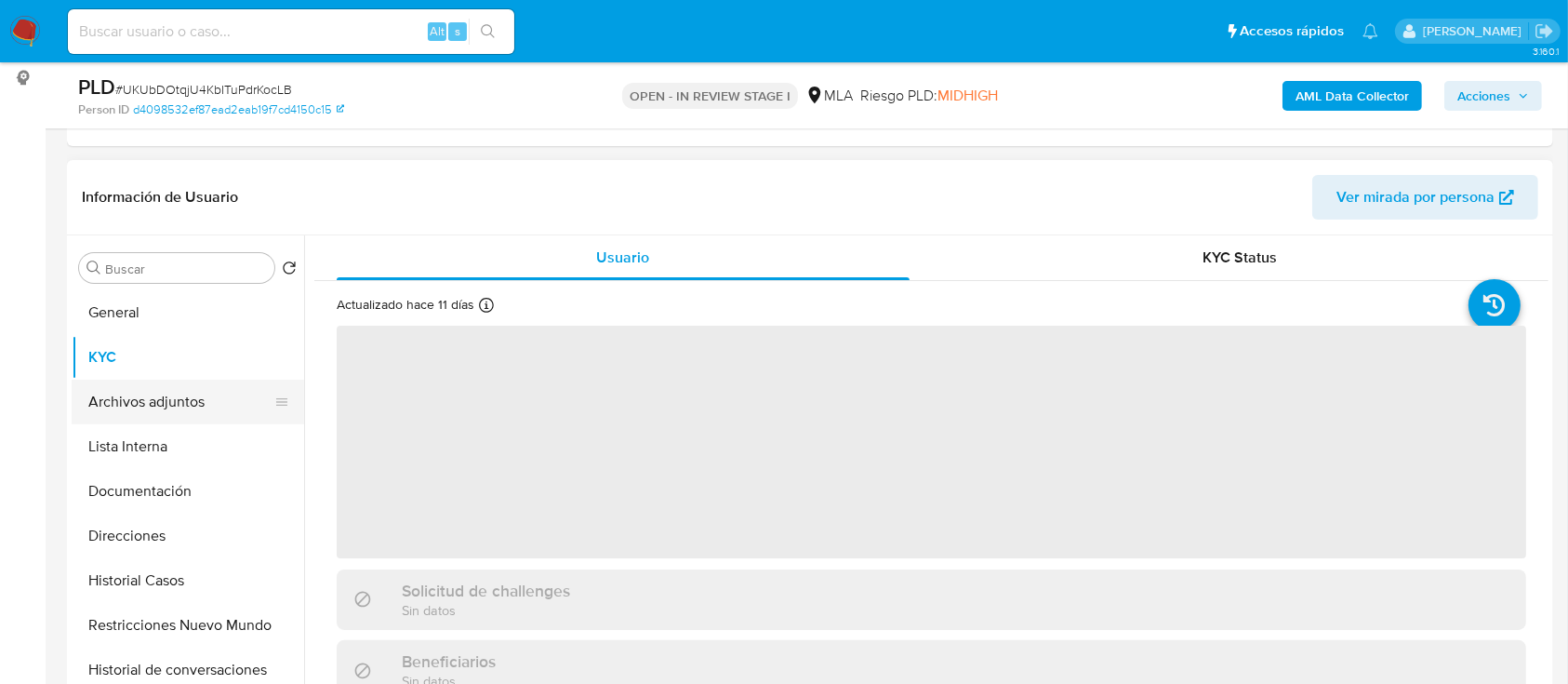
click at [163, 393] on button "Archivos adjuntos" at bounding box center [181, 402] width 218 height 45
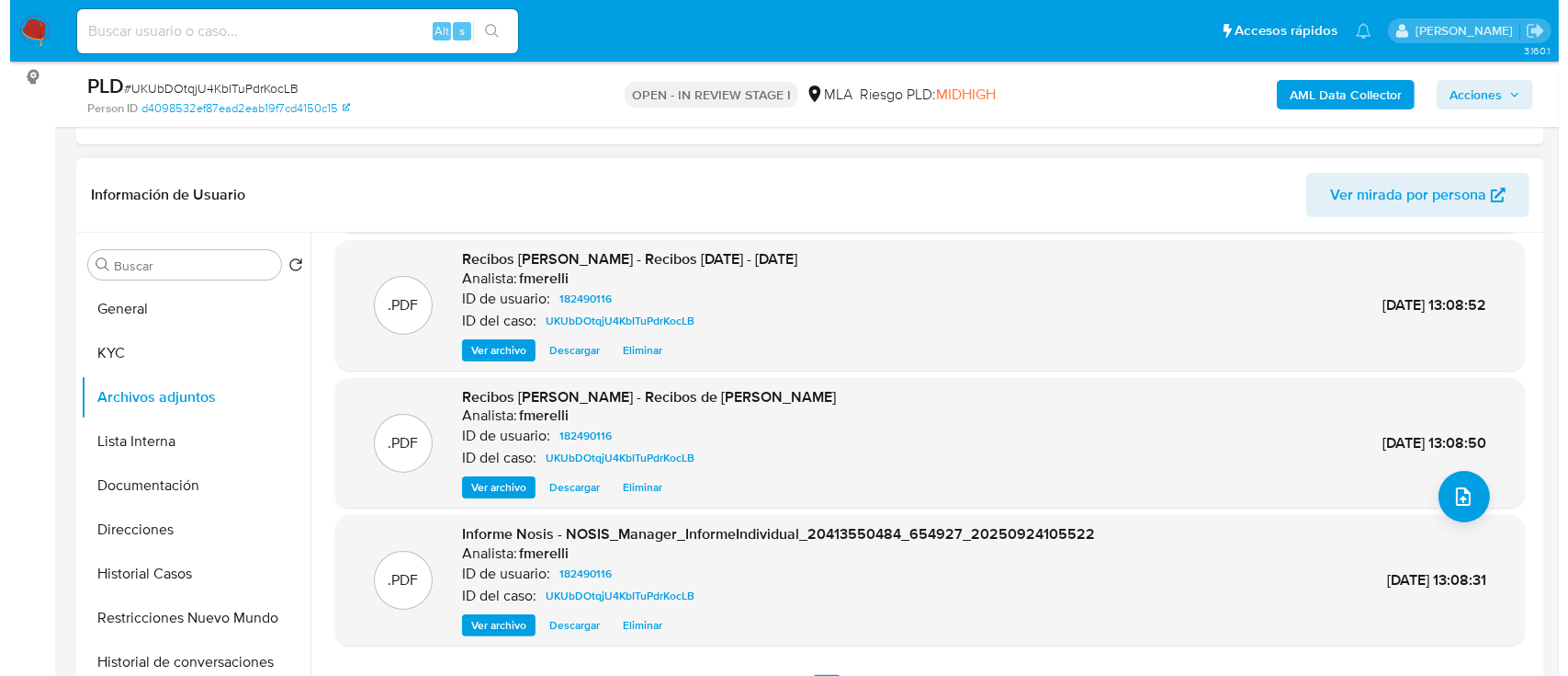
scroll to position [155, 0]
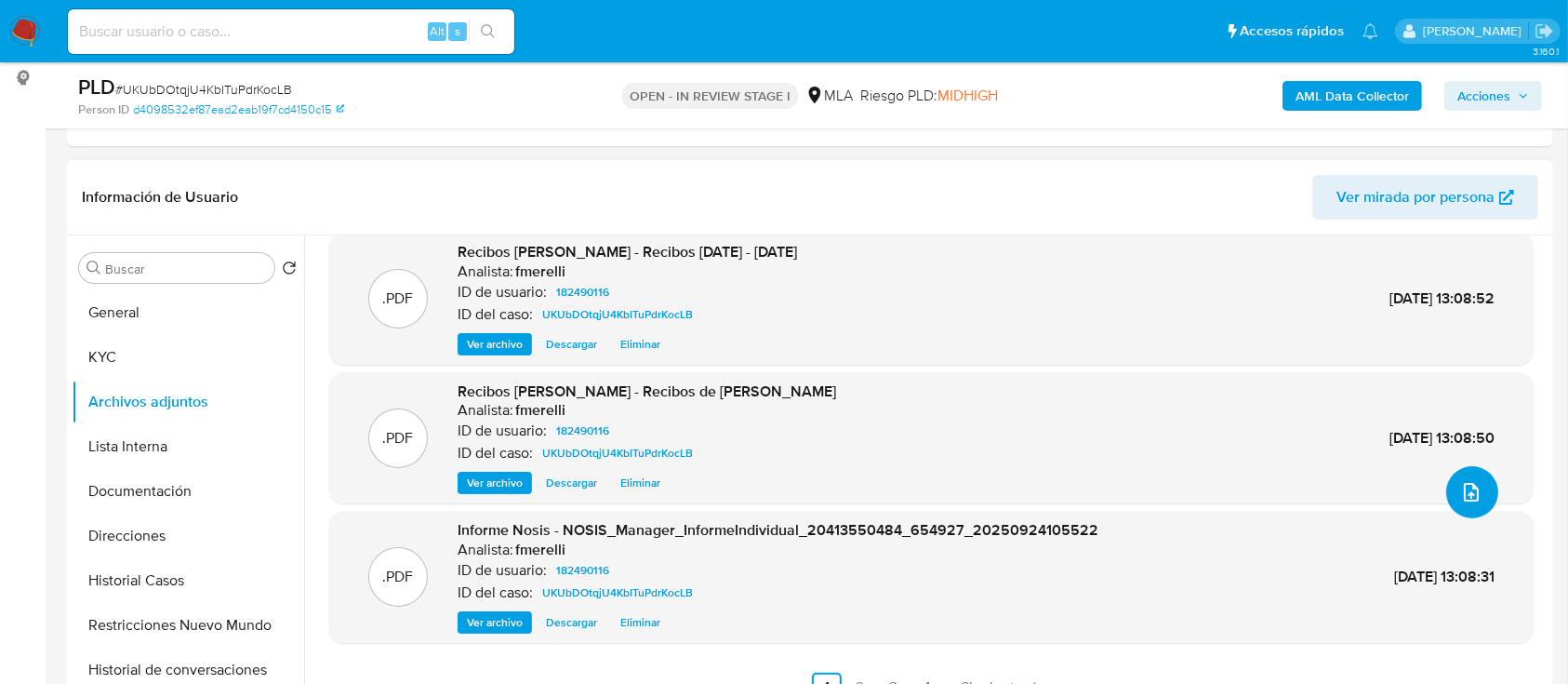
click at [1479, 494] on button "upload-file" at bounding box center [1472, 493] width 52 height 52
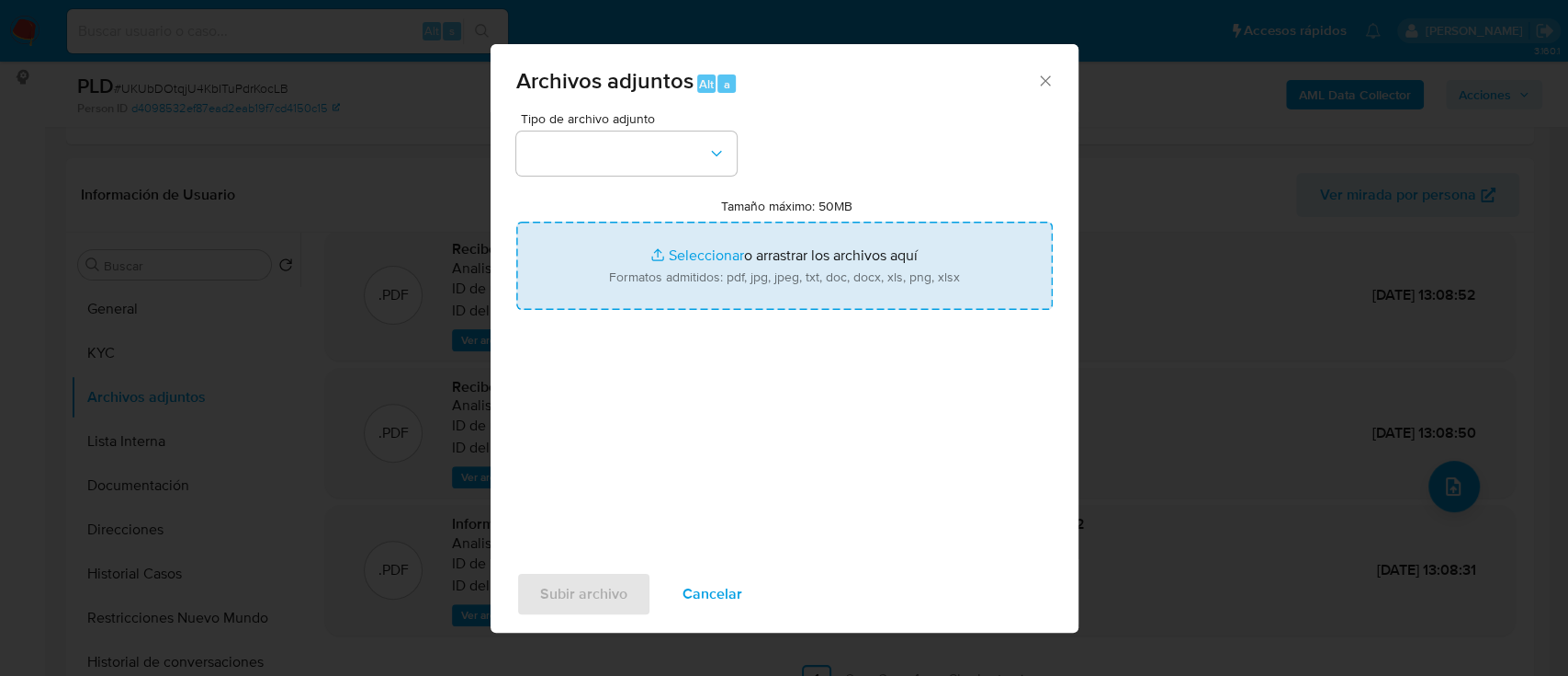
type input "C:\fakepath\Caselog UKUbDOtqjU4KbITuPdrKocLB_2025_09_17_13_37_12.docx"
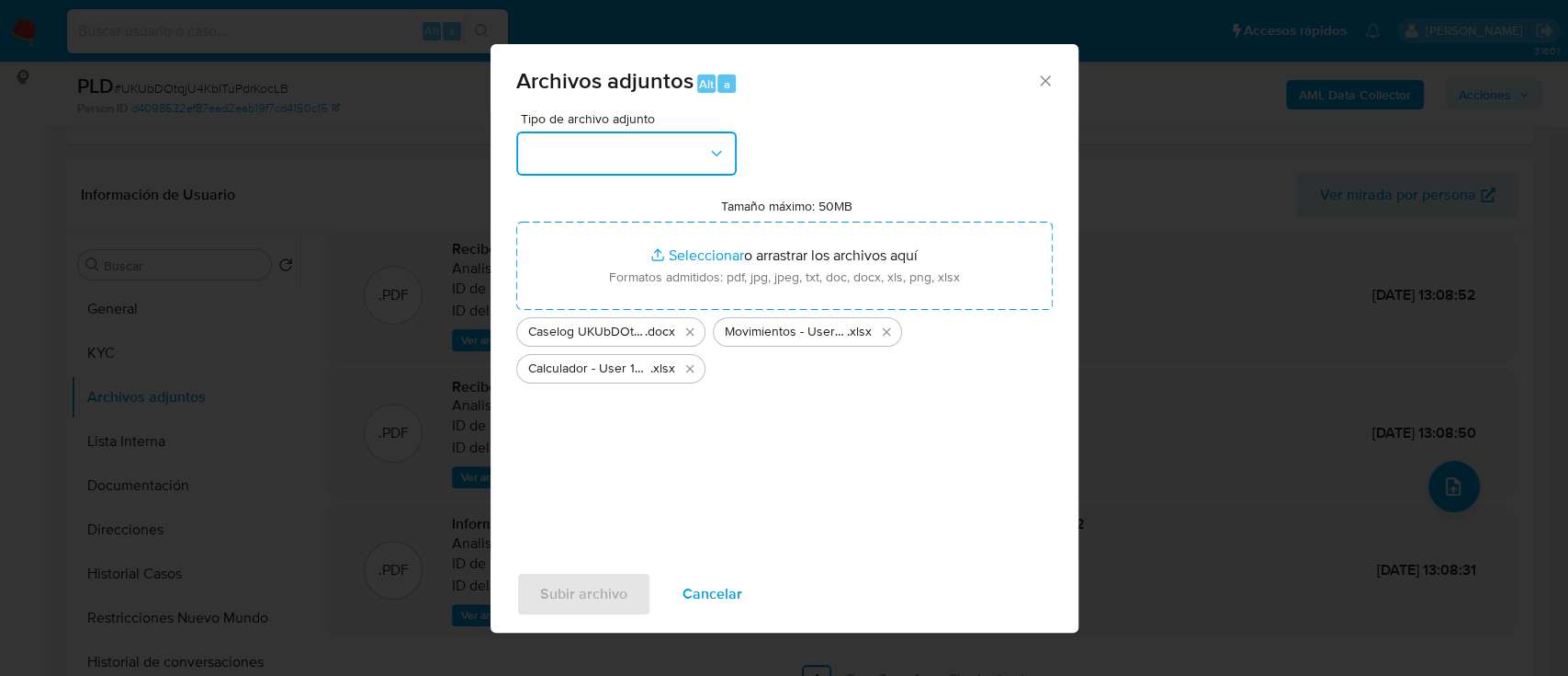
click at [624, 156] on button "button" at bounding box center [627, 154] width 221 height 44
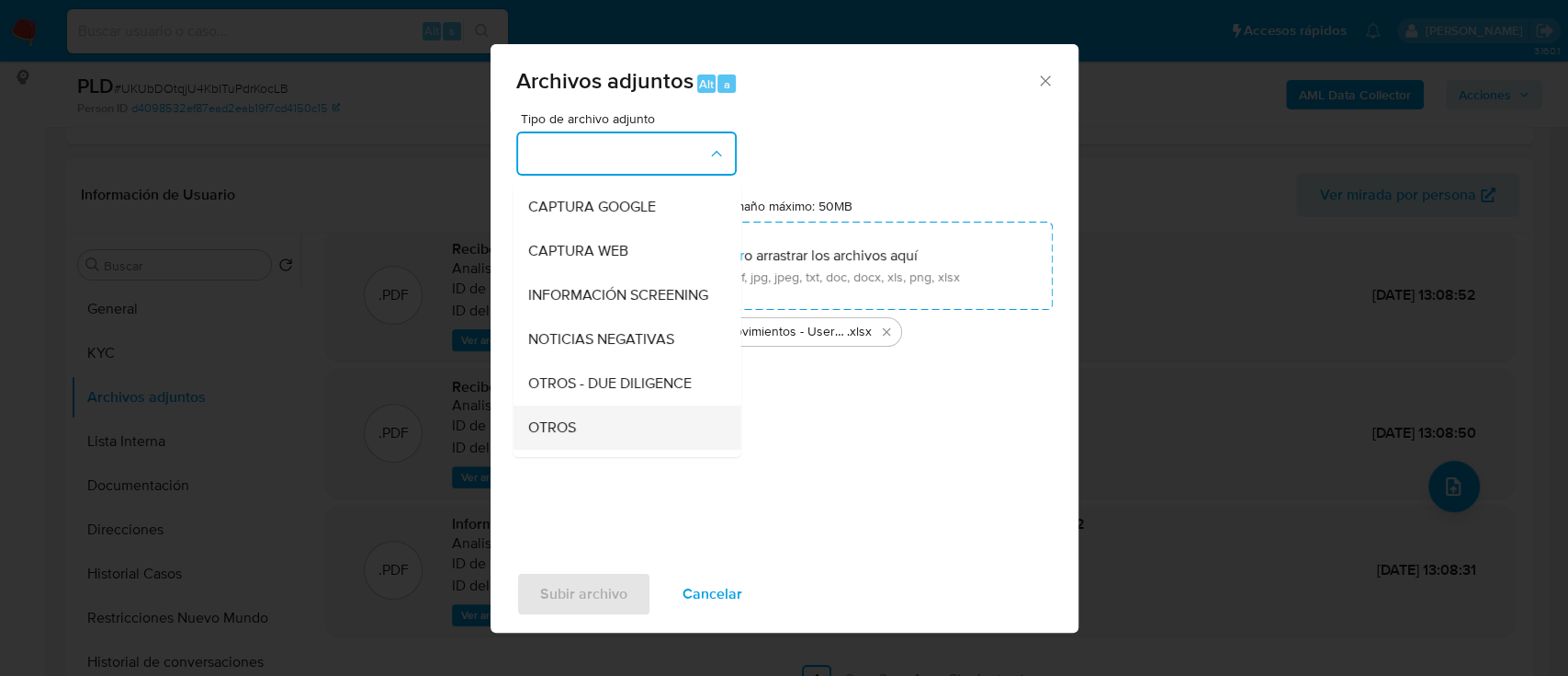
scroll to position [245, 0]
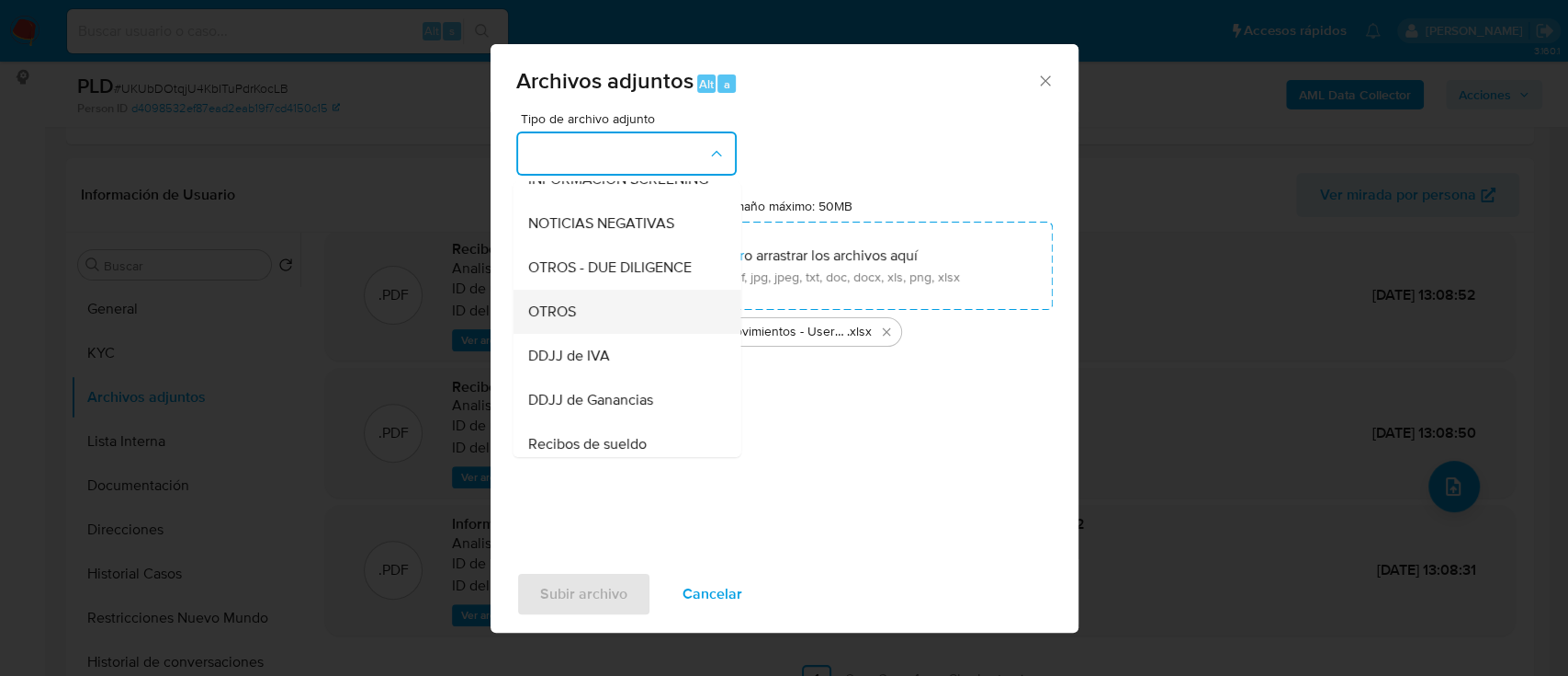
click at [647, 322] on div "OTROS" at bounding box center [620, 312] width 187 height 44
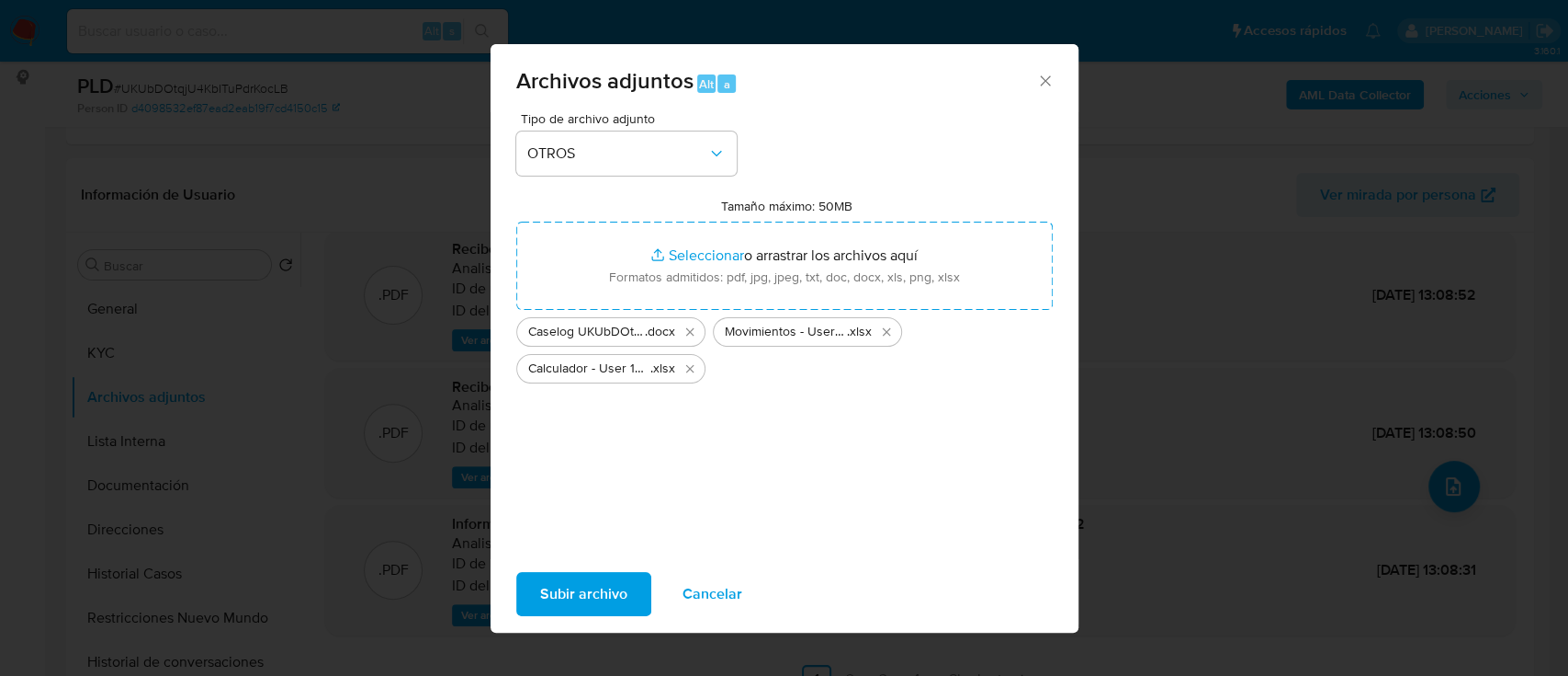
click at [599, 593] on span "Subir archivo" at bounding box center [583, 593] width 87 height 40
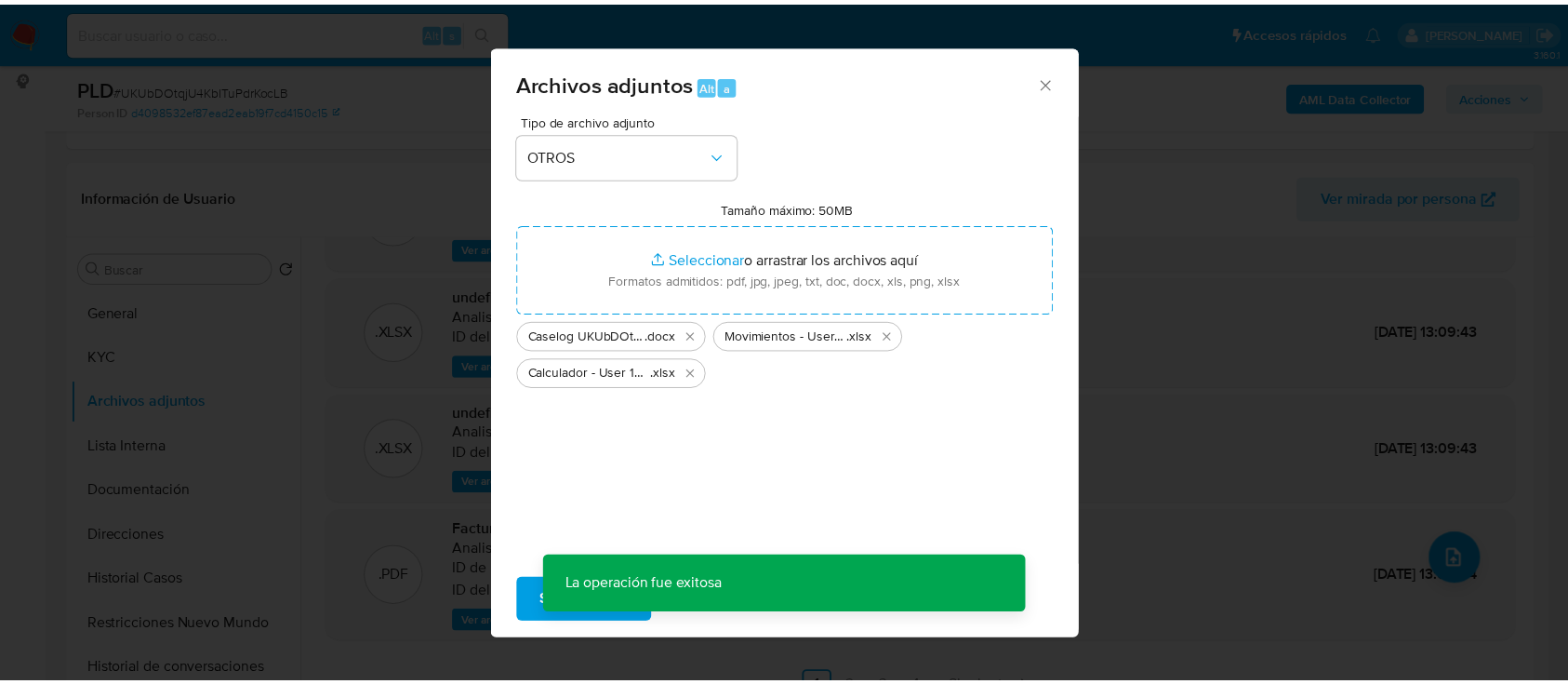
scroll to position [89, 0]
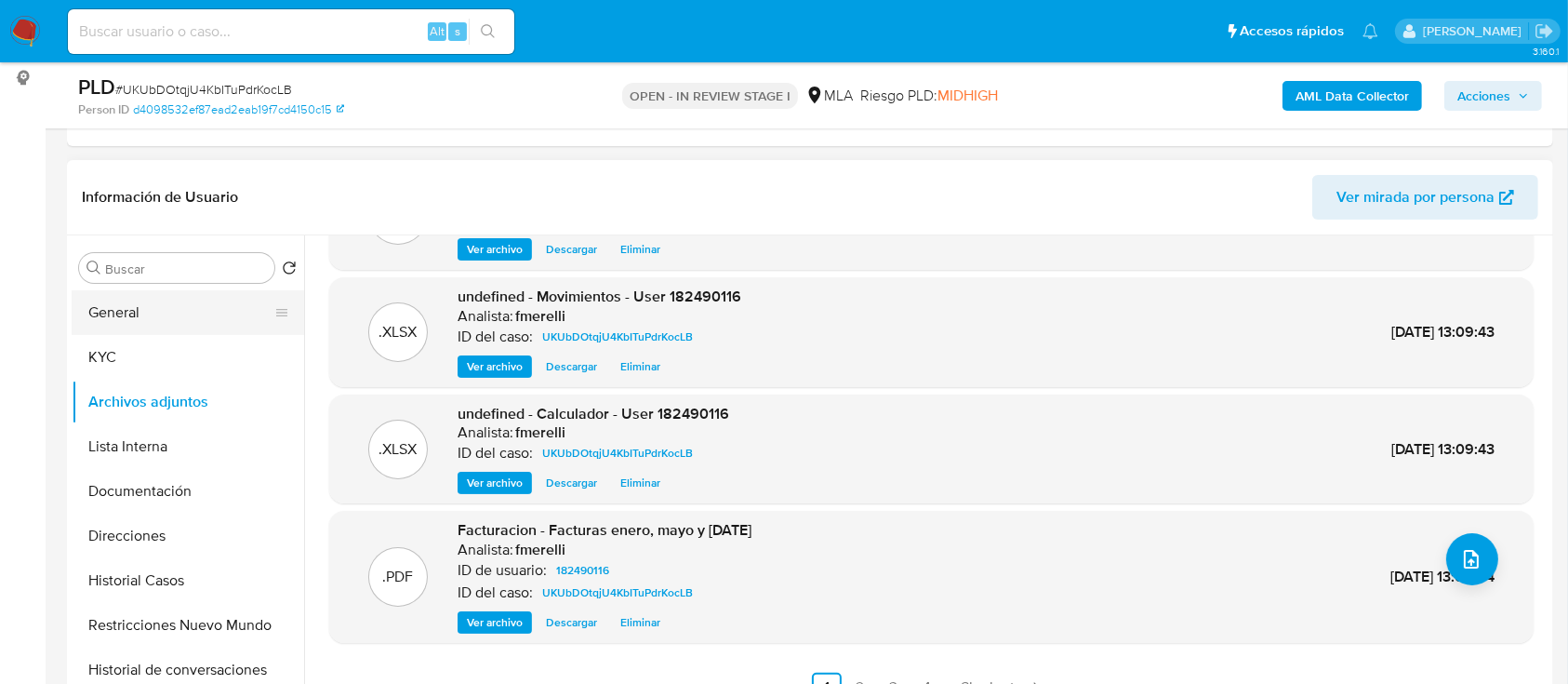
click at [182, 304] on button "General" at bounding box center [181, 313] width 218 height 45
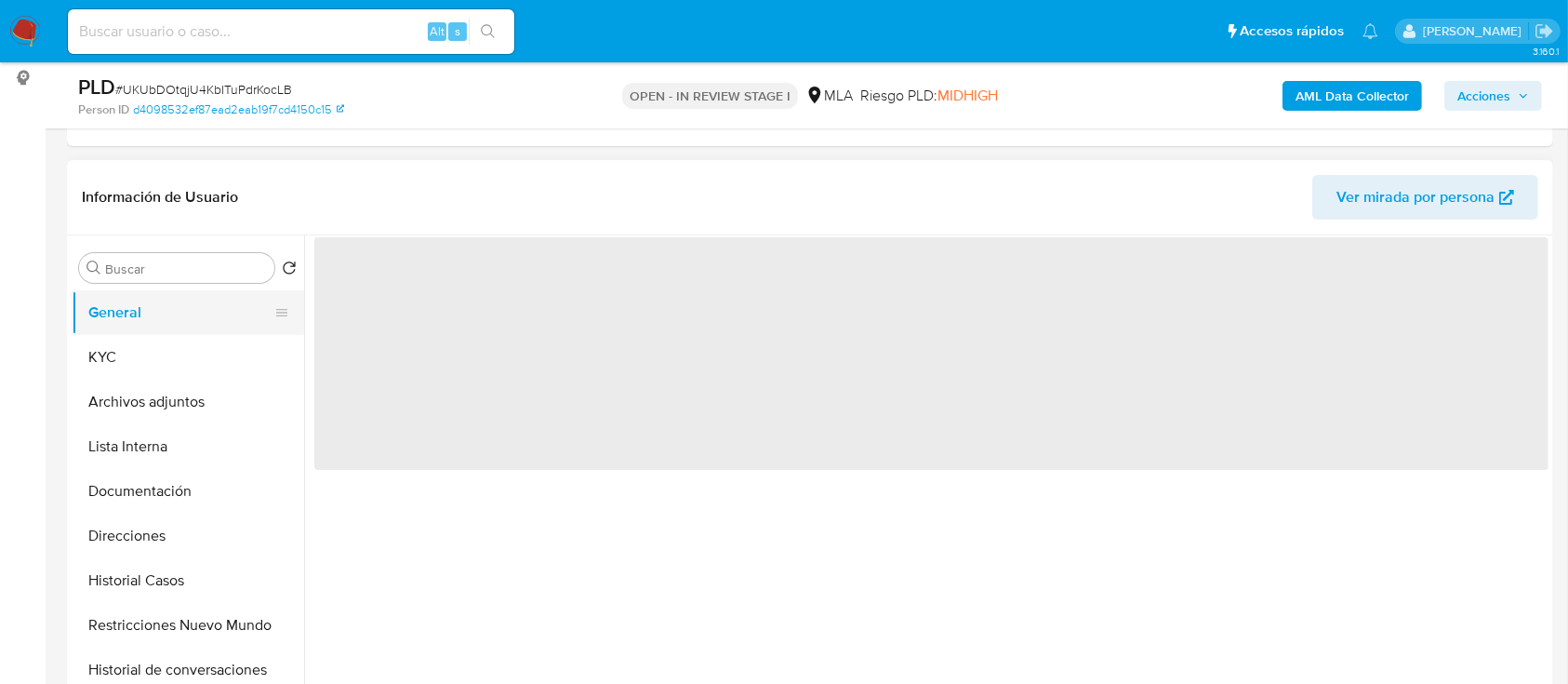
scroll to position [0, 0]
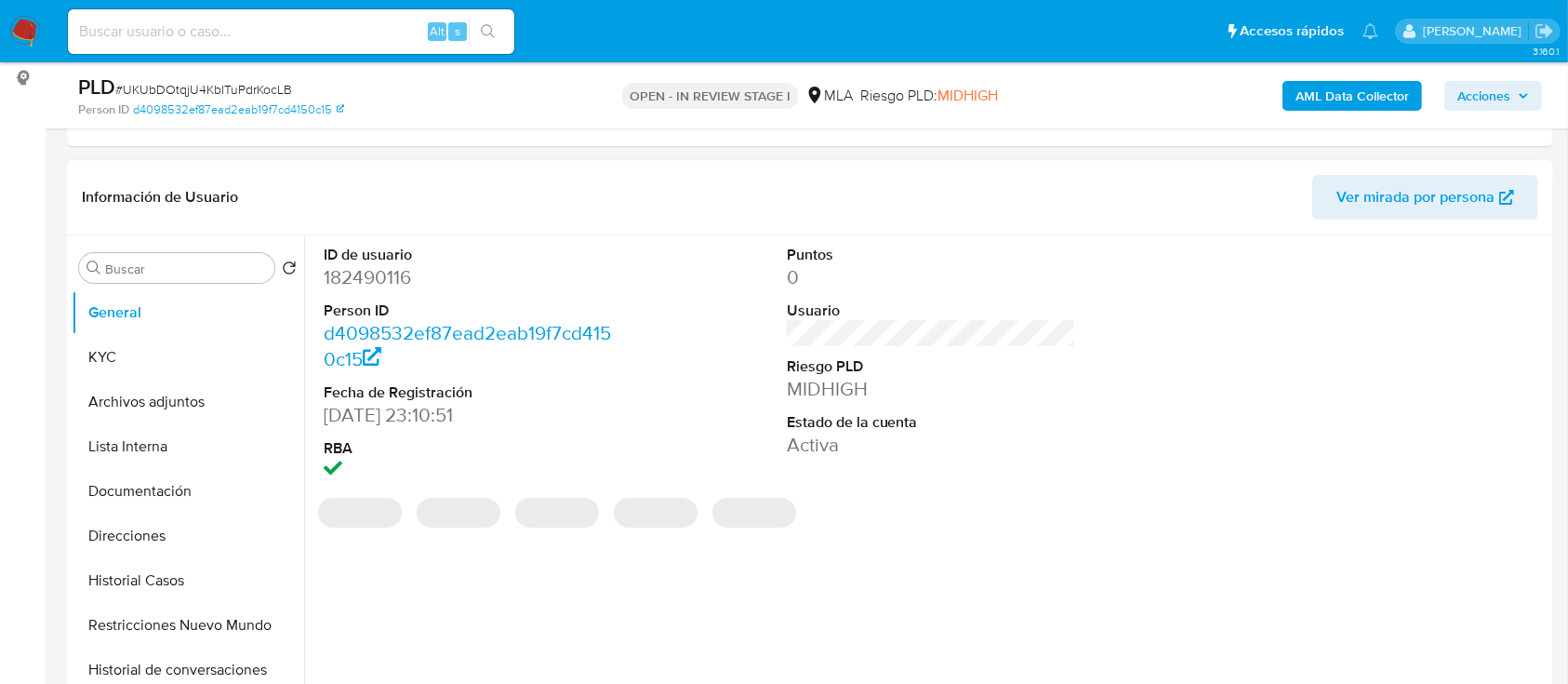
click at [389, 284] on dd "182490116" at bounding box center [468, 277] width 290 height 26
click at [389, 283] on dd "182490116" at bounding box center [468, 277] width 290 height 26
copy dd "182490116"
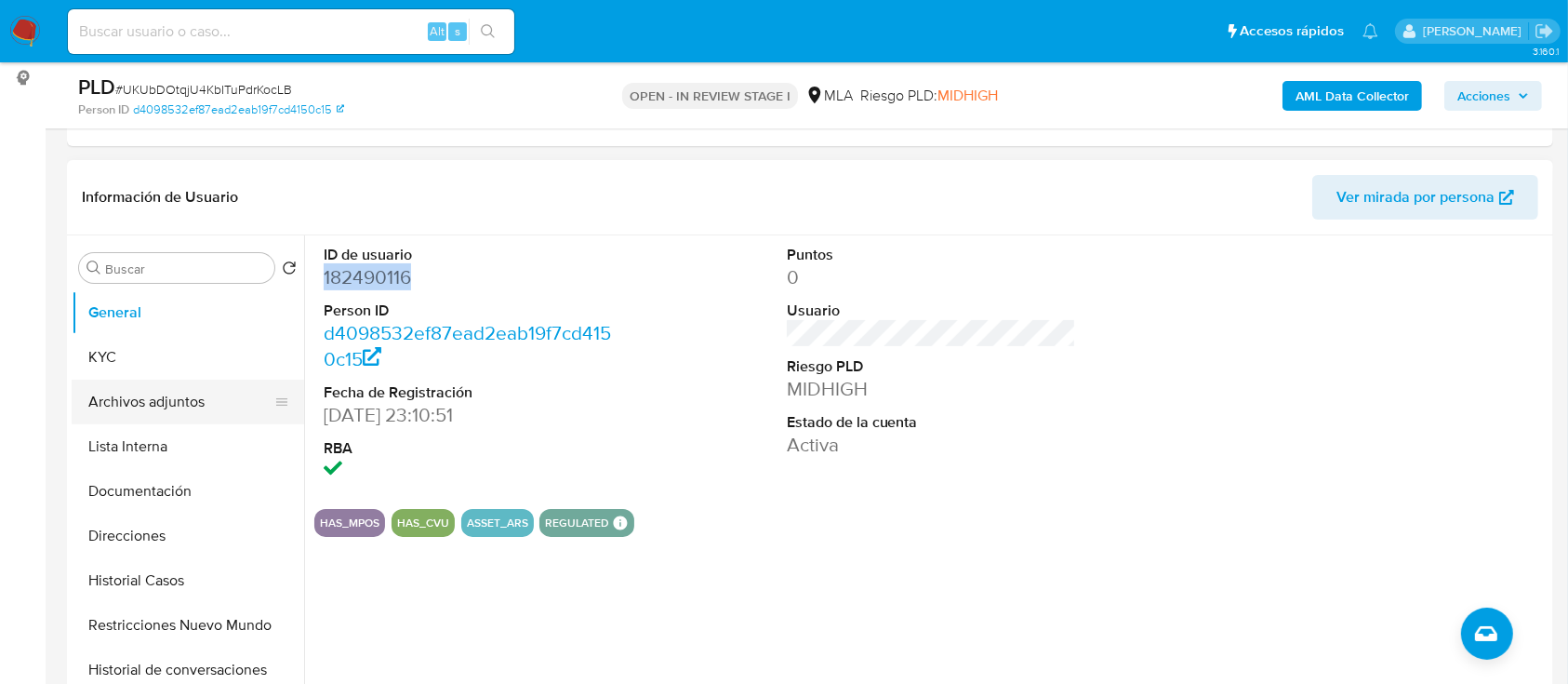
click at [191, 397] on button "Archivos adjuntos" at bounding box center [181, 402] width 218 height 45
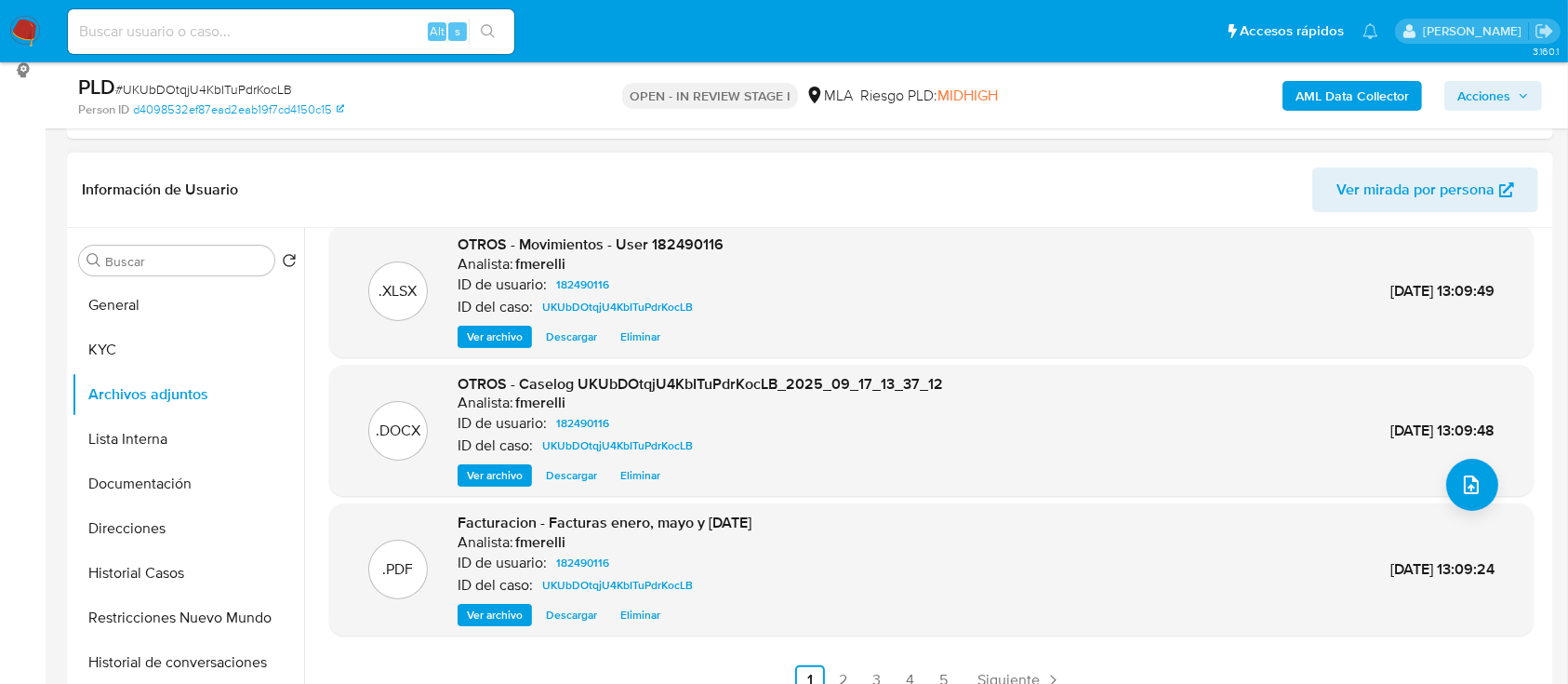
scroll to position [372, 0]
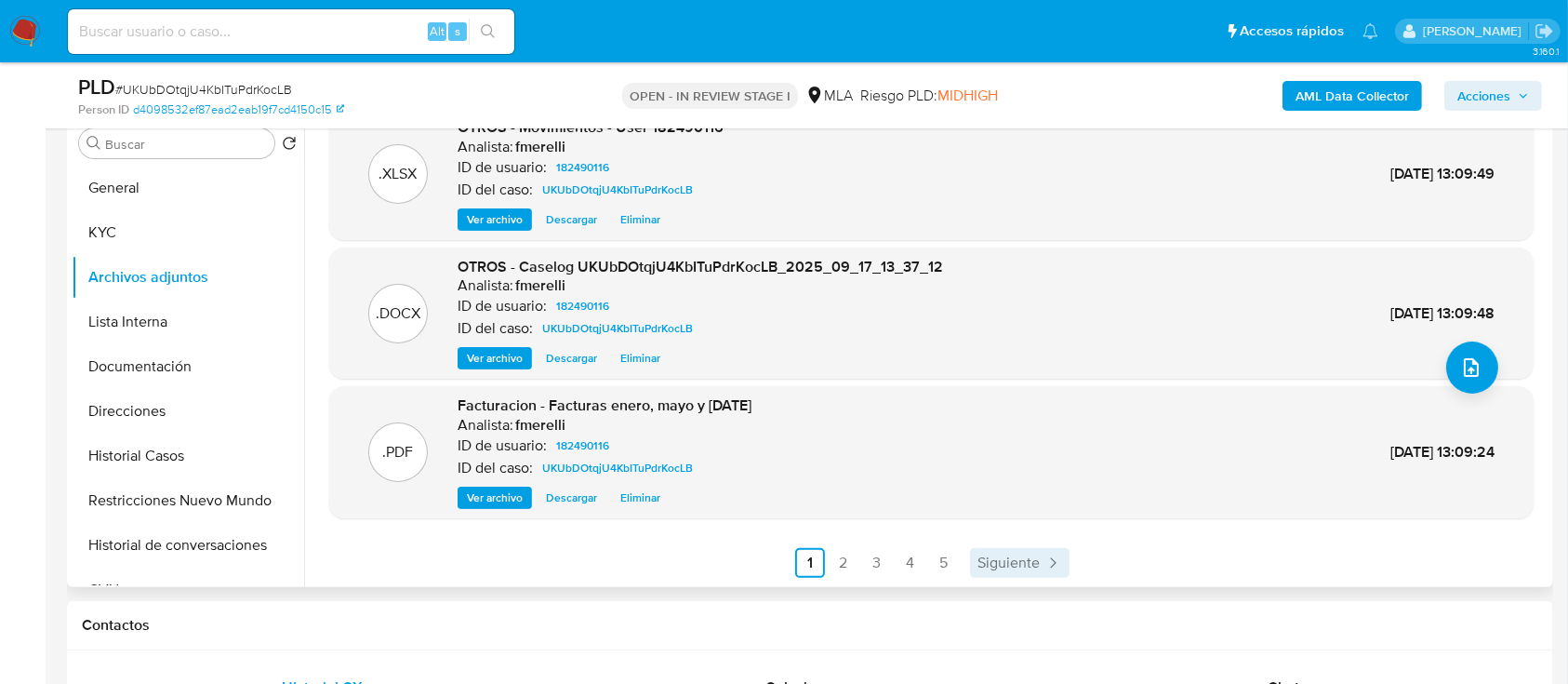
click at [1027, 570] on span "Siguiente" at bounding box center [1008, 562] width 62 height 15
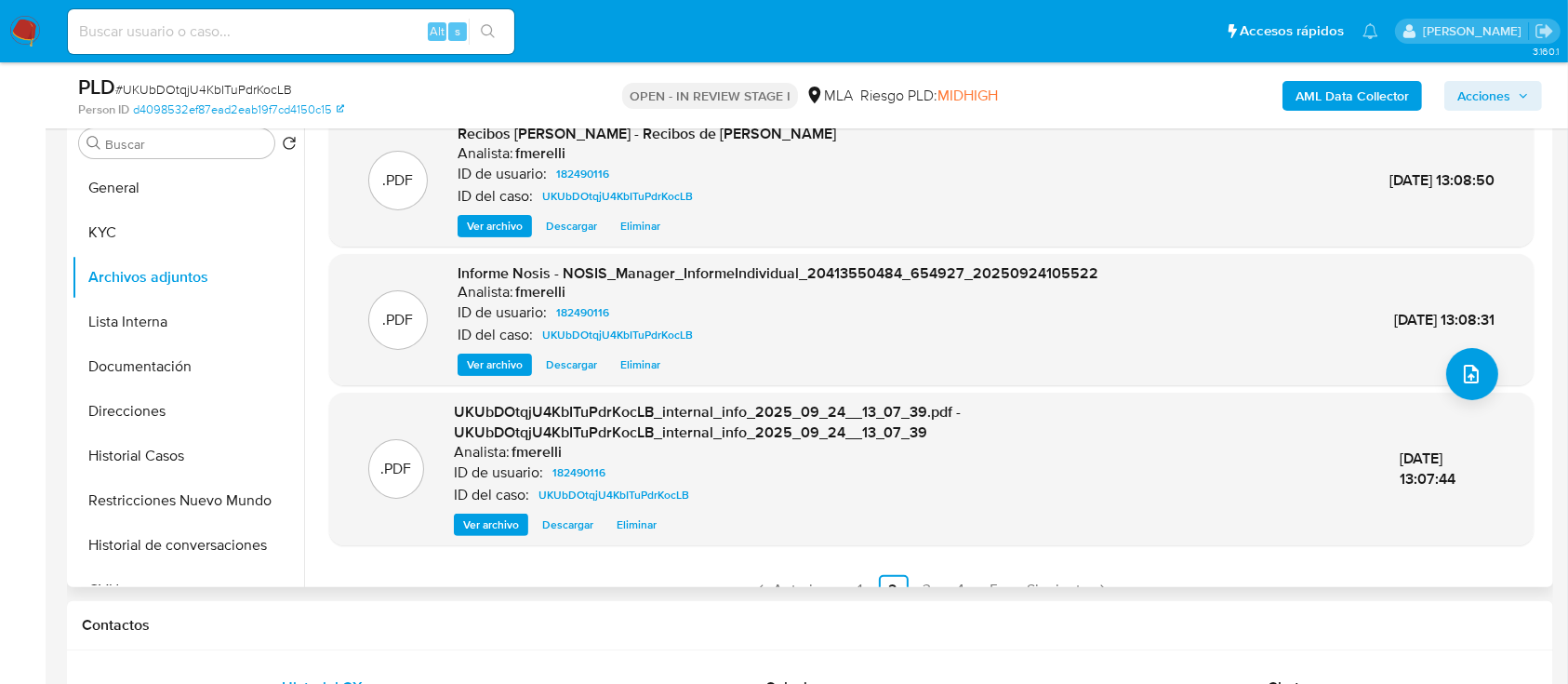
scroll to position [177, 0]
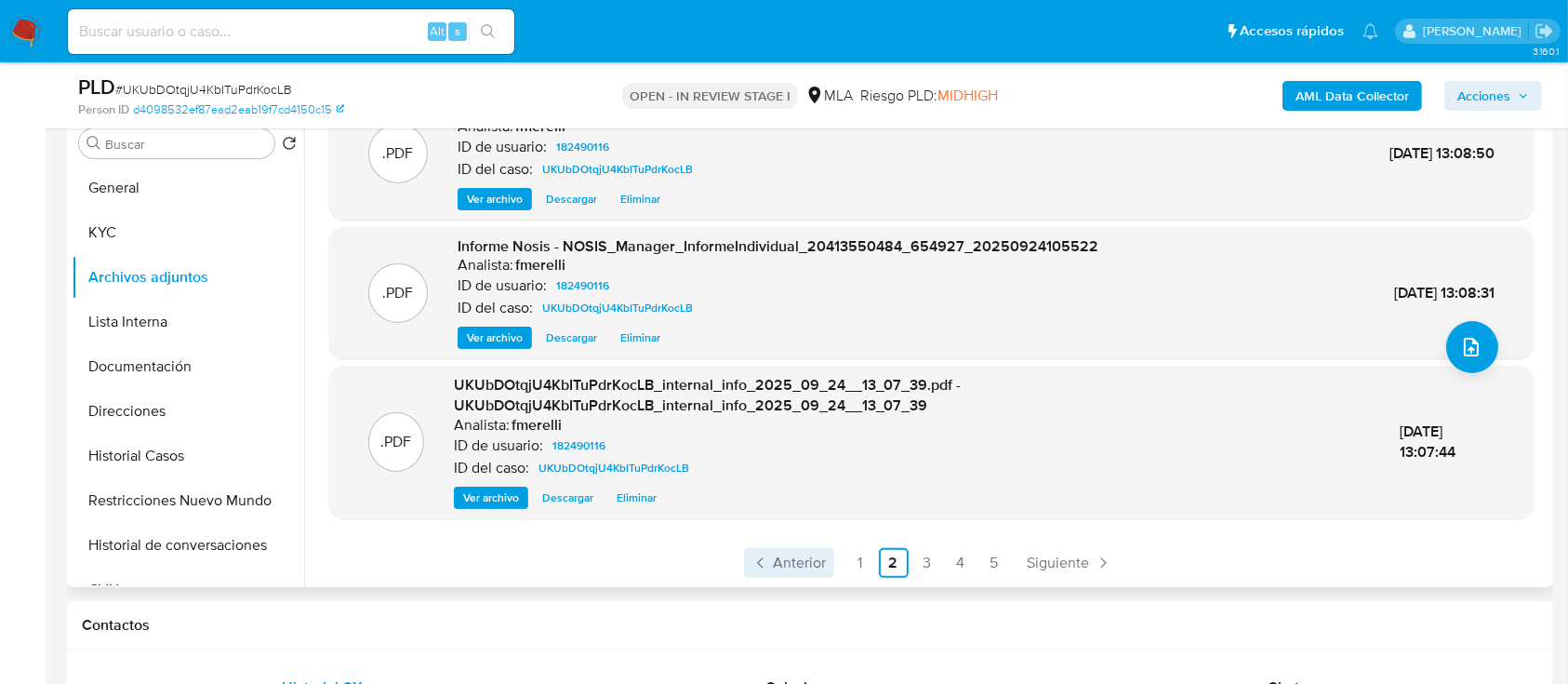
click at [810, 563] on span "Anterior" at bounding box center [800, 562] width 53 height 15
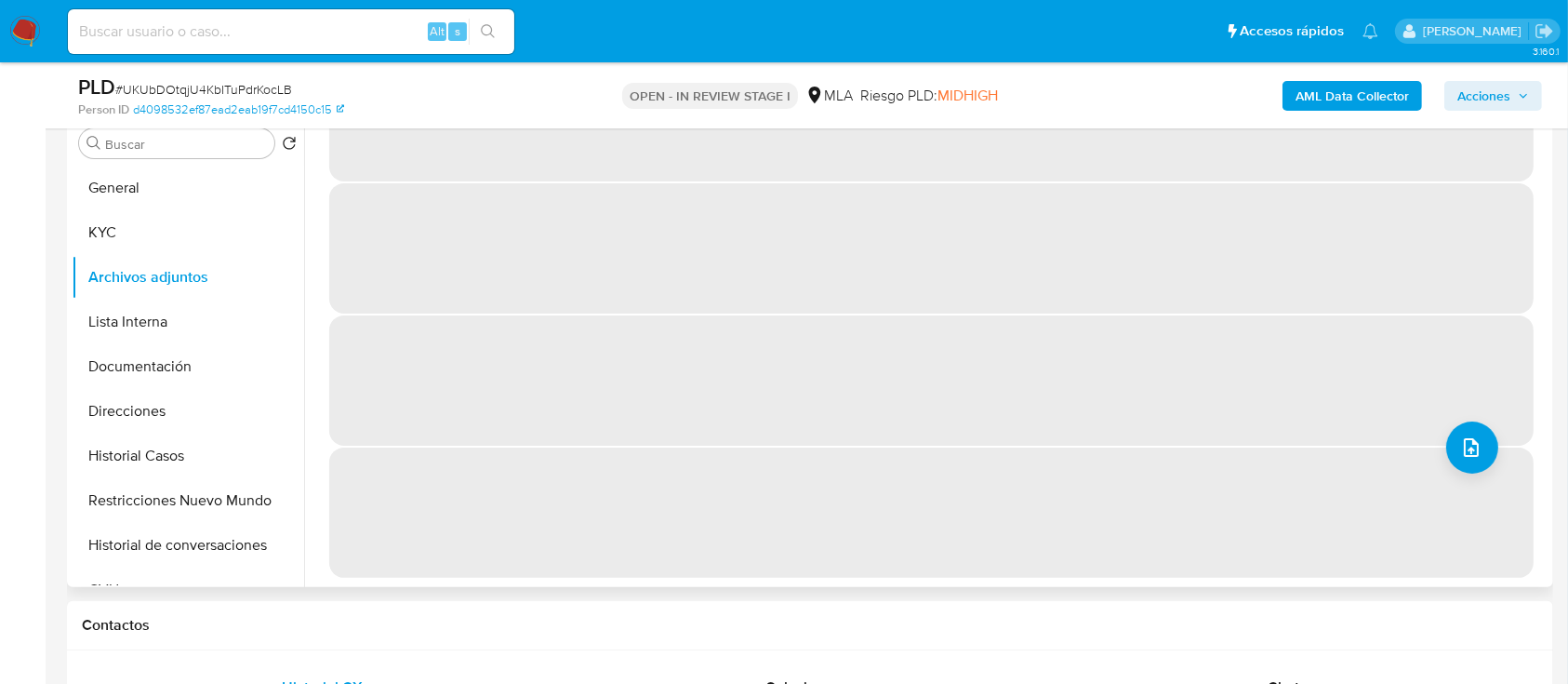
scroll to position [0, 0]
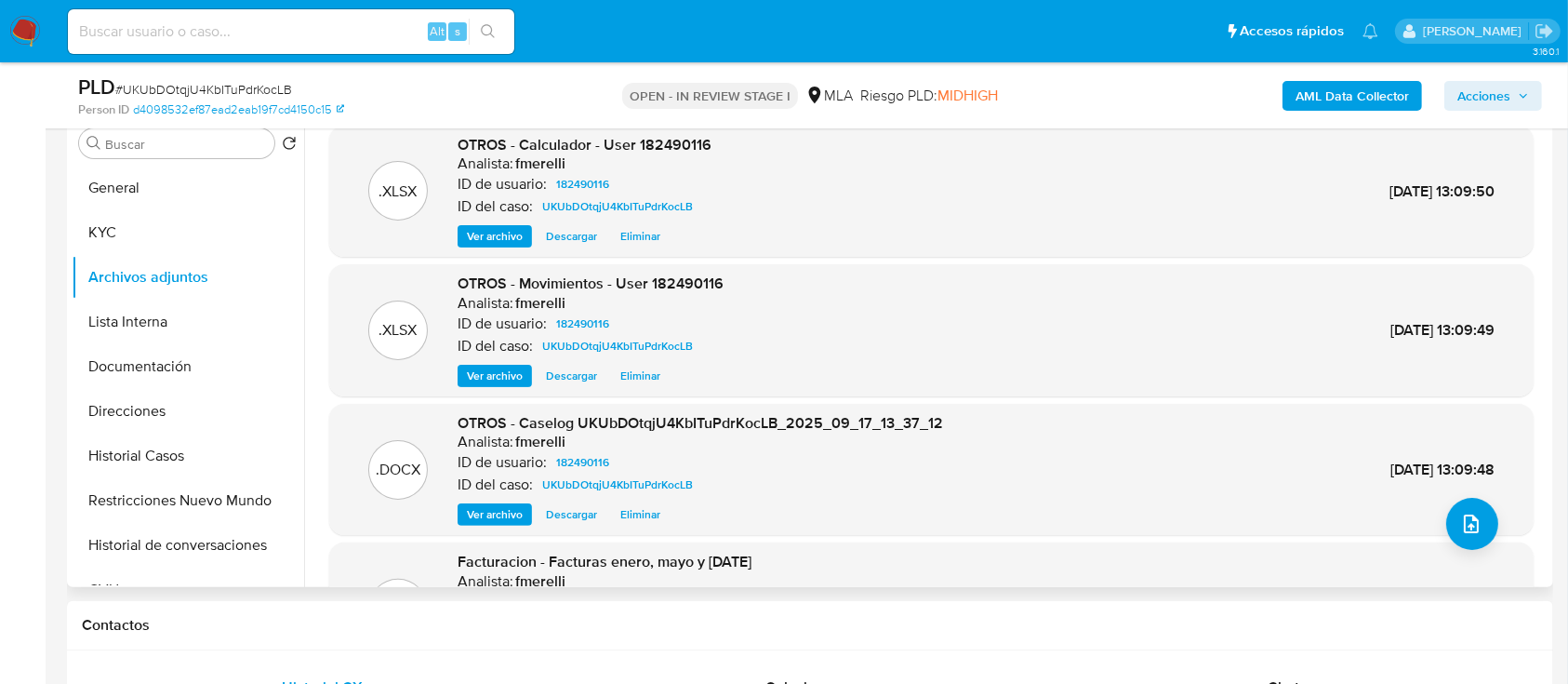
click at [238, 82] on span "# UKUbDOtqjU4KbITuPdrKocLB" at bounding box center [204, 88] width 177 height 18
copy span "UKUbDOtqjU4KbITuPdrKocLB"
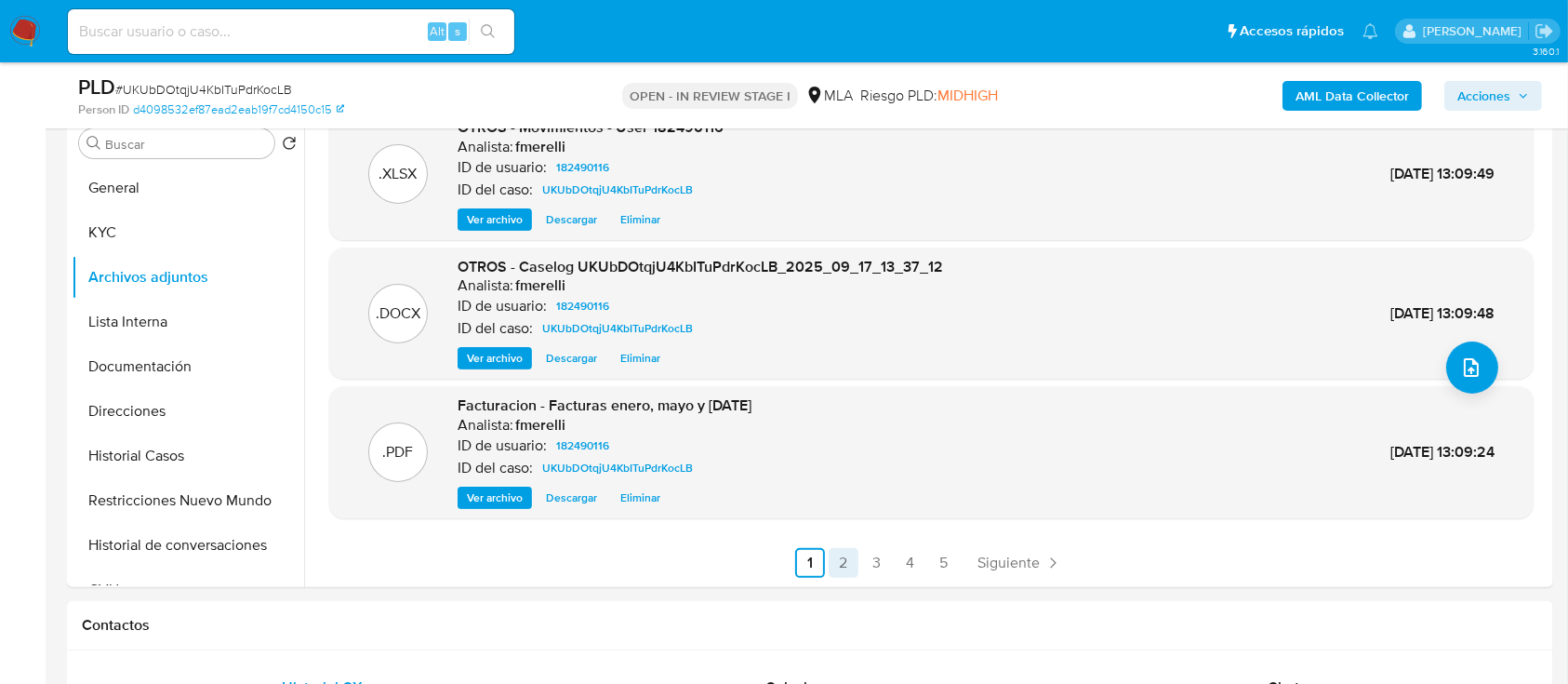
click at [848, 564] on link "2" at bounding box center [843, 563] width 30 height 30
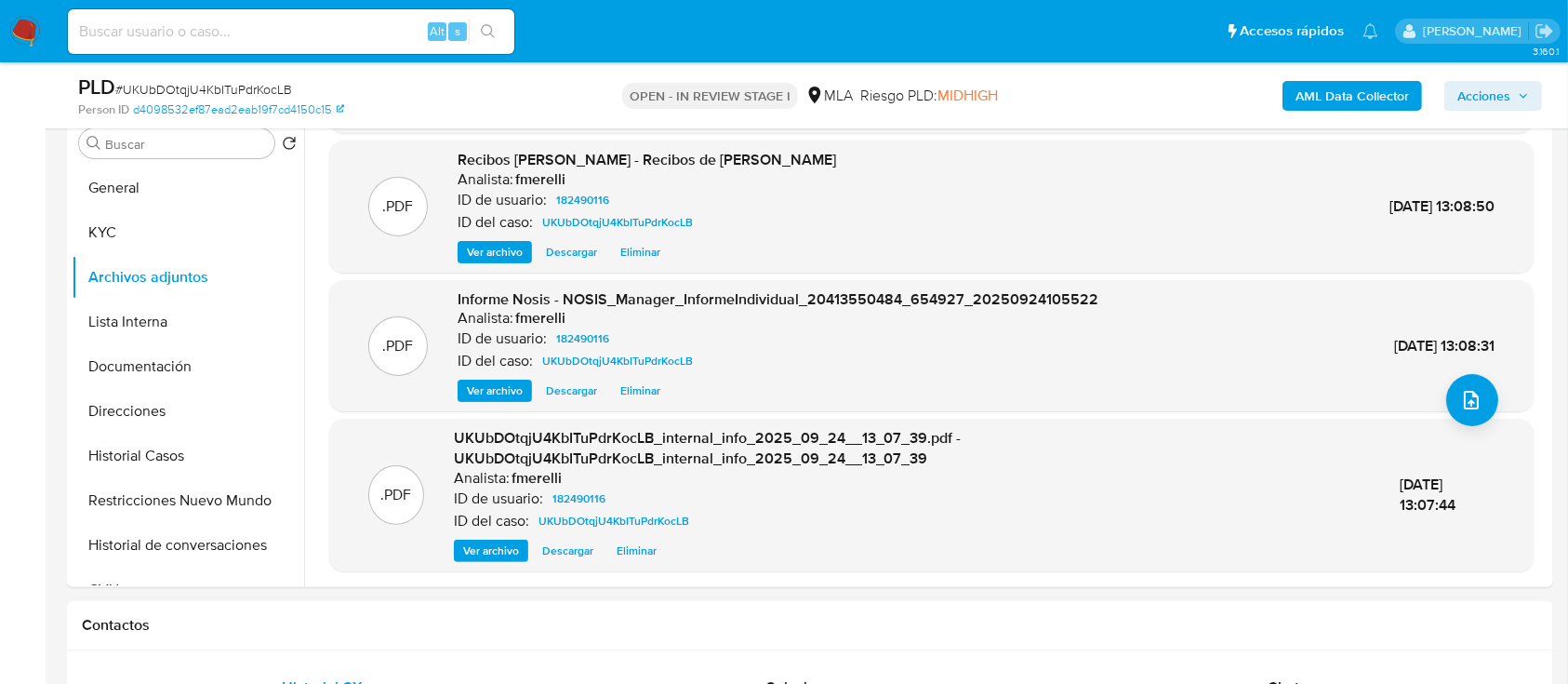
scroll to position [177, 0]
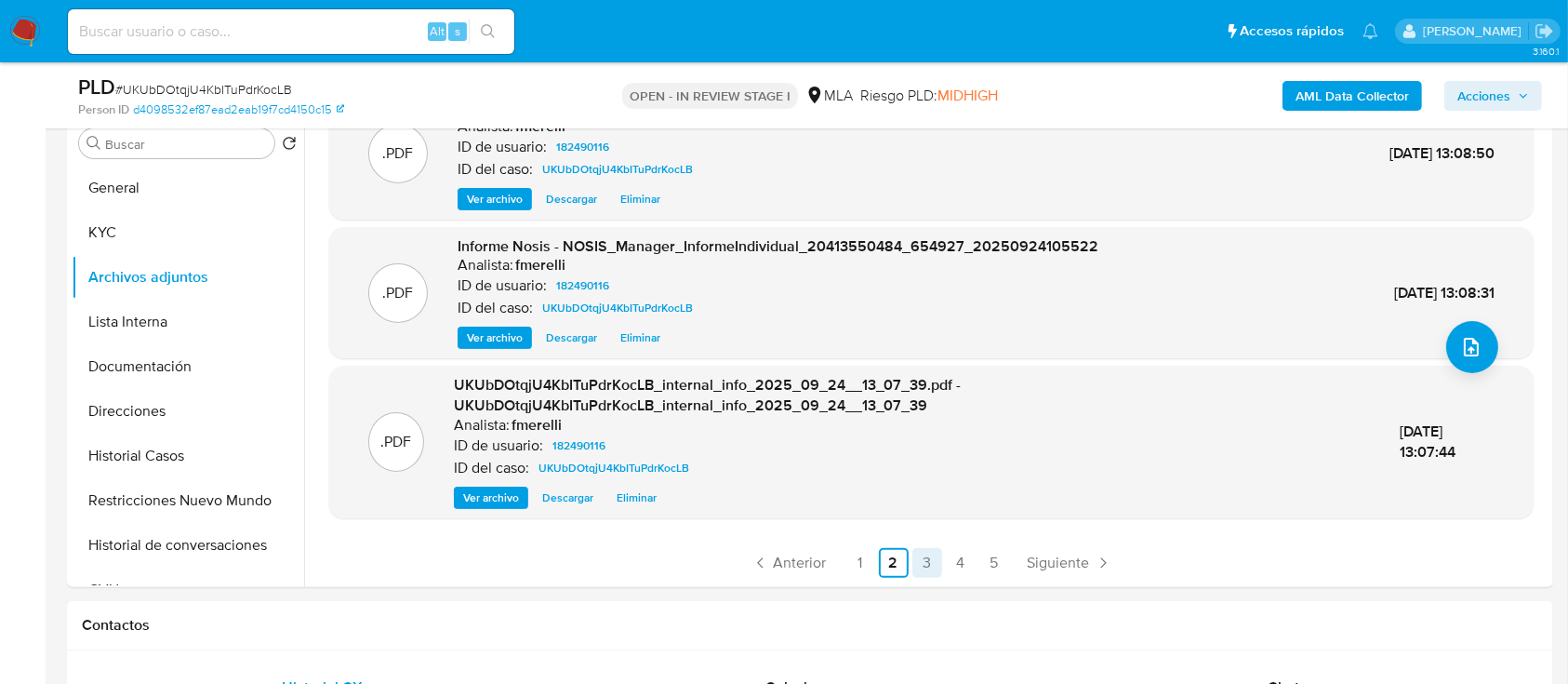
click at [930, 560] on link "3" at bounding box center [927, 563] width 30 height 30
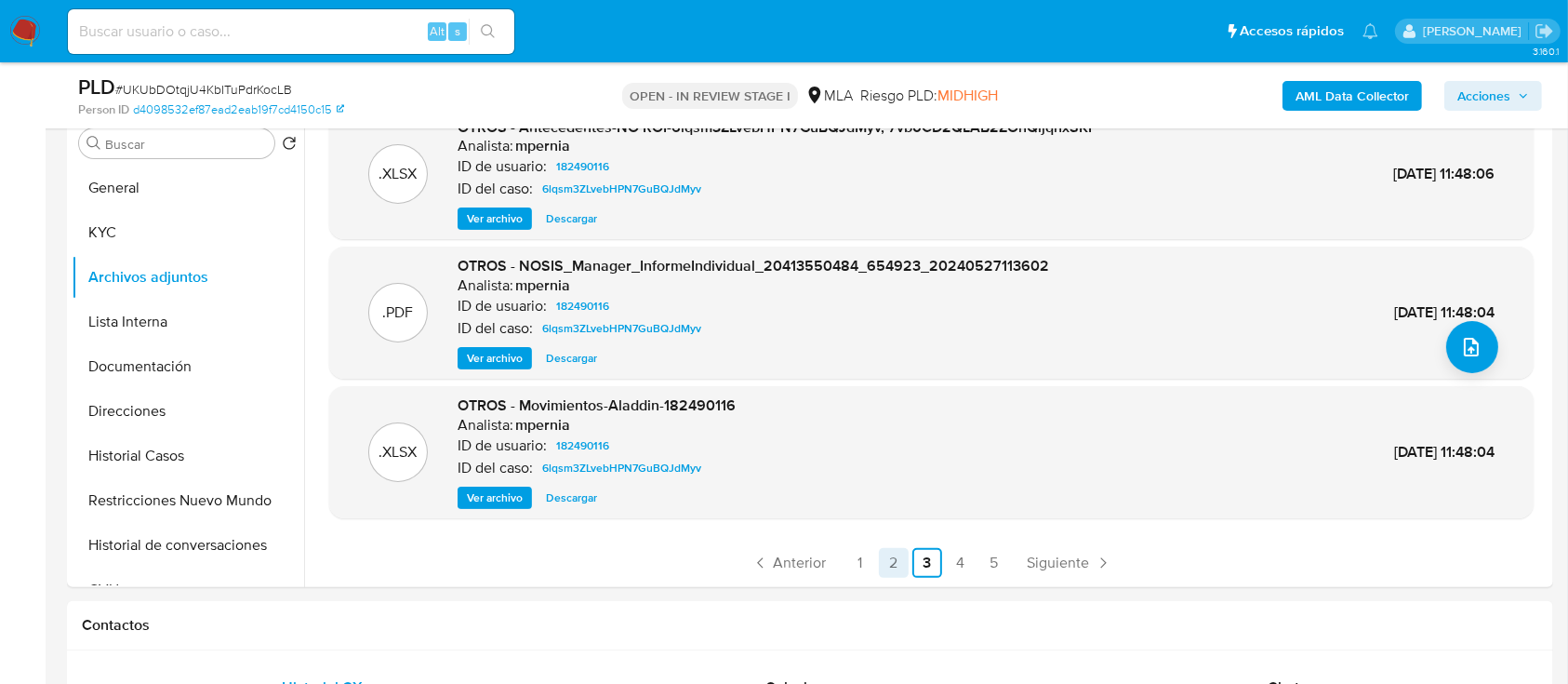
click at [883, 564] on link "2" at bounding box center [894, 563] width 30 height 30
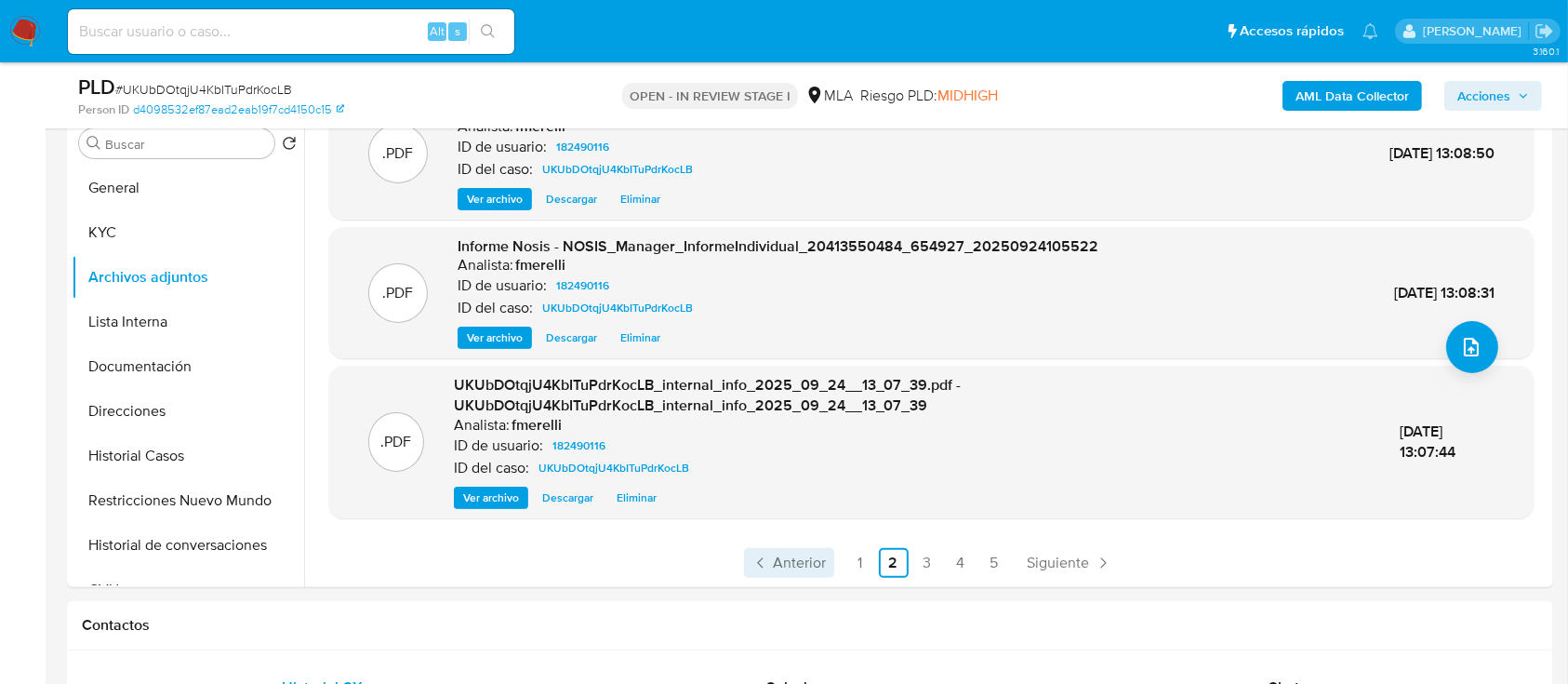
click at [810, 572] on link "Anterior" at bounding box center [789, 563] width 90 height 30
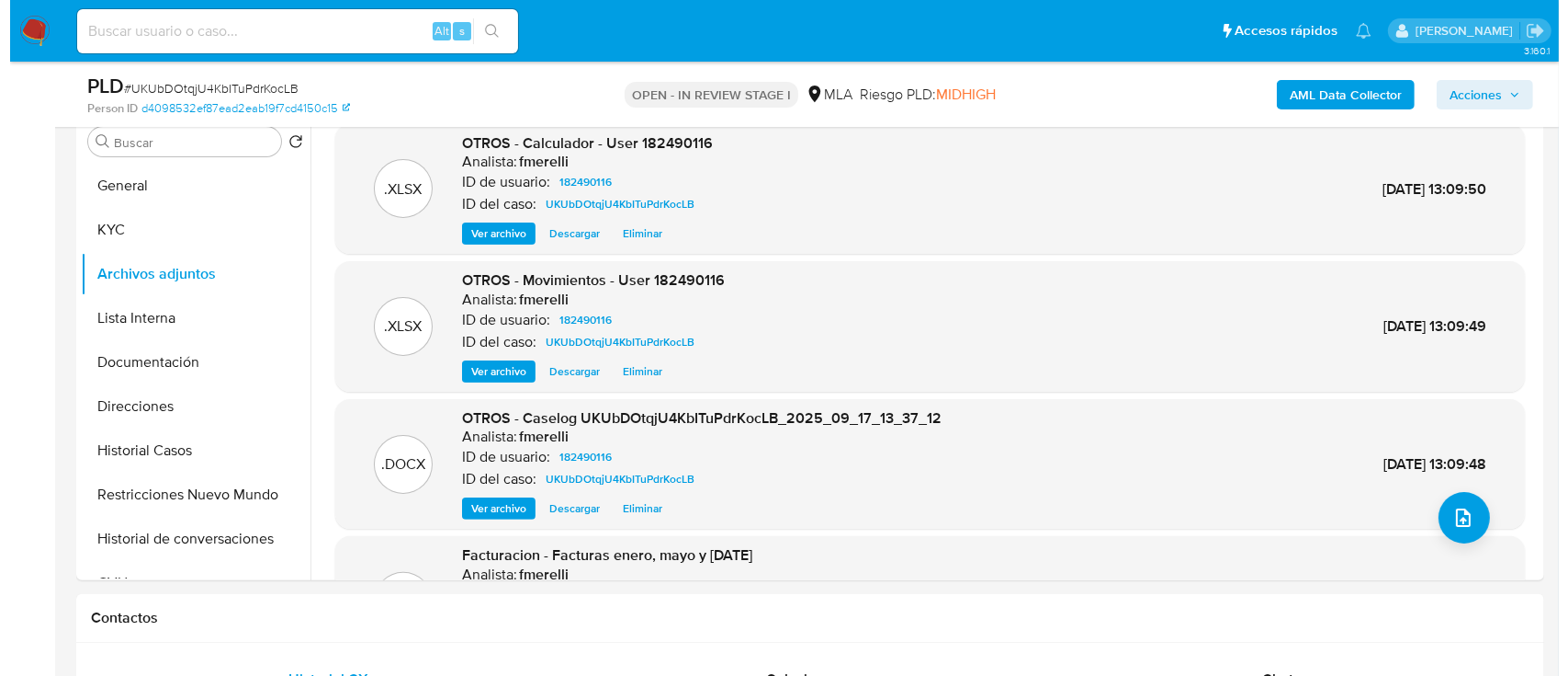
scroll to position [155, 0]
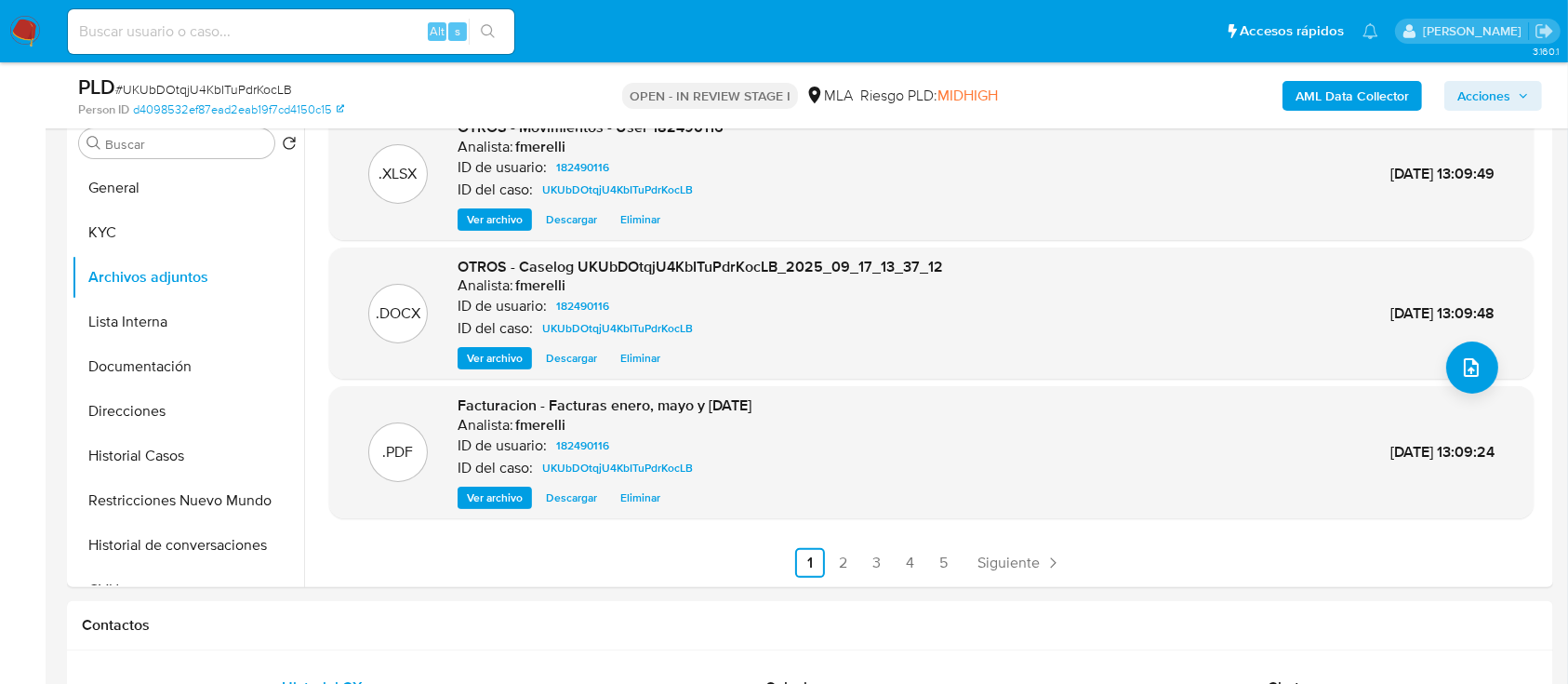
click at [496, 360] on span "Ver archivo" at bounding box center [494, 358] width 55 height 18
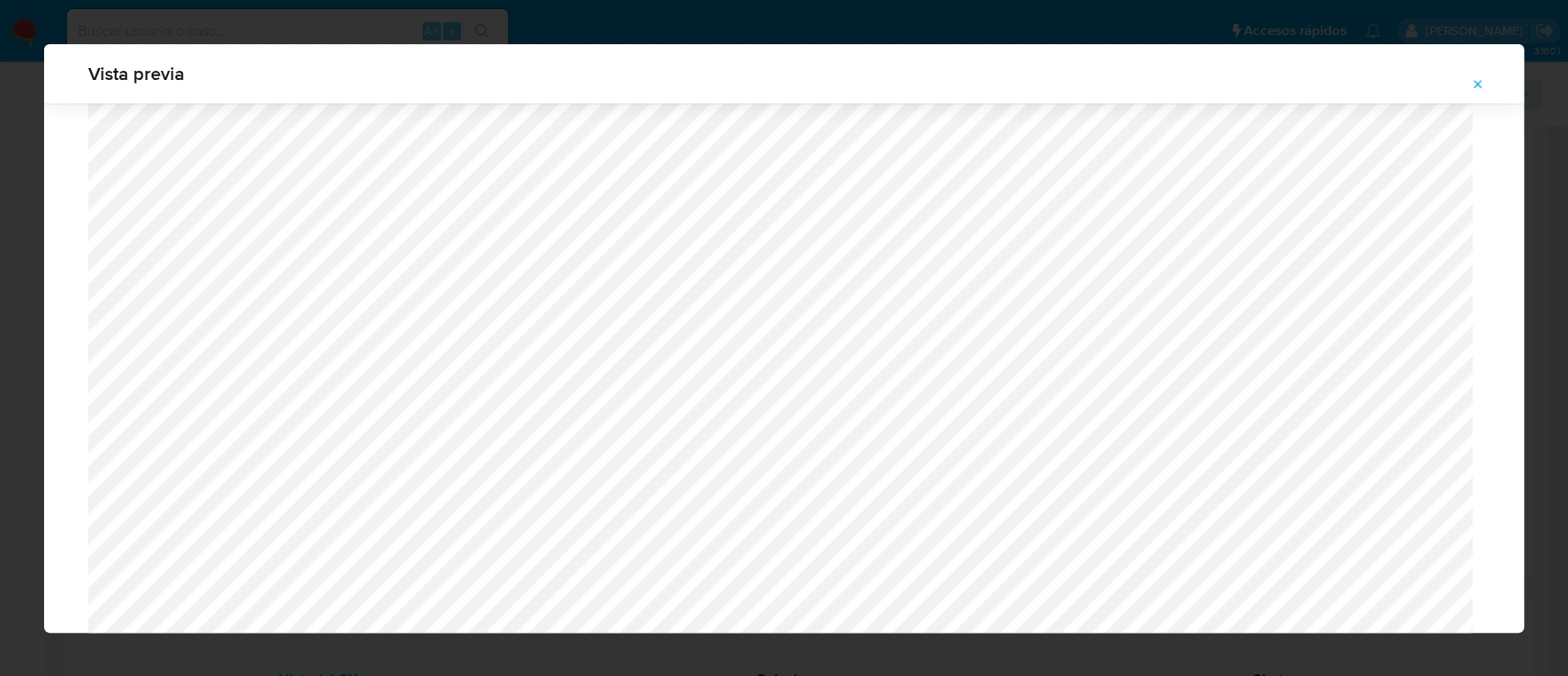
scroll to position [1801, 0]
click at [1492, 84] on button "Attachment preview" at bounding box center [1478, 84] width 40 height 30
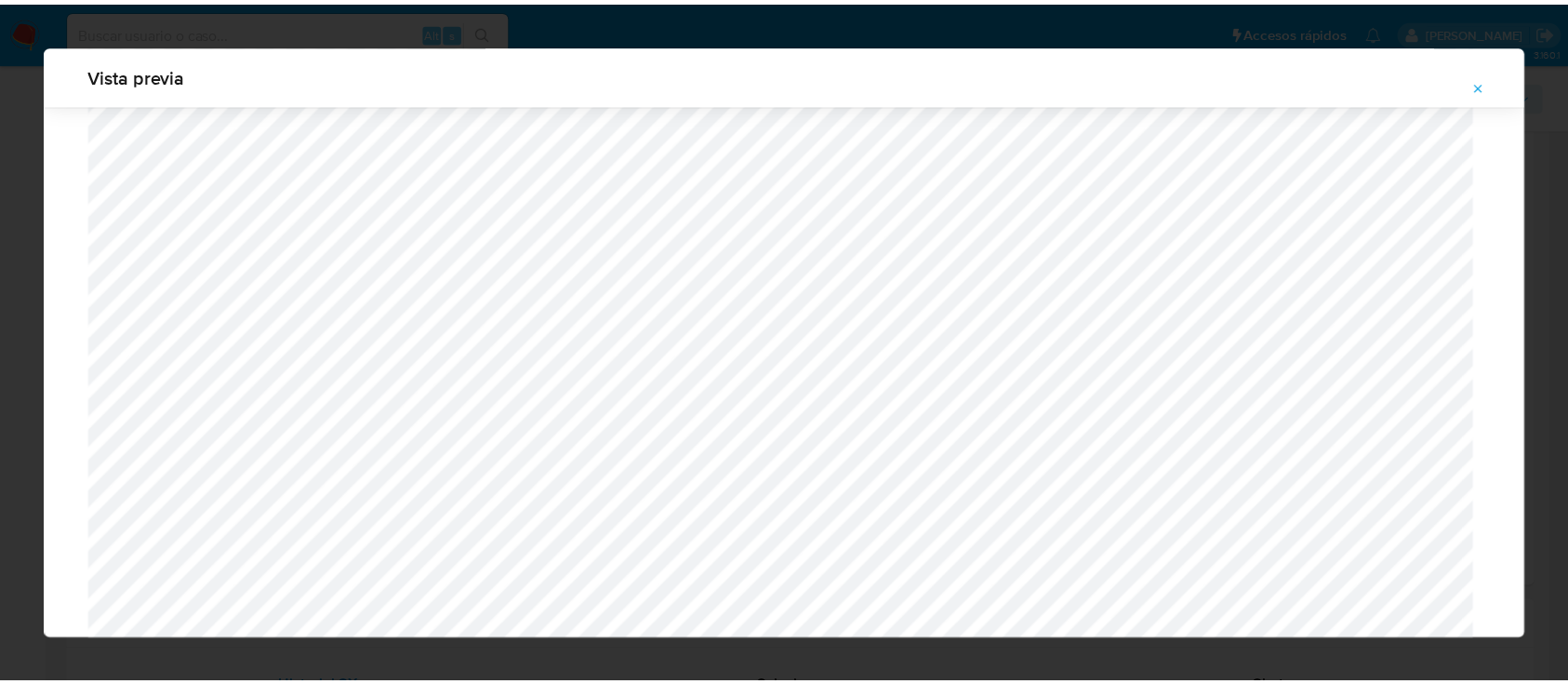
scroll to position [59, 0]
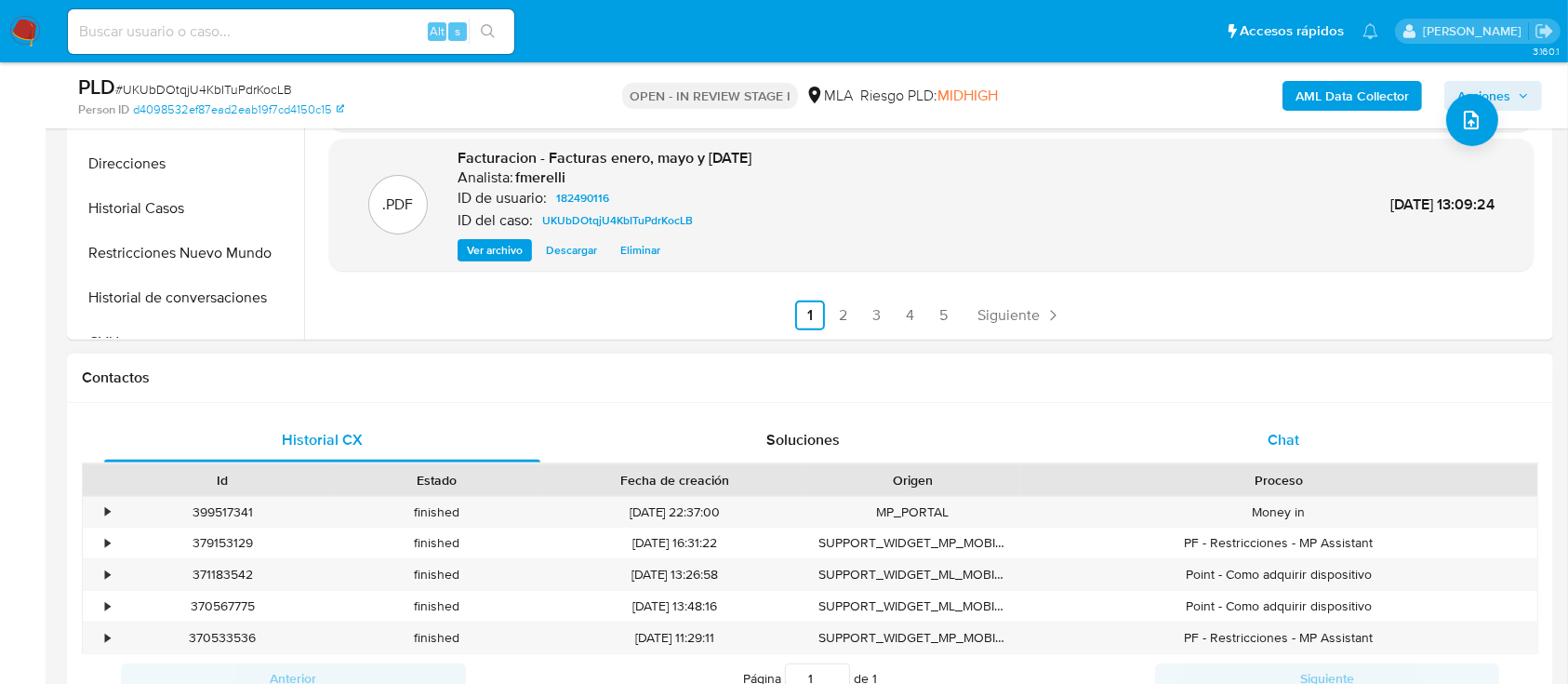
click at [1310, 435] on div "Chat" at bounding box center [1283, 440] width 436 height 45
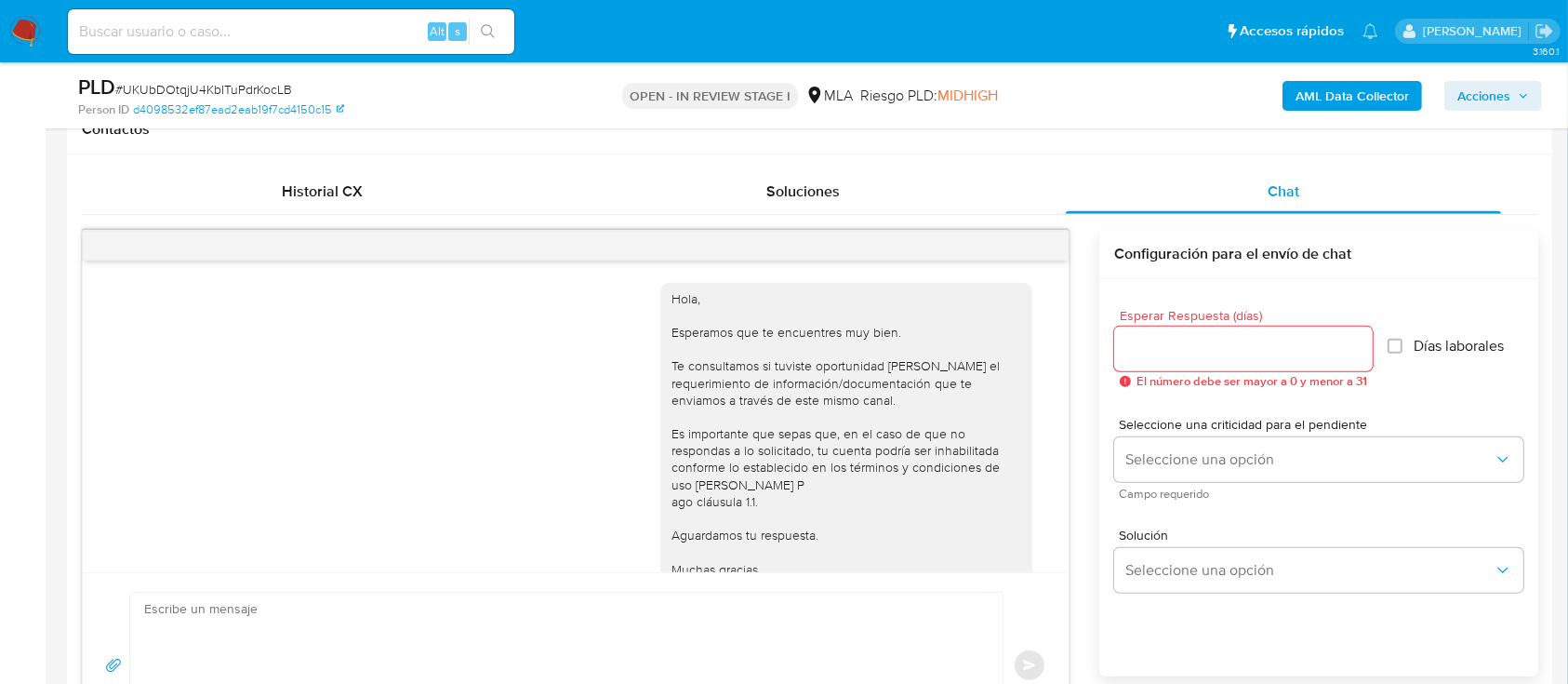
scroll to position [1507, 0]
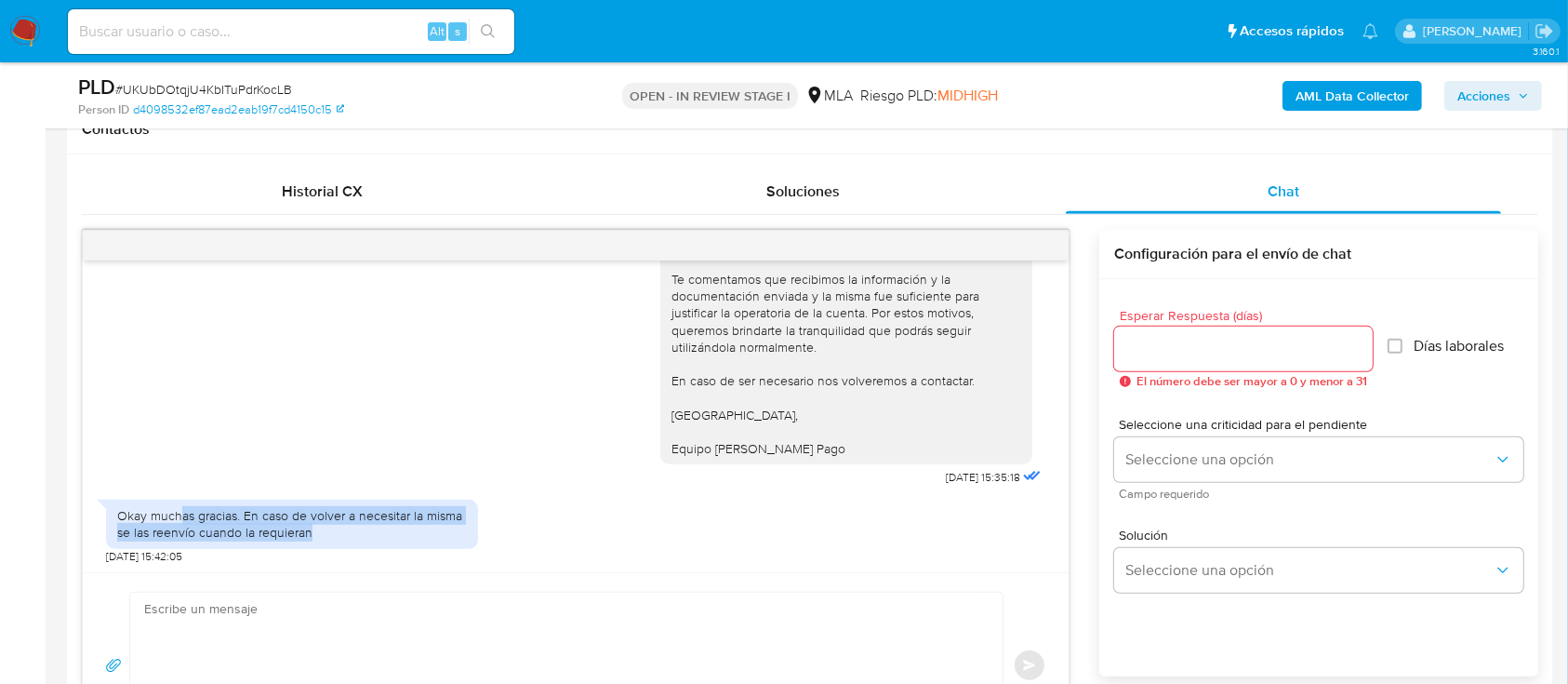
drag, startPoint x: 184, startPoint y: 517, endPoint x: 402, endPoint y: 525, distance: 218.1
click at [402, 525] on div "Okay muchas gracias. En caso de volver a necesitar la misma se las reenvío cuan…" at bounding box center [292, 524] width 350 height 33
click at [363, 534] on div "Okay muchas gracias. En caso de volver a necesitar la misma se las reenvío cuan…" at bounding box center [292, 524] width 350 height 33
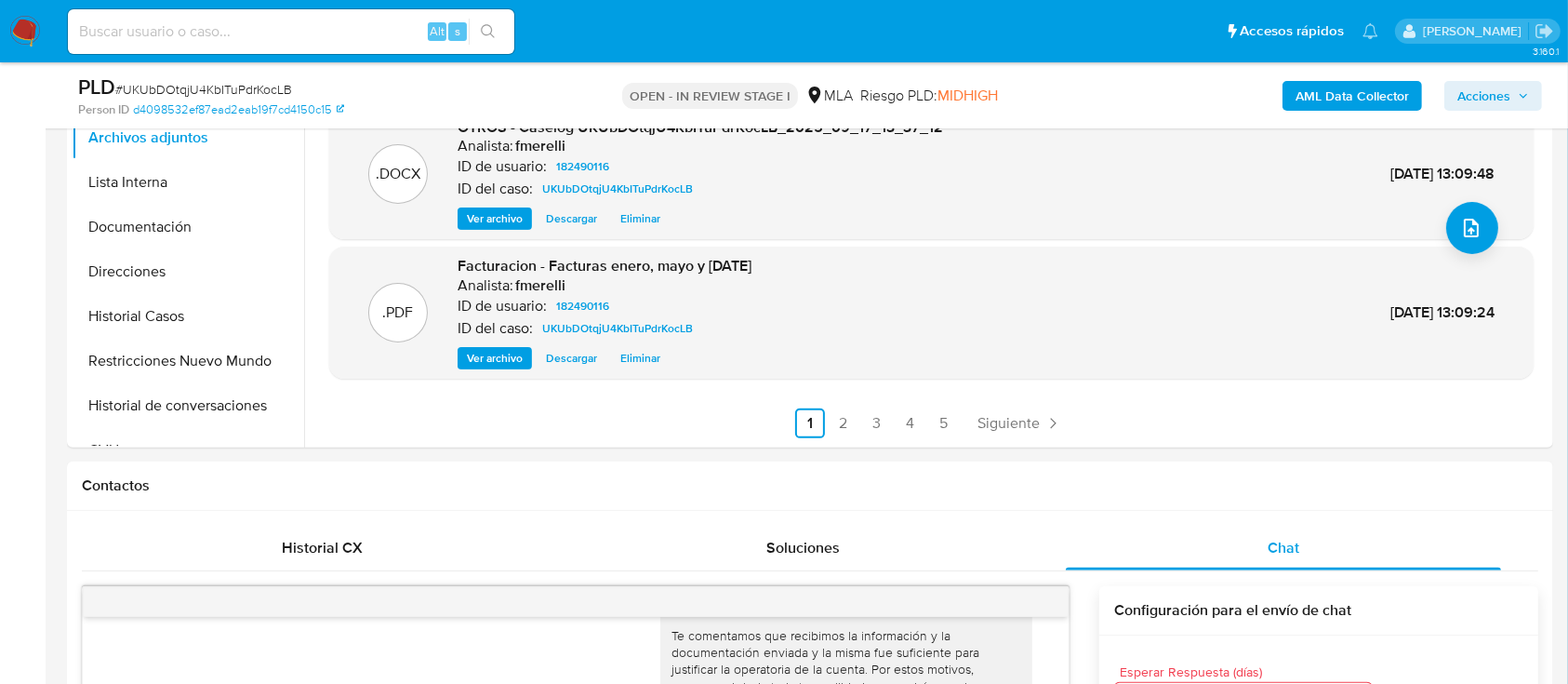
scroll to position [496, 0]
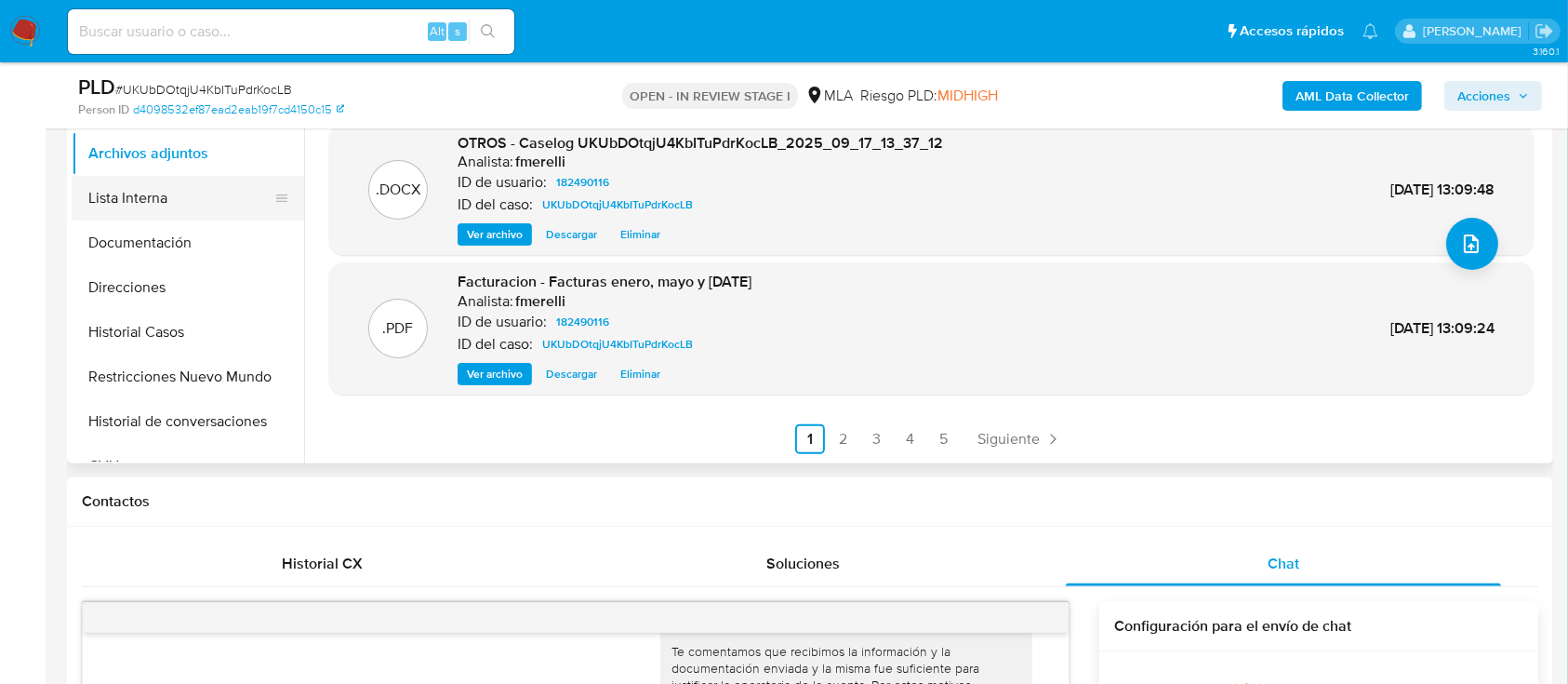
click at [132, 197] on button "Lista Interna" at bounding box center [181, 198] width 218 height 45
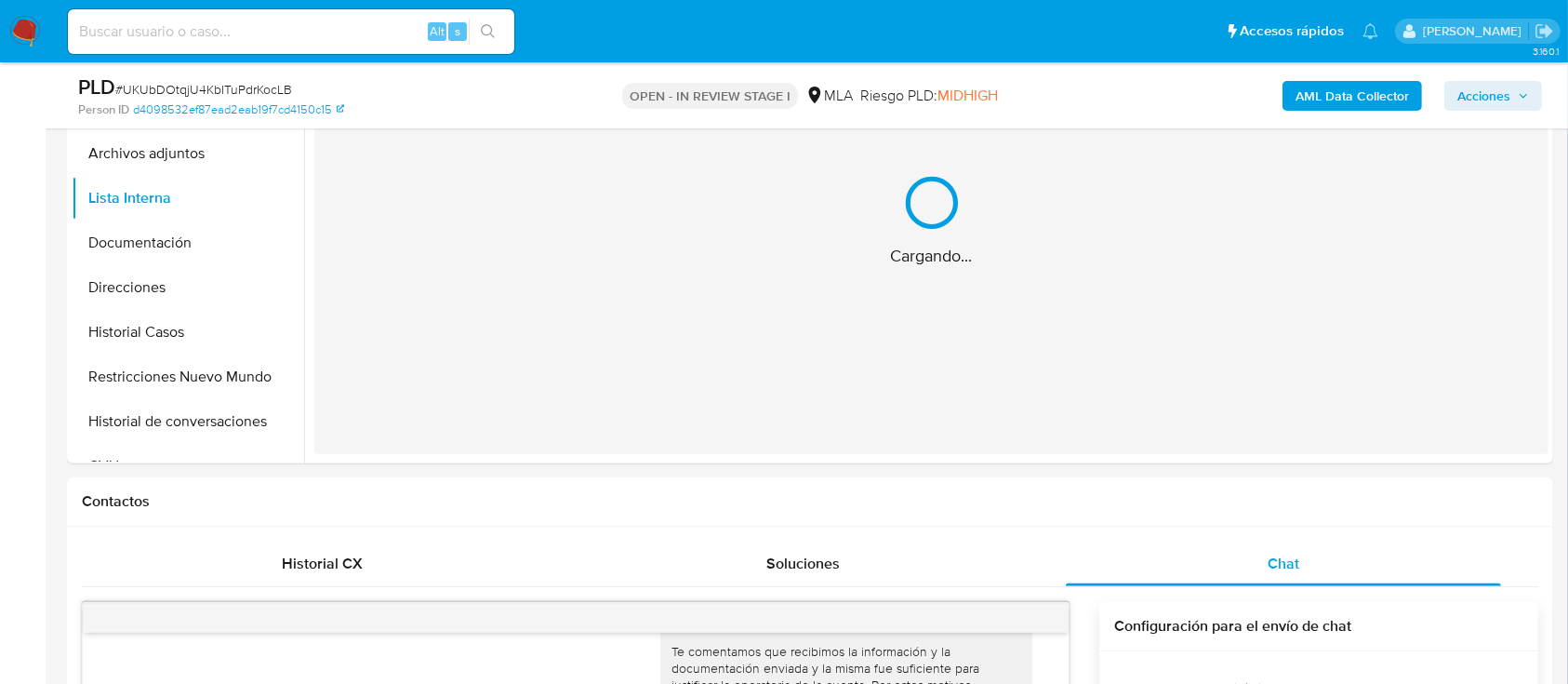
scroll to position [372, 0]
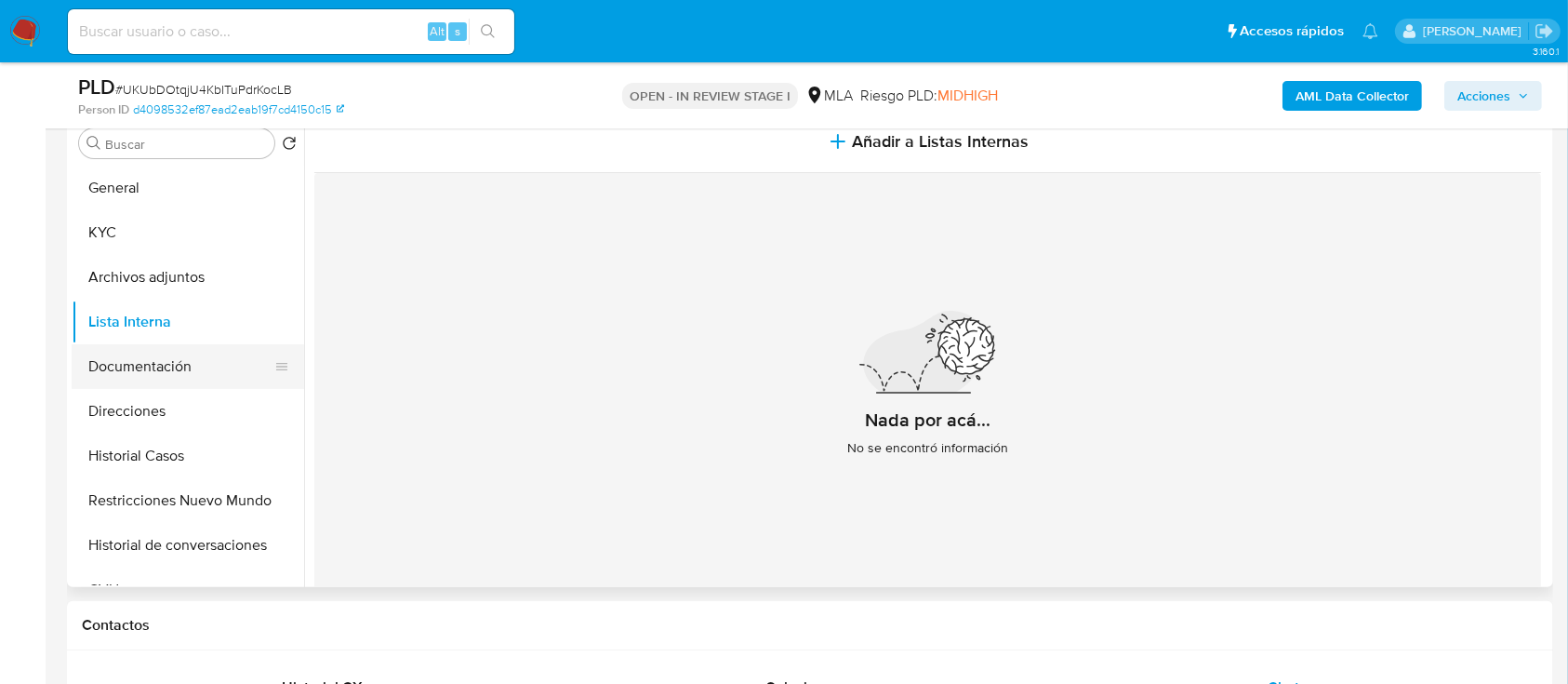
click at [119, 366] on button "Documentación" at bounding box center [181, 366] width 218 height 45
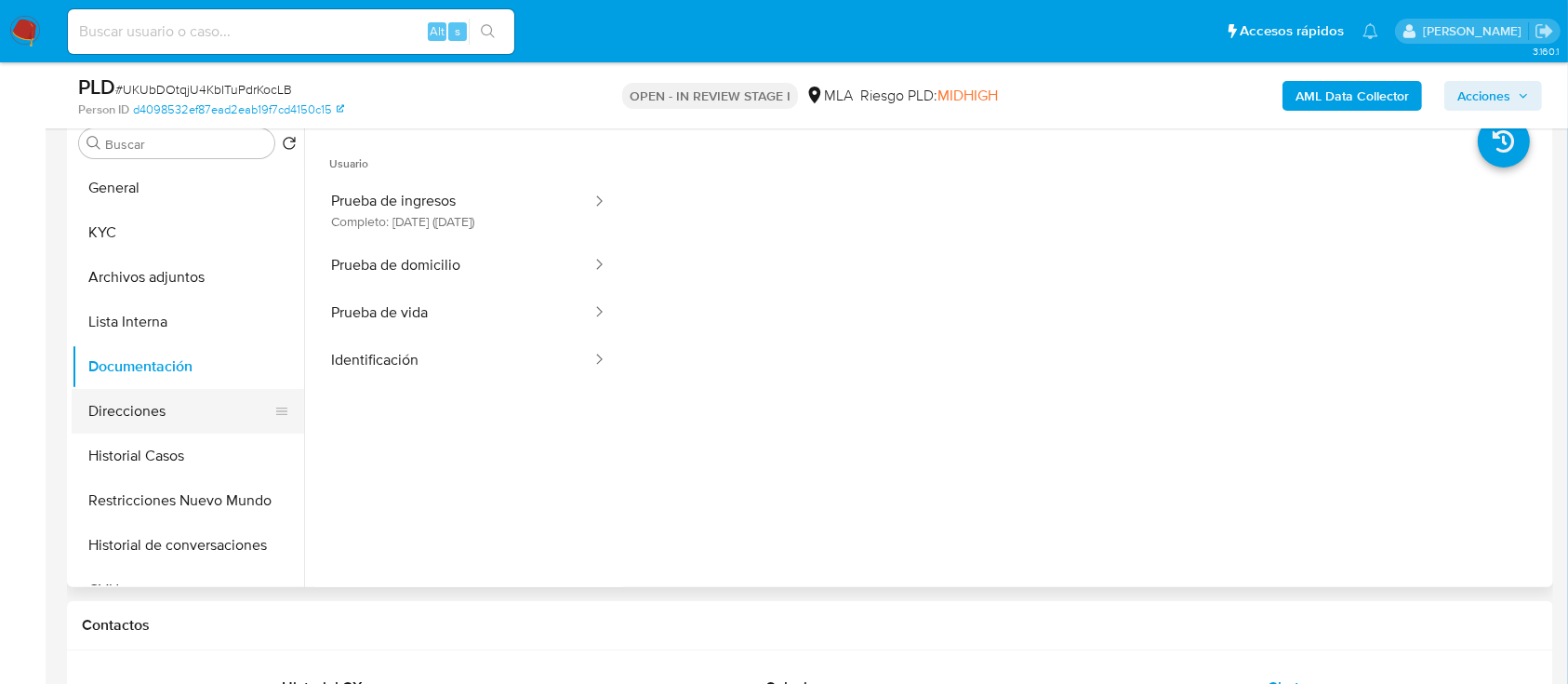
click at [138, 408] on button "Direcciones" at bounding box center [181, 411] width 218 height 45
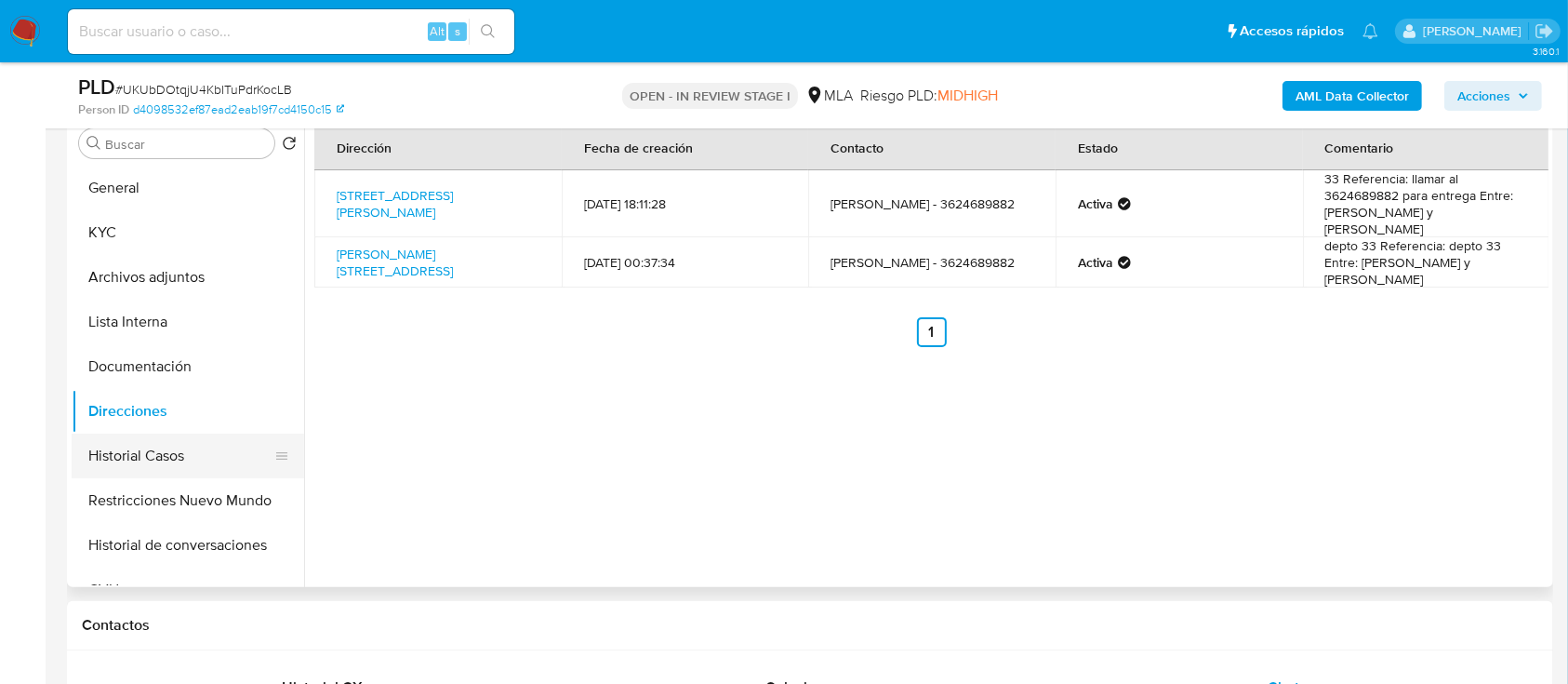
click at [156, 453] on button "Historial Casos" at bounding box center [181, 456] width 218 height 45
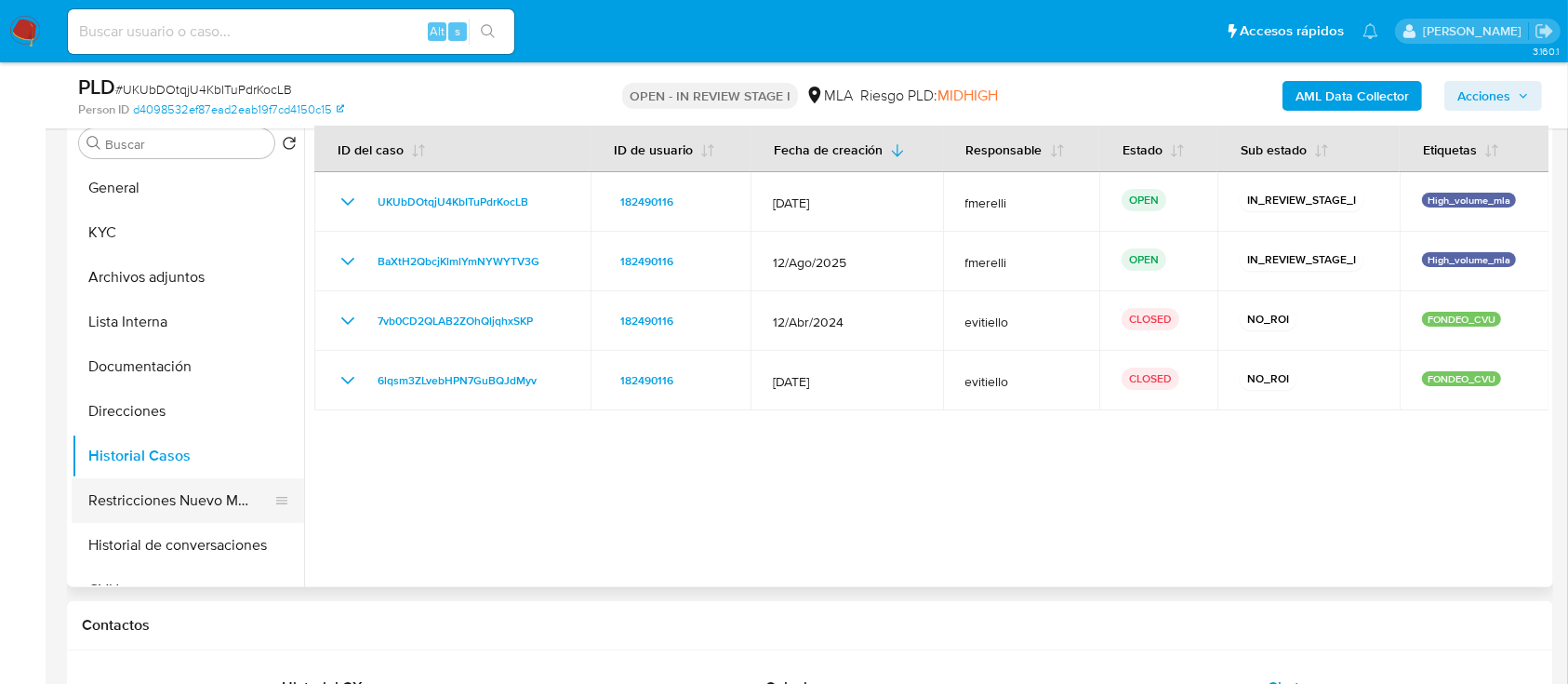
click at [181, 502] on button "Restricciones Nuevo Mundo" at bounding box center [181, 500] width 218 height 45
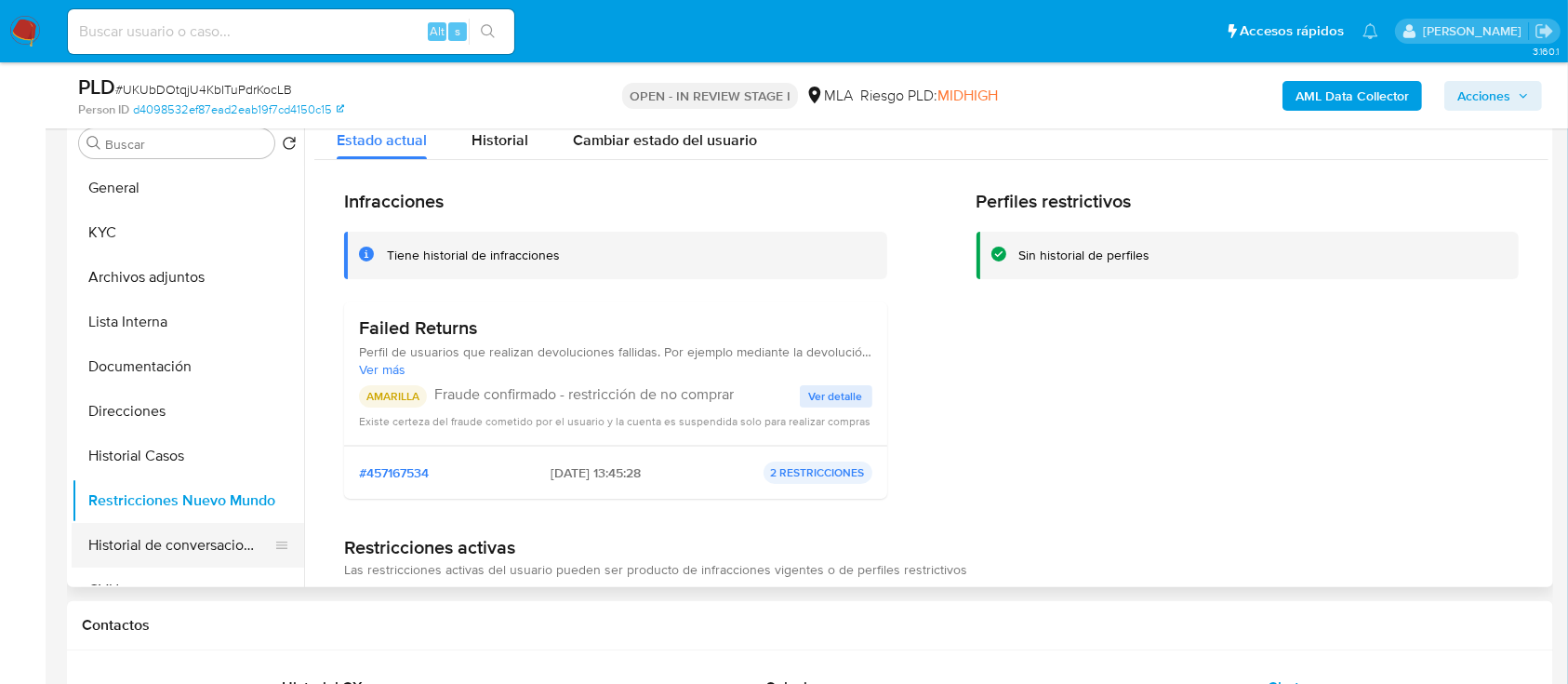
click at [153, 545] on button "Historial de conversaciones" at bounding box center [181, 545] width 218 height 45
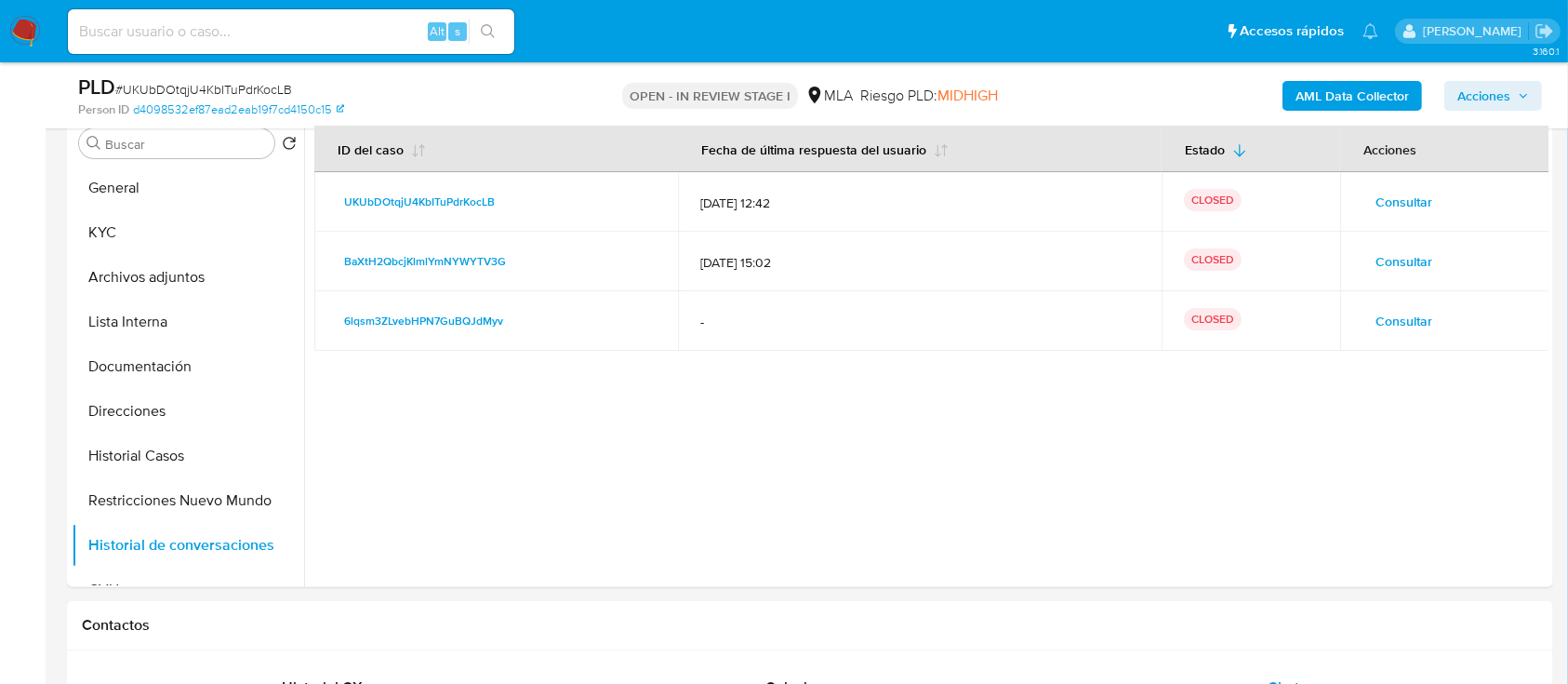
click at [1466, 87] on span "Acciones" at bounding box center [1483, 95] width 53 height 30
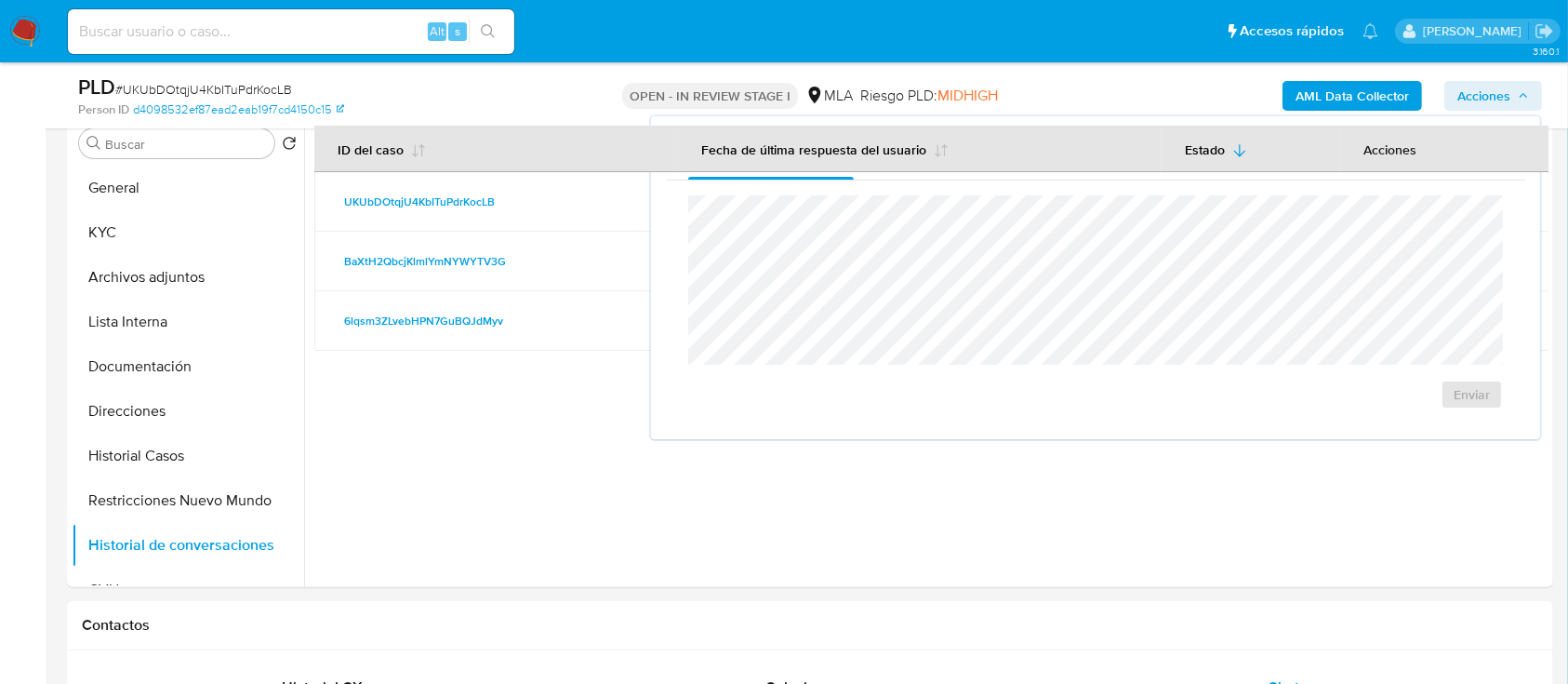
scroll to position [0, 0]
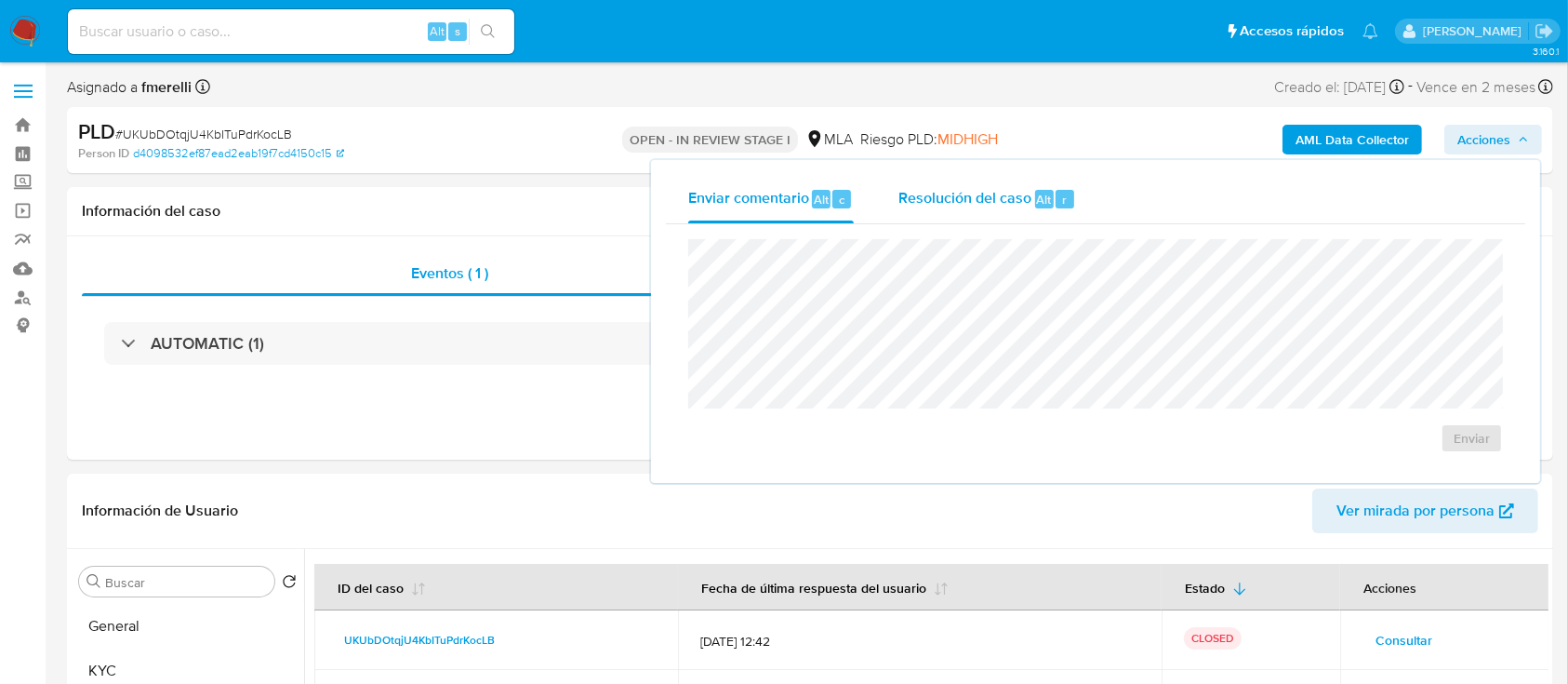
click at [1004, 198] on span "Resolución del caso" at bounding box center [965, 198] width 133 height 21
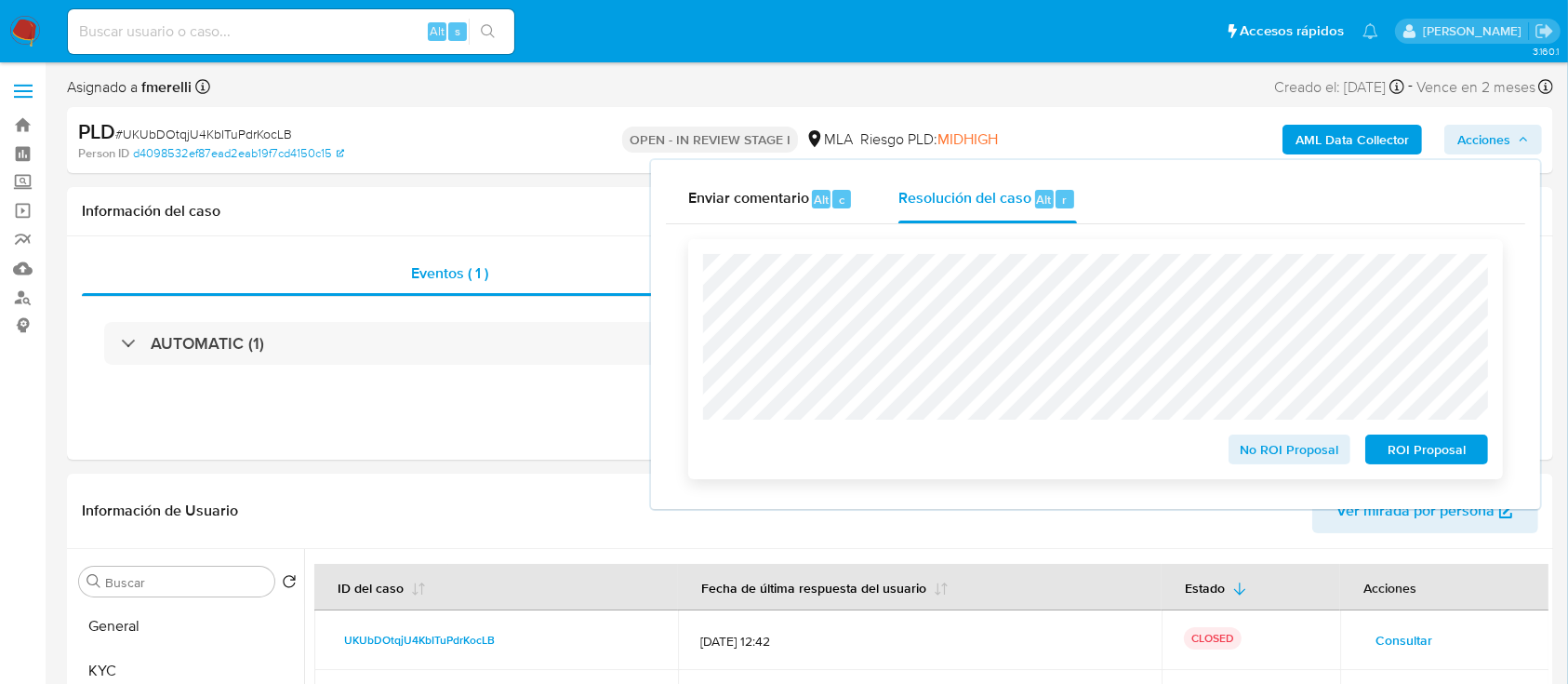
click at [1249, 440] on span "No ROI Proposal" at bounding box center [1290, 449] width 97 height 26
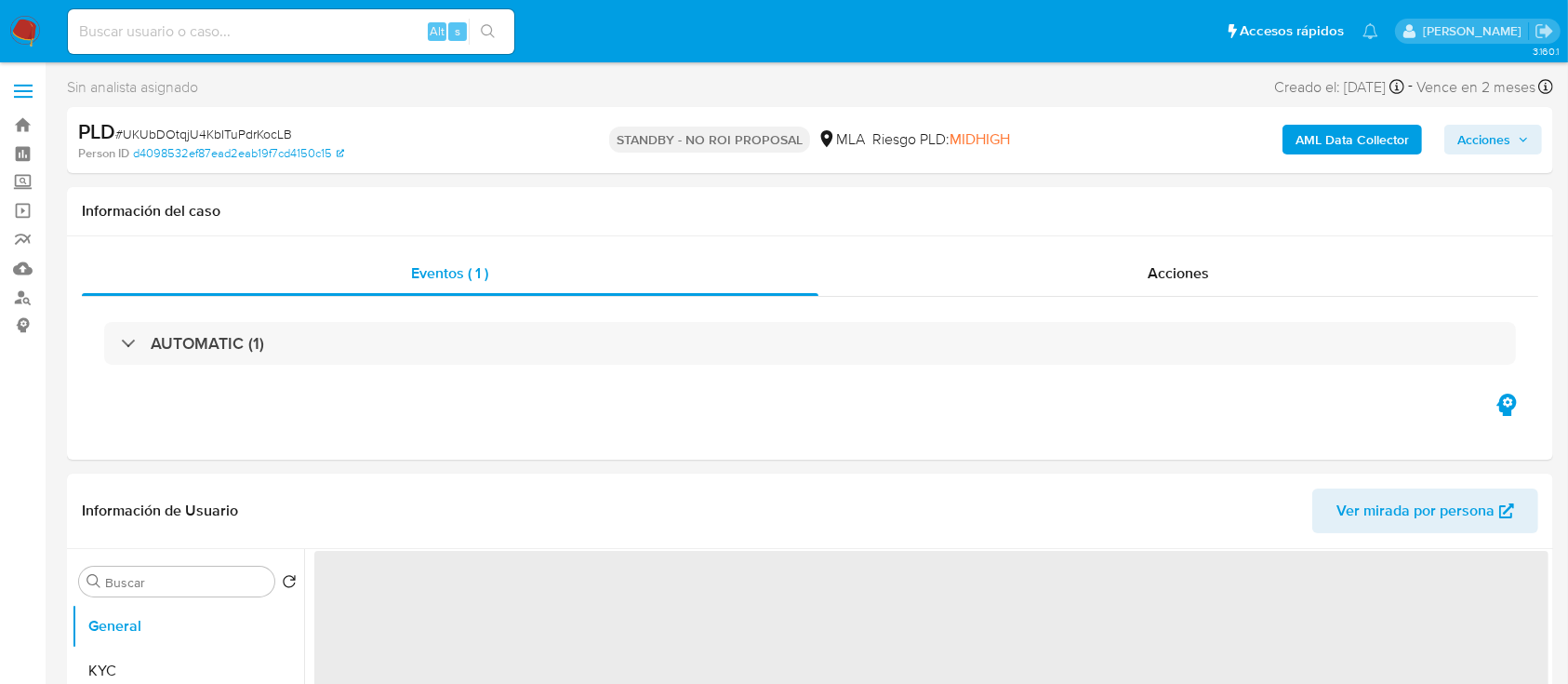
select select "10"
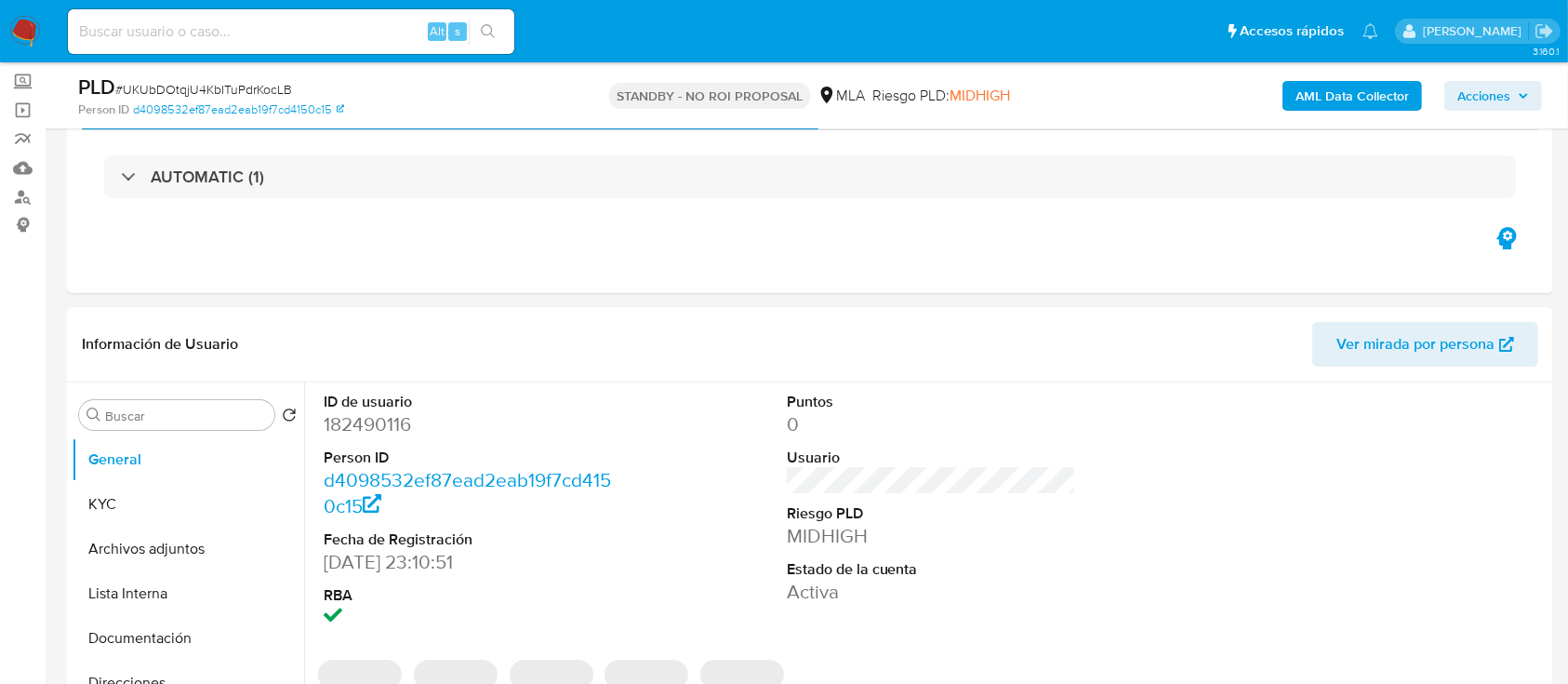
scroll to position [123, 0]
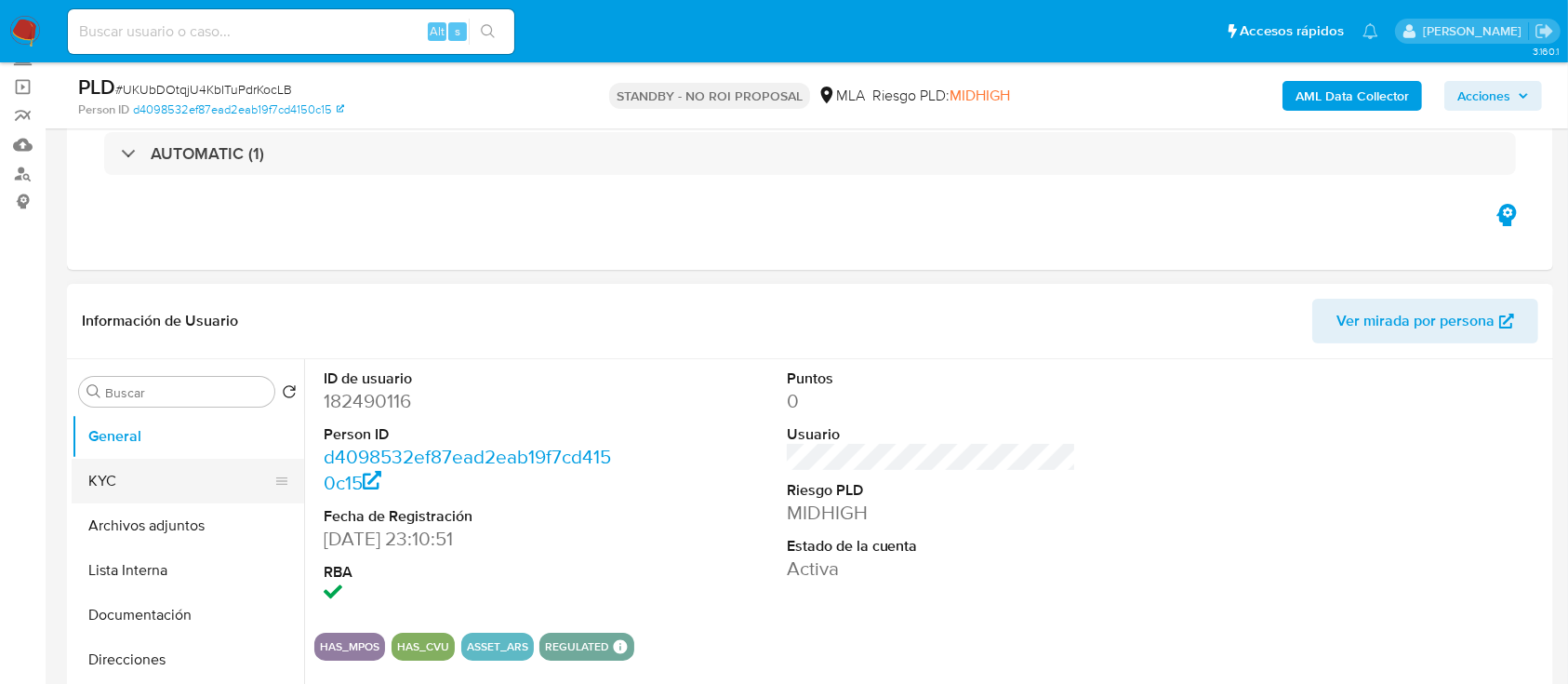
click at [119, 469] on button "KYC" at bounding box center [181, 481] width 218 height 45
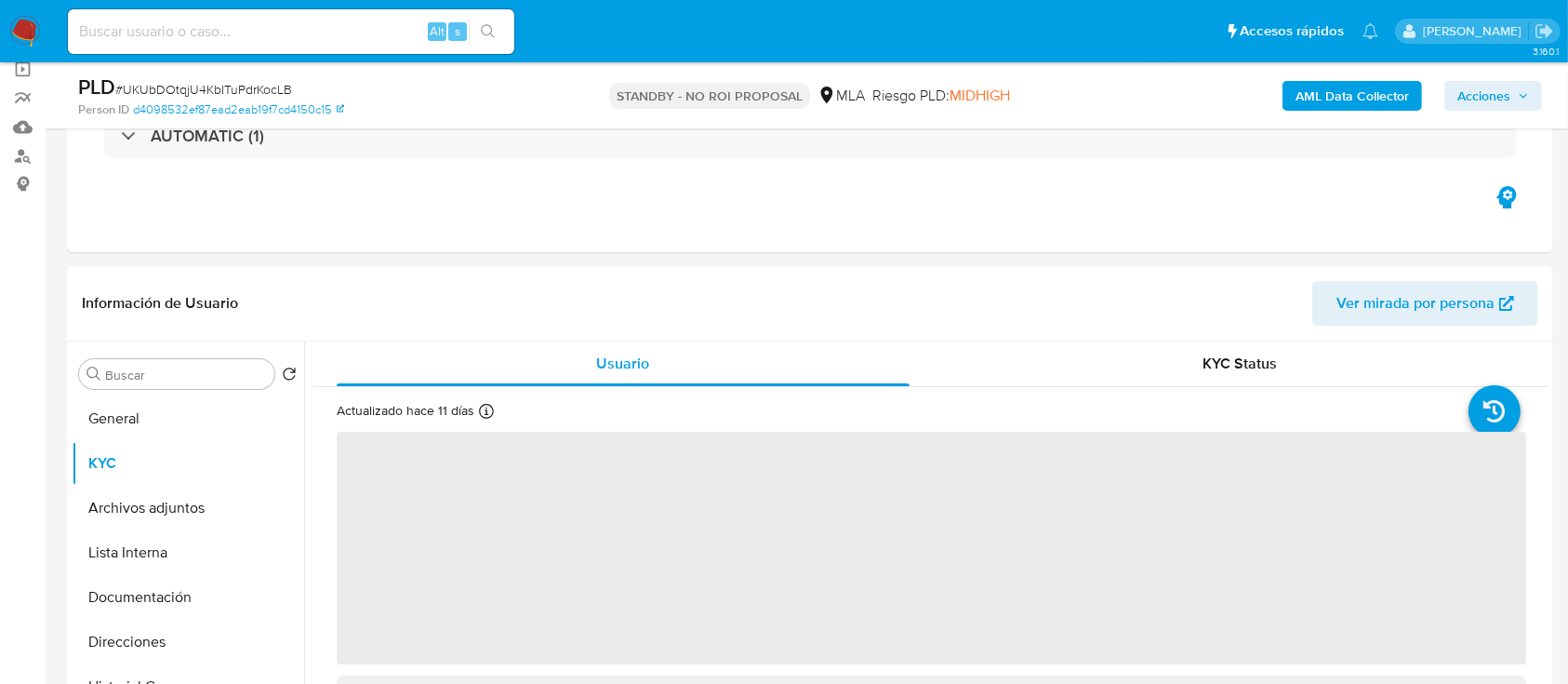
scroll to position [248, 0]
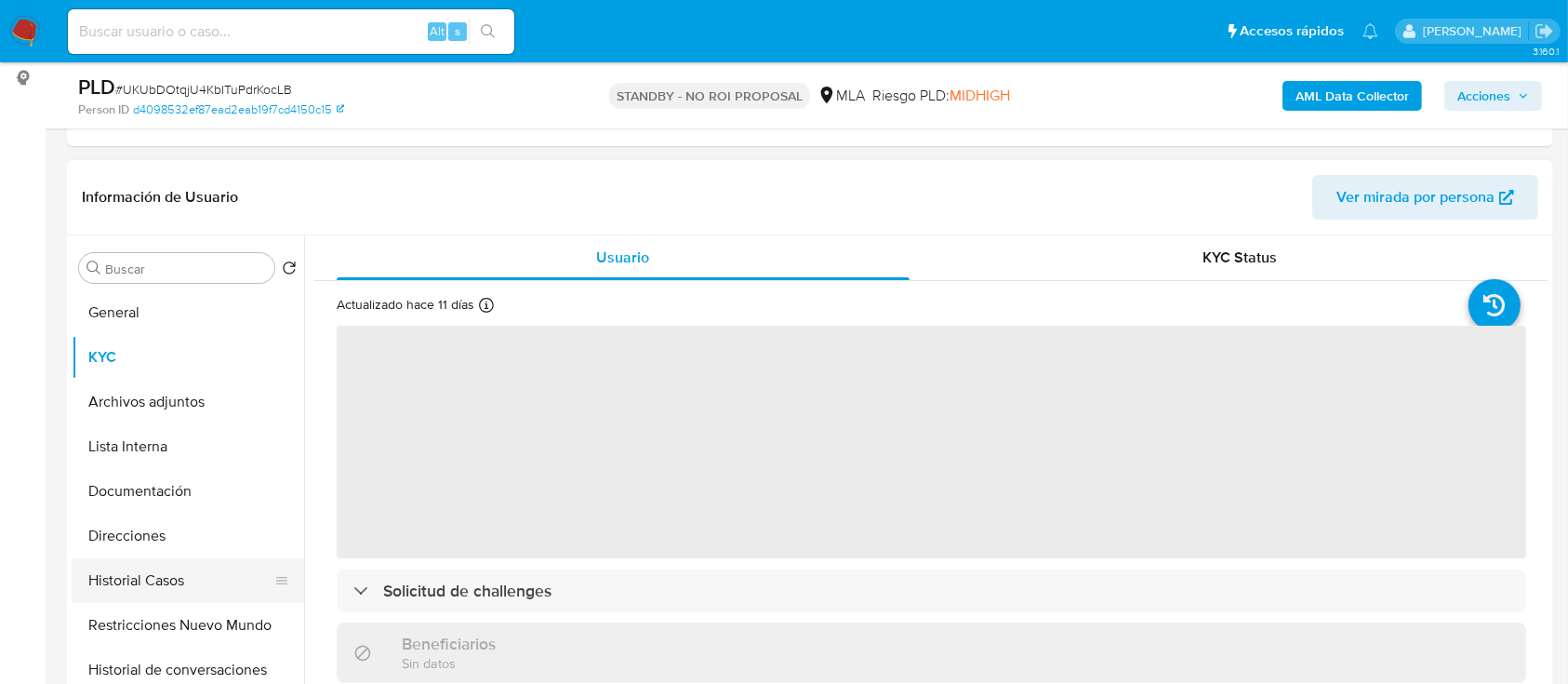
click at [129, 576] on button "Historial Casos" at bounding box center [181, 580] width 218 height 45
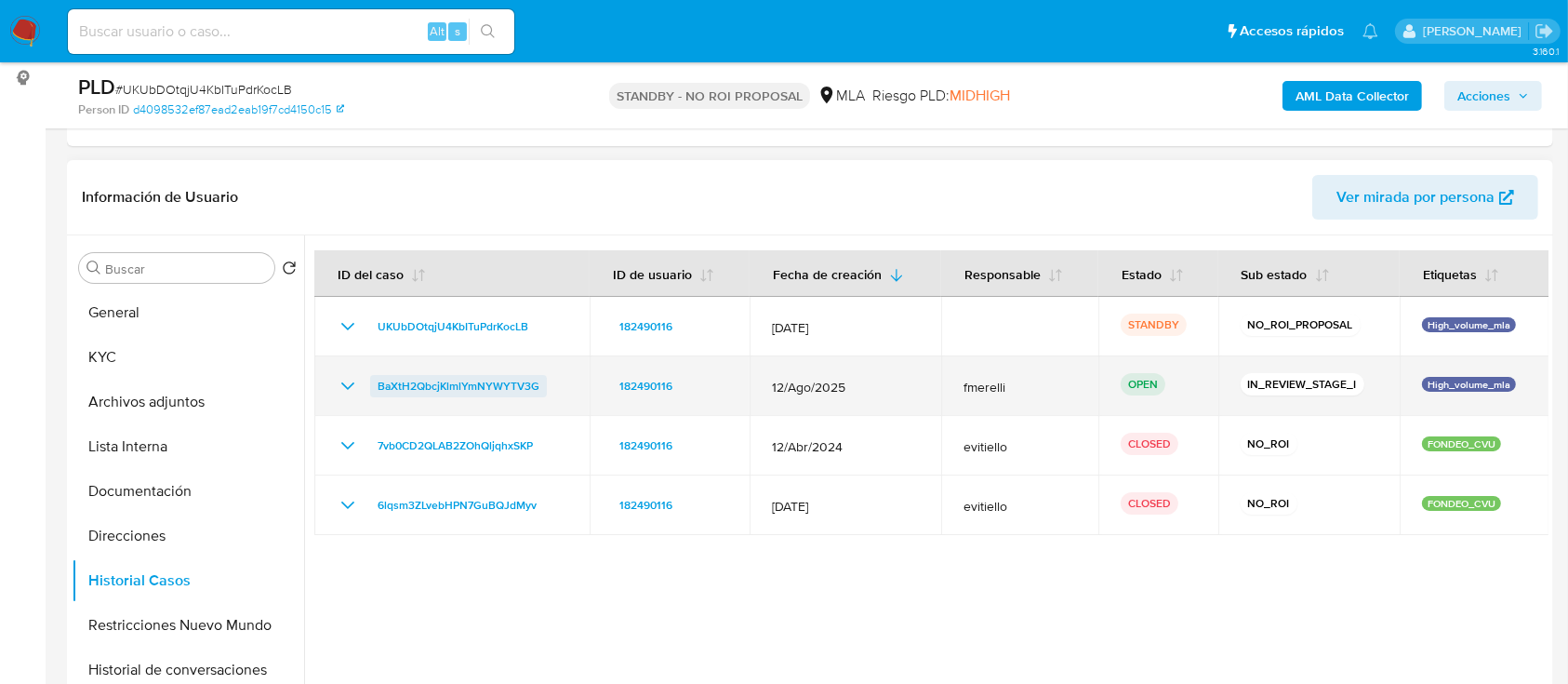
click at [405, 385] on span "BaXtH2QbcjKlmlYmNYWYTV3G" at bounding box center [459, 386] width 162 height 22
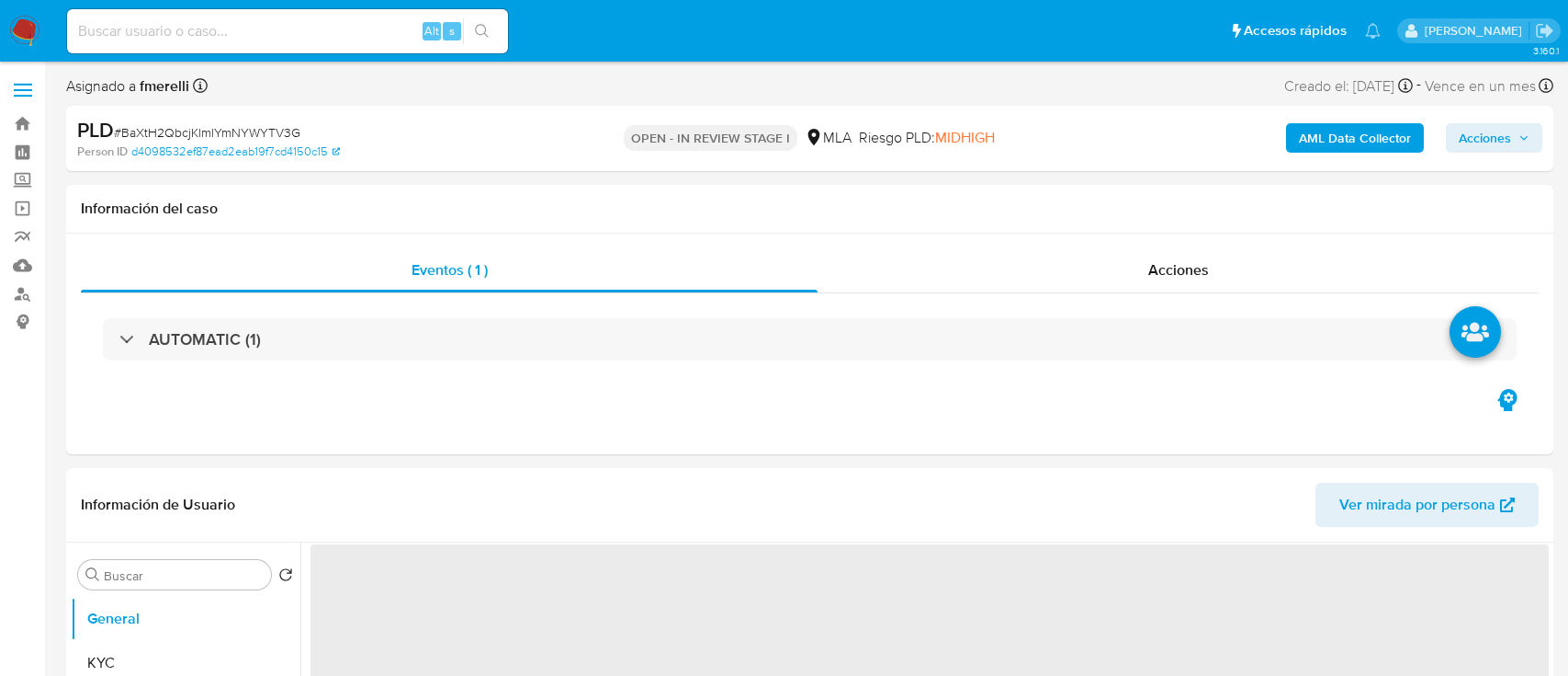
select select "10"
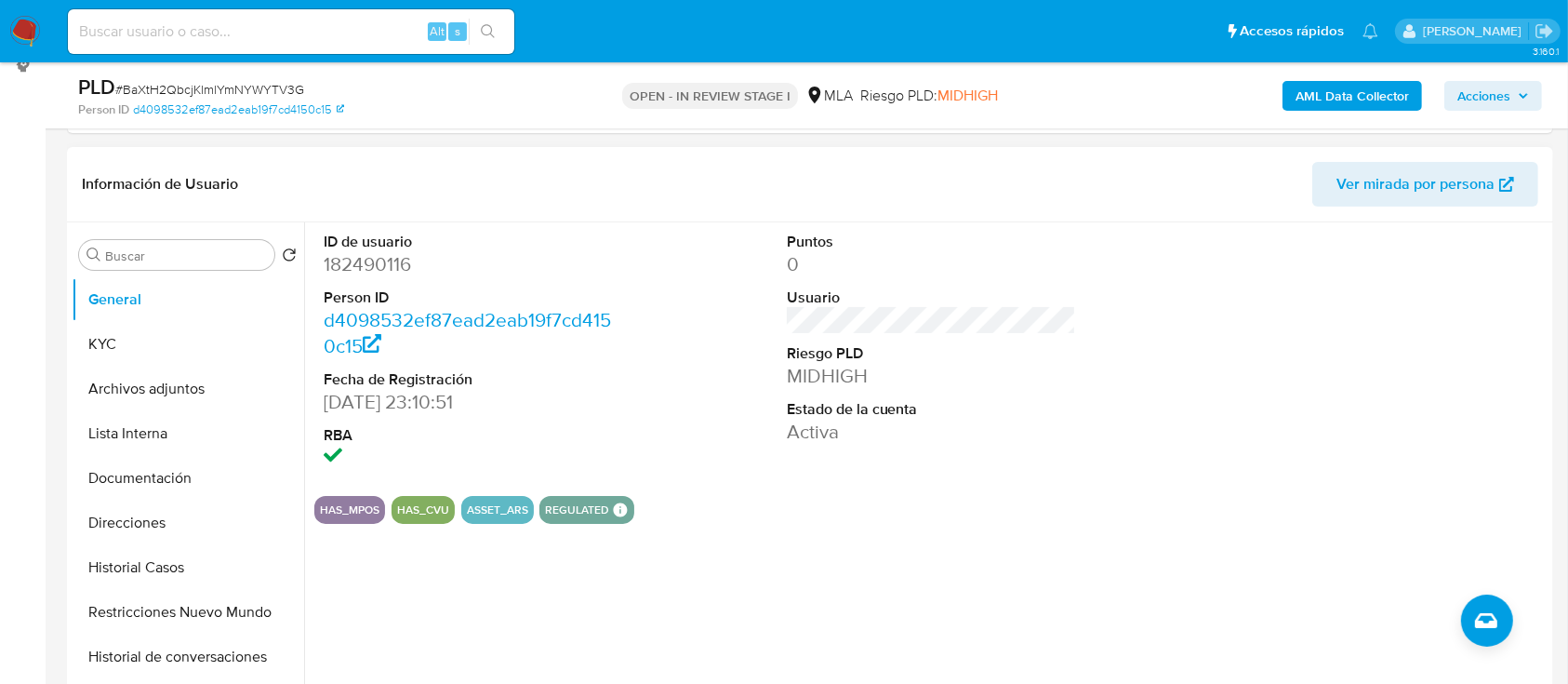
scroll to position [372, 0]
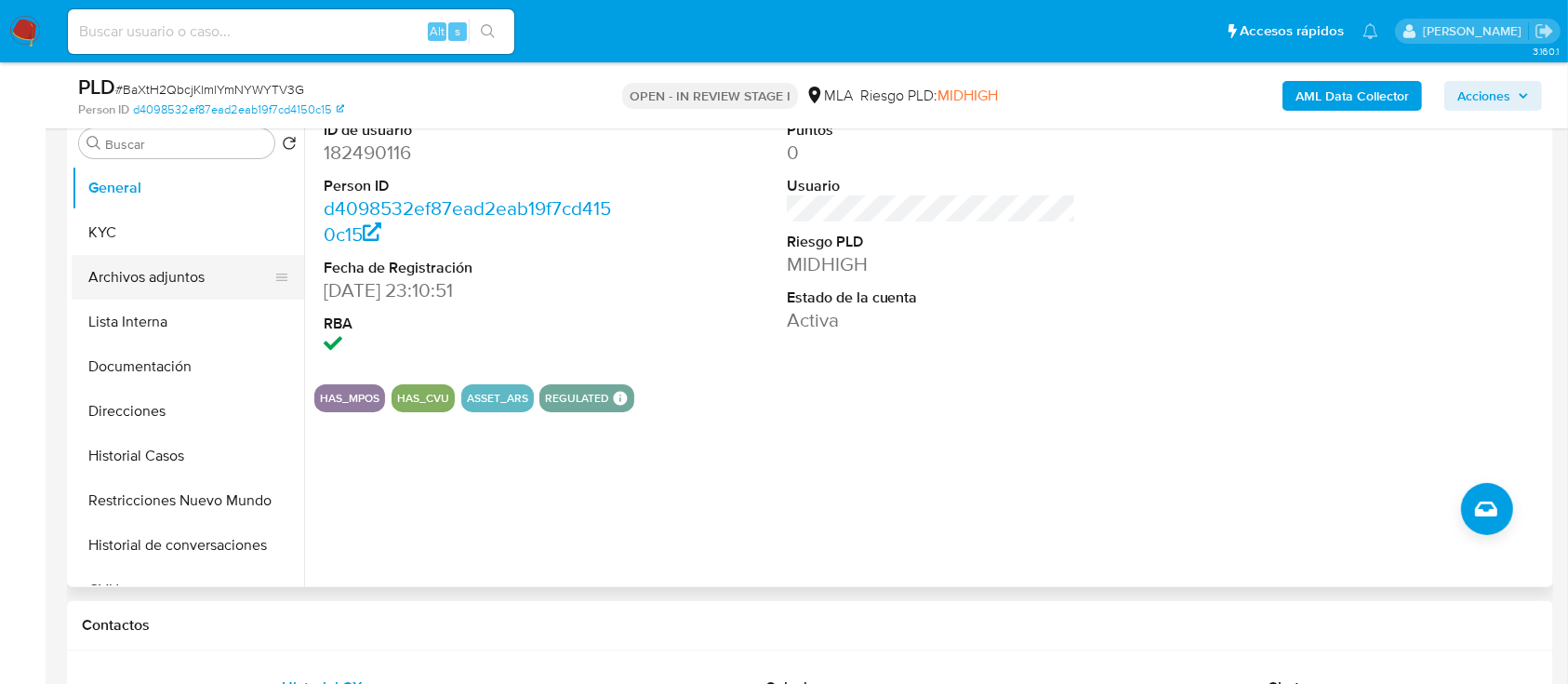
click at [163, 234] on button "KYC" at bounding box center [187, 232] width 232 height 45
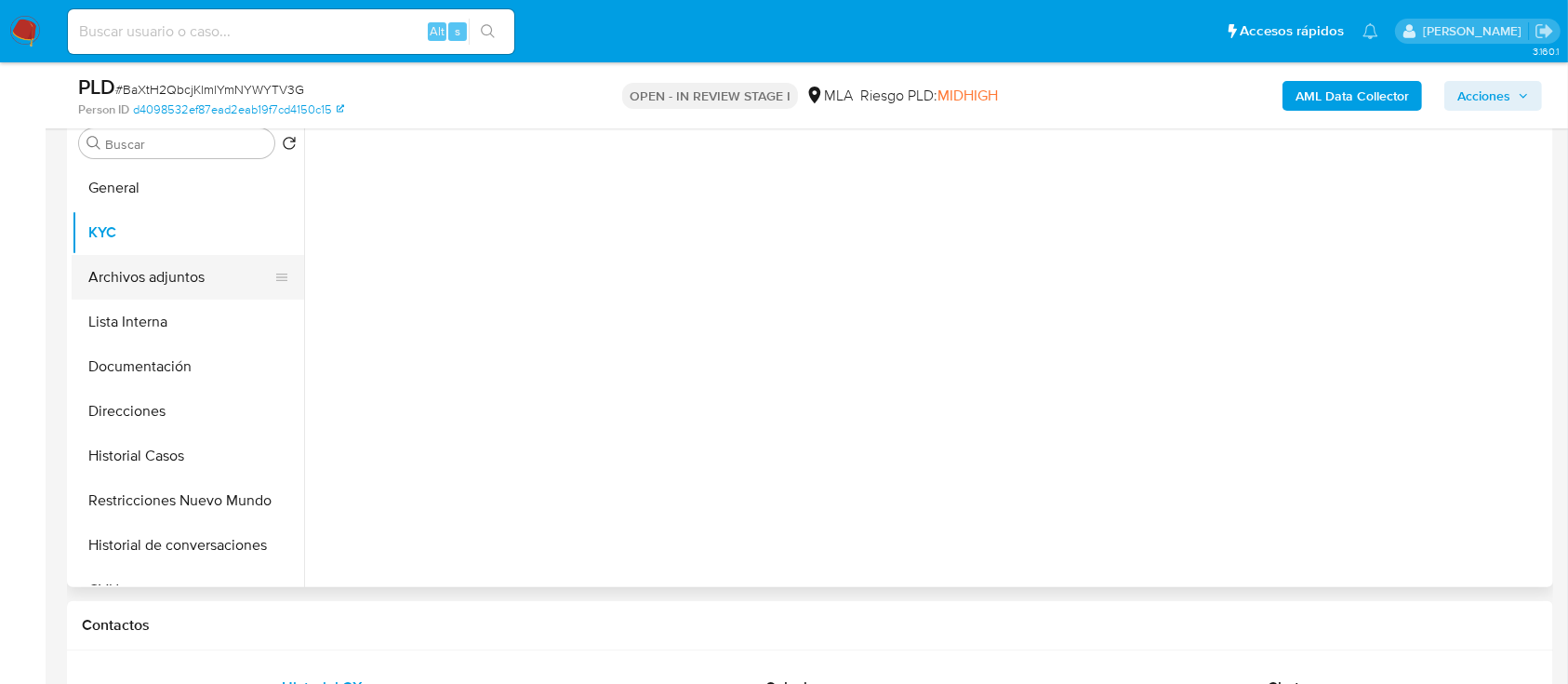
click at [182, 262] on button "Archivos adjuntos" at bounding box center [181, 277] width 218 height 45
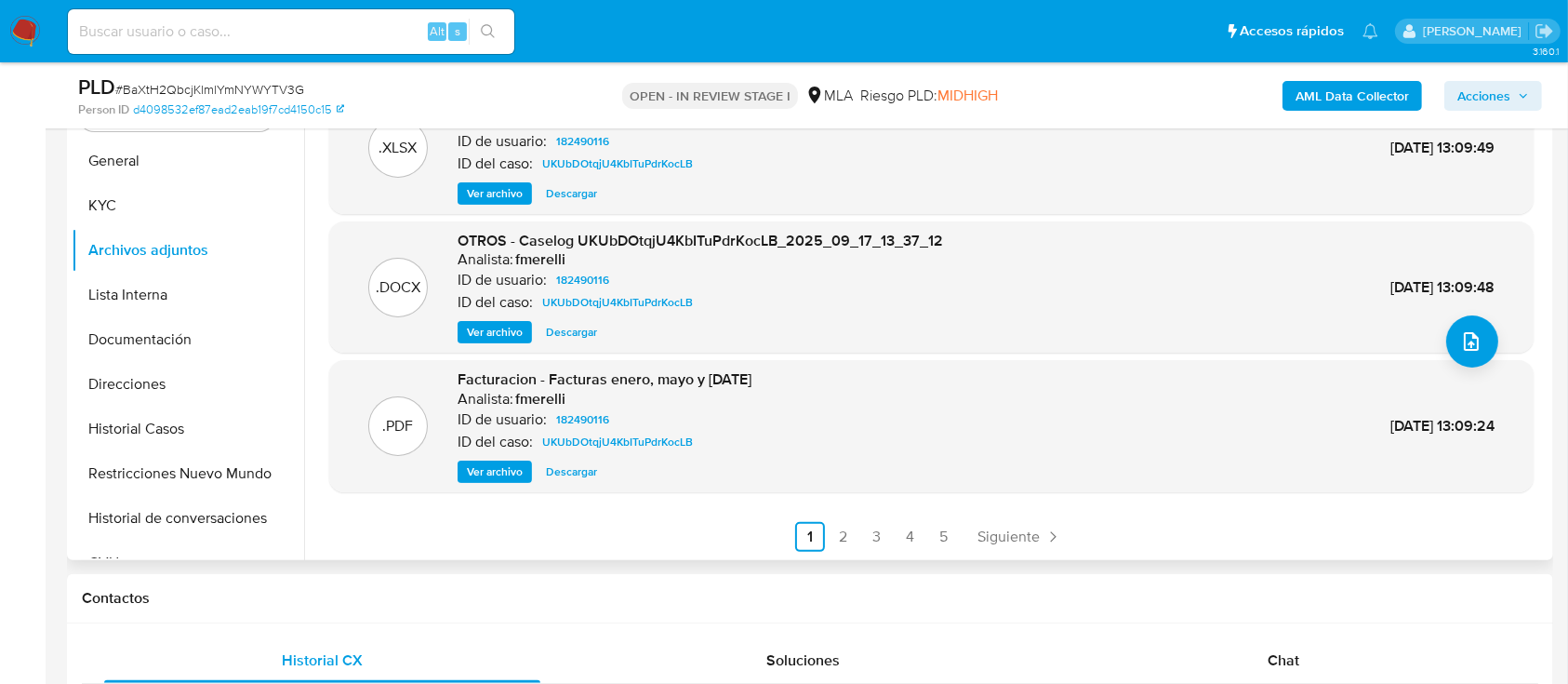
scroll to position [156, 0]
click at [848, 530] on link "2" at bounding box center [843, 535] width 30 height 30
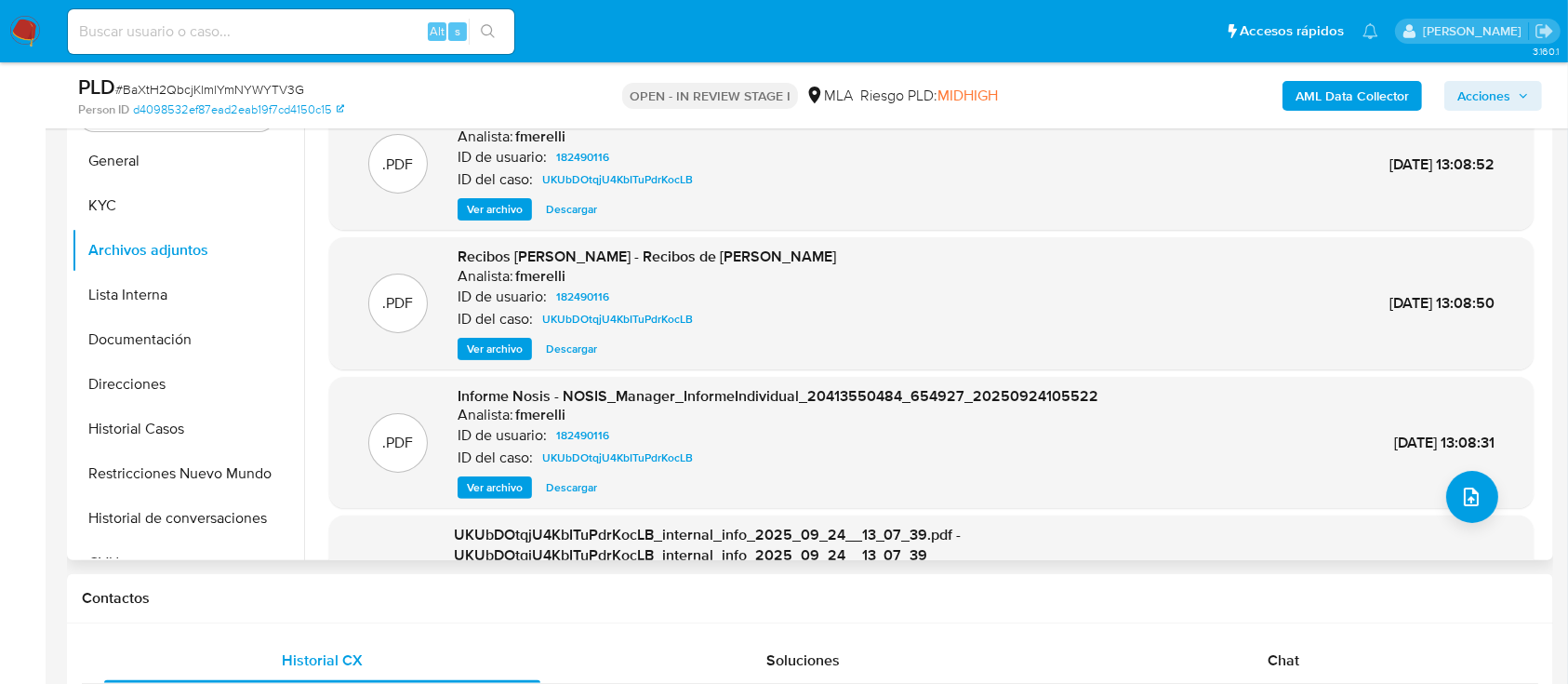
scroll to position [177, 0]
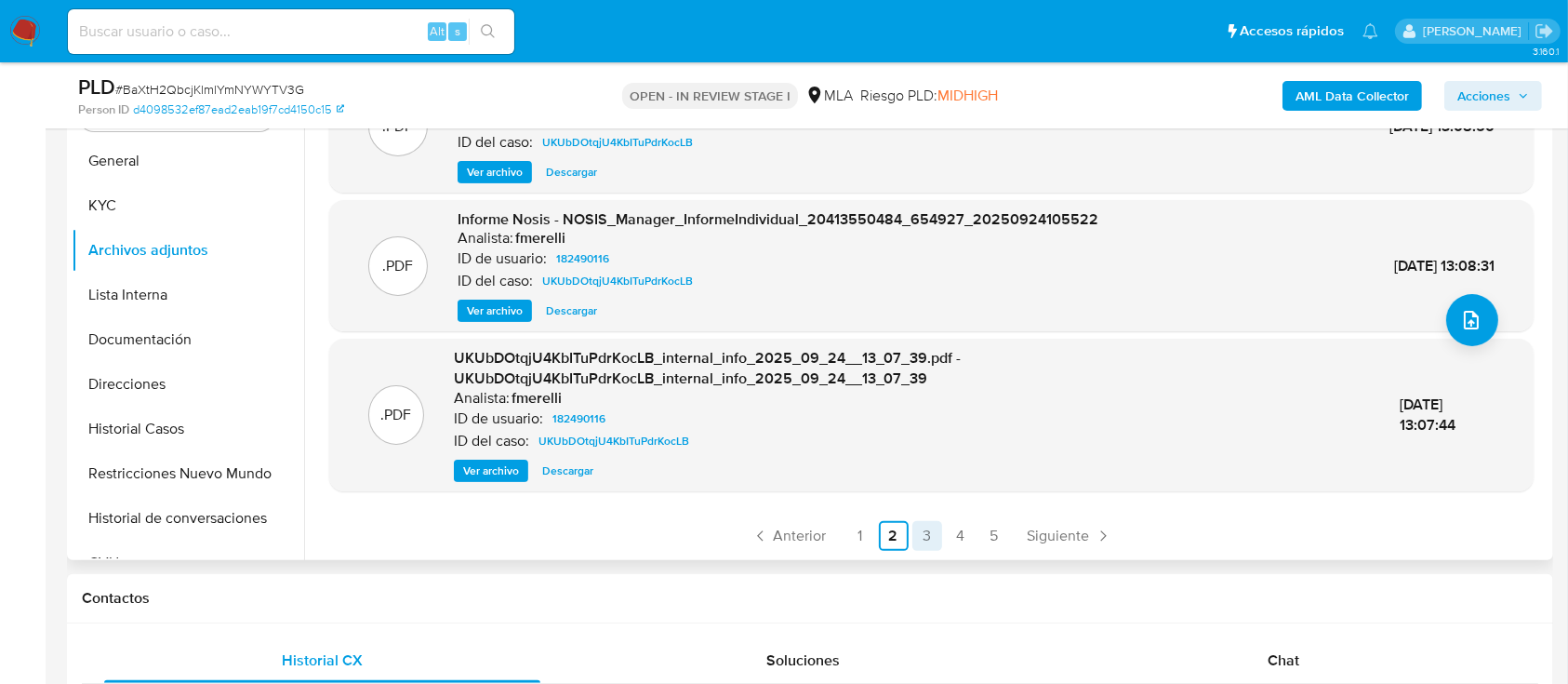
click at [921, 531] on link "3" at bounding box center [927, 535] width 30 height 30
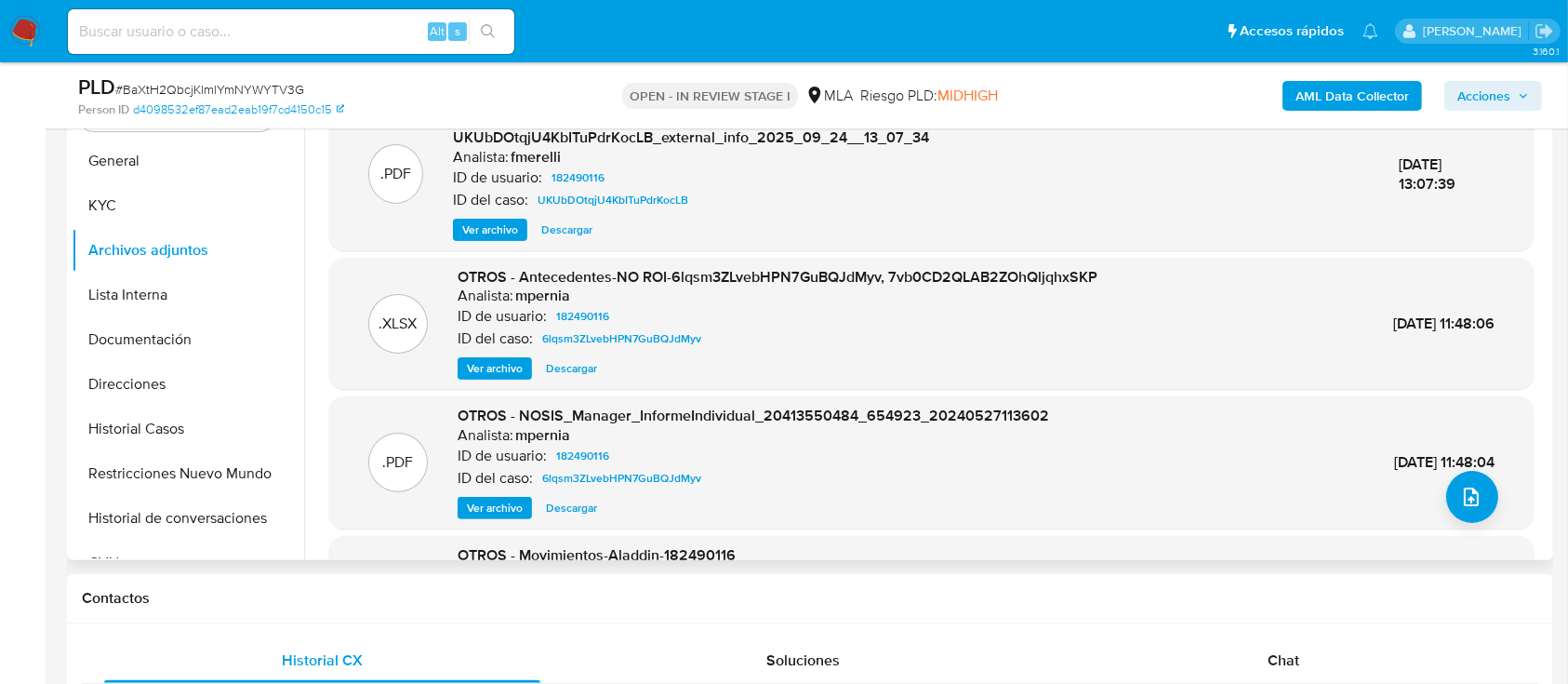
click at [173, 283] on button "Lista Interna" at bounding box center [181, 294] width 218 height 45
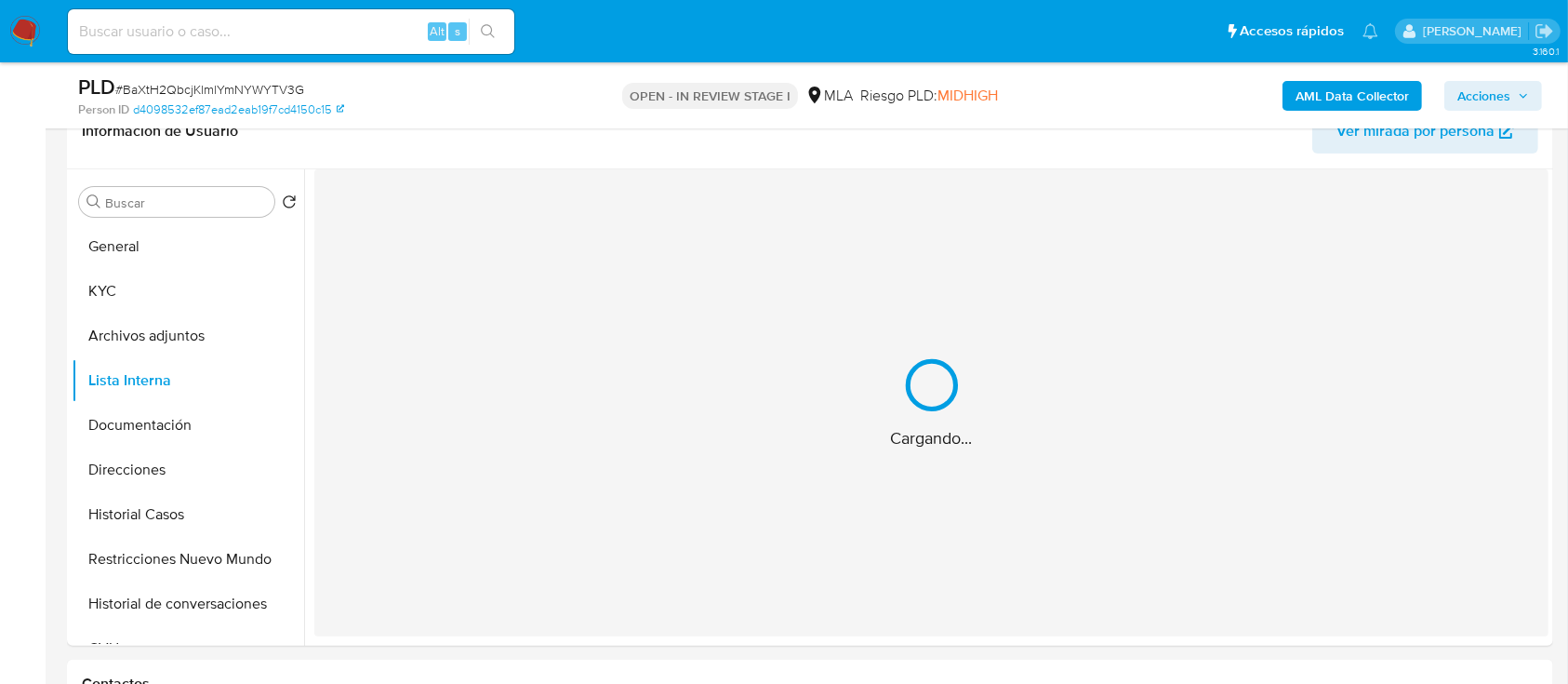
scroll to position [275, 0]
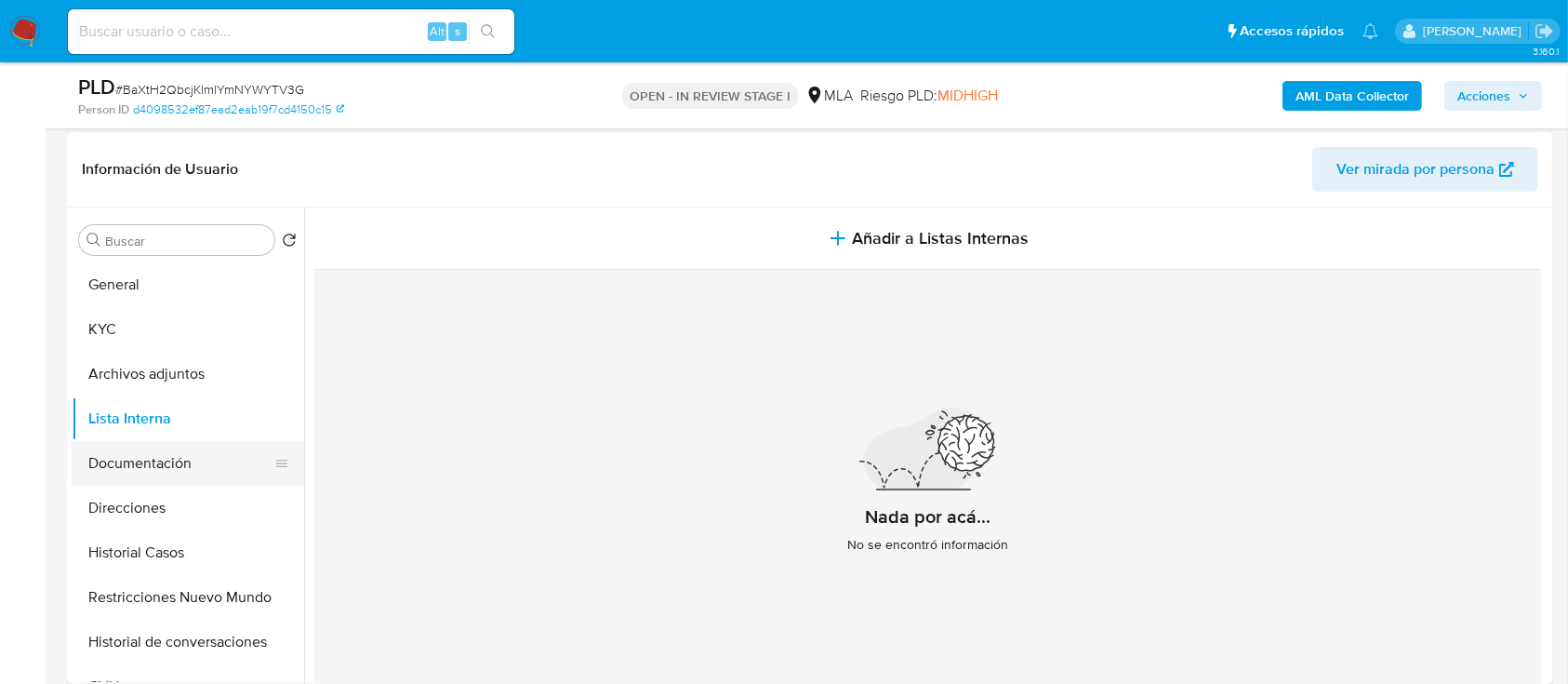
click at [157, 458] on button "Documentación" at bounding box center [181, 463] width 218 height 45
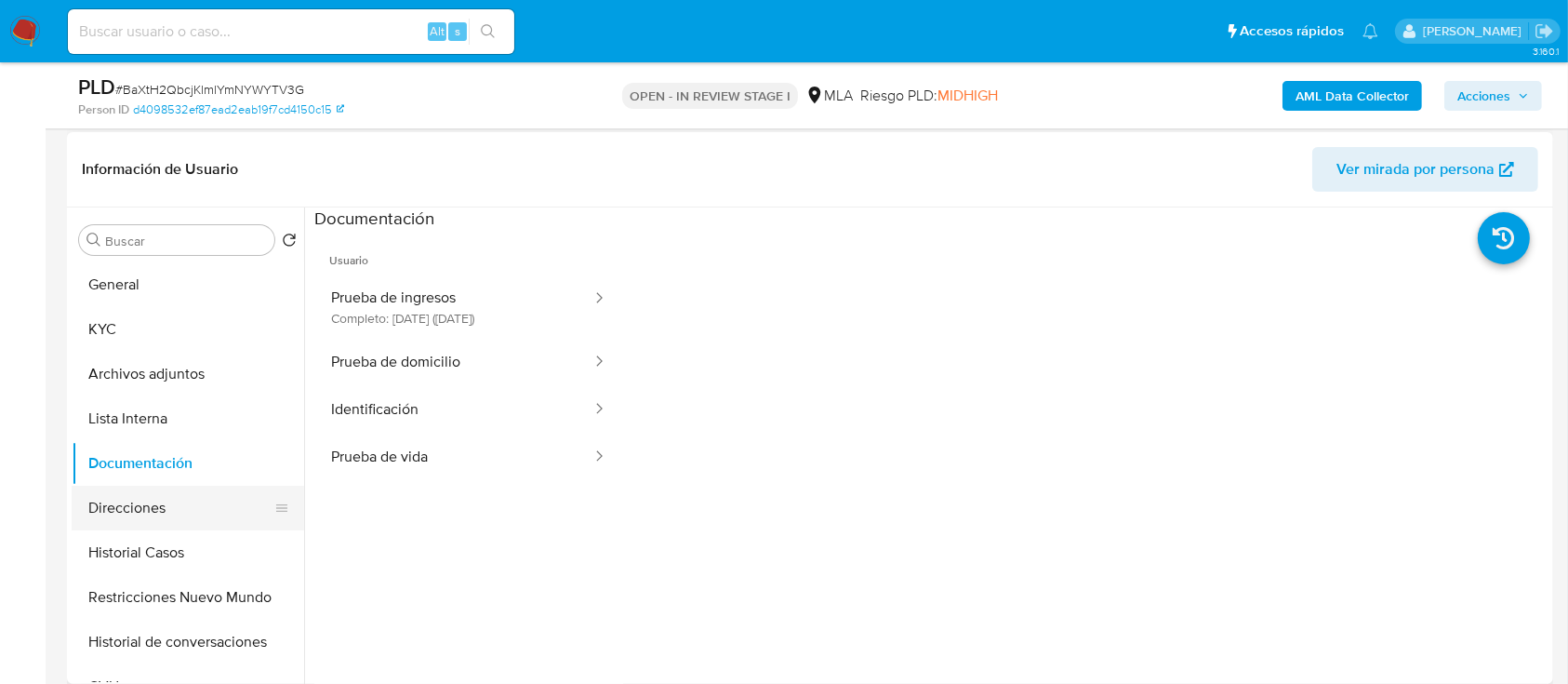
click at [167, 510] on button "Direcciones" at bounding box center [181, 508] width 218 height 45
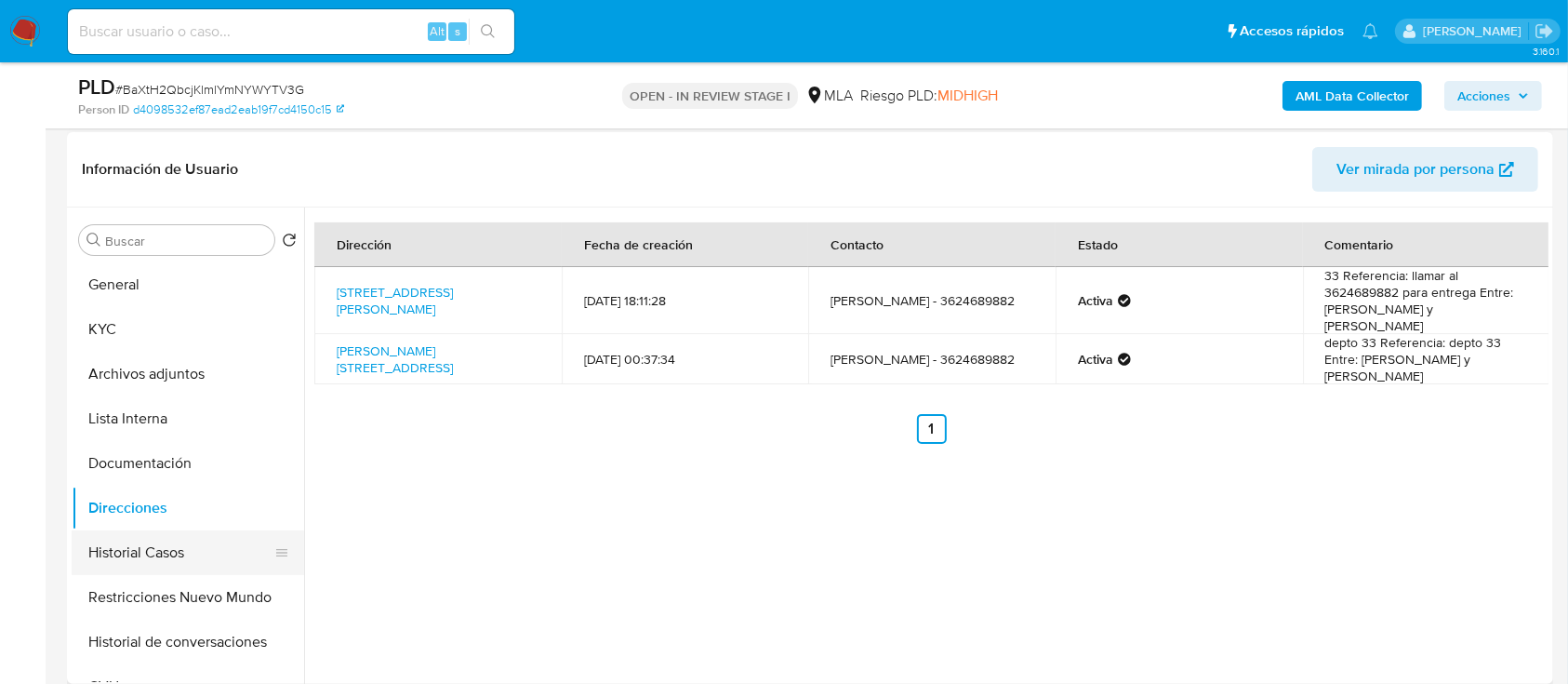
click at [163, 547] on button "Historial Casos" at bounding box center [181, 553] width 218 height 45
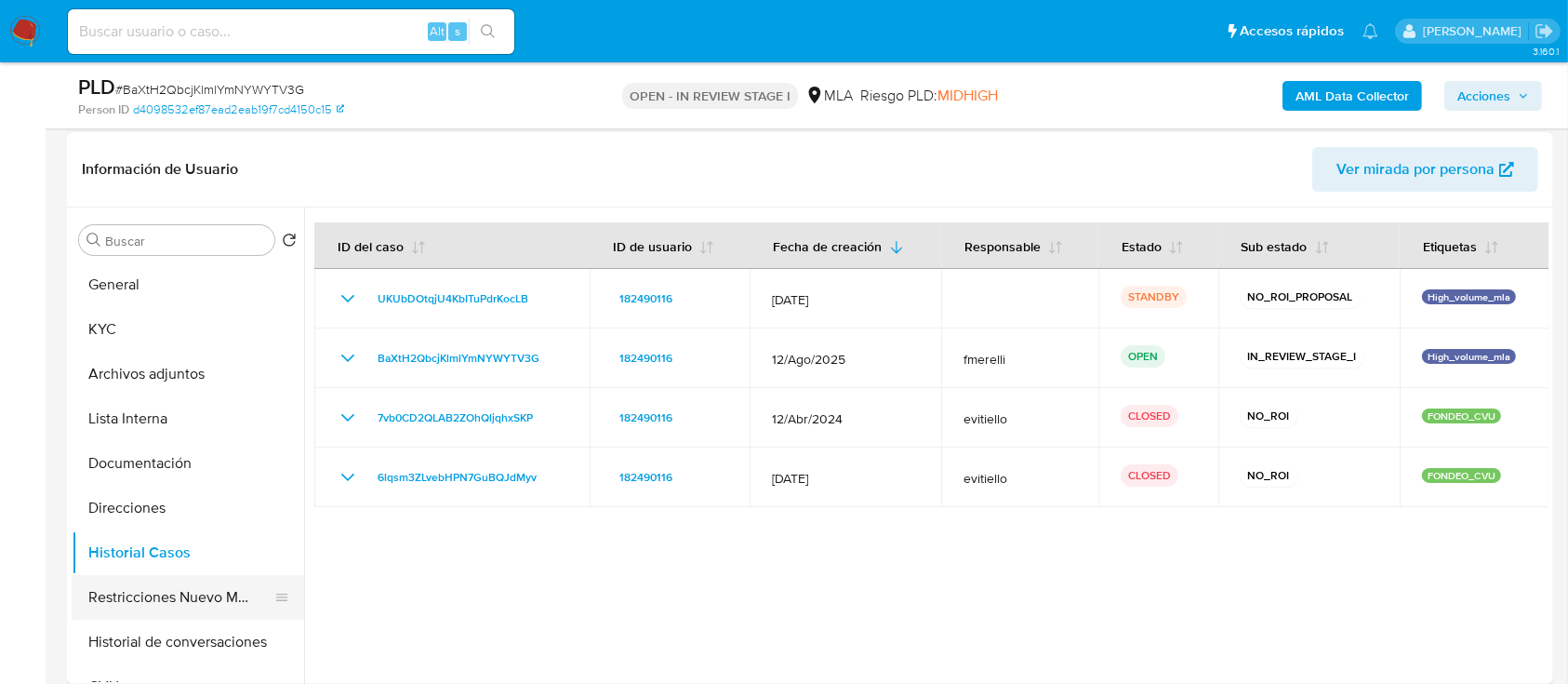
click at [155, 589] on button "Restricciones Nuevo Mundo" at bounding box center [181, 598] width 218 height 45
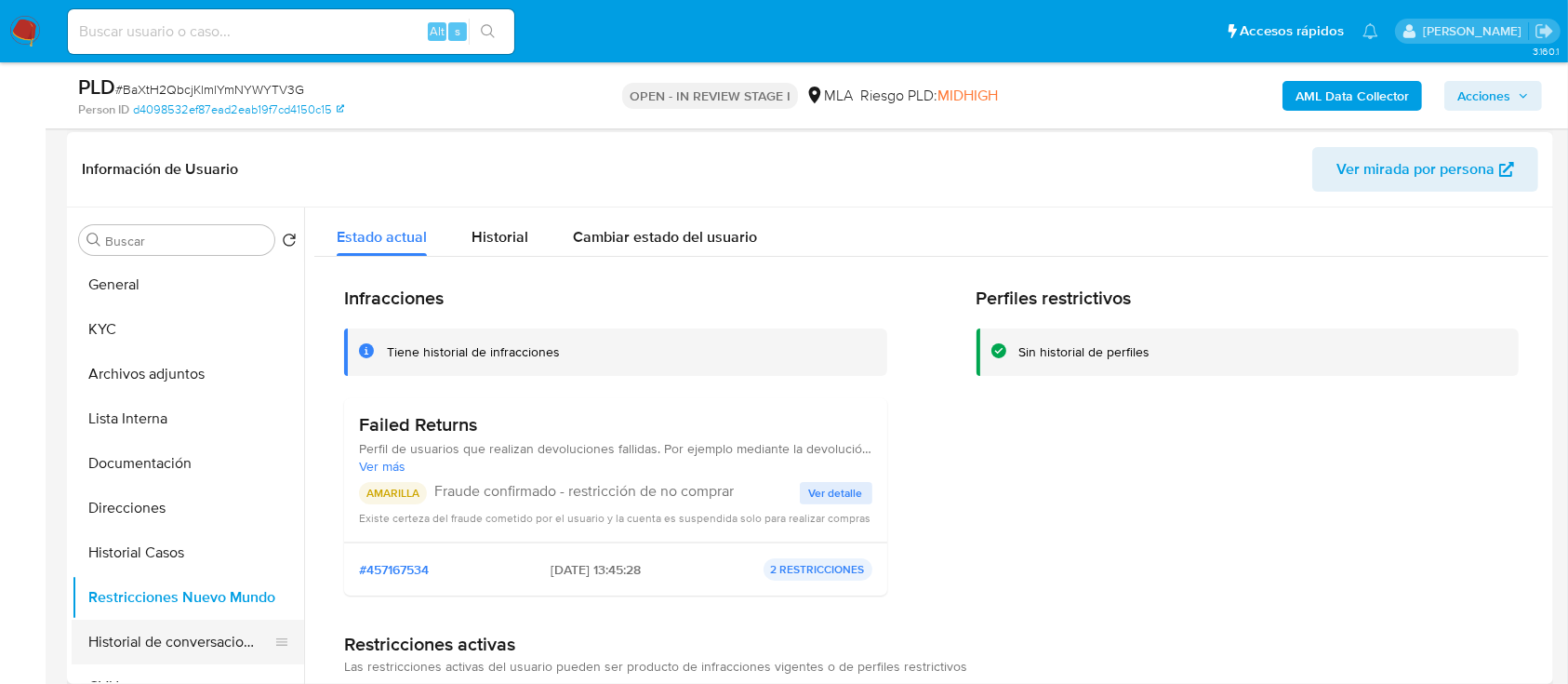
click at [159, 620] on button "Historial de conversaciones" at bounding box center [181, 642] width 218 height 45
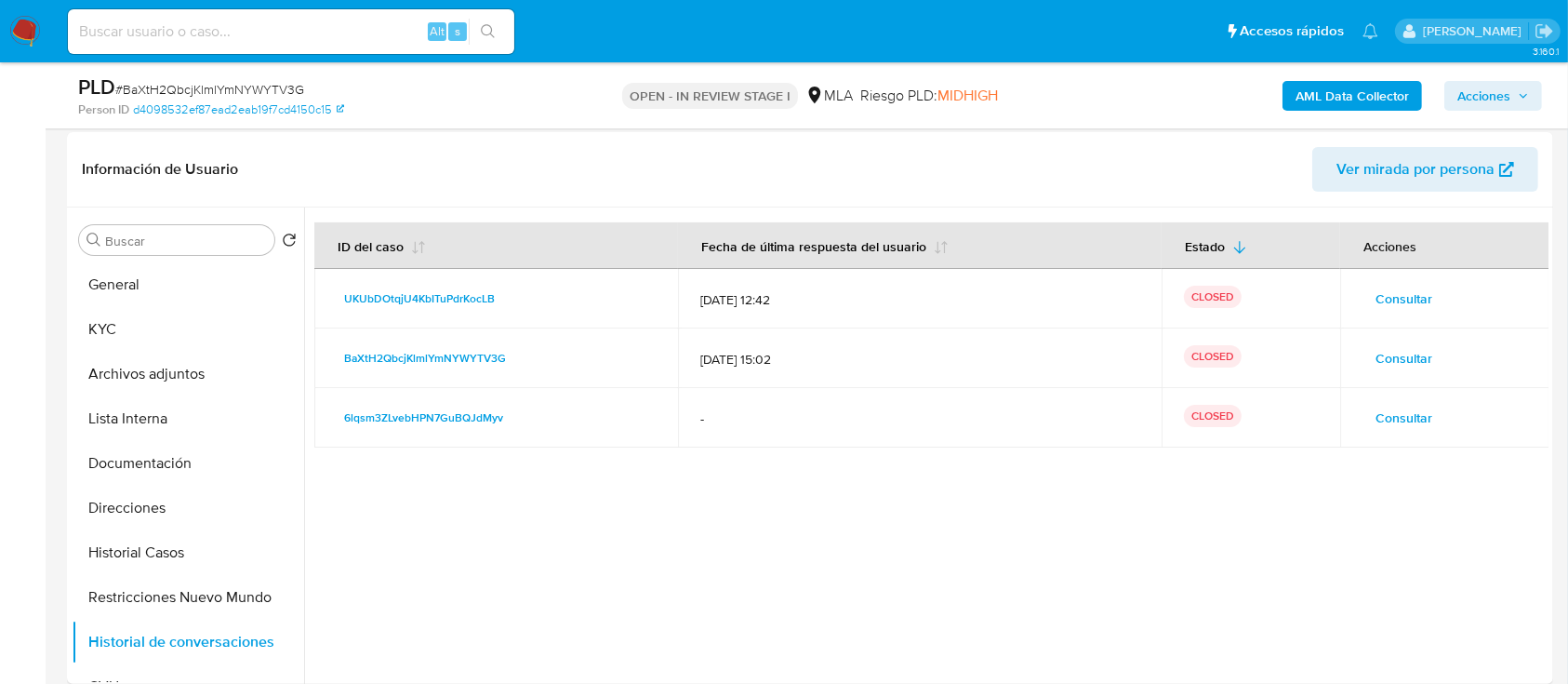
click at [1500, 96] on span "Acciones" at bounding box center [1483, 95] width 53 height 30
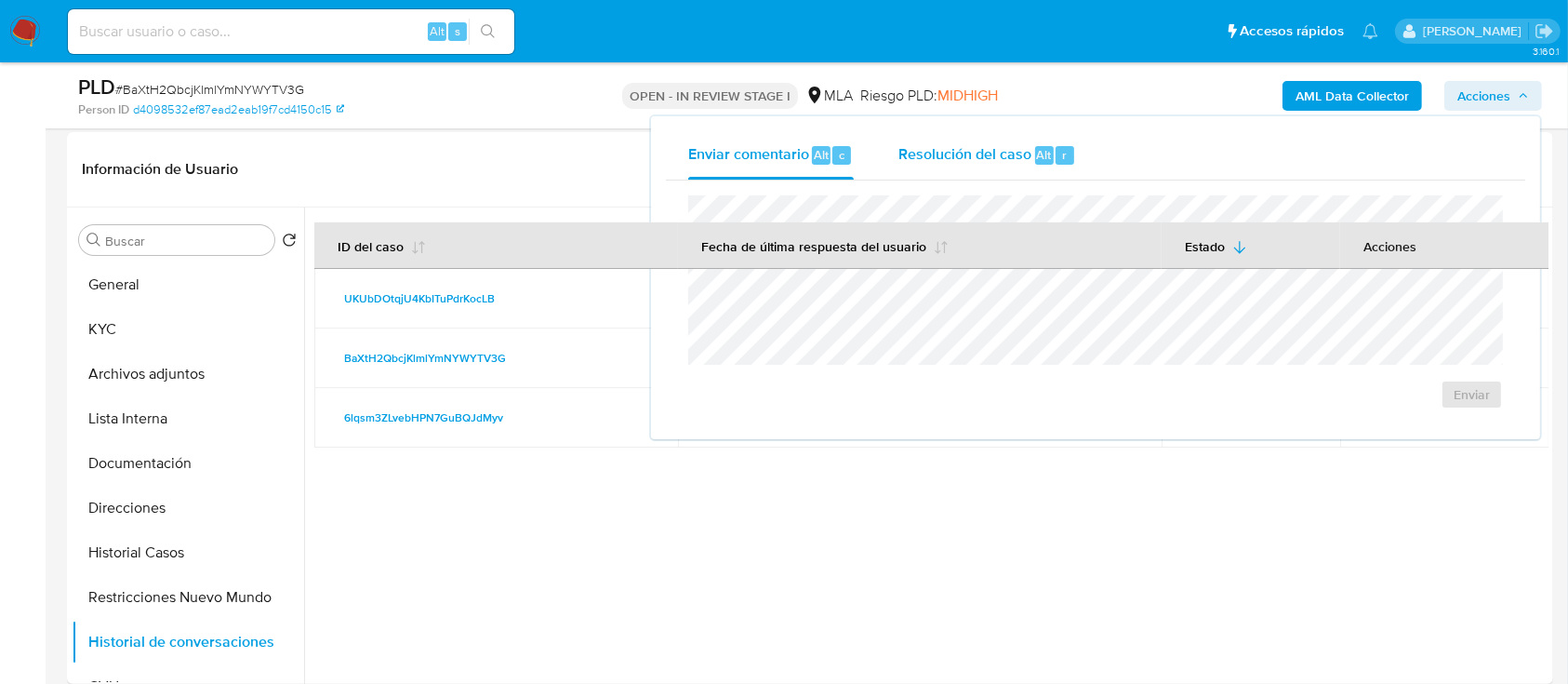
click at [992, 158] on span "Resolución del caso" at bounding box center [965, 154] width 133 height 21
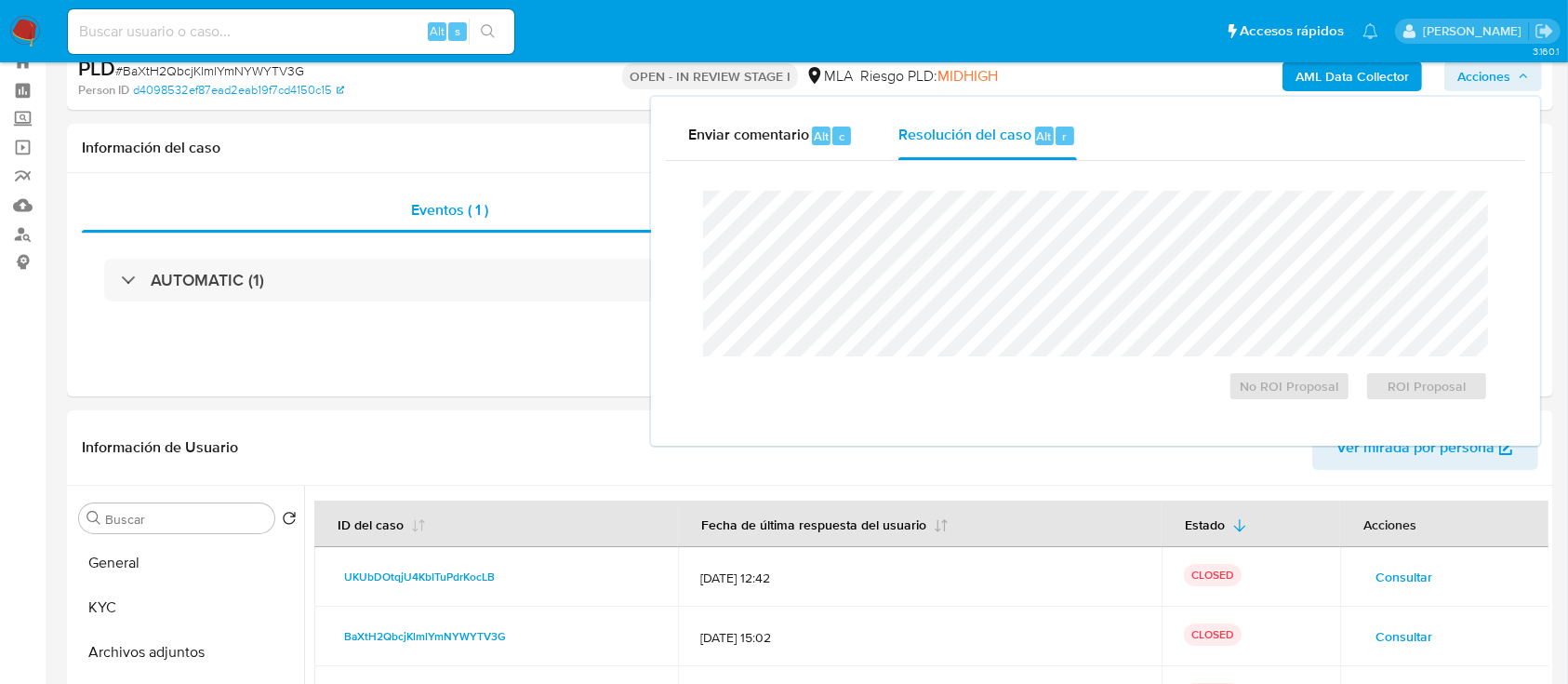
scroll to position [0, 0]
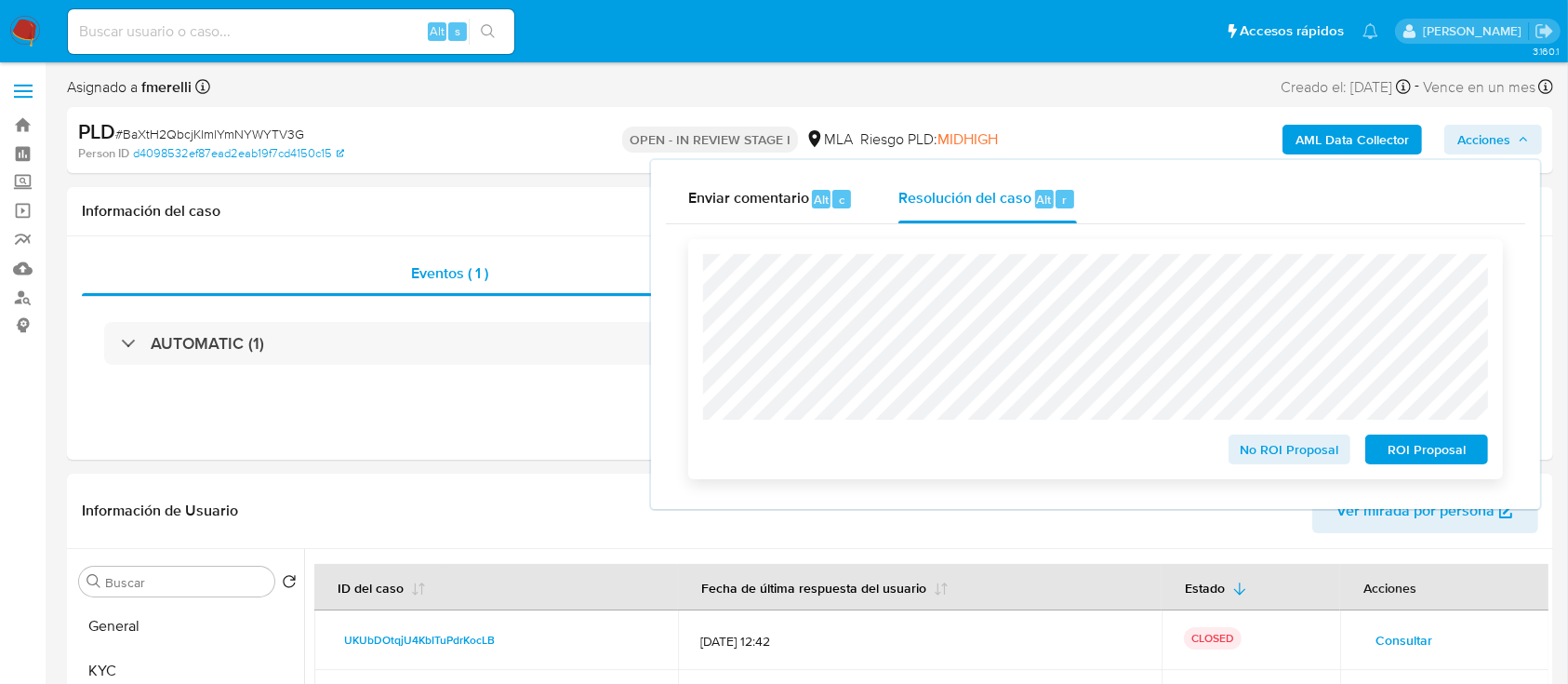
click at [1265, 447] on span "No ROI Proposal" at bounding box center [1290, 449] width 97 height 26
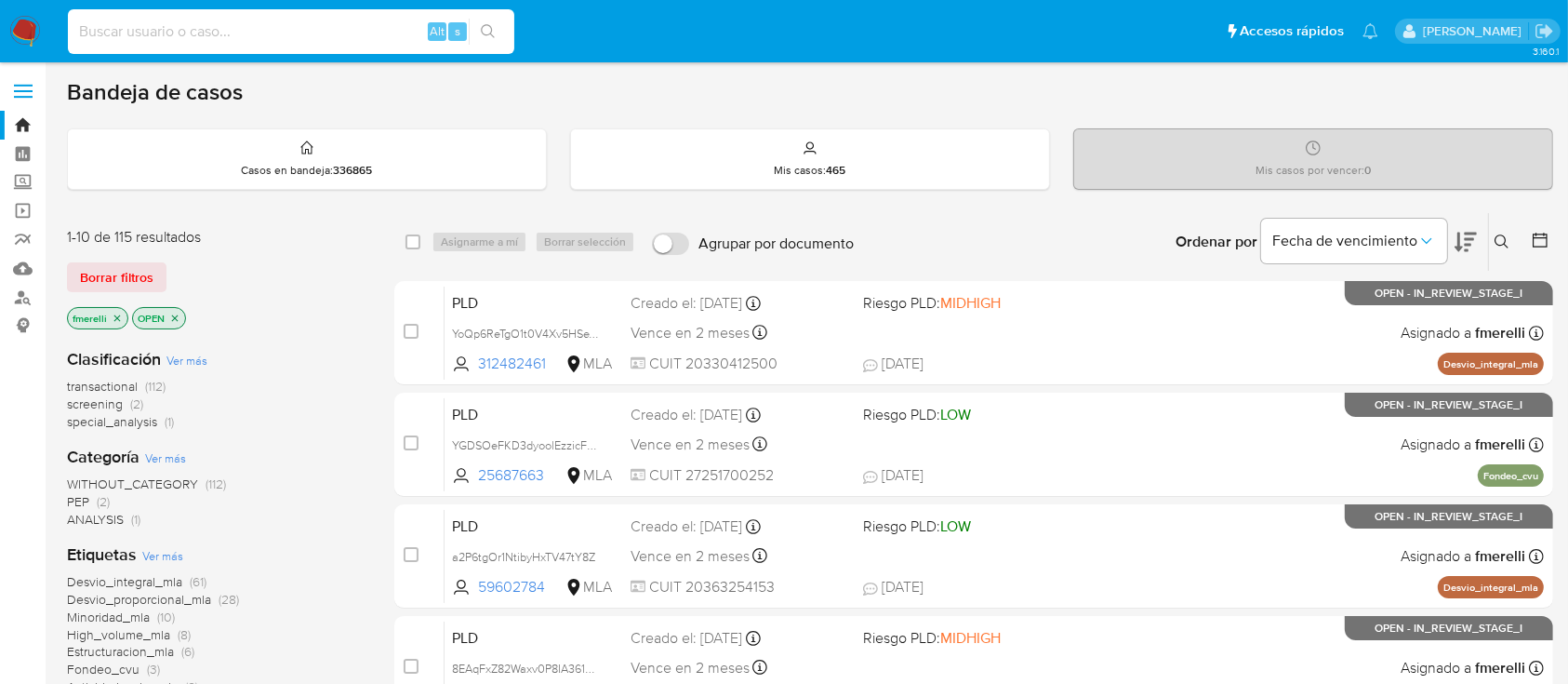
click at [373, 22] on input at bounding box center [290, 31] width 446 height 24
paste input "pF0ifXhsImf5iezA4wjhwRf4"
type input "pF0ifXhsImf5iezA4wjhwRf4"
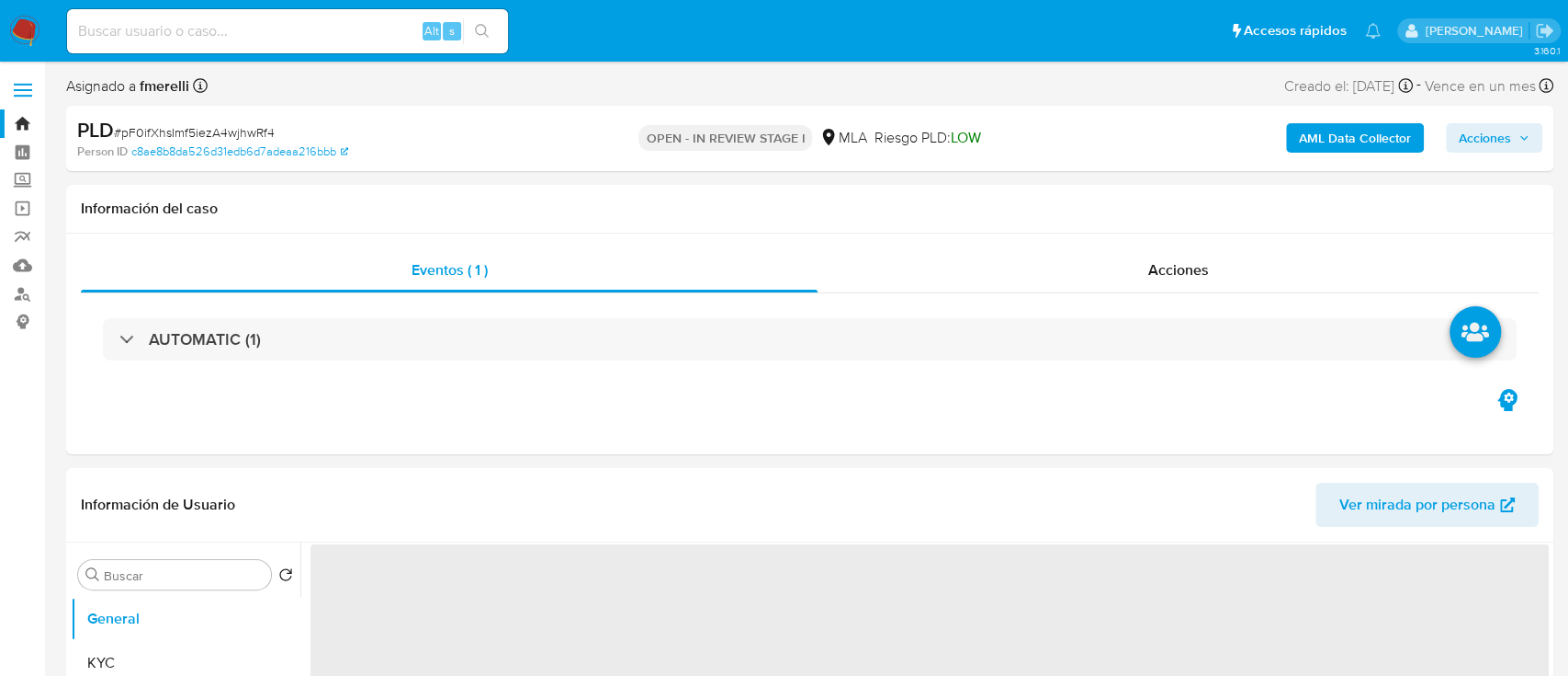
select select "10"
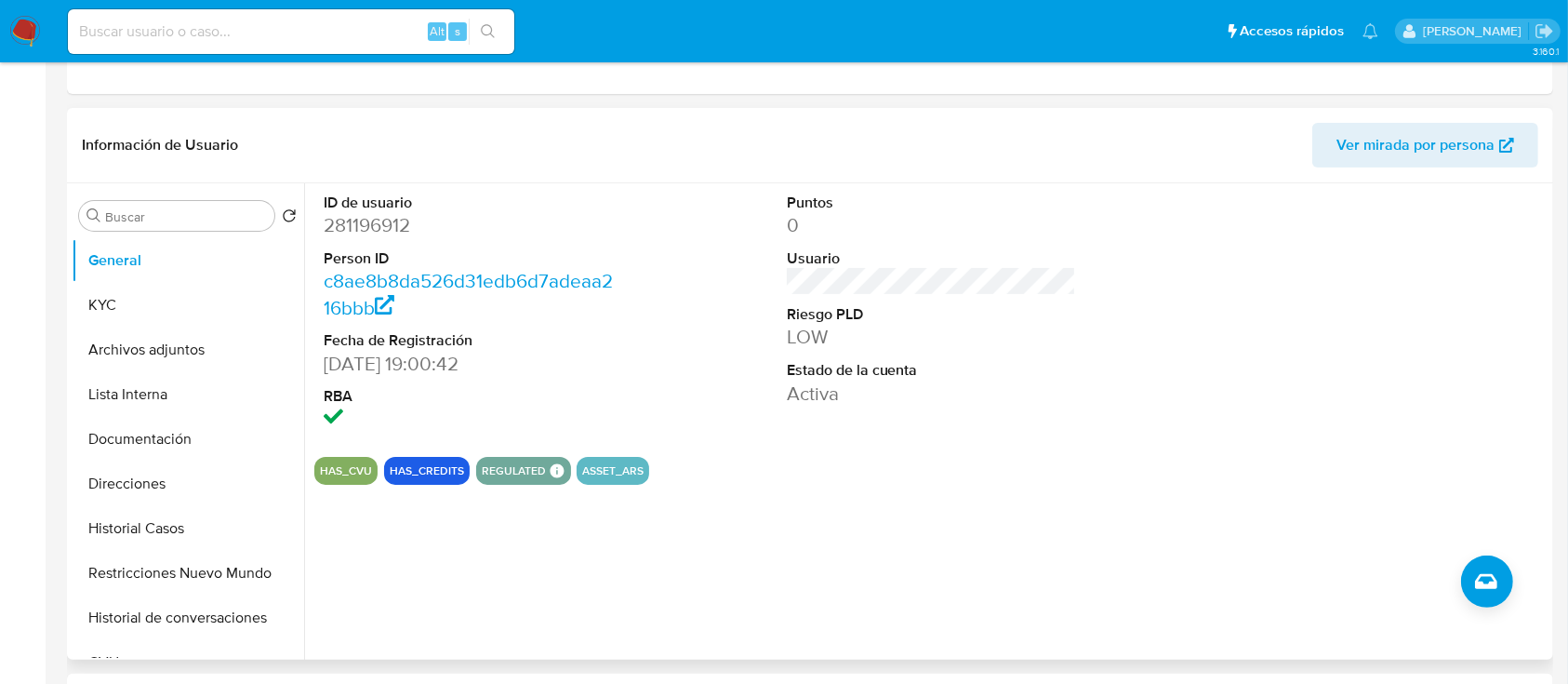
scroll to position [496, 0]
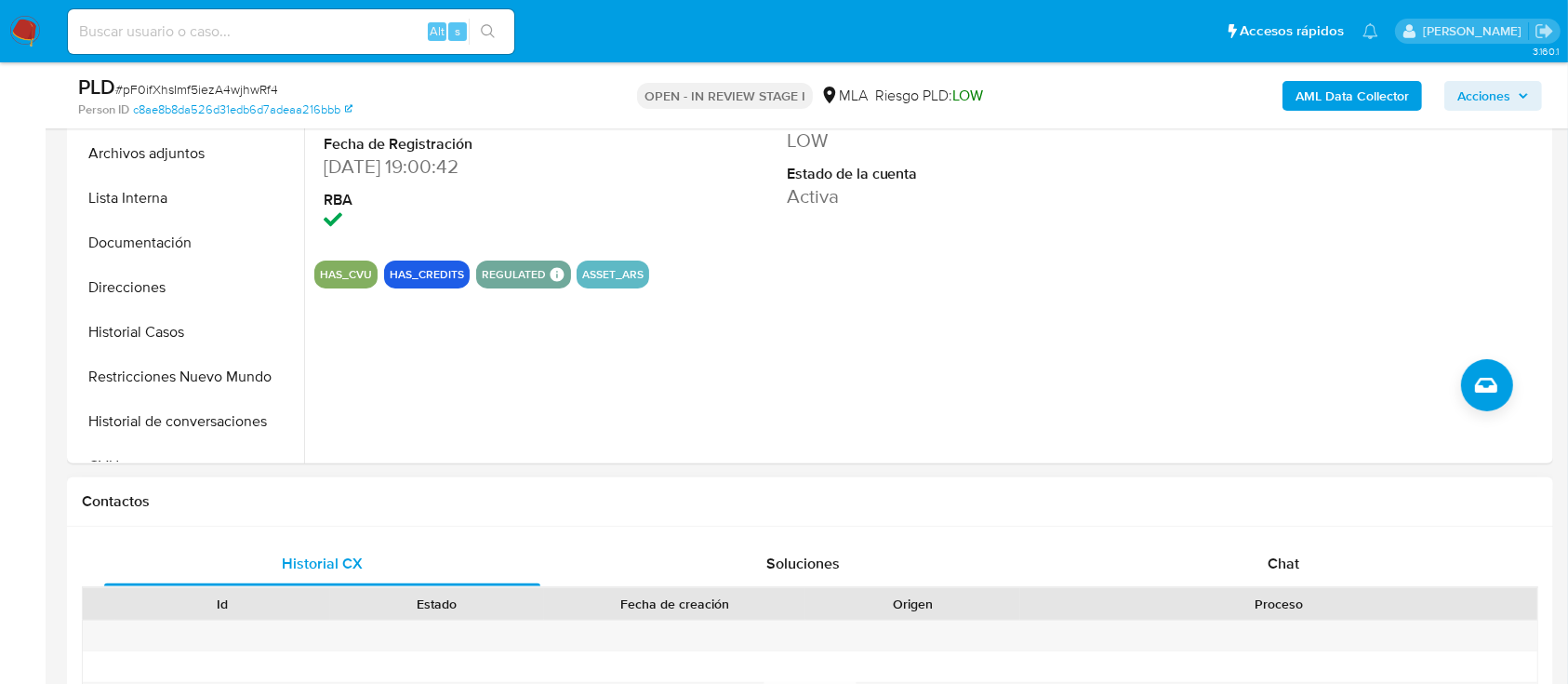
click at [1168, 554] on div "Chat" at bounding box center [1283, 564] width 436 height 45
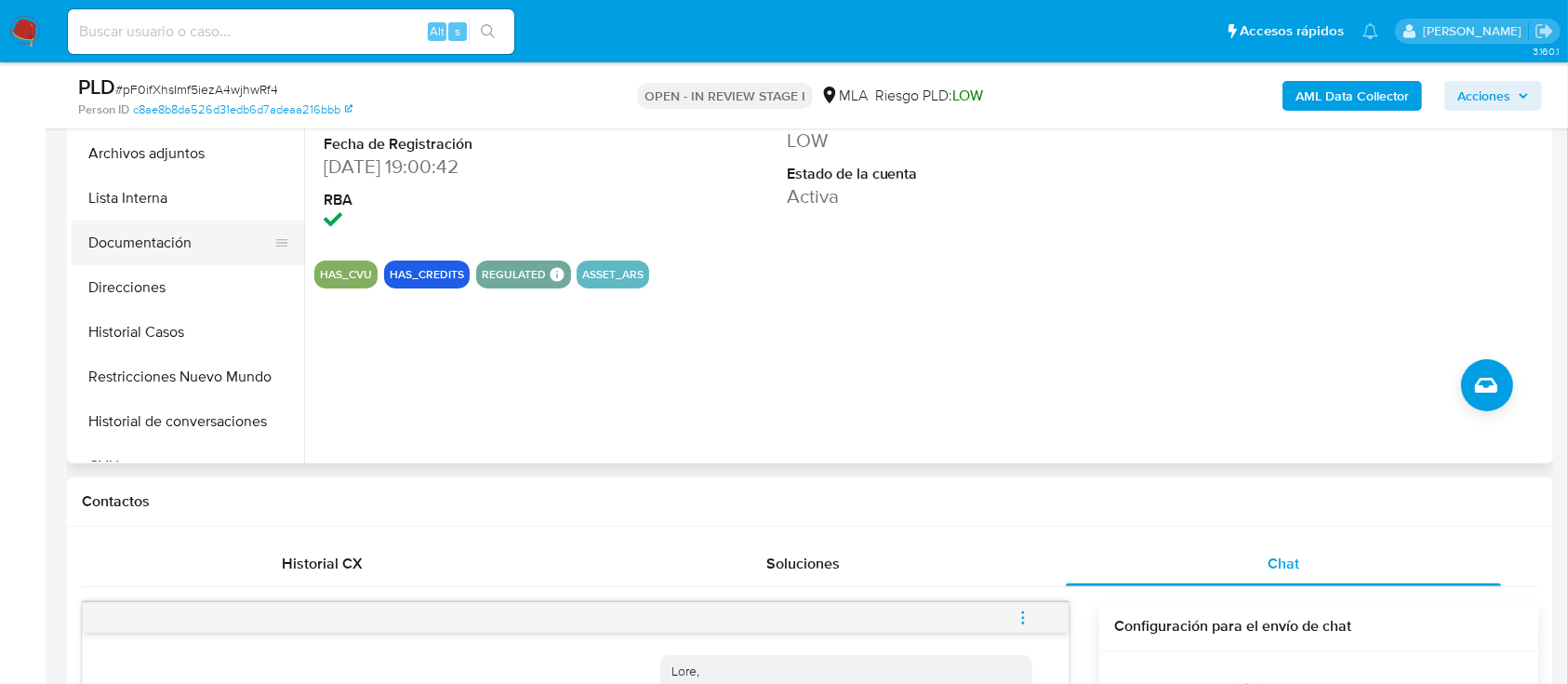
click at [205, 244] on button "Documentación" at bounding box center [181, 243] width 218 height 45
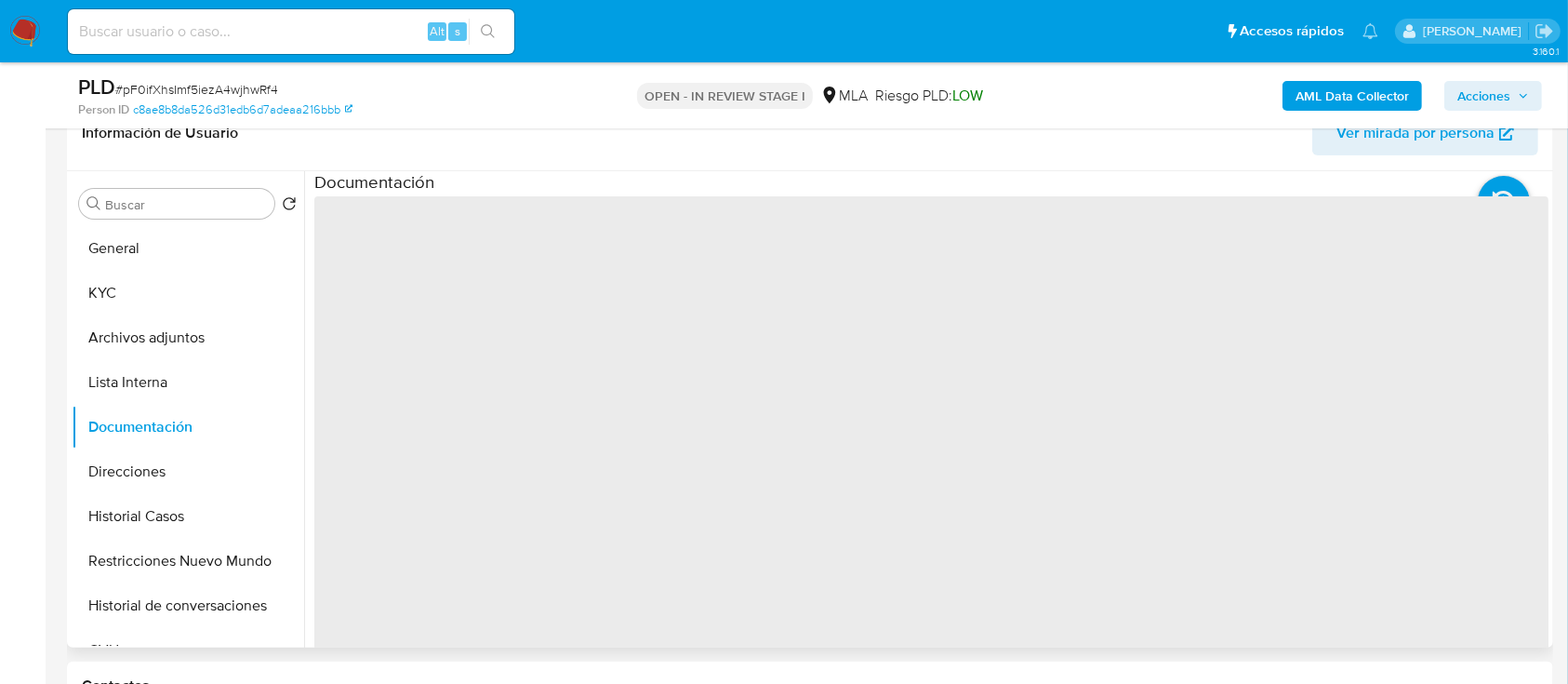
scroll to position [248, 0]
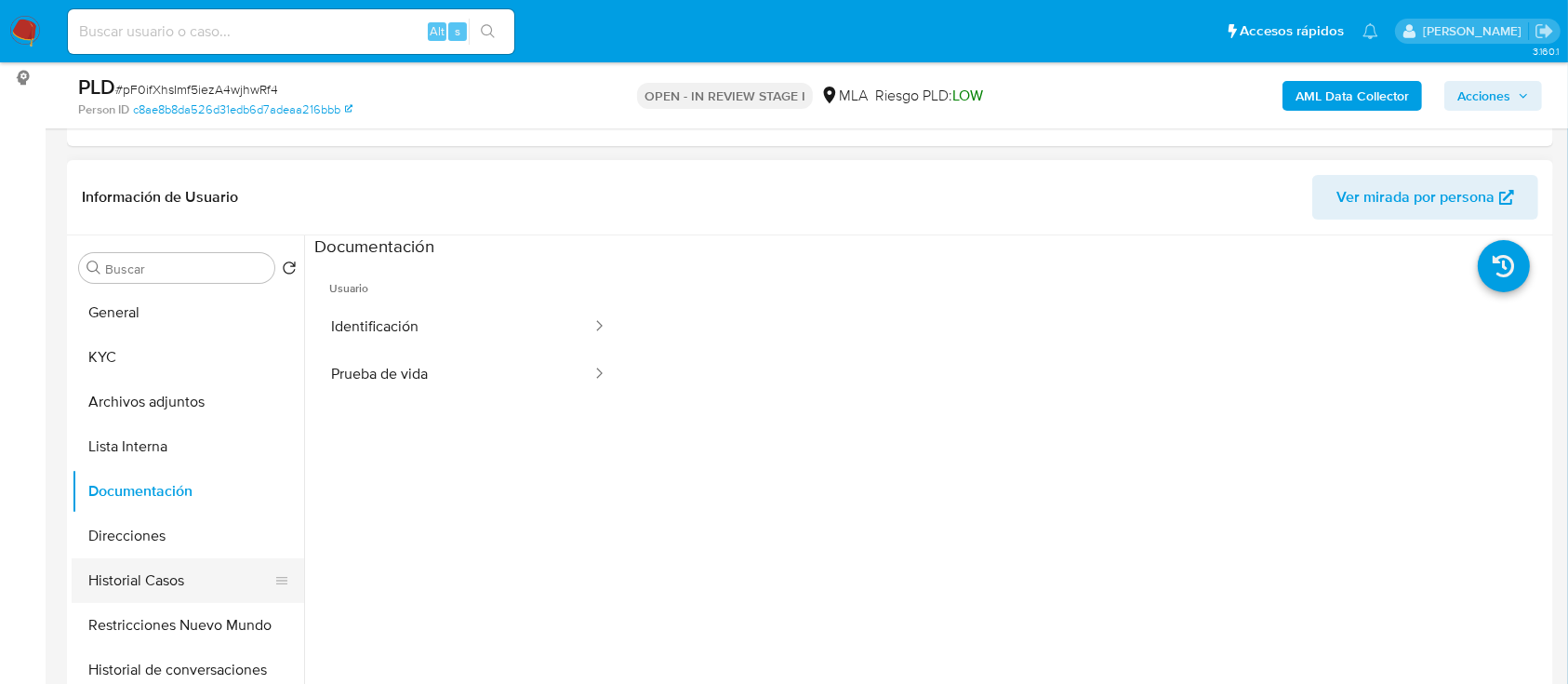
click at [137, 576] on button "Historial Casos" at bounding box center [181, 580] width 218 height 45
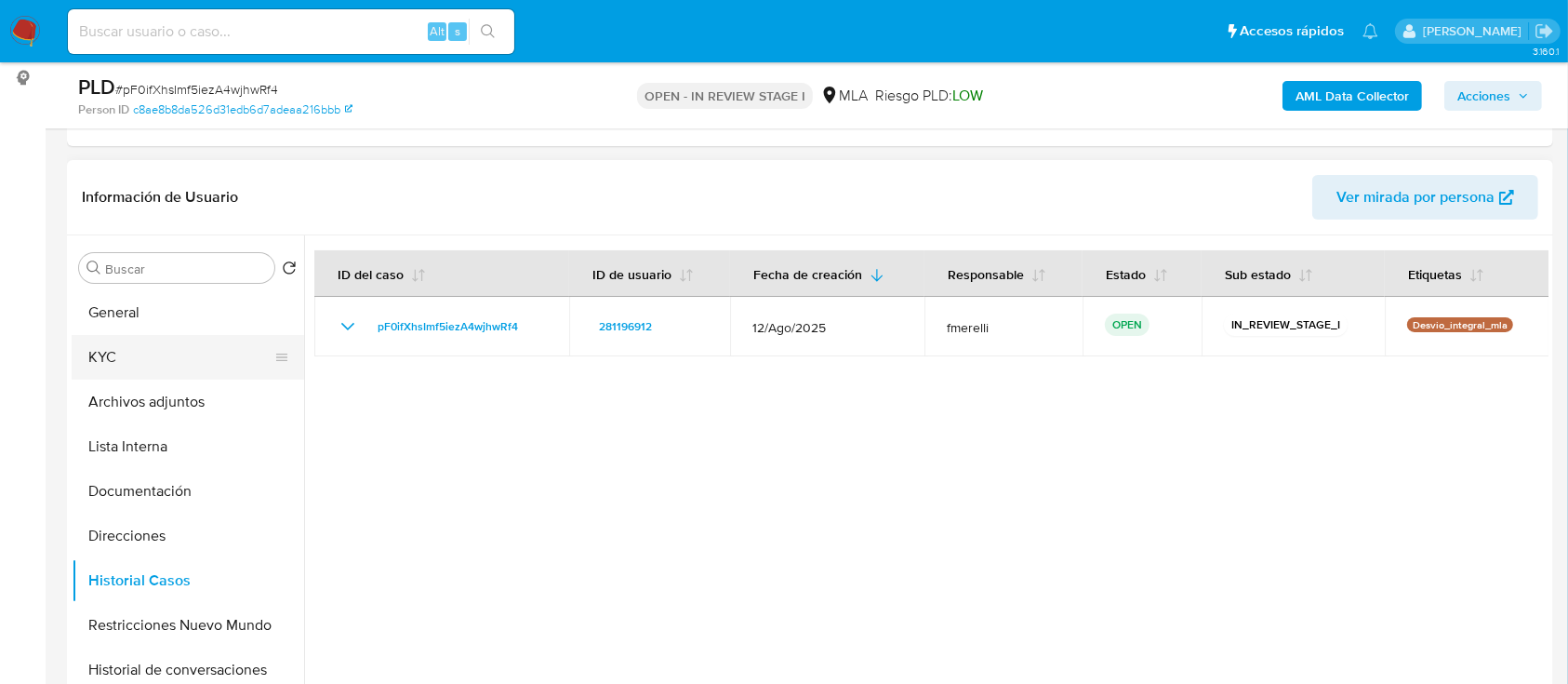
click at [142, 348] on button "KYC" at bounding box center [181, 358] width 218 height 45
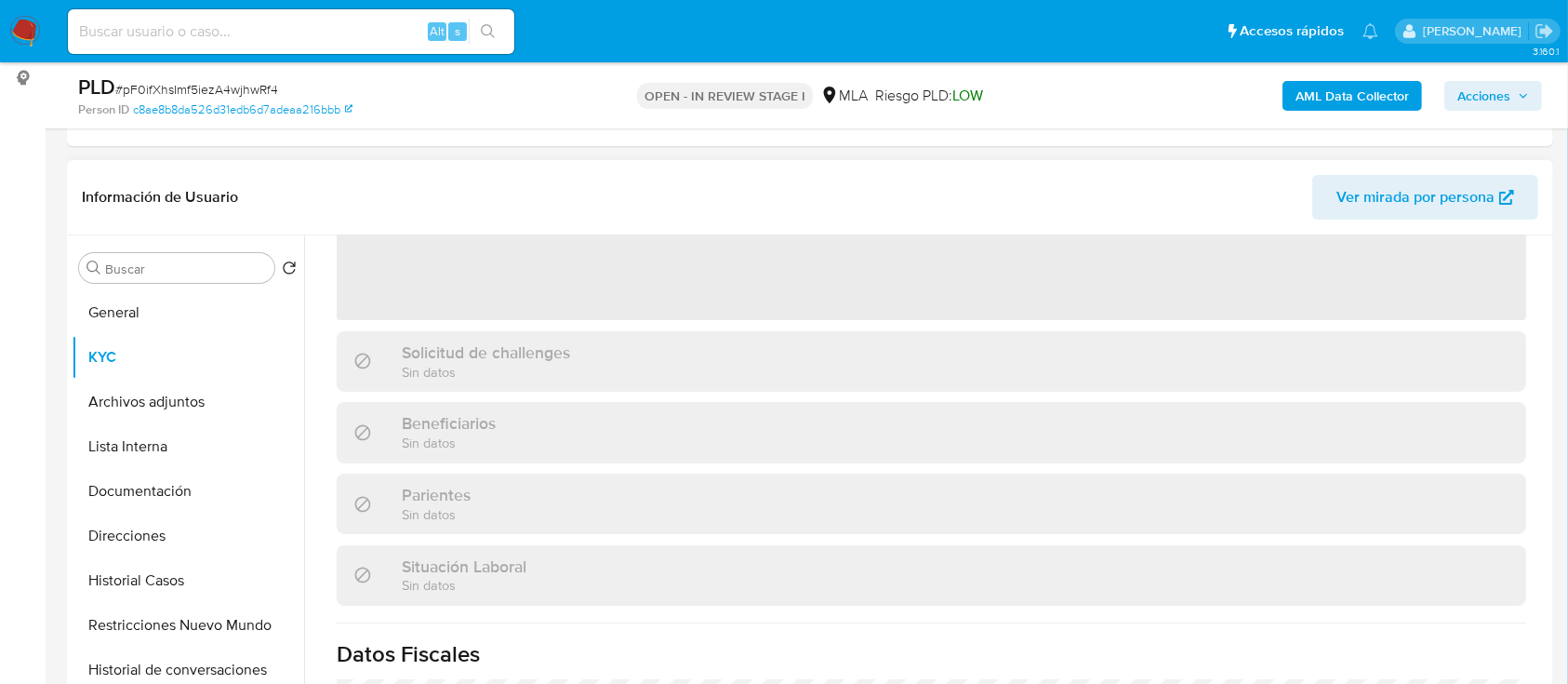
scroll to position [123, 0]
